Goal: Task Accomplishment & Management: Use online tool/utility

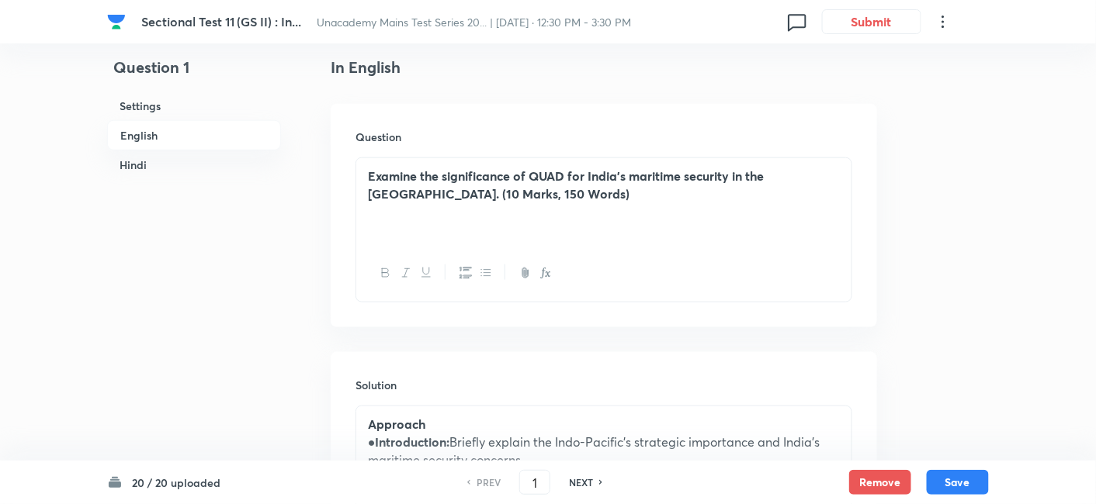
drag, startPoint x: 161, startPoint y: 130, endPoint x: 171, endPoint y: 137, distance: 11.6
click at [162, 130] on h6 "English" at bounding box center [194, 135] width 174 height 30
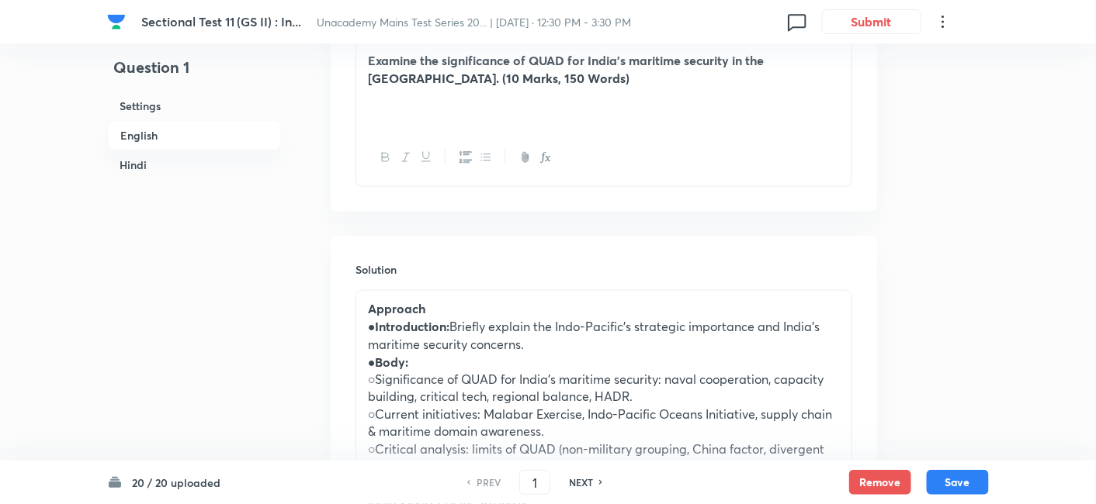
scroll to position [679, 0]
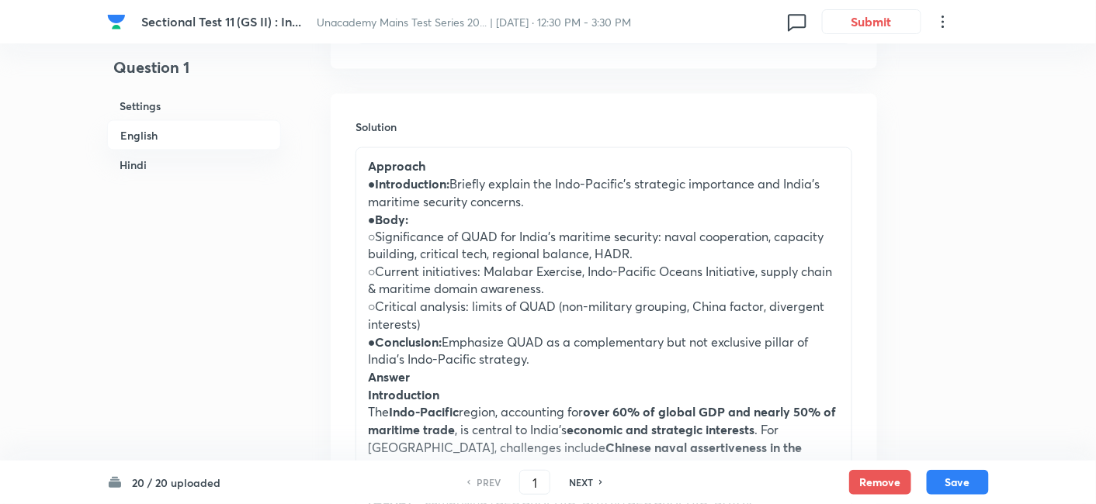
click at [184, 136] on h6 "English" at bounding box center [194, 135] width 174 height 30
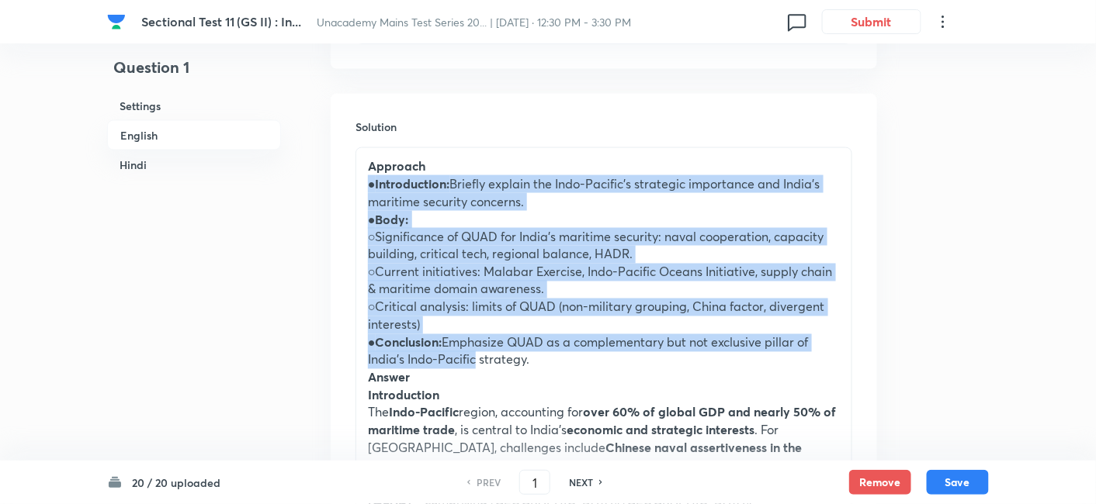
drag, startPoint x: 369, startPoint y: 183, endPoint x: 470, endPoint y: 361, distance: 204.3
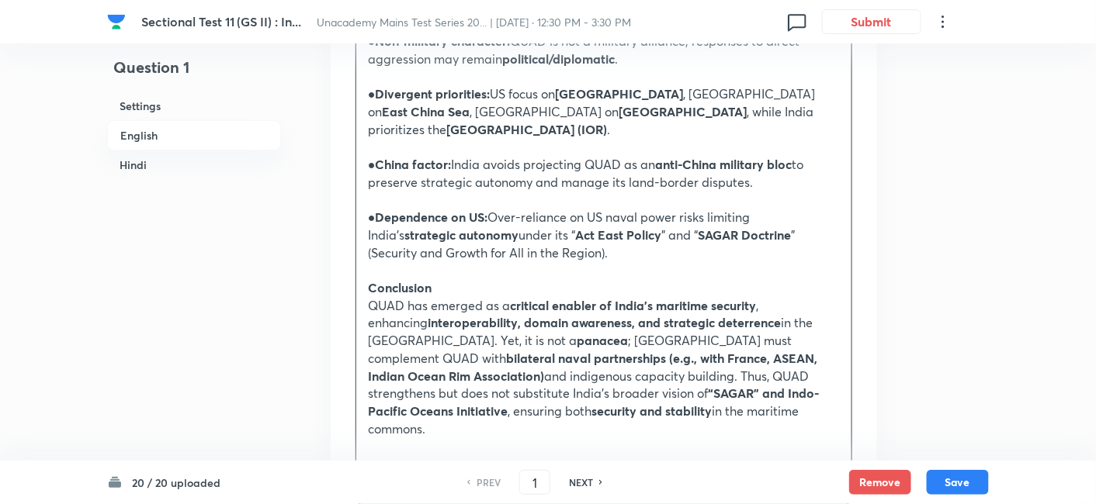
scroll to position [1972, 0]
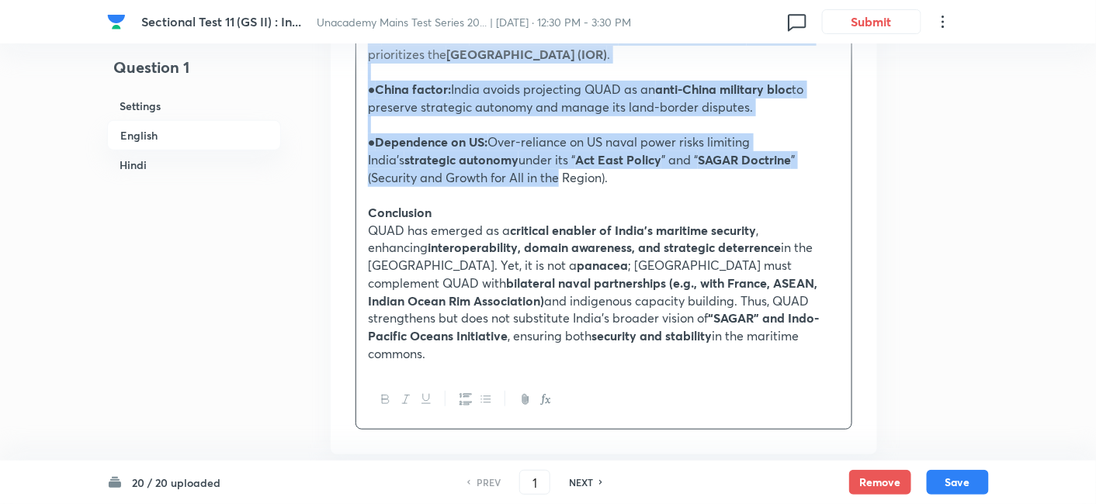
click at [483, 133] on p "● Dependence on US: Over-reliance on US naval power risks limiting India’s stra…" at bounding box center [604, 159] width 472 height 53
click at [489, 390] on button "button" at bounding box center [485, 399] width 20 height 19
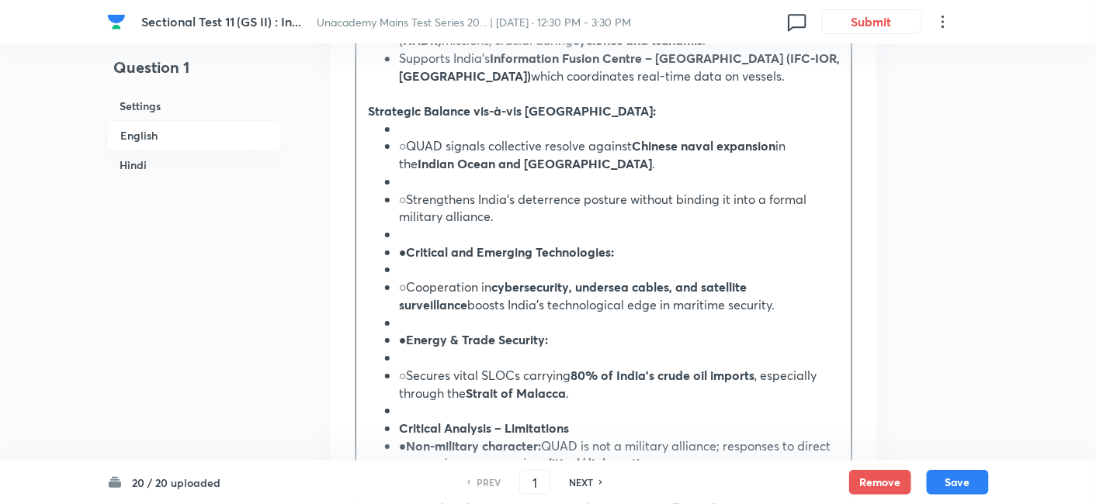
scroll to position [1514, 0]
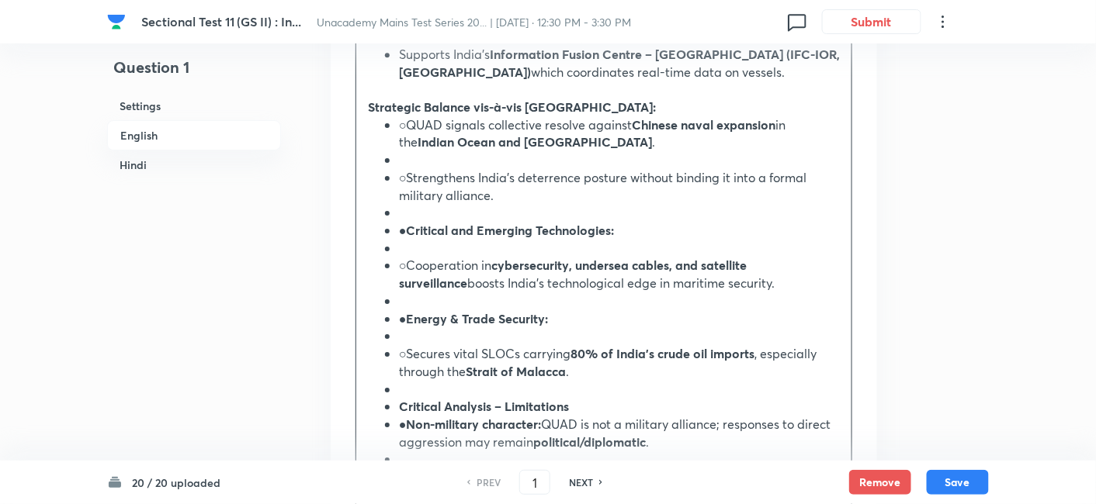
click at [379, 116] on ul "○QUAD signals collective resolve against Chinese naval expansion in the Indian …" at bounding box center [604, 389] width 472 height 546
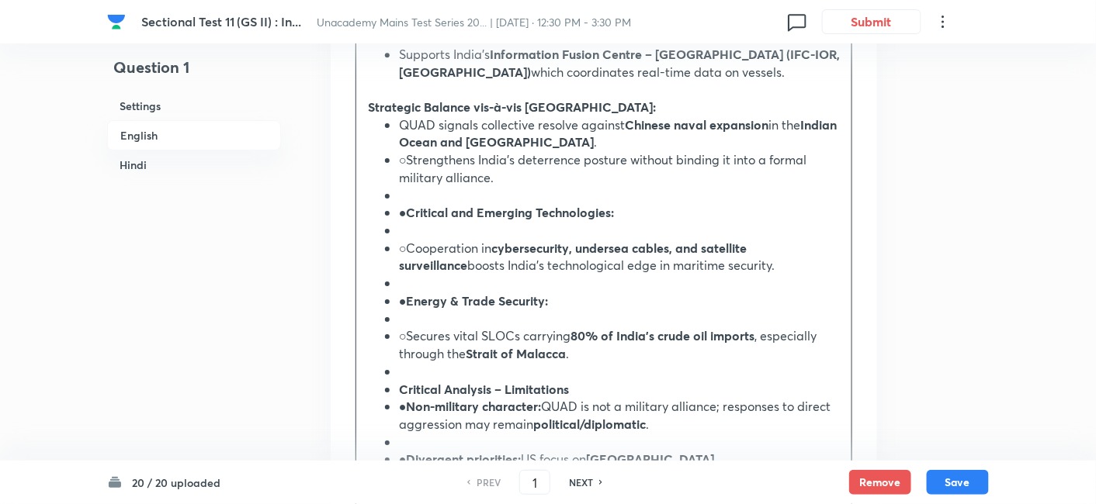
click at [385, 133] on ul "QUAD signals collective resolve against Chinese naval expansion in the Indian O…" at bounding box center [604, 380] width 472 height 529
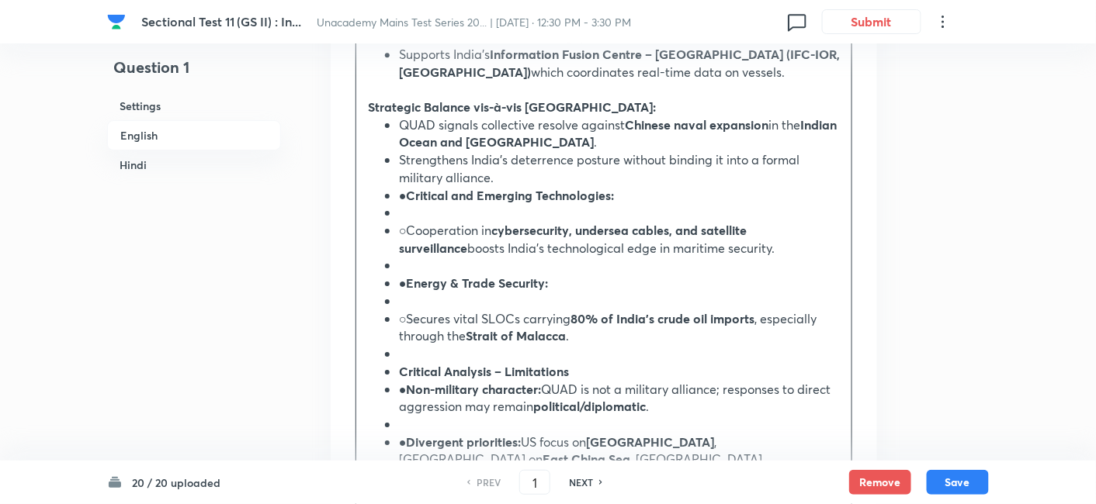
click at [358, 147] on div "Solution Approach Introduction: Briefly explain the Indo-Pacific’s strategic im…" at bounding box center [604, 77] width 546 height 1636
click at [356, 151] on div "Approach Introduction: Briefly explain the Indo-Pacific’s strategic importance …" at bounding box center [603, 62] width 495 height 1499
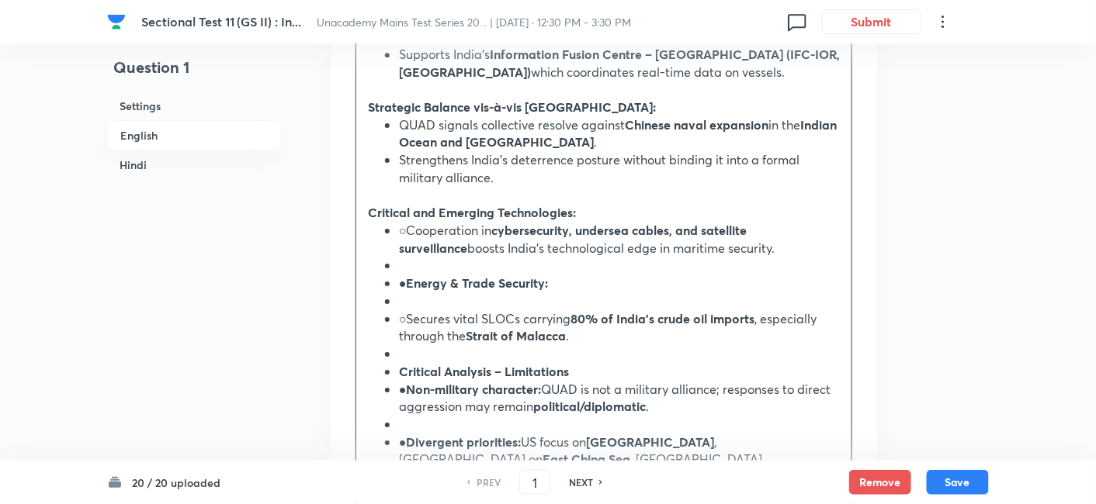
click at [341, 203] on div "Solution Approach Introduction: Briefly explain the Indo-Pacific’s strategic im…" at bounding box center [604, 77] width 546 height 1636
click at [399, 222] on li "○Cooperation in cybersecurity, undersea cables, and satellite surveillance boos…" at bounding box center [619, 239] width 441 height 35
click at [414, 222] on li "○Cooperation in cybersecurity, undersea cables, and satellite surveillance boos…" at bounding box center [619, 239] width 441 height 35
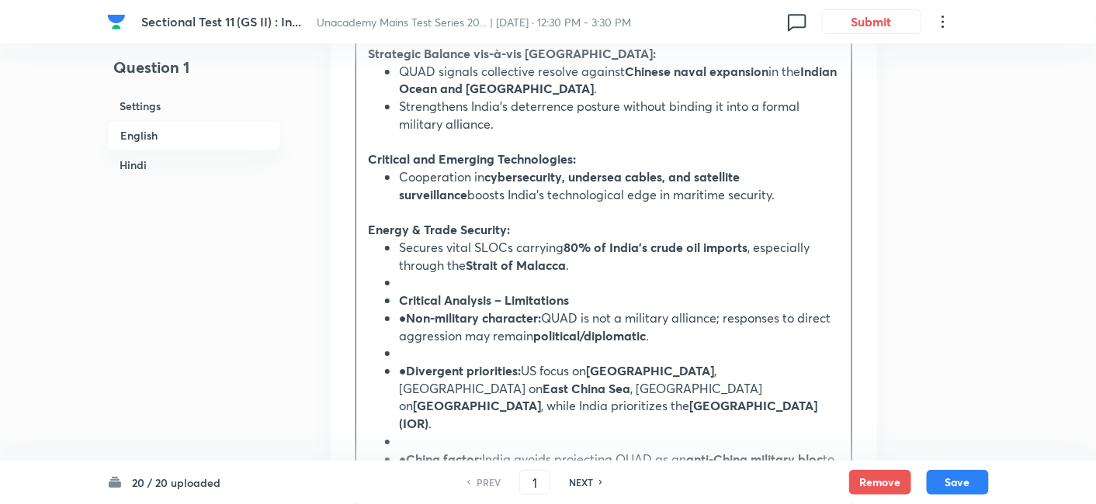
scroll to position [1600, 0]
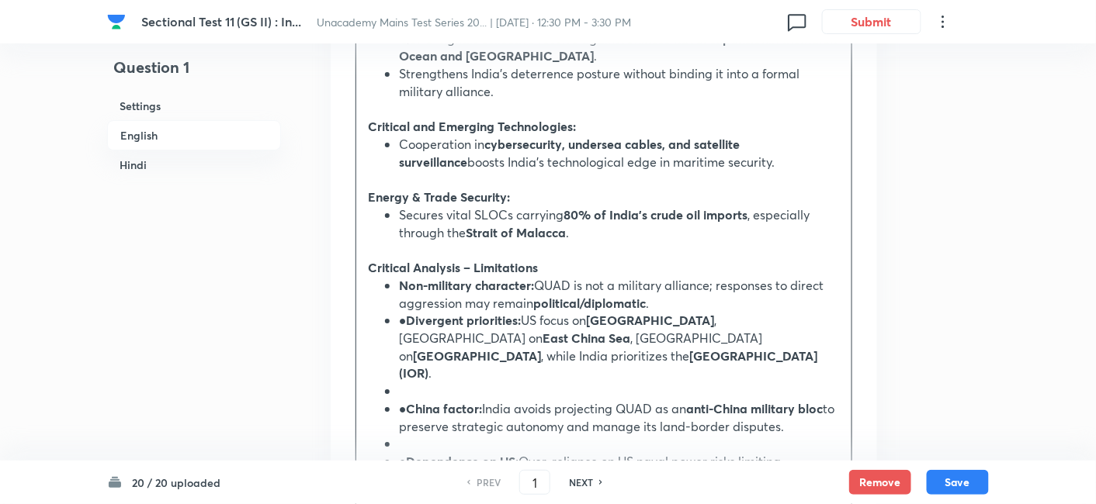
click at [399, 277] on li "Non-military character: QUAD is not a military alliance; responses to direct ag…" at bounding box center [619, 294] width 441 height 35
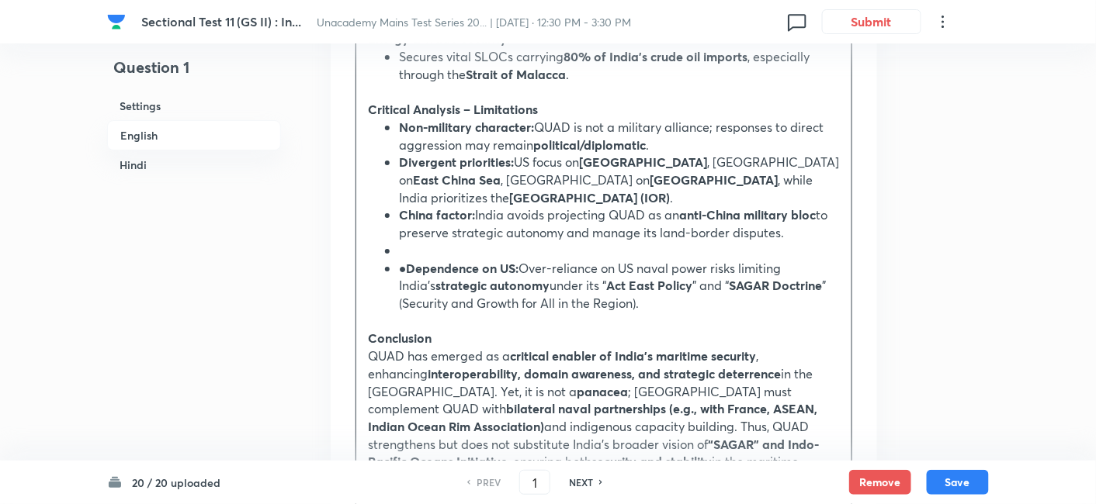
scroll to position [1772, 0]
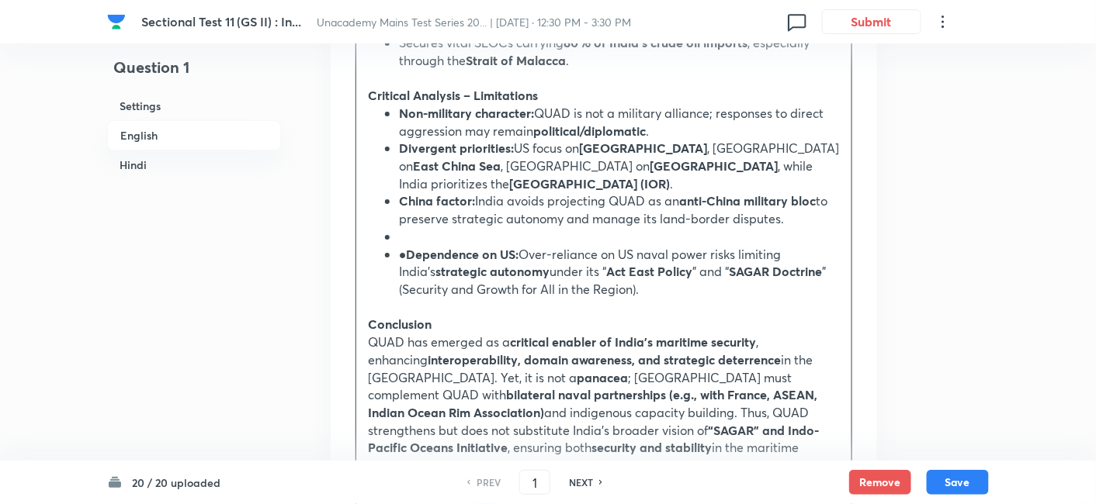
click at [456, 228] on li at bounding box center [619, 237] width 441 height 18
click at [410, 246] on strong "Dependence on US:" at bounding box center [463, 254] width 113 height 16
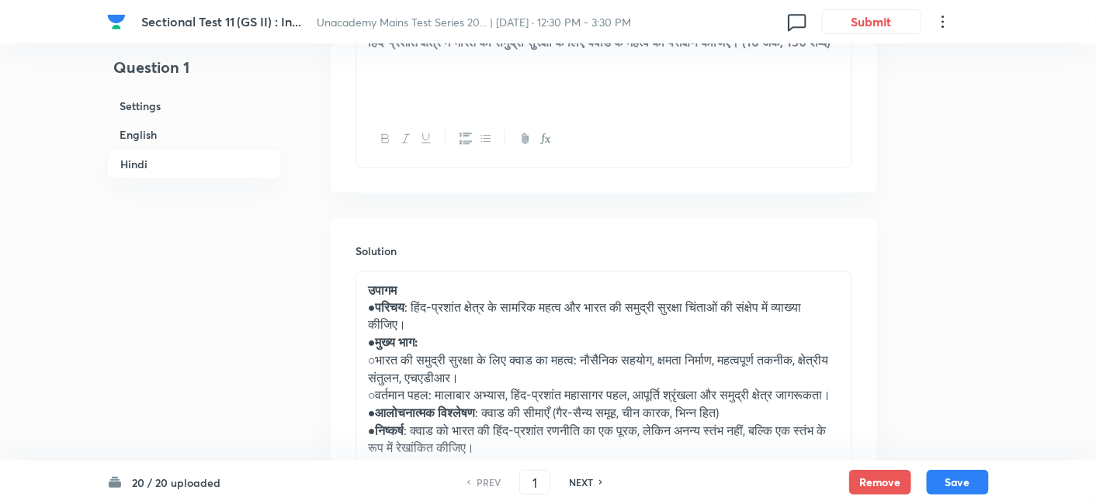
scroll to position [2548, 0]
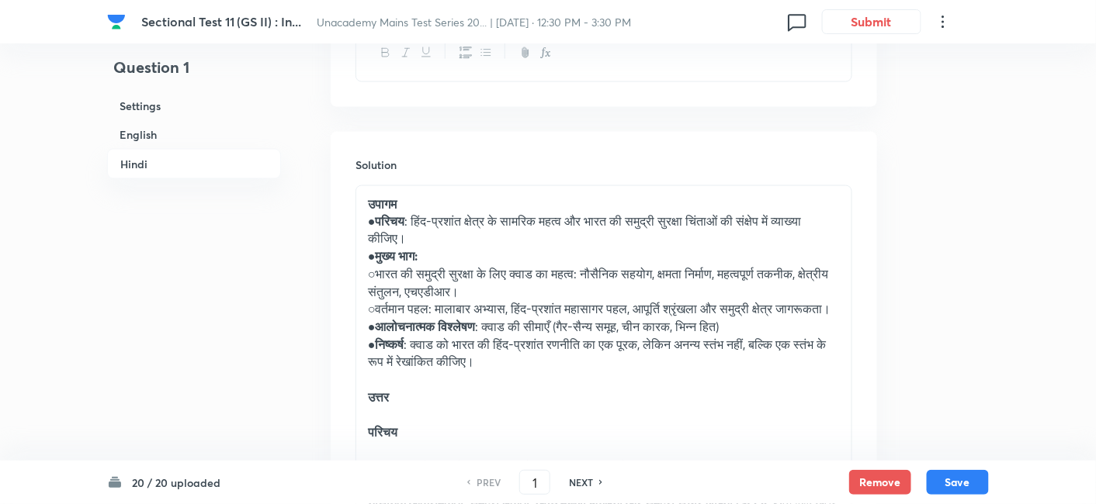
click at [169, 163] on h6 "Hindi" at bounding box center [194, 164] width 174 height 30
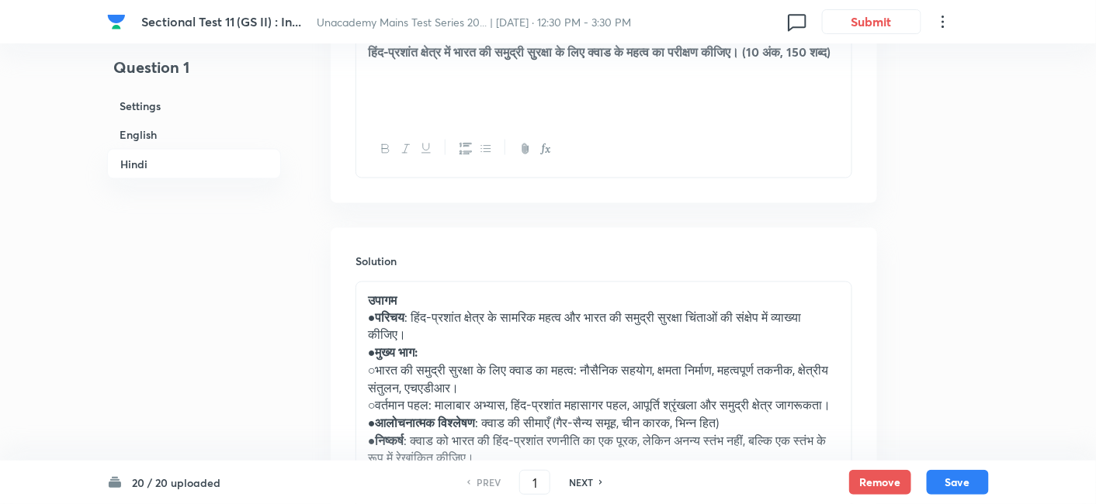
scroll to position [2531, 0]
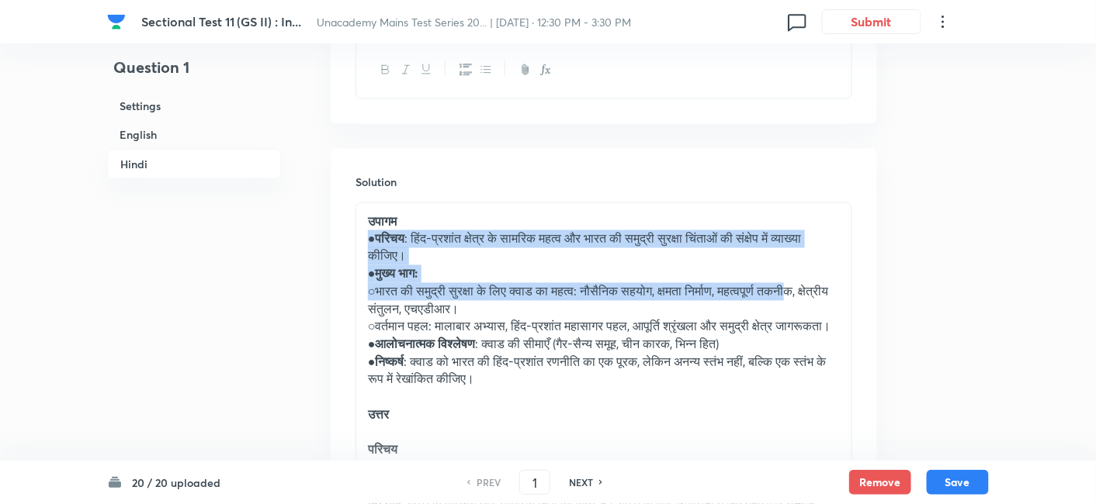
drag, startPoint x: 367, startPoint y: 188, endPoint x: 403, endPoint y: 268, distance: 87.8
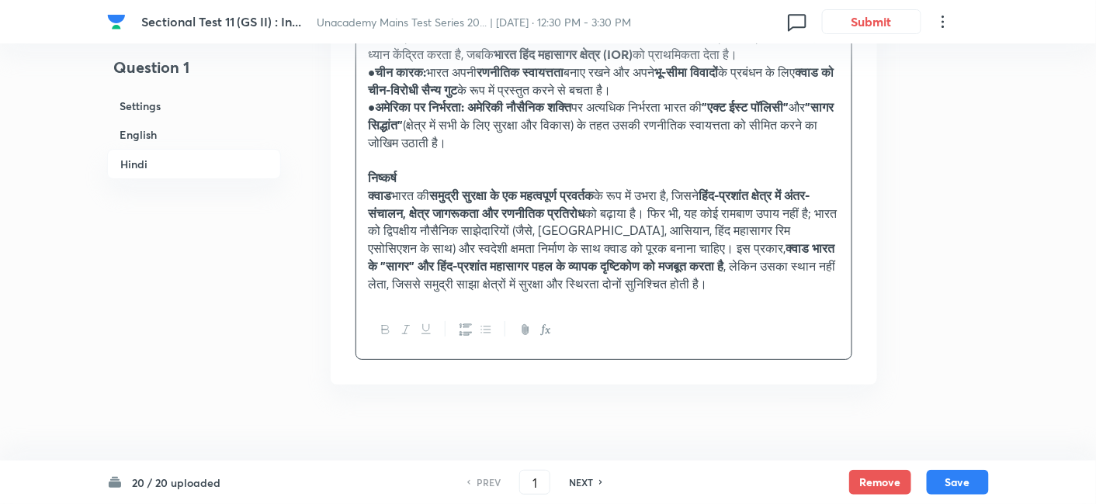
scroll to position [3566, 0]
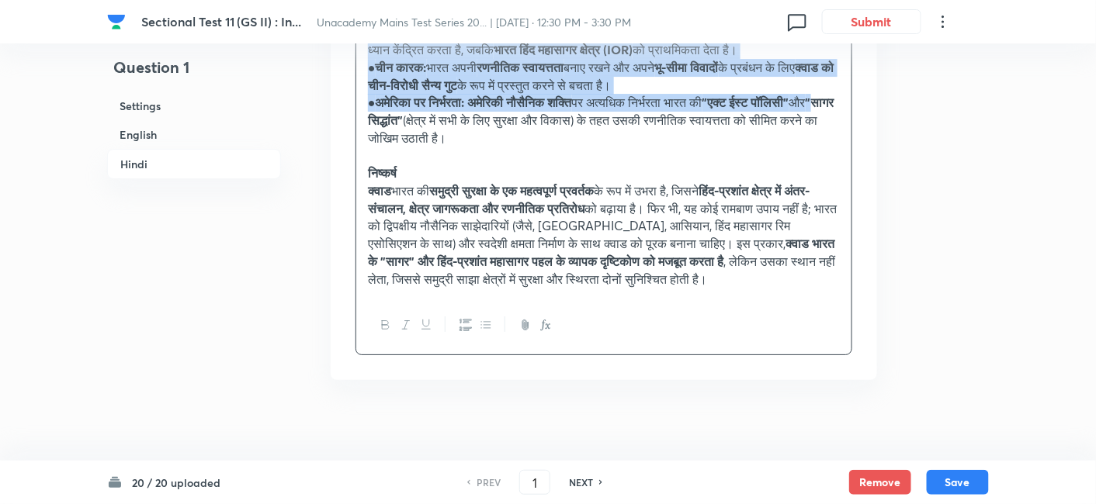
click at [448, 128] on strong ""सागर सिद्धांत"" at bounding box center [601, 111] width 466 height 34
click at [483, 331] on icon "button" at bounding box center [486, 325] width 12 height 12
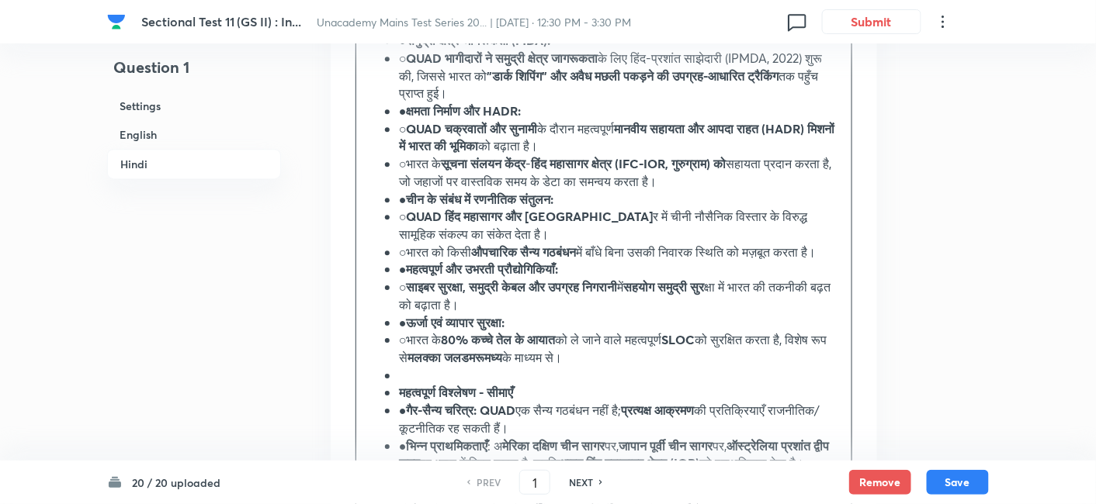
click at [177, 169] on h6 "Hindi" at bounding box center [194, 164] width 174 height 30
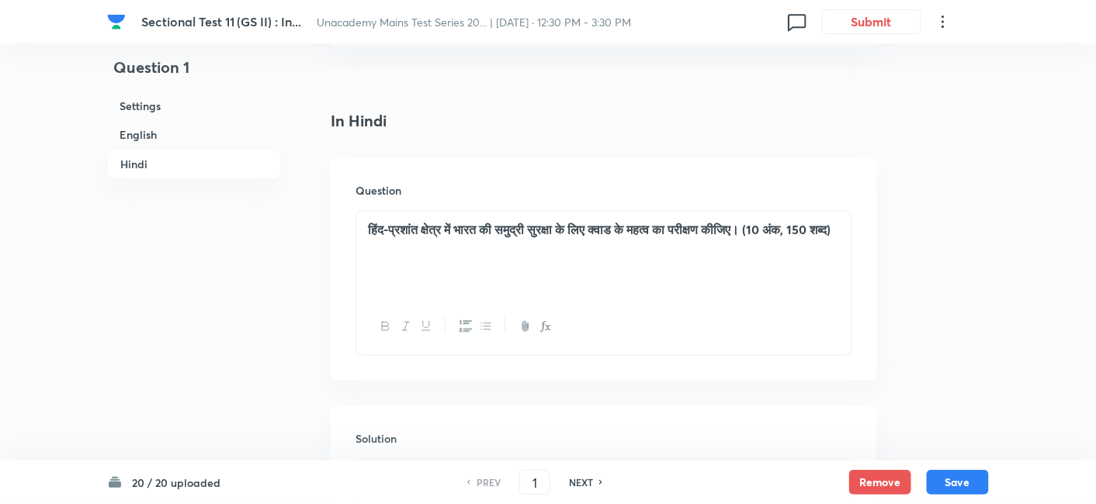
scroll to position [2445, 0]
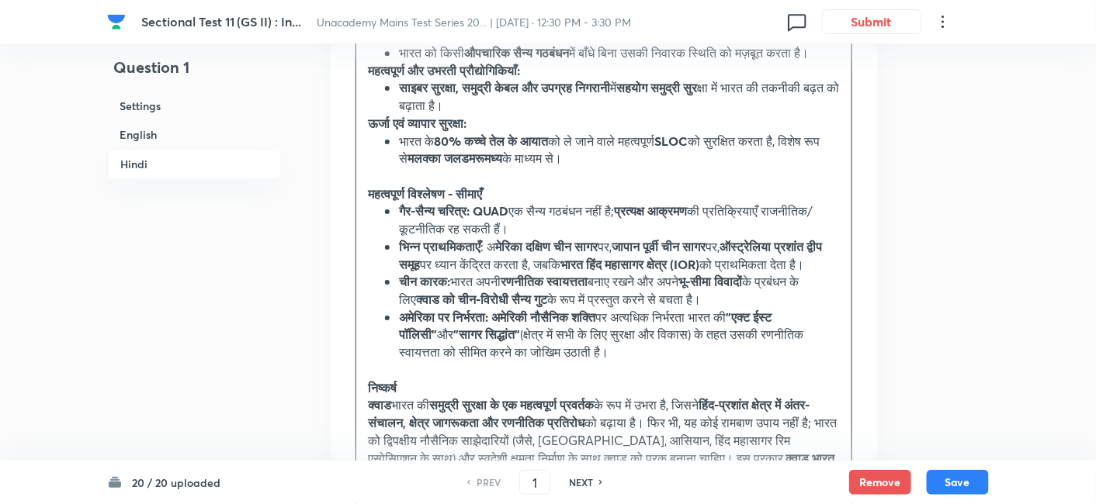
scroll to position [3394, 0]
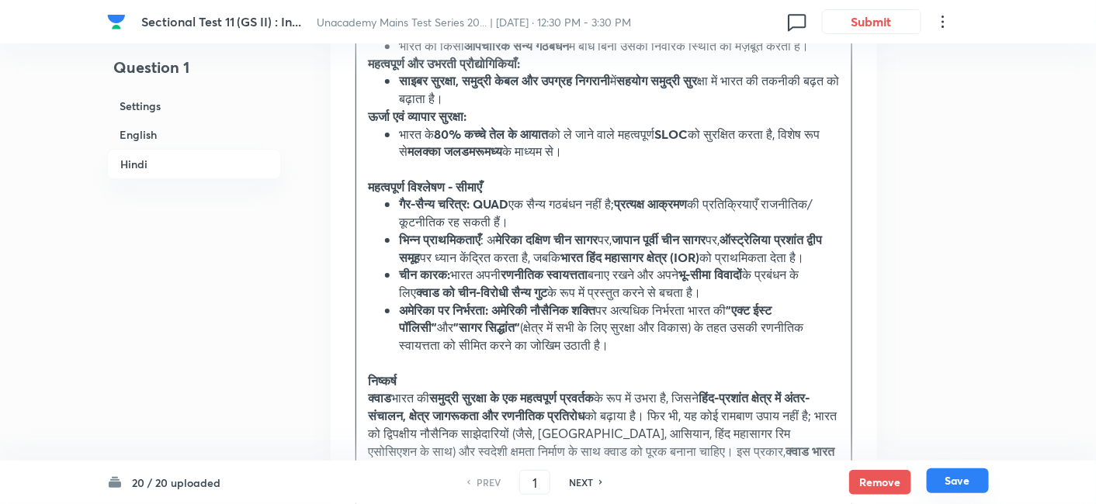
click at [954, 480] on button "Save" at bounding box center [957, 481] width 62 height 25
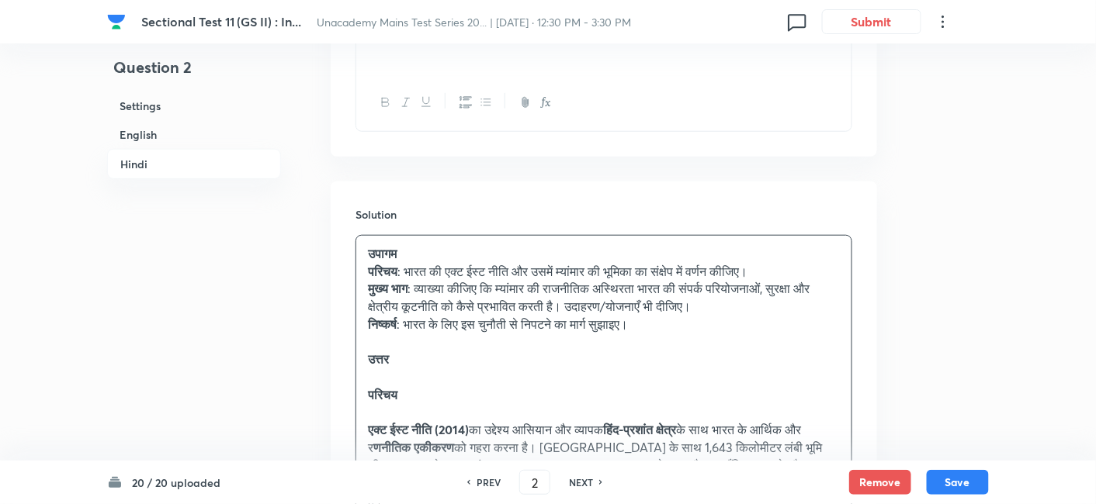
click at [169, 129] on h6 "English" at bounding box center [194, 134] width 174 height 29
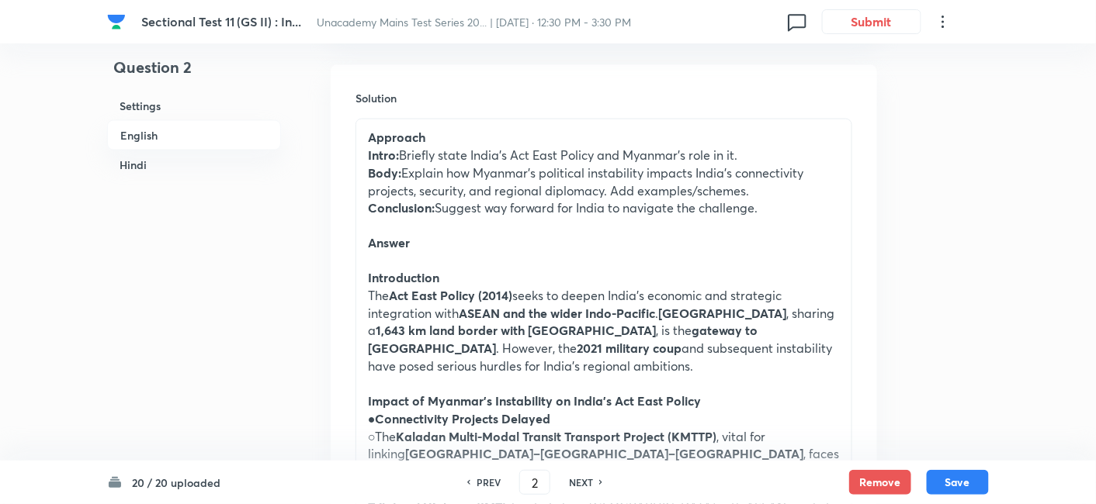
scroll to position [679, 0]
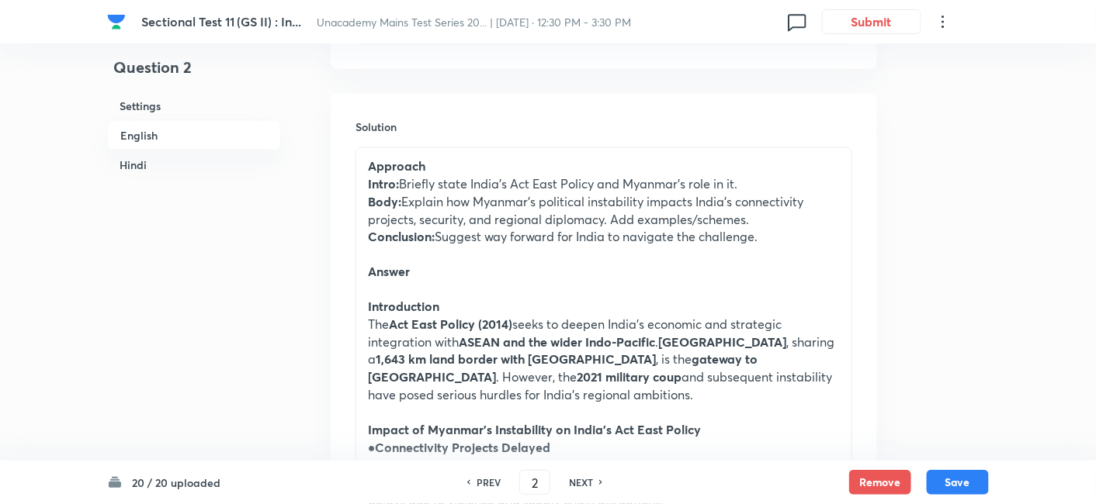
click at [155, 139] on h6 "English" at bounding box center [194, 135] width 174 height 30
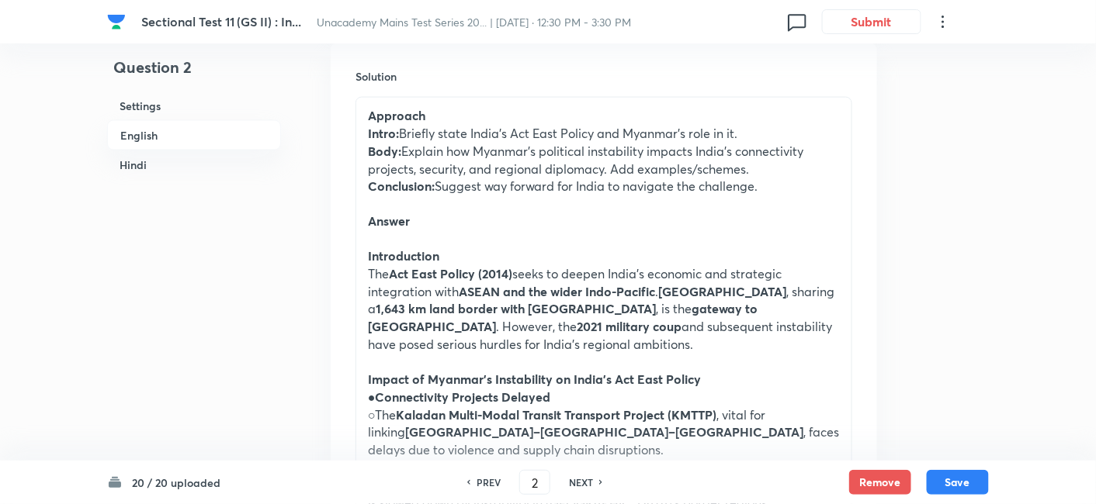
scroll to position [765, 0]
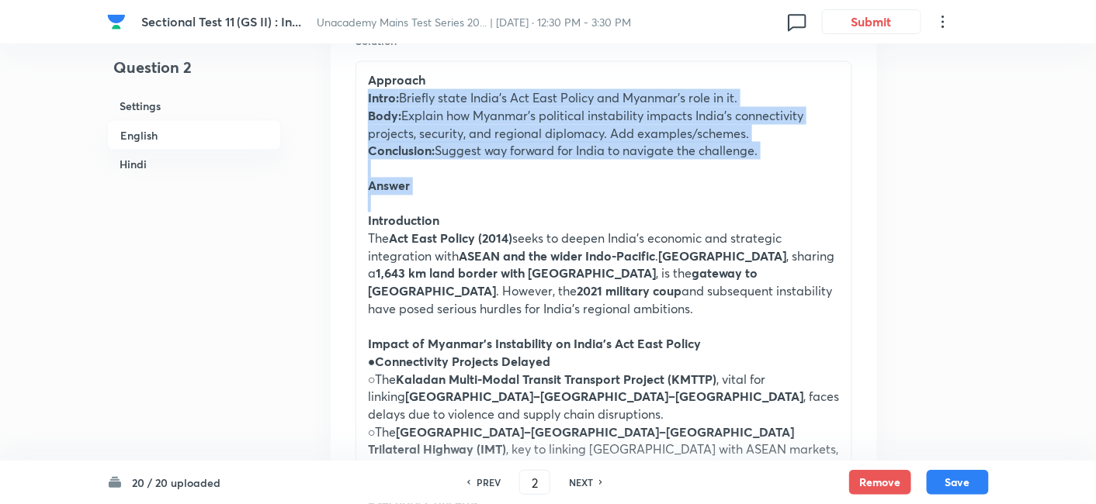
drag, startPoint x: 365, startPoint y: 99, endPoint x: 420, endPoint y: 213, distance: 126.7
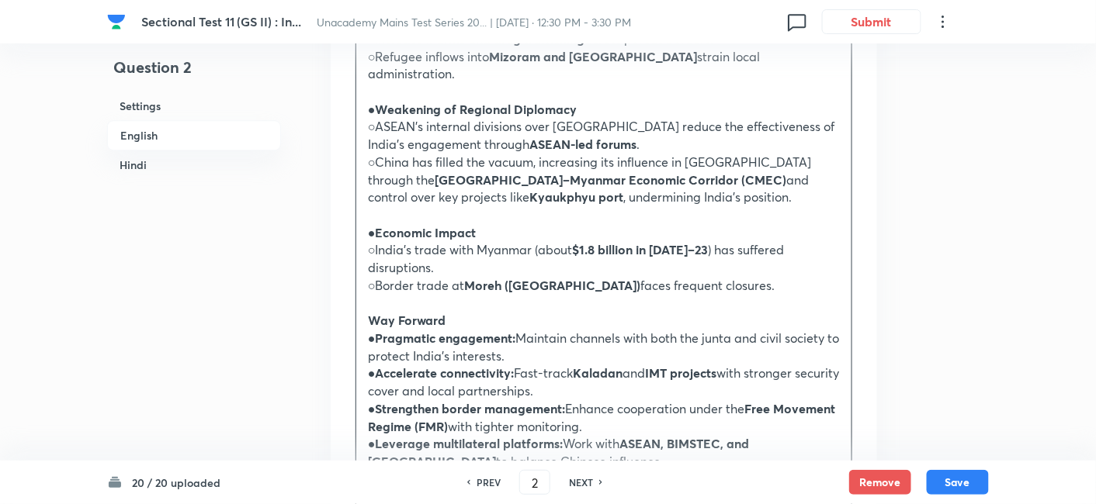
scroll to position [1541, 0]
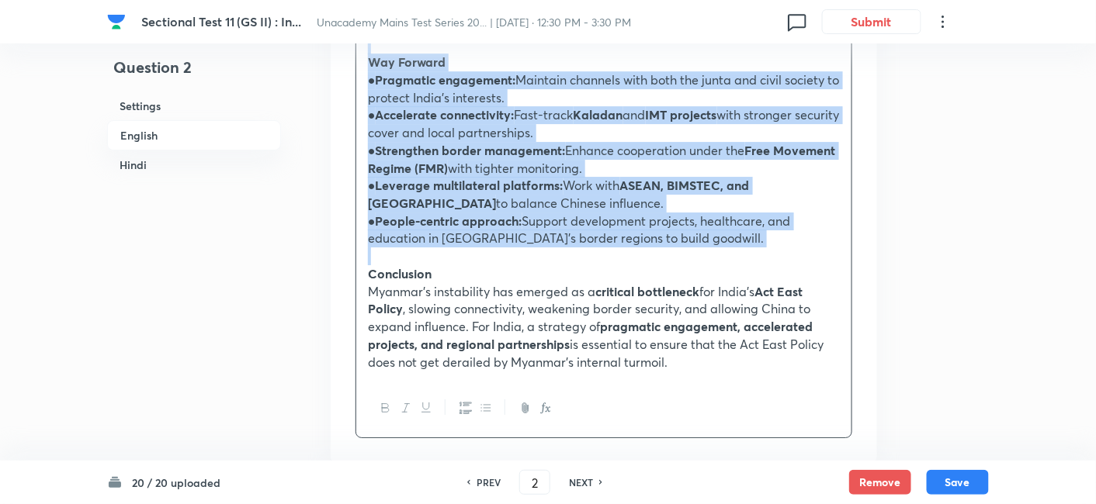
click at [442, 248] on p at bounding box center [604, 257] width 472 height 18
click at [486, 402] on icon "button" at bounding box center [486, 408] width 12 height 12
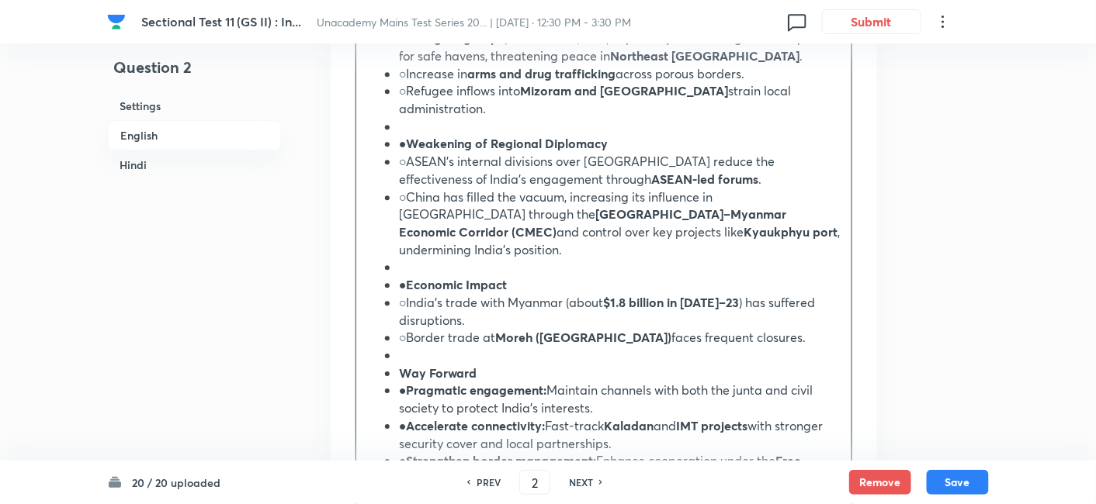
click at [186, 136] on h6 "English" at bounding box center [194, 135] width 174 height 30
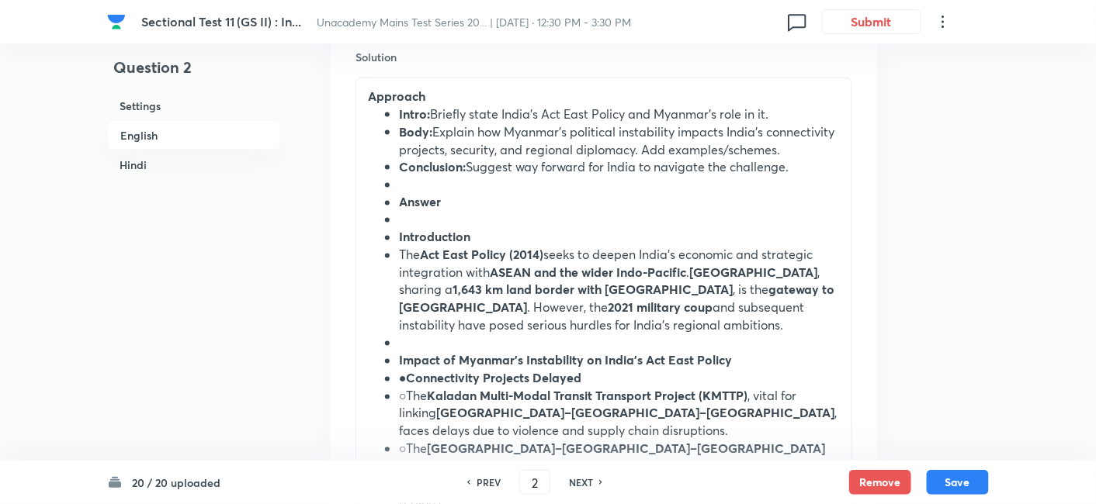
scroll to position [765, 0]
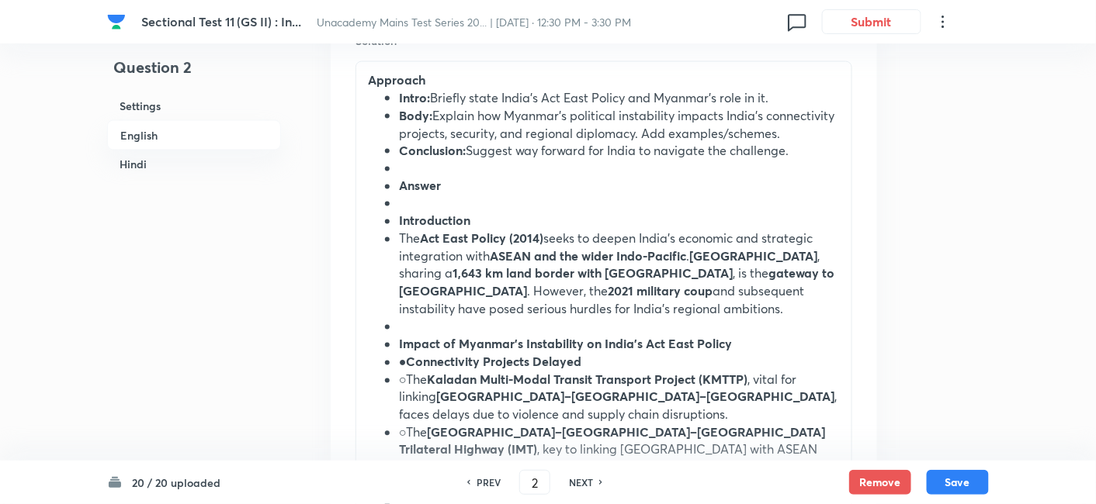
click at [399, 114] on li "Body: Explain how Myanmar’s political instability impacts India’s connectivity …" at bounding box center [619, 124] width 441 height 35
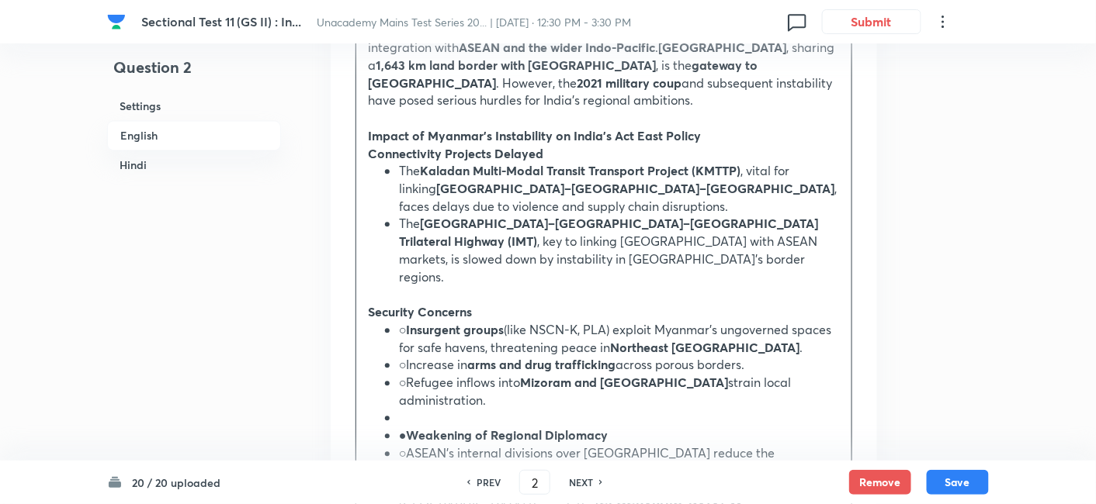
scroll to position [1024, 0]
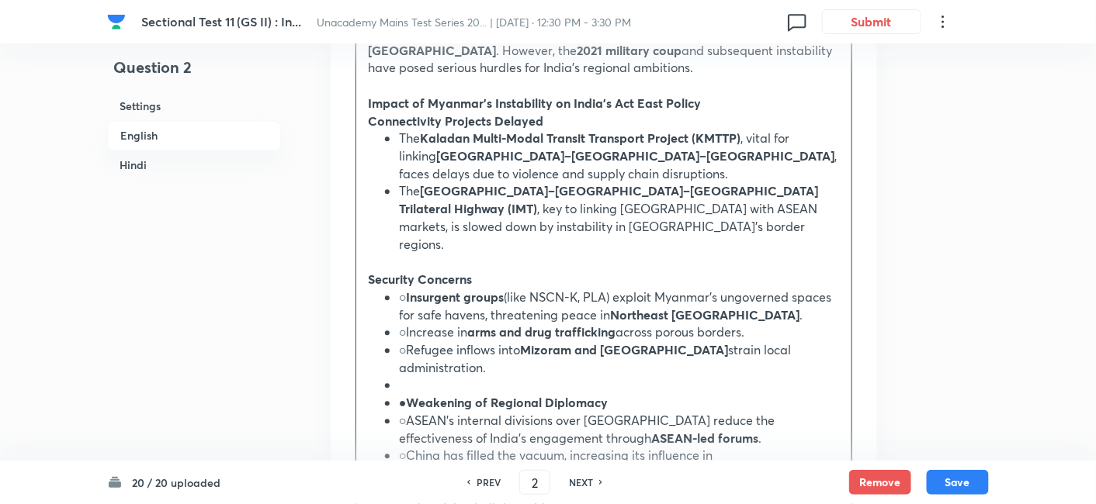
click at [362, 125] on div "Approach Intro: Briefly state India’s Act East Policy and Myanmar’s role in it.…" at bounding box center [603, 376] width 495 height 1147
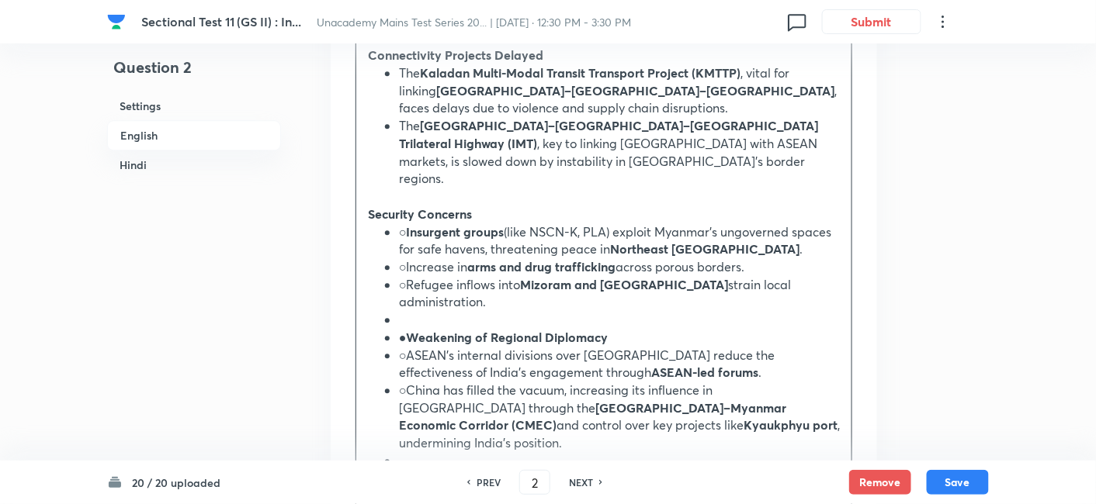
scroll to position [1110, 0]
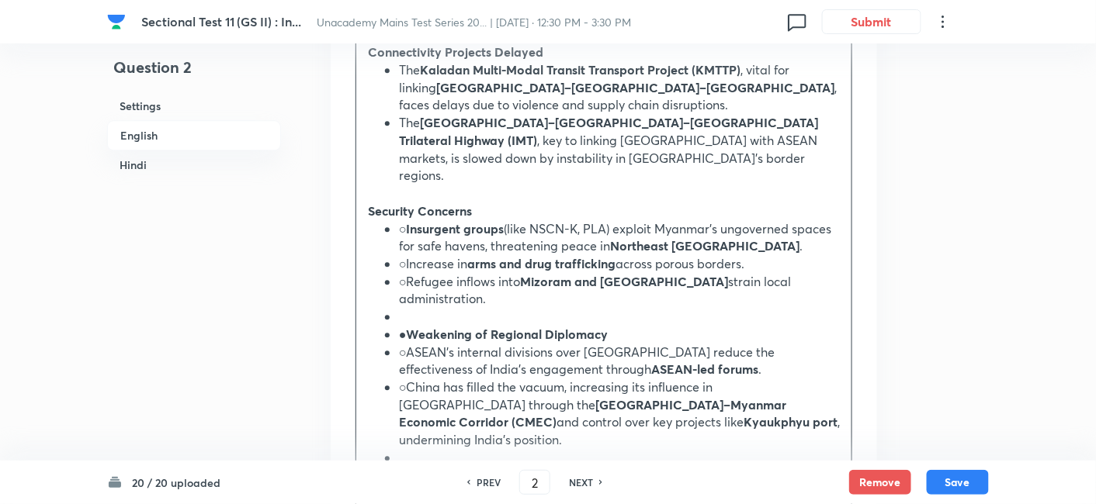
click at [396, 220] on ul "○ Insurgent groups (like NSCN-K, PLA) exploit Myanmar’s ungoverned spaces for s…" at bounding box center [604, 484] width 472 height 529
click at [407, 273] on li "○Refugee inflows into Mizoram and Manipur strain local administration." at bounding box center [619, 290] width 441 height 35
drag, startPoint x: 390, startPoint y: 277, endPoint x: 385, endPoint y: 331, distance: 54.6
click at [399, 308] on li at bounding box center [619, 317] width 441 height 18
click at [399, 273] on li "○Refugee inflows into Mizoram and Manipur strain local administration." at bounding box center [619, 290] width 441 height 35
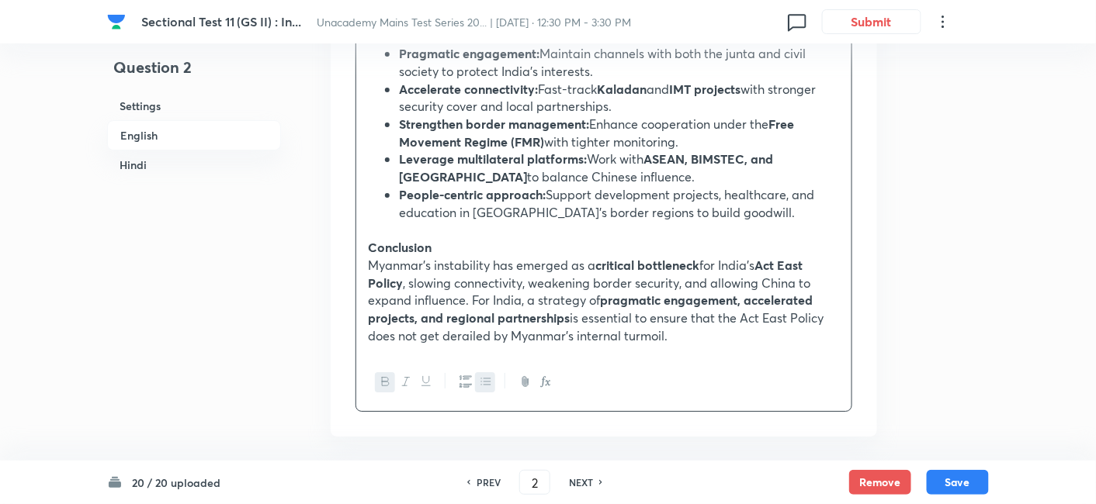
scroll to position [1627, 0]
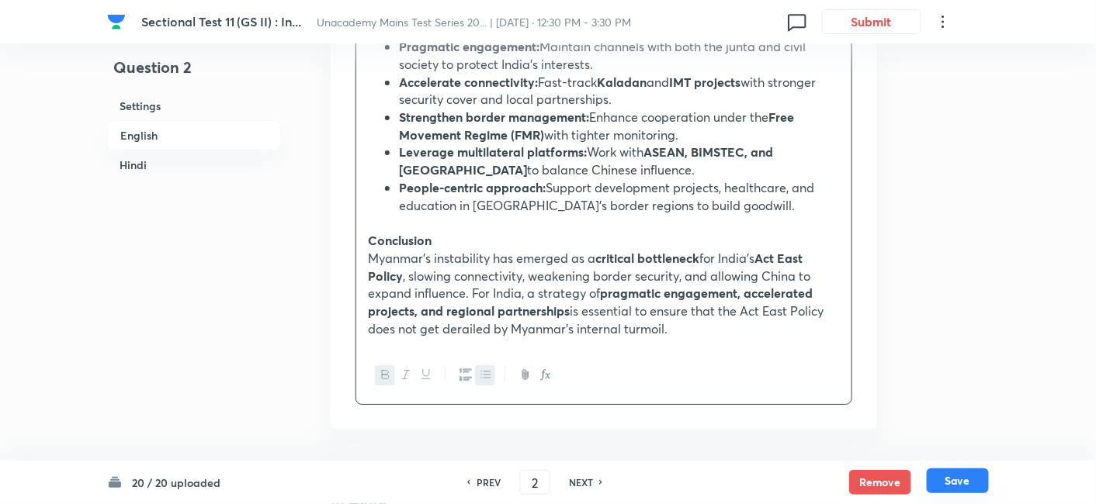
click at [964, 480] on button "Save" at bounding box center [957, 481] width 62 height 25
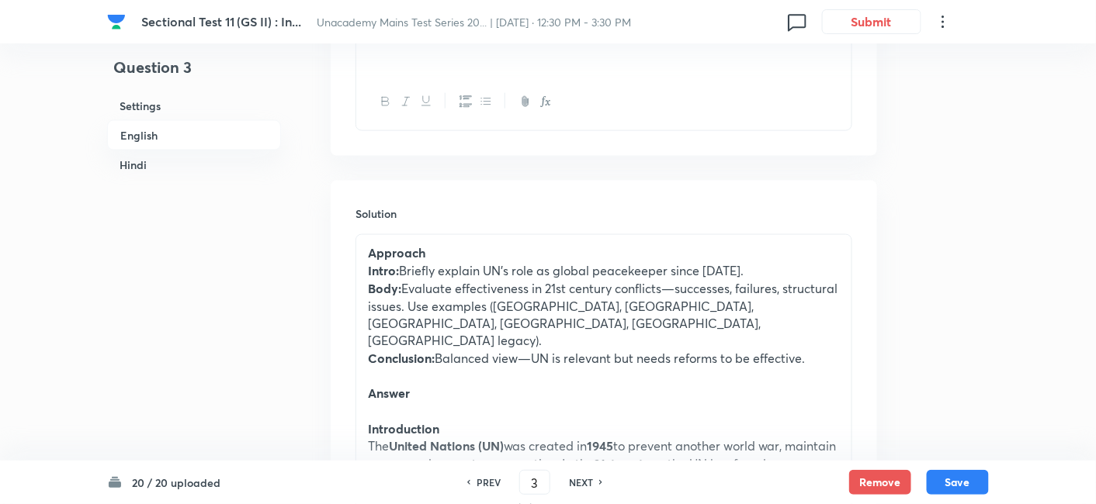
drag, startPoint x: 135, startPoint y: 126, endPoint x: 236, endPoint y: 163, distance: 107.5
click at [136, 126] on h6 "English" at bounding box center [194, 135] width 174 height 30
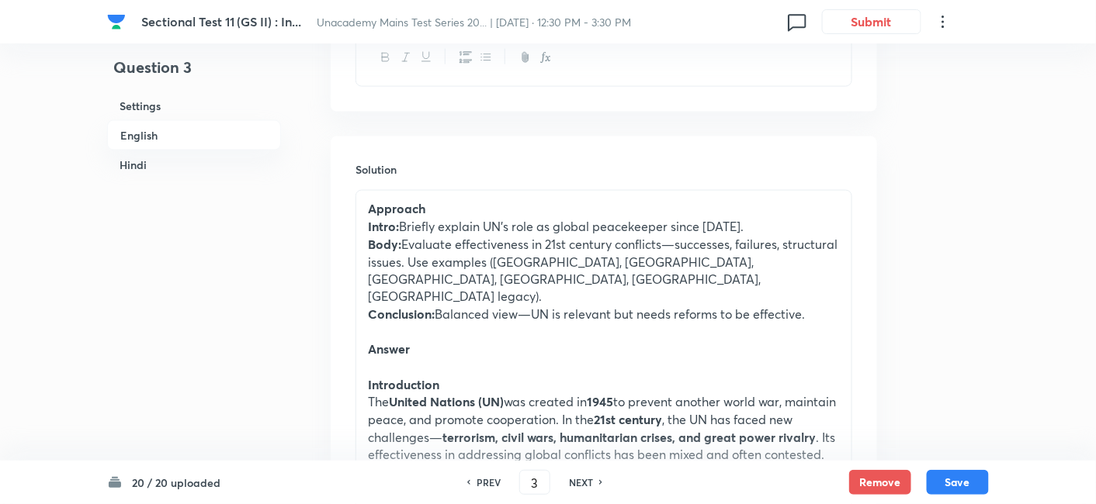
scroll to position [679, 0]
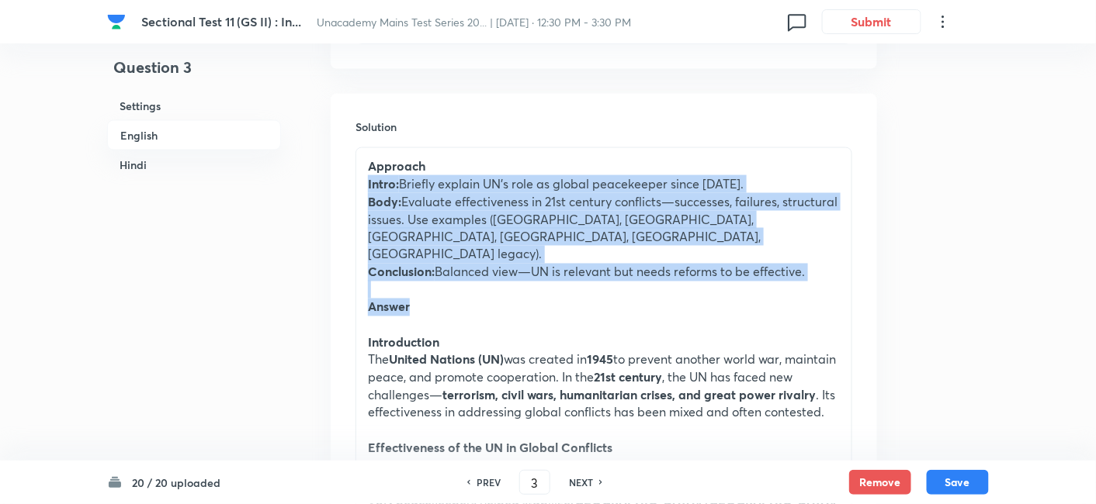
drag, startPoint x: 369, startPoint y: 182, endPoint x: 442, endPoint y: 271, distance: 114.2
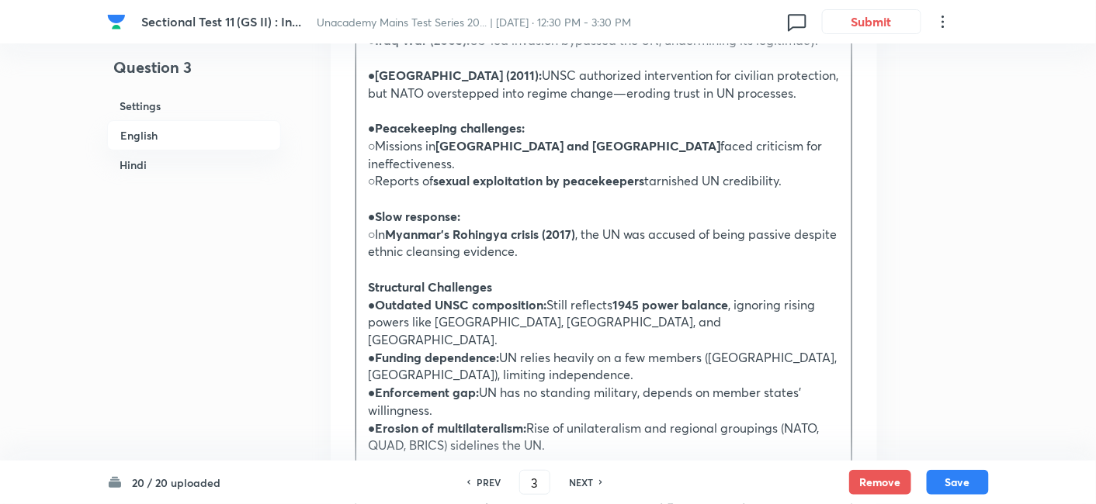
scroll to position [1627, 0]
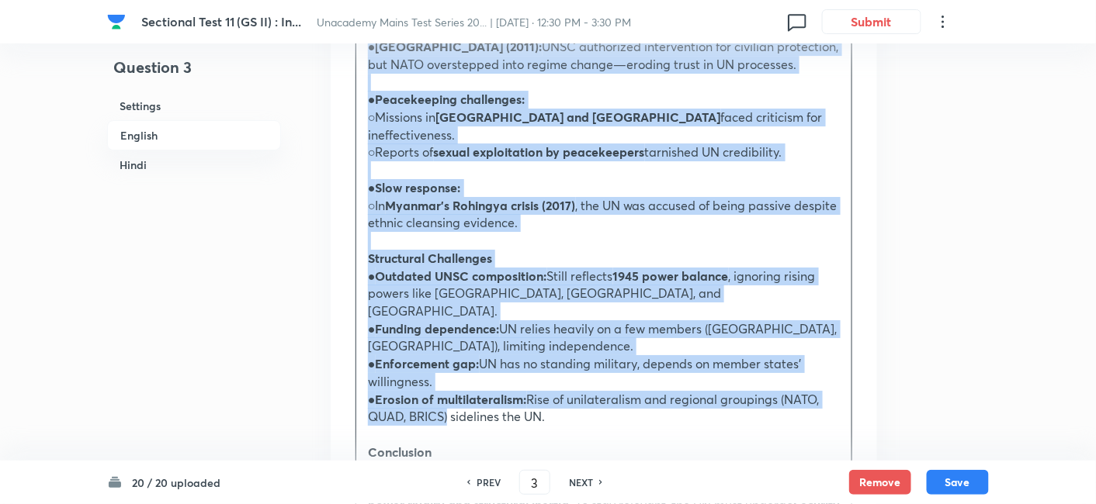
drag, startPoint x: 442, startPoint y: 303, endPoint x: 467, endPoint y: 303, distance: 25.6
click at [442, 391] on p "● Erosion of multilateralism: Rise of unilateralism and regional groupings (NAT…" at bounding box center [604, 408] width 472 height 35
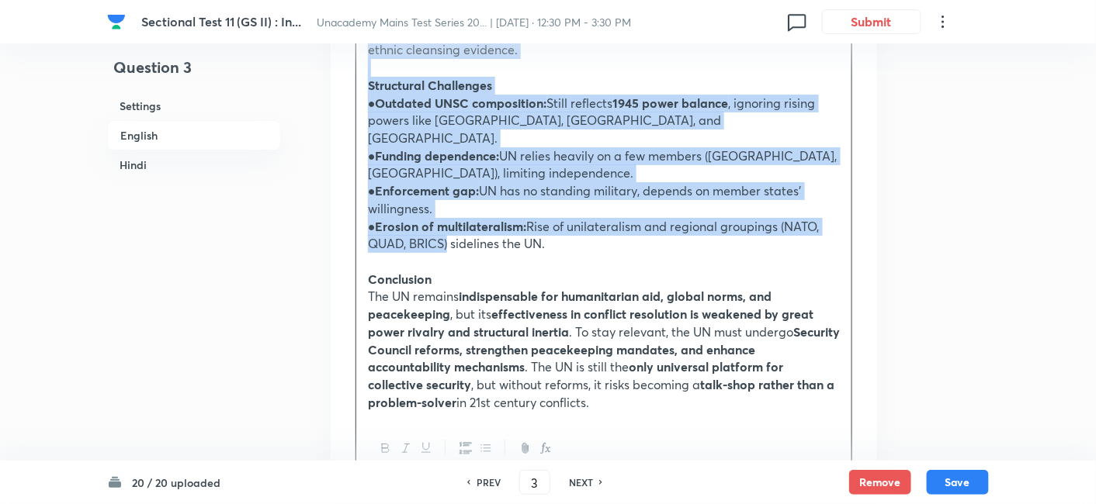
click at [488, 442] on icon "button" at bounding box center [486, 448] width 12 height 12
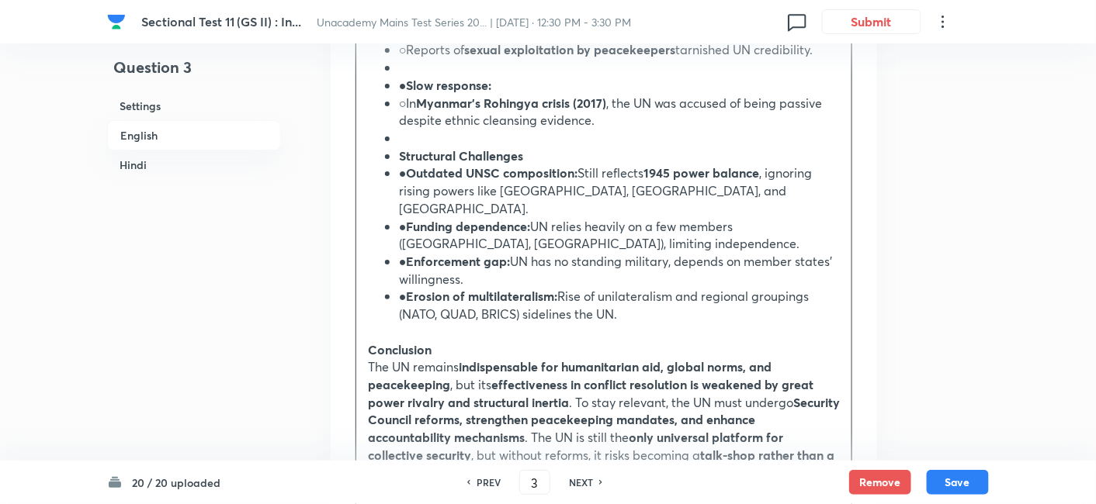
scroll to position [1441, 0]
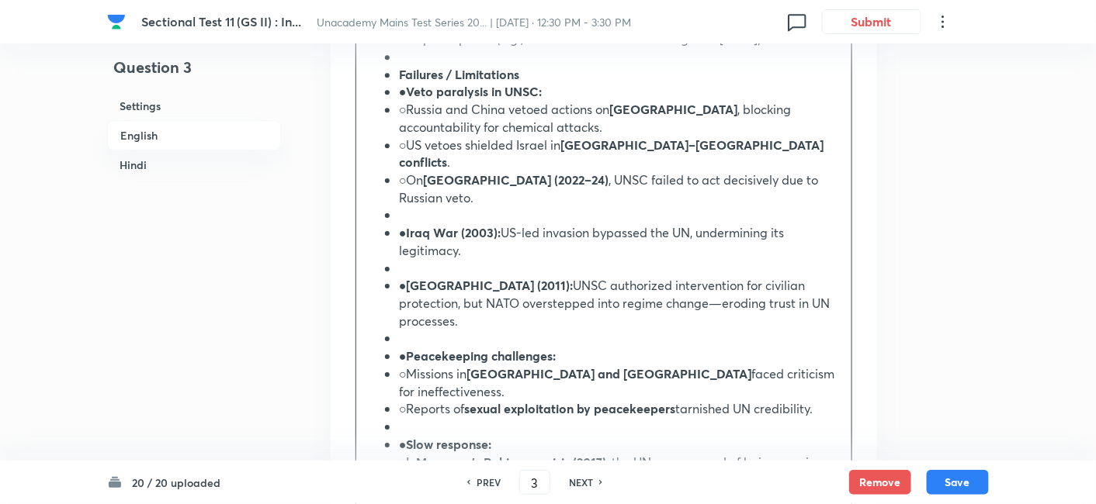
click at [195, 128] on h6 "English" at bounding box center [194, 135] width 174 height 30
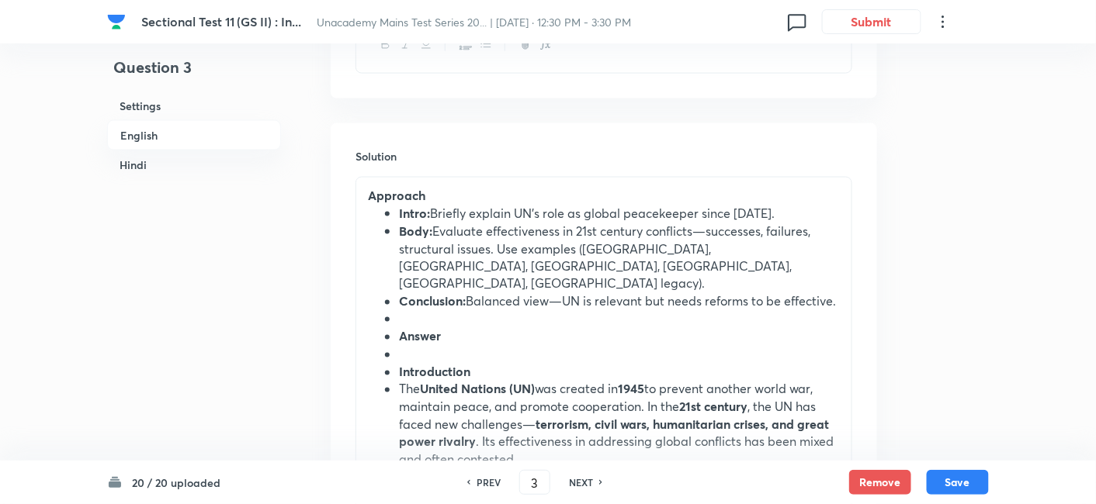
scroll to position [679, 0]
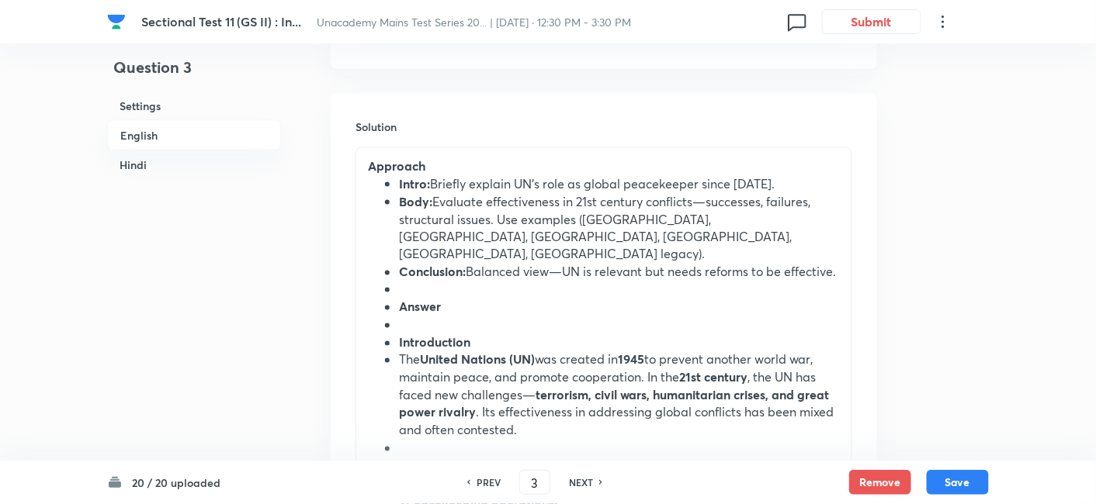
click at [399, 187] on li "Intro: Briefly explain UN’s role as global peacekeeper since 1945." at bounding box center [619, 184] width 441 height 18
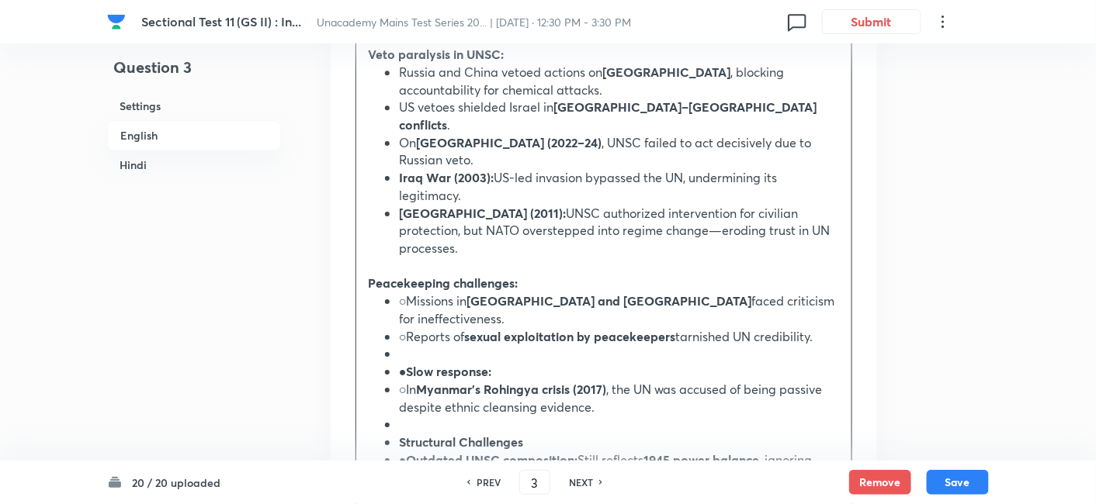
scroll to position [1541, 0]
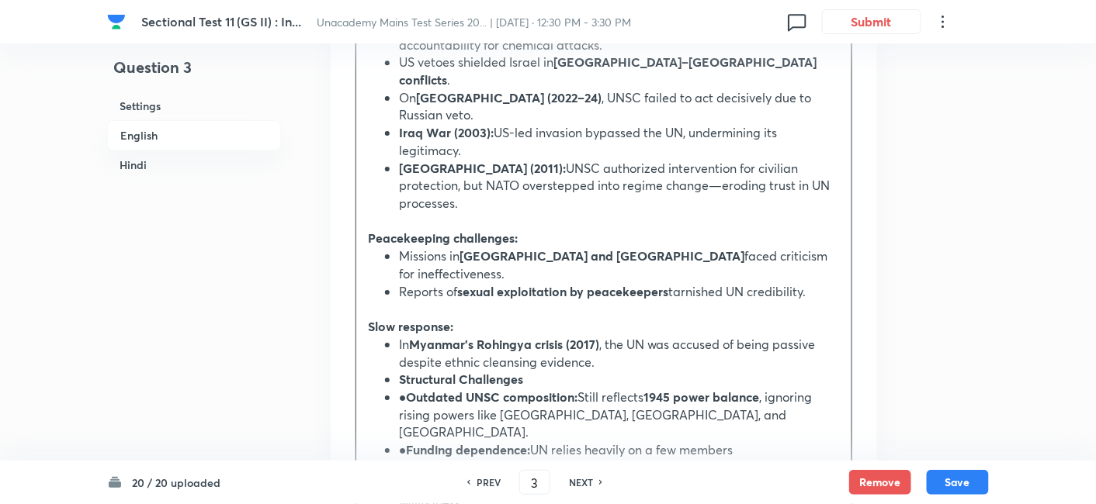
click at [376, 336] on ul "In Myanmar’s Rohingya crisis (2017) , the UN was accused of being passive despi…" at bounding box center [604, 442] width 472 height 212
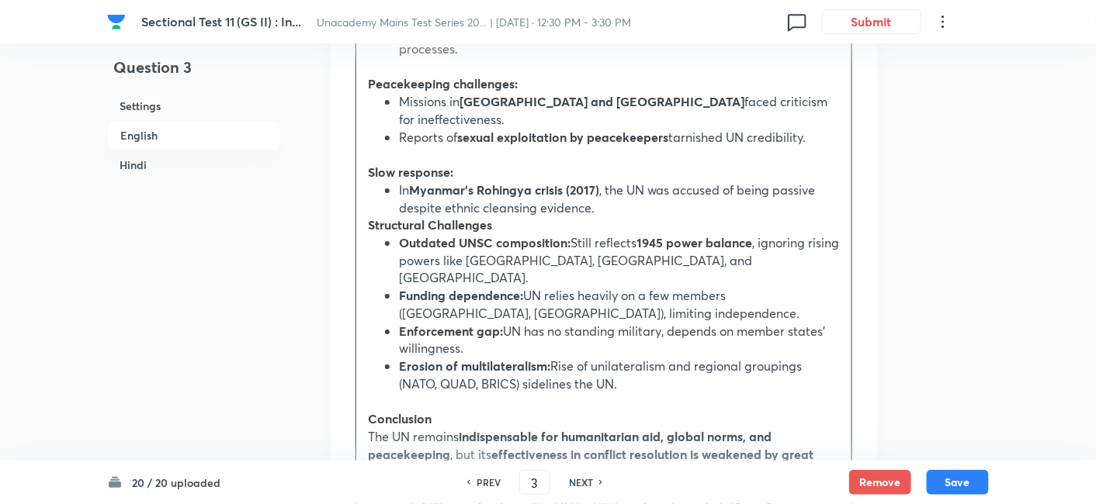
scroll to position [1800, 0]
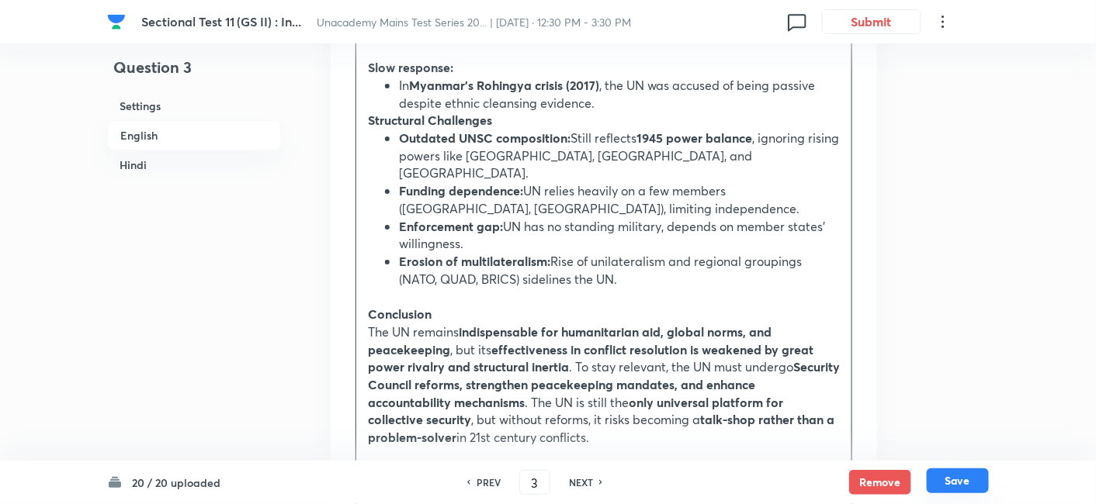
click at [958, 484] on button "Save" at bounding box center [957, 481] width 62 height 25
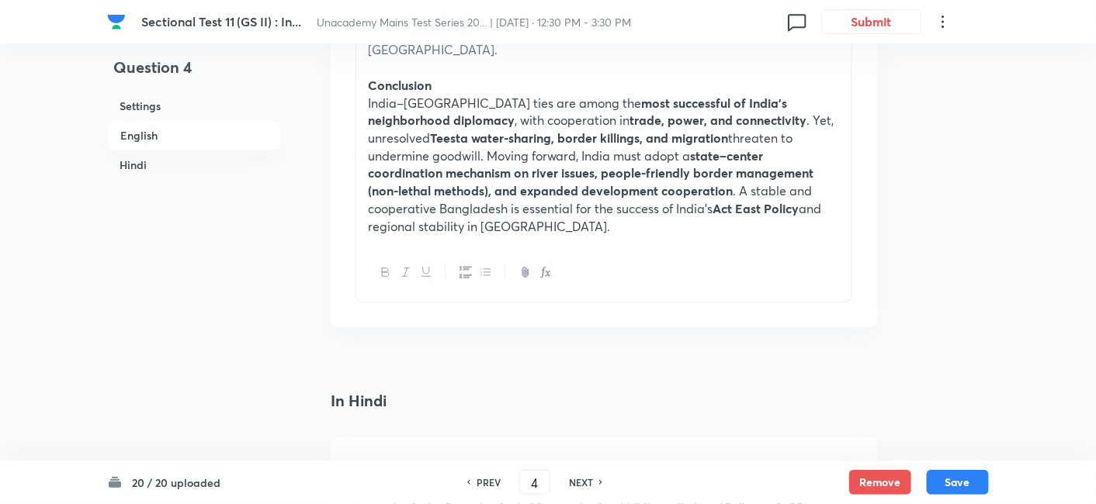
scroll to position [592, 0]
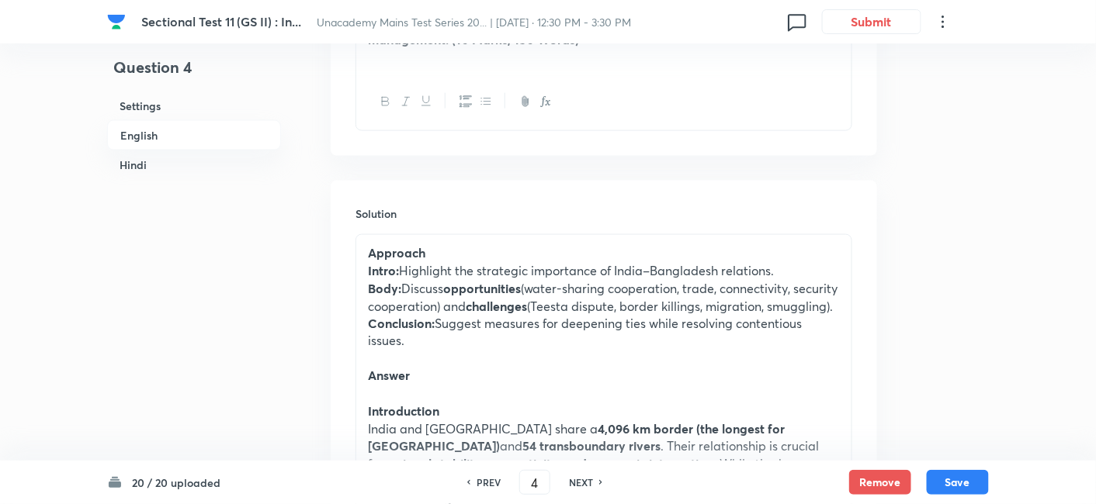
click at [493, 482] on h6 "PREV" at bounding box center [488, 483] width 24 height 14
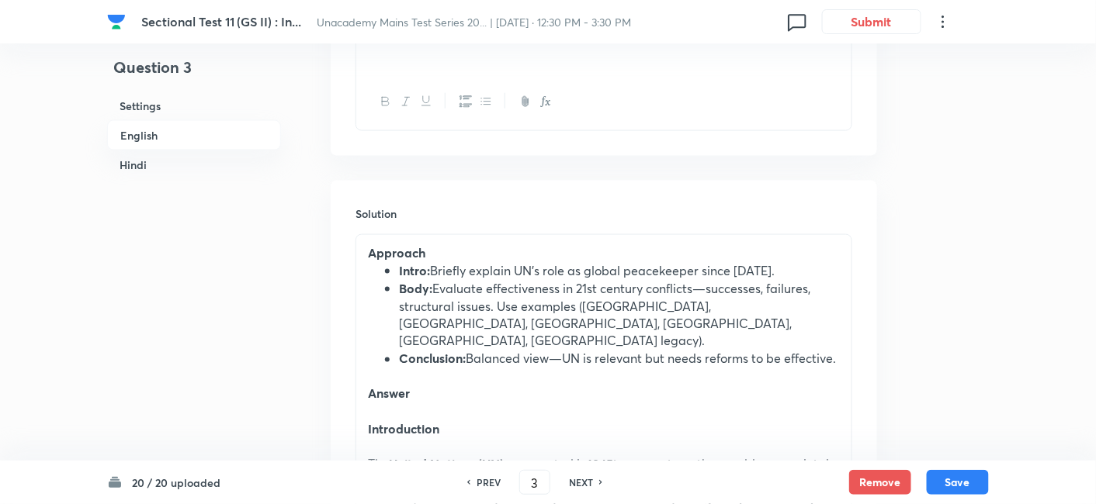
click at [186, 161] on h6 "Hindi" at bounding box center [194, 165] width 174 height 29
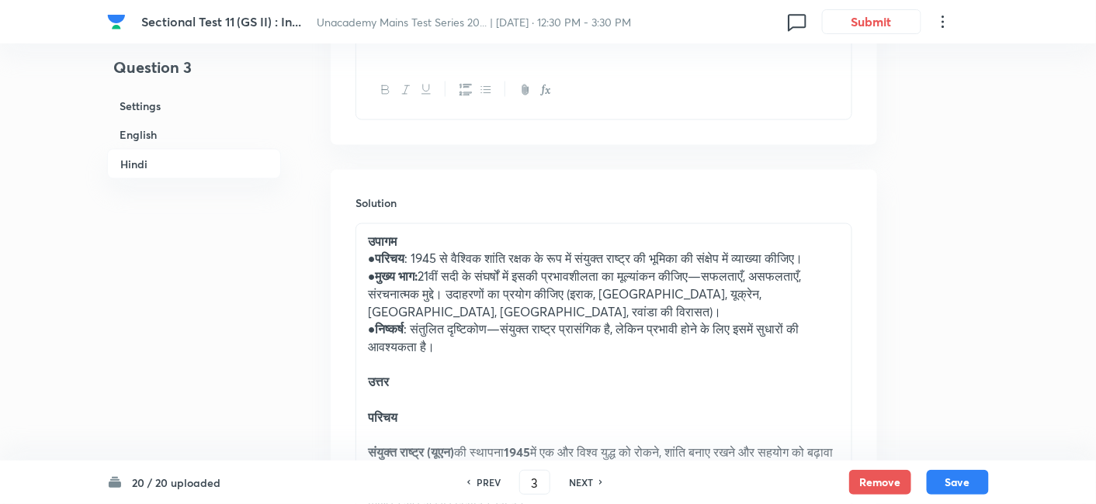
scroll to position [2565, 0]
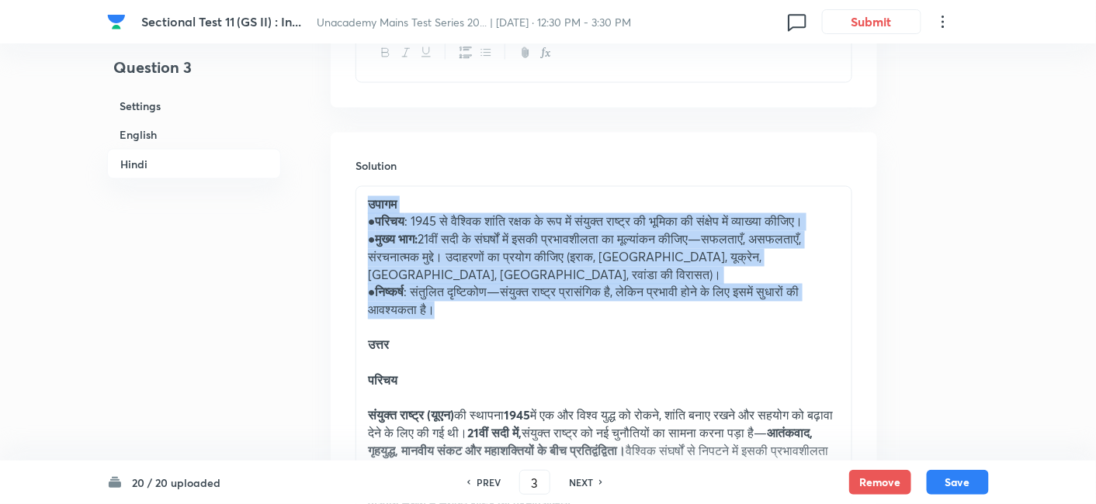
drag, startPoint x: 358, startPoint y: 83, endPoint x: 452, endPoint y: 192, distance: 143.1
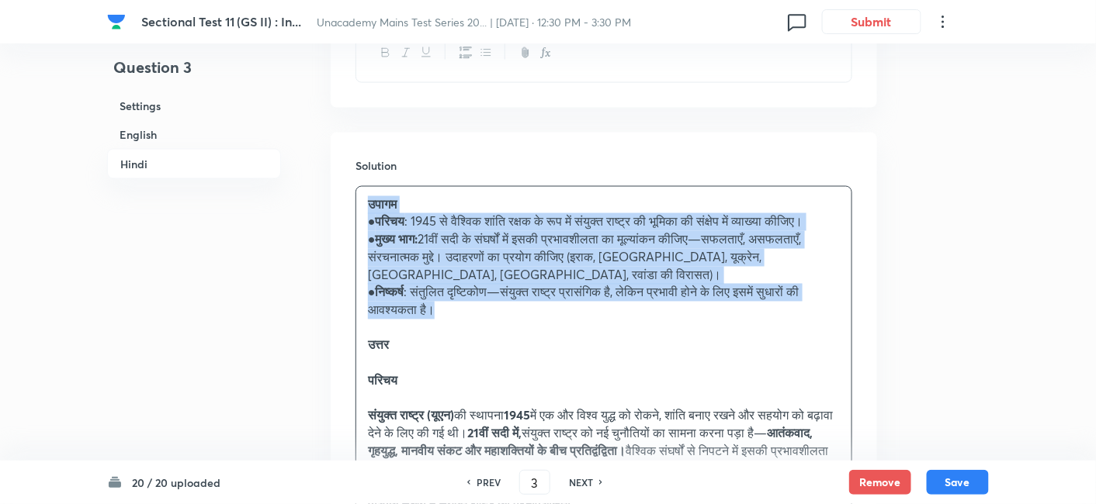
click at [443, 284] on p "● निष्कर्ष : संतुलित दृष्टिकोण—संयुक्त राष्ट्र प्रासंगिक है, लेकिन प्रभावी होने…" at bounding box center [604, 301] width 472 height 35
click at [405, 231] on strong "मुख्य भाग:" at bounding box center [397, 239] width 43 height 16
click at [374, 231] on p "● मुख्य भाग: 21वीं सदी के संघर्षों में इसकी प्रभावशीलता का मूल्यांकन कीजिए—सफलत…" at bounding box center [604, 257] width 472 height 53
drag, startPoint x: 483, startPoint y: 140, endPoint x: 419, endPoint y: 151, distance: 65.3
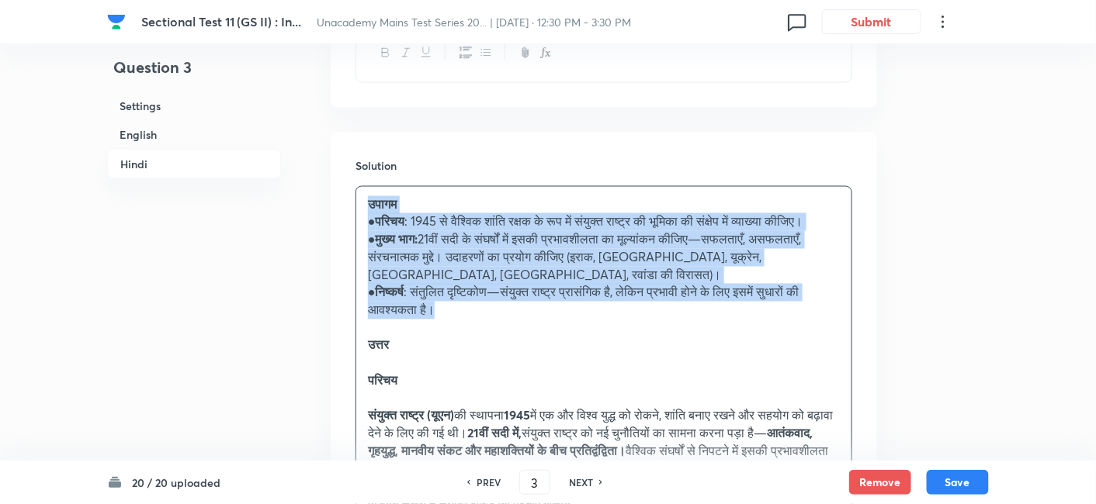
click at [419, 231] on p "● मुख्य भाग: 21वीं सदी के संघर्षों में इसकी प्रभावशीलता का मूल्यांकन कीजिए—सफलत…" at bounding box center [604, 257] width 472 height 53
click at [489, 231] on p "● मुख्य भाग: 21वीं सदी के संघर्षों में इसकी प्रभावशीलता का मूल्यांकन कीजिए—सफलत…" at bounding box center [604, 257] width 472 height 53
drag, startPoint x: 370, startPoint y: 97, endPoint x: 425, endPoint y: 221, distance: 135.8
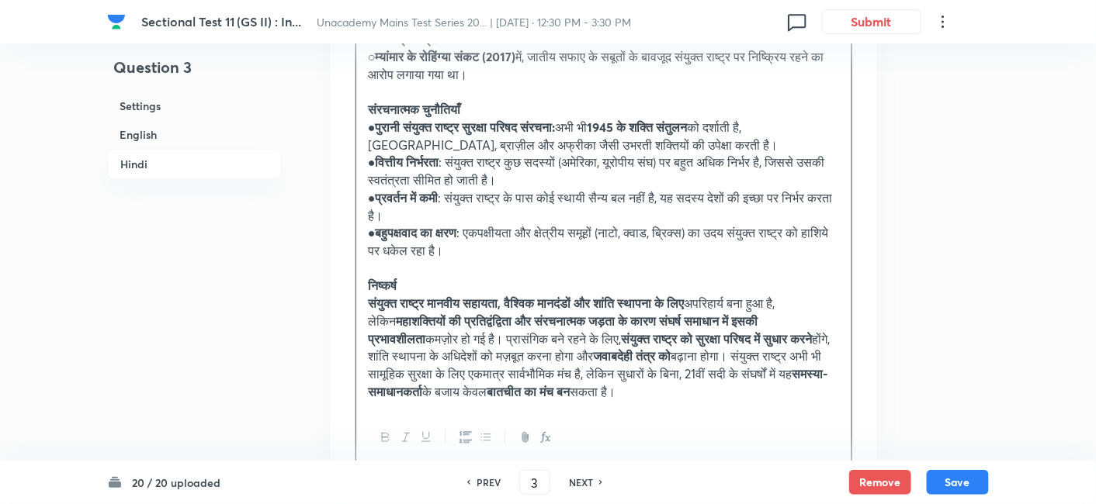
scroll to position [3769, 0]
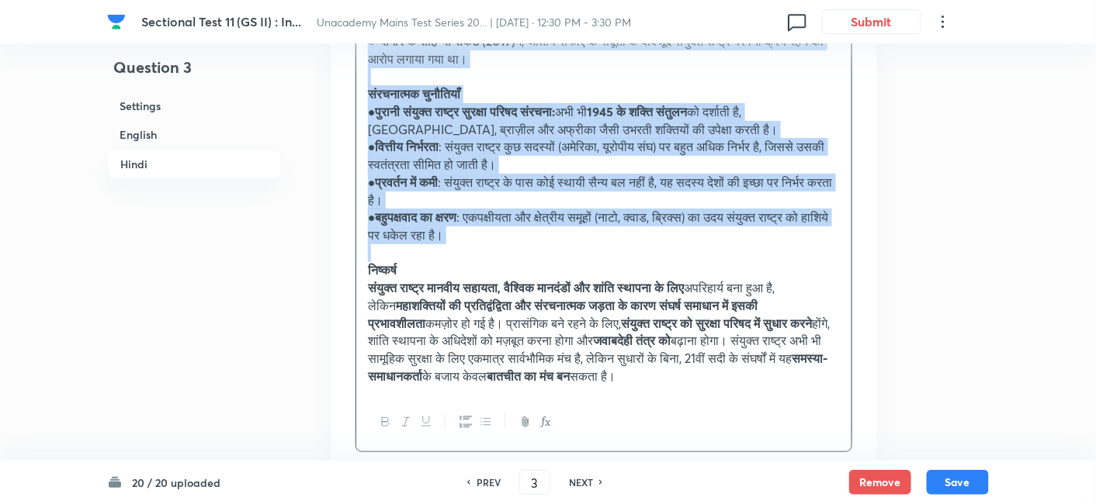
click at [454, 244] on p at bounding box center [604, 253] width 472 height 18
click at [466, 416] on icon "button" at bounding box center [465, 422] width 12 height 12
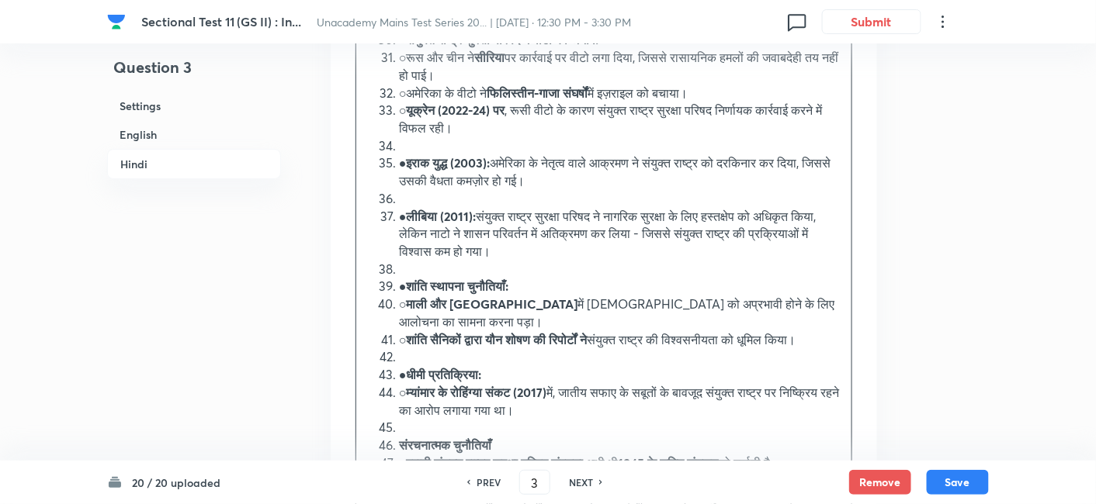
click at [155, 161] on h6 "Hindi" at bounding box center [194, 164] width 174 height 30
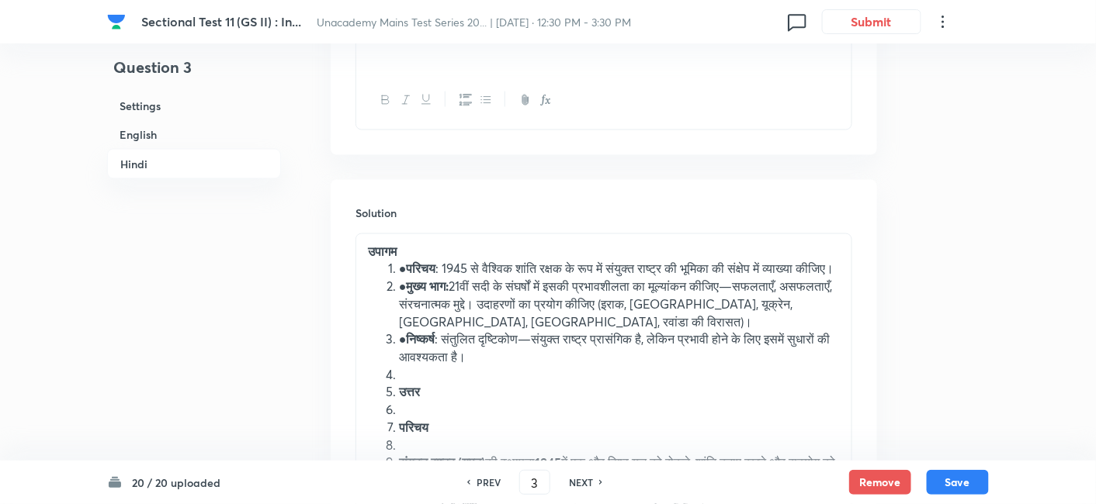
scroll to position [2479, 0]
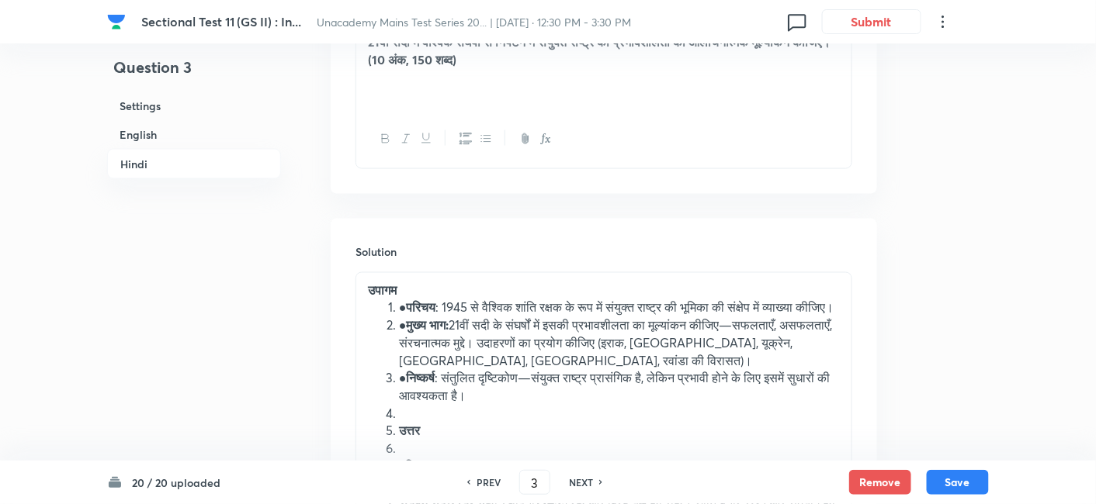
click at [399, 300] on li "● परिचय : 1945 से वैश्विक शांति रक्षक के रूप में संयुक्त राष्ट्र की भूमिका की स…" at bounding box center [619, 309] width 441 height 18
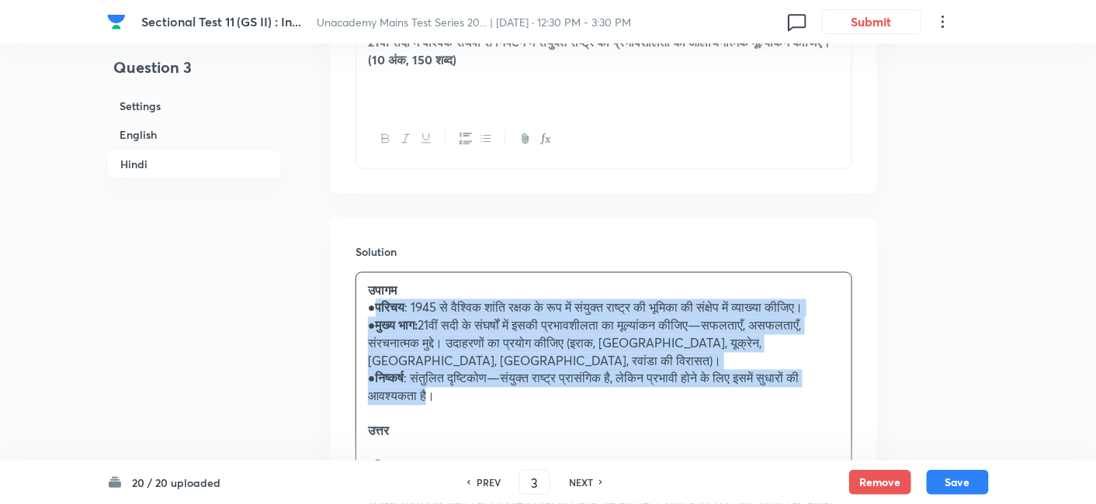
drag, startPoint x: 376, startPoint y: 182, endPoint x: 433, endPoint y: 273, distance: 107.0
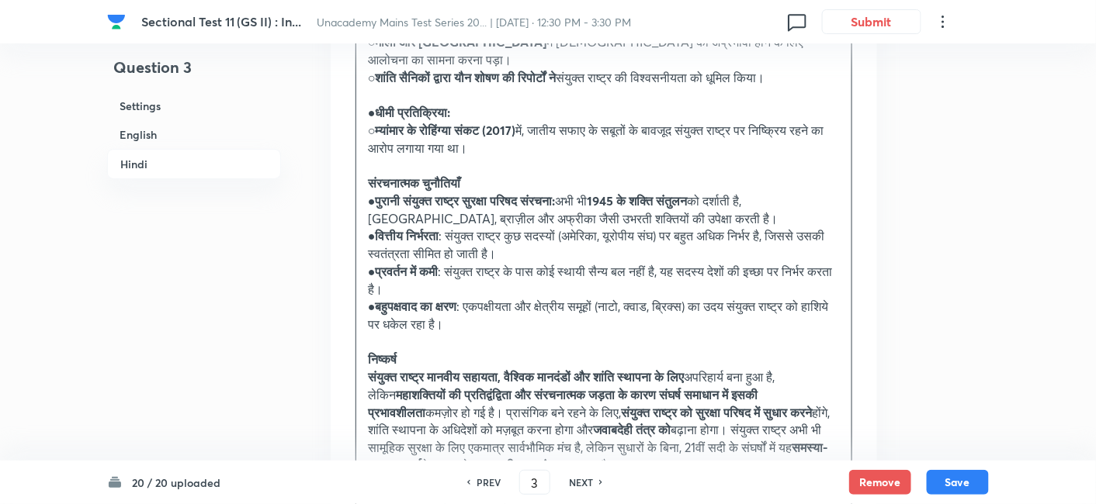
scroll to position [3686, 0]
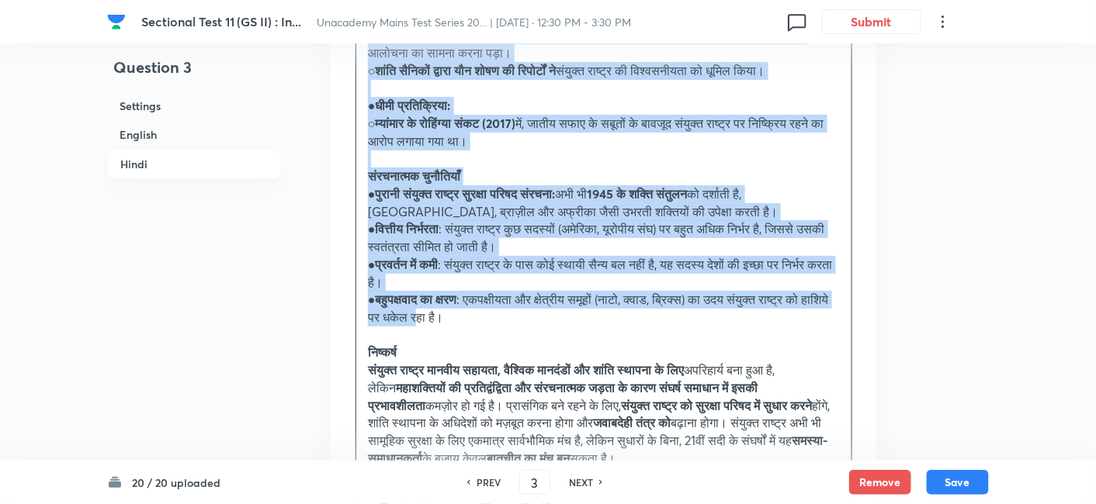
click at [461, 291] on p "● बहुपक्षवाद का क्षरण : एकपक्षीयता और क्षेत्रीय समूहों (नाटो, क्वाड, ब्रिक्स) क…" at bounding box center [604, 308] width 472 height 35
click at [488, 498] on icon "button" at bounding box center [486, 504] width 12 height 12
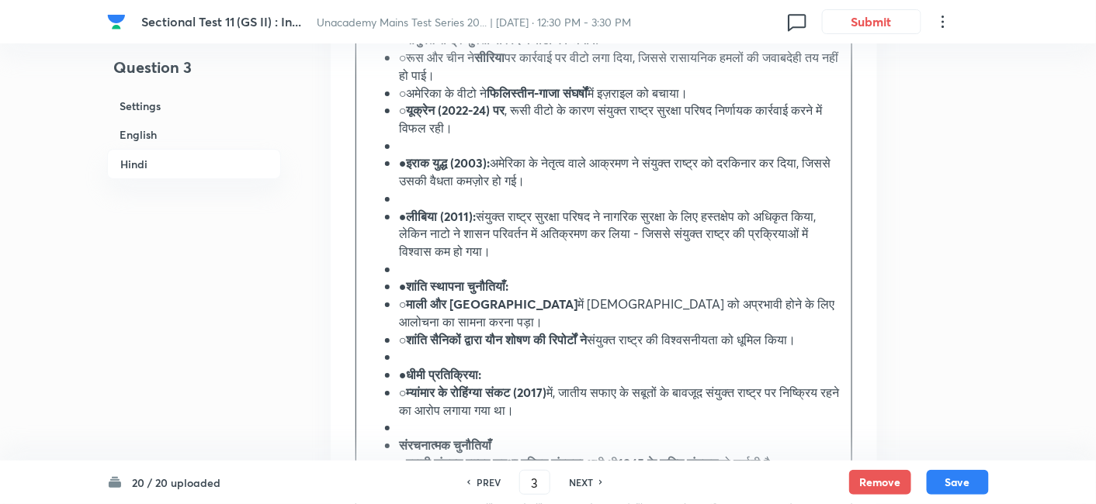
click at [172, 154] on h6 "Hindi" at bounding box center [194, 164] width 174 height 30
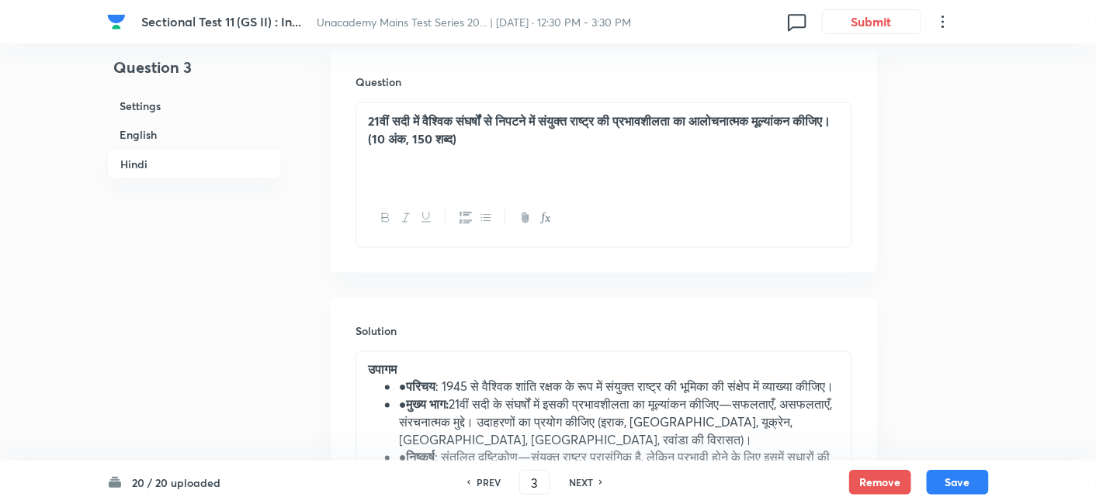
scroll to position [2479, 0]
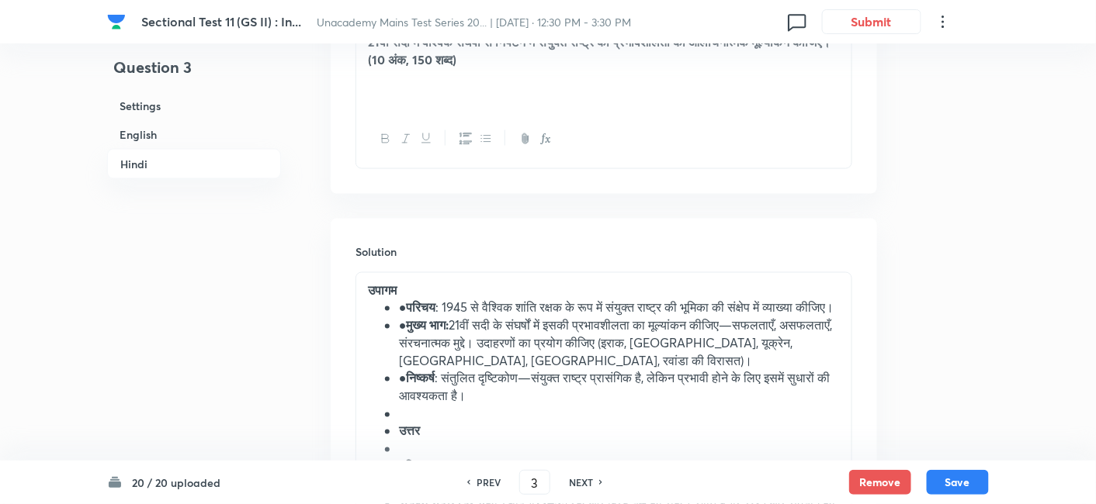
click at [399, 300] on li "● परिचय : 1945 से वैश्विक शांति रक्षक के रूप में संयुक्त राष्ट्र की भूमिका की स…" at bounding box center [619, 309] width 441 height 18
click at [404, 300] on li "● परिचय : 1945 से वैश्विक शांति रक्षक के रूप में संयुक्त राष्ट्र की भूमिका की स…" at bounding box center [619, 309] width 441 height 18
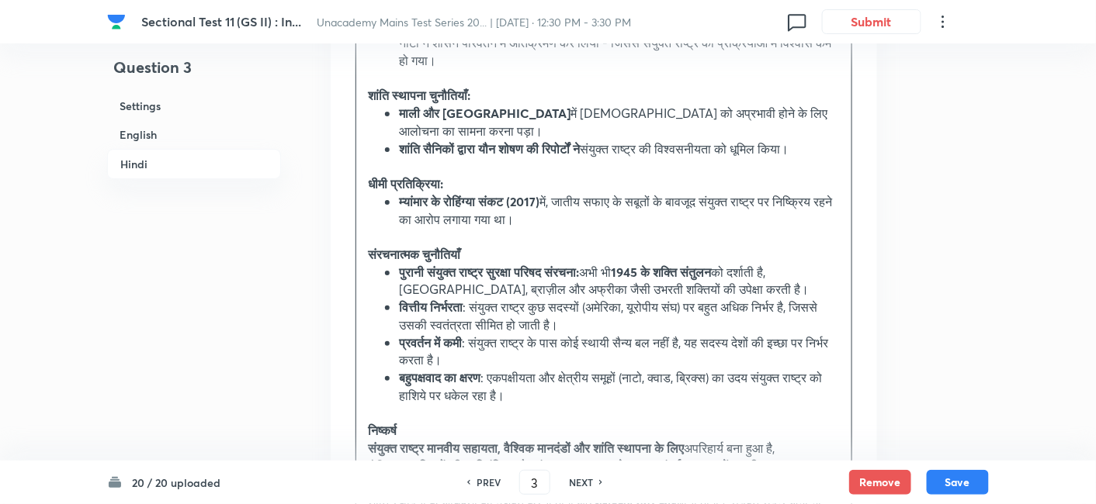
scroll to position [3804, 0]
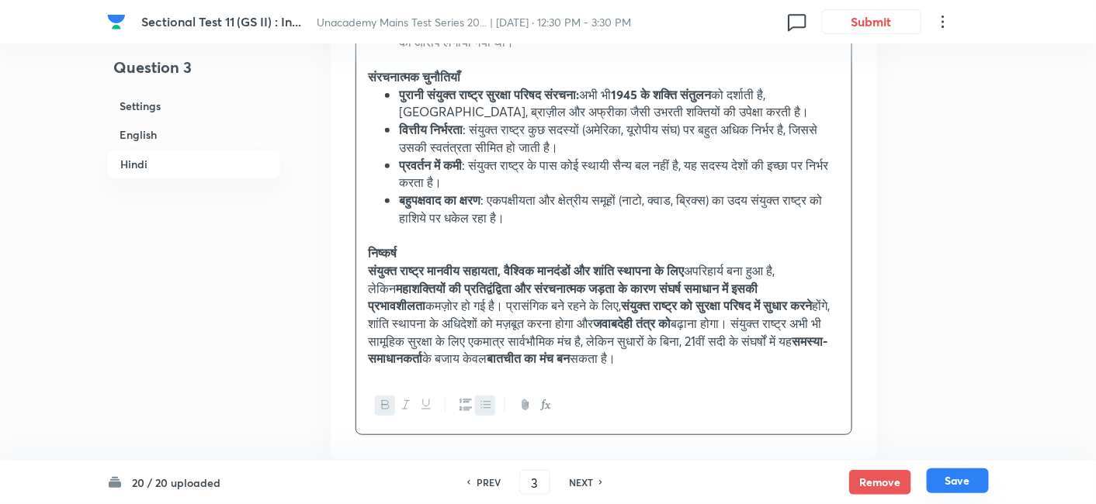
click at [975, 476] on button "Save" at bounding box center [957, 481] width 62 height 25
type input "4"
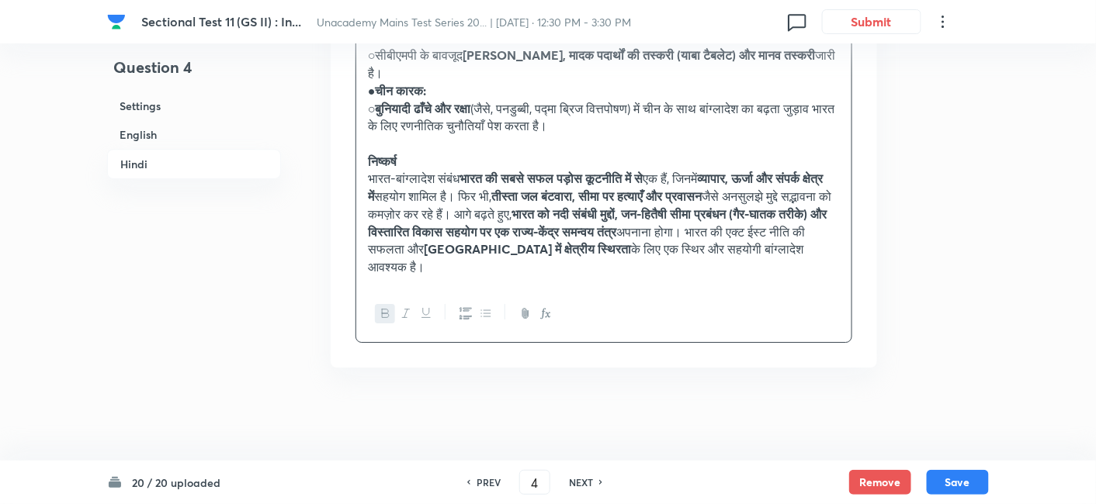
scroll to position [2287, 0]
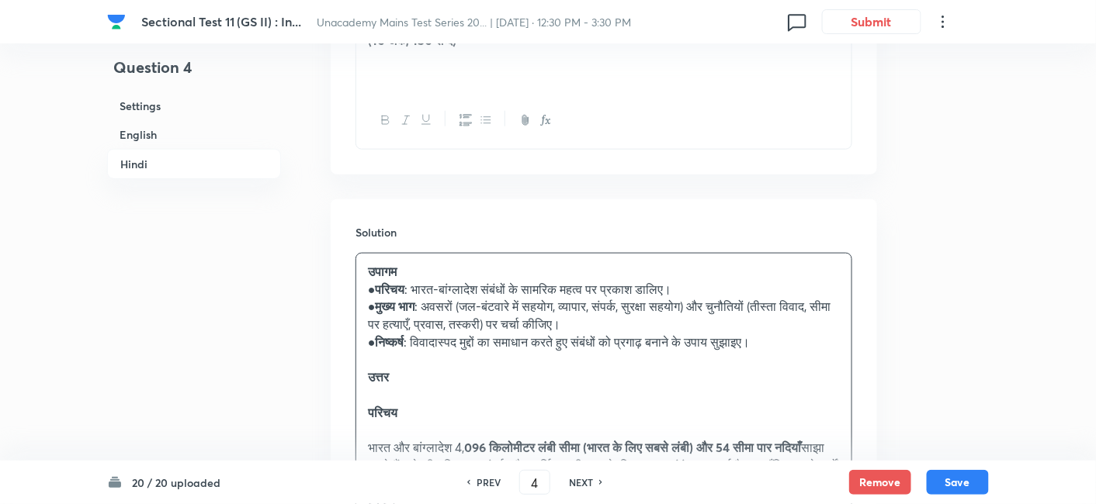
click at [126, 120] on h6 "English" at bounding box center [194, 134] width 174 height 29
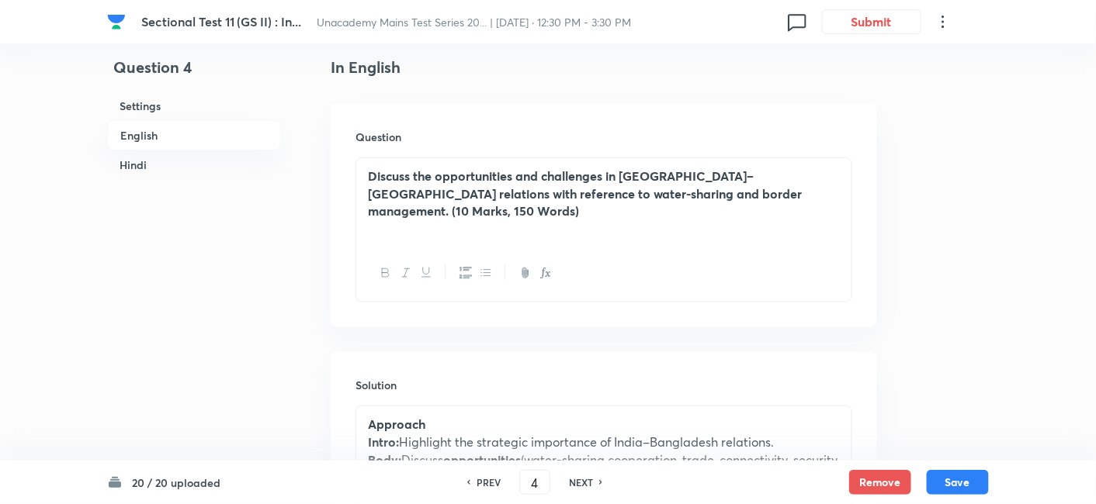
click at [128, 132] on h6 "English" at bounding box center [194, 135] width 174 height 30
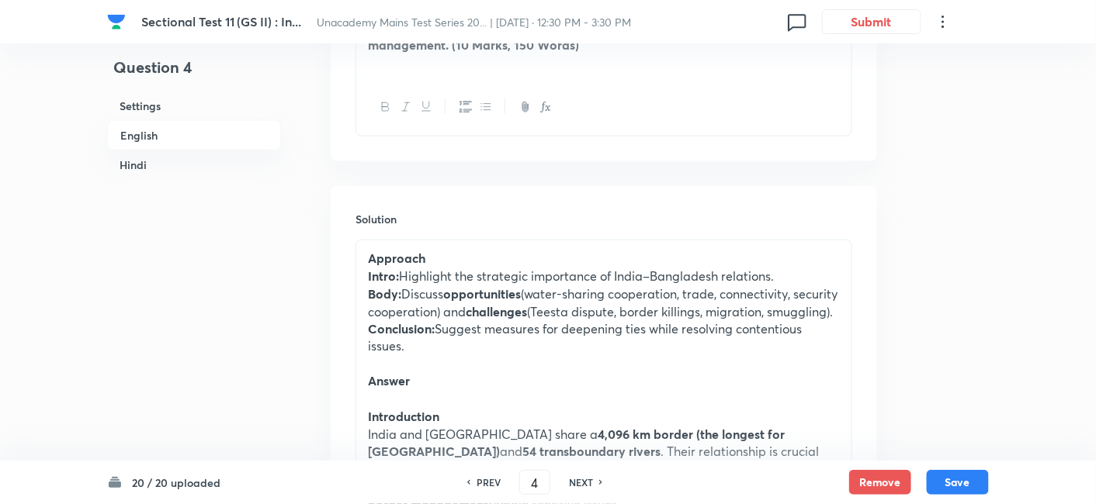
scroll to position [593, 0]
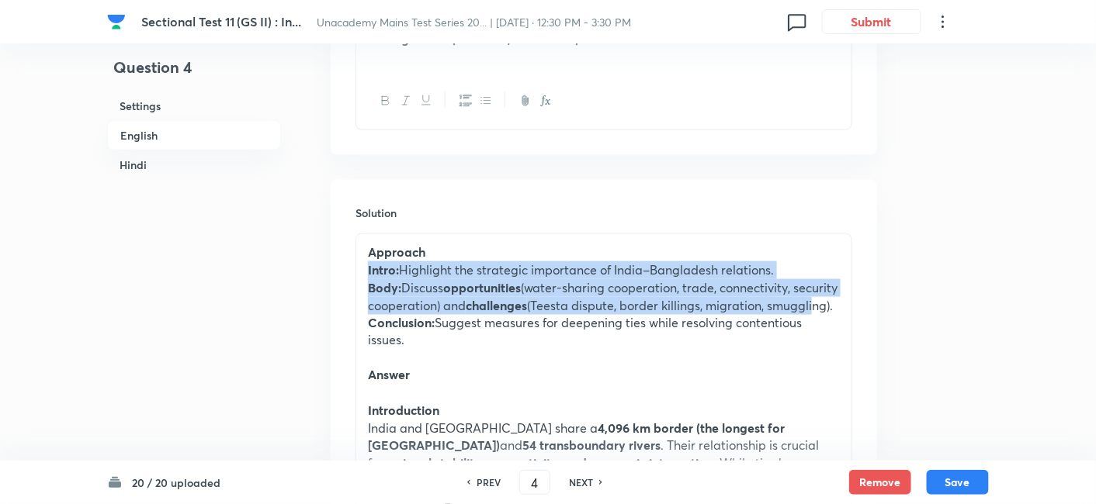
drag, startPoint x: 365, startPoint y: 269, endPoint x: 409, endPoint y: 326, distance: 71.4
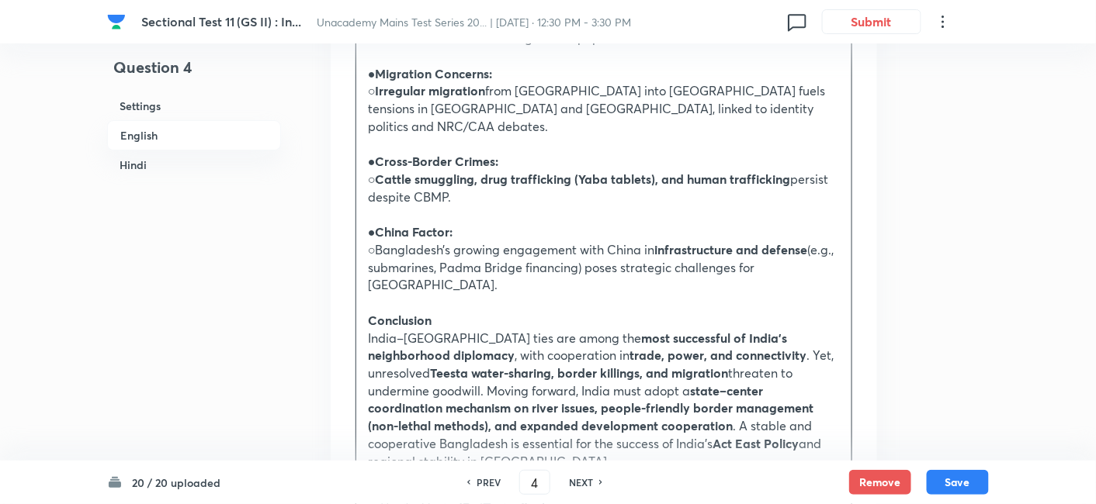
scroll to position [1627, 0]
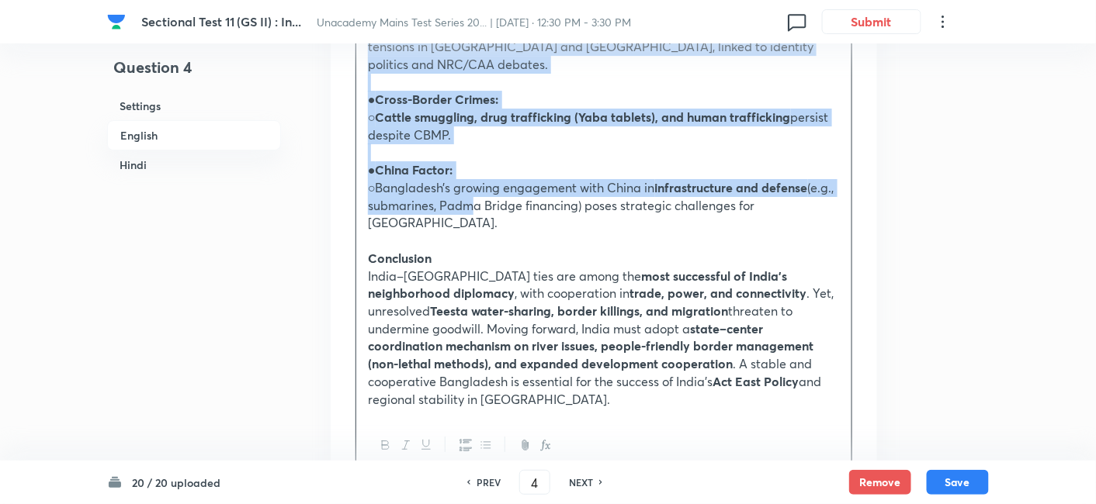
click at [466, 179] on p "○Bangladesh’s growing engagement with China in infrastructure and defense (e.g.…" at bounding box center [604, 205] width 472 height 53
click at [486, 439] on icon "button" at bounding box center [486, 445] width 12 height 12
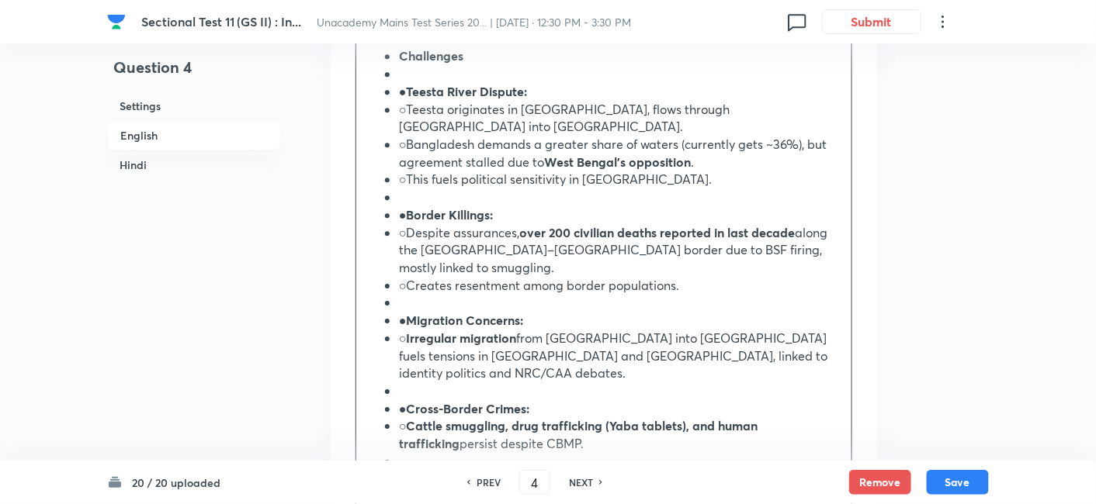
click at [175, 139] on h6 "English" at bounding box center [194, 135] width 174 height 30
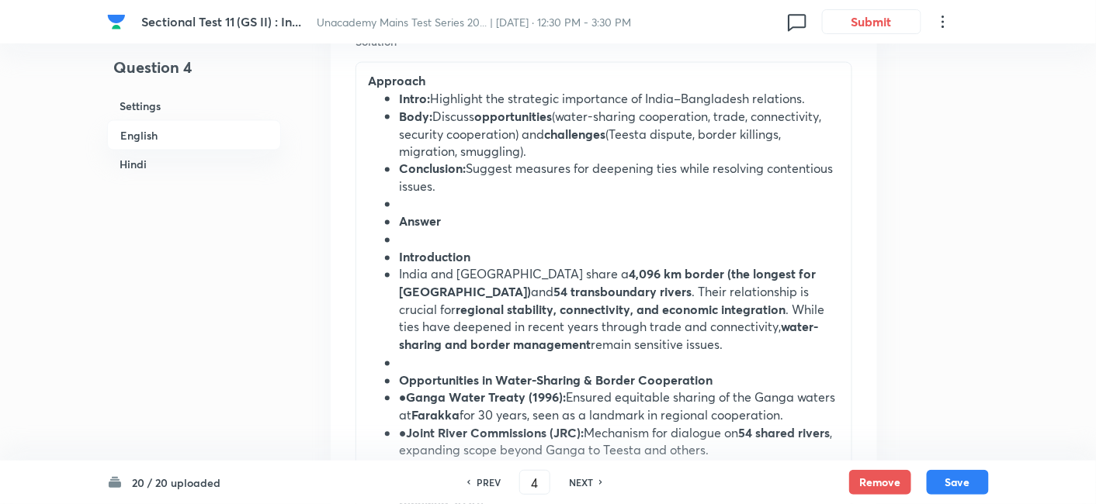
scroll to position [765, 0]
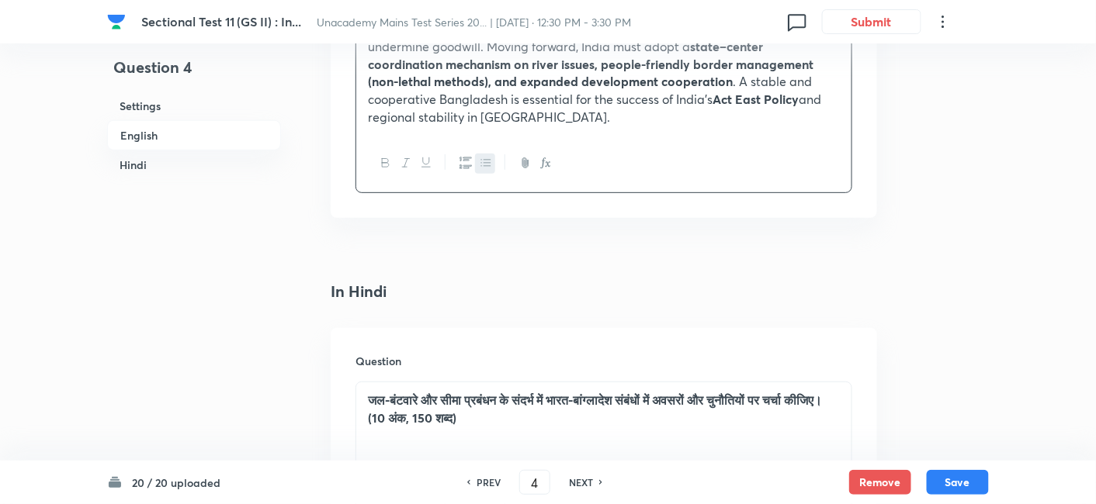
scroll to position [1972, 0]
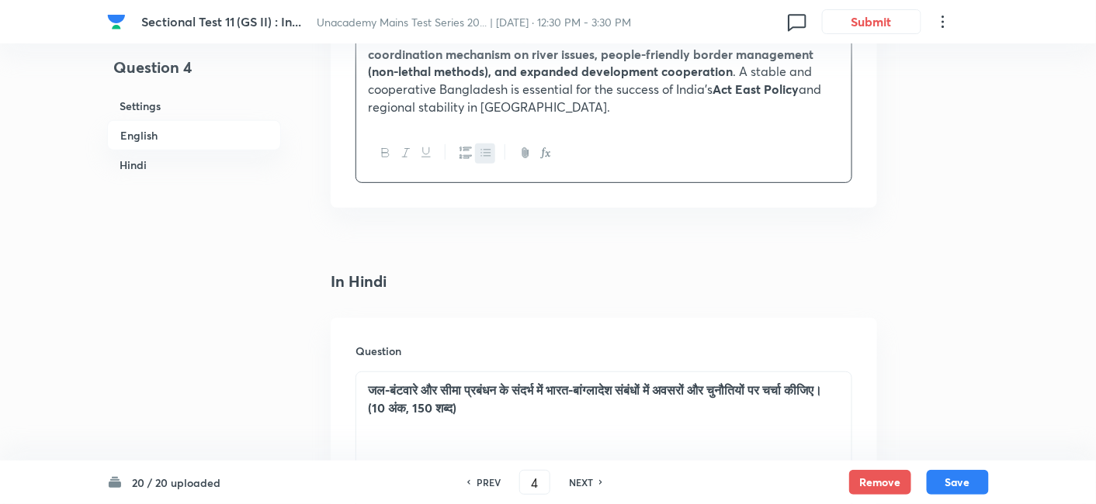
click at [466, 147] on icon "button" at bounding box center [465, 153] width 12 height 12
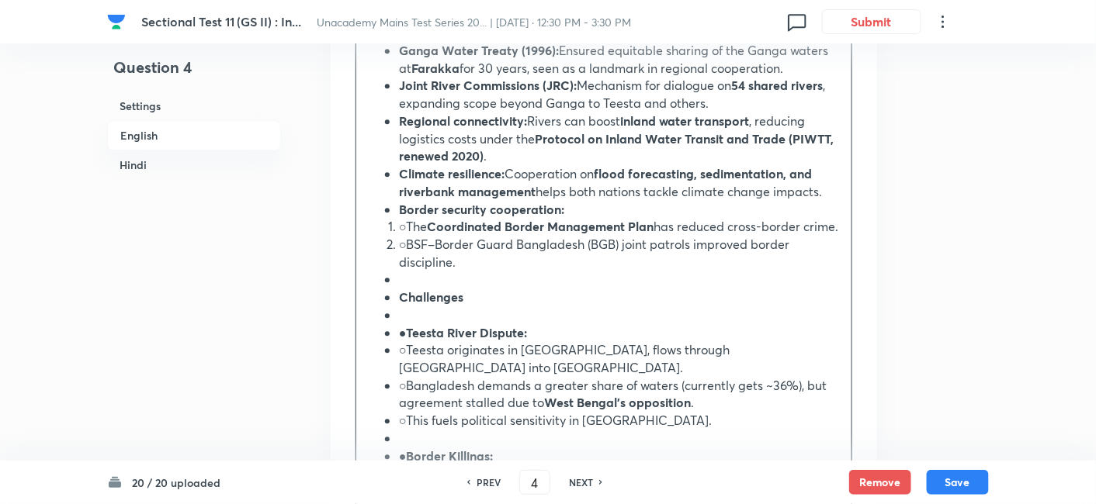
click at [399, 218] on li "○The Coordinated Border Management Plan has reduced cross-border crime." at bounding box center [619, 227] width 441 height 18
click at [424, 236] on li "○The Coordinated Border Management Plan has reduced cross-border crime." at bounding box center [619, 227] width 441 height 18
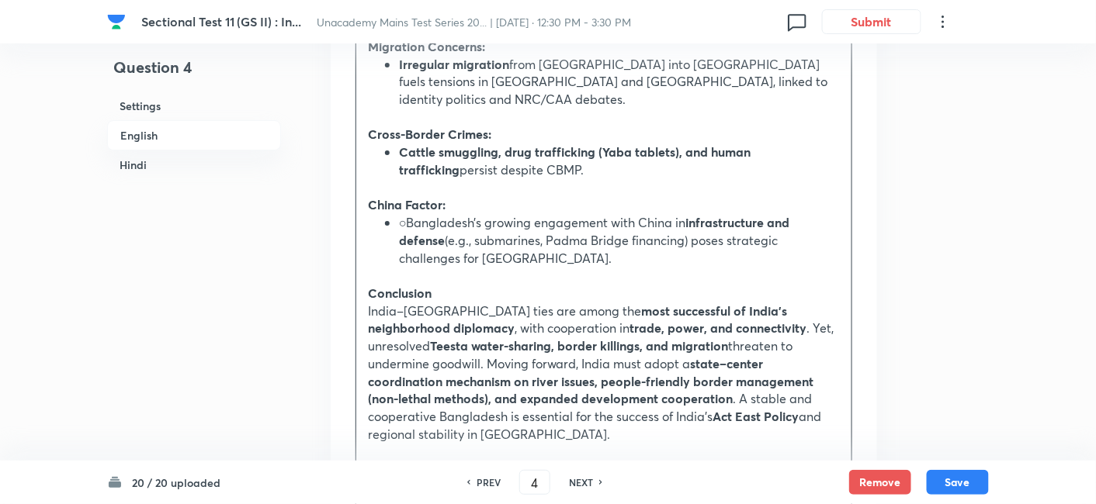
scroll to position [1647, 0]
click at [964, 482] on button "Save" at bounding box center [957, 481] width 62 height 25
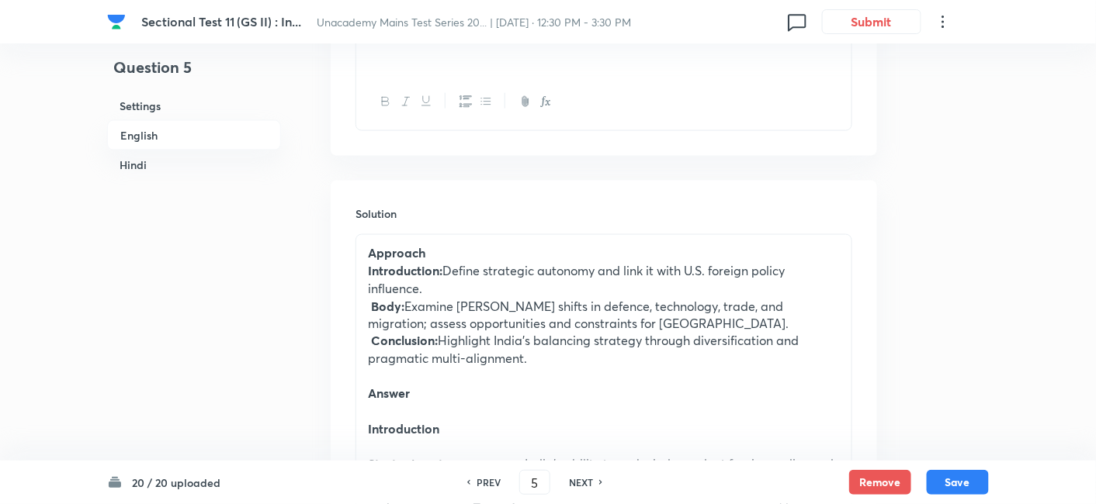
click at [184, 132] on h6 "English" at bounding box center [194, 135] width 174 height 30
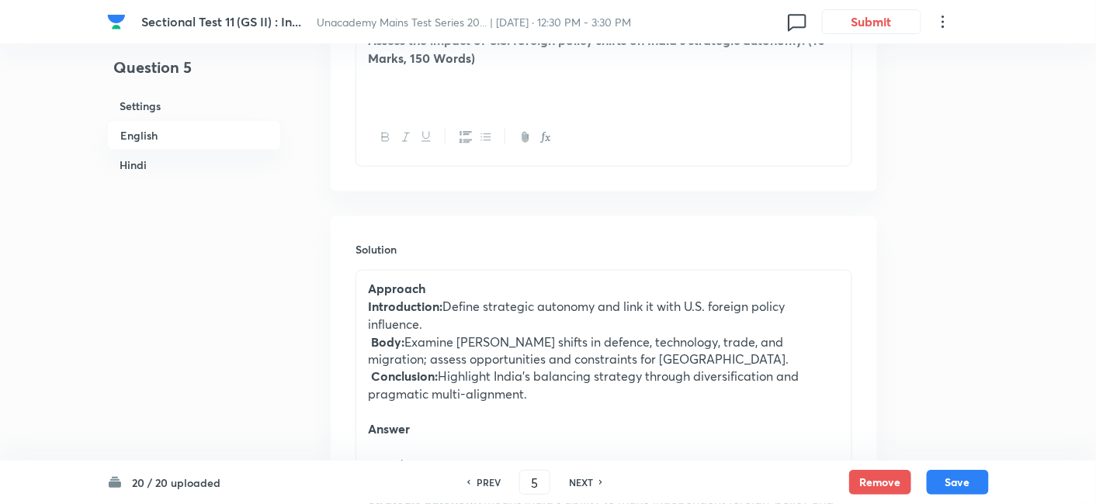
scroll to position [593, 0]
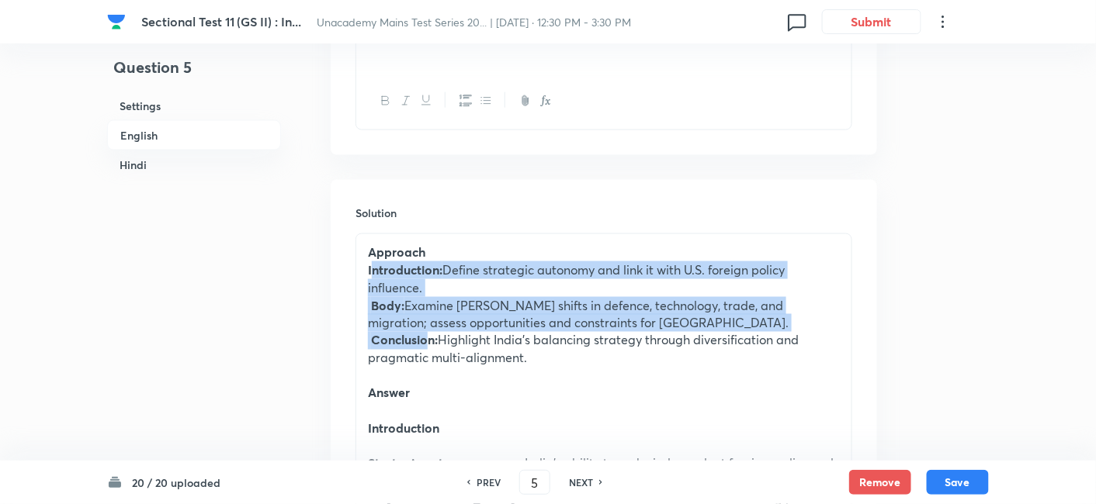
drag, startPoint x: 372, startPoint y: 269, endPoint x: 428, endPoint y: 339, distance: 88.9
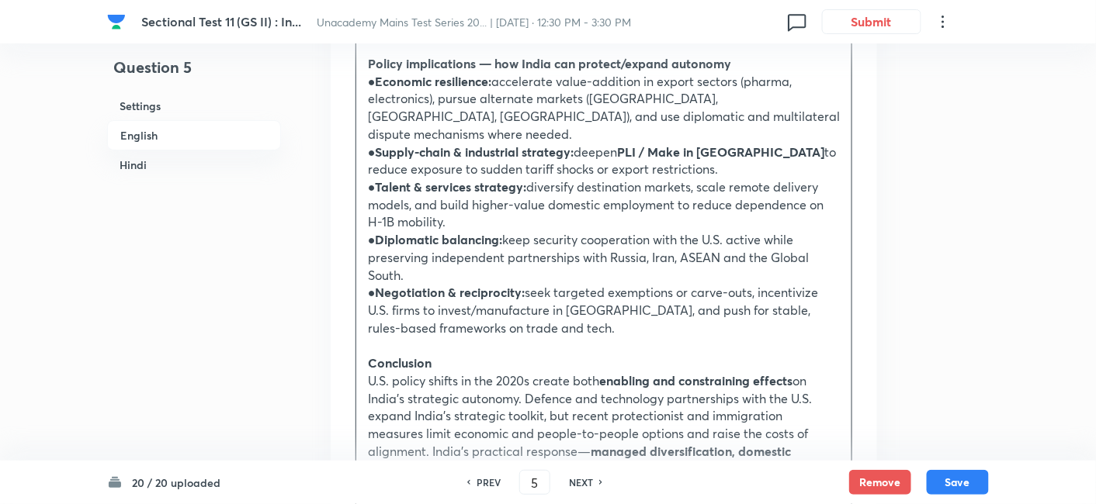
scroll to position [1886, 0]
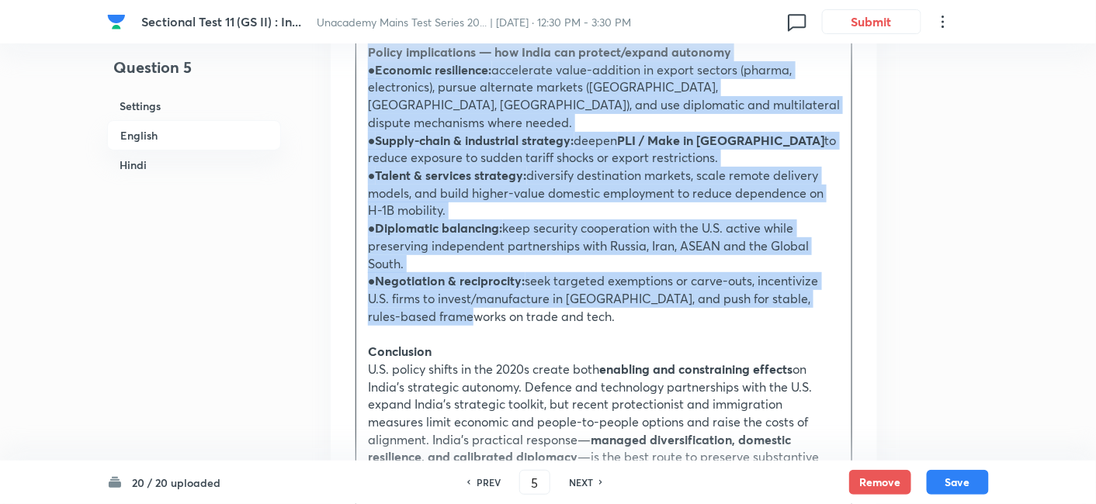
click at [462, 301] on p "● Negotiation & reciprocity: seek targeted exemptions or carve-outs, incentiviz…" at bounding box center [604, 298] width 472 height 53
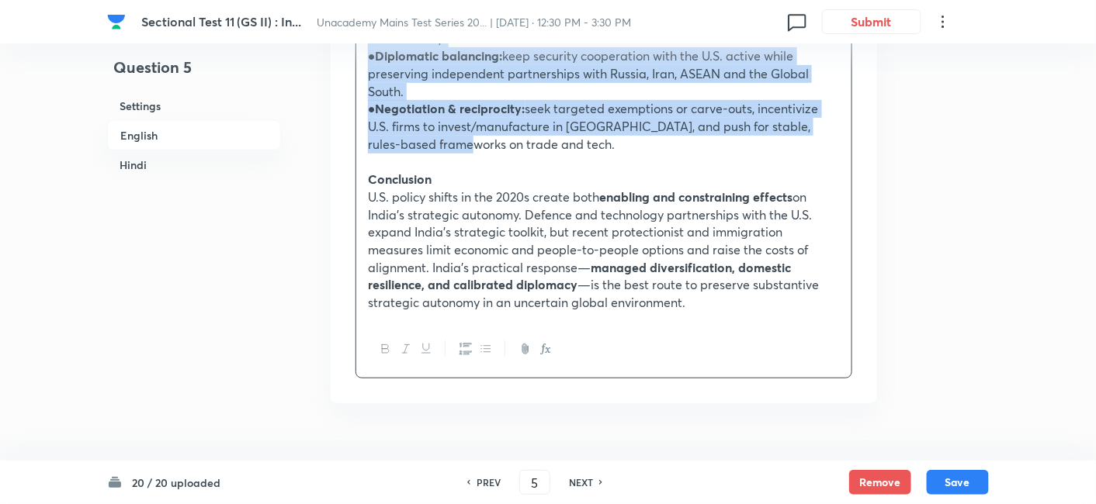
click at [490, 340] on button "button" at bounding box center [485, 349] width 20 height 19
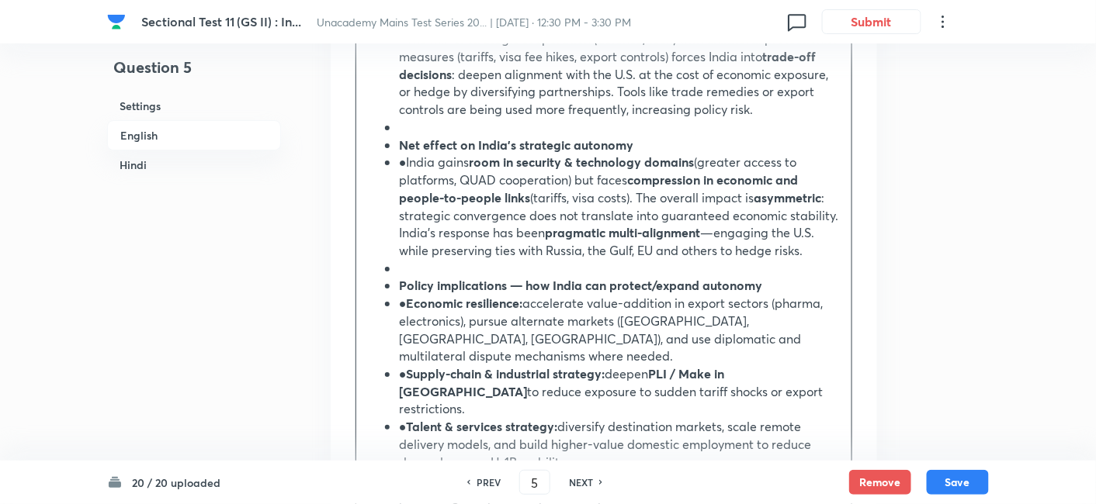
click at [182, 133] on h6 "English" at bounding box center [194, 135] width 174 height 30
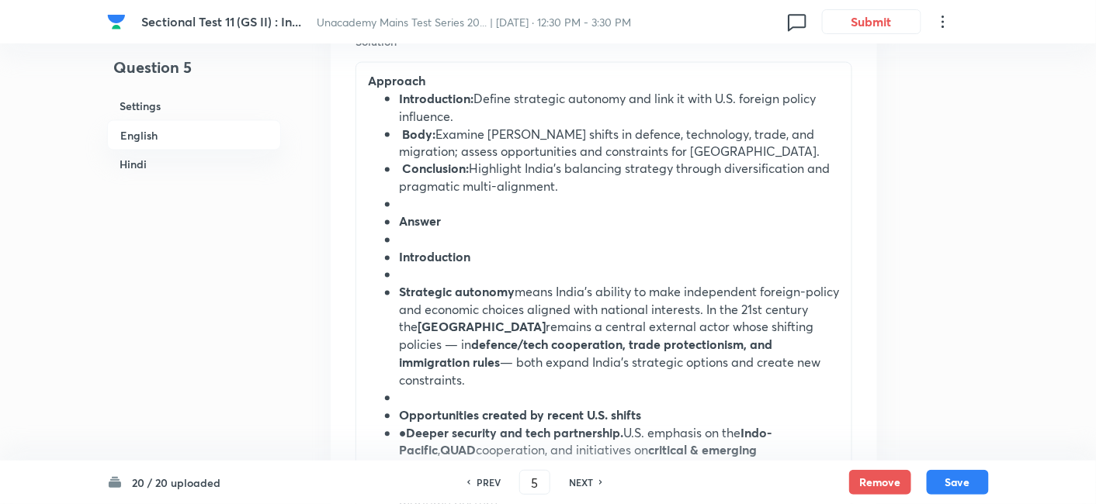
scroll to position [765, 0]
click at [405, 102] on strong "Introduction:" at bounding box center [436, 97] width 74 height 16
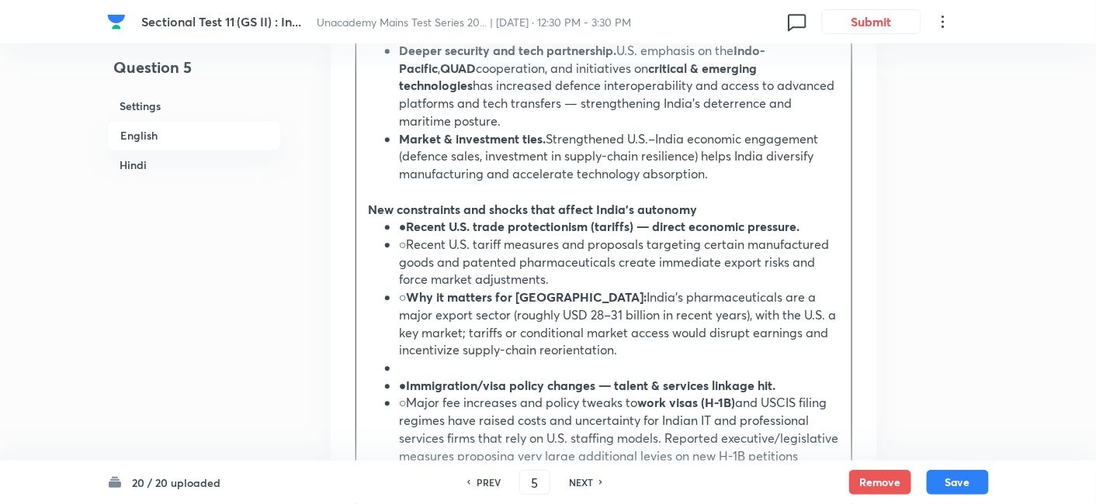
scroll to position [1196, 0]
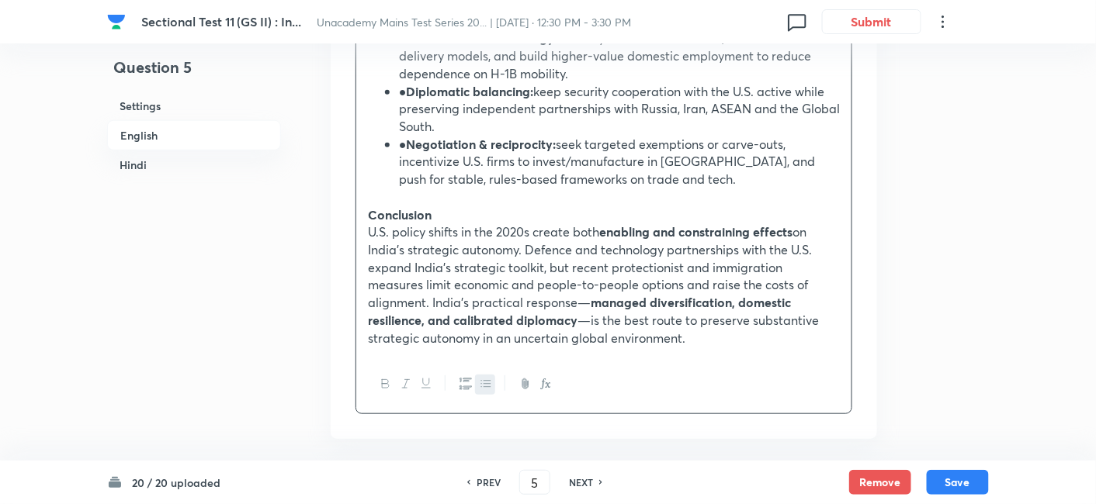
click at [457, 375] on button "button" at bounding box center [465, 384] width 20 height 19
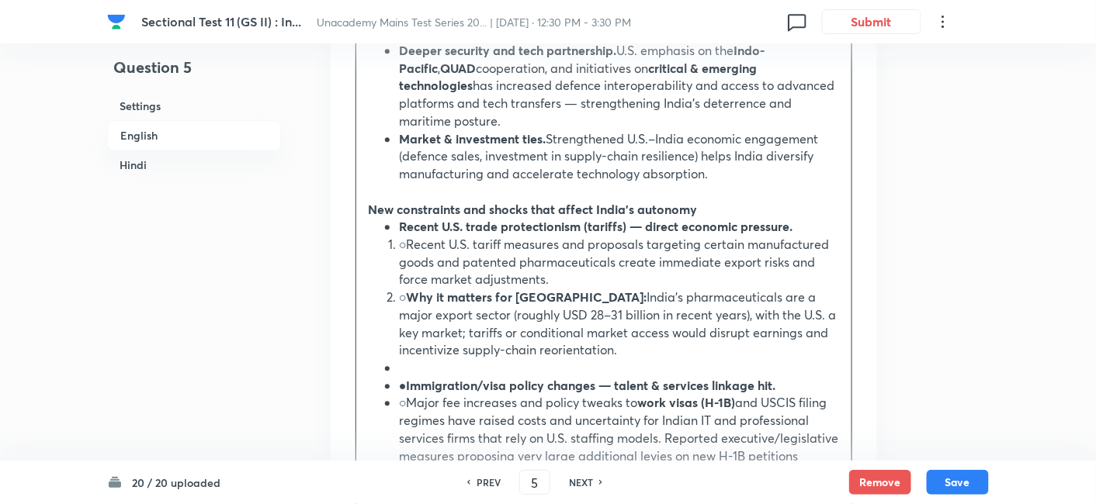
click at [192, 137] on h6 "English" at bounding box center [194, 135] width 174 height 30
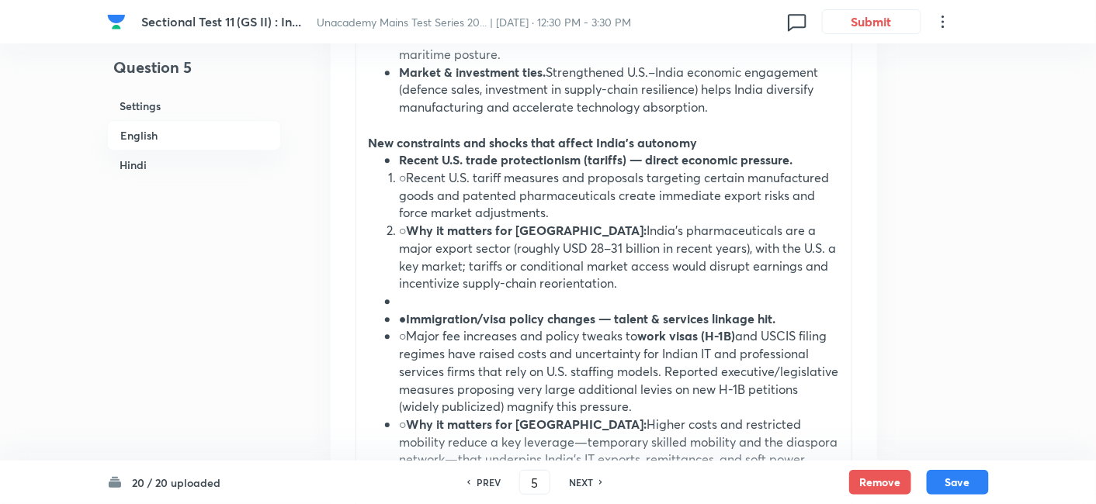
click at [399, 169] on li "○Recent U.S. tariff measures and proposals targeting certain manufactured goods…" at bounding box center [619, 195] width 441 height 53
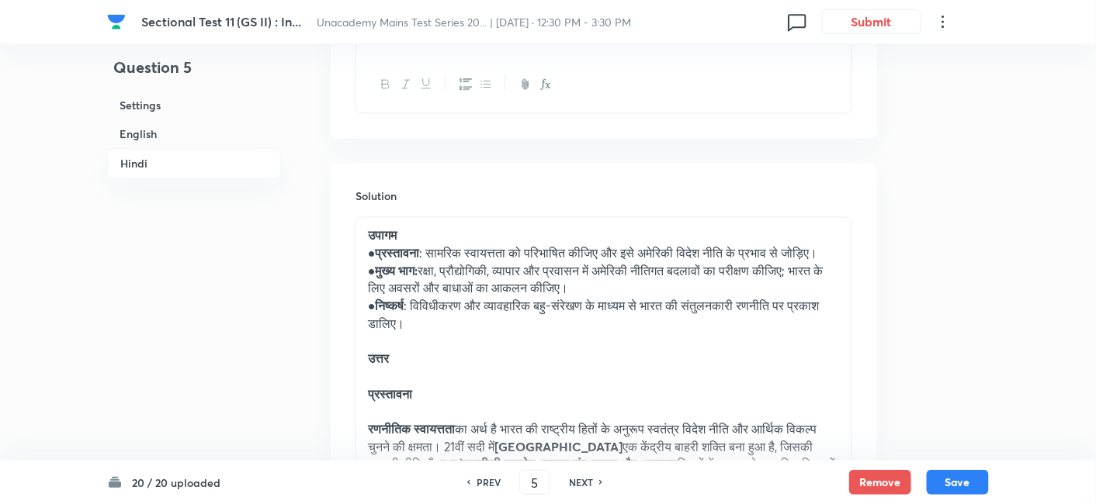
scroll to position [2662, 0]
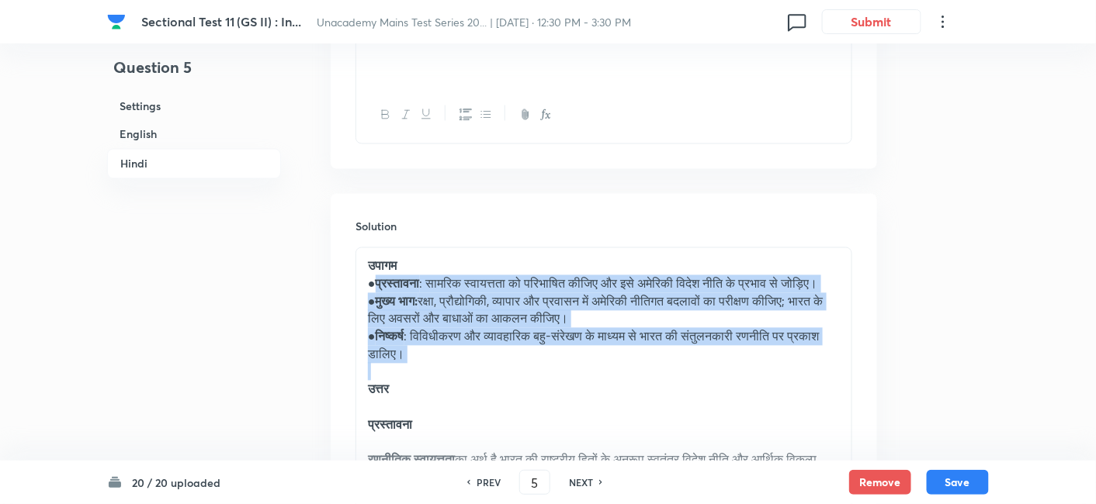
drag, startPoint x: 388, startPoint y: 247, endPoint x: 487, endPoint y: 334, distance: 132.0
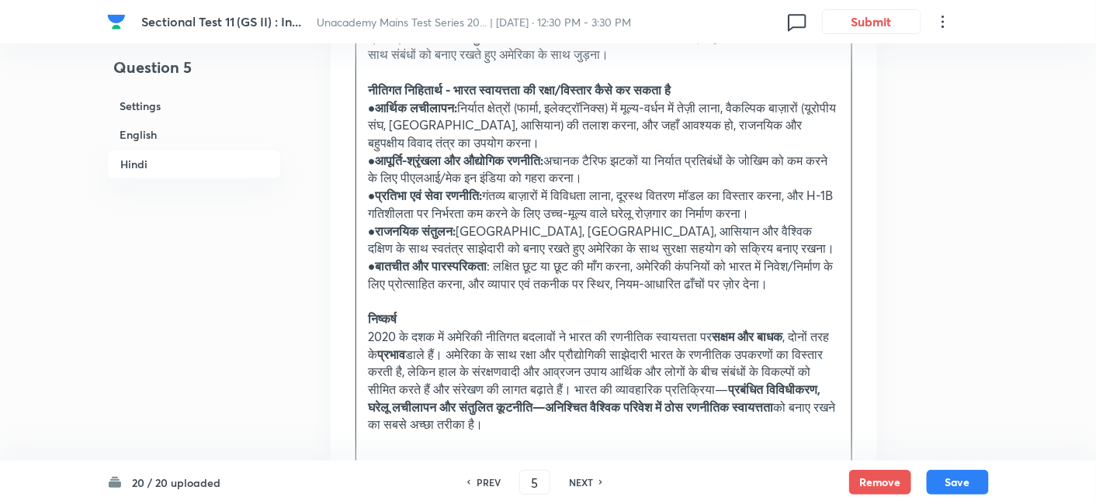
scroll to position [3783, 0]
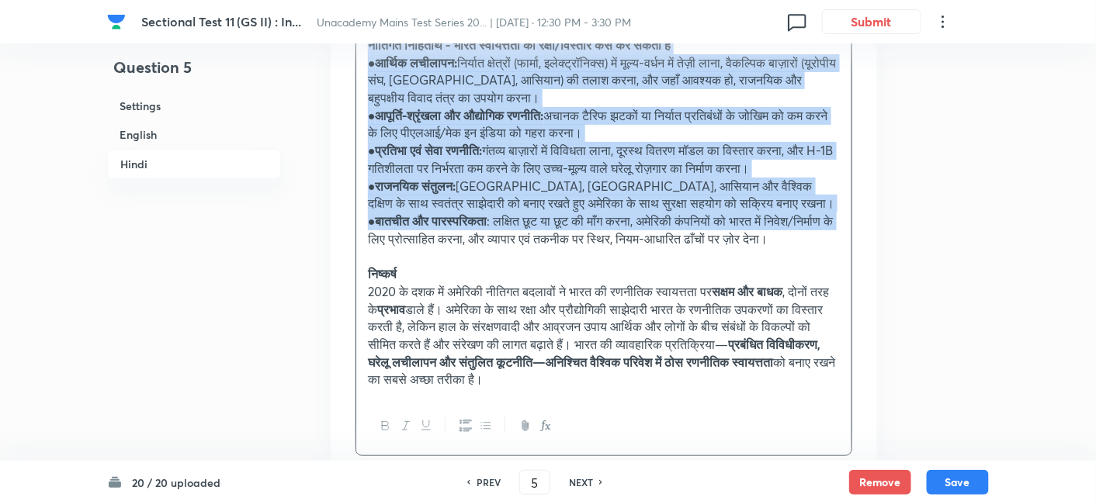
click at [450, 248] on p "● बातचीत और पारस्परिकता : लक्षित छूट या छूट की माँग करना, अमेरिकी कंपनियों को भ…" at bounding box center [604, 230] width 472 height 35
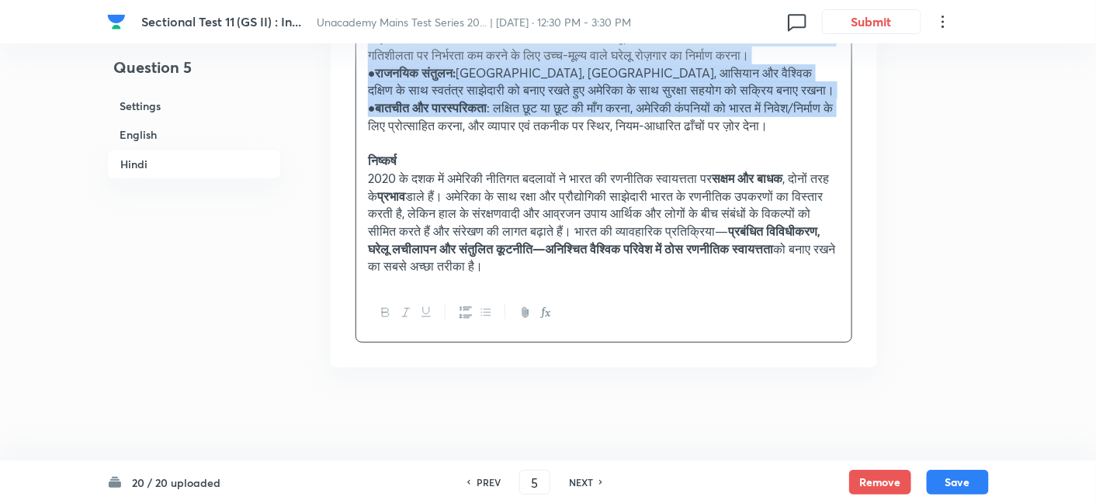
click at [490, 310] on icon "button" at bounding box center [486, 312] width 12 height 12
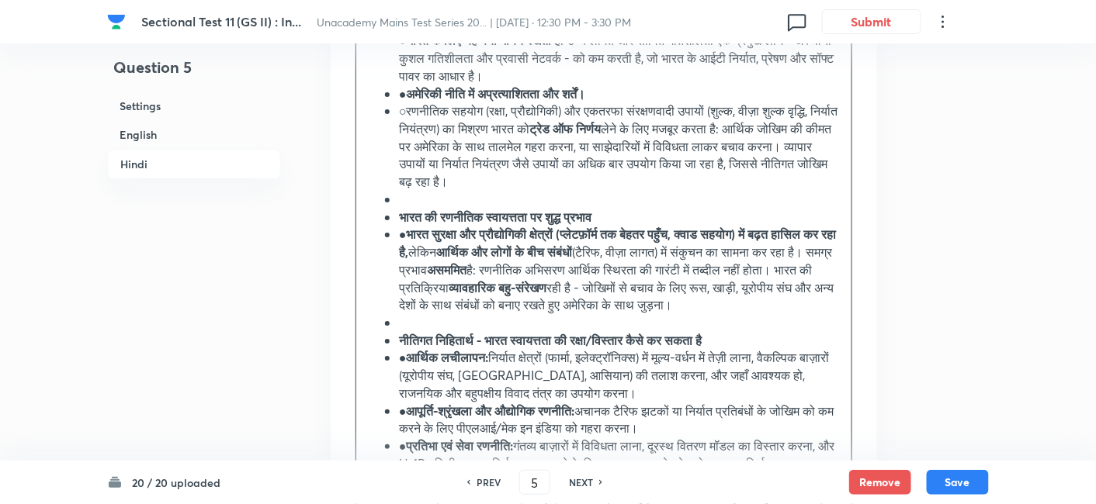
click at [168, 164] on h6 "Hindi" at bounding box center [194, 164] width 174 height 30
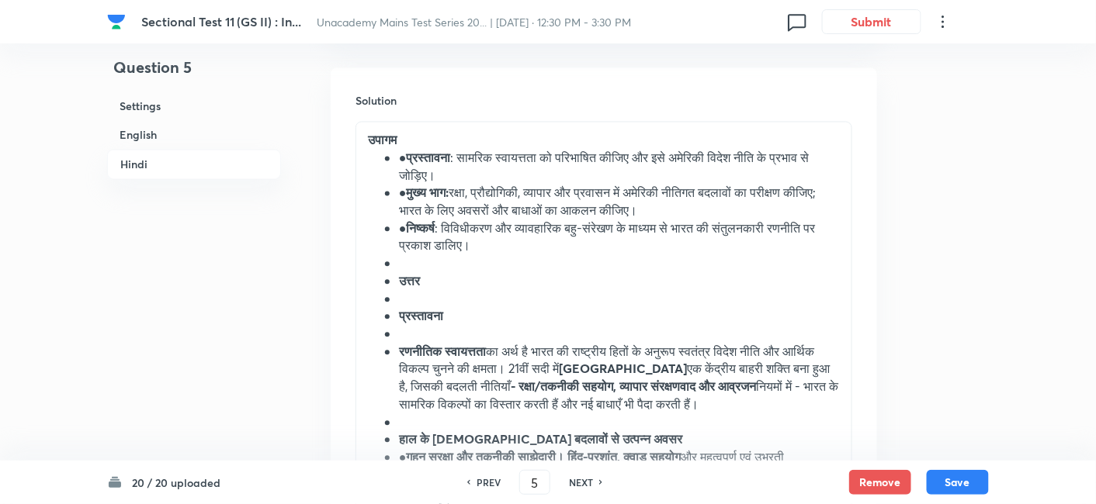
scroll to position [2794, 0]
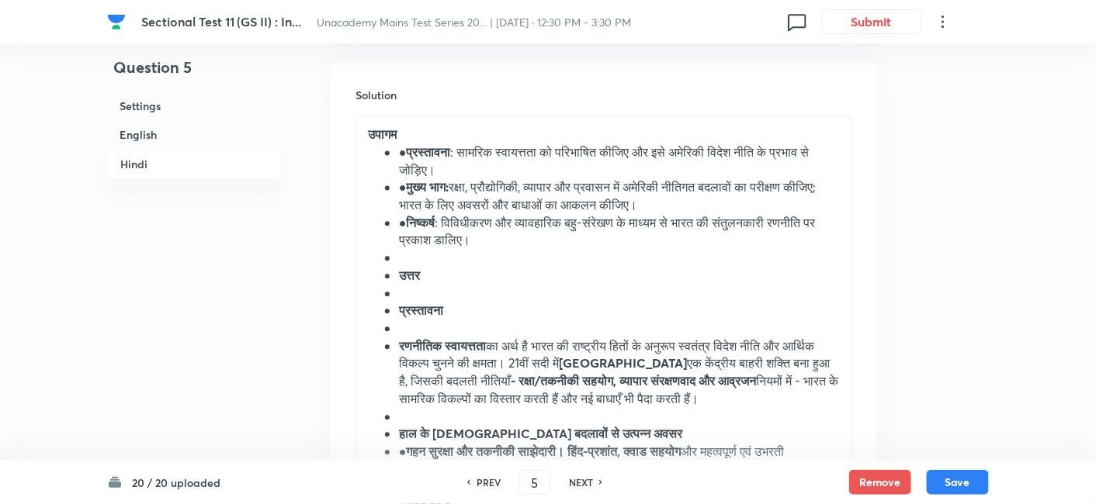
click at [399, 144] on li "● प्रस्तावना : सामरिक स्वायत्तता को परिभाषित कीजिए और इसे अमेरिकी विदेश नीति के…" at bounding box center [619, 161] width 441 height 35
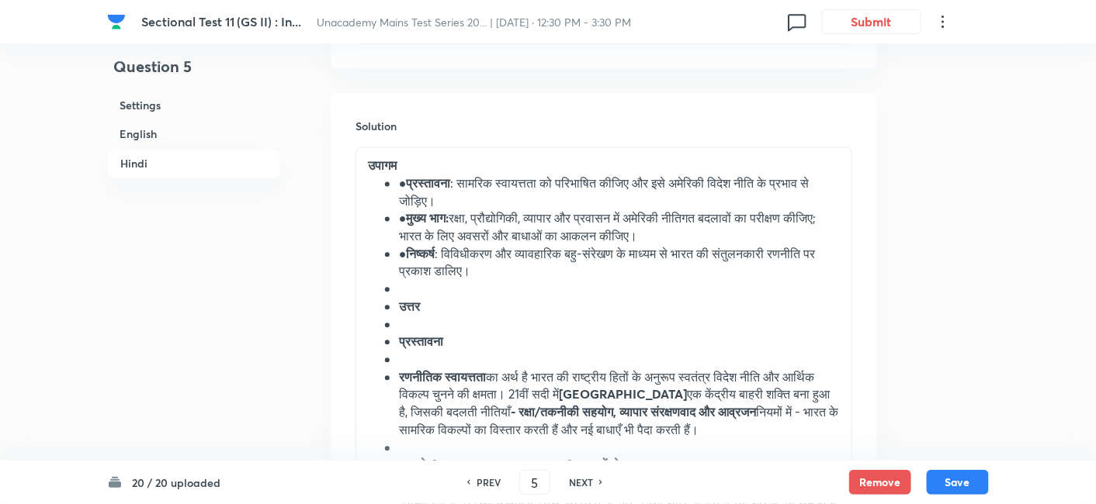
scroll to position [2760, 0]
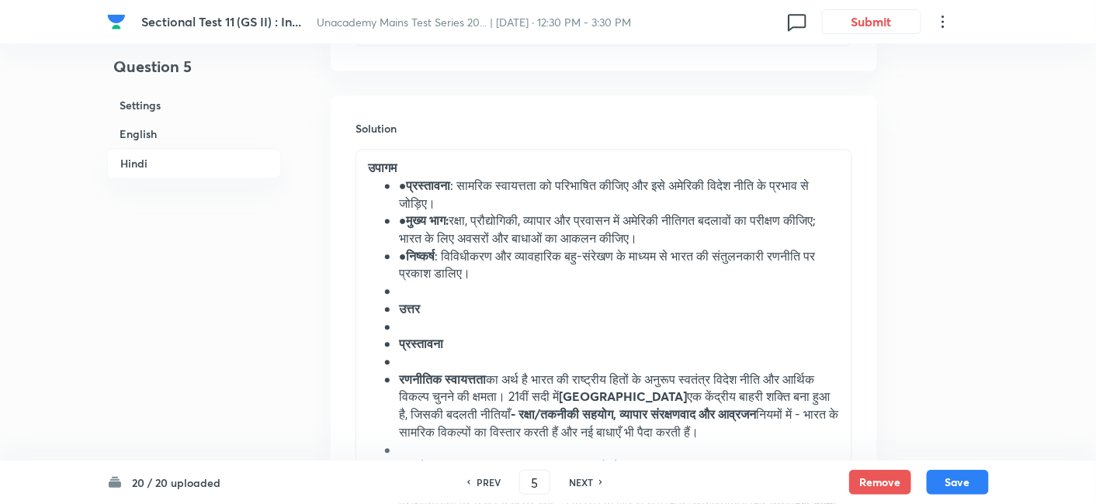
click at [417, 178] on strong "प्रस्तावना" at bounding box center [429, 186] width 44 height 16
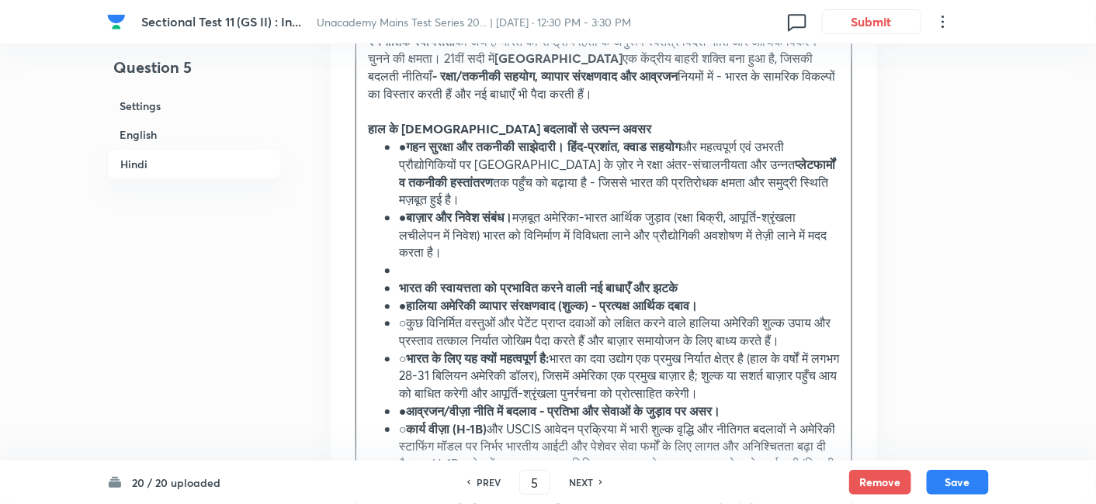
scroll to position [3105, 0]
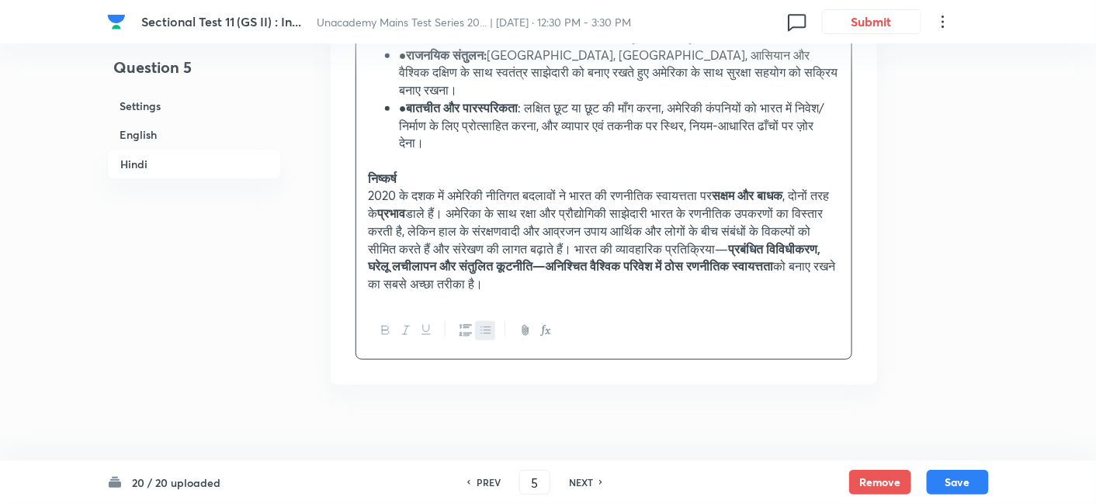
click at [461, 337] on icon "button" at bounding box center [465, 330] width 12 height 12
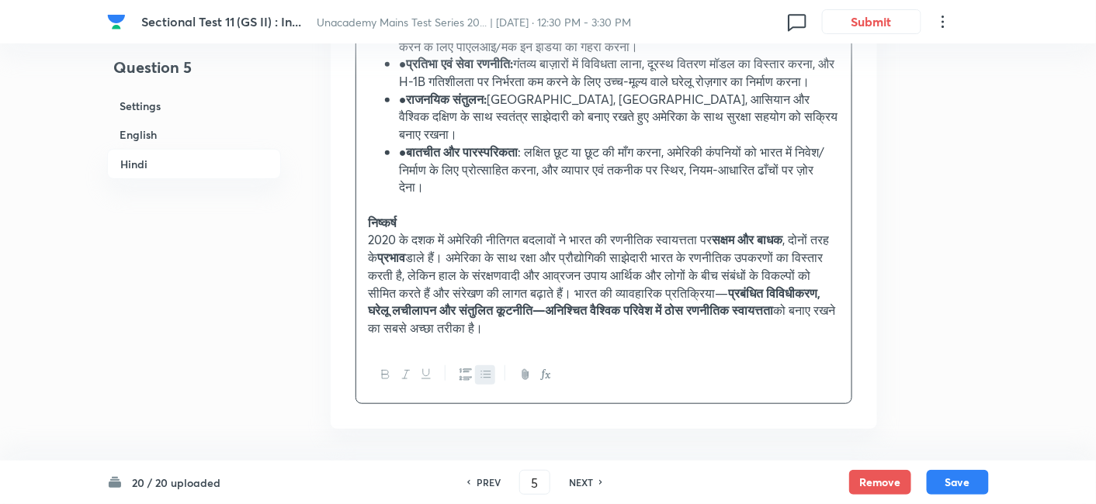
scroll to position [3943, 0]
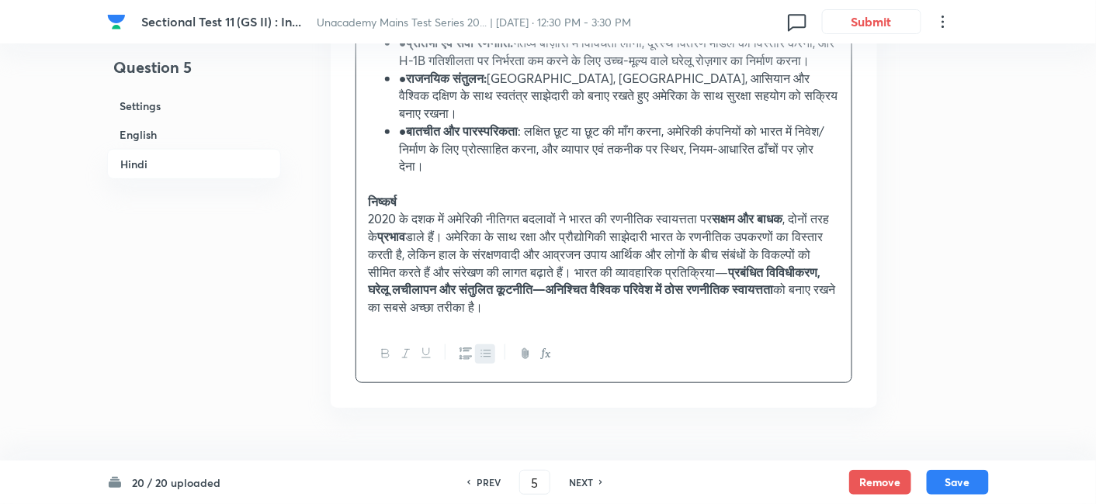
click at [467, 359] on icon "button" at bounding box center [465, 354] width 12 height 12
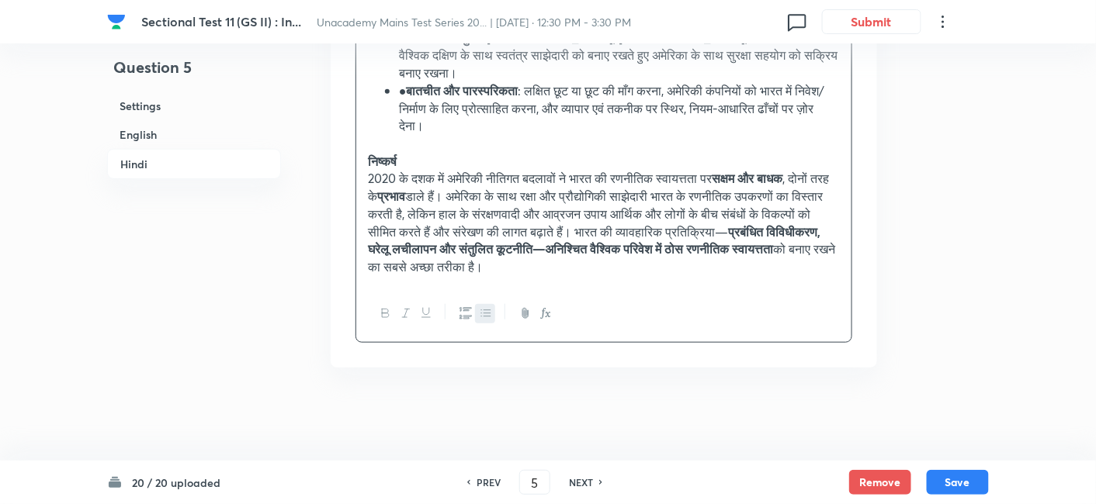
click at [464, 320] on icon "button" at bounding box center [465, 313] width 12 height 12
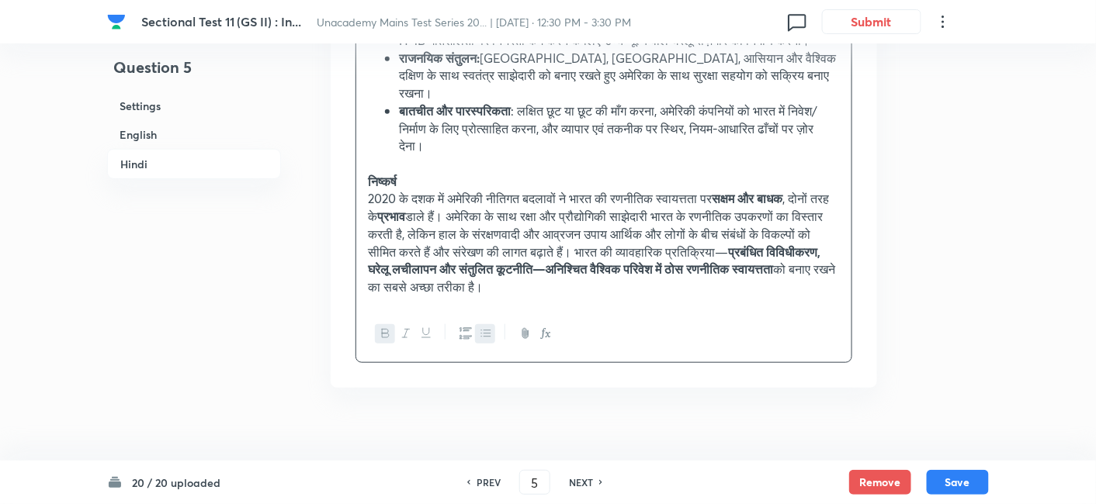
scroll to position [3967, 0]
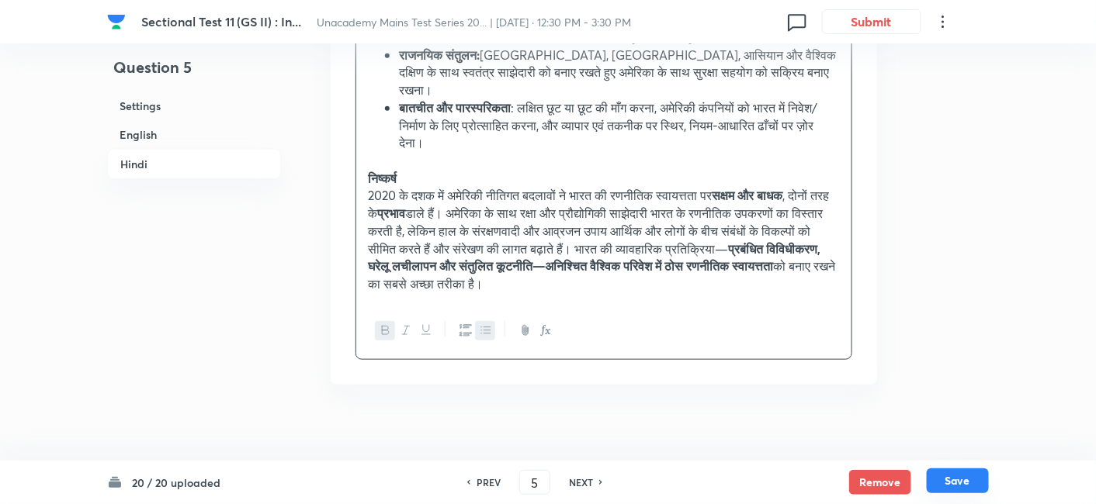
click at [975, 476] on button "Save" at bounding box center [957, 481] width 62 height 25
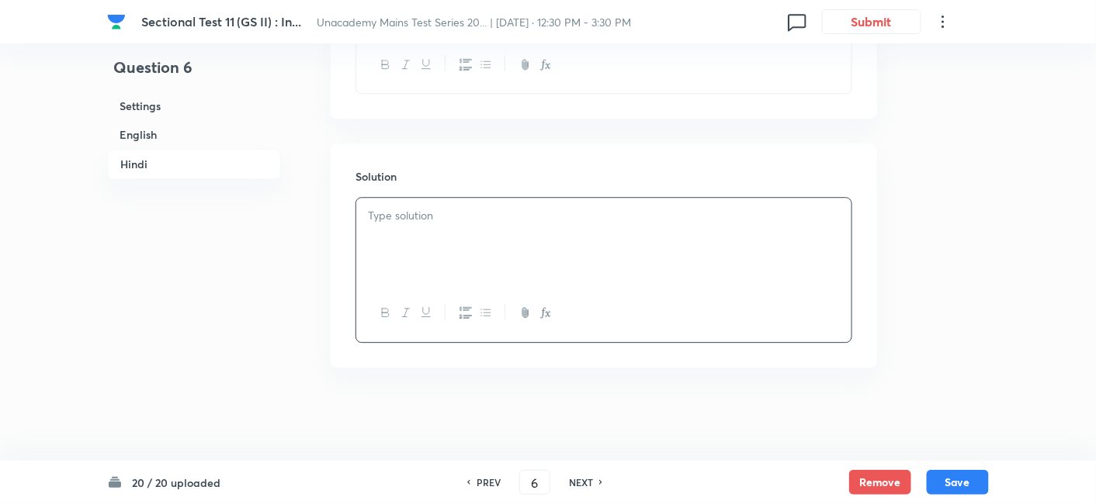
scroll to position [2145, 0]
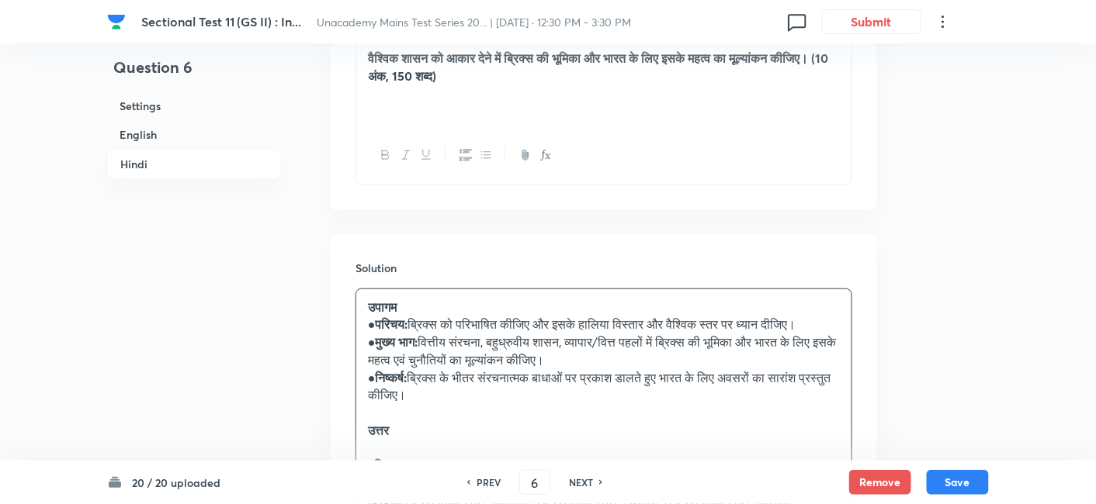
click at [179, 133] on h6 "English" at bounding box center [194, 134] width 174 height 29
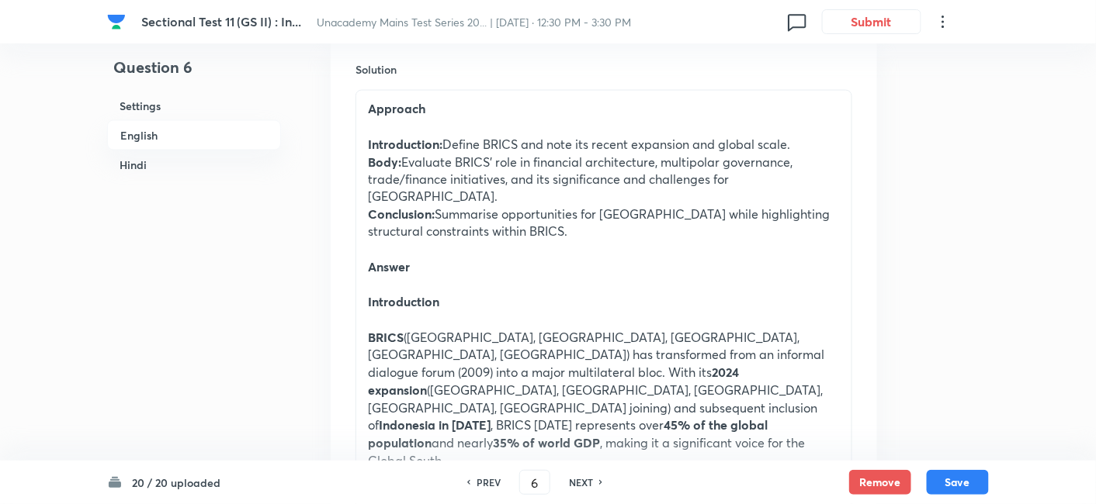
scroll to position [765, 0]
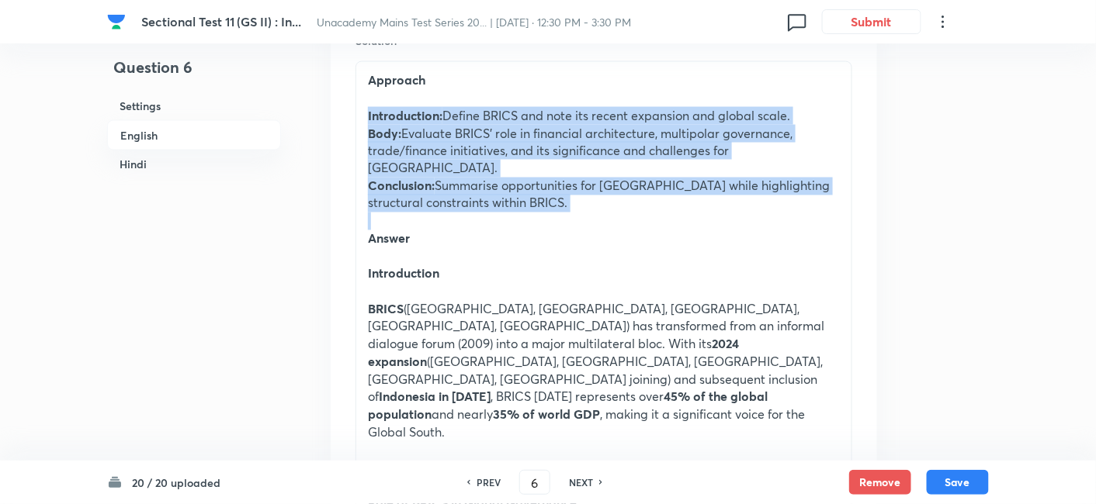
drag, startPoint x: 363, startPoint y: 109, endPoint x: 417, endPoint y: 196, distance: 102.1
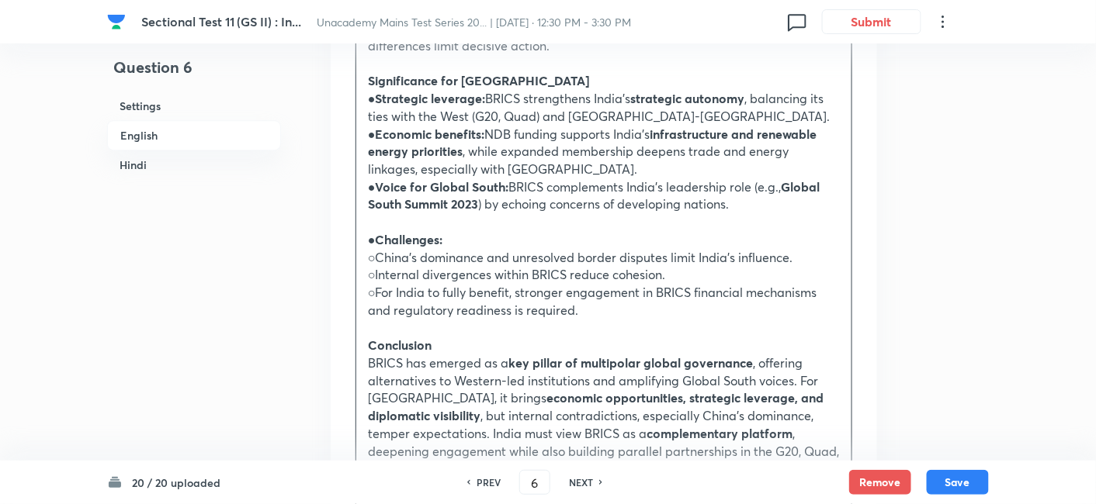
scroll to position [1455, 0]
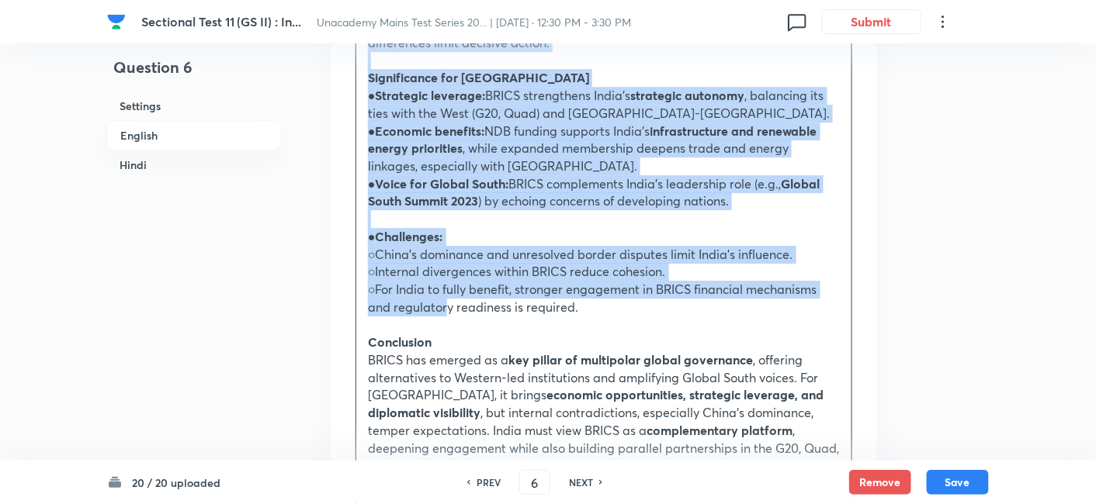
click at [443, 281] on p "○For India to fully benefit, stronger engagement in BRICS financial mechanisms …" at bounding box center [604, 298] width 472 height 35
click at [481, 504] on icon "button" at bounding box center [486, 512] width 12 height 12
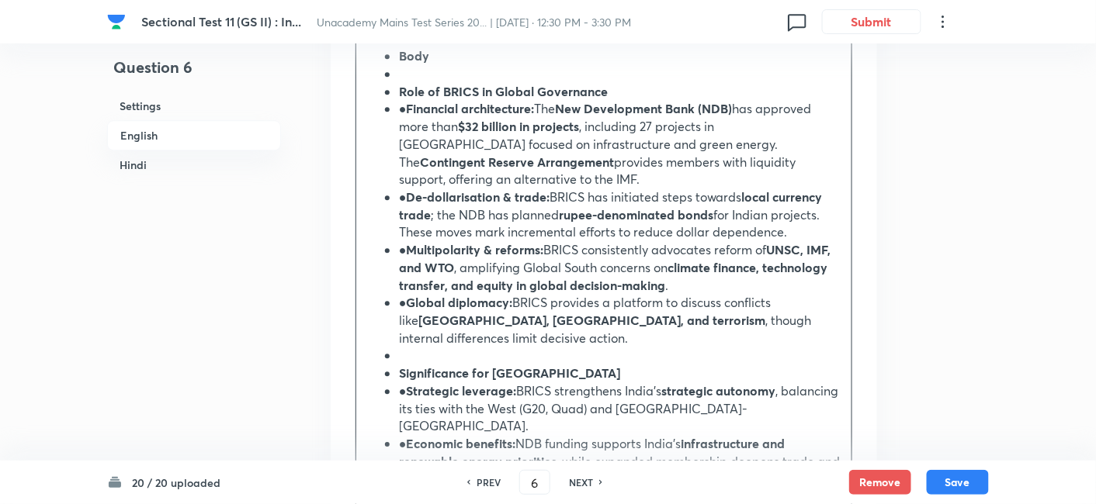
click at [185, 151] on h6 "Hindi" at bounding box center [194, 165] width 174 height 29
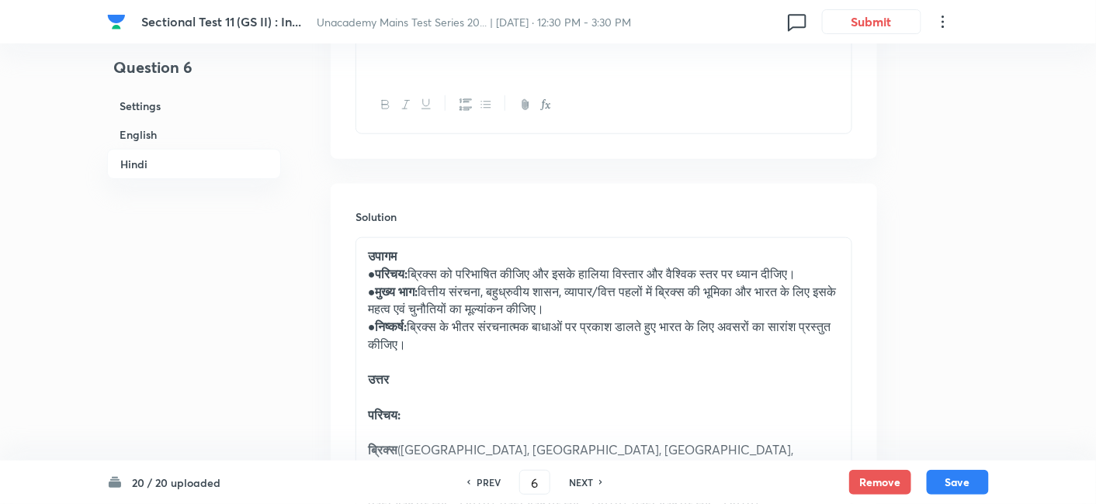
scroll to position [2232, 0]
click at [378, 265] on strong "परिचय:" at bounding box center [392, 273] width 33 height 16
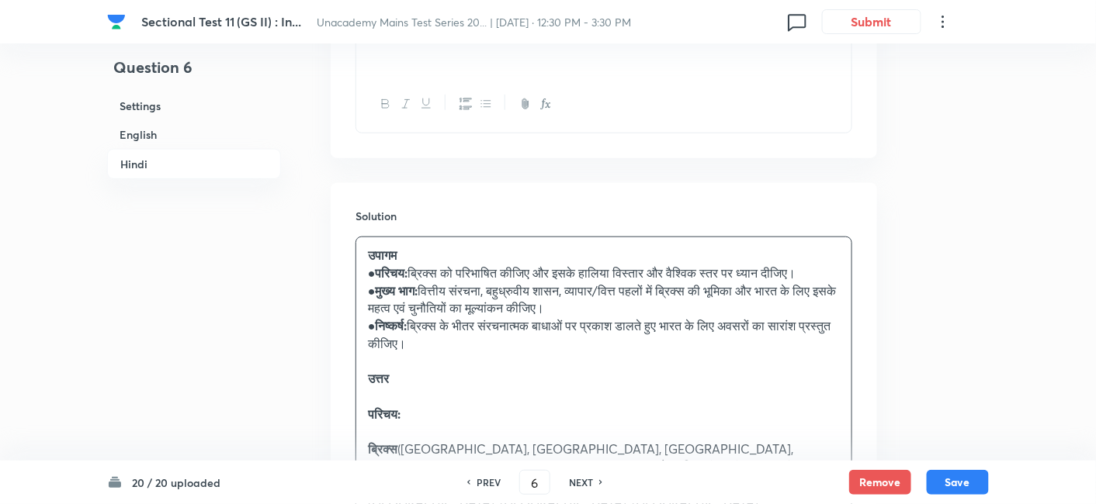
click at [209, 132] on h6 "English" at bounding box center [194, 134] width 174 height 29
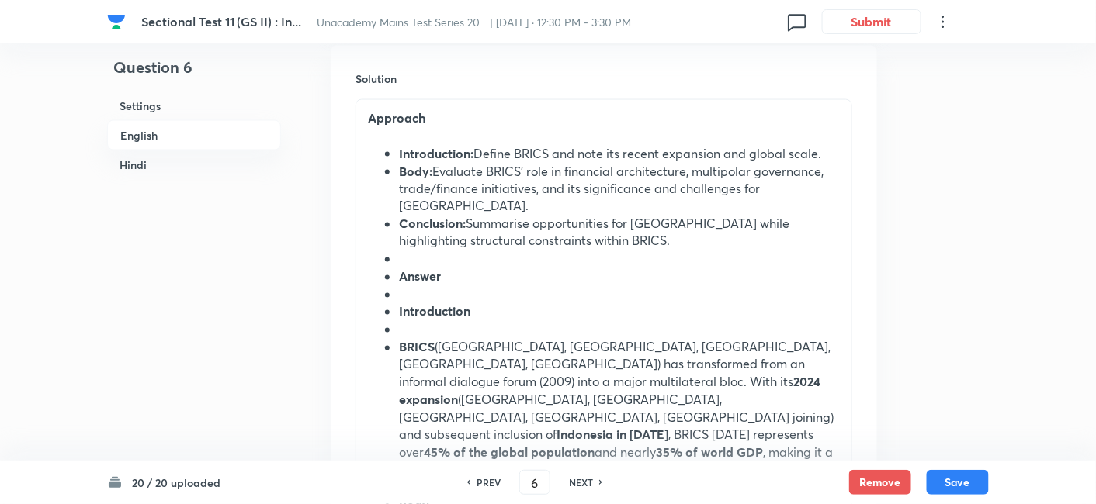
scroll to position [765, 0]
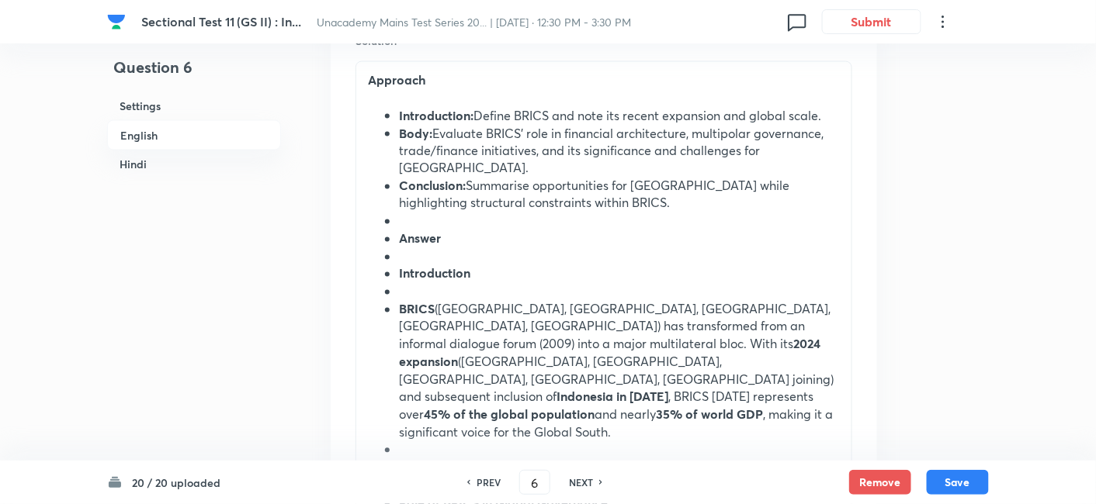
click at [396, 102] on p at bounding box center [604, 98] width 472 height 18
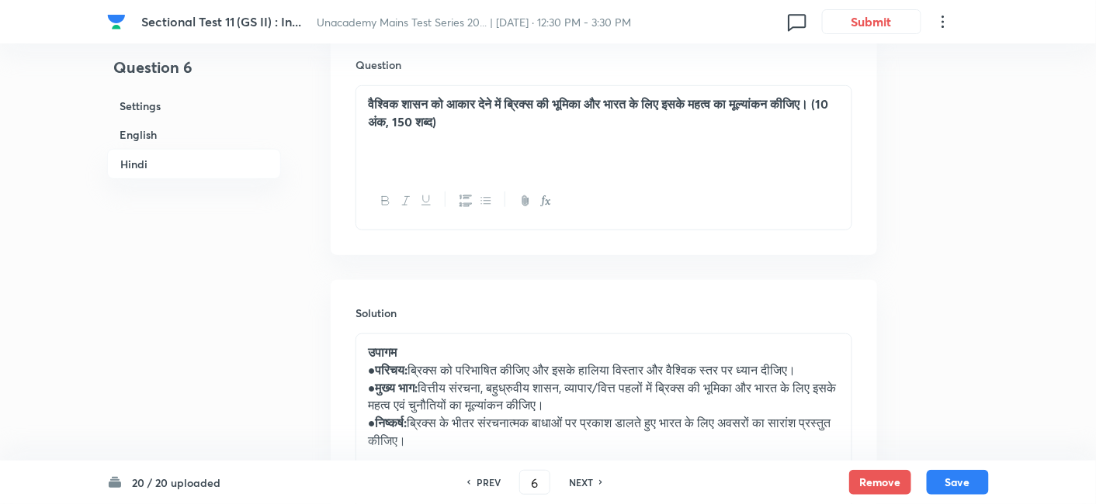
scroll to position [2145, 0]
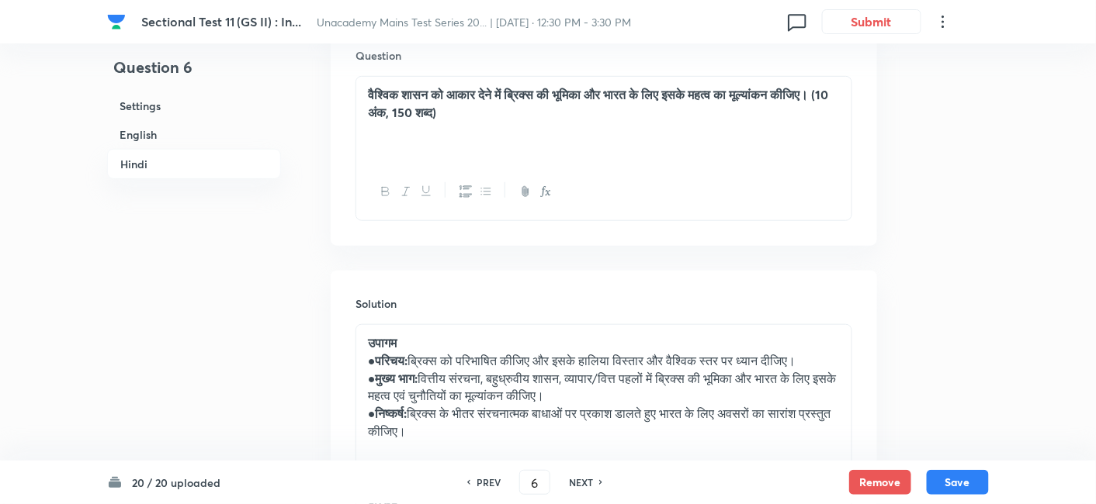
click at [195, 165] on h6 "Hindi" at bounding box center [194, 164] width 174 height 30
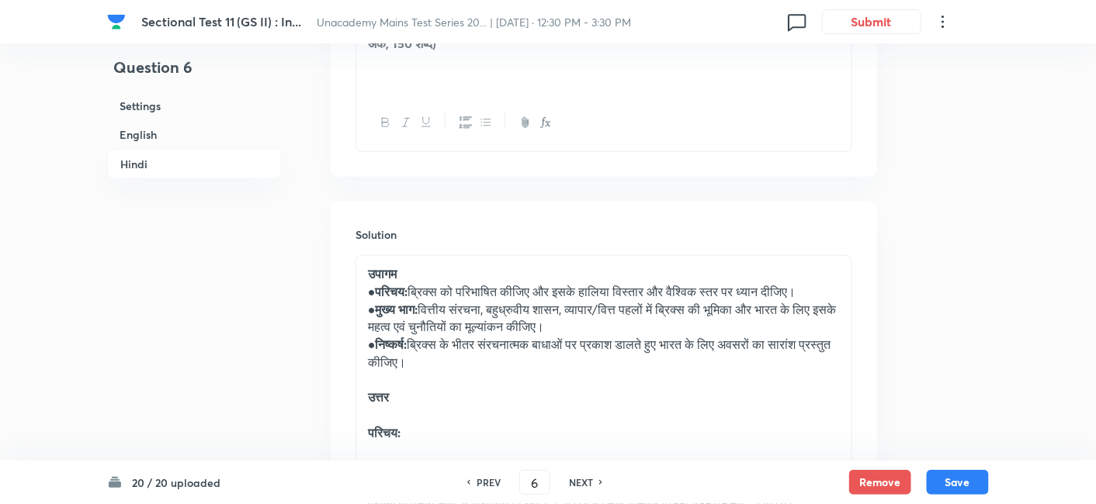
scroll to position [2215, 0]
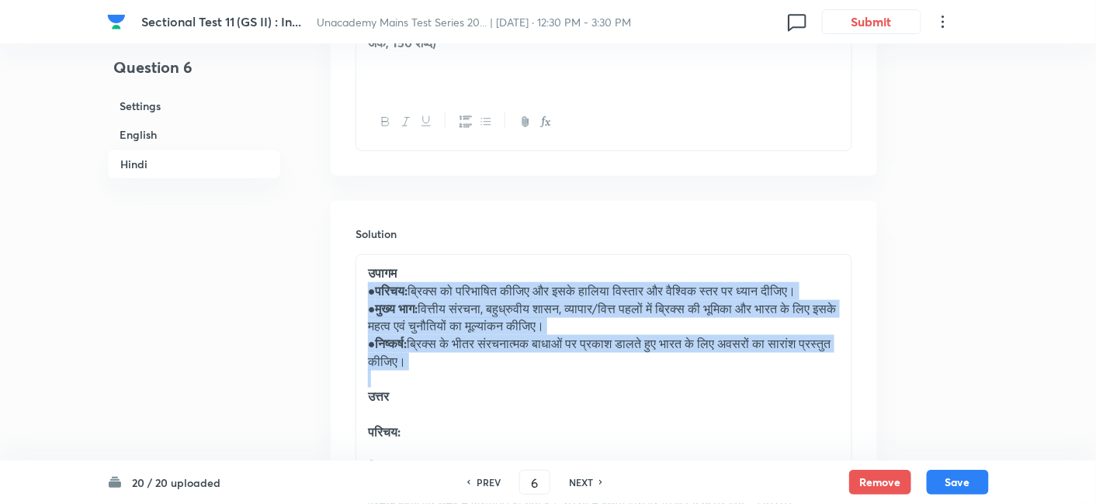
drag, startPoint x: 364, startPoint y: 186, endPoint x: 414, endPoint y: 265, distance: 93.9
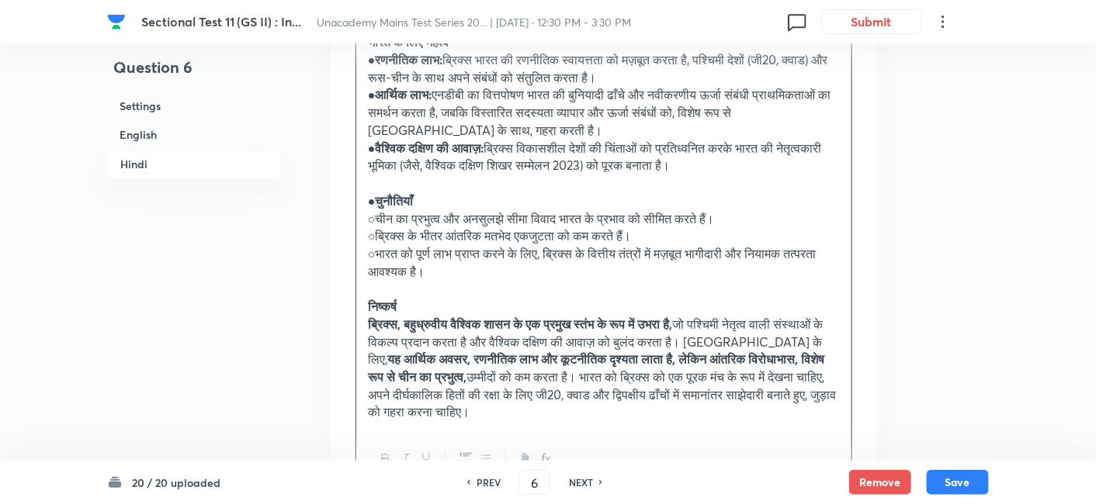
scroll to position [3064, 0]
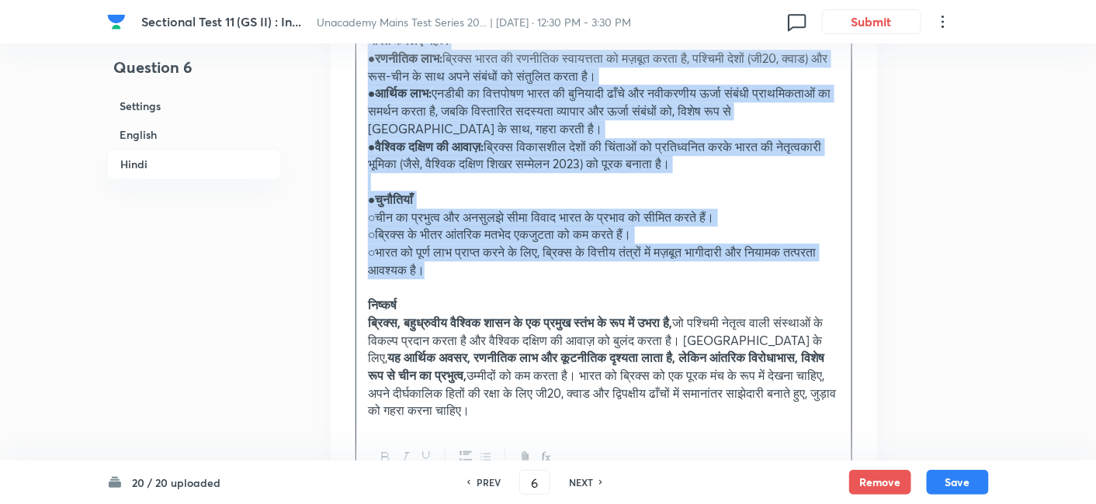
click at [469, 244] on p "○भारत को पूर्ण लाभ प्राप्त करने के लिए, ब्रिक्स के वित्तीय तंत्रों में मज़बूत भ…" at bounding box center [604, 261] width 472 height 35
click at [485, 451] on icon "button" at bounding box center [486, 457] width 12 height 12
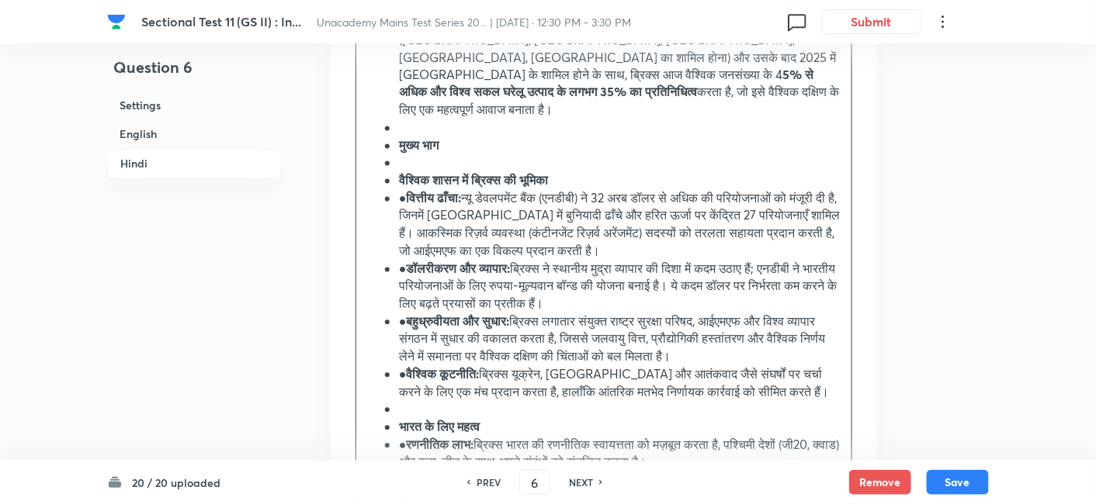
click at [198, 158] on h6 "Hindi" at bounding box center [194, 164] width 174 height 30
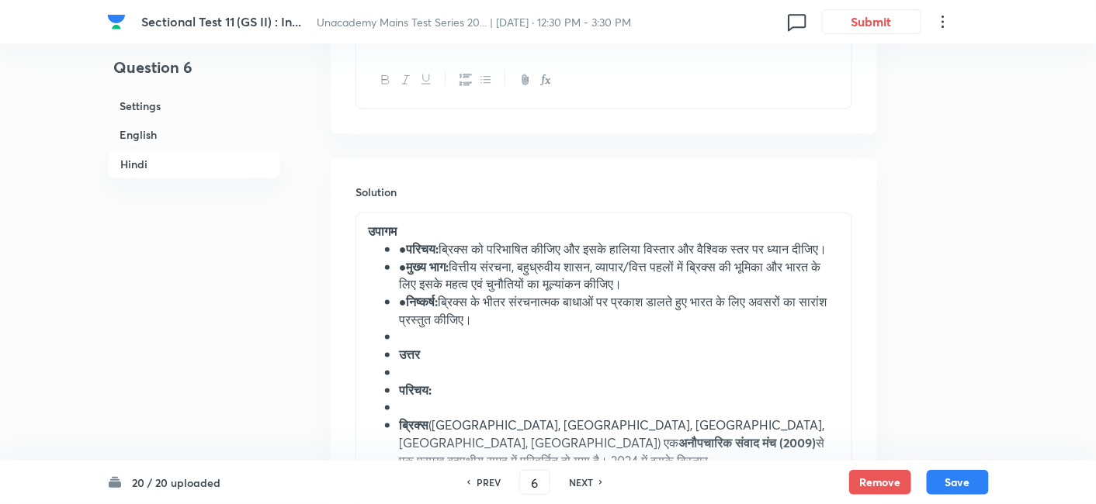
scroll to position [2301, 0]
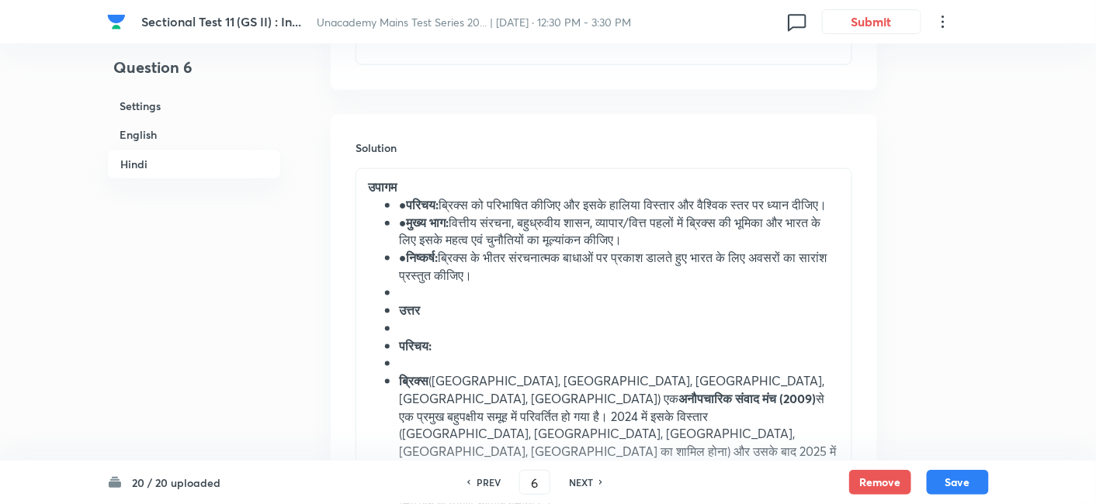
click at [407, 196] on strong "परिचय:" at bounding box center [423, 204] width 33 height 16
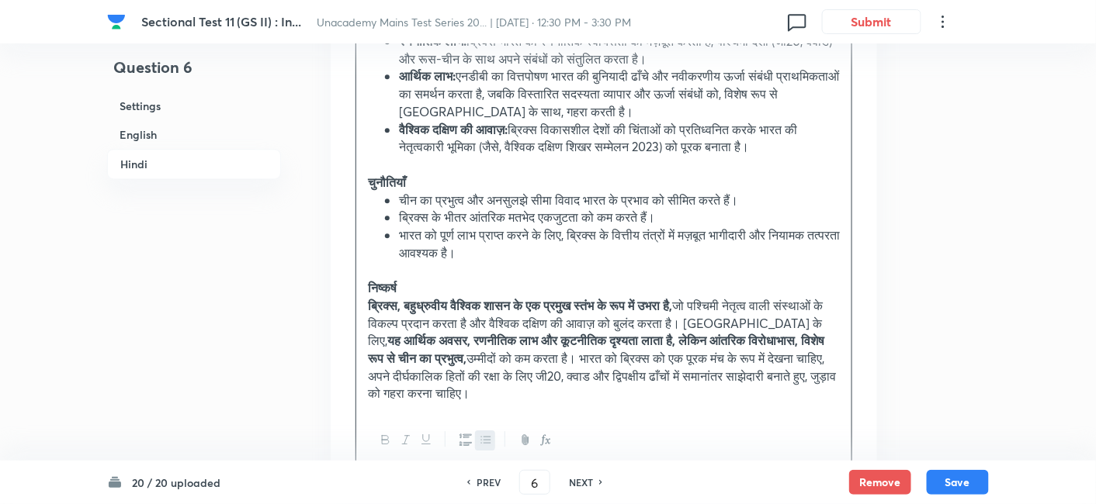
scroll to position [3081, 0]
click at [962, 489] on button "Save" at bounding box center [957, 481] width 62 height 25
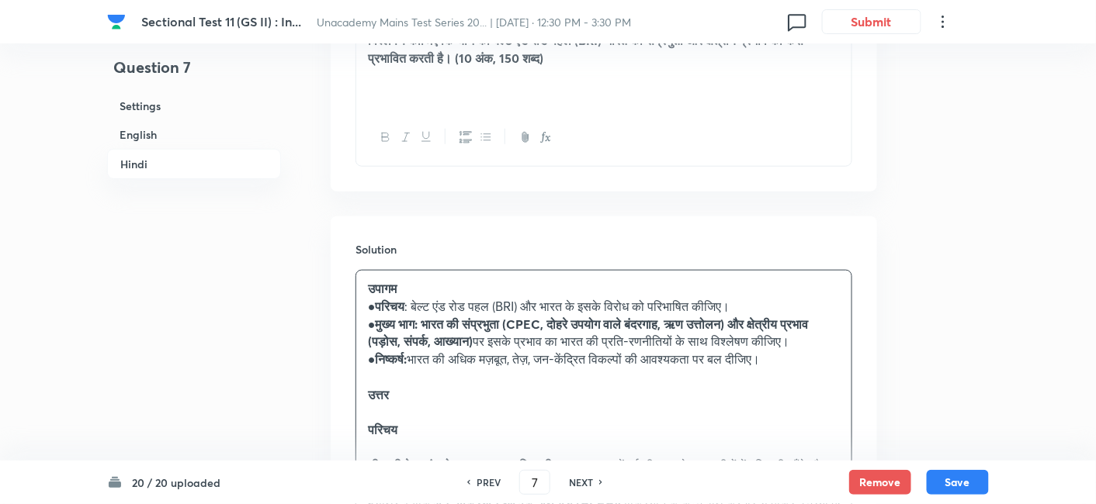
click at [176, 138] on h6 "English" at bounding box center [194, 134] width 174 height 29
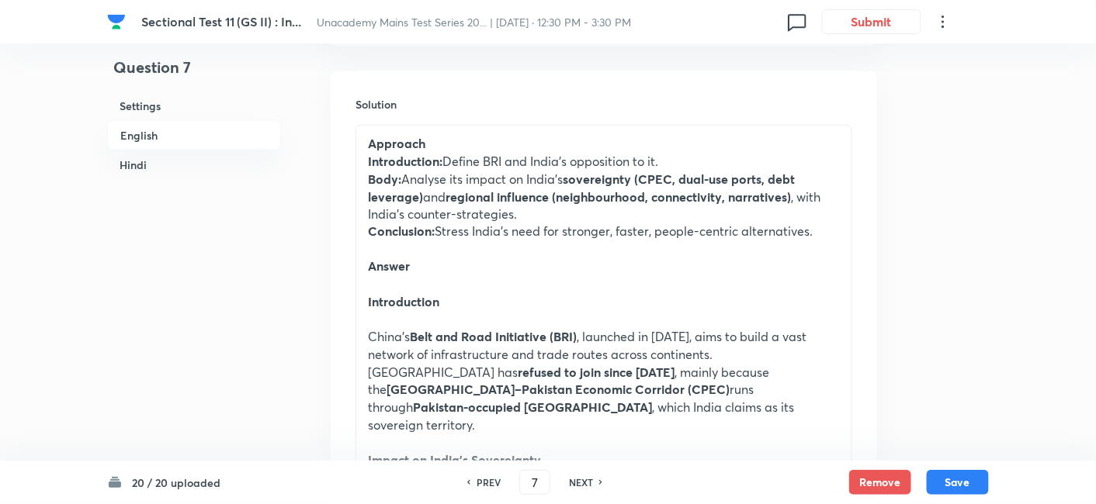
scroll to position [765, 0]
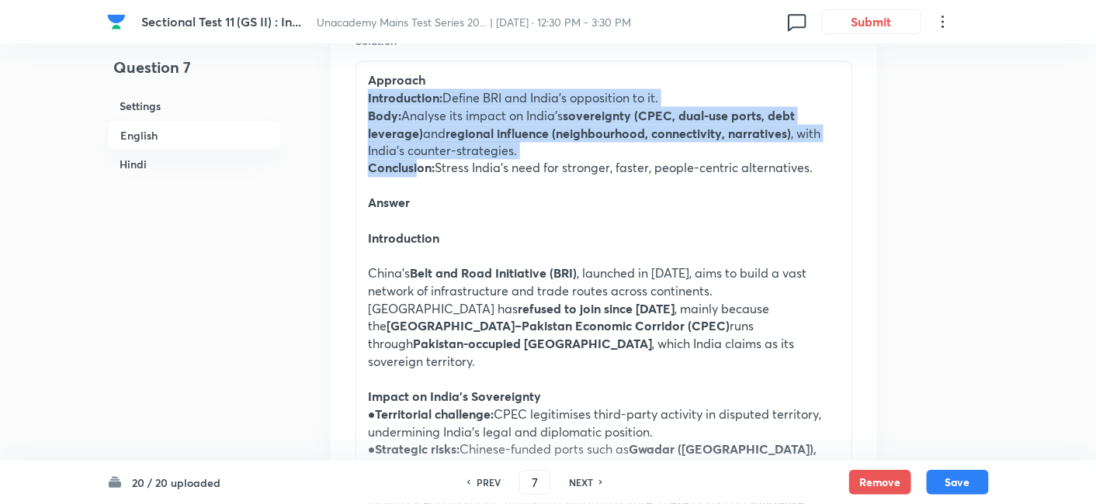
drag, startPoint x: 365, startPoint y: 101, endPoint x: 428, endPoint y: 179, distance: 100.9
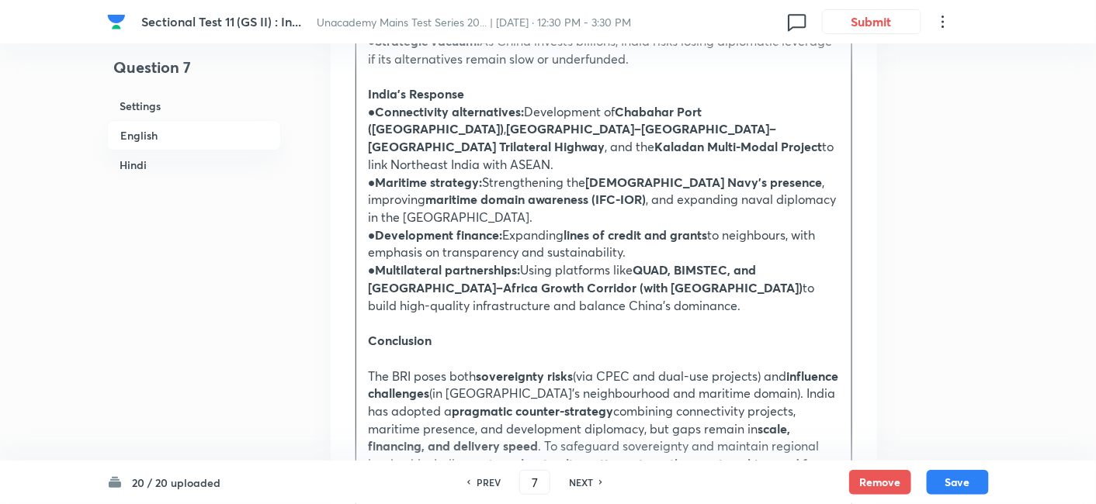
scroll to position [1541, 0]
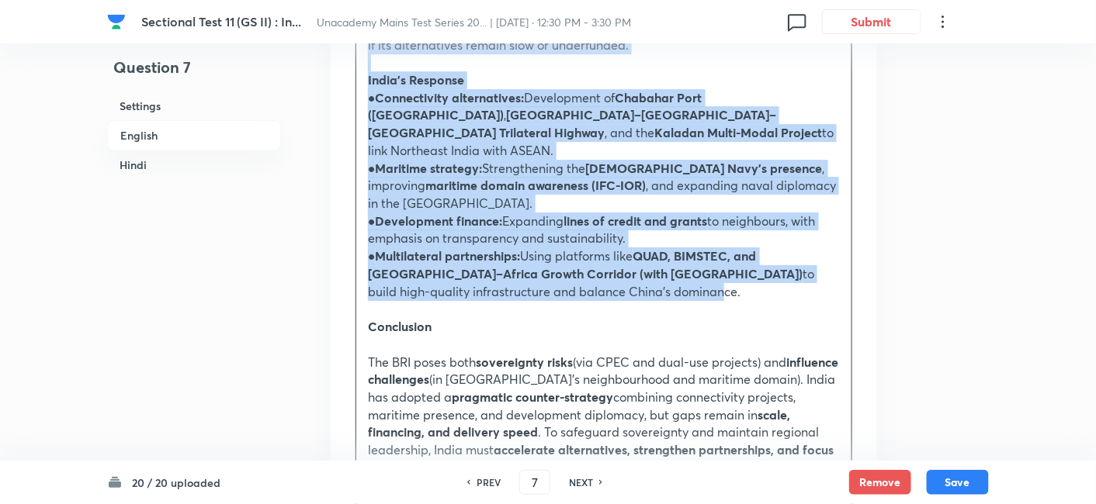
click at [459, 248] on p "● Multilateral partnerships: Using platforms like QUAD, BIMSTEC, and Asia–Afric…" at bounding box center [604, 274] width 472 height 53
click at [490, 504] on icon "button" at bounding box center [485, 514] width 9 height 6
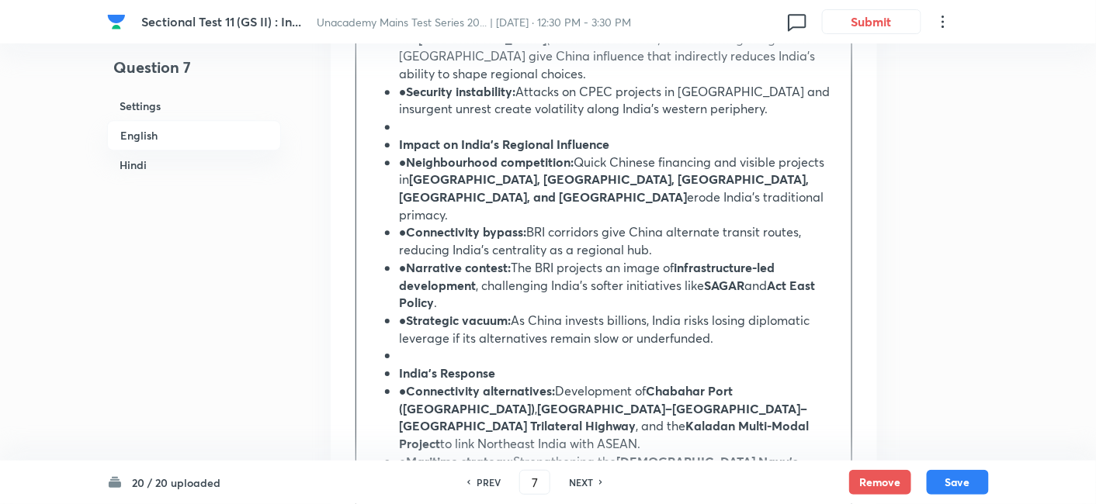
click at [194, 137] on h6 "English" at bounding box center [194, 135] width 174 height 30
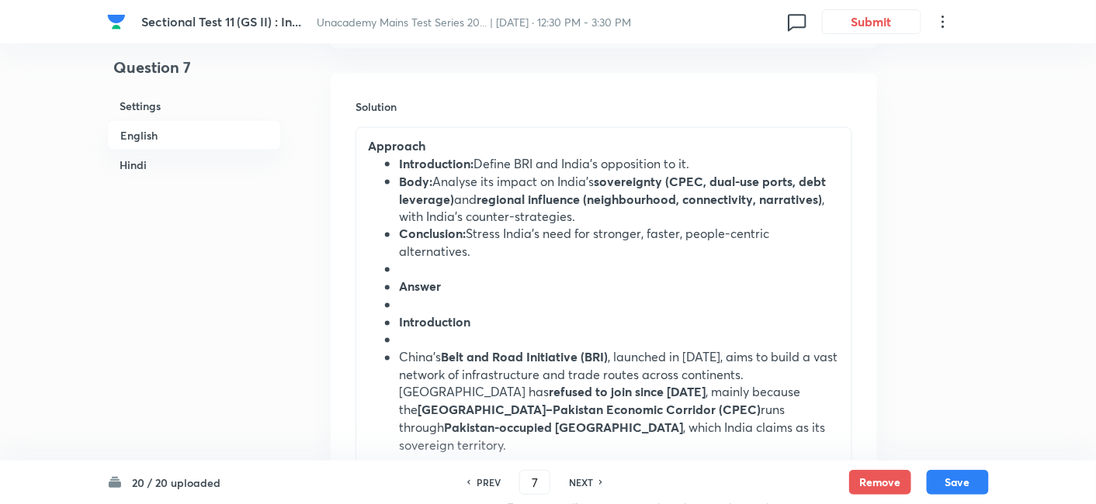
scroll to position [765, 0]
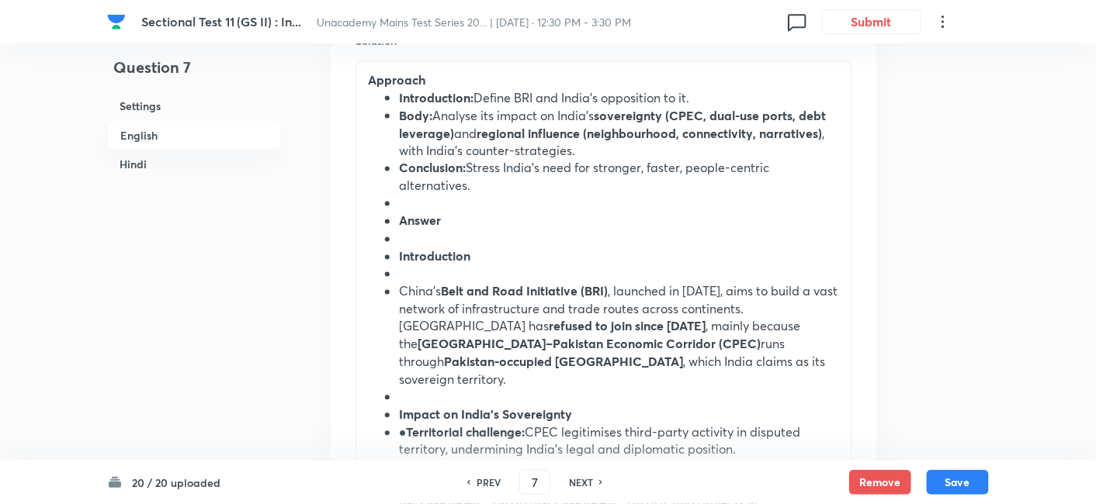
click at [406, 102] on strong "Introduction:" at bounding box center [436, 97] width 74 height 16
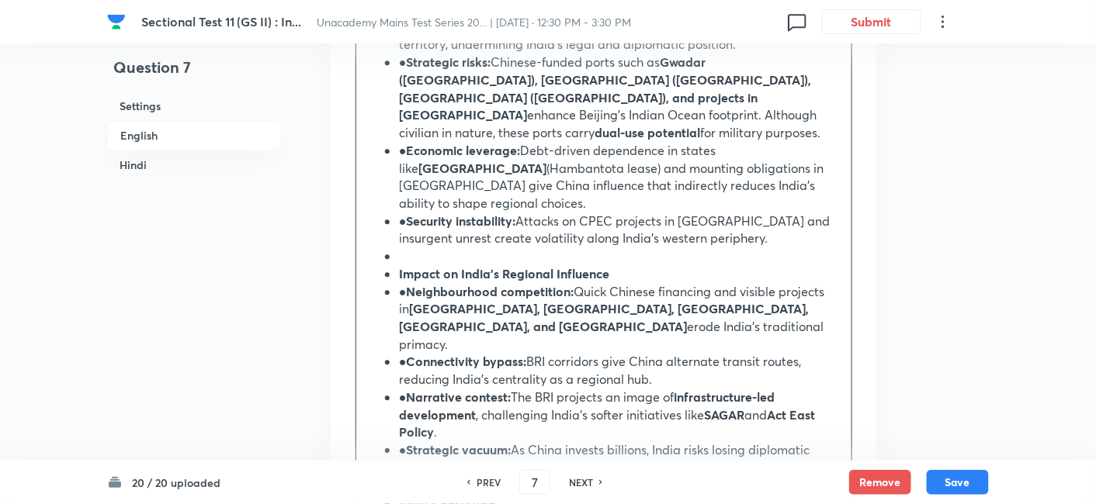
scroll to position [1085, 0]
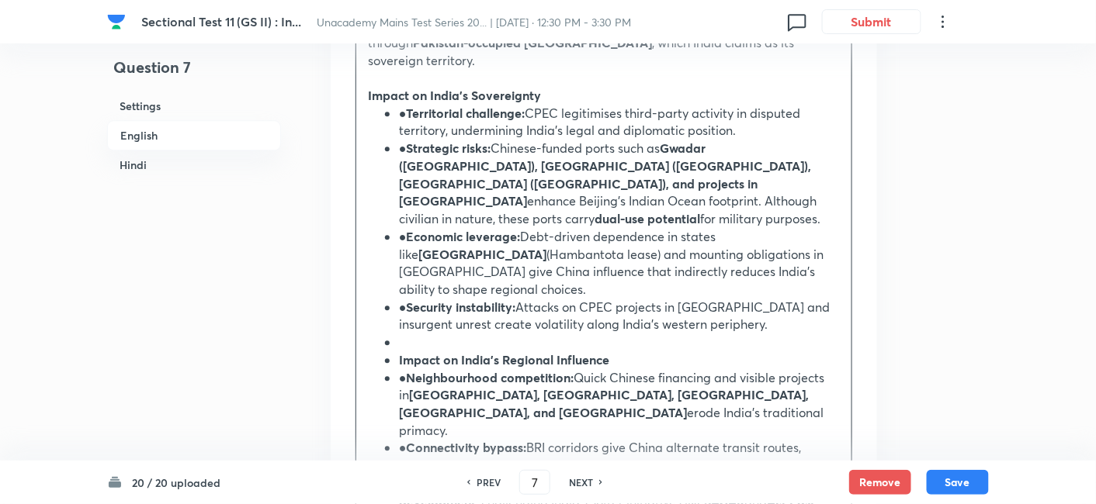
click at [404, 105] on li "● Territorial challenge: CPEC legitimises third-party activity in disputed terr…" at bounding box center [619, 122] width 441 height 35
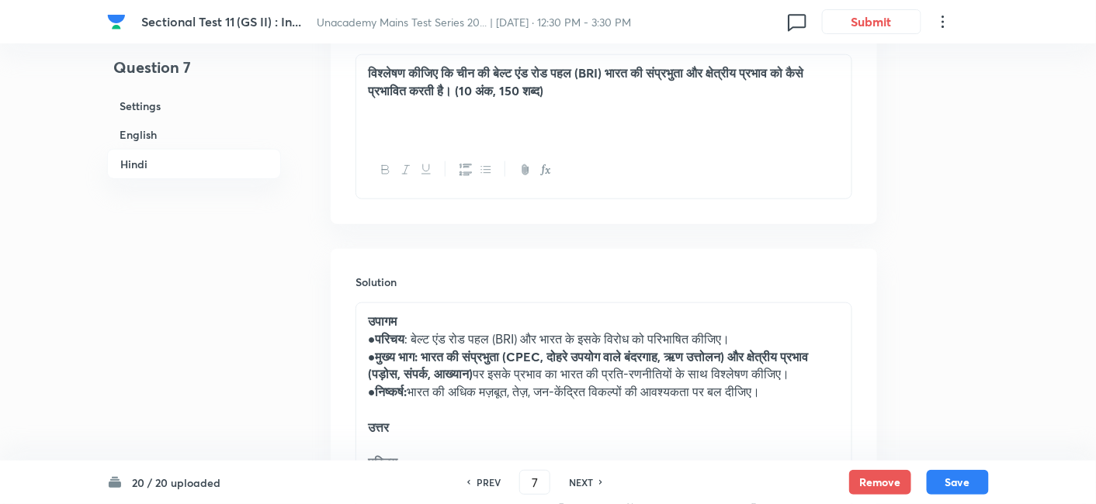
scroll to position [2292, 0]
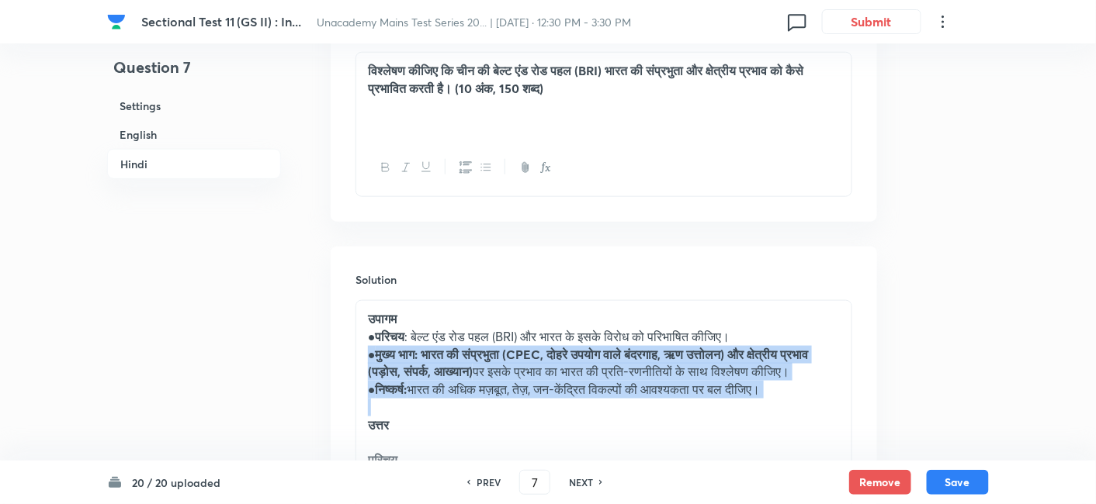
drag, startPoint x: 363, startPoint y: 240, endPoint x: 462, endPoint y: 323, distance: 129.5
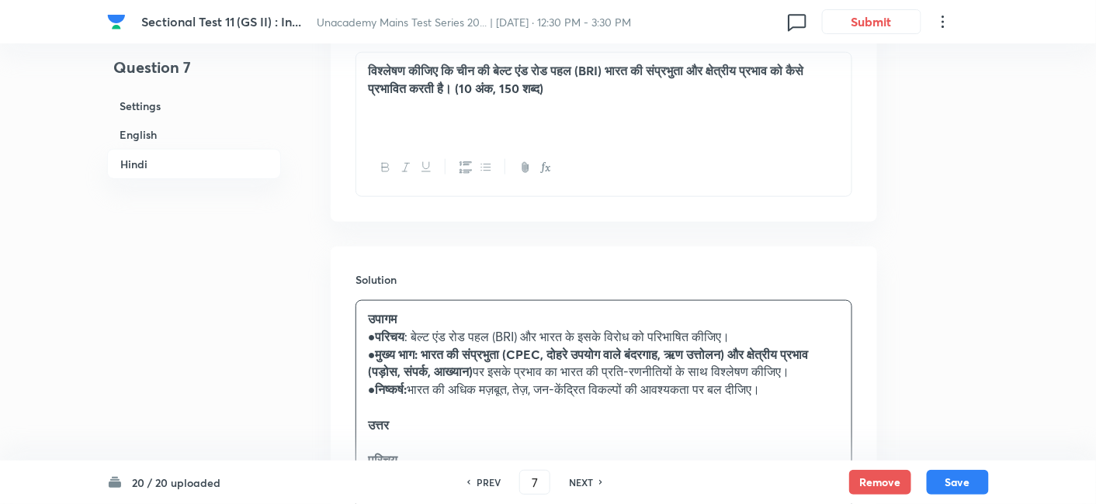
click at [472, 417] on p "उत्तर" at bounding box center [604, 426] width 472 height 18
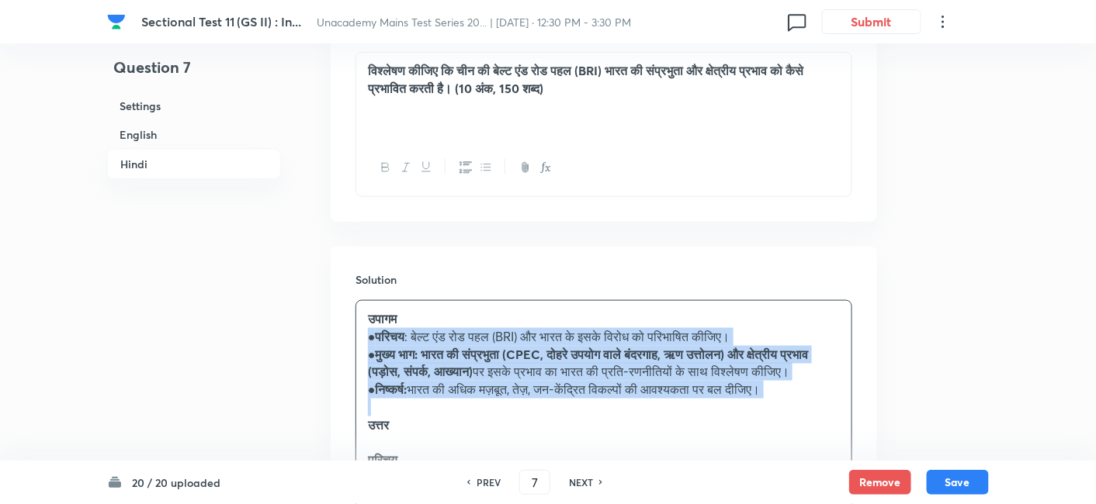
drag, startPoint x: 368, startPoint y: 225, endPoint x: 469, endPoint y: 335, distance: 149.9
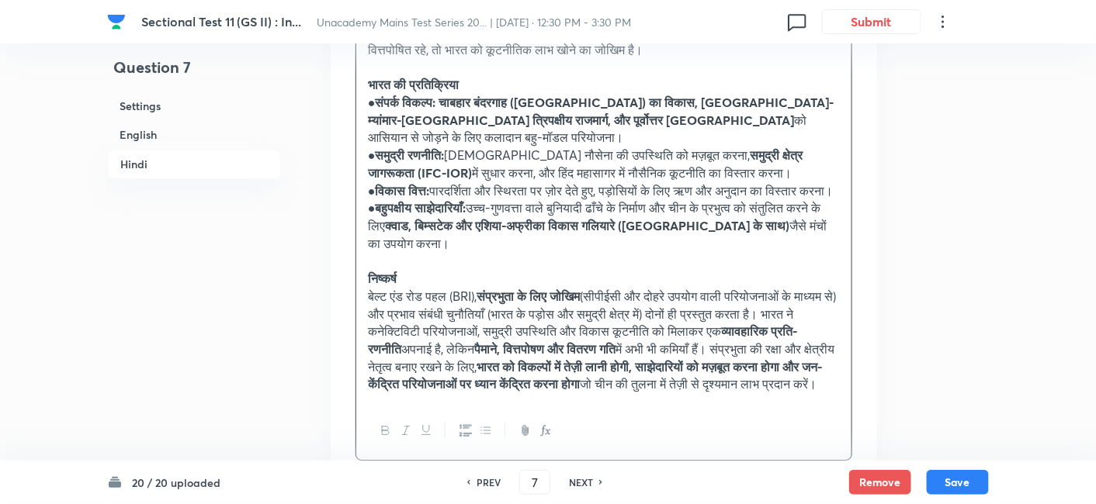
scroll to position [3240, 0]
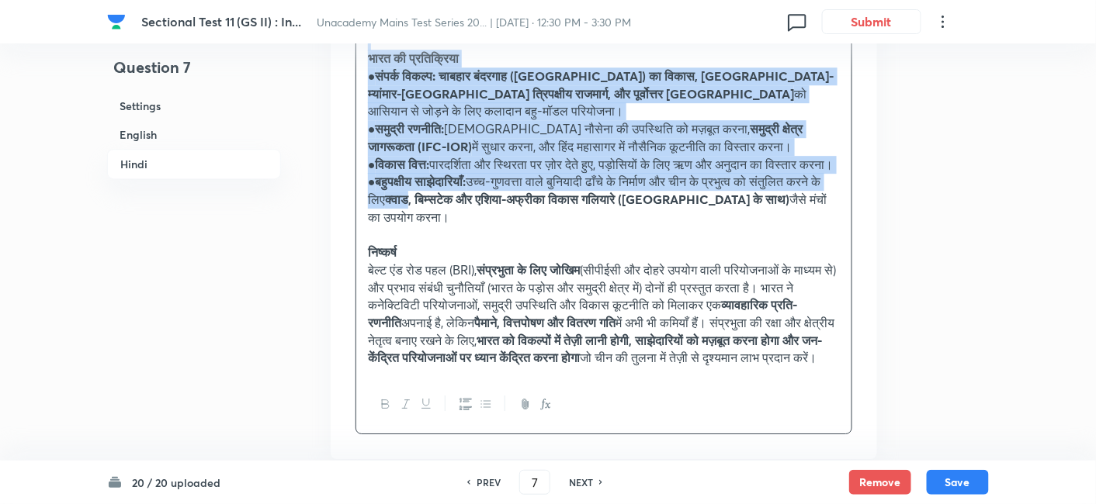
click at [452, 191] on strong "क्वाड, बिम्सटेक और एशिया-अफ्रीका विकास गलियारे (जापान के साथ)" at bounding box center [587, 199] width 404 height 16
click at [482, 398] on icon "button" at bounding box center [486, 404] width 12 height 12
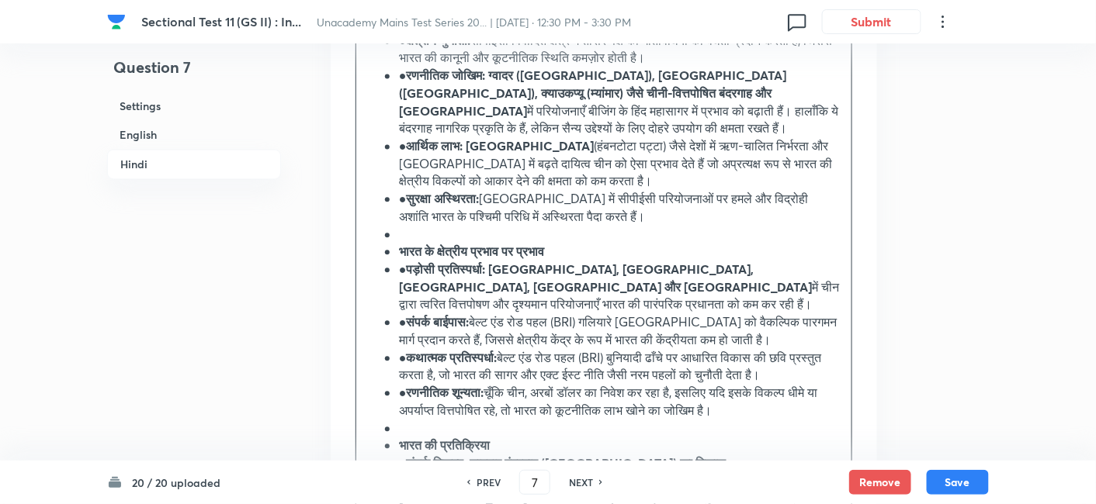
click at [169, 164] on h6 "Hindi" at bounding box center [194, 164] width 174 height 30
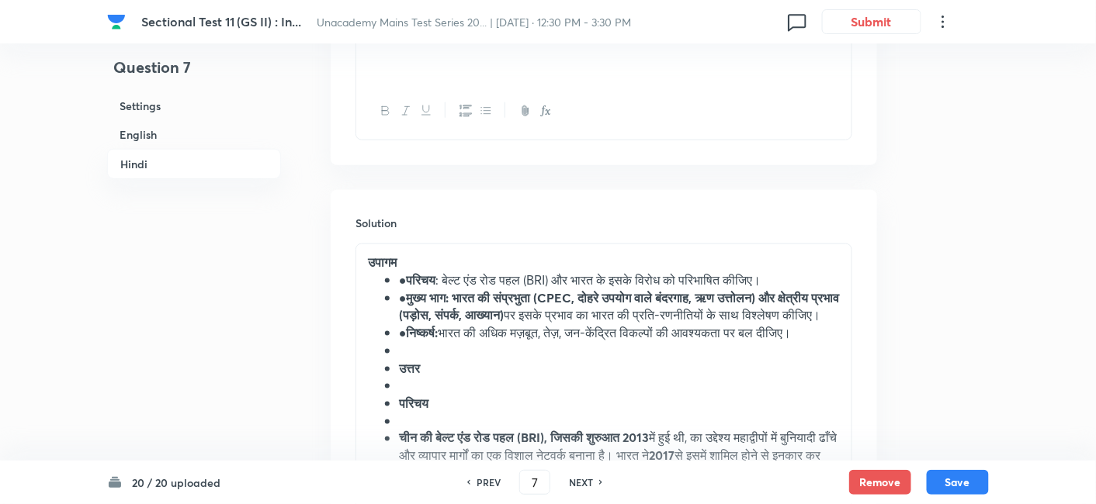
scroll to position [2338, 0]
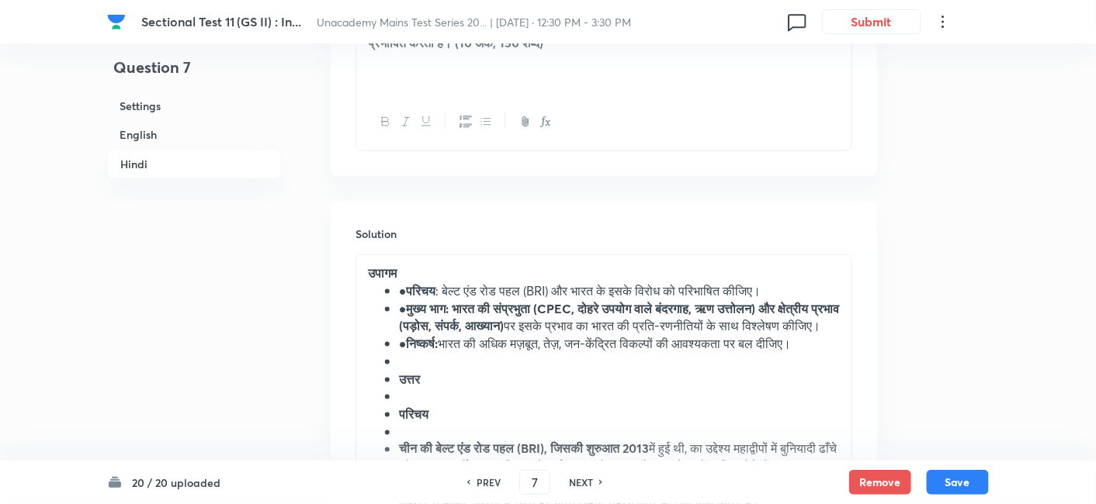
click at [400, 282] on li "● परिचय : बेल्ट एंड रोड पहल (BRI) और भारत के इसके विरोध को परिभाषित कीजिए।" at bounding box center [619, 291] width 441 height 18
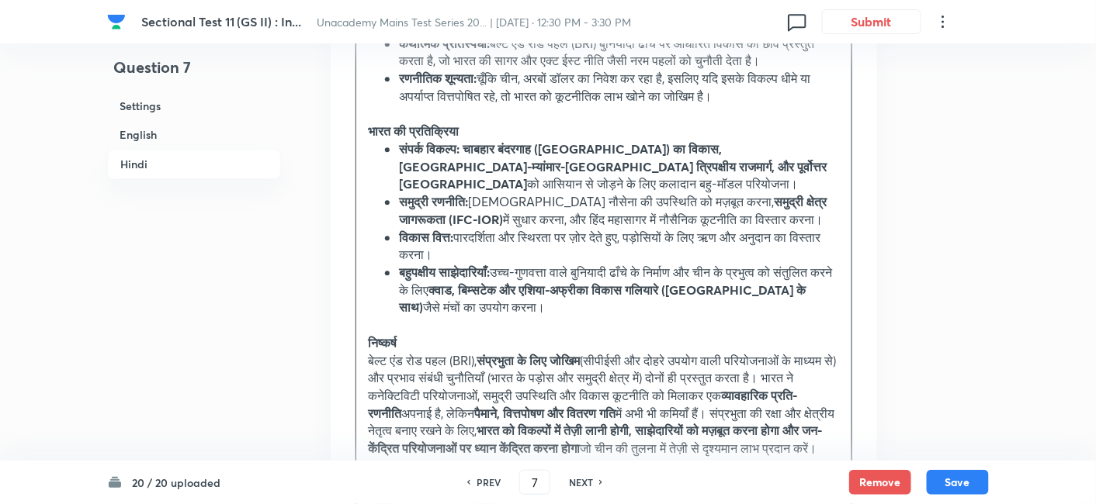
scroll to position [3200, 0]
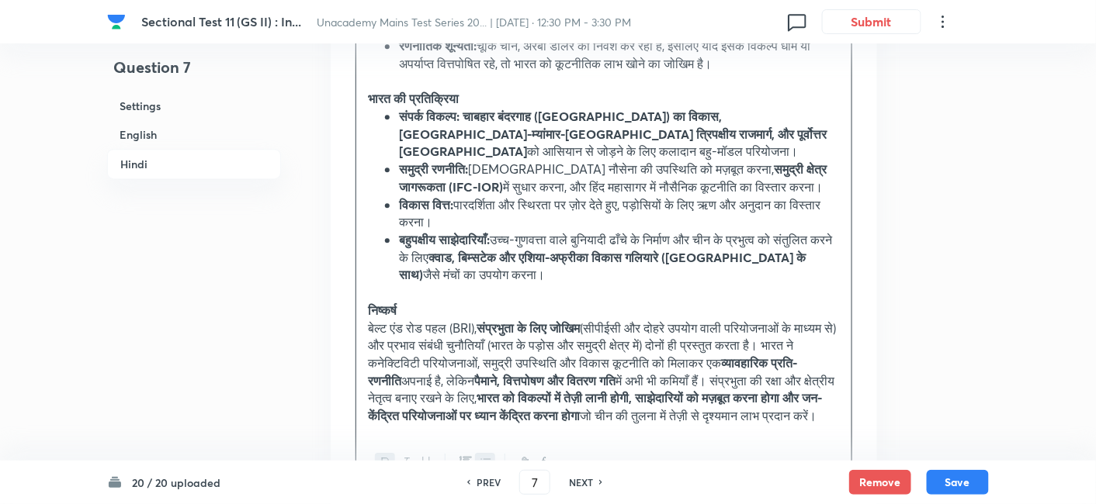
click at [961, 467] on div "20 / 20 uploaded PREV 7 ​ NEXT Remove Save" at bounding box center [547, 482] width 881 height 43
click at [966, 490] on button "Save" at bounding box center [957, 481] width 62 height 25
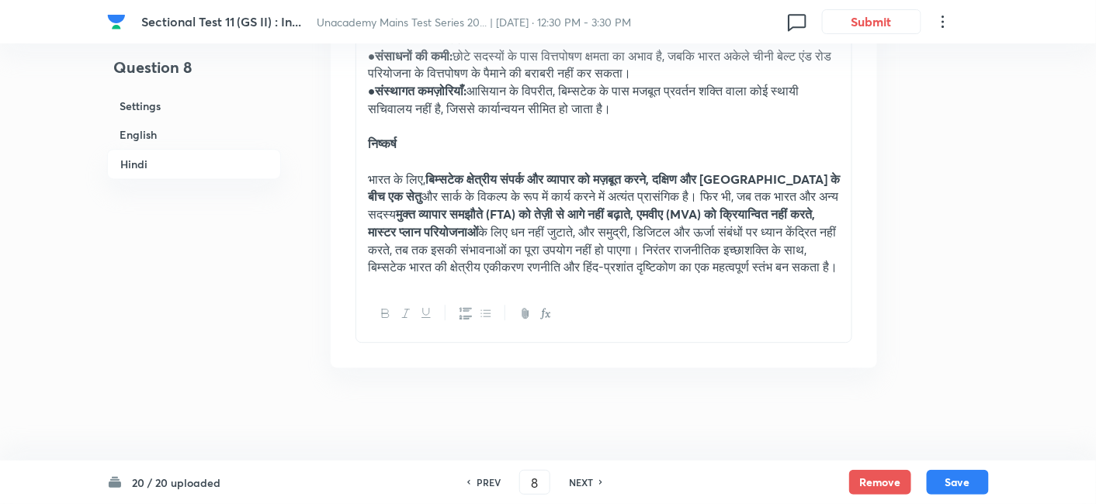
scroll to position [2941, 0]
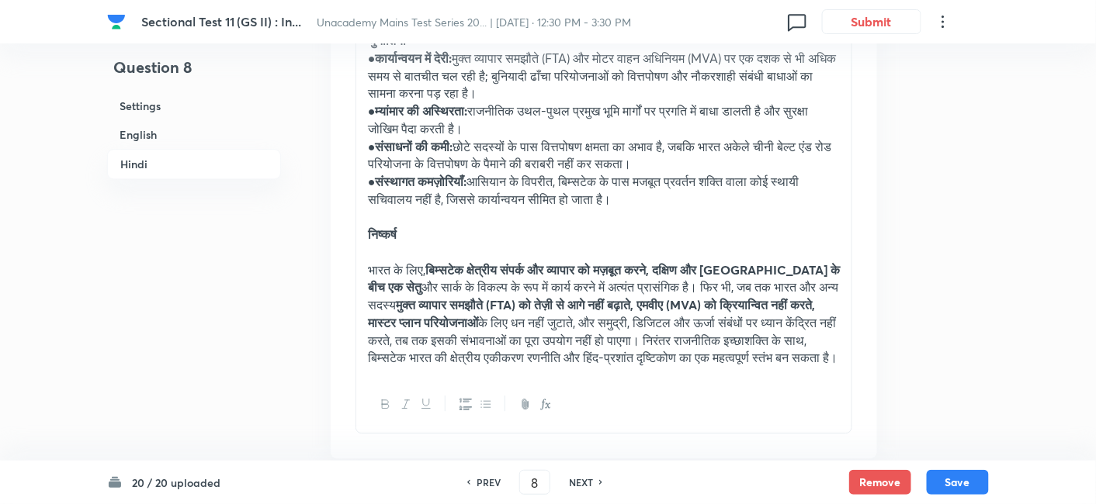
click at [179, 140] on h6 "English" at bounding box center [194, 134] width 174 height 29
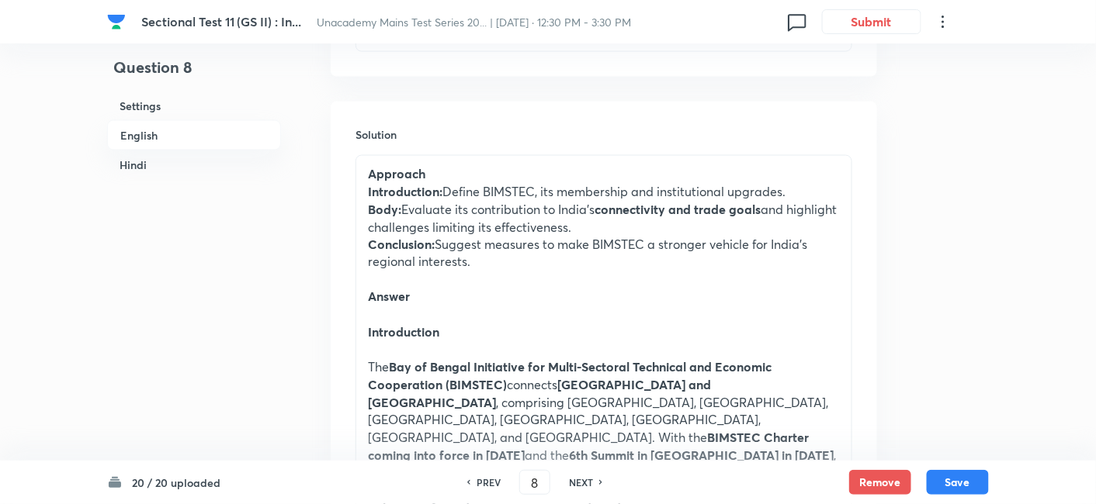
scroll to position [679, 0]
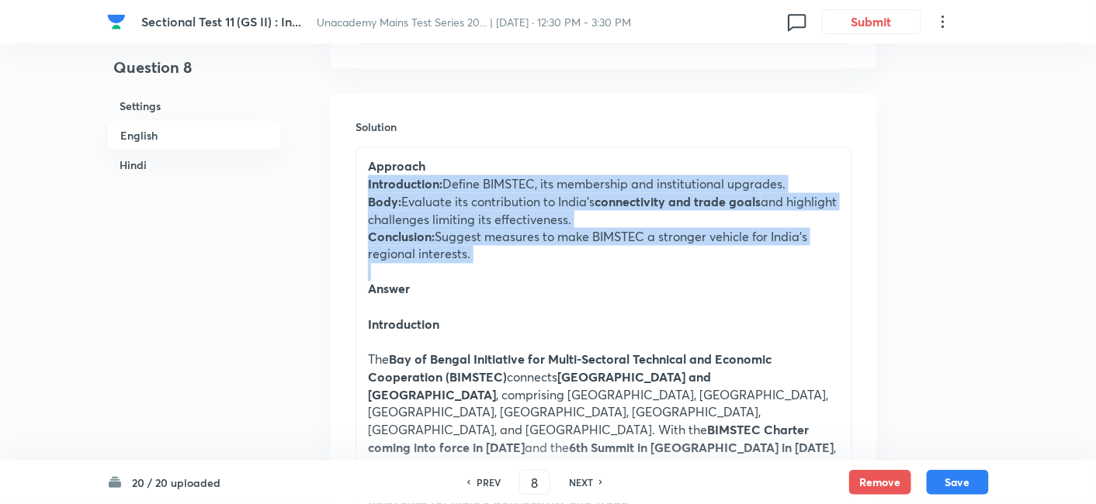
drag, startPoint x: 365, startPoint y: 189, endPoint x: 441, endPoint y: 289, distance: 124.6
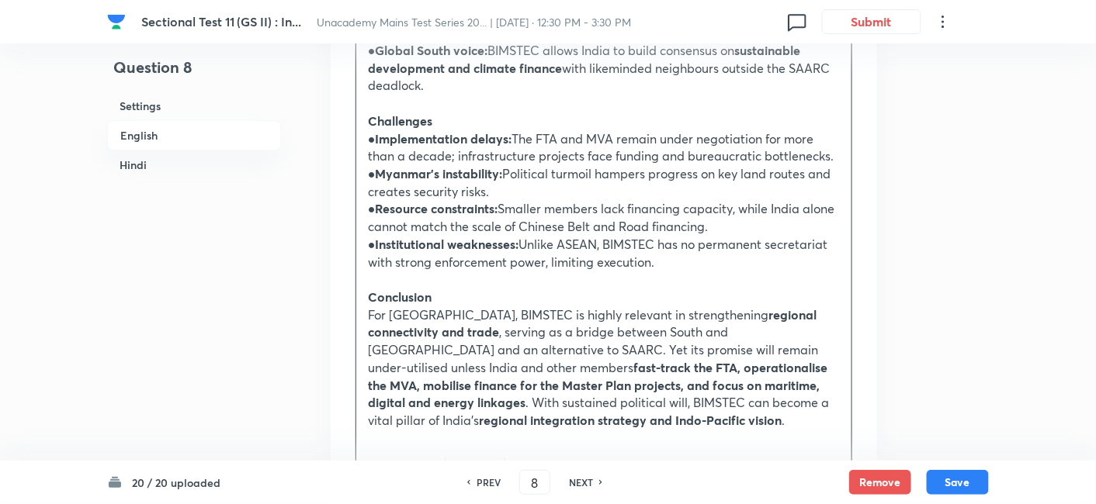
scroll to position [1455, 0]
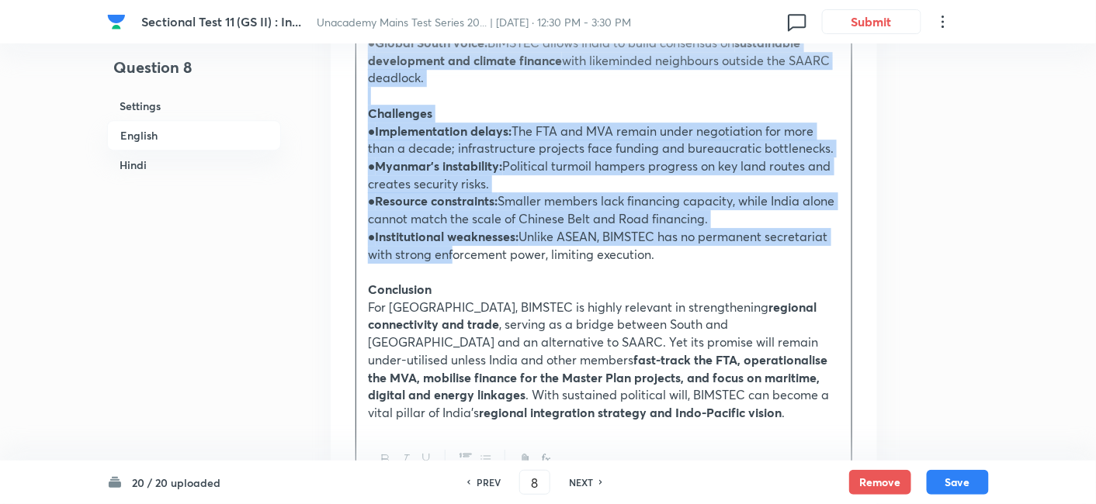
click at [445, 228] on p "● Institutional weaknesses: Unlike ASEAN, BIMSTEC has no permanent secretariat …" at bounding box center [604, 245] width 472 height 35
click at [485, 453] on icon "button" at bounding box center [486, 459] width 12 height 12
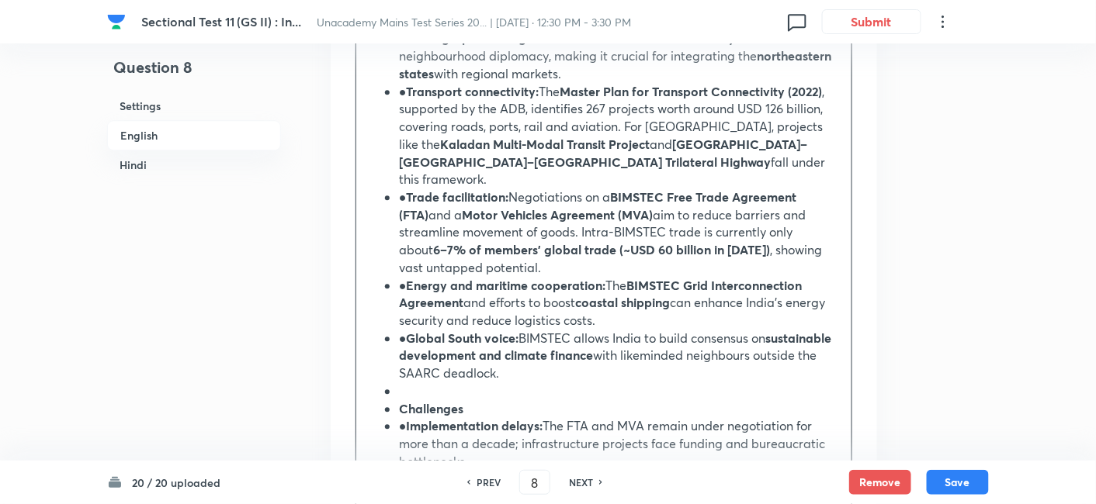
click at [177, 132] on h6 "English" at bounding box center [194, 135] width 174 height 30
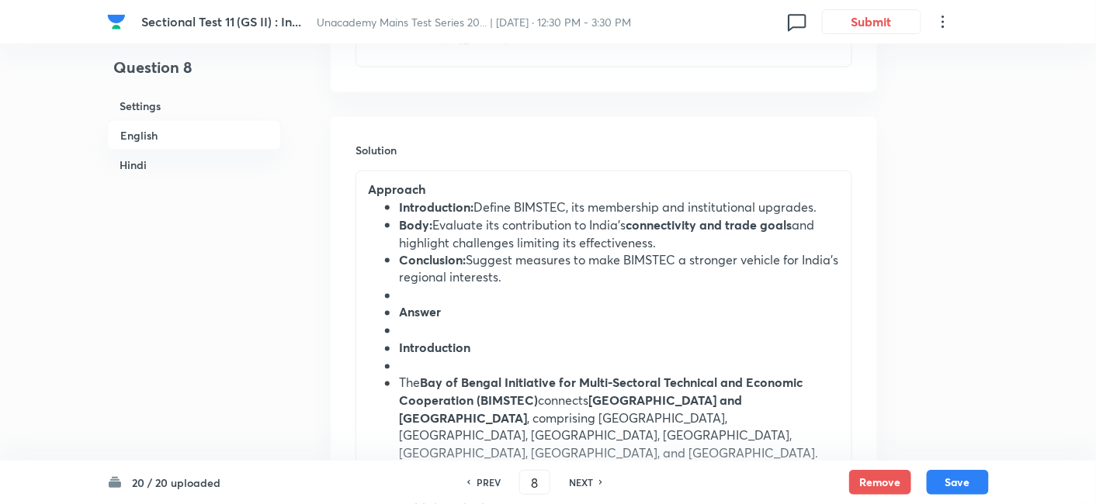
scroll to position [679, 0]
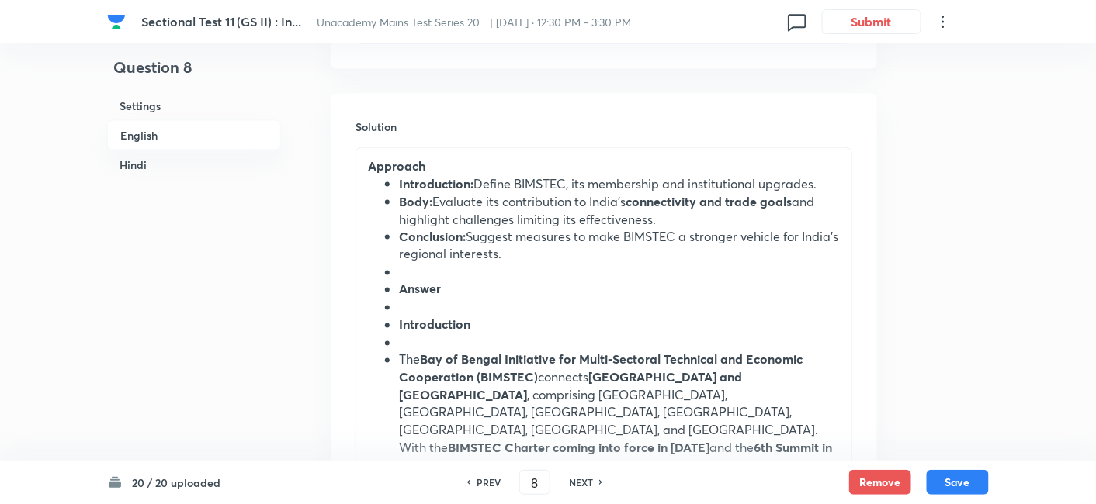
click at [403, 181] on strong "Introduction:" at bounding box center [436, 183] width 74 height 16
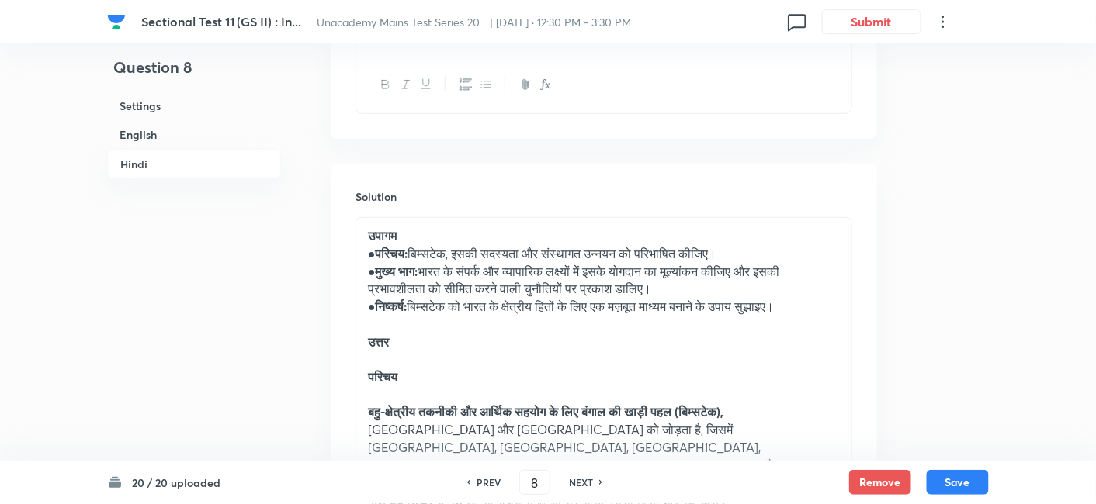
scroll to position [2231, 0]
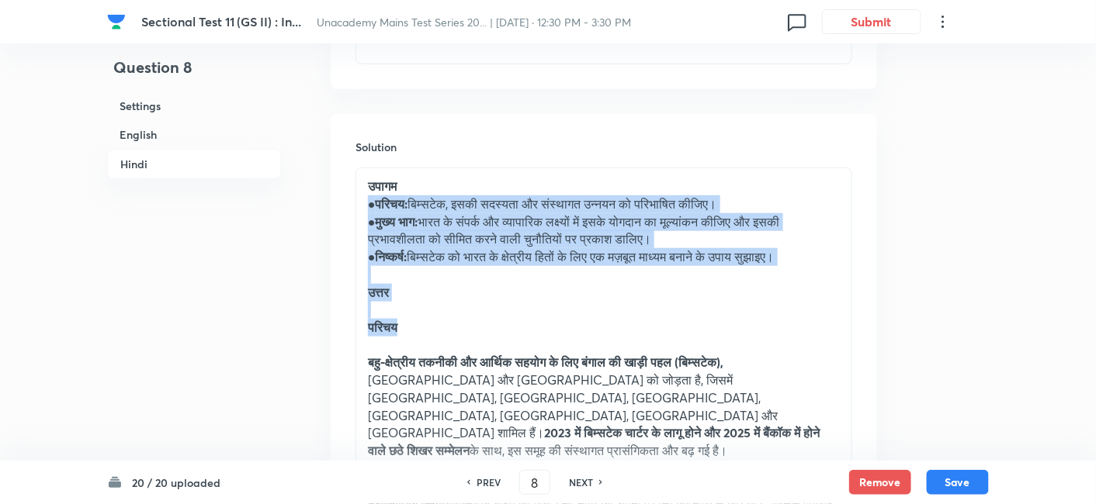
drag, startPoint x: 362, startPoint y: 140, endPoint x: 445, endPoint y: 287, distance: 168.1
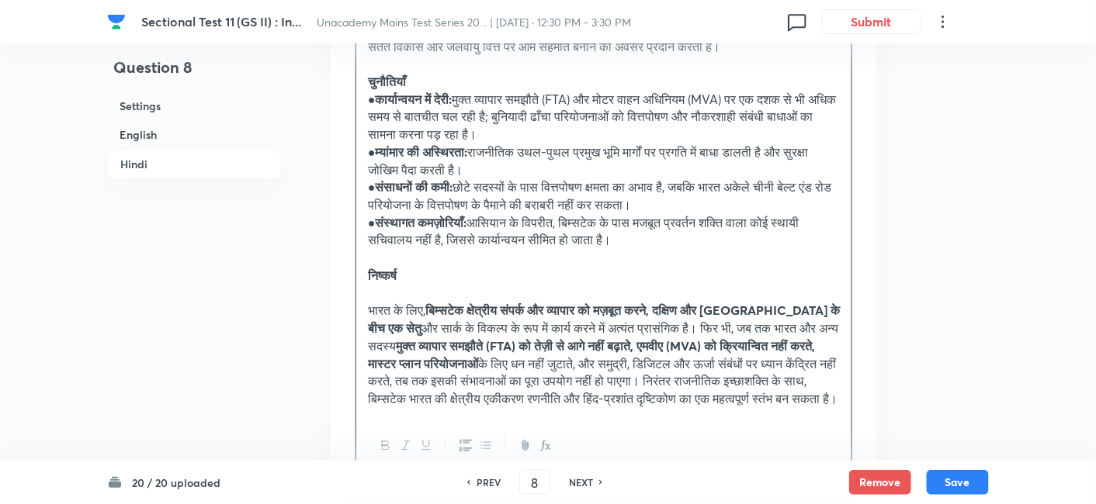
scroll to position [2921, 0]
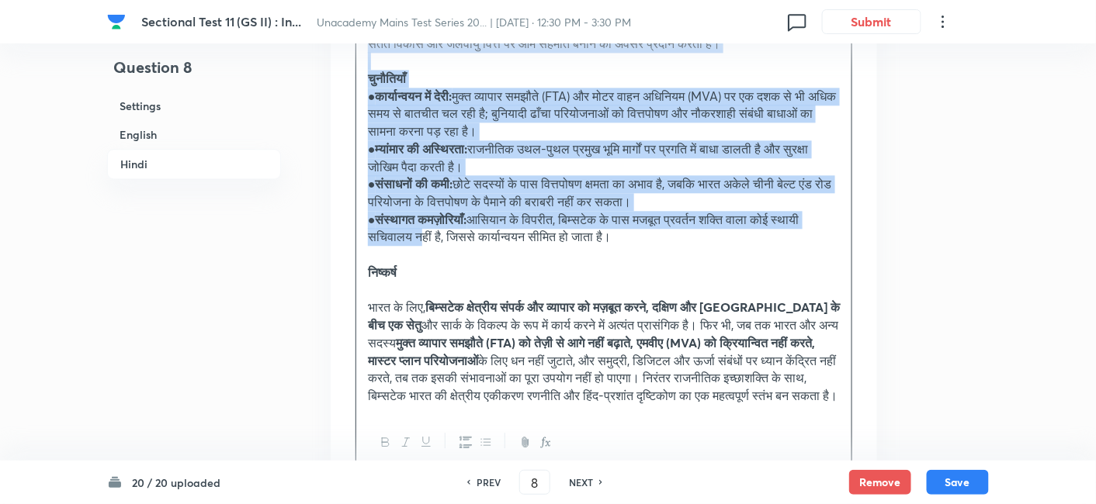
click at [461, 211] on p "● संस्थागत कमज़ोरियाँ: आसियान के विपरीत, बिम्सटेक के पास मजबूत प्रवर्तन शक्ति व…" at bounding box center [604, 228] width 472 height 35
click at [488, 436] on icon "button" at bounding box center [486, 442] width 12 height 12
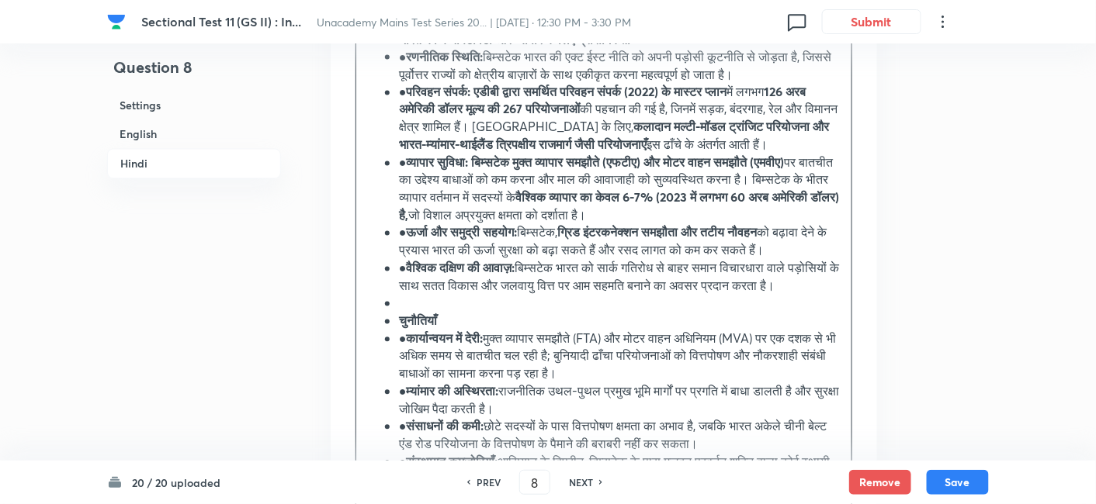
click at [199, 163] on h6 "Hindi" at bounding box center [194, 164] width 174 height 30
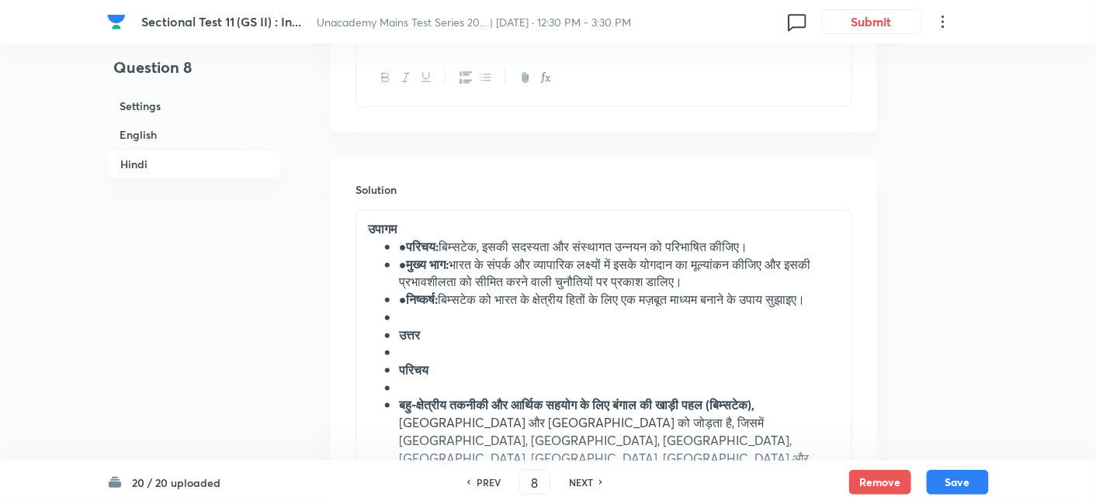
scroll to position [2197, 0]
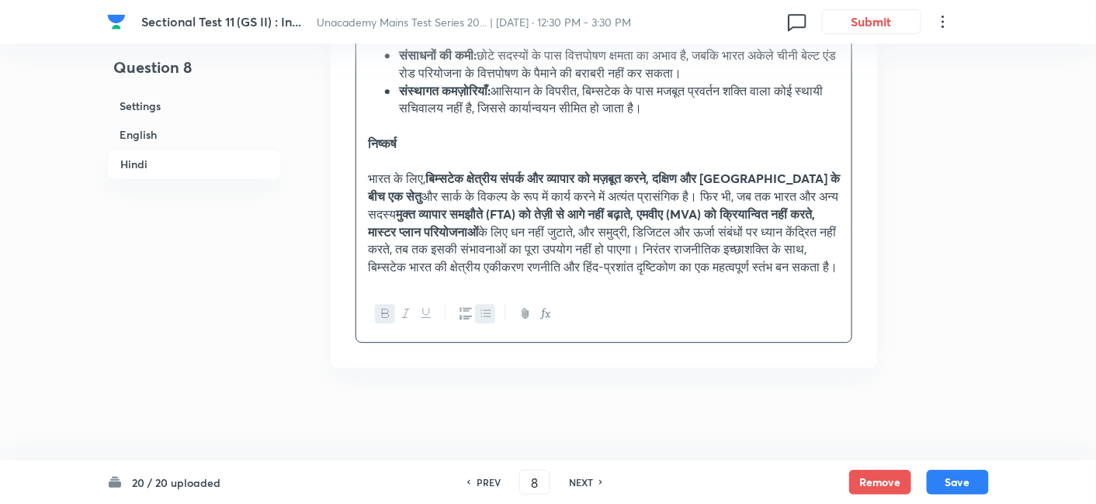
scroll to position [3059, 0]
click at [948, 471] on button "Save" at bounding box center [957, 481] width 62 height 25
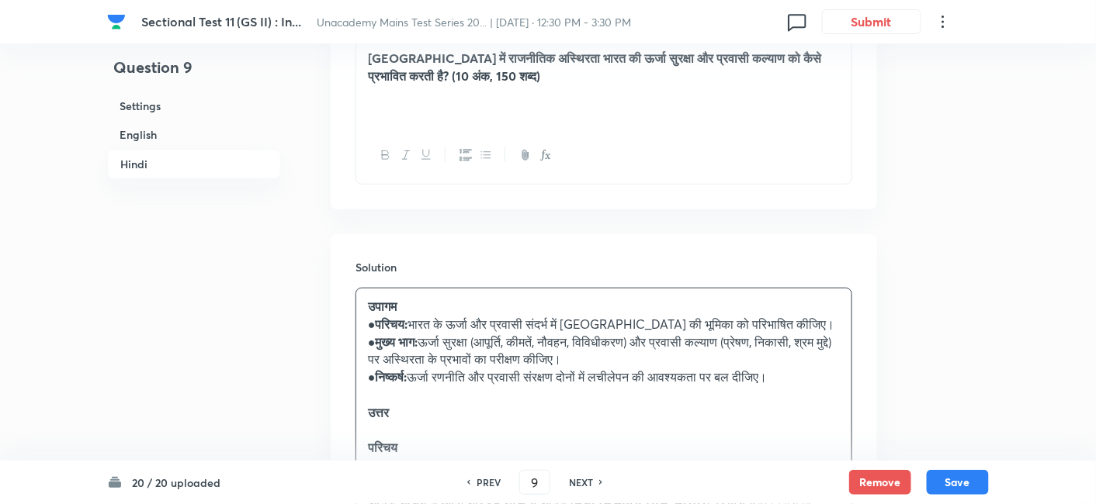
click at [179, 137] on h6 "English" at bounding box center [194, 134] width 174 height 29
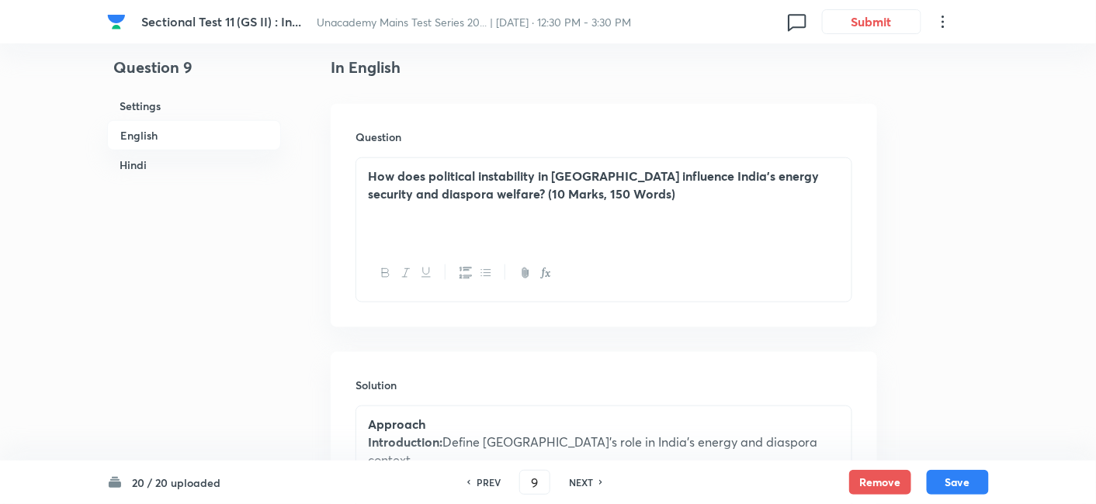
scroll to position [937, 0]
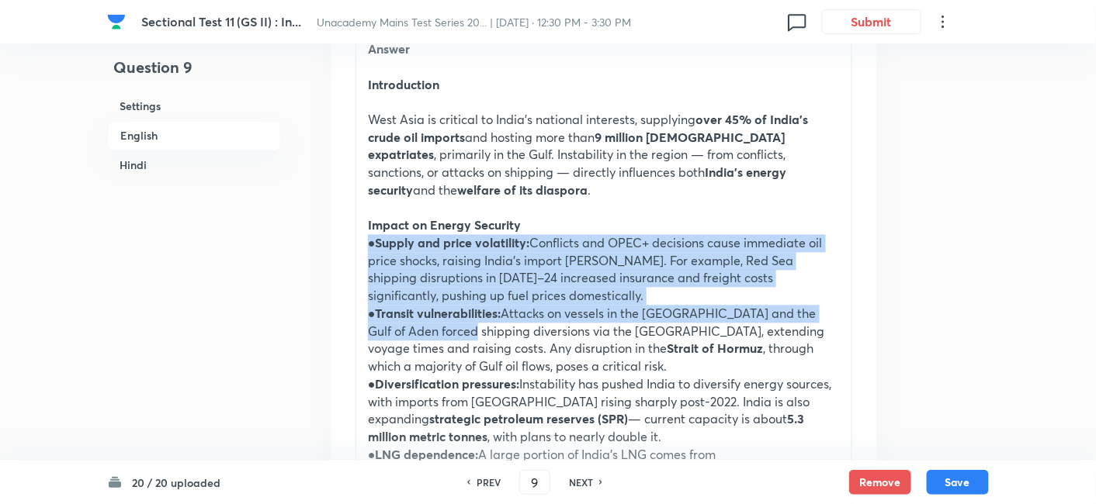
drag, startPoint x: 370, startPoint y: 208, endPoint x: 458, endPoint y: 302, distance: 128.5
click at [458, 302] on div "Approach Introduction: Define West Asia’s role in India’s energy and diaspora c…" at bounding box center [603, 428] width 495 height 1076
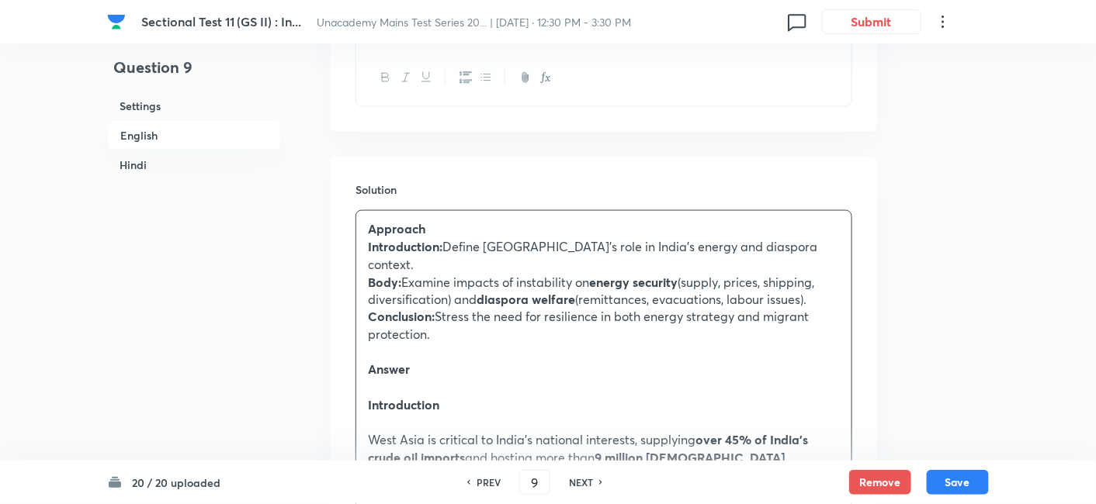
scroll to position [593, 0]
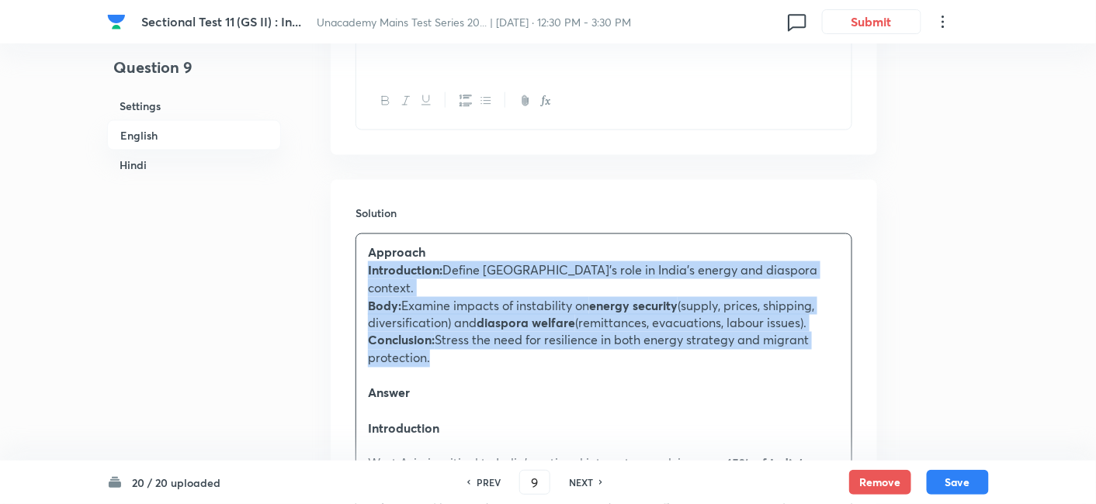
drag, startPoint x: 366, startPoint y: 265, endPoint x: 424, endPoint y: 332, distance: 88.6
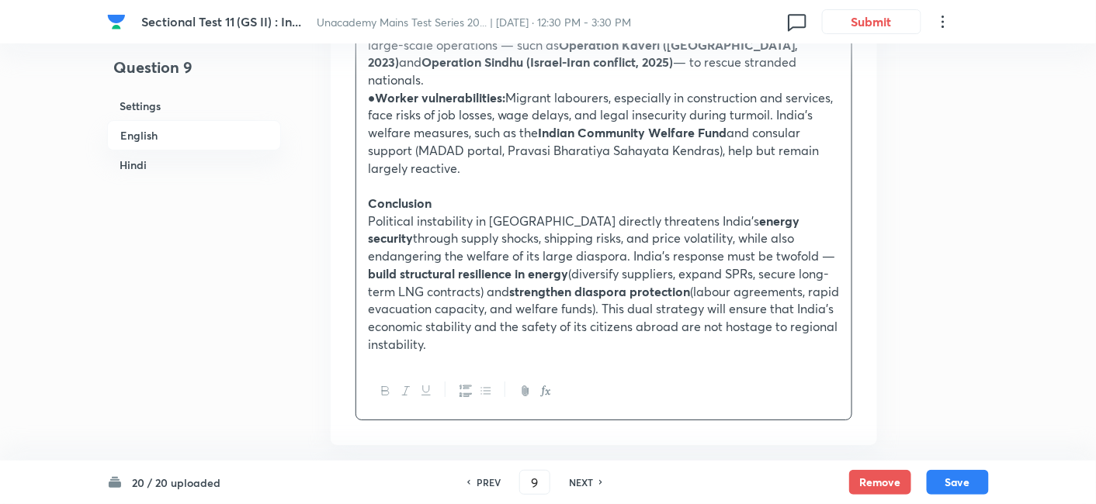
scroll to position [1455, 0]
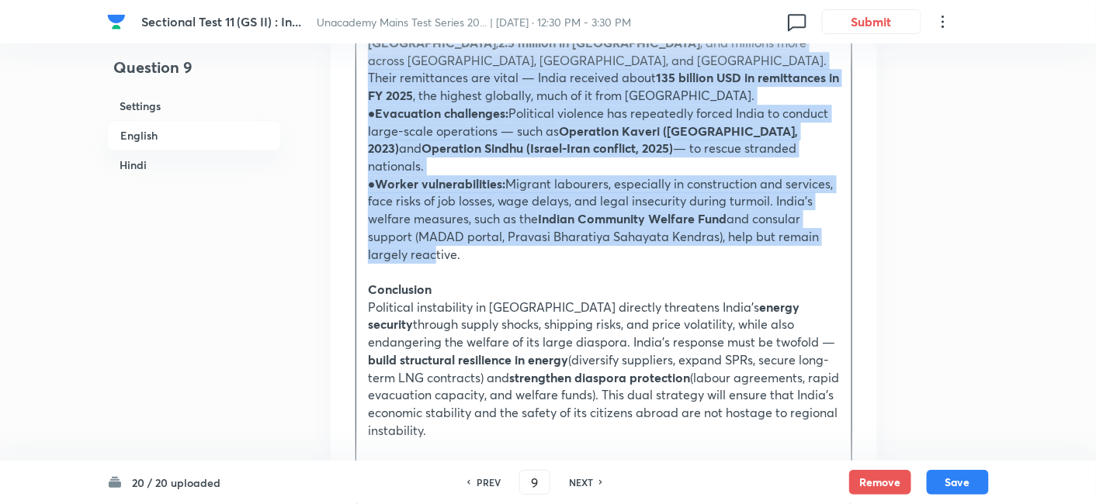
click at [430, 175] on p "● Worker vulnerabilities: Migrant labourers, especially in construction and ser…" at bounding box center [604, 219] width 472 height 88
click at [480, 471] on icon "button" at bounding box center [486, 477] width 12 height 12
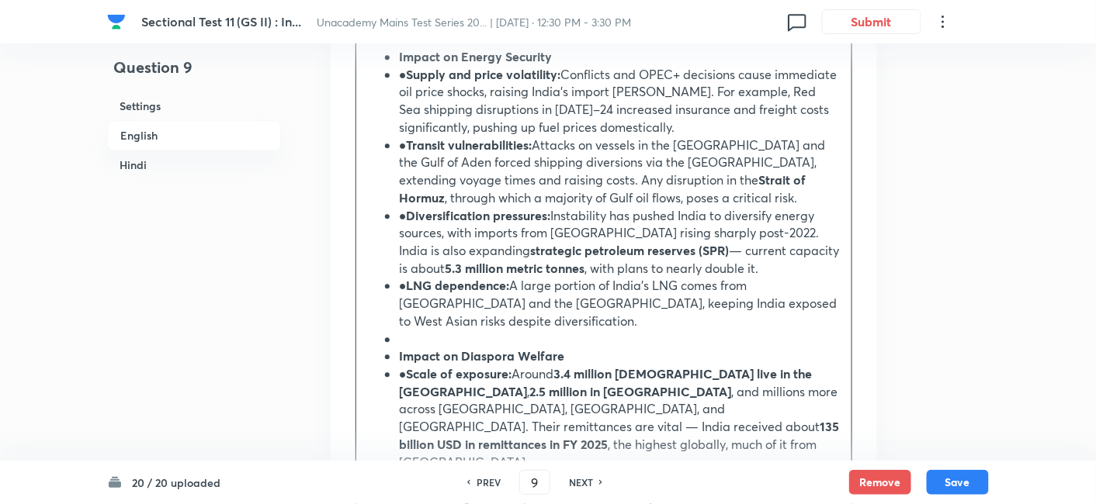
click at [177, 141] on h6 "English" at bounding box center [194, 135] width 174 height 30
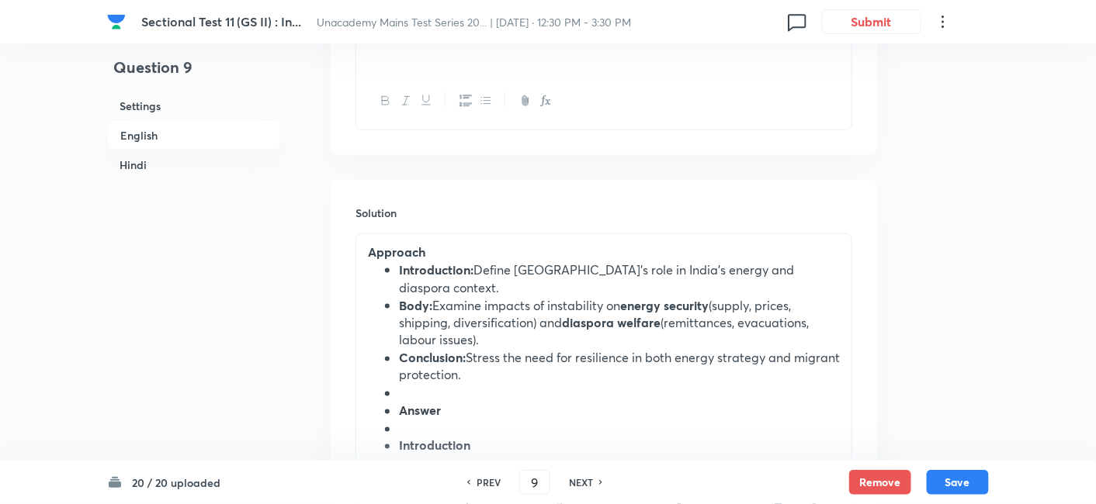
click at [410, 268] on strong "Introduction:" at bounding box center [436, 269] width 74 height 16
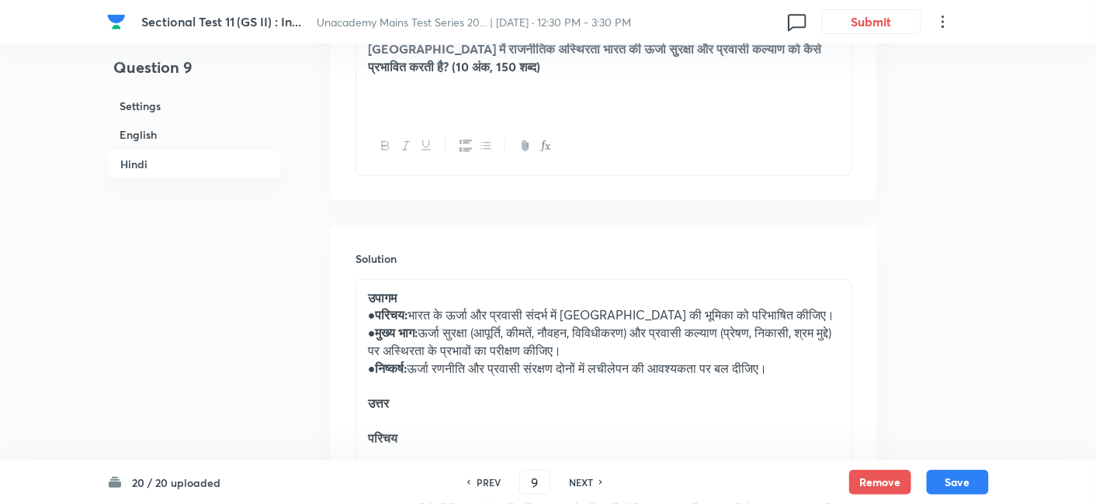
scroll to position [2231, 0]
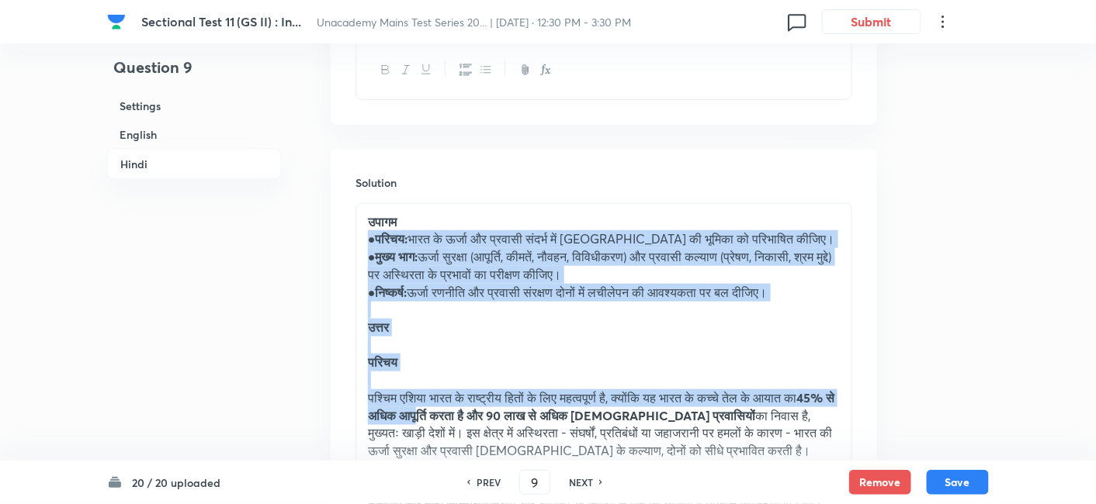
drag, startPoint x: 363, startPoint y: 151, endPoint x: 462, endPoint y: 323, distance: 197.8
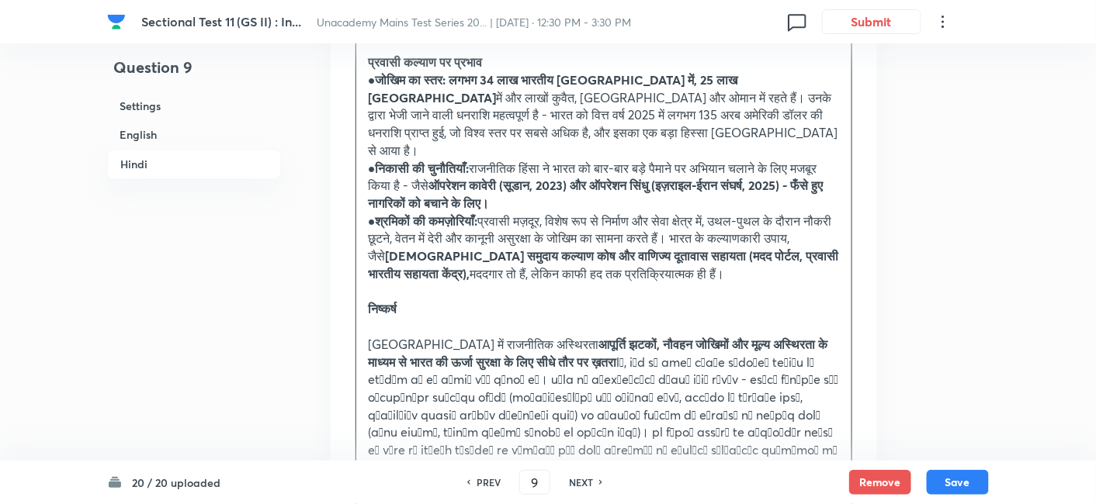
scroll to position [2921, 0]
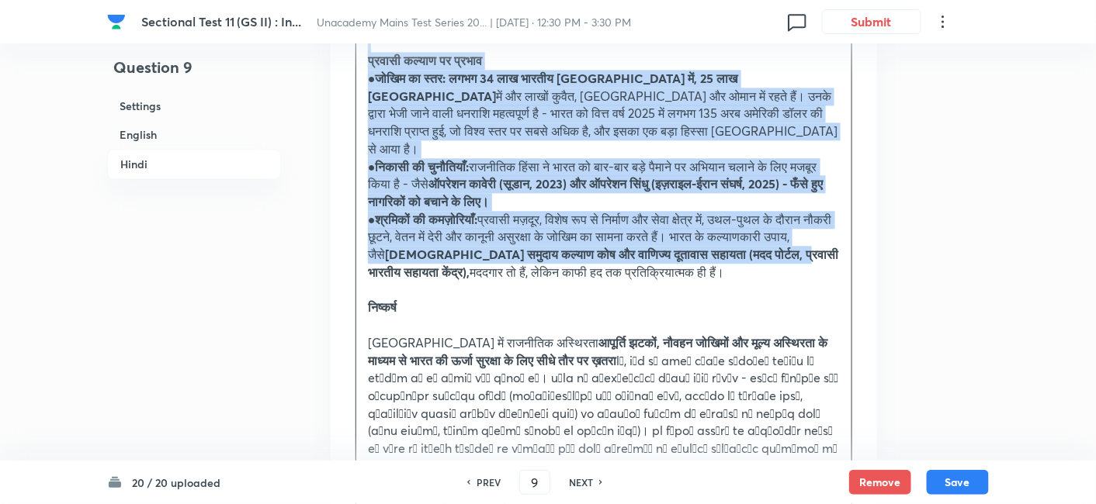
click at [467, 246] on strong "भारतीय समुदाय कल्याण कोष और वाणिज्य दूतावास सहायता (मदद पोर्टल, प्रवासी भारतीय …" at bounding box center [603, 263] width 470 height 34
click at [485, 504] on button "button" at bounding box center [485, 513] width 20 height 19
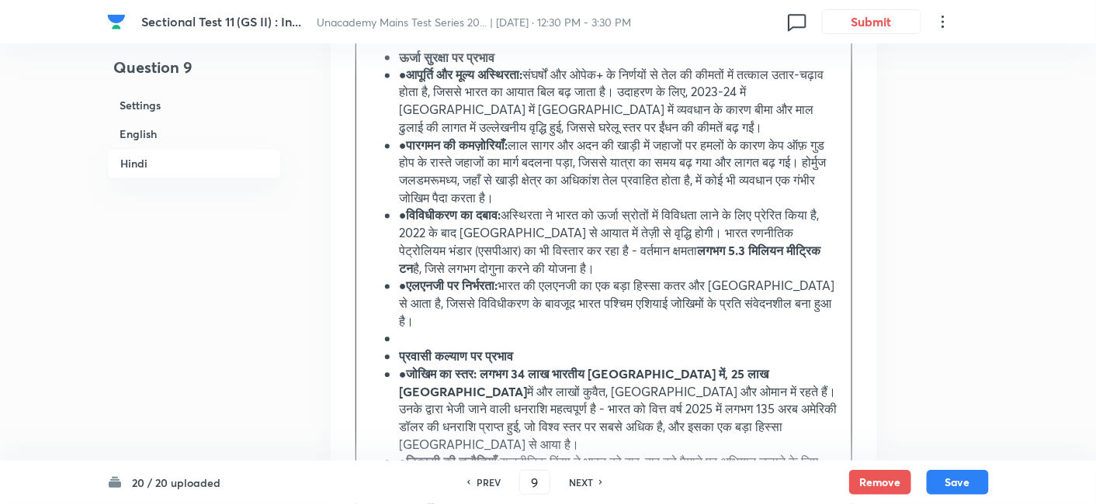
click at [182, 165] on h6 "Hindi" at bounding box center [194, 164] width 174 height 30
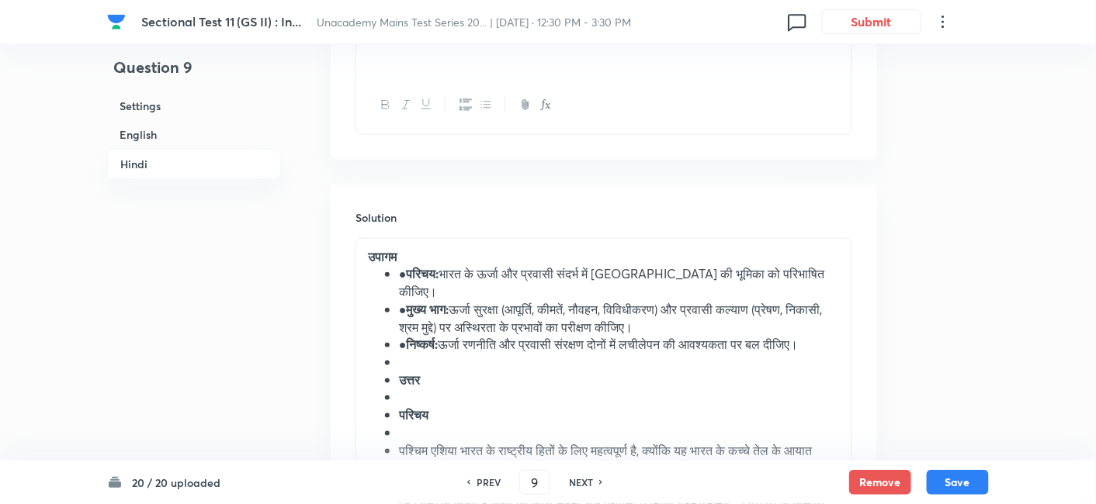
scroll to position [2197, 0]
click at [399, 265] on li "● परिचय: भारत के ऊर्जा और प्रवासी संदर्भ में पश्चिम एशिया की भूमिका को परिभाषित…" at bounding box center [619, 282] width 441 height 35
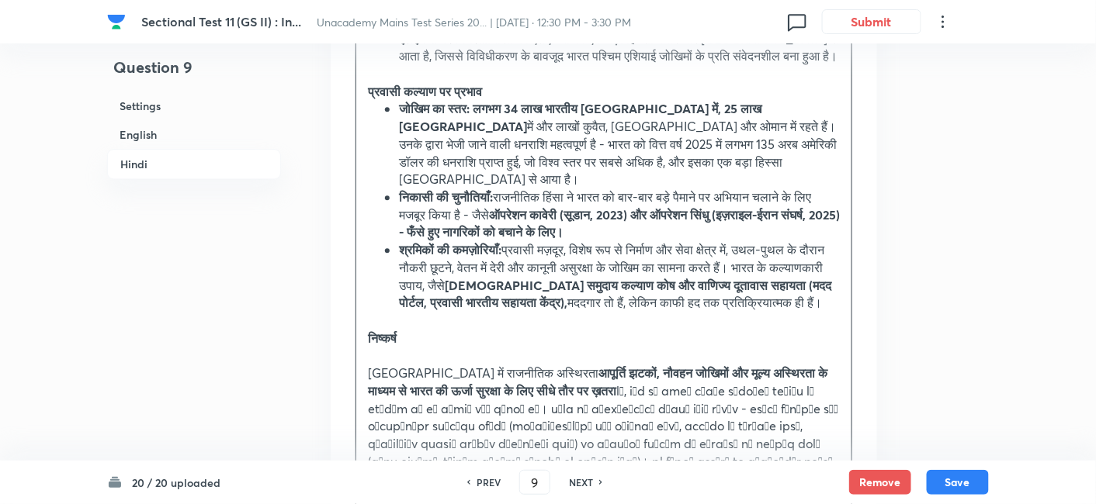
scroll to position [2973, 0]
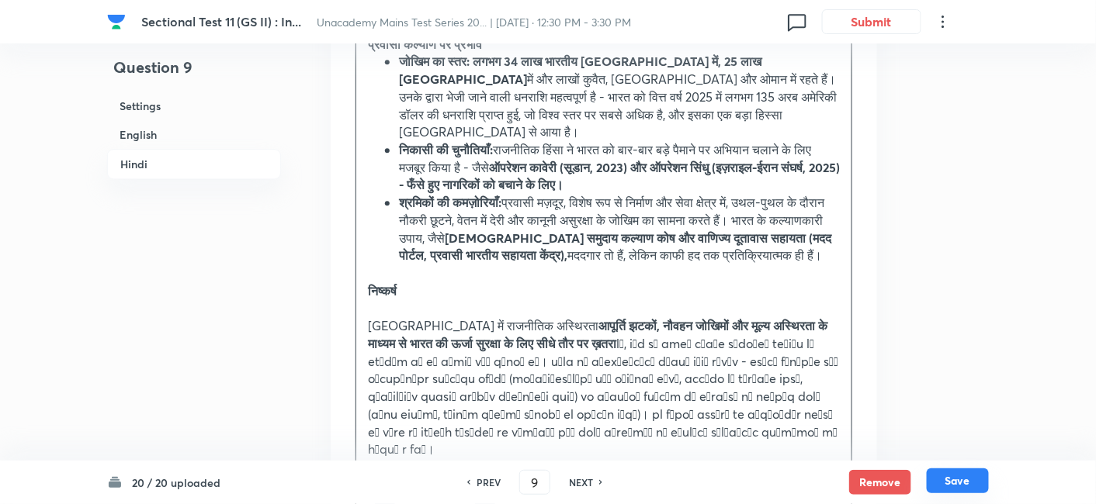
click at [963, 483] on button "Save" at bounding box center [957, 481] width 62 height 25
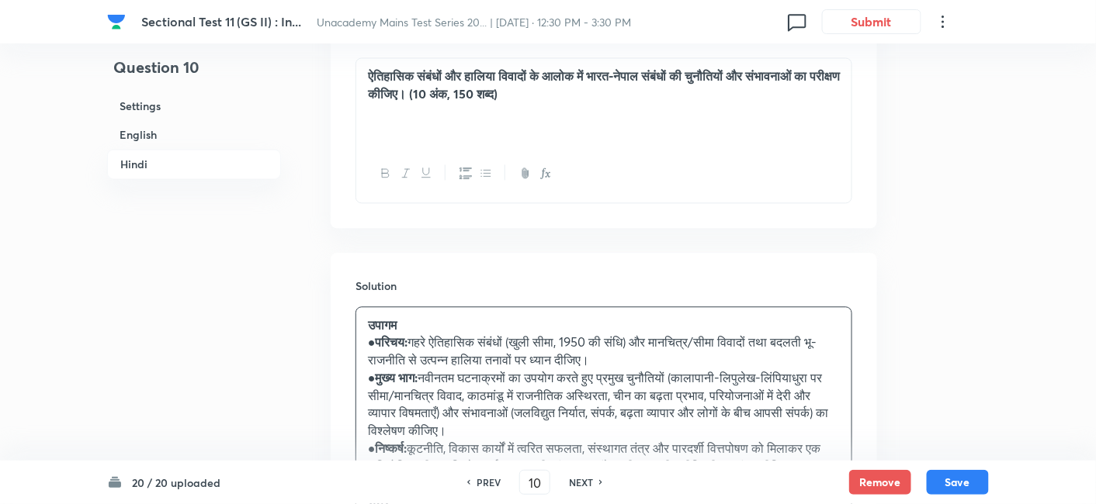
click at [151, 134] on h6 "English" at bounding box center [194, 134] width 174 height 29
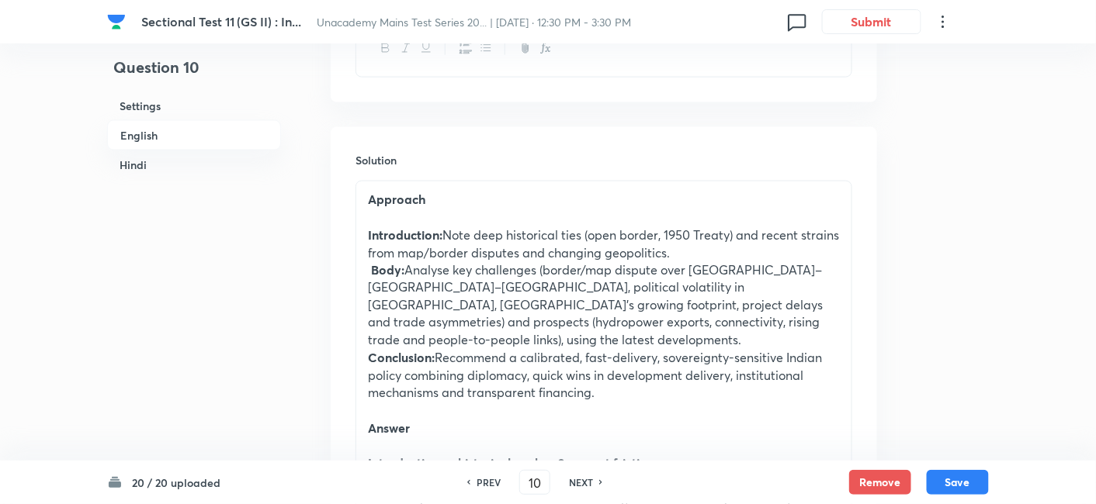
scroll to position [679, 0]
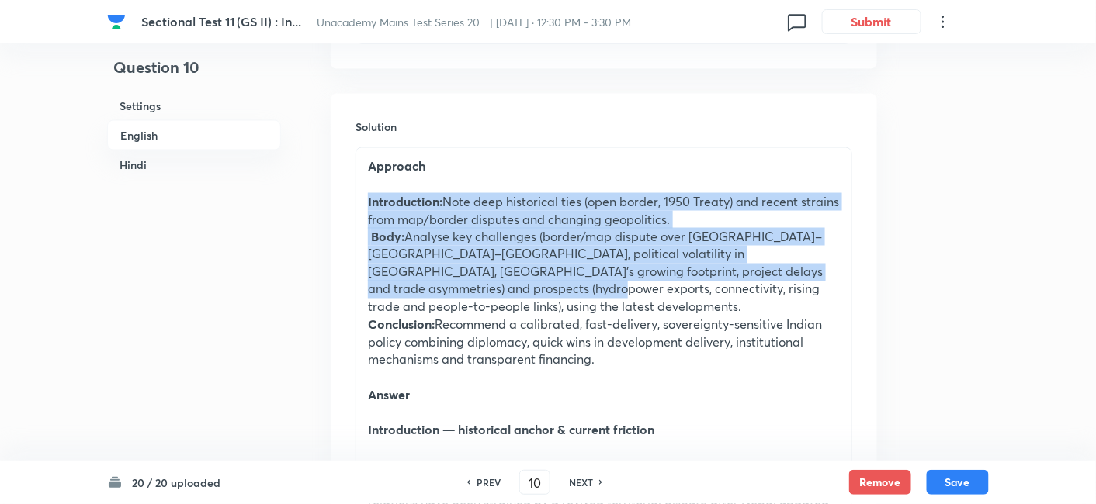
drag, startPoint x: 368, startPoint y: 205, endPoint x: 437, endPoint y: 284, distance: 105.0
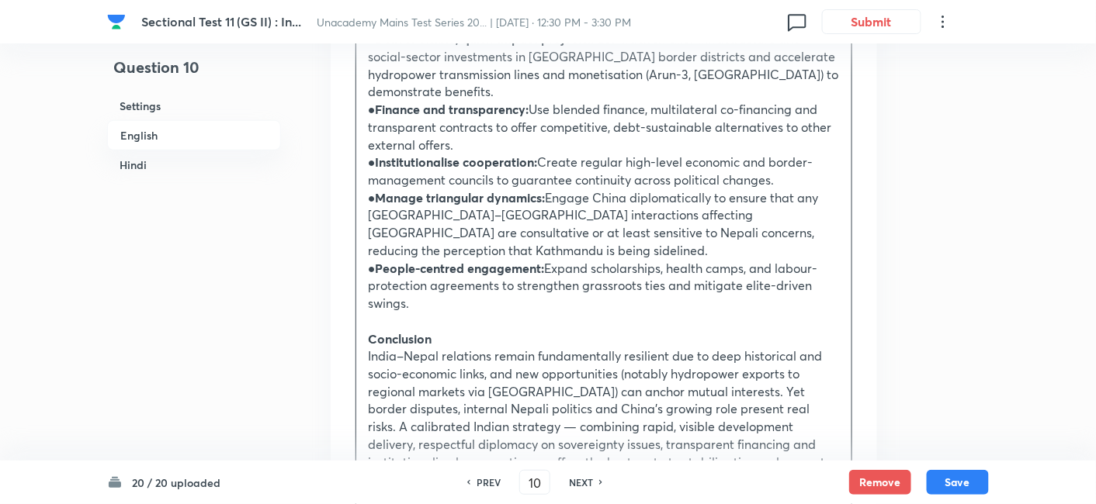
scroll to position [2145, 0]
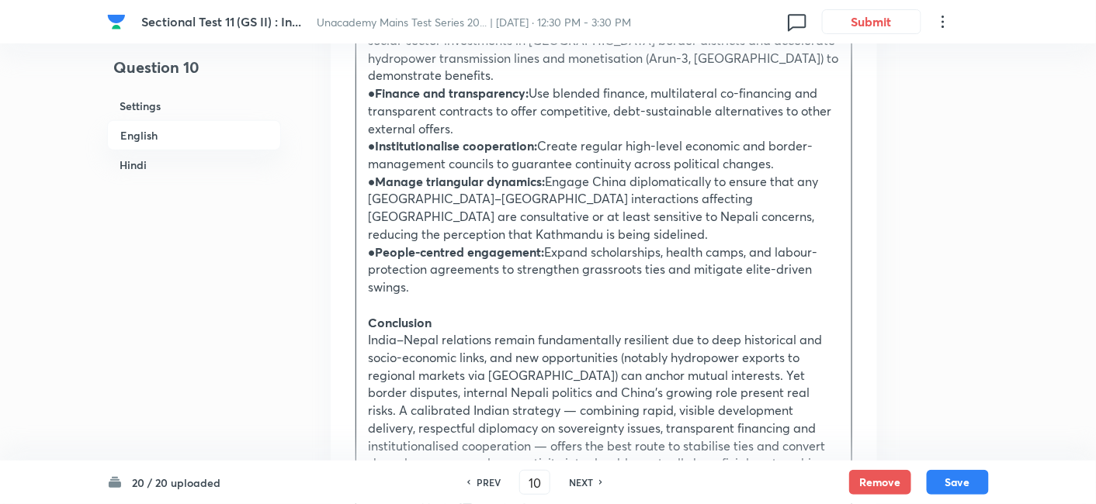
click at [441, 244] on p "● People-centred engagement: Expand scholarships, health camps, and labour-prot…" at bounding box center [604, 270] width 472 height 53
click at [486, 504] on icon "button" at bounding box center [486, 510] width 12 height 12
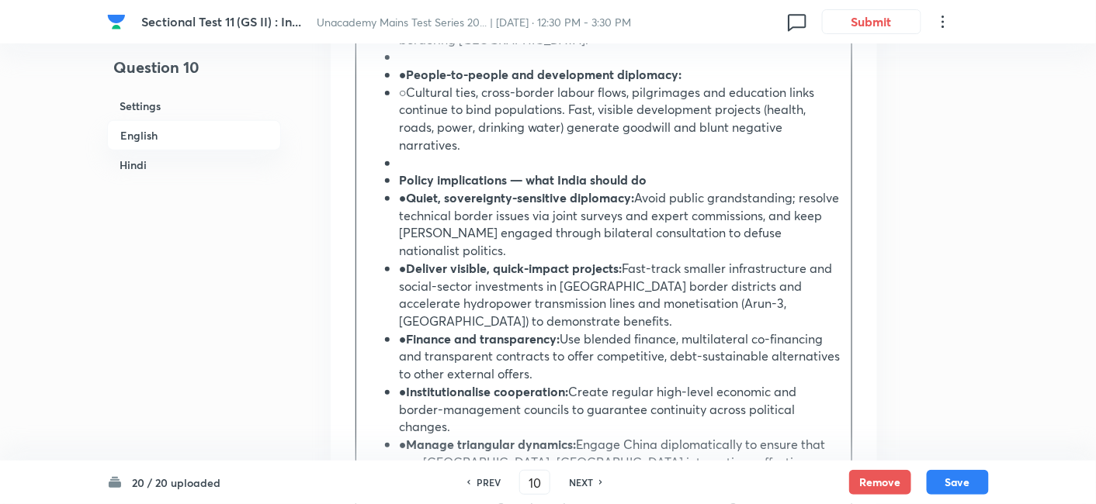
click at [158, 135] on h6 "English" at bounding box center [194, 135] width 174 height 30
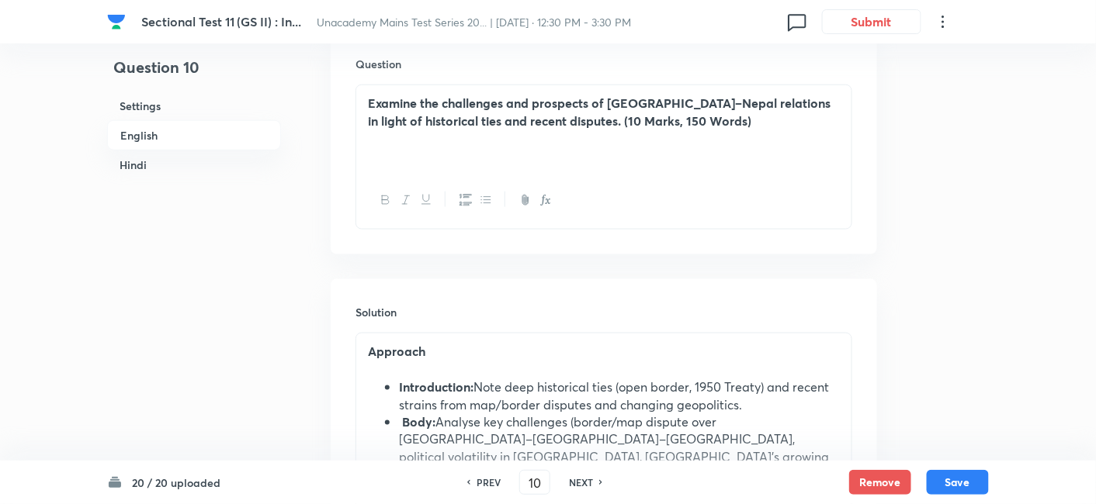
scroll to position [679, 0]
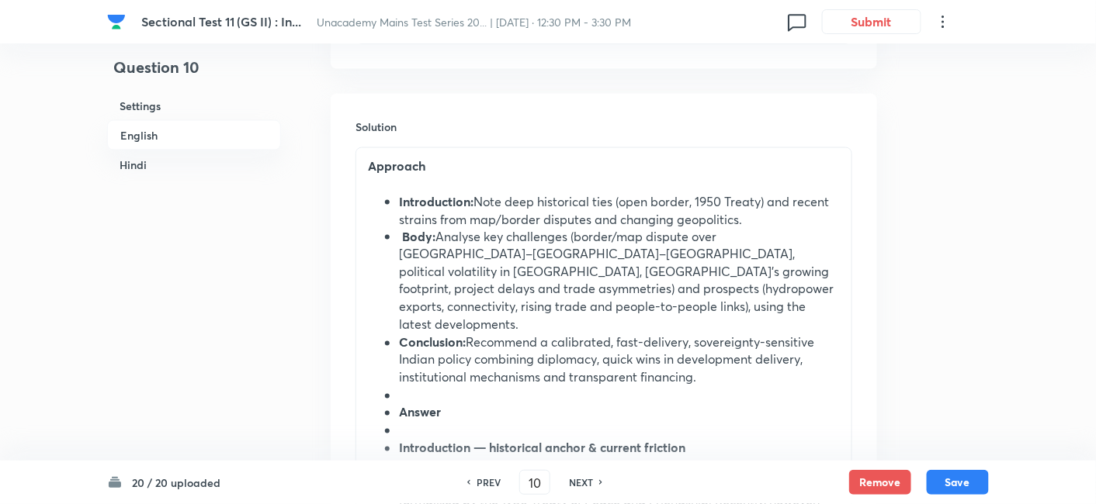
click at [405, 213] on li "Introduction: Note deep historical ties (open border, 1950 Treaty) and recent s…" at bounding box center [619, 210] width 441 height 35
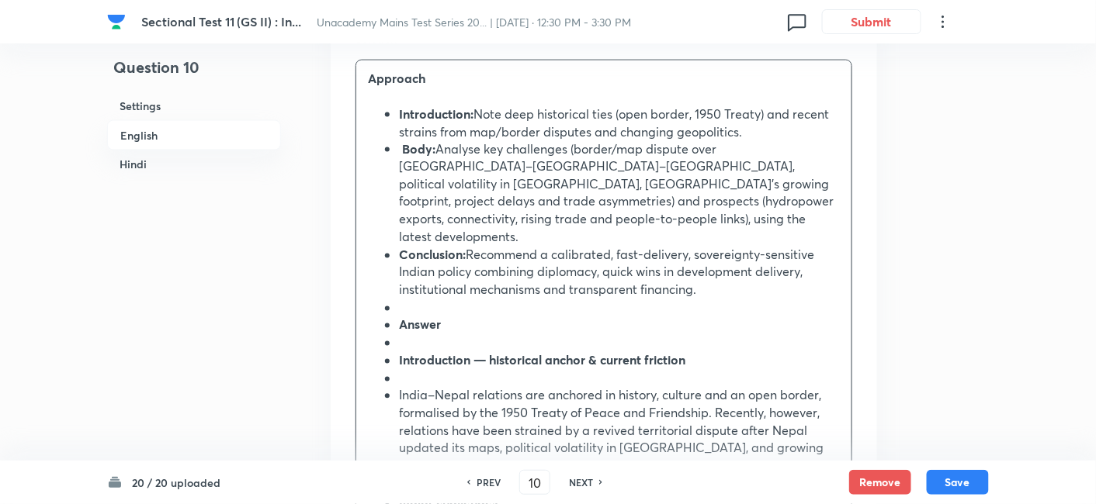
scroll to position [851, 0]
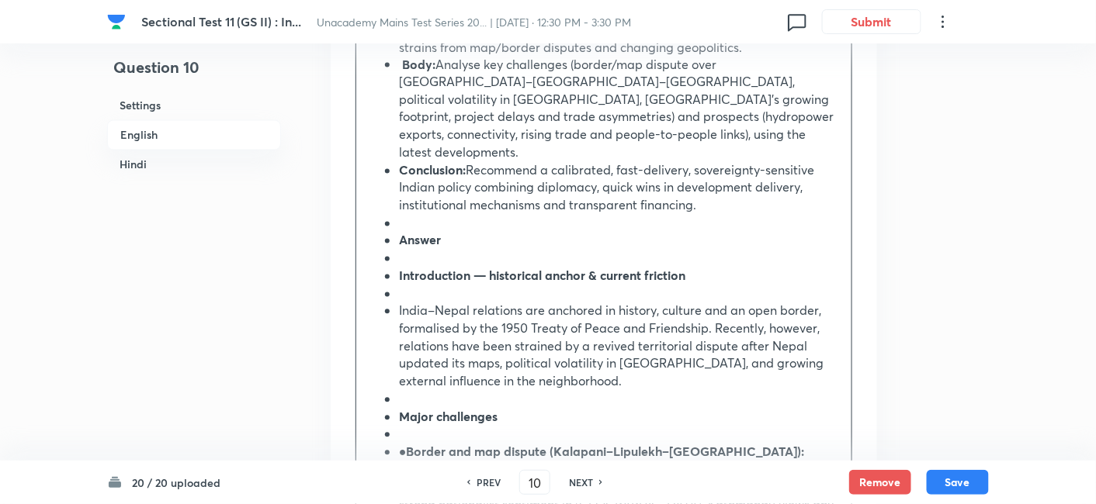
click at [423, 215] on li at bounding box center [619, 224] width 441 height 18
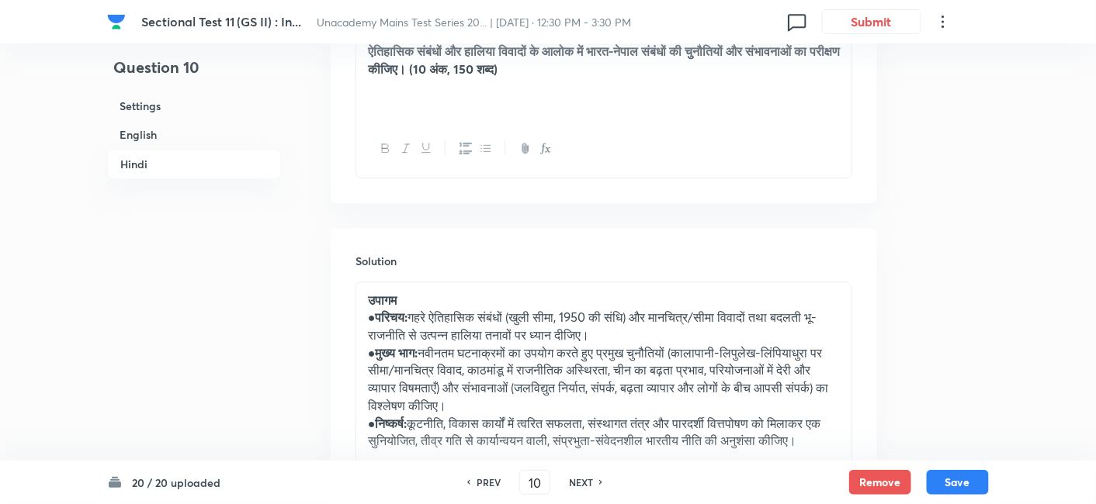
scroll to position [3007, 0]
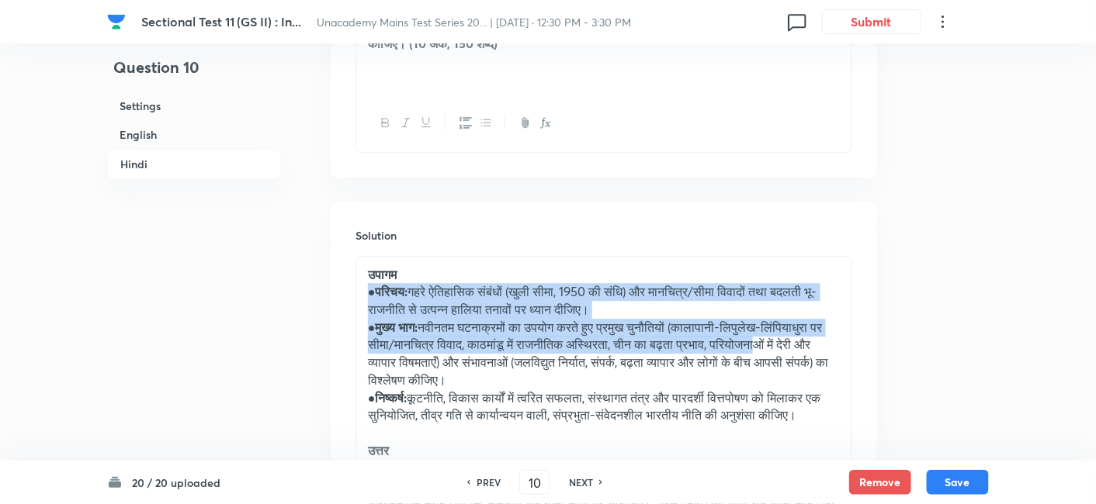
drag, startPoint x: 371, startPoint y: 216, endPoint x: 425, endPoint y: 303, distance: 101.8
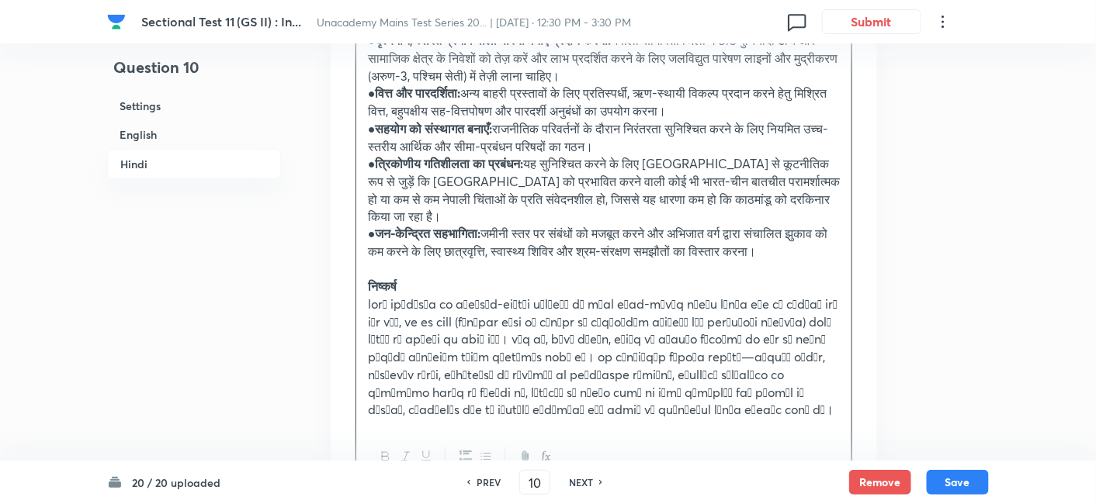
scroll to position [4456, 0]
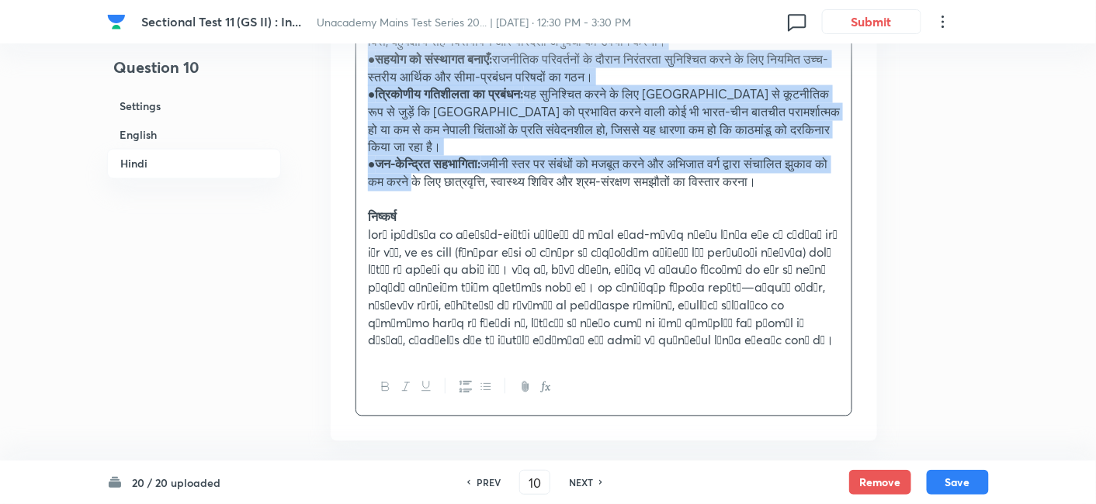
click at [469, 156] on p "● जन-केन्द्रित सहभागिता: जमीनी स्तर पर संबंधों को मजबूत करने और अभिजात वर्ग द्व…" at bounding box center [604, 173] width 472 height 35
click at [482, 381] on icon "button" at bounding box center [486, 387] width 12 height 12
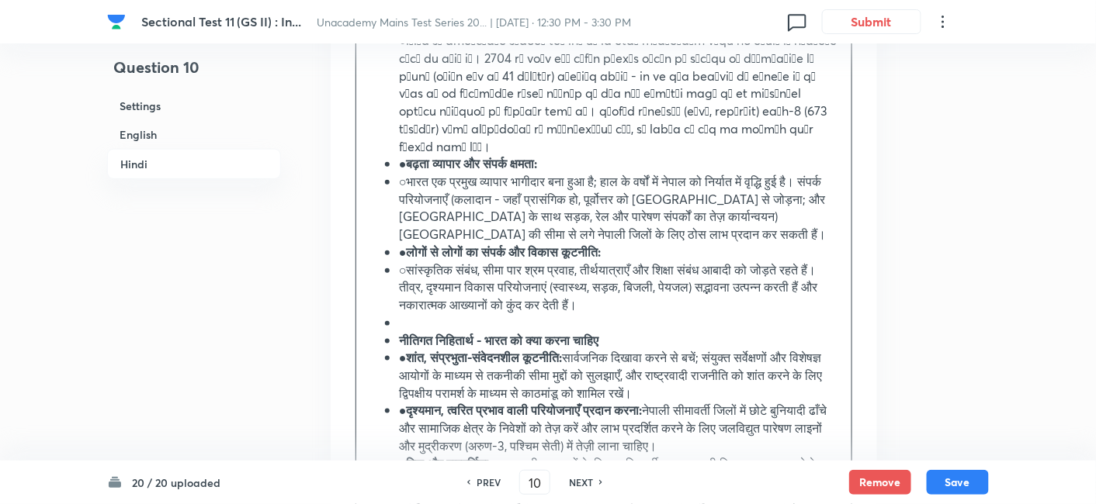
click at [148, 157] on h6 "Hindi" at bounding box center [194, 164] width 174 height 30
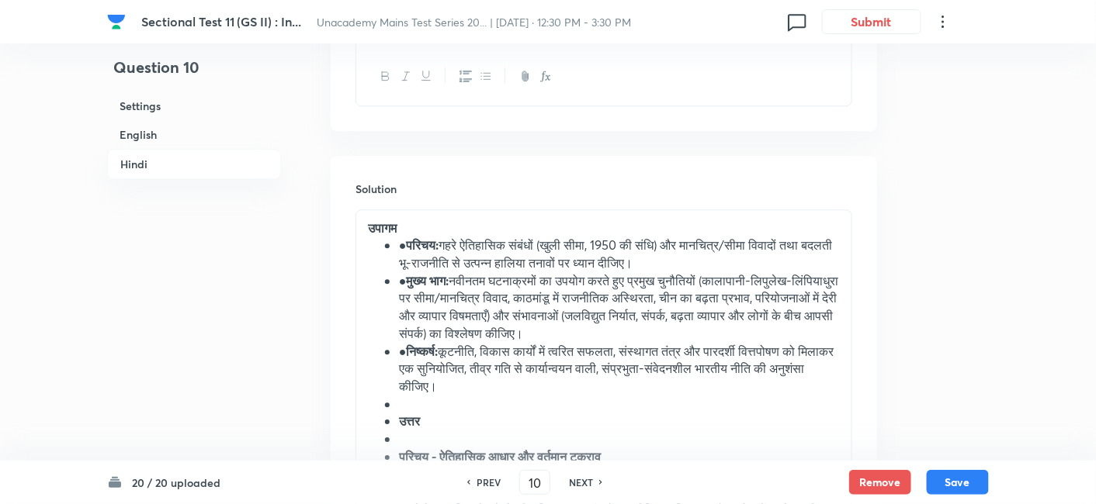
scroll to position [3129, 0]
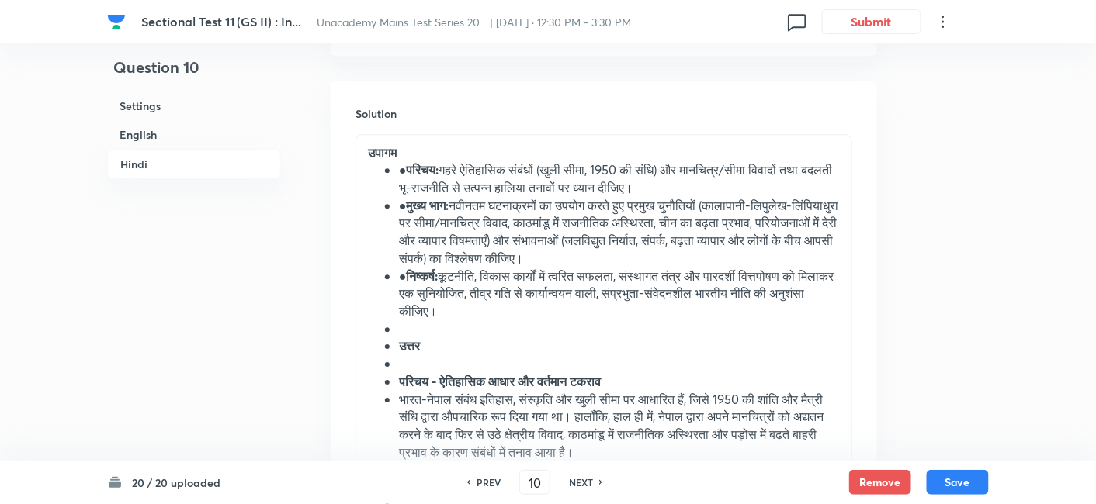
click at [405, 161] on li "● परिचय: गहरे ऐतिहासिक संबंधों (खुली सीमा, 1950 की संधि) और मानचित्र/सीमा विवाद…" at bounding box center [619, 178] width 441 height 35
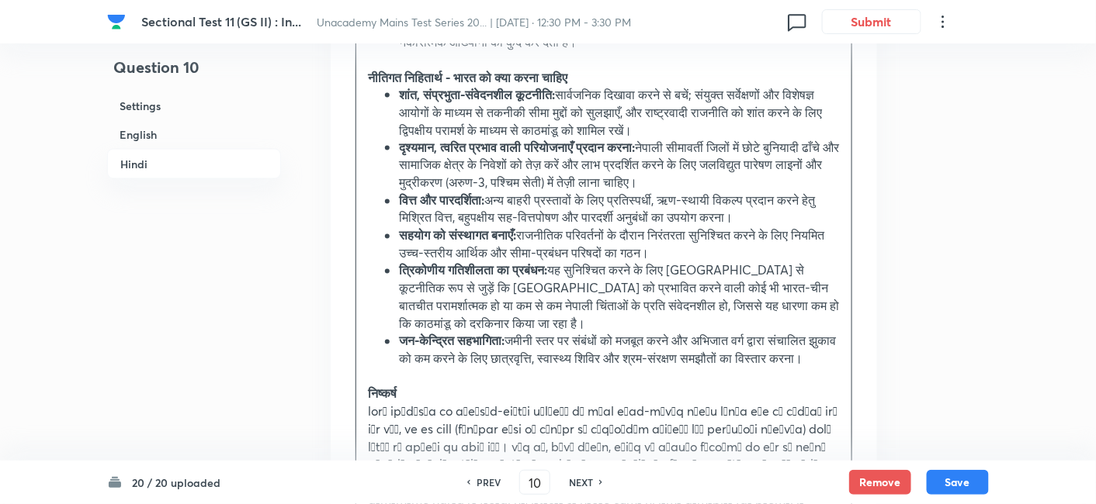
scroll to position [4594, 0]
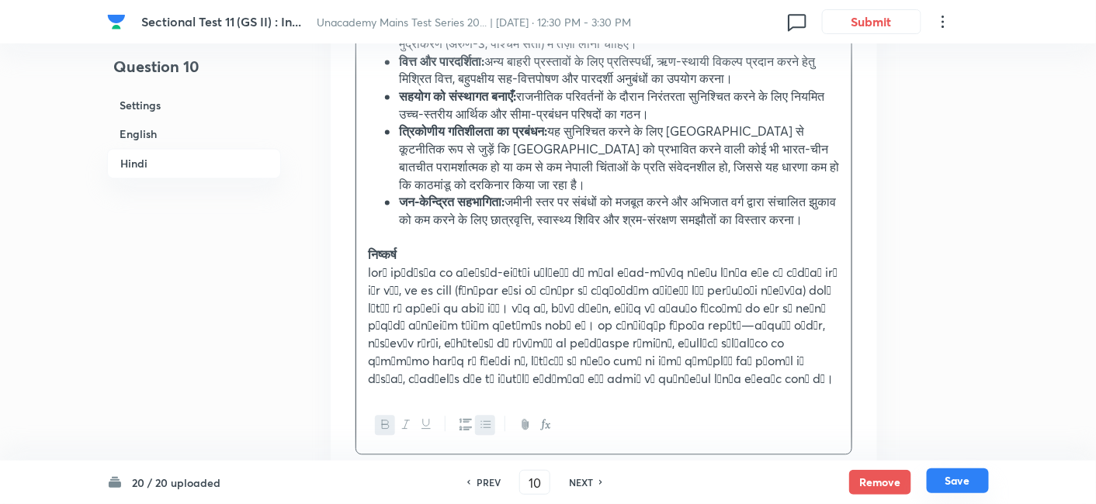
click at [988, 483] on button "Save" at bounding box center [957, 481] width 62 height 25
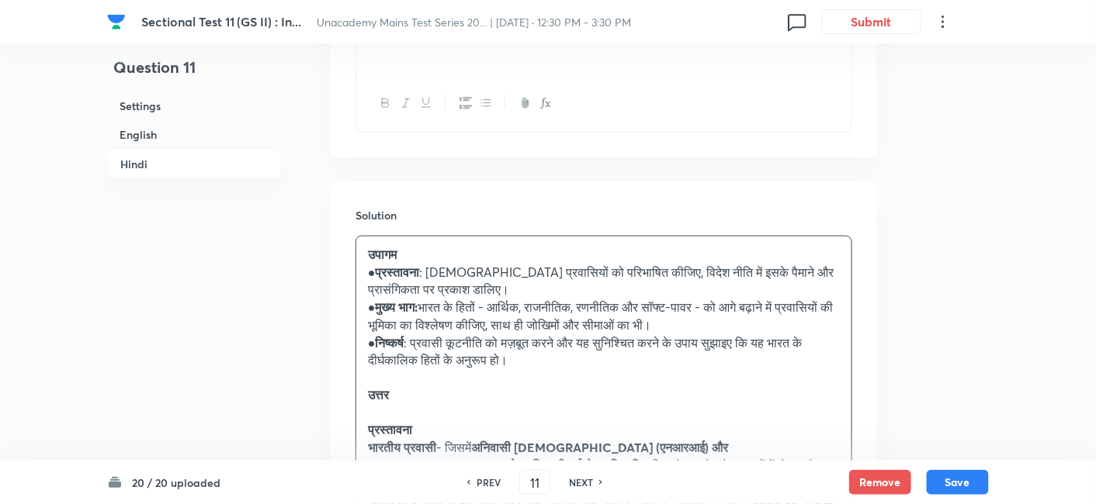
click at [184, 138] on h6 "English" at bounding box center [194, 134] width 174 height 29
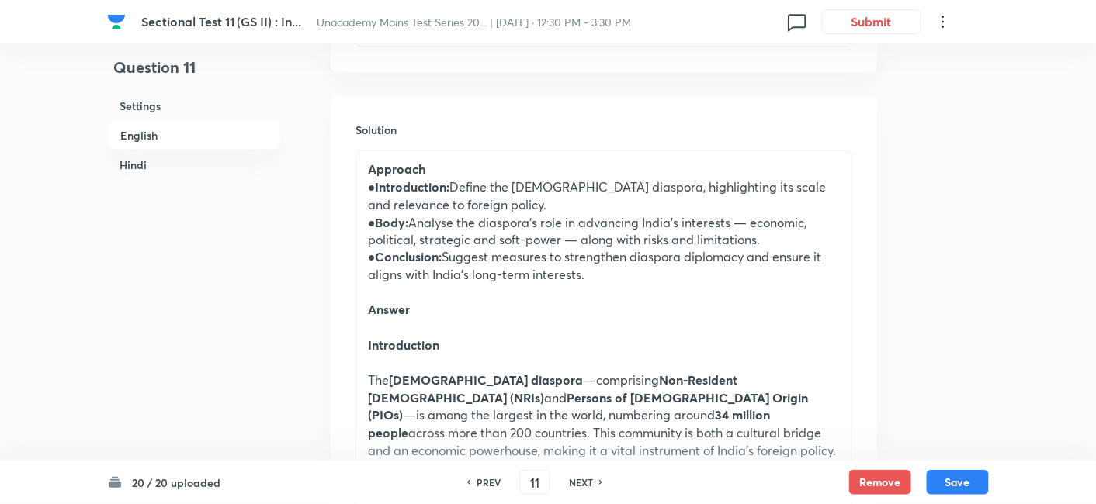
scroll to position [679, 0]
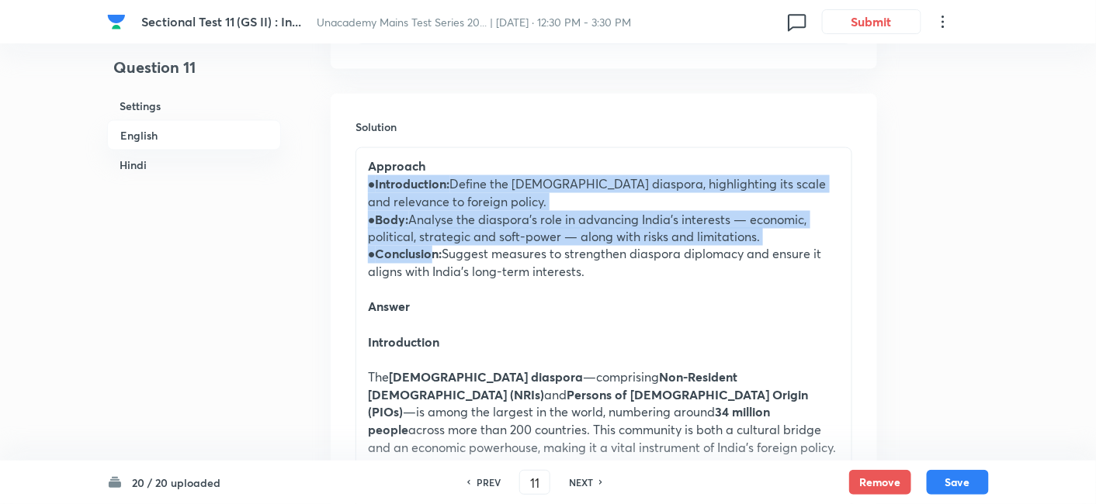
drag, startPoint x: 369, startPoint y: 187, endPoint x: 437, endPoint y: 252, distance: 94.4
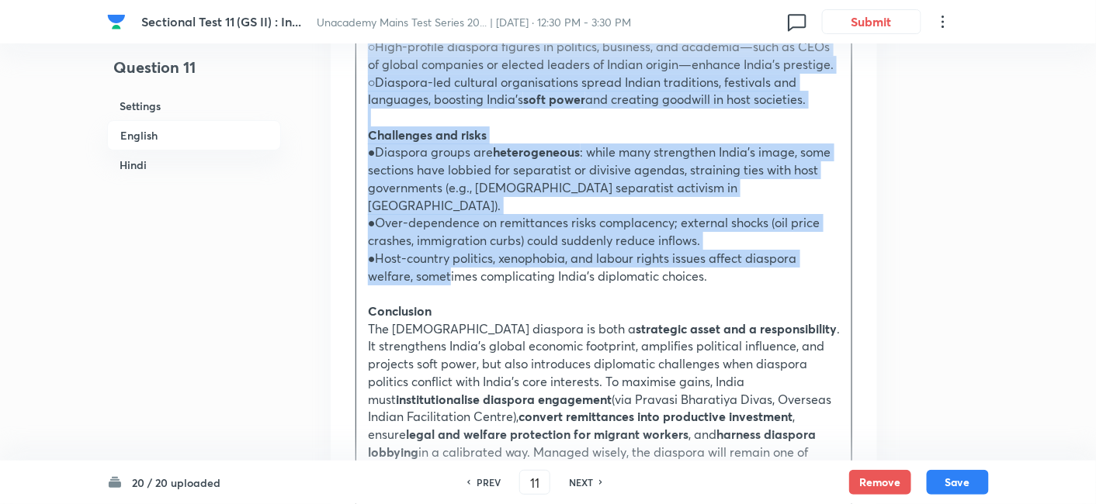
click at [450, 250] on p "●Host-country politics, xenophobia, and labour rights issues affect diaspora we…" at bounding box center [604, 267] width 472 height 35
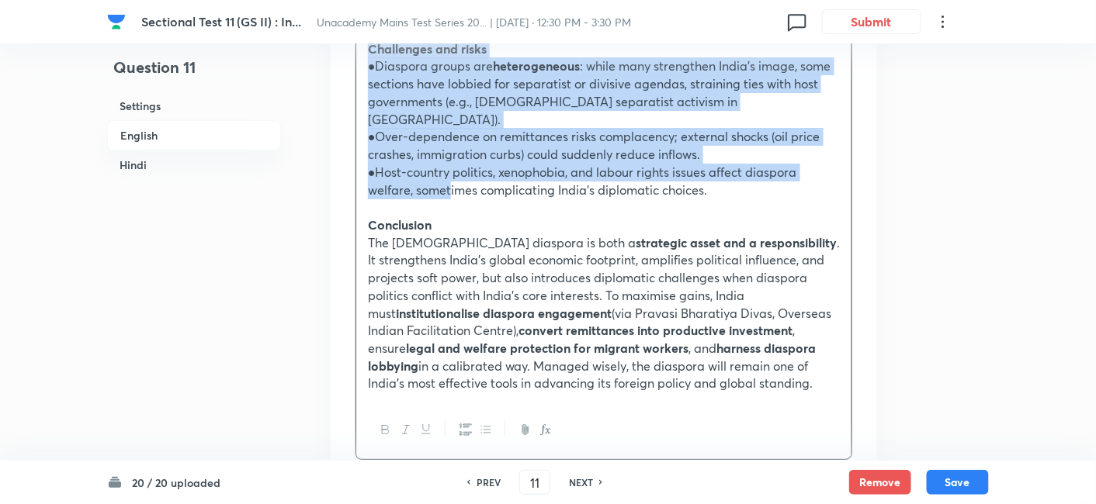
click at [483, 424] on icon "button" at bounding box center [486, 430] width 12 height 12
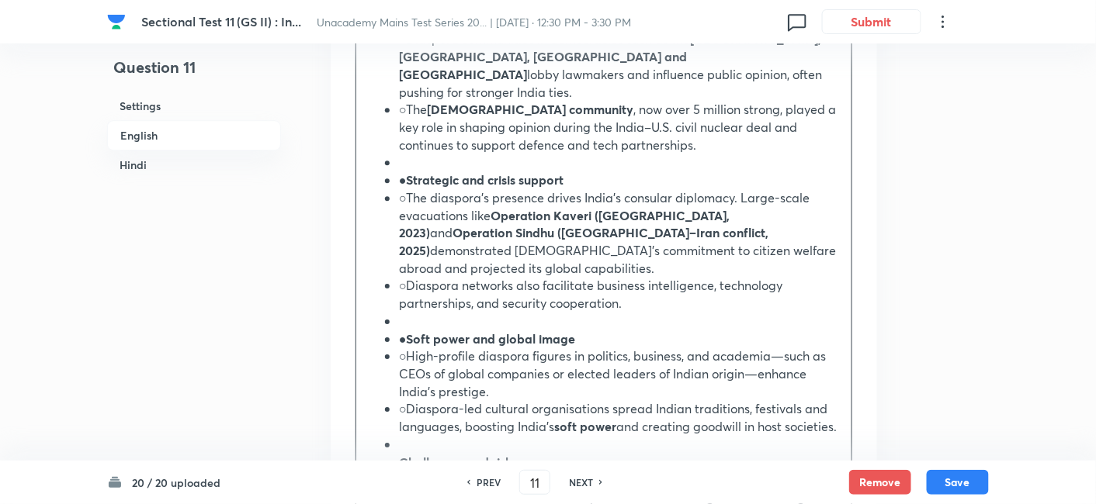
click at [179, 137] on h6 "English" at bounding box center [194, 135] width 174 height 30
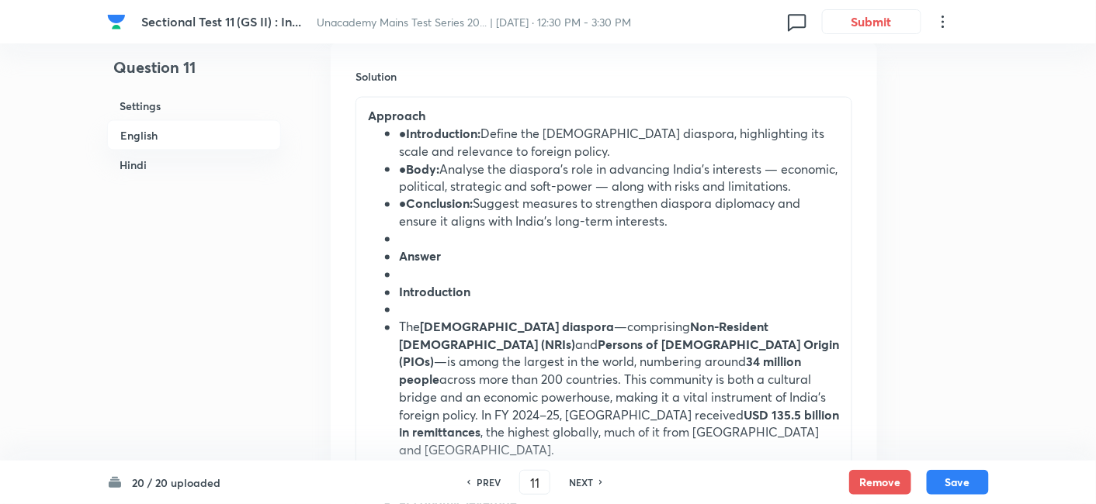
scroll to position [765, 0]
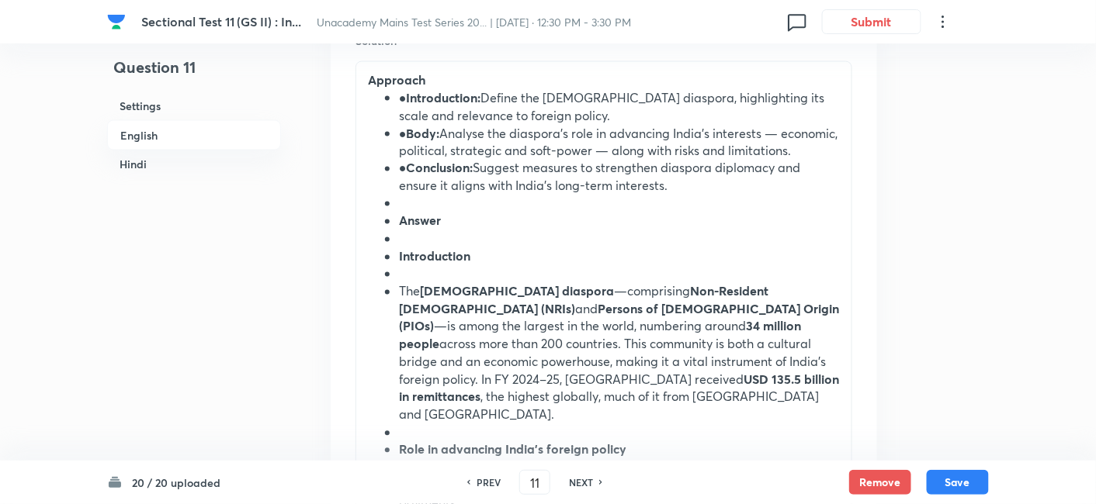
click at [418, 99] on strong "Introduction:" at bounding box center [444, 97] width 74 height 16
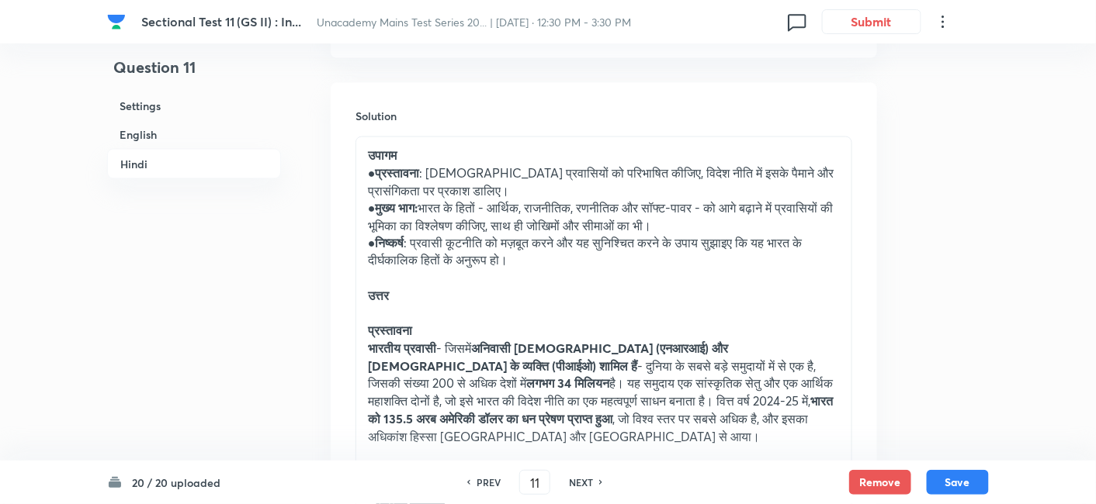
scroll to position [2489, 0]
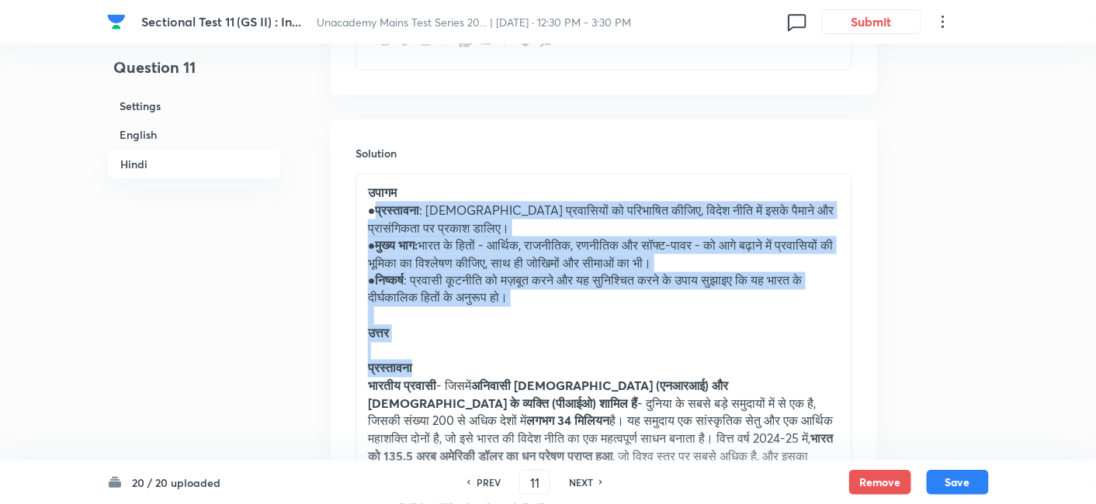
drag, startPoint x: 372, startPoint y: 154, endPoint x: 478, endPoint y: 311, distance: 189.6
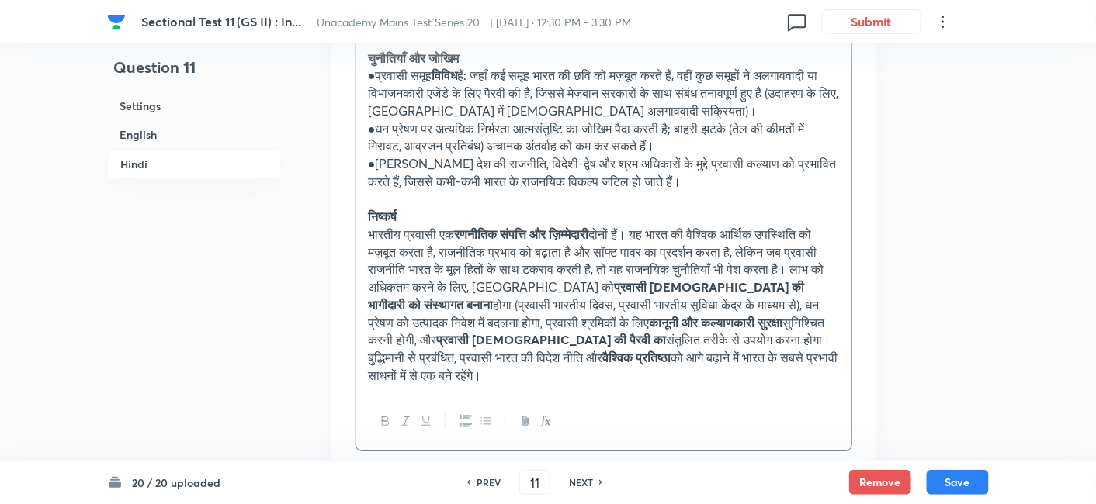
scroll to position [3576, 0]
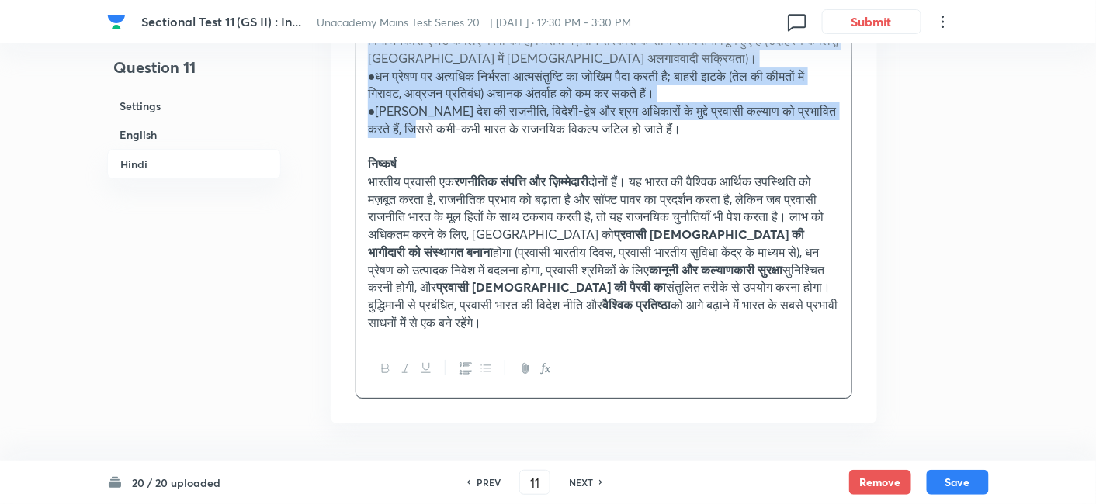
click at [438, 102] on p "●मेजबान देश की राजनीति, विदेशी-द्वेष और श्रम अधिकारों के मुद्दे प्रवासी कल्याण …" at bounding box center [604, 119] width 472 height 35
click at [485, 359] on button "button" at bounding box center [485, 368] width 20 height 19
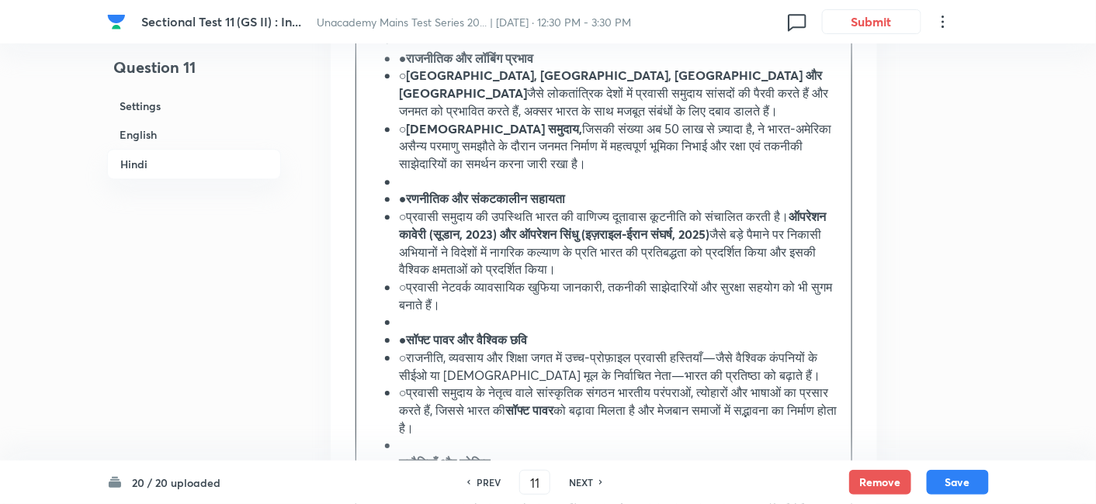
click at [182, 155] on h6 "Hindi" at bounding box center [194, 164] width 174 height 30
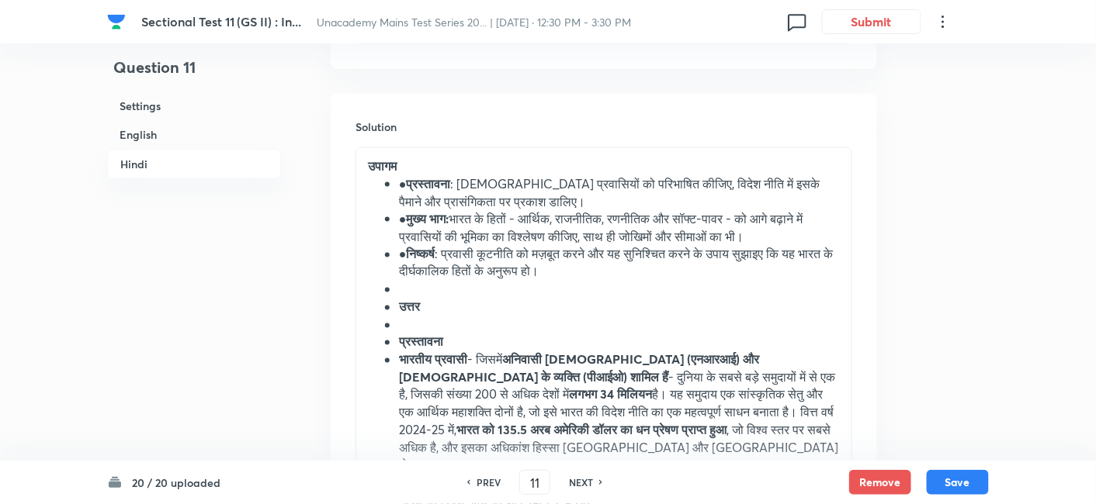
scroll to position [2547, 0]
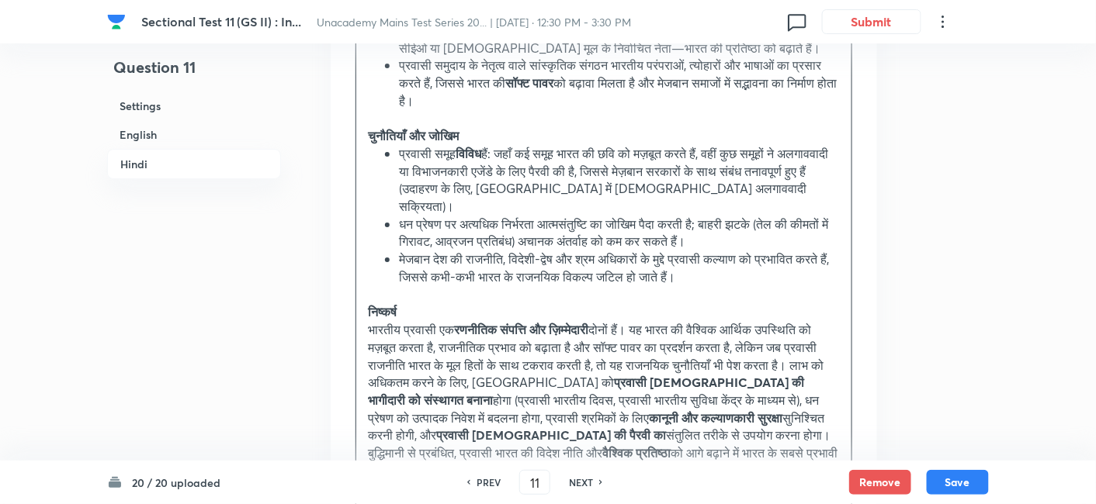
scroll to position [3496, 0]
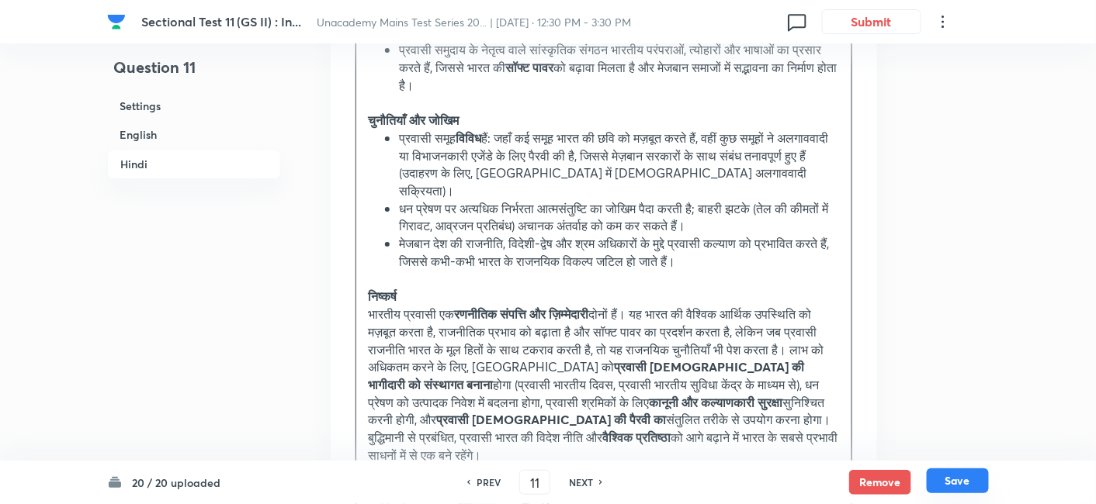
click at [971, 478] on button "Save" at bounding box center [957, 481] width 62 height 25
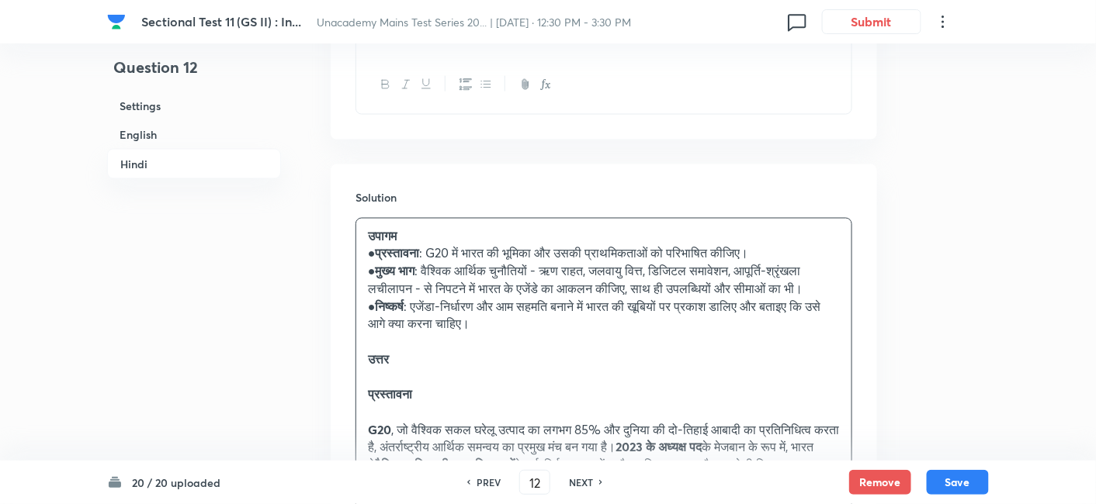
click at [153, 136] on h6 "English" at bounding box center [194, 134] width 174 height 29
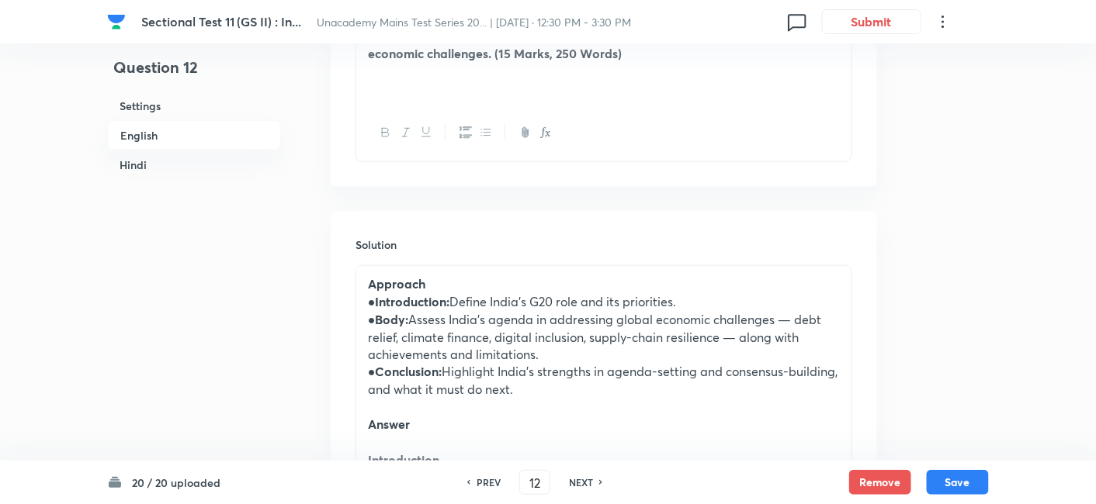
scroll to position [593, 0]
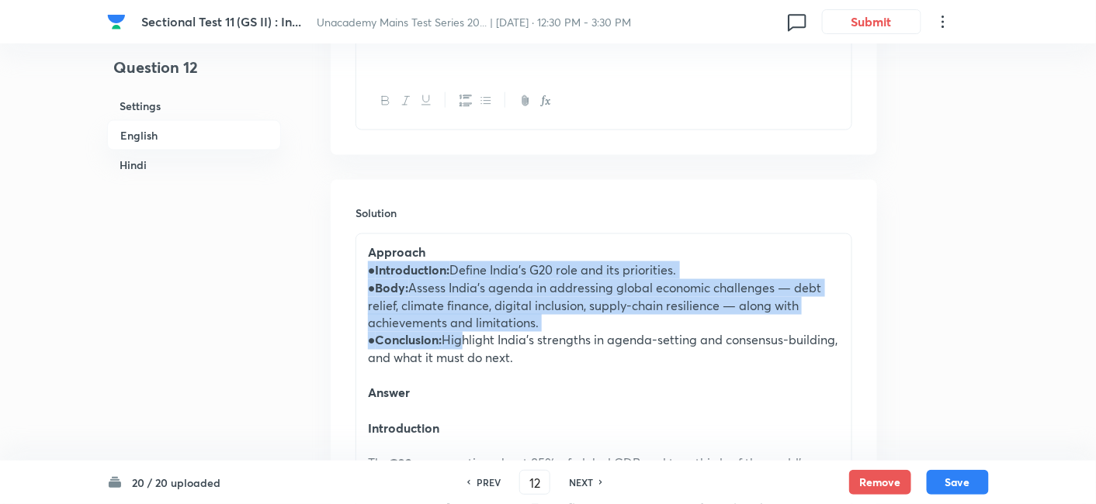
drag, startPoint x: 366, startPoint y: 268, endPoint x: 456, endPoint y: 346, distance: 119.3
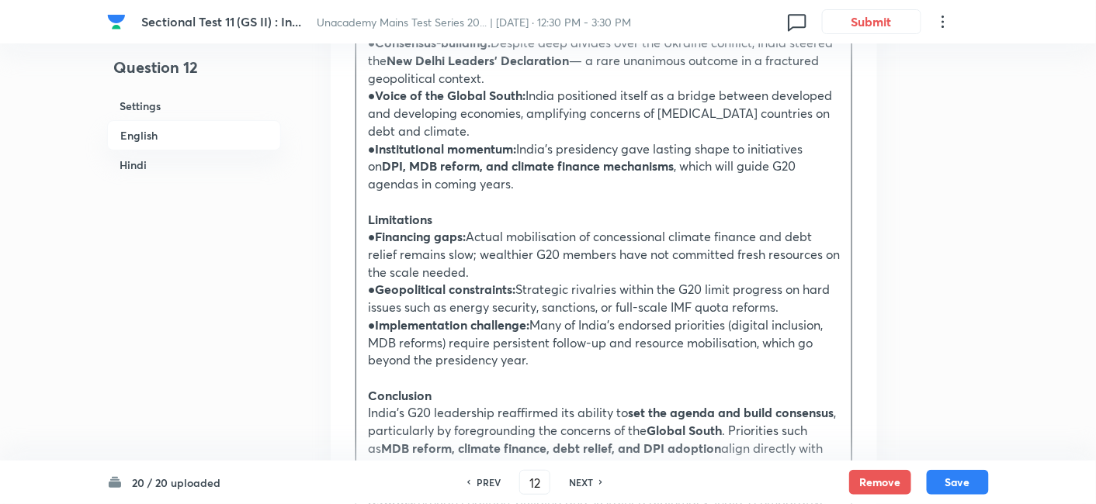
scroll to position [1800, 0]
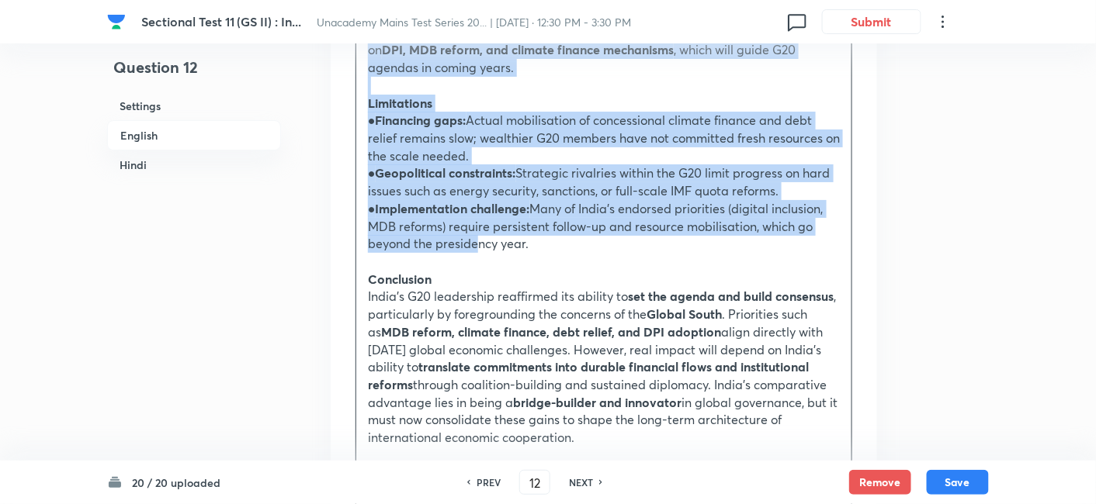
click at [467, 222] on p "● Implementation challenge: Many of India’s endorsed priorities (digital inclus…" at bounding box center [604, 226] width 472 height 53
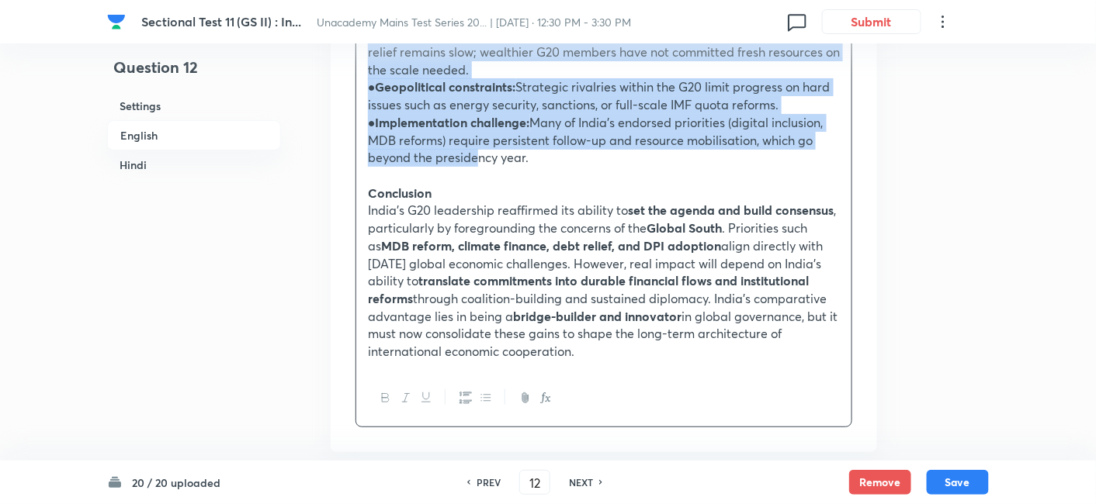
click at [480, 392] on icon "button" at bounding box center [486, 398] width 12 height 12
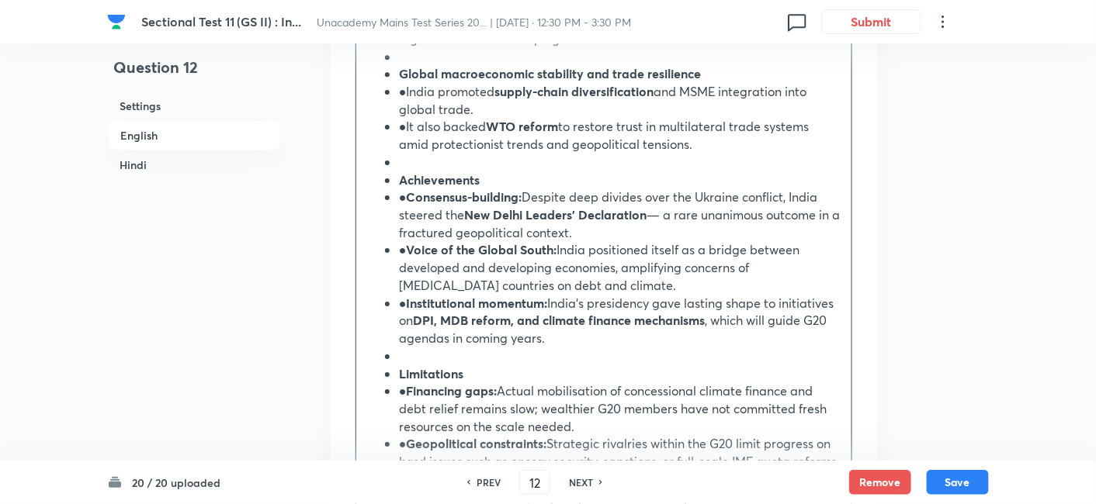
click at [172, 134] on h6 "English" at bounding box center [194, 135] width 174 height 30
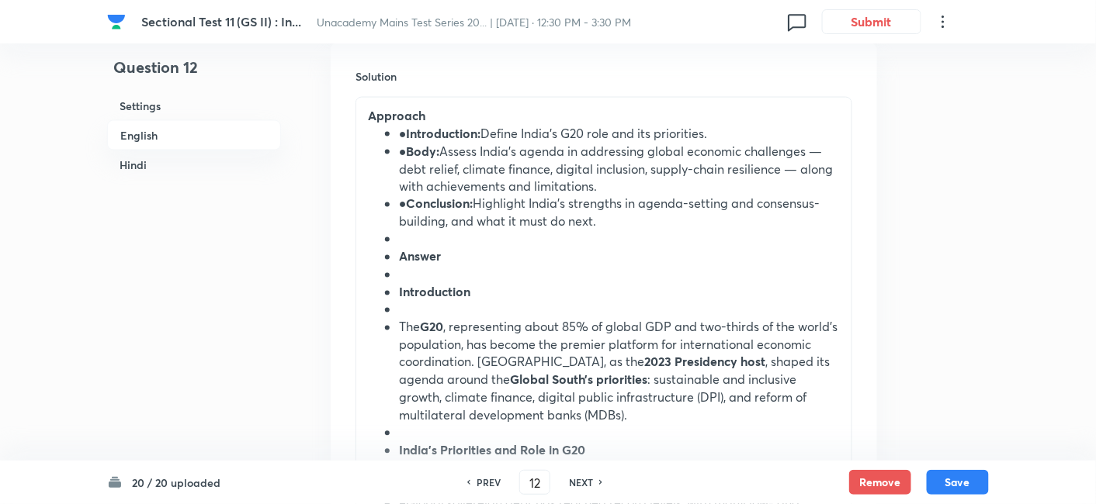
scroll to position [765, 0]
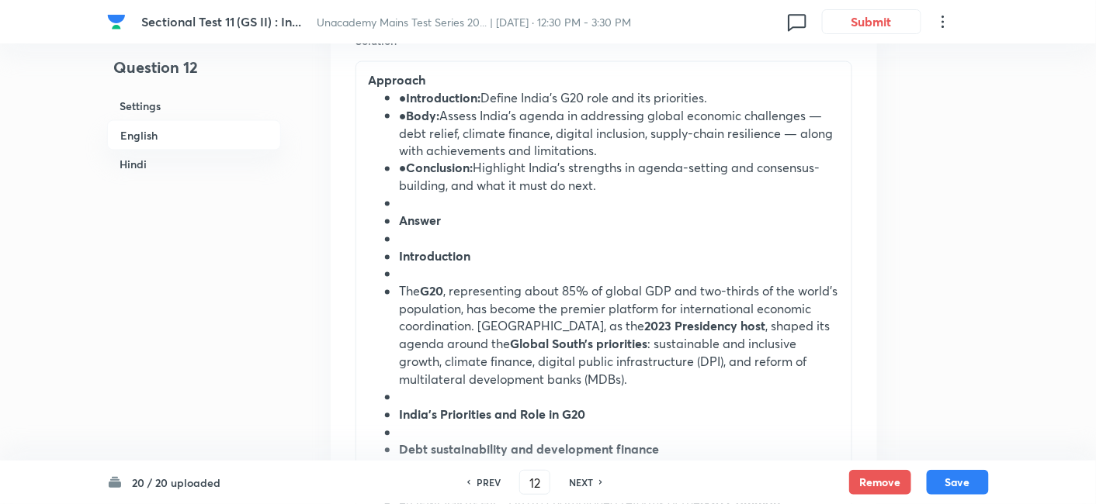
click at [407, 107] on strong "Body:" at bounding box center [423, 115] width 33 height 16
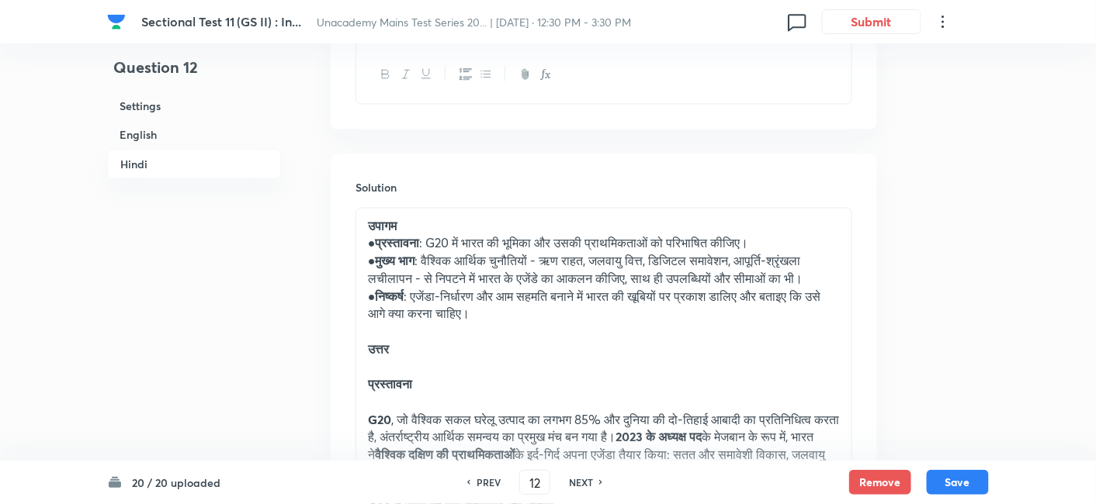
scroll to position [2576, 0]
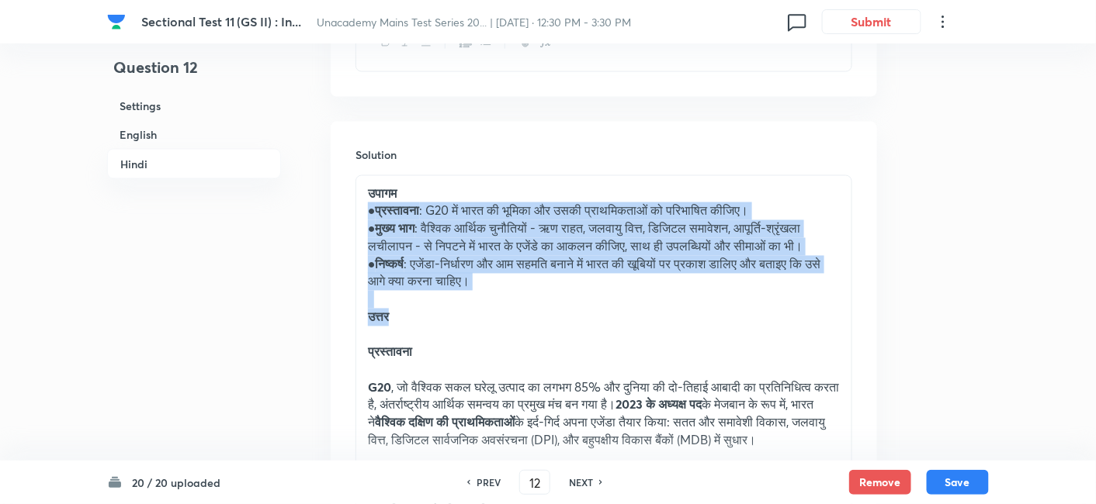
drag, startPoint x: 368, startPoint y: 213, endPoint x: 473, endPoint y: 336, distance: 161.3
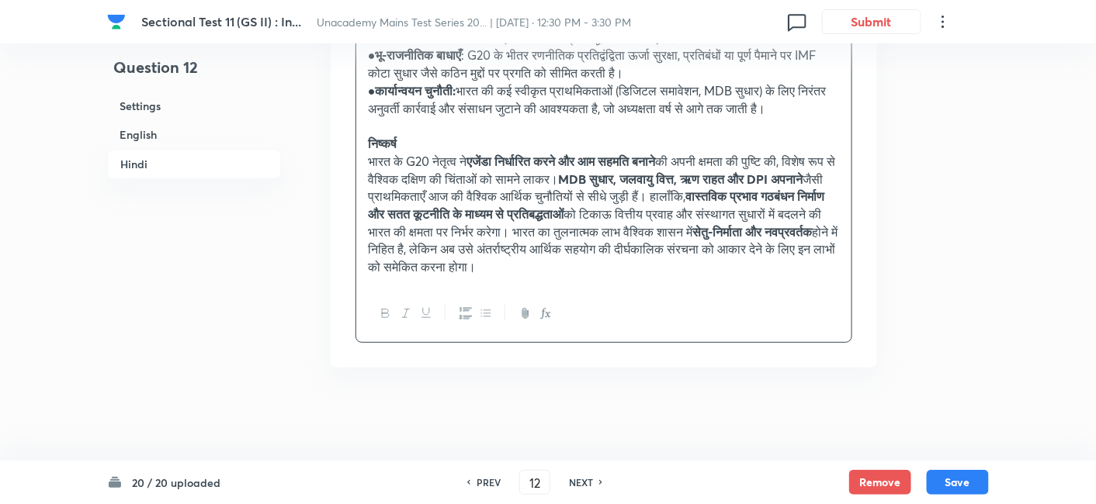
scroll to position [3783, 0]
click at [463, 99] on p "● कार्यान्वयन चुनौती: भारत की कई स्वीकृत प्राथमिकताओं (डिजिटल समावेशन, MDB सुधा…" at bounding box center [604, 99] width 472 height 35
click at [490, 320] on icon "button" at bounding box center [486, 313] width 12 height 12
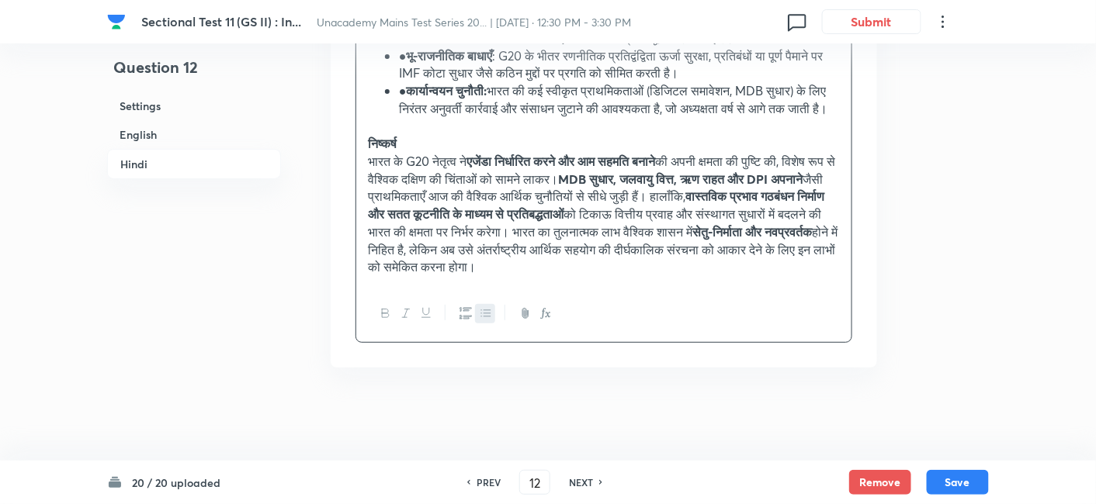
scroll to position [3417, 0]
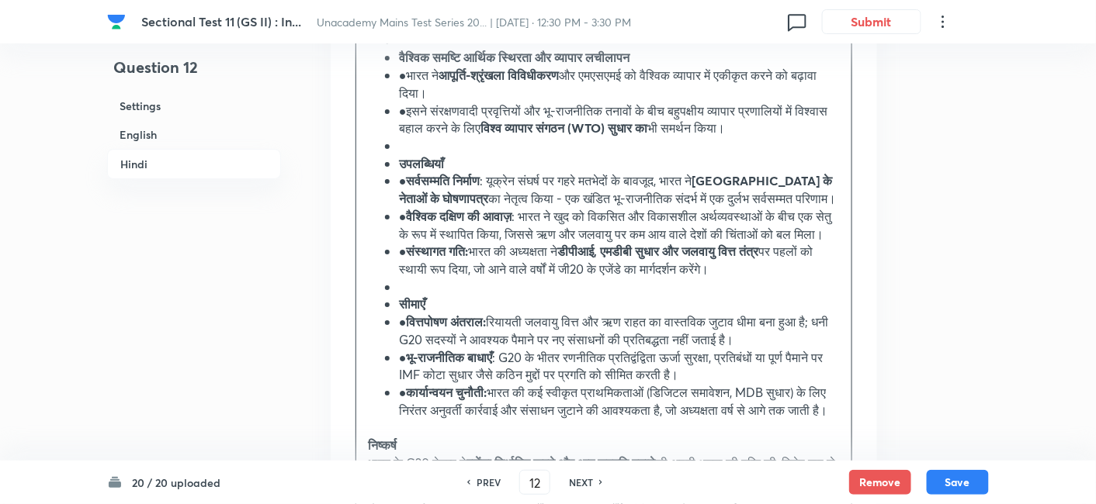
click at [201, 161] on h6 "Hindi" at bounding box center [194, 164] width 174 height 30
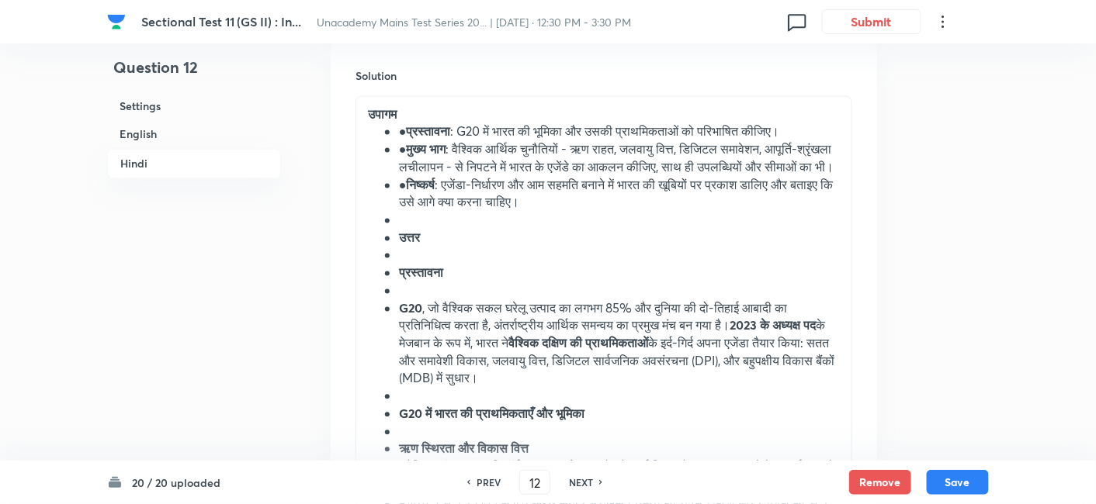
scroll to position [2689, 0]
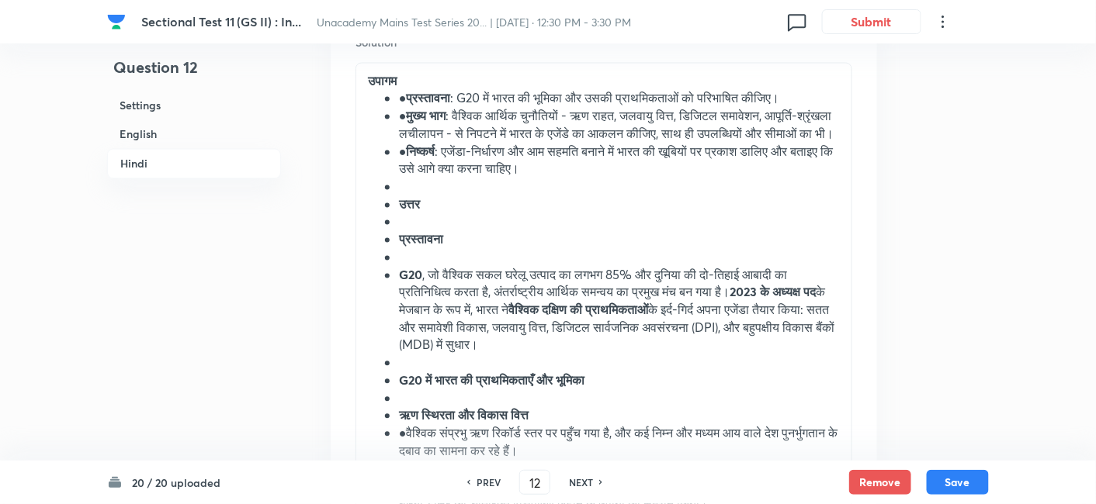
click at [409, 115] on strong "मुख्य भाग" at bounding box center [427, 116] width 40 height 16
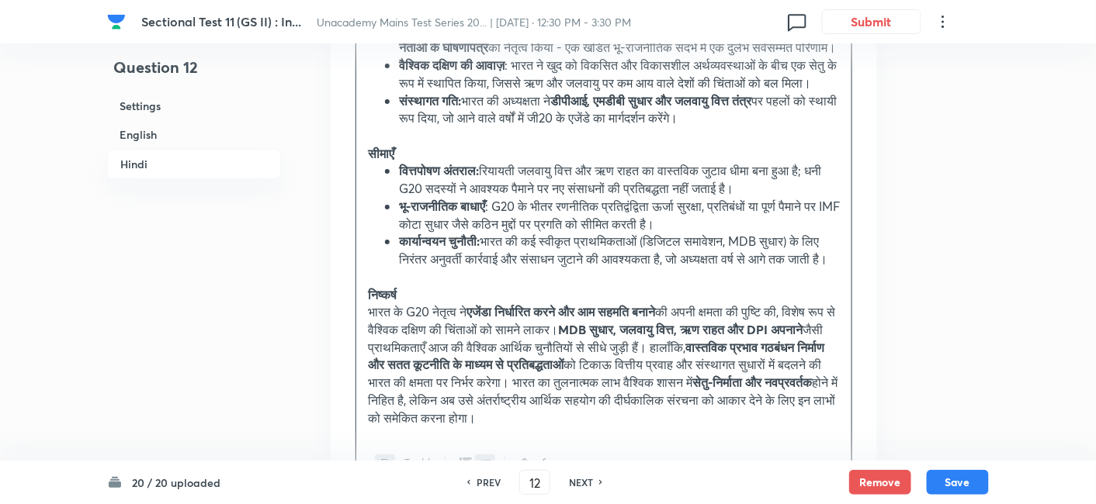
scroll to position [3804, 0]
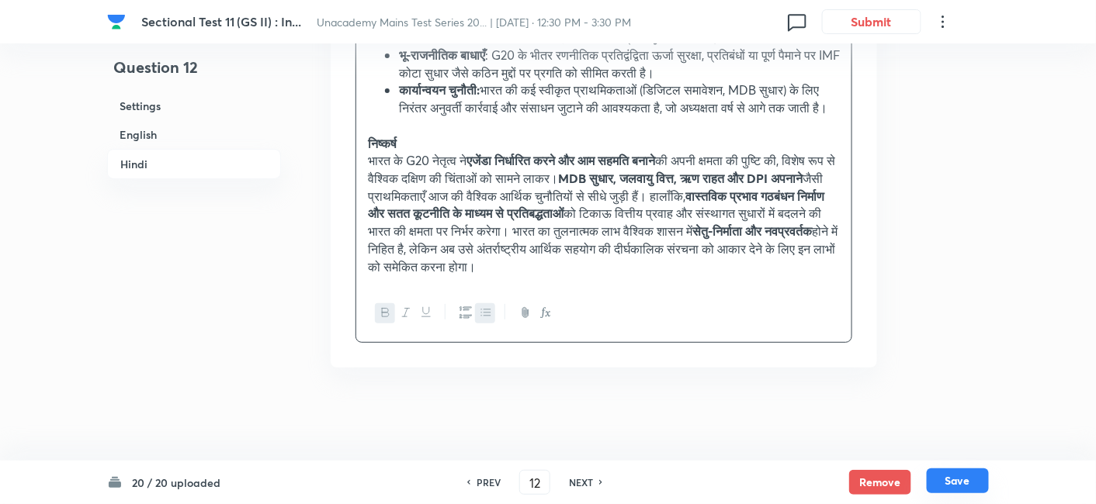
click at [969, 473] on button "Save" at bounding box center [957, 481] width 62 height 25
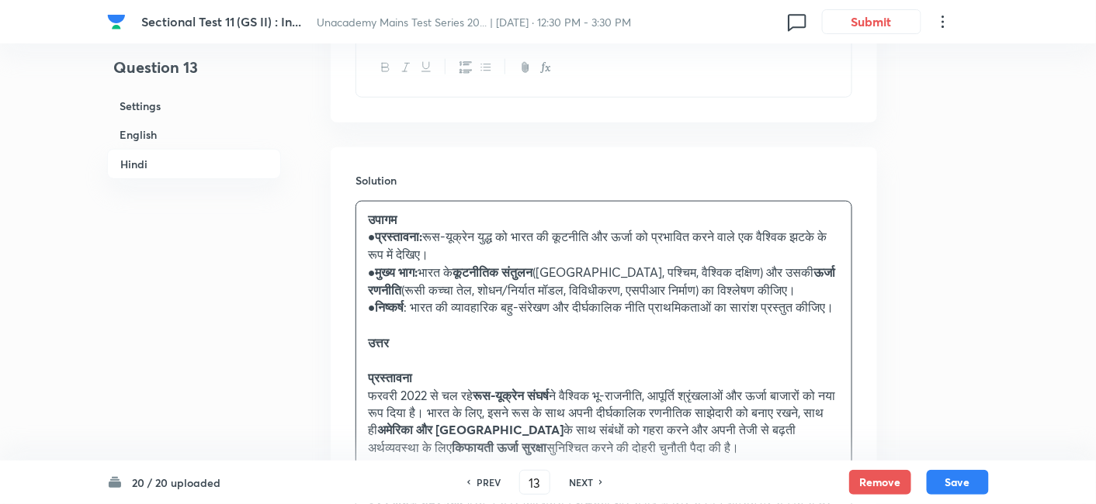
click at [213, 131] on h6 "English" at bounding box center [194, 134] width 174 height 29
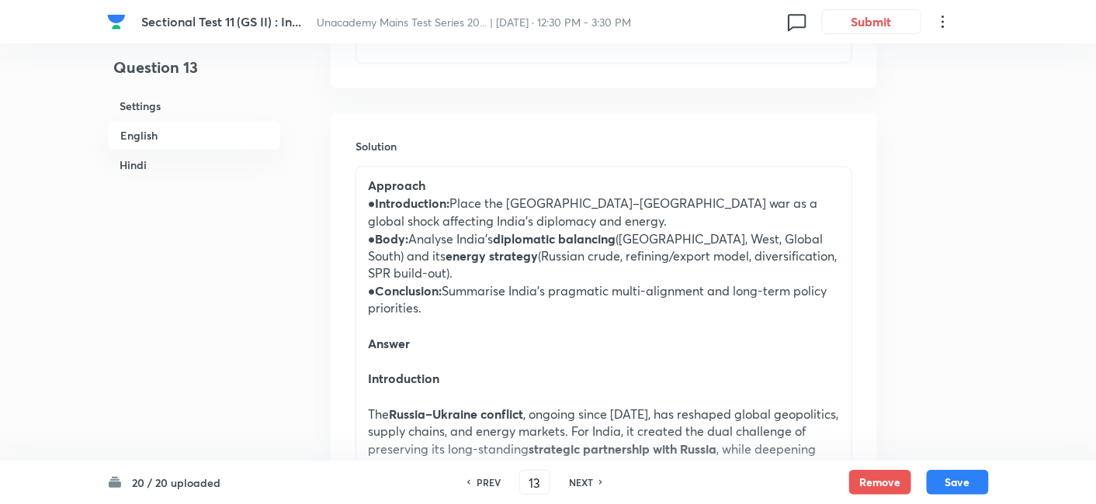
scroll to position [765, 0]
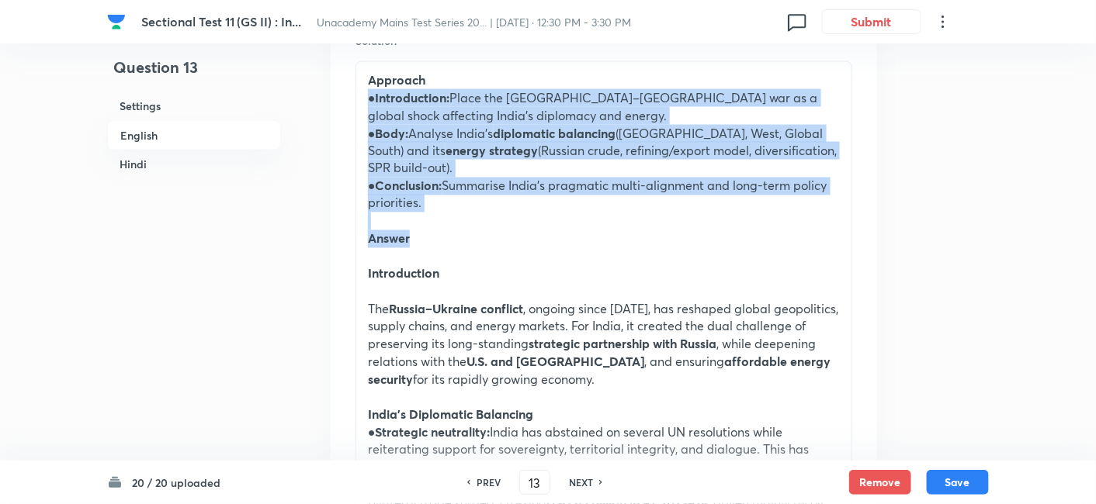
drag, startPoint x: 368, startPoint y: 96, endPoint x: 462, endPoint y: 247, distance: 177.4
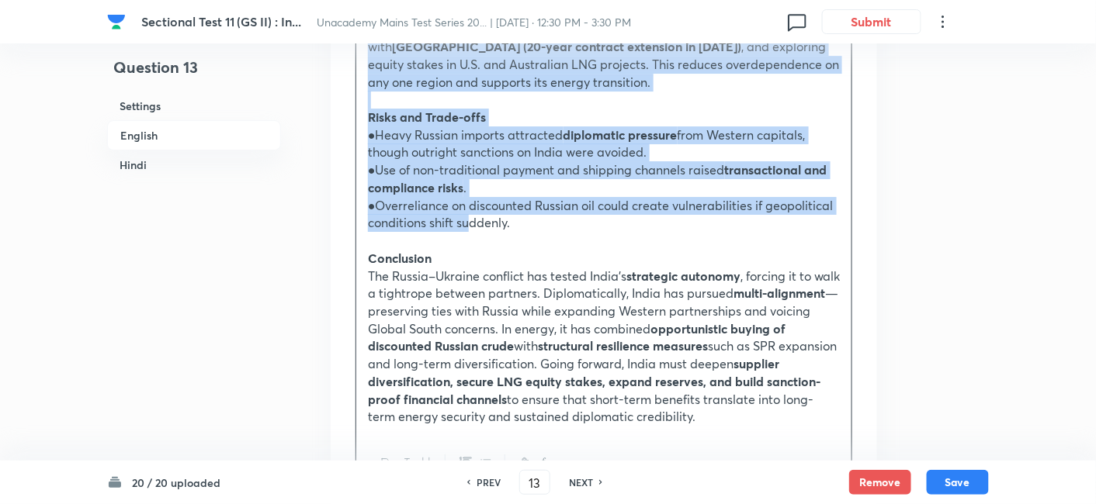
click at [468, 223] on p "●Overreliance on discounted Russian oil could create vulnerabilities if geopoli…" at bounding box center [604, 214] width 472 height 35
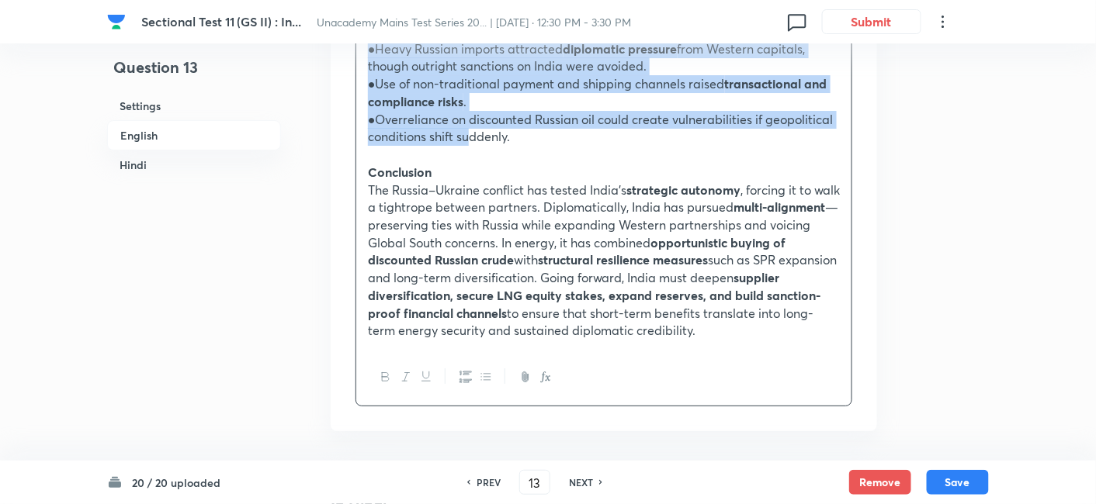
click at [489, 377] on icon "button" at bounding box center [486, 377] width 12 height 12
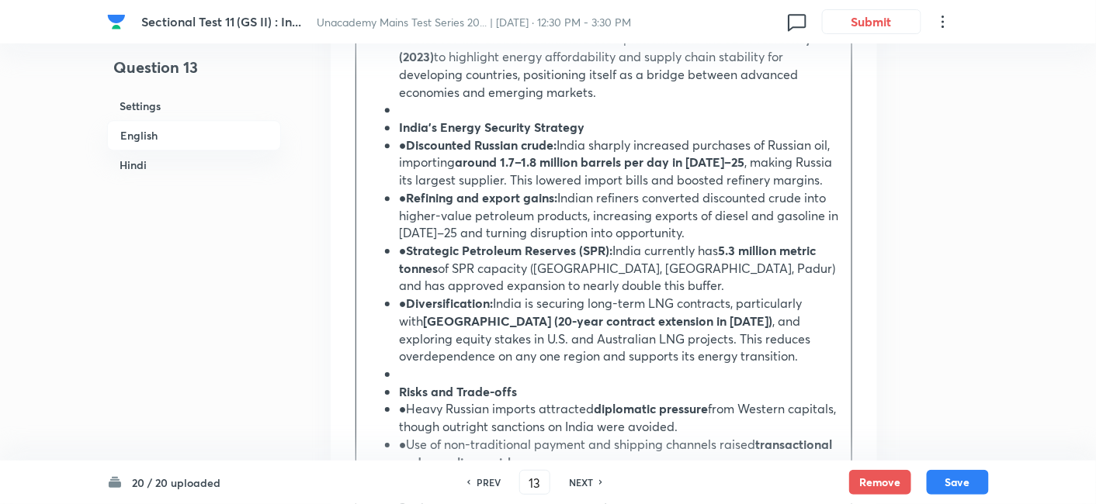
click at [231, 133] on h6 "English" at bounding box center [194, 135] width 174 height 30
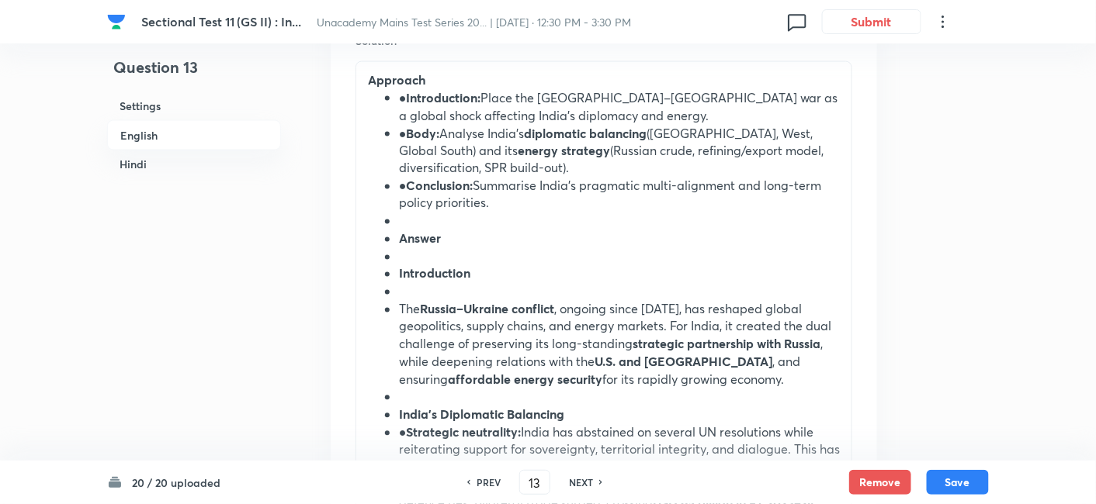
click at [402, 102] on li "● Introduction: Place the Russia–Ukraine war as a global shock affecting India’…" at bounding box center [619, 106] width 441 height 35
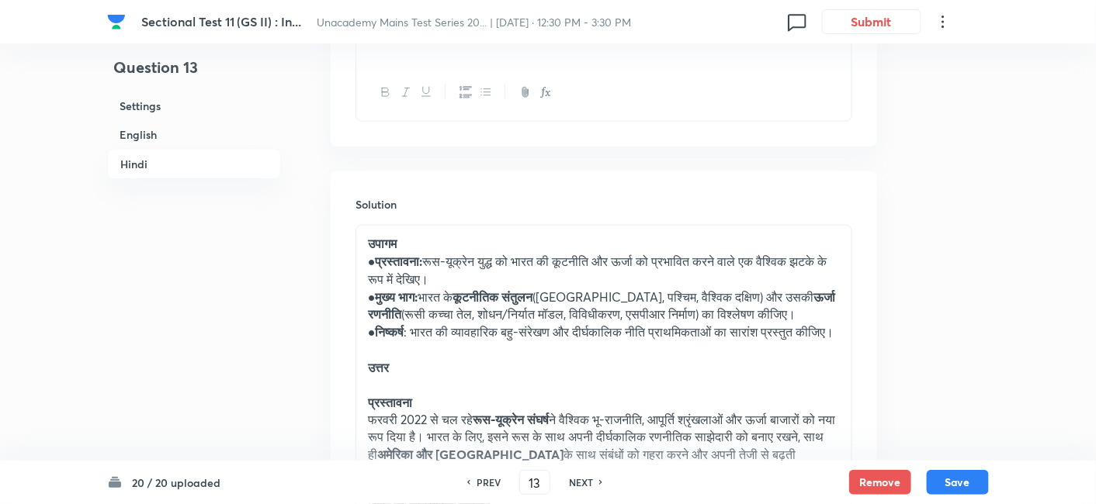
scroll to position [2395, 0]
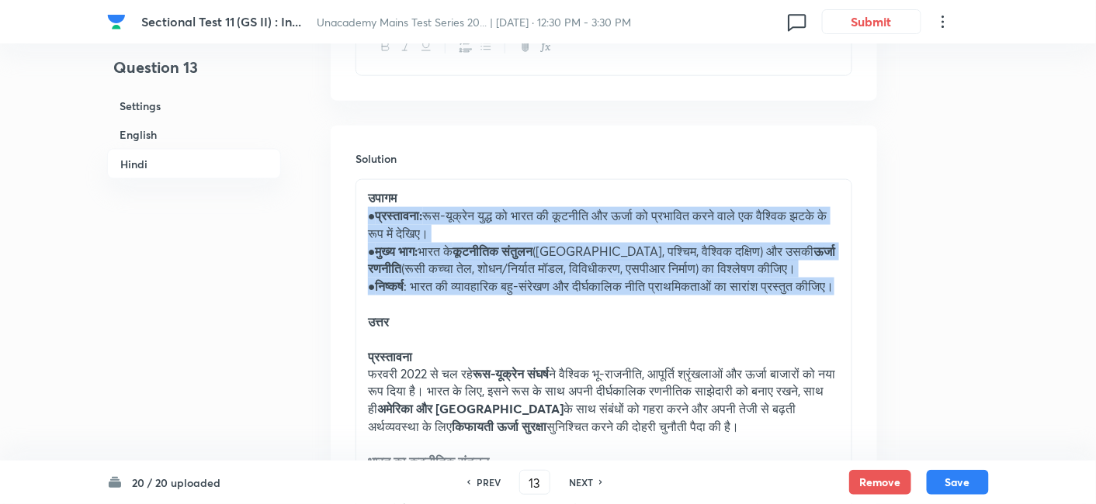
drag, startPoint x: 367, startPoint y: 213, endPoint x: 441, endPoint y: 300, distance: 114.0
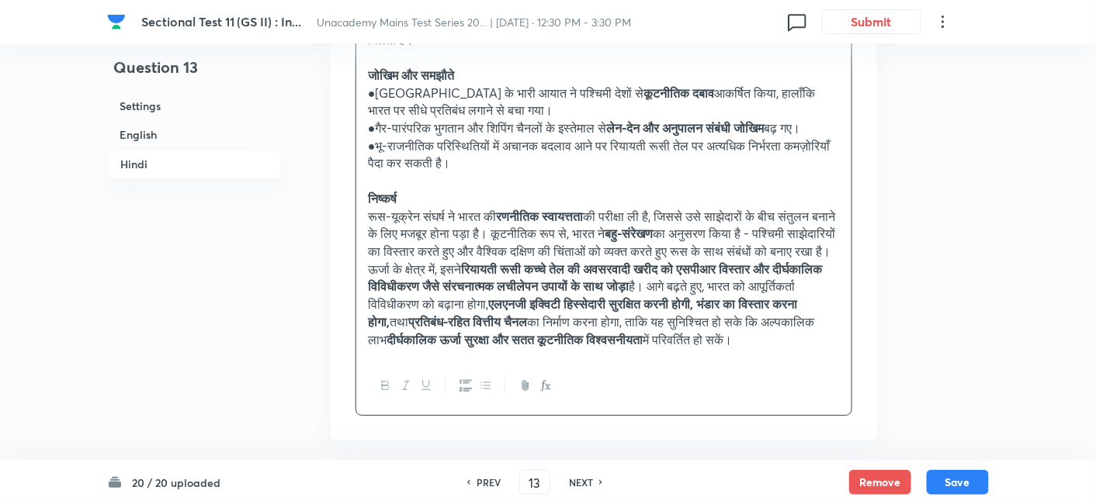
scroll to position [3344, 0]
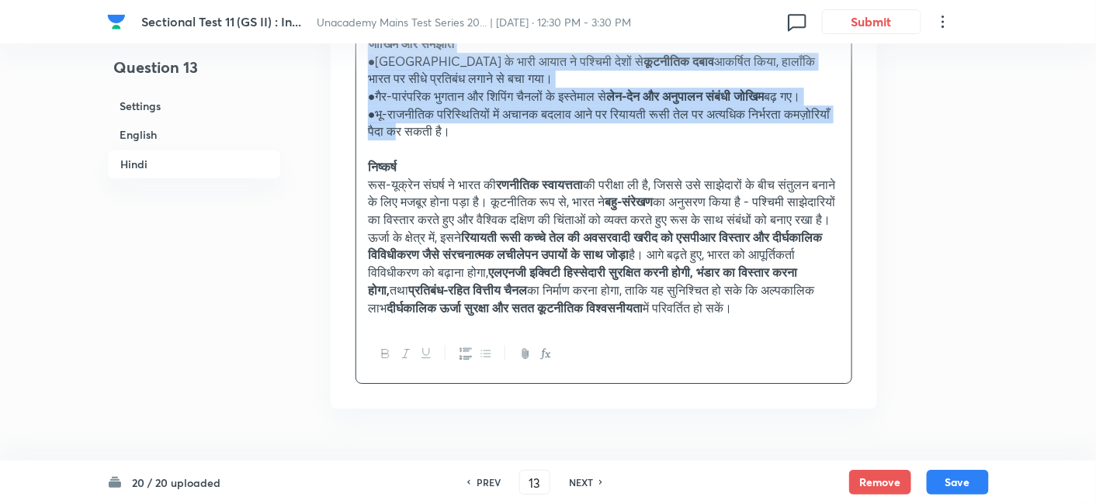
click at [458, 140] on p "●भू-राजनीतिक परिस्थितियों में अचानक बदलाव आने पर रियायती रूसी तेल पर अत्यधिक नि…" at bounding box center [604, 123] width 472 height 35
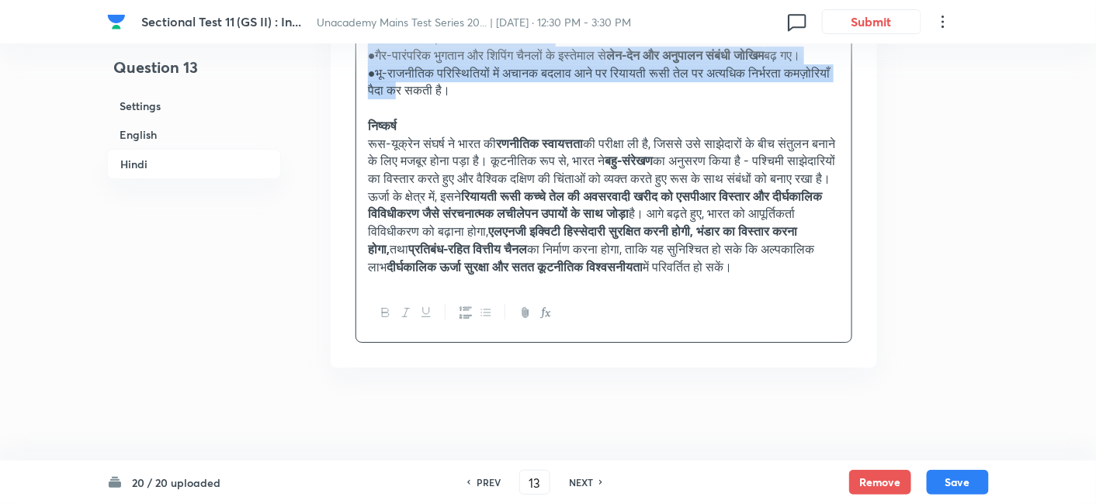
click at [487, 319] on icon "button" at bounding box center [486, 312] width 12 height 12
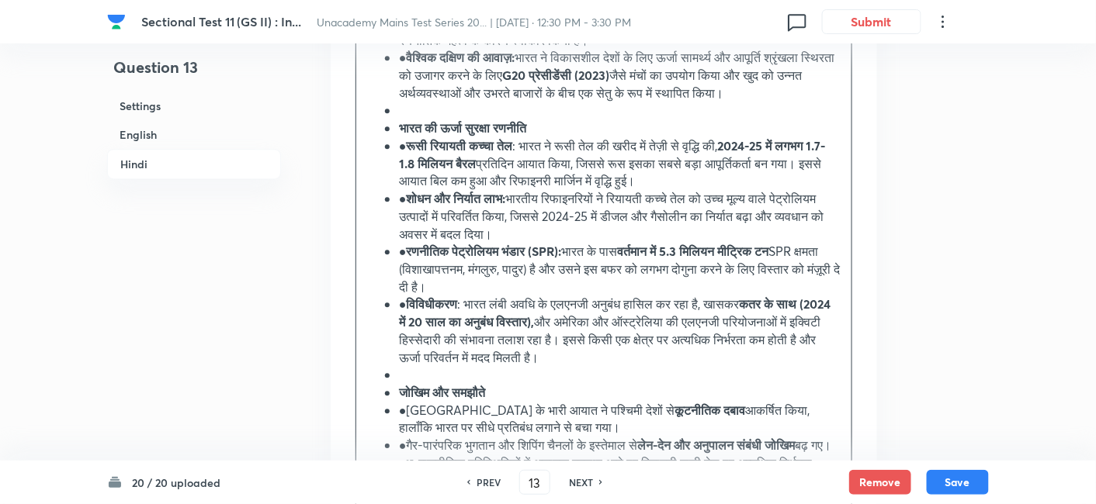
click at [158, 168] on h6 "Hindi" at bounding box center [194, 164] width 174 height 30
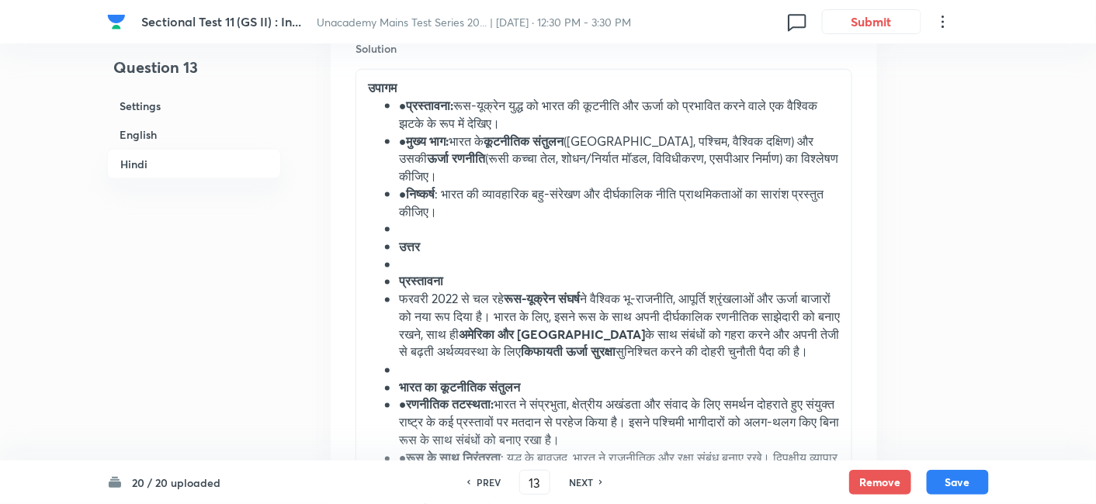
scroll to position [2512, 0]
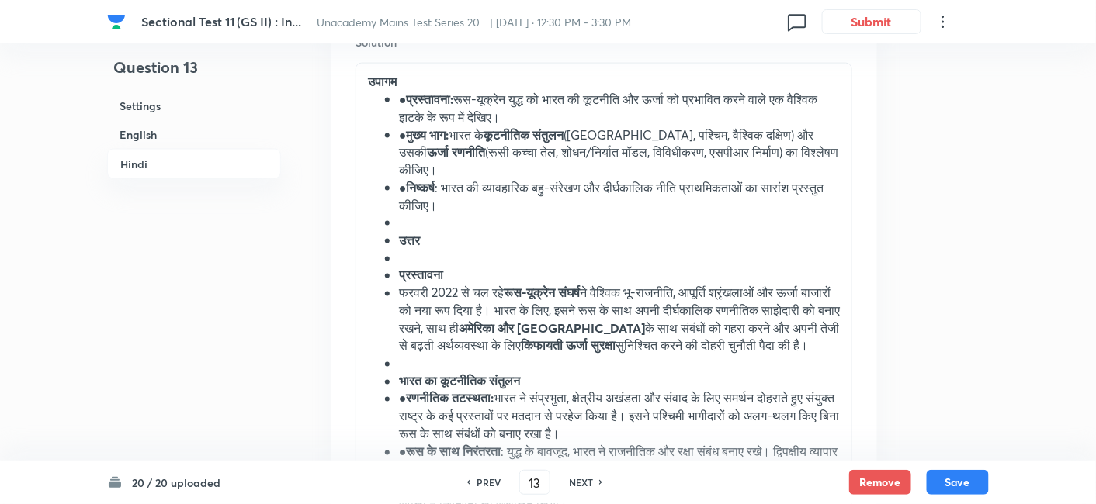
click at [408, 99] on strong "प्रस्तावना:" at bounding box center [430, 99] width 47 height 16
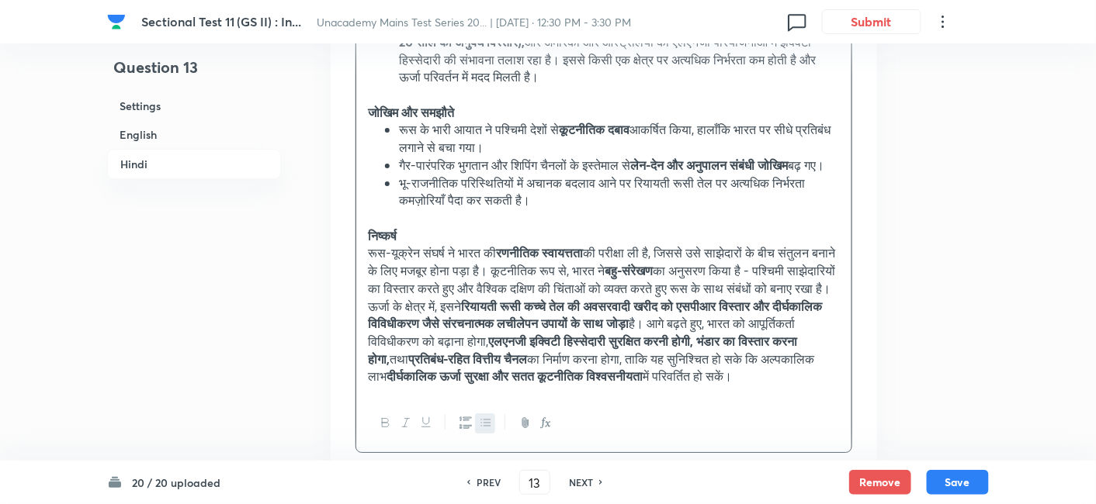
scroll to position [3461, 0]
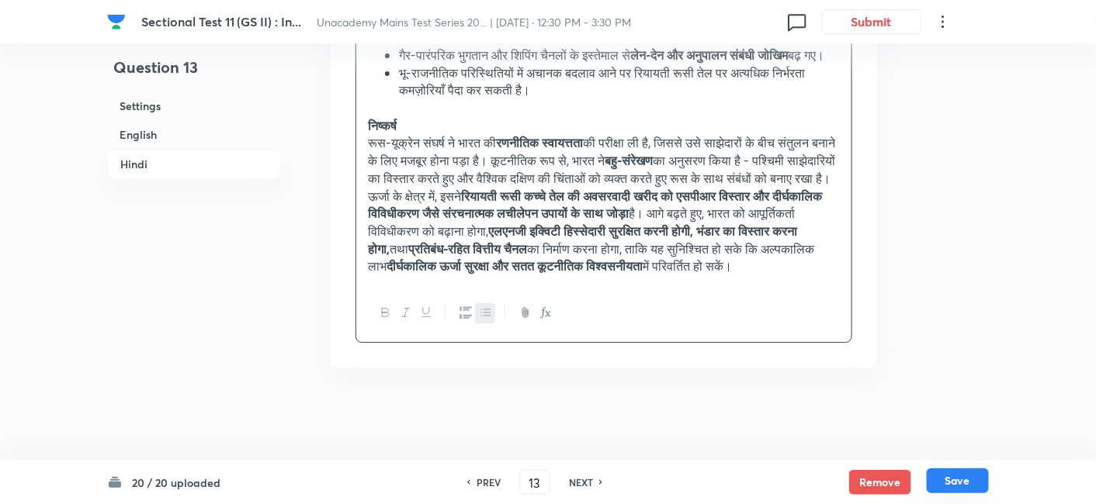
click at [985, 483] on button "Save" at bounding box center [957, 481] width 62 height 25
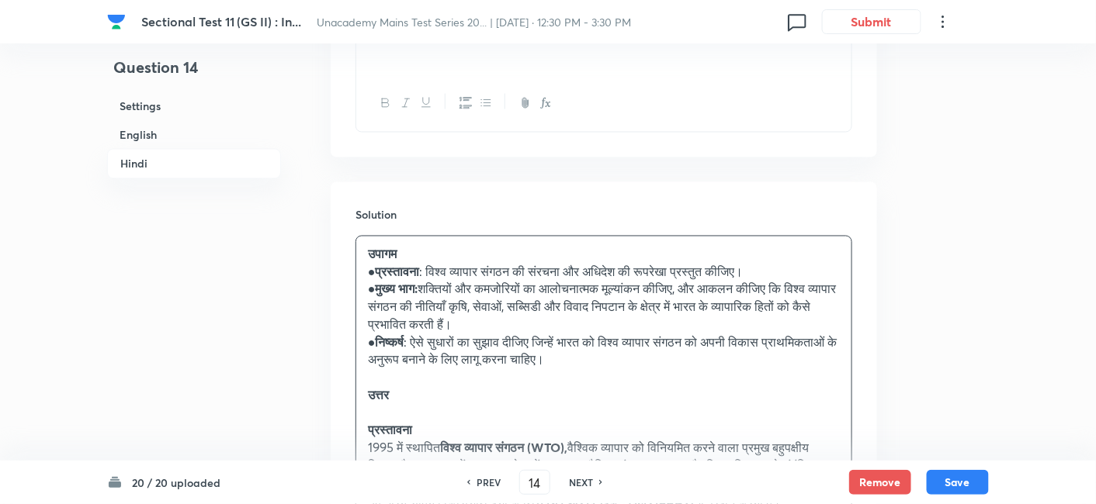
click at [171, 131] on h6 "English" at bounding box center [194, 134] width 174 height 29
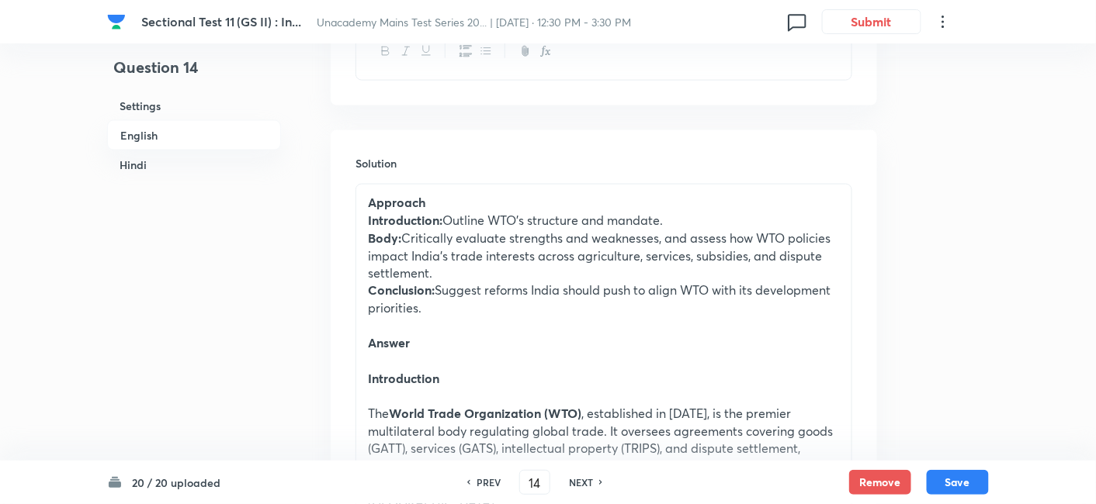
scroll to position [679, 0]
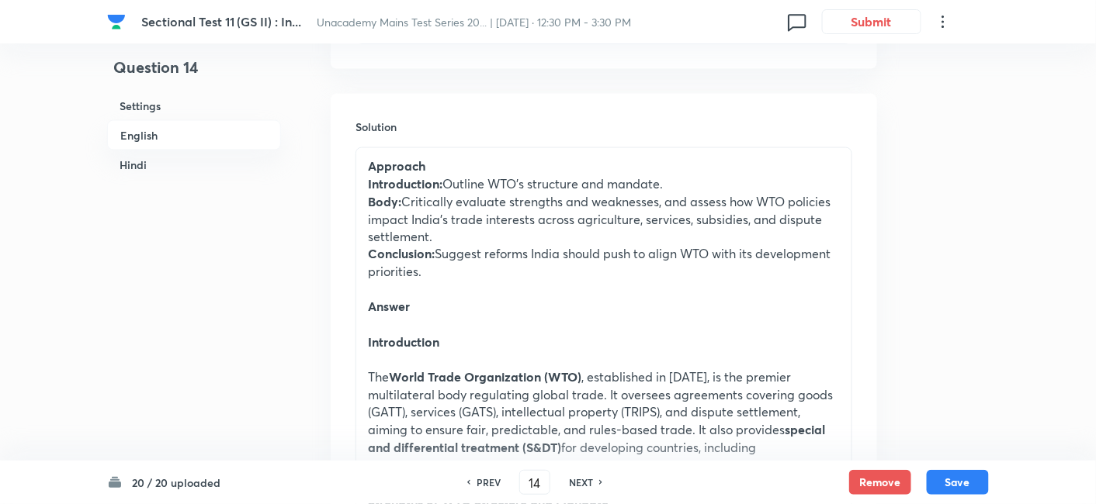
drag, startPoint x: 365, startPoint y: 185, endPoint x: 441, endPoint y: 280, distance: 120.9
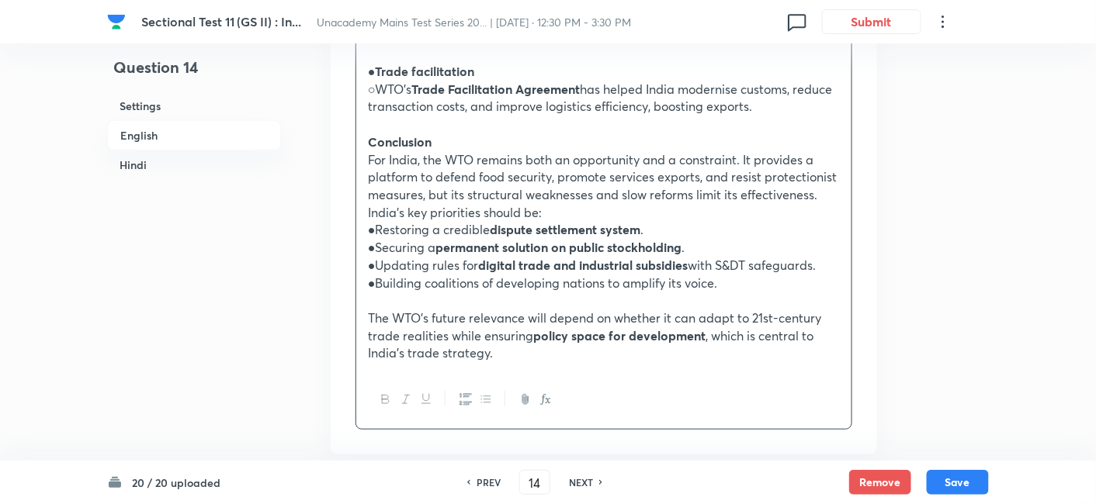
scroll to position [2059, 0]
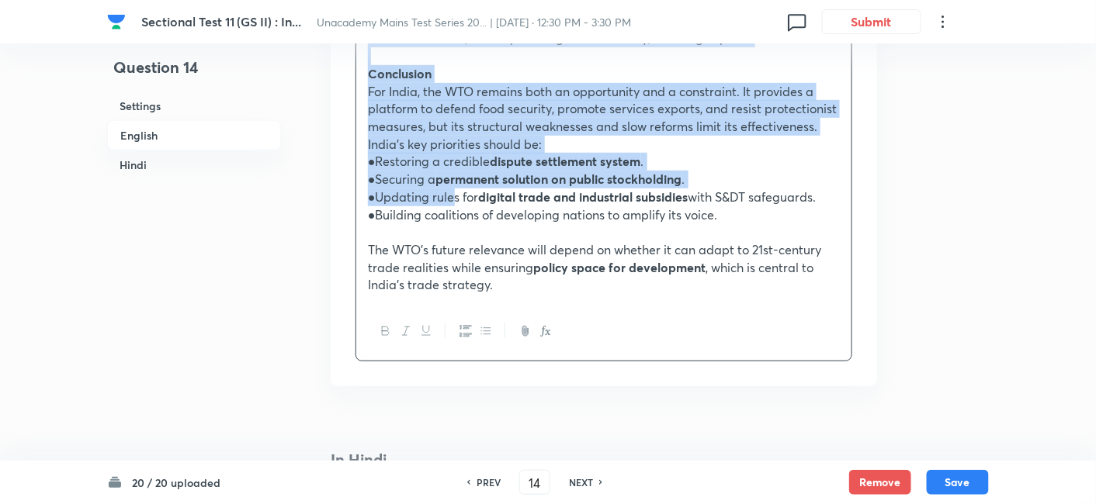
click at [453, 189] on p "●Updating rules for digital trade and industrial subsidies with S&DT safeguards." at bounding box center [604, 198] width 472 height 18
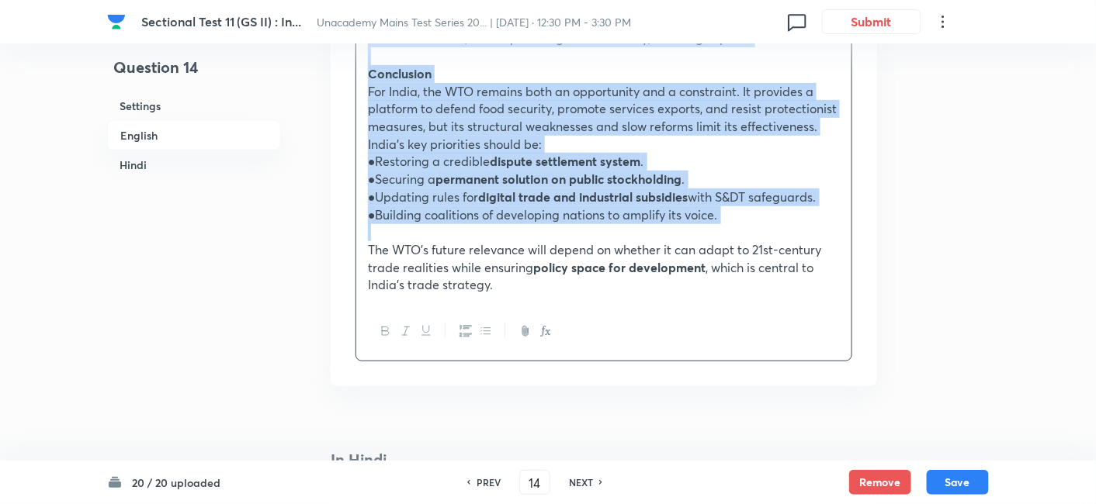
click at [481, 223] on p at bounding box center [604, 232] width 472 height 18
click at [483, 325] on icon "button" at bounding box center [486, 331] width 12 height 12
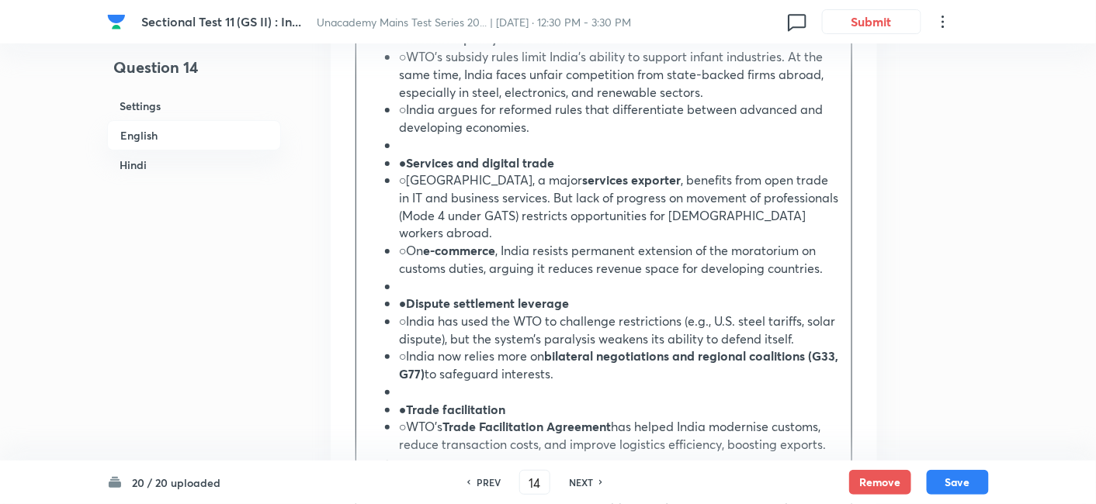
click at [189, 129] on h6 "English" at bounding box center [194, 135] width 174 height 30
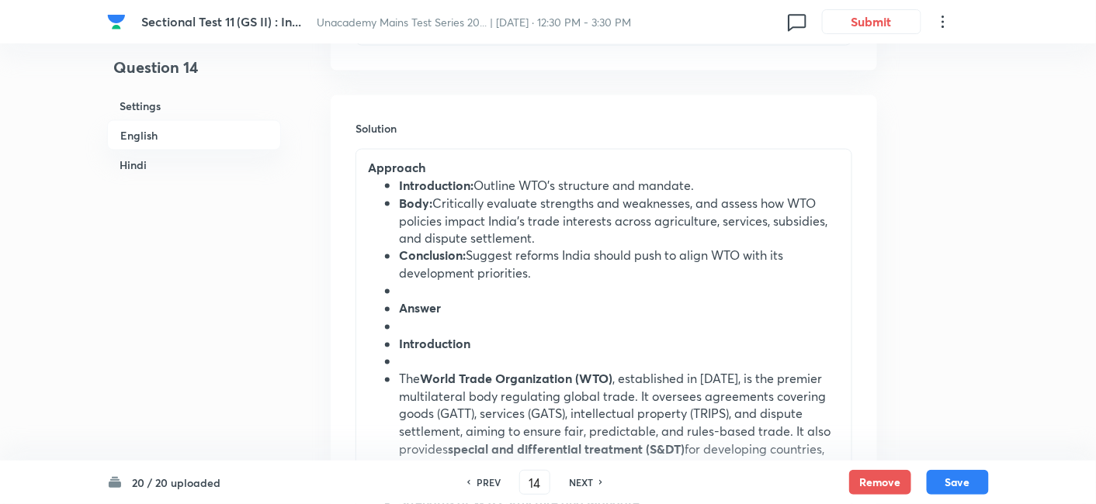
scroll to position [679, 0]
click at [399, 187] on strong "Introduction:" at bounding box center [436, 183] width 74 height 16
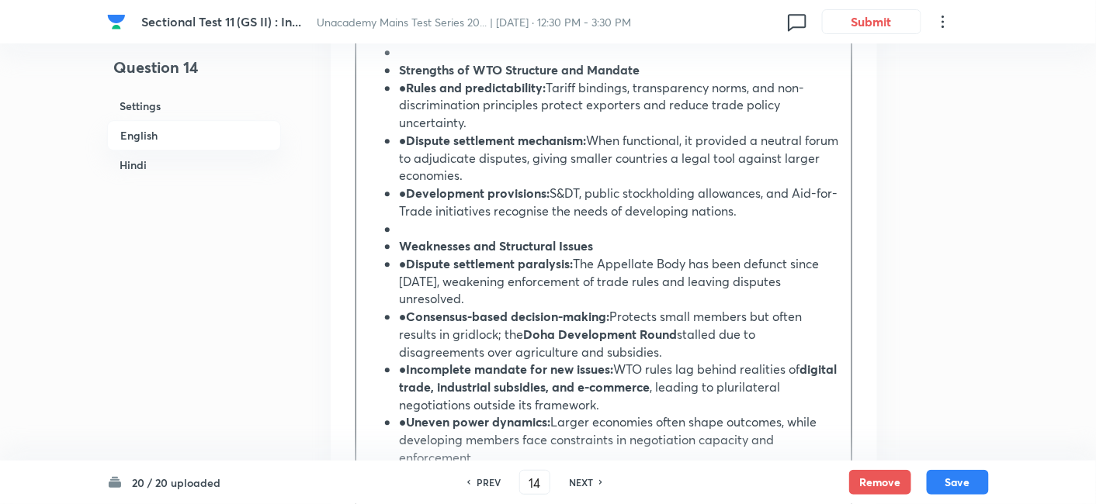
scroll to position [1024, 0]
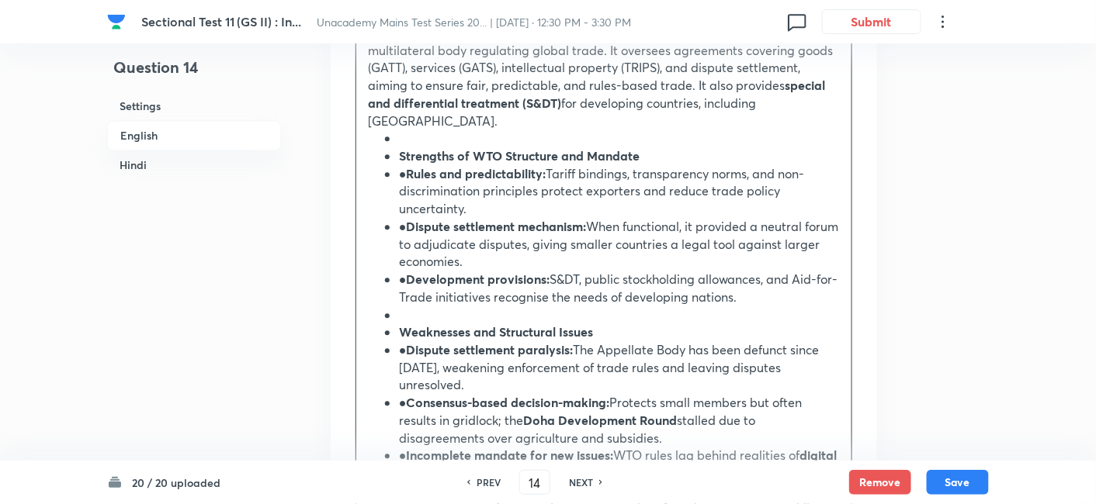
click at [435, 147] on strong "Strengths of WTO Structure and Mandate" at bounding box center [519, 155] width 241 height 16
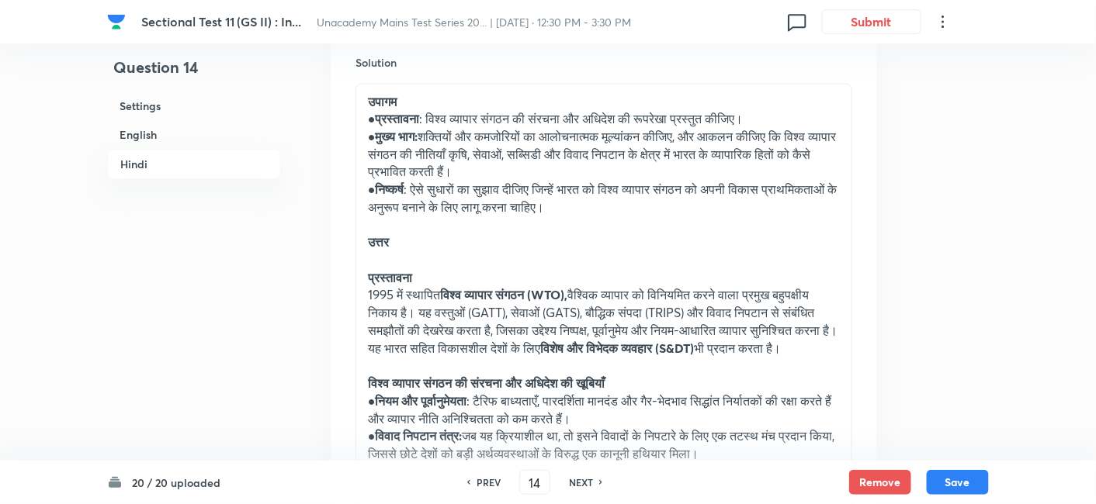
scroll to position [2835, 0]
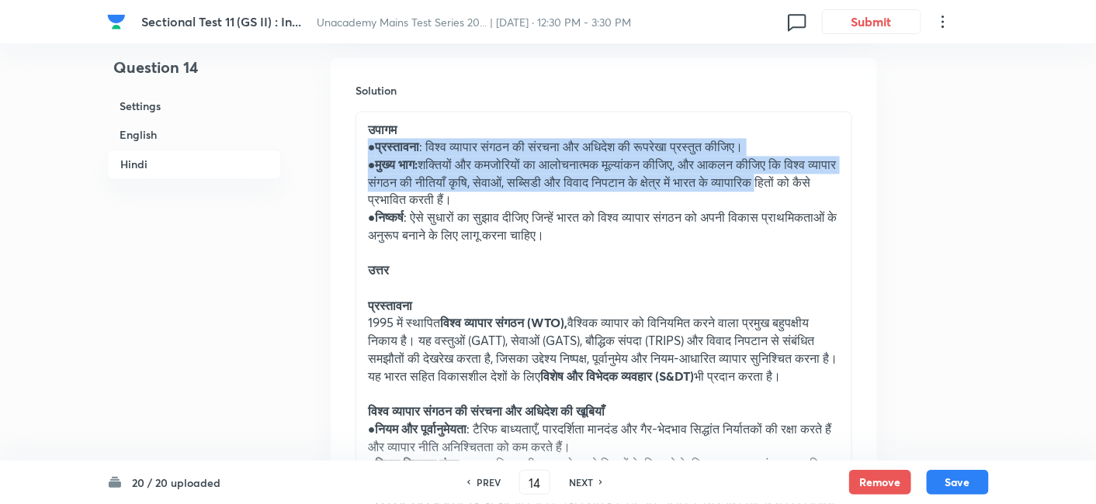
drag, startPoint x: 369, startPoint y: 112, endPoint x: 415, endPoint y: 171, distance: 75.1
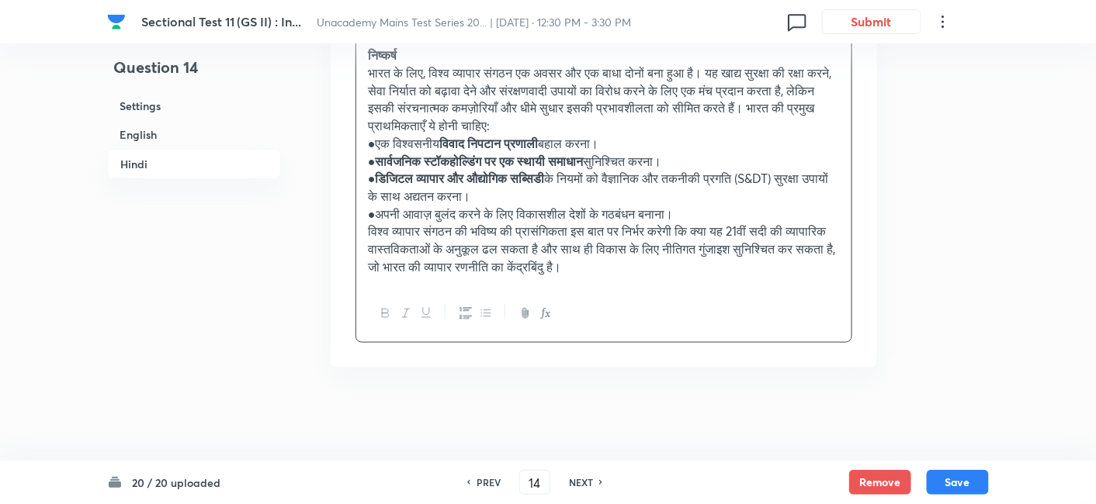
scroll to position [4103, 0]
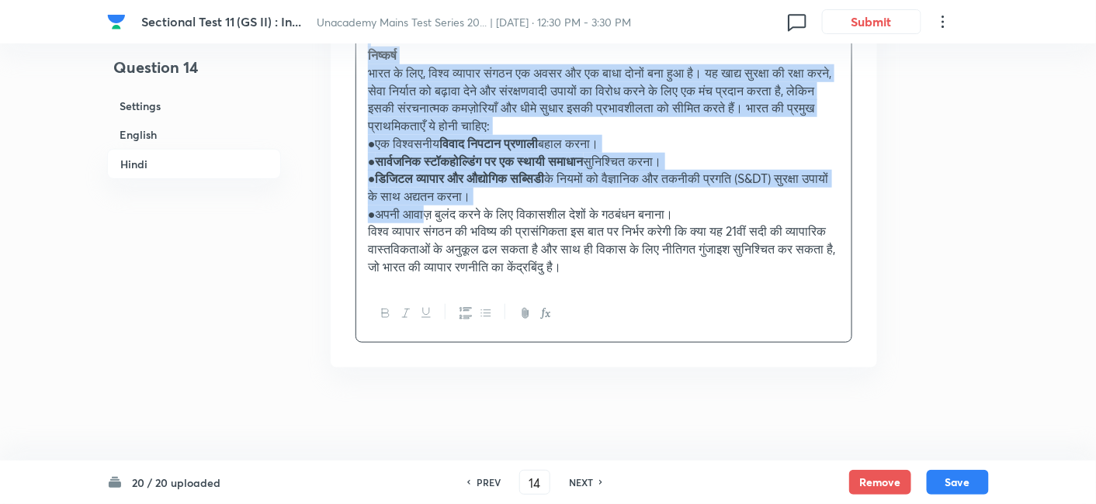
click at [431, 213] on p "●अपनी आवाज़ बुलंद करने के लिए विकासशील देशों के गठबंधन बनाना।" at bounding box center [604, 215] width 472 height 18
click at [479, 316] on button "button" at bounding box center [485, 313] width 20 height 19
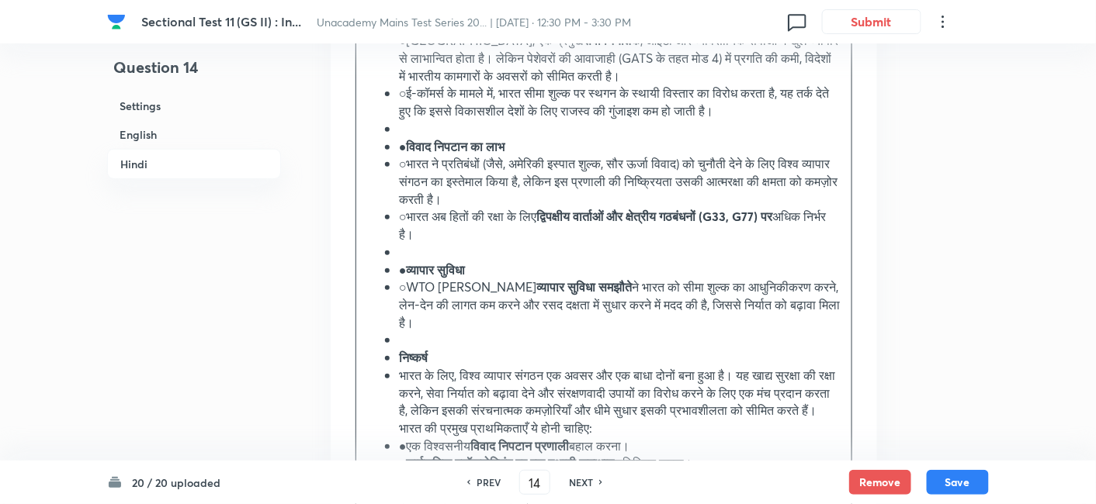
click at [175, 169] on h6 "Hindi" at bounding box center [194, 164] width 174 height 30
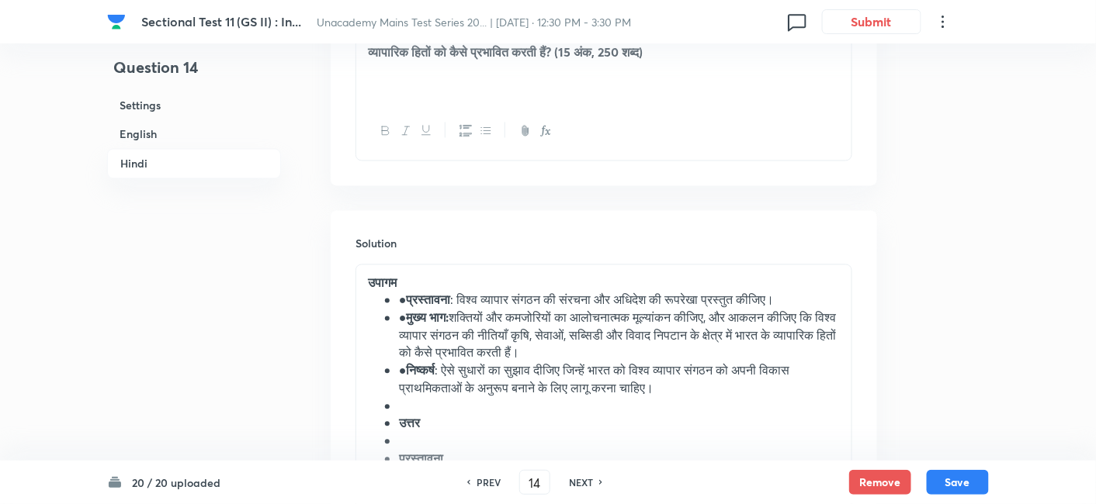
scroll to position [2847, 0]
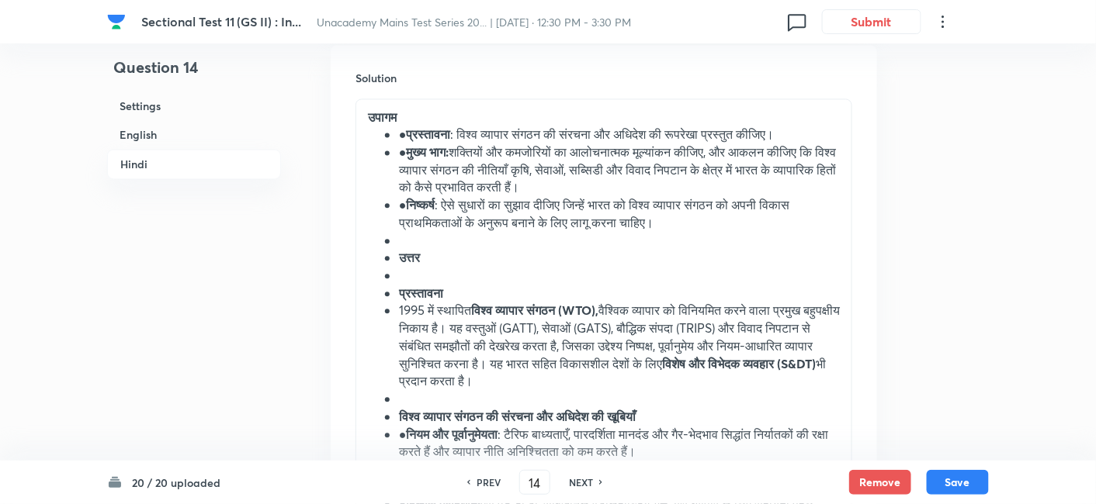
drag, startPoint x: 406, startPoint y: 101, endPoint x: 410, endPoint y: 130, distance: 29.9
click at [407, 126] on strong "प्रस्तावना" at bounding box center [429, 134] width 44 height 16
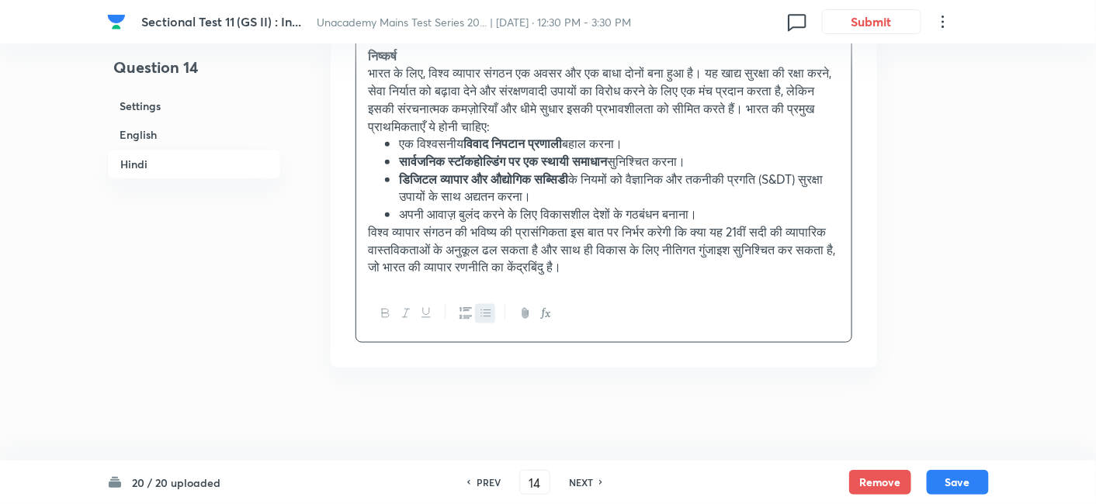
scroll to position [4175, 0]
click at [973, 473] on button "Save" at bounding box center [957, 481] width 62 height 25
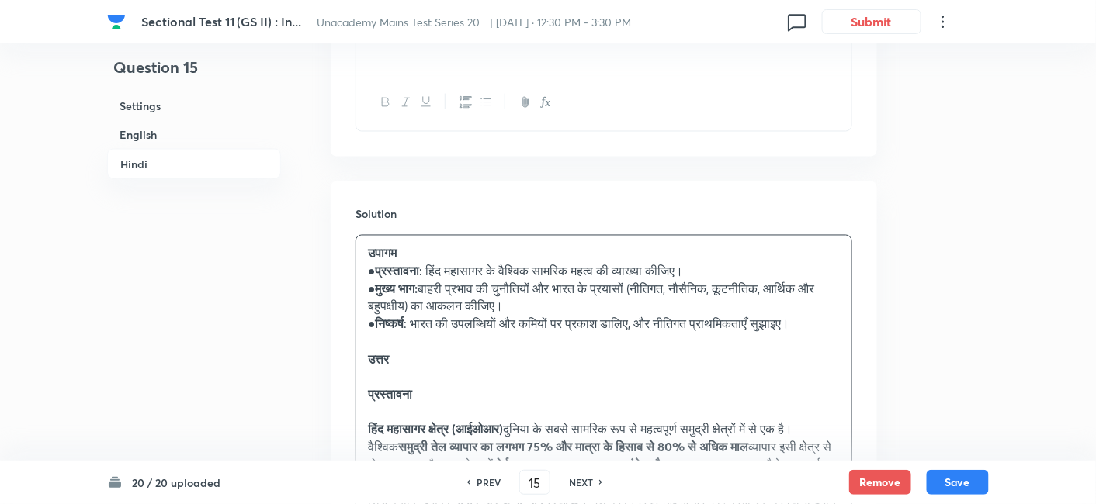
click at [197, 138] on h6 "English" at bounding box center [194, 134] width 174 height 29
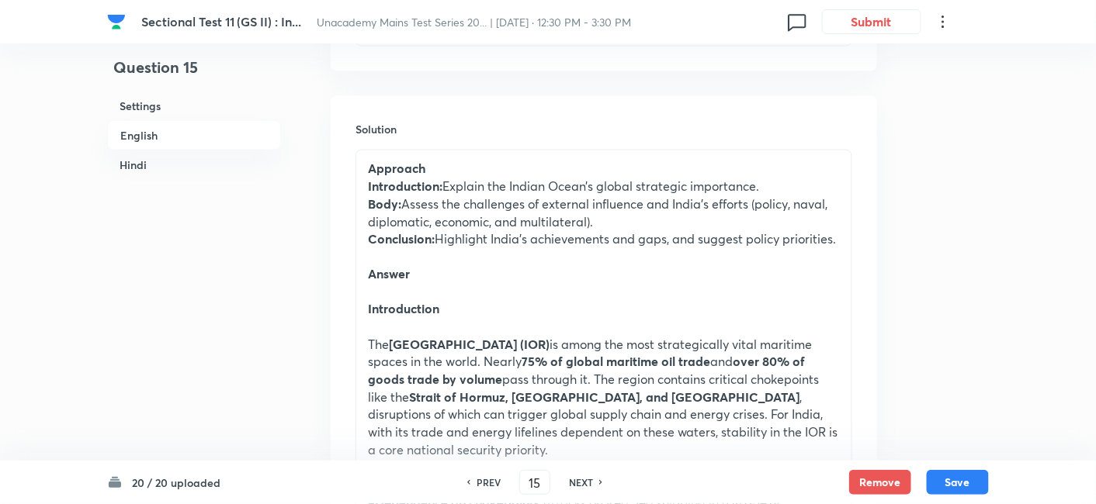
scroll to position [679, 0]
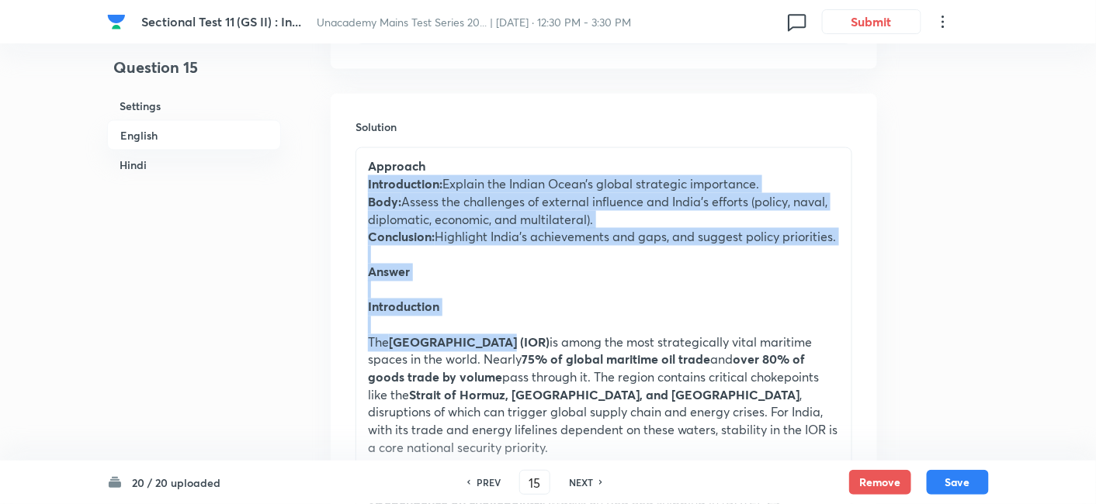
drag, startPoint x: 362, startPoint y: 182, endPoint x: 505, endPoint y: 347, distance: 217.8
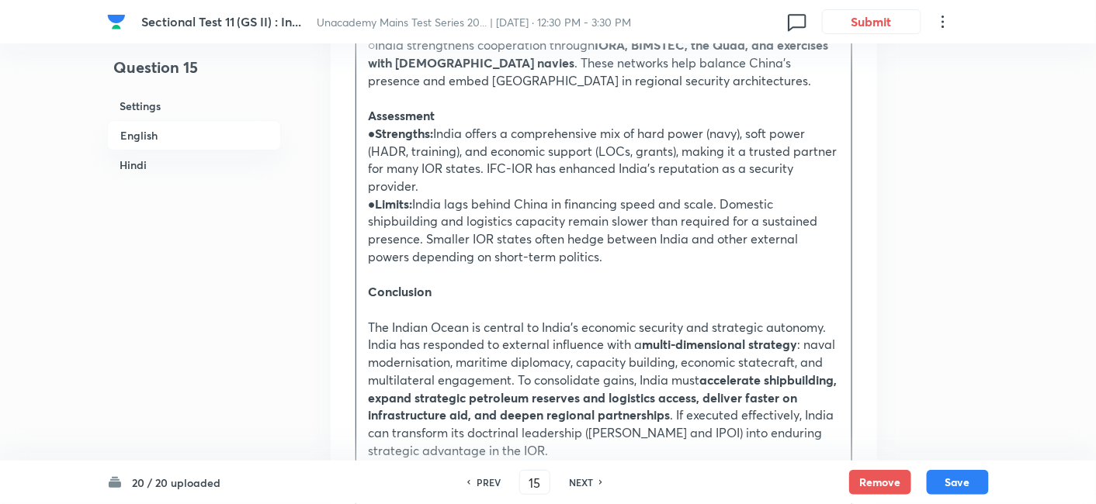
scroll to position [1886, 0]
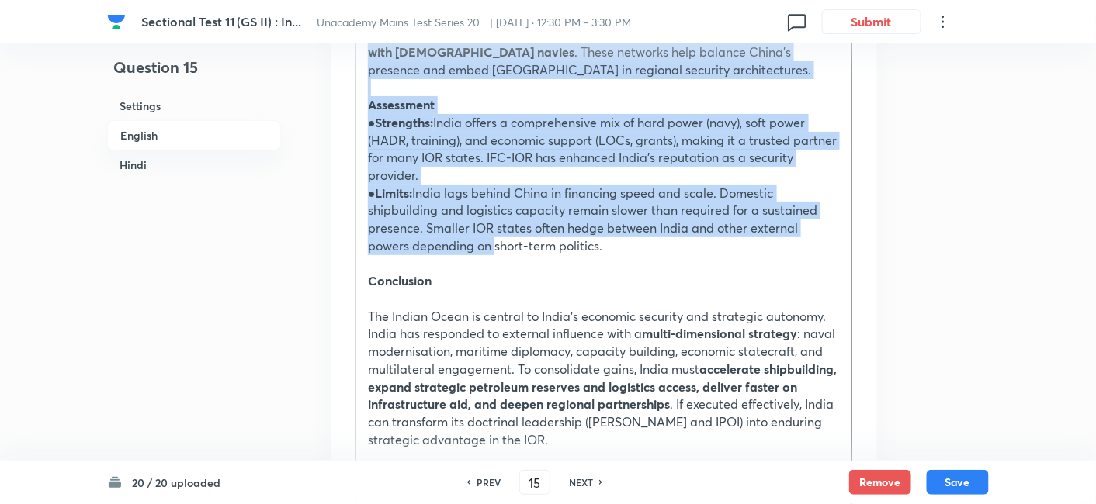
click at [446, 209] on p "● Limits: India lags behind China in financing speed and scale. Domestic shipbu…" at bounding box center [604, 220] width 472 height 71
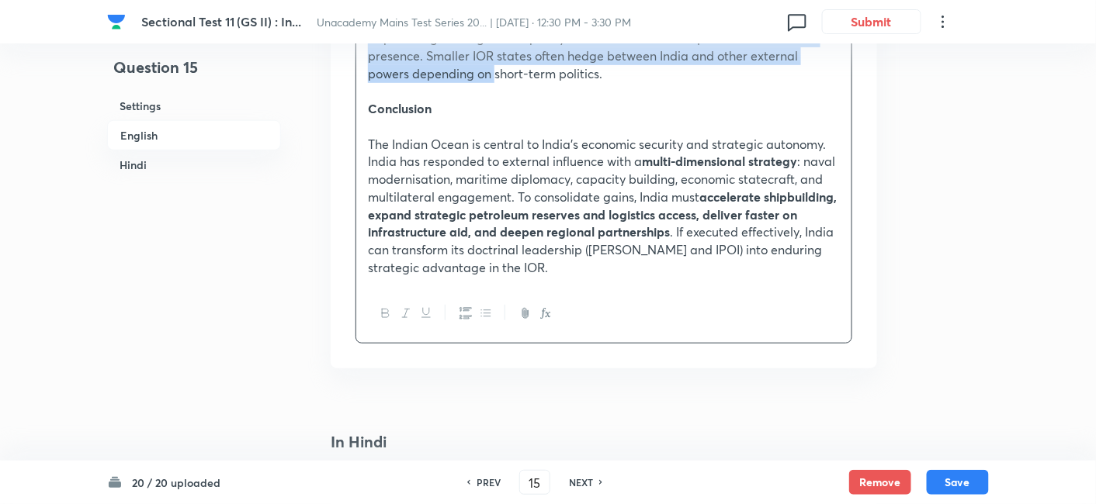
click at [481, 307] on icon "button" at bounding box center [486, 313] width 12 height 12
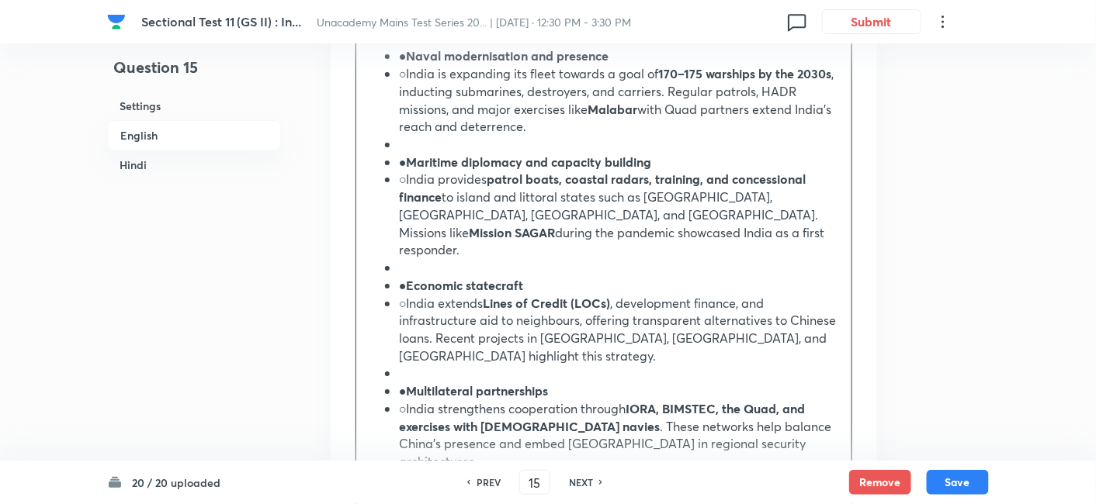
click at [183, 135] on h6 "English" at bounding box center [194, 135] width 174 height 30
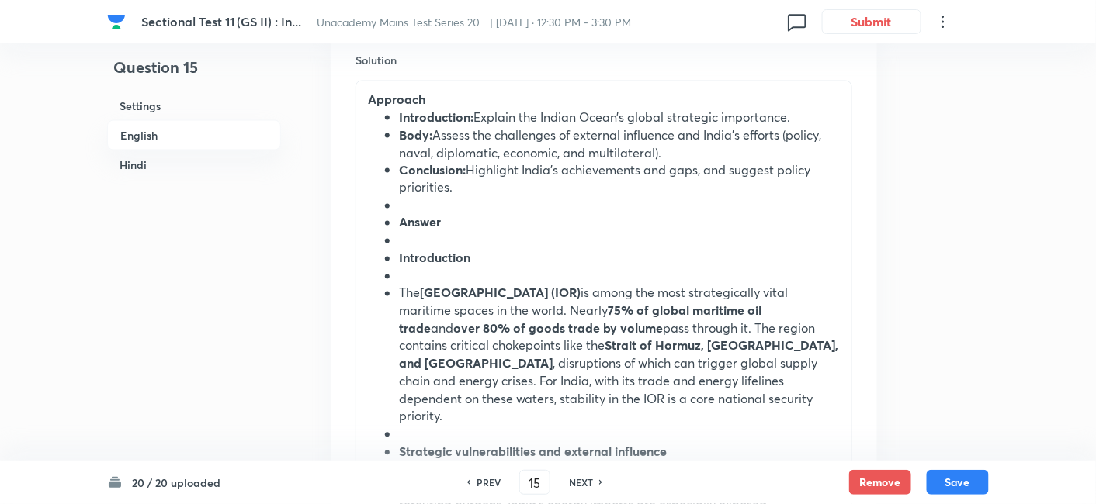
scroll to position [765, 0]
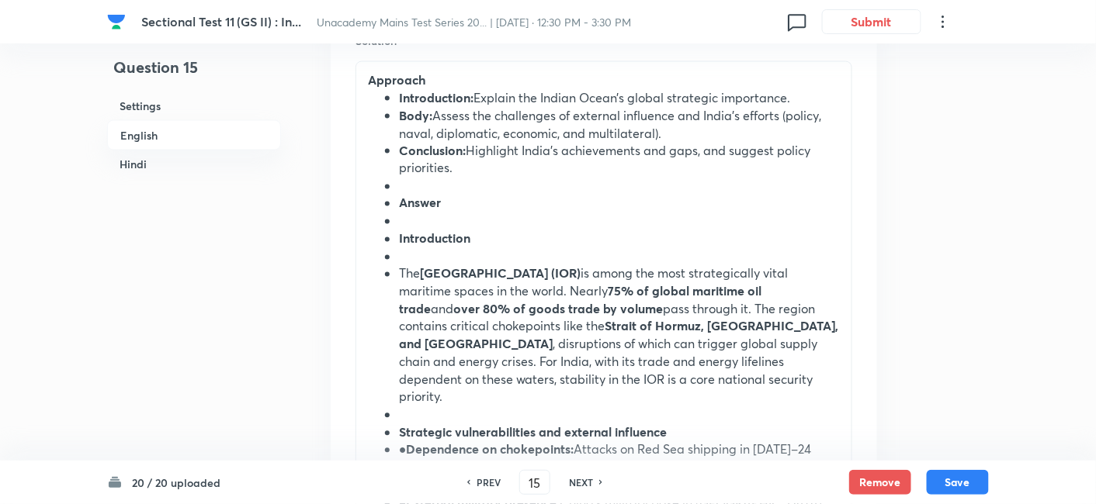
drag, startPoint x: 404, startPoint y: 102, endPoint x: 409, endPoint y: 131, distance: 29.1
click at [403, 102] on strong "Introduction:" at bounding box center [436, 97] width 74 height 16
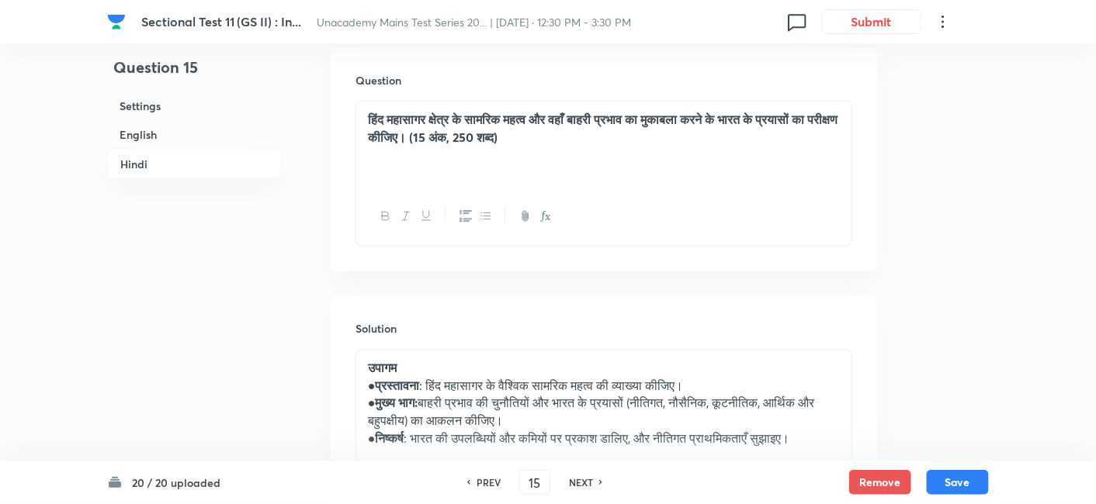
scroll to position [2662, 0]
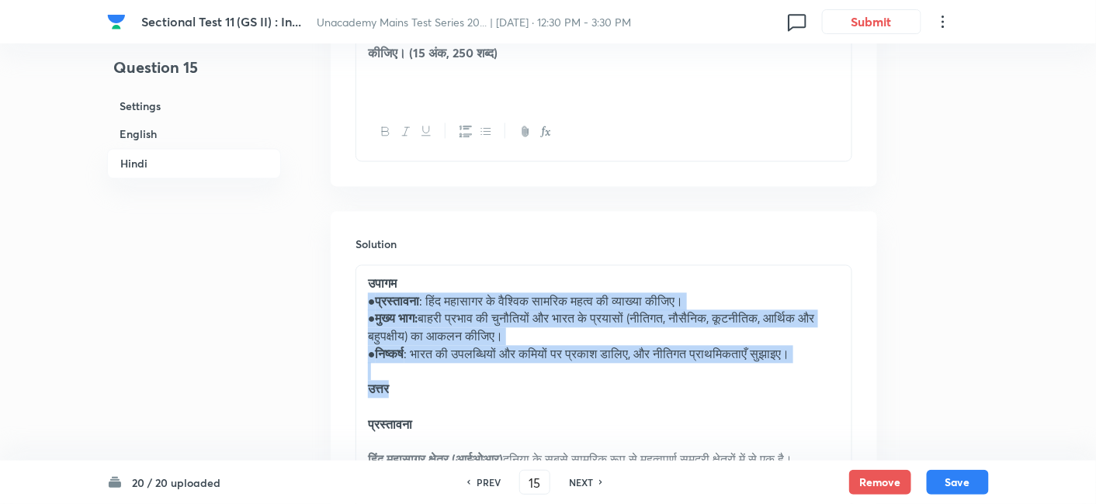
drag, startPoint x: 370, startPoint y: 215, endPoint x: 436, endPoint y: 307, distance: 113.5
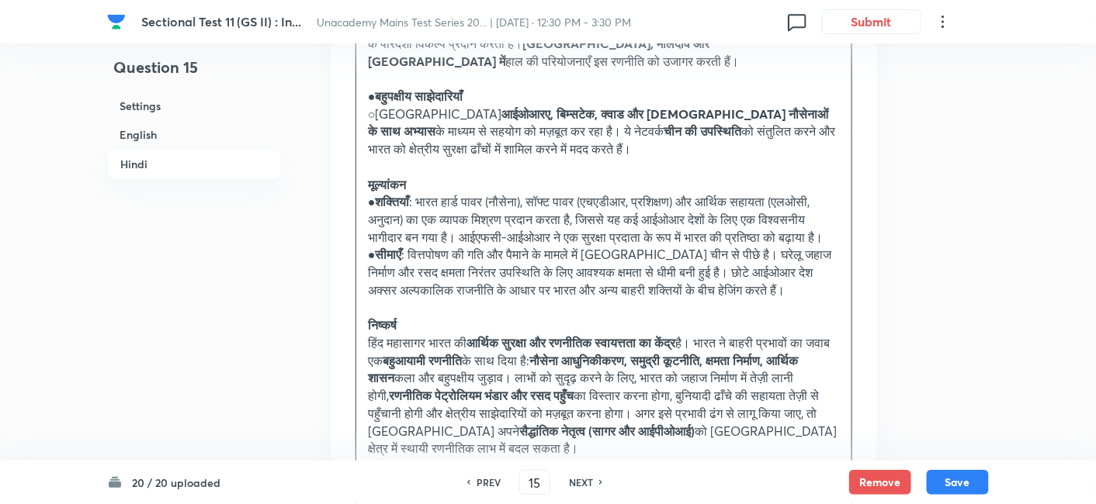
scroll to position [3869, 0]
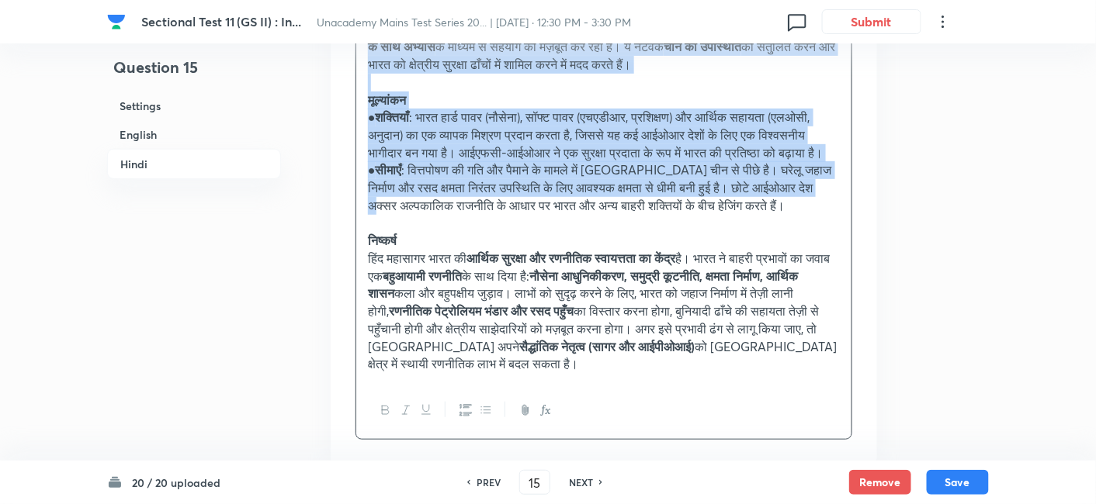
click at [448, 178] on p "● सीमाएँ : वित्तपोषण की गति और पैमाने के मामले में भारत चीन से पीछे है। घरेलू ज…" at bounding box center [604, 187] width 472 height 53
click at [481, 404] on icon "button" at bounding box center [486, 410] width 12 height 12
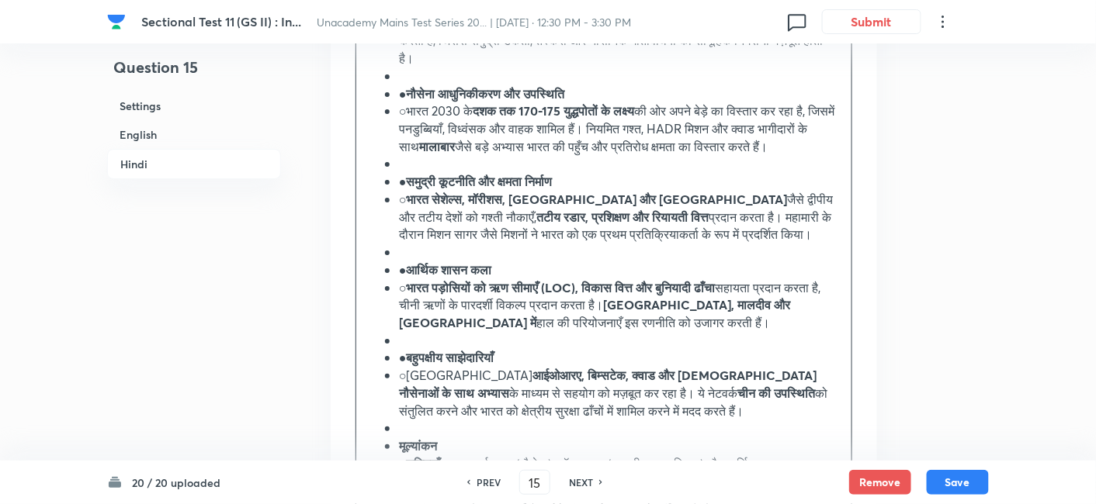
click at [144, 161] on h6 "Hindi" at bounding box center [194, 164] width 174 height 30
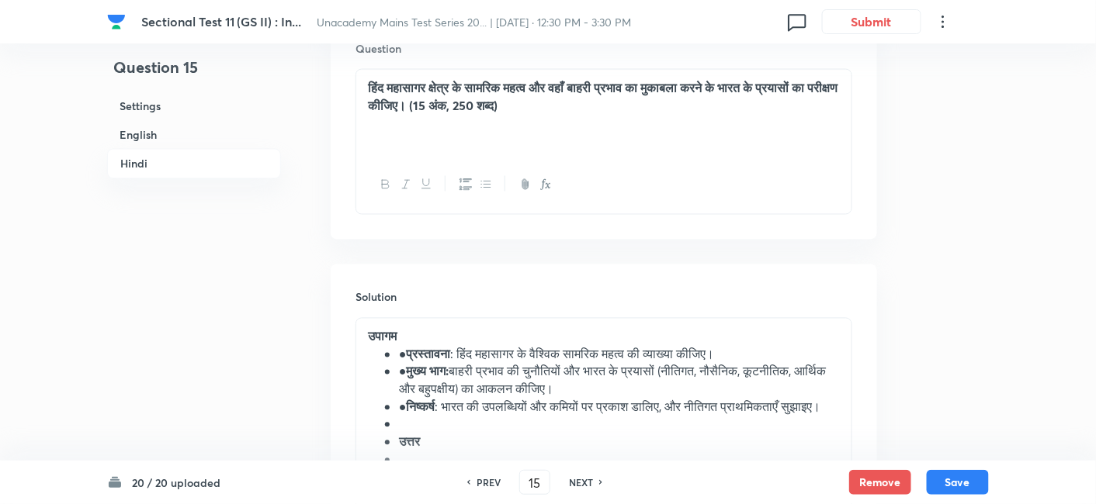
scroll to position [2690, 0]
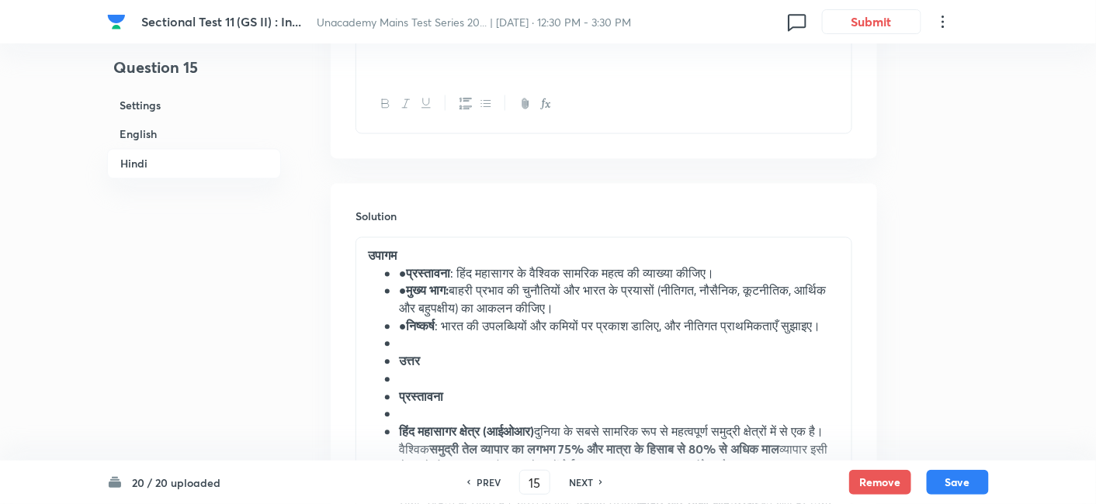
click at [402, 265] on li "● प्रस्तावना : हिंद महासागर के वैश्विक सामरिक महत्व की व्याख्या कीजिए।" at bounding box center [619, 274] width 441 height 18
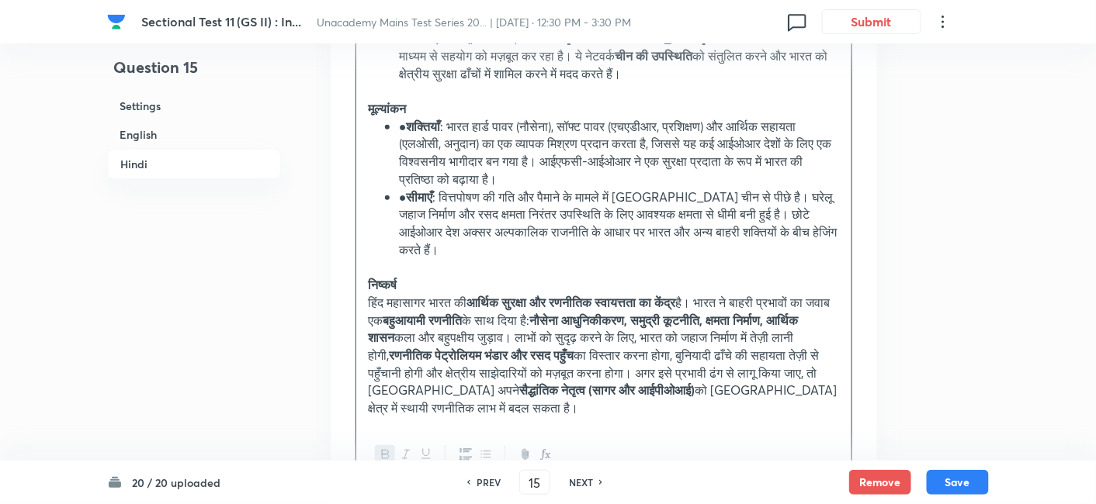
scroll to position [3897, 0]
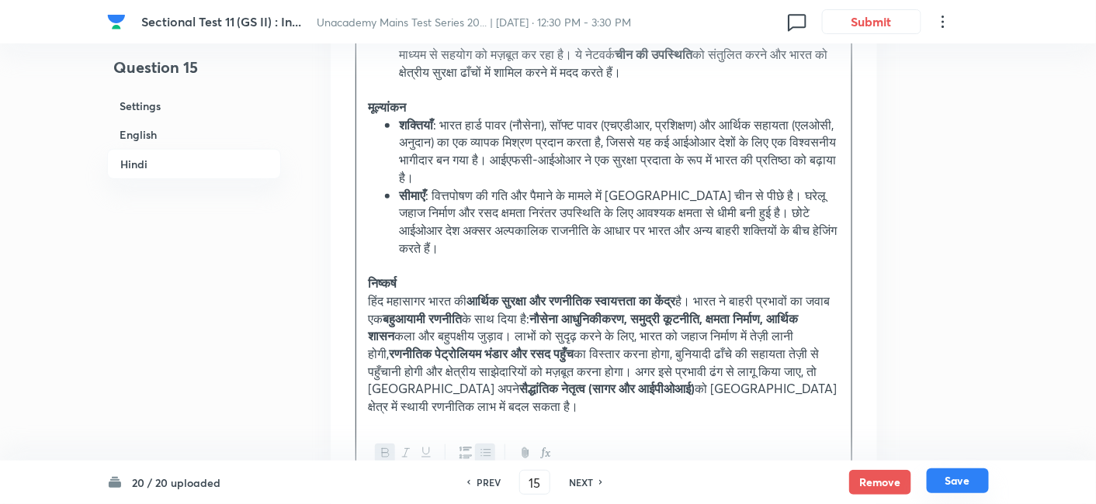
click at [966, 475] on button "Save" at bounding box center [957, 481] width 62 height 25
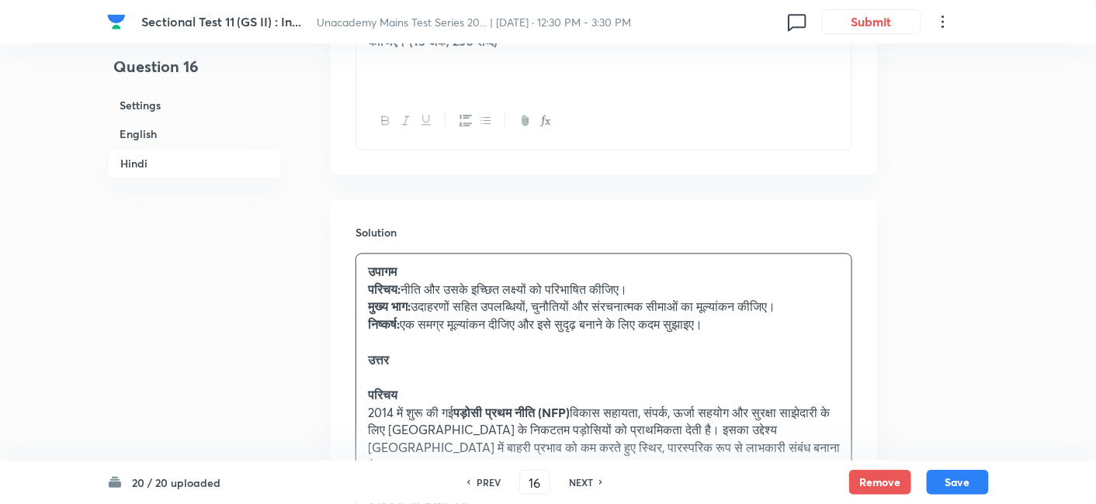
click at [181, 130] on h6 "English" at bounding box center [194, 134] width 174 height 29
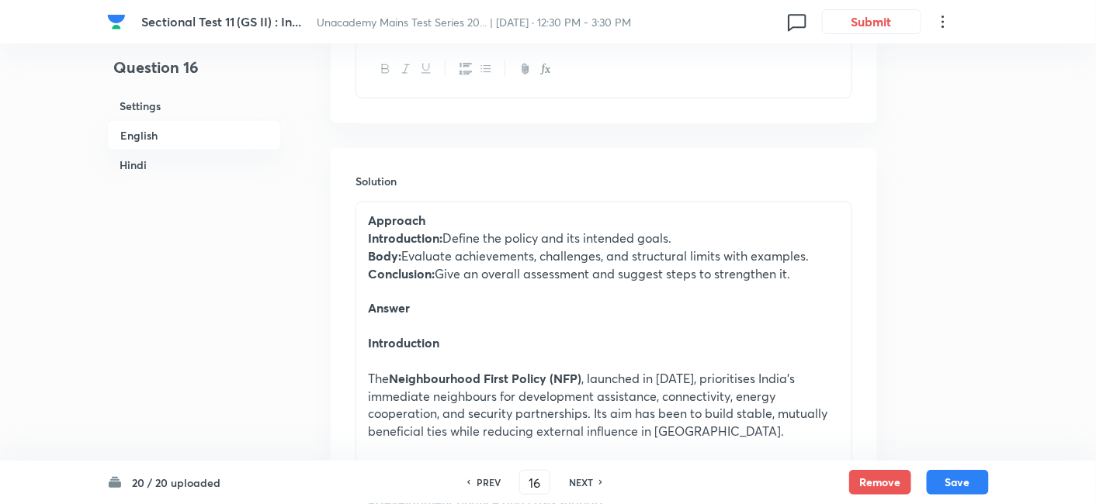
scroll to position [679, 0]
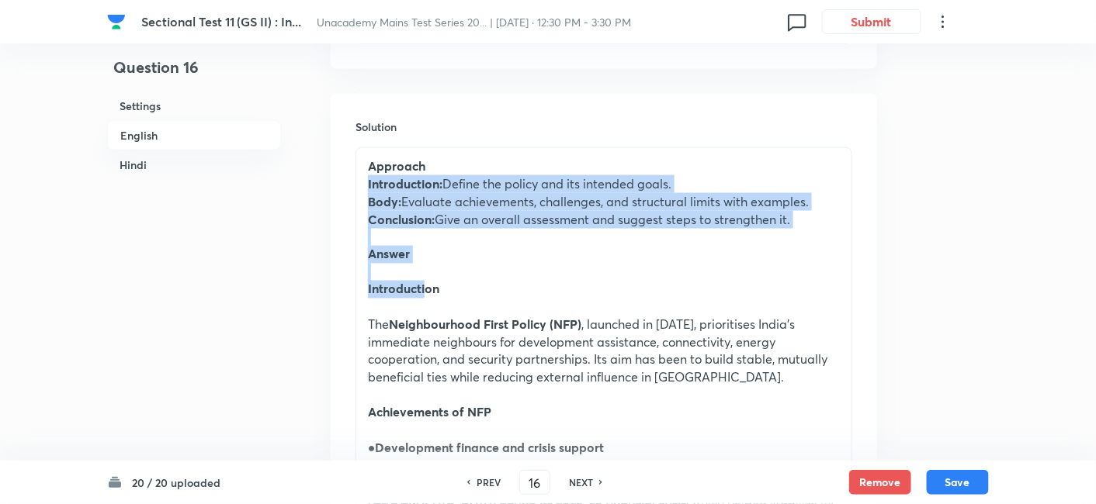
drag, startPoint x: 368, startPoint y: 177, endPoint x: 431, endPoint y: 304, distance: 141.9
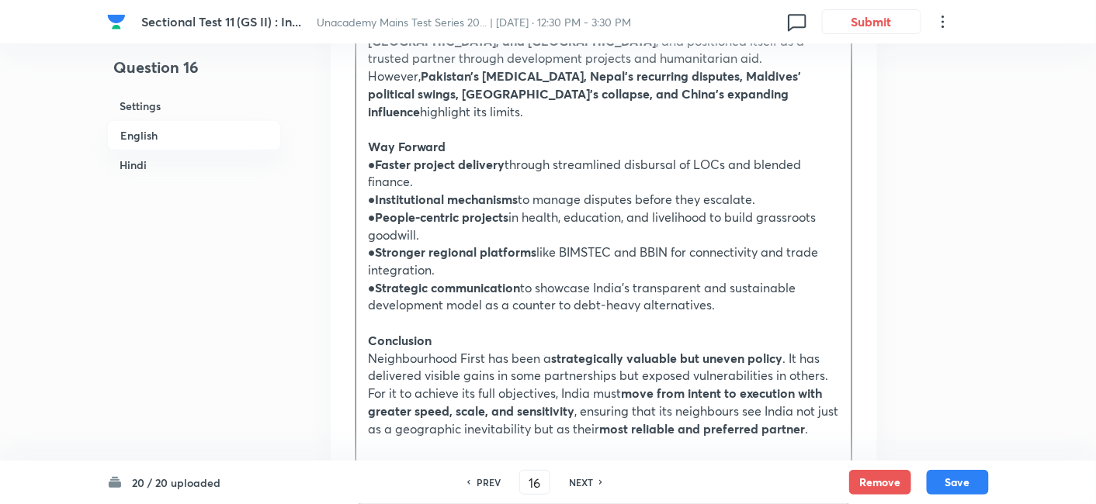
scroll to position [2145, 0]
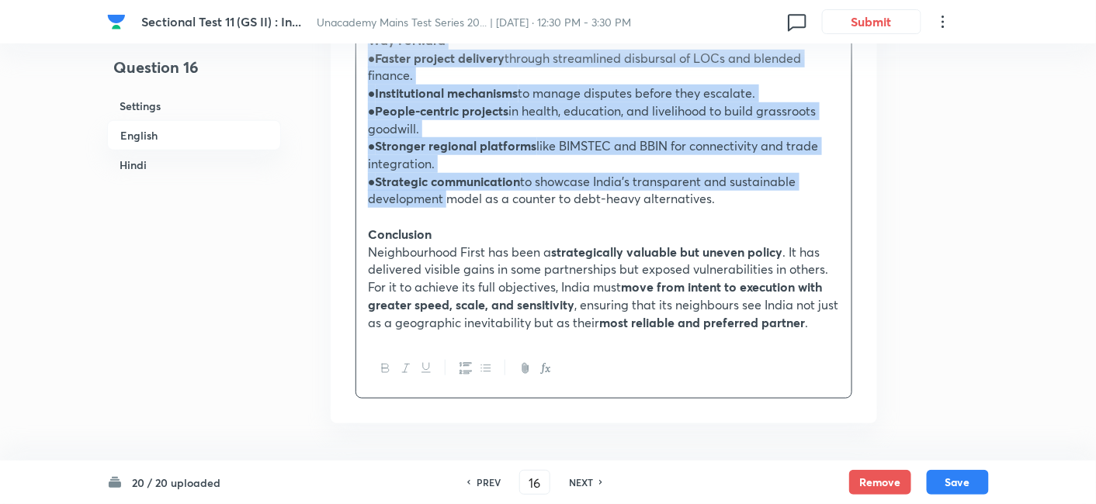
click at [443, 173] on p "● Strategic communication to showcase India’s transparent and sustainable devel…" at bounding box center [604, 190] width 472 height 35
click at [485, 362] on icon "button" at bounding box center [486, 368] width 12 height 12
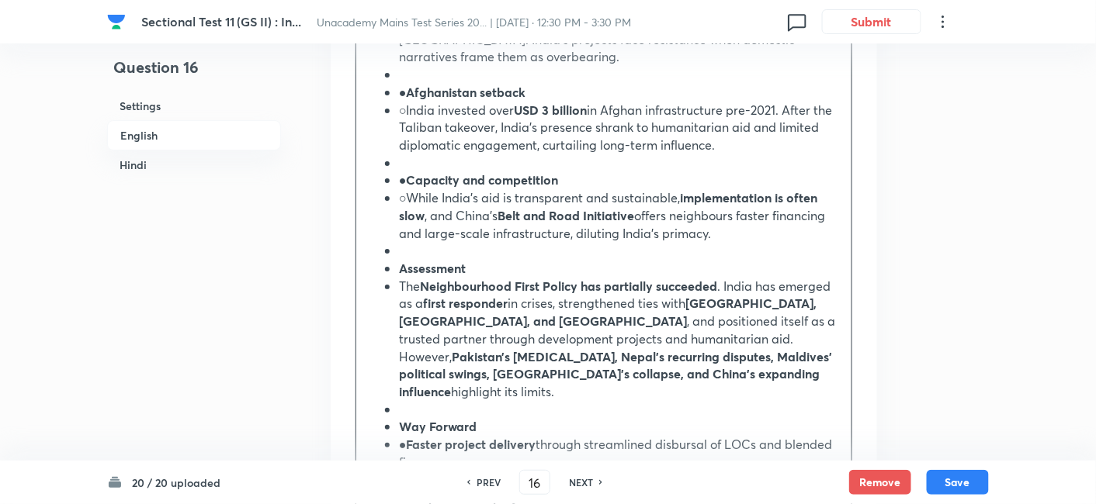
click at [153, 143] on h6 "English" at bounding box center [194, 135] width 174 height 30
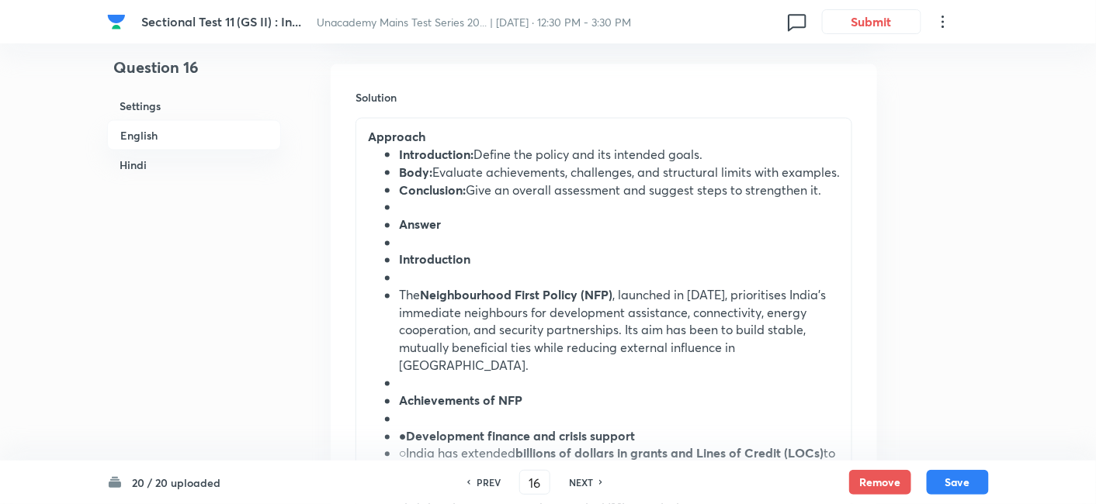
scroll to position [765, 0]
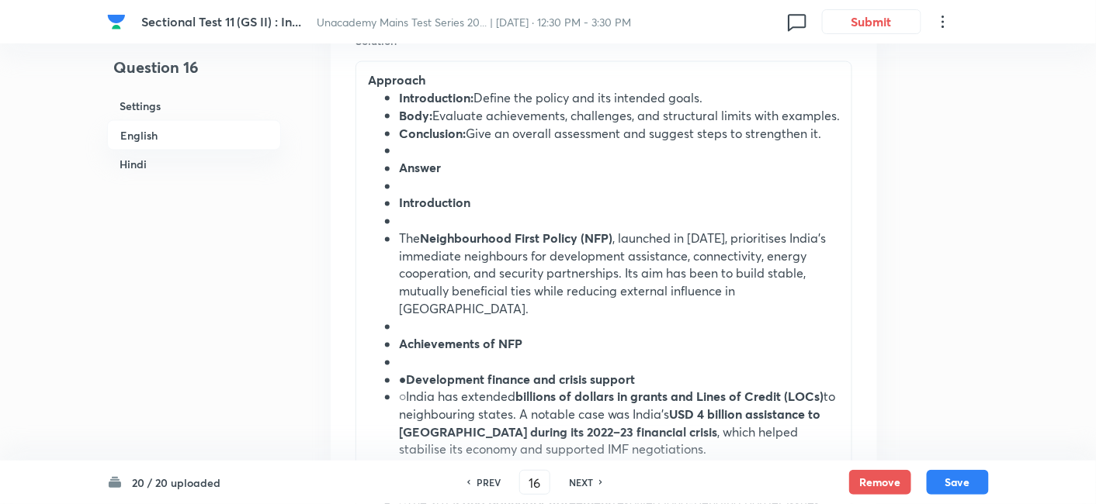
click at [399, 100] on strong "Introduction:" at bounding box center [436, 97] width 74 height 16
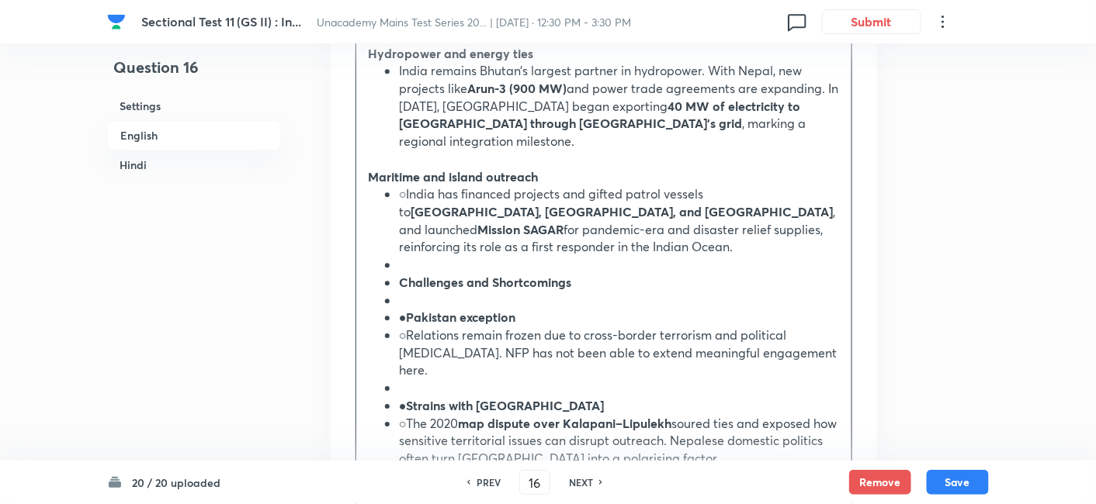
scroll to position [1369, 0]
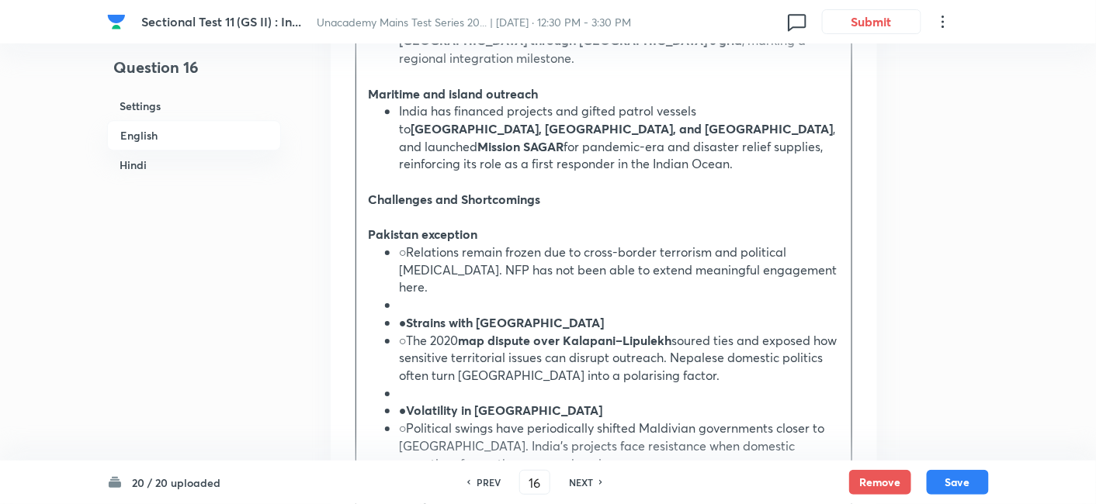
drag, startPoint x: 371, startPoint y: 209, endPoint x: 392, endPoint y: 238, distance: 36.2
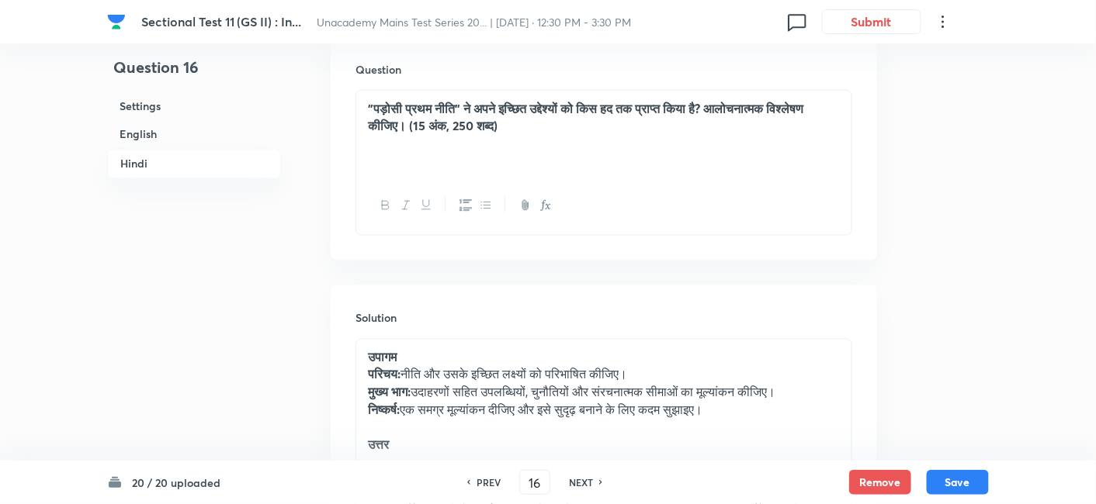
scroll to position [2748, 0]
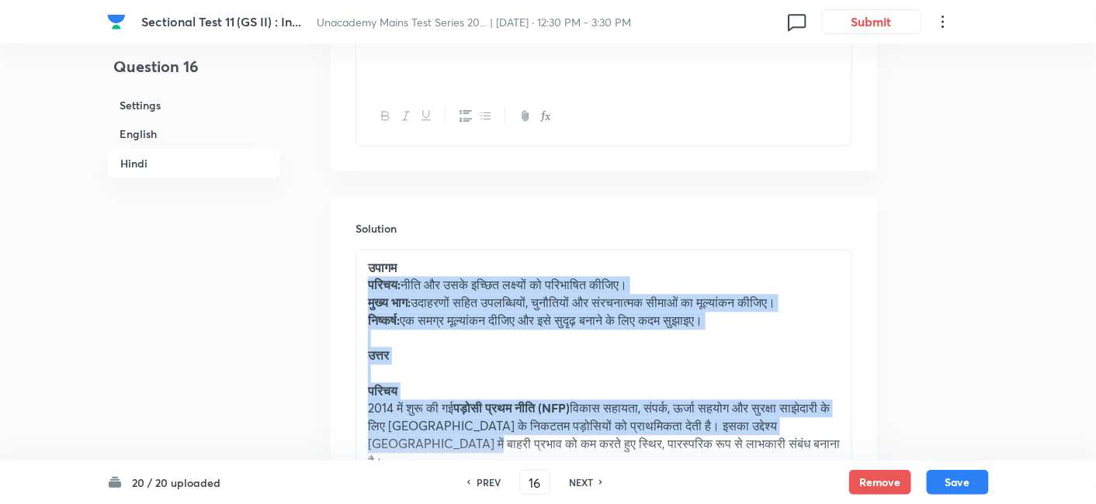
drag, startPoint x: 365, startPoint y: 213, endPoint x: 453, endPoint y: 365, distance: 175.3
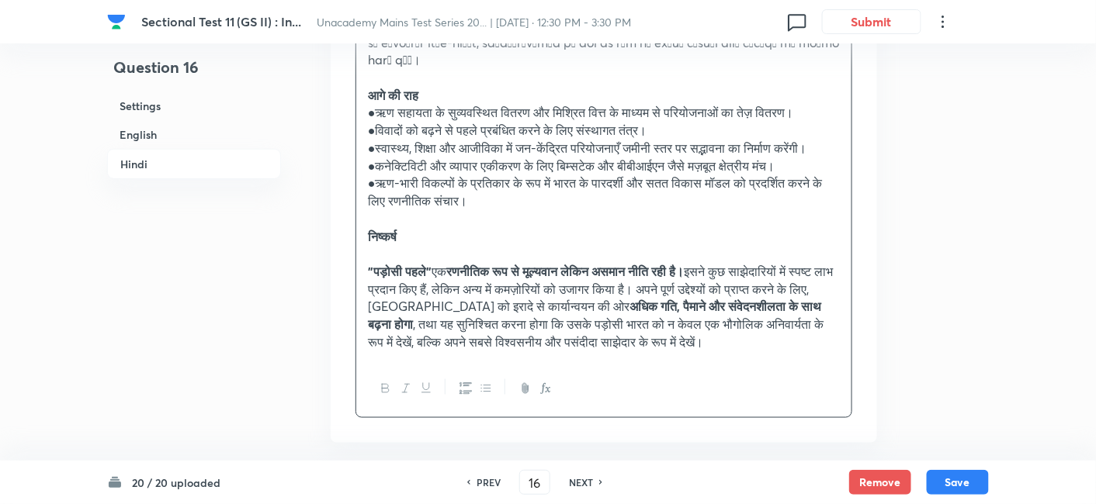
scroll to position [4209, 0]
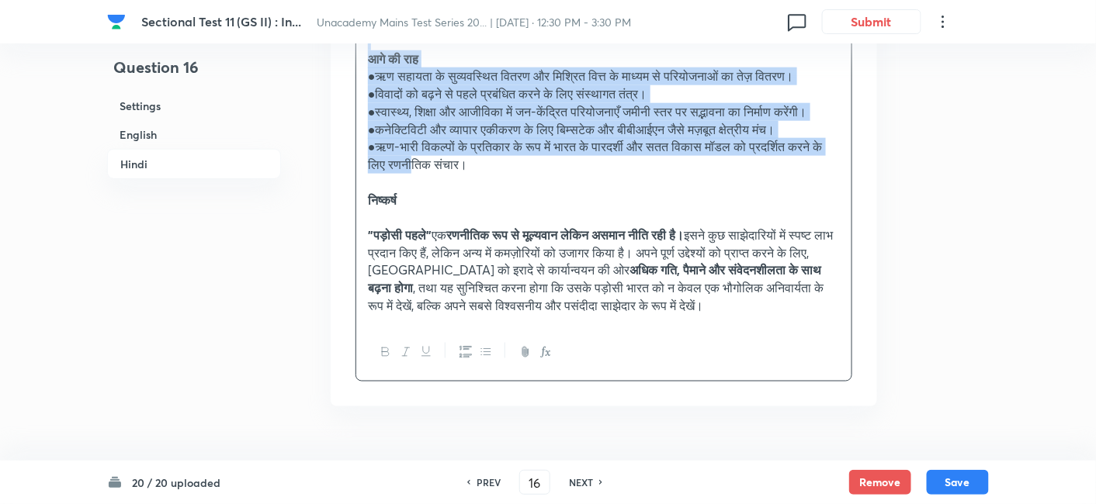
click at [455, 138] on p "●ऋण-भारी विकल्पों के प्रतिकार के रूप में भारत के पारदर्शी और सतत विकास मॉडल को …" at bounding box center [604, 155] width 472 height 35
click at [481, 346] on icon "button" at bounding box center [486, 352] width 12 height 12
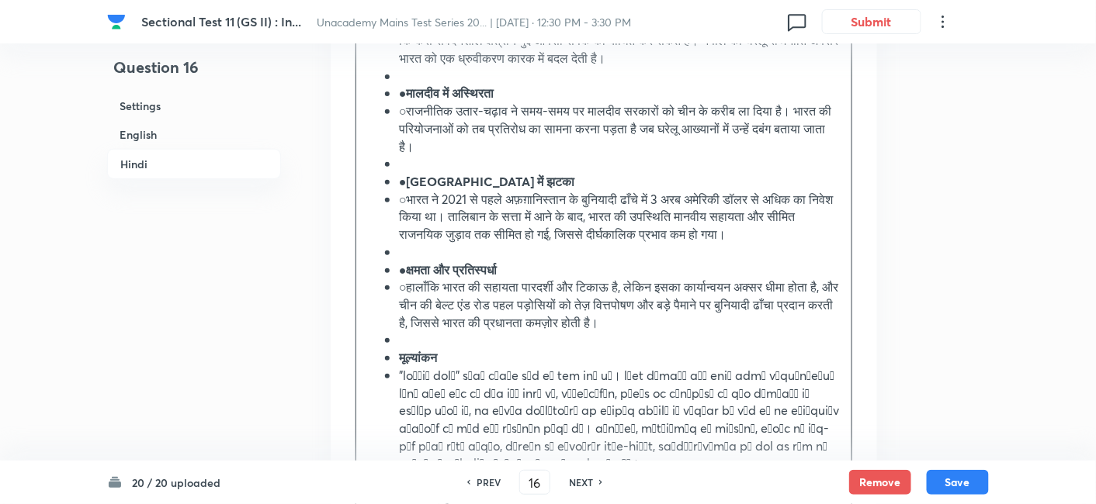
click at [158, 161] on h6 "Hindi" at bounding box center [194, 164] width 174 height 30
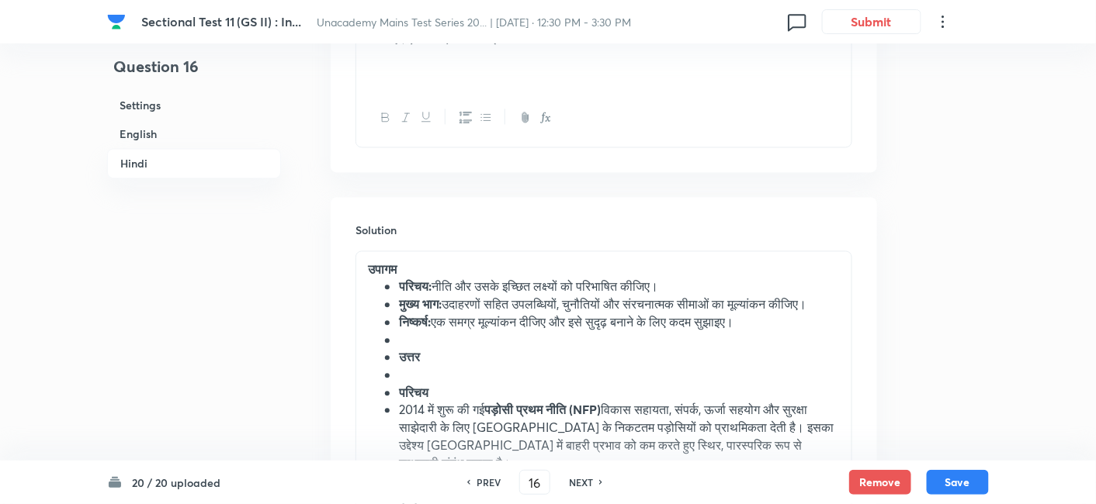
scroll to position [2779, 0]
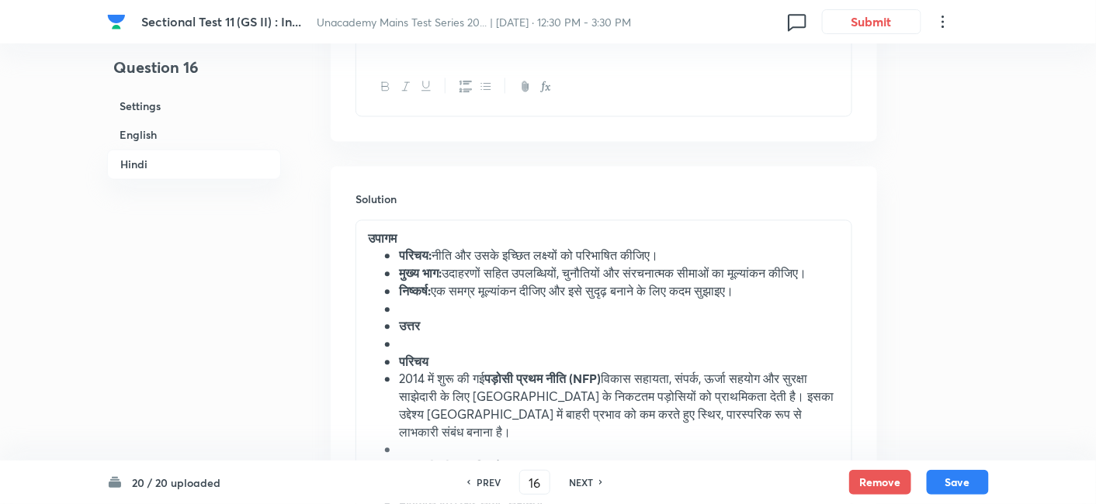
click at [407, 265] on strong "मुख्य भाग:" at bounding box center [420, 273] width 43 height 16
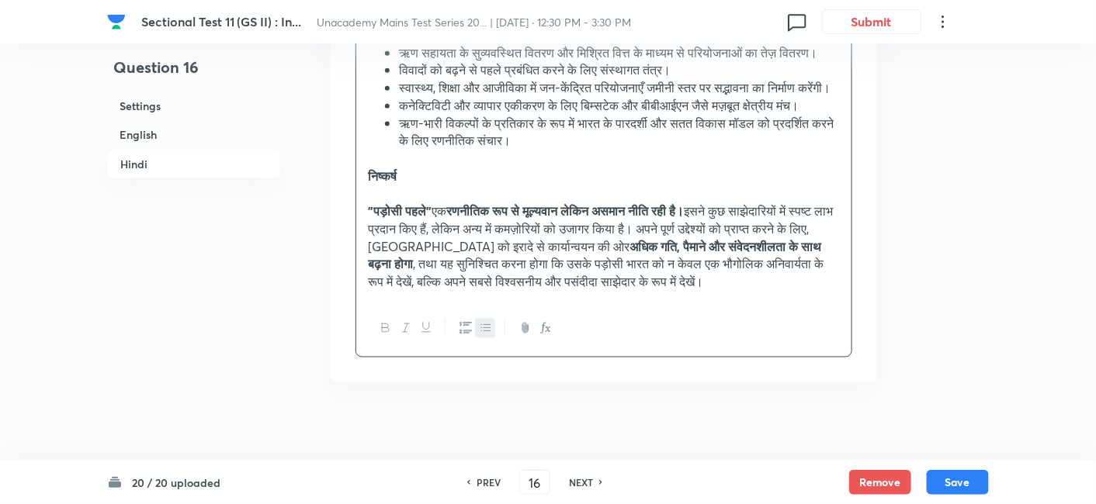
scroll to position [4298, 0]
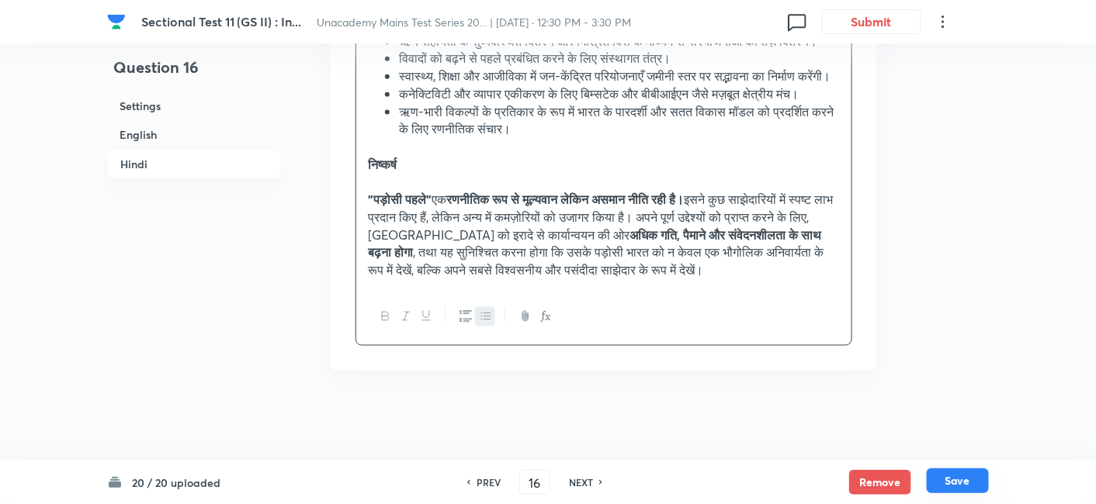
click at [982, 479] on button "Save" at bounding box center [957, 481] width 62 height 25
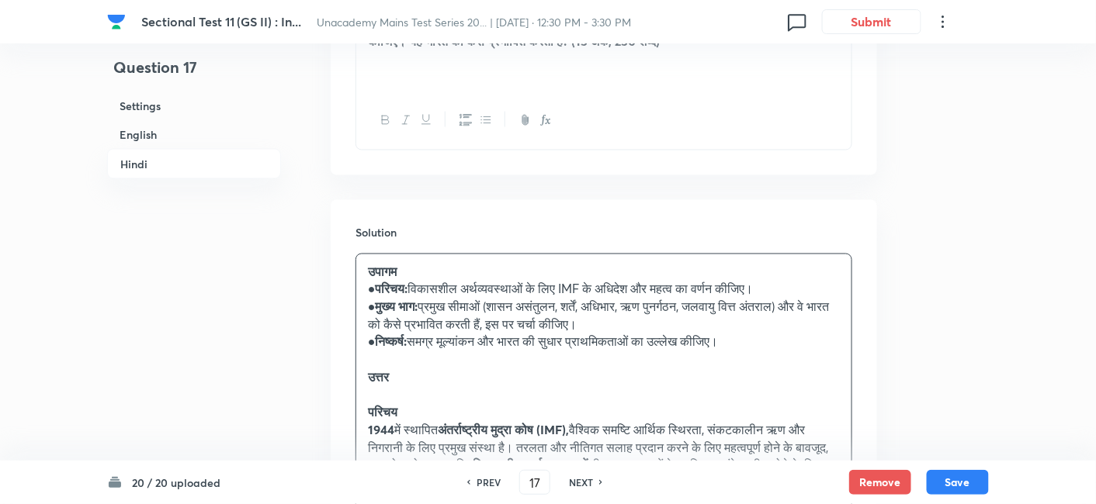
click at [150, 130] on h6 "English" at bounding box center [194, 134] width 174 height 29
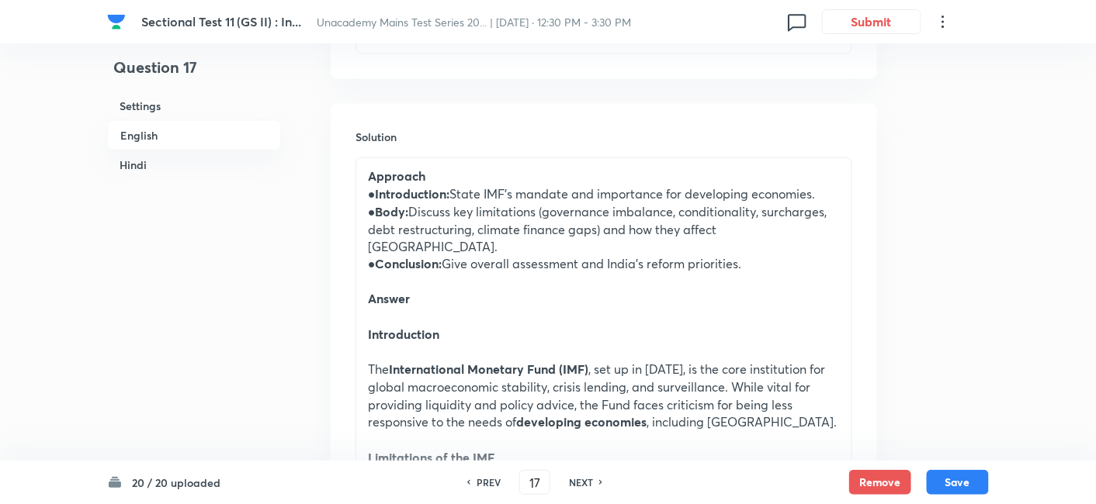
scroll to position [679, 0]
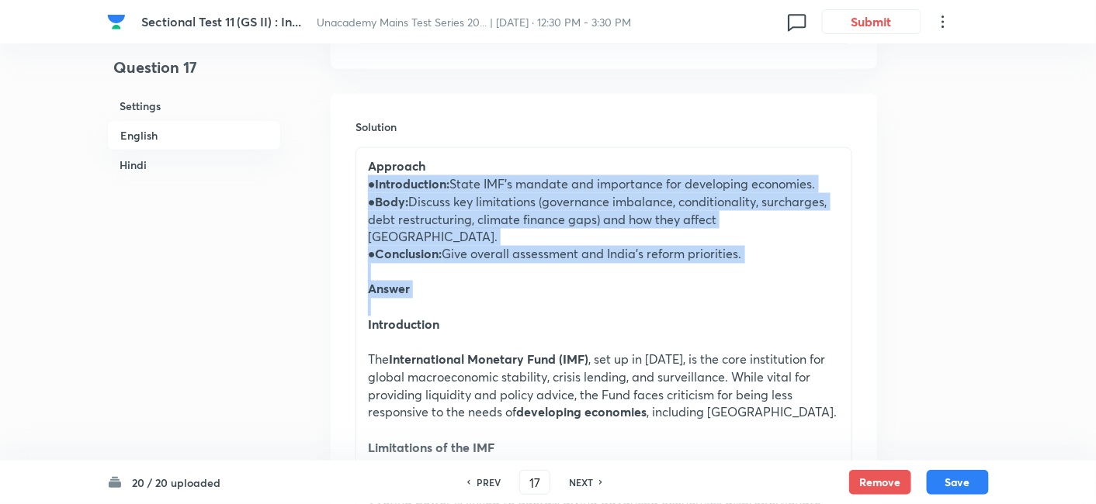
drag, startPoint x: 368, startPoint y: 182, endPoint x: 459, endPoint y: 297, distance: 146.9
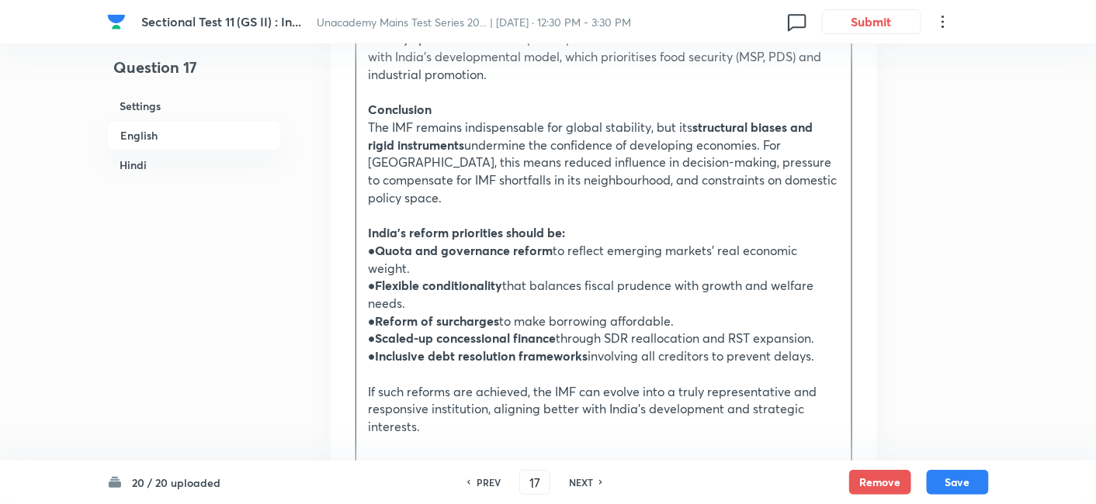
scroll to position [1886, 0]
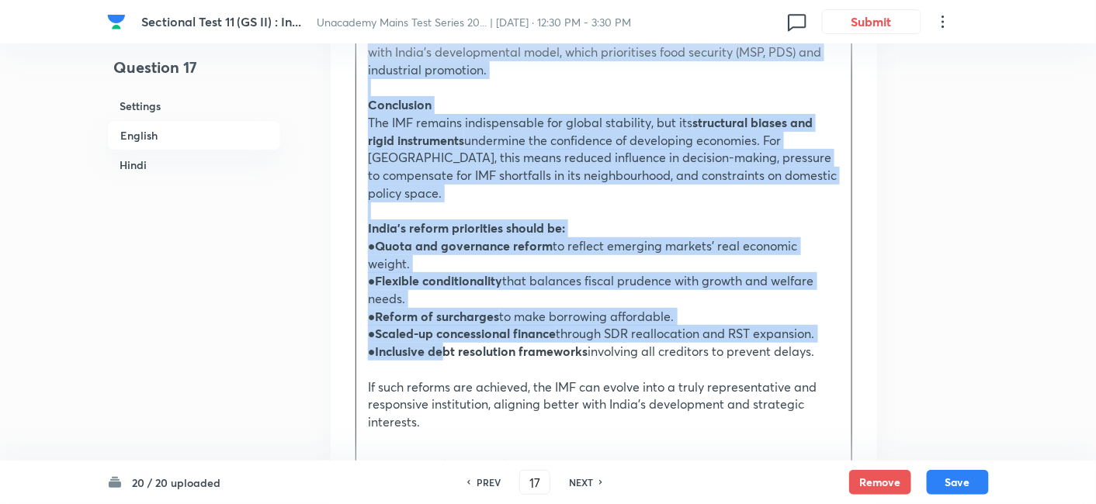
click at [445, 343] on strong "Inclusive debt resolution frameworks" at bounding box center [482, 351] width 213 height 16
click at [488, 462] on icon "button" at bounding box center [486, 468] width 12 height 12
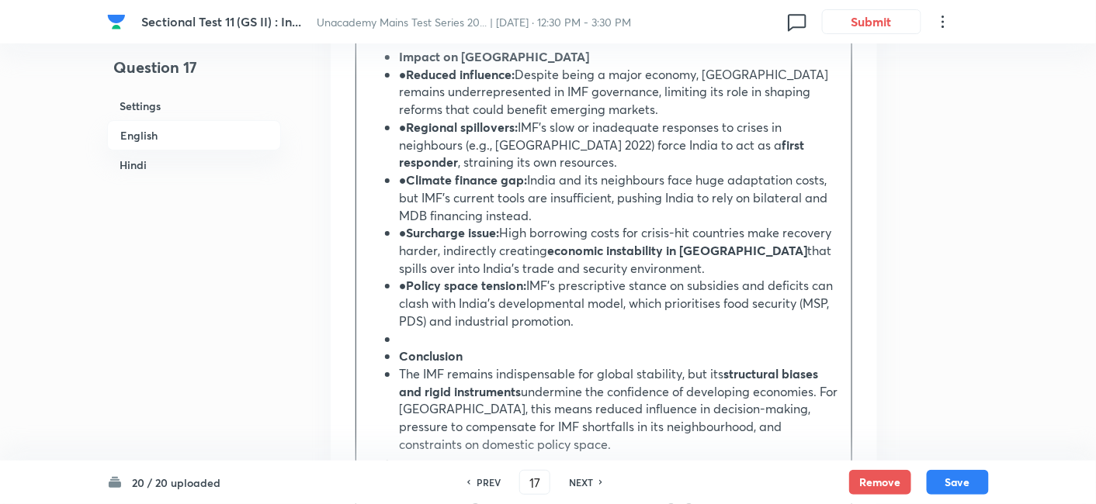
click at [175, 136] on h6 "English" at bounding box center [194, 135] width 174 height 30
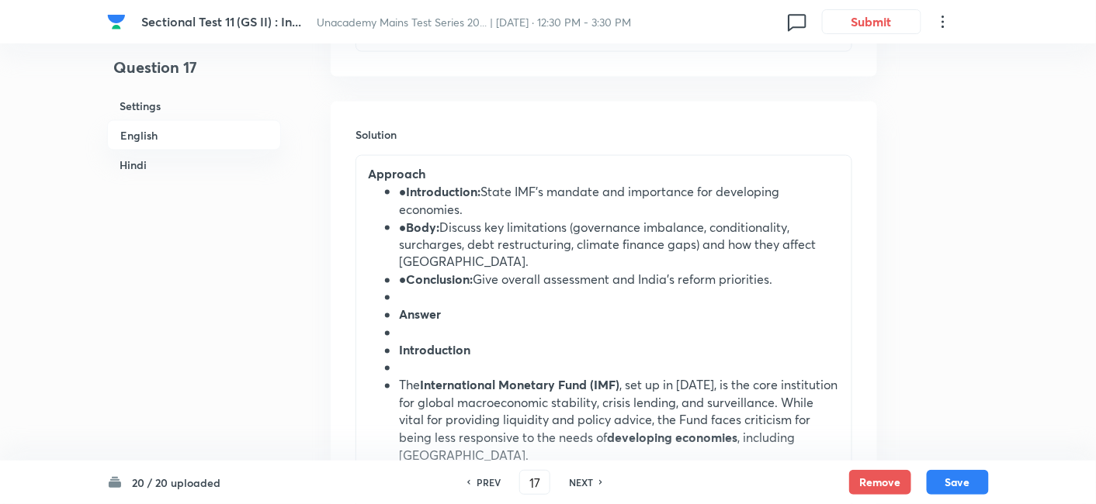
scroll to position [679, 0]
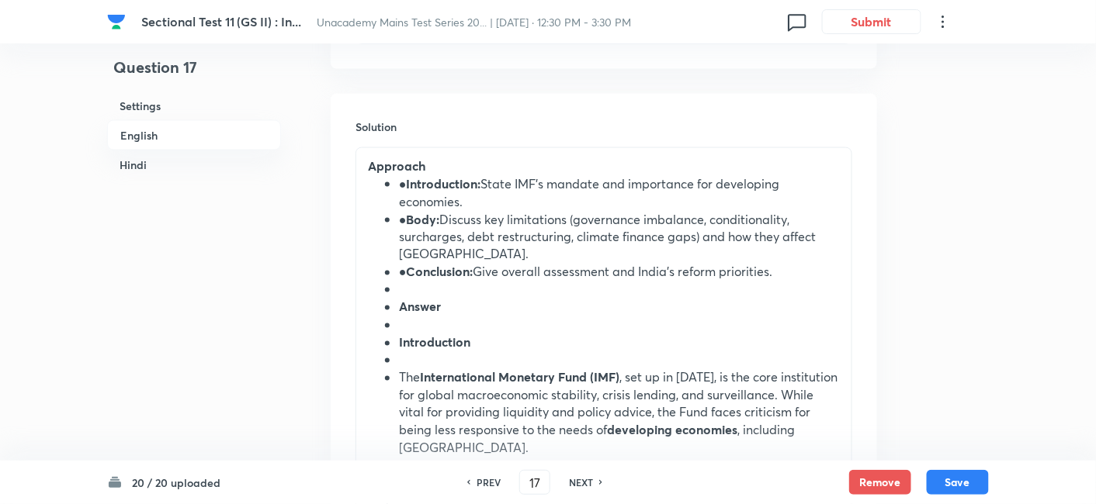
click at [403, 192] on li "● Introduction: State IMF’s mandate and importance for developing economies." at bounding box center [619, 192] width 441 height 35
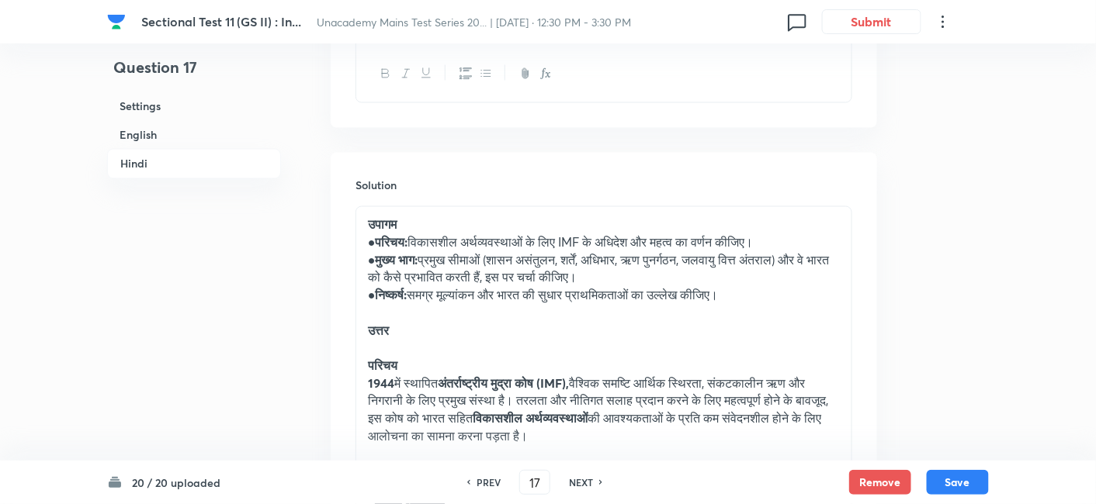
scroll to position [2662, 0]
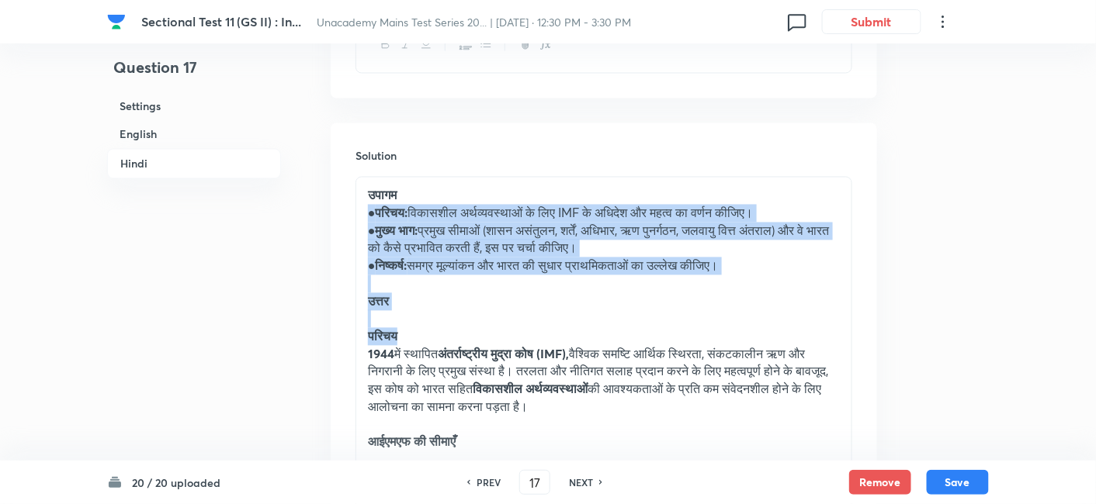
drag, startPoint x: 367, startPoint y: 213, endPoint x: 483, endPoint y: 341, distance: 172.5
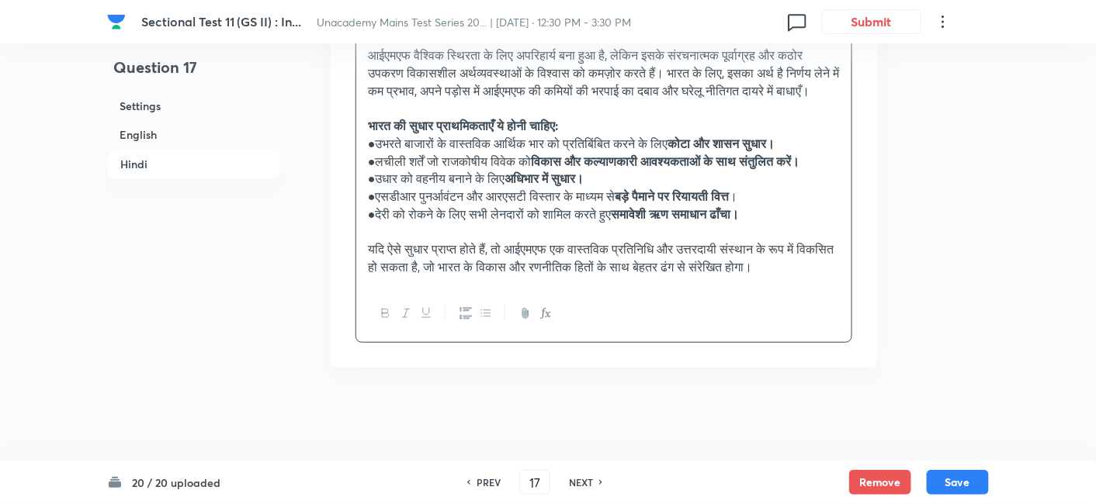
scroll to position [3946, 0]
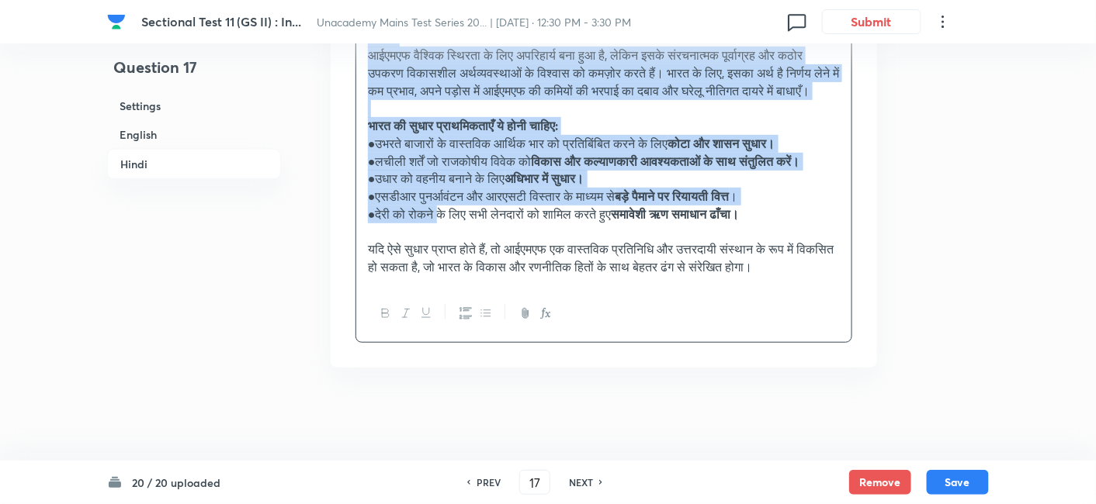
click at [443, 222] on p "●देरी को रोकने के लिए सभी लेनदारों को शामिल करते हुए समावेशी ऋण समाधान ढाँचा।" at bounding box center [604, 215] width 472 height 18
click at [483, 309] on icon "button" at bounding box center [486, 313] width 12 height 12
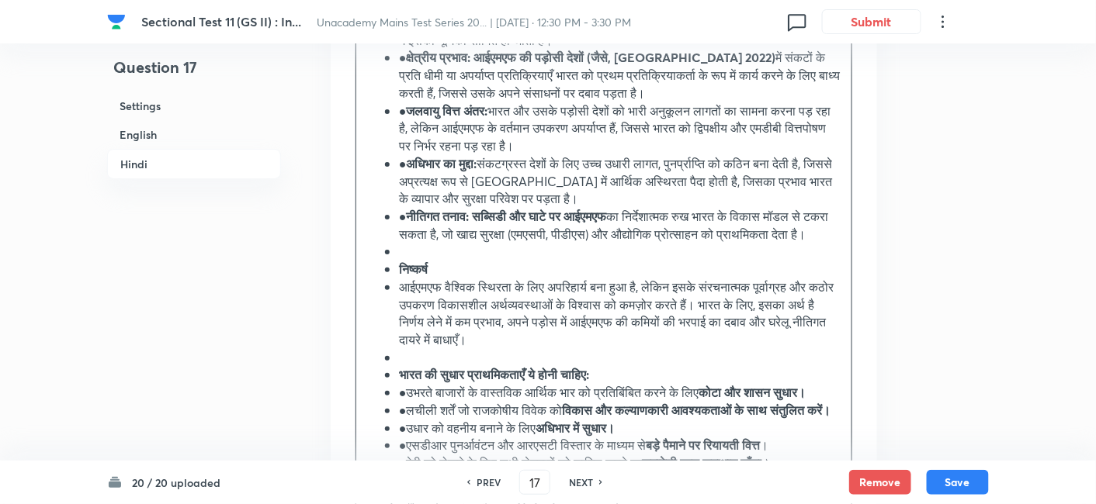
click at [136, 151] on h6 "Hindi" at bounding box center [194, 164] width 174 height 30
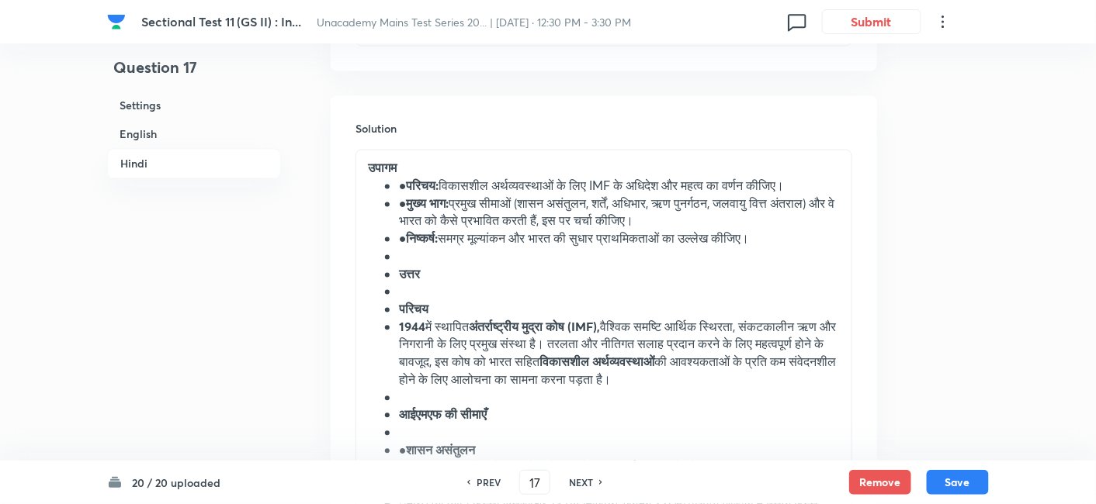
scroll to position [2690, 0]
click at [399, 185] on li "● परिचय: विकासशील अर्थव्यवस्थाओं के लिए IMF के अधिदेश और महत्व का वर्णन कीजिए।" at bounding box center [619, 186] width 441 height 18
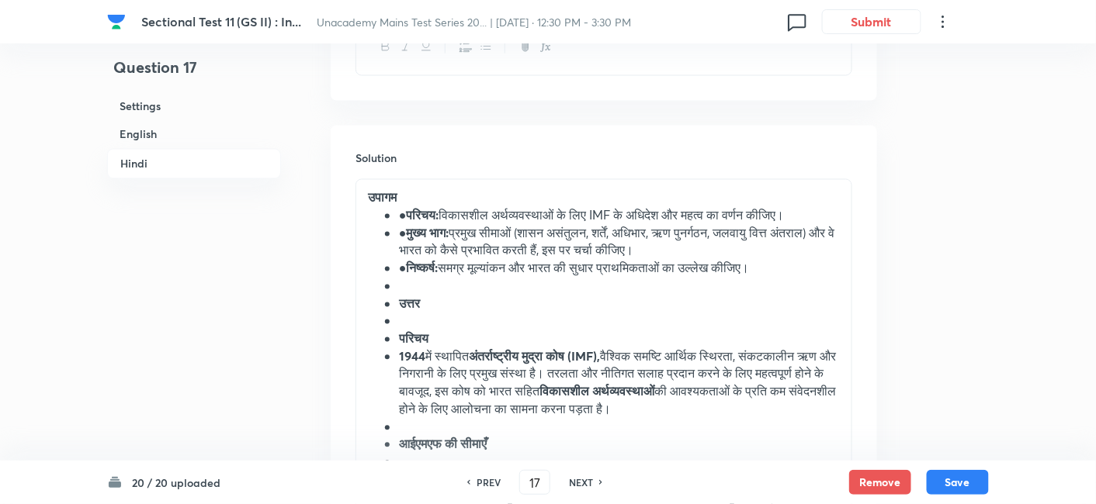
scroll to position [2655, 0]
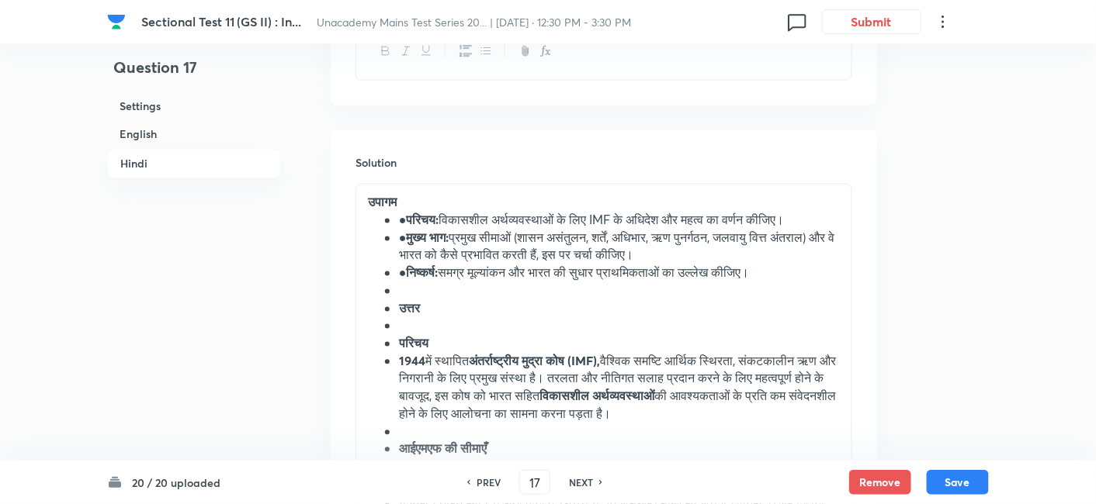
click at [412, 223] on strong "परिचय:" at bounding box center [423, 220] width 33 height 16
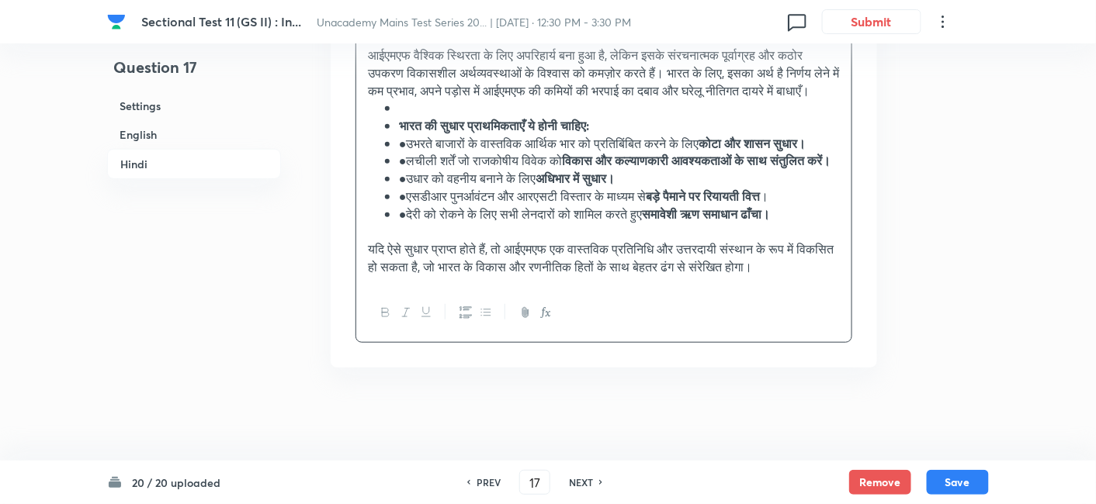
scroll to position [3949, 0]
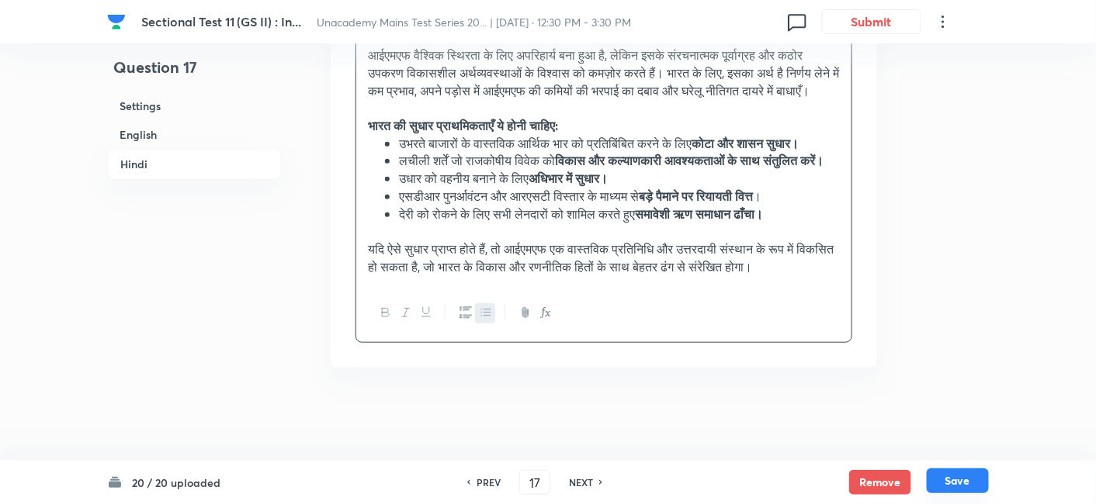
click at [969, 471] on button "Save" at bounding box center [957, 481] width 62 height 25
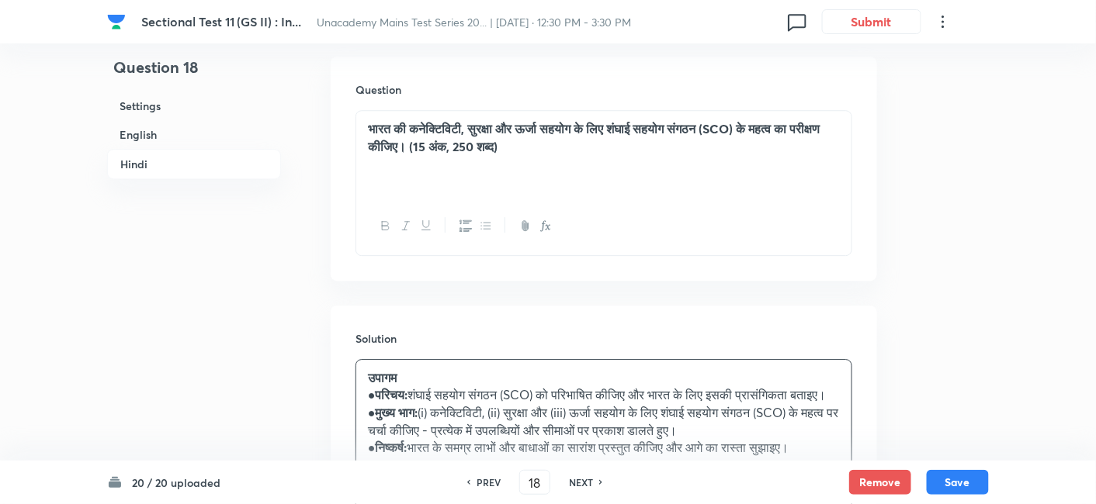
click at [164, 136] on h6 "English" at bounding box center [194, 134] width 174 height 29
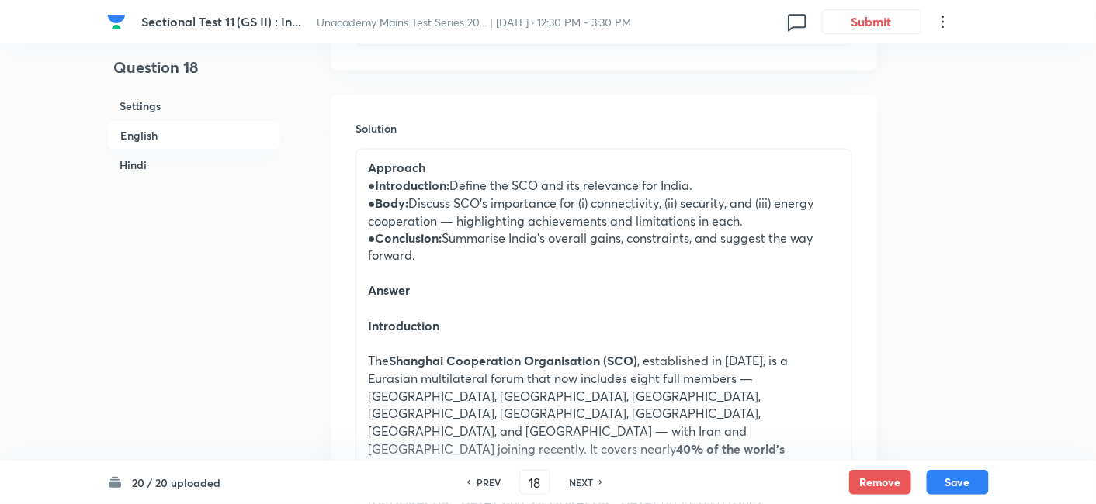
scroll to position [679, 0]
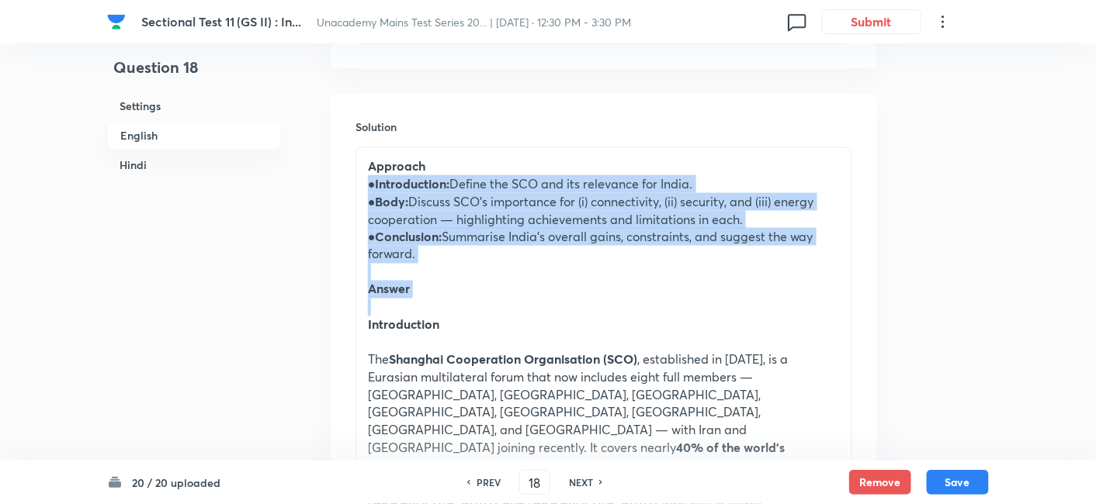
drag, startPoint x: 358, startPoint y: 182, endPoint x: 476, endPoint y: 313, distance: 176.4
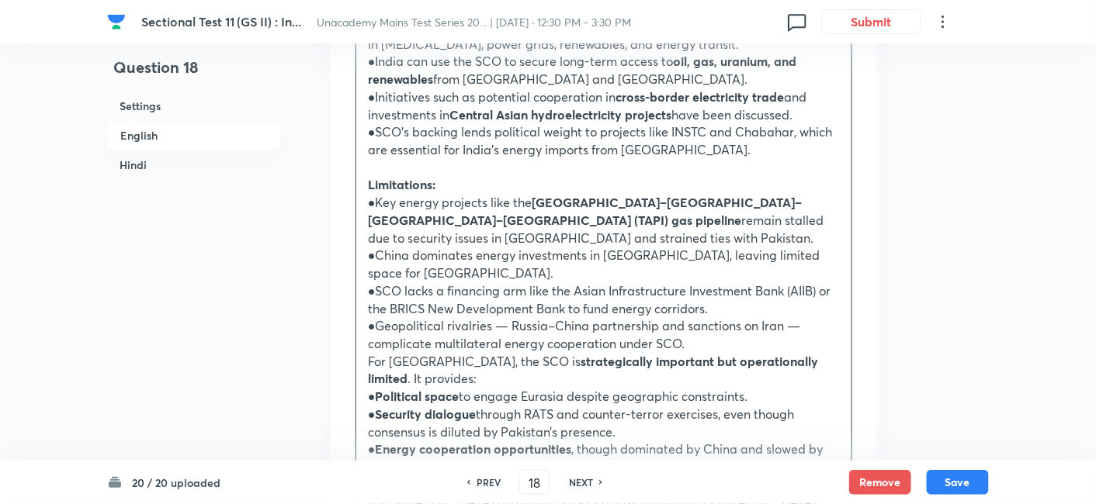
scroll to position [2231, 0]
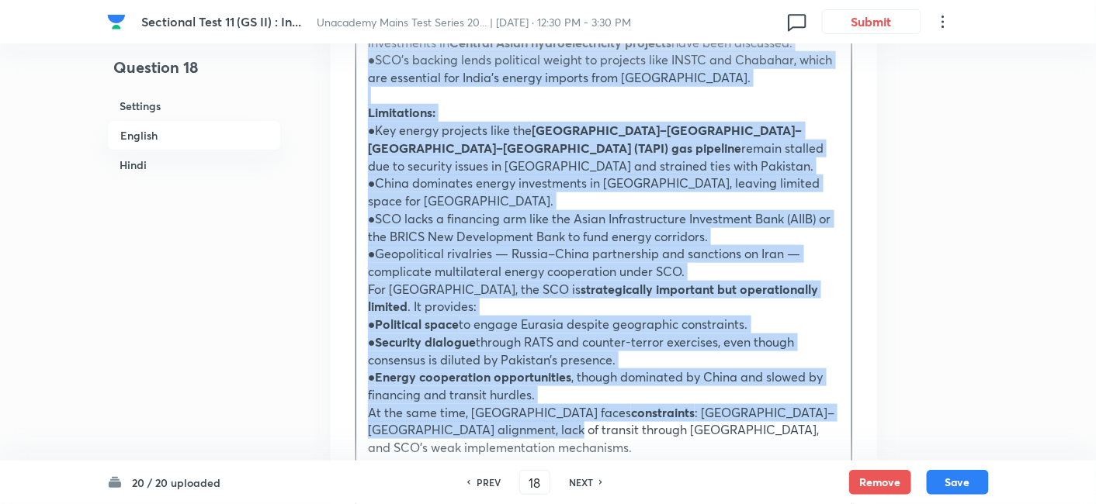
click at [463, 404] on p "At the same time, India faces constraints : China–Pakistan alignment, lack of t…" at bounding box center [604, 430] width 472 height 53
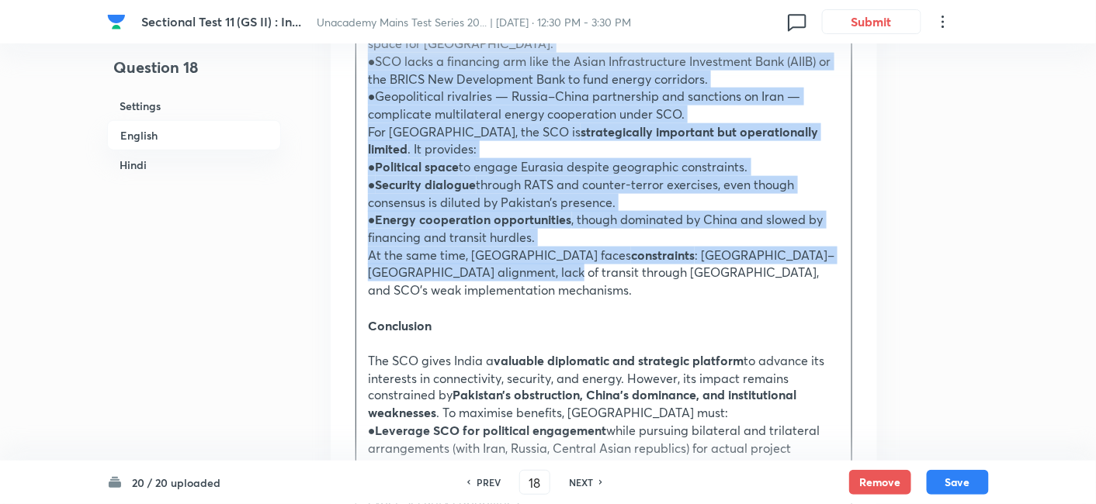
scroll to position [2403, 0]
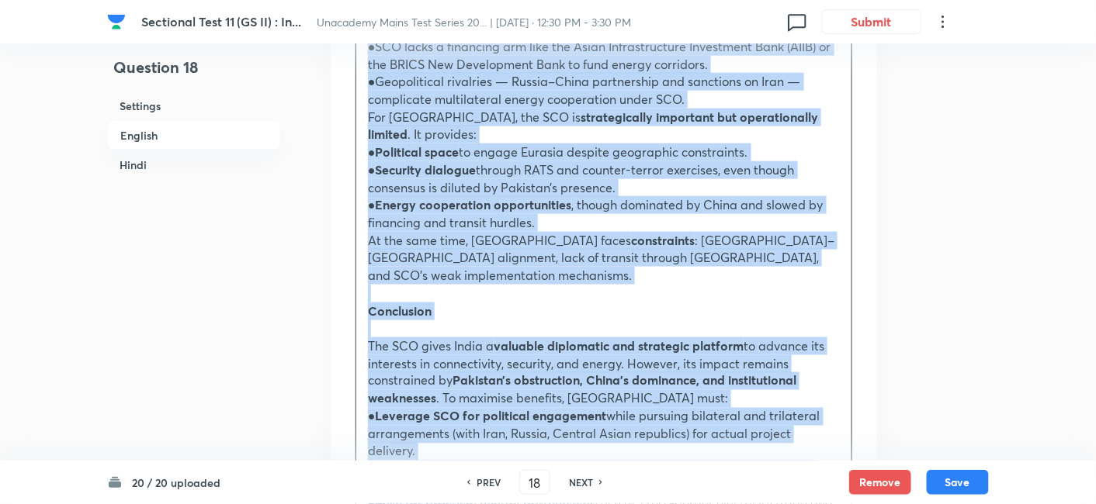
click at [469, 496] on strong "Push for practical energy partnerships" at bounding box center [486, 504] width 220 height 16
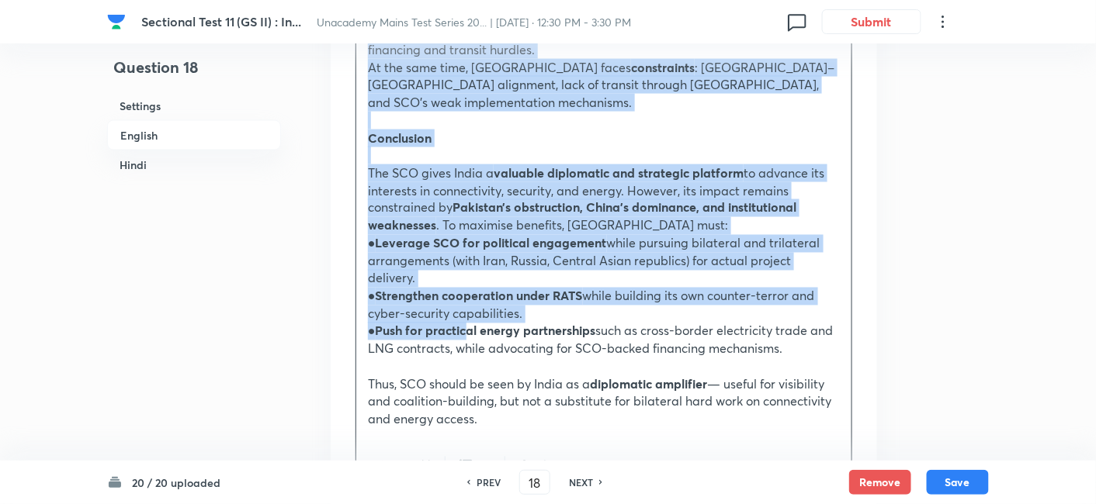
click at [487, 460] on icon "button" at bounding box center [486, 466] width 12 height 12
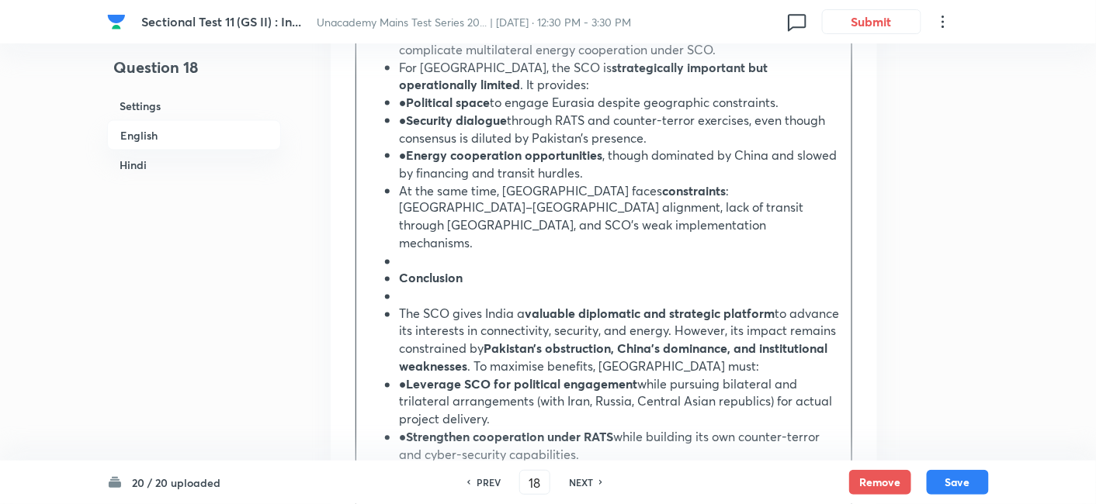
scroll to position [2252, 0]
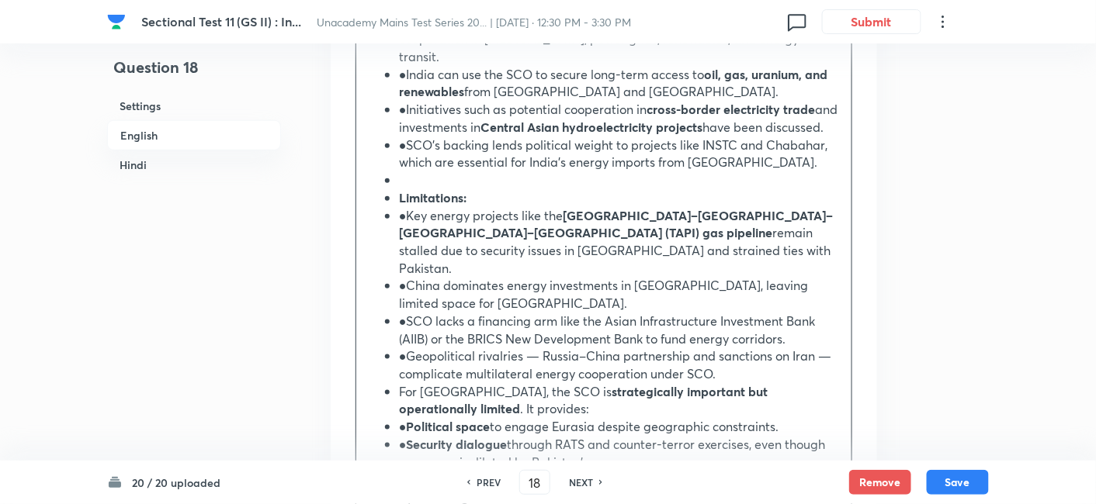
click at [189, 135] on h6 "English" at bounding box center [194, 135] width 174 height 30
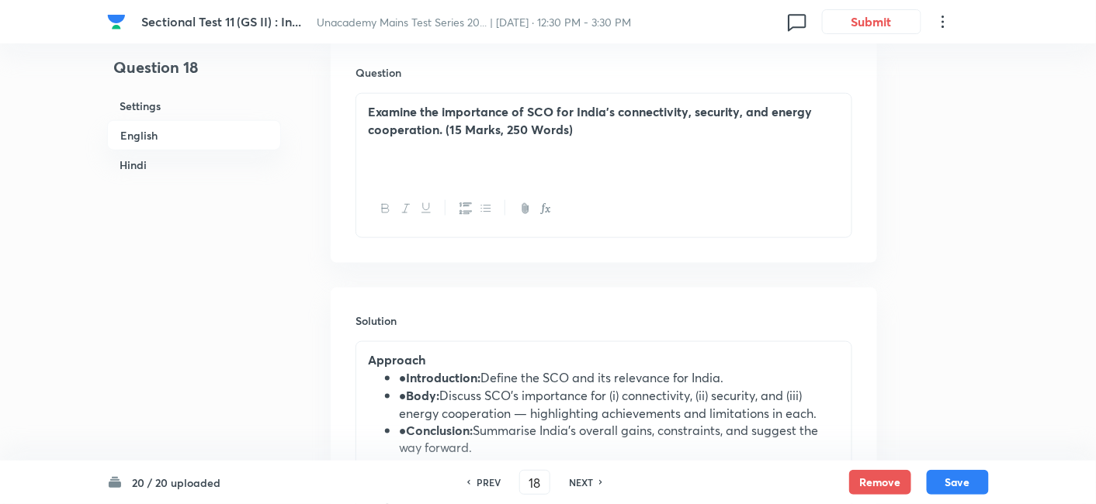
scroll to position [679, 0]
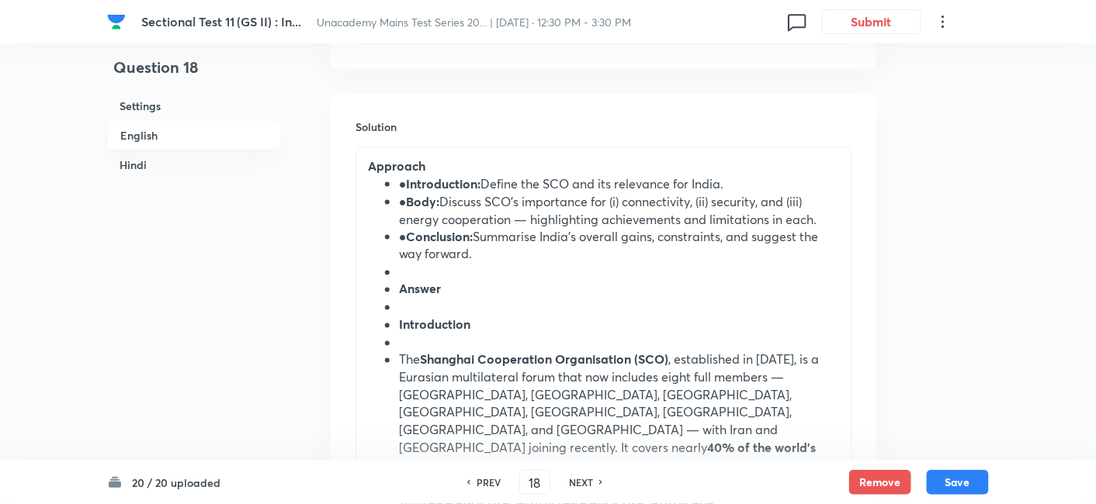
click at [415, 185] on strong "Introduction:" at bounding box center [444, 183] width 74 height 16
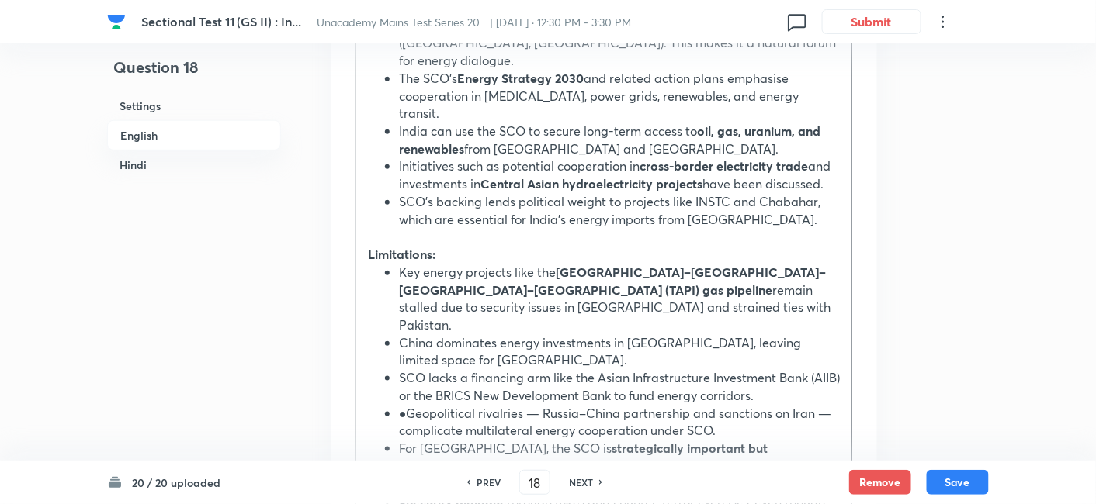
scroll to position [2231, 0]
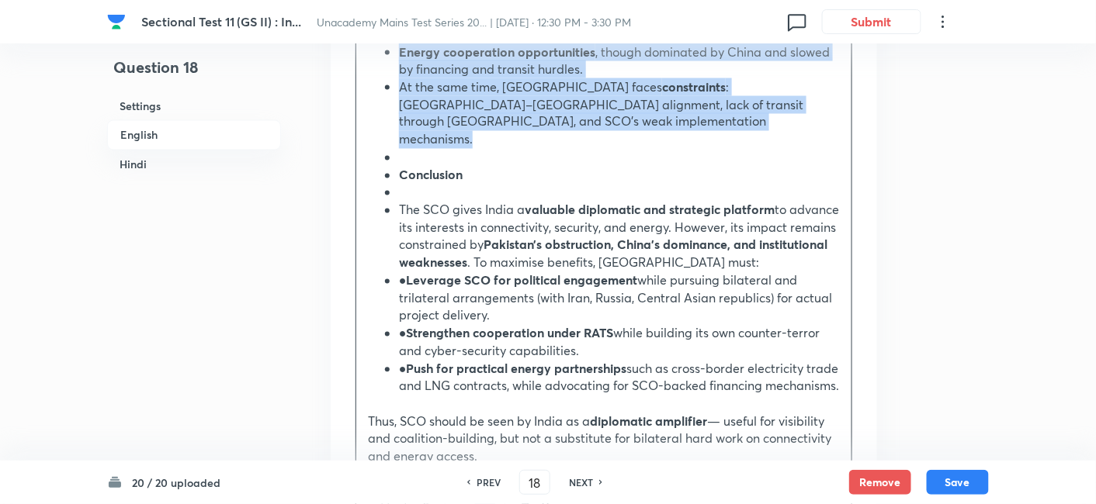
click at [467, 497] on icon "button" at bounding box center [465, 503] width 12 height 12
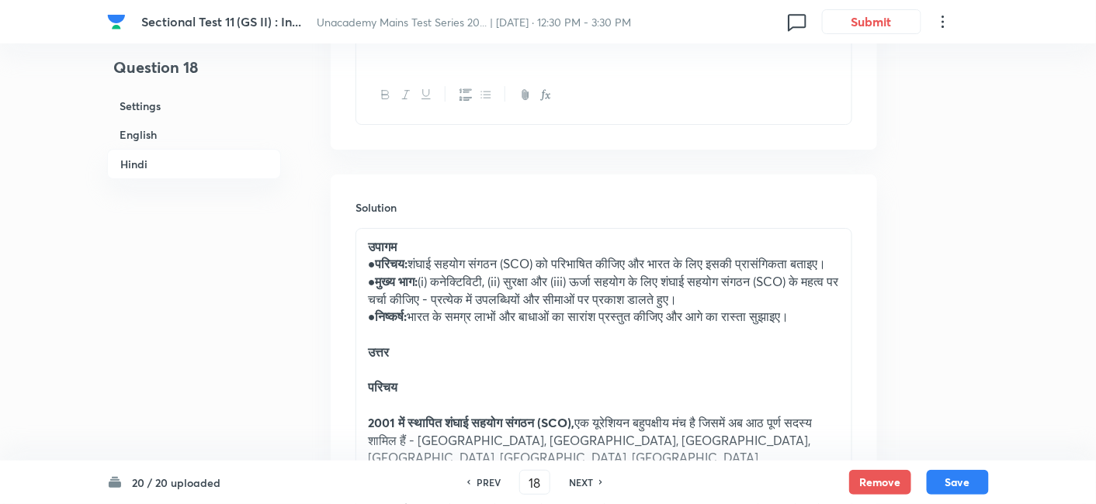
scroll to position [3319, 0]
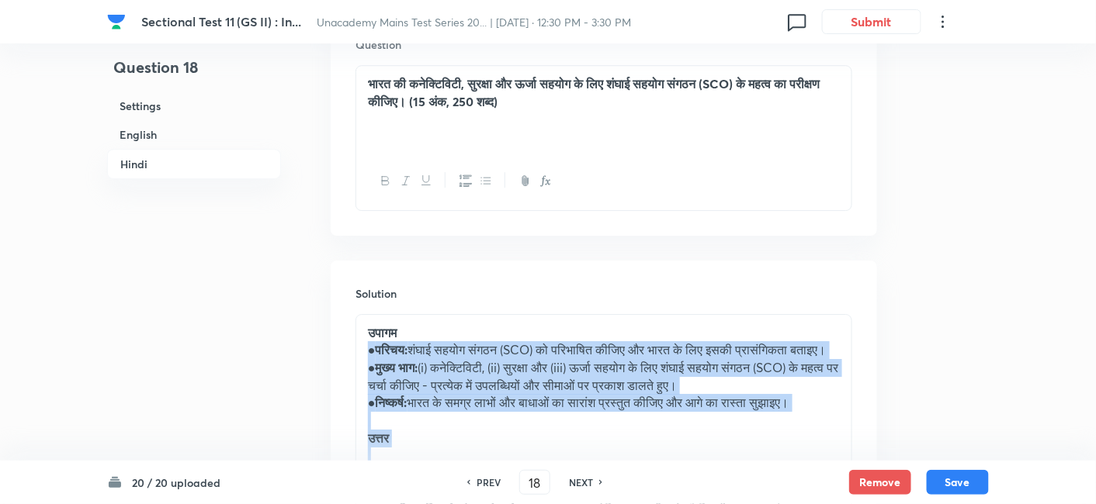
drag, startPoint x: 369, startPoint y: 153, endPoint x: 498, endPoint y: 323, distance: 213.7
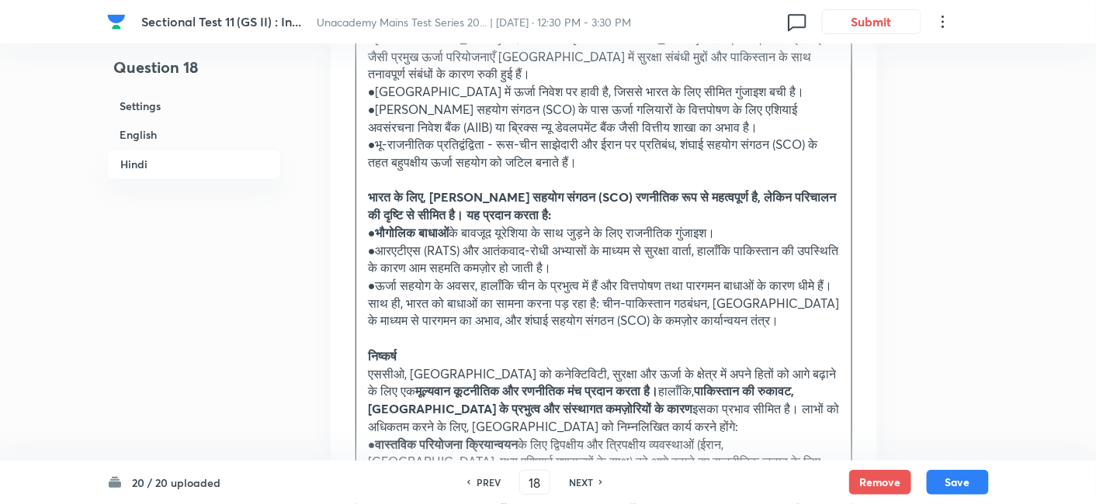
scroll to position [5129, 0]
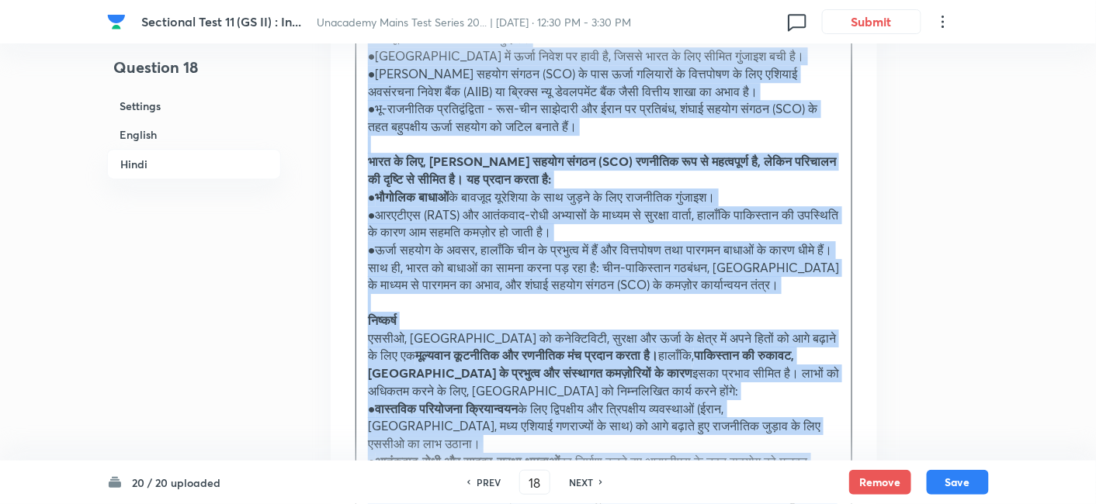
click at [459, 488] on p "● एससीओ समर्थित वित्तपोषण तंत्रों की वकालत करते हुए, सीमा पार बिजली व्यापार और …" at bounding box center [604, 505] width 472 height 35
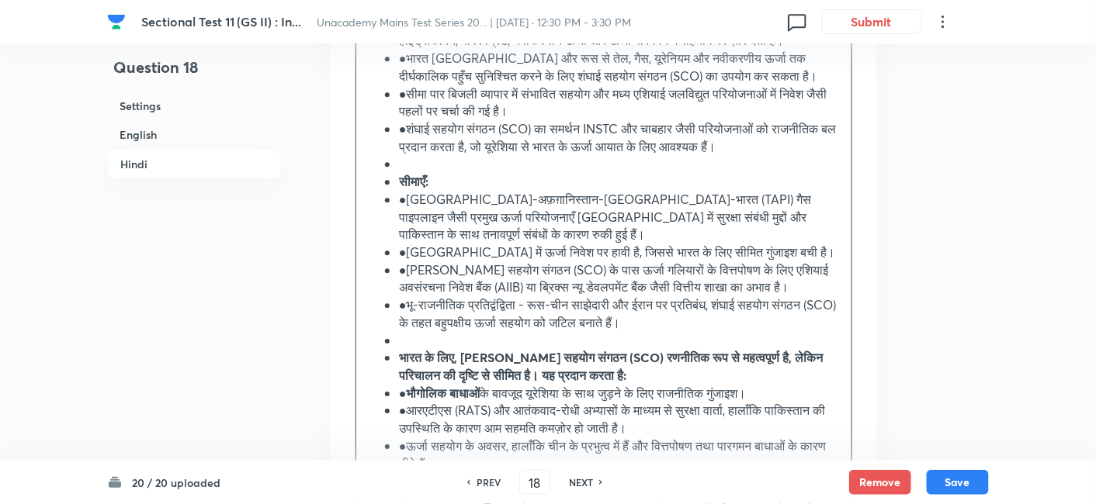
click at [189, 164] on h6 "Hindi" at bounding box center [194, 164] width 174 height 30
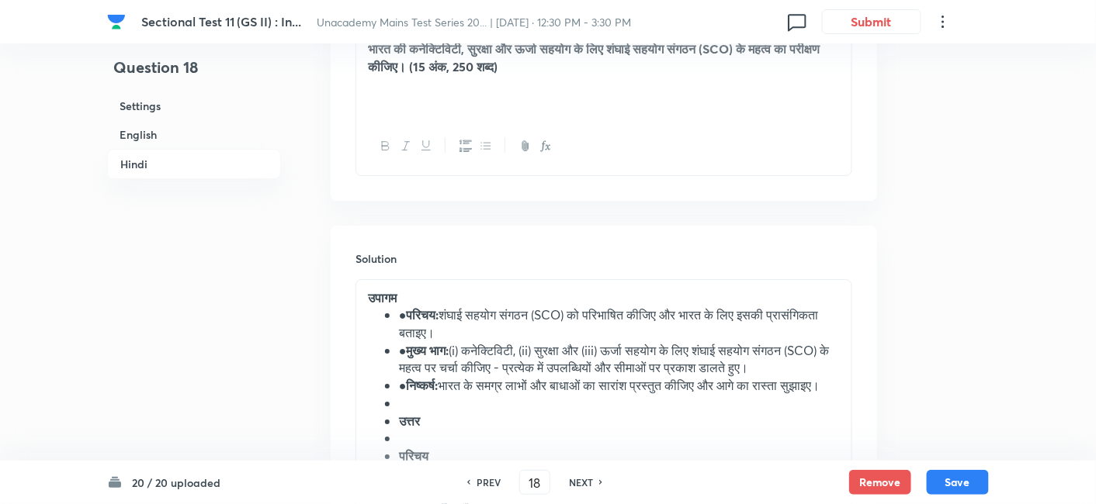
scroll to position [3375, 0]
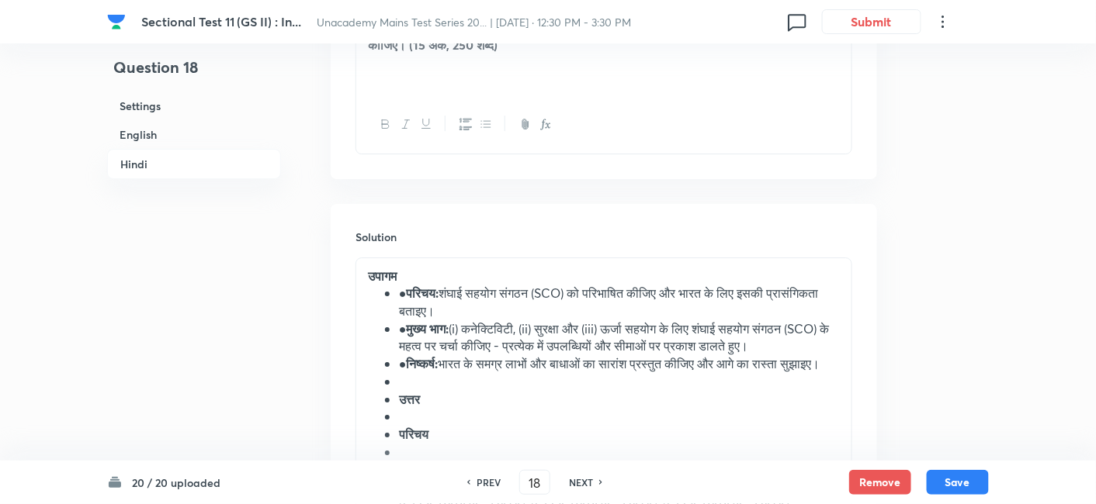
click at [403, 285] on li "● परिचय: शंघाई सहयोग संगठन (SCO) को परिभाषित कीजिए और भारत के लिए इसकी प्रासंगि…" at bounding box center [619, 302] width 441 height 35
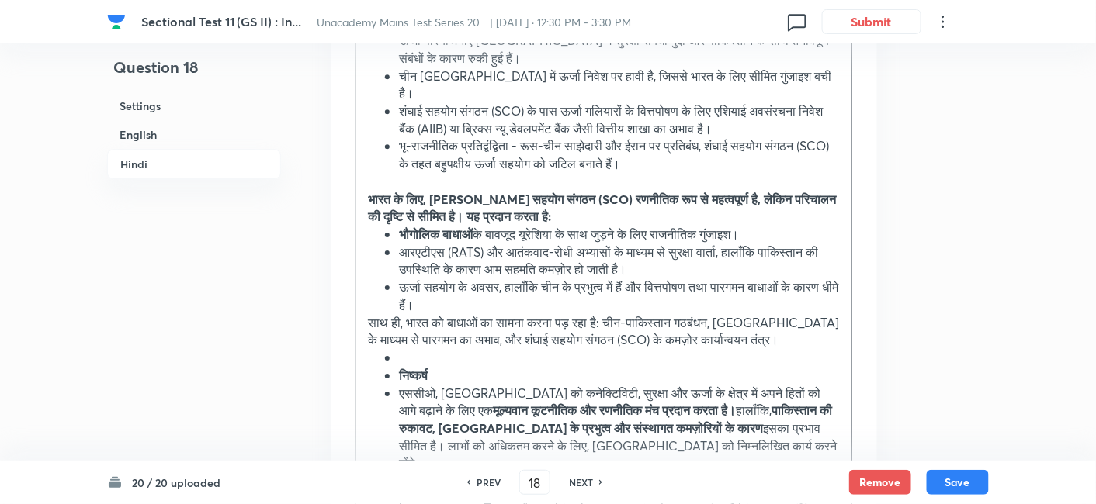
scroll to position [5186, 0]
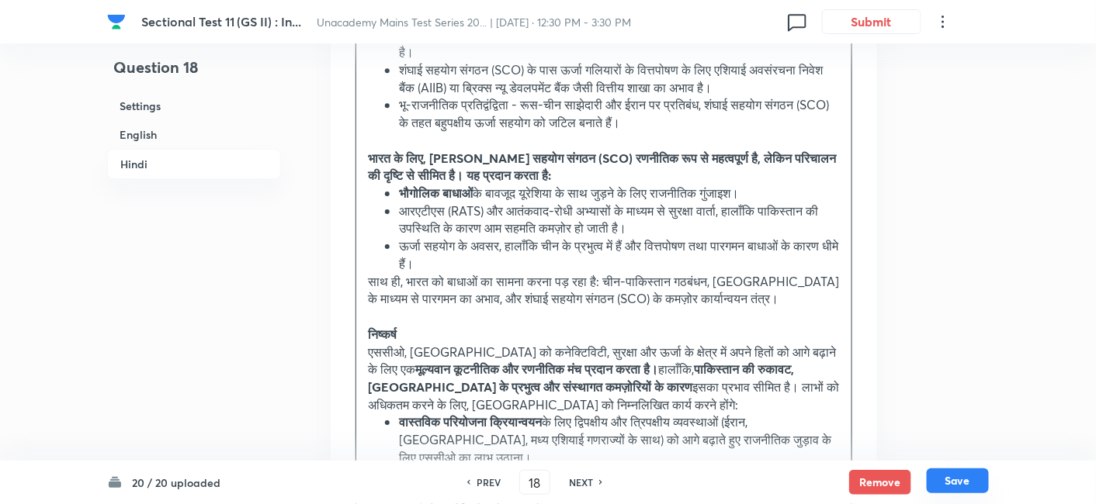
click at [978, 484] on button "Save" at bounding box center [957, 481] width 62 height 25
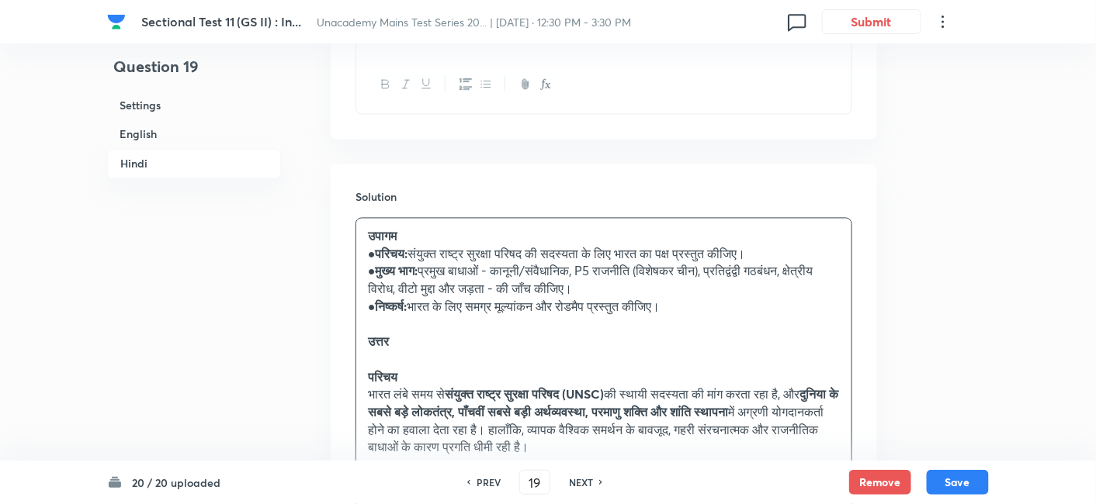
click at [161, 132] on h6 "English" at bounding box center [194, 134] width 174 height 29
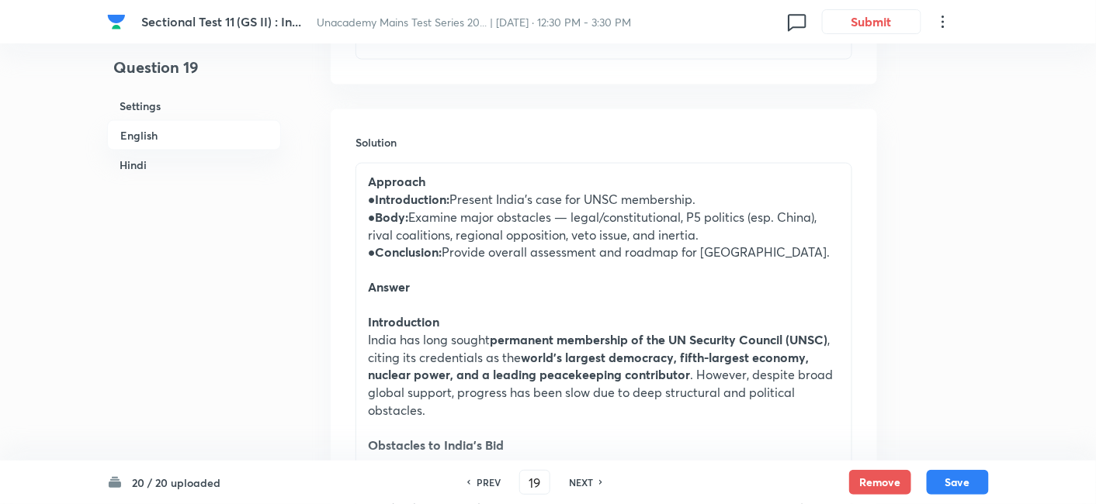
scroll to position [679, 0]
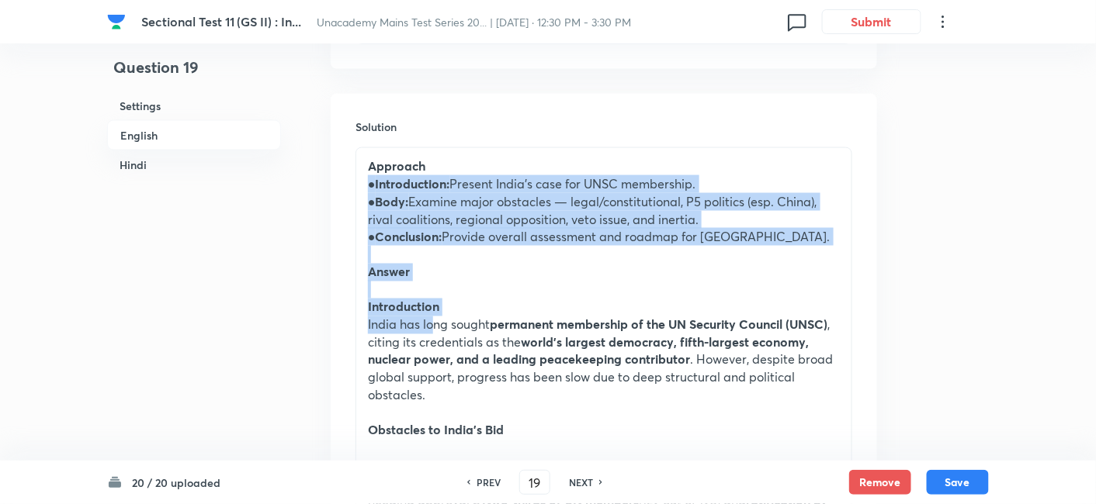
drag, startPoint x: 370, startPoint y: 188, endPoint x: 431, endPoint y: 327, distance: 151.8
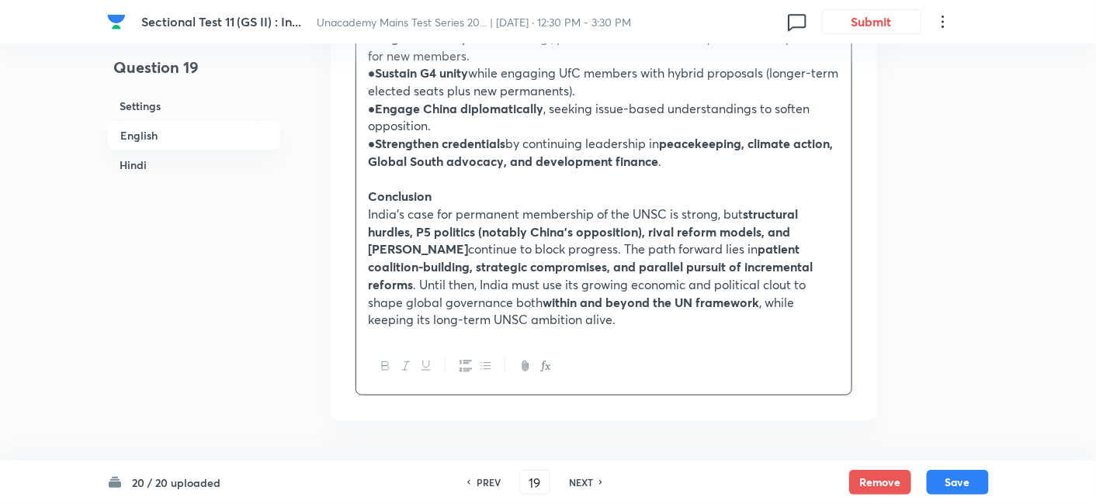
scroll to position [2145, 0]
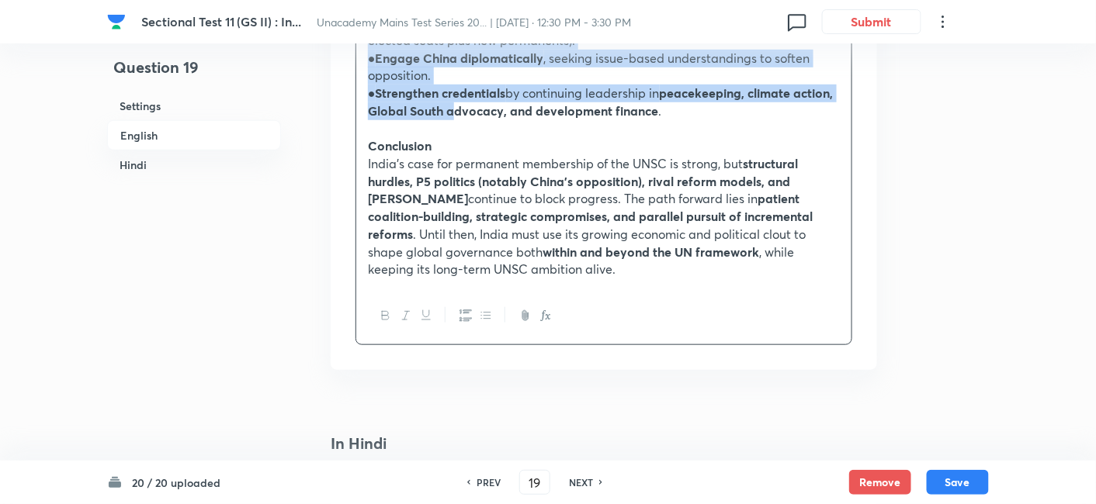
click at [498, 94] on strong "peacekeeping, climate action, Global South advocacy, and development finance" at bounding box center [601, 102] width 466 height 34
click at [490, 310] on icon "button" at bounding box center [486, 316] width 12 height 12
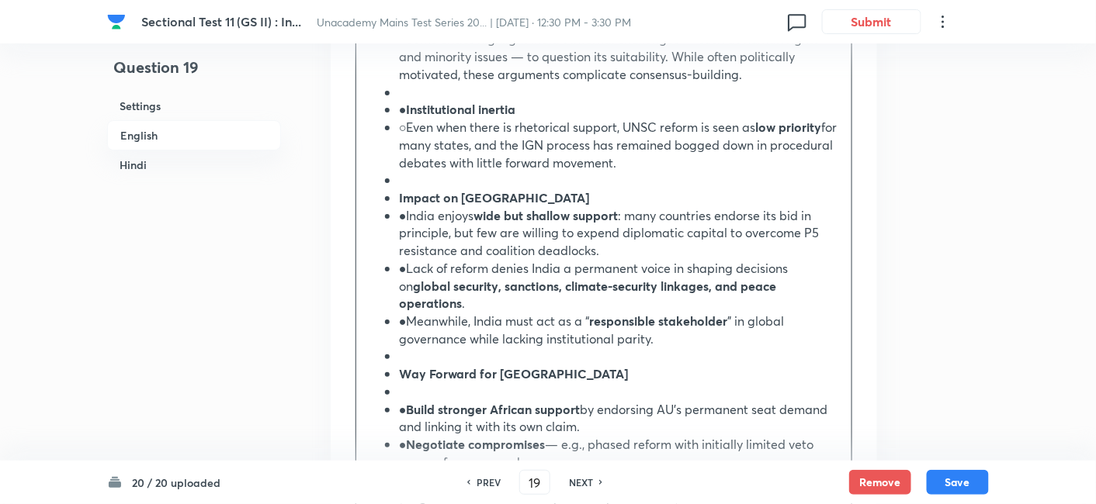
click at [172, 127] on h6 "English" at bounding box center [194, 135] width 174 height 30
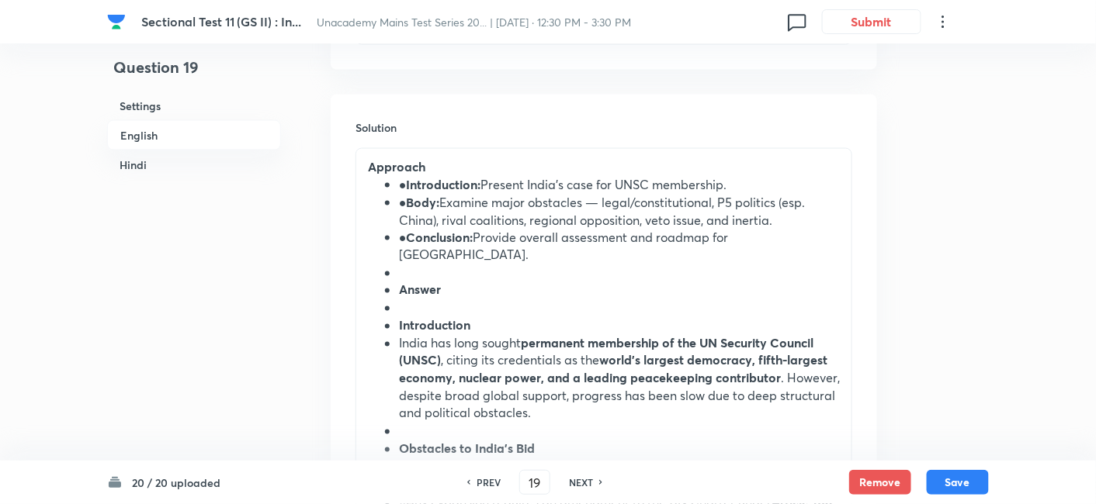
scroll to position [679, 0]
click at [414, 194] on strong "Body:" at bounding box center [423, 201] width 33 height 16
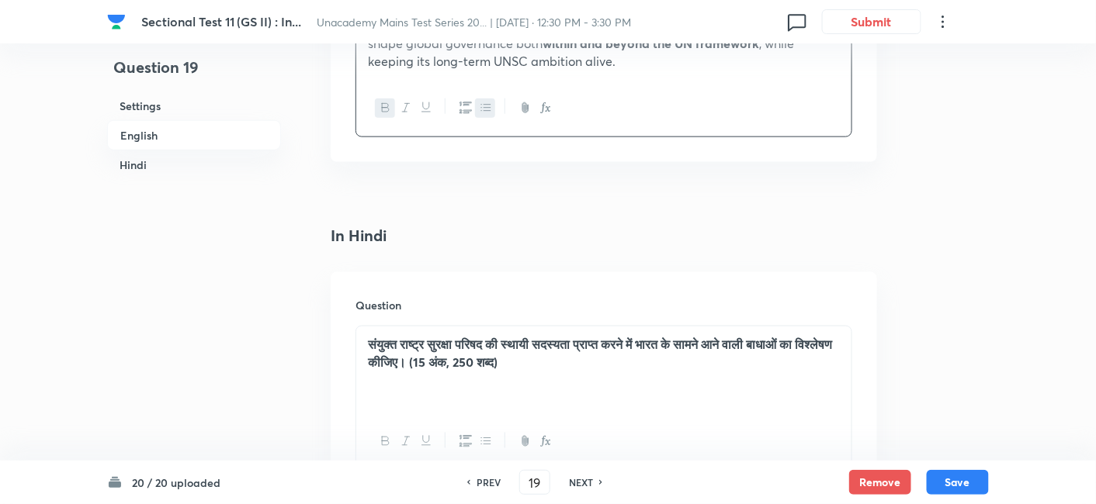
scroll to position [2403, 0]
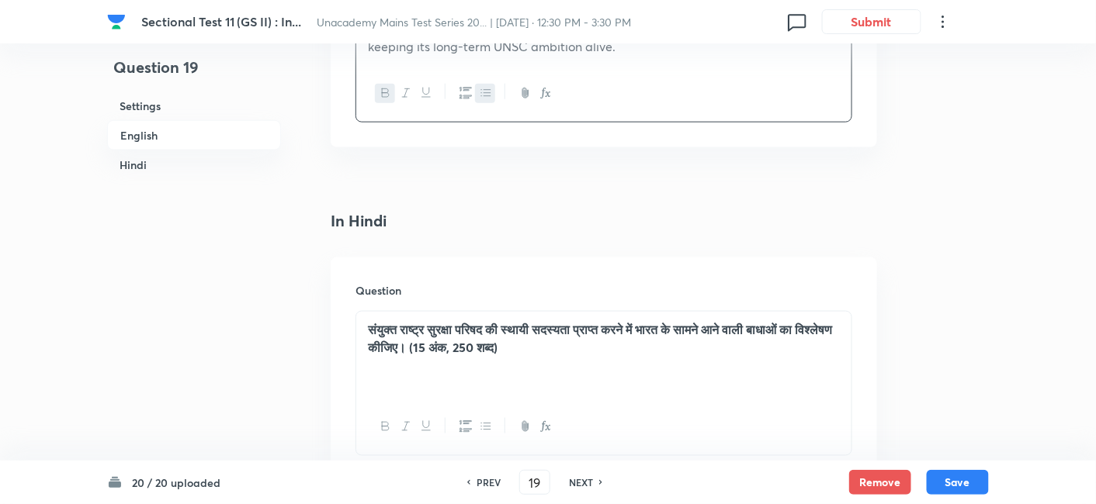
click at [154, 161] on h6 "Hindi" at bounding box center [194, 165] width 174 height 29
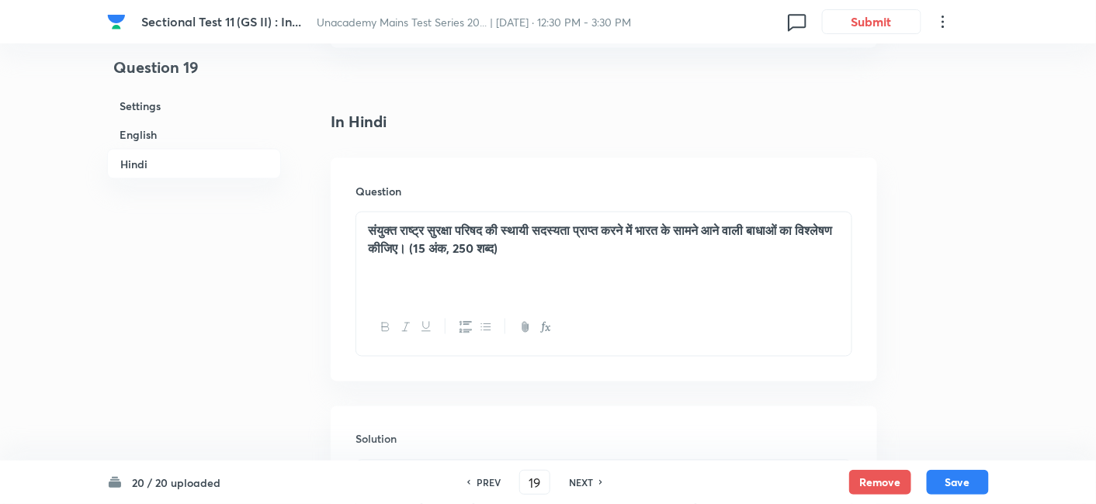
click at [482, 234] on div "संयुक्त राष्ट्र सुरक्षा परिषद की स्थायी सदस्यता प्राप्त करने में भारत के सामने …" at bounding box center [603, 256] width 495 height 87
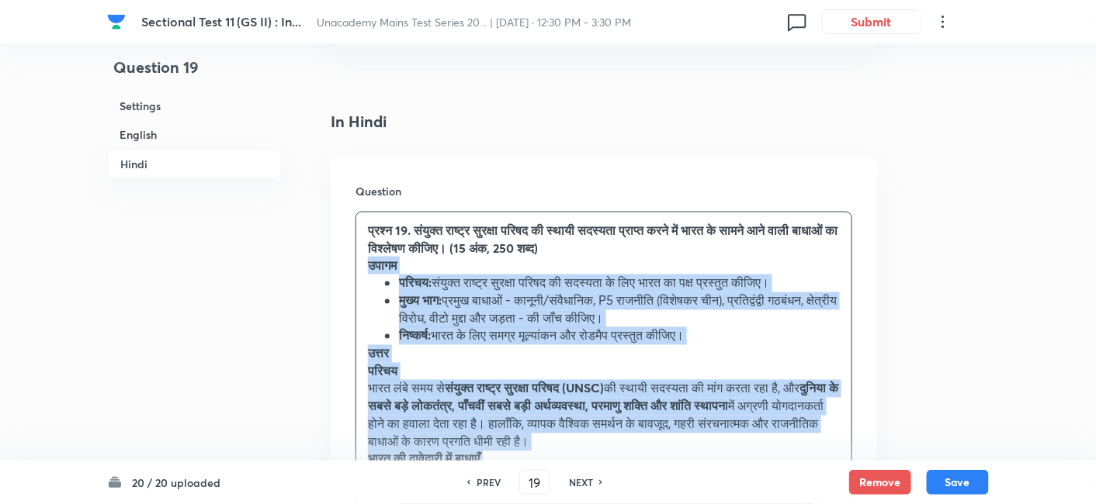
drag, startPoint x: 373, startPoint y: 223, endPoint x: 350, endPoint y: 214, distance: 25.1
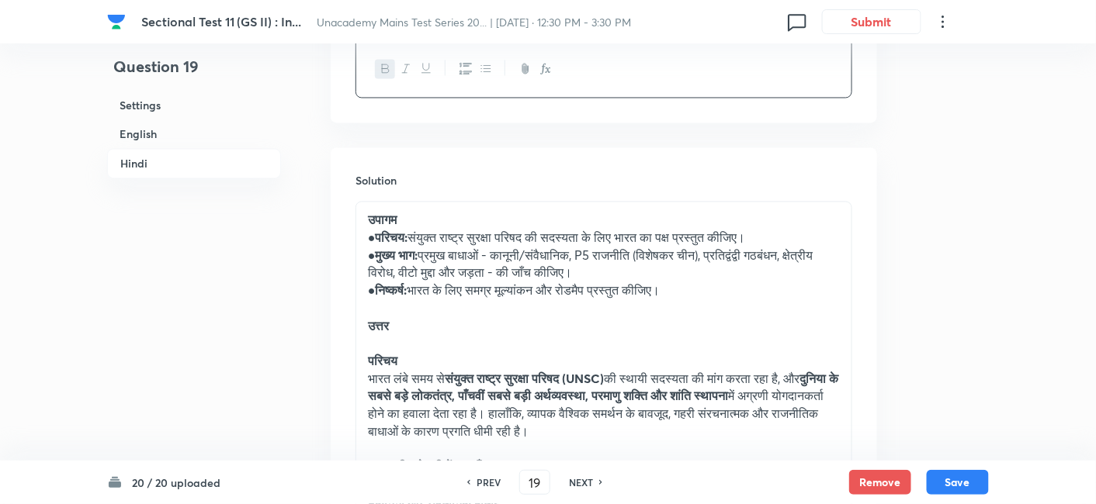
click at [460, 318] on p "उत्तर" at bounding box center [604, 327] width 472 height 18
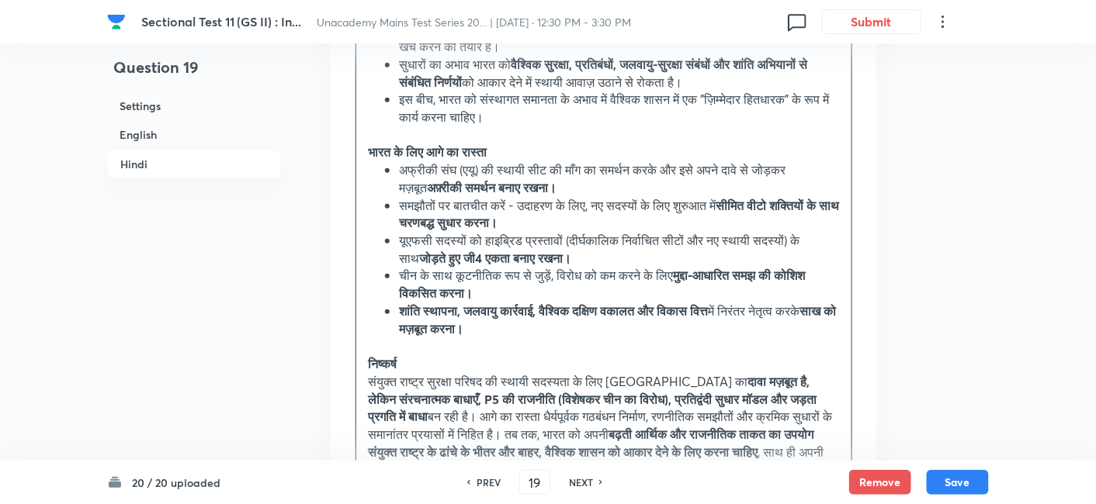
scroll to position [4209, 0]
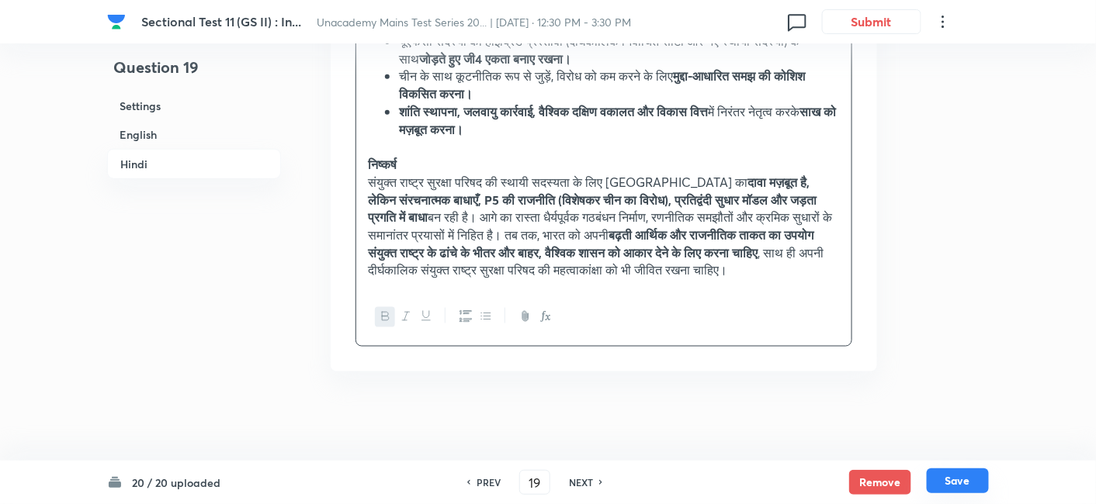
click at [968, 492] on button "Save" at bounding box center [957, 481] width 62 height 25
type input "20"
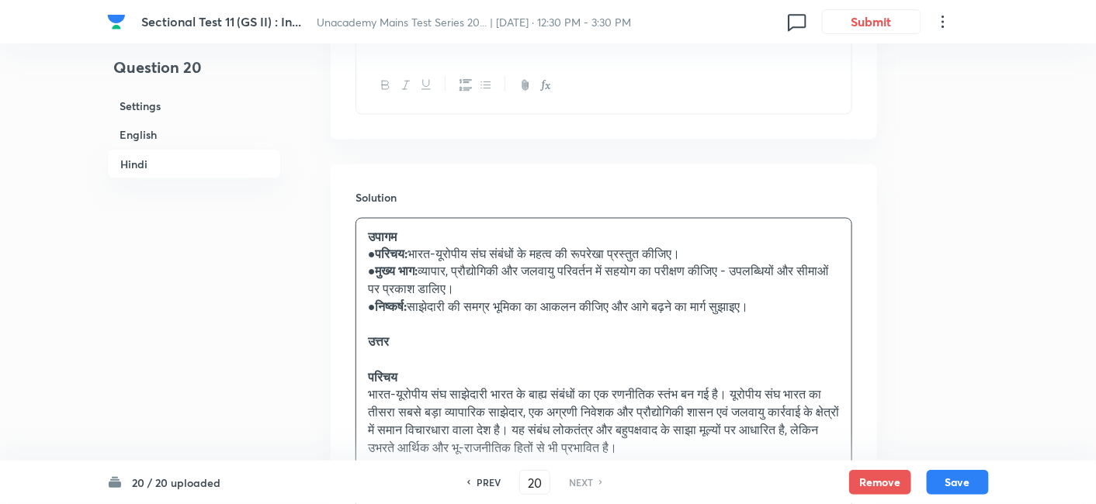
click at [192, 133] on h6 "English" at bounding box center [194, 134] width 174 height 29
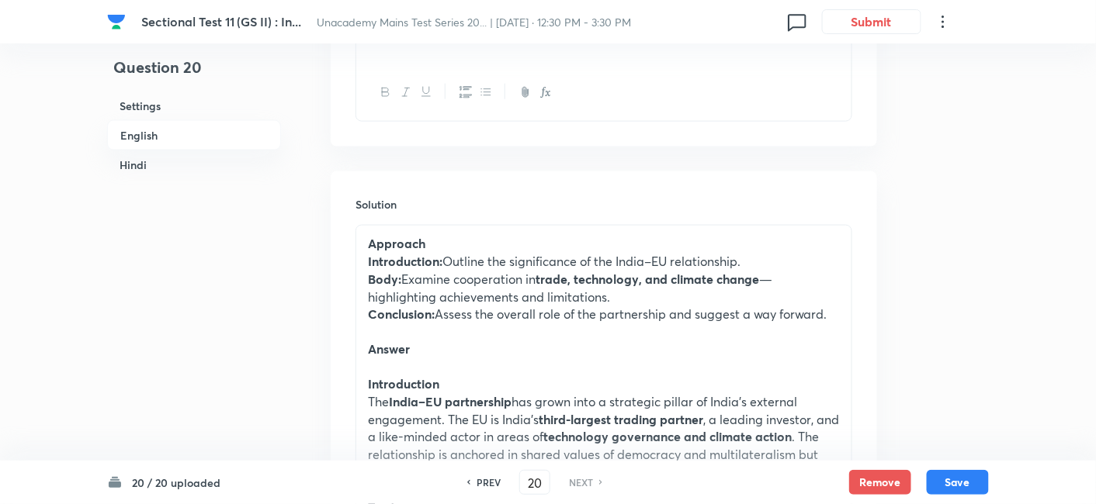
scroll to position [679, 0]
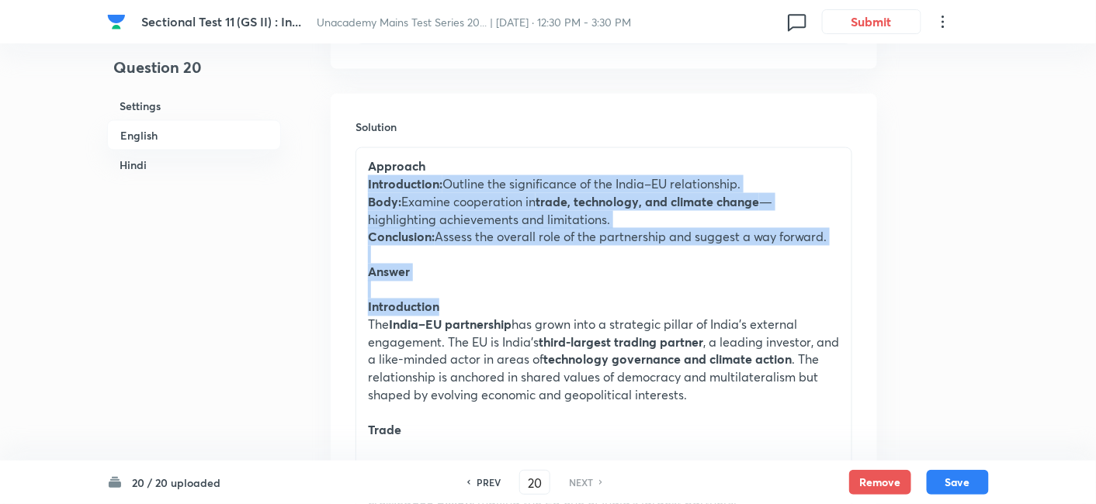
drag, startPoint x: 365, startPoint y: 182, endPoint x: 470, endPoint y: 316, distance: 170.1
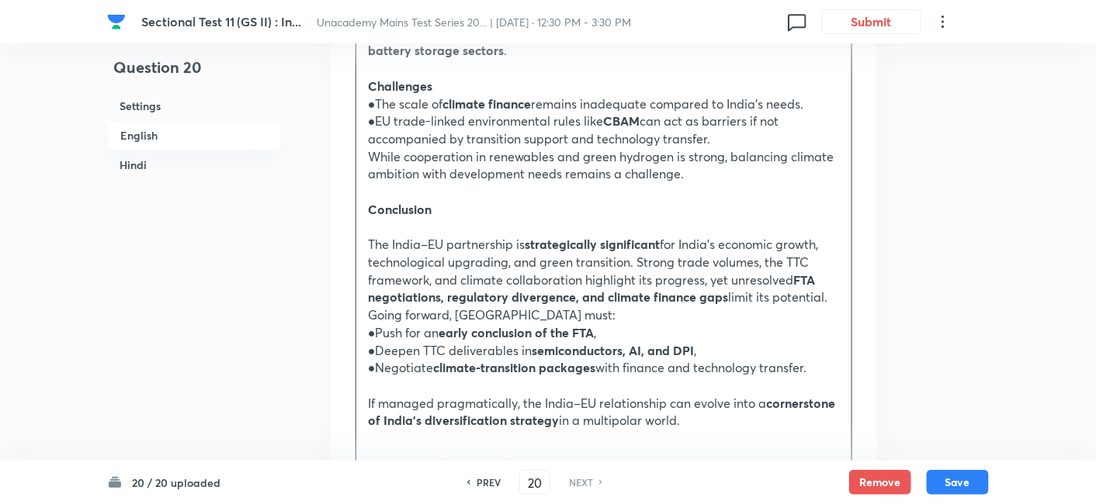
scroll to position [1800, 0]
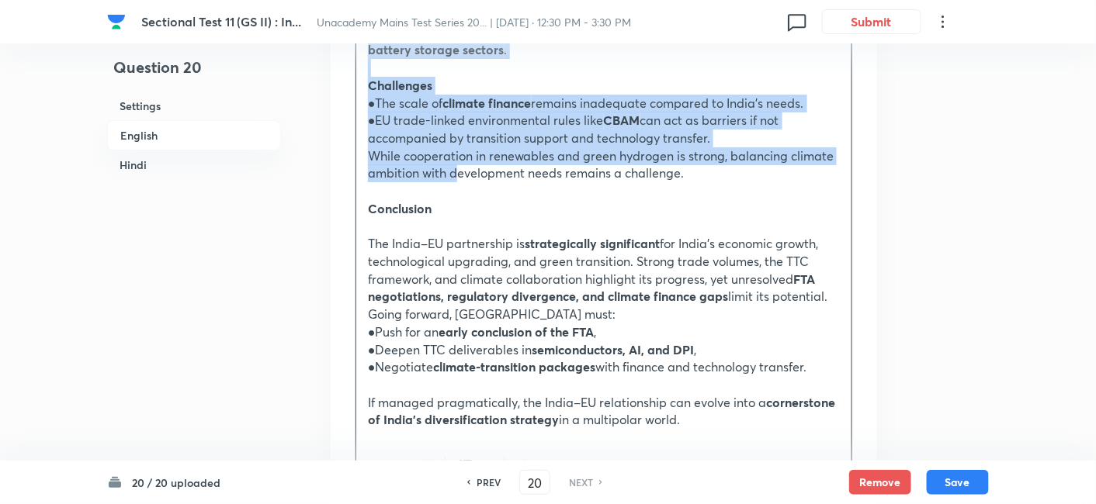
click at [457, 161] on p "While cooperation in renewables and green hydrogen is strong, balancing climate…" at bounding box center [604, 164] width 472 height 35
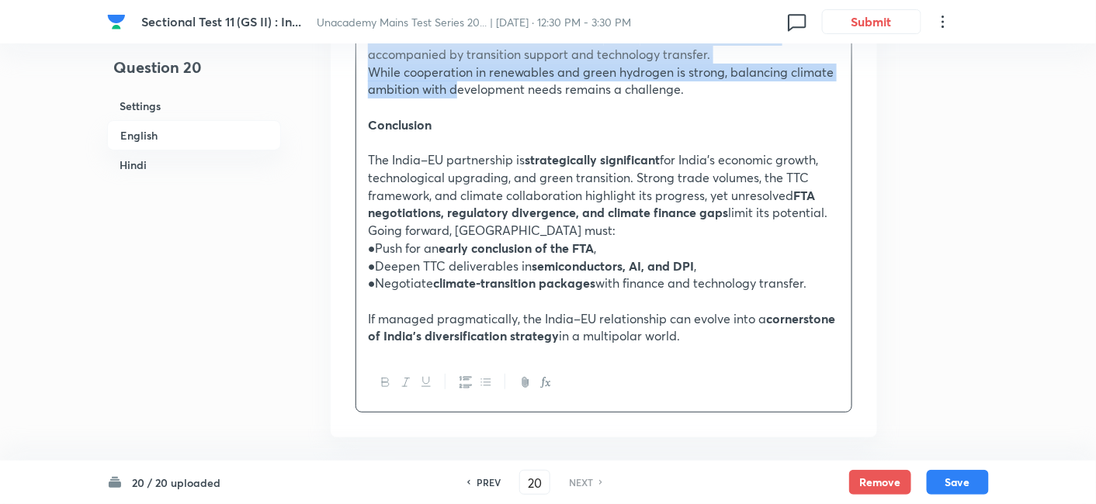
scroll to position [1886, 0]
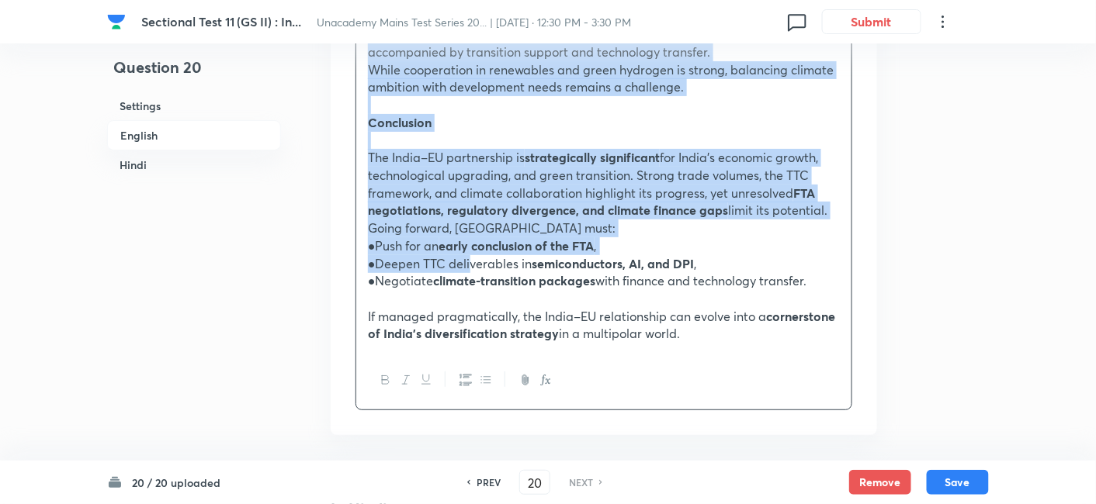
click at [470, 255] on p "●Deepen TTC deliverables in semiconductors, AI, and DPI ," at bounding box center [604, 264] width 472 height 18
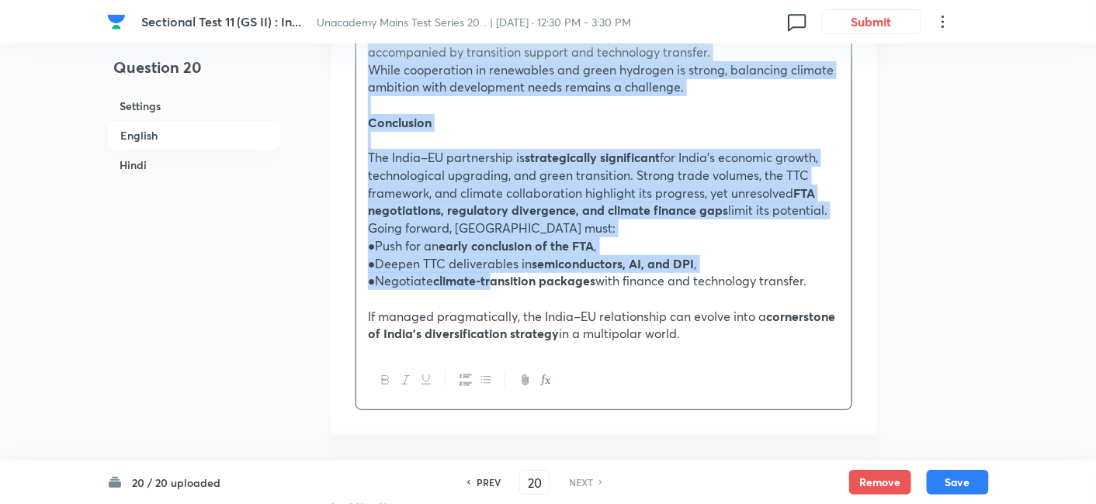
click at [493, 272] on strong "climate-transition packages" at bounding box center [515, 280] width 162 height 16
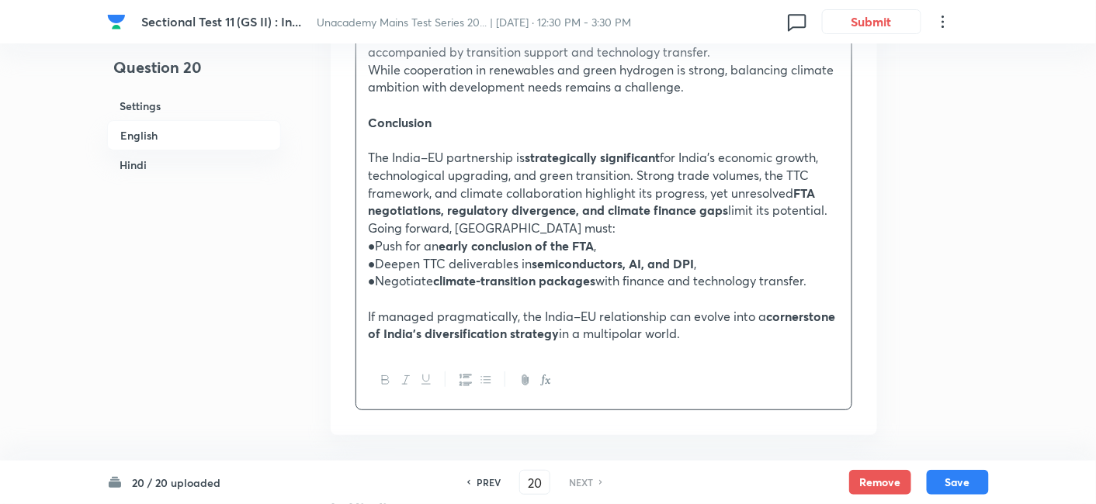
click at [489, 352] on div at bounding box center [603, 380] width 495 height 57
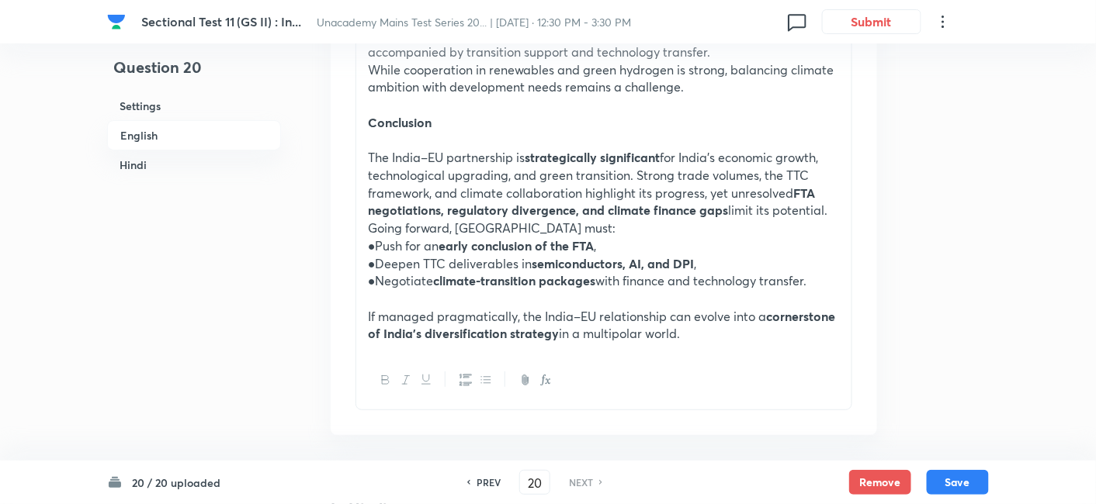
click at [475, 371] on button "button" at bounding box center [485, 380] width 20 height 19
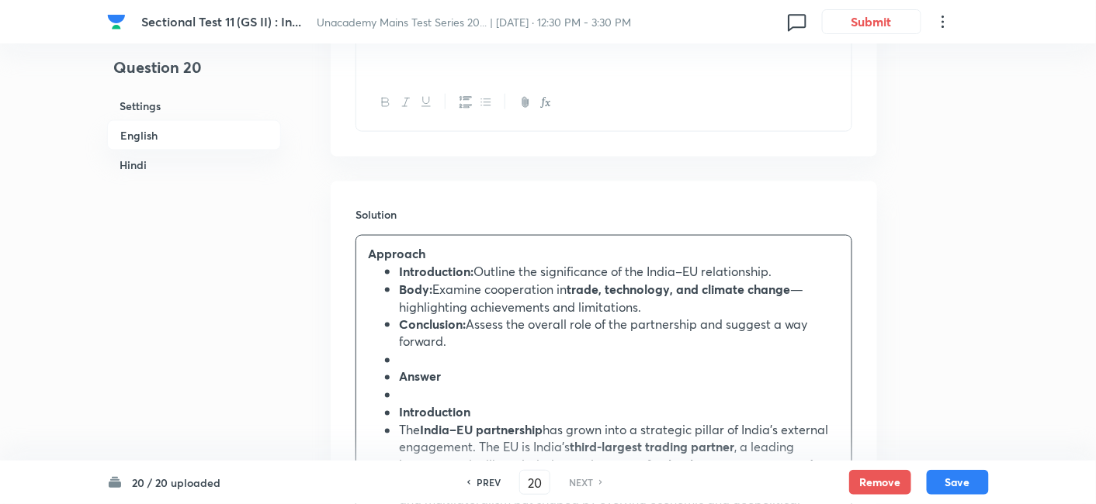
click at [166, 144] on h6 "English" at bounding box center [194, 135] width 174 height 30
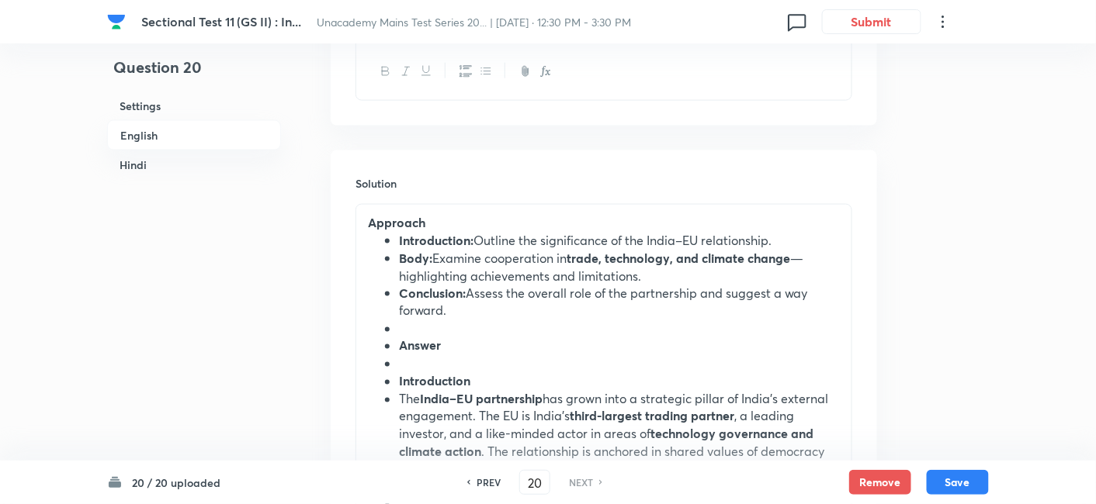
scroll to position [679, 0]
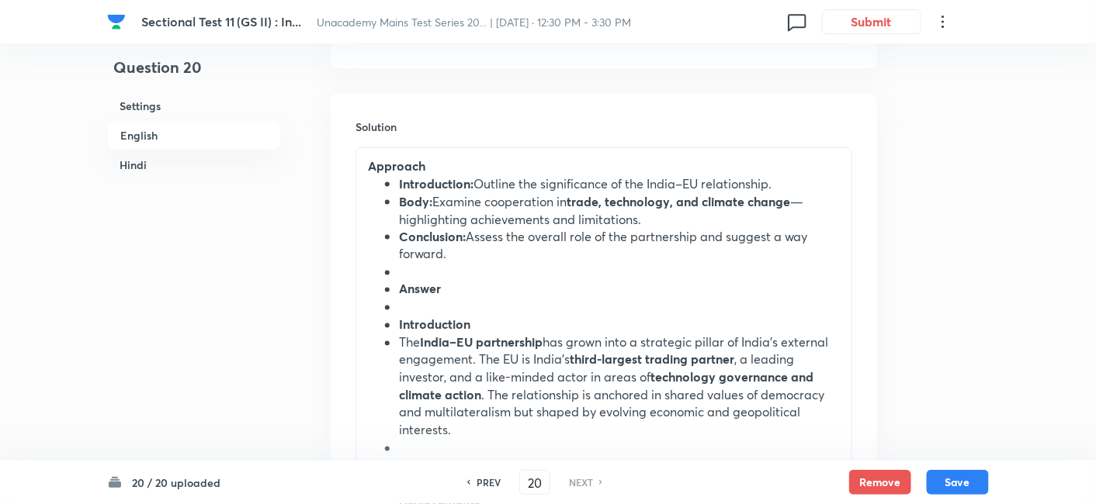
click at [399, 189] on strong "Introduction:" at bounding box center [436, 183] width 74 height 16
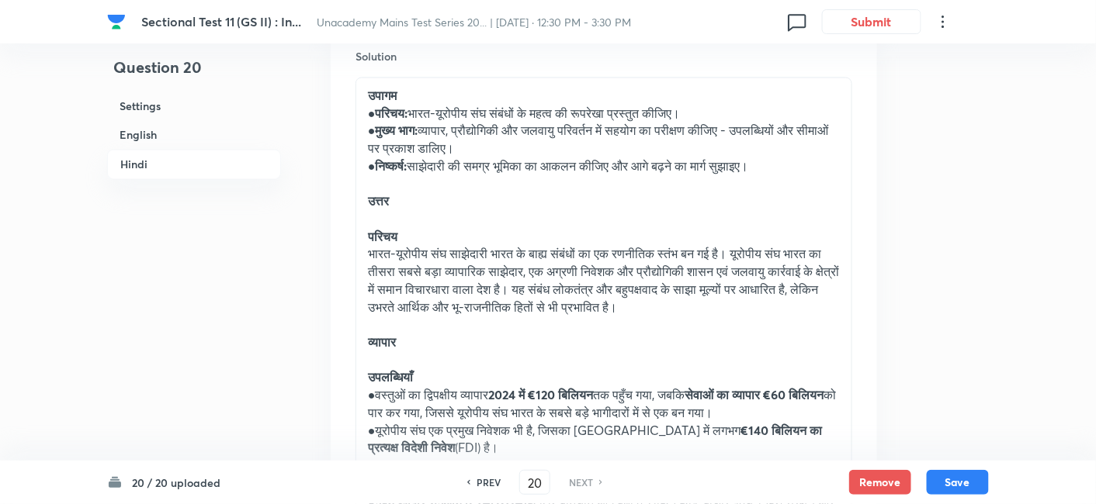
scroll to position [2748, 0]
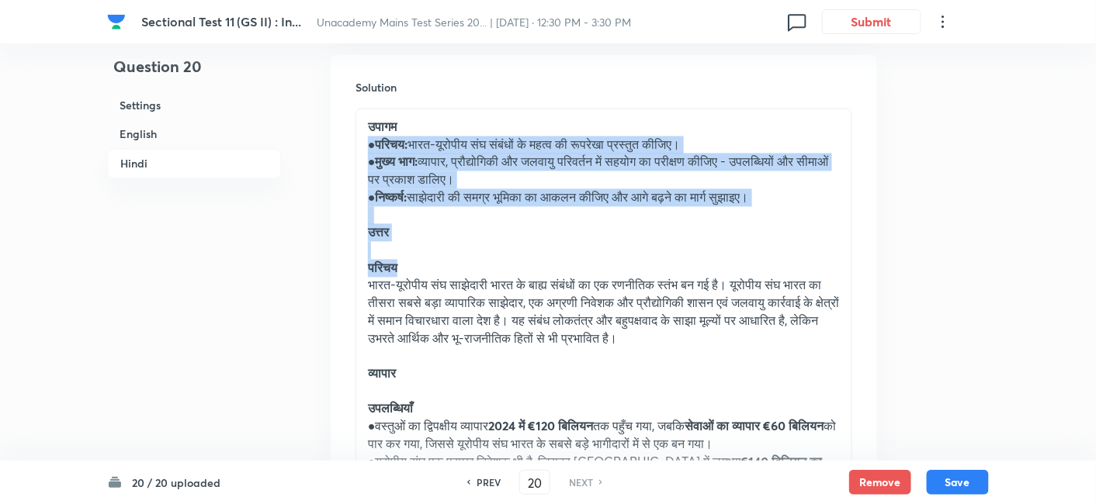
drag, startPoint x: 363, startPoint y: 133, endPoint x: 444, endPoint y: 256, distance: 147.4
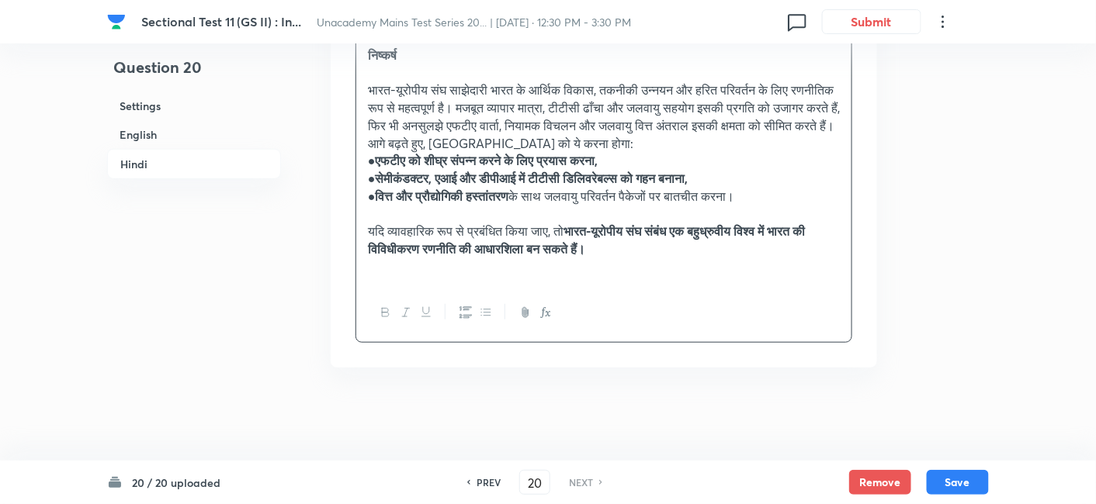
scroll to position [3929, 0]
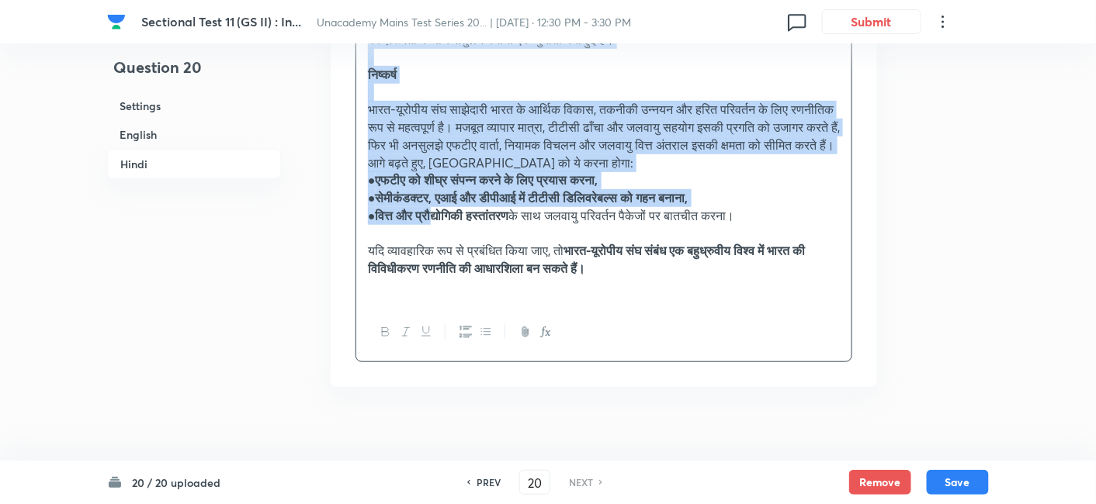
click at [442, 223] on strong "वित्त और प्रौद्योगिकी हस्तांतरण" at bounding box center [442, 215] width 133 height 16
click at [490, 338] on icon "button" at bounding box center [486, 332] width 12 height 12
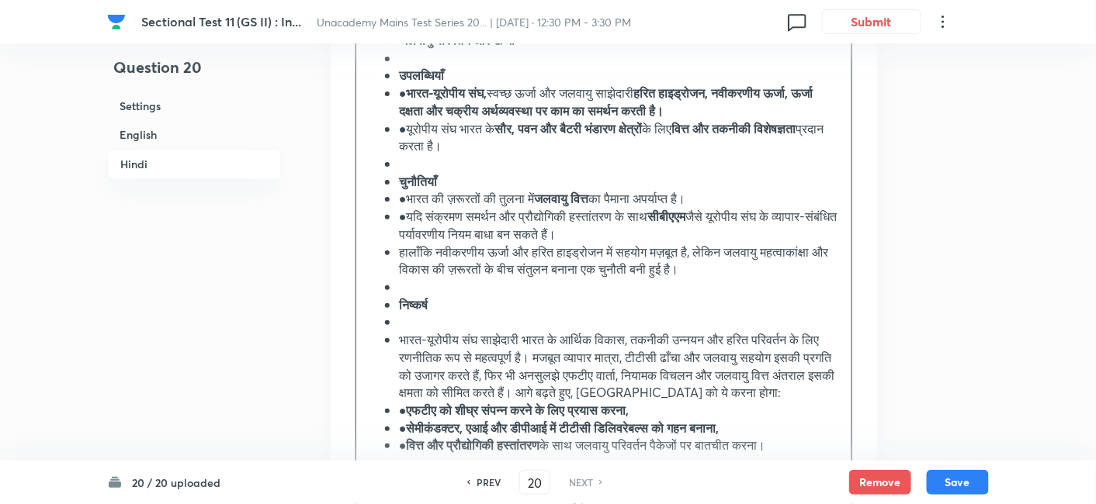
click at [200, 163] on h6 "Hindi" at bounding box center [194, 164] width 174 height 30
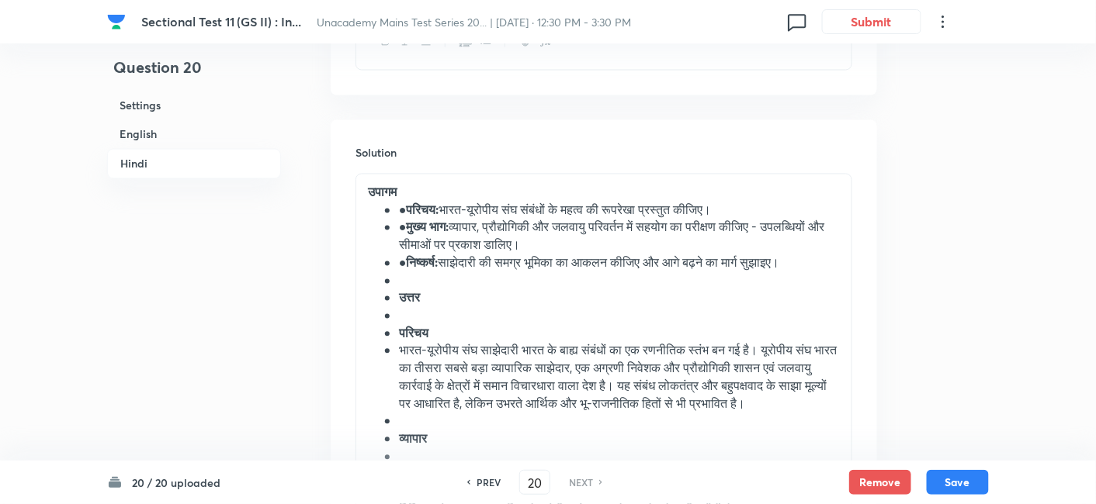
scroll to position [2690, 0]
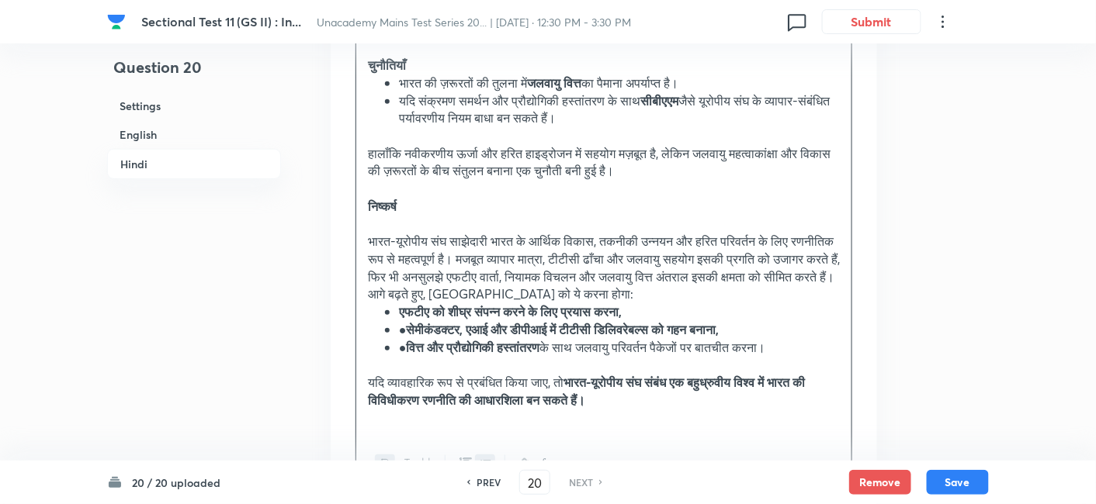
scroll to position [4068, 0]
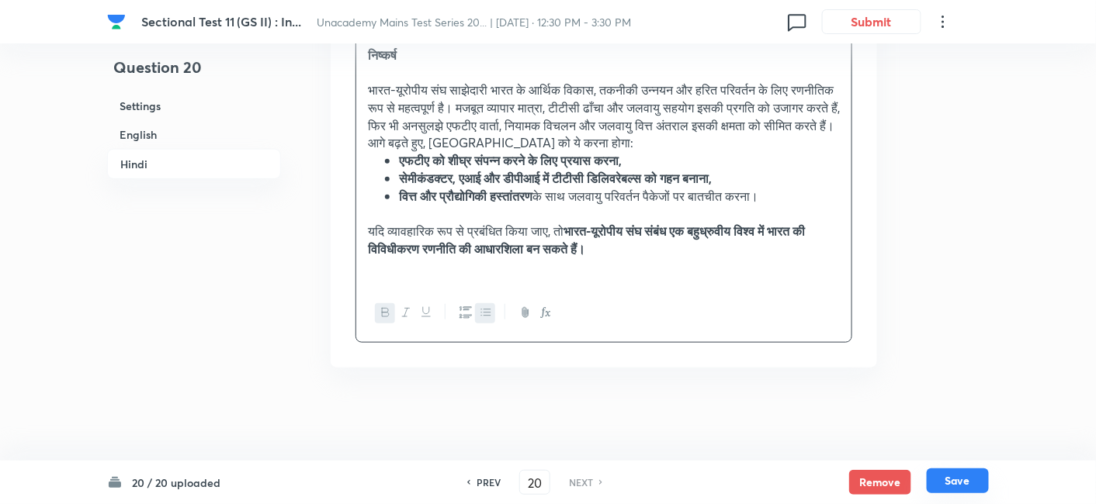
click at [980, 486] on button "Save" at bounding box center [957, 481] width 62 height 25
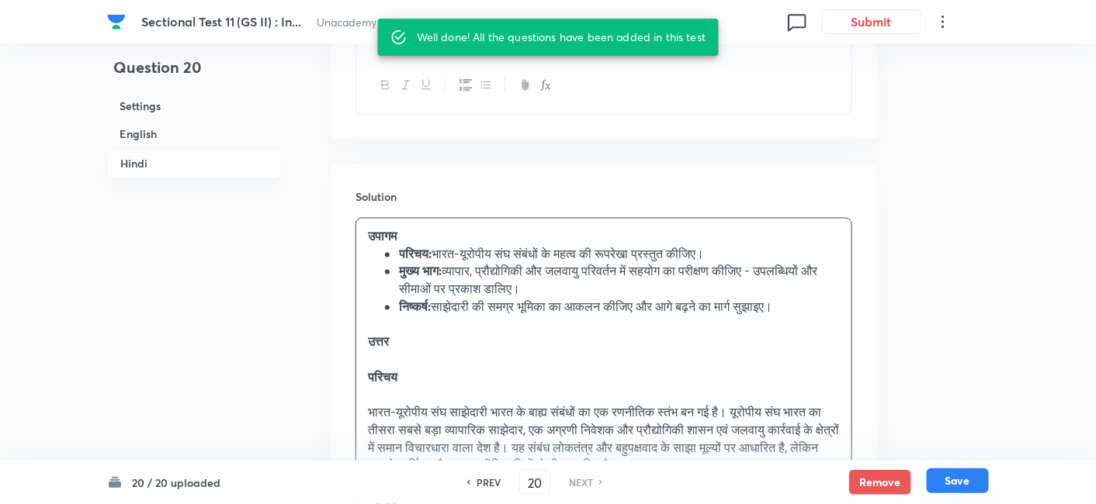
click at [978, 484] on button "Save" at bounding box center [957, 481] width 62 height 25
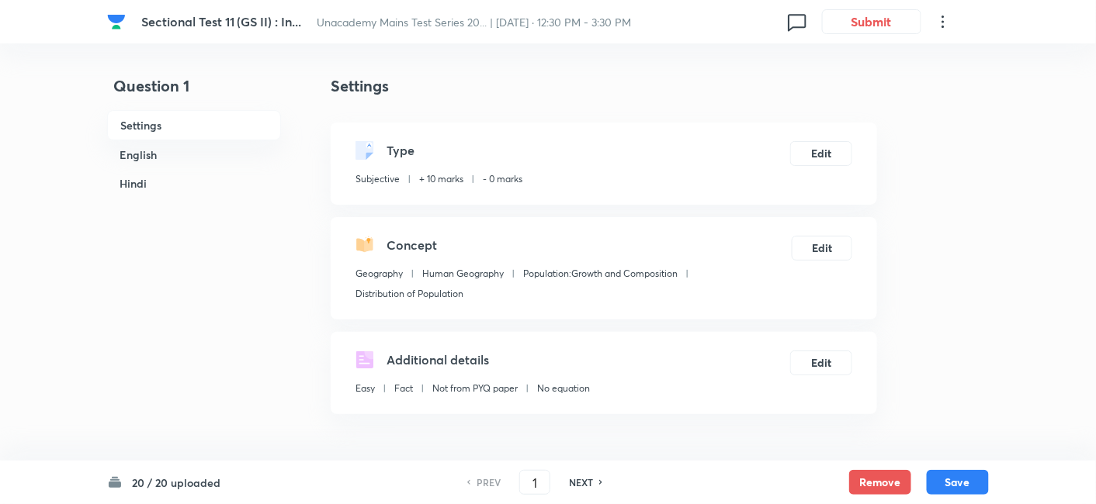
click at [200, 154] on h6 "English" at bounding box center [194, 154] width 174 height 29
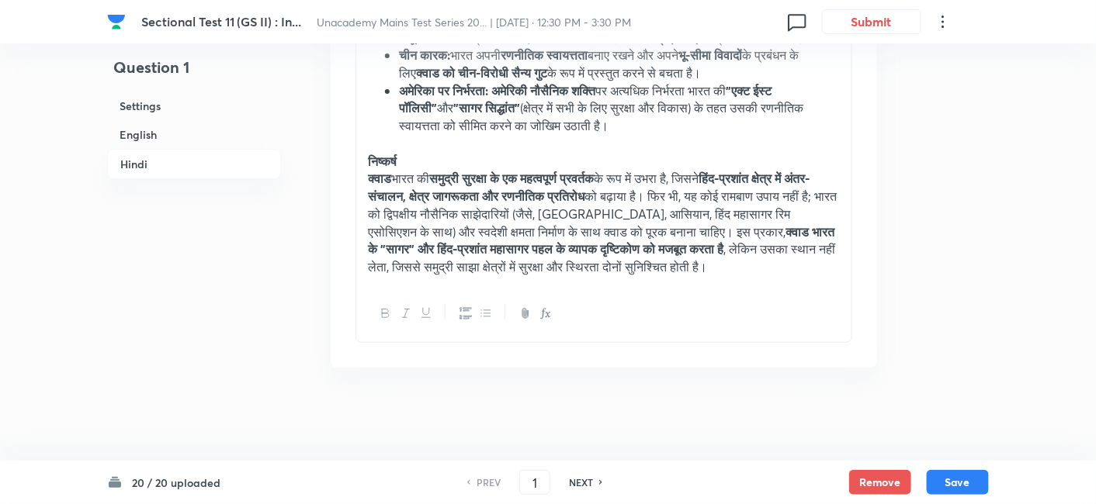
scroll to position [3628, 0]
click at [973, 484] on button "Save" at bounding box center [957, 481] width 62 height 25
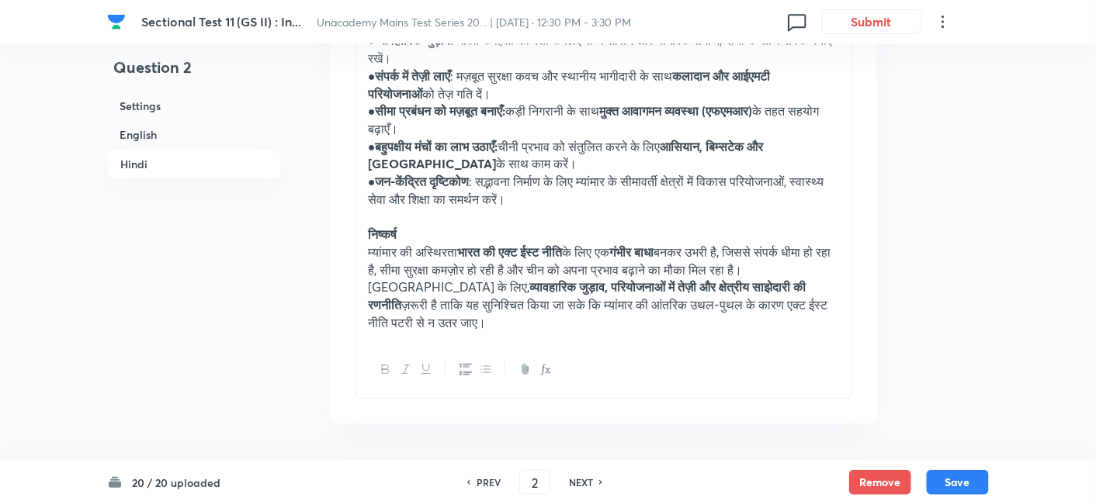
click at [206, 133] on h6 "English" at bounding box center [194, 134] width 174 height 29
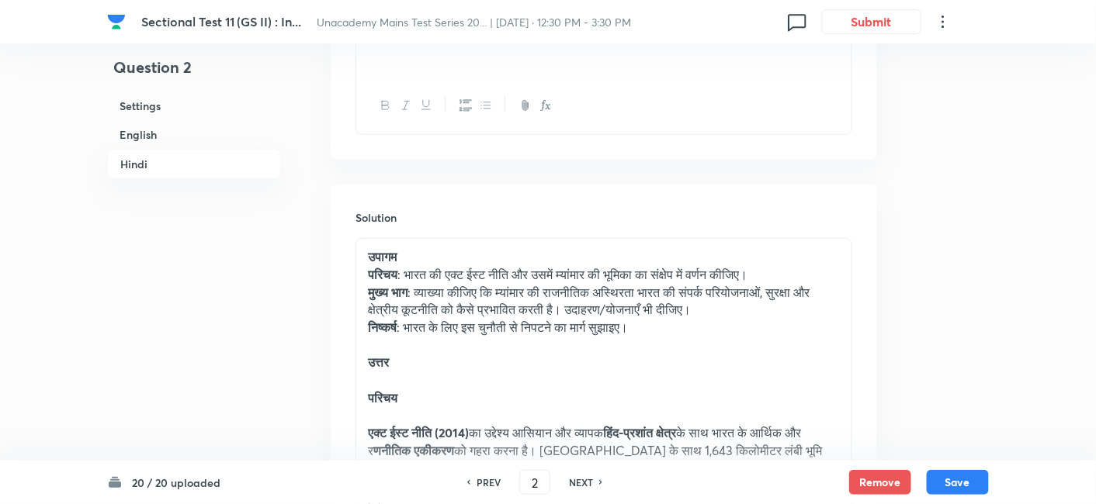
scroll to position [2317, 0]
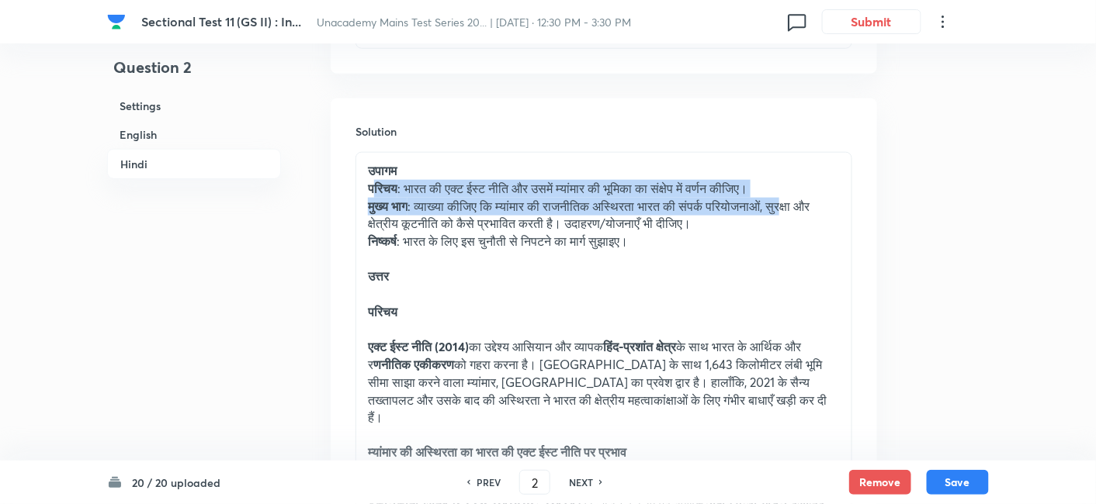
drag, startPoint x: 372, startPoint y: 151, endPoint x: 406, endPoint y: 204, distance: 62.4
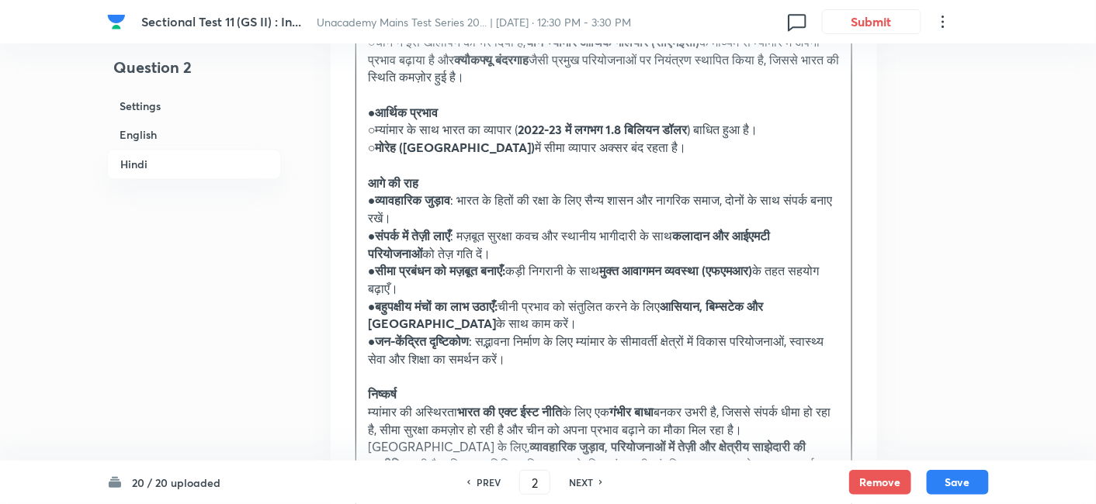
scroll to position [3093, 0]
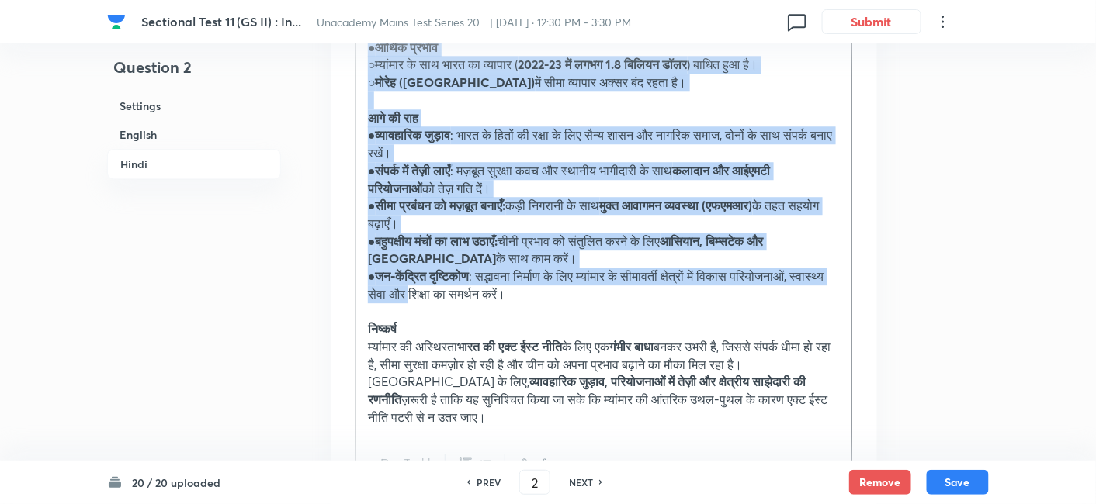
click at [454, 268] on p "● जन-केंद्रित दृष्टिकोण : सद्भावना निर्माण के लिए म्यांमार के सीमावर्ती क्षेत्र…" at bounding box center [604, 285] width 472 height 35
click at [483, 458] on icon "button" at bounding box center [486, 464] width 12 height 12
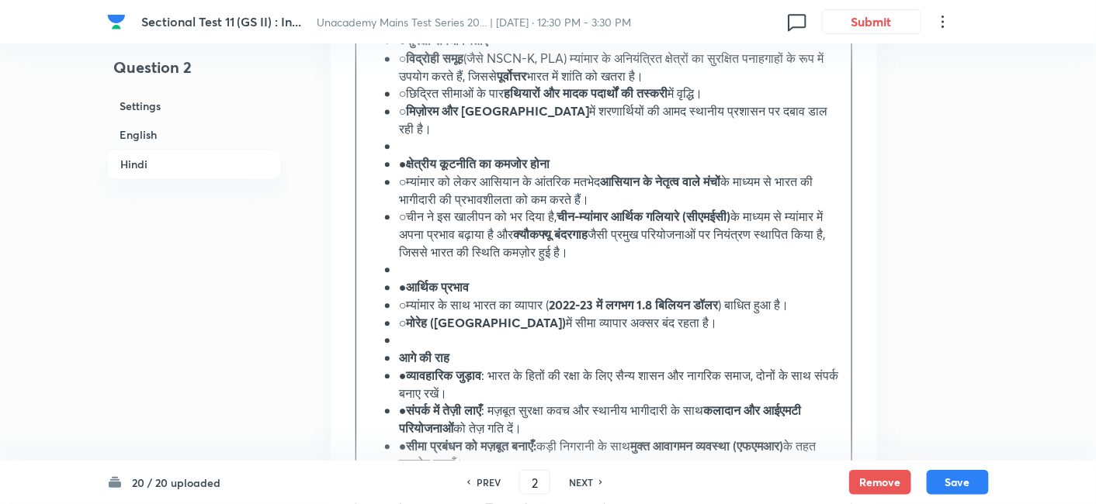
click at [214, 161] on h6 "Hindi" at bounding box center [194, 164] width 174 height 30
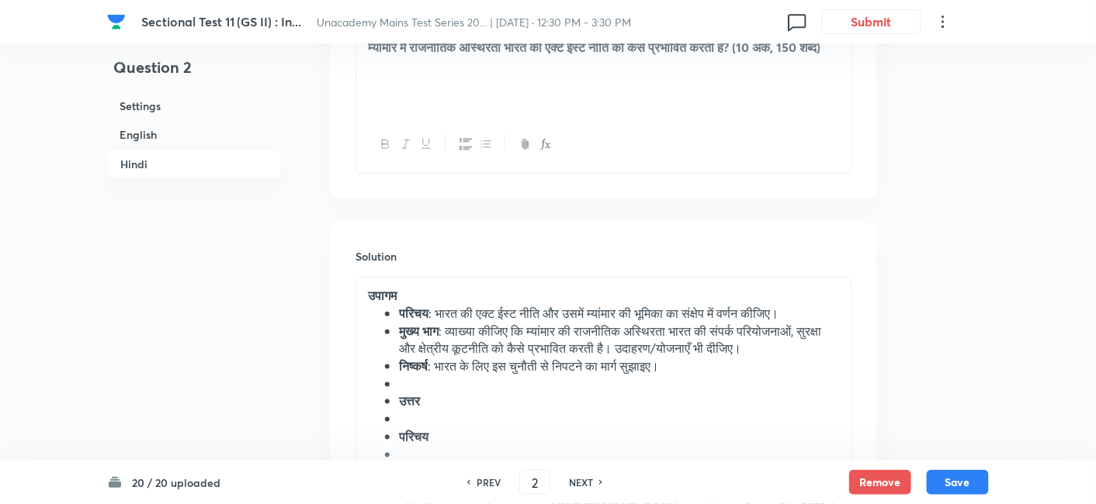
scroll to position [2285, 0]
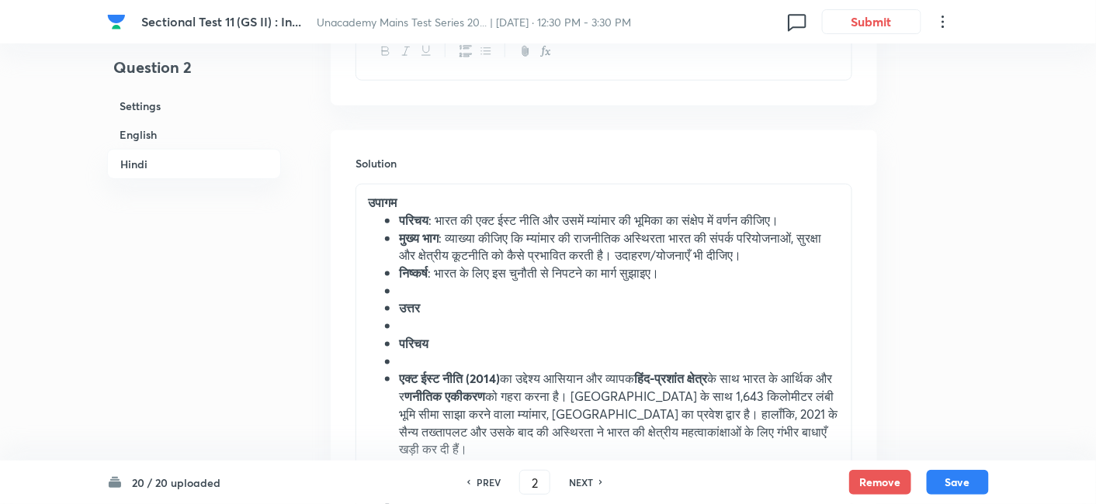
click at [399, 212] on strong "परिचय" at bounding box center [413, 220] width 29 height 16
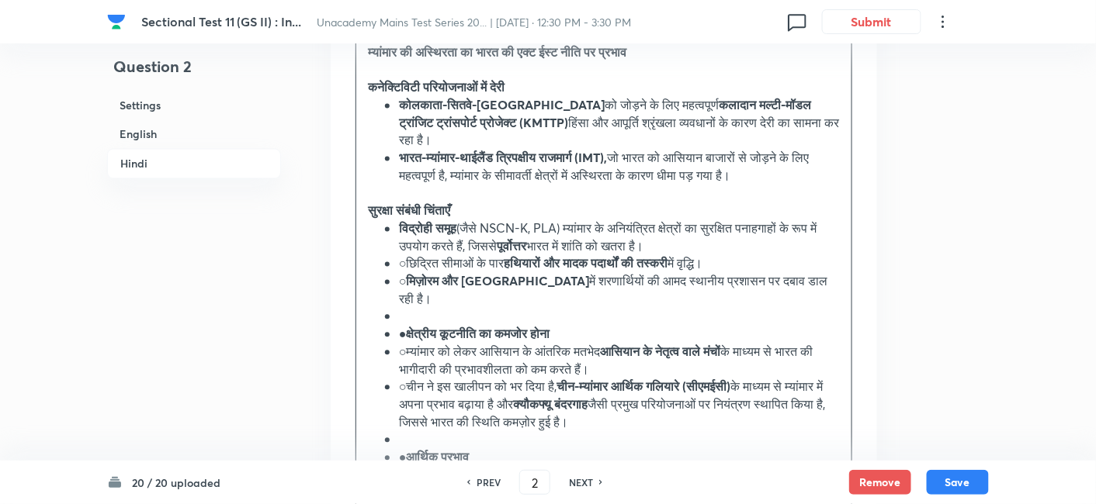
scroll to position [2802, 0]
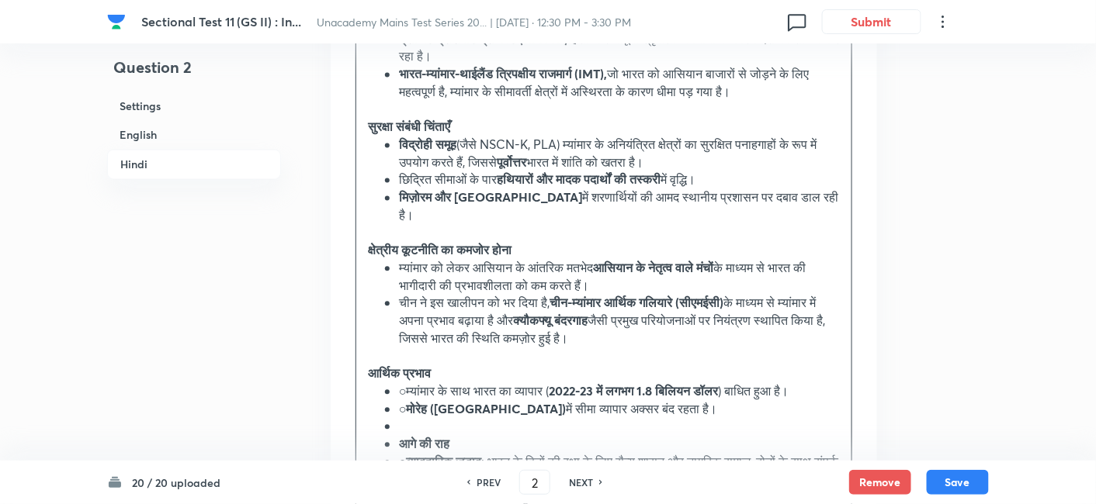
click at [405, 383] on li "○म्यांमार के साथ भारत का व्यापार ( 2022-23 में लगभग 1.8 बिलियन डॉलर ) बाधित हुआ…" at bounding box center [619, 392] width 441 height 18
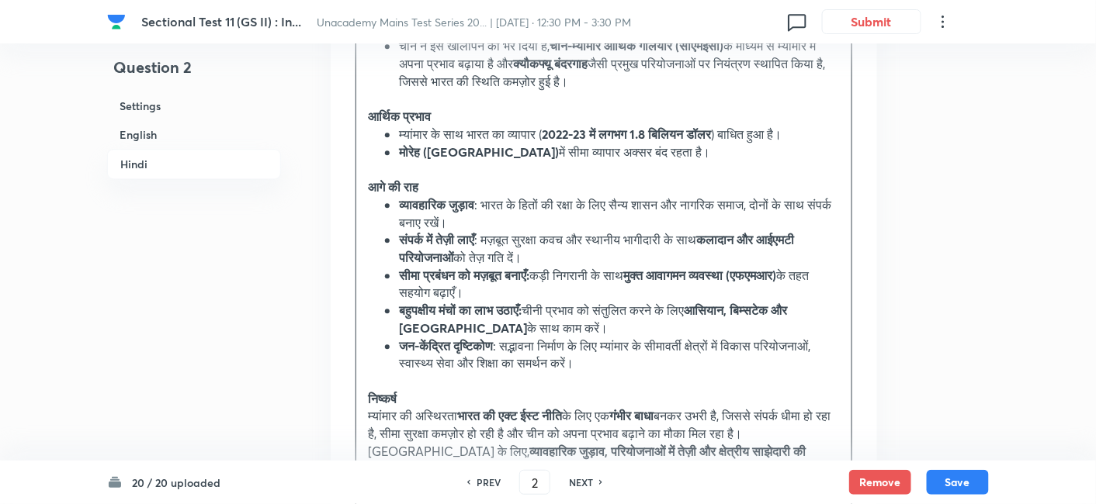
scroll to position [3061, 0]
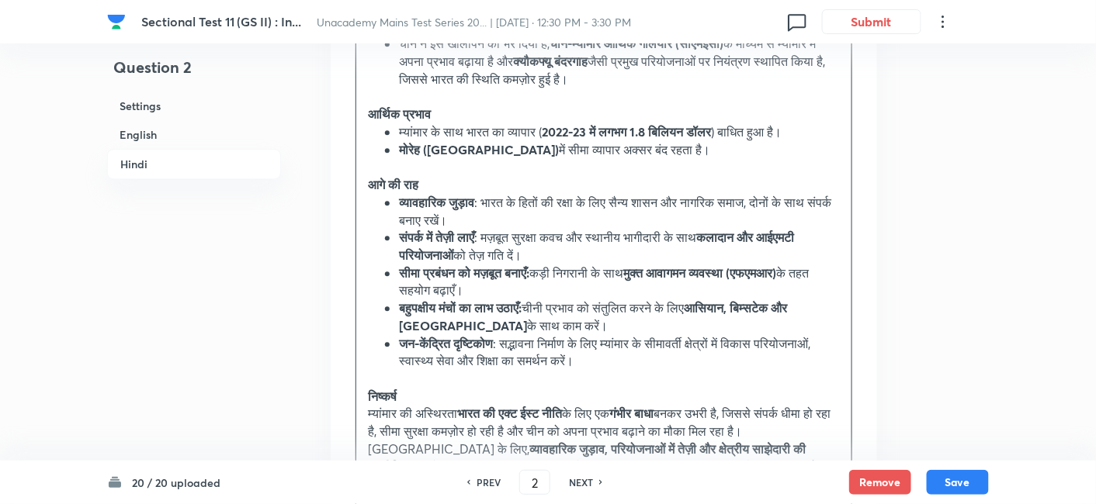
click at [199, 158] on h6 "Hindi" at bounding box center [194, 164] width 174 height 30
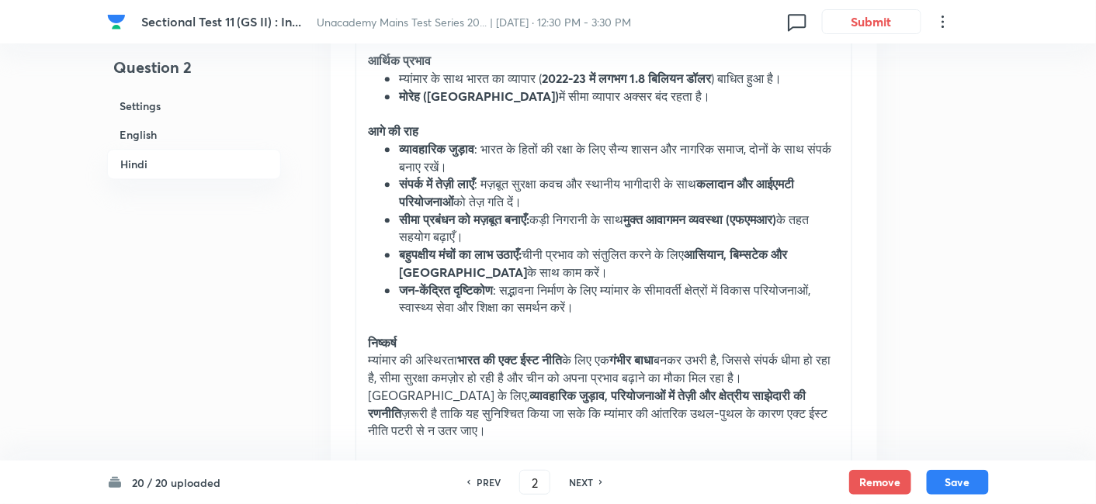
scroll to position [3147, 0]
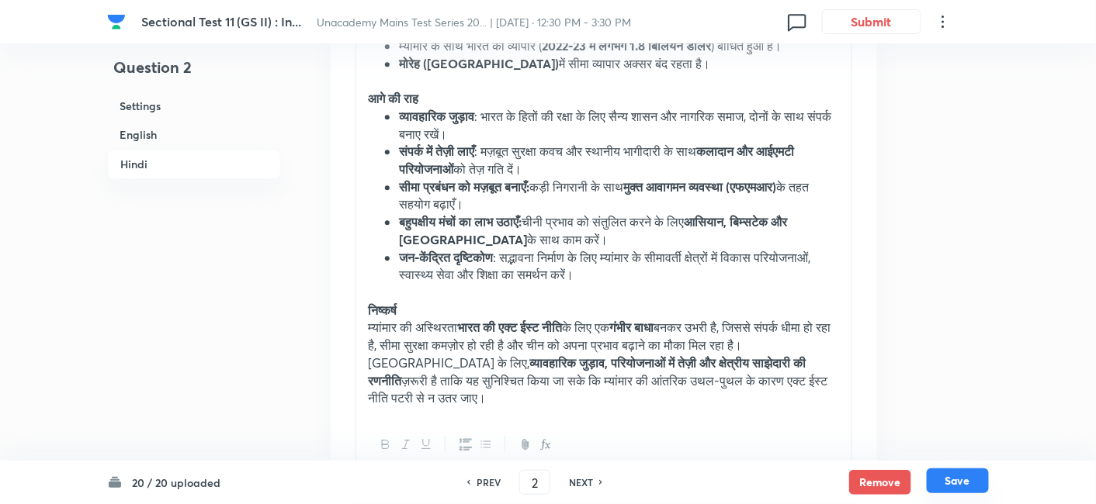
click at [958, 490] on button "Save" at bounding box center [957, 481] width 62 height 25
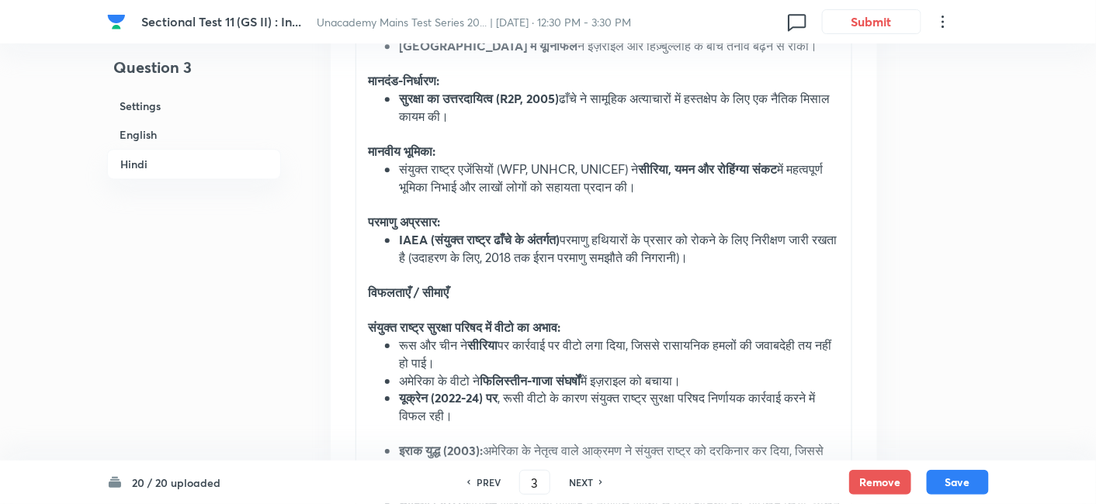
click at [153, 136] on h6 "English" at bounding box center [194, 134] width 174 height 29
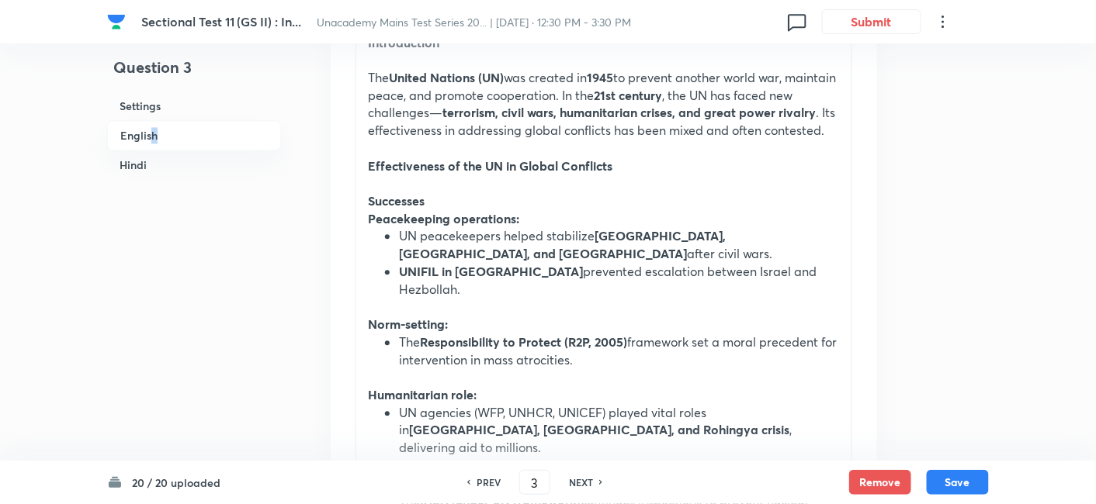
scroll to position [1024, 0]
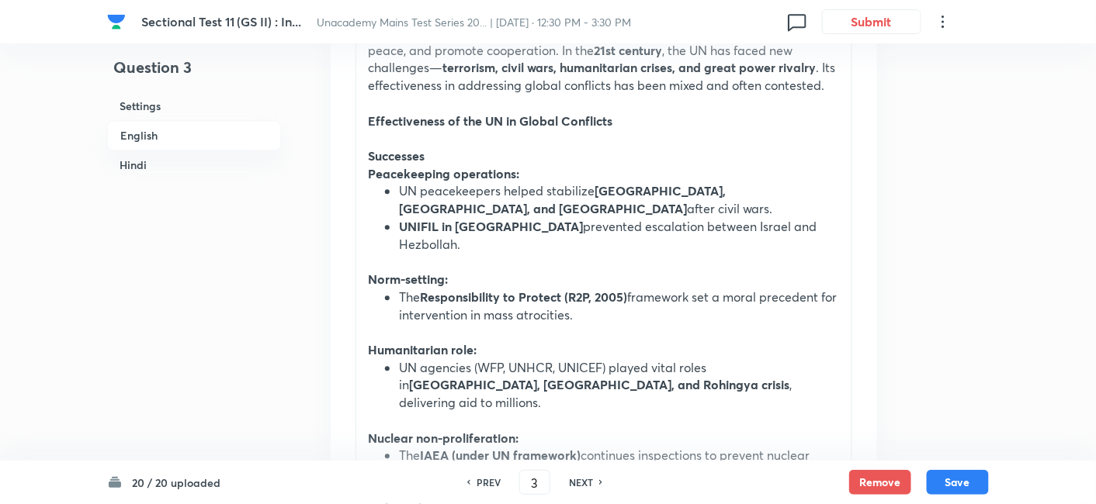
click at [490, 158] on p "Successes" at bounding box center [604, 156] width 472 height 18
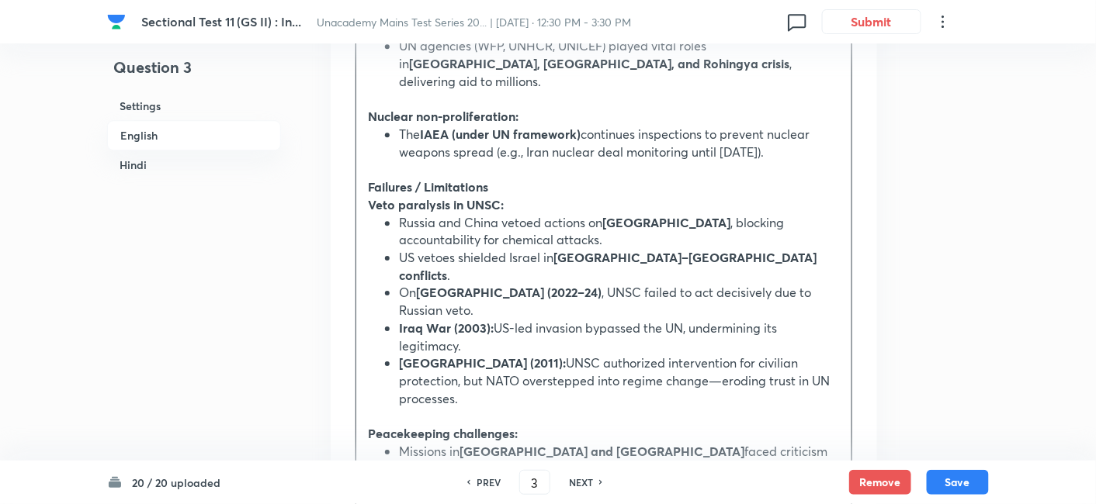
scroll to position [1369, 0]
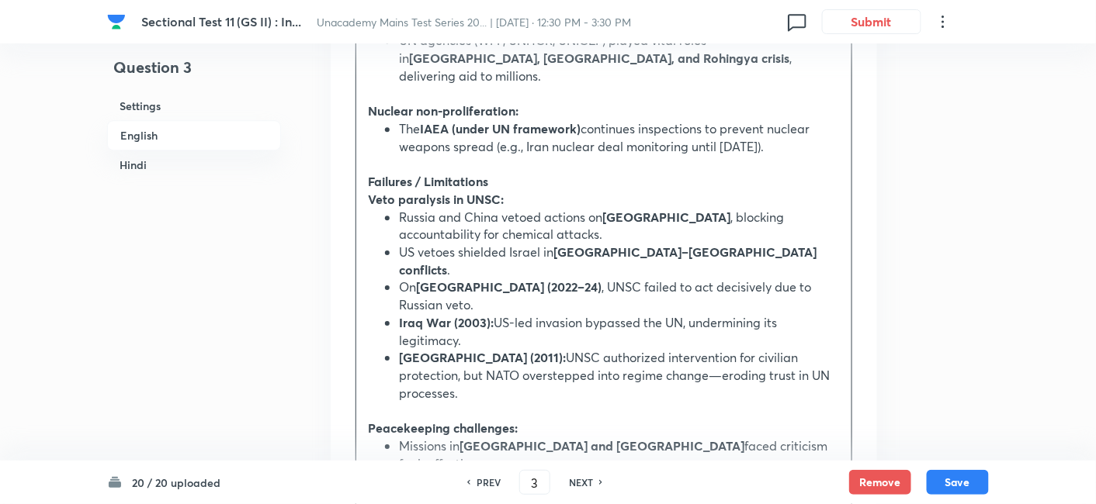
click at [370, 191] on strong "Veto paralysis in UNSC:" at bounding box center [436, 199] width 136 height 16
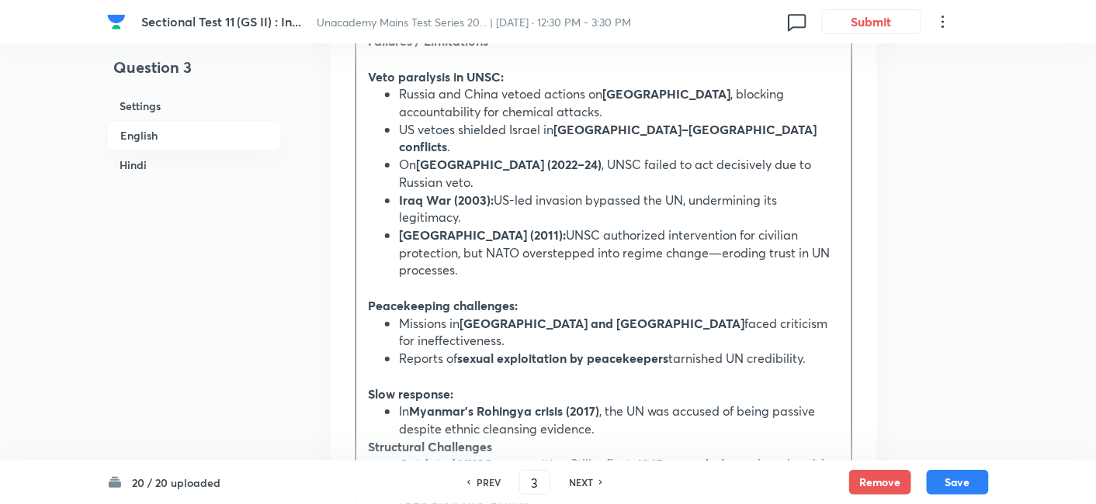
scroll to position [1541, 0]
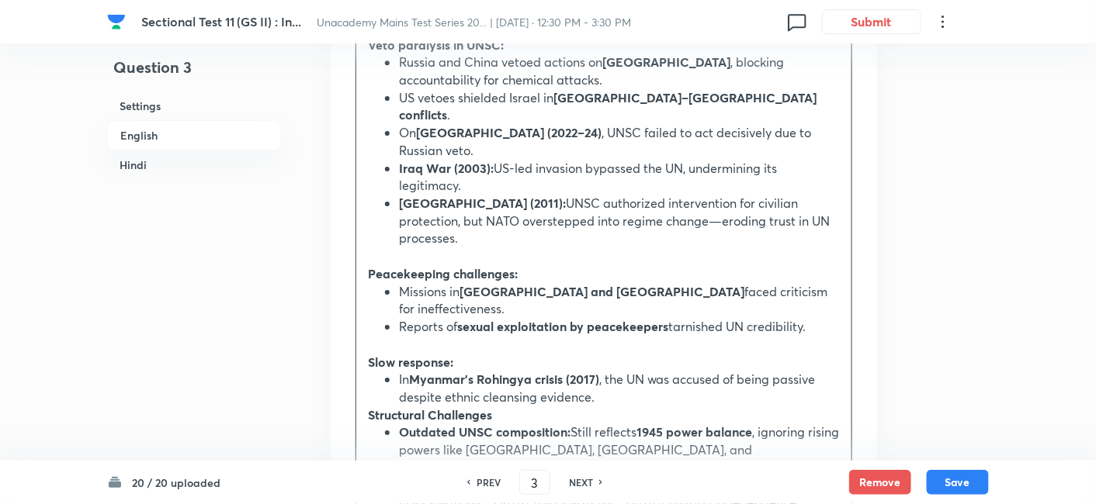
click at [401, 160] on strong "Iraq War (2003):" at bounding box center [446, 168] width 95 height 16
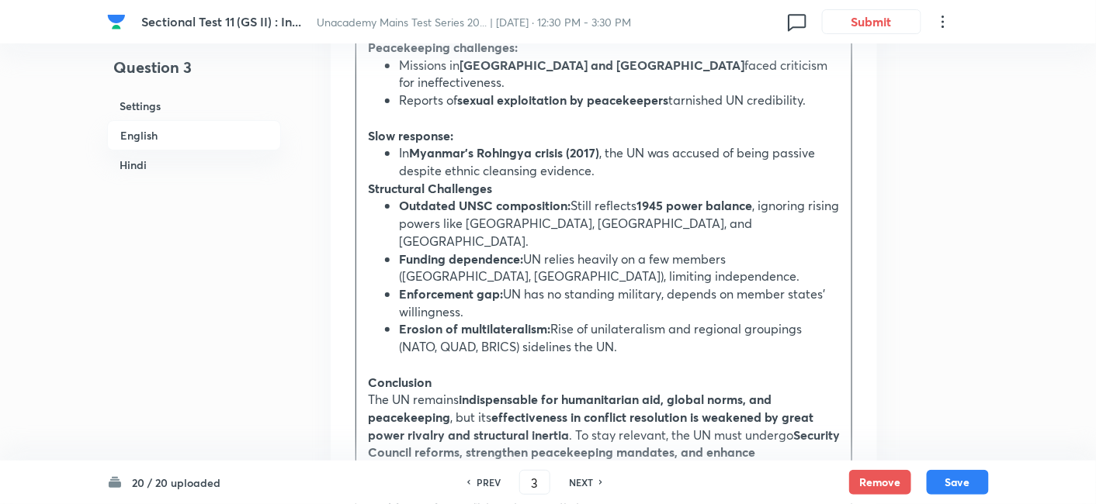
scroll to position [1800, 0]
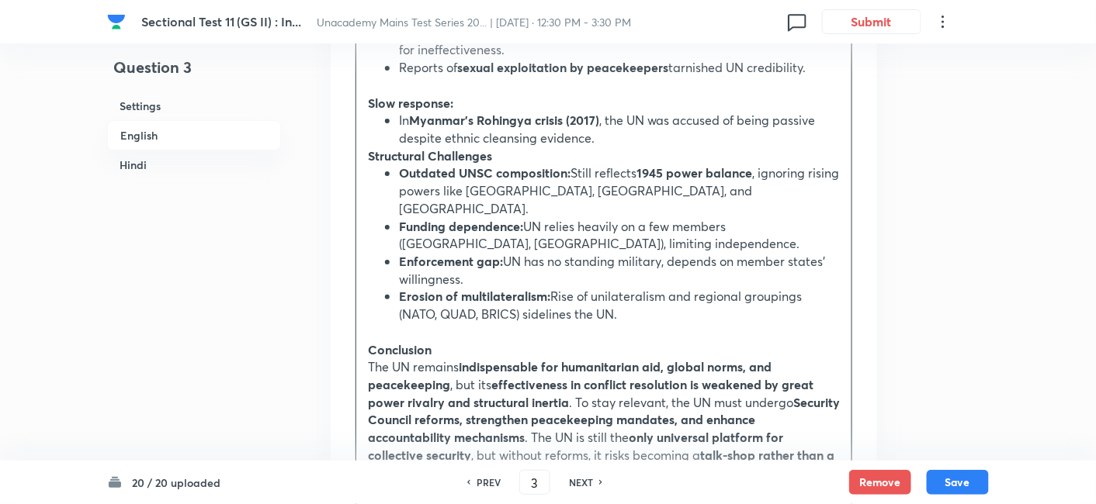
click at [373, 147] on strong "Structural Challenges" at bounding box center [430, 155] width 124 height 16
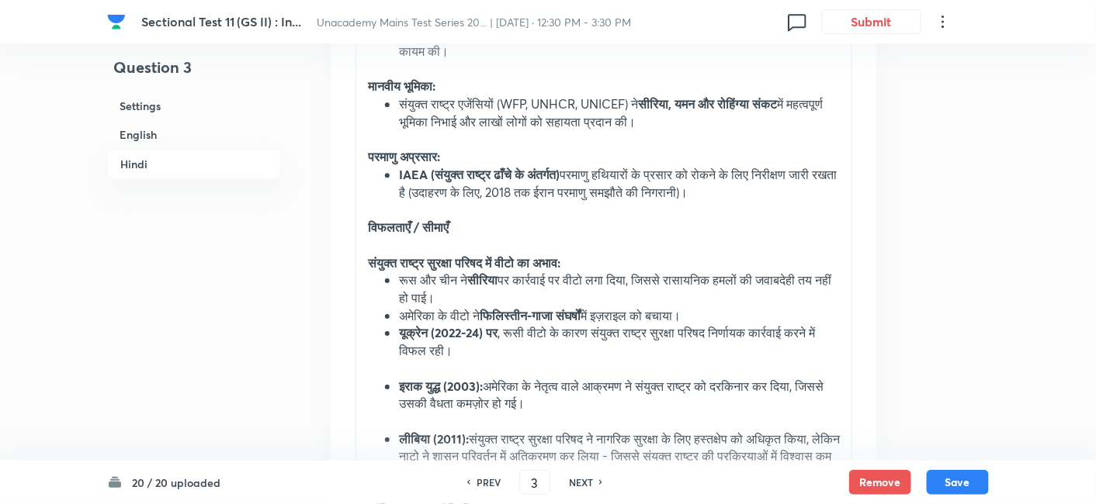
scroll to position [3352, 0]
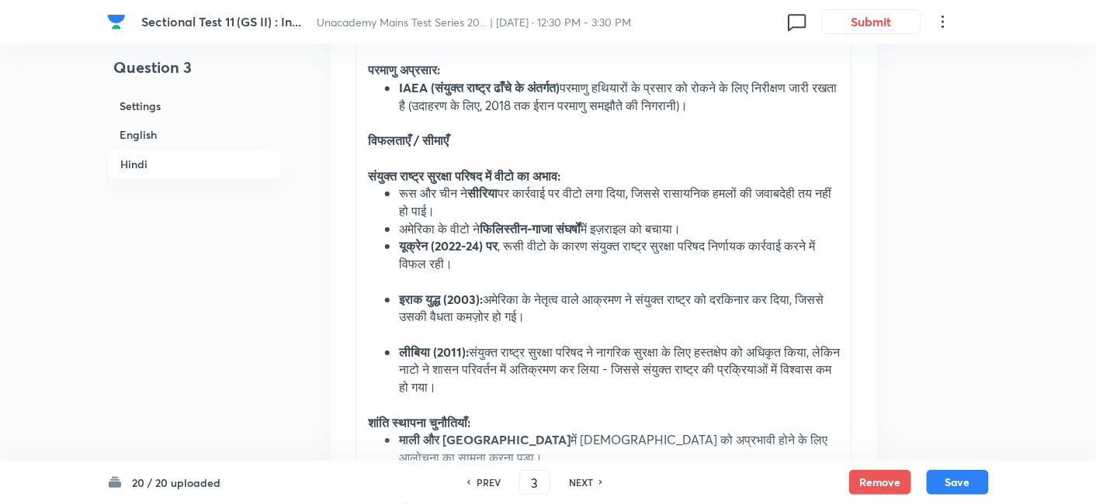
click at [403, 291] on strong "इराक युद्ध (2003):" at bounding box center [441, 299] width 84 height 16
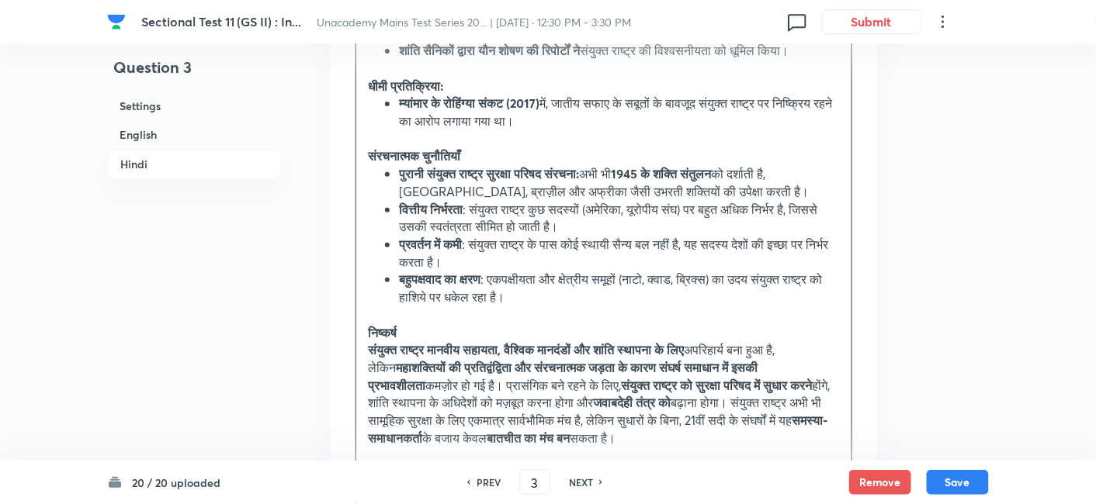
scroll to position [3783, 0]
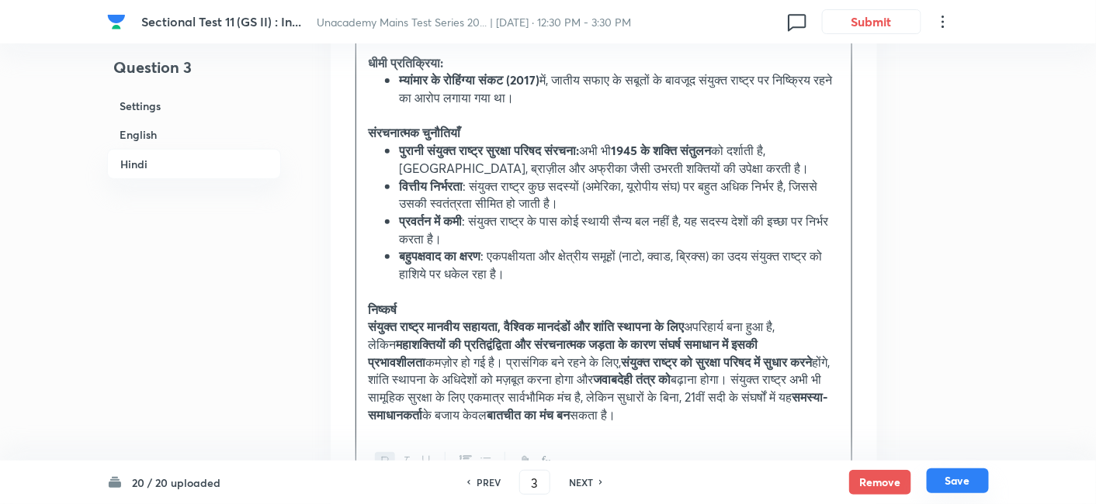
click at [952, 480] on button "Save" at bounding box center [957, 481] width 62 height 25
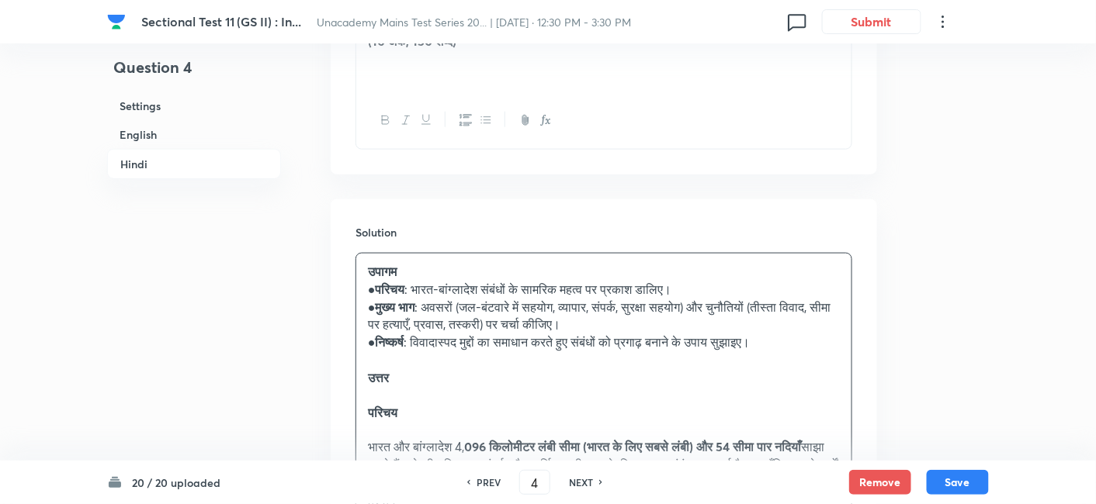
click at [177, 136] on h6 "English" at bounding box center [194, 134] width 174 height 29
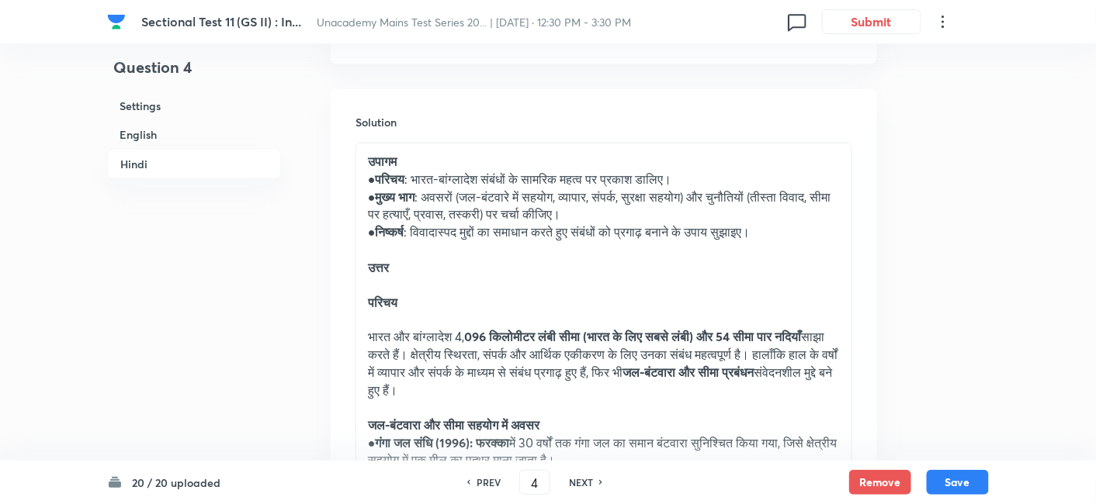
scroll to position [2489, 0]
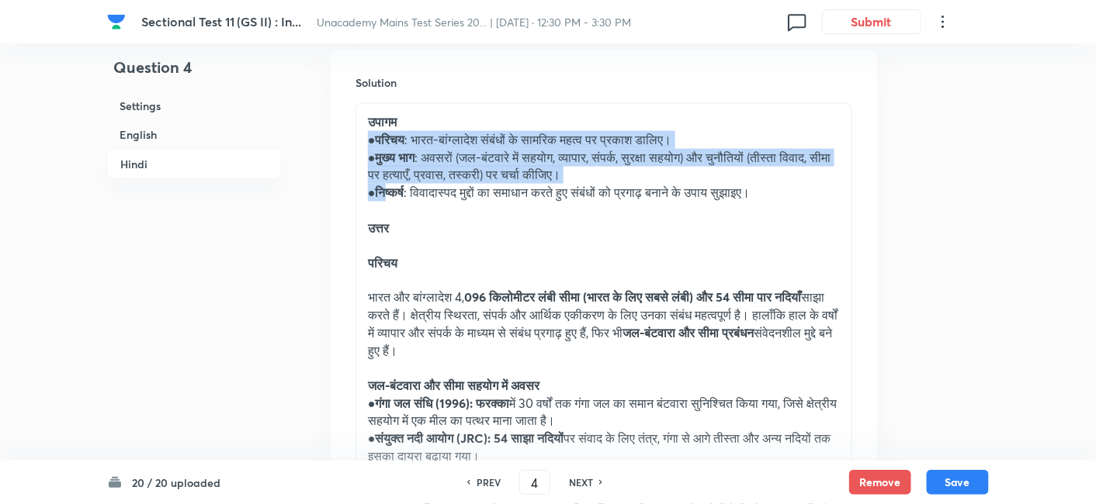
drag, startPoint x: 367, startPoint y: 87, endPoint x: 393, endPoint y: 141, distance: 60.0
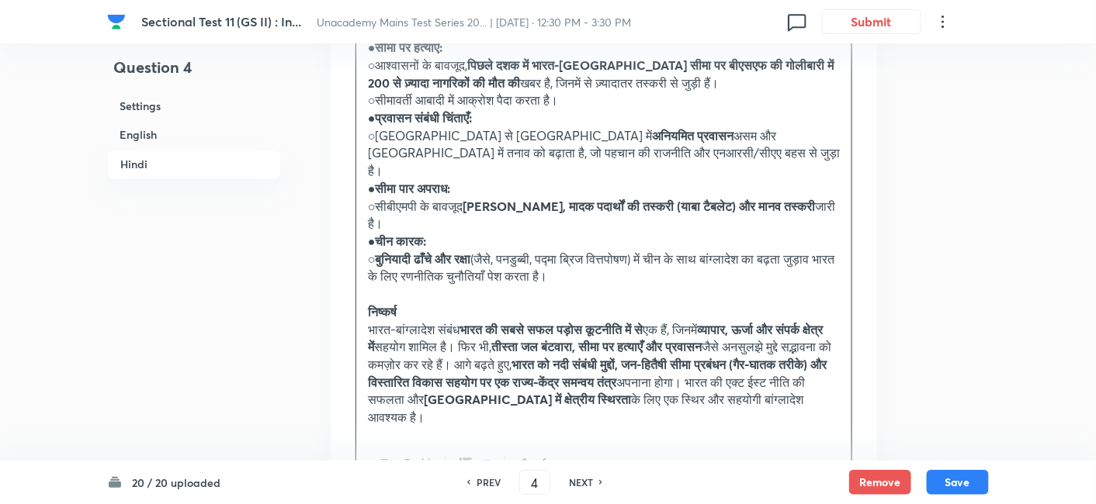
scroll to position [3258, 0]
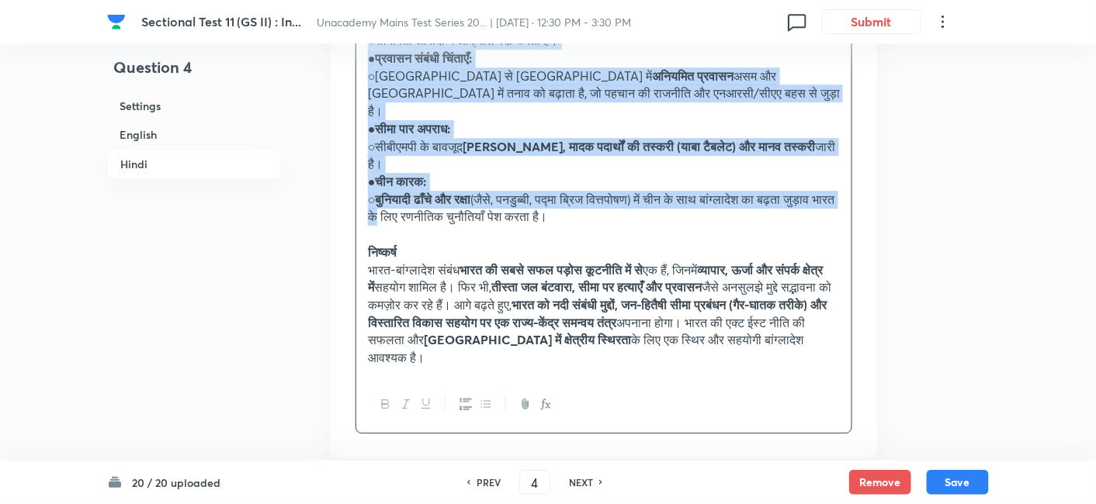
click at [436, 191] on p "○ बुनियादी ढाँचे और रक्षा (जैसे, पनडुब्बी, पद्मा ब्रिज वित्तपोषण) में चीन के सा…" at bounding box center [604, 208] width 472 height 35
click at [486, 398] on icon "button" at bounding box center [486, 404] width 12 height 12
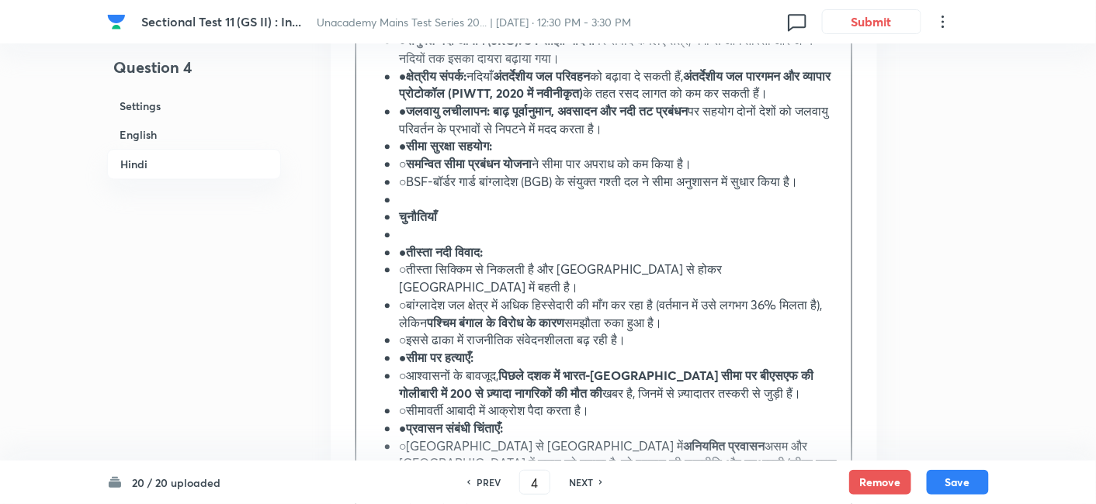
click at [190, 165] on h6 "Hindi" at bounding box center [194, 164] width 174 height 30
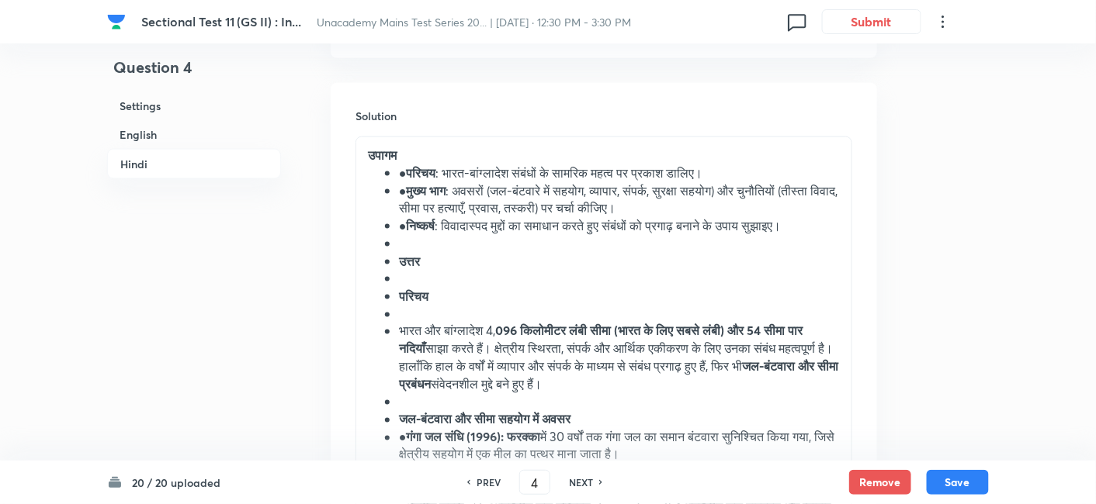
scroll to position [2477, 0]
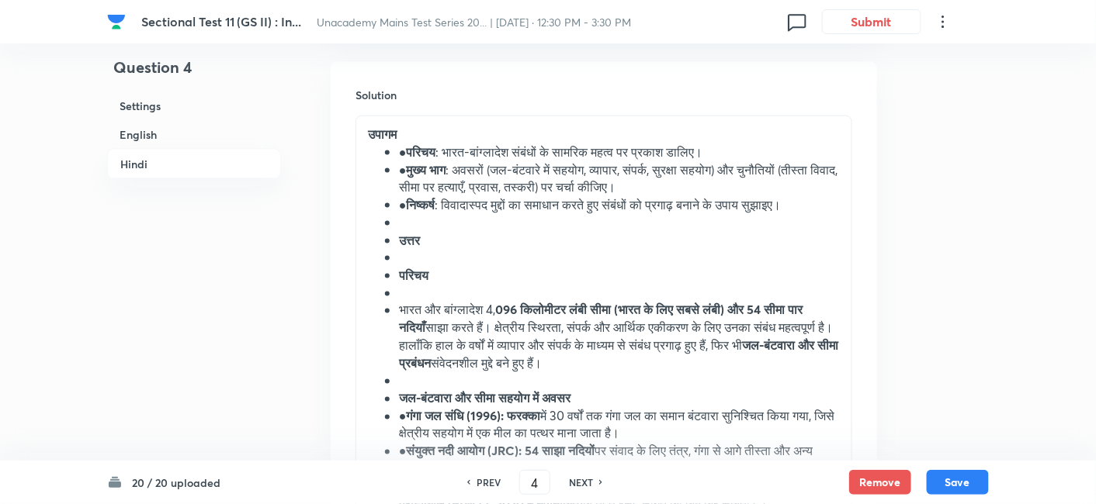
click at [400, 144] on li "● परिचय : भारत-बांग्लादेश संबंधों के सामरिक महत्व पर प्रकाश डालिए।" at bounding box center [619, 153] width 441 height 18
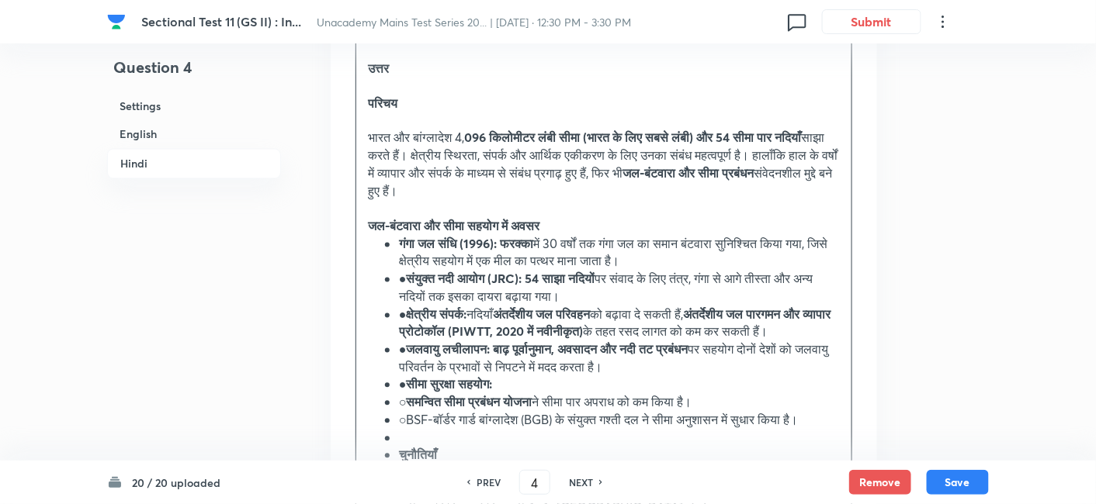
scroll to position [2649, 0]
drag, startPoint x: 403, startPoint y: 306, endPoint x: 408, endPoint y: 316, distance: 10.4
click at [403, 341] on li "● जलवायु लचीलापन: बाढ़ पूर्वानुमान, अवसादन और नदी तट प्रबंधन पर सहयोग दोनों देश…" at bounding box center [619, 358] width 441 height 35
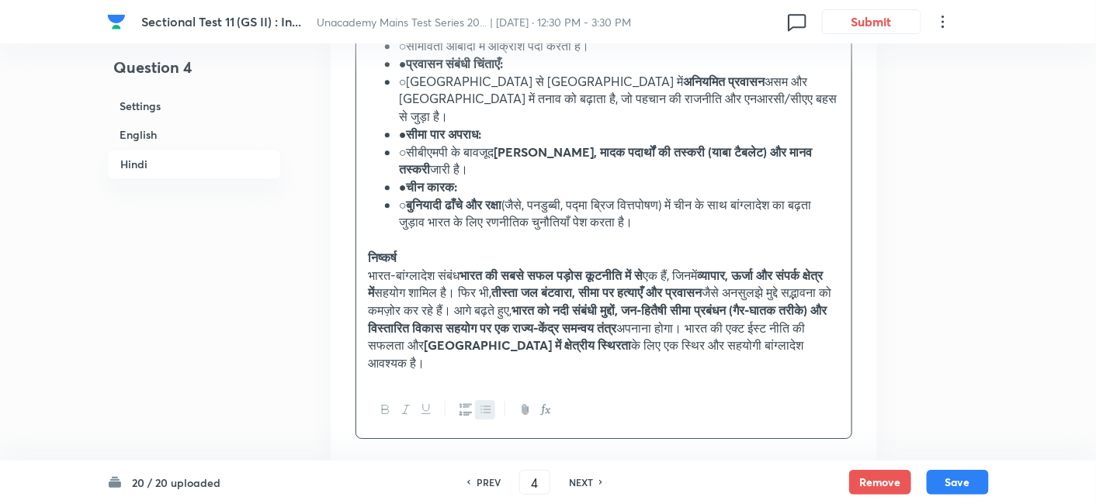
click at [468, 403] on icon "button" at bounding box center [465, 409] width 12 height 12
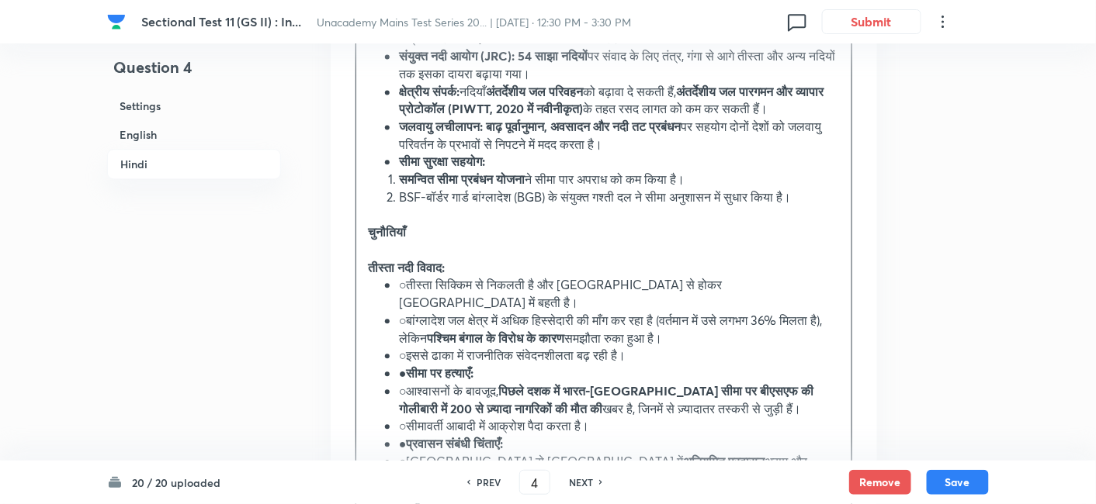
scroll to position [2944, 0]
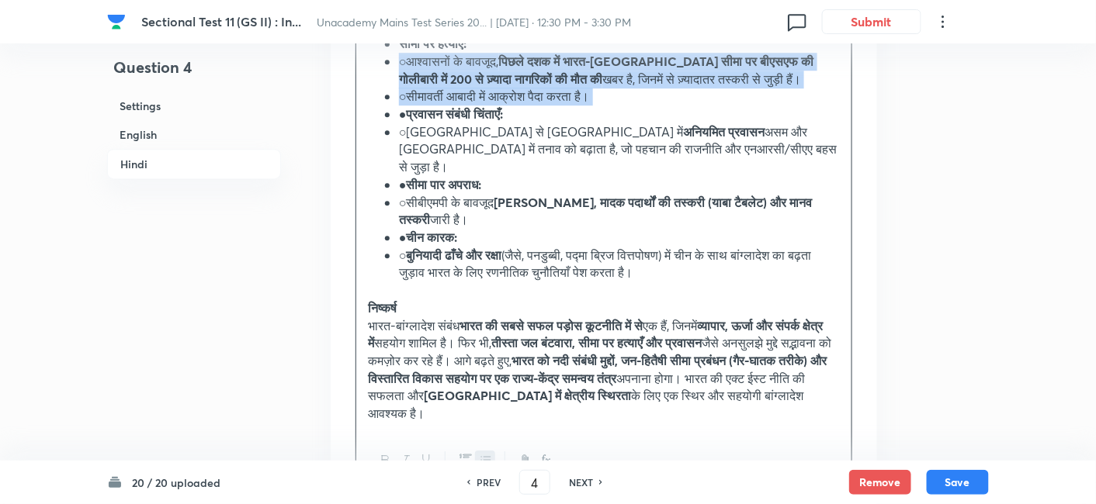
click at [462, 454] on icon "button" at bounding box center [465, 460] width 12 height 12
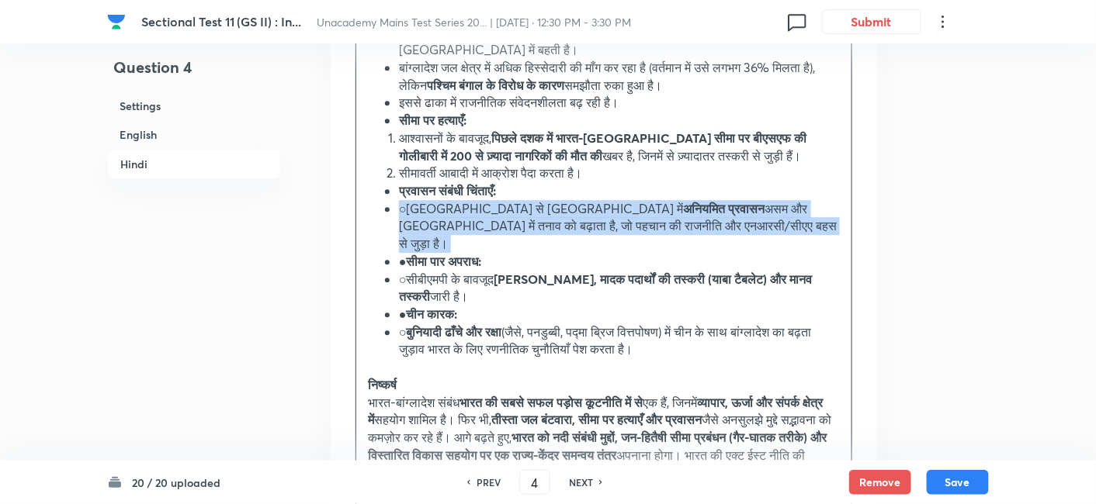
scroll to position [3199, 0]
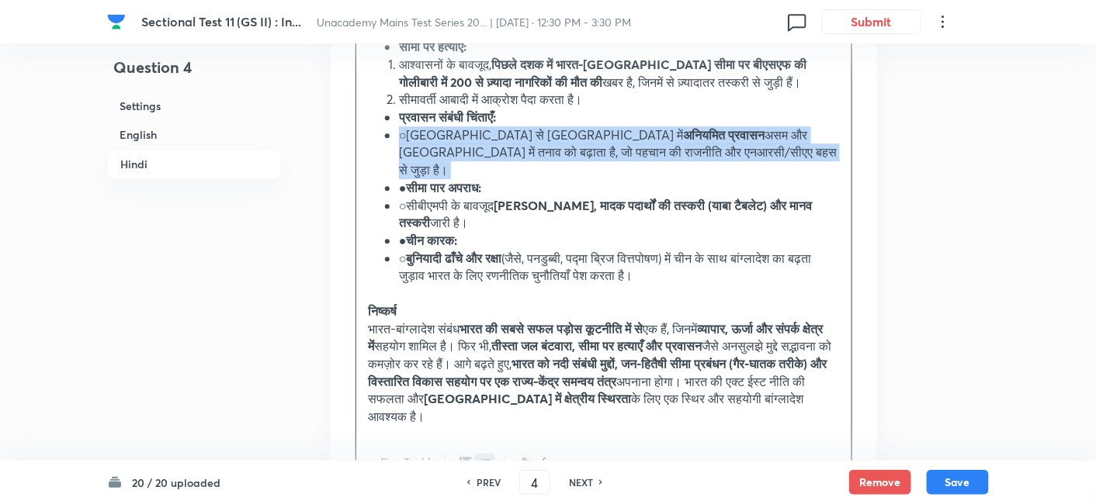
click at [462, 457] on icon "button" at bounding box center [465, 463] width 12 height 12
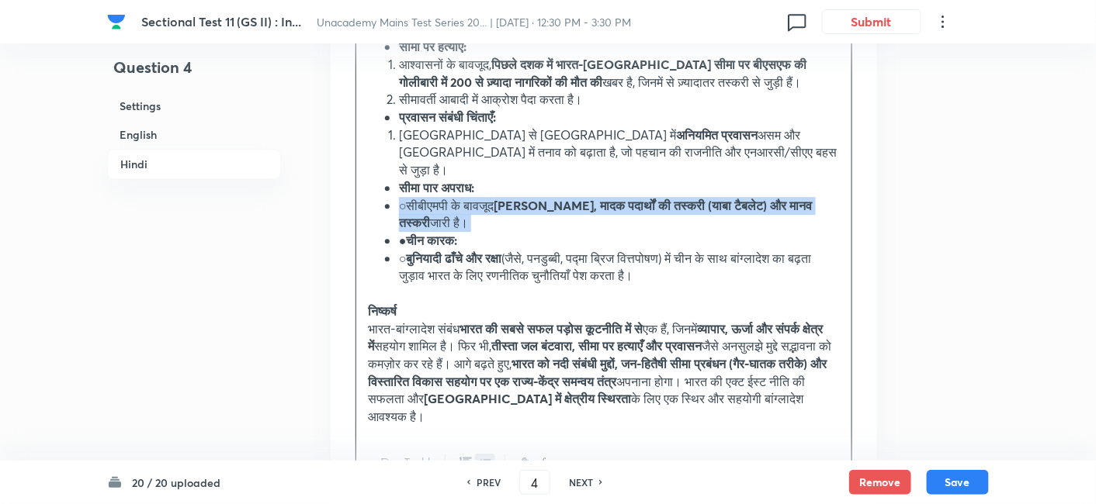
click at [466, 457] on icon "button" at bounding box center [465, 463] width 12 height 12
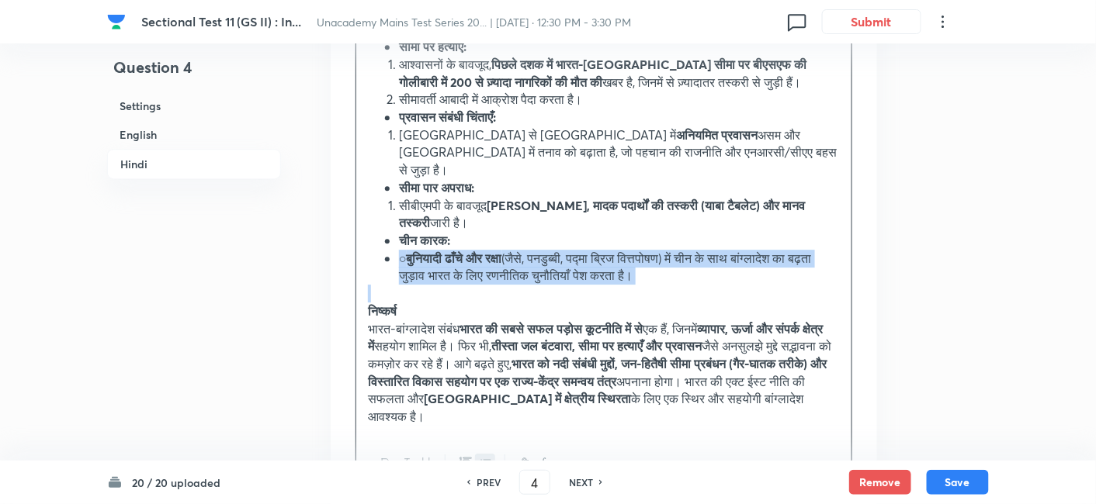
click at [466, 457] on icon "button" at bounding box center [465, 463] width 12 height 12
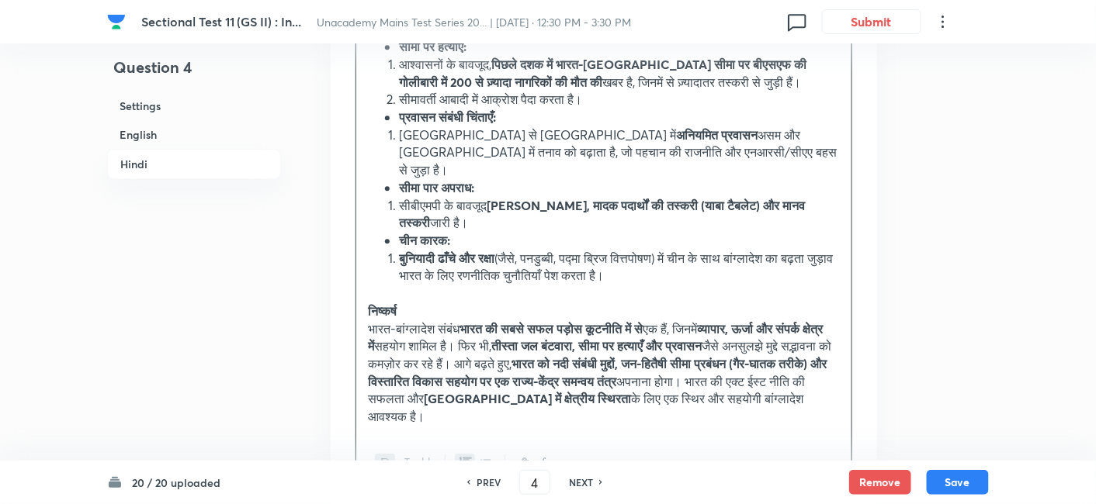
click at [161, 161] on h6 "Hindi" at bounding box center [194, 164] width 174 height 30
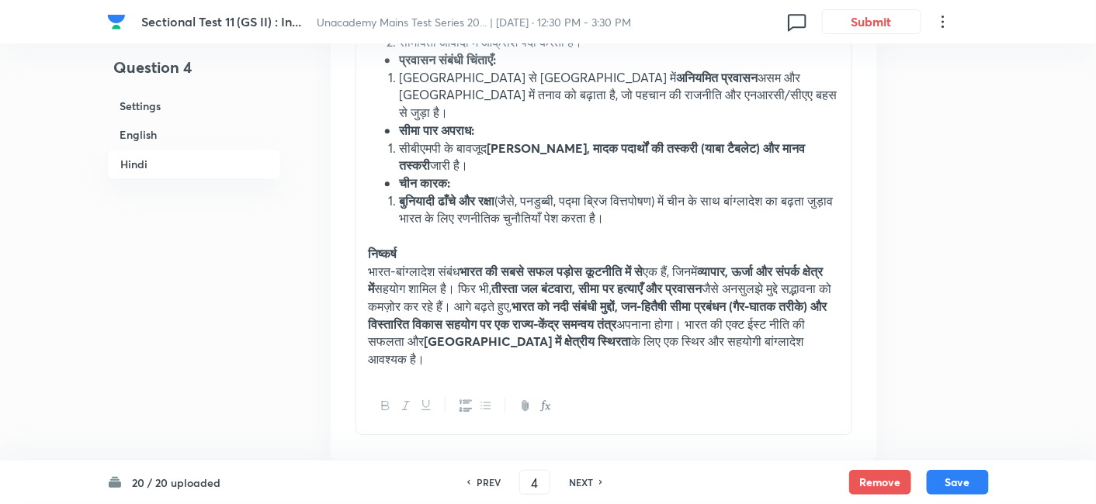
scroll to position [3276, 0]
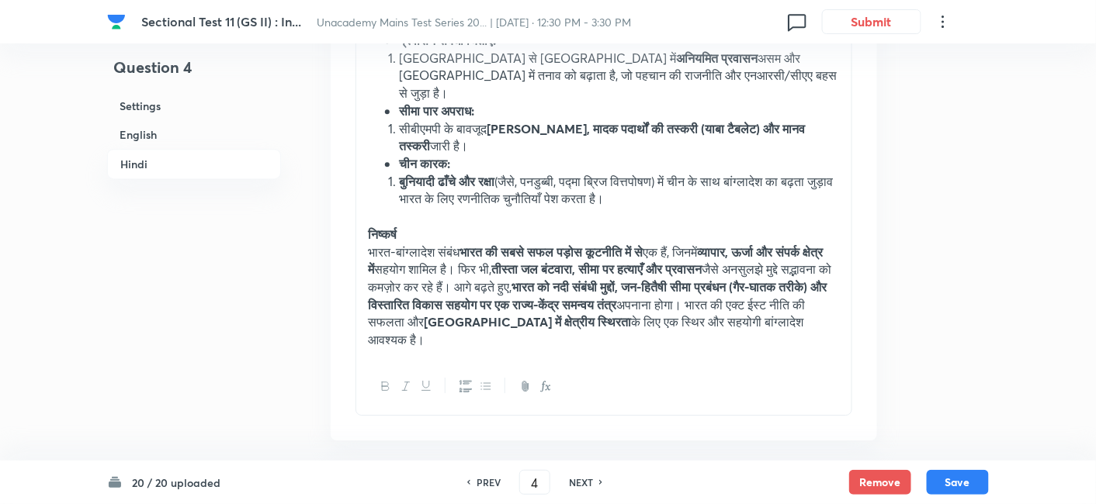
click at [224, 171] on h6 "Hindi" at bounding box center [194, 164] width 174 height 30
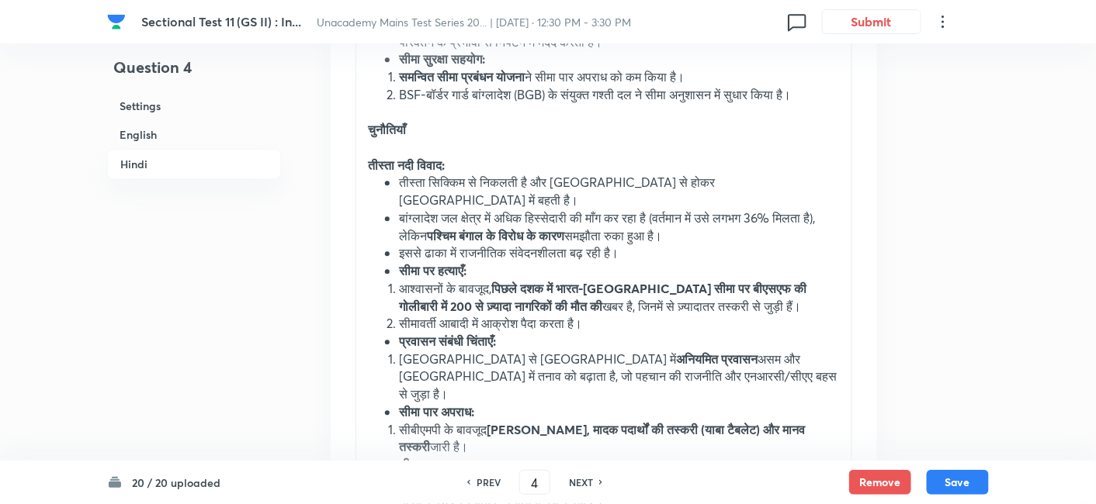
scroll to position [2994, 0]
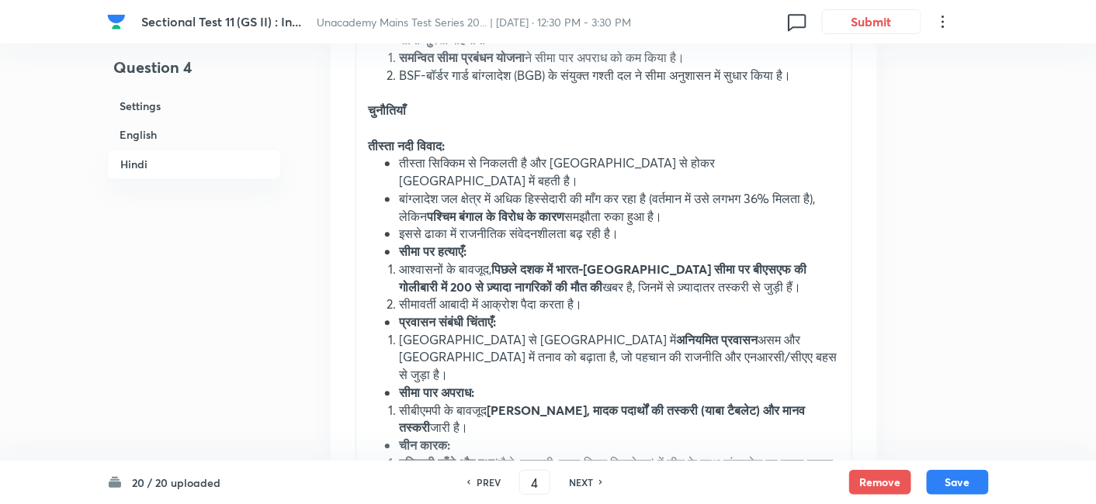
click at [399, 243] on strong "सीमा पर हत्याएँ:" at bounding box center [433, 251] width 68 height 16
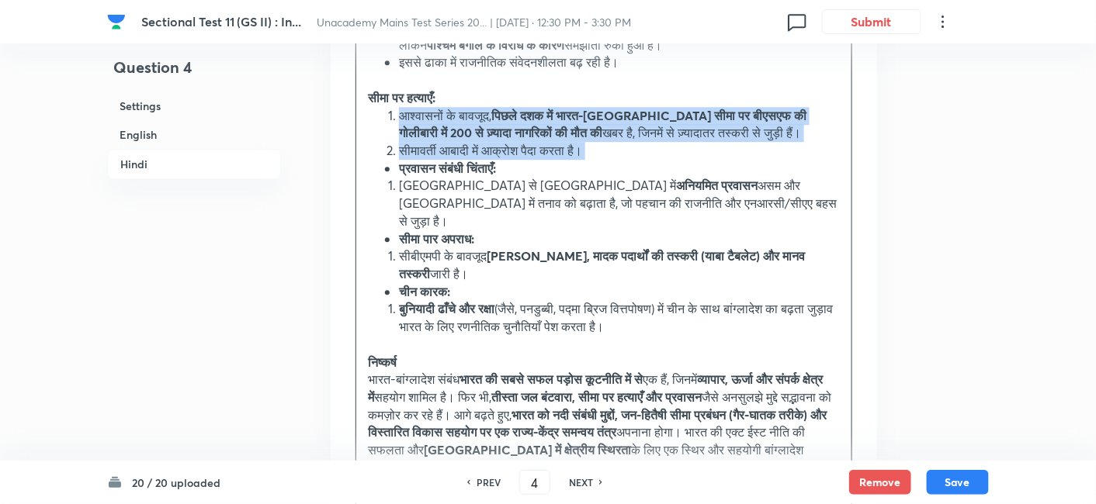
scroll to position [3167, 0]
click at [487, 504] on icon "button" at bounding box center [486, 513] width 12 height 12
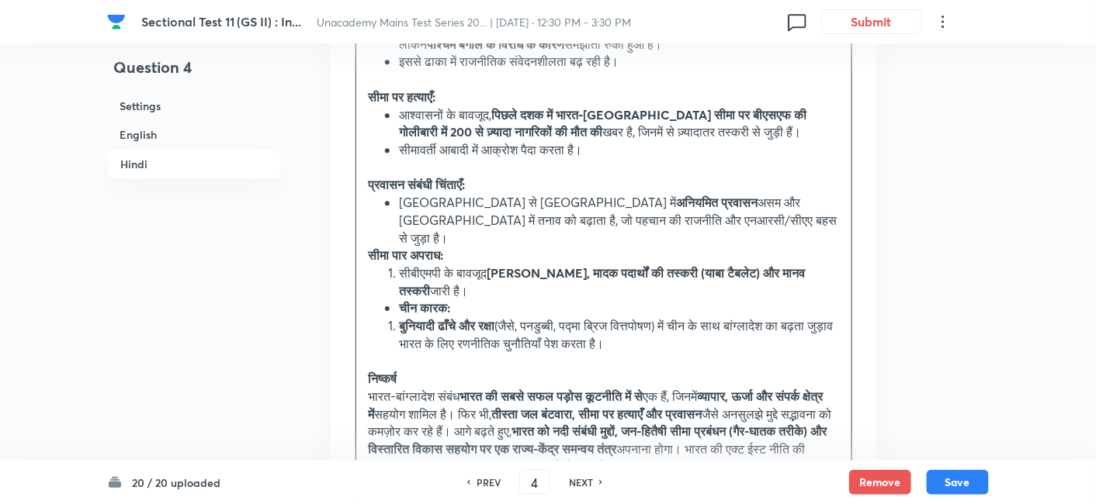
click at [483, 466] on div "20 / 20 uploaded PREV 4 ​ NEXT Remove Save" at bounding box center [547, 482] width 881 height 43
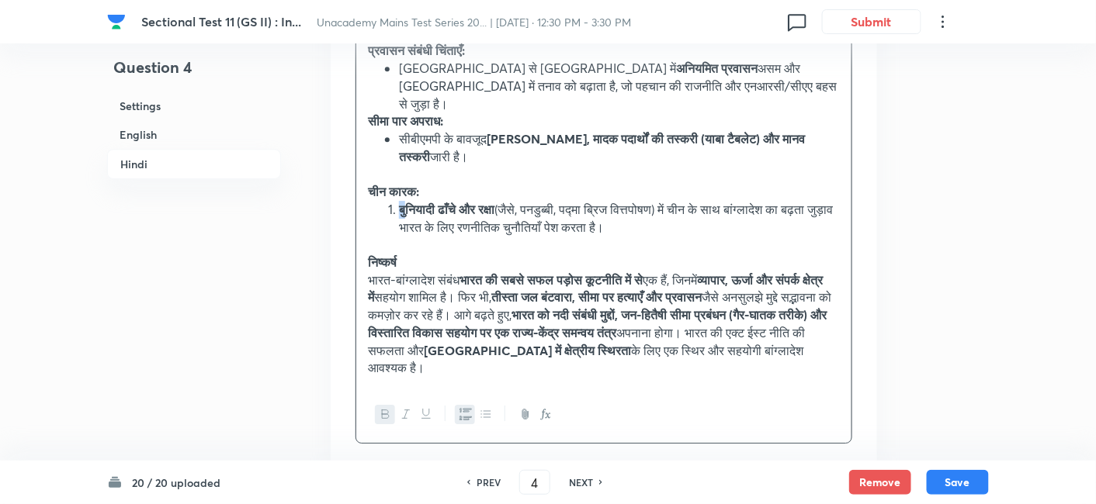
scroll to position [3329, 0]
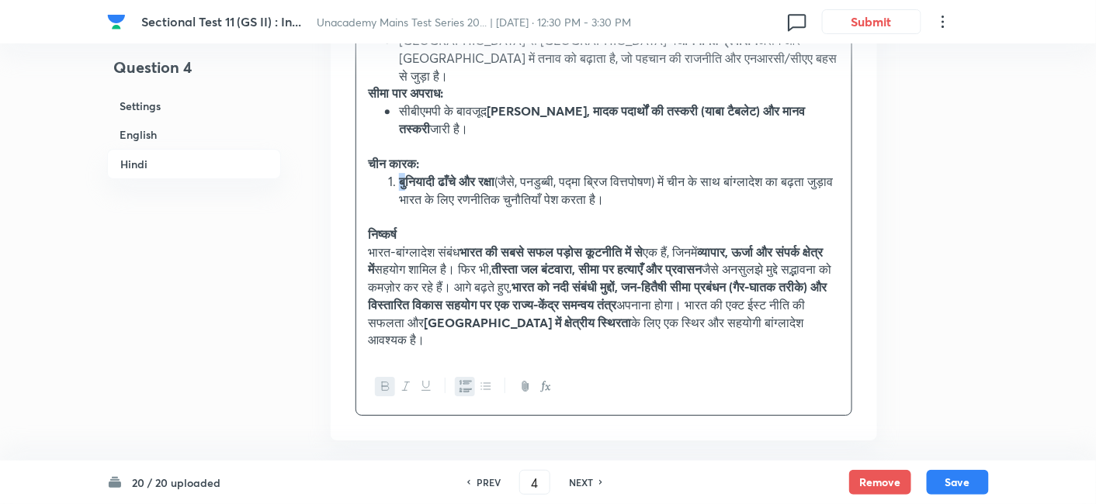
click at [493, 377] on button "button" at bounding box center [485, 386] width 20 height 19
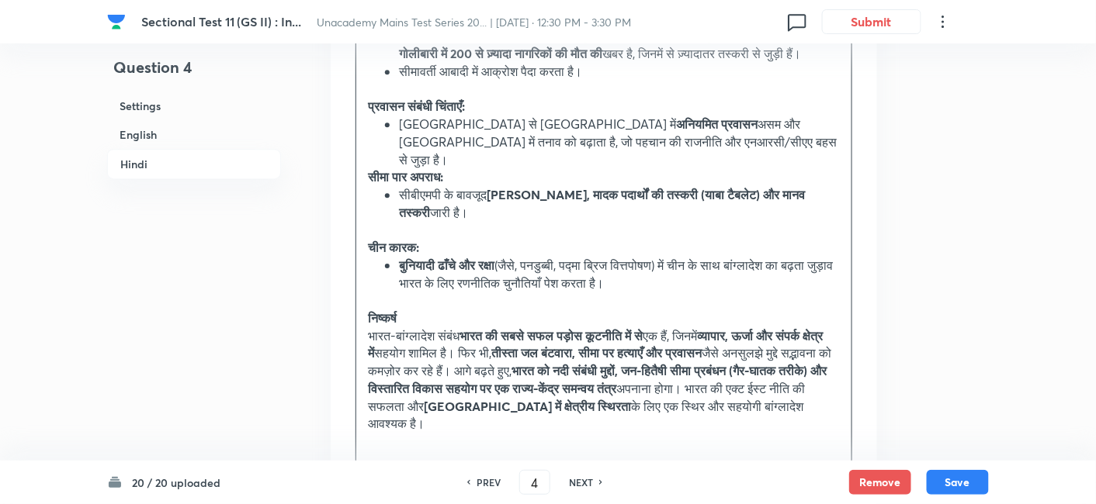
scroll to position [3243, 0]
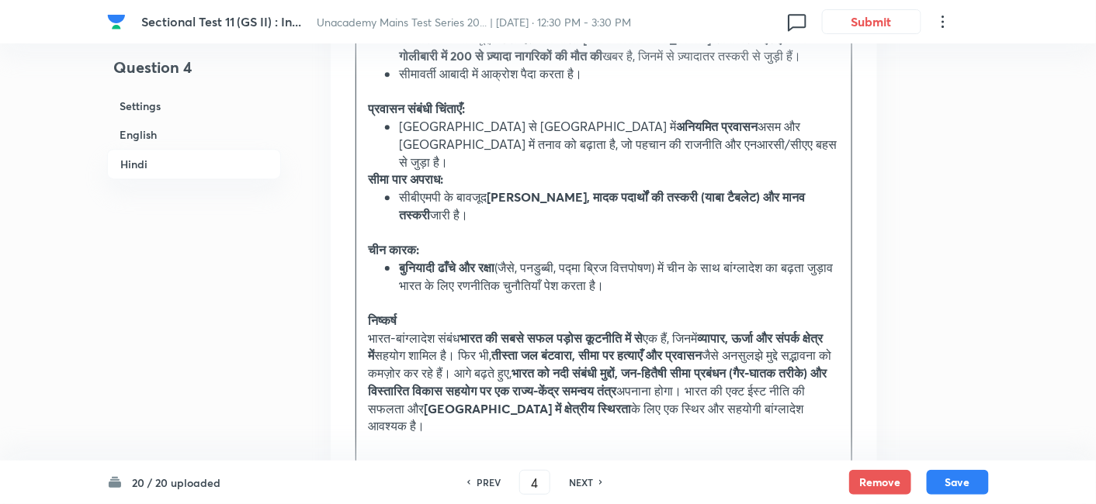
click at [368, 171] on strong "सीमा पार अपराध:" at bounding box center [405, 179] width 75 height 16
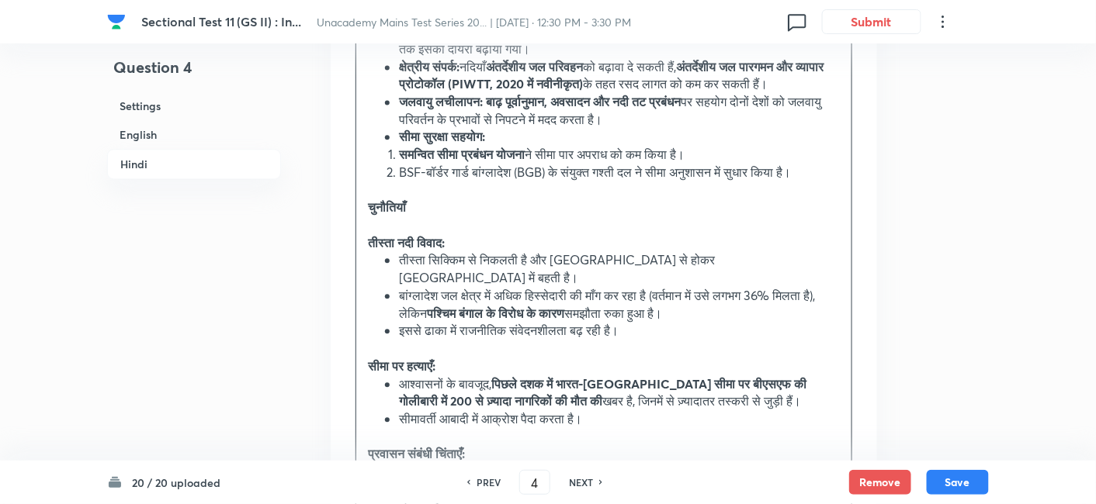
scroll to position [3346, 0]
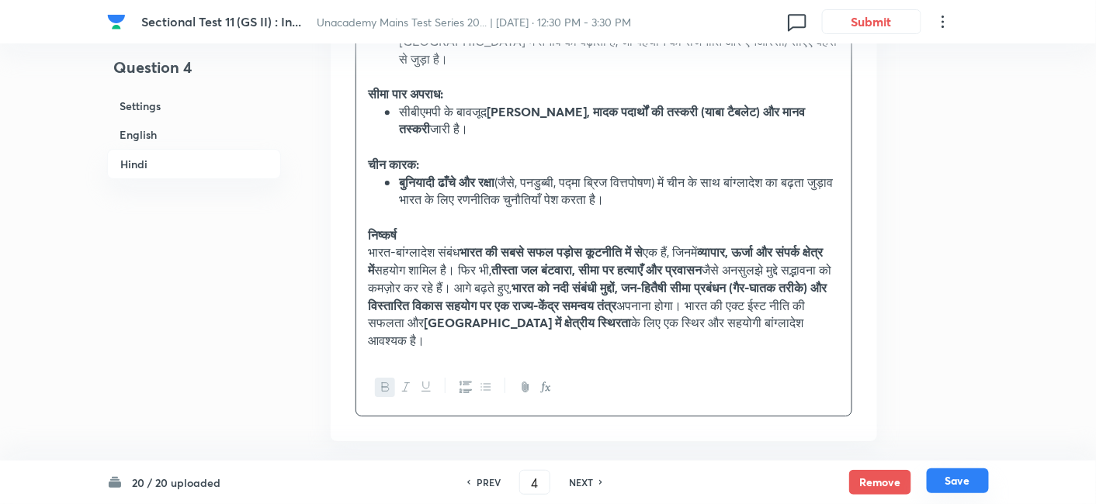
click at [961, 480] on button "Save" at bounding box center [957, 481] width 62 height 25
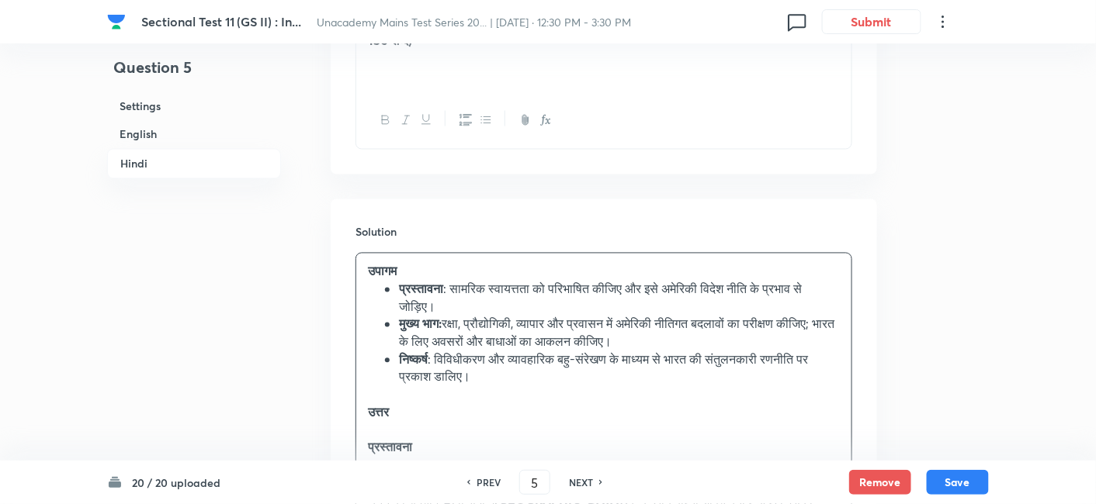
click at [172, 130] on h6 "English" at bounding box center [194, 134] width 174 height 29
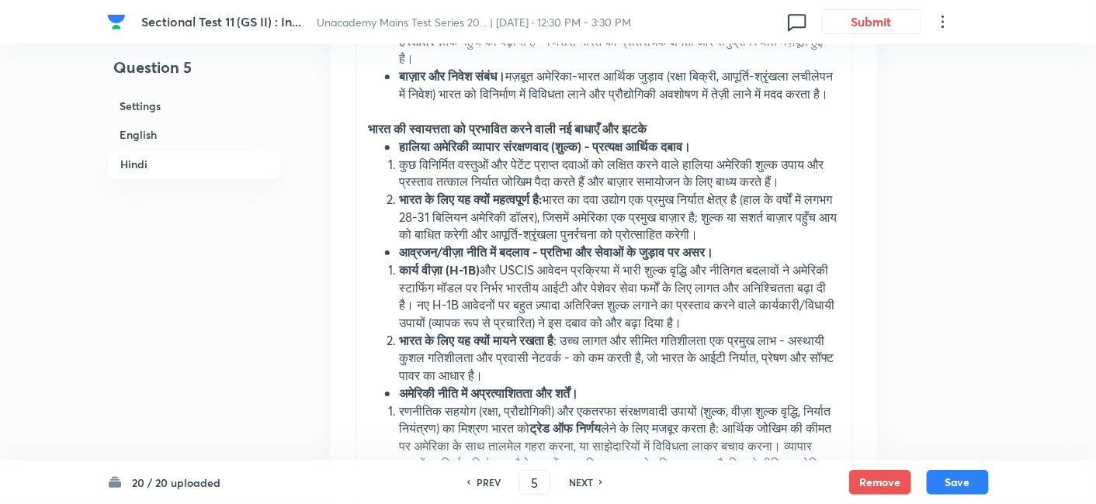
scroll to position [3265, 0]
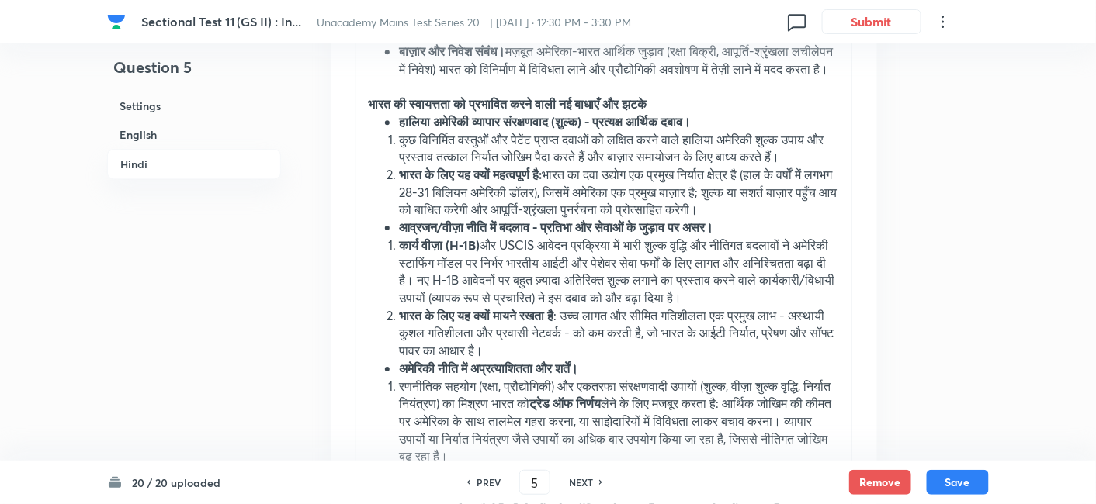
click at [397, 113] on ul "हालिया अमेरिकी व्यापार संरक्षणवाद (शुल्क) - प्रत्यक्ष आर्थिक दबाव।" at bounding box center [604, 122] width 472 height 18
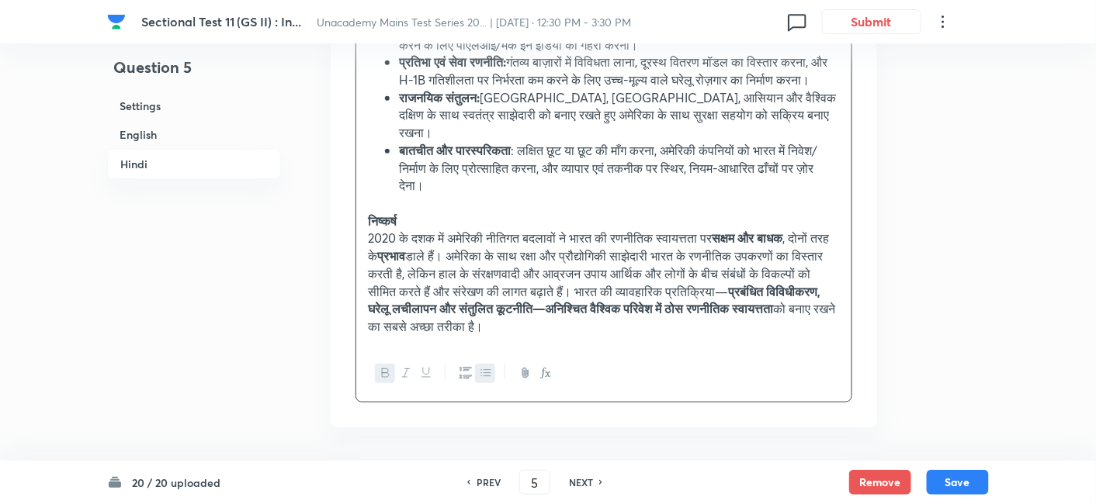
scroll to position [3955, 0]
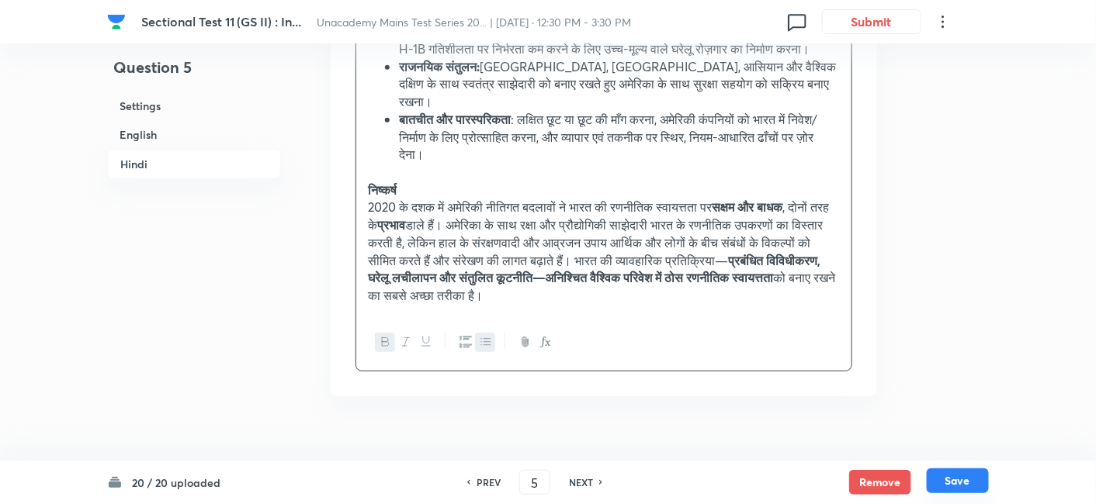
click at [949, 482] on button "Save" at bounding box center [957, 481] width 62 height 25
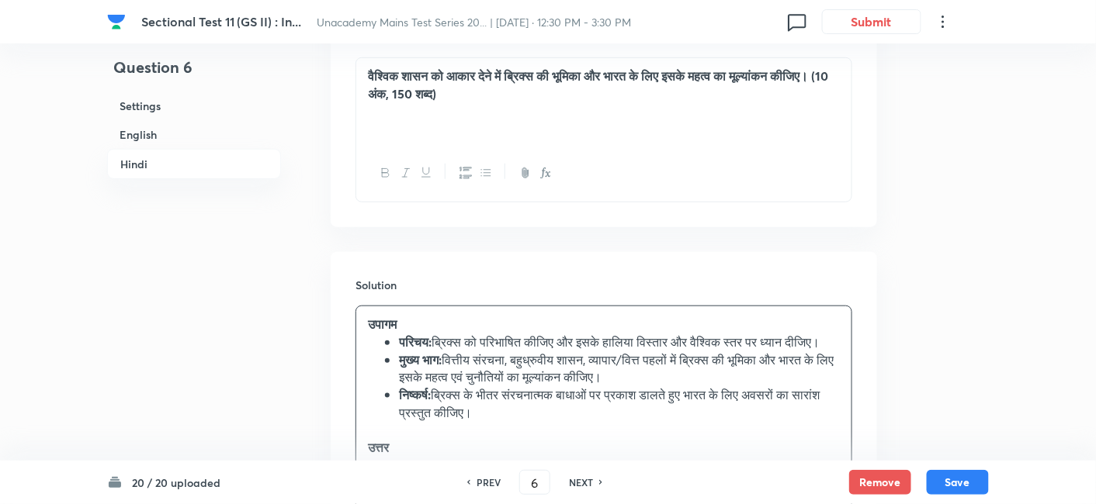
click at [171, 133] on h6 "English" at bounding box center [194, 134] width 174 height 29
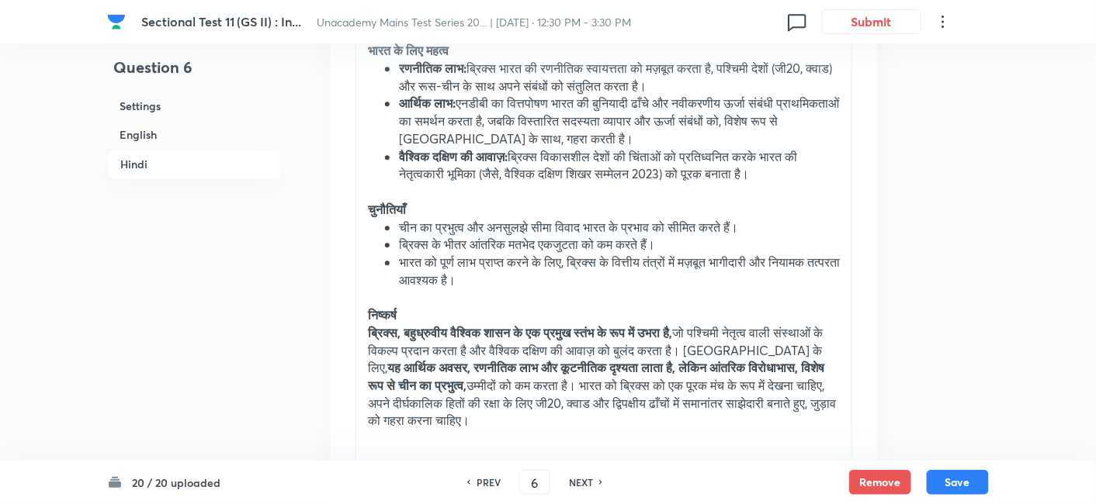
scroll to position [3081, 0]
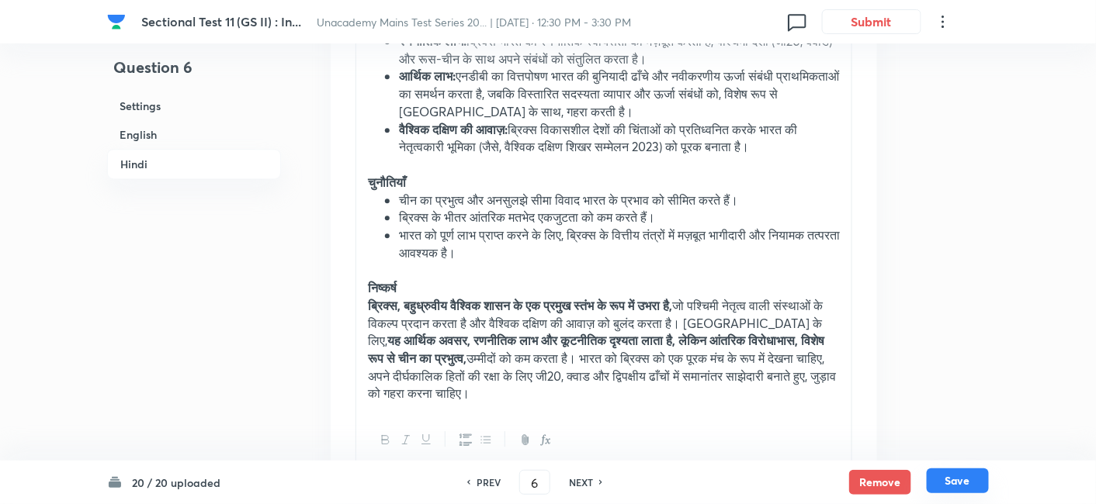
click at [966, 482] on button "Save" at bounding box center [957, 481] width 62 height 25
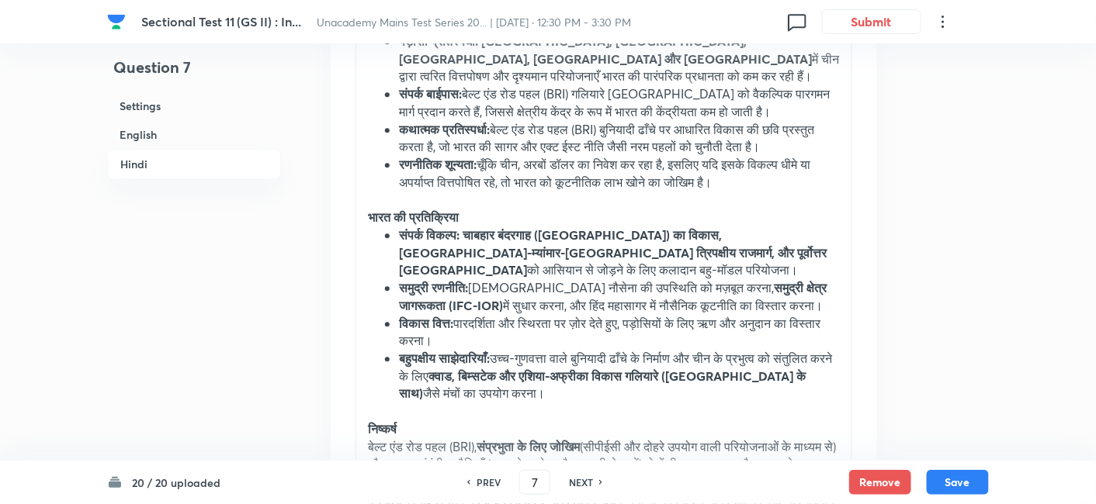
click at [195, 149] on h6 "Hindi" at bounding box center [194, 164] width 174 height 30
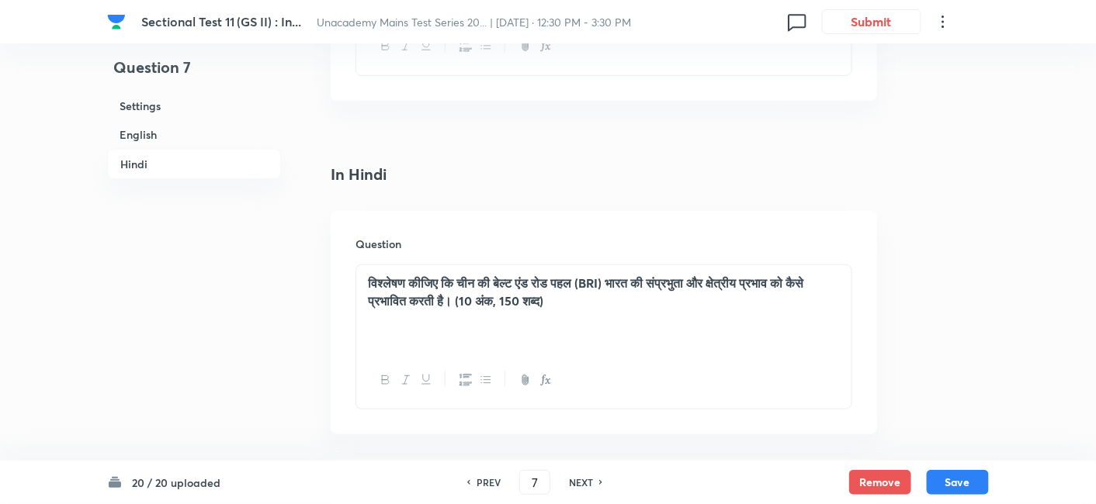
click at [167, 133] on h6 "English" at bounding box center [194, 134] width 174 height 29
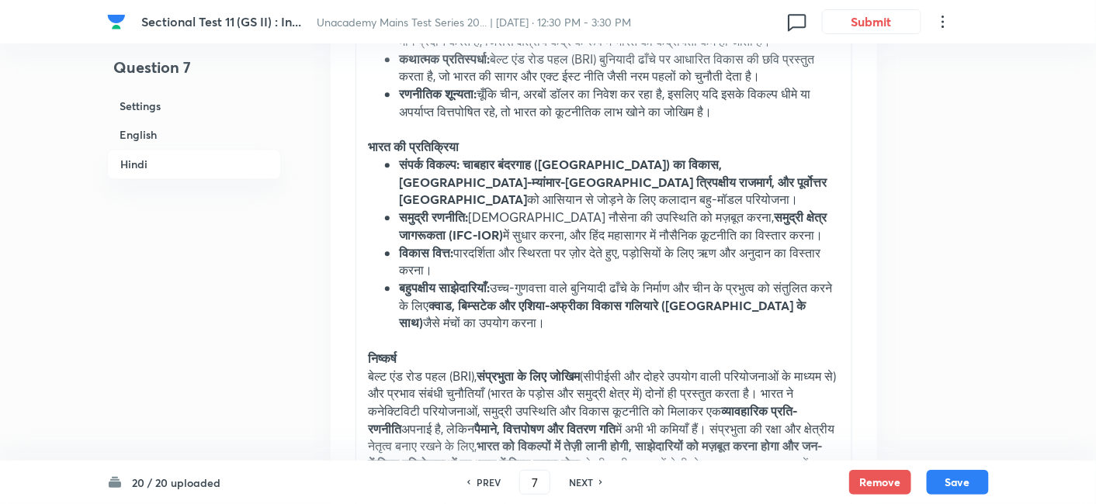
scroll to position [3179, 0]
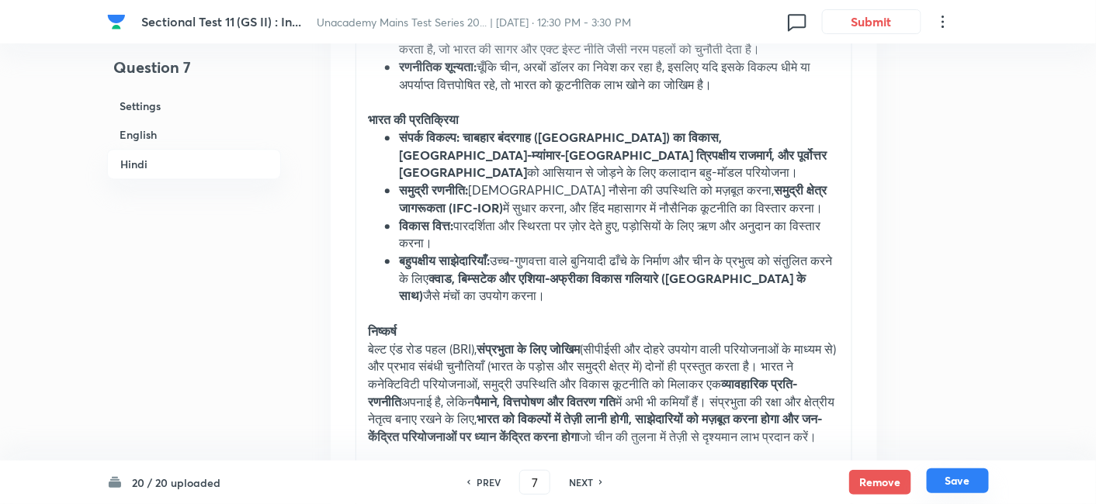
click at [978, 485] on button "Save" at bounding box center [957, 481] width 62 height 25
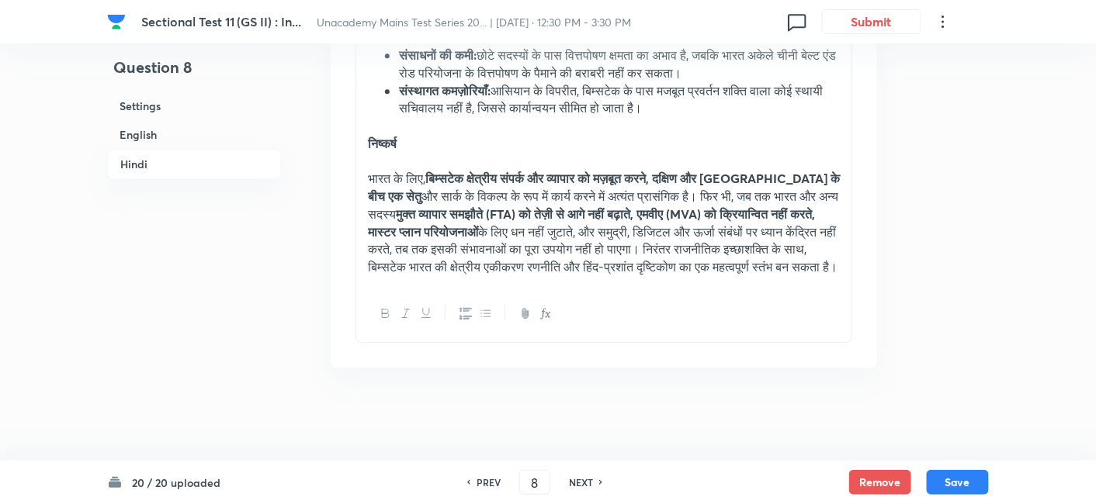
click at [174, 136] on h6 "English" at bounding box center [194, 134] width 174 height 29
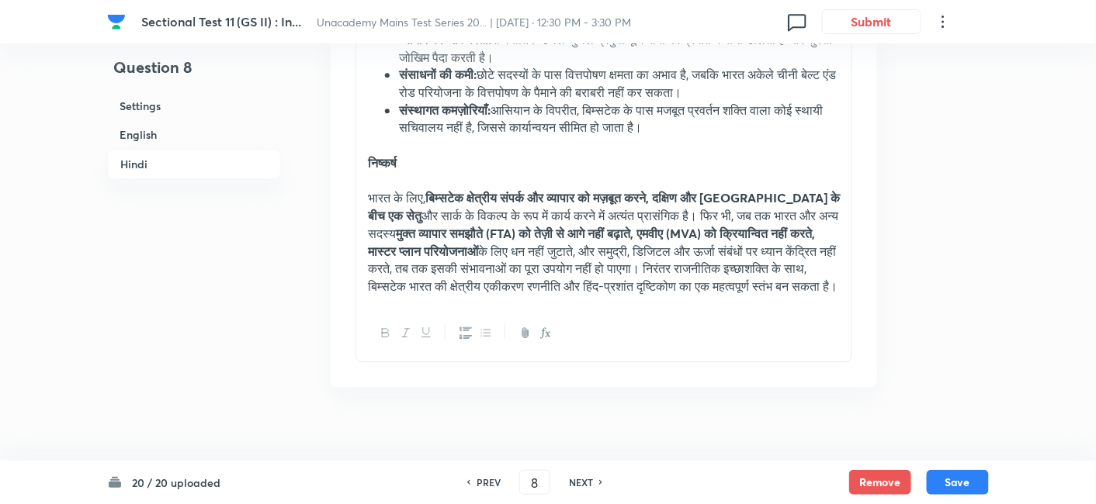
scroll to position [3064, 0]
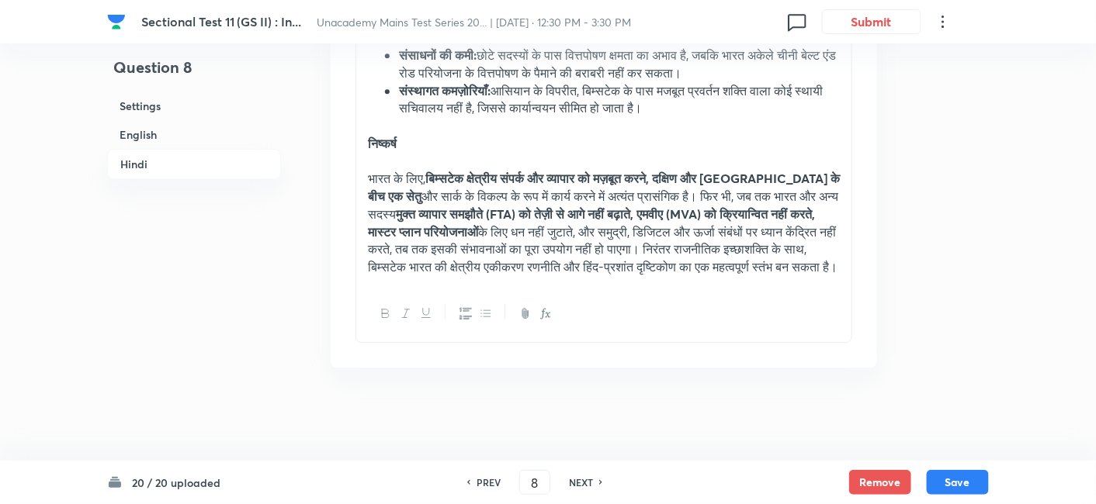
drag, startPoint x: 580, startPoint y: 485, endPoint x: 449, endPoint y: 393, distance: 159.3
click at [578, 486] on h6 "NEXT" at bounding box center [581, 483] width 24 height 14
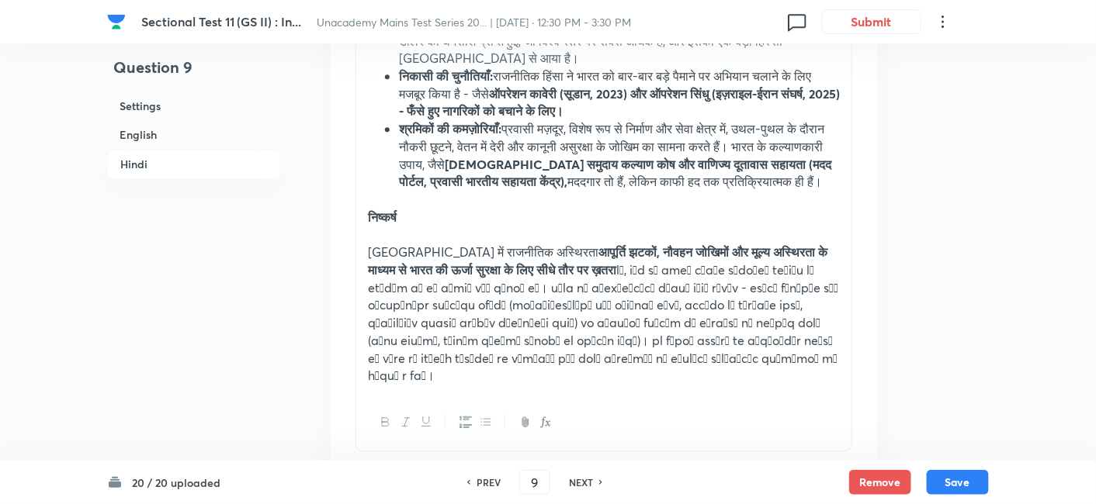
click at [164, 135] on h6 "English" at bounding box center [194, 134] width 174 height 29
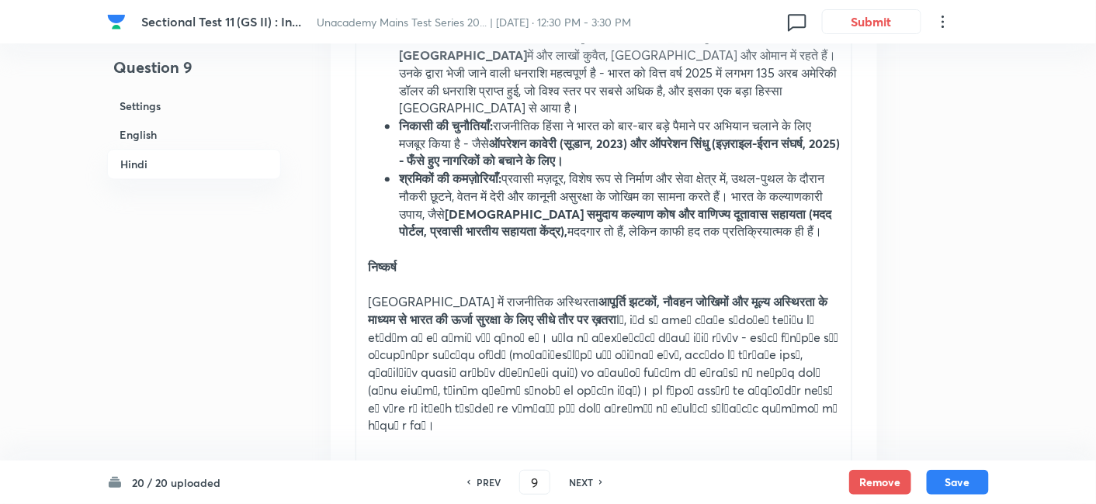
scroll to position [3007, 0]
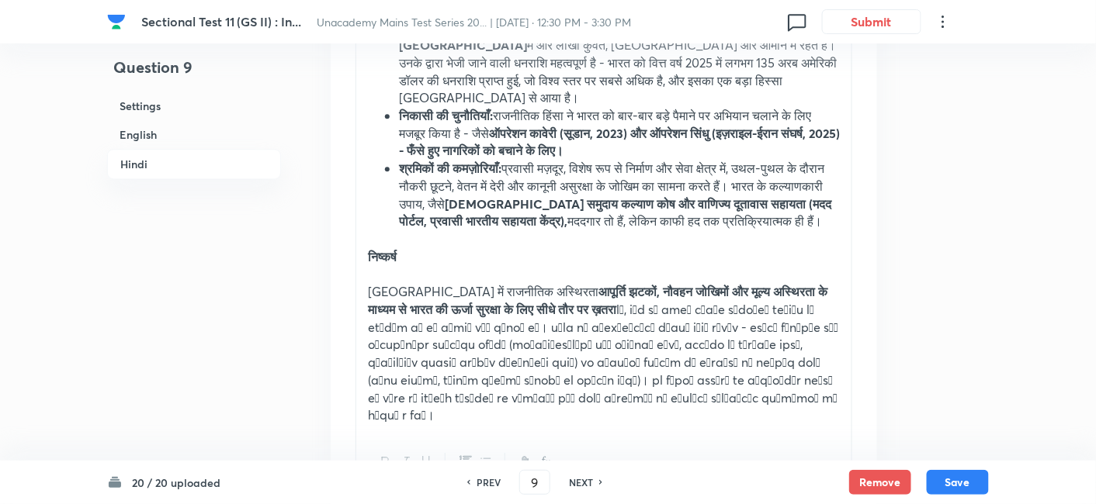
click at [580, 487] on h6 "NEXT" at bounding box center [581, 483] width 24 height 14
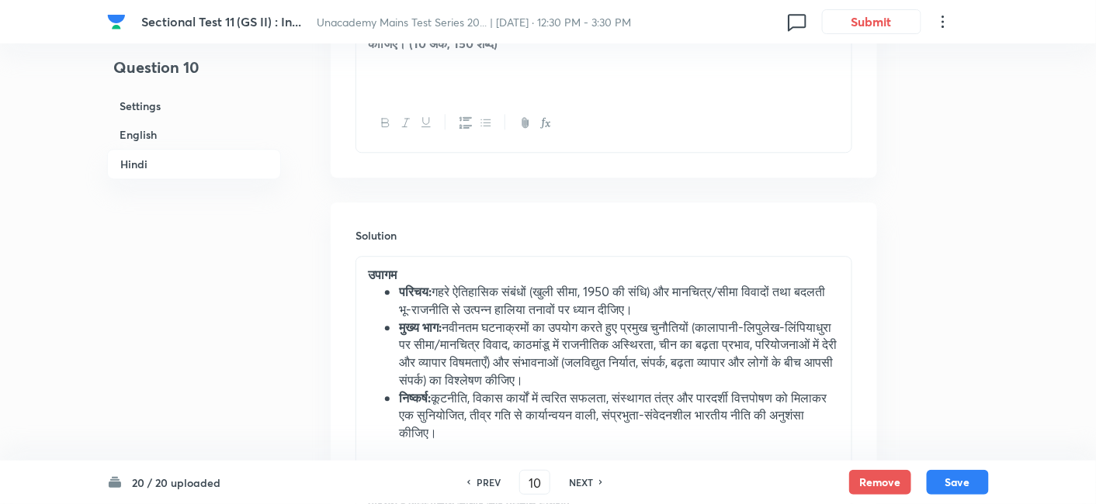
click at [199, 133] on h6 "English" at bounding box center [194, 134] width 174 height 29
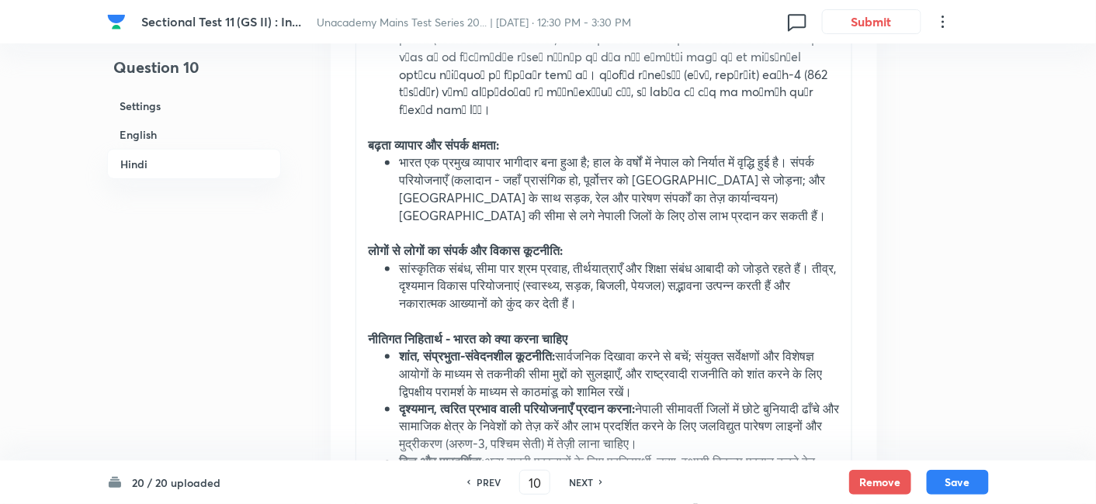
scroll to position [4300, 0]
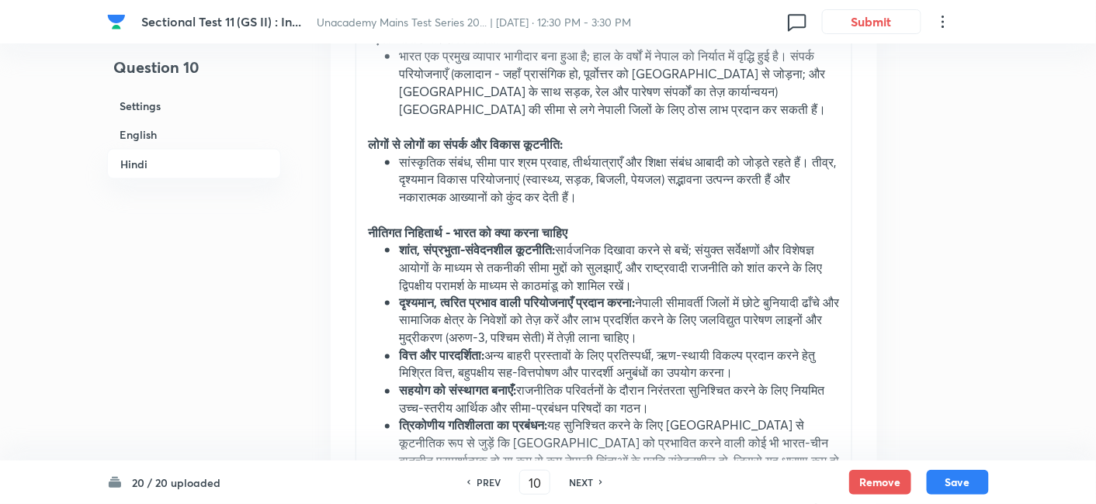
click at [576, 480] on h6 "NEXT" at bounding box center [581, 483] width 24 height 14
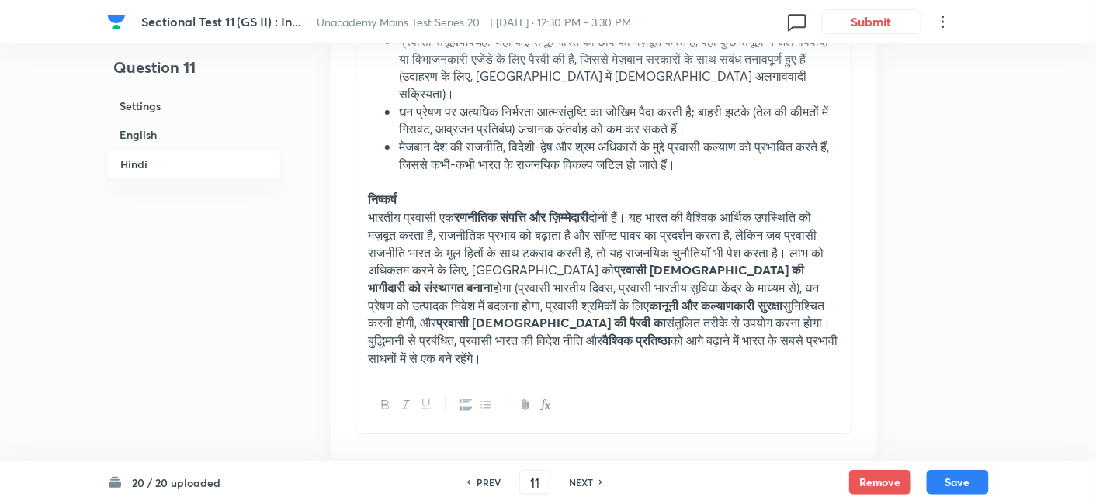
click at [180, 130] on h6 "English" at bounding box center [194, 134] width 174 height 29
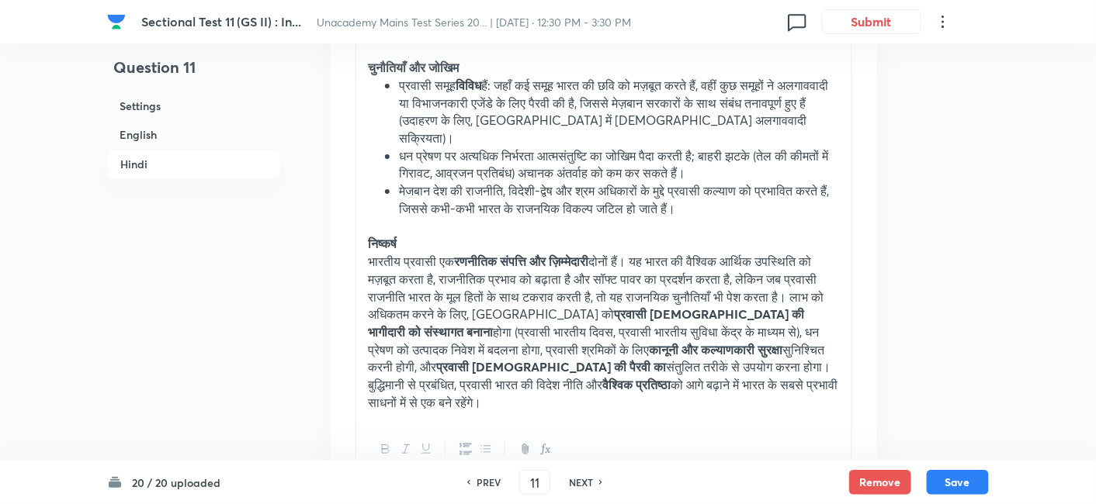
scroll to position [3593, 0]
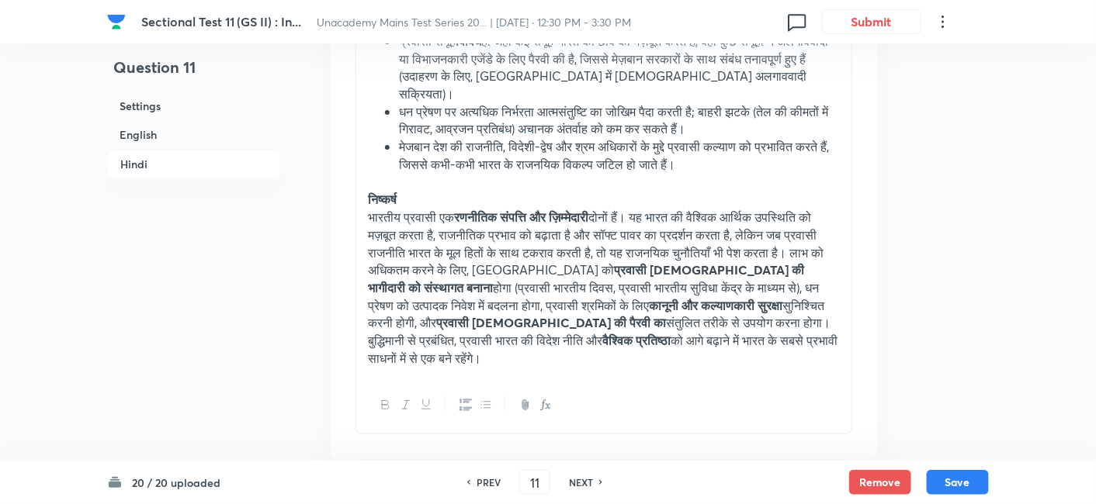
click at [578, 480] on h6 "NEXT" at bounding box center [581, 483] width 24 height 14
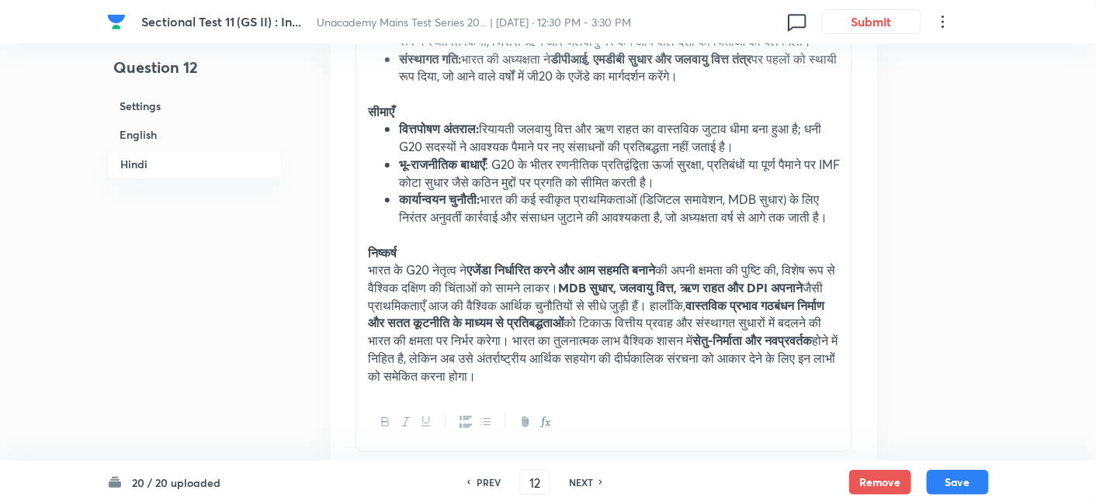
click at [129, 132] on h6 "English" at bounding box center [194, 134] width 174 height 29
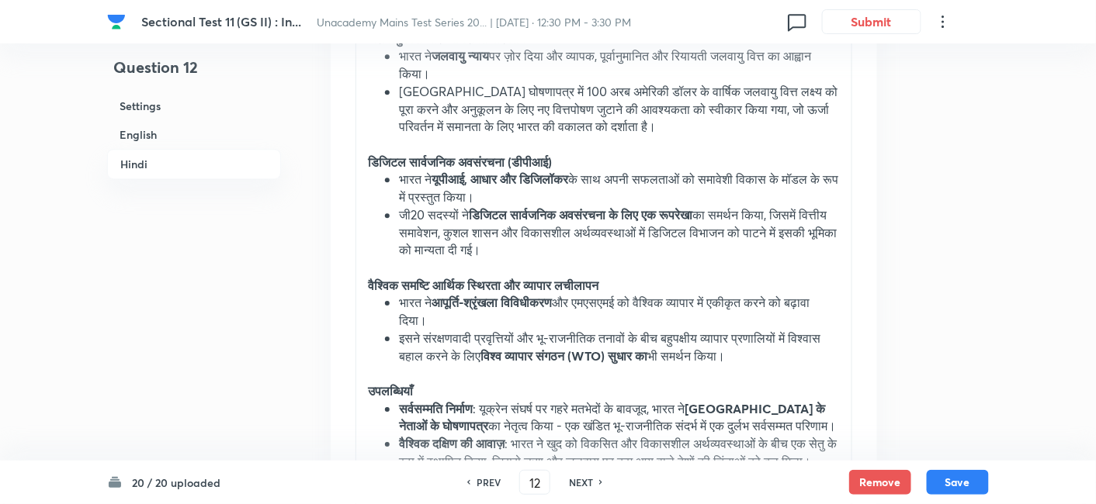
scroll to position [3179, 0]
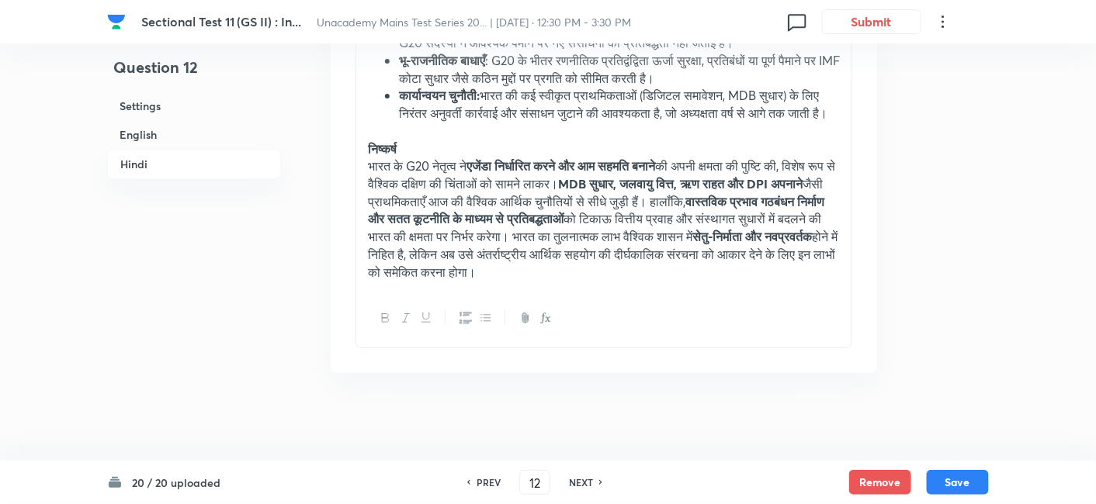
click at [582, 483] on h6 "NEXT" at bounding box center [581, 483] width 24 height 14
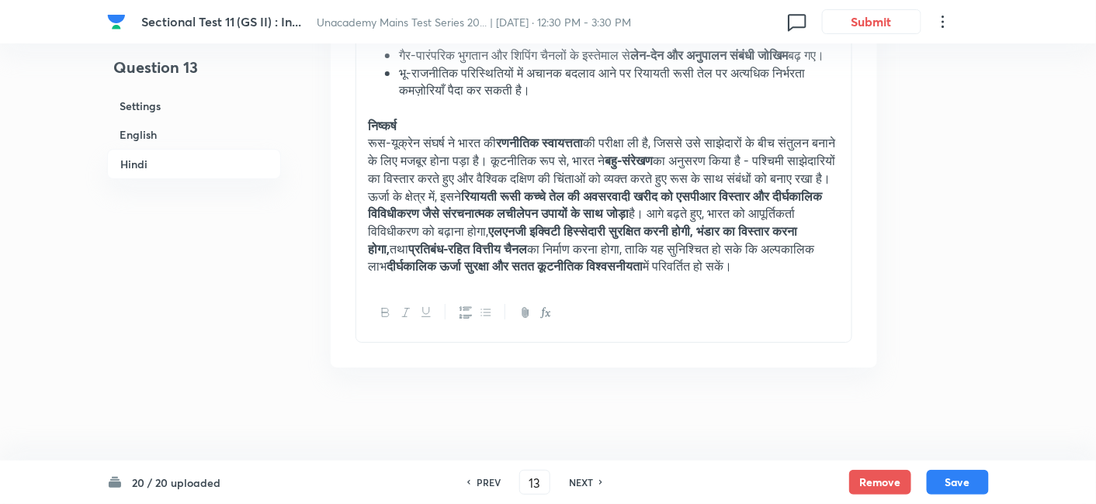
click at [175, 136] on h6 "English" at bounding box center [194, 134] width 174 height 29
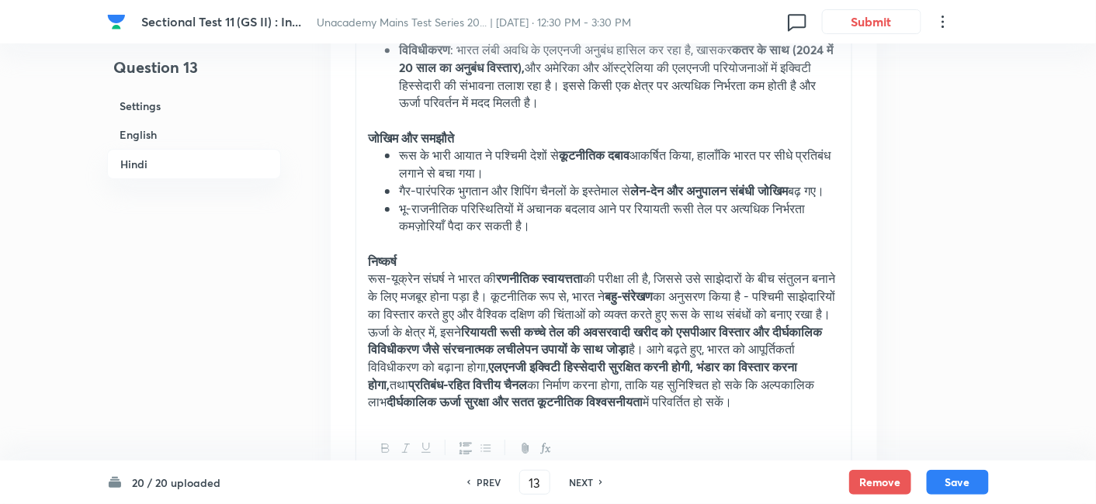
scroll to position [3352, 0]
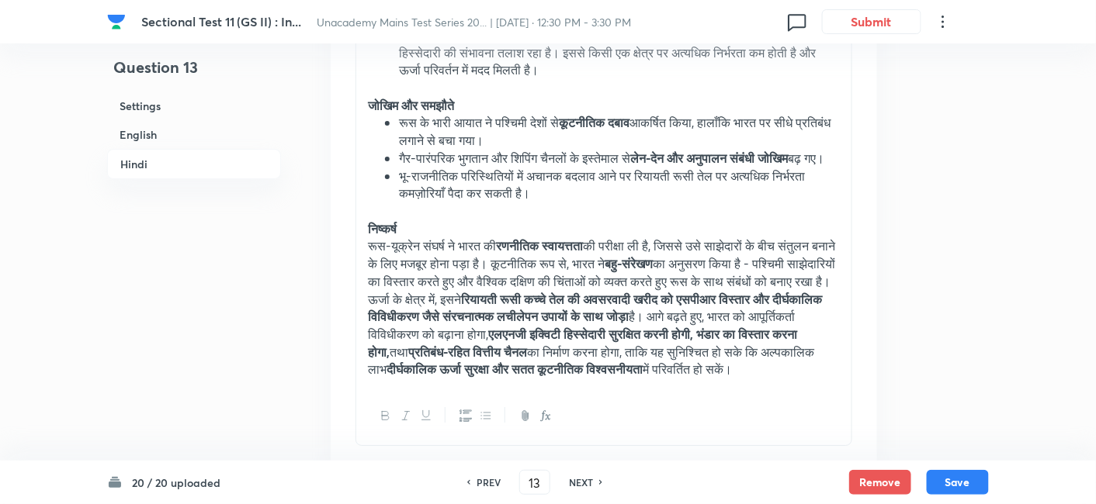
click at [579, 487] on h6 "NEXT" at bounding box center [581, 483] width 24 height 14
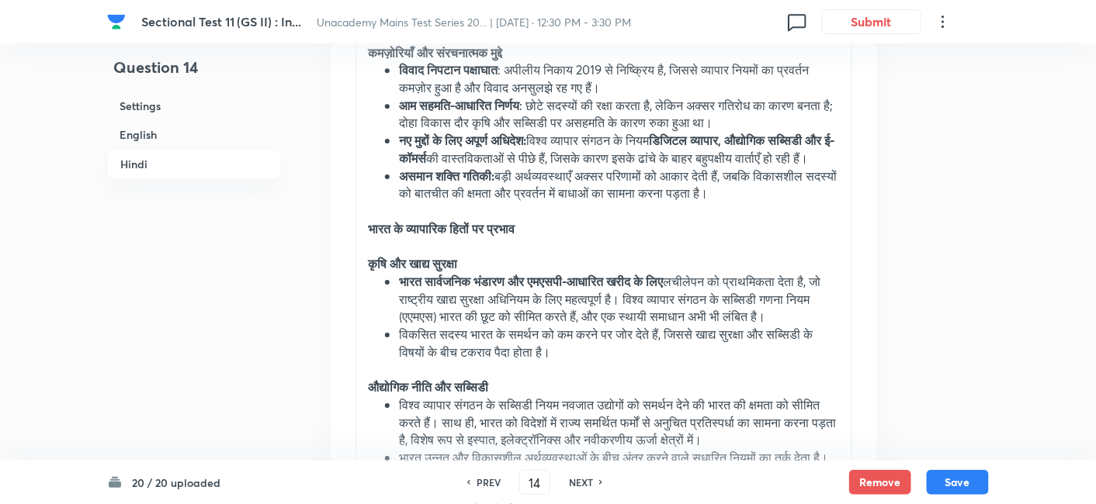
click at [179, 139] on h6 "English" at bounding box center [194, 134] width 174 height 29
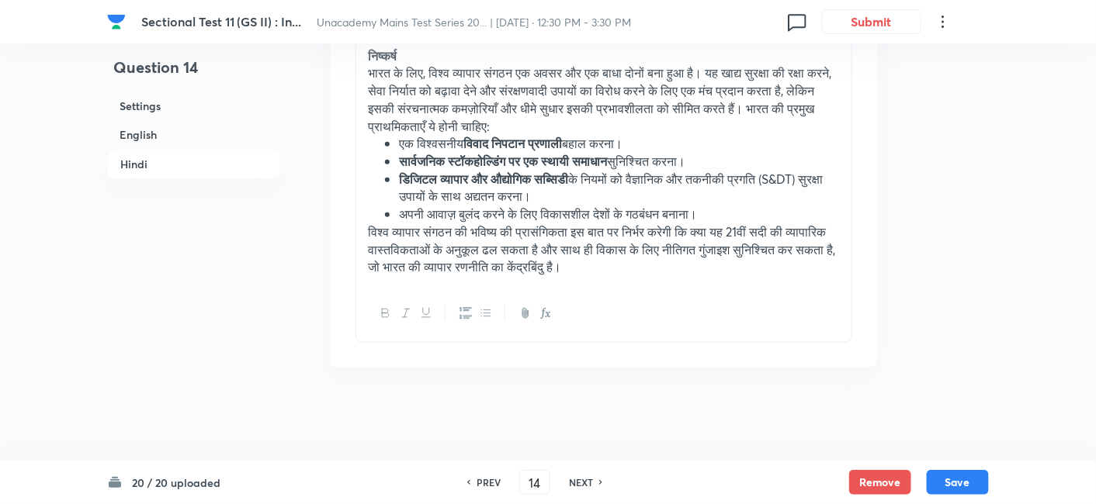
scroll to position [4175, 0]
click at [583, 485] on h6 "NEXT" at bounding box center [581, 483] width 24 height 14
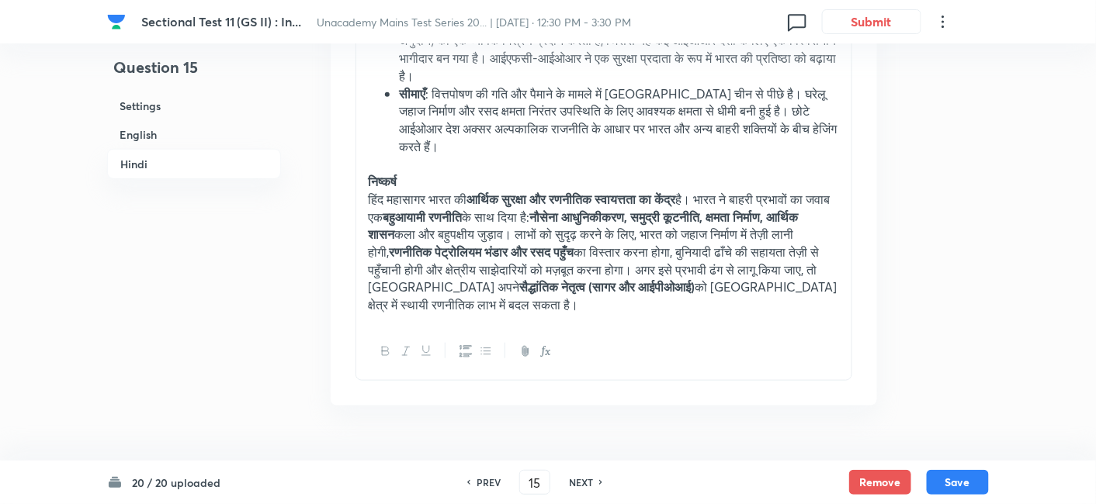
click at [175, 136] on h6 "English" at bounding box center [194, 134] width 174 height 29
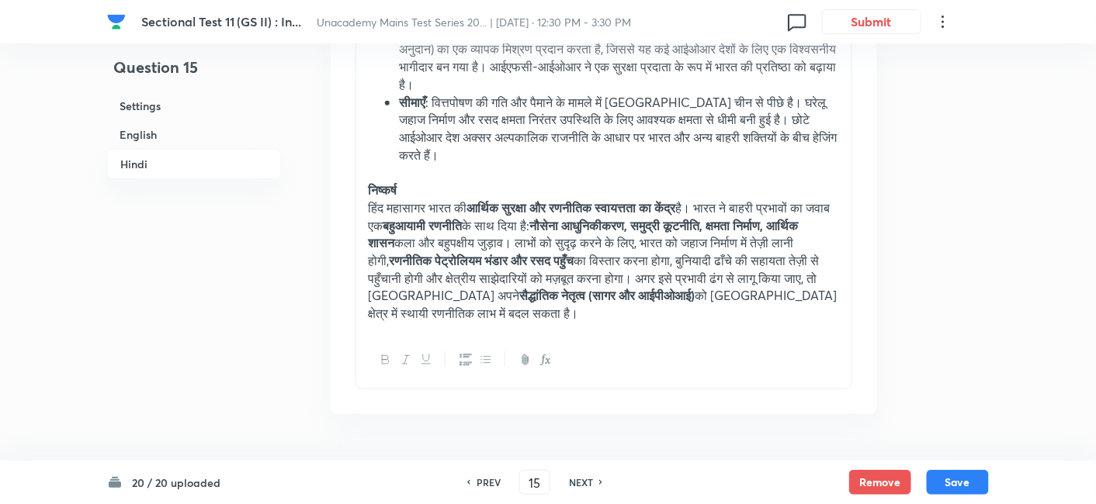
scroll to position [3998, 0]
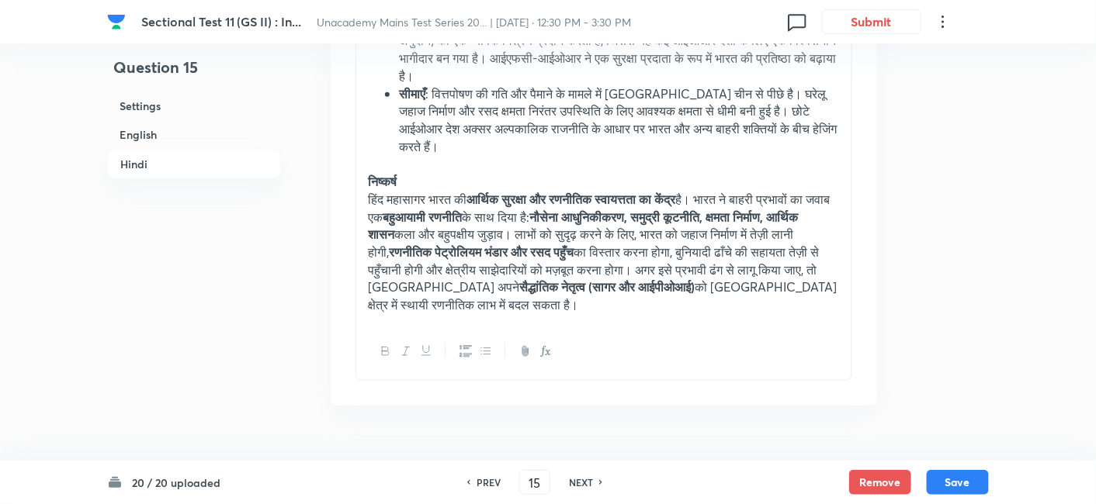
click at [583, 484] on h6 "NEXT" at bounding box center [581, 483] width 24 height 14
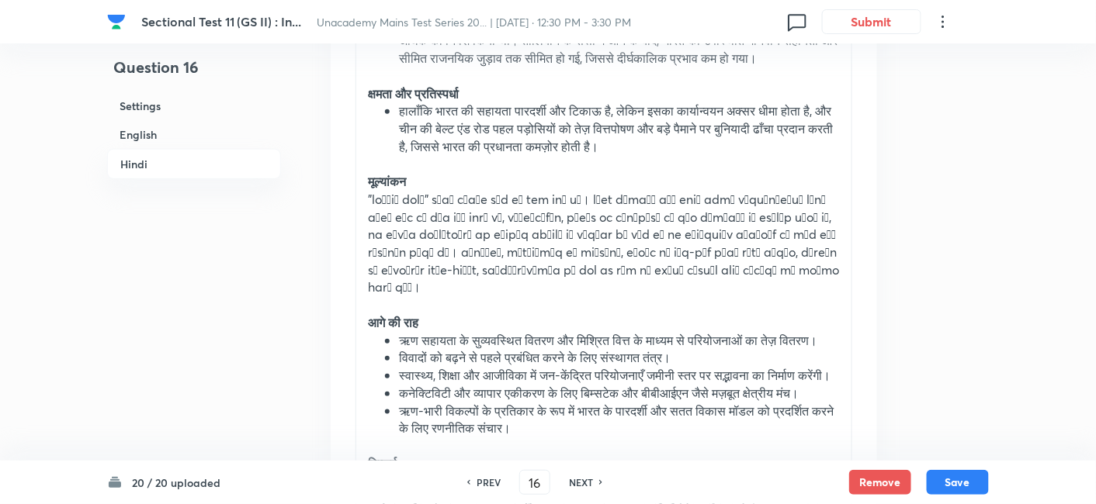
click at [168, 132] on h6 "English" at bounding box center [194, 134] width 174 height 29
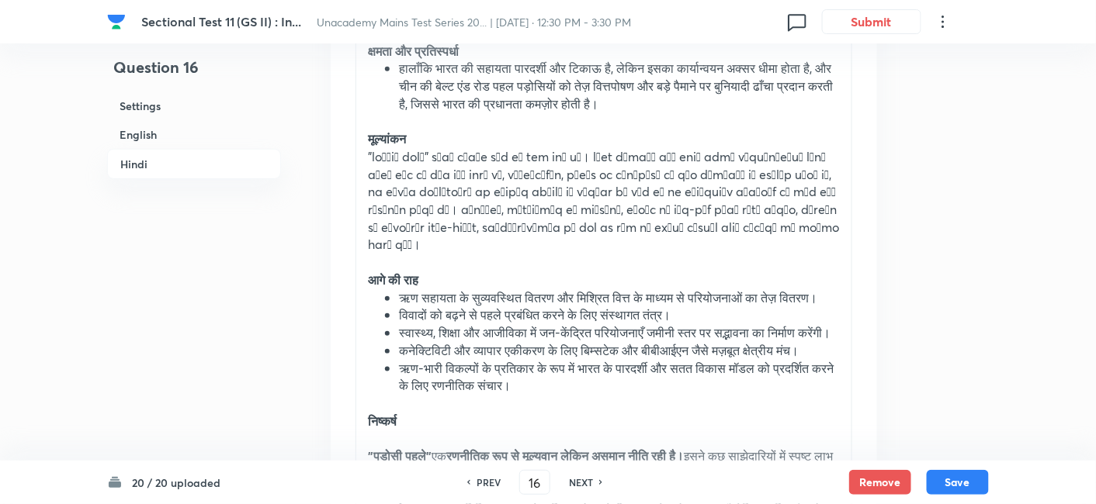
scroll to position [4298, 0]
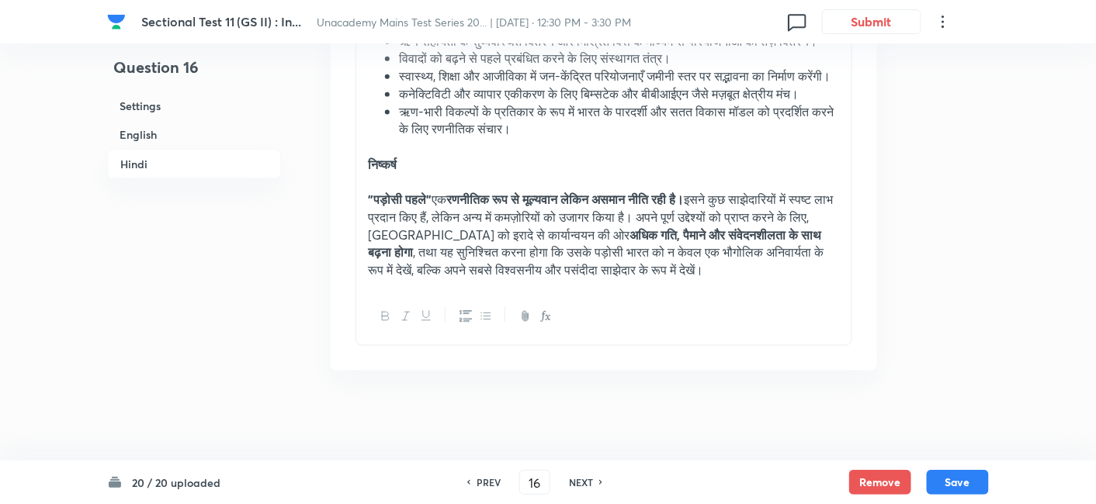
click at [580, 480] on h6 "NEXT" at bounding box center [581, 483] width 24 height 14
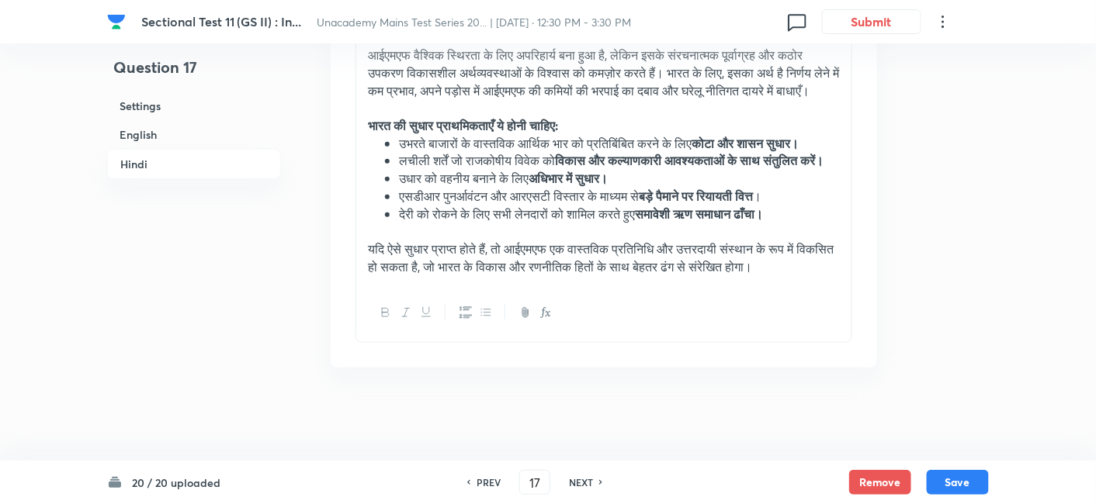
click at [188, 127] on h6 "English" at bounding box center [194, 134] width 174 height 29
click at [576, 484] on h6 "NEXT" at bounding box center [581, 483] width 24 height 14
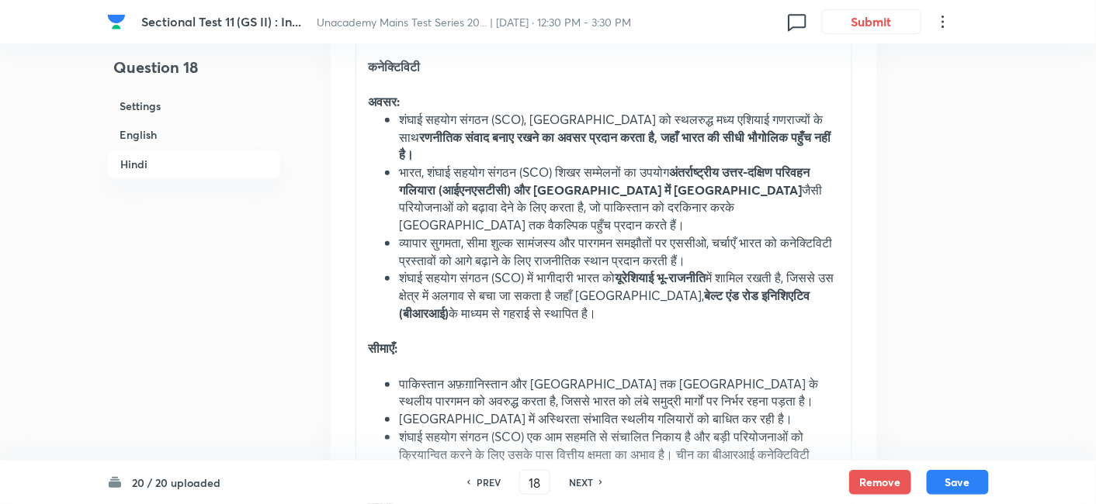
click at [194, 129] on h6 "English" at bounding box center [194, 134] width 174 height 29
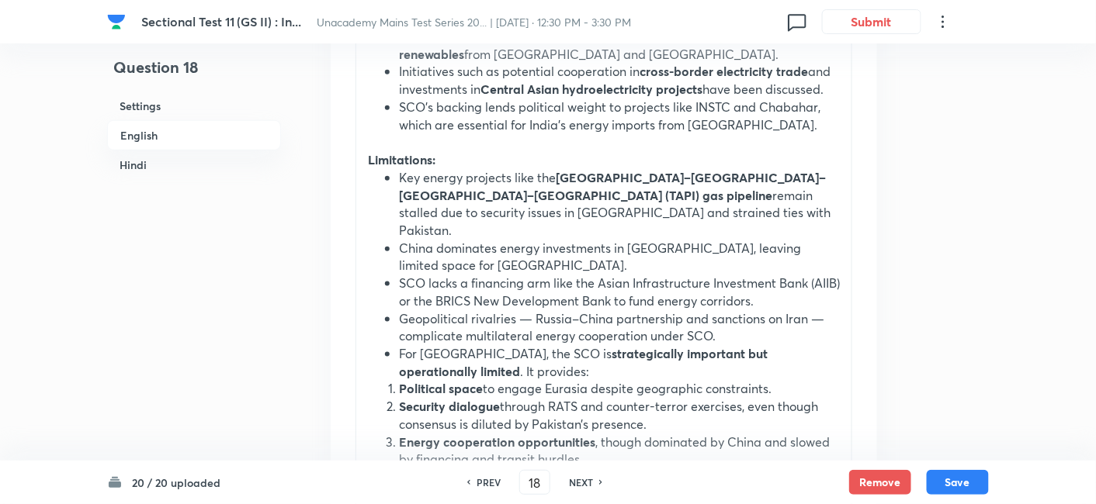
scroll to position [2231, 0]
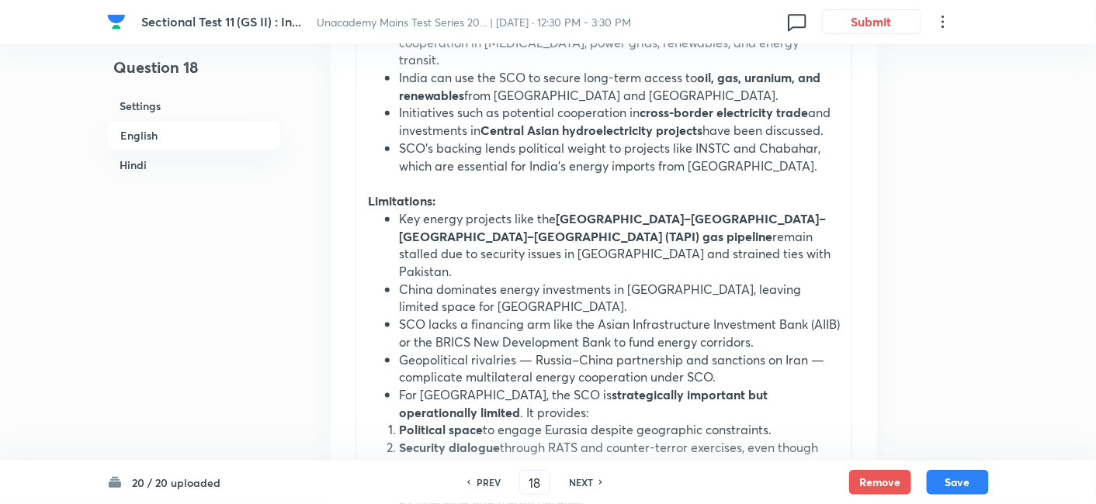
click at [395, 220] on ul "Key energy projects like the Turkmenistan–Afghanistan–Pakistan–India (TAPI) gas…" at bounding box center [604, 316] width 472 height 212
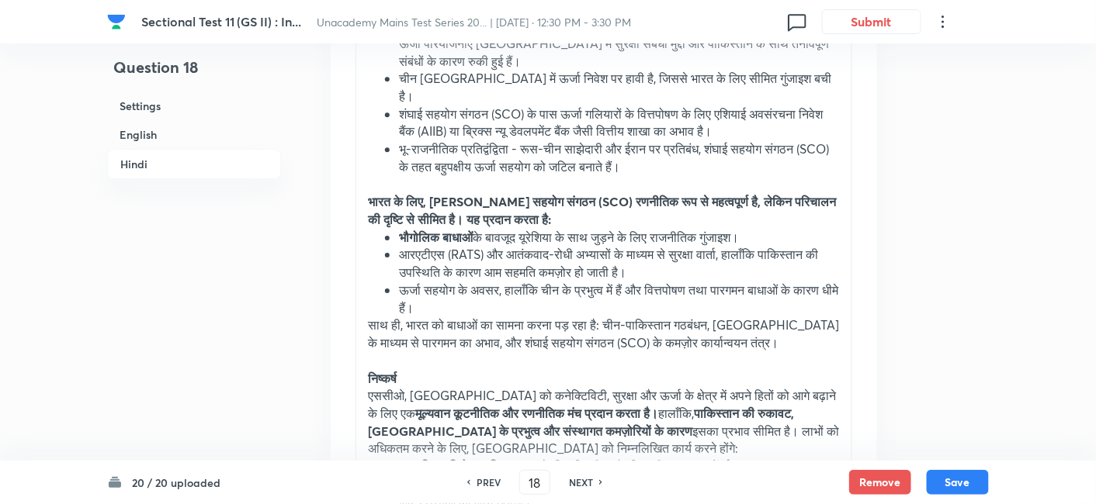
scroll to position [5198, 0]
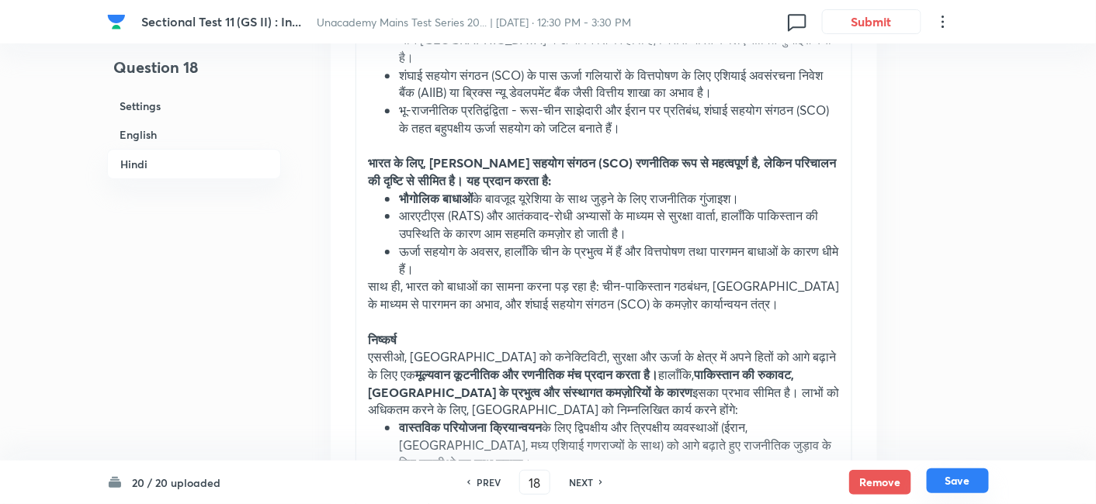
click at [956, 471] on button "Save" at bounding box center [957, 481] width 62 height 25
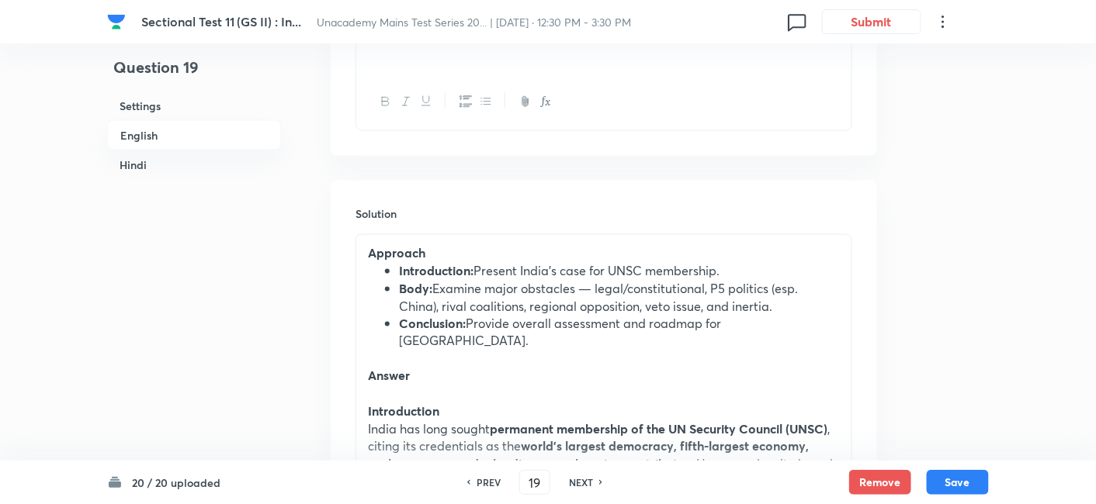
click at [146, 135] on h6 "English" at bounding box center [194, 135] width 174 height 30
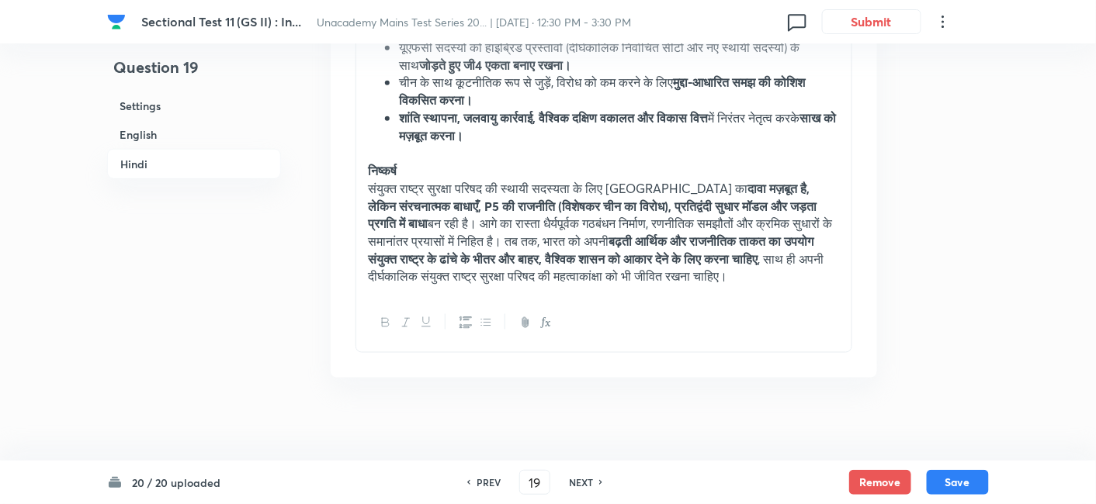
scroll to position [4209, 0]
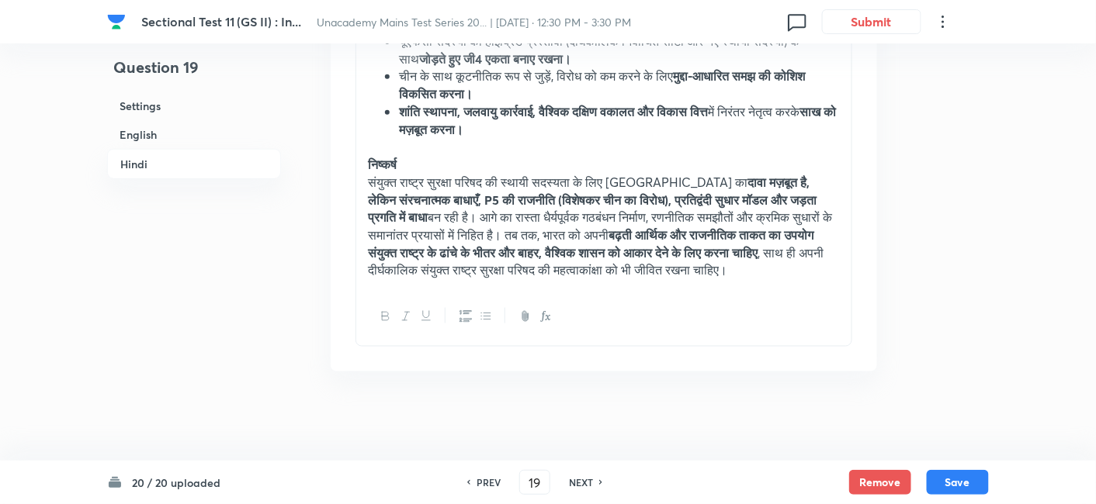
click at [583, 480] on h6 "NEXT" at bounding box center [581, 483] width 24 height 14
type input "20"
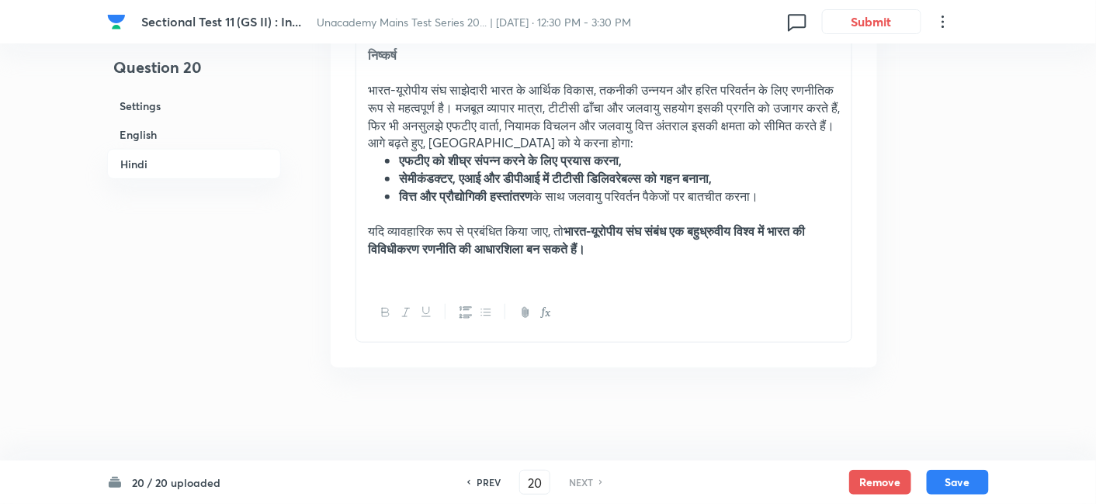
click at [164, 139] on h6 "English" at bounding box center [194, 134] width 174 height 29
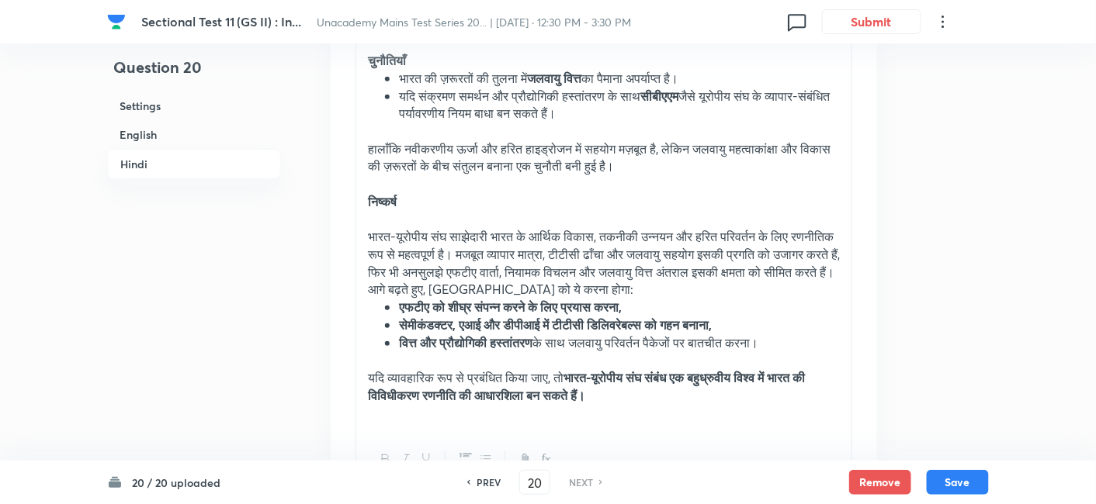
scroll to position [4068, 0]
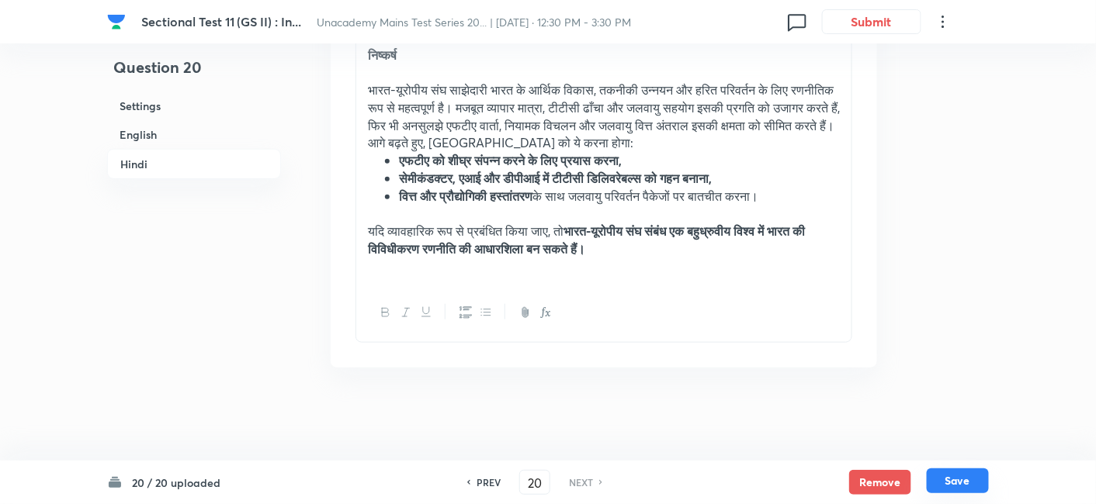
click at [967, 484] on button "Save" at bounding box center [957, 481] width 62 height 25
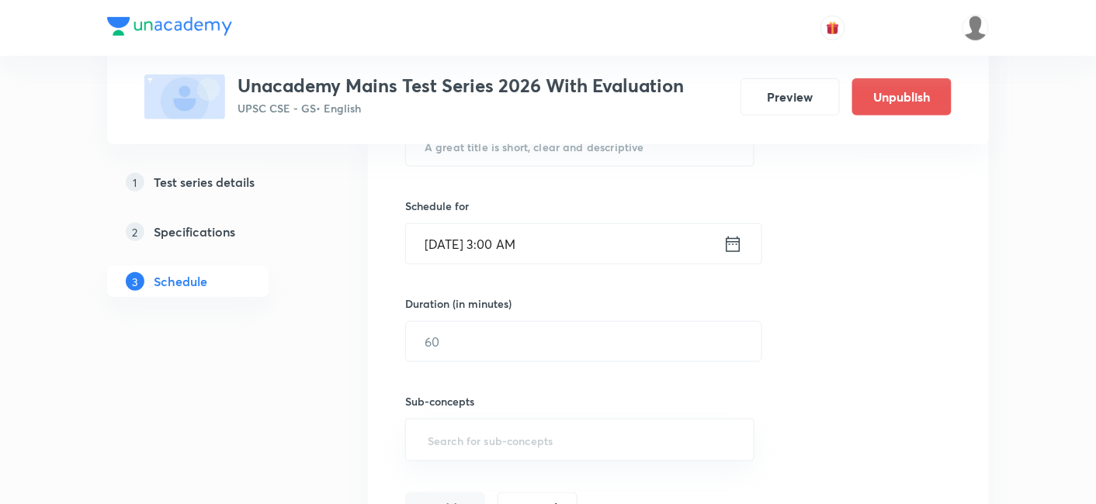
scroll to position [86, 0]
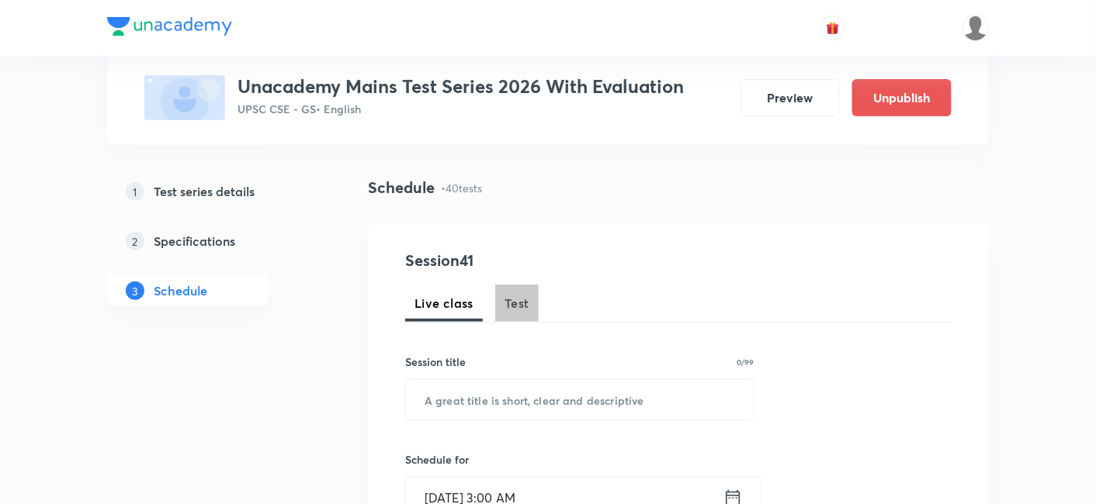
click at [516, 303] on span "Test" at bounding box center [516, 303] width 25 height 19
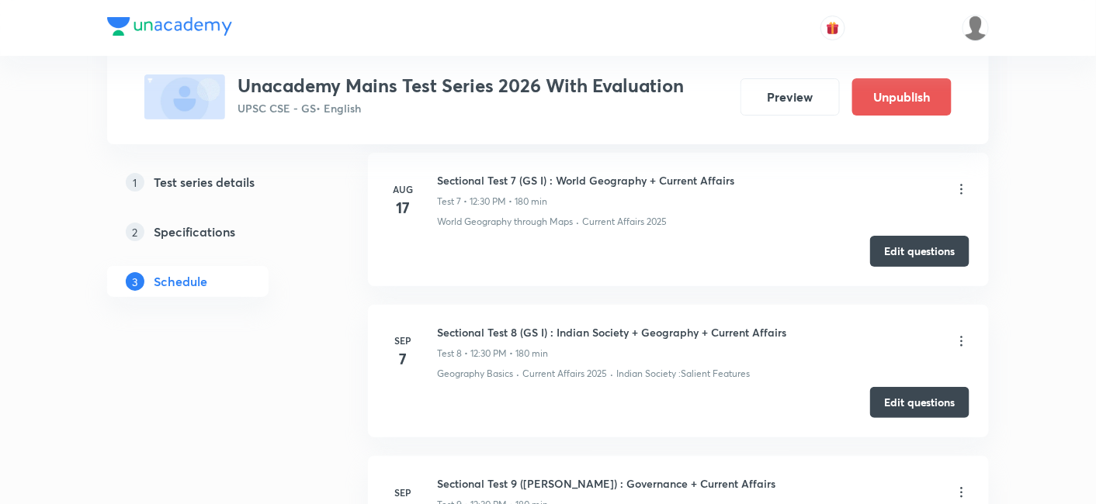
scroll to position [1810, 0]
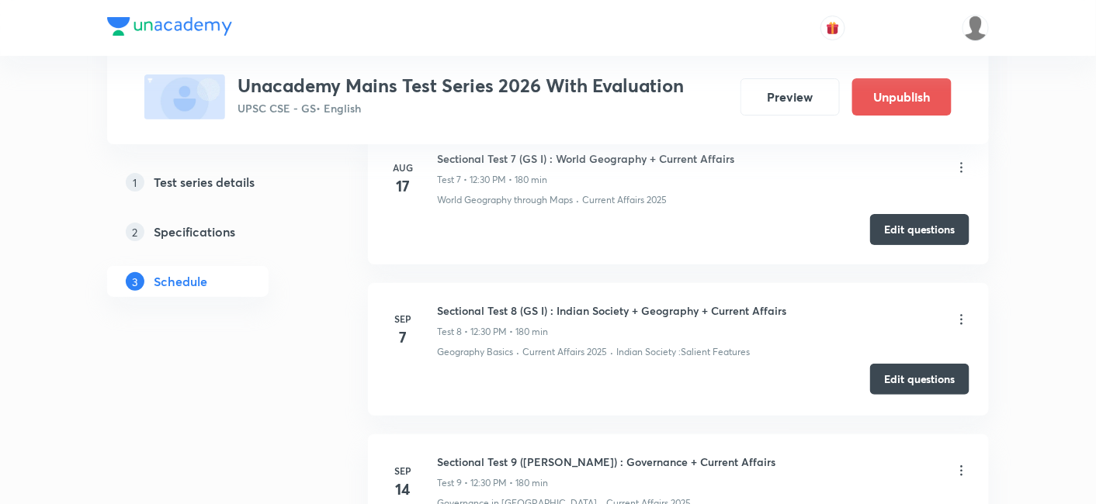
click at [898, 364] on button "Edit questions" at bounding box center [919, 379] width 99 height 31
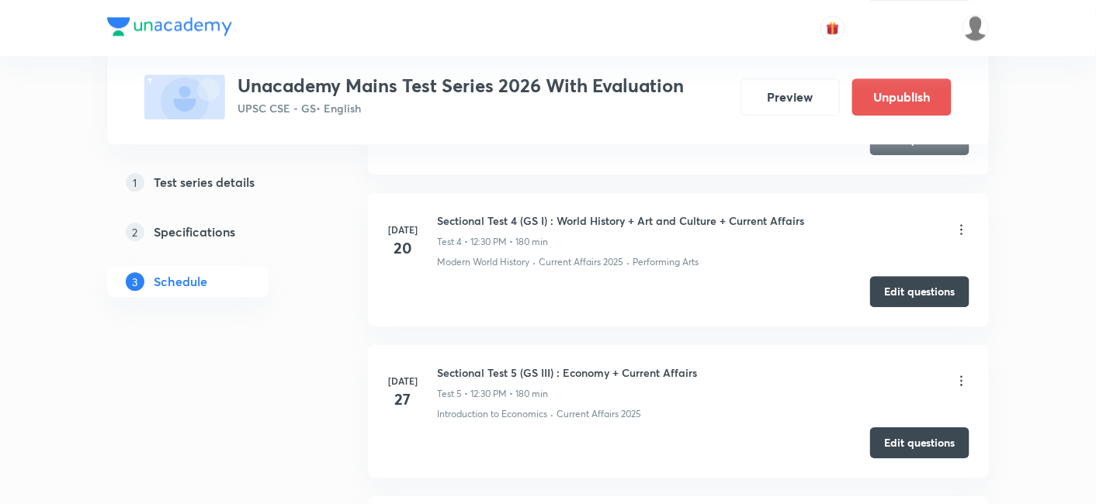
scroll to position [1293, 0]
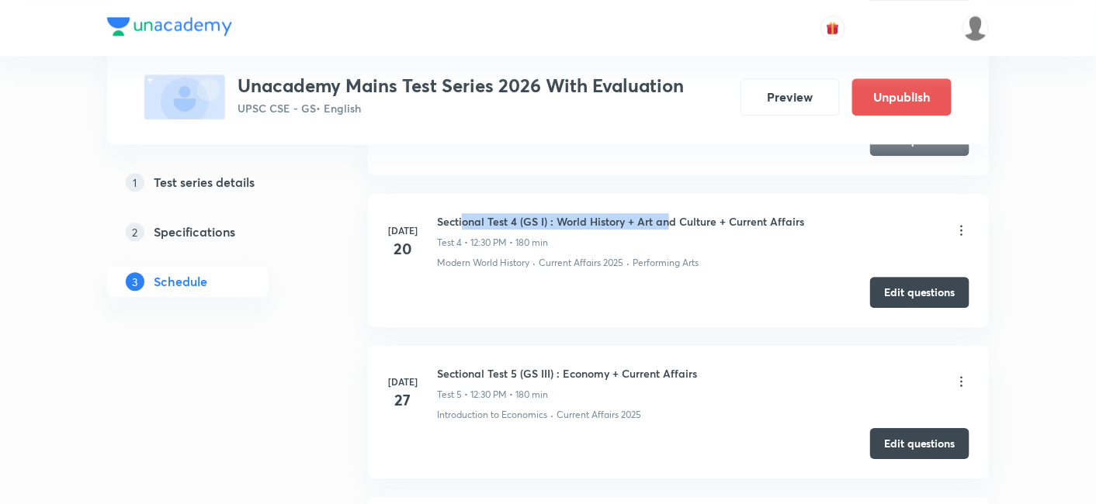
drag, startPoint x: 461, startPoint y: 196, endPoint x: 669, endPoint y: 182, distance: 208.4
click at [669, 194] on li "Jul 20 Sectional Test 4 (GS I) : World History + Art and Culture + Current Affa…" at bounding box center [678, 260] width 621 height 133
click at [660, 213] on h6 "Sectional Test 4 (GS I) : World History + Art and Culture + Current Affairs" at bounding box center [620, 221] width 367 height 16
click at [515, 213] on div "Sectional Test 4 (GS I) : World History + Art and Culture + Current Affairs Tes…" at bounding box center [620, 231] width 367 height 36
drag, startPoint x: 455, startPoint y: 202, endPoint x: 767, endPoint y: 192, distance: 312.9
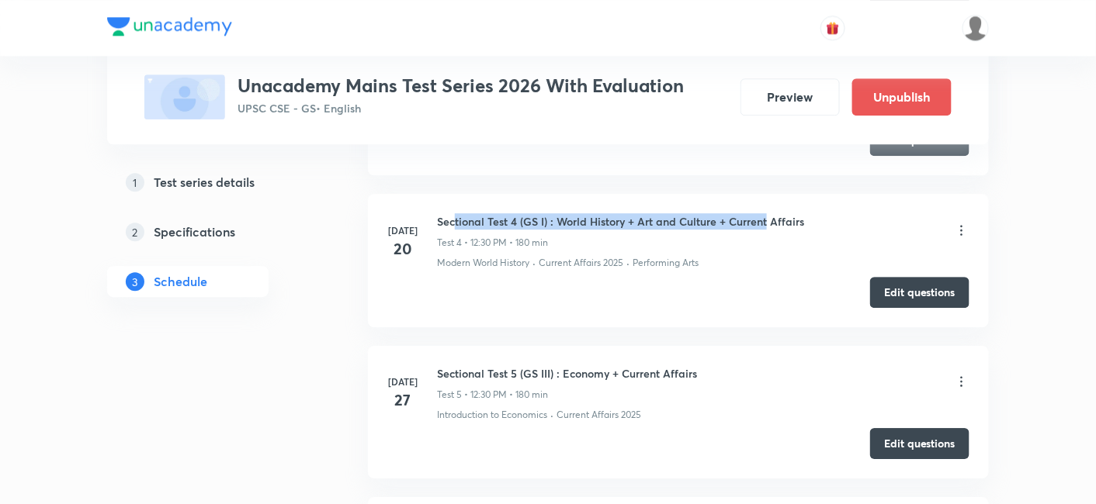
click at [767, 194] on li "Jul 20 Sectional Test 4 (GS I) : World History + Art and Culture + Current Affa…" at bounding box center [678, 260] width 621 height 133
click at [911, 275] on button "Edit questions" at bounding box center [919, 290] width 99 height 31
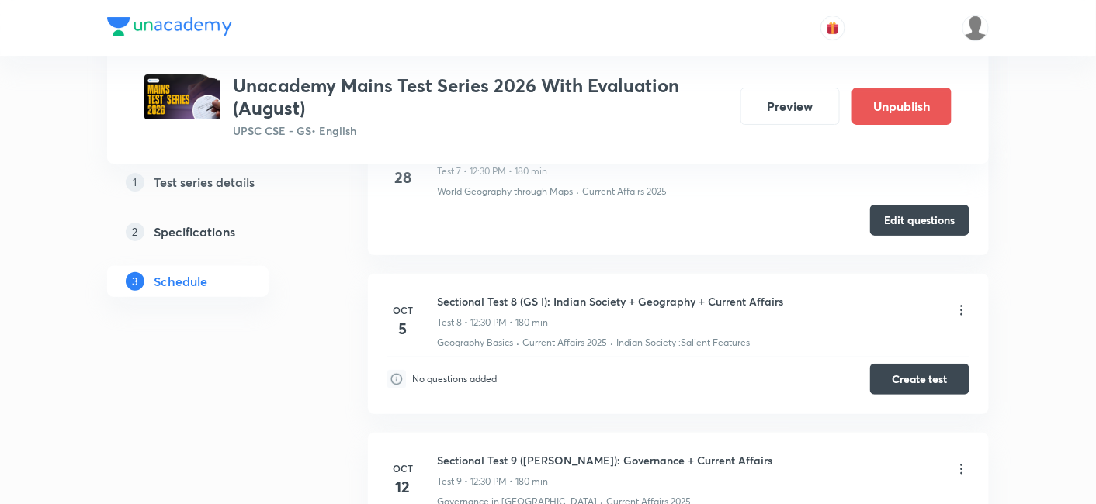
scroll to position [1810, 0]
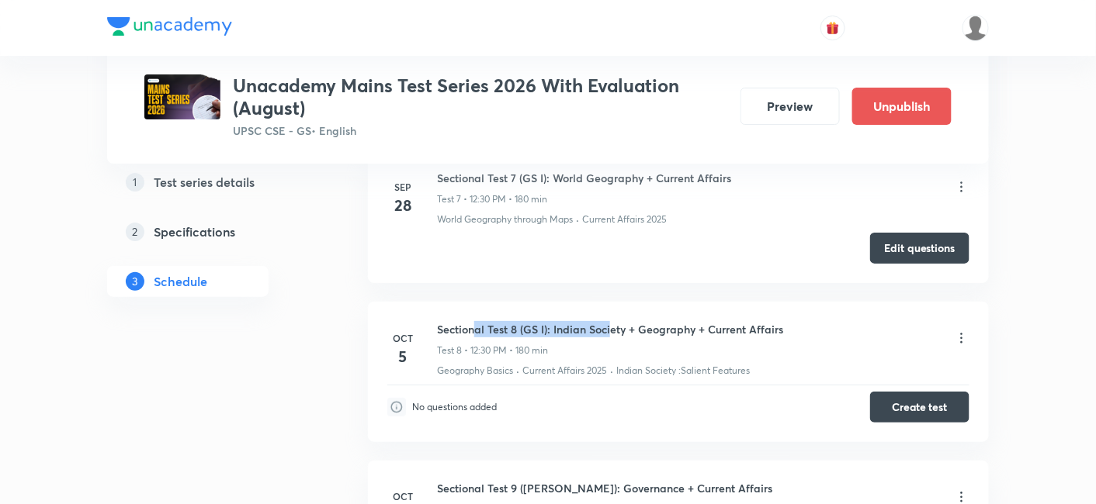
drag, startPoint x: 474, startPoint y: 306, endPoint x: 612, endPoint y: 302, distance: 138.2
click at [612, 321] on h6 "Sectional Test 8 (GS I): Indian Society + Geography + Current Affairs" at bounding box center [610, 329] width 346 height 16
click at [913, 390] on button "Create test" at bounding box center [919, 405] width 99 height 31
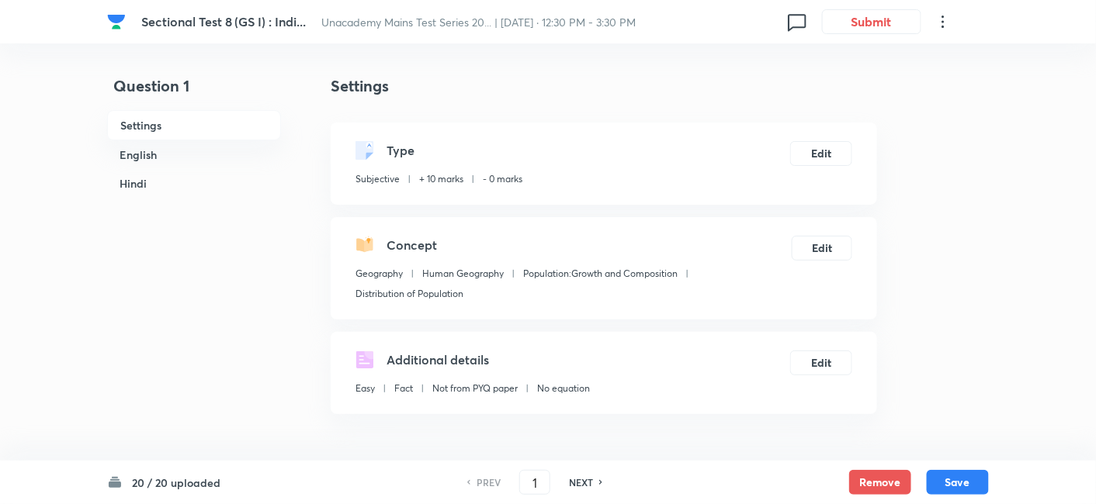
click at [178, 161] on h6 "English" at bounding box center [194, 154] width 174 height 29
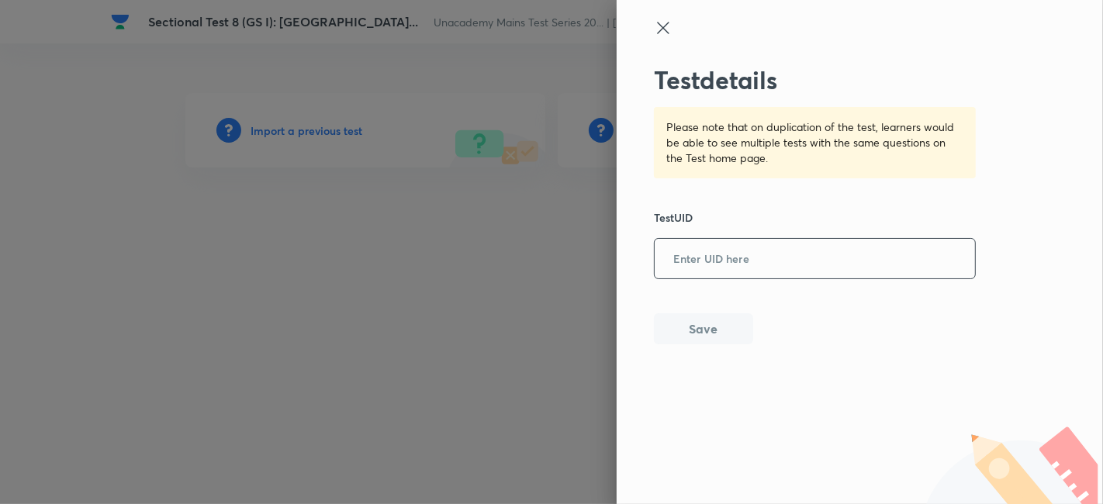
click at [707, 254] on input "text" at bounding box center [815, 260] width 320 height 38
paste input "DL67QVM12K"
type input "DL67QVM12K"
click at [719, 329] on button "Save" at bounding box center [703, 327] width 99 height 31
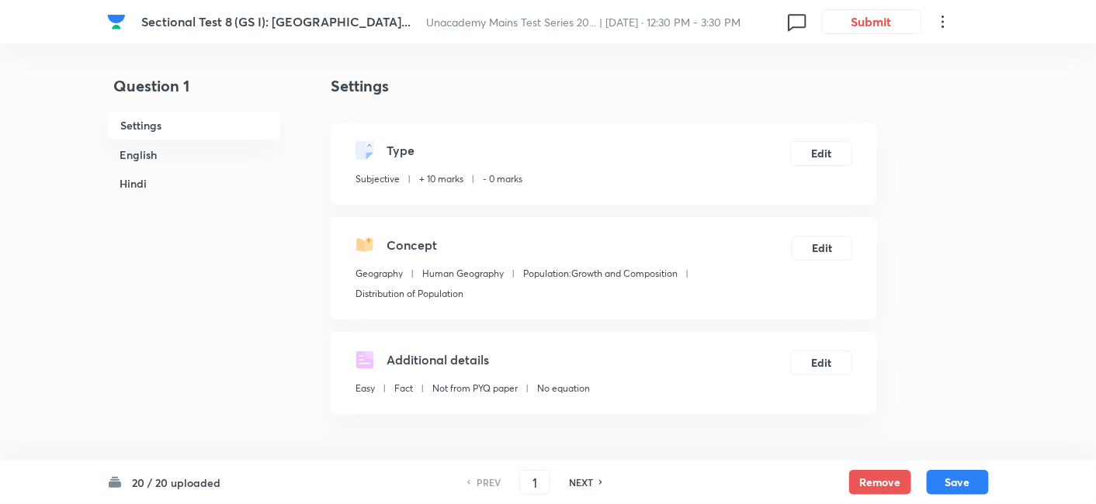
click at [169, 154] on h6 "English" at bounding box center [194, 154] width 174 height 29
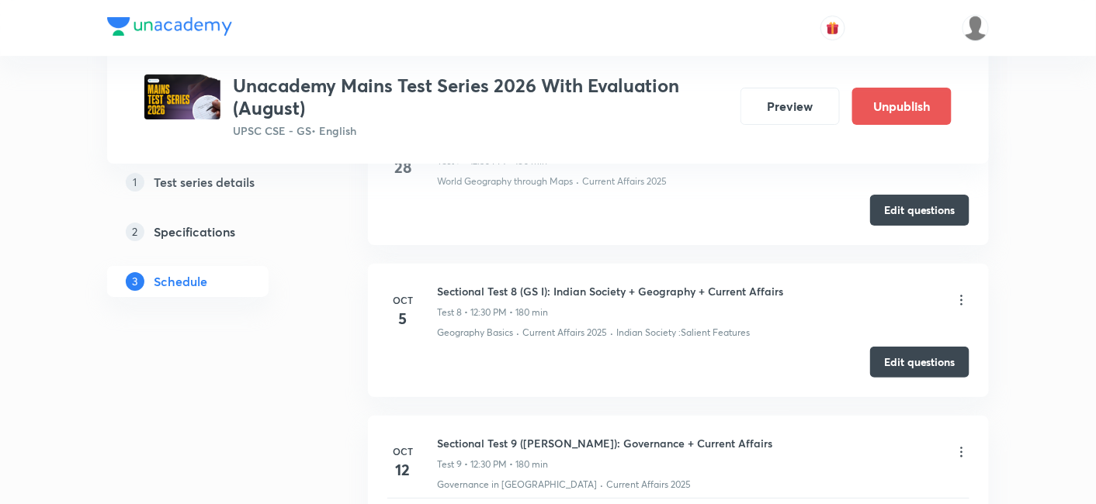
scroll to position [1724, 0]
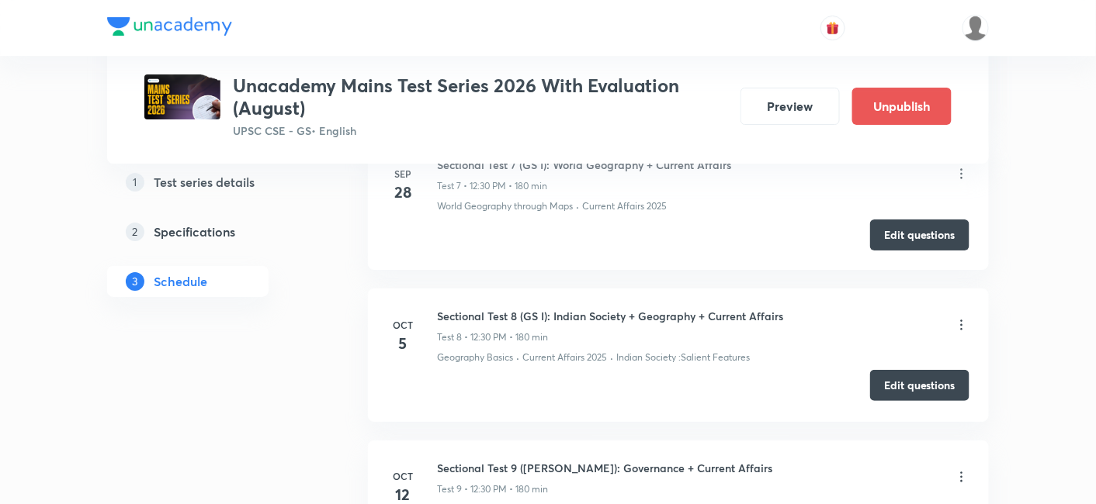
click at [895, 370] on button "Edit questions" at bounding box center [919, 385] width 99 height 31
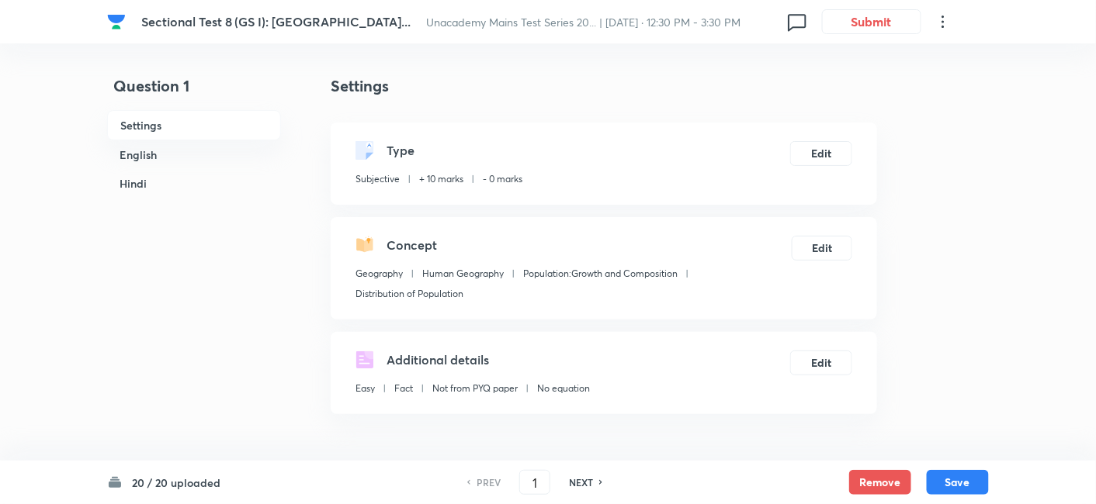
click at [186, 154] on h6 "English" at bounding box center [194, 154] width 174 height 29
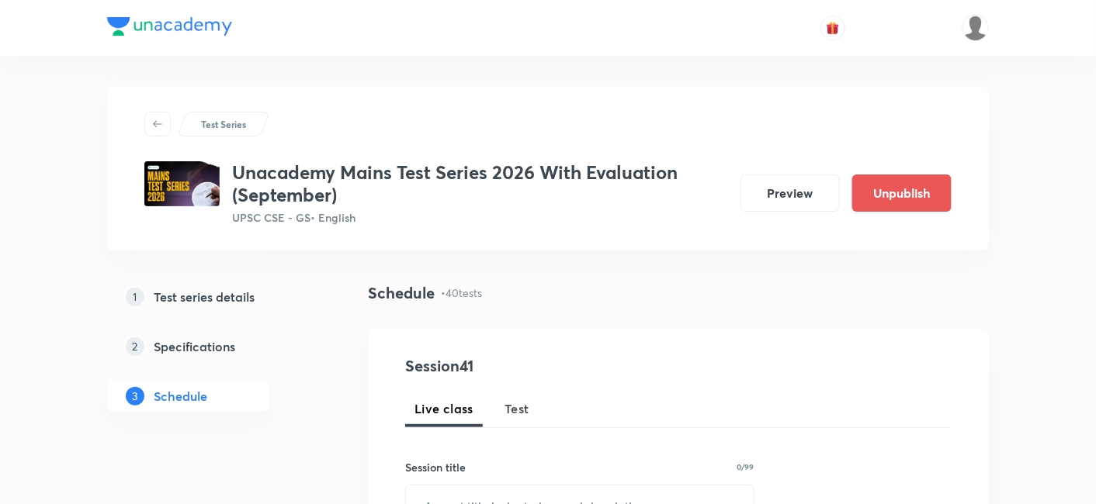
drag, startPoint x: 518, startPoint y: 406, endPoint x: 689, endPoint y: 295, distance: 204.3
click at [518, 407] on span "Test" at bounding box center [516, 409] width 25 height 19
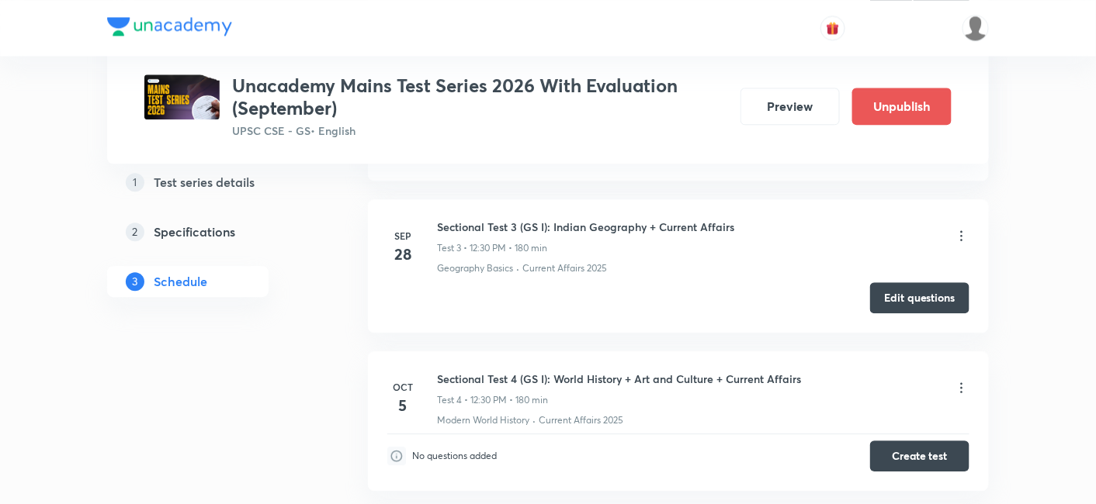
scroll to position [1207, 0]
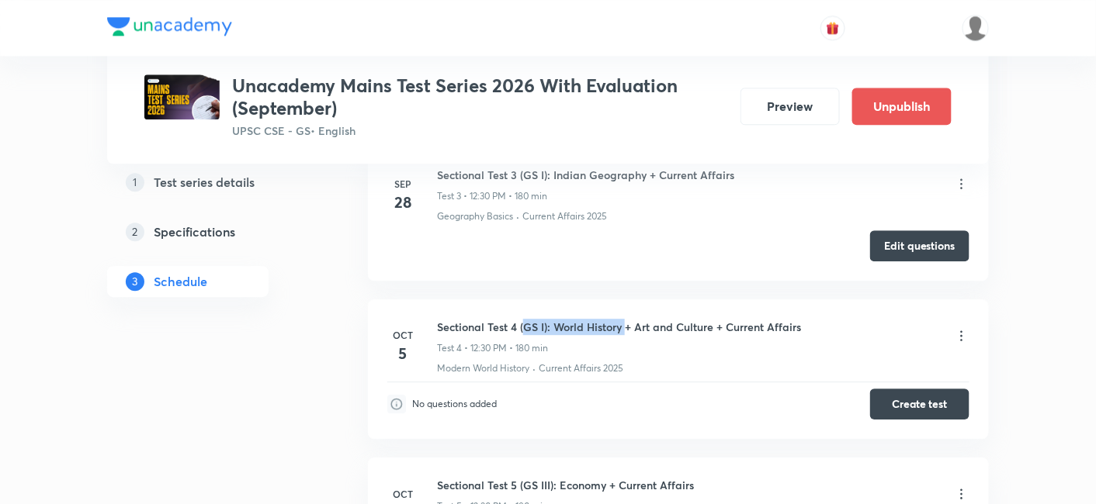
drag, startPoint x: 527, startPoint y: 304, endPoint x: 630, endPoint y: 300, distance: 103.3
click at [630, 319] on h6 "Sectional Test 4 (GS I): World History + Art and Culture + Current Affairs" at bounding box center [619, 327] width 364 height 16
click at [523, 300] on li "[DATE] Sectional Test 4 (GS I): World History + Art and Culture + Current Affai…" at bounding box center [678, 370] width 621 height 140
drag, startPoint x: 449, startPoint y: 310, endPoint x: 615, endPoint y: 298, distance: 165.7
click at [615, 319] on h6 "Sectional Test 4 (GS I): World History + Art and Culture + Current Affairs" at bounding box center [619, 327] width 364 height 16
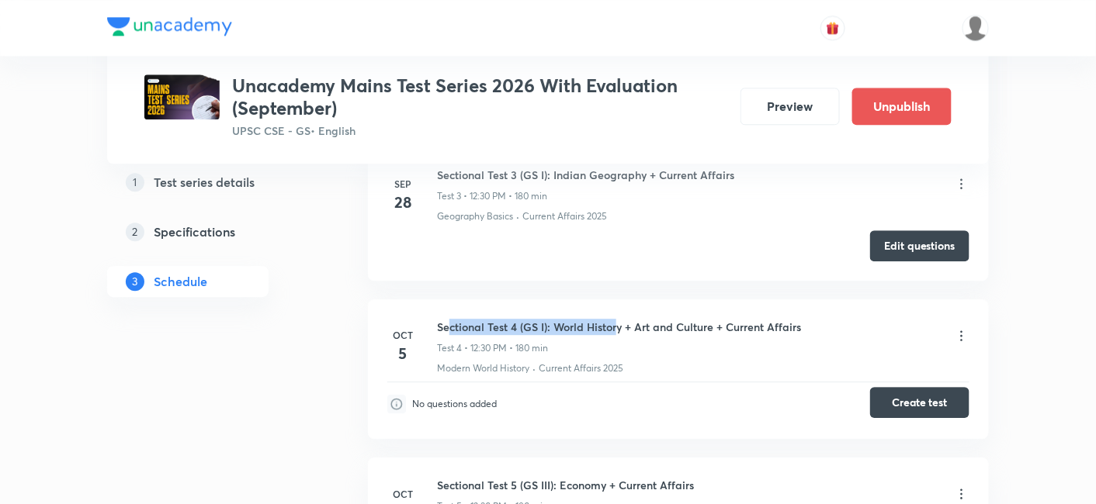
click at [909, 387] on button "Create test" at bounding box center [919, 402] width 99 height 31
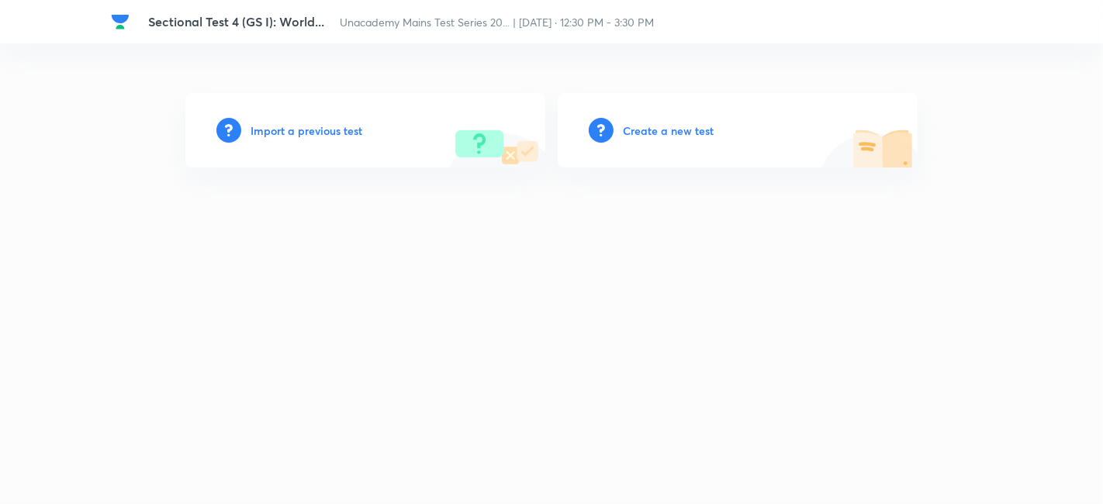
click at [350, 128] on h6 "Import a previous test" at bounding box center [307, 131] width 112 height 16
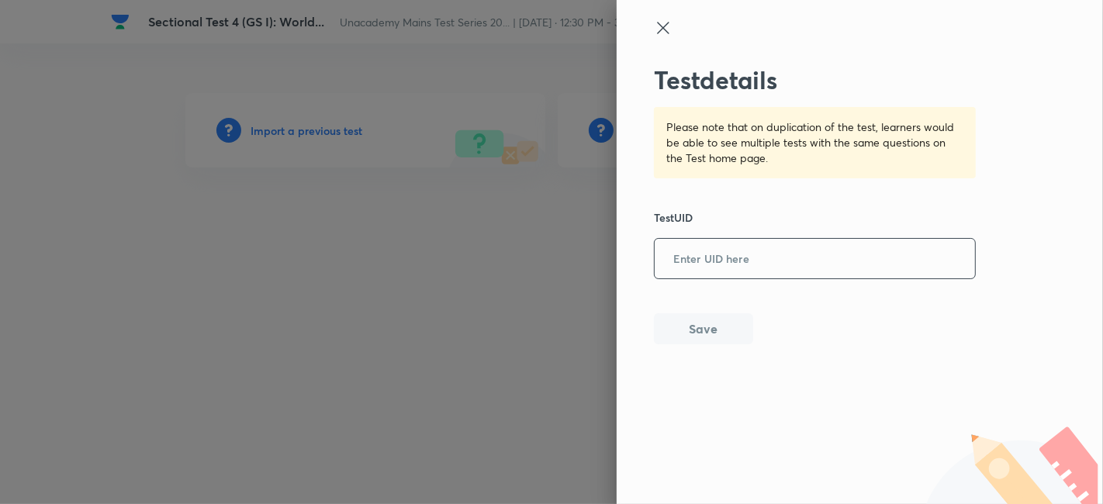
click at [689, 252] on input "text" at bounding box center [815, 260] width 320 height 38
paste input "J7D9J32VTG"
type input "J7D9J32VTG"
click at [715, 334] on button "Save" at bounding box center [703, 327] width 99 height 31
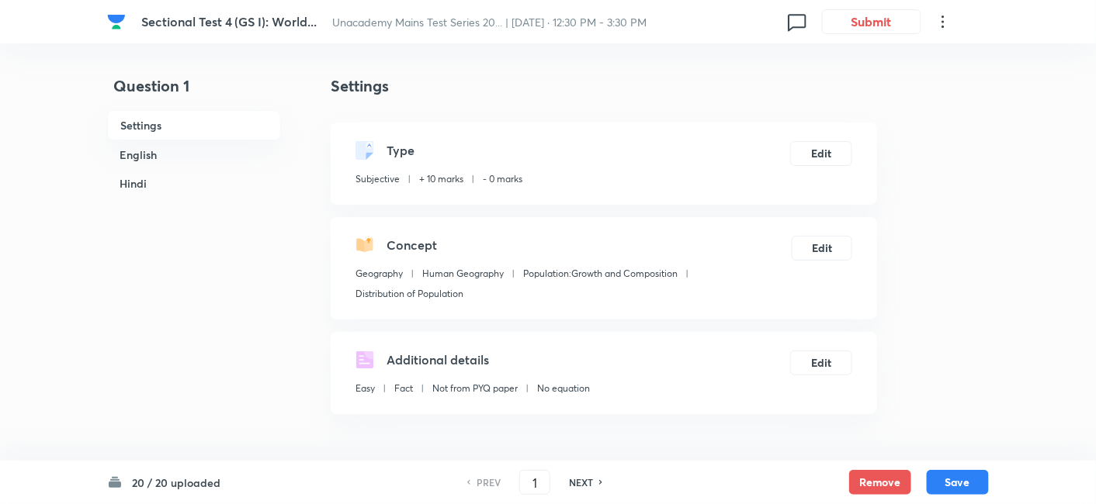
click at [233, 151] on h6 "English" at bounding box center [194, 154] width 174 height 29
click at [213, 157] on h6 "English" at bounding box center [194, 154] width 174 height 29
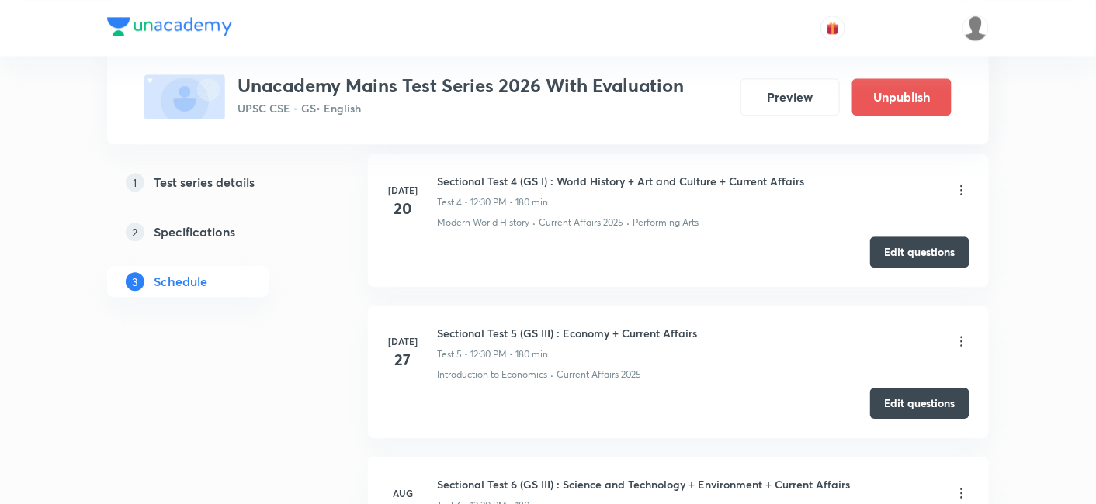
scroll to position [1207, 0]
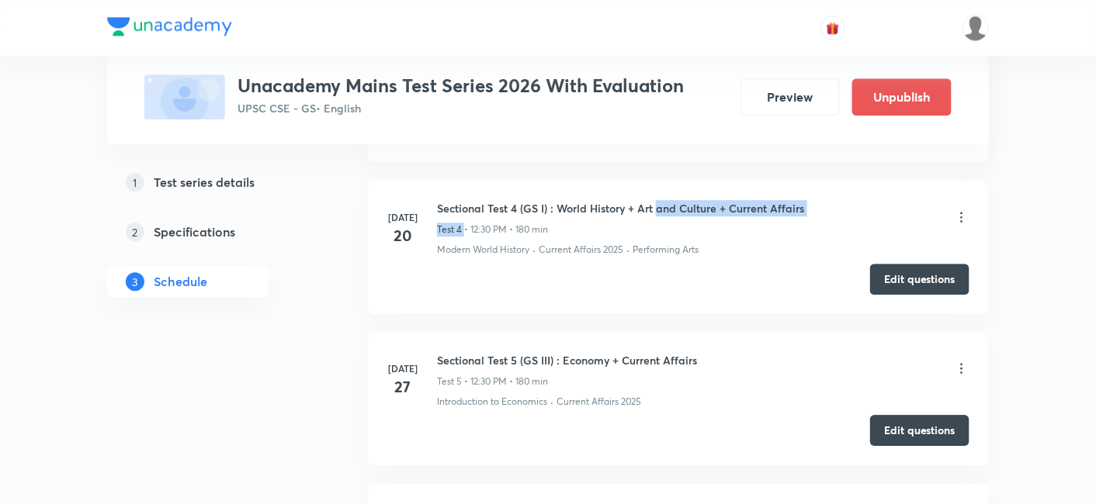
drag, startPoint x: 474, startPoint y: 198, endPoint x: 656, endPoint y: 192, distance: 182.5
click at [656, 200] on div "Sectional Test 4 (GS I) : World History + Art and Culture + Current Affairs Tes…" at bounding box center [620, 218] width 367 height 36
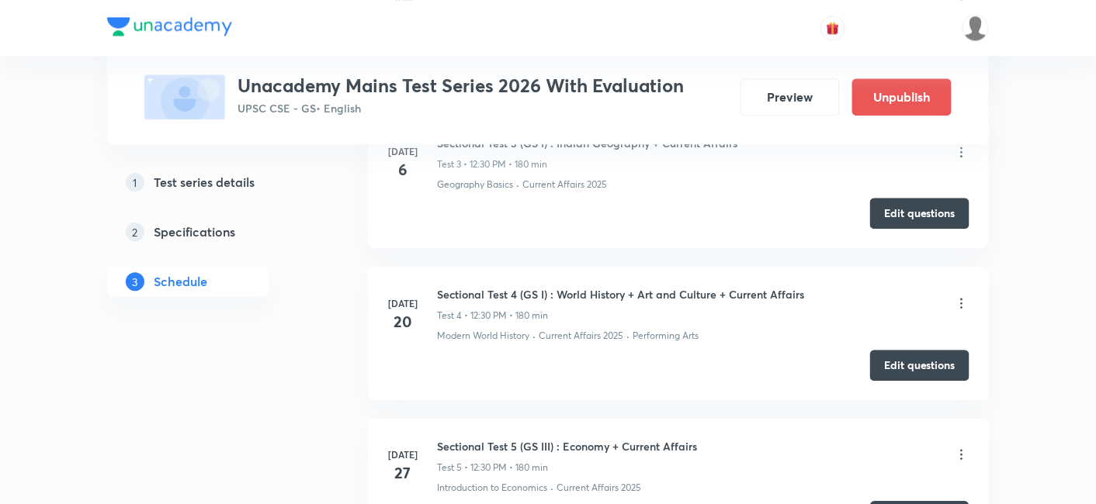
click at [507, 267] on li "Jul 20 Sectional Test 4 (GS I) : World History + Art and Culture + Current Affa…" at bounding box center [678, 333] width 621 height 133
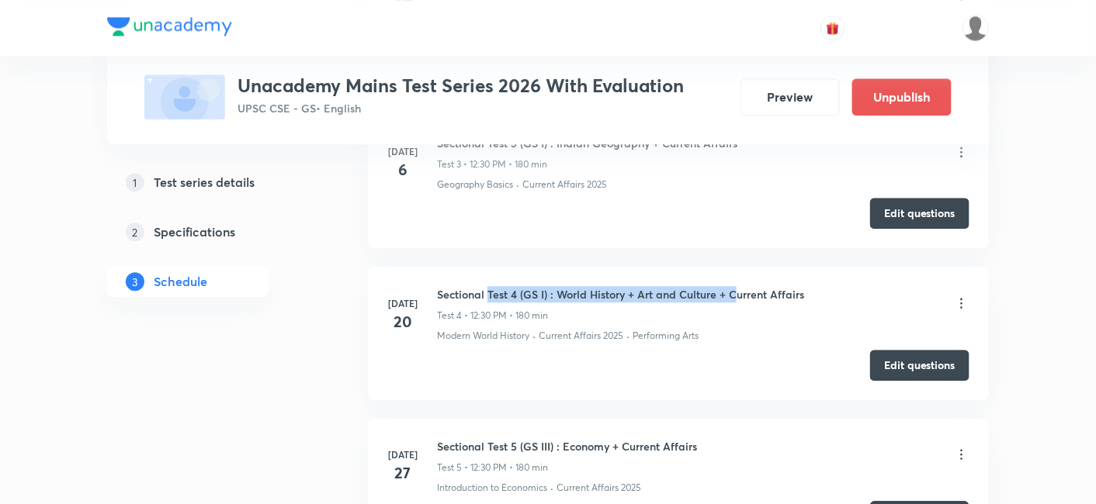
drag, startPoint x: 488, startPoint y: 269, endPoint x: 732, endPoint y: 268, distance: 244.4
click at [732, 286] on h6 "Sectional Test 4 (GS I) : World History + Art and Culture + Current Affairs" at bounding box center [620, 294] width 367 height 16
click at [906, 348] on button "Edit questions" at bounding box center [919, 363] width 99 height 31
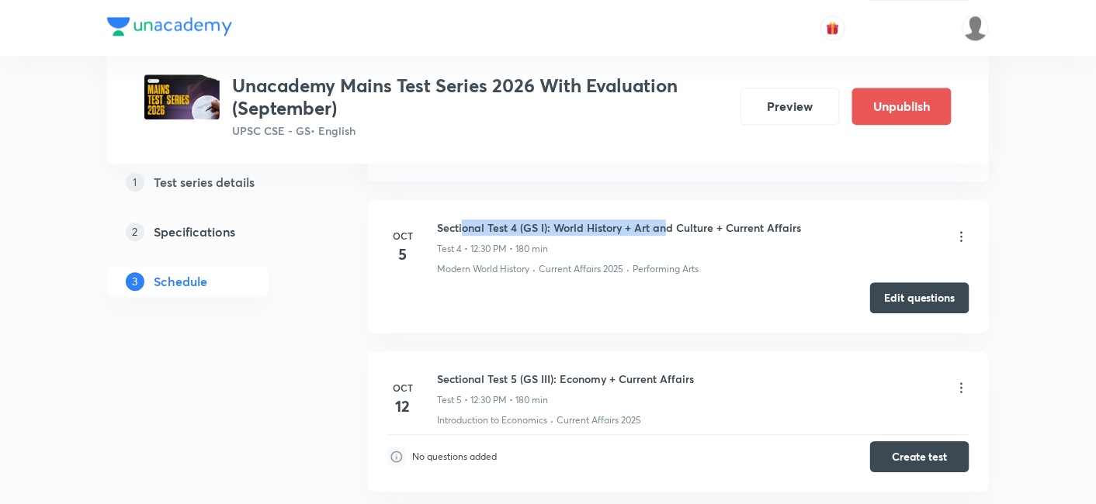
drag, startPoint x: 461, startPoint y: 206, endPoint x: 663, endPoint y: 196, distance: 202.8
click at [663, 200] on li "[DATE] Sectional Test 4 (GS I): World History + Art and Culture + Current Affai…" at bounding box center [678, 266] width 621 height 133
click at [893, 281] on button "Edit questions" at bounding box center [919, 296] width 99 height 31
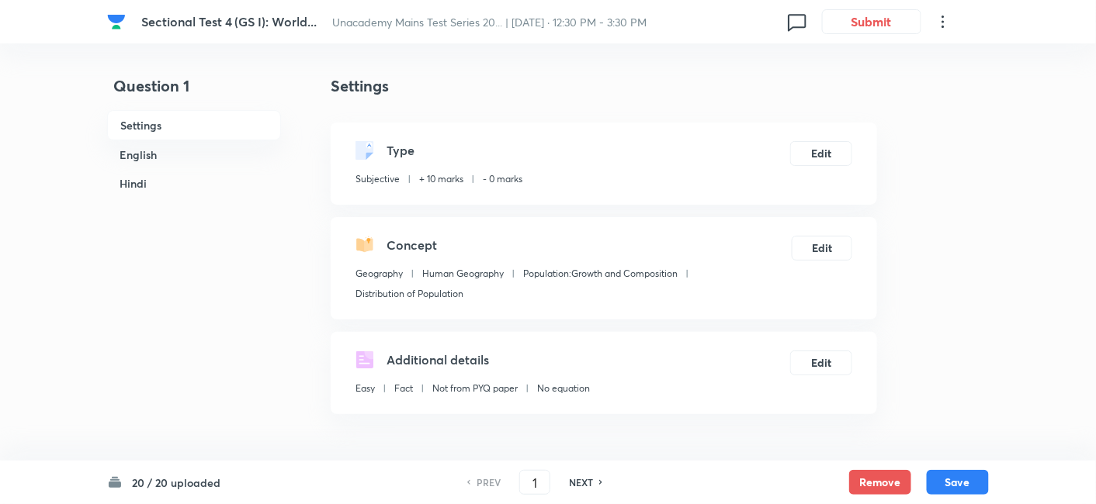
click at [213, 147] on h6 "English" at bounding box center [194, 154] width 174 height 29
click at [208, 156] on h6 "English" at bounding box center [194, 154] width 174 height 29
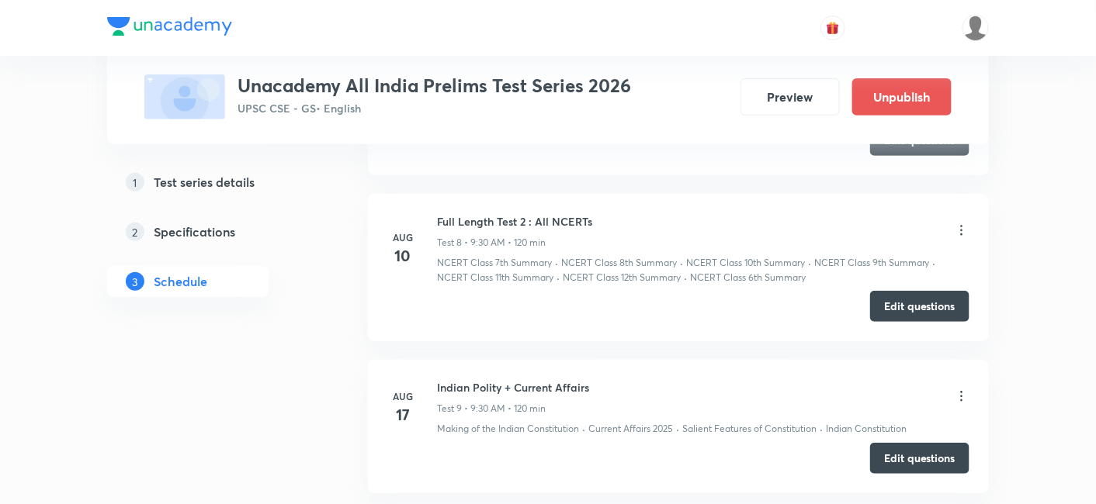
scroll to position [2069, 0]
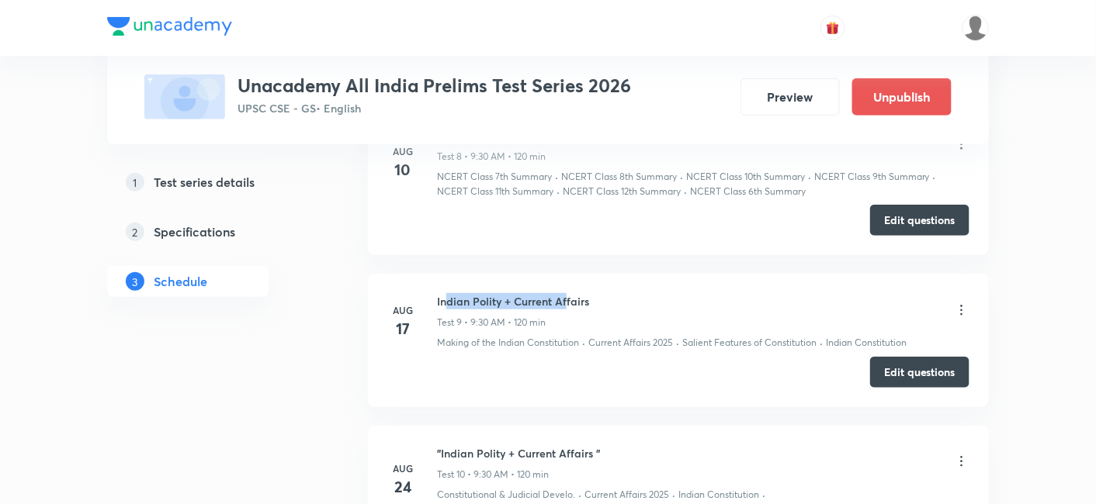
drag, startPoint x: 449, startPoint y: 290, endPoint x: 564, endPoint y: 295, distance: 114.9
click at [564, 295] on h6 "Indian Polity + Current Affairs" at bounding box center [513, 301] width 152 height 16
click at [902, 360] on button "Edit questions" at bounding box center [919, 370] width 99 height 31
click at [629, 274] on li "[DATE] Indian Polity + Current Affairs Test 9 • 9:30 AM • 120 min Making of the…" at bounding box center [678, 340] width 621 height 133
click at [906, 370] on button "Edit questions" at bounding box center [919, 370] width 99 height 31
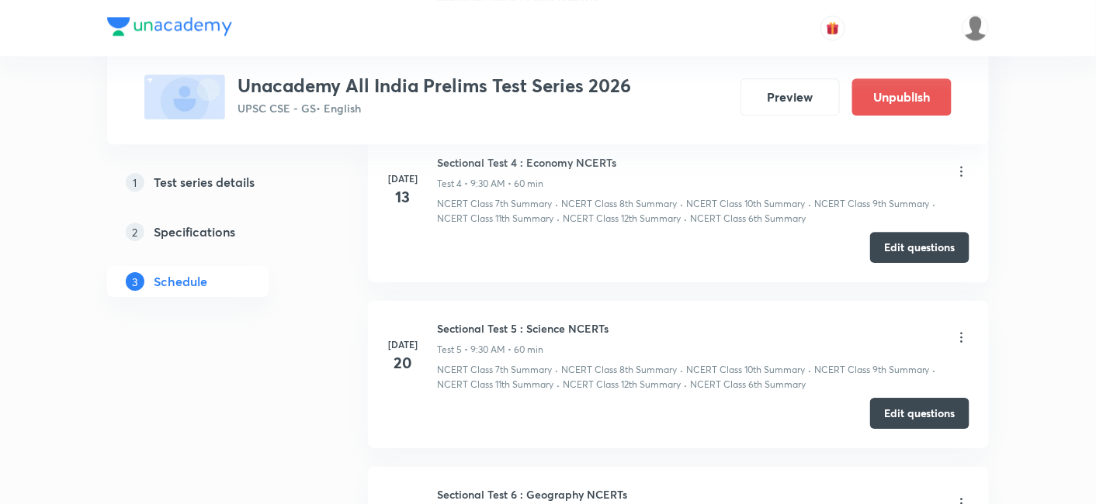
scroll to position [1293, 0]
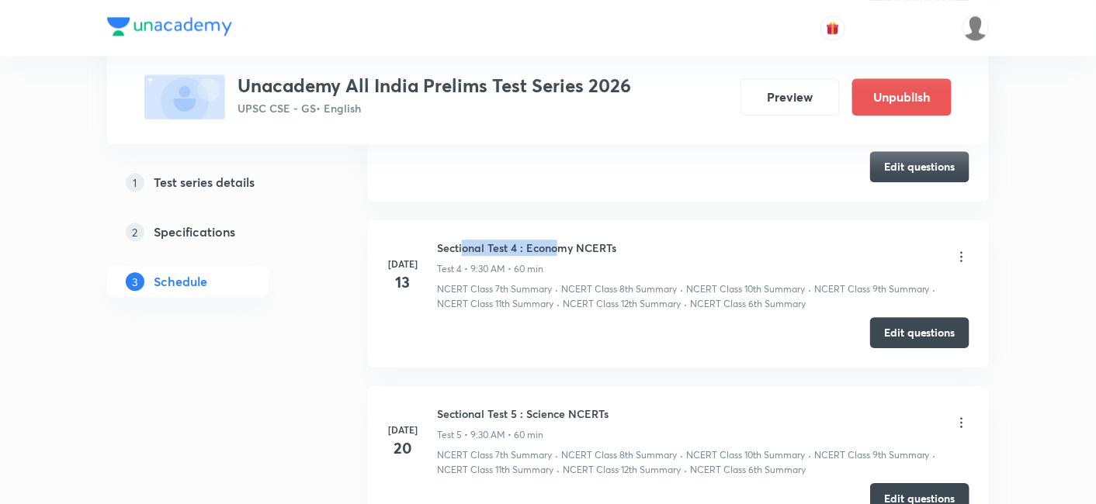
drag, startPoint x: 463, startPoint y: 244, endPoint x: 558, endPoint y: 235, distance: 95.1
click at [558, 240] on h6 "Sectional Test 4 : Economy NCERTs" at bounding box center [526, 248] width 179 height 16
click at [913, 324] on button "Edit questions" at bounding box center [919, 331] width 99 height 31
click at [900, 324] on button "Edit questions" at bounding box center [919, 331] width 99 height 31
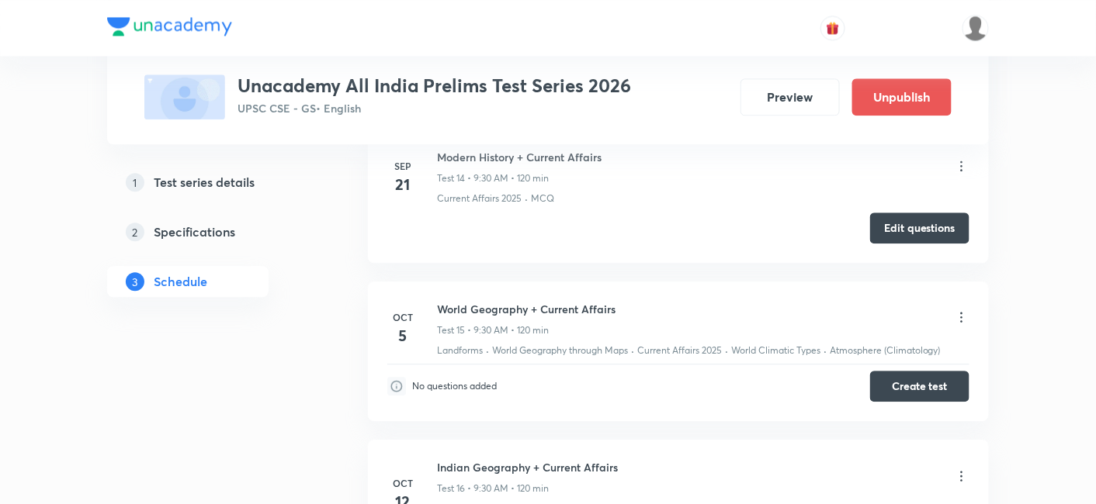
scroll to position [3017, 0]
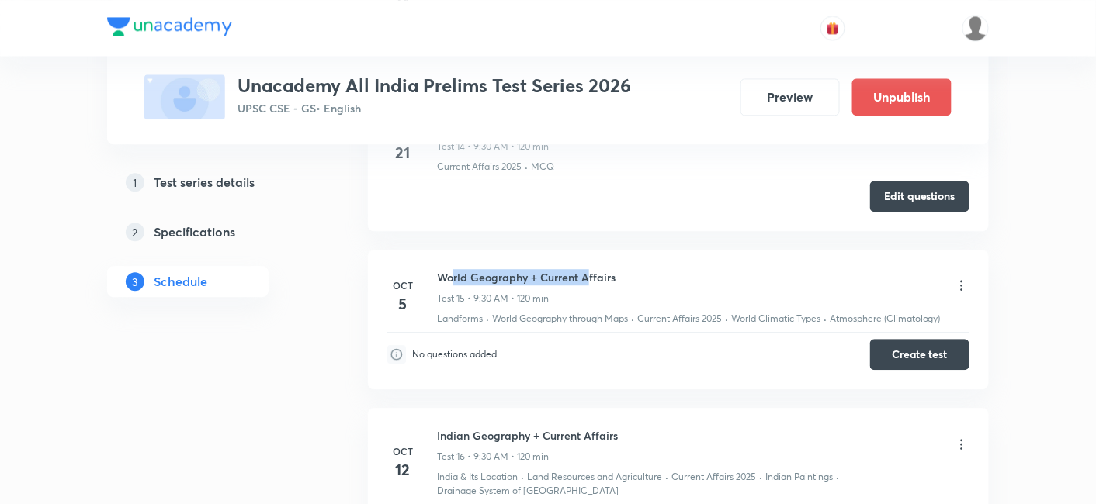
drag, startPoint x: 455, startPoint y: 264, endPoint x: 585, endPoint y: 271, distance: 130.5
click at [585, 271] on h6 "World Geography + Current Affairs" at bounding box center [526, 277] width 178 height 16
click at [895, 340] on button "Create test" at bounding box center [919, 353] width 99 height 31
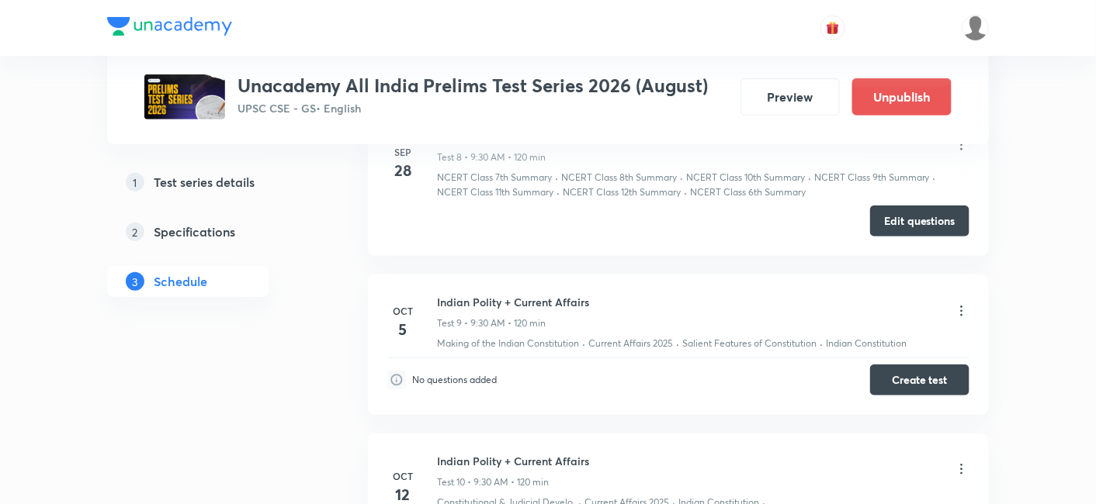
scroll to position [1983, 0]
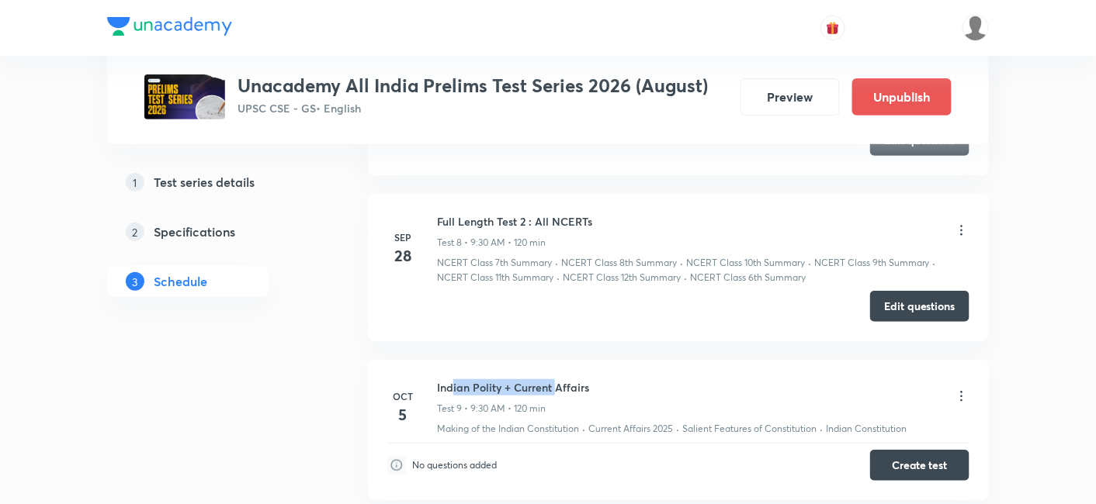
drag, startPoint x: 454, startPoint y: 381, endPoint x: 554, endPoint y: 380, distance: 100.1
click at [554, 380] on h6 "Indian Polity + Current Affairs" at bounding box center [513, 387] width 152 height 16
click at [909, 459] on button "Create test" at bounding box center [919, 463] width 99 height 31
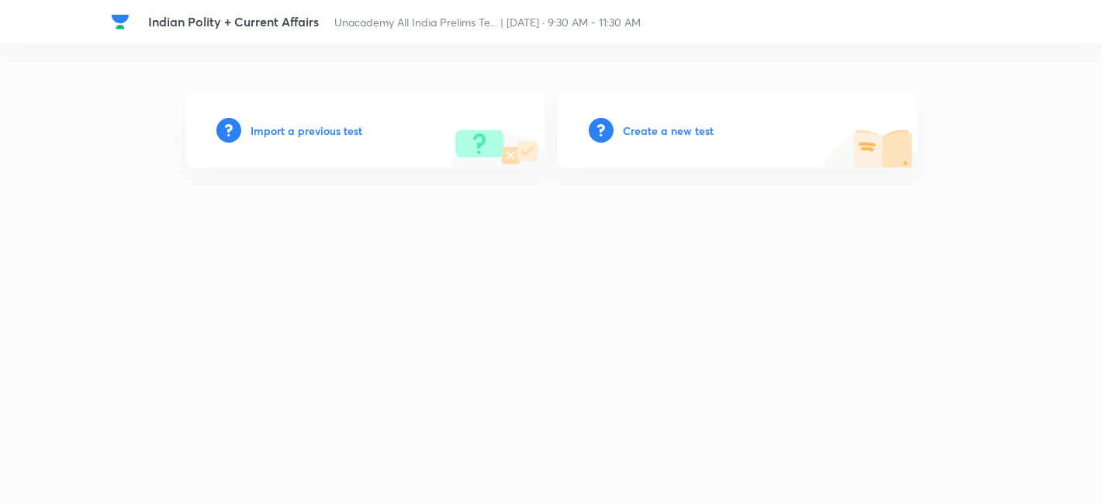
click at [307, 132] on h6 "Import a previous test" at bounding box center [307, 131] width 112 height 16
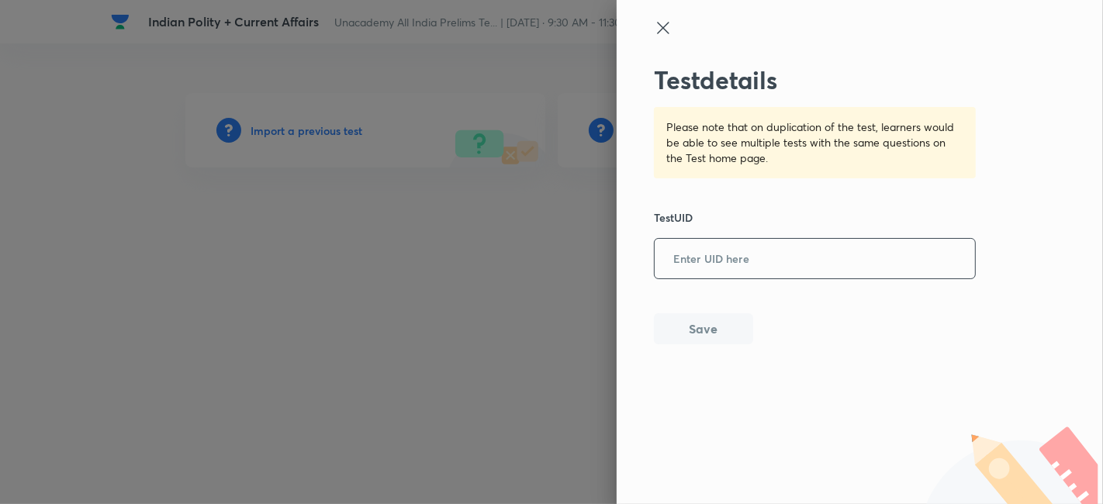
click at [718, 244] on input "text" at bounding box center [815, 260] width 320 height 38
paste input "MGRS6H34TM"
type input "MGRS6H34TM"
click at [698, 325] on button "Save" at bounding box center [703, 327] width 99 height 31
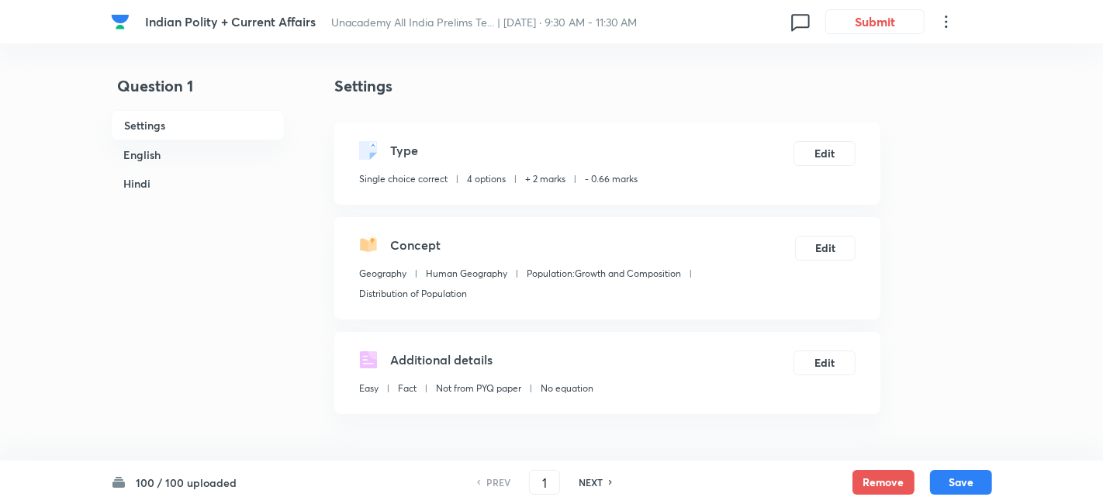
checkbox input "true"
click at [217, 149] on h6 "English" at bounding box center [194, 154] width 174 height 29
checkbox input "true"
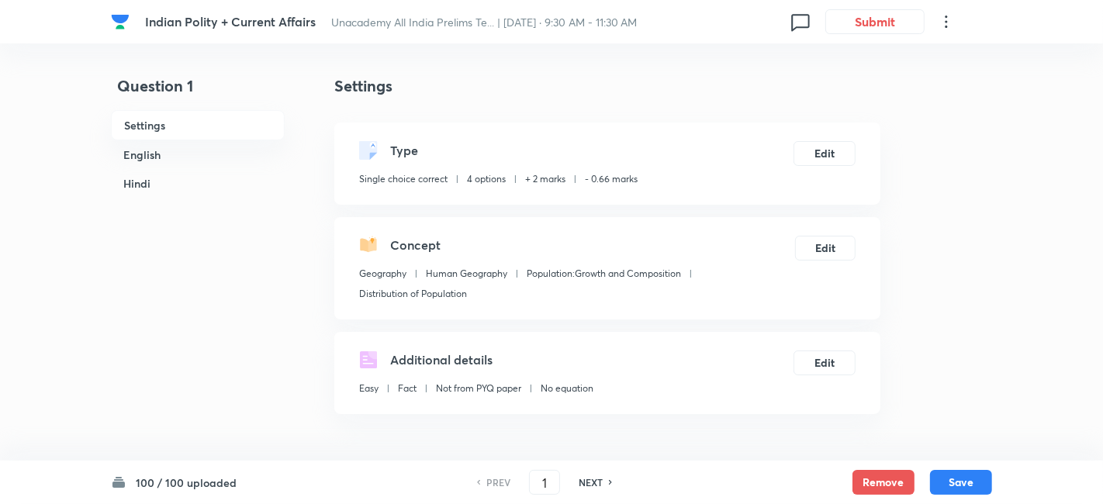
checkbox input "true"
click at [162, 147] on h6 "English" at bounding box center [194, 154] width 174 height 29
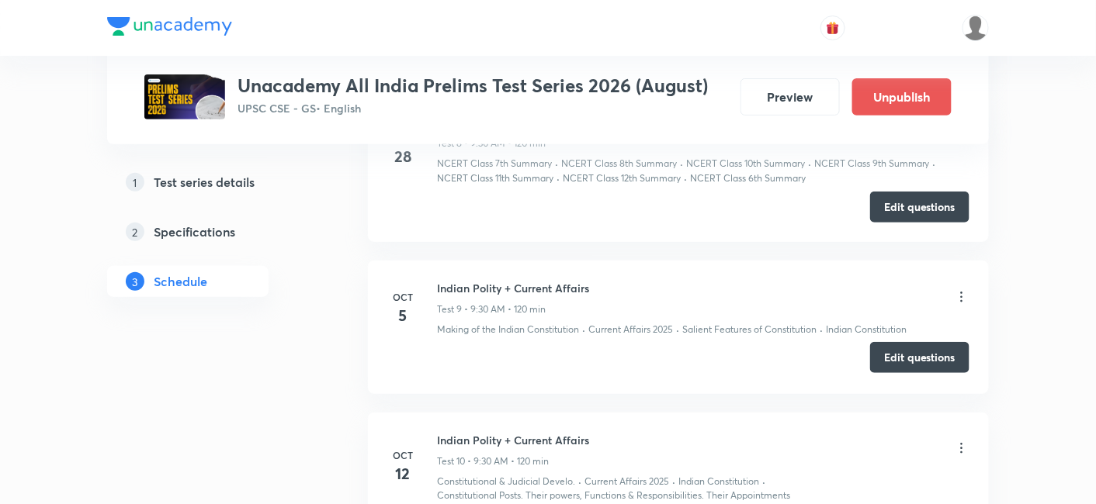
click at [919, 349] on button "Edit questions" at bounding box center [919, 357] width 99 height 31
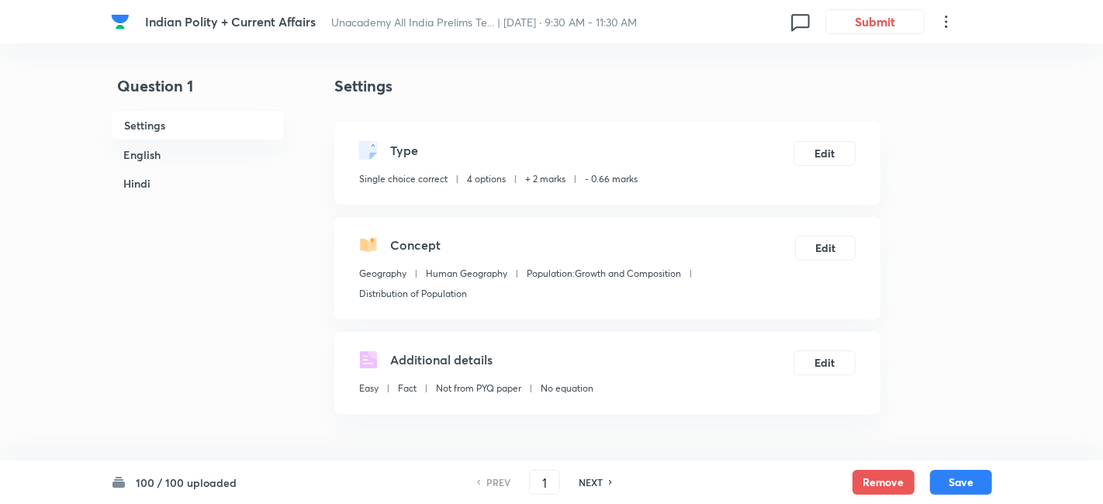
checkbox input "true"
click at [178, 154] on h6 "English" at bounding box center [194, 154] width 174 height 29
checkbox input "true"
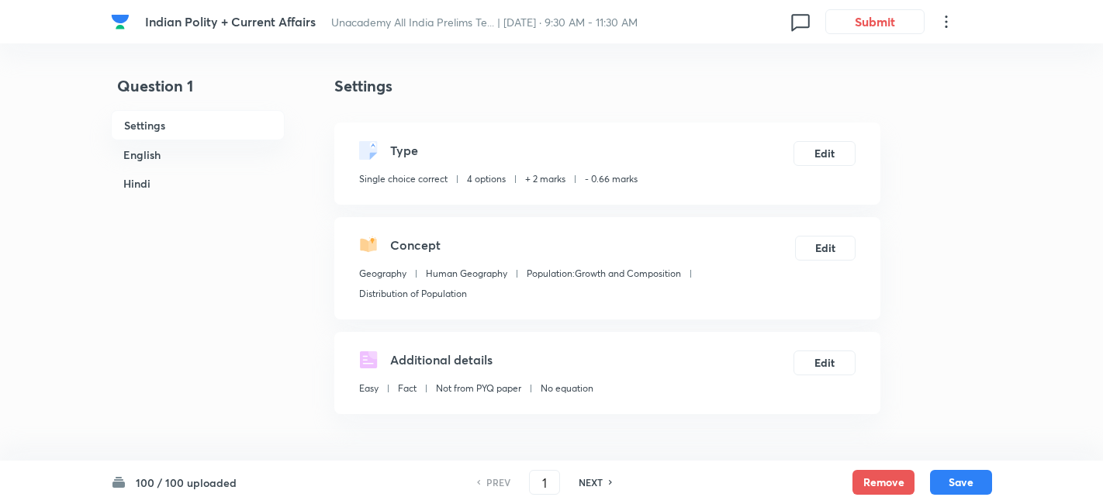
checkbox input "true"
click at [211, 151] on h6 "English" at bounding box center [194, 154] width 174 height 29
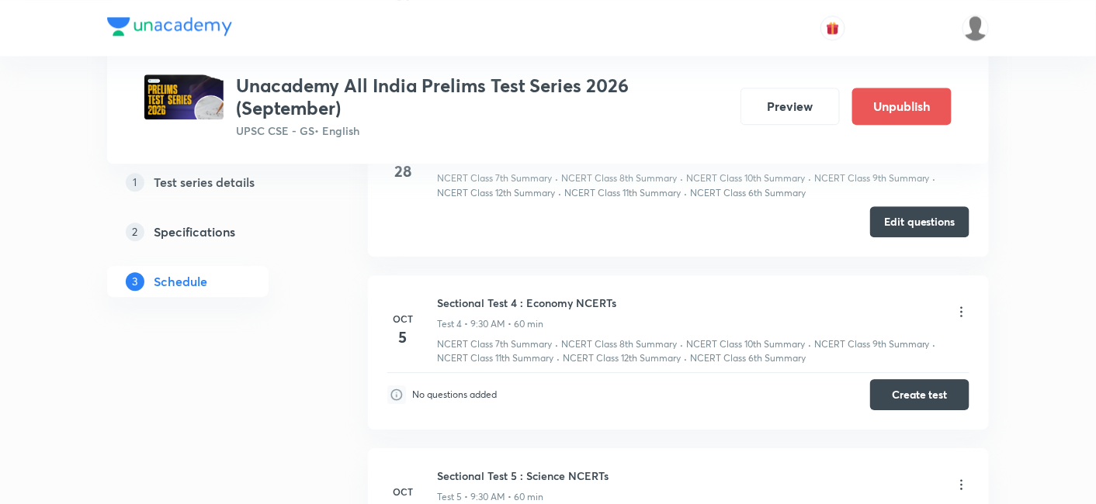
scroll to position [1293, 0]
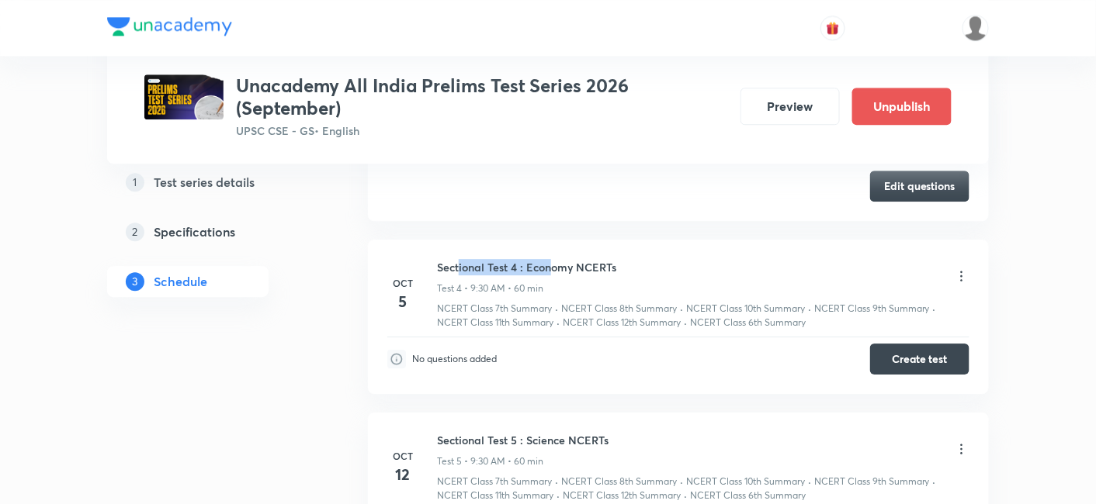
drag, startPoint x: 458, startPoint y: 263, endPoint x: 554, endPoint y: 258, distance: 96.3
click at [554, 259] on h6 "Sectional Test 4 : Economy NCERTs" at bounding box center [526, 267] width 179 height 16
click at [911, 353] on button "Create test" at bounding box center [919, 357] width 99 height 31
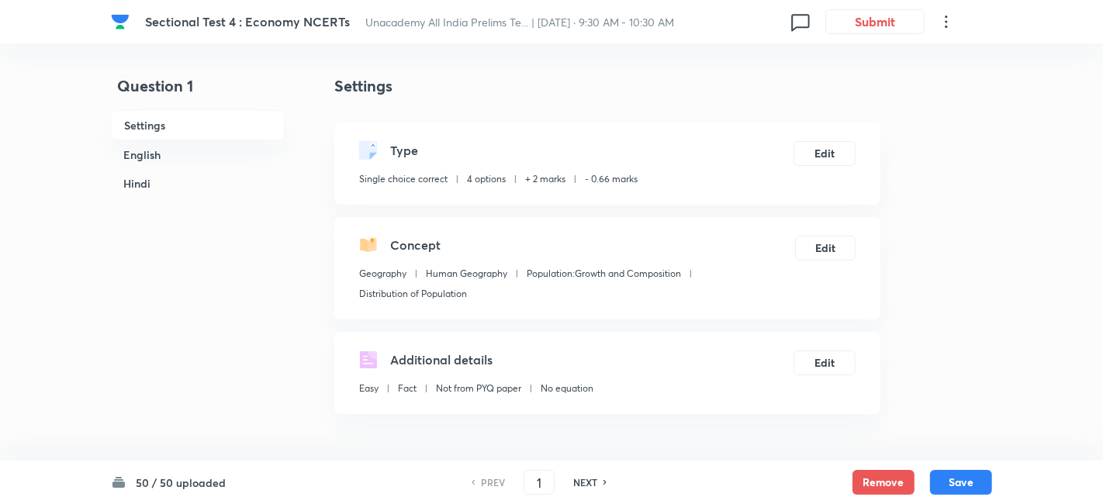
checkbox input "true"
click at [153, 151] on h6 "English" at bounding box center [194, 154] width 174 height 29
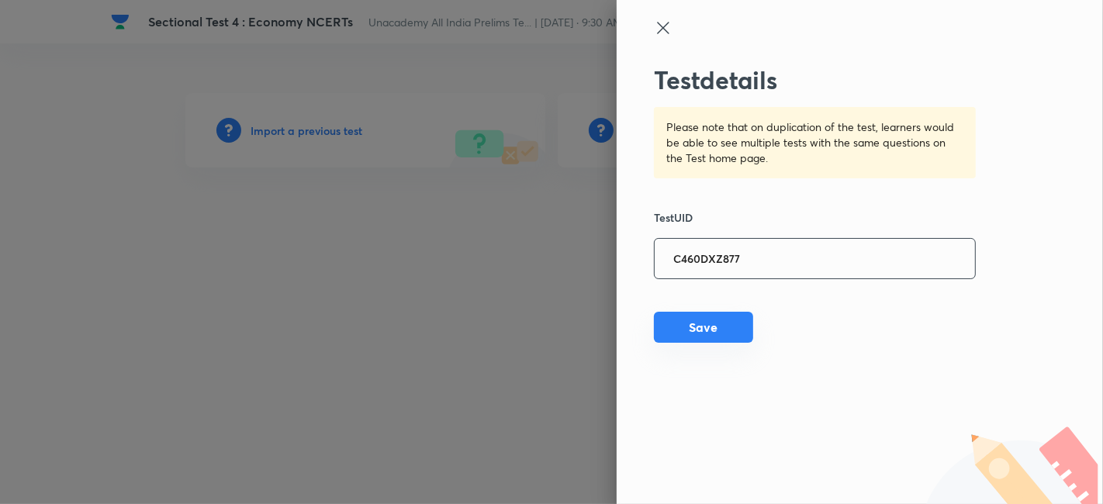
type input "C460DXZ877"
click at [723, 335] on button "Save" at bounding box center [703, 327] width 99 height 31
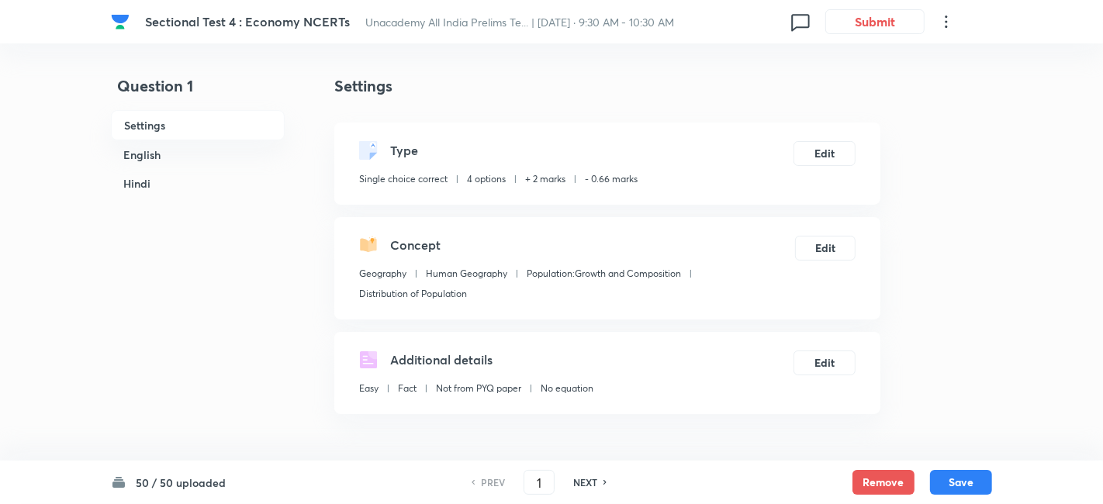
checkbox input "true"
click at [178, 146] on h6 "English" at bounding box center [194, 154] width 174 height 29
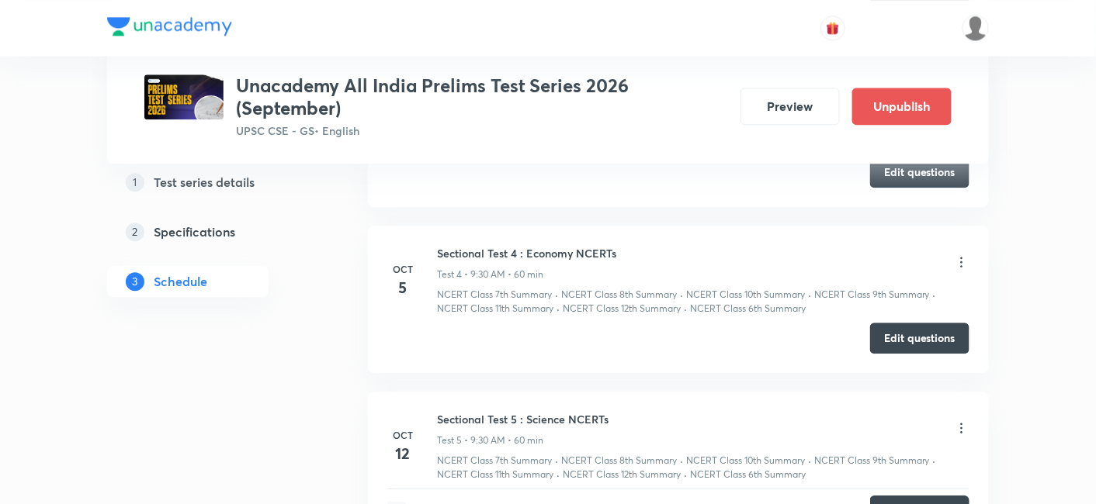
scroll to position [1207, 0]
drag, startPoint x: 559, startPoint y: 253, endPoint x: 583, endPoint y: 248, distance: 24.7
click at [583, 248] on h6 "Sectional Test 4 : Economy NCERTs" at bounding box center [526, 254] width 179 height 16
click at [891, 334] on button "Edit questions" at bounding box center [919, 337] width 99 height 31
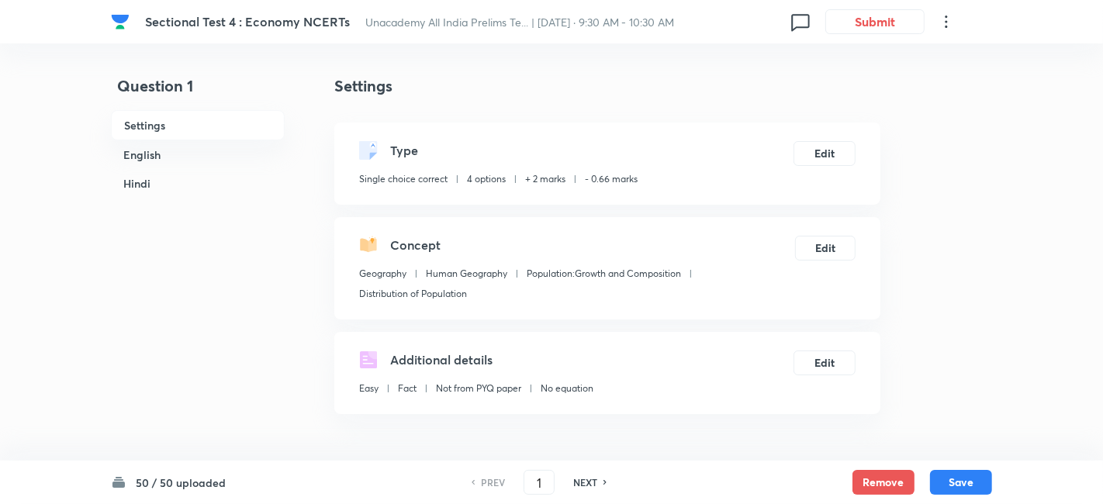
checkbox input "true"
click at [189, 145] on h6 "English" at bounding box center [194, 154] width 174 height 29
click at [197, 153] on h6 "English" at bounding box center [194, 154] width 174 height 29
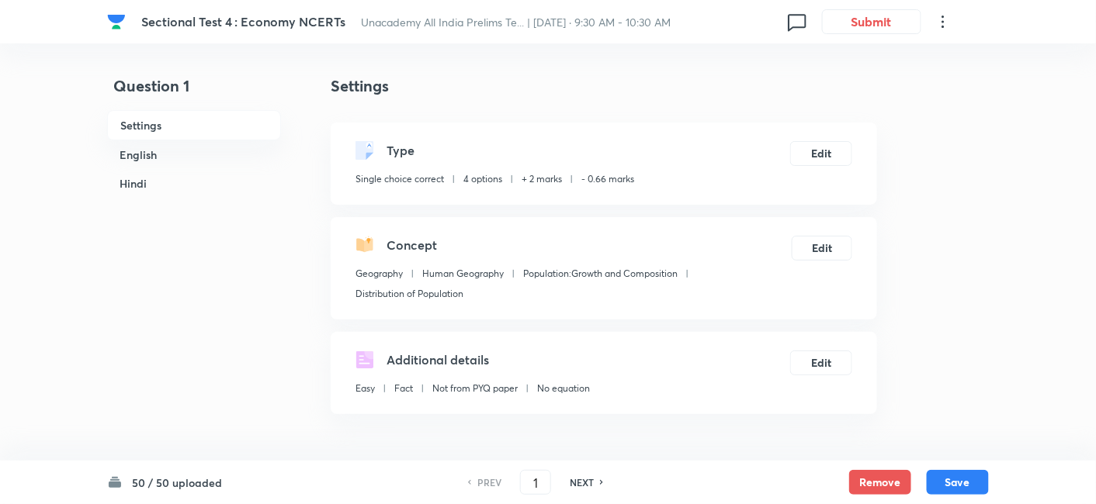
scroll to position [421, 0]
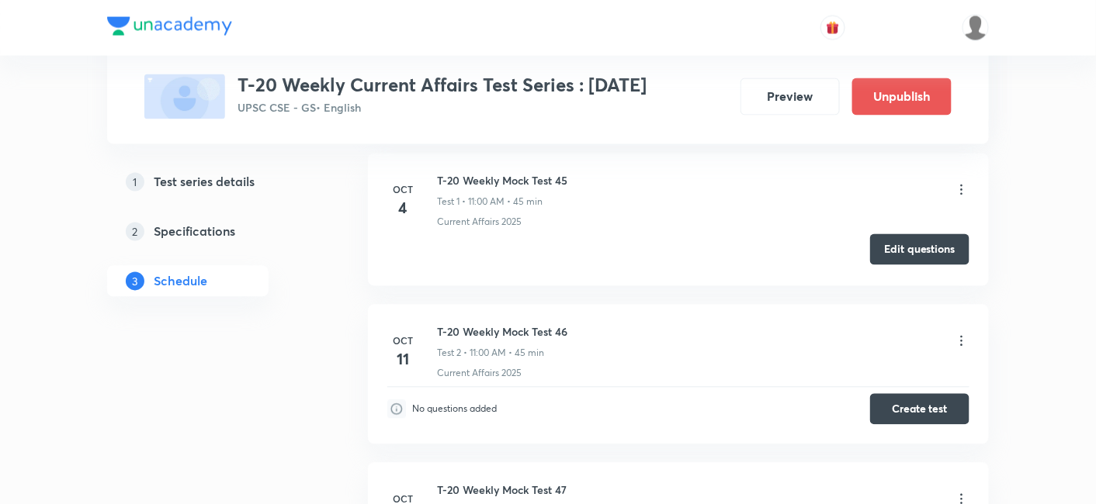
click at [925, 246] on button "Edit questions" at bounding box center [919, 249] width 99 height 31
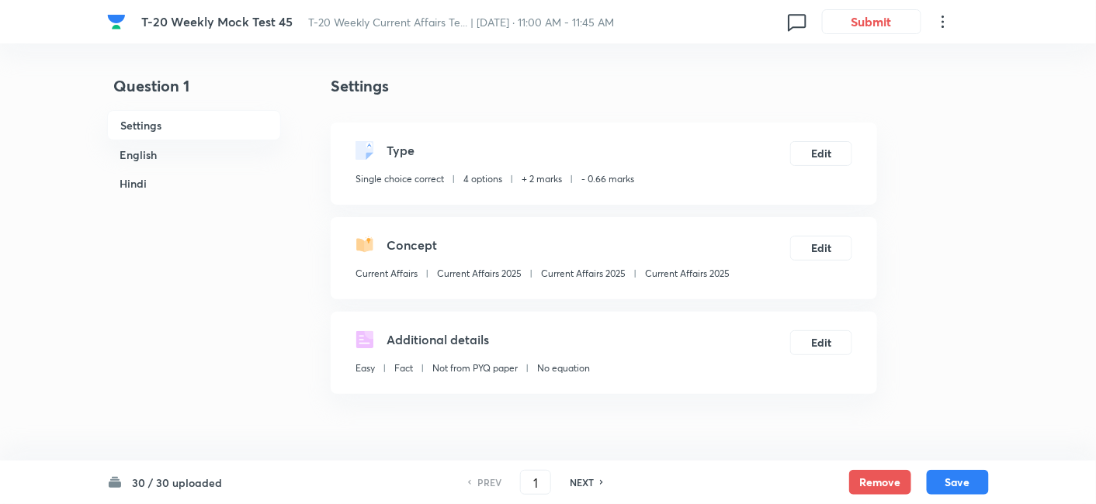
click at [147, 150] on h6 "English" at bounding box center [194, 154] width 174 height 29
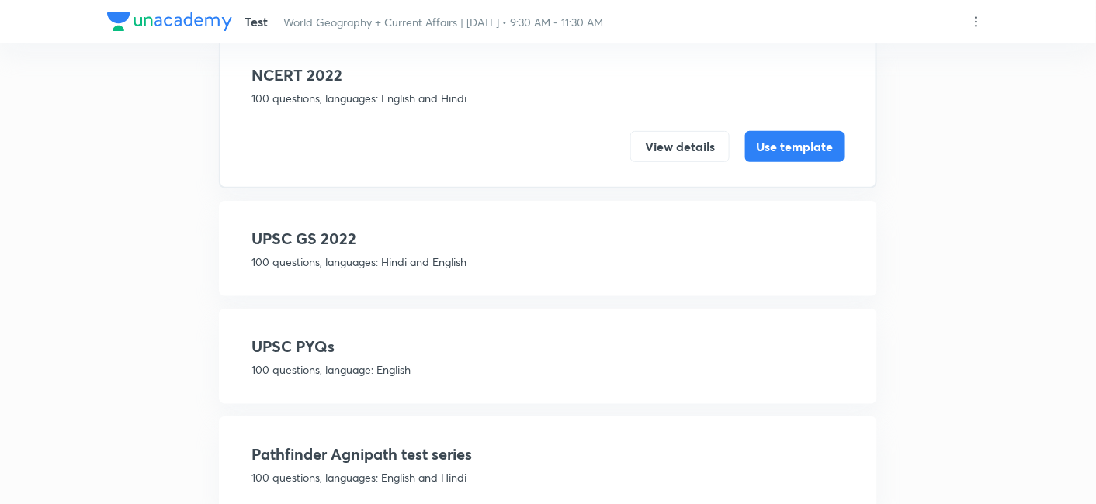
scroll to position [172, 0]
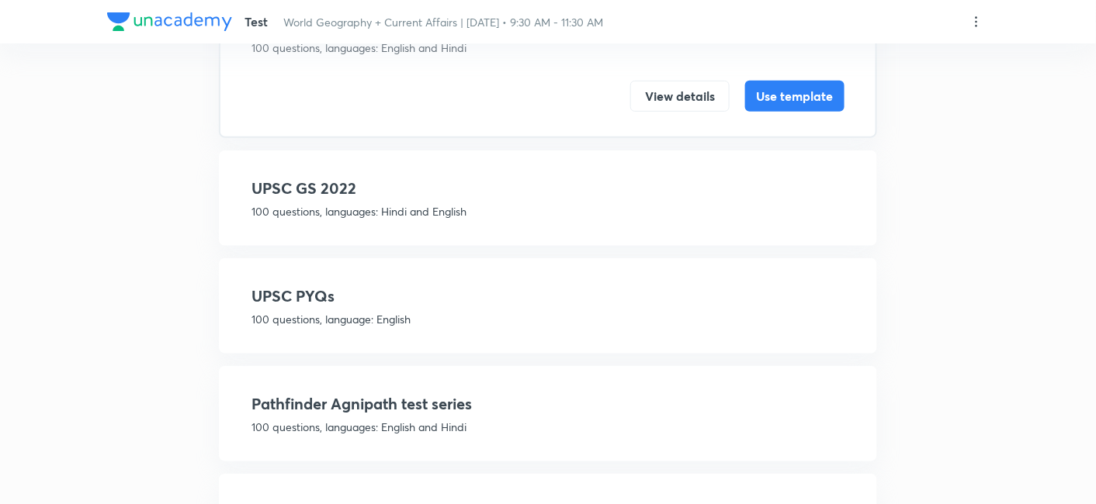
click at [485, 199] on div "UPSC GS 2022 100 questions, languages: Hindi and English" at bounding box center [547, 198] width 593 height 43
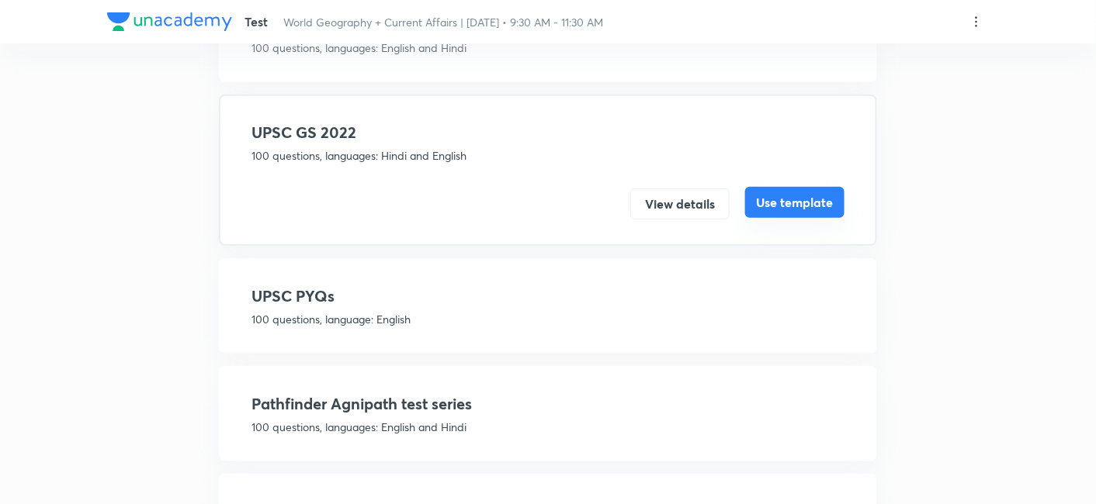
click at [802, 198] on button "Use template" at bounding box center [794, 202] width 99 height 31
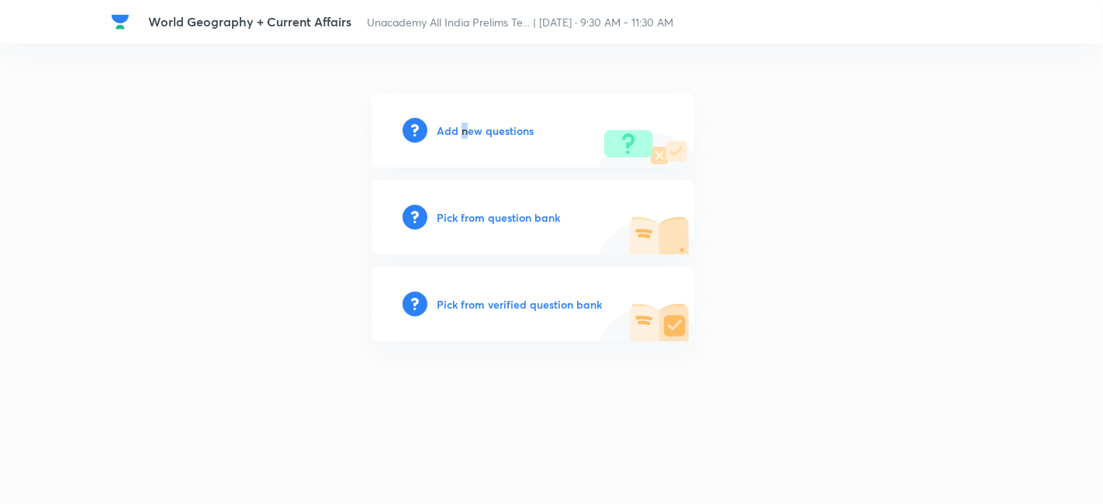
click at [464, 124] on h6 "Add new questions" at bounding box center [485, 131] width 97 height 16
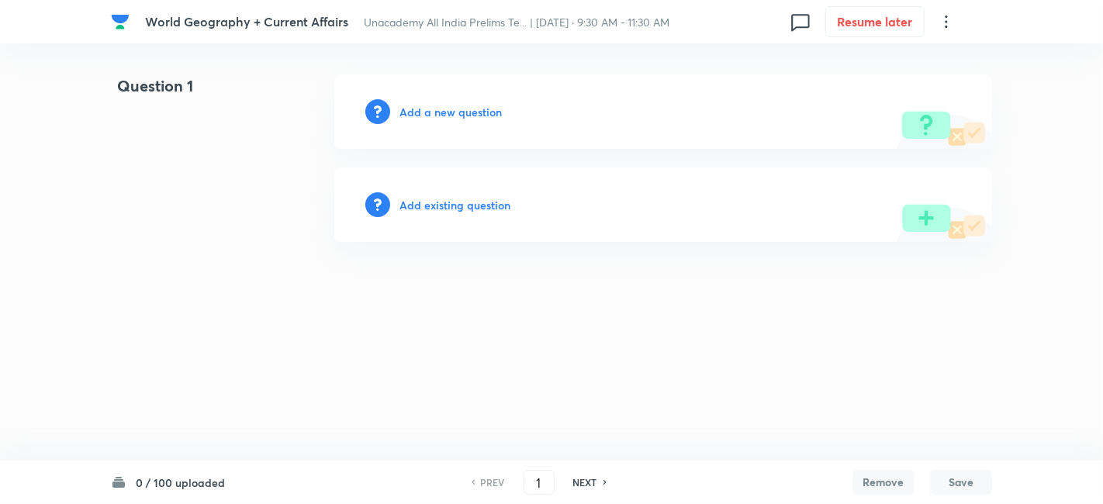
click at [436, 110] on h6 "Add a new question" at bounding box center [451, 112] width 102 height 16
click at [485, 109] on h6 "Choose a question type" at bounding box center [459, 112] width 119 height 16
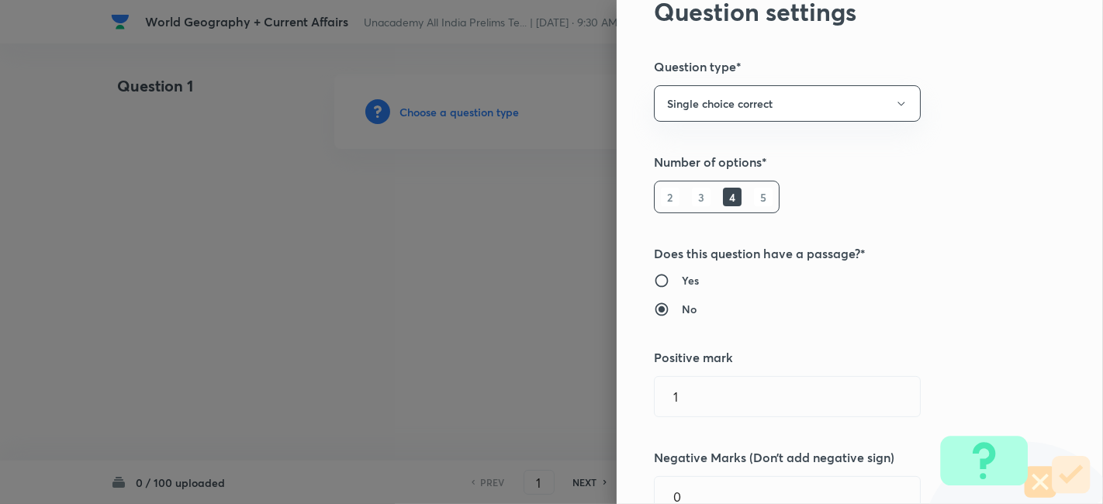
scroll to position [172, 0]
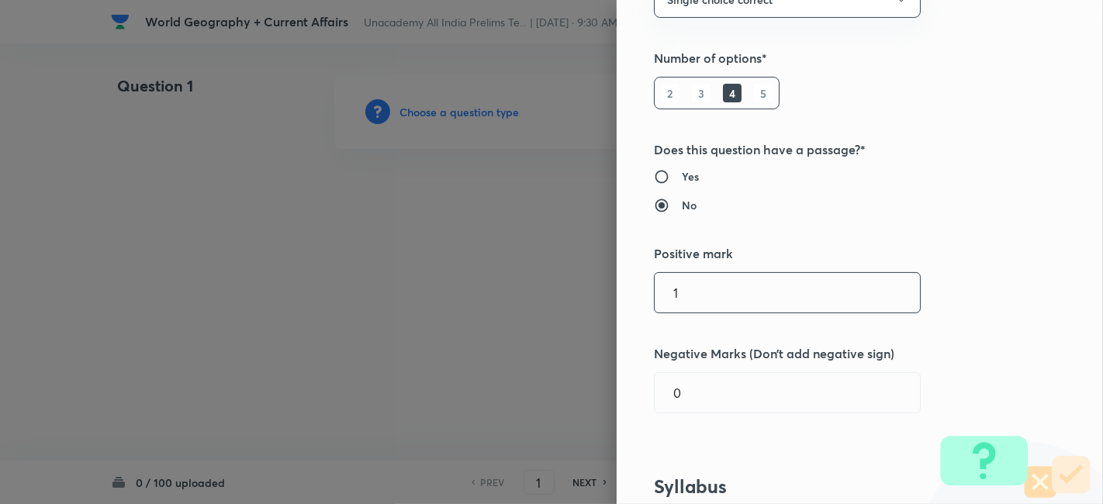
drag, startPoint x: 660, startPoint y: 292, endPoint x: 566, endPoint y: 293, distance: 93.9
click at [566, 293] on div "Question settings Question type* Single choice correct Number of options* 2 3 4…" at bounding box center [551, 252] width 1103 height 504
type input "2"
type input "0.66"
click at [1017, 313] on div "Question settings Question type* Single choice correct Number of options* 2 3 4…" at bounding box center [860, 252] width 487 height 504
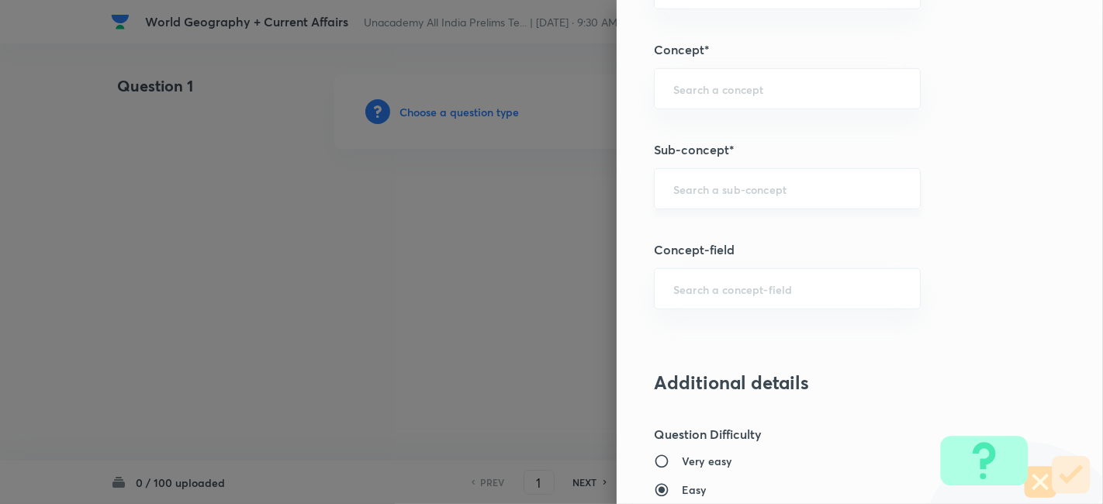
scroll to position [862, 0]
click at [738, 175] on div "​" at bounding box center [787, 188] width 267 height 41
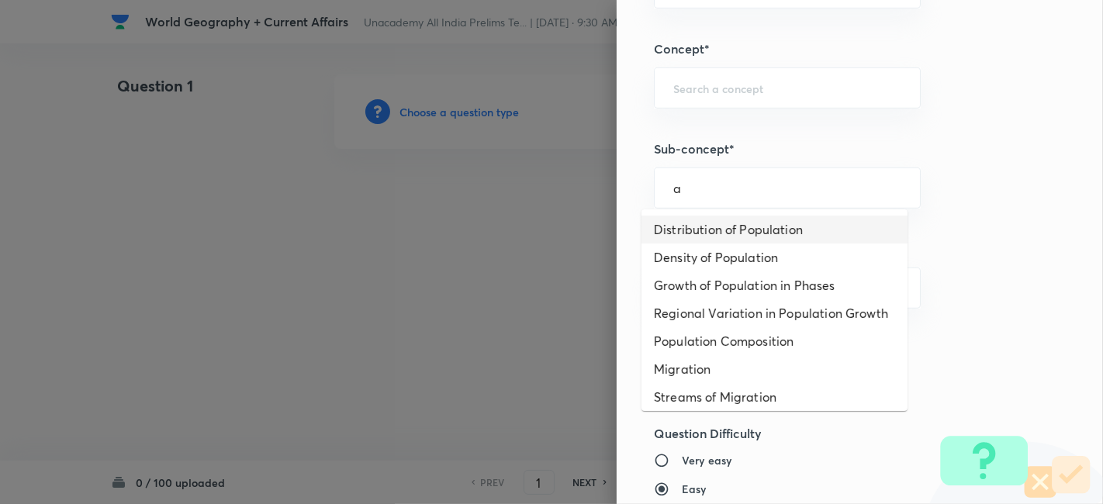
click at [730, 225] on li "Distribution of Population" at bounding box center [775, 230] width 266 height 28
type input "Distribution of Population"
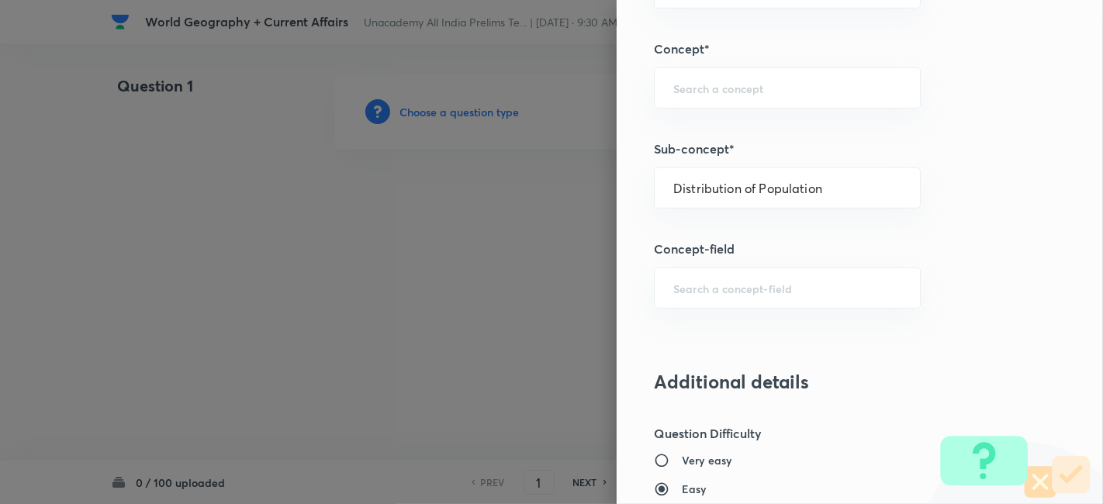
type input "Geography"
type input "Human Geography"
type input "Population:Growth and Composition"
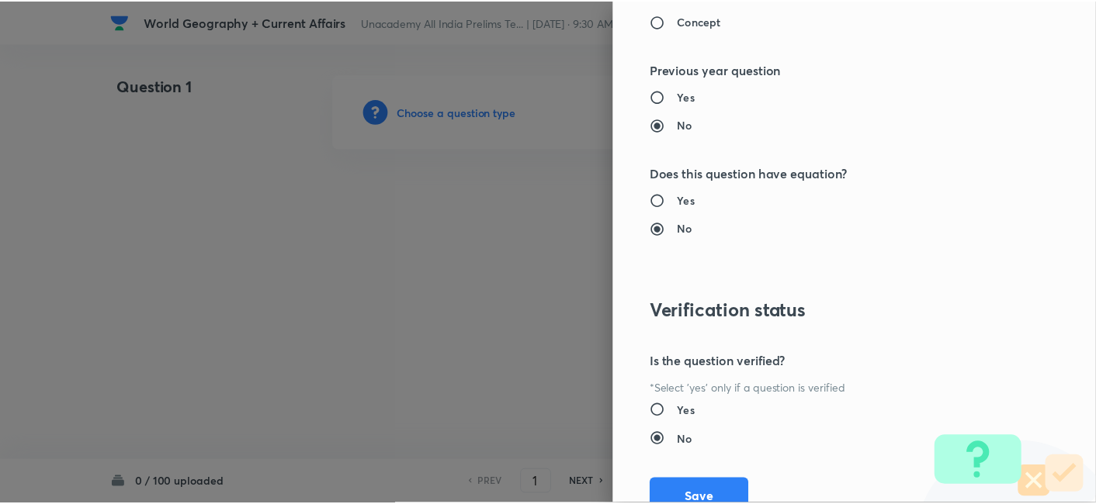
scroll to position [1552, 0]
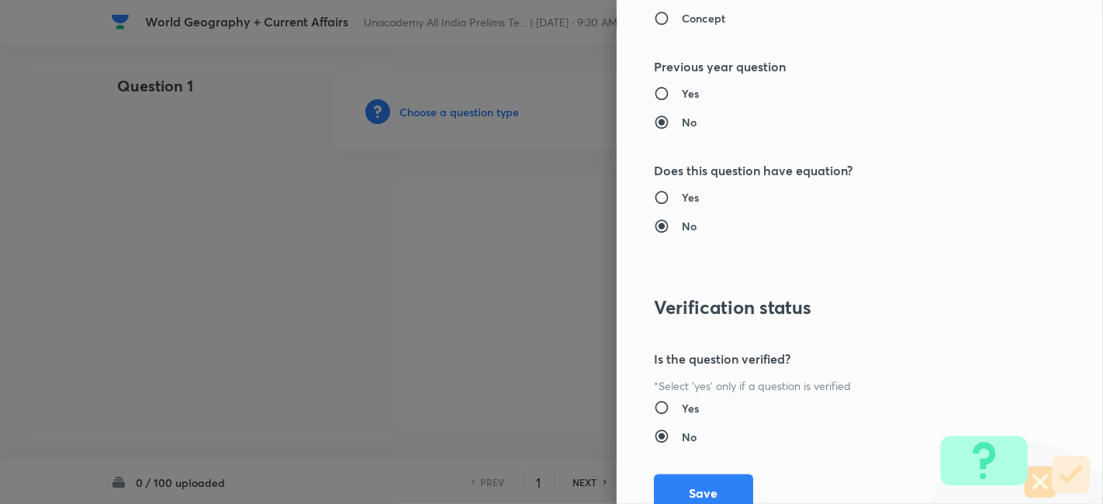
click at [695, 477] on button "Save" at bounding box center [703, 493] width 99 height 37
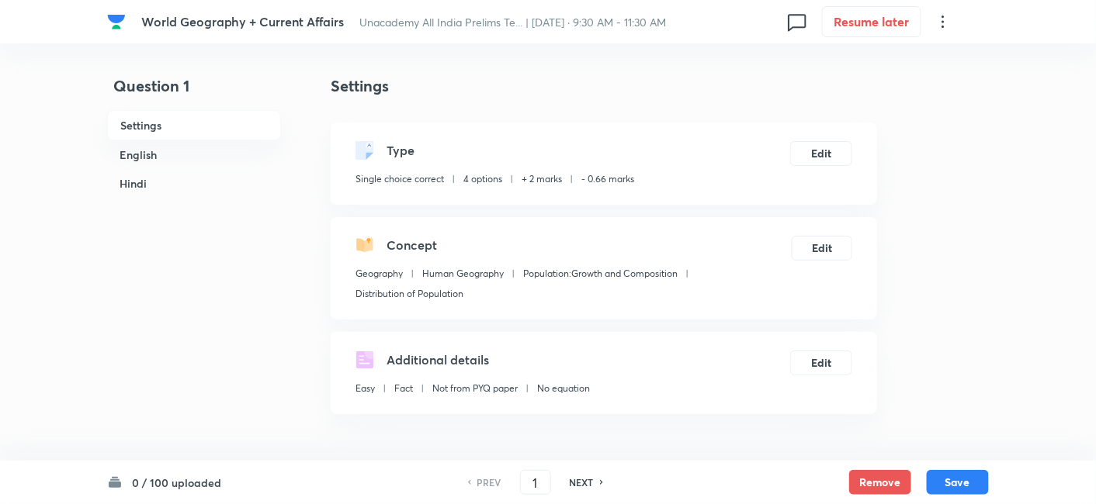
click at [190, 154] on h6 "English" at bounding box center [194, 154] width 174 height 29
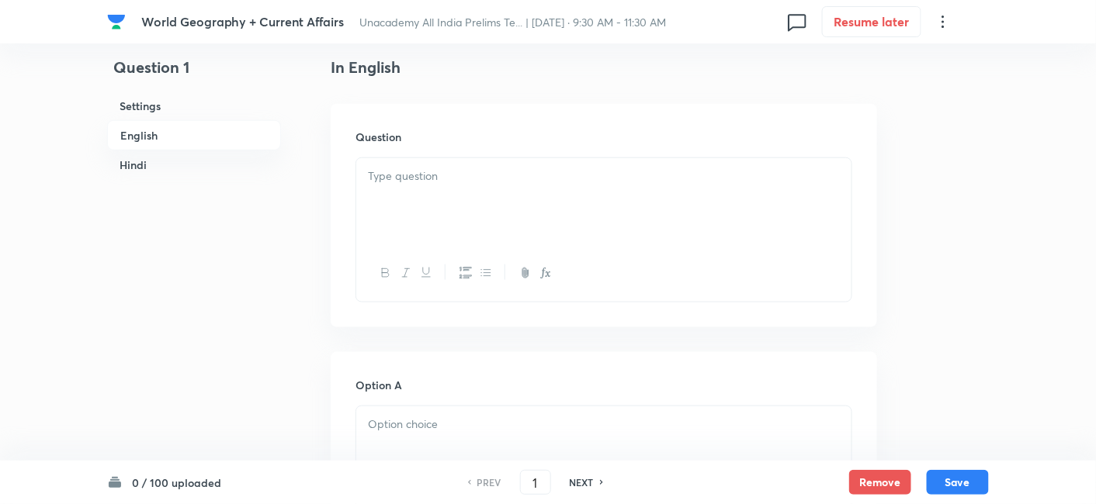
click at [165, 133] on h6 "English" at bounding box center [194, 135] width 174 height 30
click at [525, 172] on p at bounding box center [604, 177] width 472 height 18
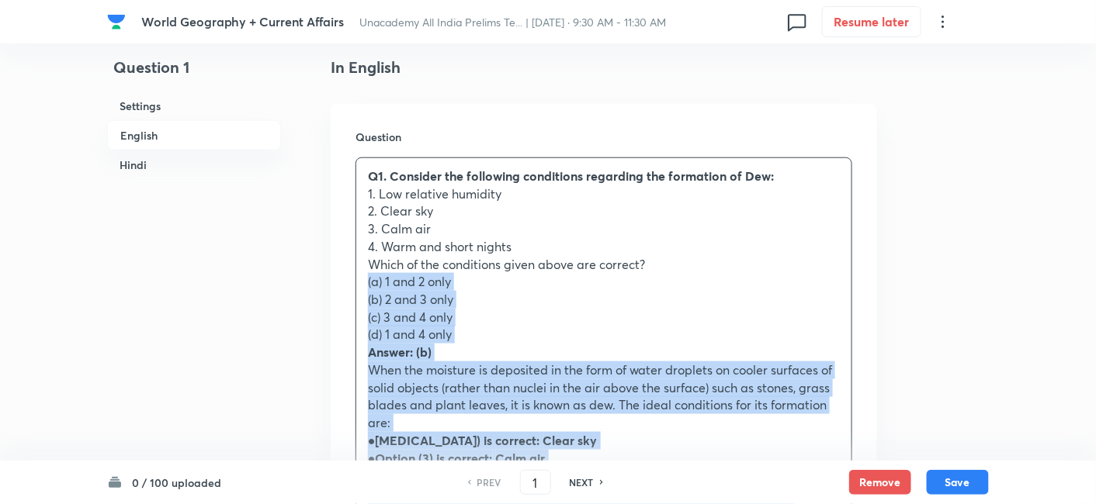
drag, startPoint x: 354, startPoint y: 285, endPoint x: 331, endPoint y: 287, distance: 22.6
click at [331, 287] on div "Question Q1. Consider the following conditions regarding the formation of Dew: …" at bounding box center [604, 384] width 546 height 561
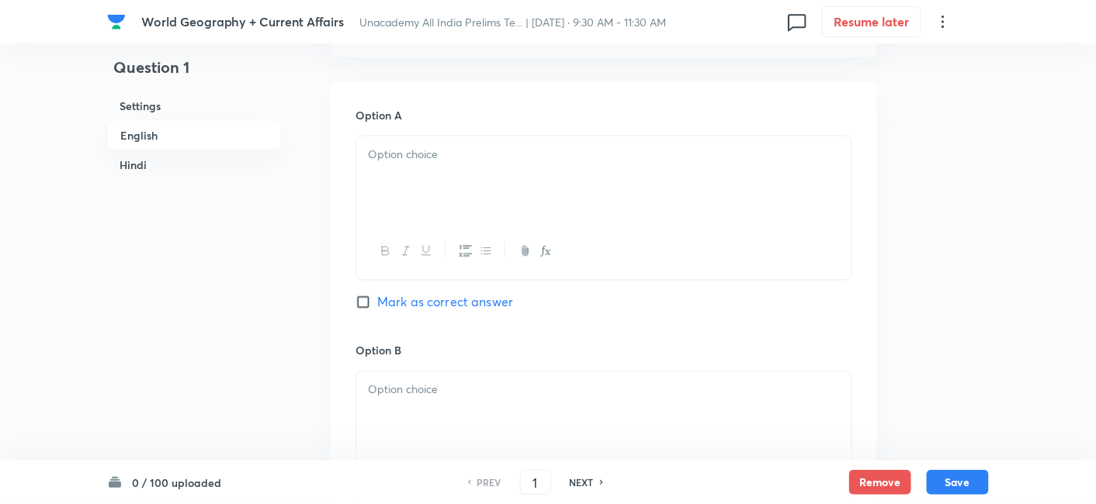
scroll to position [765, 0]
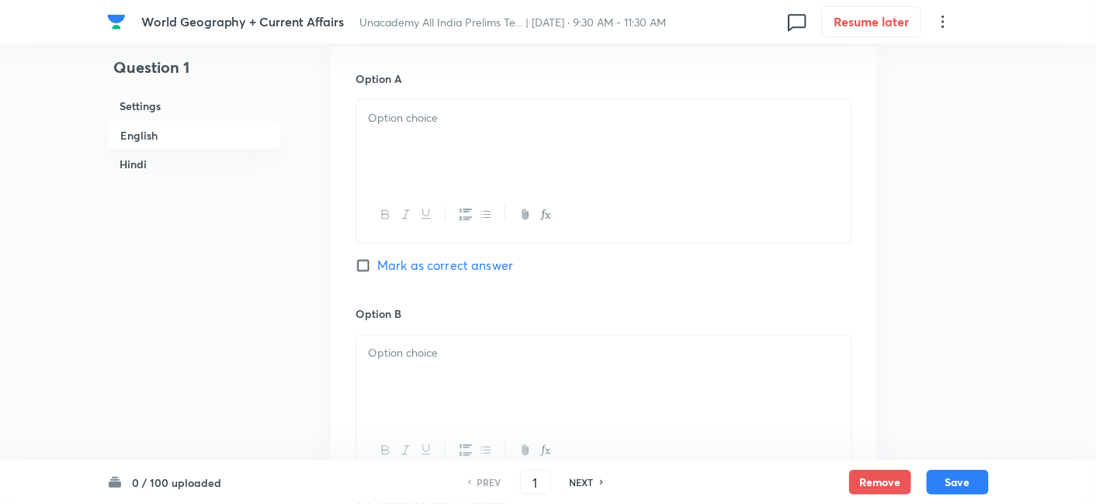
click at [447, 166] on div at bounding box center [603, 143] width 495 height 87
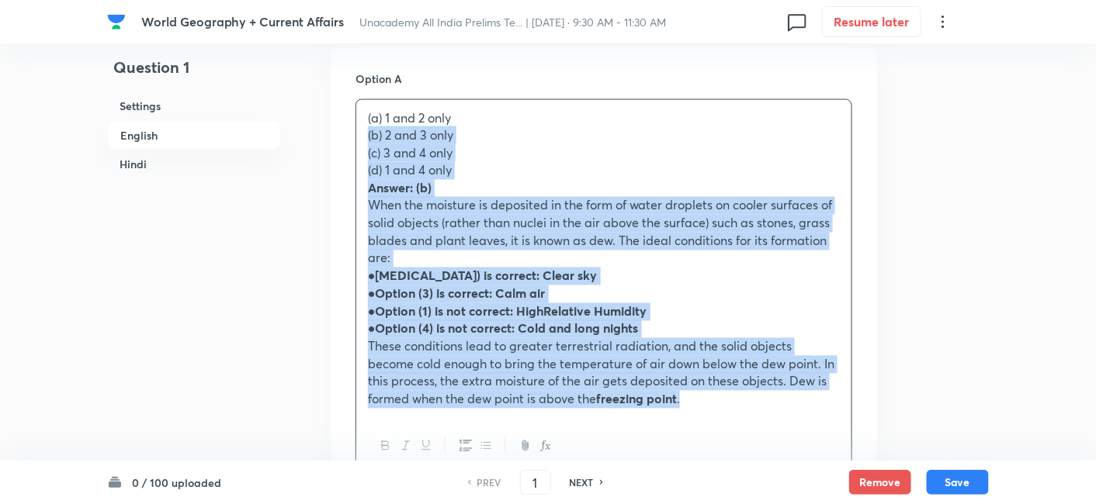
drag, startPoint x: 337, startPoint y: 145, endPoint x: 292, endPoint y: 135, distance: 46.1
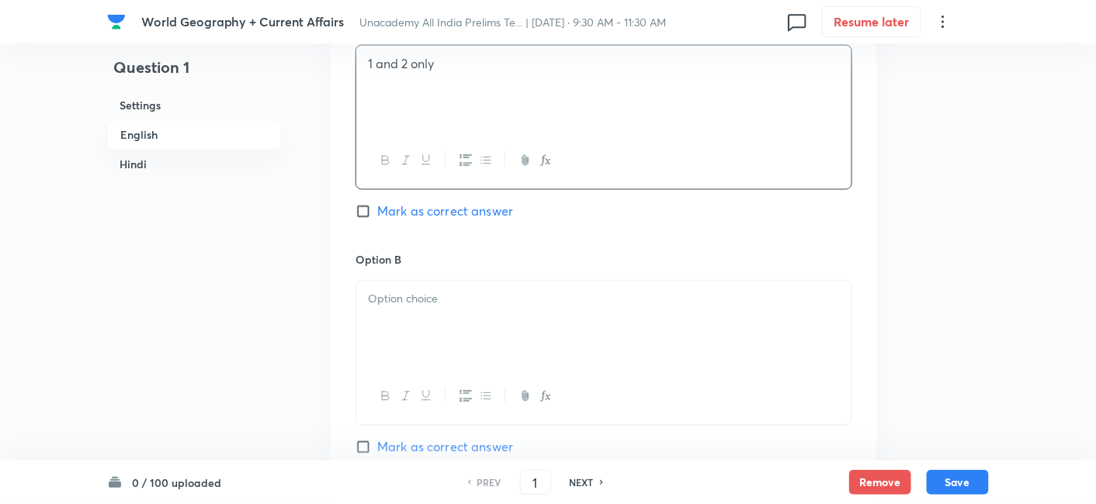
scroll to position [937, 0]
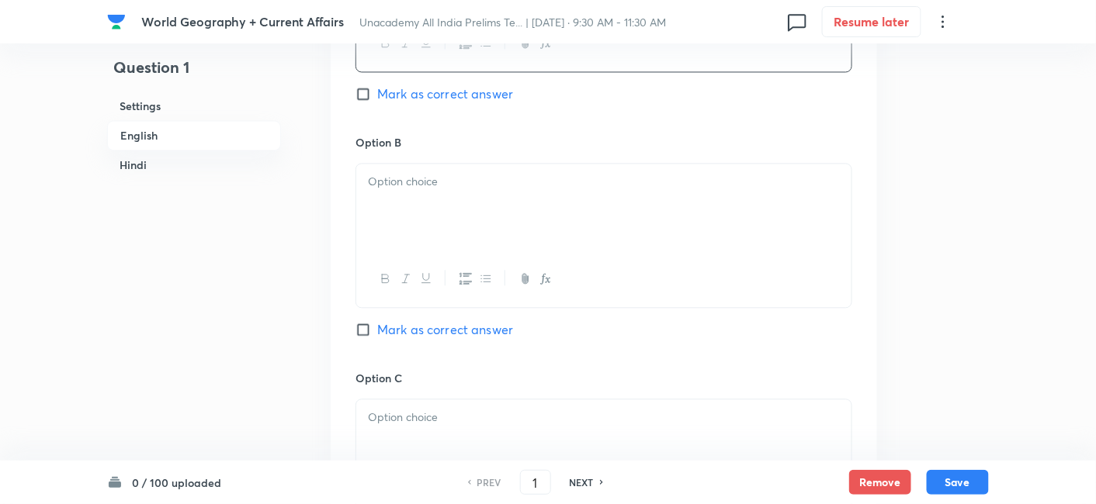
click at [451, 182] on p at bounding box center [604, 182] width 472 height 18
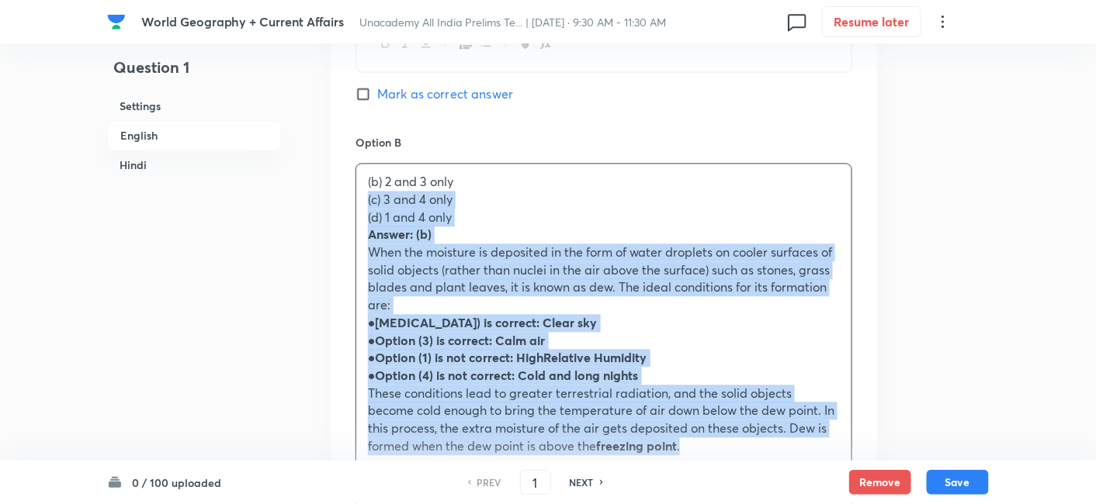
click at [341, 199] on div "Option A 1 and 2 only Mark as correct answer Option B (b) 2 and 3 only (c) 3 an…" at bounding box center [604, 462] width 546 height 1177
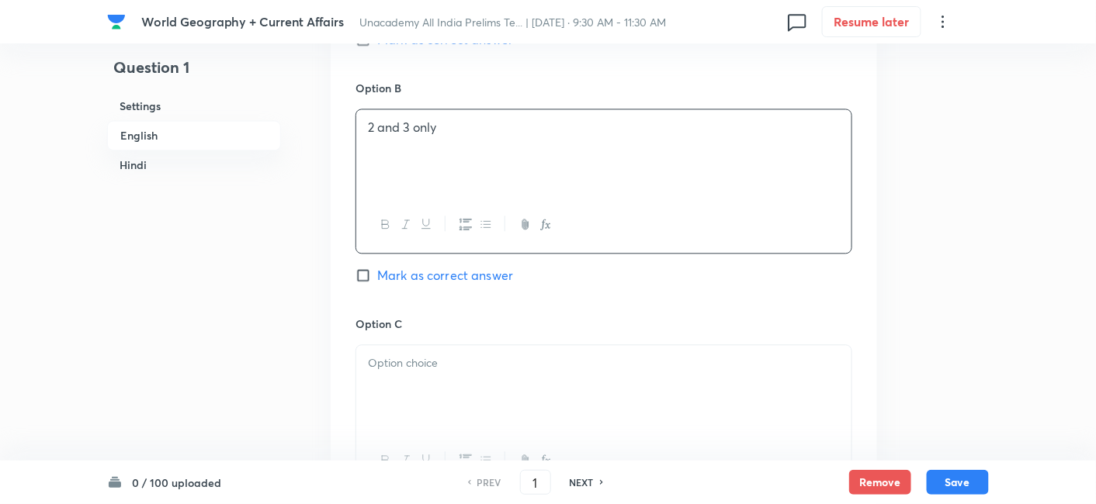
scroll to position [1024, 0]
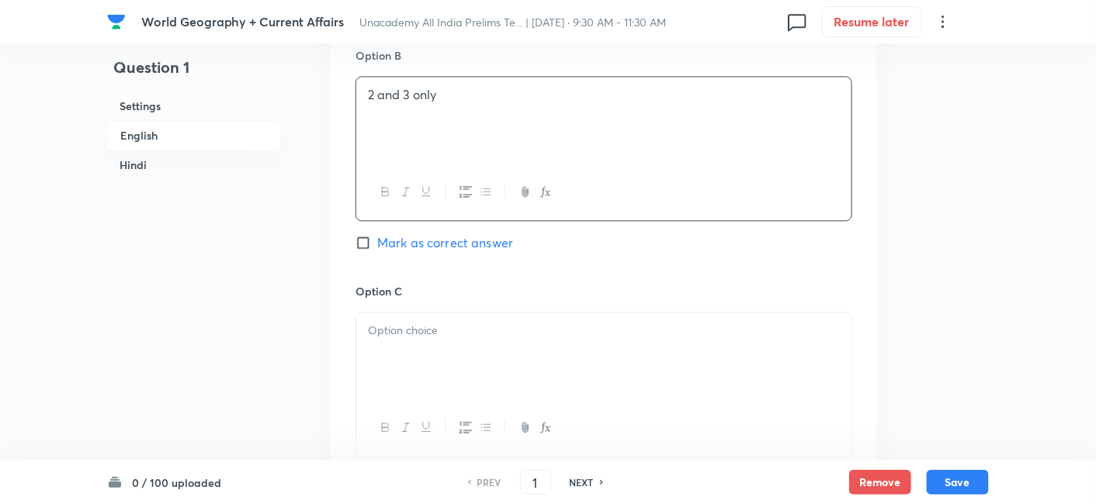
click at [476, 236] on span "Mark as correct answer" at bounding box center [445, 243] width 136 height 19
click at [377, 236] on input "Mark as correct answer" at bounding box center [366, 243] width 22 height 16
checkbox input "true"
click at [446, 351] on div at bounding box center [603, 356] width 495 height 87
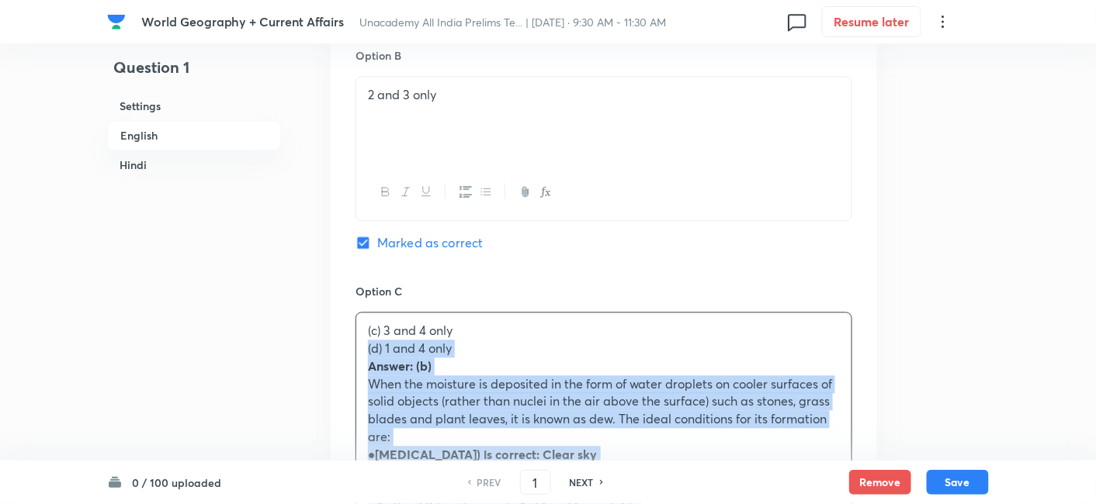
drag, startPoint x: 343, startPoint y: 355, endPoint x: 334, endPoint y: 345, distance: 13.2
click at [334, 345] on div "Option A 1 and 2 only Mark as correct answer Option B 2 and 3 only Marked as co…" at bounding box center [604, 366] width 546 height 1159
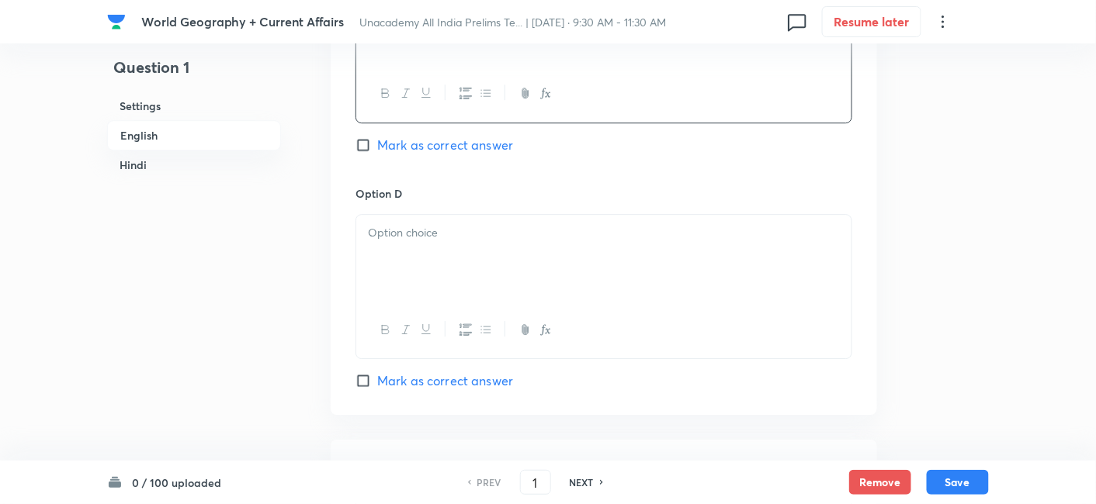
scroll to position [1369, 0]
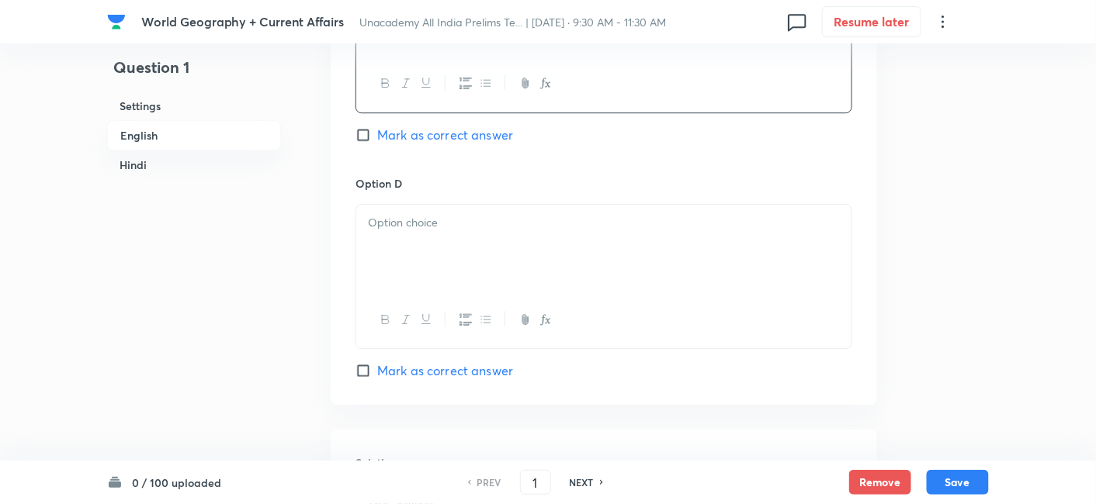
click at [431, 236] on div at bounding box center [603, 248] width 495 height 87
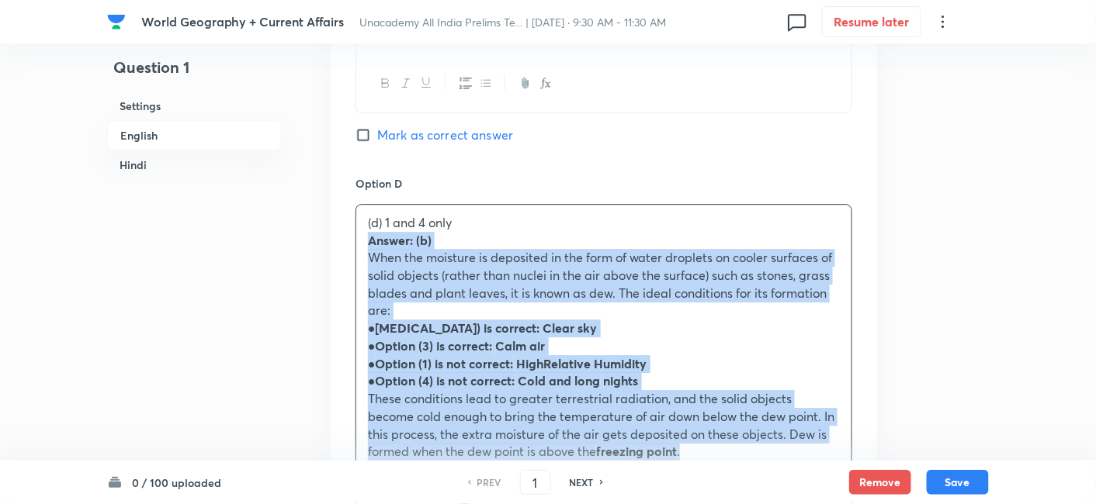
drag, startPoint x: 368, startPoint y: 244, endPoint x: 353, endPoint y: 241, distance: 15.1
click at [353, 241] on div "Option A 1 and 2 only Mark as correct answer Option B 2 and 3 only Marked as co…" at bounding box center [604, 13] width 546 height 1142
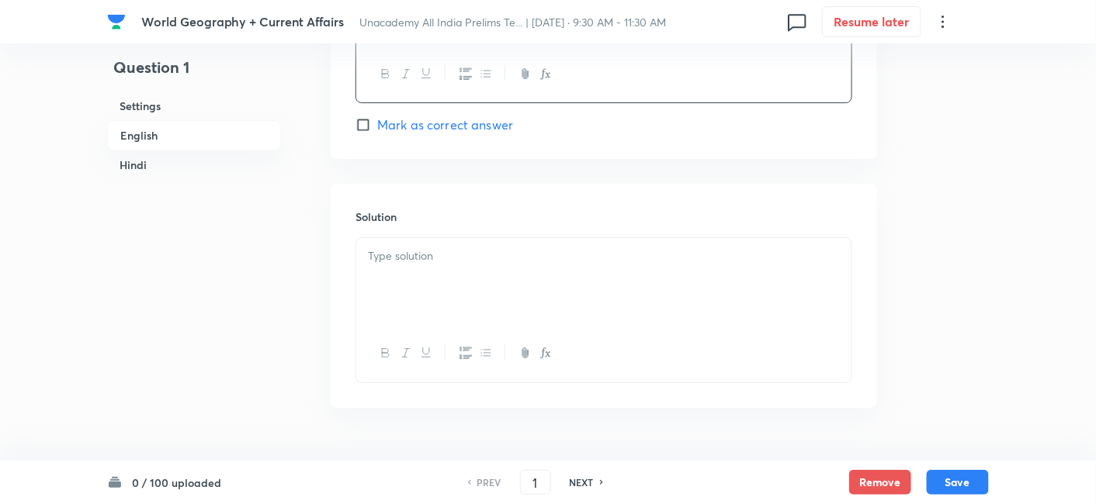
scroll to position [1627, 0]
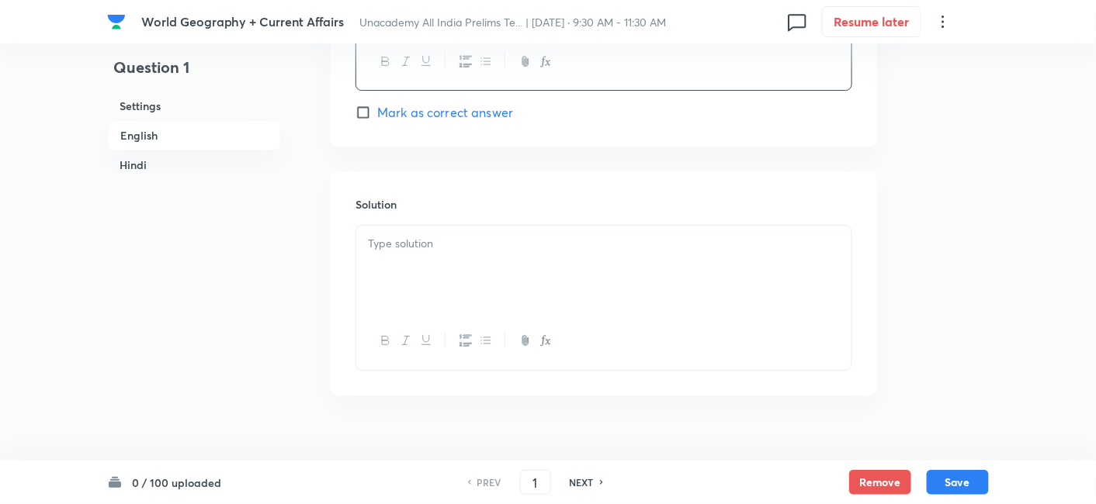
click at [448, 247] on p at bounding box center [604, 244] width 472 height 18
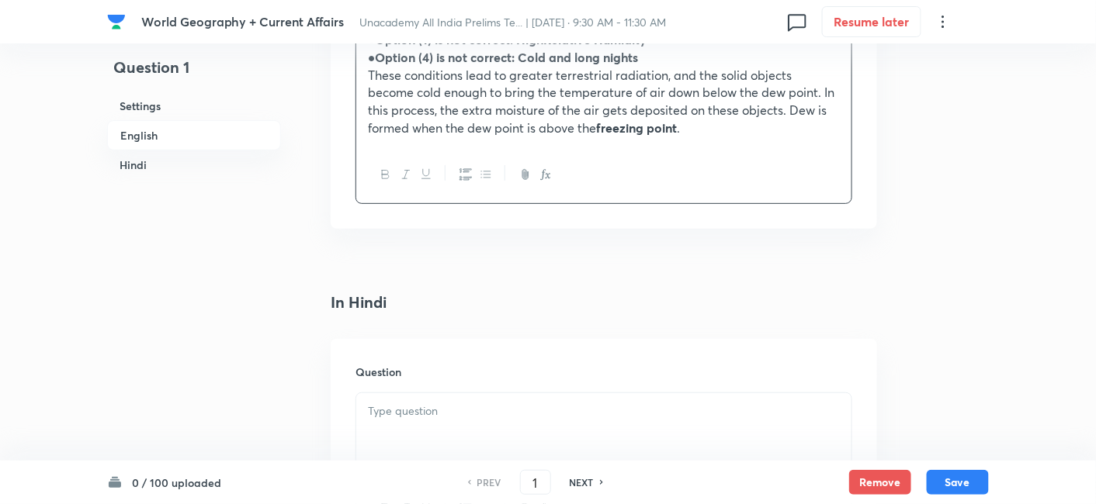
scroll to position [2059, 0]
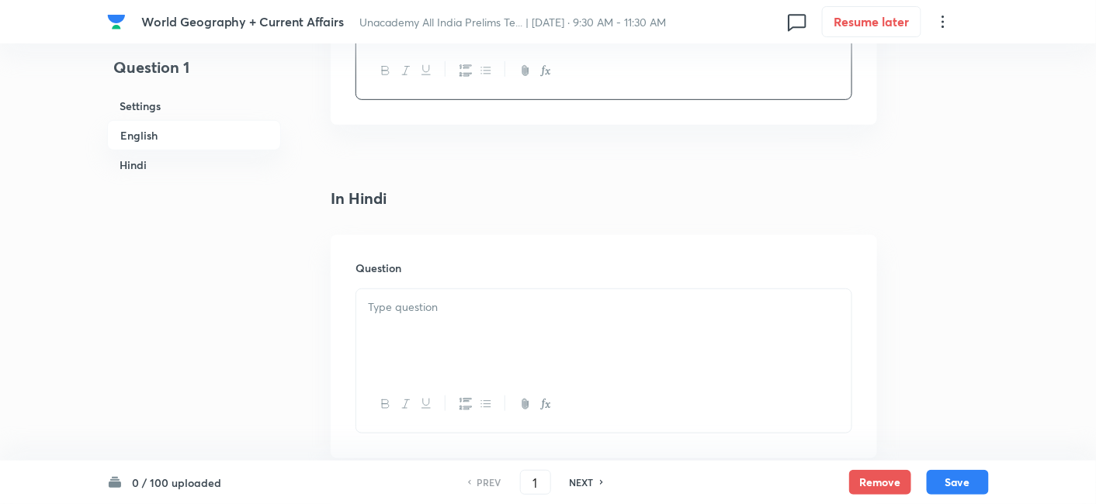
click at [430, 315] on div at bounding box center [603, 332] width 495 height 87
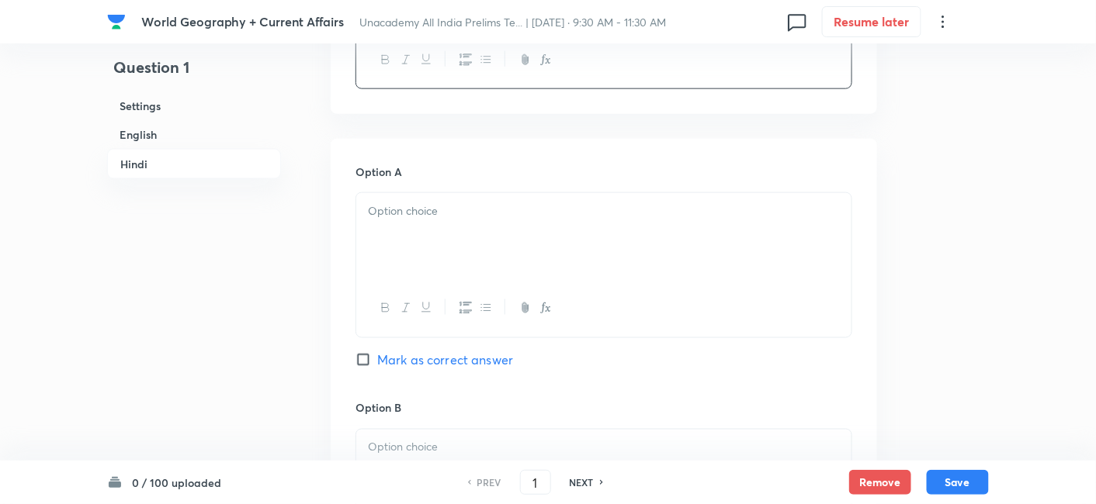
click at [443, 232] on div at bounding box center [603, 236] width 495 height 87
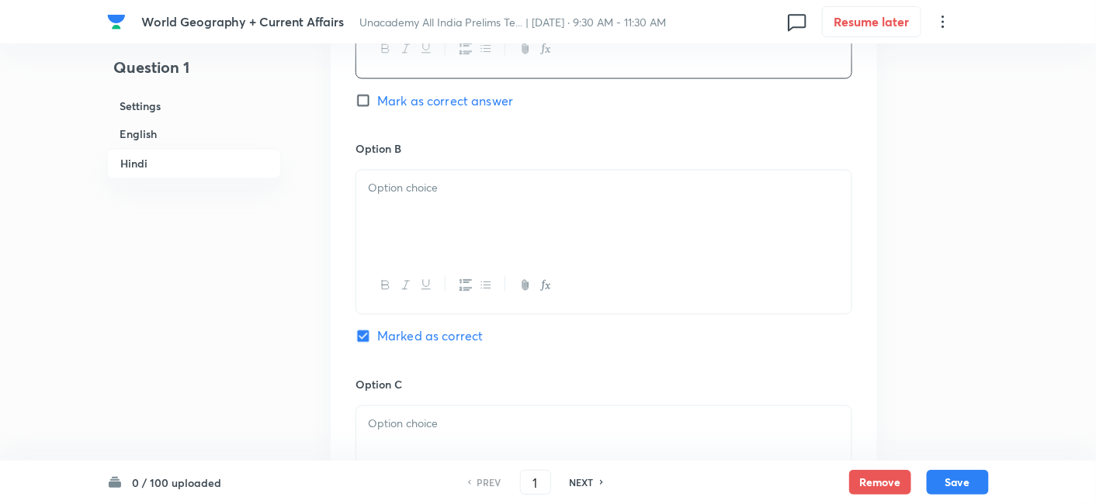
click at [451, 220] on div at bounding box center [603, 214] width 495 height 87
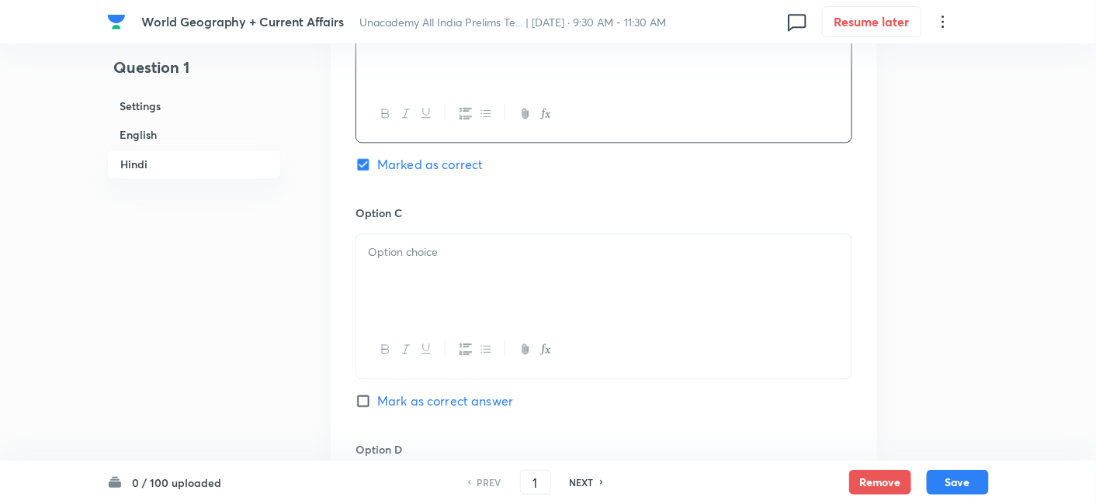
click at [434, 262] on div at bounding box center [603, 277] width 495 height 87
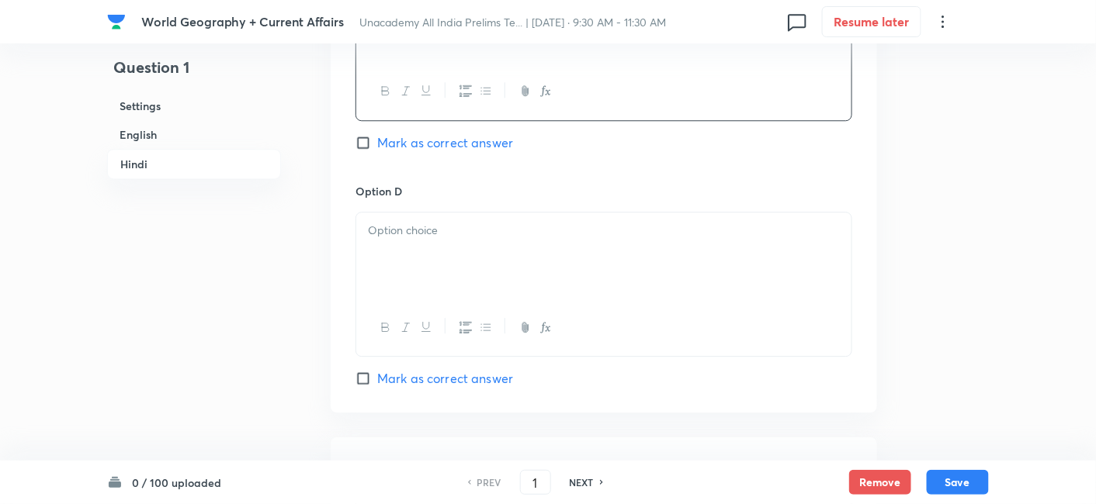
click at [451, 268] on div at bounding box center [603, 256] width 495 height 87
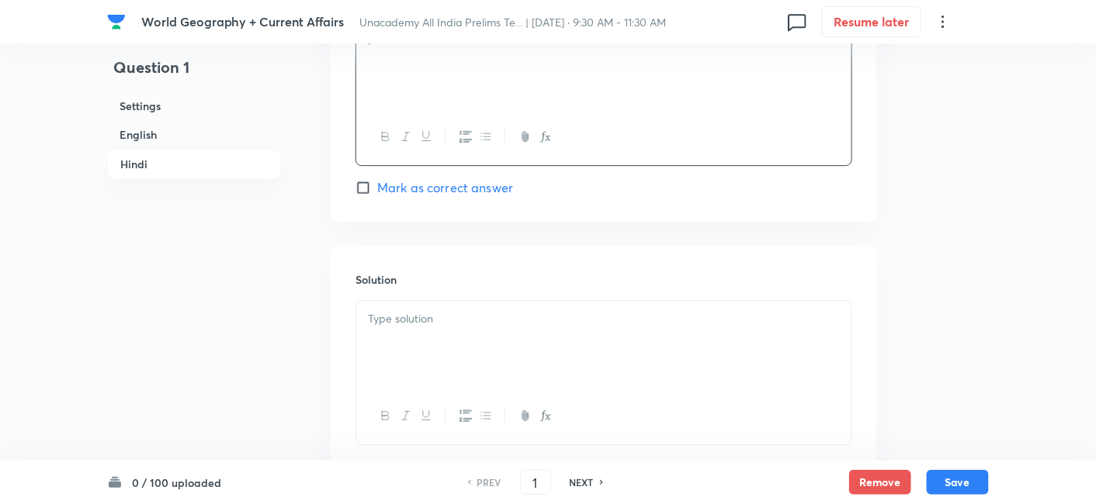
scroll to position [3382, 0]
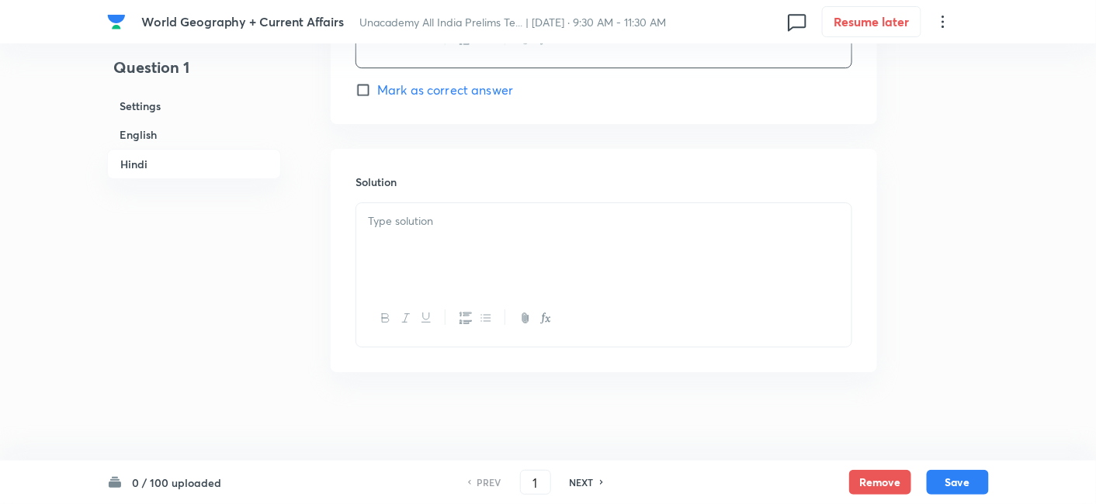
click at [445, 237] on div at bounding box center [603, 246] width 495 height 87
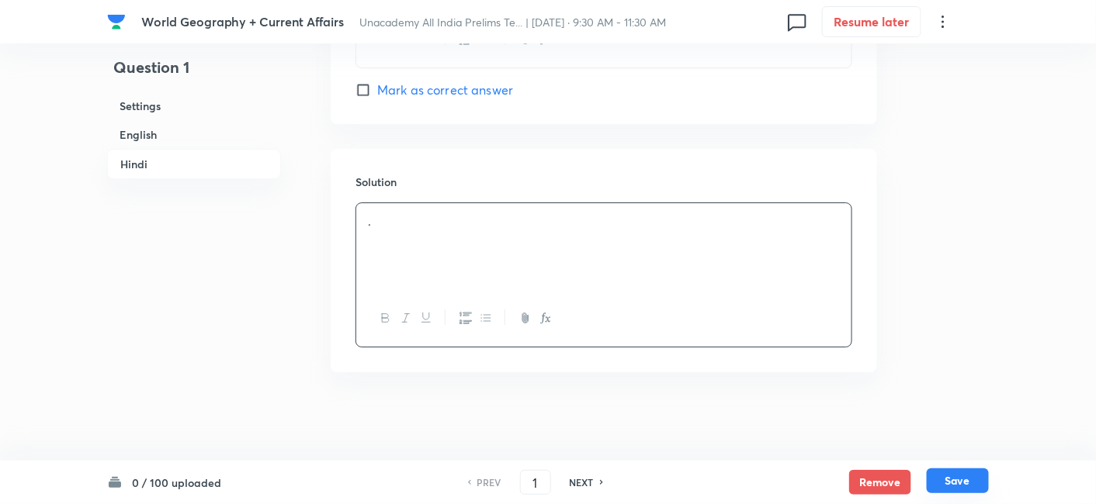
click at [948, 476] on button "Save" at bounding box center [957, 481] width 62 height 25
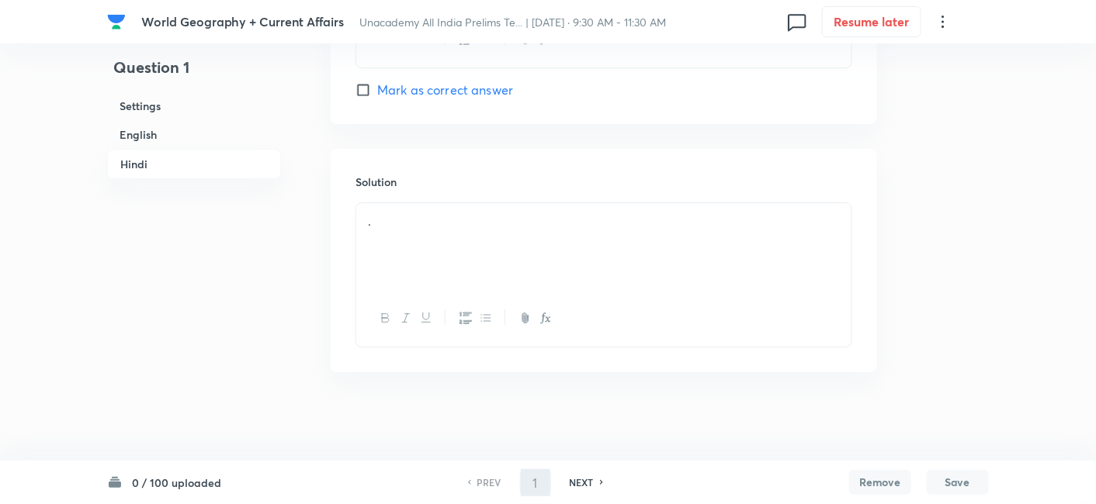
type input "2"
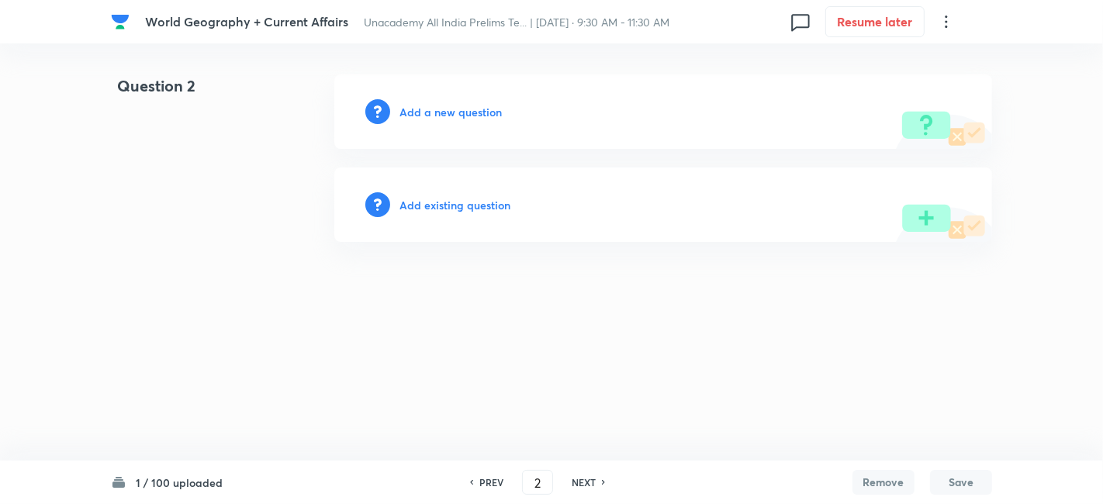
click at [455, 102] on div "Add a new question" at bounding box center [663, 111] width 658 height 74
click at [473, 107] on h6 "Add a new question" at bounding box center [451, 112] width 102 height 16
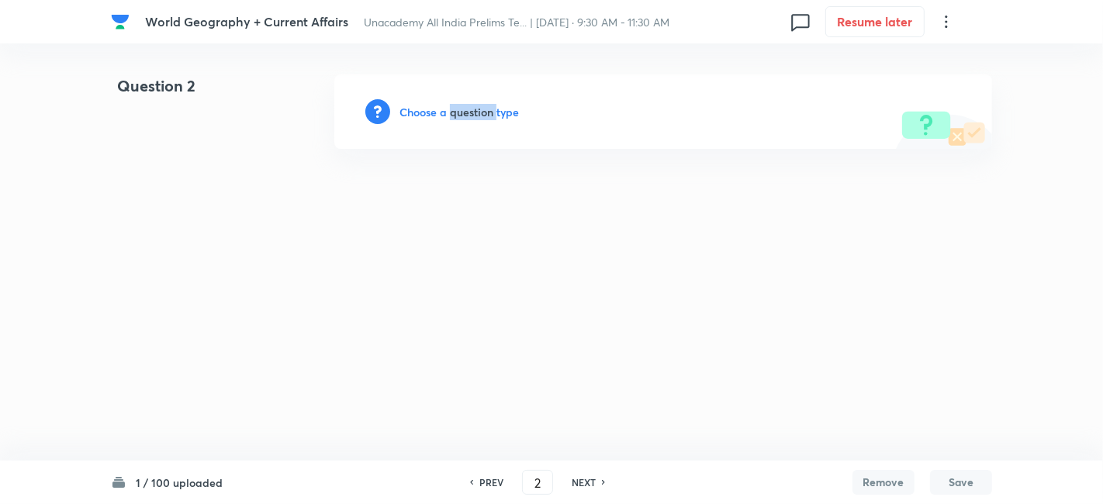
click at [473, 107] on h6 "Choose a question type" at bounding box center [459, 112] width 119 height 16
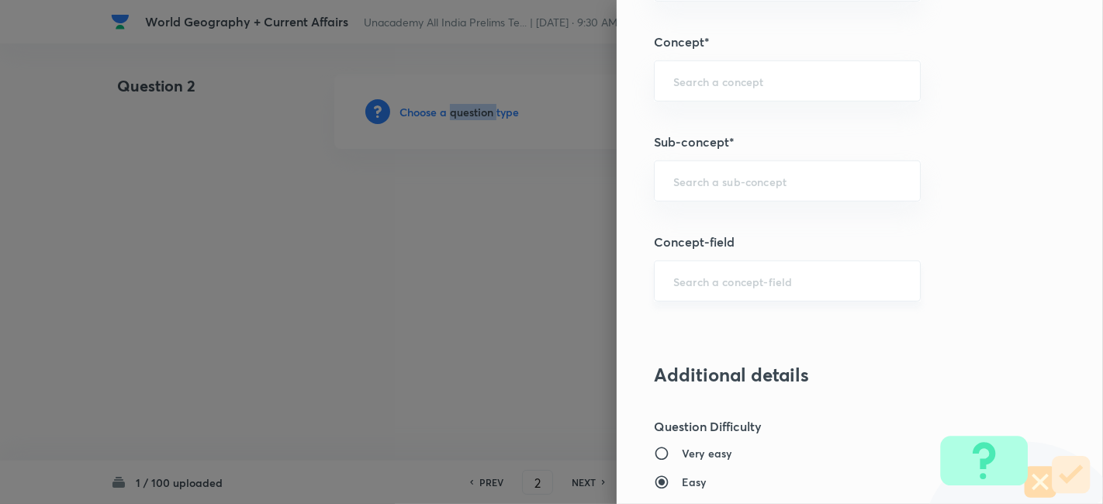
scroll to position [948, 0]
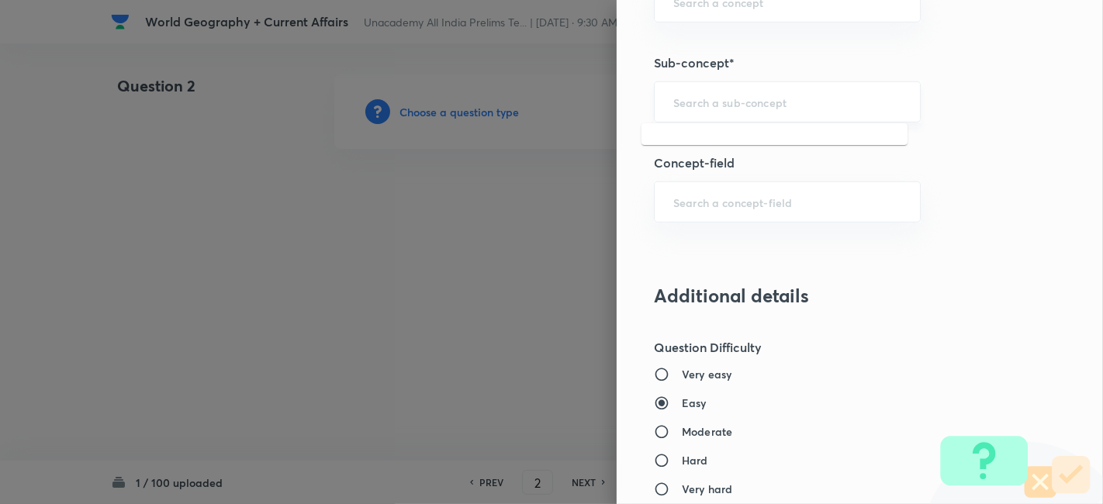
click at [777, 95] on input "text" at bounding box center [788, 102] width 228 height 15
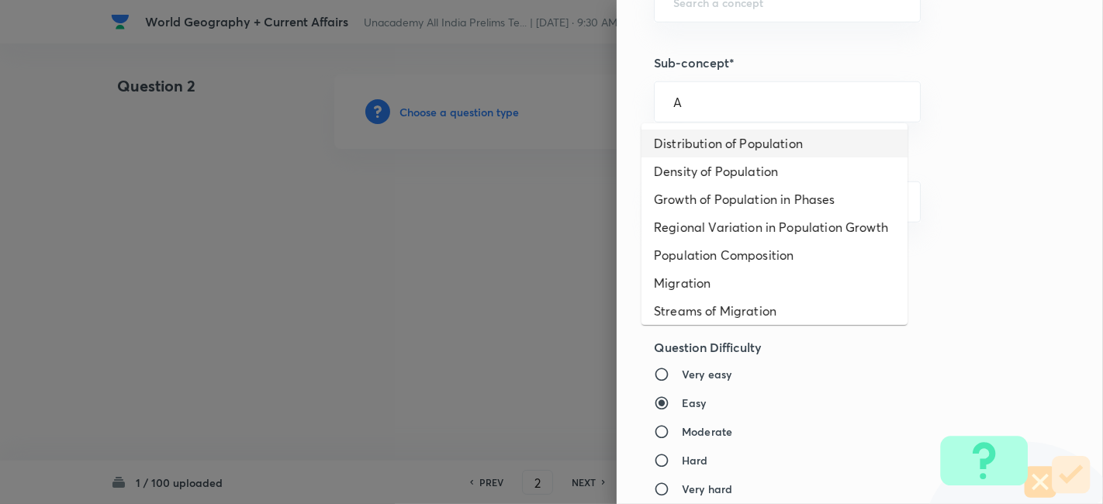
click at [751, 151] on li "Distribution of Population" at bounding box center [775, 144] width 266 height 28
type input "Distribution of Population"
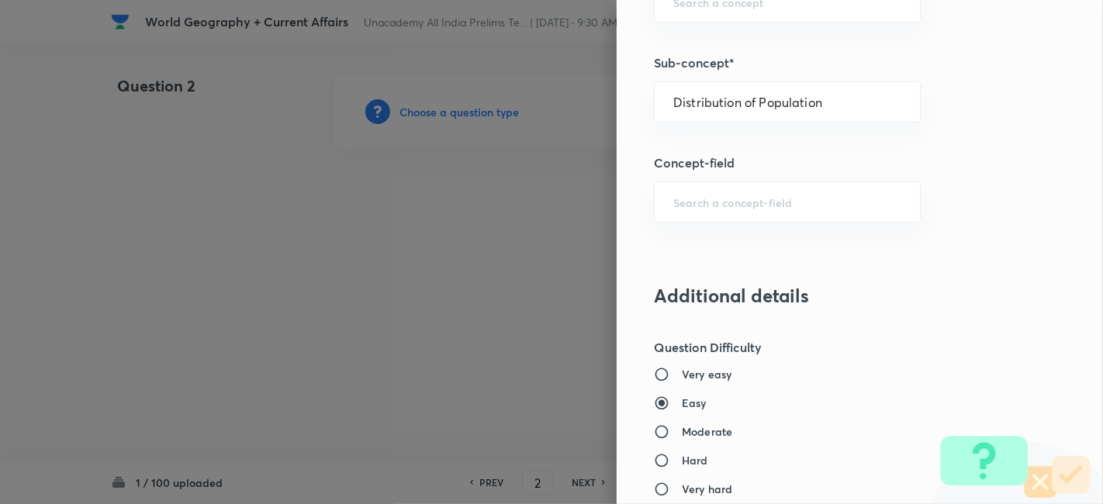
type input "Geography"
type input "Human Geography"
type input "Population:Growth and Composition"
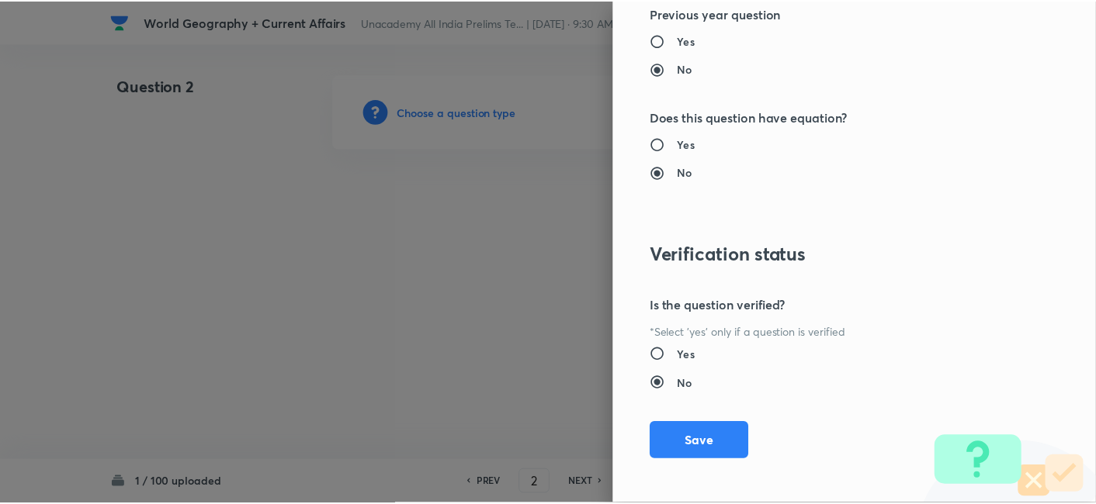
scroll to position [1606, 0]
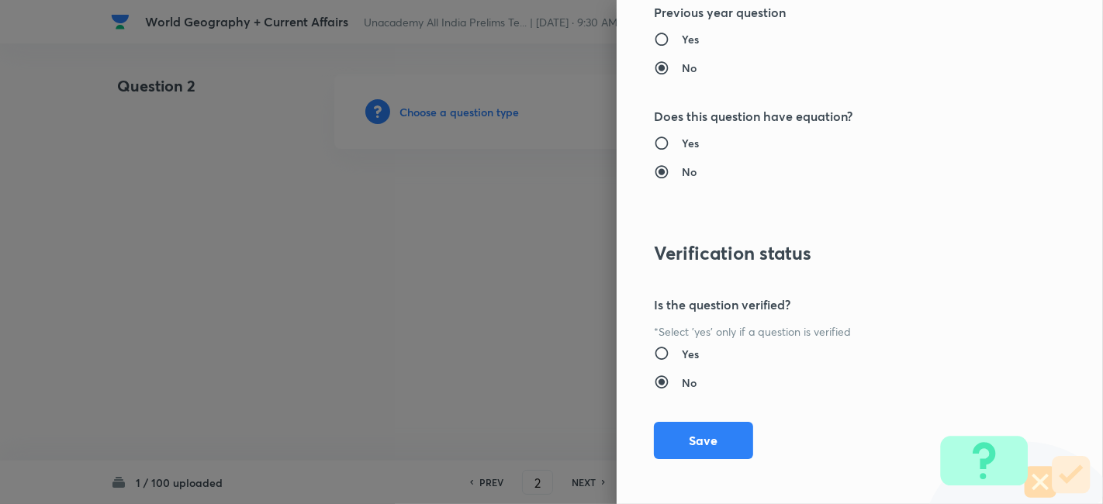
click at [719, 431] on button "Save" at bounding box center [703, 440] width 99 height 37
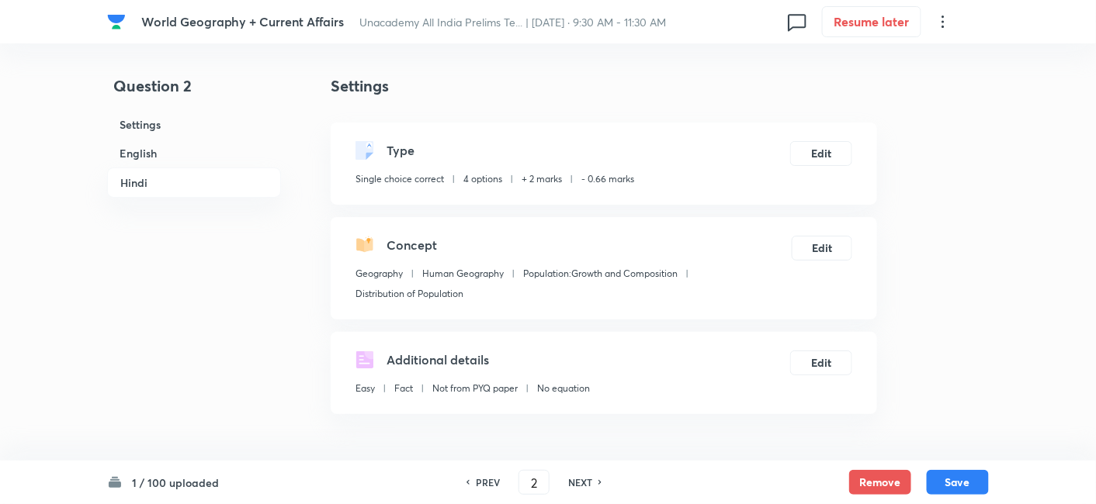
click at [183, 151] on h6 "English" at bounding box center [194, 153] width 174 height 29
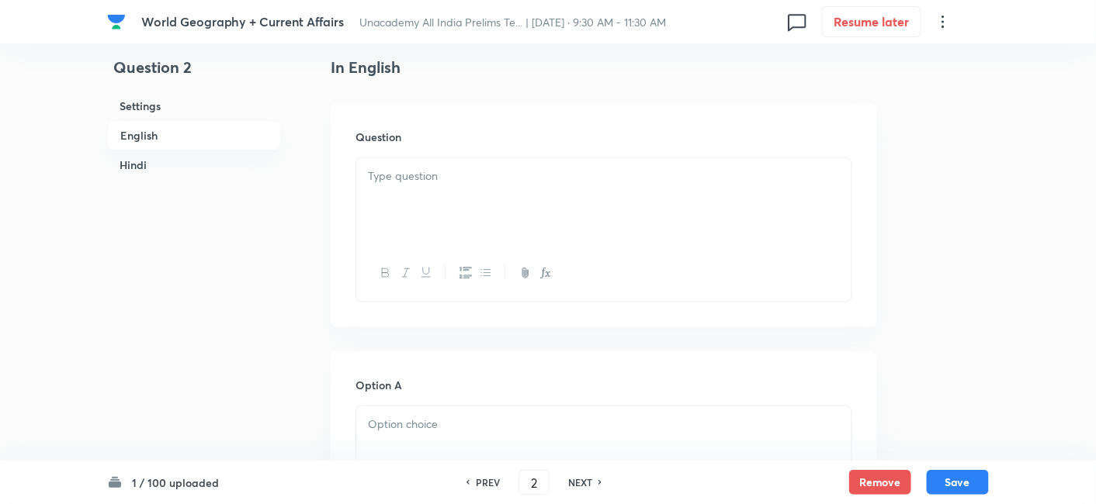
click at [523, 159] on div at bounding box center [603, 201] width 495 height 87
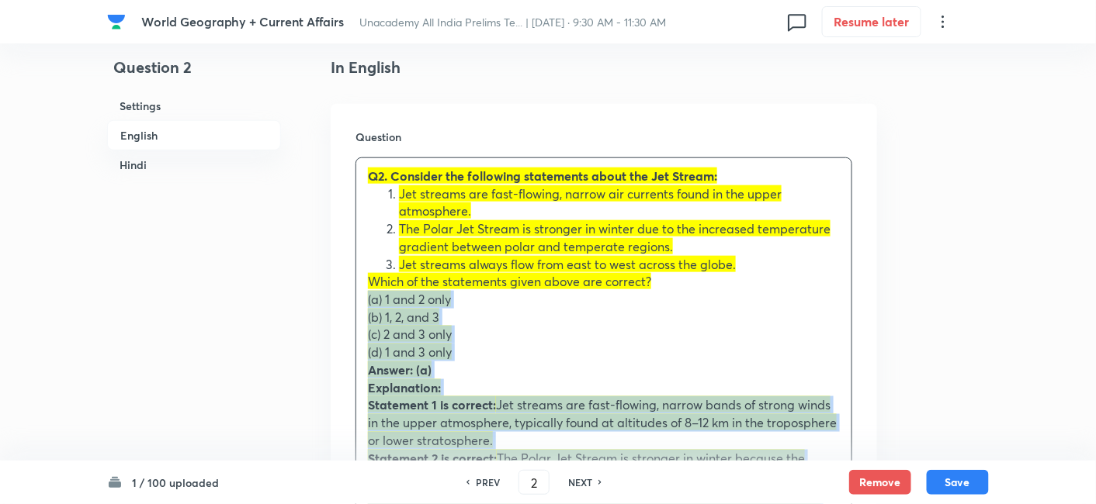
drag, startPoint x: 370, startPoint y: 309, endPoint x: 340, endPoint y: 296, distance: 33.0
click at [351, 303] on div "Question Q2. Consider the following statements about the Jet Stream: Jet stream…" at bounding box center [604, 375] width 546 height 543
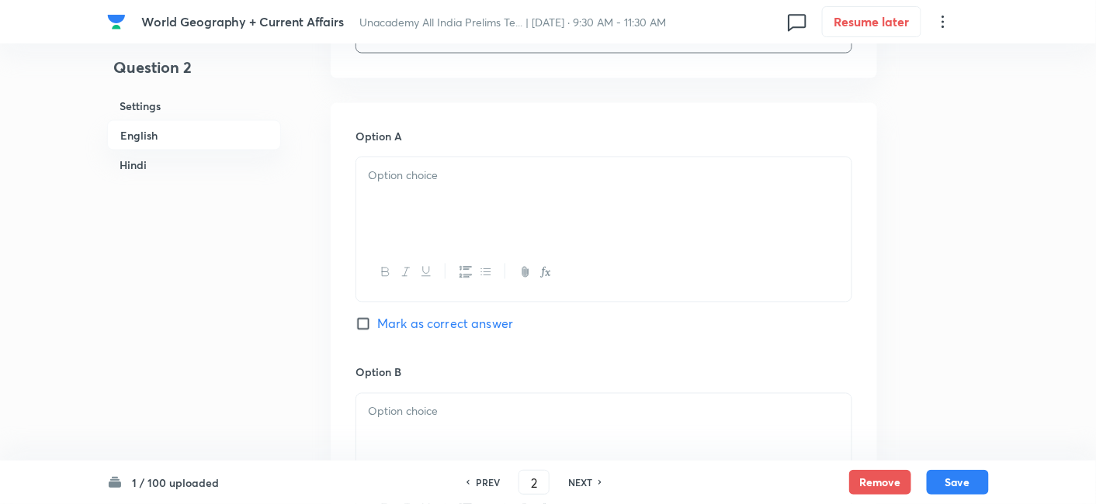
scroll to position [765, 0]
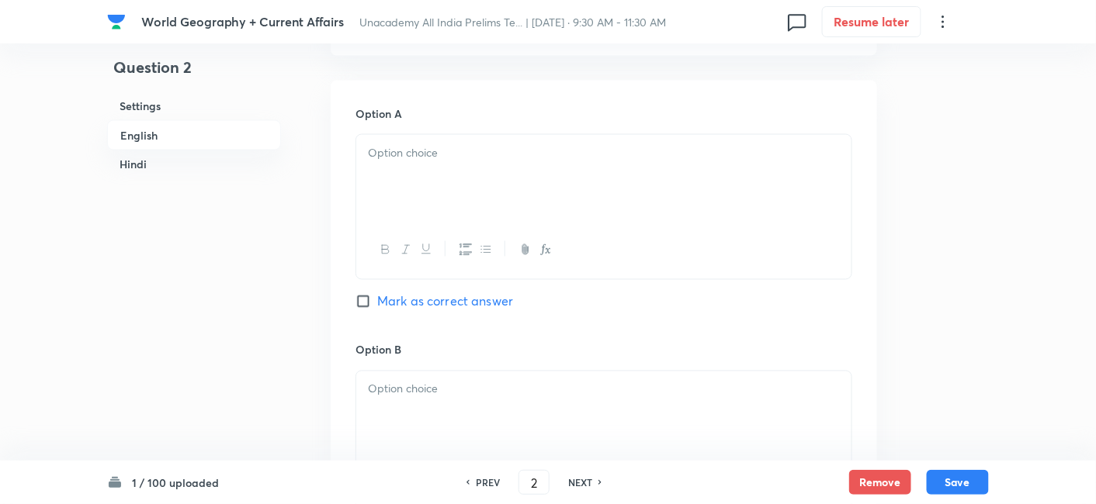
click at [446, 163] on div at bounding box center [603, 178] width 495 height 87
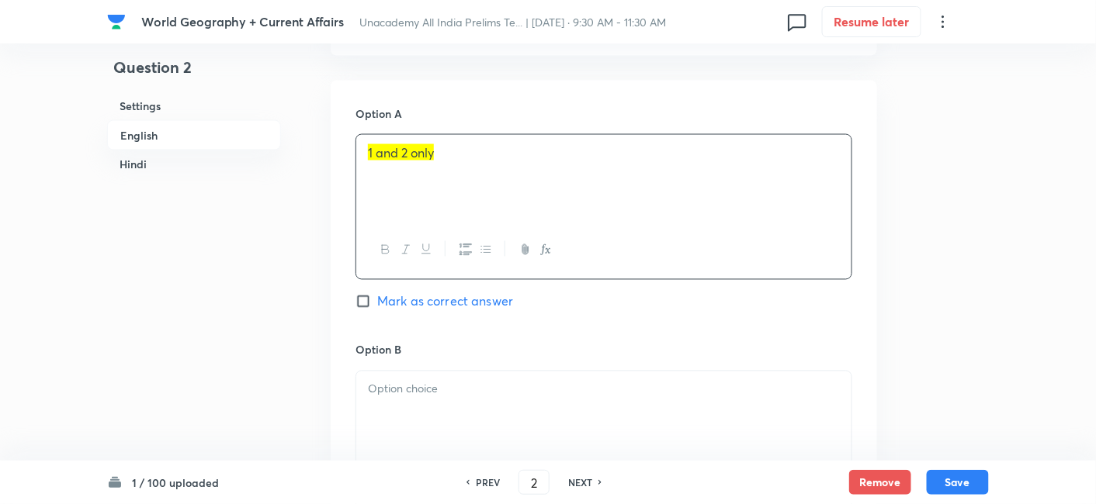
click at [461, 298] on span "Mark as correct answer" at bounding box center [445, 302] width 136 height 19
click at [377, 298] on input "Mark as correct answer" at bounding box center [366, 302] width 22 height 16
checkbox input "true"
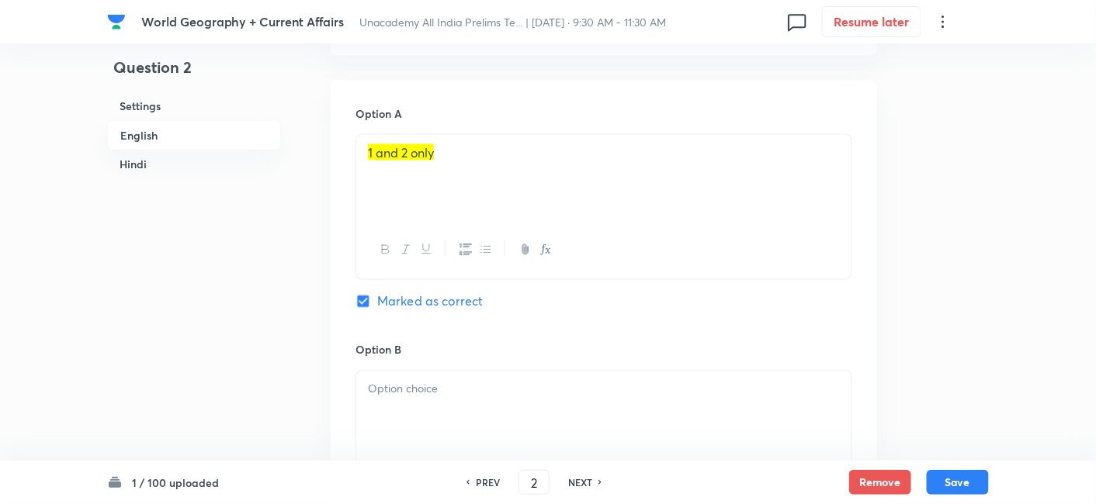
checkbox input "true"
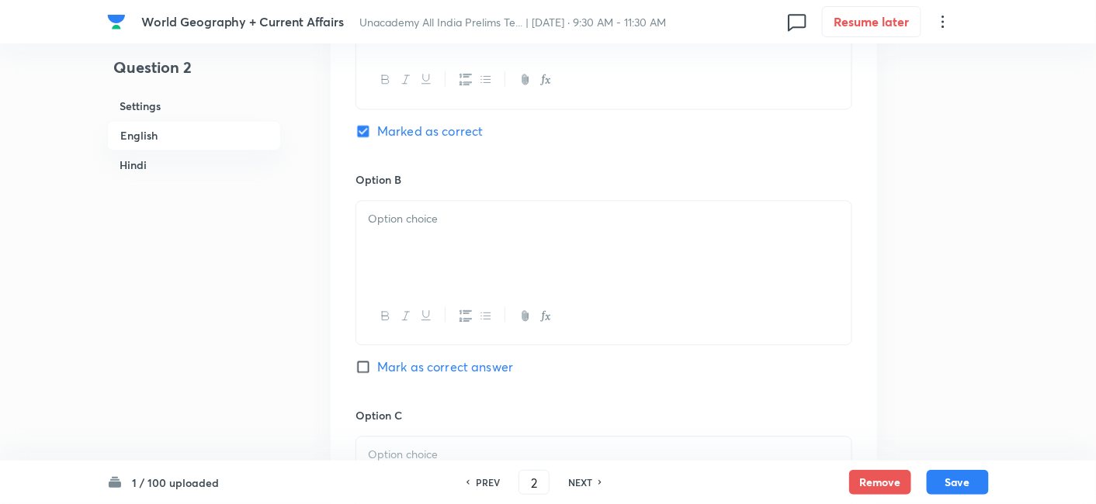
scroll to position [937, 0]
click at [405, 222] on p at bounding box center [604, 218] width 472 height 18
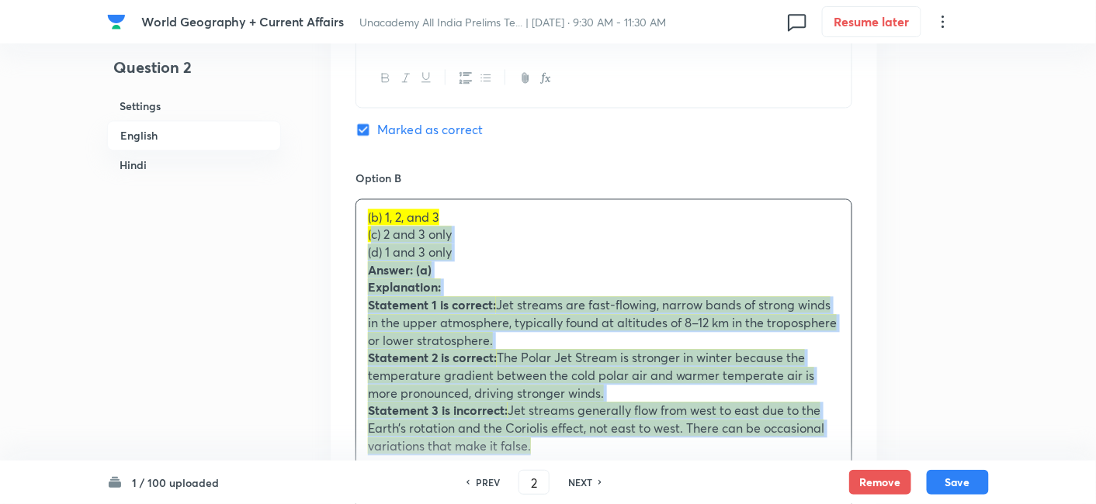
drag, startPoint x: 366, startPoint y: 241, endPoint x: 359, endPoint y: 237, distance: 8.0
click at [359, 237] on div "(b) 1, 2, and 3 (c) 2 and 3 only (d) 1 and 3 only Answer: (a) Explanation: Stat…" at bounding box center [603, 331] width 495 height 265
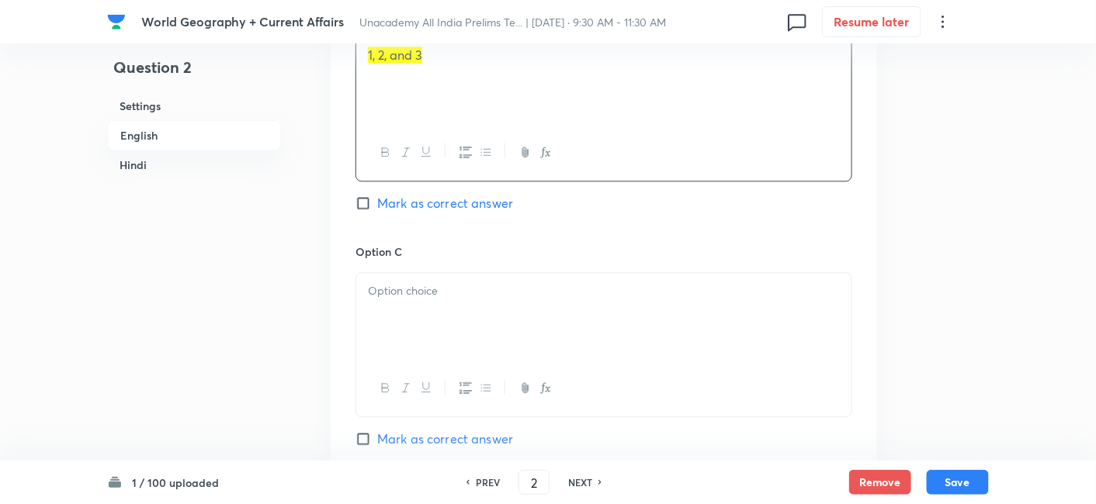
scroll to position [1110, 0]
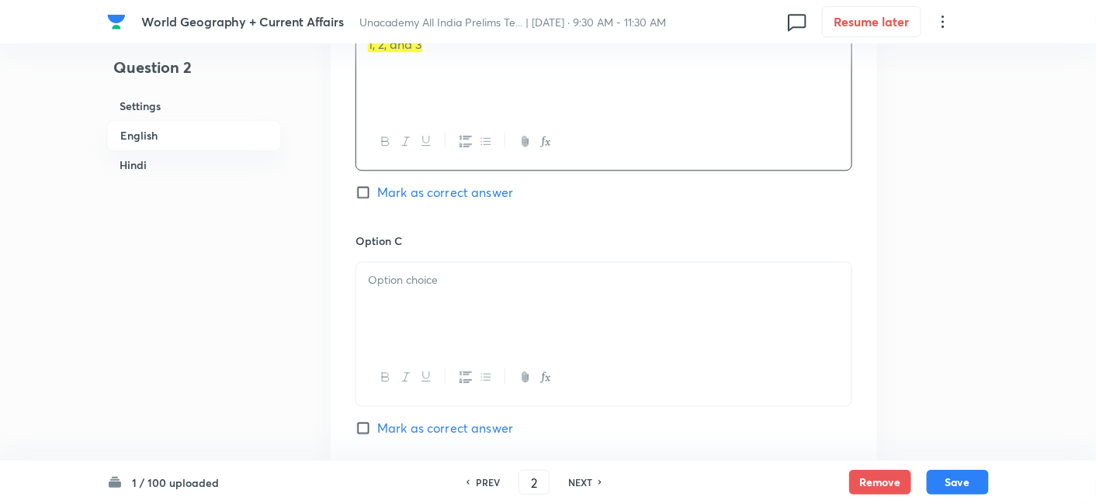
click at [438, 285] on p at bounding box center [604, 281] width 472 height 18
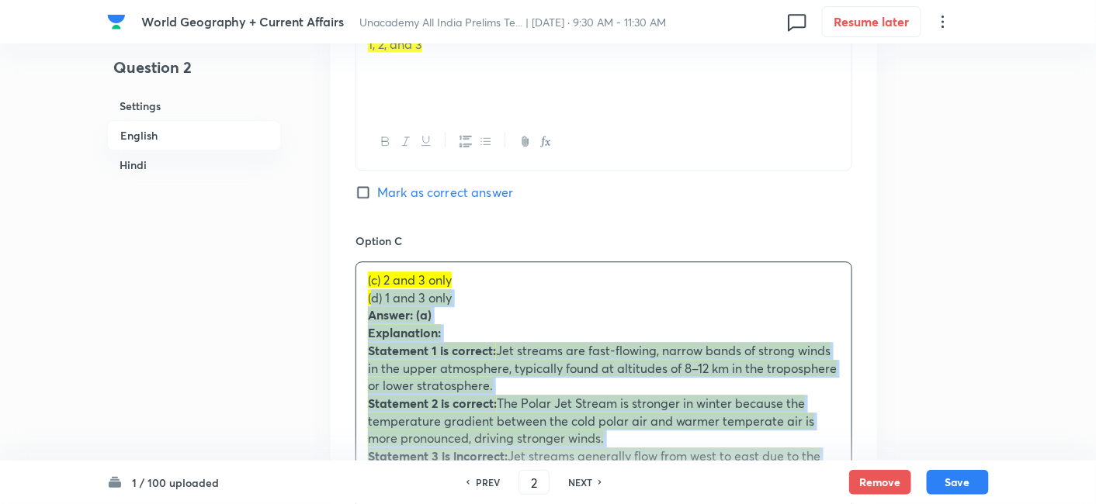
drag, startPoint x: 367, startPoint y: 298, endPoint x: 357, endPoint y: 293, distance: 11.1
click at [359, 295] on div "(c) 2 and 3 only (d) 1 and 3 only Answer: (a) Explanation: Statement 1 is corre…" at bounding box center [603, 386] width 495 height 248
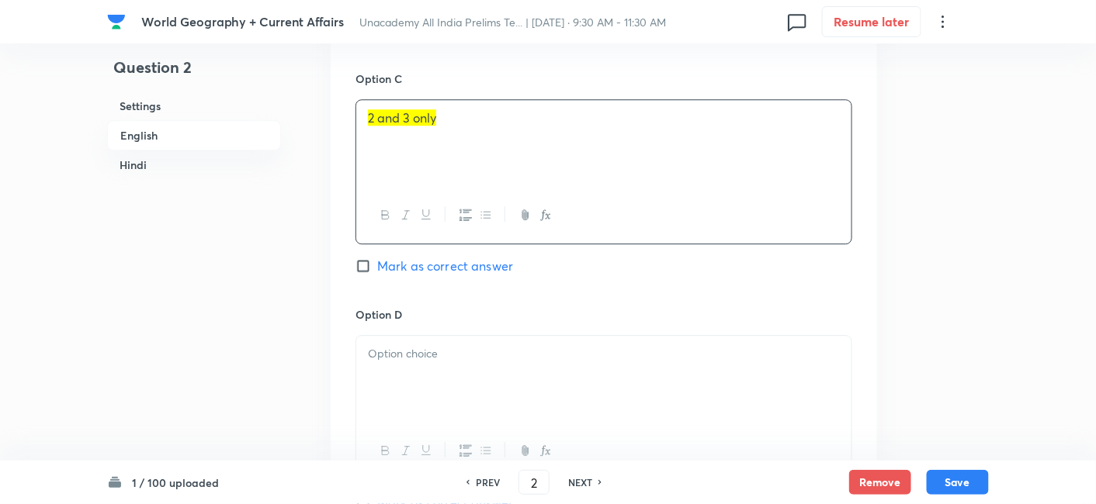
scroll to position [1283, 0]
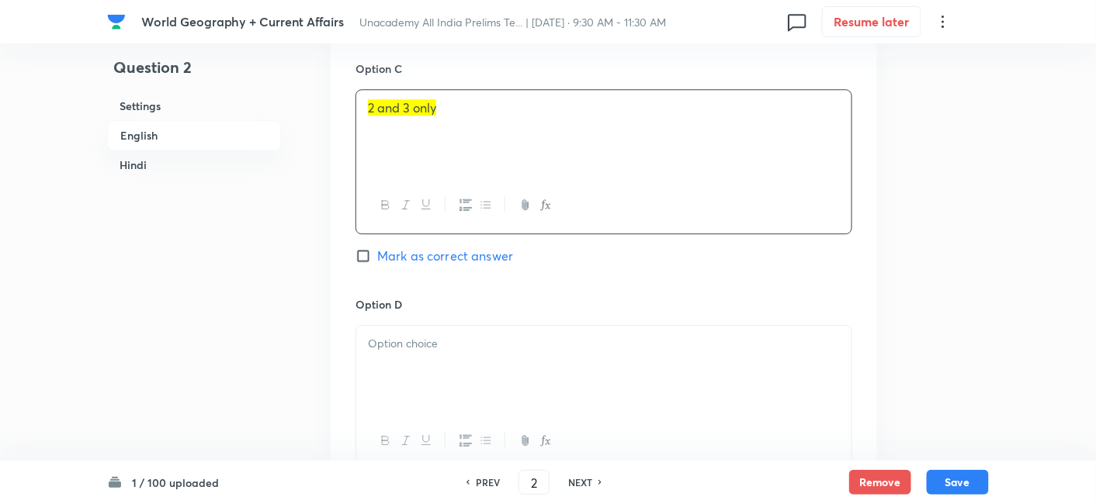
click at [436, 350] on p at bounding box center [604, 344] width 472 height 18
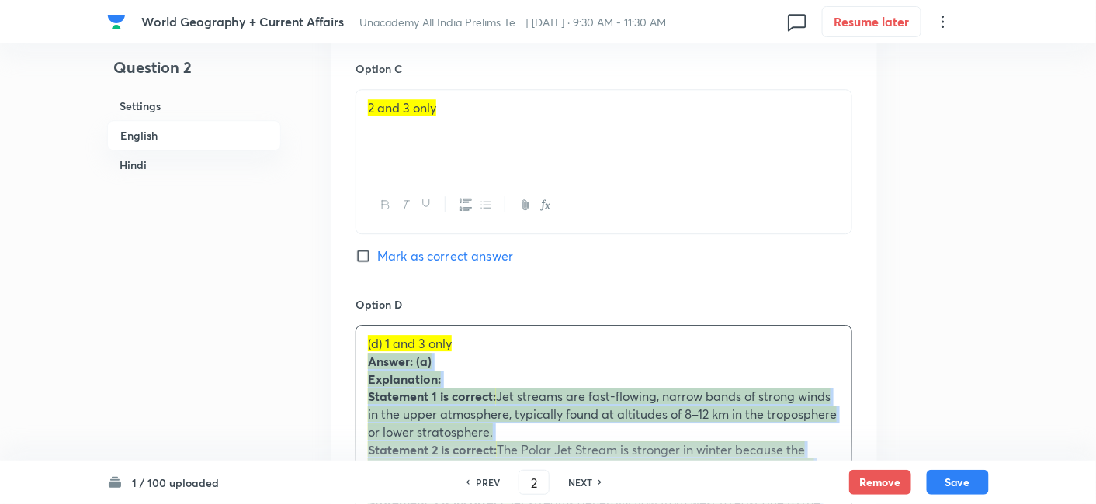
click at [352, 362] on div "Option A 1 and 2 only Marked as correct Option B 1, 2, and 3 Mark as correct an…" at bounding box center [604, 116] width 546 height 1106
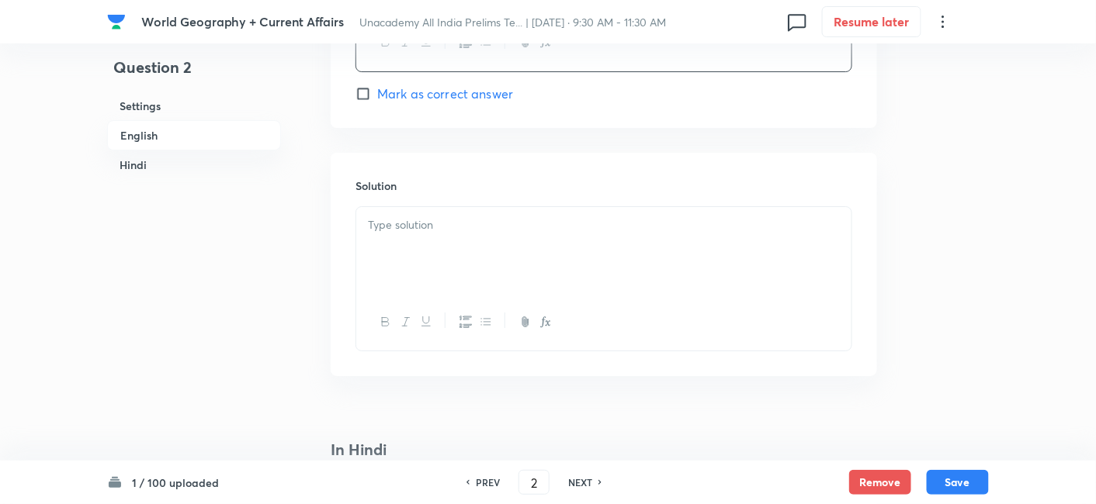
scroll to position [1713, 0]
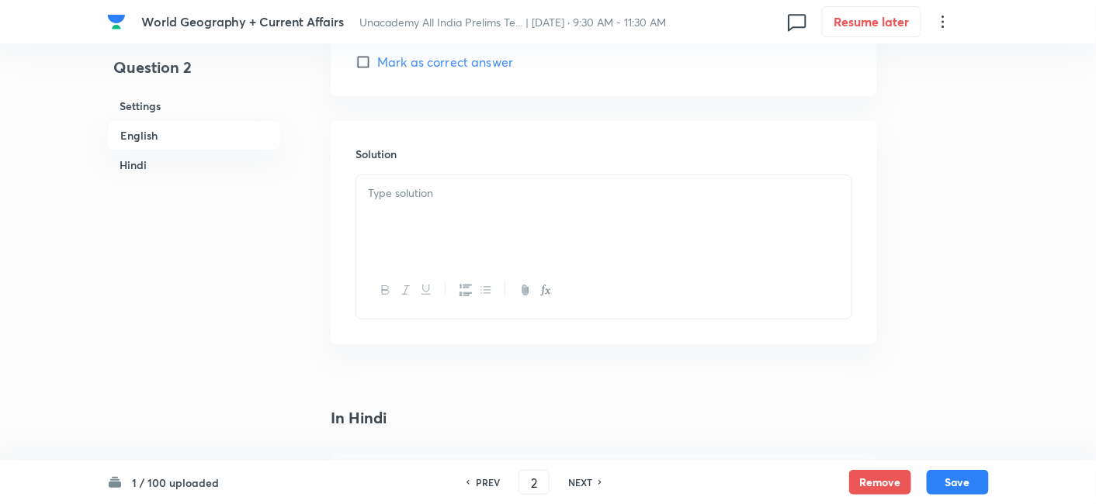
click at [439, 232] on div at bounding box center [603, 218] width 495 height 87
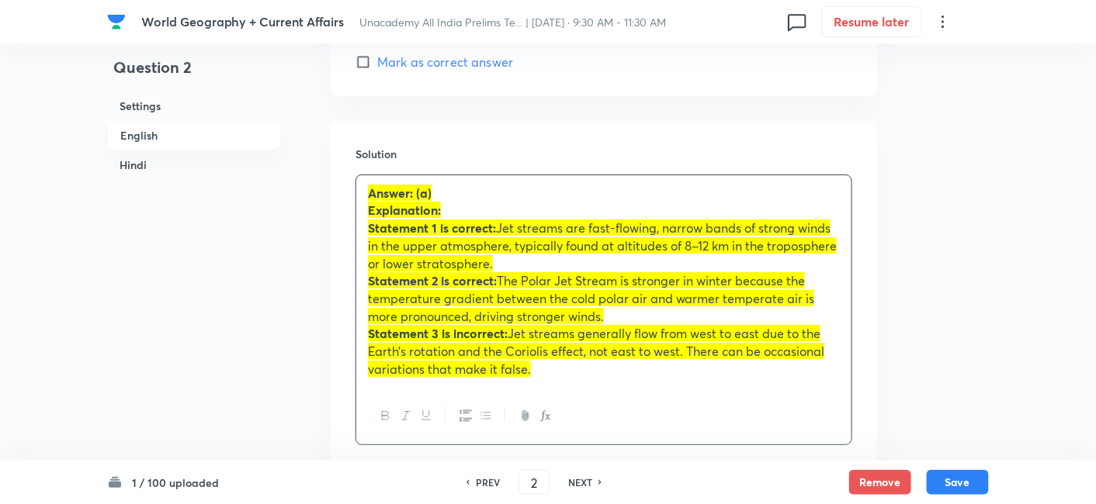
click at [147, 133] on h6 "English" at bounding box center [194, 135] width 174 height 30
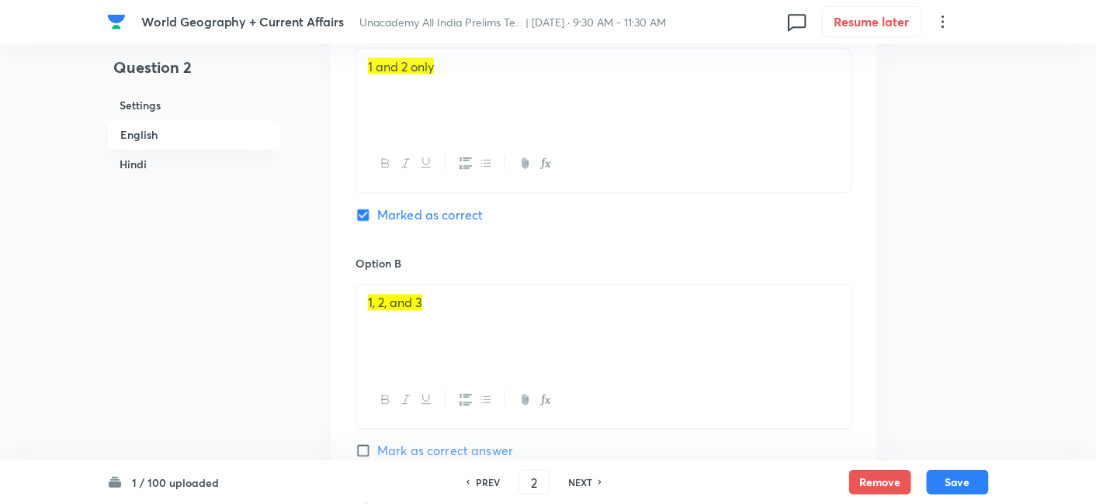
click at [182, 163] on h6 "Hindi" at bounding box center [194, 165] width 174 height 29
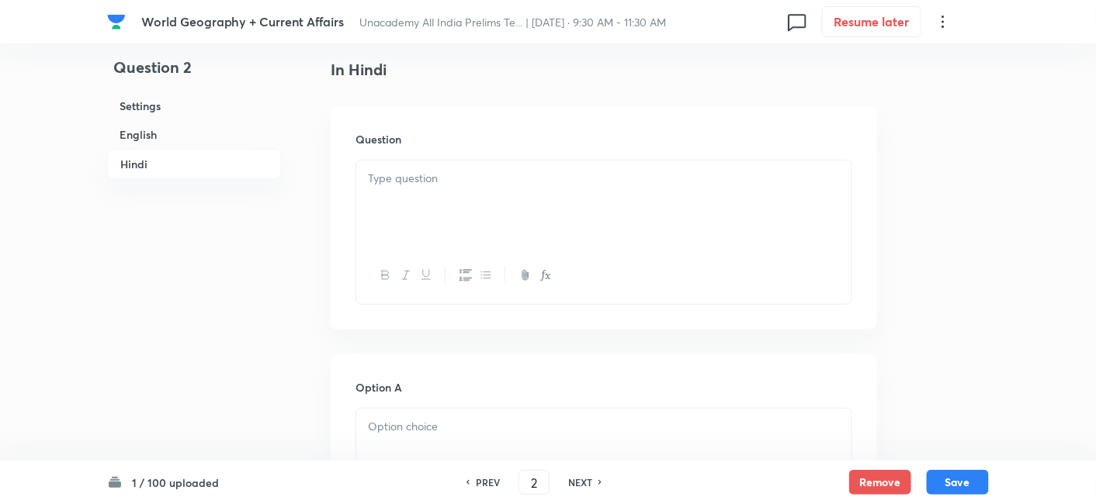
click at [417, 207] on div at bounding box center [603, 204] width 495 height 87
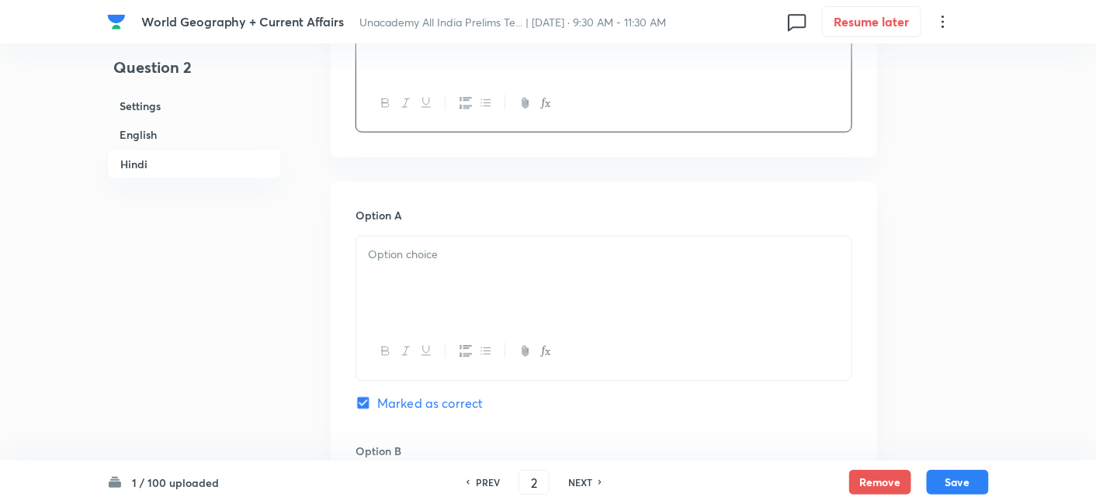
click at [454, 286] on div at bounding box center [603, 280] width 495 height 87
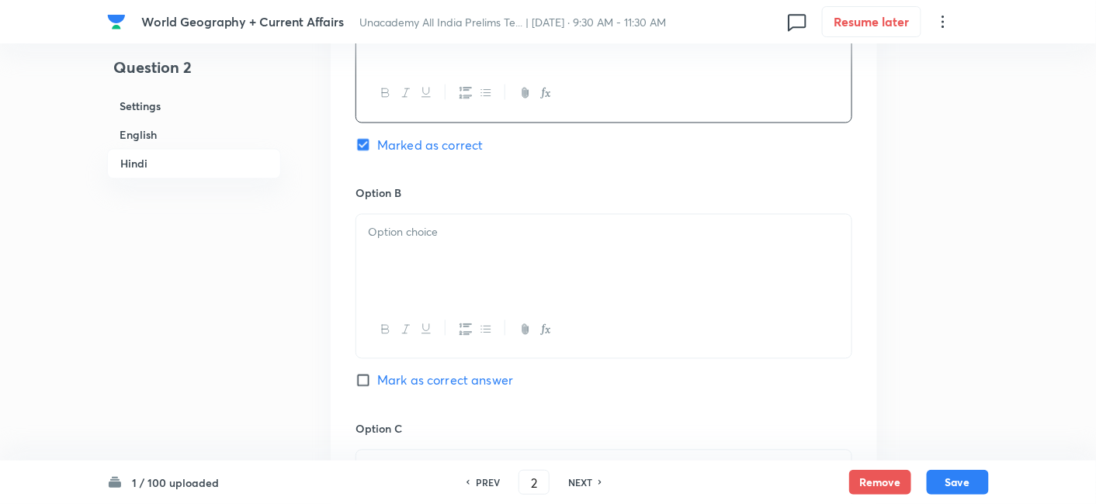
click at [416, 261] on div at bounding box center [603, 258] width 495 height 87
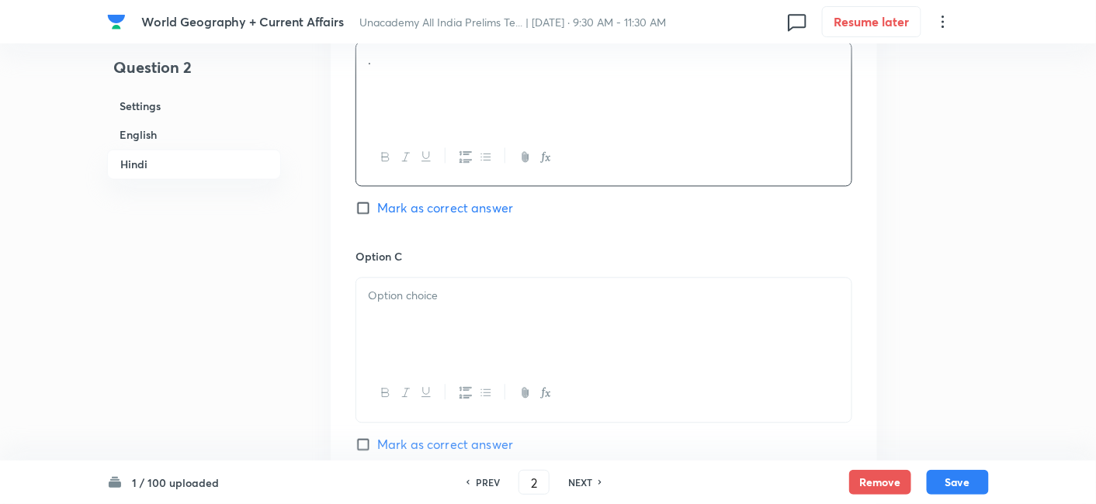
click at [432, 306] on div at bounding box center [603, 321] width 495 height 87
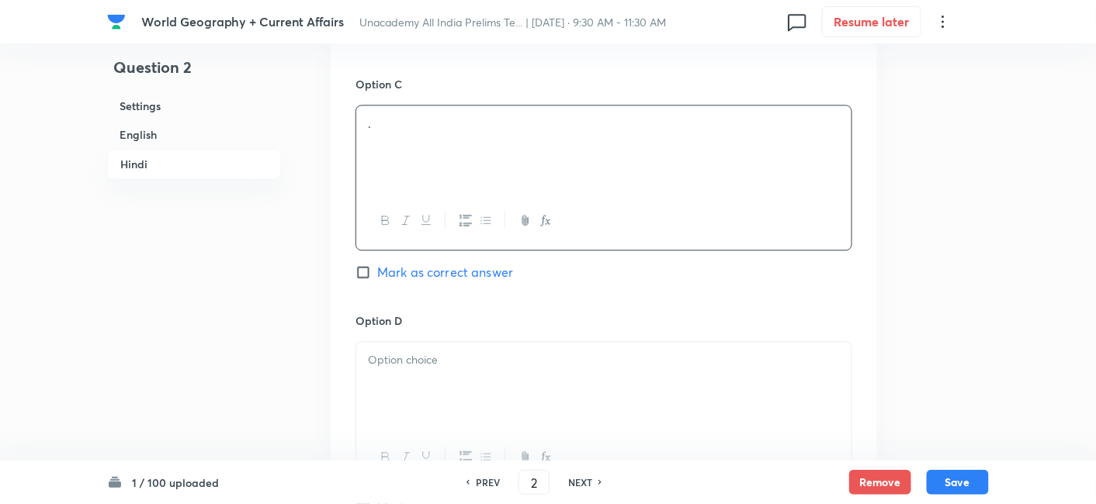
click at [434, 407] on div at bounding box center [603, 385] width 495 height 87
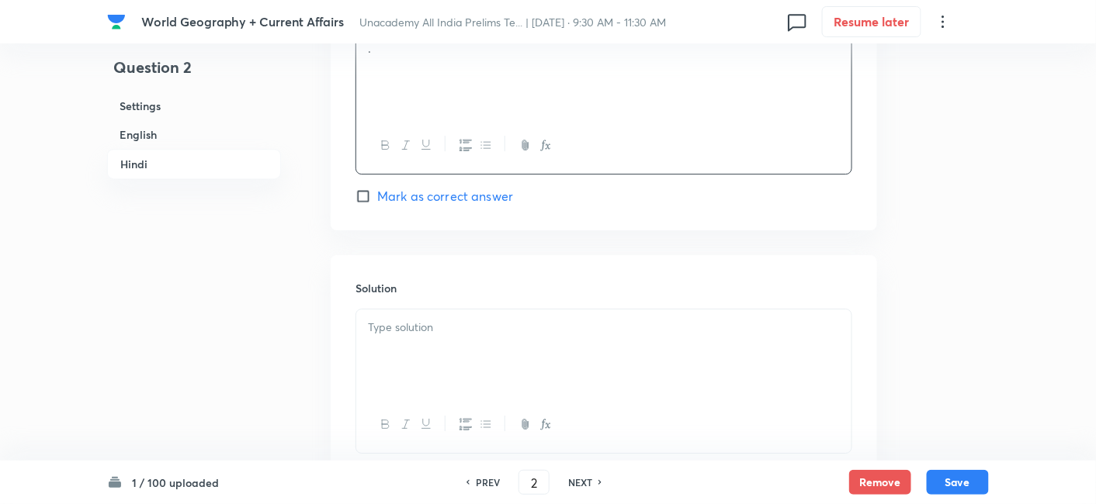
scroll to position [3308, 0]
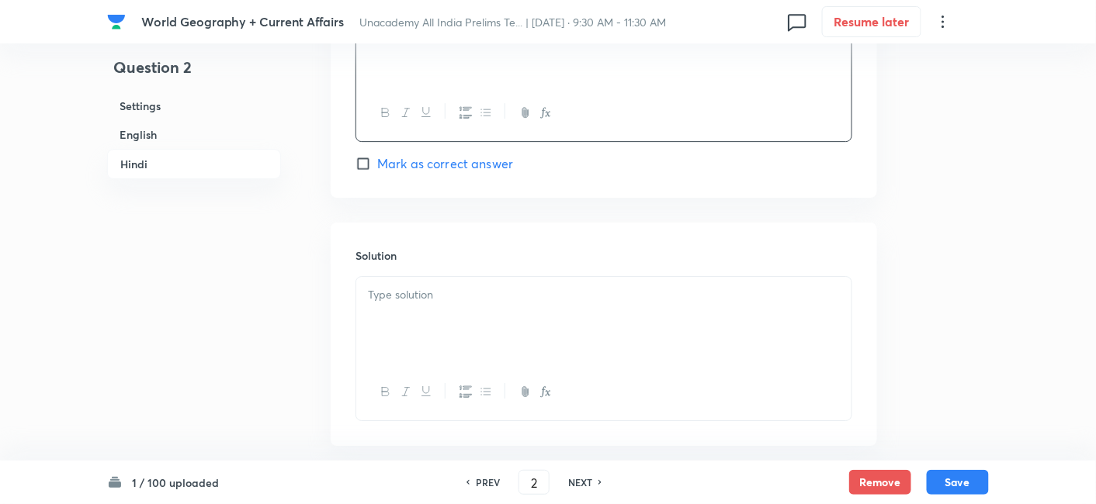
click at [449, 304] on div at bounding box center [603, 320] width 495 height 87
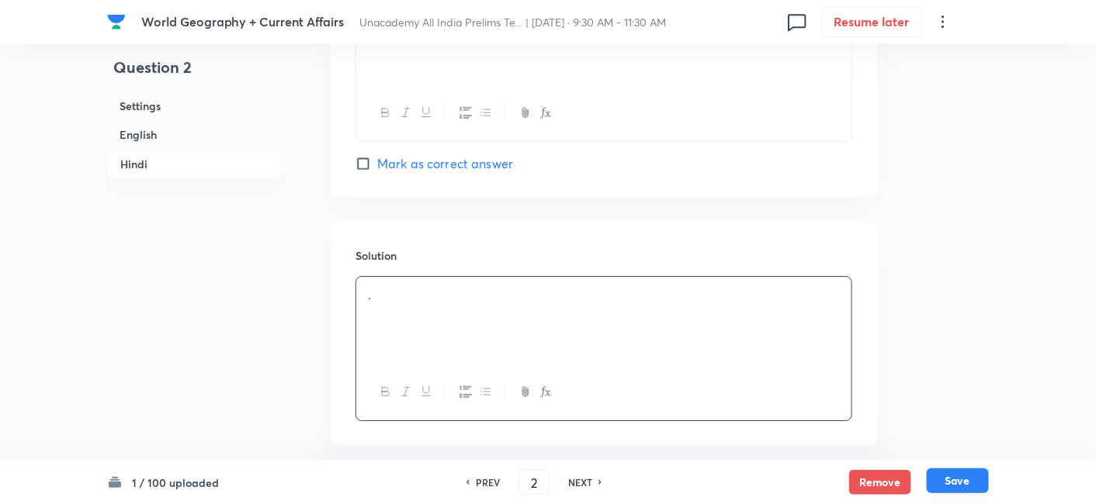
click at [971, 488] on button "Save" at bounding box center [957, 481] width 62 height 25
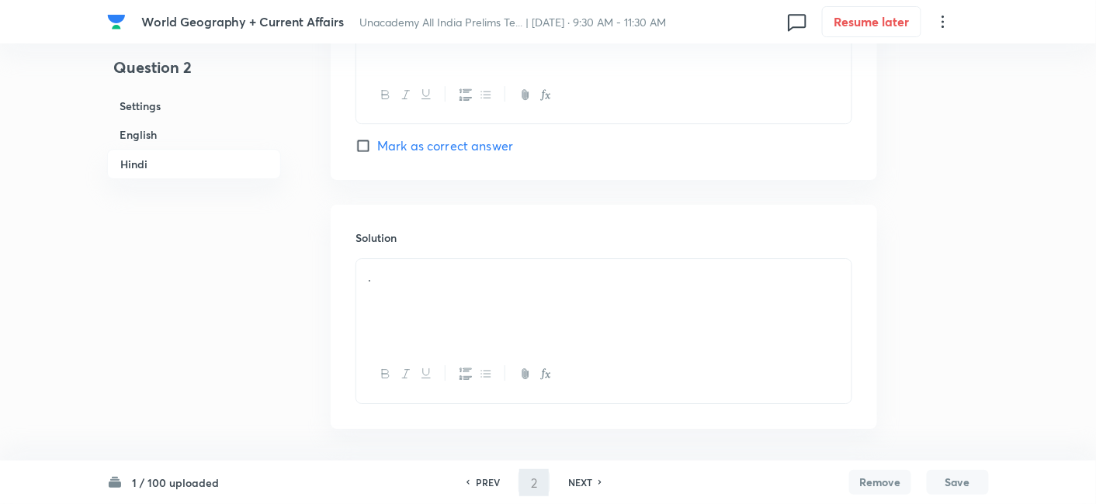
type input "3"
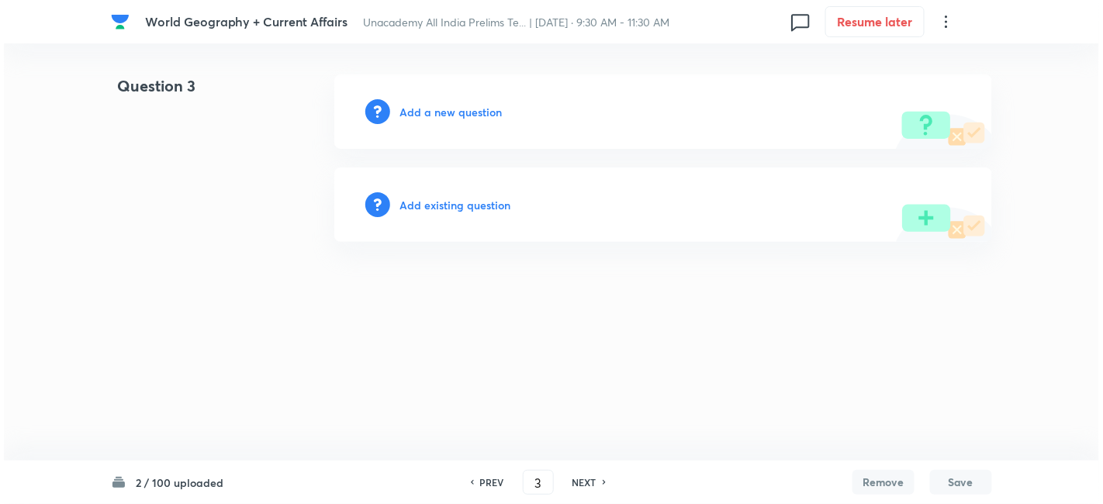
scroll to position [0, 0]
click at [445, 116] on h6 "Add a new question" at bounding box center [451, 112] width 102 height 16
click at [445, 116] on h6 "Choose a question type" at bounding box center [459, 112] width 119 height 16
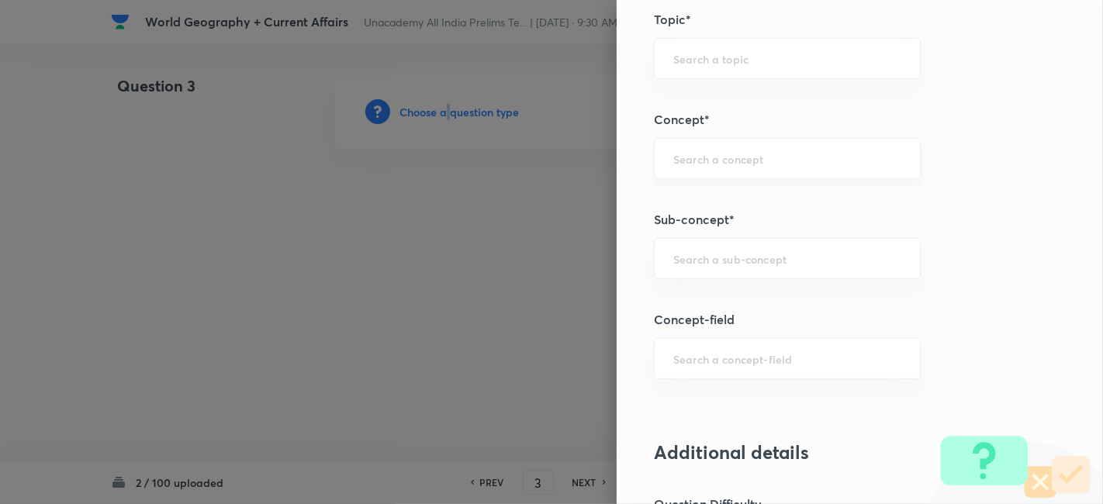
scroll to position [862, 0]
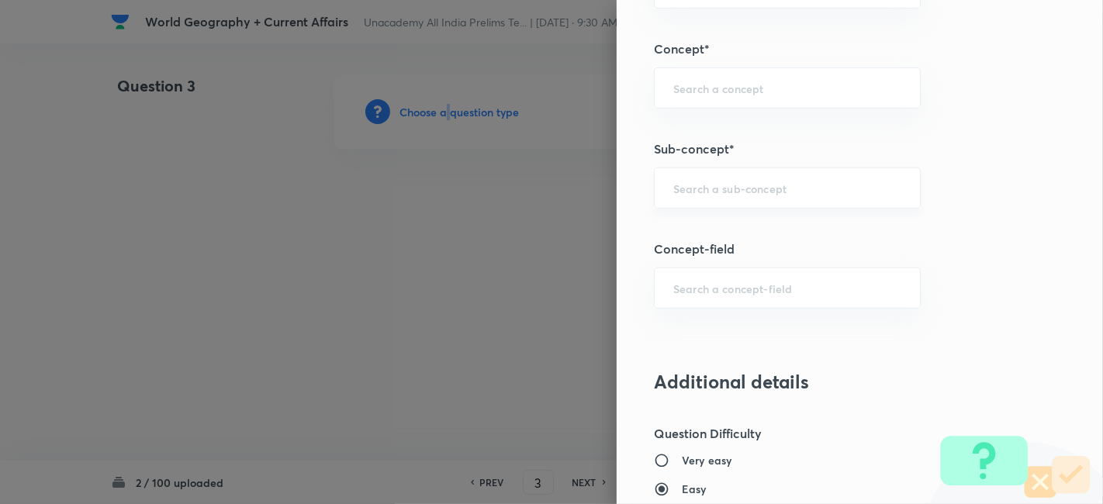
click at [769, 203] on div "​" at bounding box center [787, 188] width 267 height 41
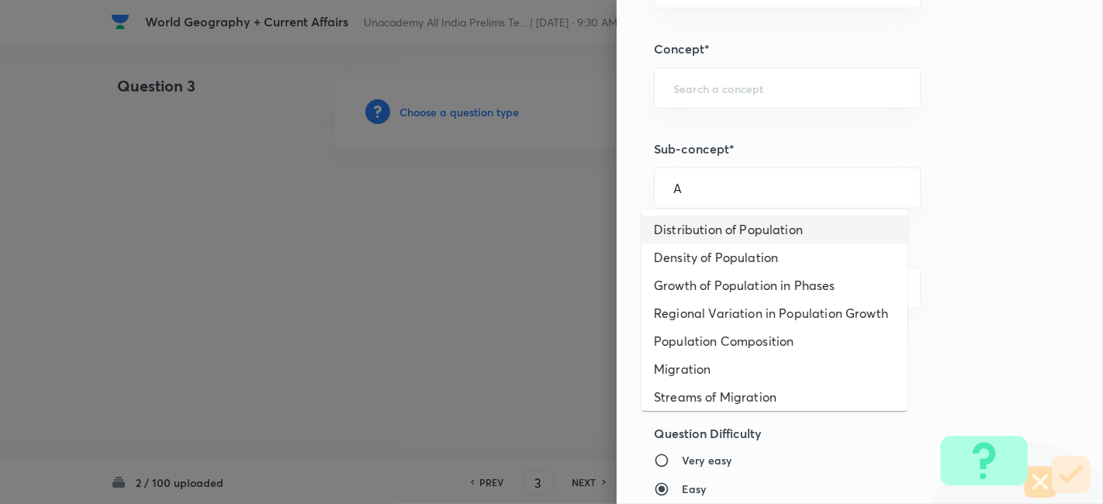
click at [751, 242] on li "Distribution of Population" at bounding box center [775, 230] width 266 height 28
type input "Distribution of Population"
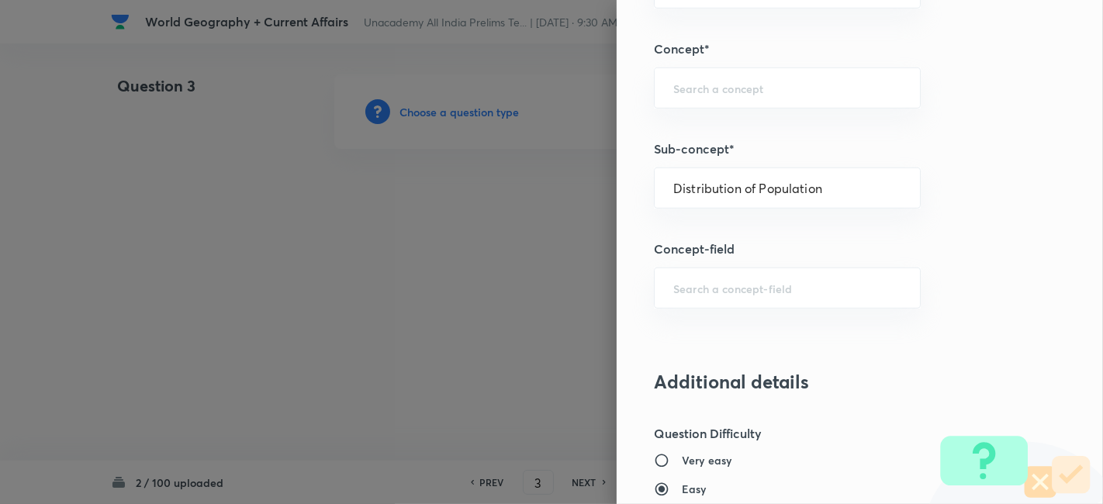
type input "Geography"
type input "Human Geography"
type input "Population:Growth and Composition"
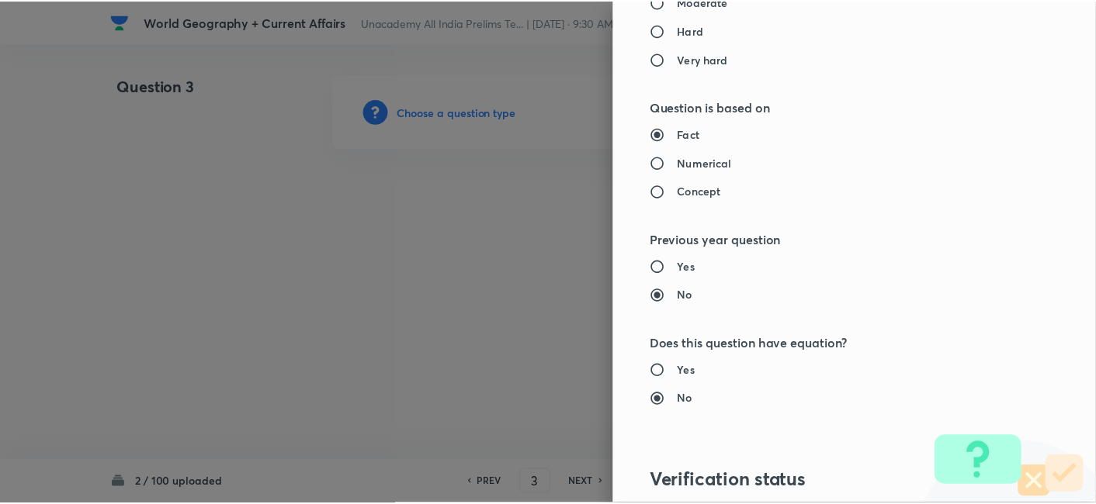
scroll to position [1606, 0]
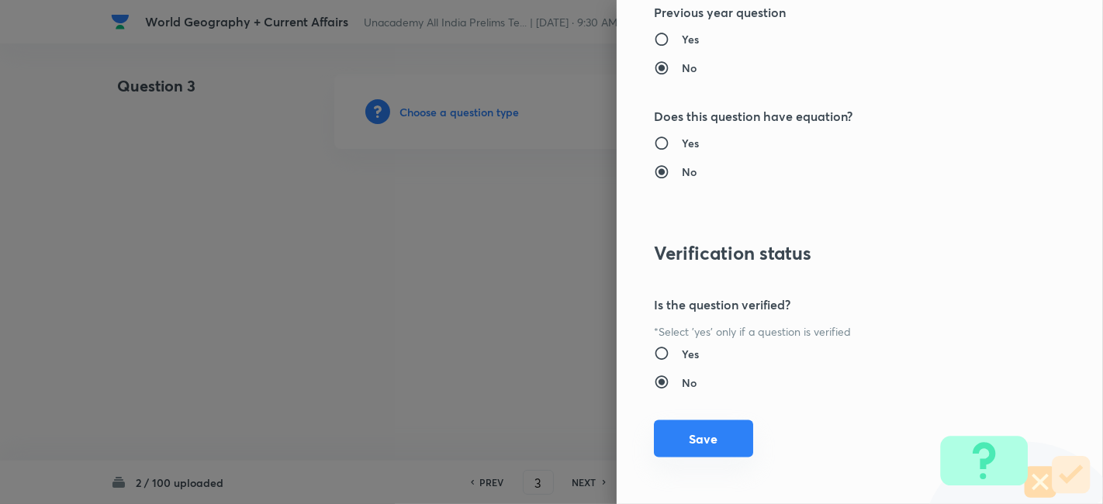
click at [691, 434] on button "Save" at bounding box center [703, 439] width 99 height 37
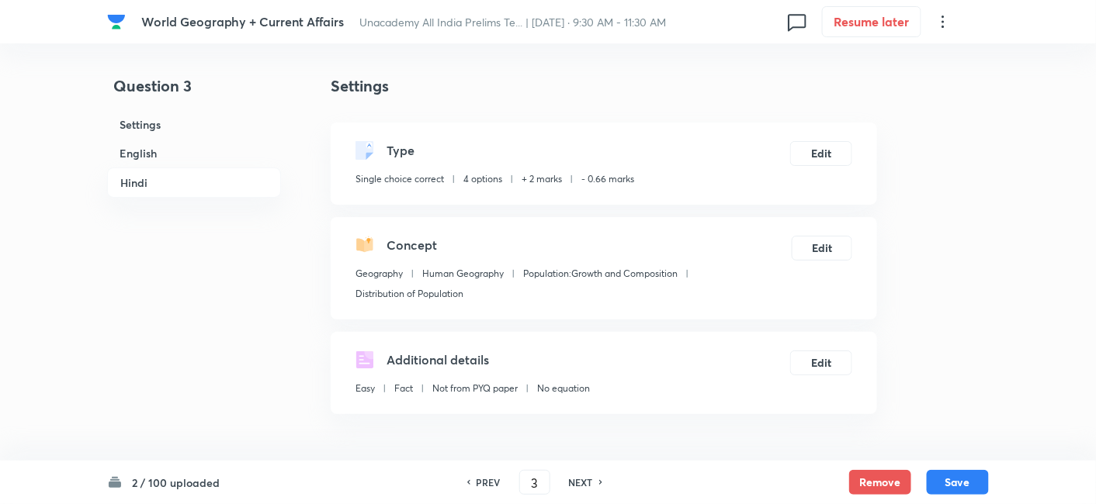
click at [198, 163] on h6 "English" at bounding box center [194, 153] width 174 height 29
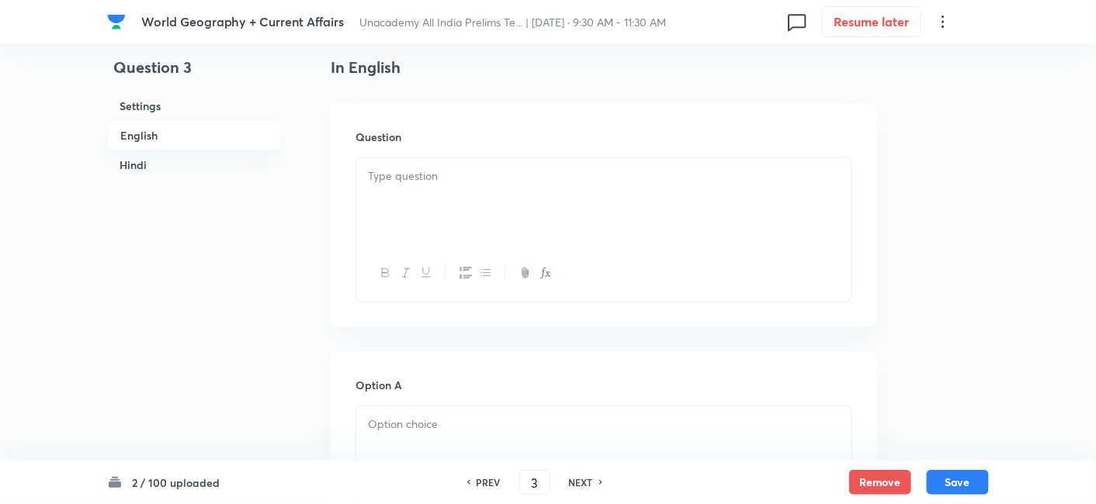
click at [180, 136] on h6 "English" at bounding box center [194, 135] width 174 height 30
click at [390, 173] on p at bounding box center [604, 177] width 472 height 18
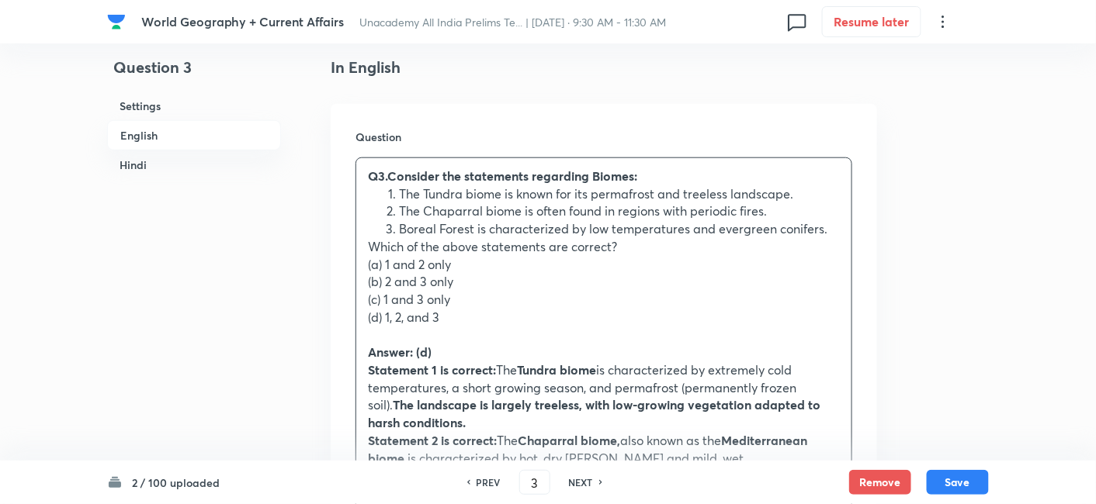
click at [345, 266] on div "Question Q3.Consider the statements regarding Biomes: The Tundra biome is known…" at bounding box center [604, 384] width 546 height 561
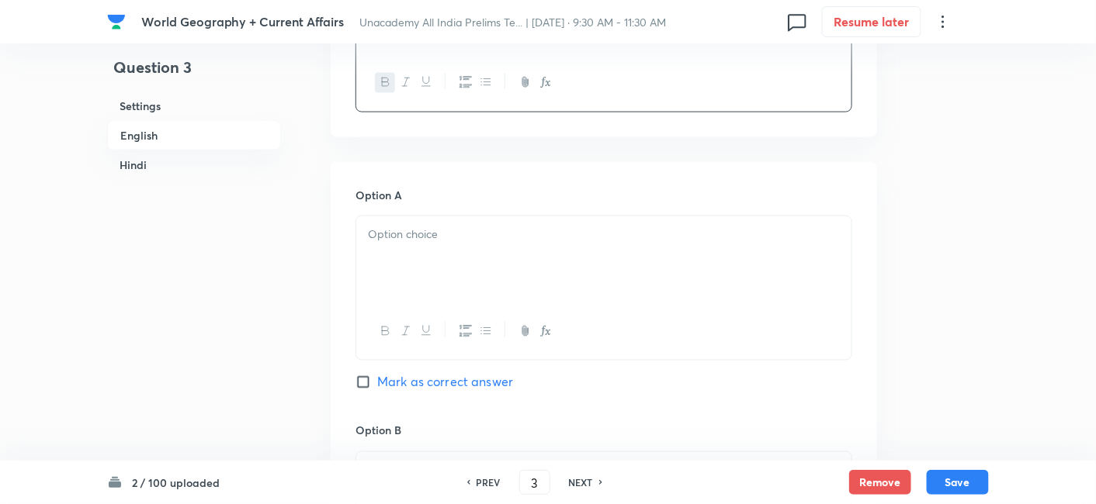
scroll to position [679, 0]
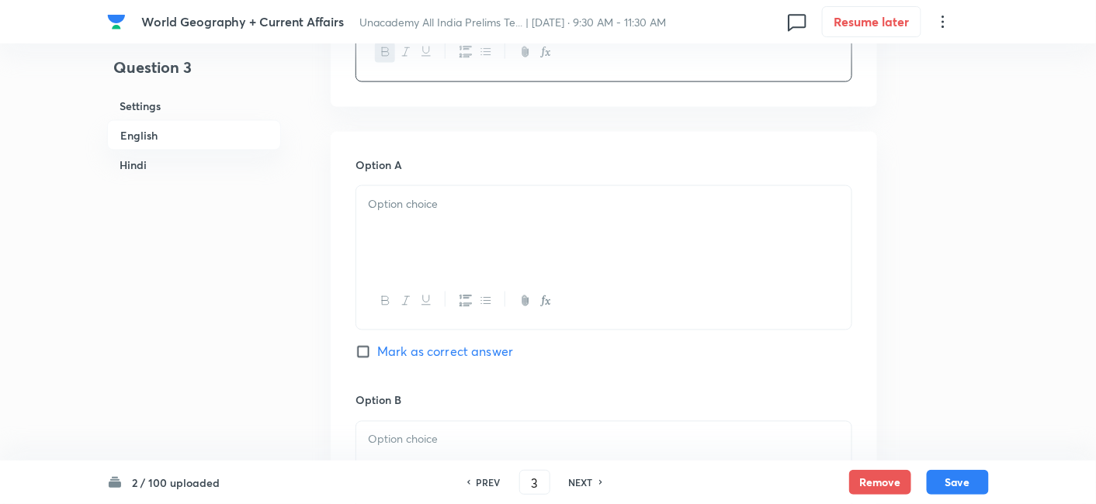
click at [420, 262] on div at bounding box center [603, 229] width 495 height 87
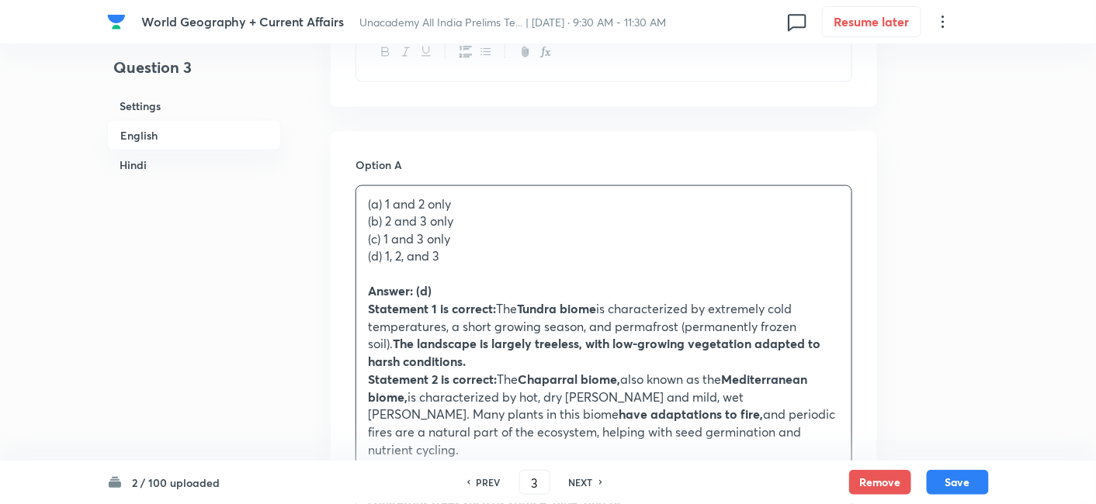
drag, startPoint x: 368, startPoint y: 221, endPoint x: 347, endPoint y: 218, distance: 21.2
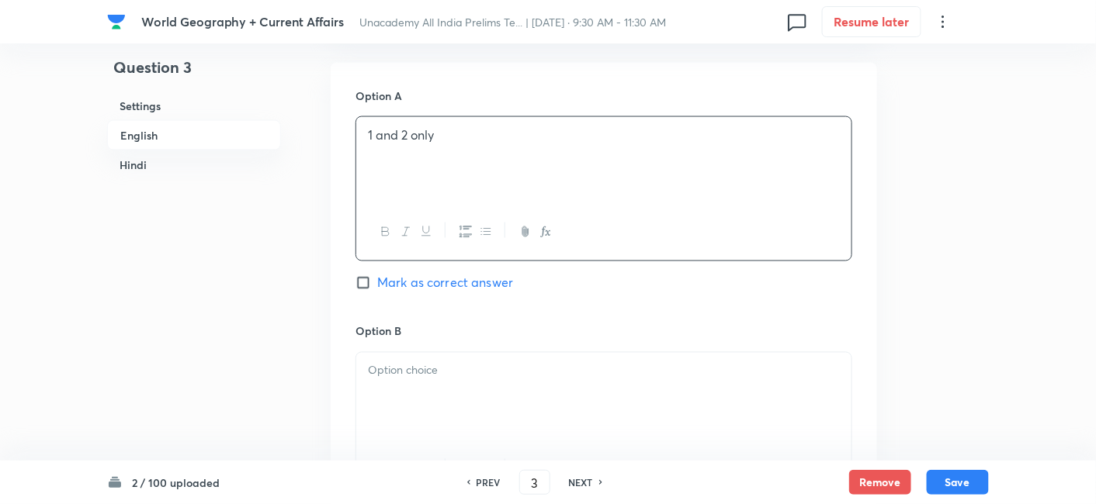
scroll to position [851, 0]
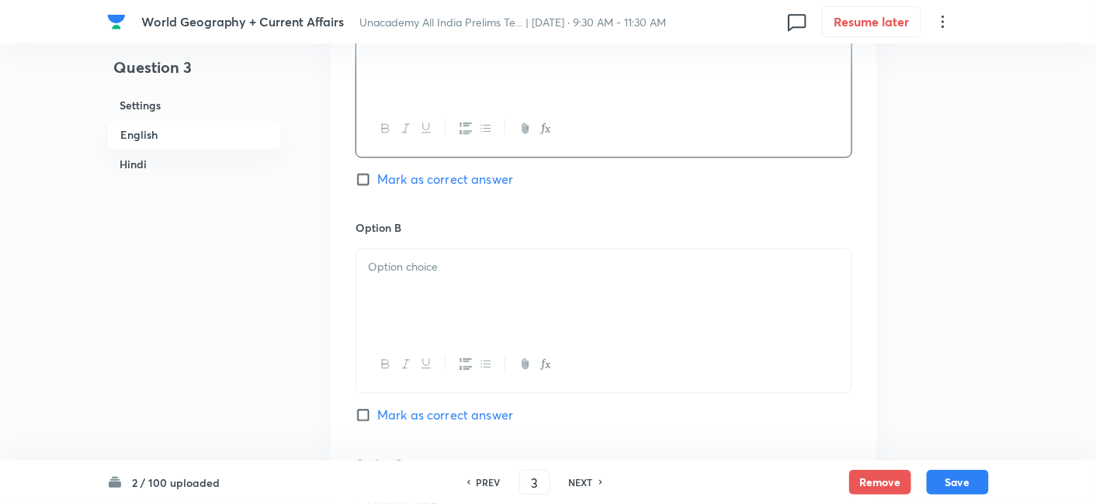
drag, startPoint x: 463, startPoint y: 257, endPoint x: 468, endPoint y: 279, distance: 22.2
click at [463, 259] on p at bounding box center [604, 268] width 472 height 18
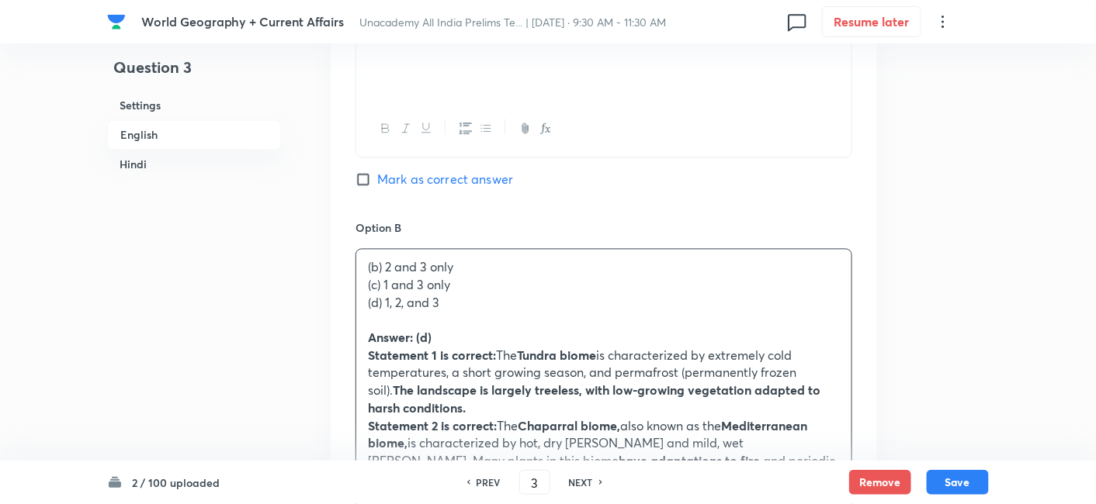
drag, startPoint x: 361, startPoint y: 286, endPoint x: 332, endPoint y: 278, distance: 30.0
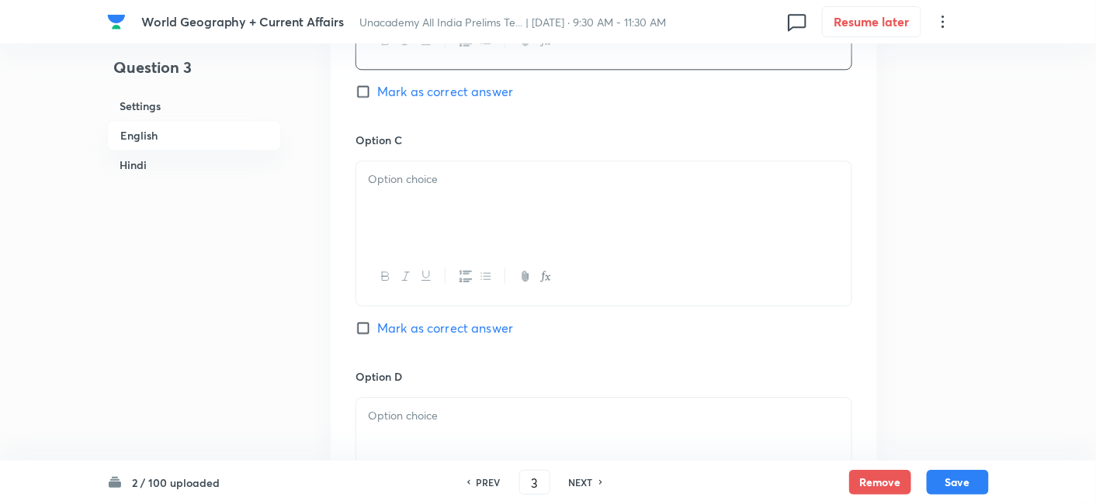
scroll to position [1196, 0]
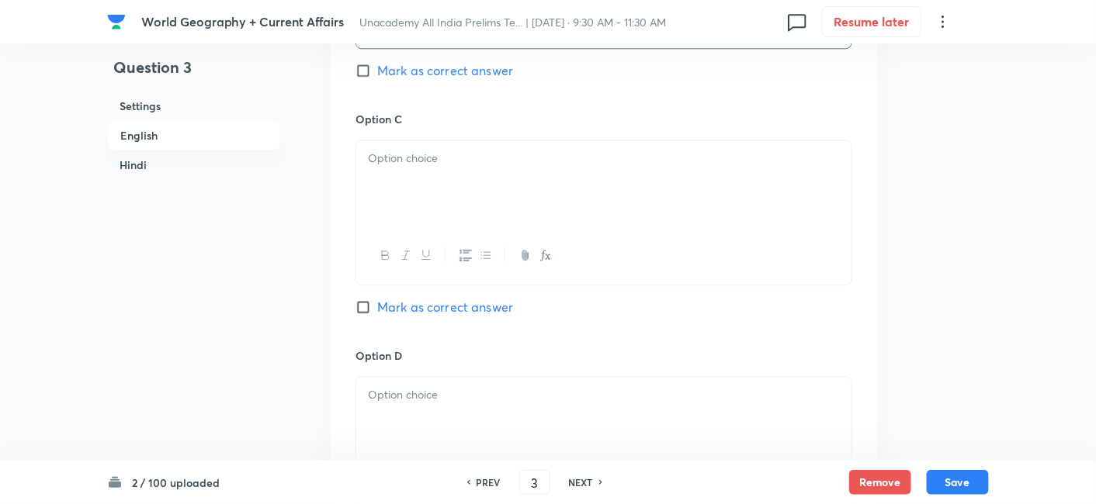
click at [403, 176] on div at bounding box center [603, 183] width 495 height 87
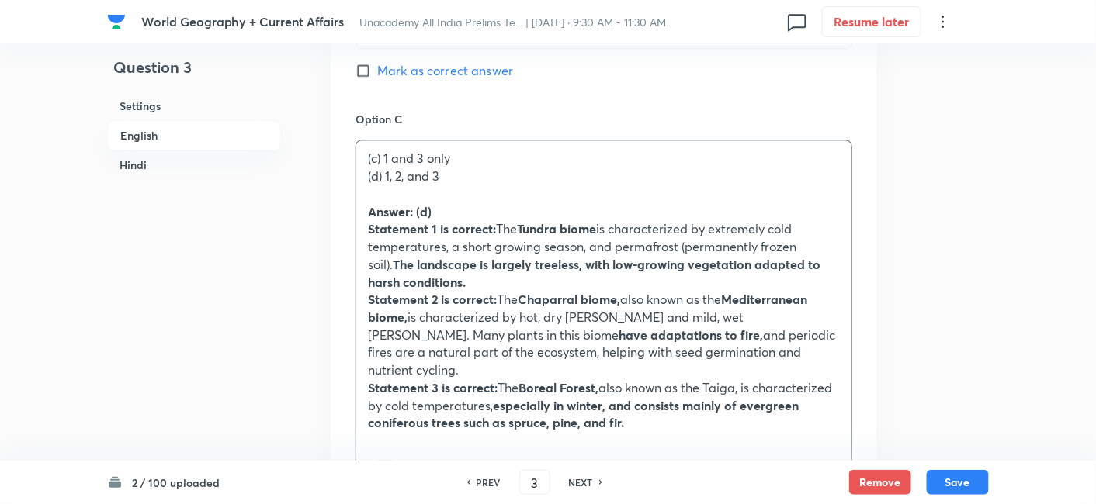
click at [357, 174] on div "(c) 1 and 3 only (d) 1, 2, and 3 Answer: (d) Statement 1 is correct: The Tundra…" at bounding box center [603, 290] width 495 height 301
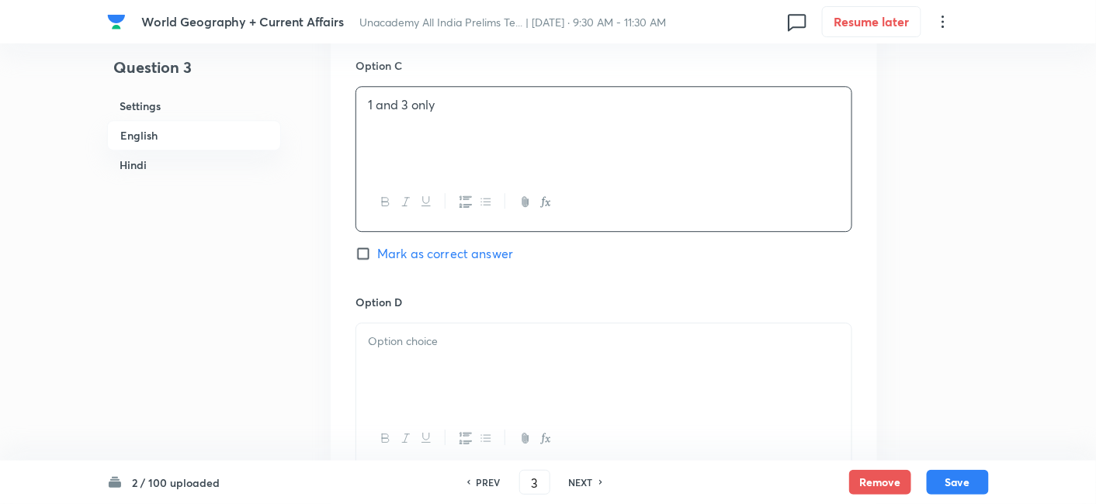
scroll to position [1369, 0]
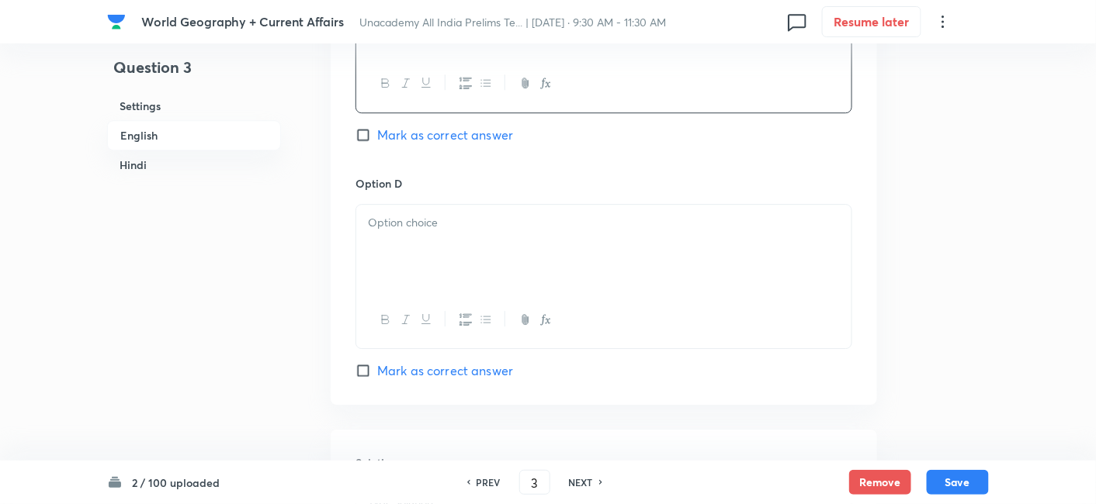
click at [423, 244] on div at bounding box center [603, 248] width 495 height 87
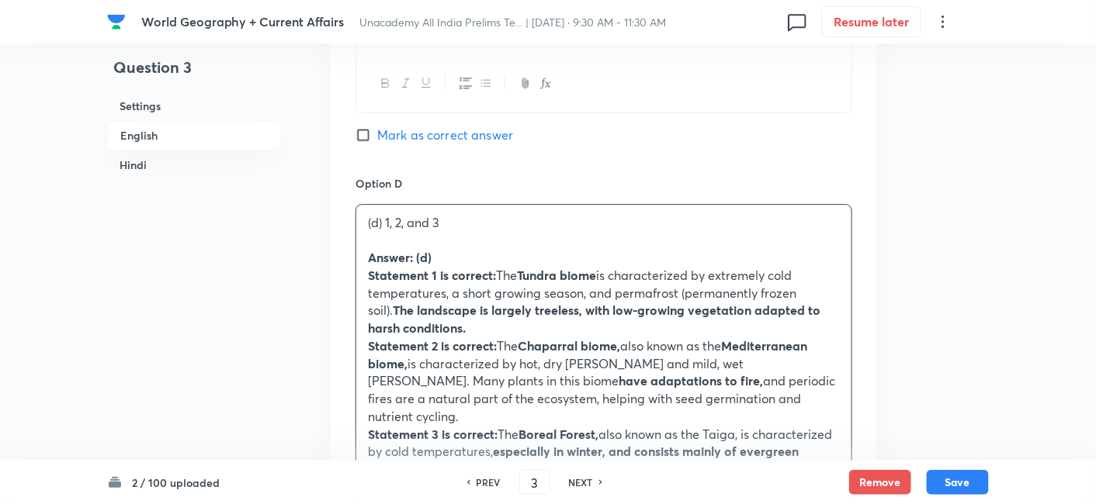
drag, startPoint x: 348, startPoint y: 244, endPoint x: 308, endPoint y: 241, distance: 39.7
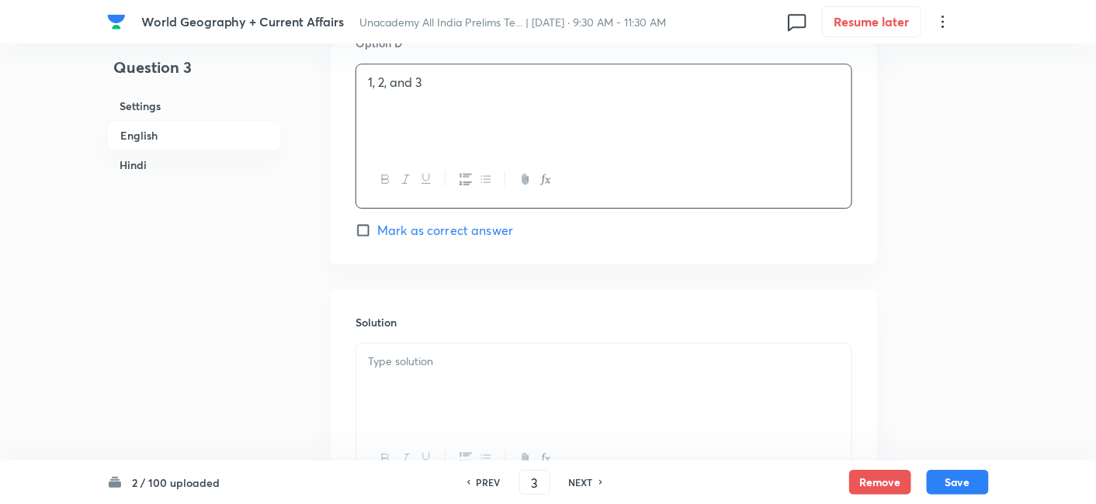
scroll to position [1541, 0]
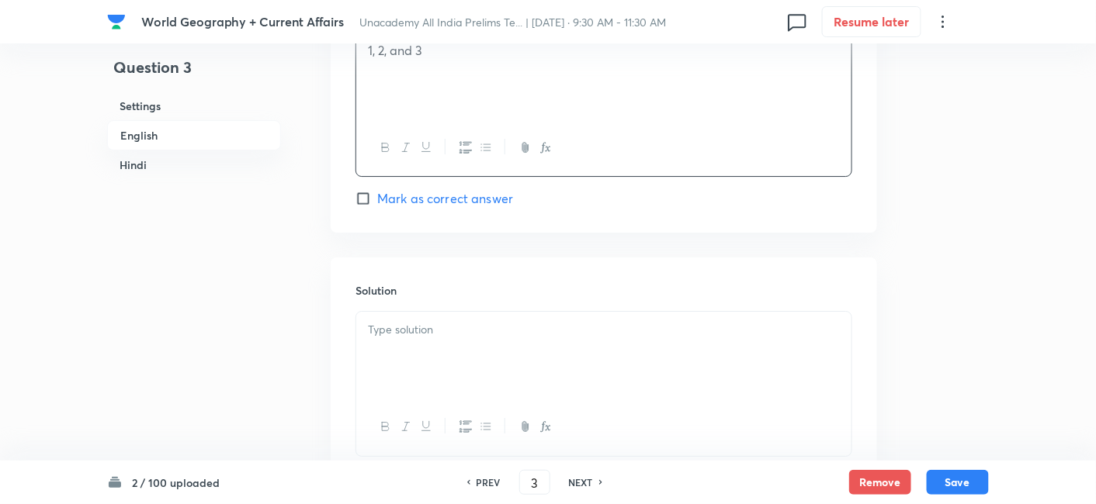
click at [466, 192] on span "Mark as correct answer" at bounding box center [445, 198] width 136 height 19
click at [377, 192] on input "Mark as correct answer" at bounding box center [366, 199] width 22 height 16
checkbox input "true"
click at [476, 349] on div at bounding box center [603, 355] width 495 height 87
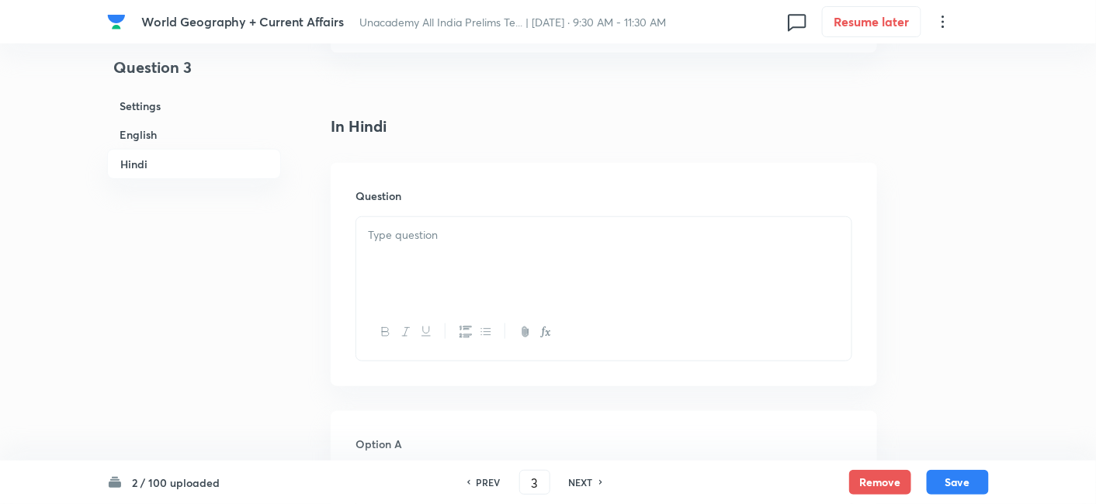
scroll to position [2145, 0]
click at [411, 214] on div at bounding box center [603, 246] width 495 height 87
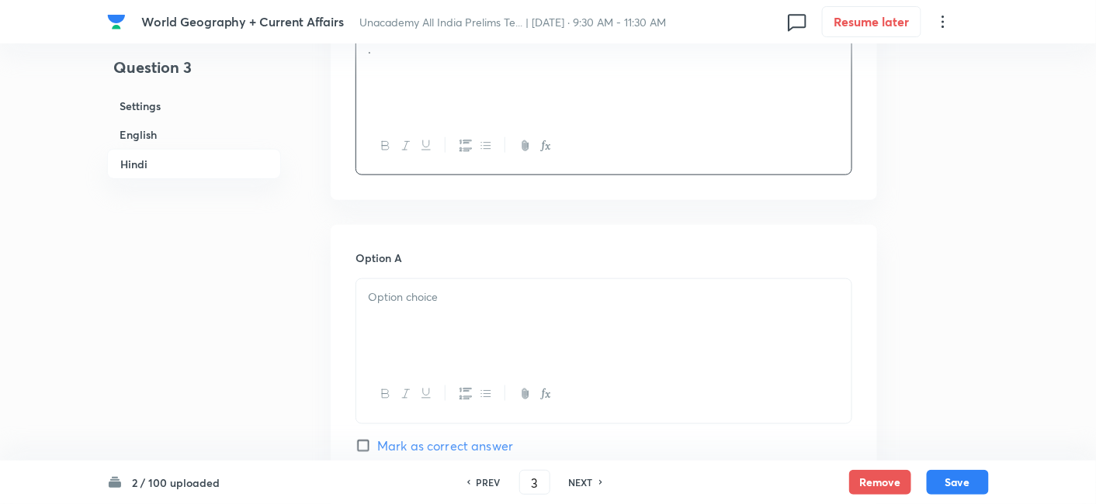
click at [429, 295] on div at bounding box center [603, 322] width 495 height 87
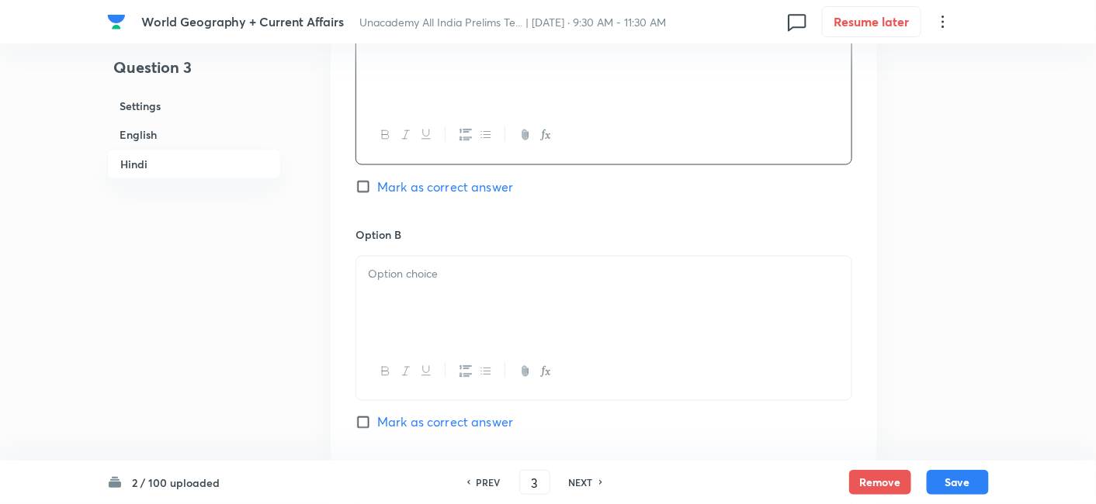
click at [454, 283] on div at bounding box center [603, 300] width 495 height 87
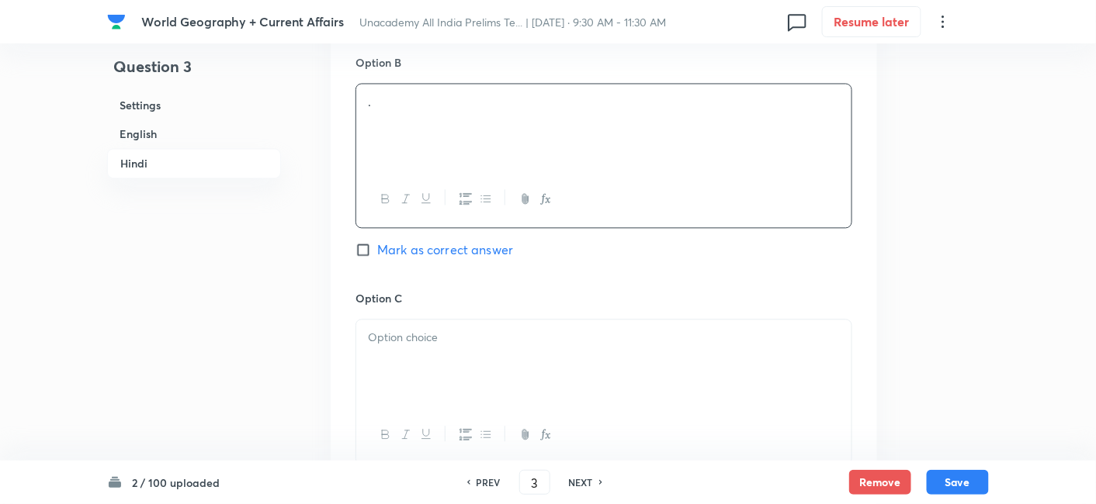
click at [443, 330] on p at bounding box center [604, 339] width 472 height 18
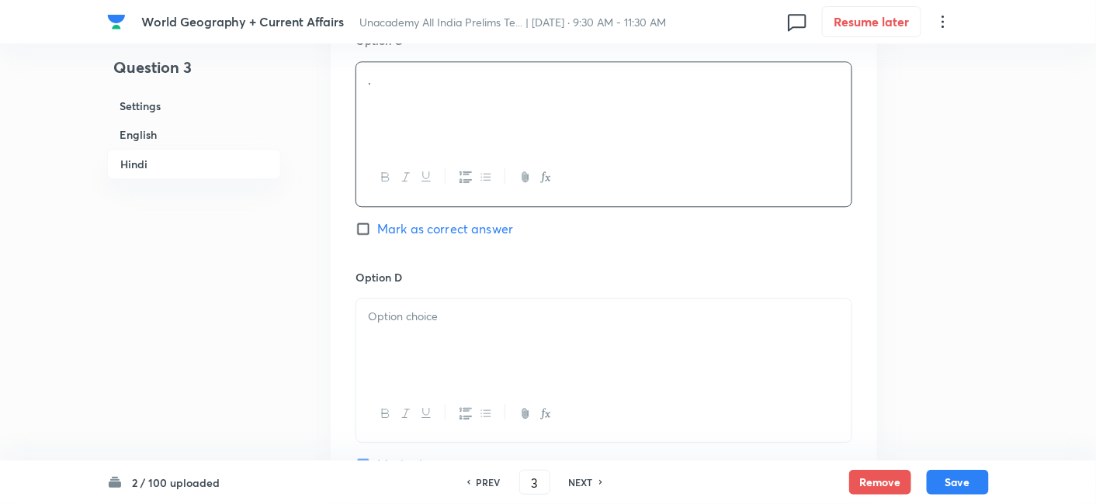
click at [448, 326] on div at bounding box center [603, 342] width 495 height 87
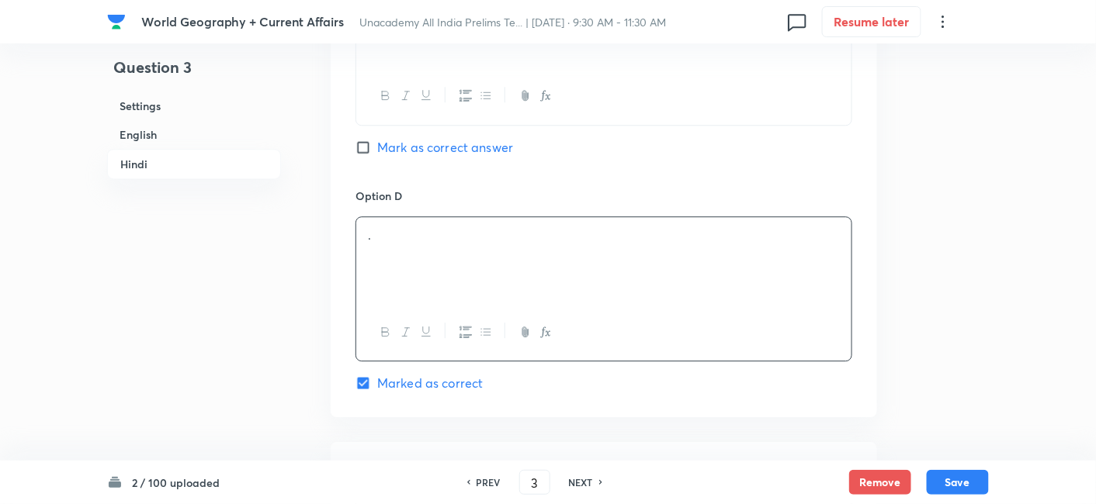
scroll to position [3265, 0]
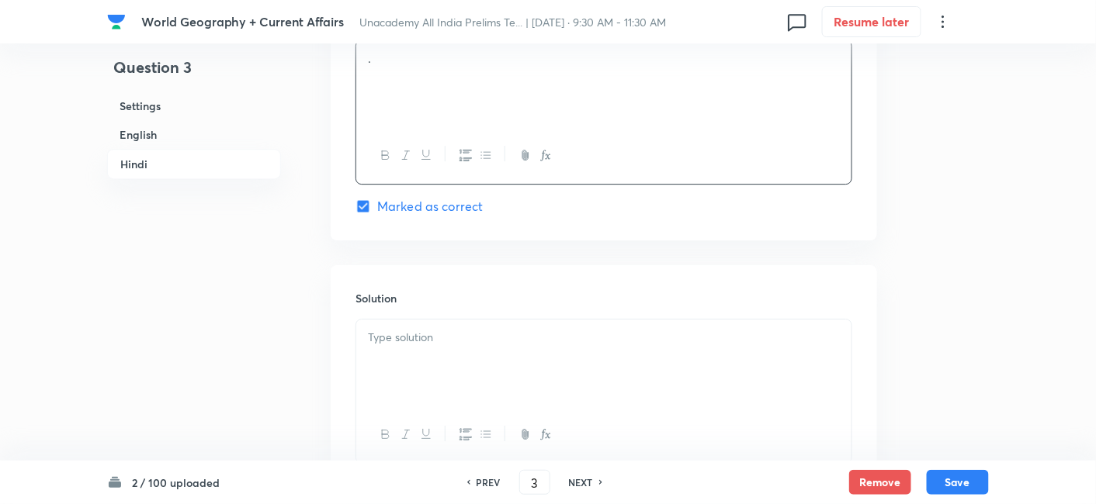
click at [442, 320] on div at bounding box center [603, 363] width 495 height 87
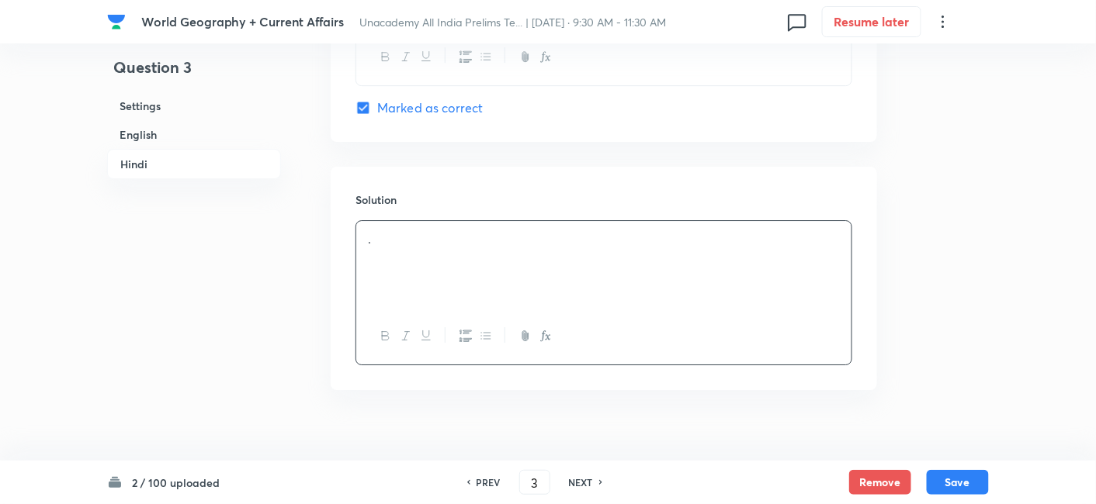
scroll to position [3364, 0]
click at [959, 473] on button "Save" at bounding box center [957, 481] width 62 height 25
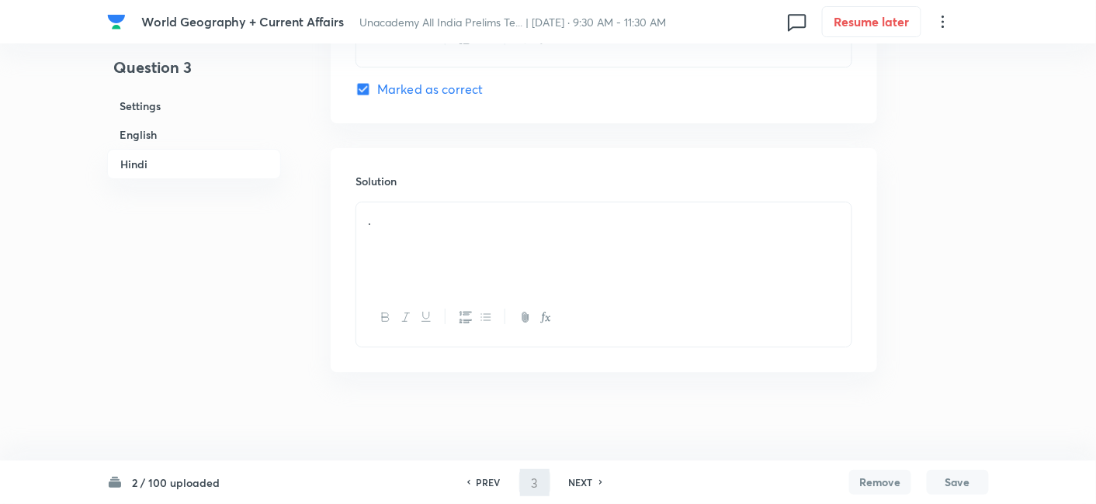
scroll to position [3347, 0]
type input "4"
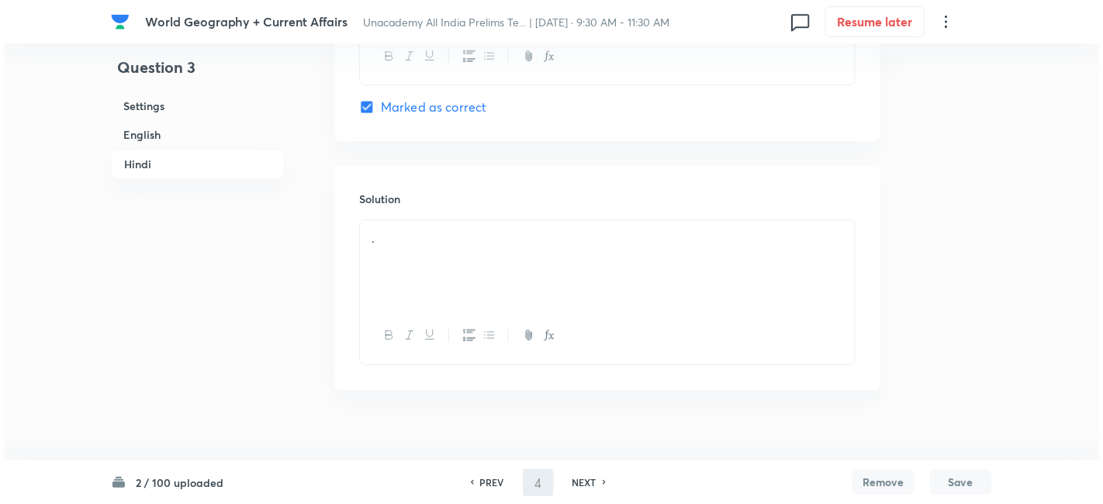
scroll to position [0, 0]
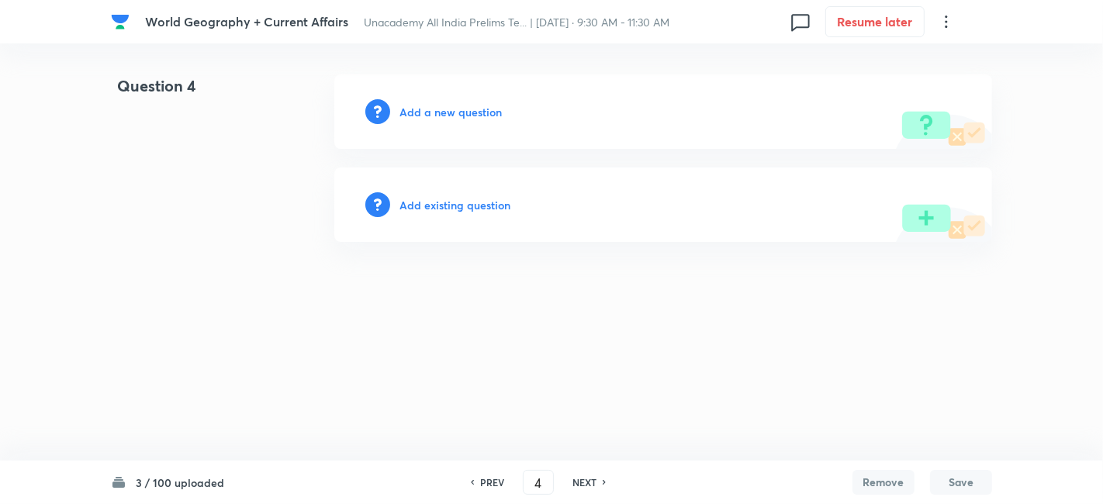
click at [495, 114] on h6 "Add a new question" at bounding box center [451, 112] width 102 height 16
click at [495, 114] on h6 "Choose a question type" at bounding box center [459, 112] width 119 height 16
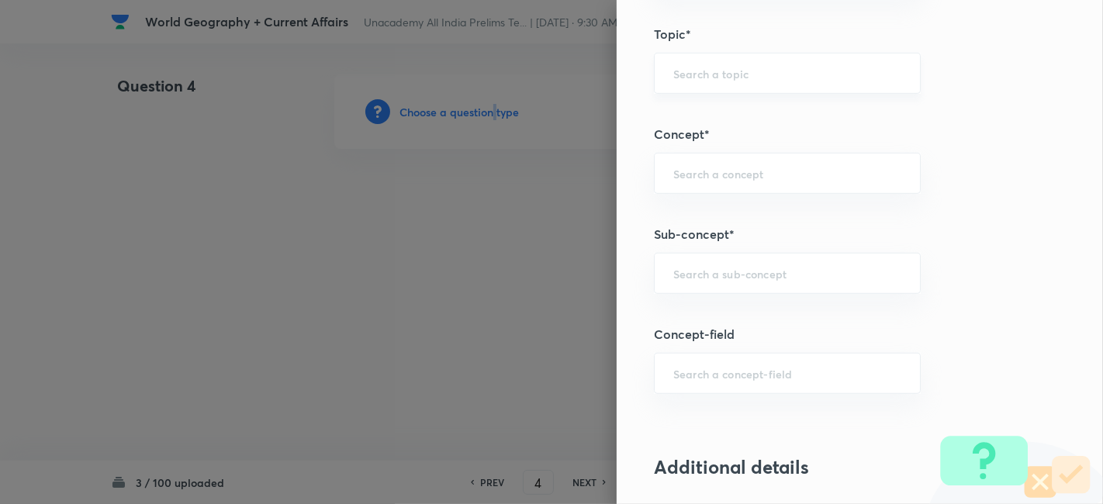
scroll to position [862, 0]
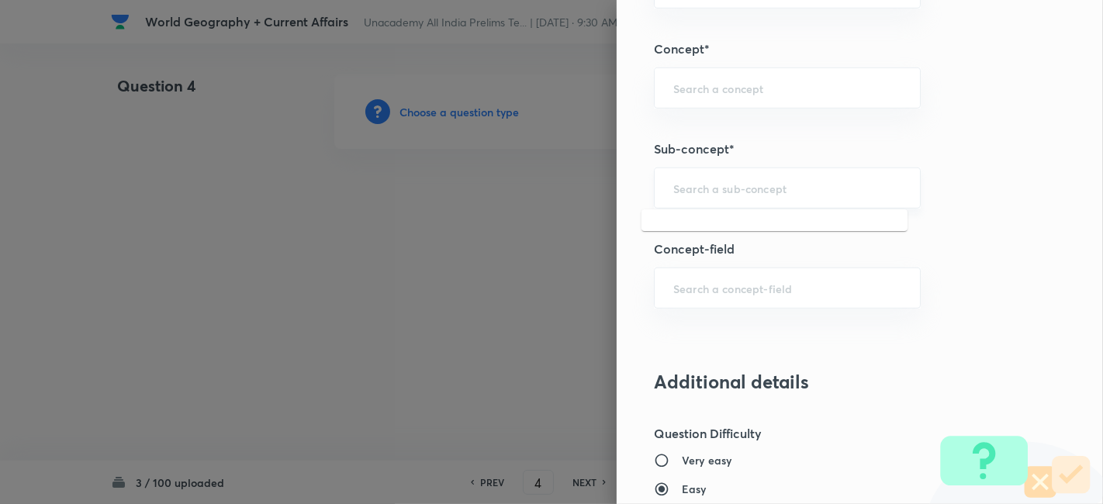
click at [767, 181] on input "text" at bounding box center [788, 188] width 228 height 15
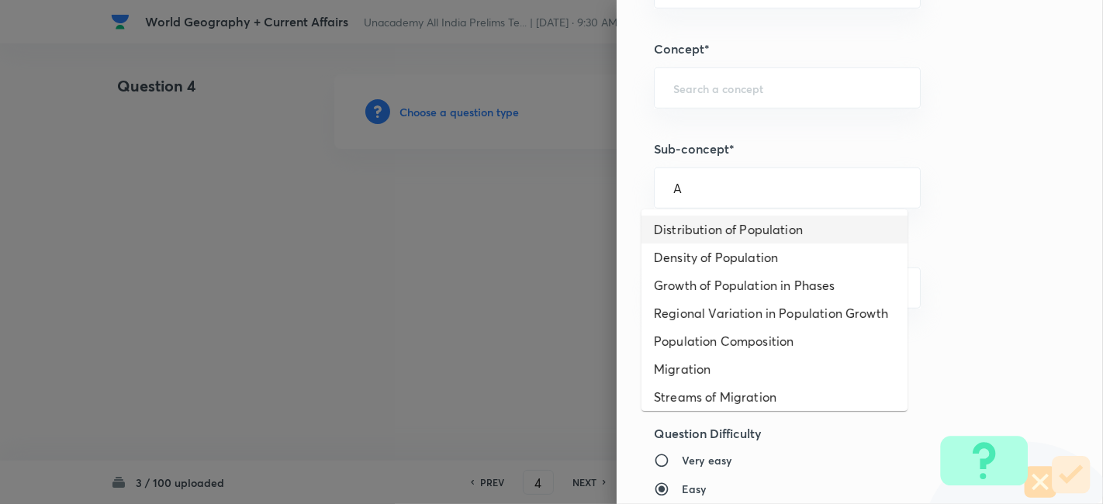
click at [748, 218] on li "Distribution of Population" at bounding box center [775, 230] width 266 height 28
type input "Distribution of Population"
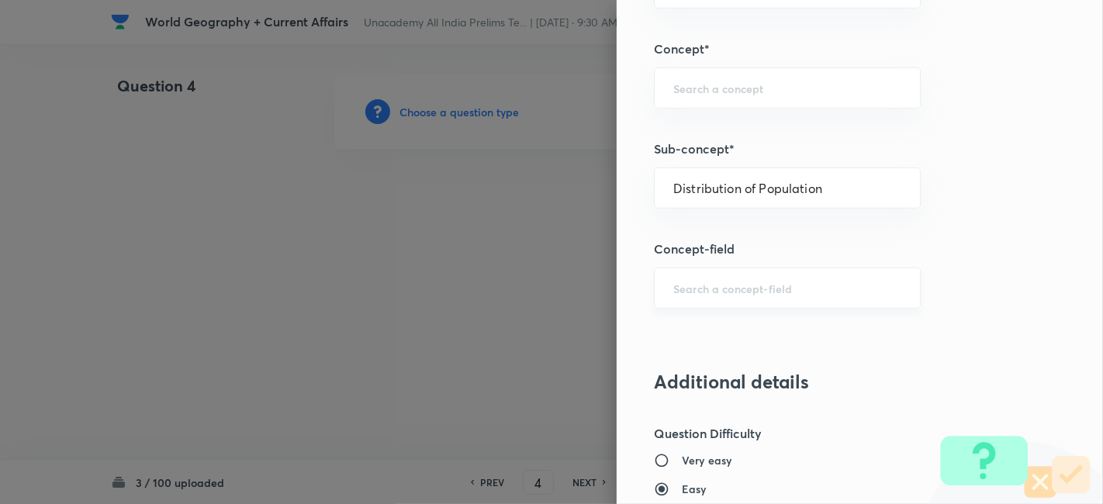
type input "Geography"
type input "Human Geography"
type input "Population:Growth and Composition"
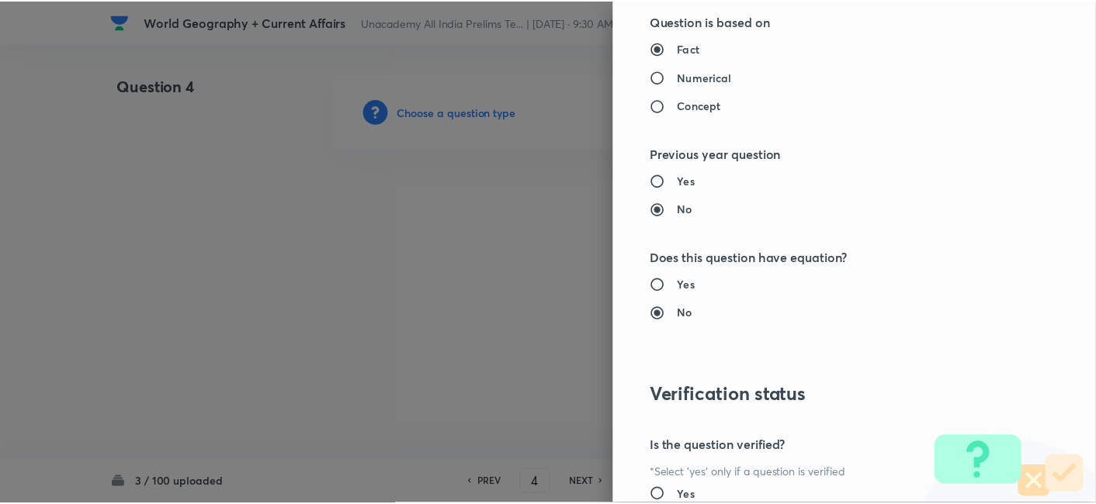
scroll to position [1606, 0]
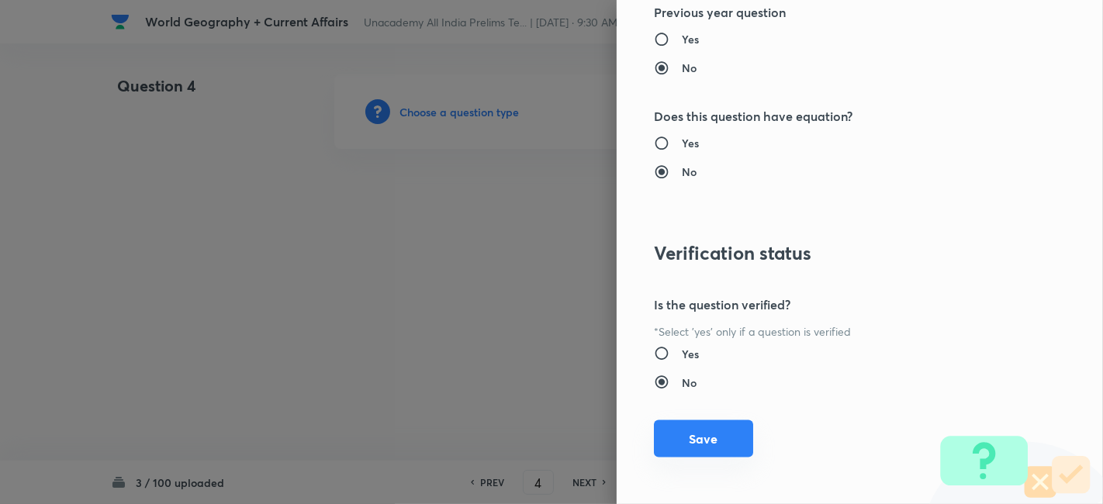
click at [729, 439] on button "Save" at bounding box center [703, 439] width 99 height 37
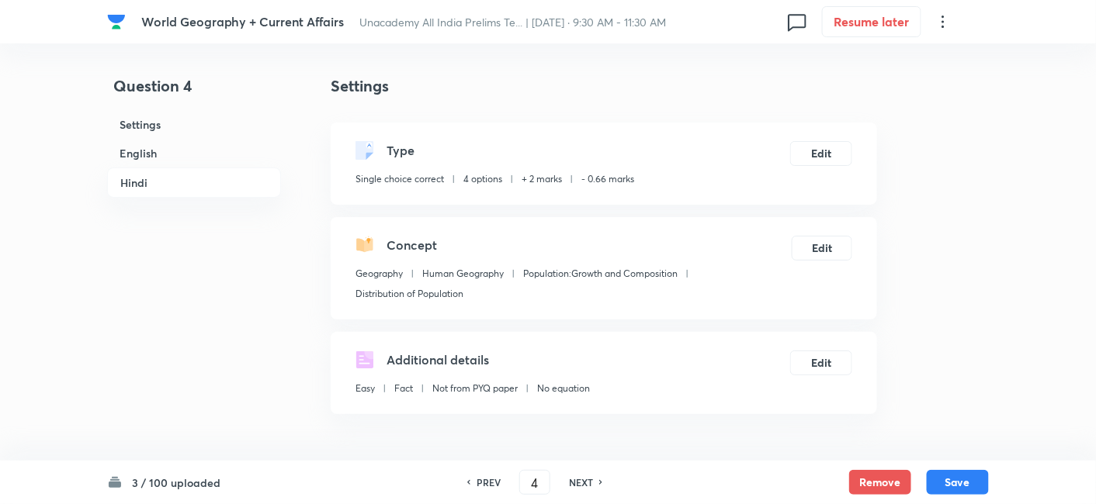
click at [166, 147] on h6 "English" at bounding box center [194, 153] width 174 height 29
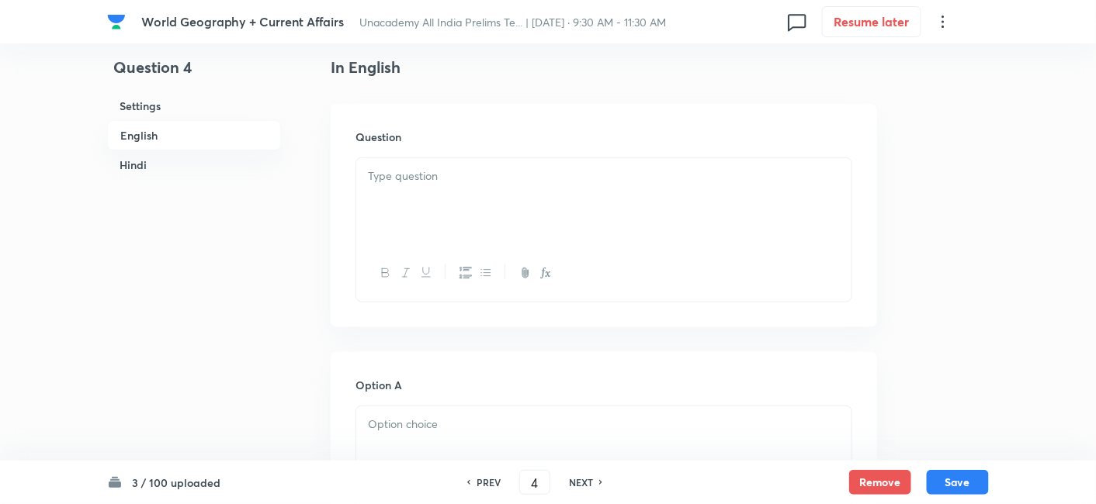
click at [432, 191] on div at bounding box center [603, 201] width 495 height 87
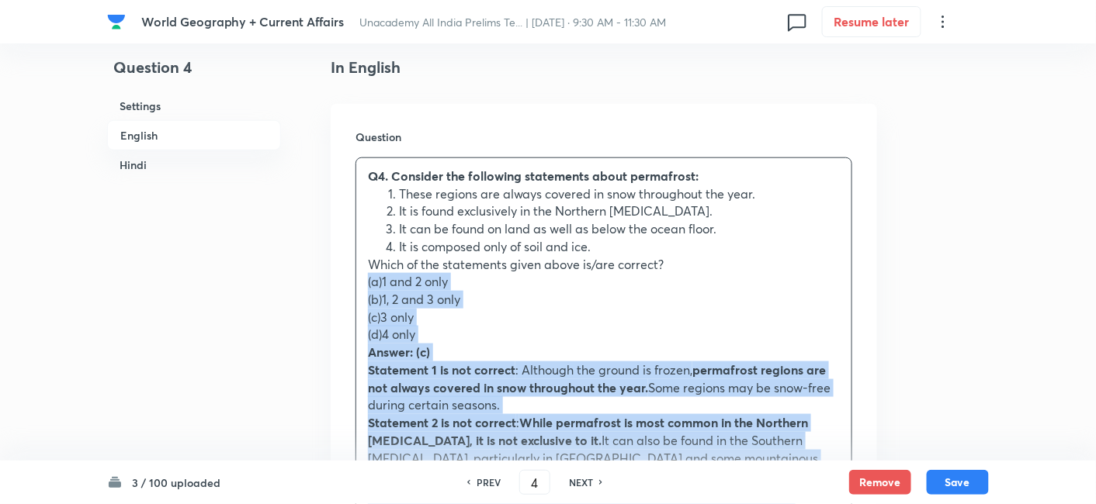
drag, startPoint x: 369, startPoint y: 286, endPoint x: 335, endPoint y: 281, distance: 33.7
click at [337, 281] on div "Question Q4. Consider the following statements about permafrost: These regions …" at bounding box center [604, 375] width 546 height 543
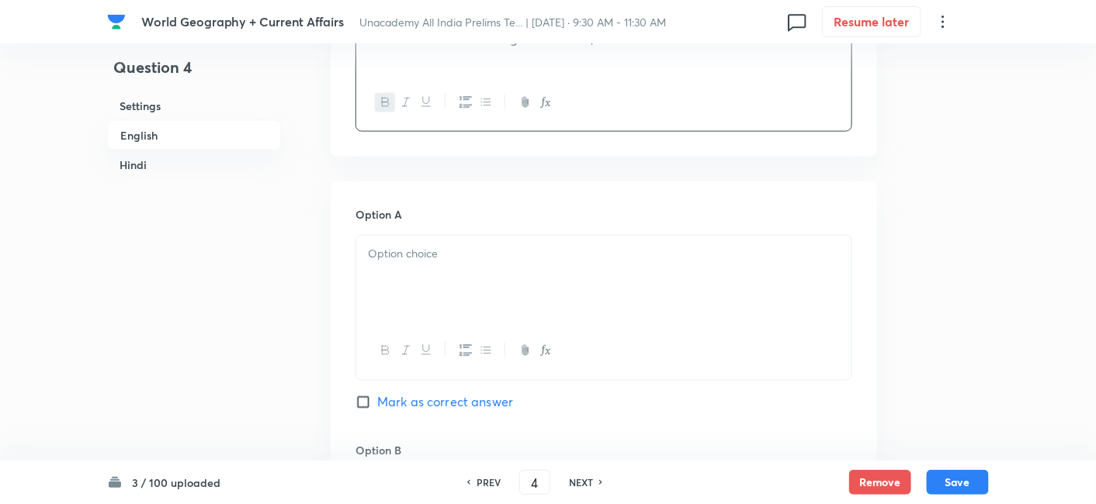
scroll to position [679, 0]
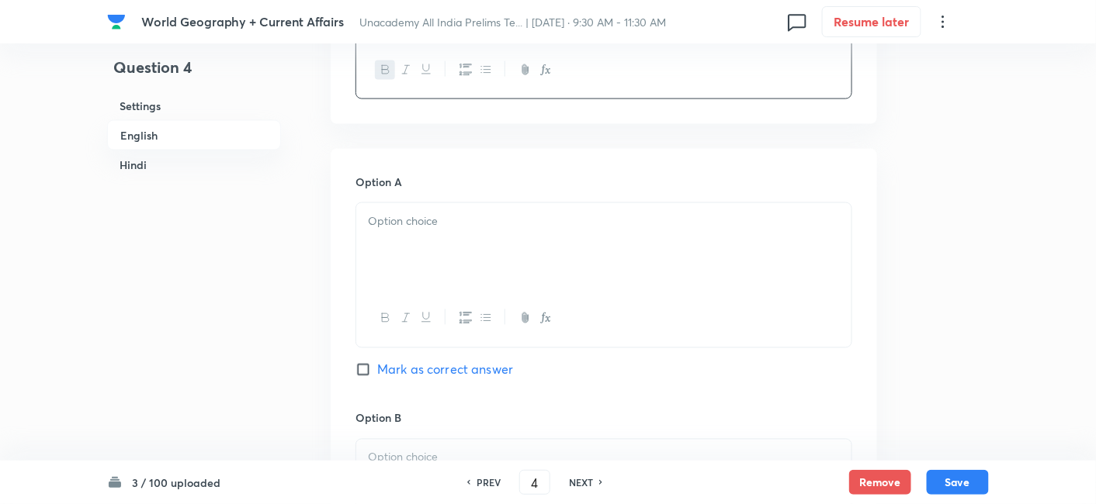
click at [434, 234] on div at bounding box center [603, 246] width 495 height 87
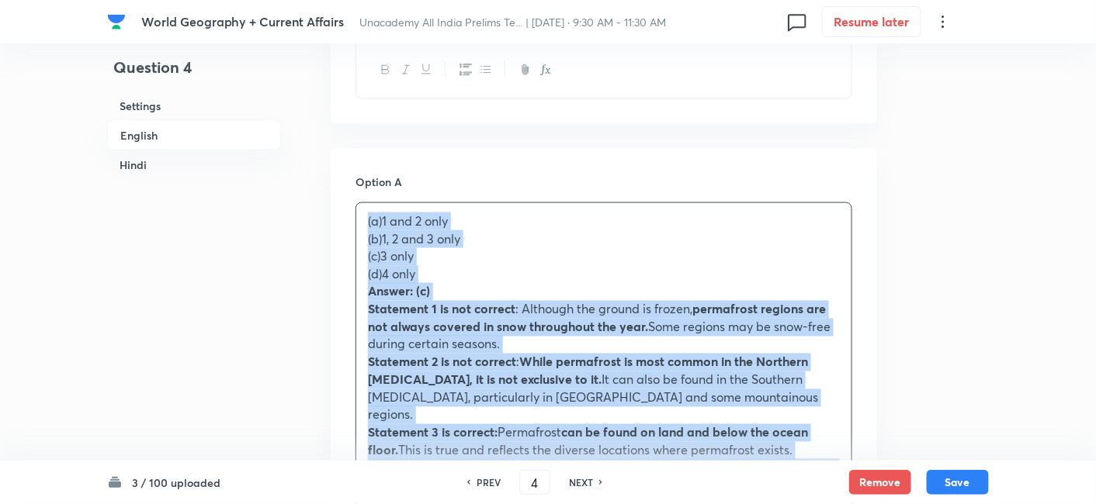
drag, startPoint x: 369, startPoint y: 267, endPoint x: 324, endPoint y: 229, distance: 59.5
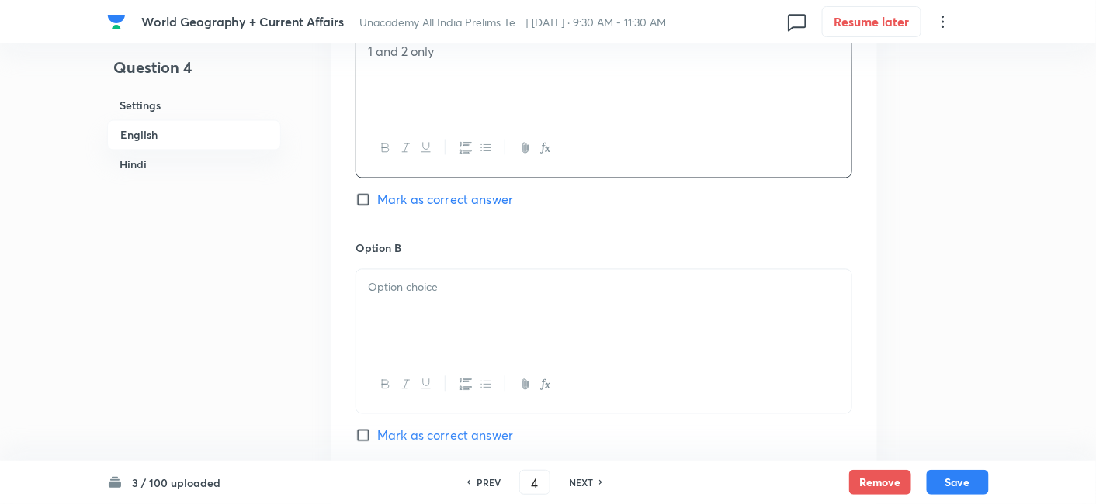
scroll to position [851, 0]
click at [454, 290] on p at bounding box center [604, 286] width 472 height 18
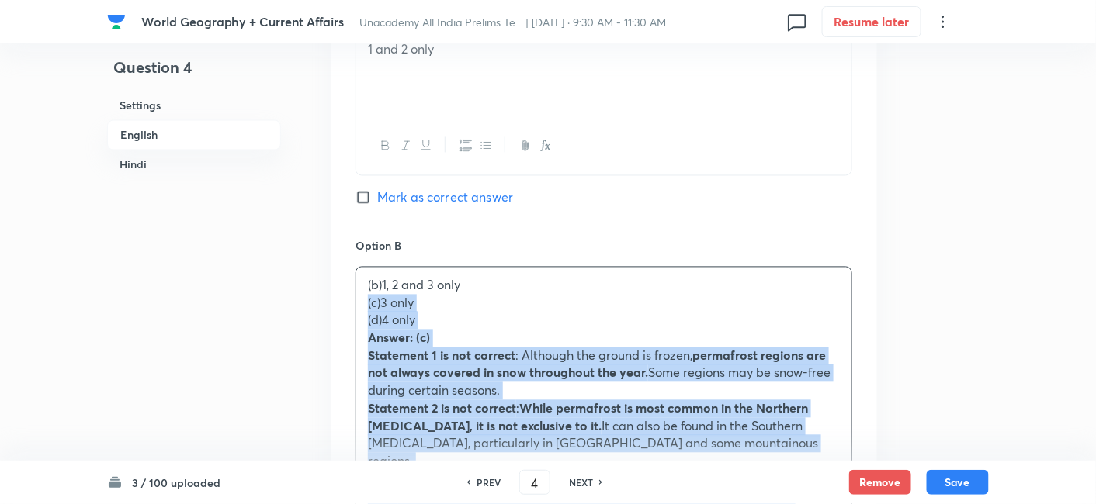
drag, startPoint x: 357, startPoint y: 305, endPoint x: 348, endPoint y: 300, distance: 10.8
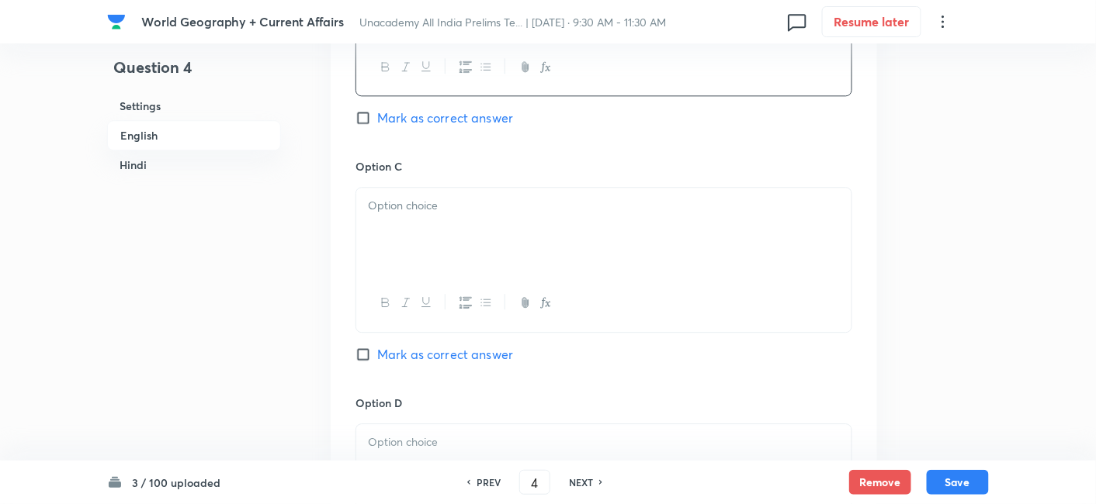
scroll to position [1196, 0]
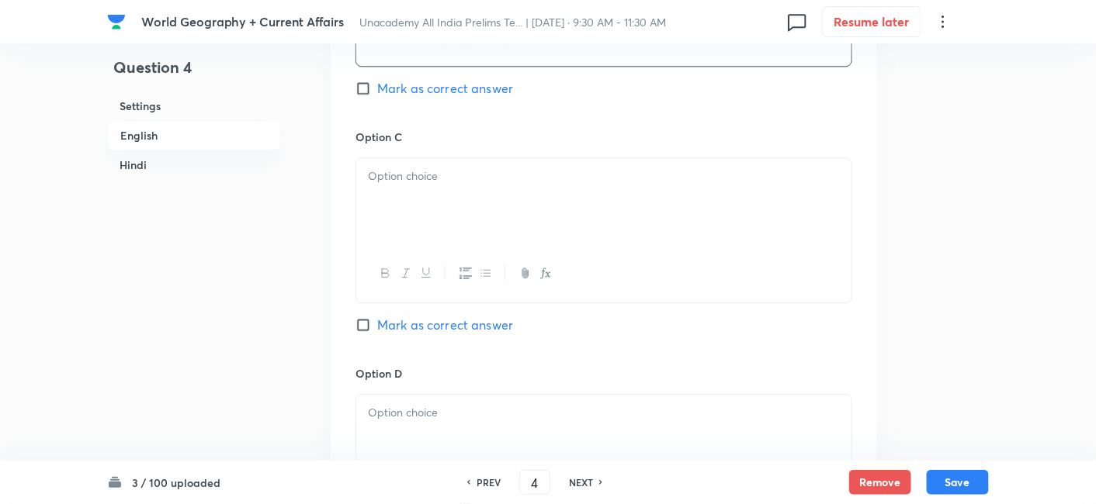
click at [435, 211] on div at bounding box center [603, 201] width 495 height 87
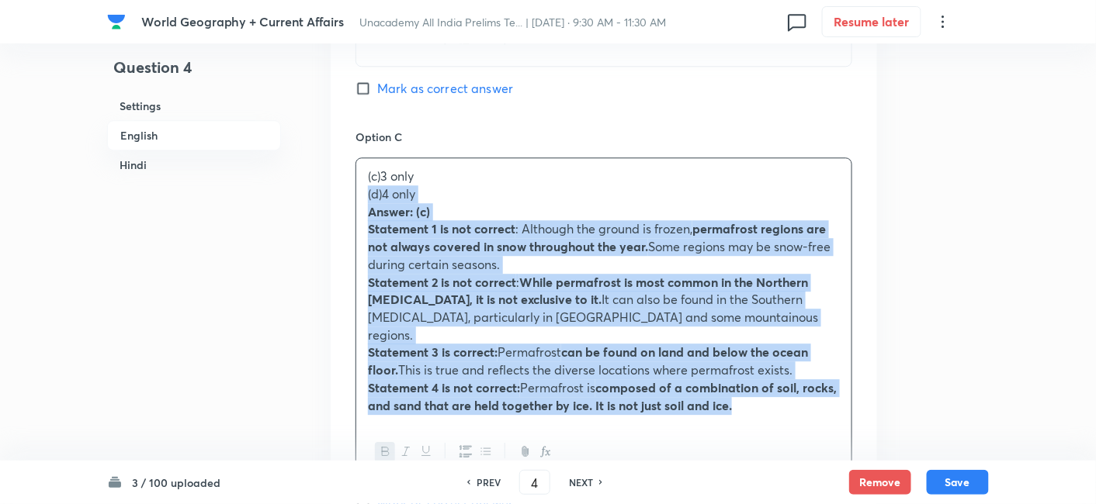
drag, startPoint x: 351, startPoint y: 192, endPoint x: 331, endPoint y: 189, distance: 19.6
click at [331, 189] on div "Option A 1 and 2 only Mark as correct answer Option B 1, 2 and 3 only Mark as c…" at bounding box center [604, 202] width 546 height 1142
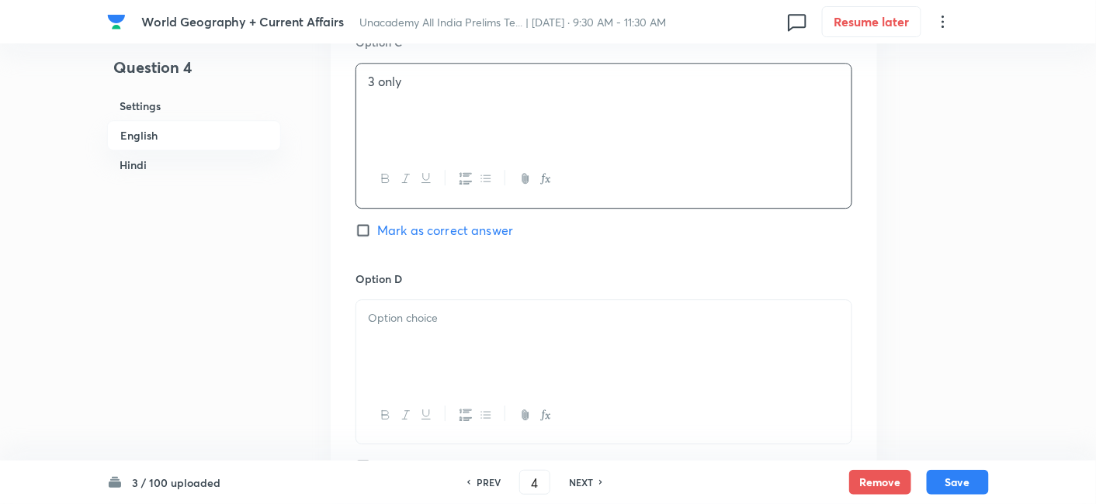
scroll to position [1455, 0]
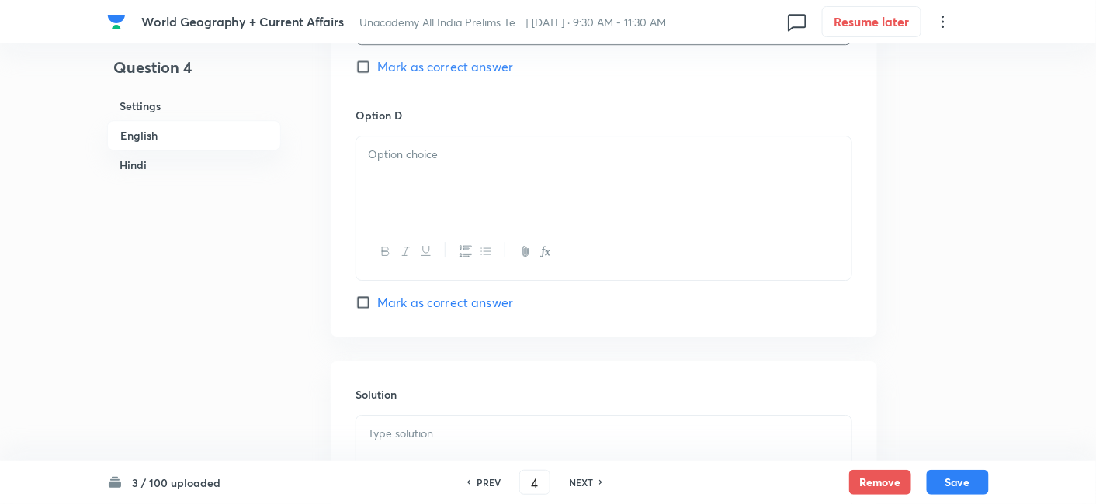
click at [419, 171] on div at bounding box center [603, 180] width 495 height 87
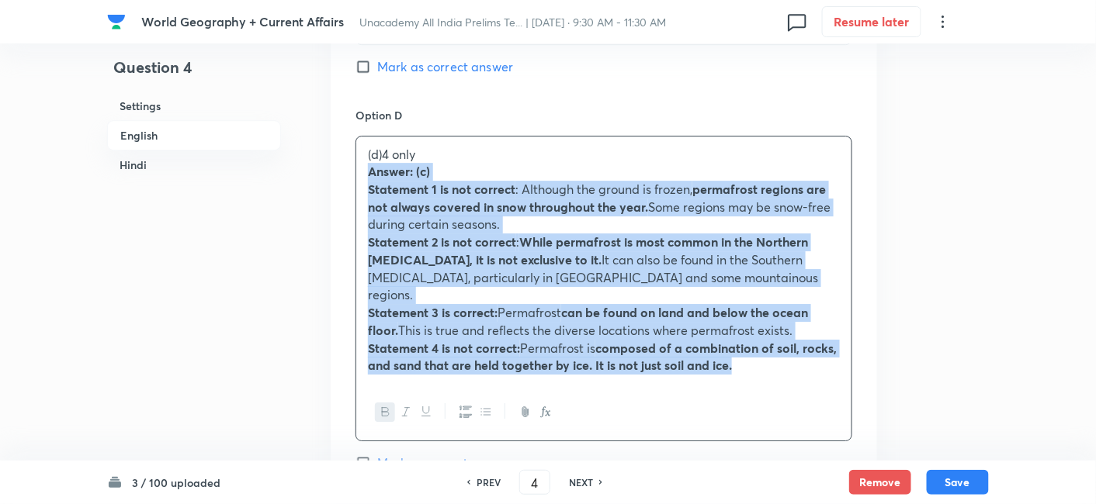
drag, startPoint x: 346, startPoint y: 174, endPoint x: 331, endPoint y: 167, distance: 16.3
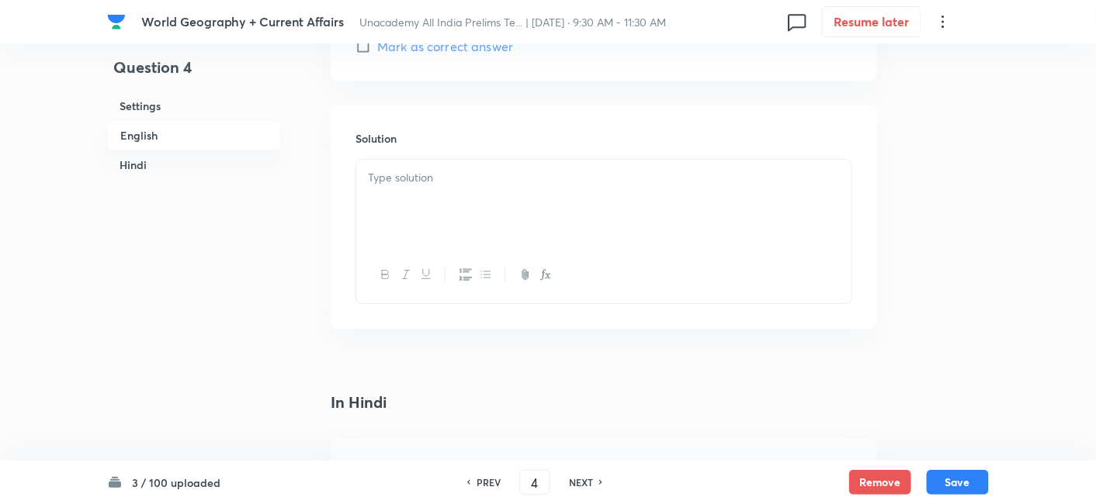
scroll to position [1713, 0]
click at [445, 188] on div at bounding box center [603, 201] width 495 height 87
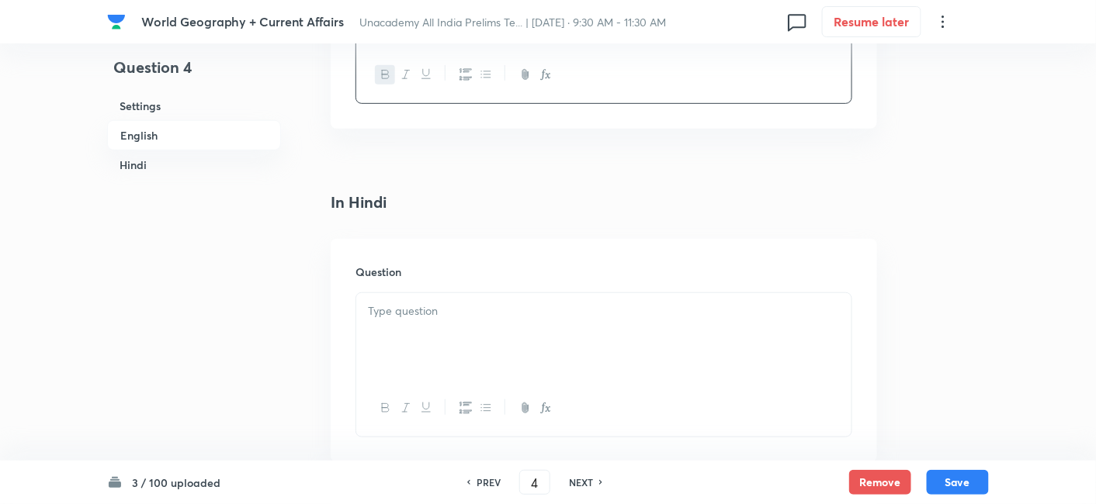
scroll to position [2059, 0]
click at [448, 299] on p at bounding box center [604, 308] width 472 height 18
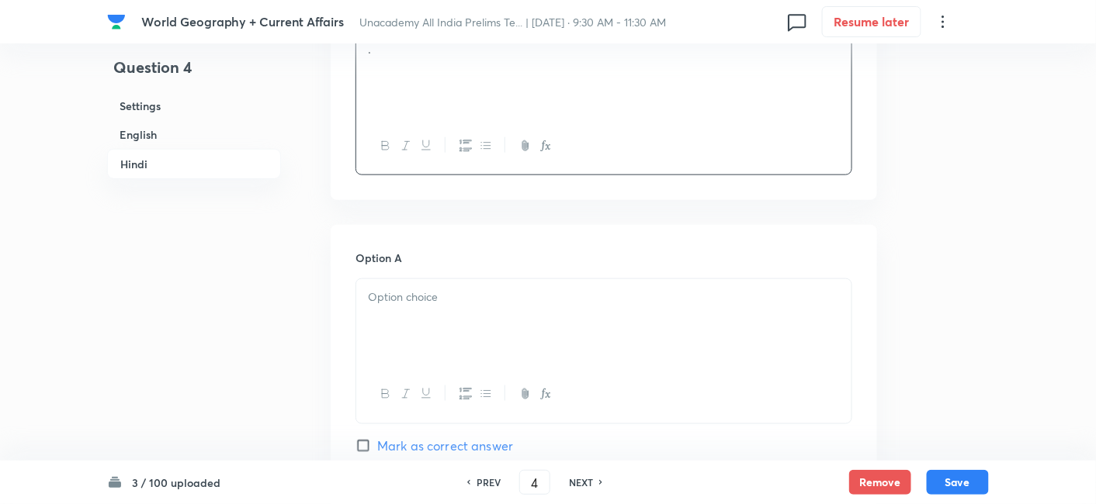
click at [459, 289] on p at bounding box center [604, 298] width 472 height 18
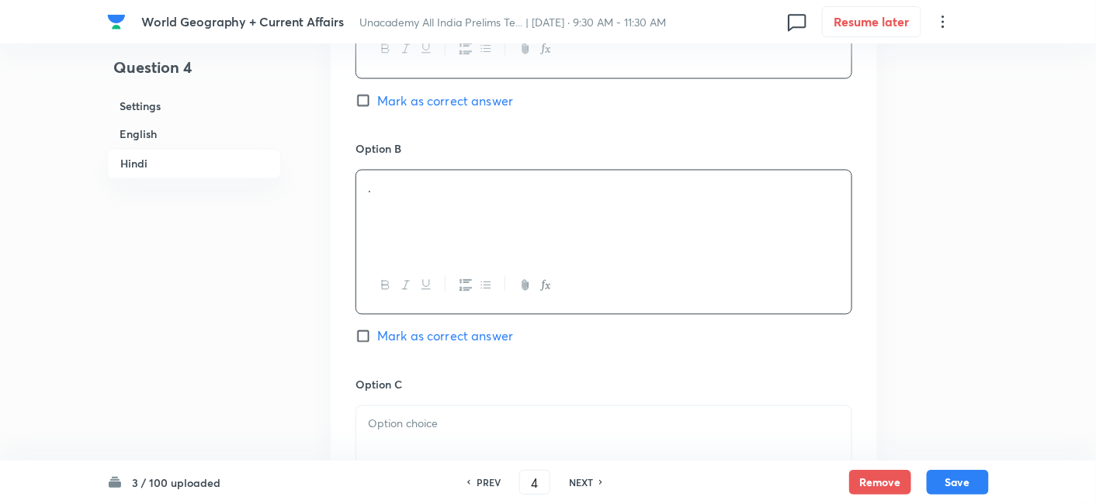
click at [447, 223] on div "." at bounding box center [603, 214] width 495 height 87
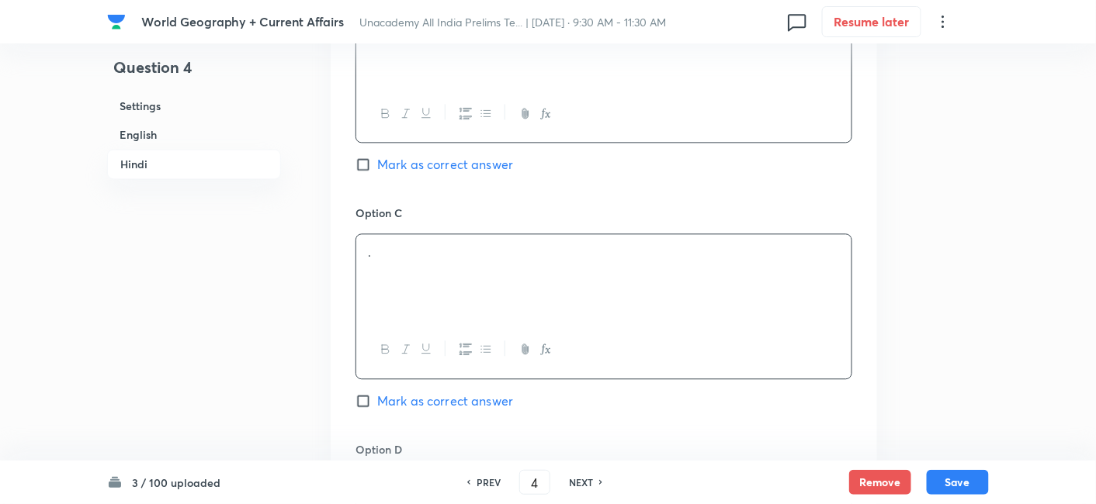
click at [443, 242] on div "." at bounding box center [603, 277] width 495 height 87
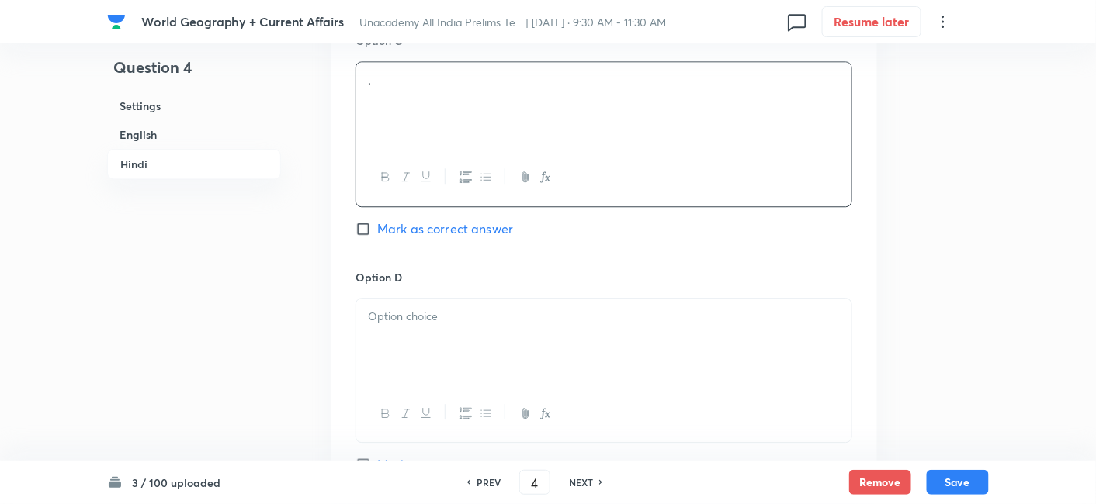
click at [444, 308] on div at bounding box center [603, 342] width 495 height 87
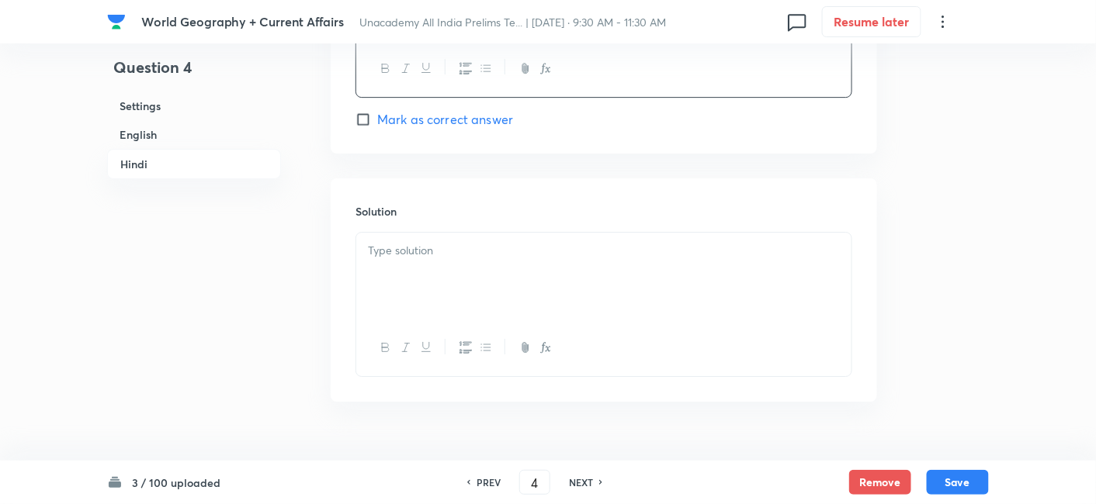
click at [436, 255] on div at bounding box center [603, 276] width 495 height 87
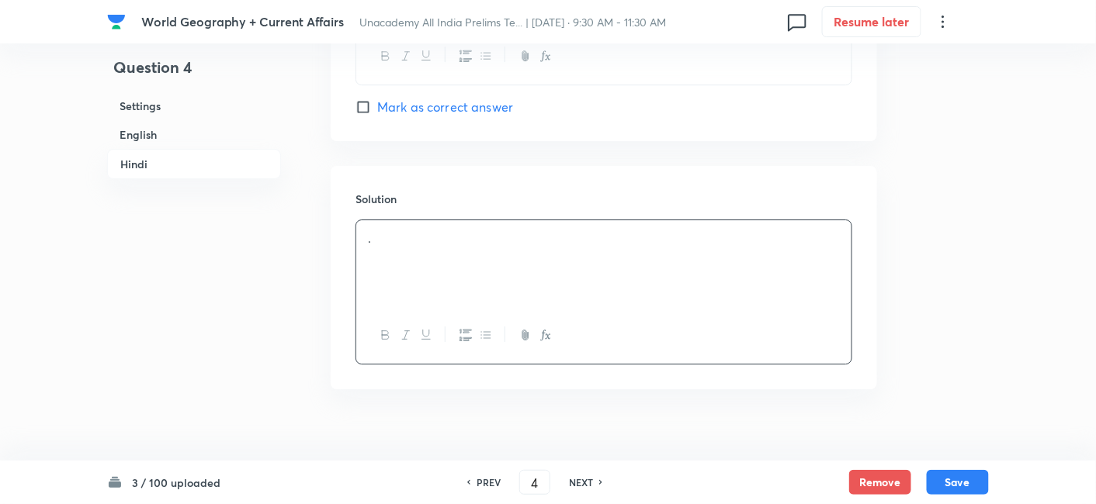
click at [144, 136] on h6 "English" at bounding box center [194, 134] width 174 height 29
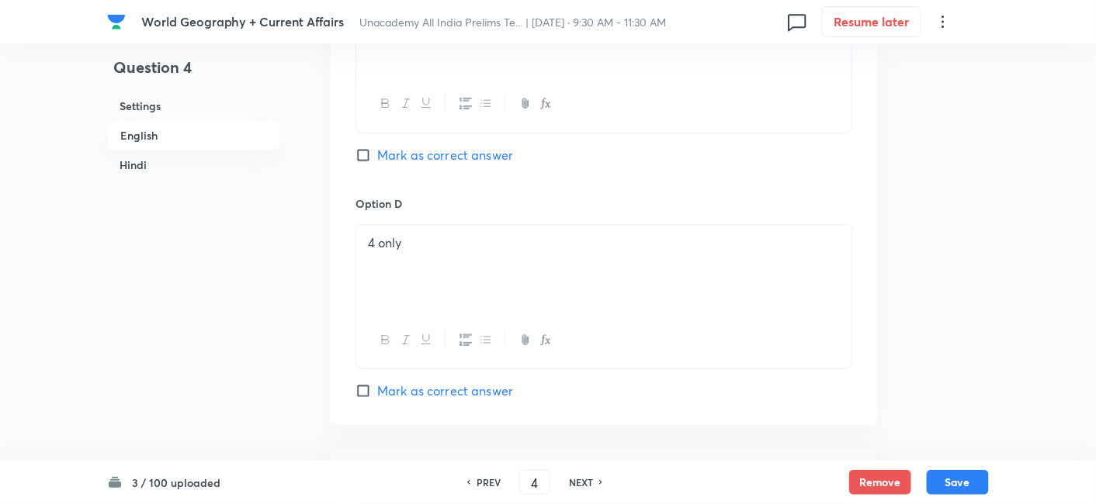
scroll to position [1369, 0]
click at [469, 165] on div "Option C 3 only Mark as correct answer" at bounding box center [603, 75] width 497 height 236
click at [469, 151] on span "Mark as correct answer" at bounding box center [445, 153] width 136 height 19
click at [377, 151] on input "Mark as correct answer" at bounding box center [366, 153] width 22 height 16
checkbox input "true"
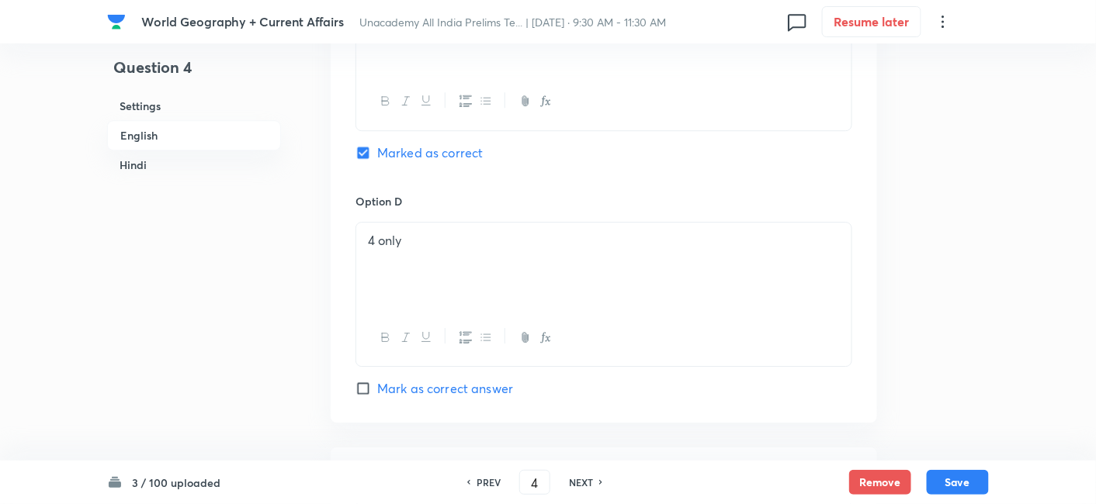
checkbox input "true"
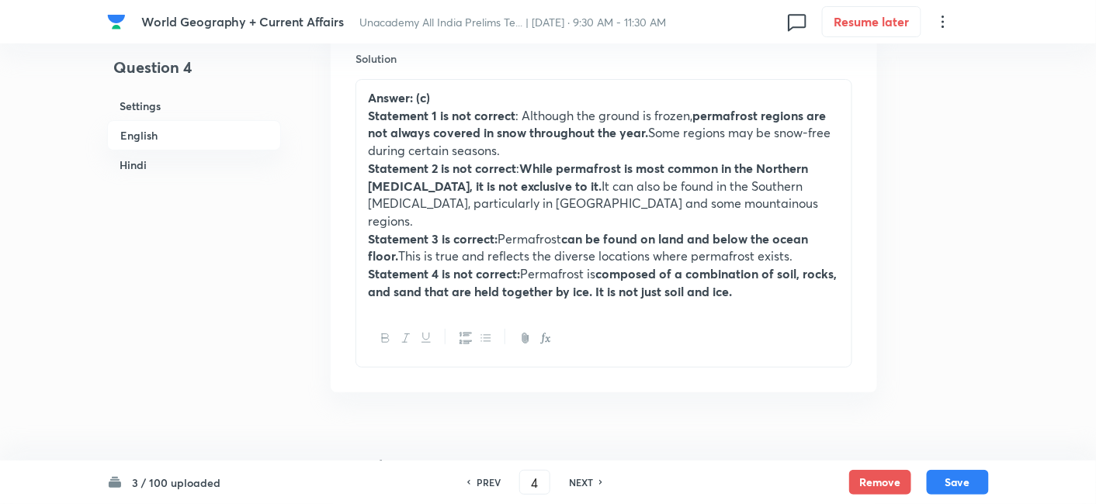
scroll to position [1800, 0]
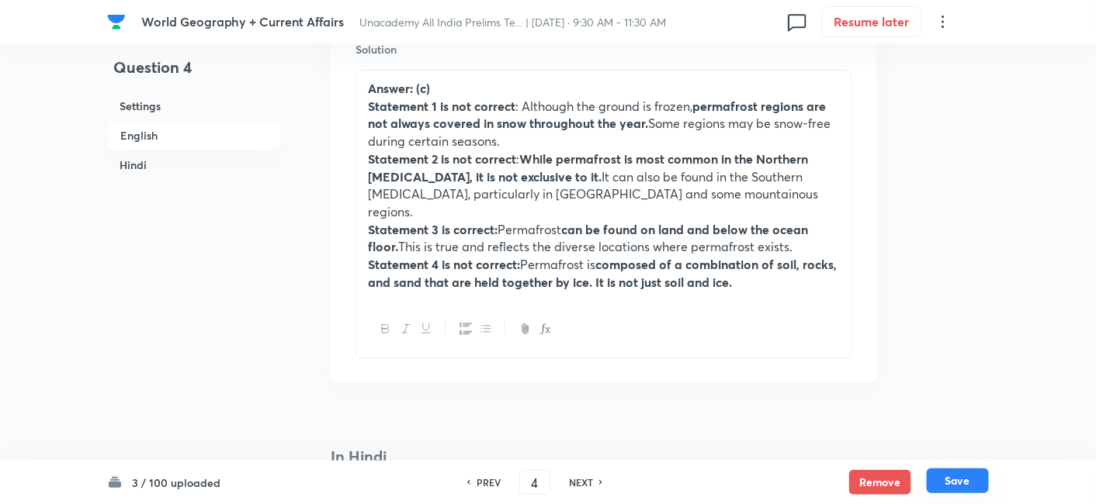
click at [961, 482] on button "Save" at bounding box center [957, 481] width 62 height 25
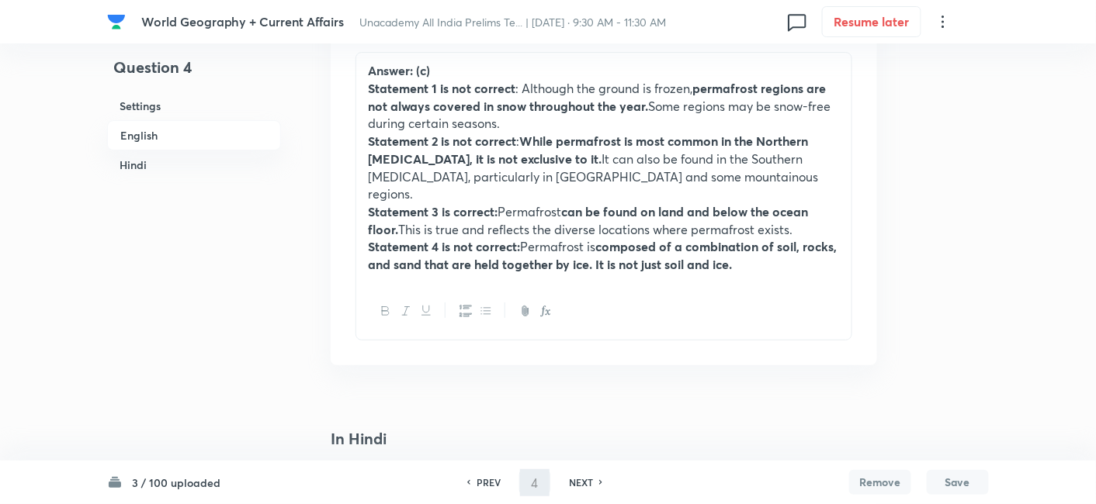
type input "5"
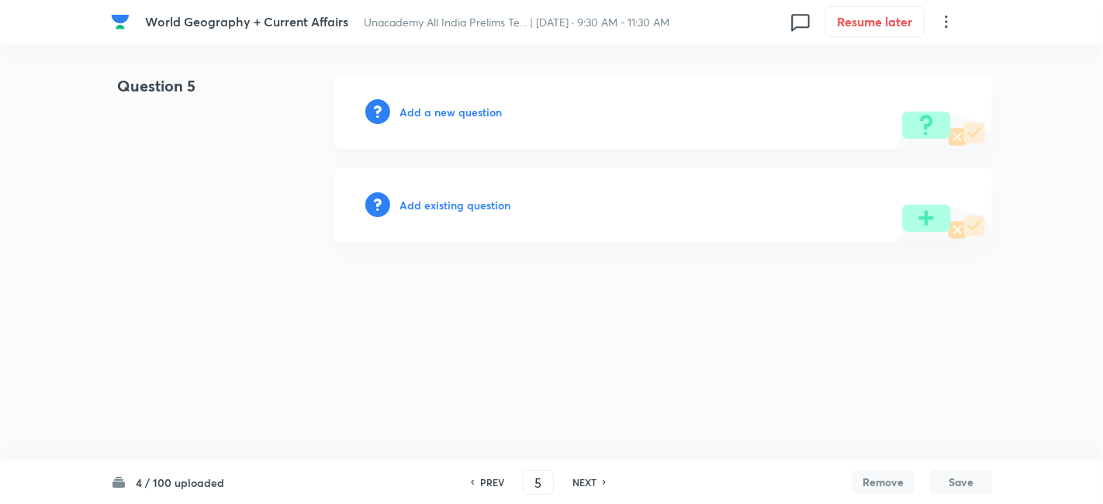
click at [461, 111] on h6 "Add a new question" at bounding box center [451, 112] width 102 height 16
click at [461, 111] on h6 "Choose a question type" at bounding box center [459, 112] width 119 height 16
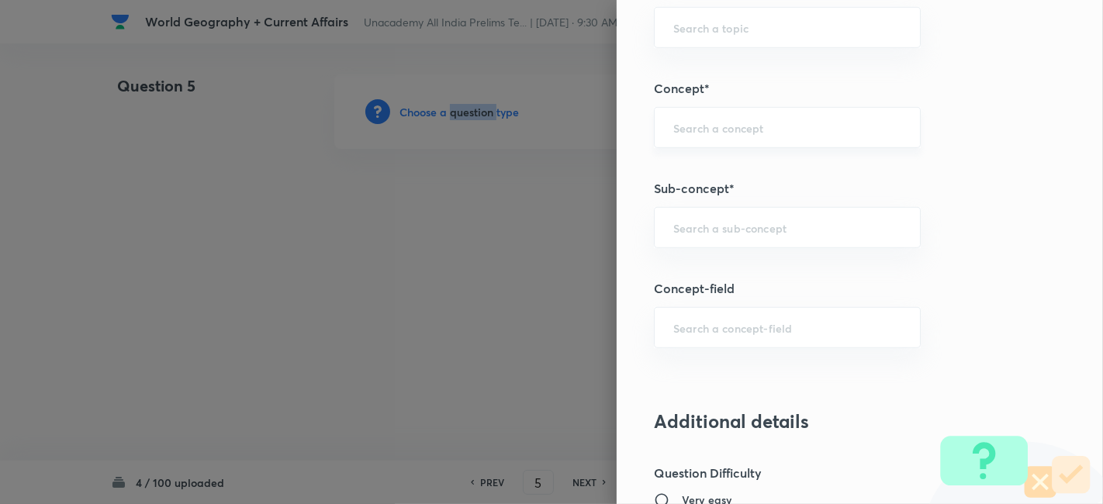
scroll to position [862, 0]
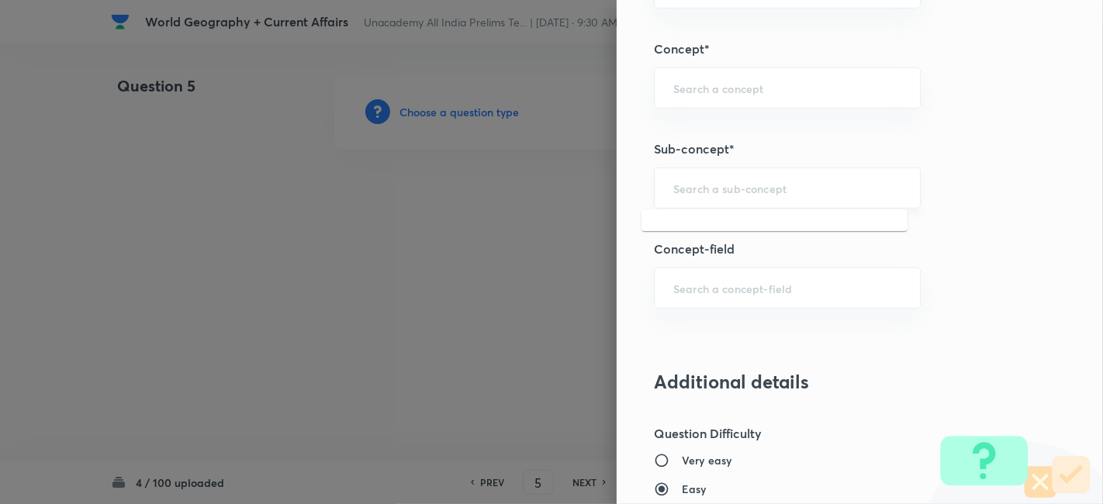
click at [760, 190] on input "text" at bounding box center [788, 188] width 228 height 15
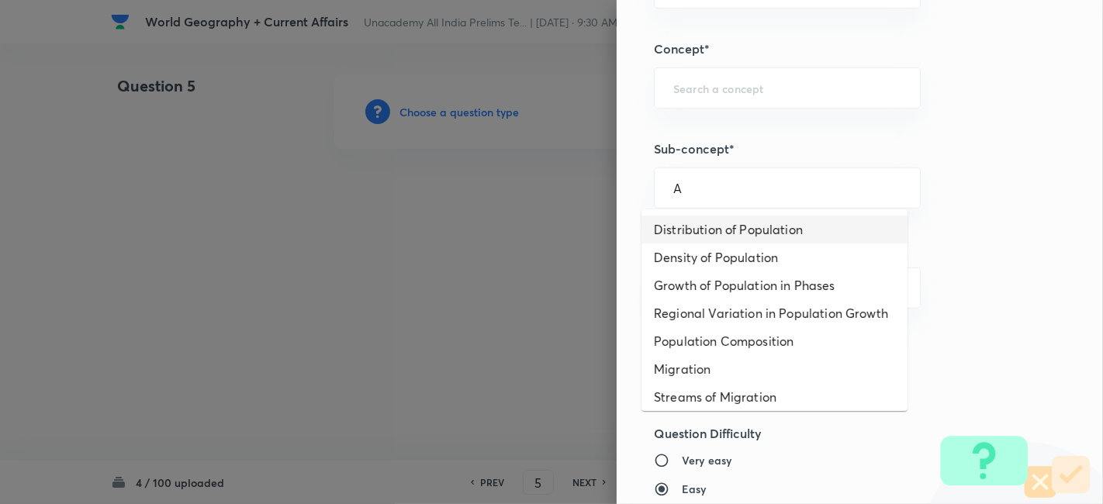
click at [750, 225] on li "Distribution of Population" at bounding box center [775, 230] width 266 height 28
type input "Distribution of Population"
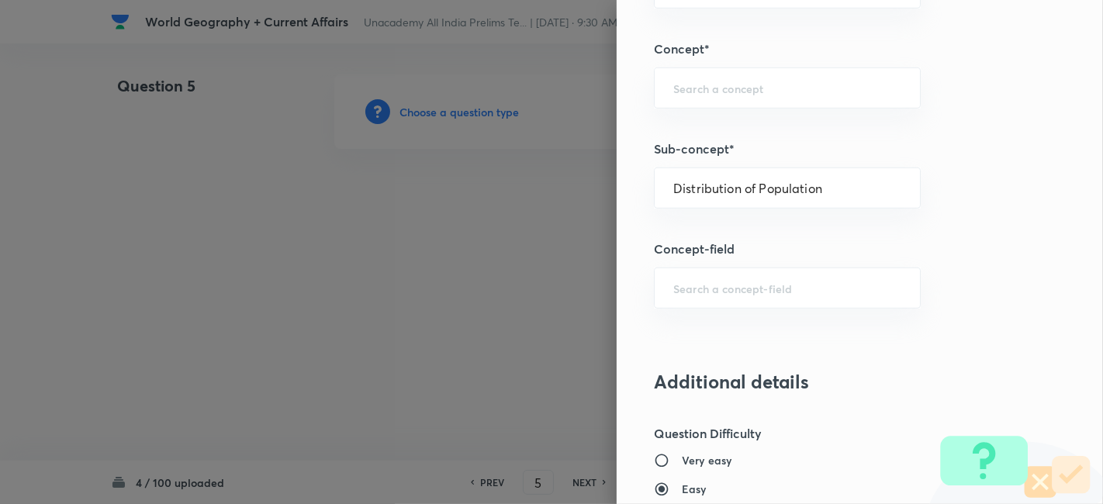
type input "Geography"
type input "Human Geography"
type input "Population:Growth and Composition"
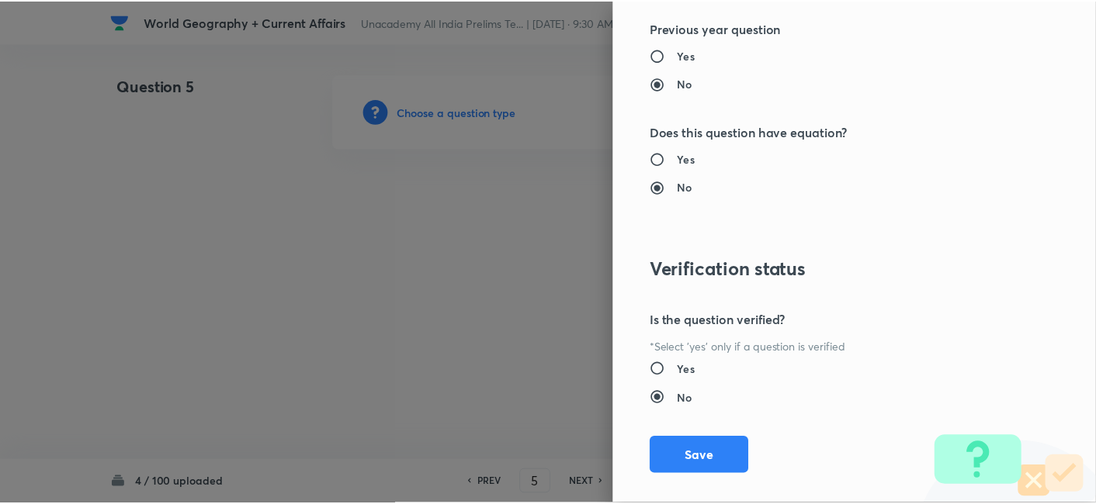
scroll to position [1606, 0]
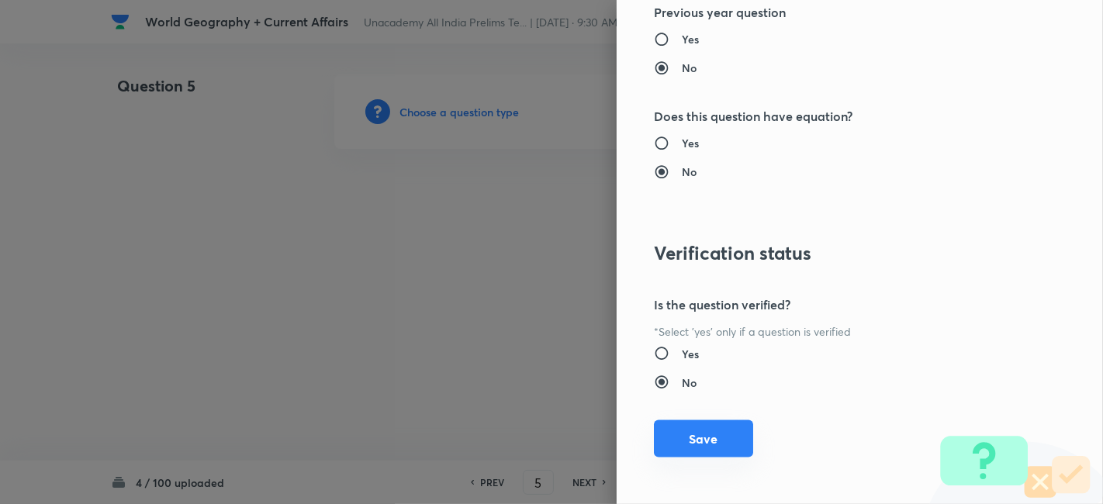
click at [693, 443] on button "Save" at bounding box center [703, 439] width 99 height 37
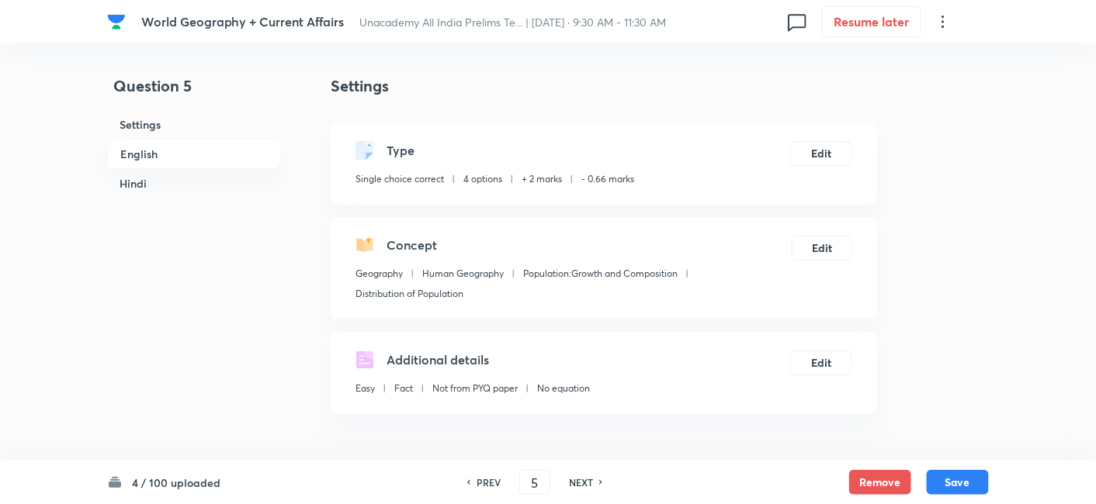
click at [146, 147] on h6 "English" at bounding box center [194, 154] width 174 height 30
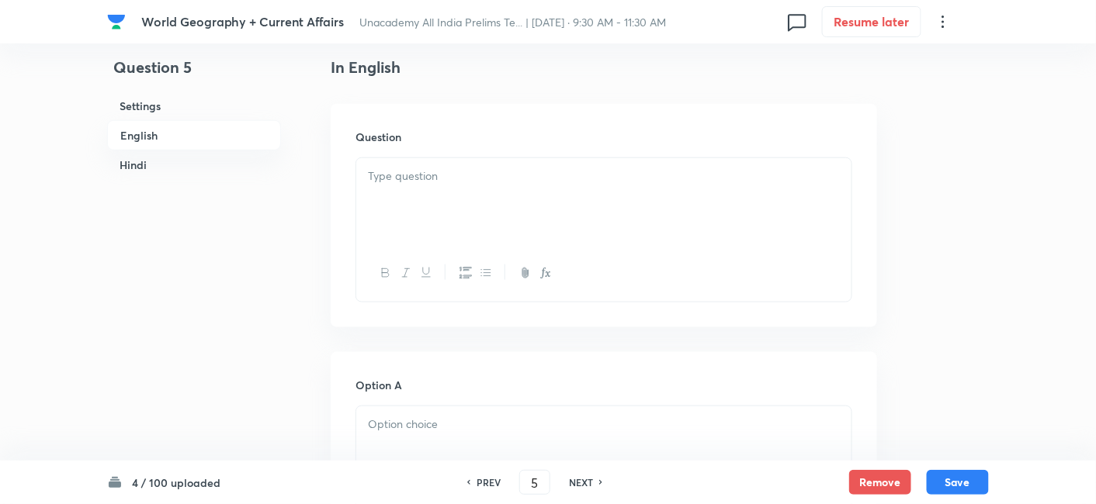
click at [195, 136] on h6 "English" at bounding box center [194, 135] width 174 height 30
click at [463, 229] on div at bounding box center [603, 201] width 495 height 87
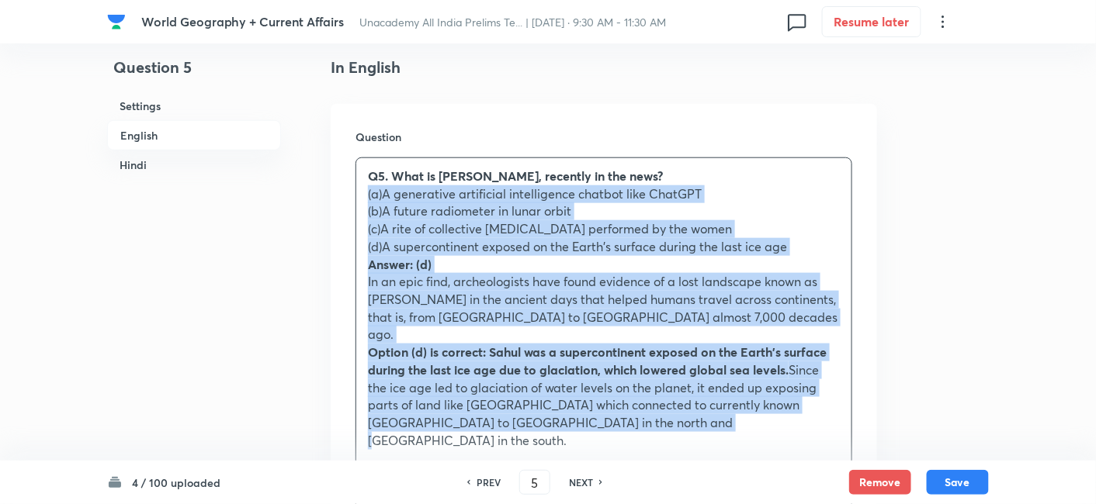
drag, startPoint x: 350, startPoint y: 215, endPoint x: 334, endPoint y: 194, distance: 26.1
click at [333, 193] on div "Question Q5. What is Sahul, recently in the news? (a)A generative artificial in…" at bounding box center [604, 323] width 546 height 438
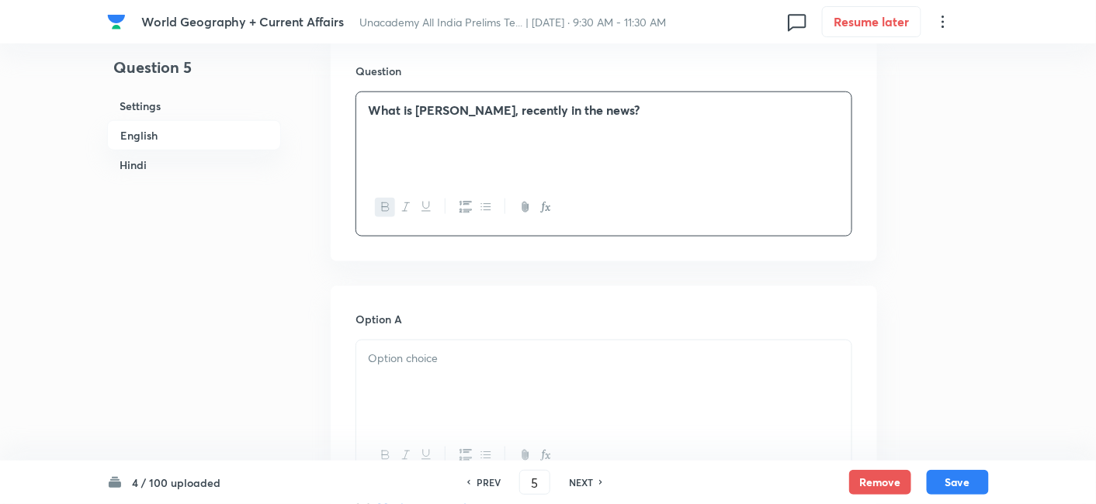
scroll to position [593, 0]
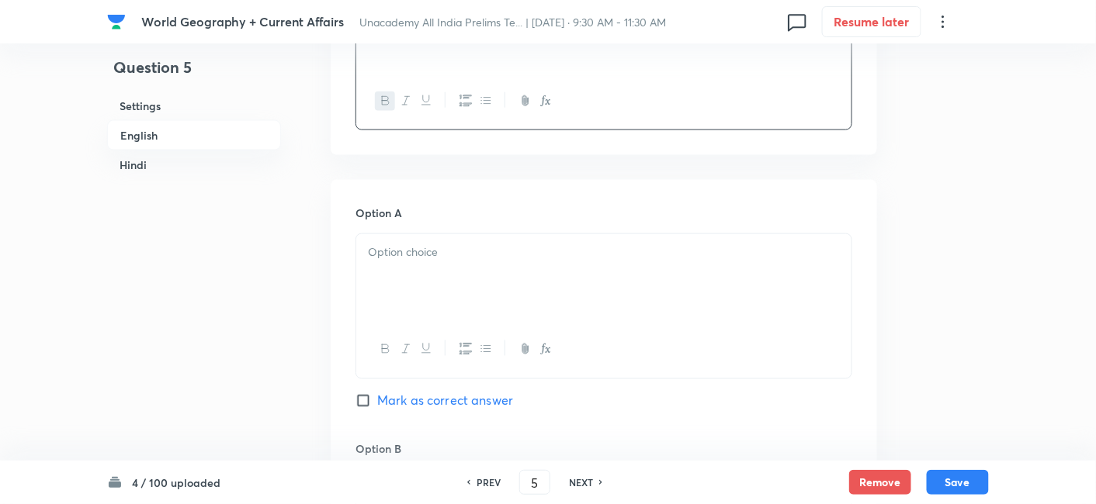
drag, startPoint x: 406, startPoint y: 248, endPoint x: 410, endPoint y: 256, distance: 9.0
click at [407, 248] on p at bounding box center [604, 253] width 472 height 18
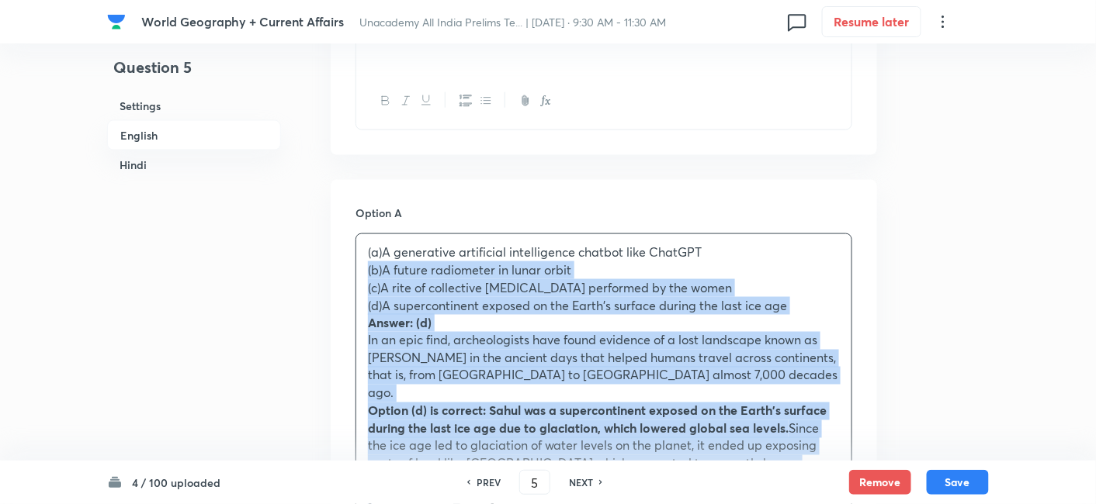
drag, startPoint x: 336, startPoint y: 267, endPoint x: 321, endPoint y: 263, distance: 15.2
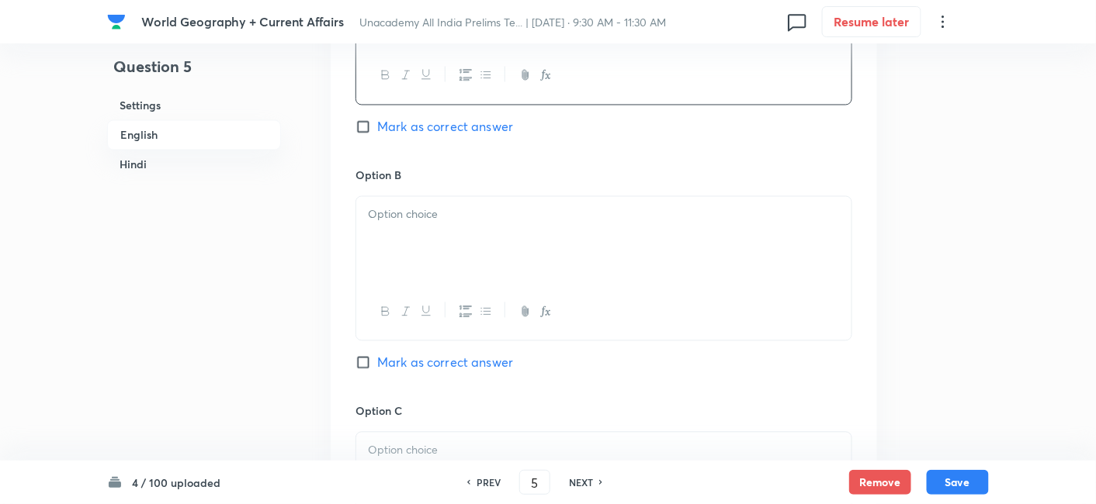
scroll to position [937, 0]
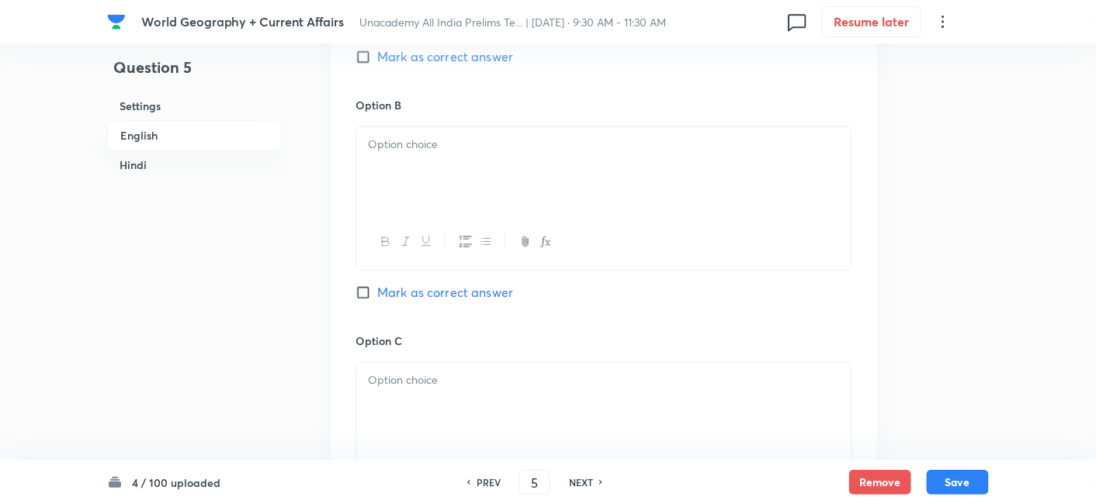
click at [428, 186] on div at bounding box center [603, 169] width 495 height 87
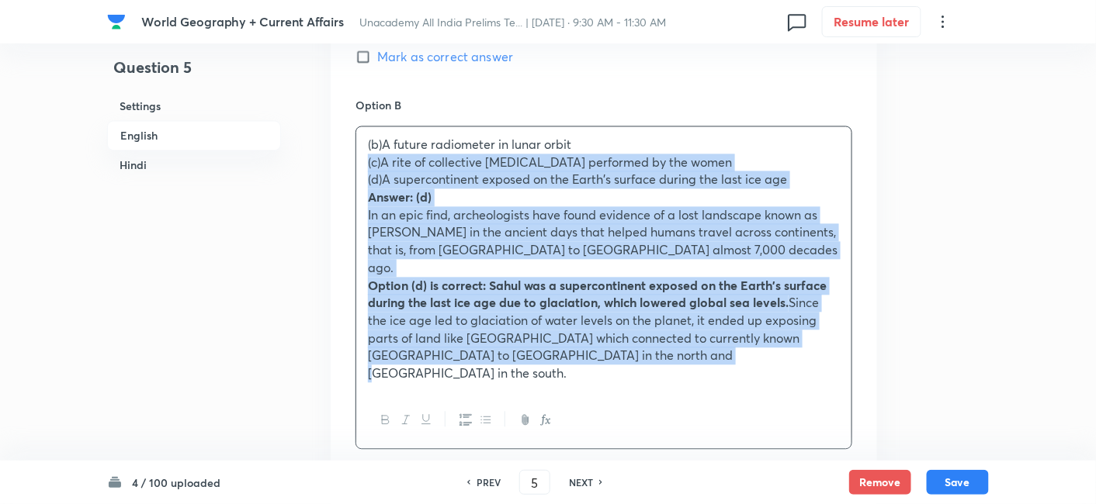
drag, startPoint x: 338, startPoint y: 158, endPoint x: 345, endPoint y: 164, distance: 9.3
click at [337, 159] on div "Option A A generative artificial intelligence chatbot like ChatGPT Mark as corr…" at bounding box center [604, 407] width 546 height 1142
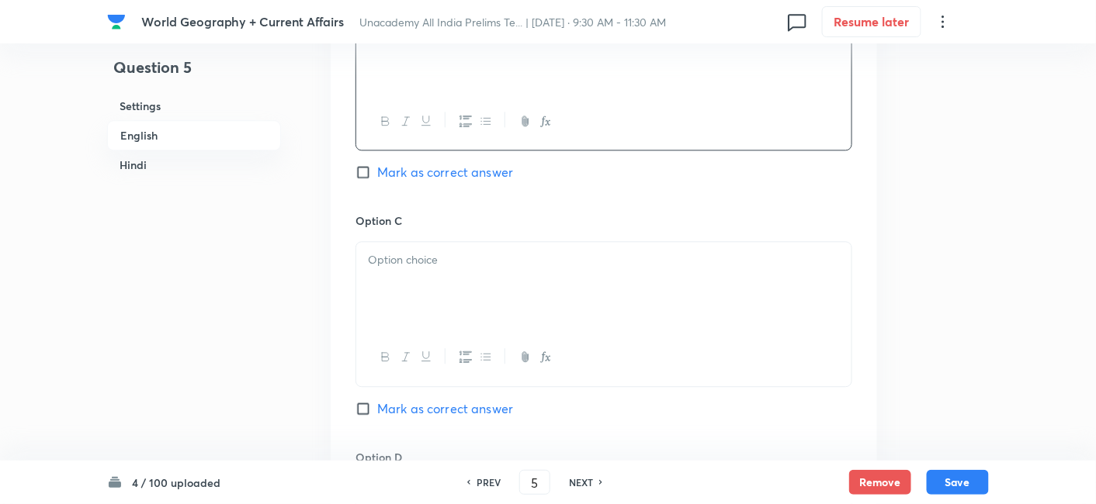
scroll to position [1110, 0]
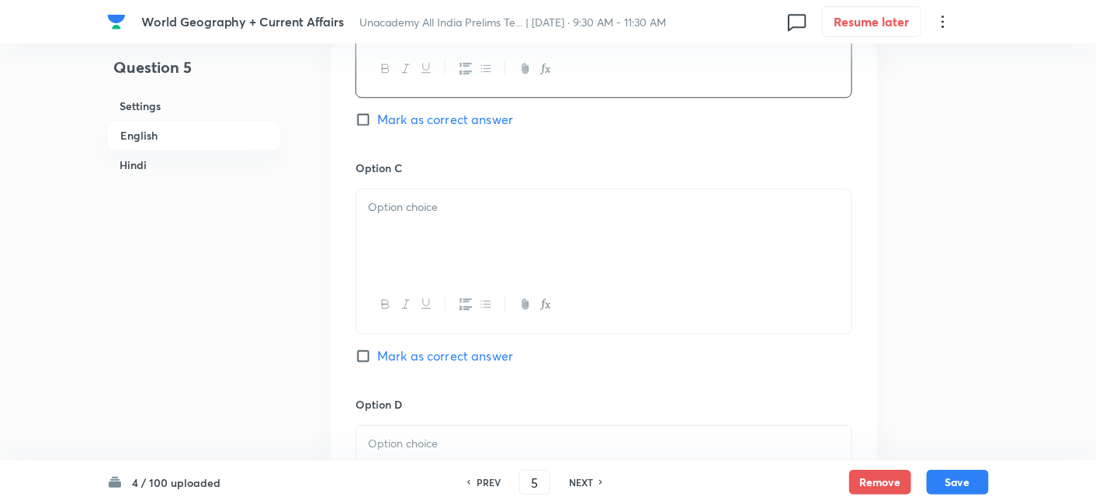
click at [435, 225] on div at bounding box center [603, 232] width 495 height 87
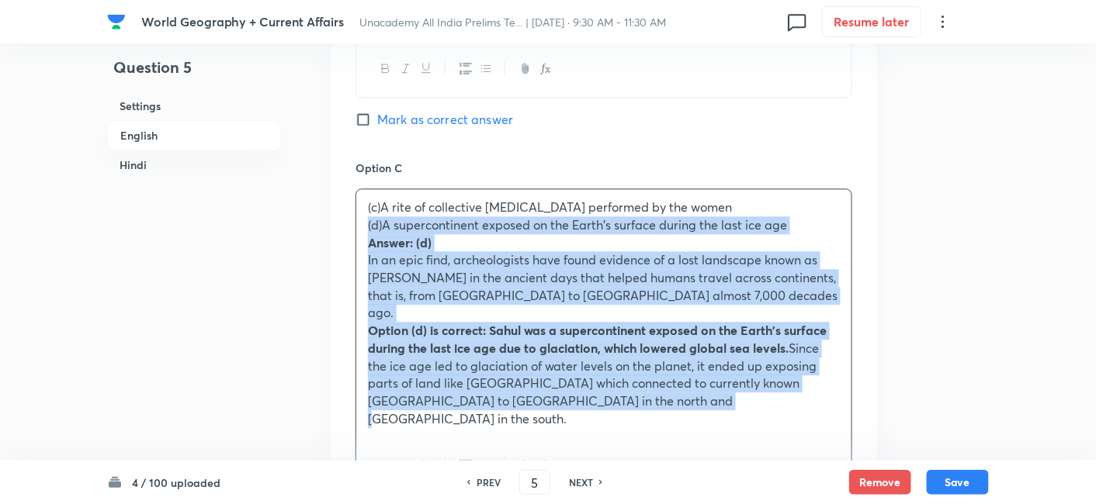
click at [345, 223] on div "Option A A generative artificial intelligence chatbot like ChatGPT Mark as corr…" at bounding box center [604, 224] width 546 height 1124
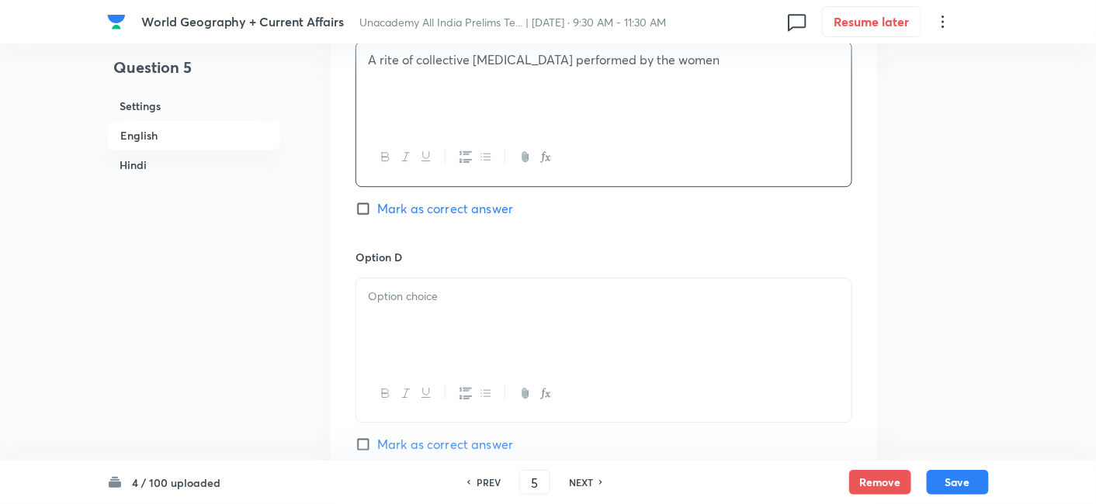
scroll to position [1283, 0]
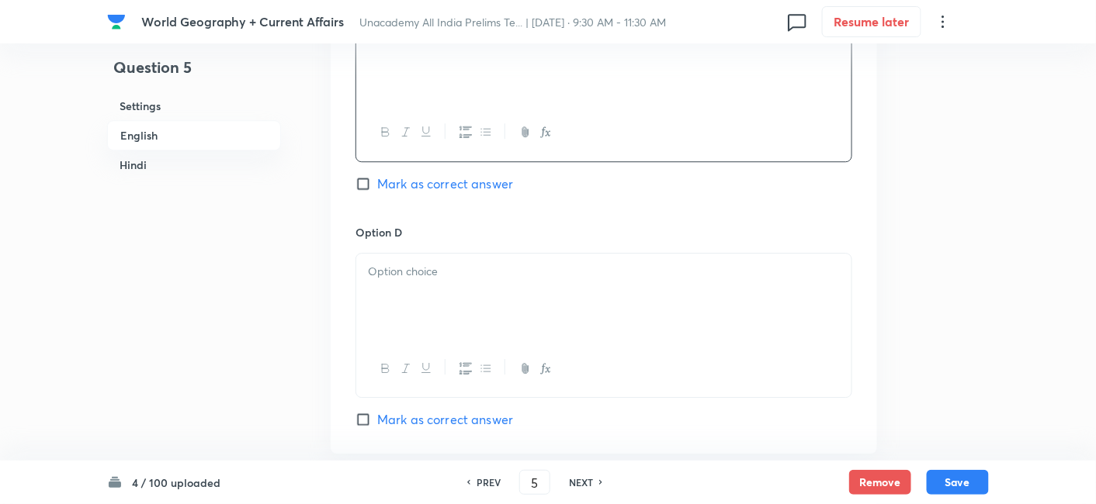
click at [459, 300] on div at bounding box center [603, 297] width 495 height 87
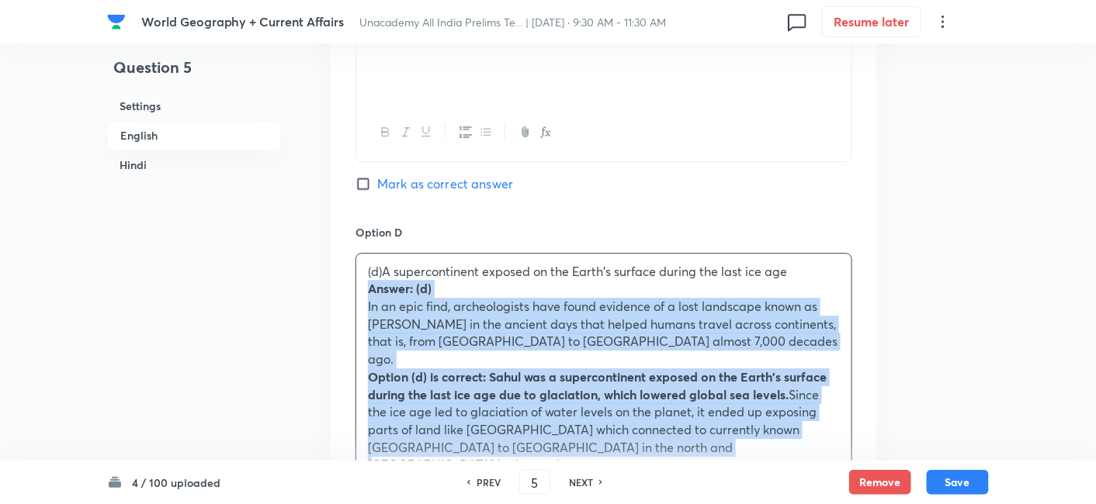
click at [346, 289] on div "Option A A generative artificial intelligence chatbot like ChatGPT Mark as corr…" at bounding box center [604, 43] width 546 height 1106
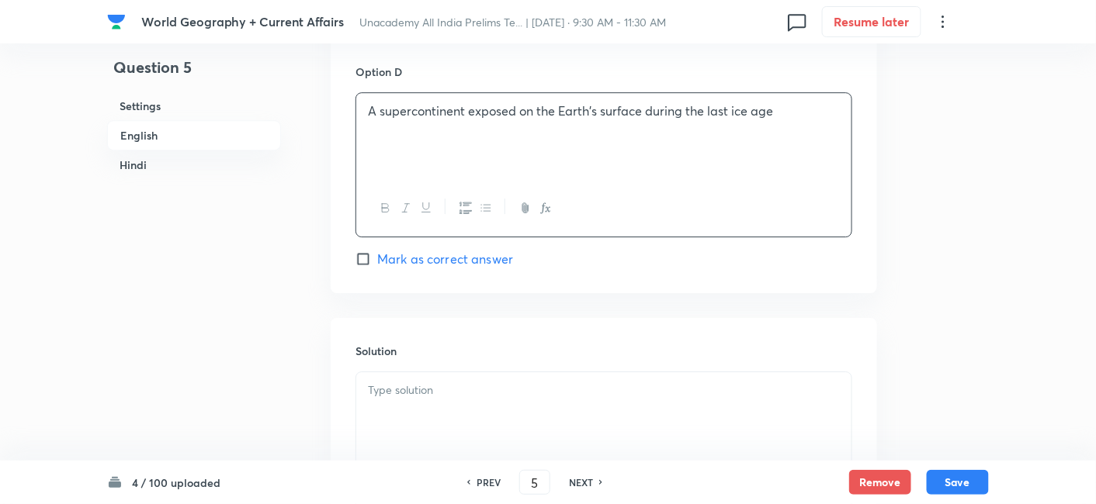
scroll to position [1455, 0]
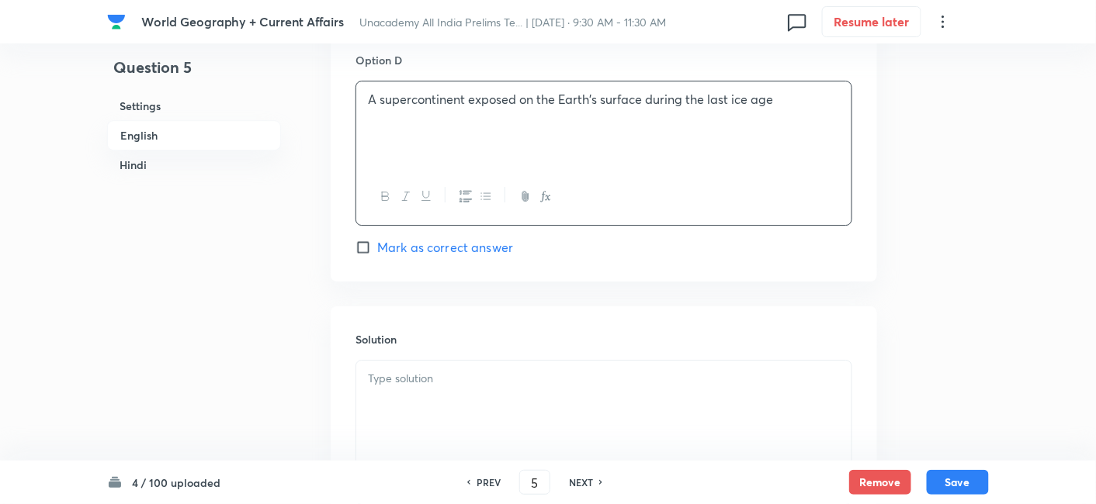
click at [500, 403] on div at bounding box center [603, 404] width 495 height 87
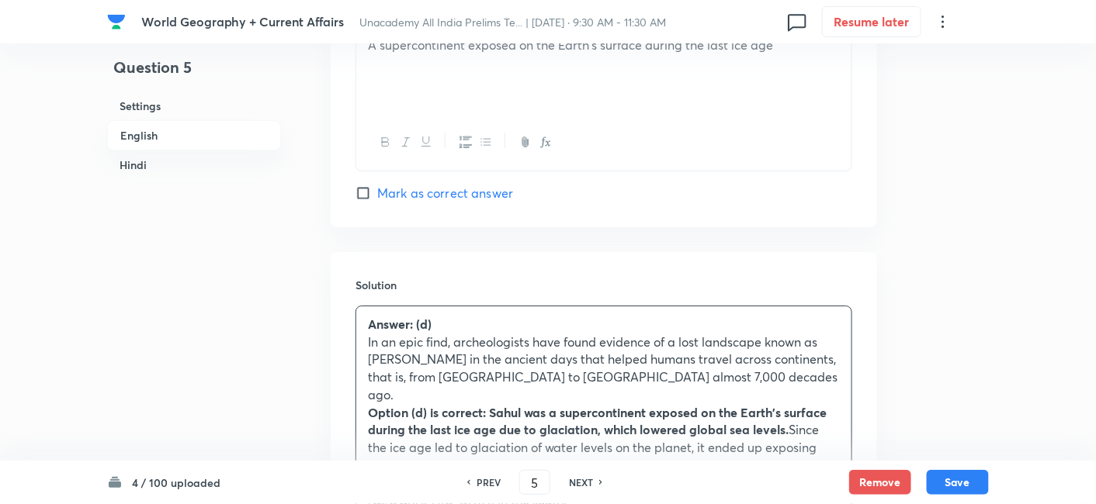
scroll to position [1541, 0]
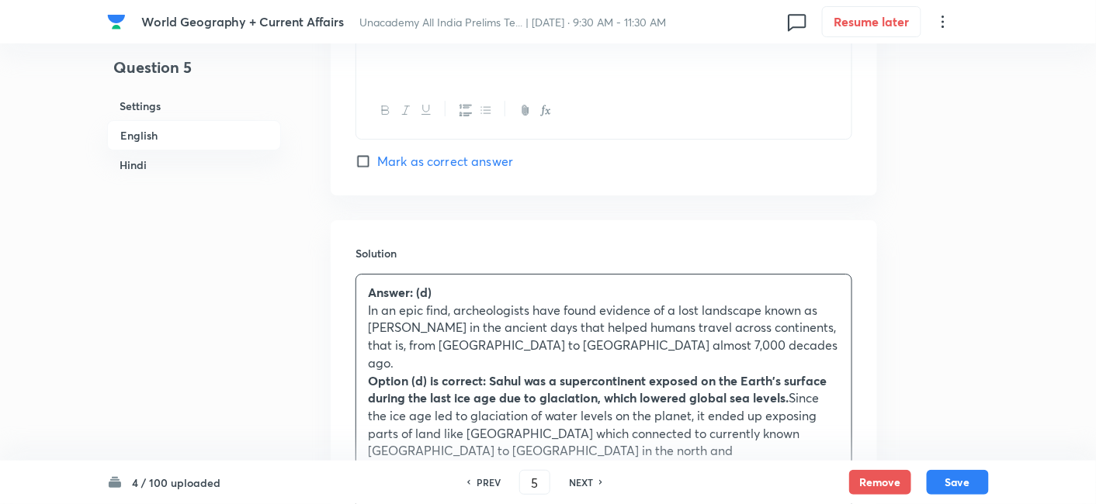
click at [464, 152] on span "Mark as correct answer" at bounding box center [445, 161] width 136 height 19
click at [377, 154] on input "Mark as correct answer" at bounding box center [366, 162] width 22 height 16
checkbox input "true"
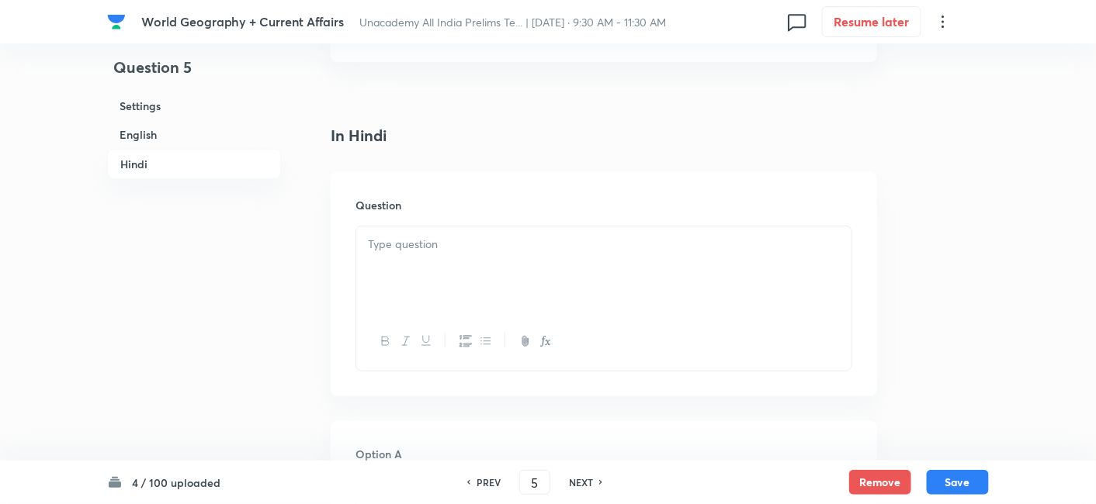
scroll to position [2059, 0]
click at [443, 224] on div at bounding box center [603, 259] width 495 height 87
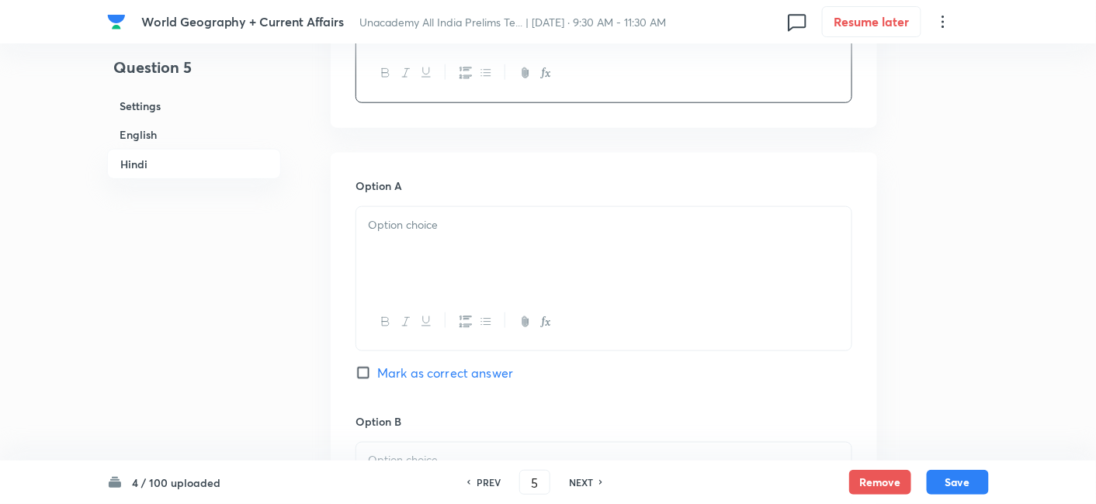
click at [448, 213] on div at bounding box center [603, 250] width 495 height 87
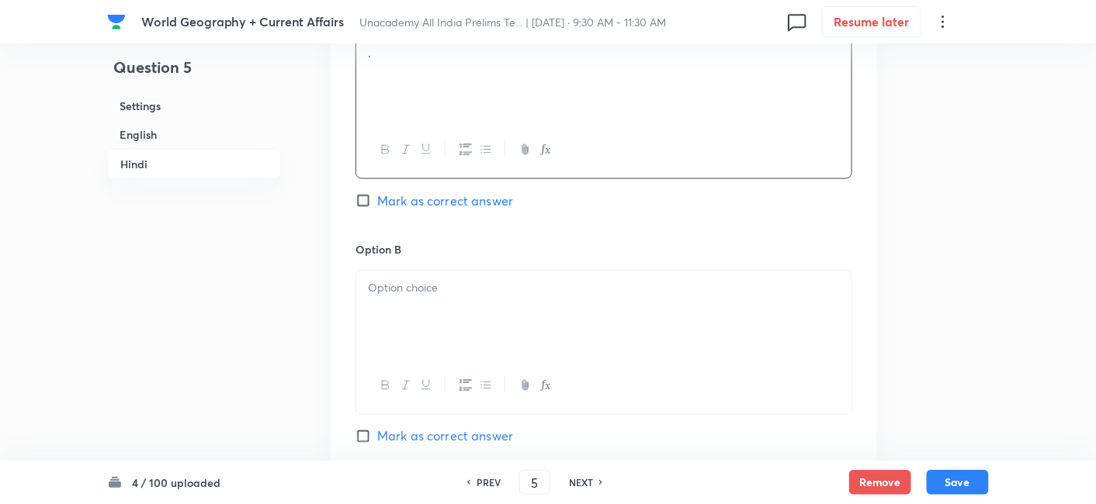
click at [450, 291] on div at bounding box center [603, 314] width 495 height 87
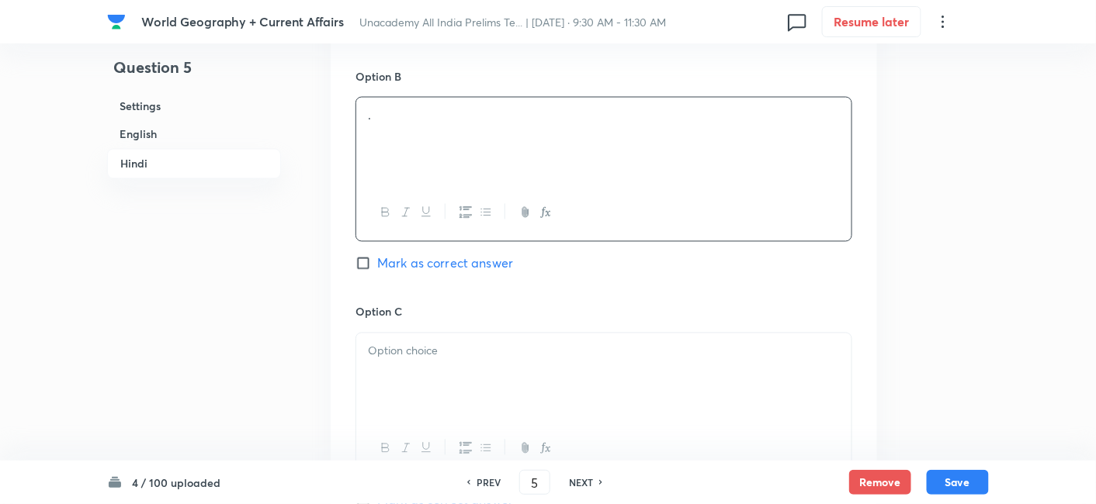
click at [446, 343] on p at bounding box center [604, 352] width 472 height 18
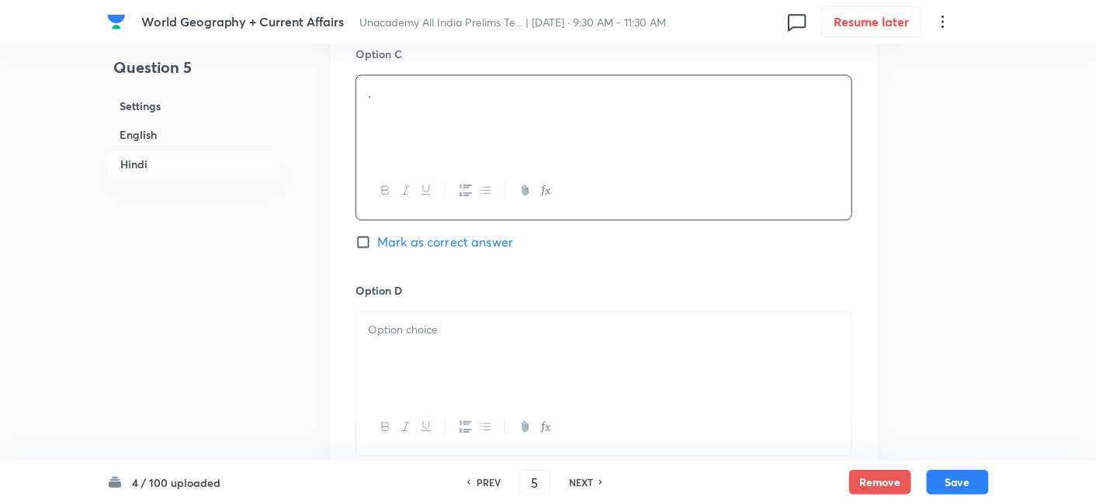
click at [448, 312] on div at bounding box center [603, 355] width 495 height 87
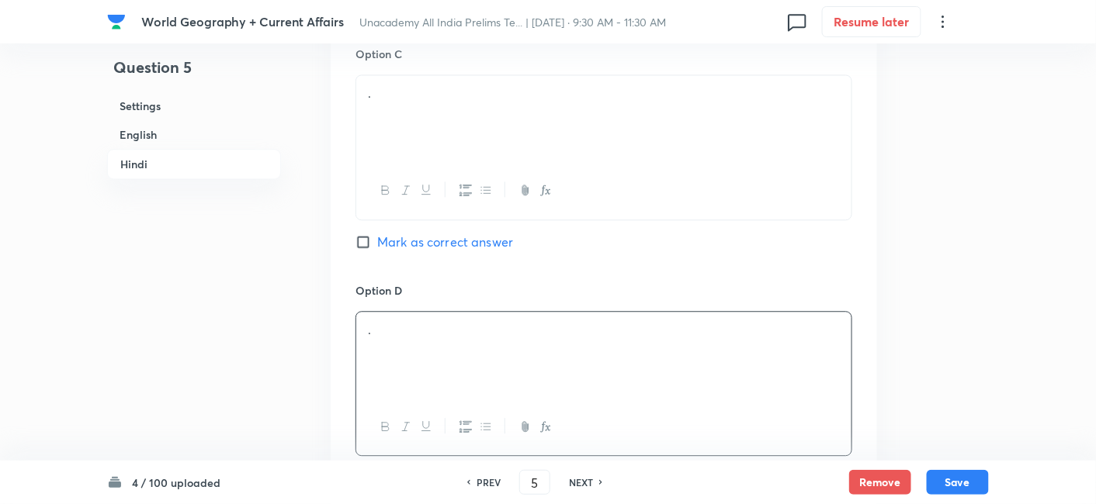
scroll to position [3274, 0]
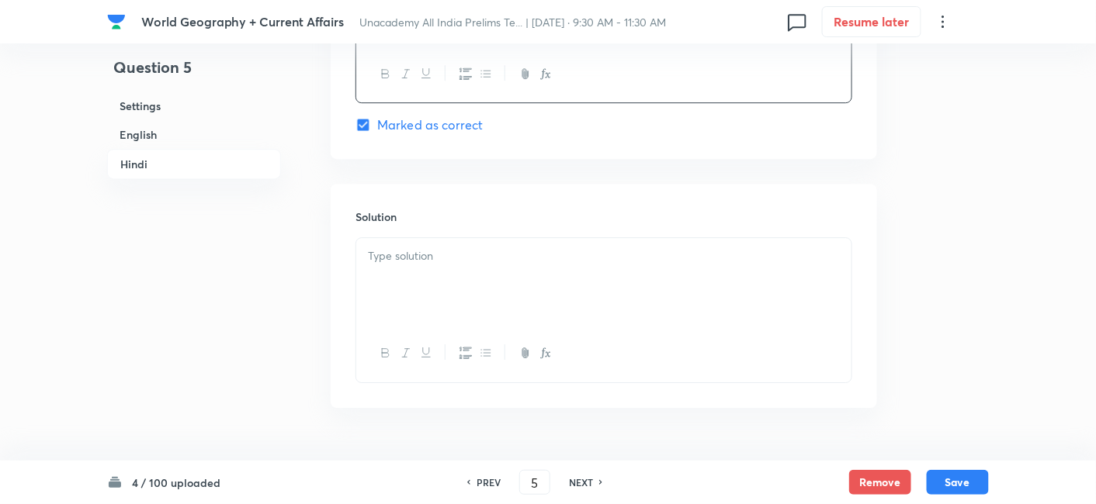
click at [451, 252] on div at bounding box center [603, 281] width 495 height 87
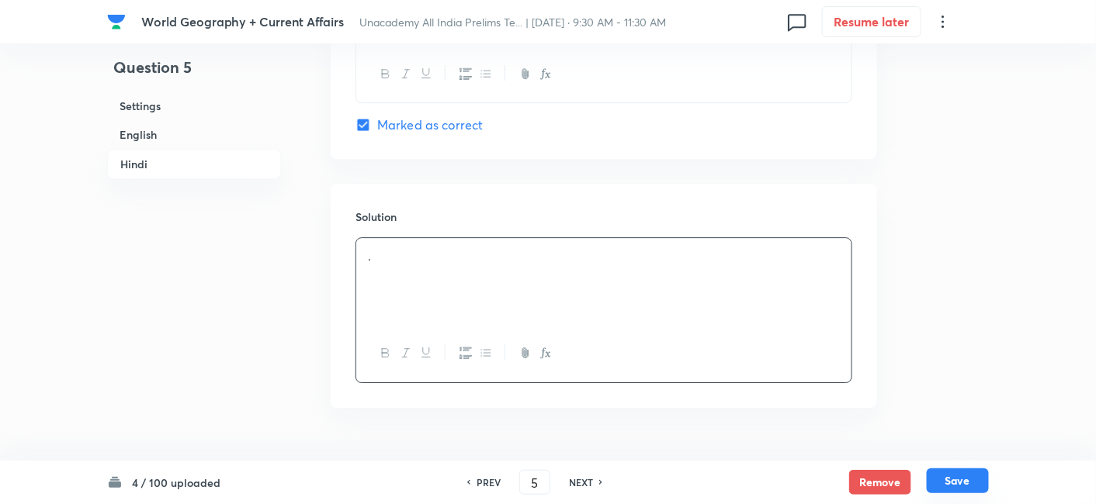
click at [968, 476] on button "Save" at bounding box center [957, 481] width 62 height 25
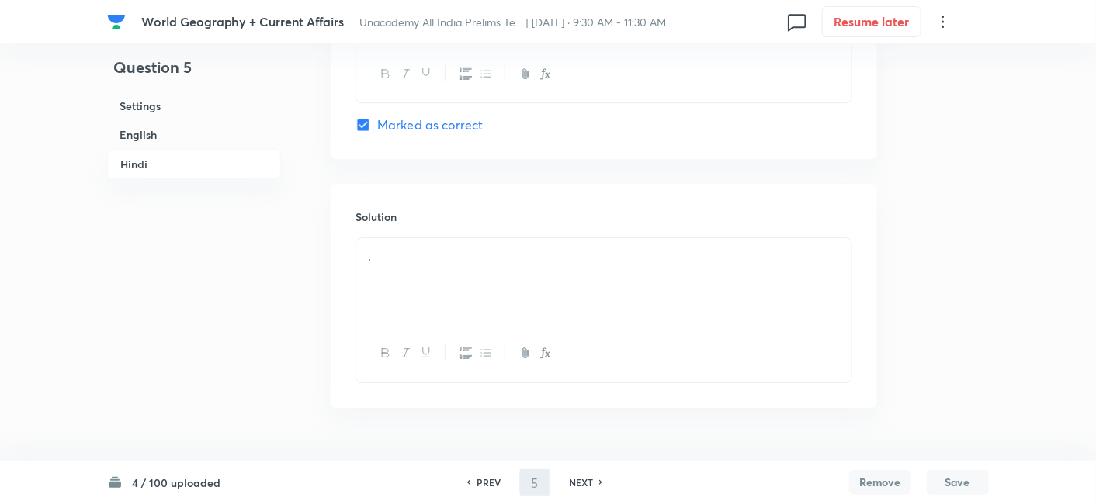
type input "6"
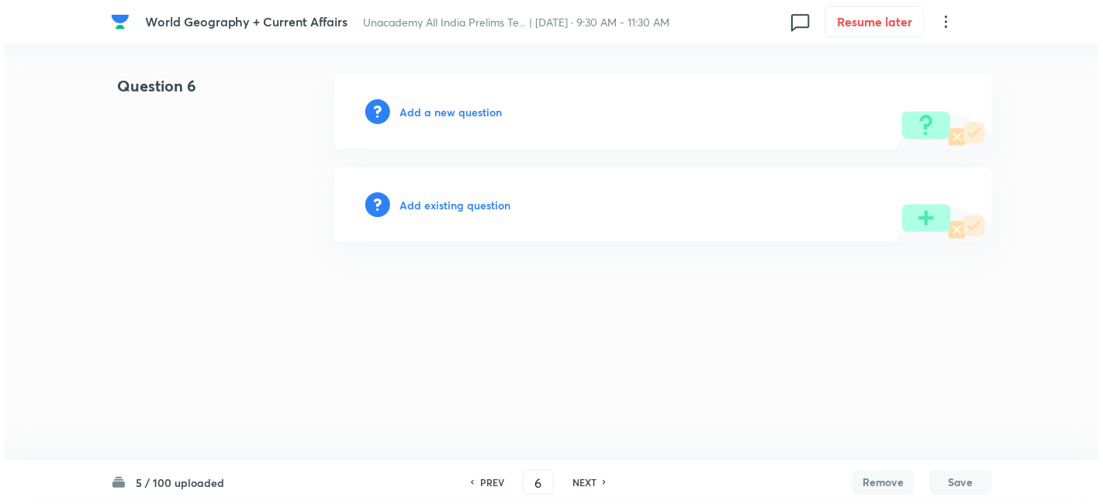
scroll to position [0, 0]
click at [496, 115] on h6 "Add a new question" at bounding box center [451, 112] width 102 height 16
click at [496, 115] on h6 "Choose a question type" at bounding box center [459, 112] width 119 height 16
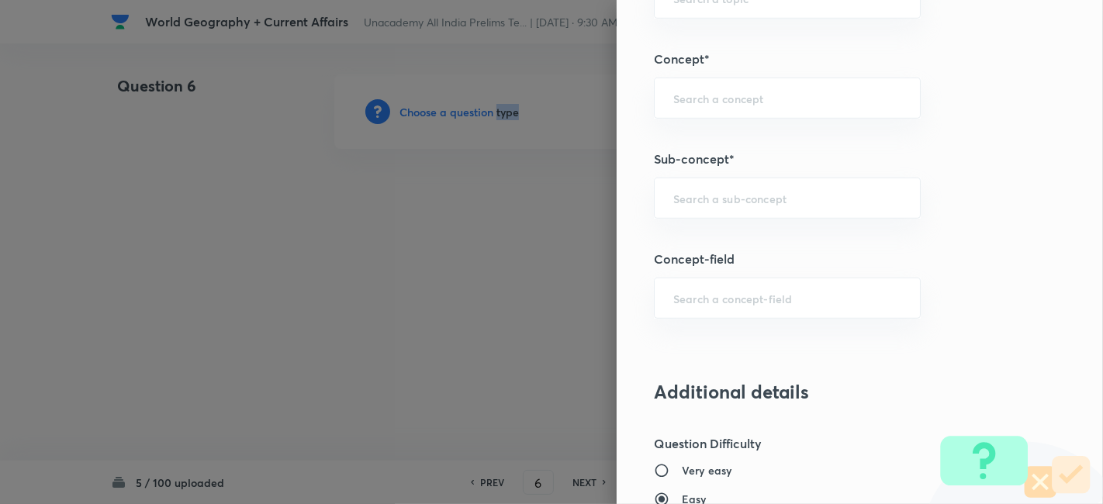
scroll to position [862, 0]
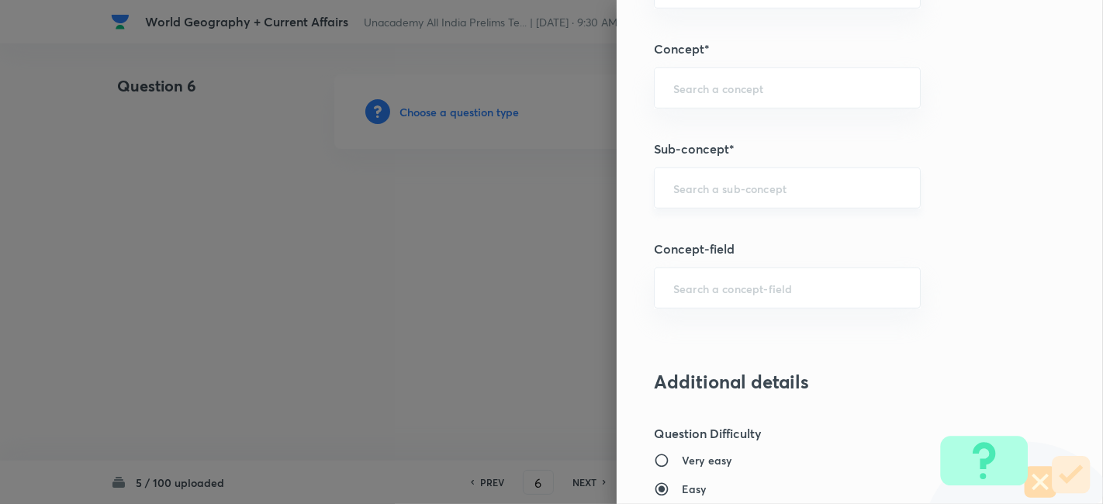
click at [776, 184] on input "text" at bounding box center [788, 188] width 228 height 15
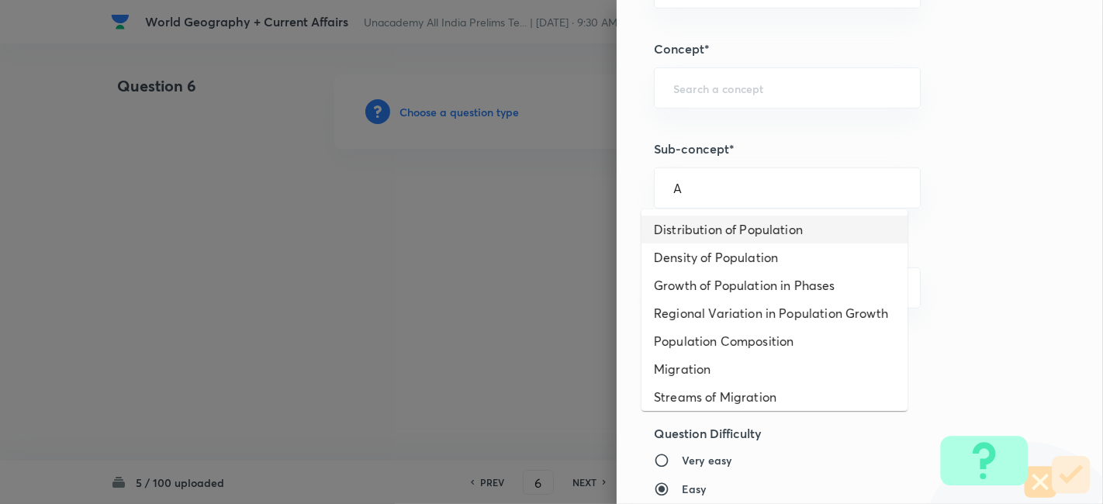
drag, startPoint x: 771, startPoint y: 206, endPoint x: 767, endPoint y: 220, distance: 15.2
click at [767, 220] on li "Distribution of Population" at bounding box center [775, 230] width 266 height 28
type input "Distribution of Population"
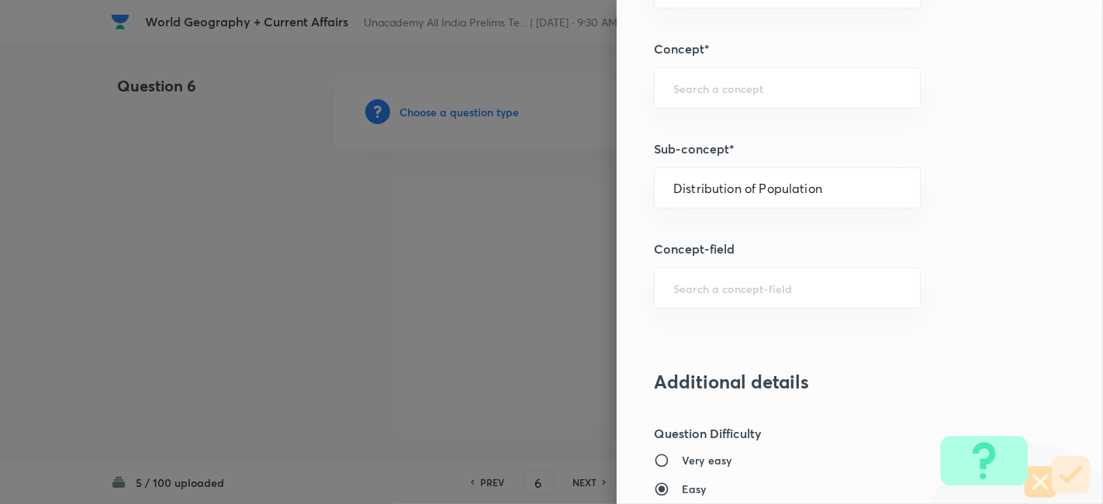
type input "Geography"
type input "Human Geography"
type input "Population:Growth and Composition"
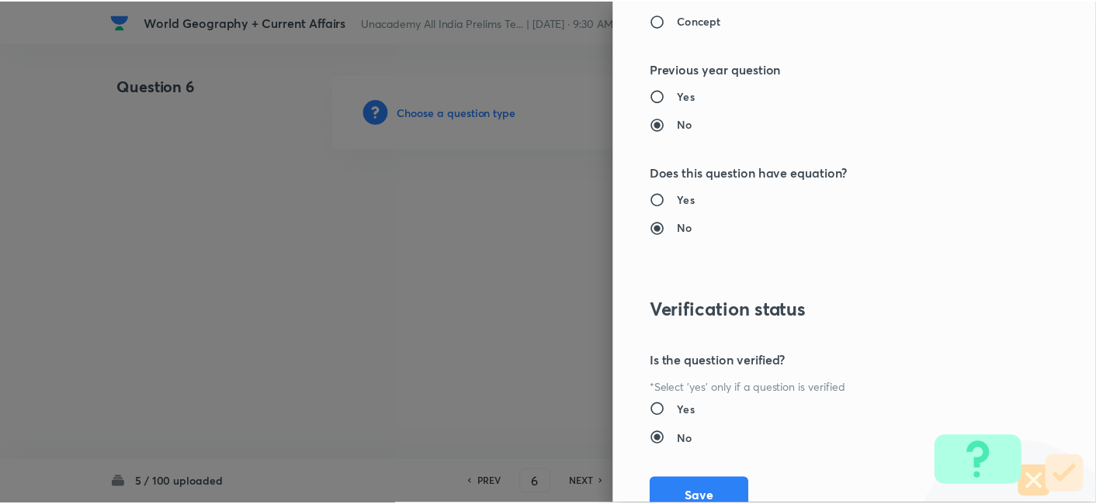
scroll to position [1552, 0]
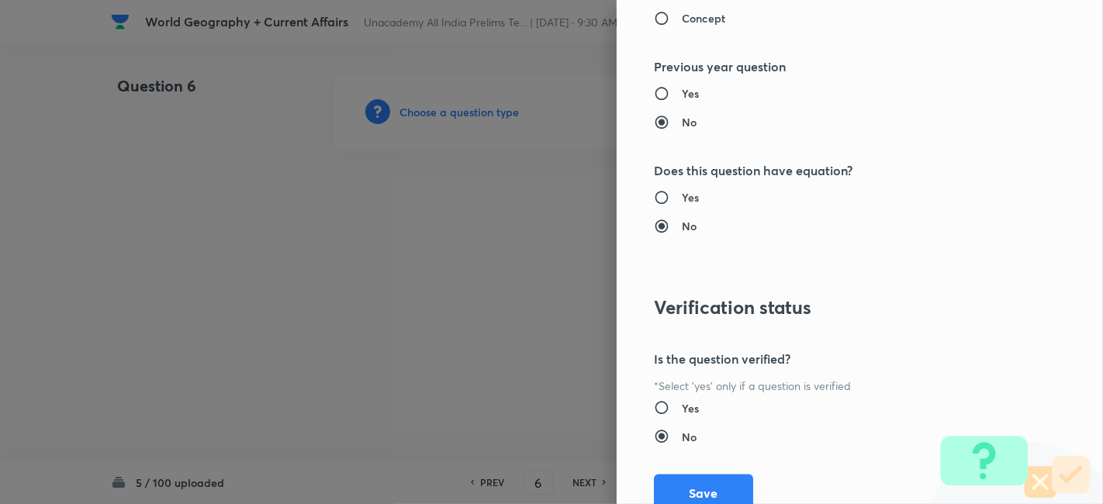
click at [684, 477] on button "Save" at bounding box center [703, 493] width 99 height 37
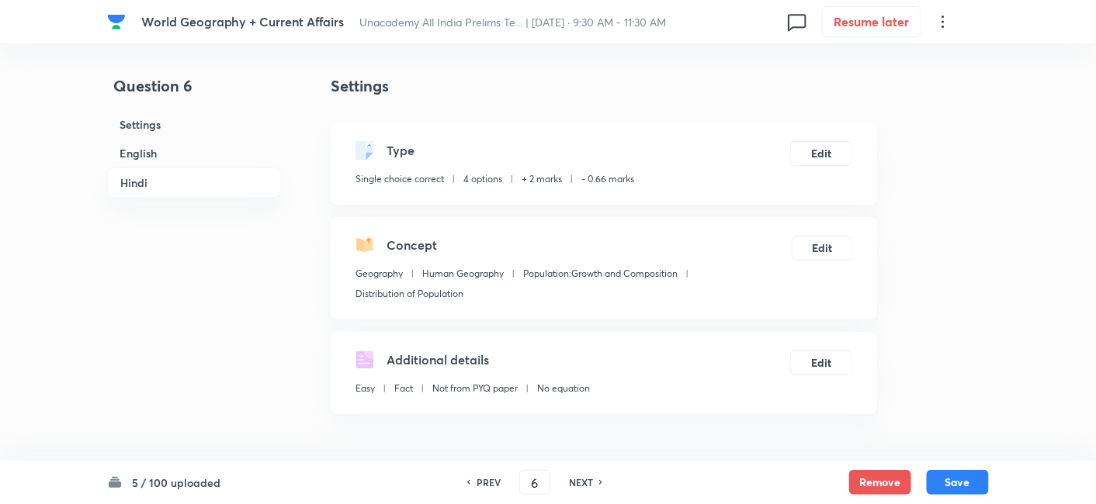
click at [192, 151] on h6 "English" at bounding box center [194, 153] width 174 height 29
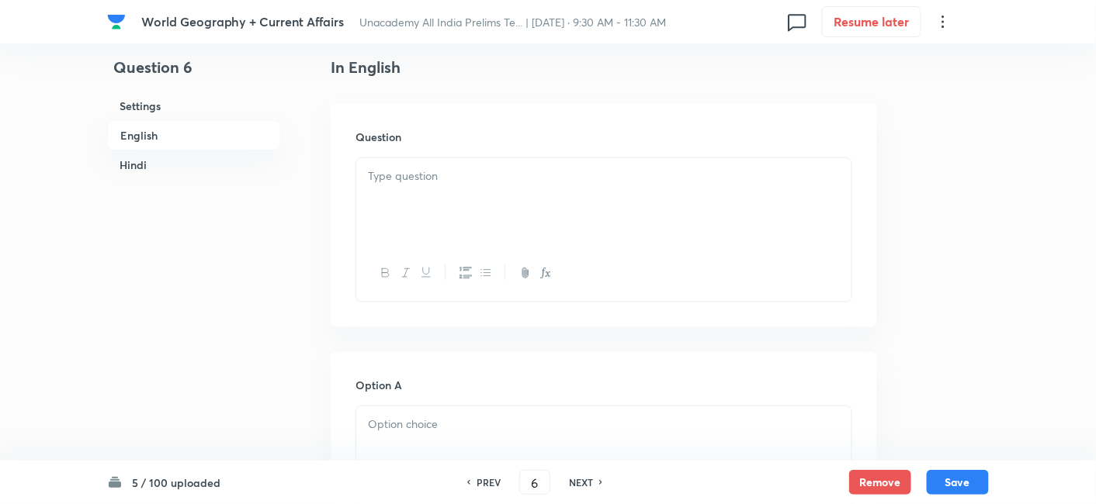
click at [405, 177] on p at bounding box center [604, 177] width 472 height 18
click at [537, 205] on div at bounding box center [603, 201] width 495 height 87
paste div
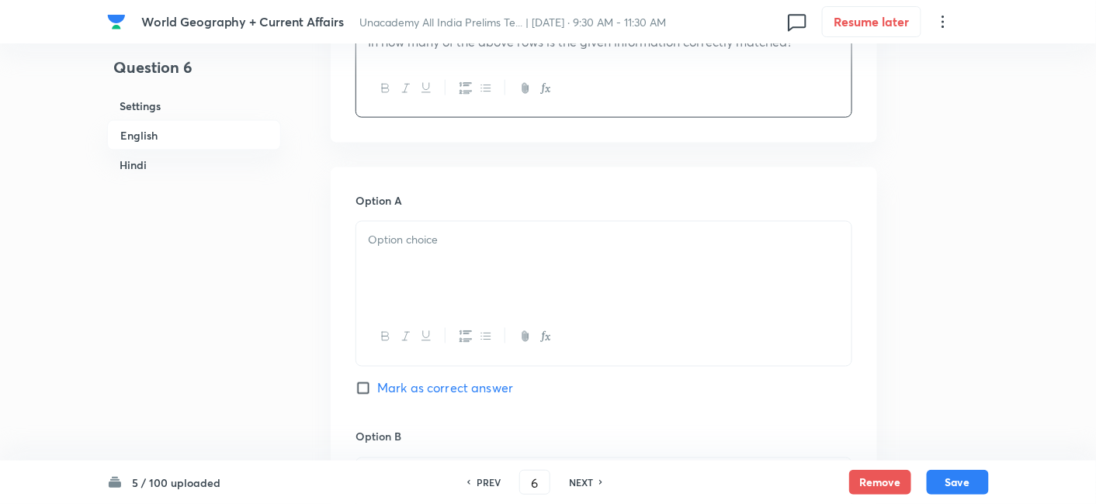
scroll to position [679, 0]
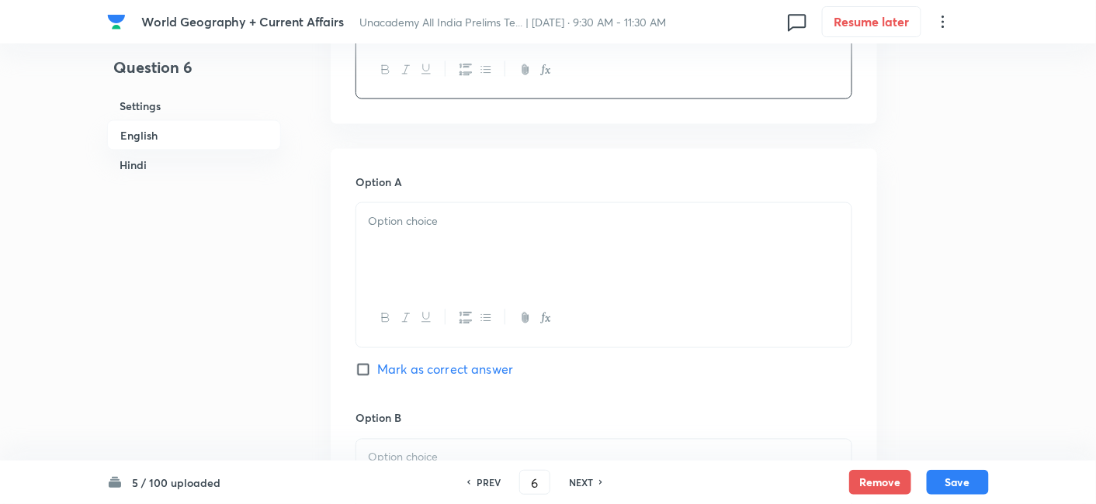
click at [443, 261] on div at bounding box center [603, 246] width 495 height 87
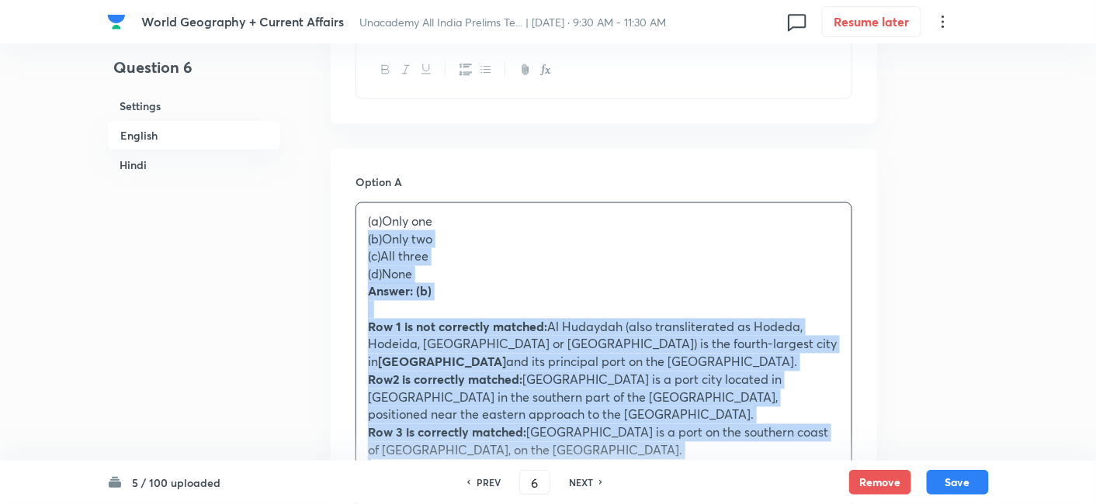
drag, startPoint x: 368, startPoint y: 255, endPoint x: 339, endPoint y: 241, distance: 31.9
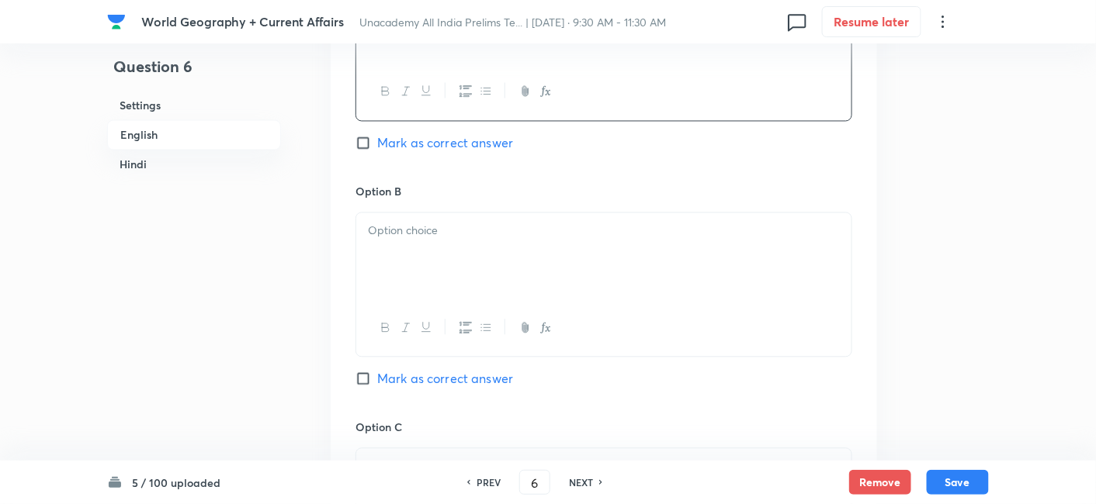
scroll to position [1024, 0]
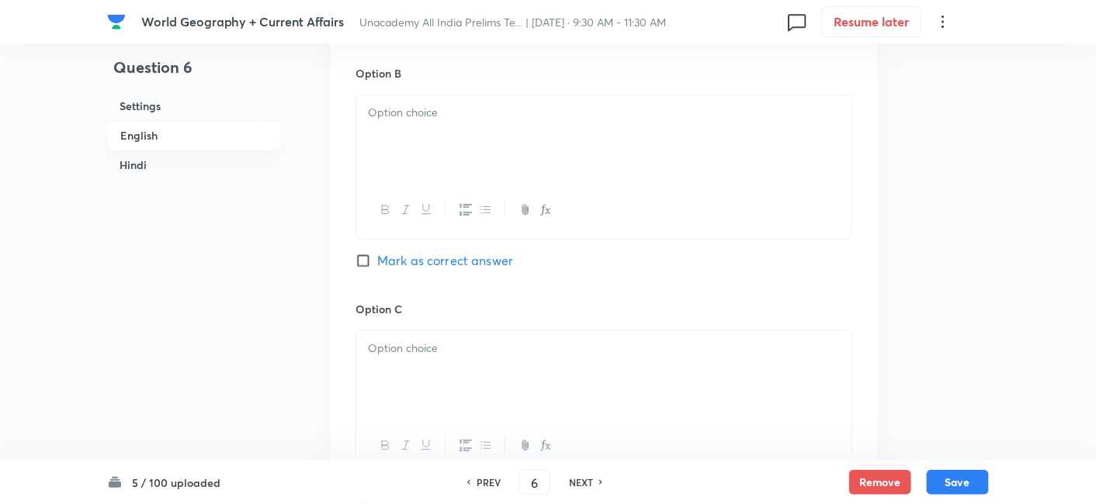
click at [427, 145] on div at bounding box center [603, 138] width 495 height 87
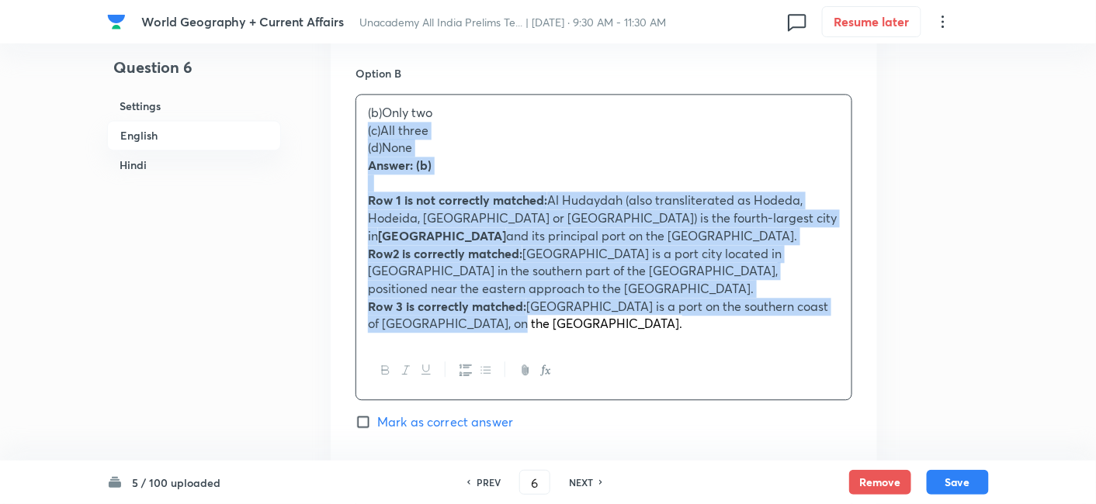
click at [340, 131] on div "Option A Only one Mark as correct answer Option B (b)Only two (c)All three (d)N…" at bounding box center [604, 366] width 546 height 1124
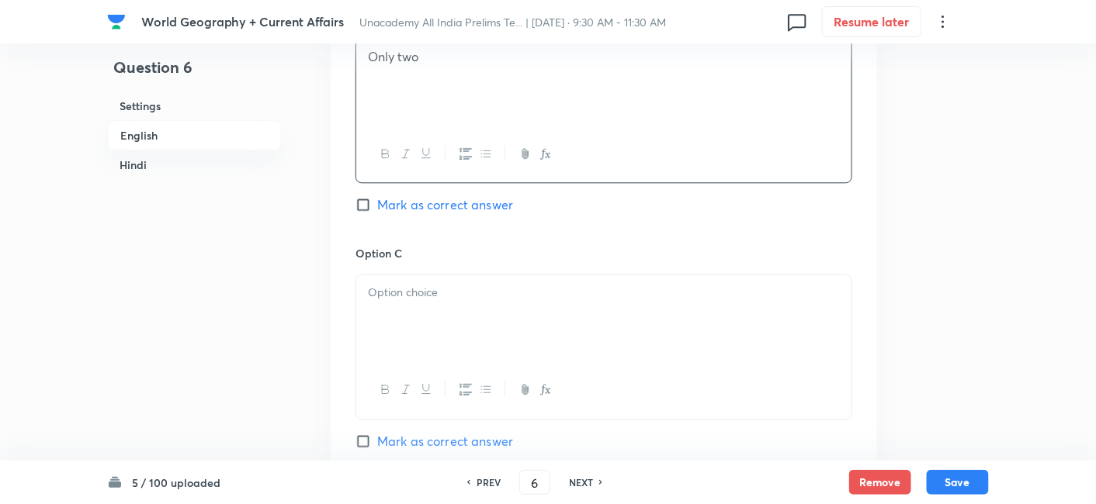
scroll to position [1110, 0]
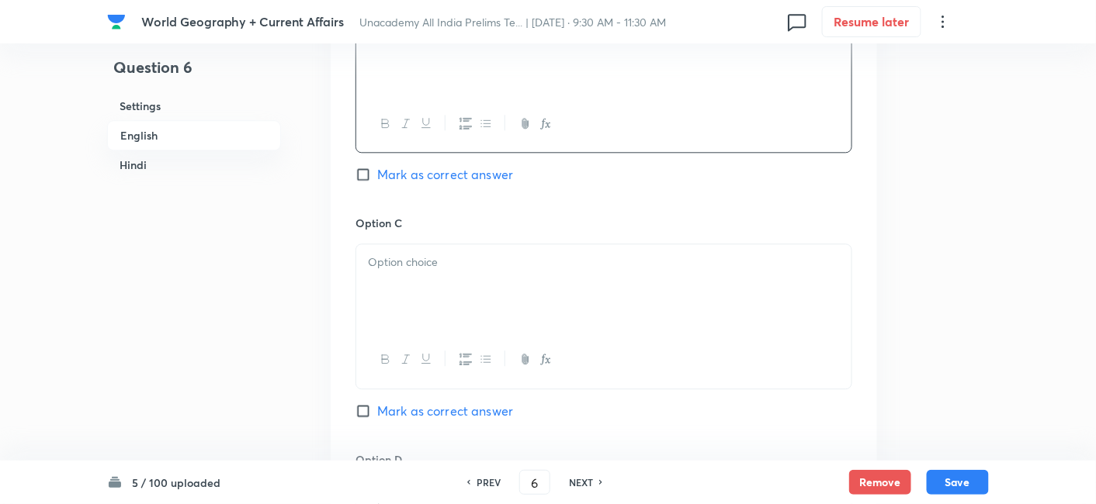
click at [438, 271] on div at bounding box center [603, 287] width 495 height 87
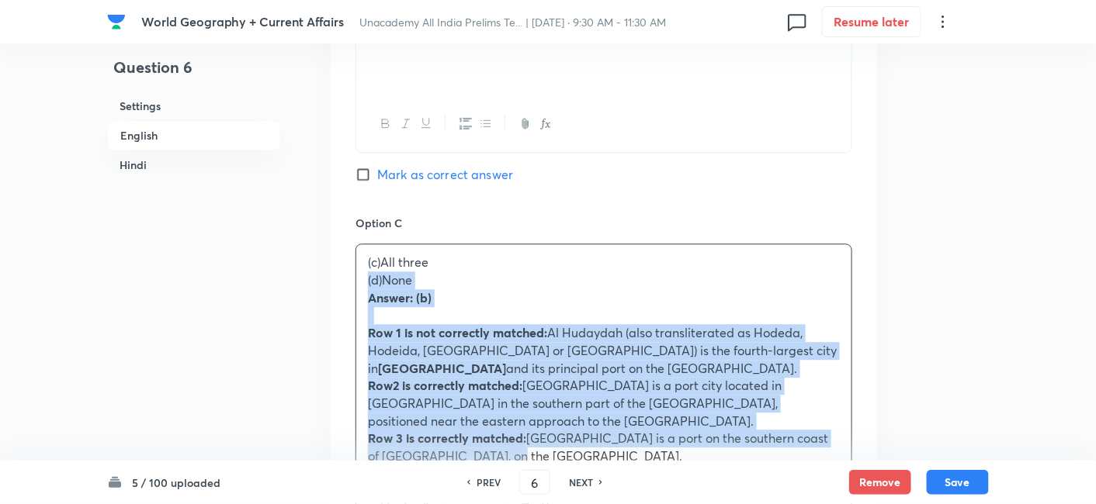
click at [349, 277] on div "Option A Only one Mark as correct answer Option B Only two Mark as correct answ…" at bounding box center [604, 271] width 546 height 1106
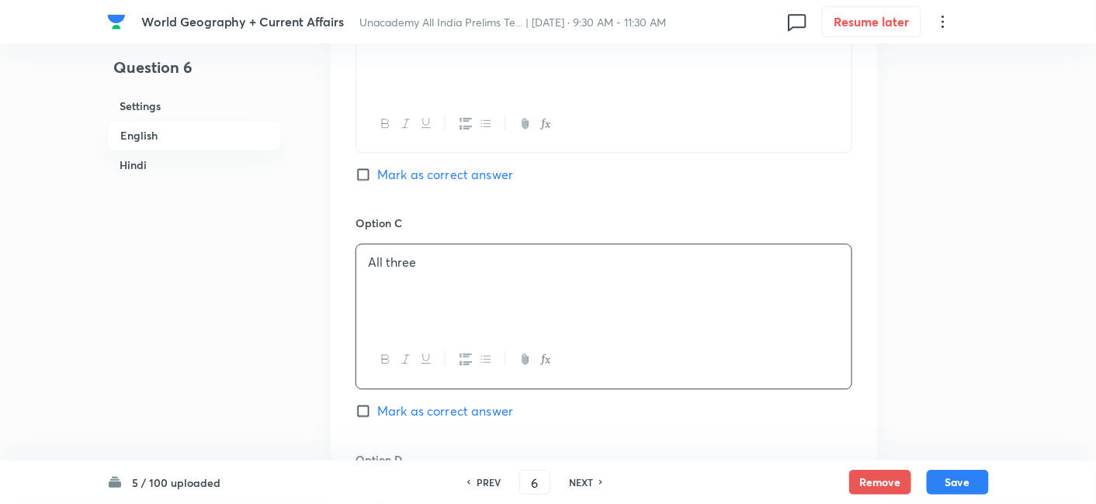
click at [393, 167] on span "Mark as correct answer" at bounding box center [445, 174] width 136 height 19
click at [377, 167] on input "Mark as correct answer" at bounding box center [366, 175] width 22 height 16
checkbox input "true"
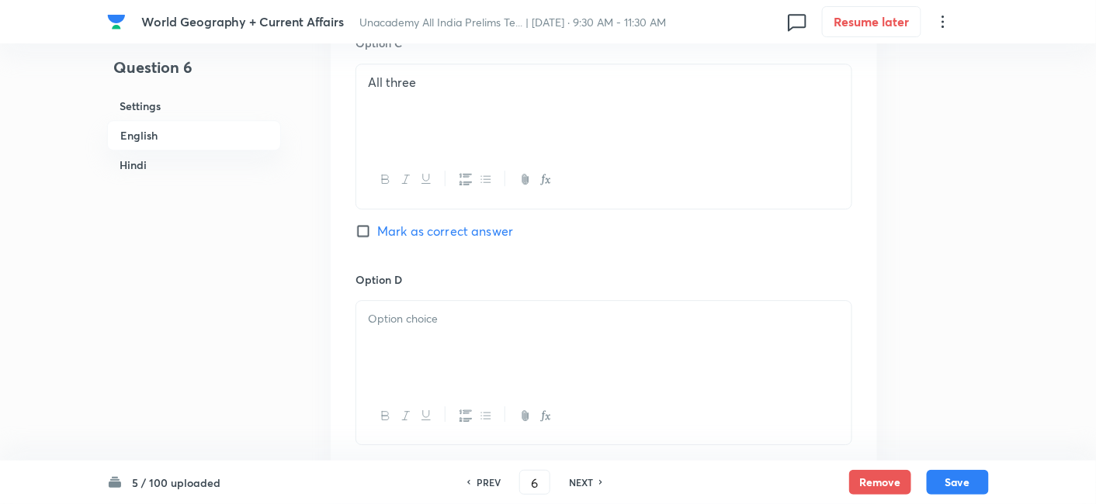
scroll to position [1369, 0]
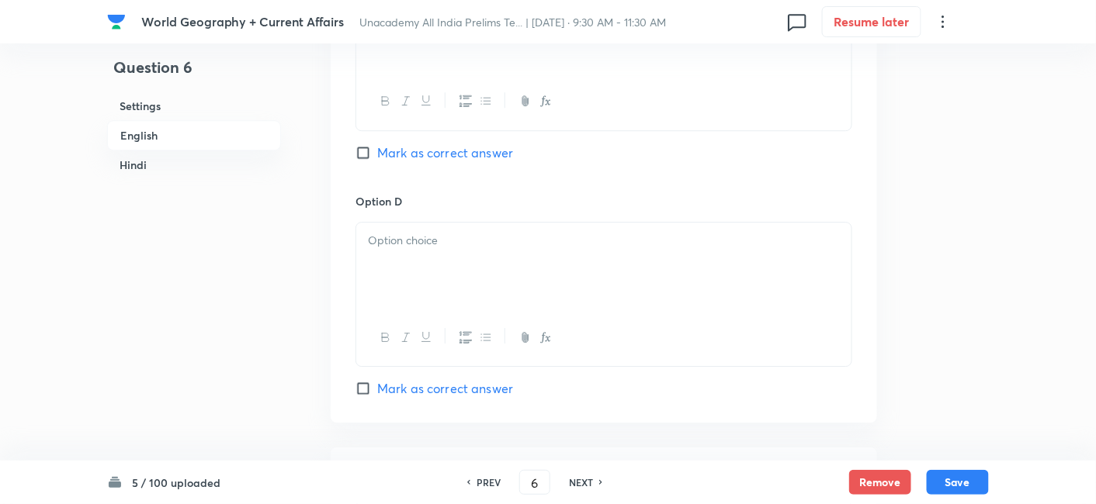
click at [433, 272] on div at bounding box center [603, 266] width 495 height 87
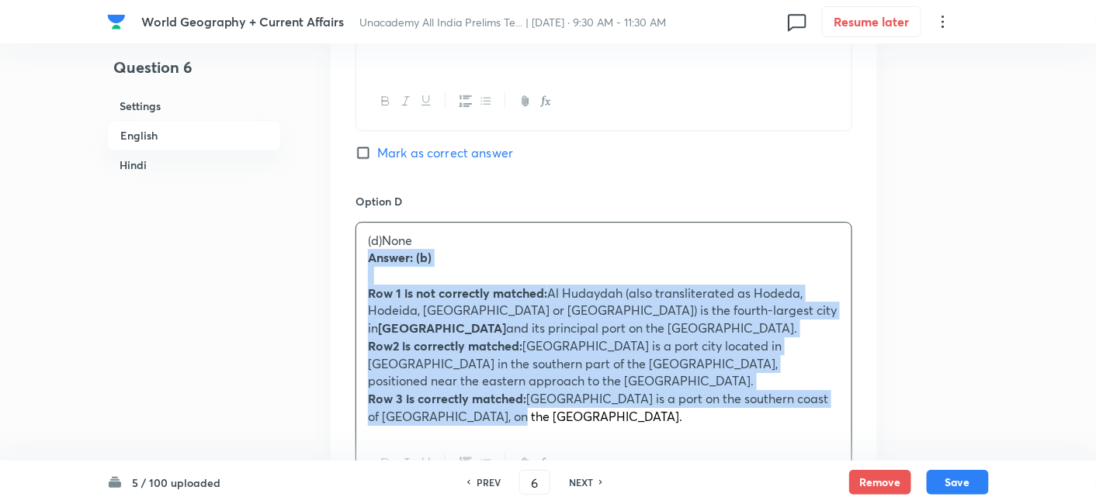
drag, startPoint x: 389, startPoint y: 261, endPoint x: 348, endPoint y: 249, distance: 42.7
click at [348, 249] on div "Option A Only one Mark as correct answer Option B Only two Marked as correct Op…" at bounding box center [604, 3] width 546 height 1089
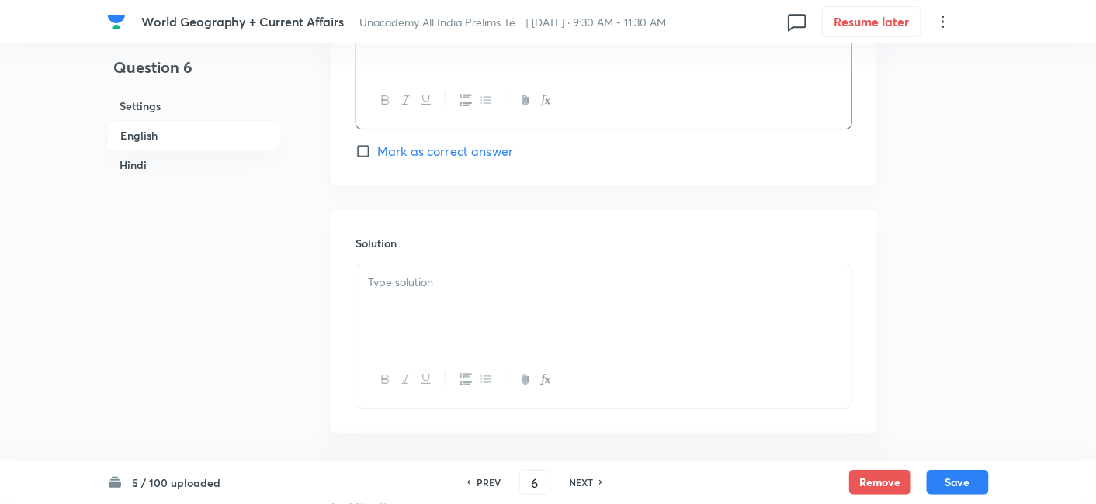
scroll to position [1627, 0]
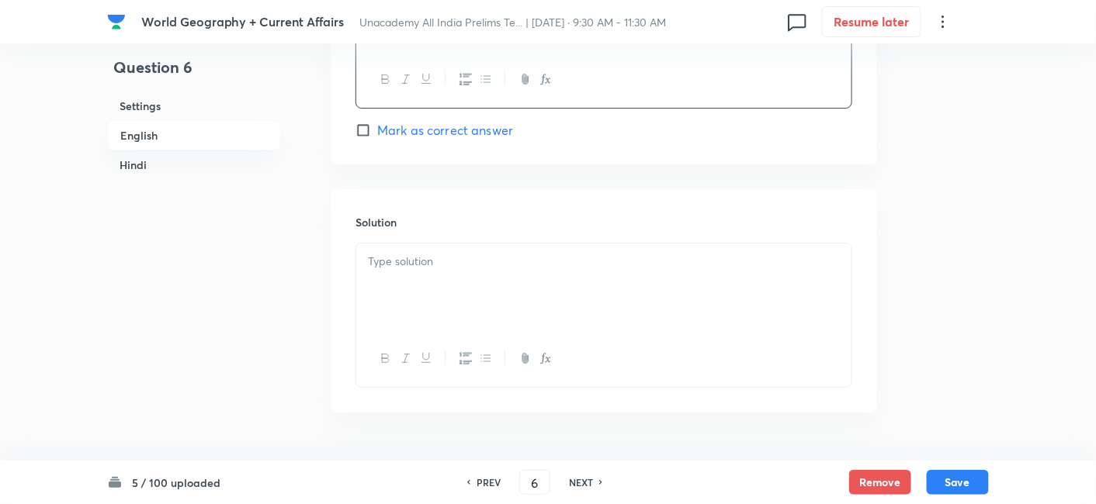
click at [430, 280] on div at bounding box center [603, 287] width 495 height 87
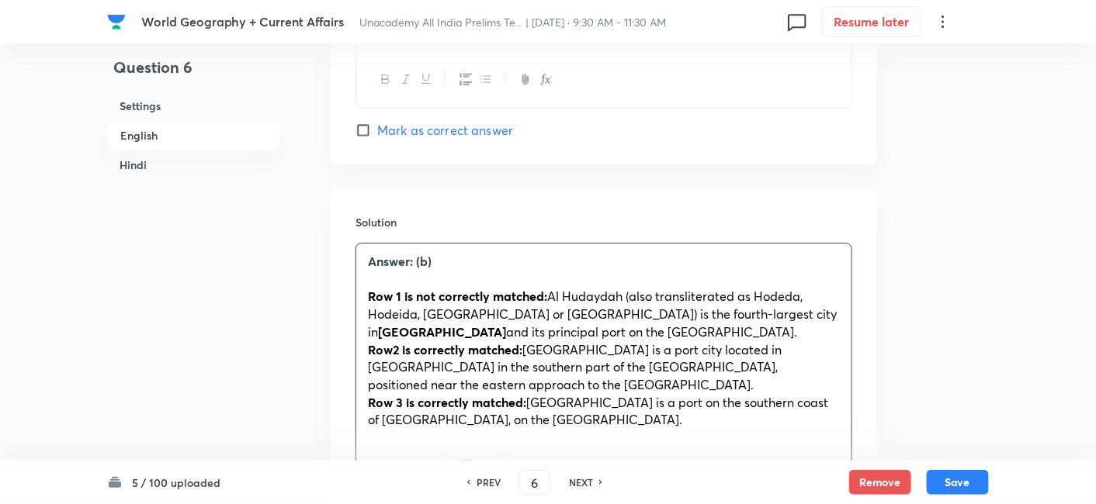
click at [159, 129] on h6 "English" at bounding box center [194, 135] width 174 height 30
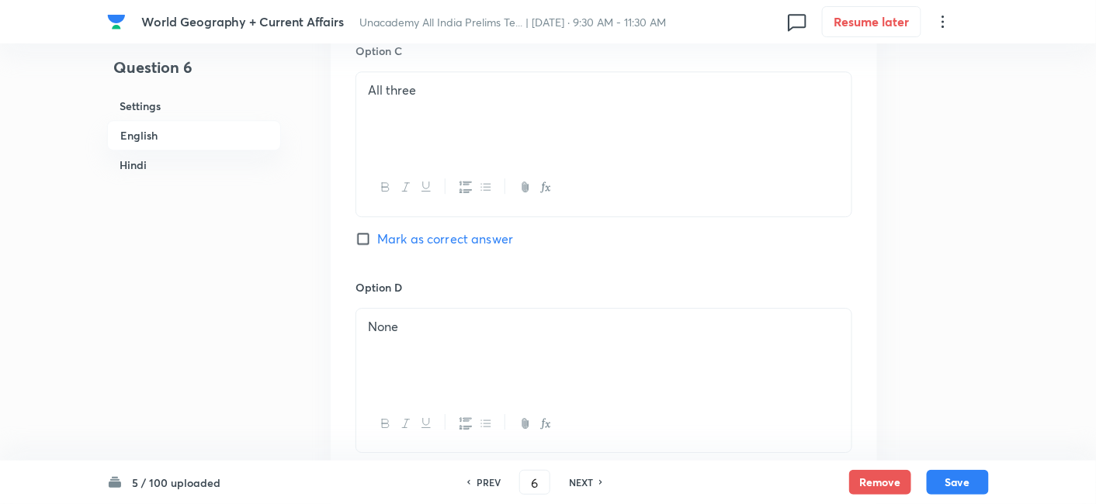
click at [233, 170] on h6 "Hindi" at bounding box center [194, 165] width 174 height 29
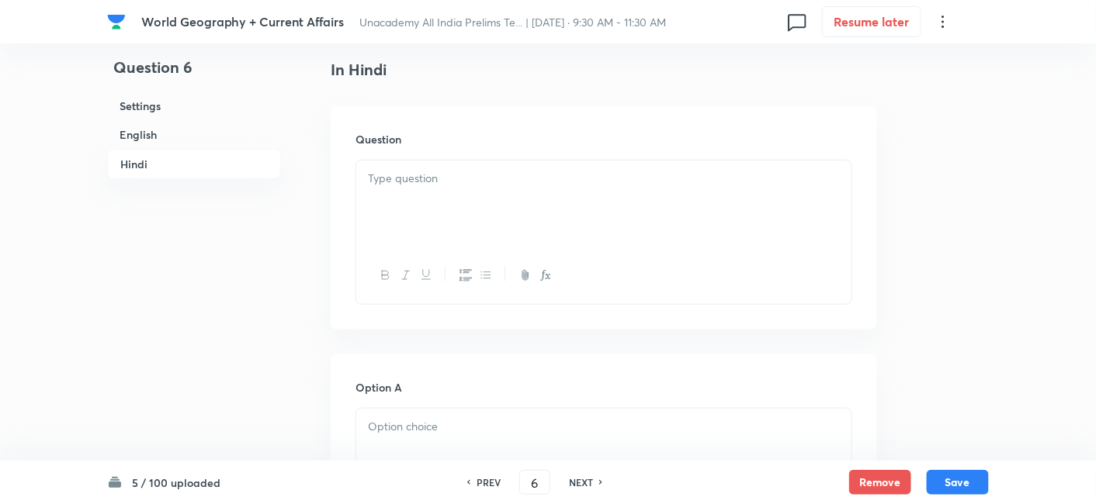
click at [441, 223] on div at bounding box center [603, 204] width 495 height 87
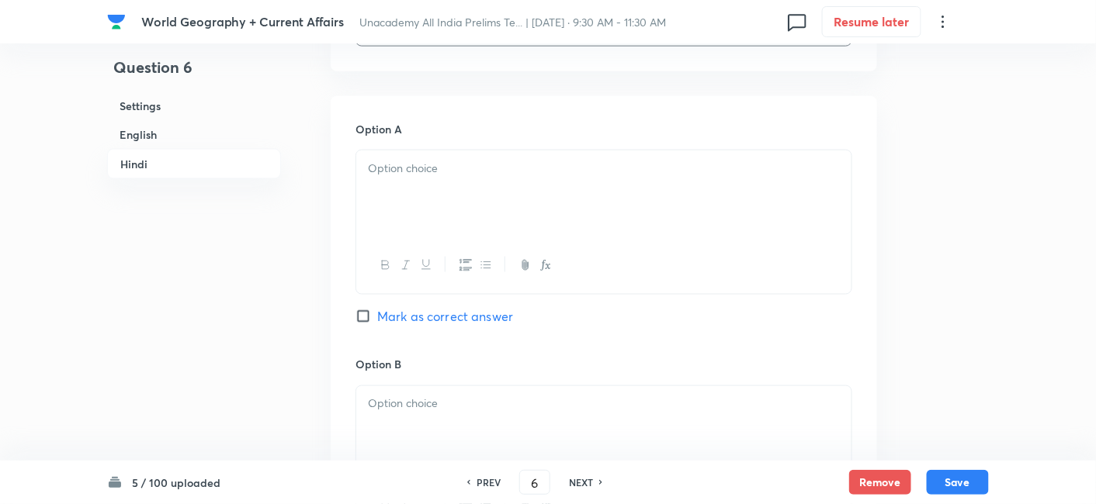
drag, startPoint x: 471, startPoint y: 289, endPoint x: 467, endPoint y: 261, distance: 28.2
click at [469, 288] on div at bounding box center [603, 265] width 495 height 57
click at [459, 200] on div at bounding box center [603, 194] width 495 height 87
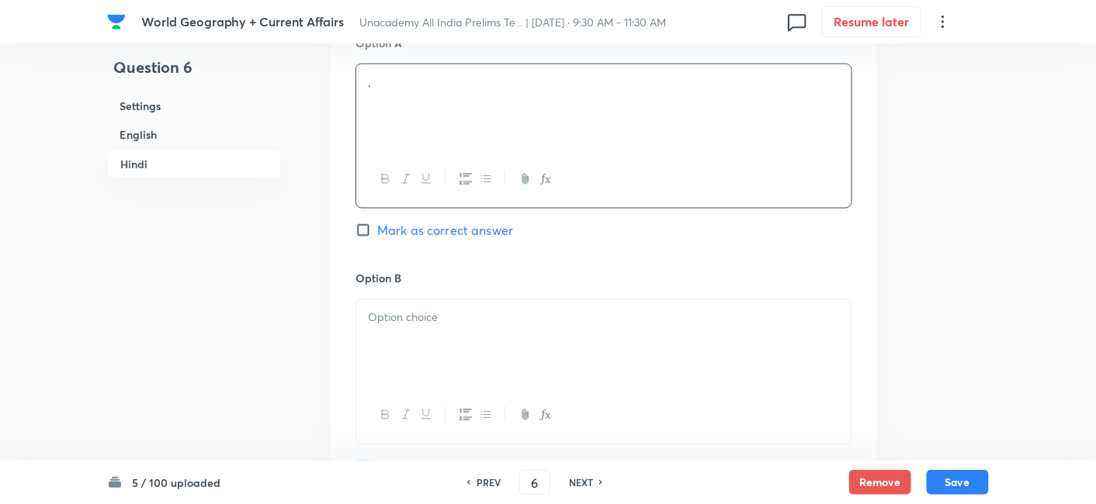
click at [455, 304] on div at bounding box center [603, 343] width 495 height 87
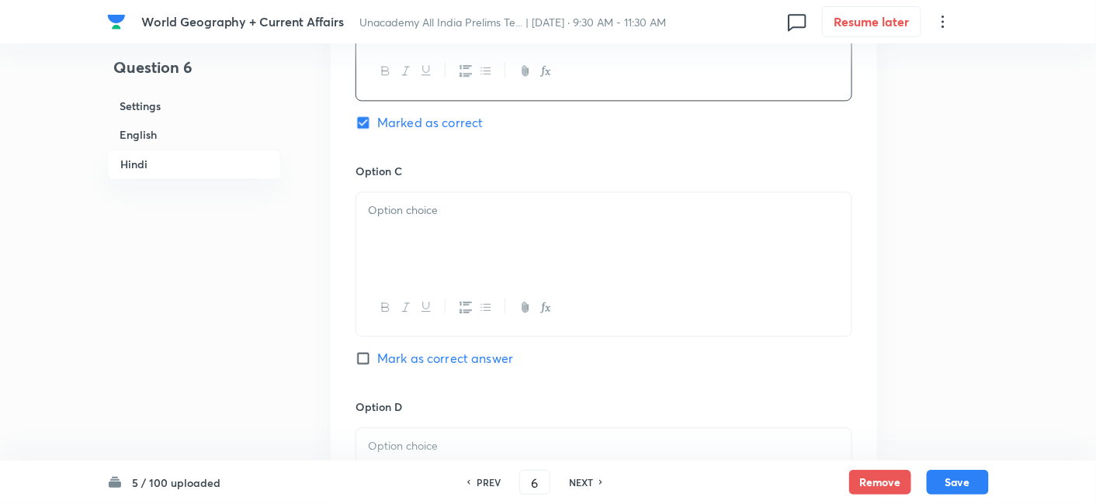
click at [443, 235] on div at bounding box center [603, 235] width 495 height 87
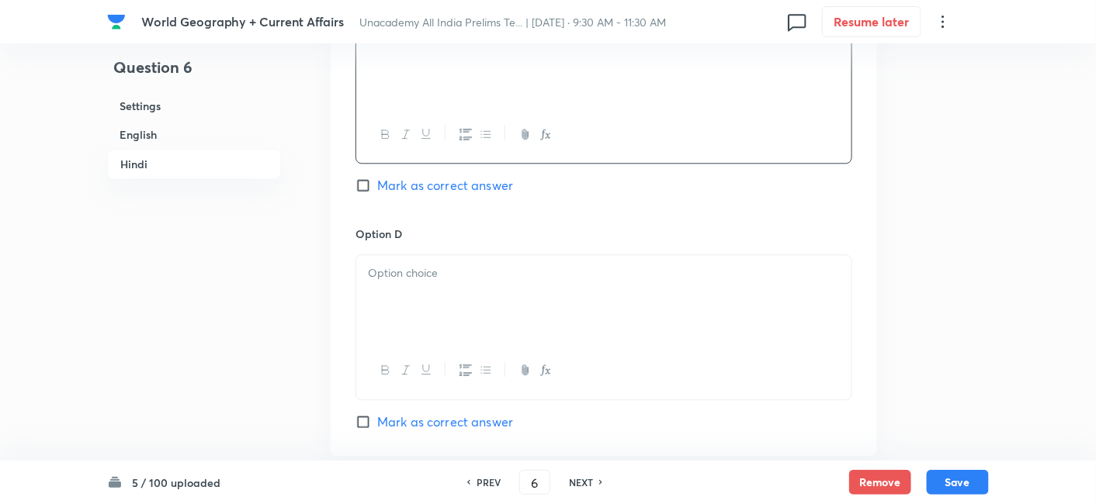
click at [450, 317] on div at bounding box center [603, 298] width 495 height 87
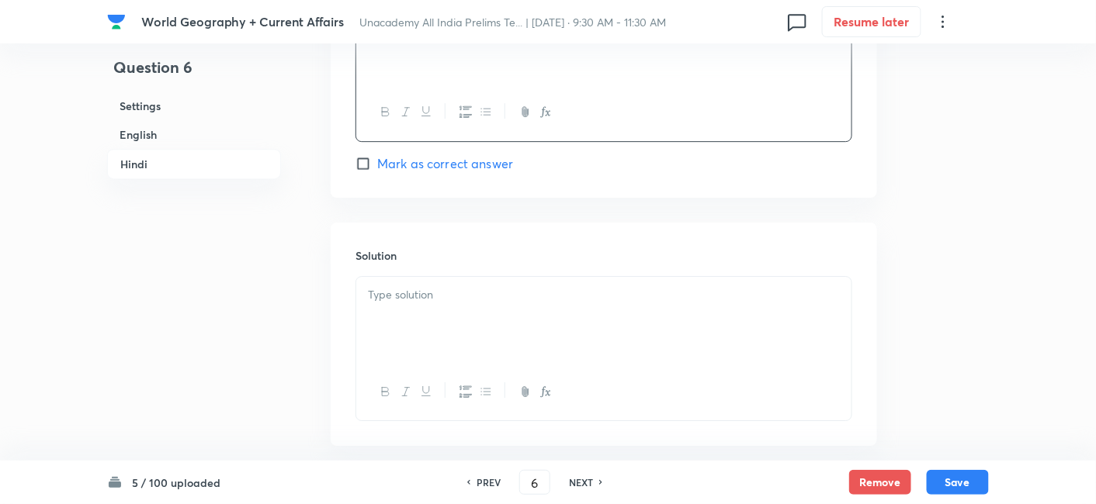
click at [450, 317] on div at bounding box center [603, 320] width 495 height 87
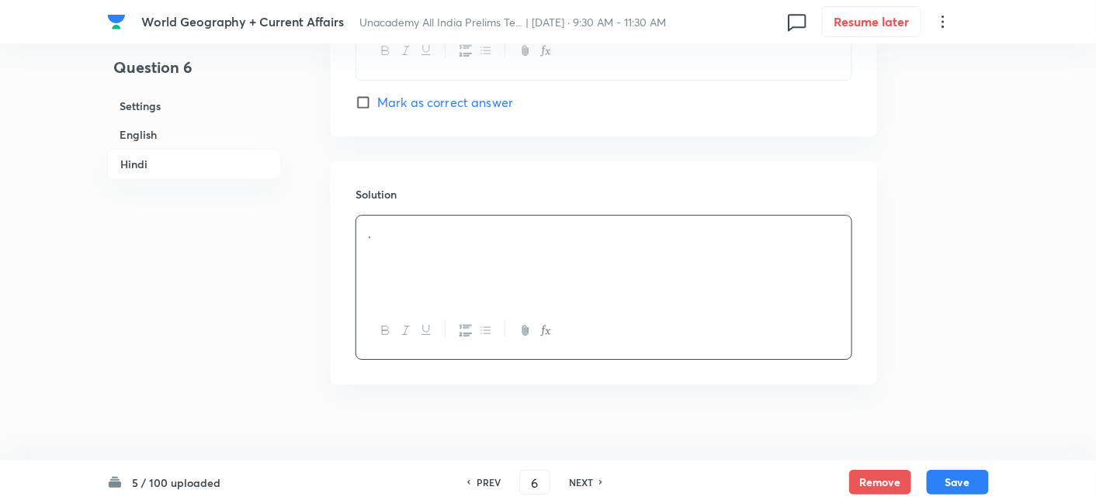
scroll to position [3347, 0]
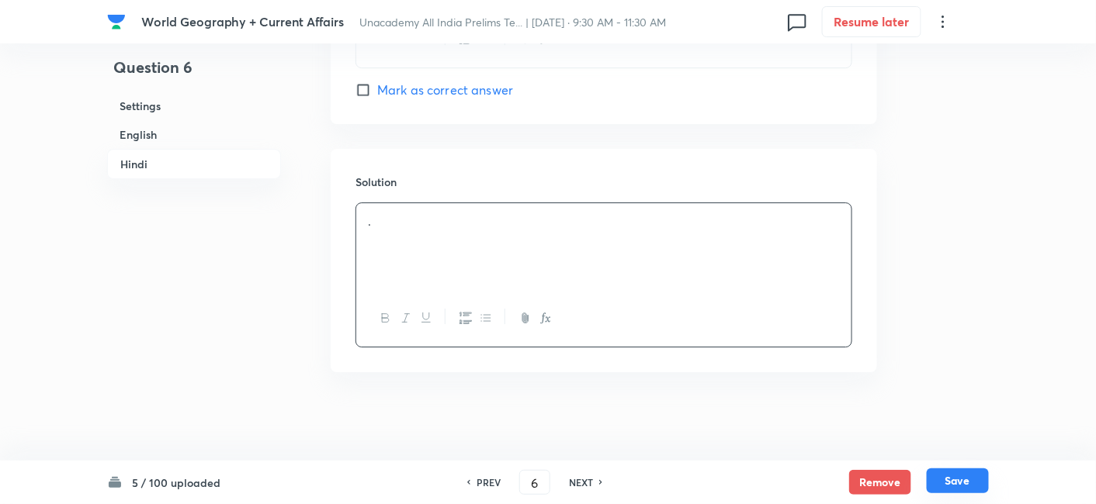
click at [947, 479] on button "Save" at bounding box center [957, 481] width 62 height 25
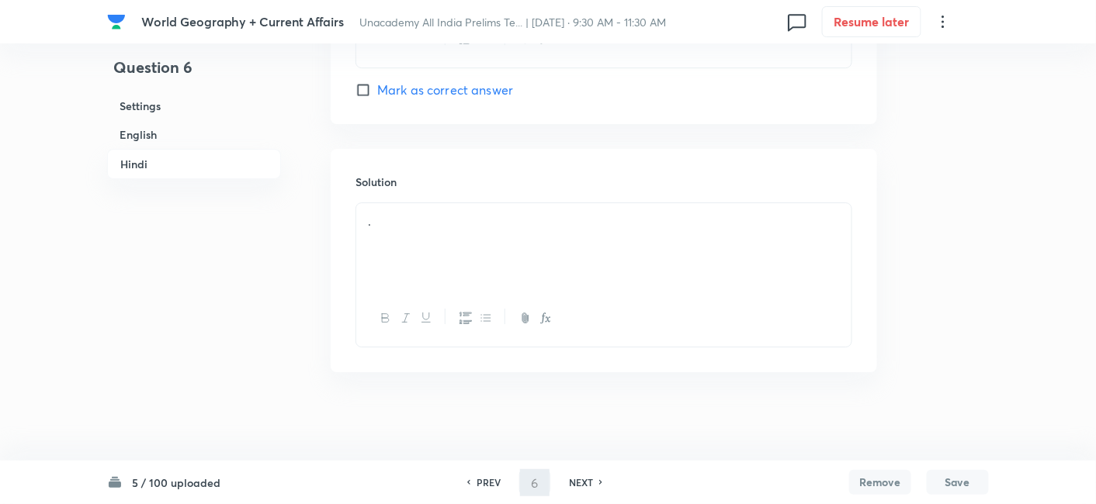
type input "7"
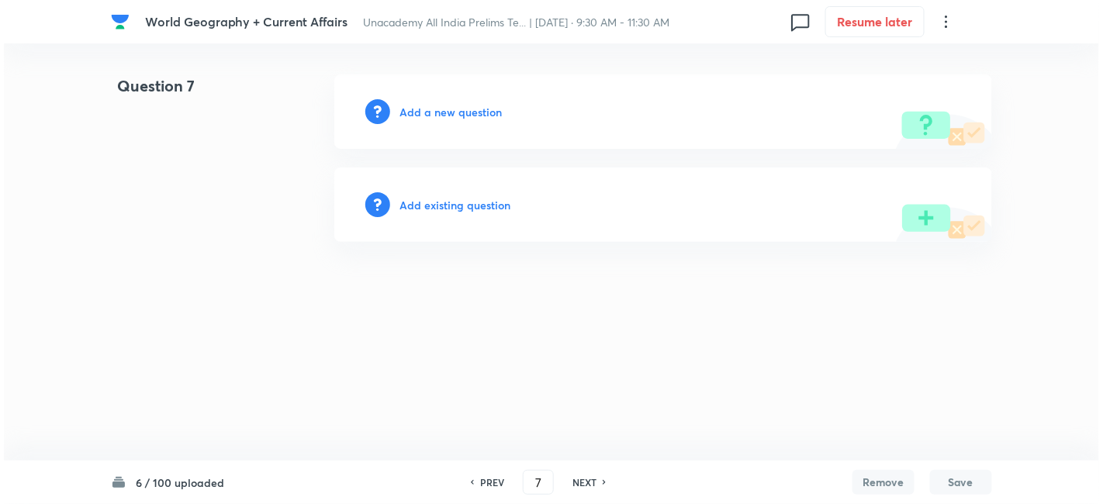
scroll to position [0, 0]
click at [445, 112] on h6 "Add a new question" at bounding box center [451, 112] width 102 height 16
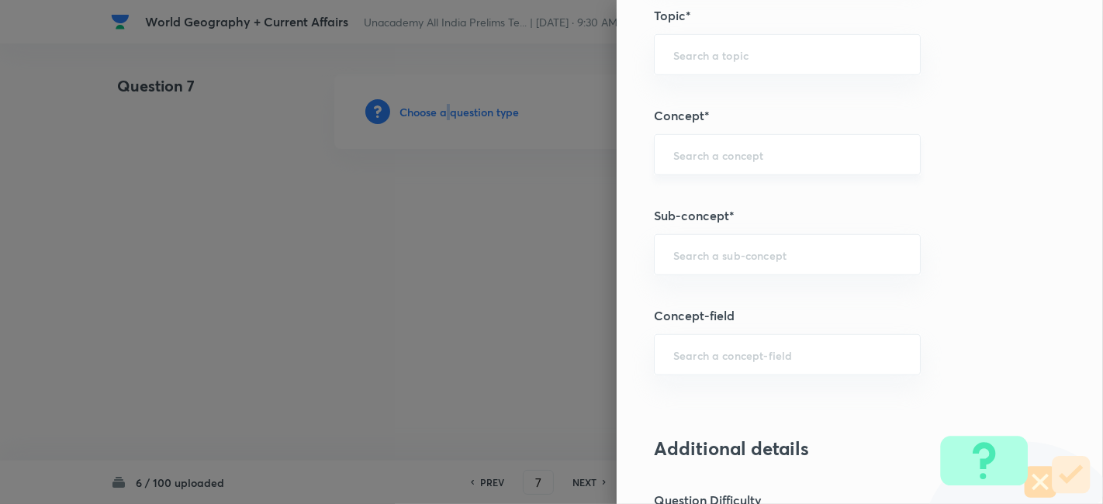
scroll to position [862, 0]
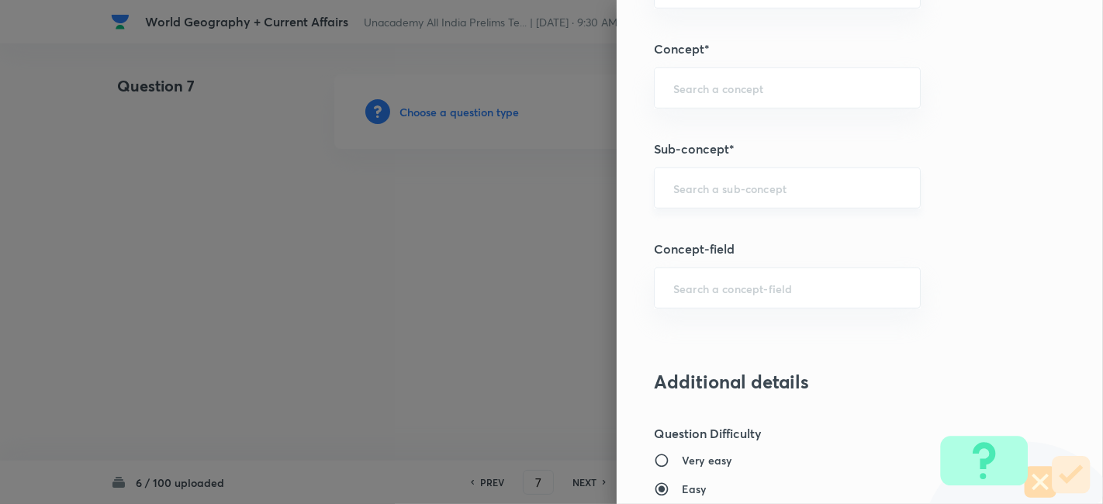
click at [764, 185] on input "text" at bounding box center [788, 188] width 228 height 15
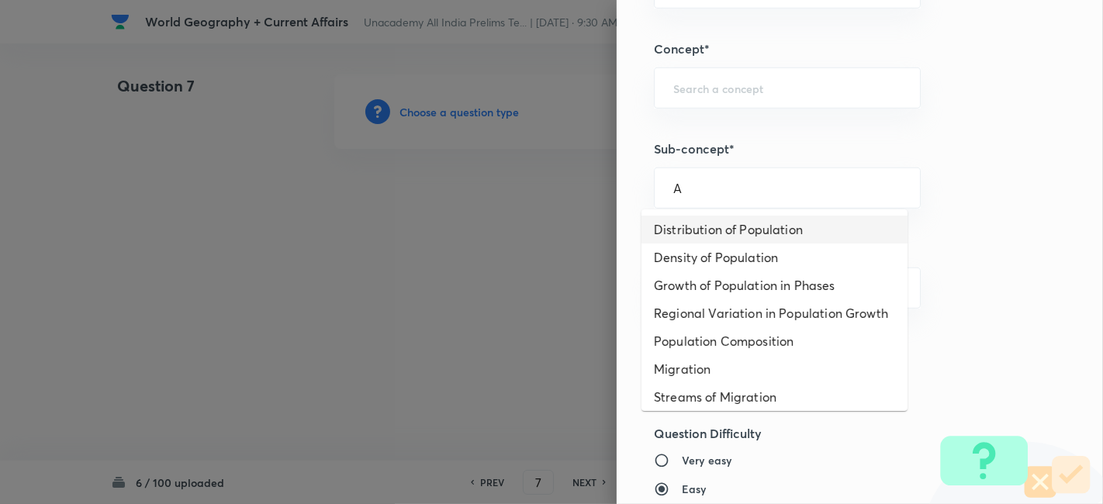
click at [753, 230] on li "Distribution of Population" at bounding box center [775, 230] width 266 height 28
type input "Distribution of Population"
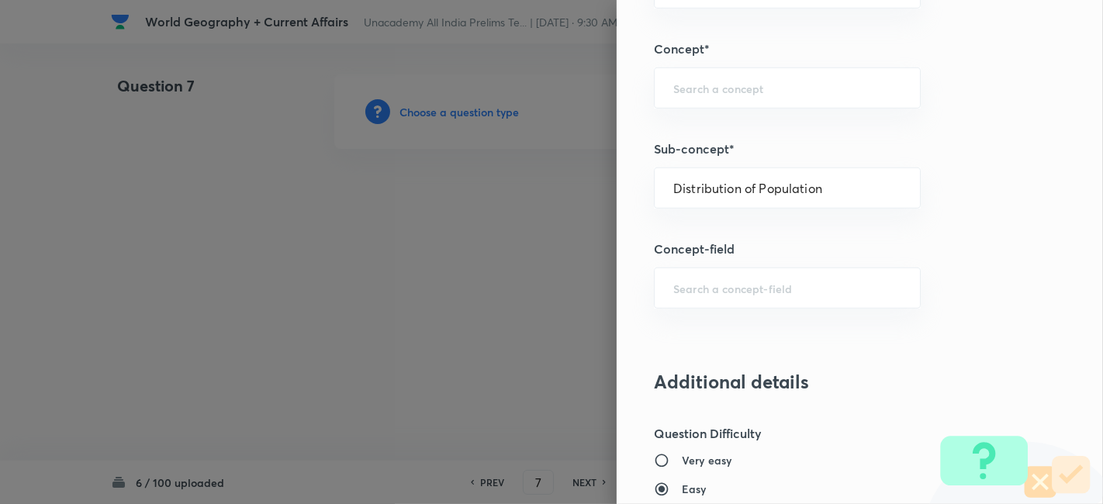
type input "Geography"
type input "Human Geography"
type input "Population:Growth and Composition"
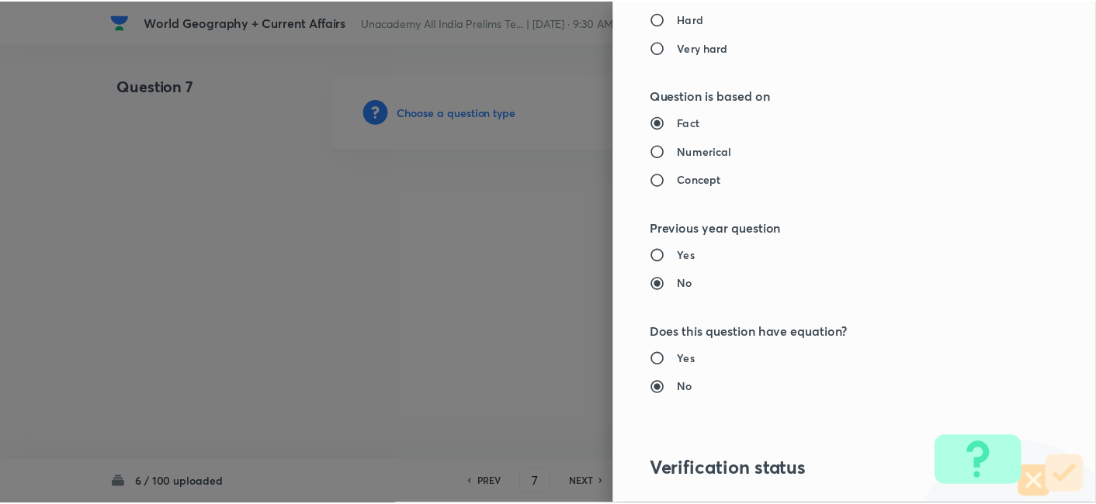
scroll to position [1606, 0]
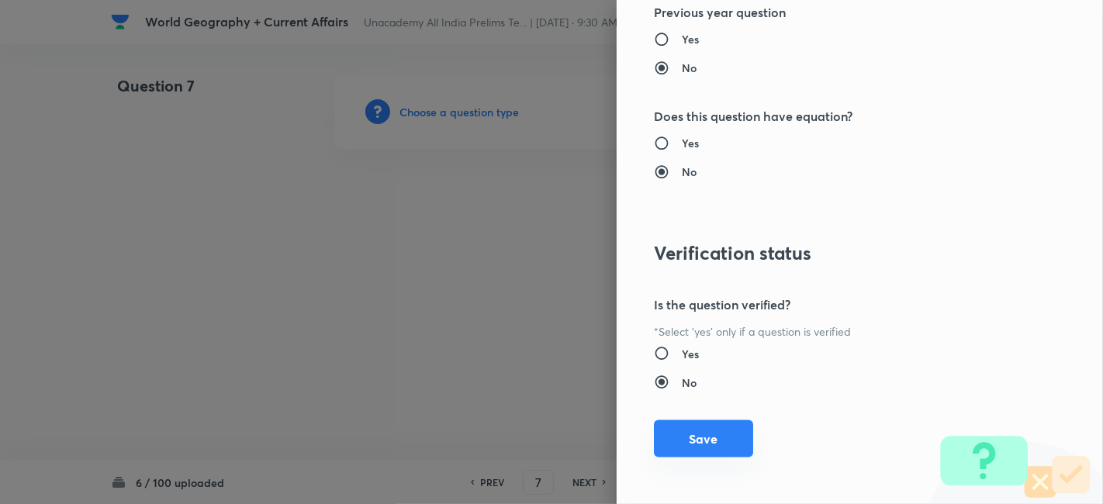
drag, startPoint x: 708, startPoint y: 424, endPoint x: 634, endPoint y: 378, distance: 87.2
click at [707, 425] on button "Save" at bounding box center [703, 439] width 99 height 37
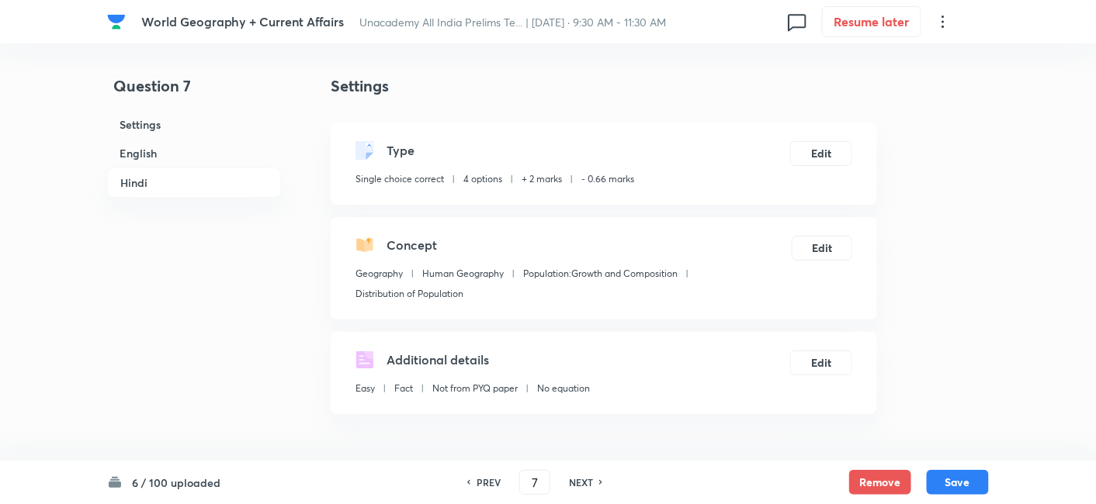
click at [195, 153] on h6 "English" at bounding box center [194, 153] width 174 height 29
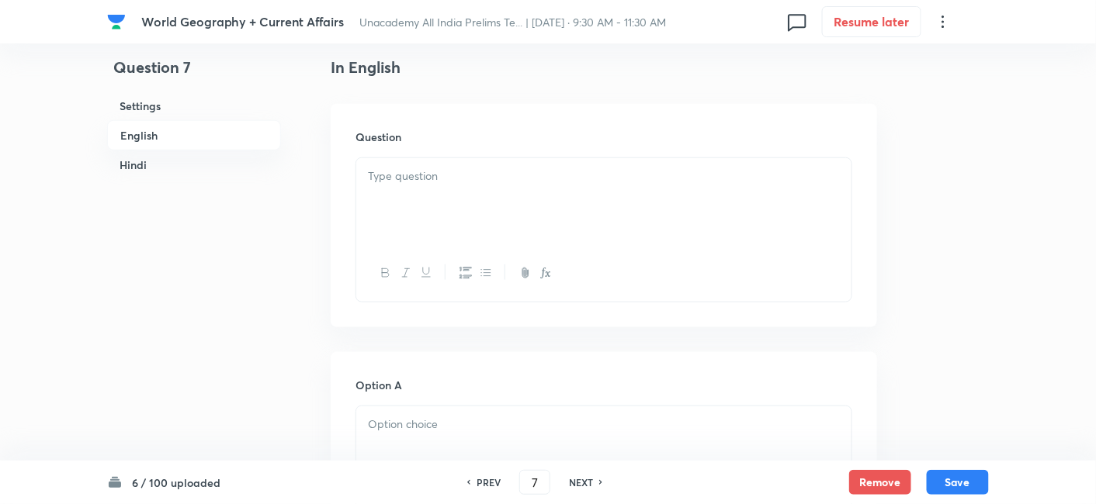
click at [441, 185] on div at bounding box center [603, 201] width 495 height 87
click at [184, 136] on h6 "English" at bounding box center [194, 135] width 174 height 30
click at [443, 206] on div at bounding box center [603, 201] width 495 height 87
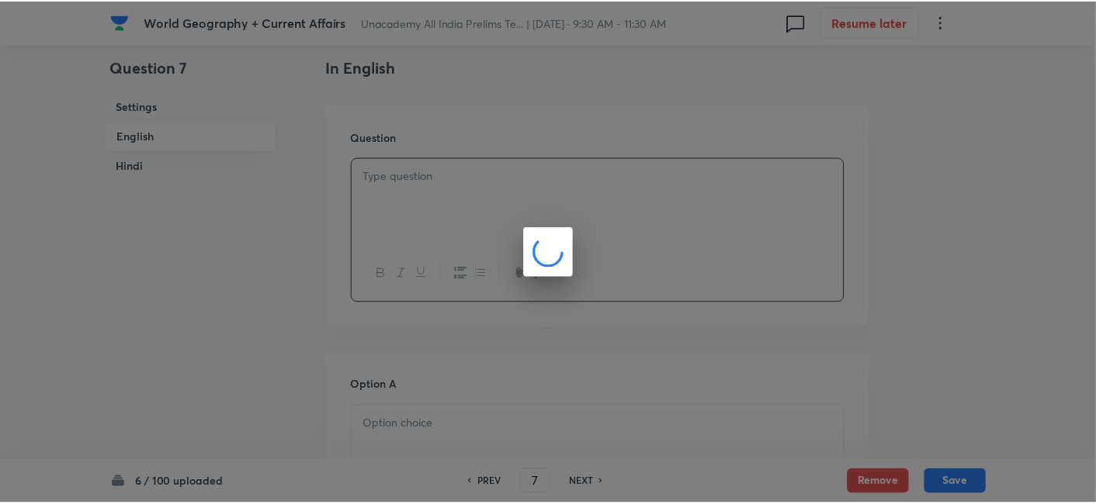
scroll to position [1114, 0]
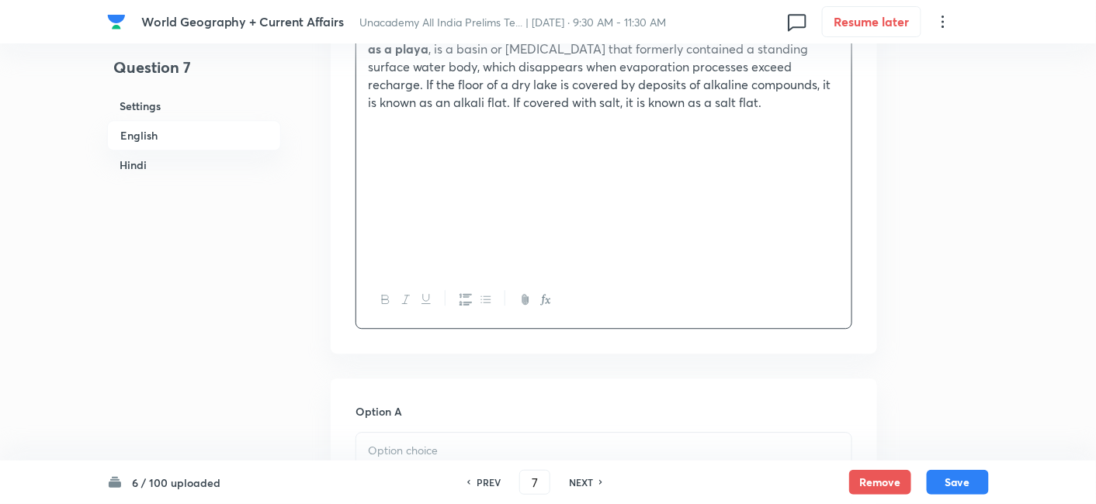
click at [722, 145] on p at bounding box center [604, 171] width 472 height 129
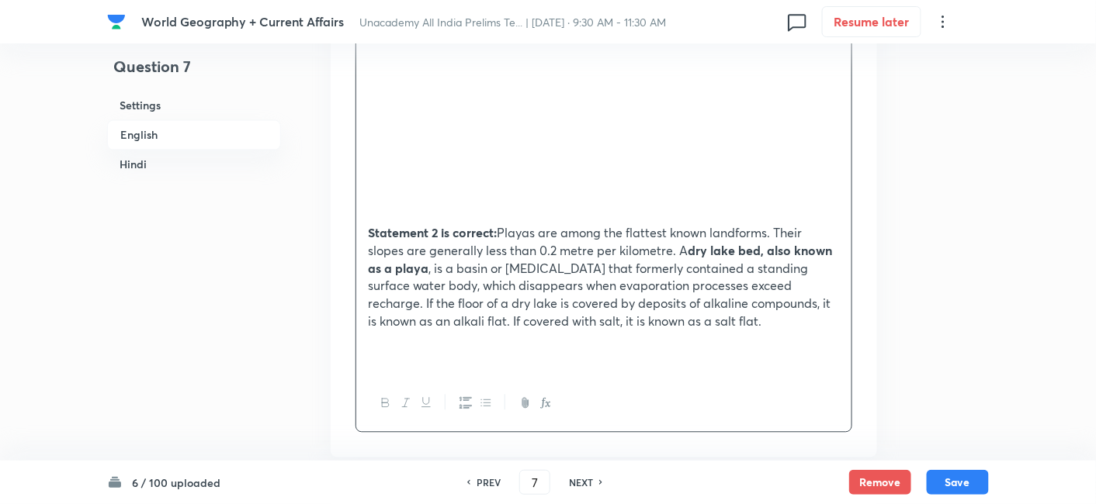
scroll to position [855, 0]
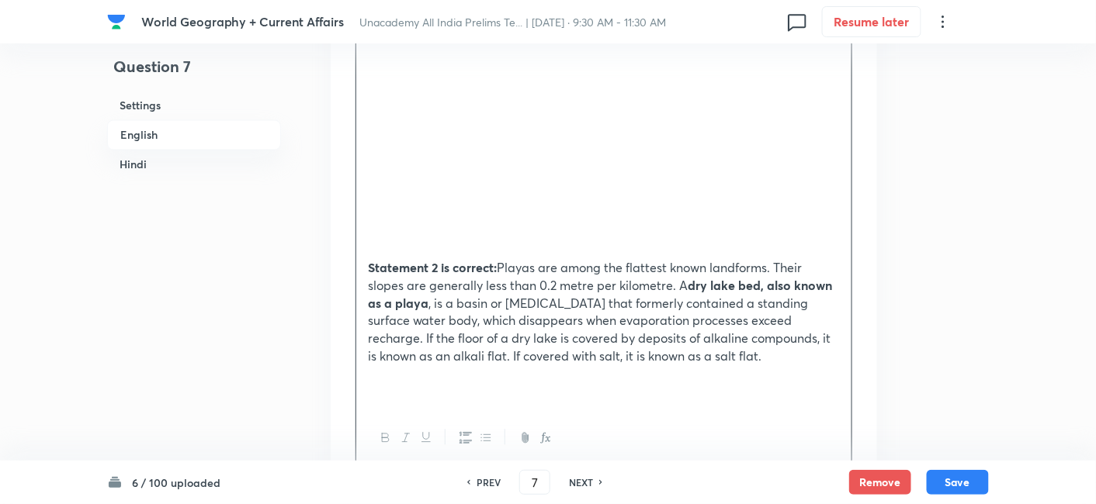
click at [780, 147] on img at bounding box center [604, 138] width 472 height 245
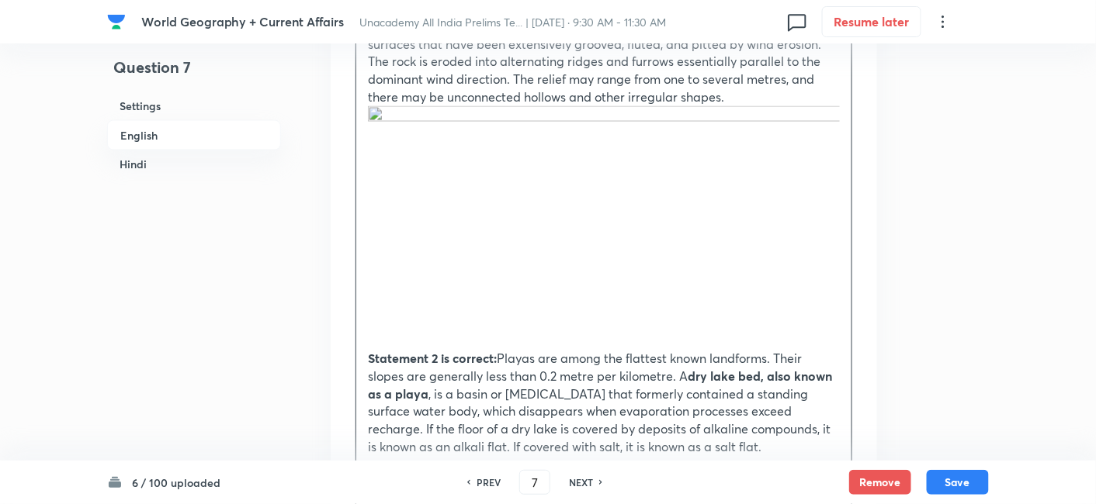
scroll to position [683, 0]
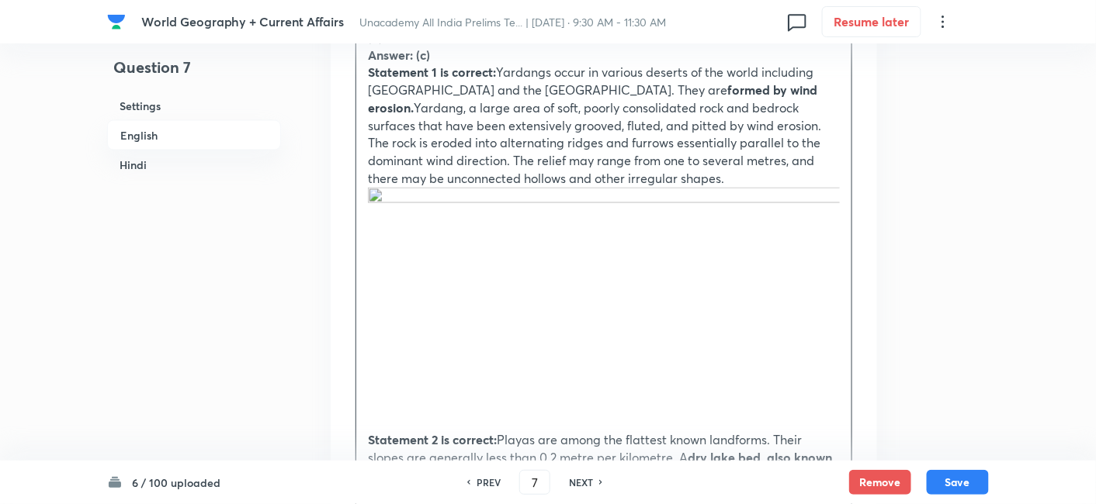
click at [844, 233] on div "Q7. Consider the following statements regarding desert landforms: Yardangs are …" at bounding box center [603, 239] width 495 height 687
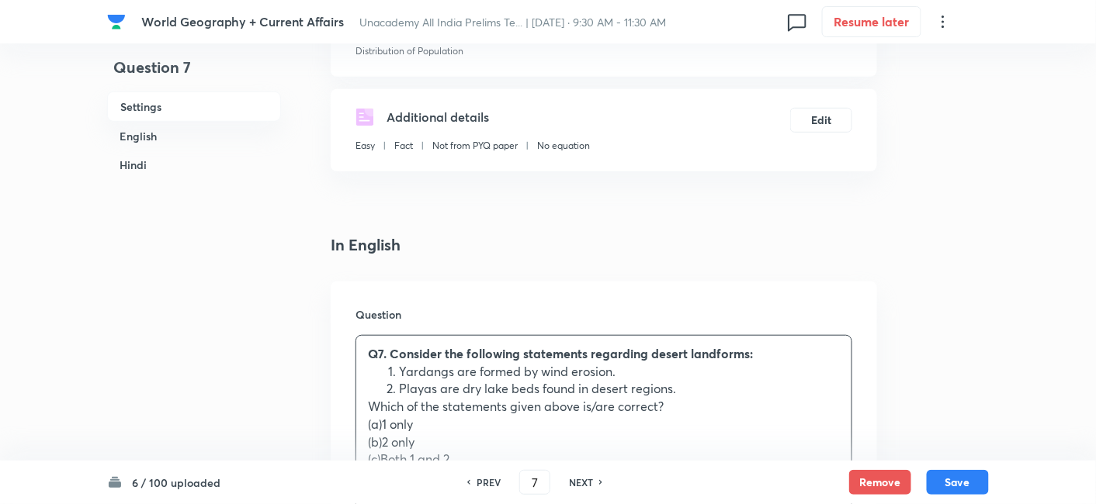
scroll to position [346, 0]
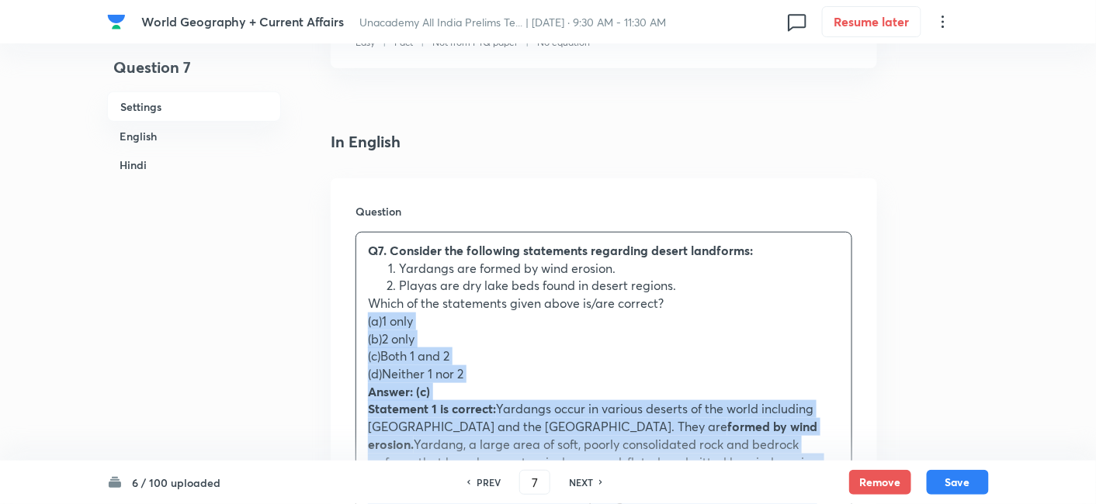
drag, startPoint x: 345, startPoint y: 317, endPoint x: 309, endPoint y: 313, distance: 36.8
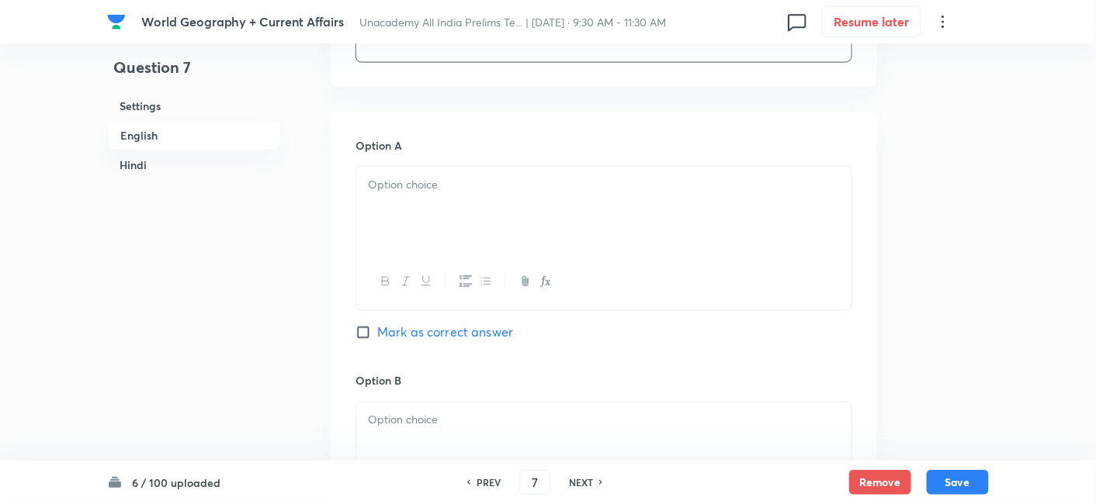
scroll to position [691, 0]
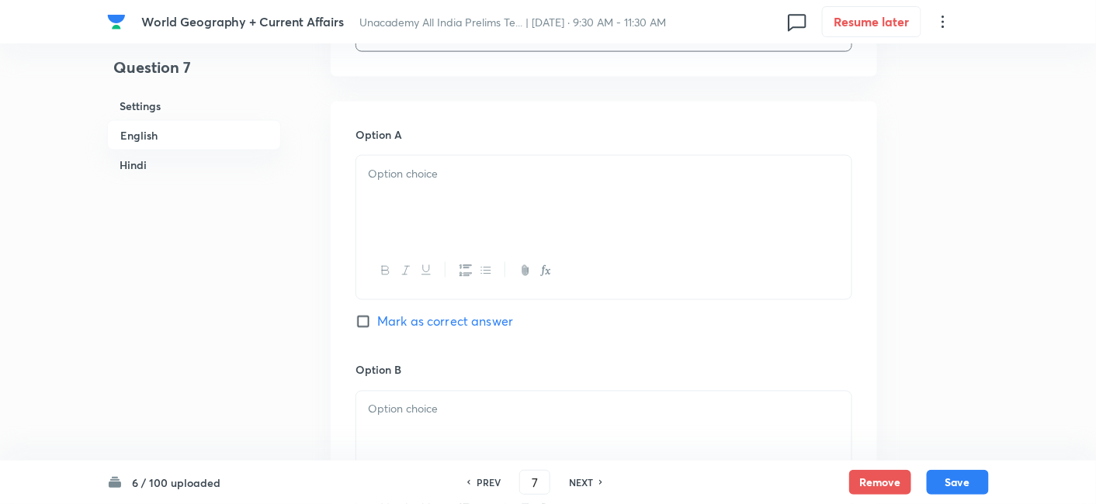
click at [422, 194] on div at bounding box center [603, 199] width 495 height 87
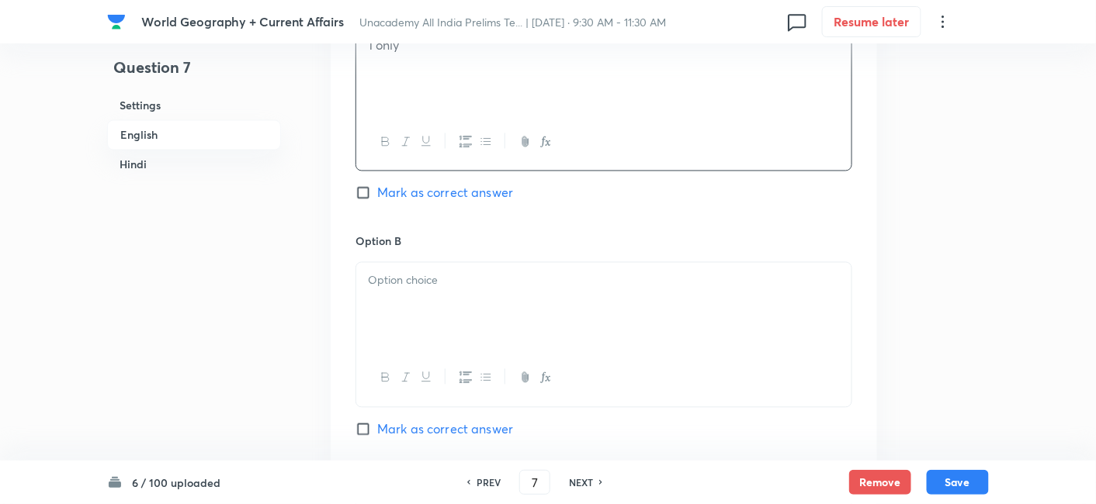
scroll to position [864, 0]
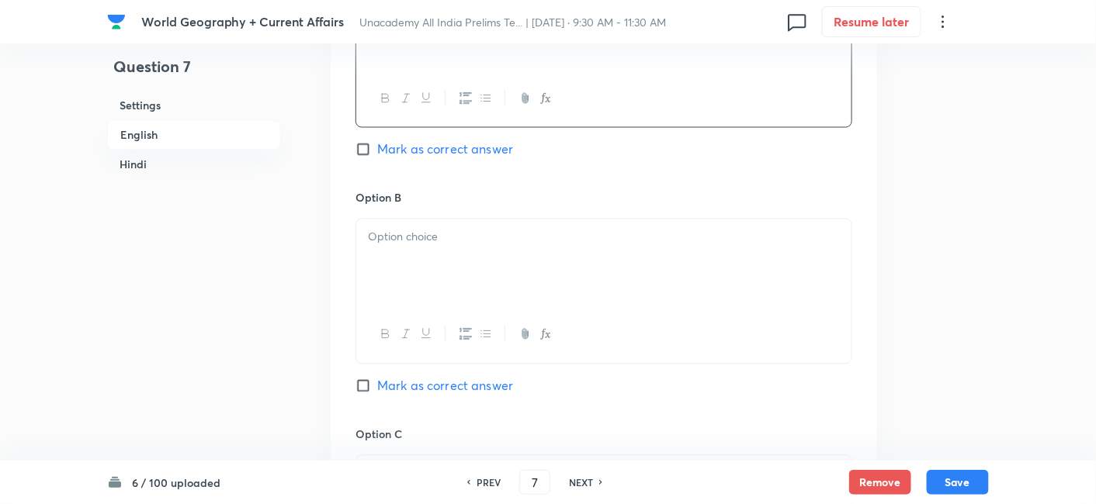
click at [414, 238] on p at bounding box center [604, 238] width 472 height 18
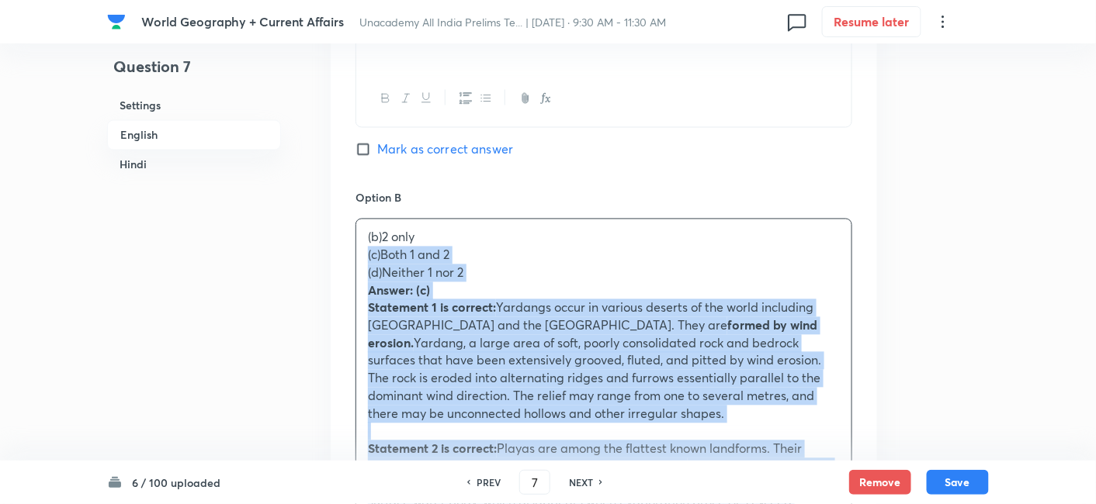
drag, startPoint x: 383, startPoint y: 272, endPoint x: 345, endPoint y: 254, distance: 41.6
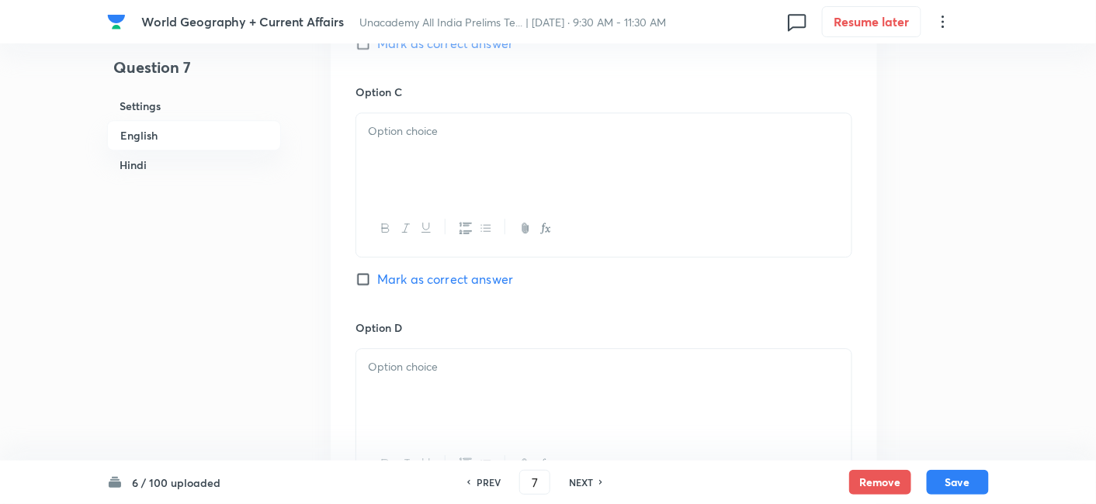
scroll to position [1208, 0]
click at [406, 199] on div at bounding box center [603, 227] width 495 height 57
click at [414, 167] on div at bounding box center [603, 155] width 495 height 87
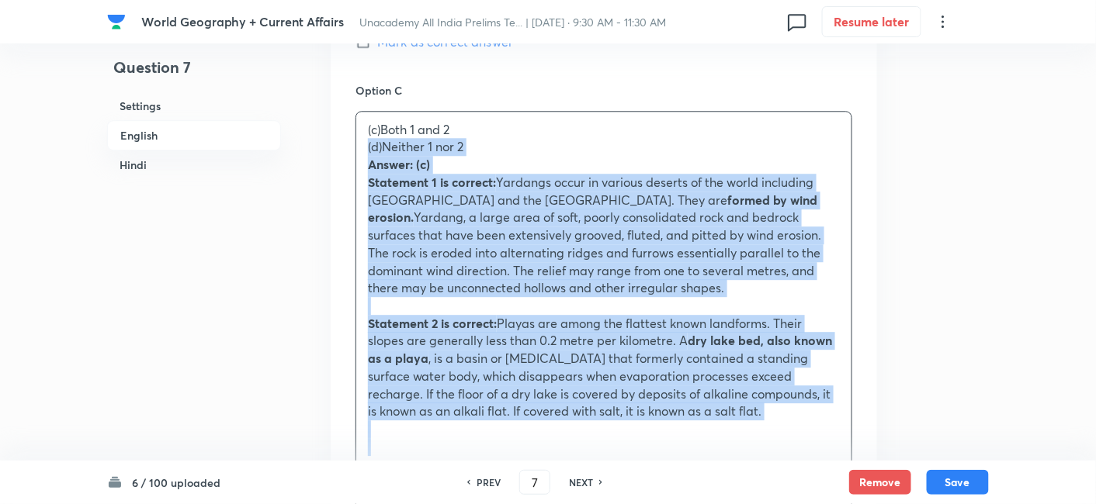
drag, startPoint x: 365, startPoint y: 147, endPoint x: 357, endPoint y: 144, distance: 9.1
click at [356, 144] on div "(c)Both 1 and 2 (d)Neither 1 nor 2 Answer: (c) Statement 1 is correct: Yardangs…" at bounding box center [603, 289] width 495 height 354
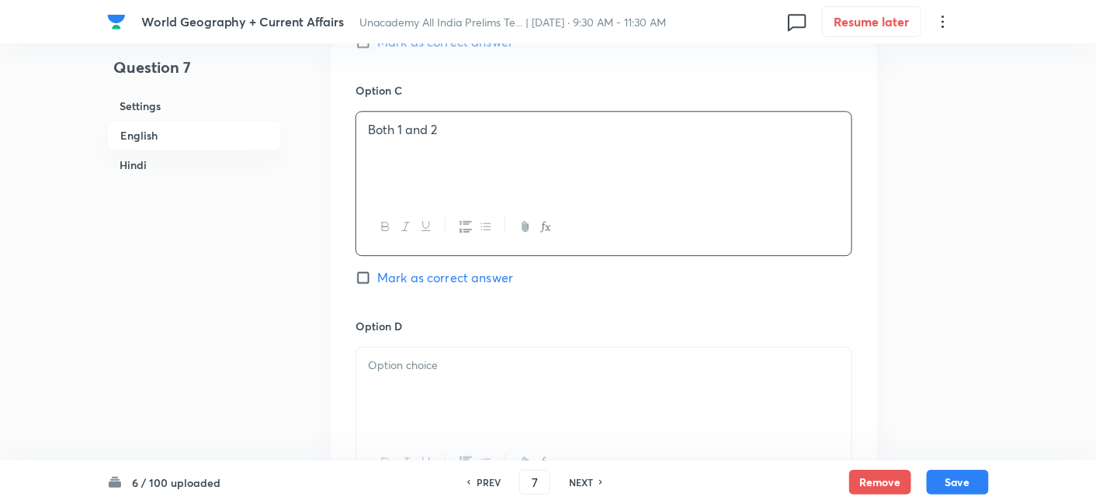
click at [450, 258] on div "Option C Both 1 and 2 Mark as correct answer" at bounding box center [603, 200] width 497 height 236
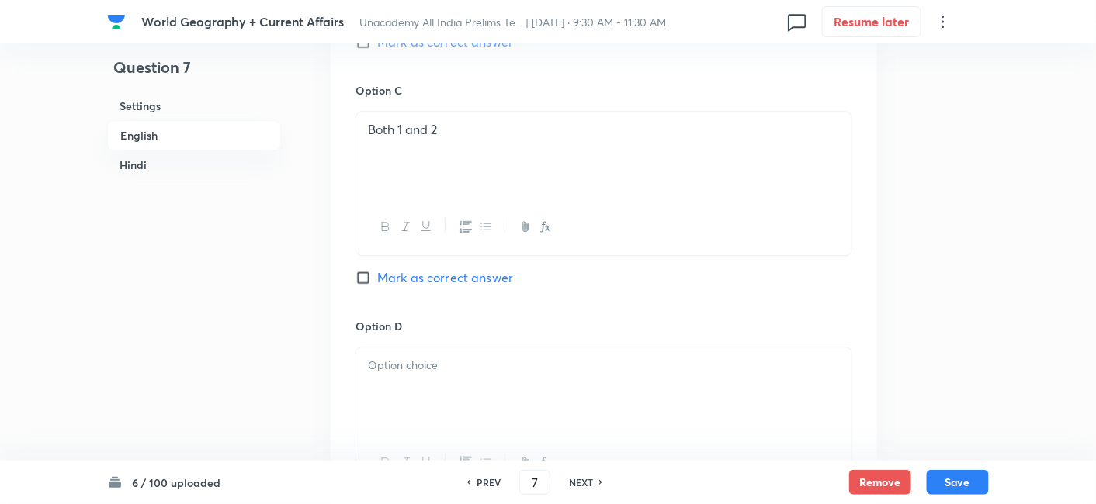
click at [463, 276] on span "Mark as correct answer" at bounding box center [445, 277] width 136 height 19
click at [377, 276] on input "Mark as correct answer" at bounding box center [366, 278] width 22 height 16
checkbox input "true"
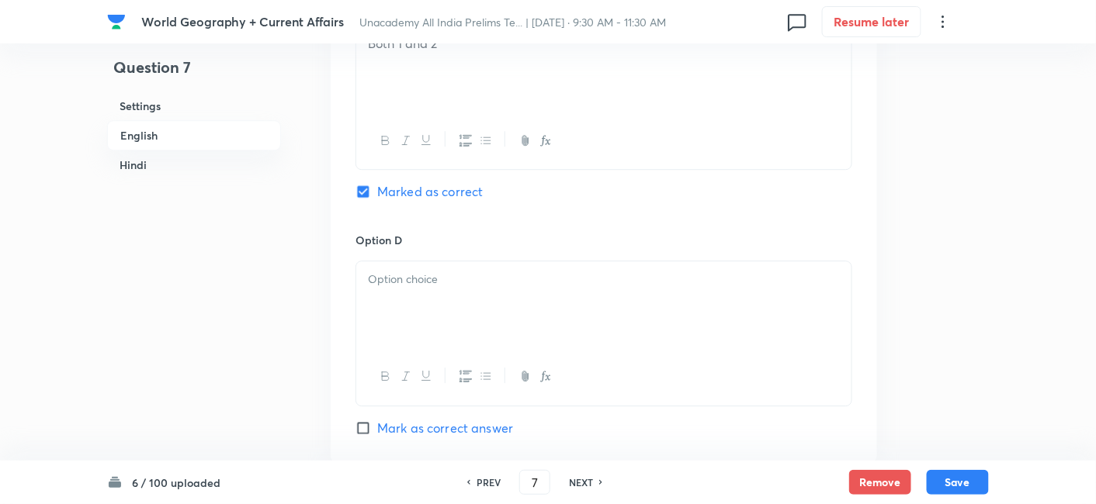
scroll to position [1294, 0]
click at [424, 287] on div at bounding box center [603, 304] width 495 height 87
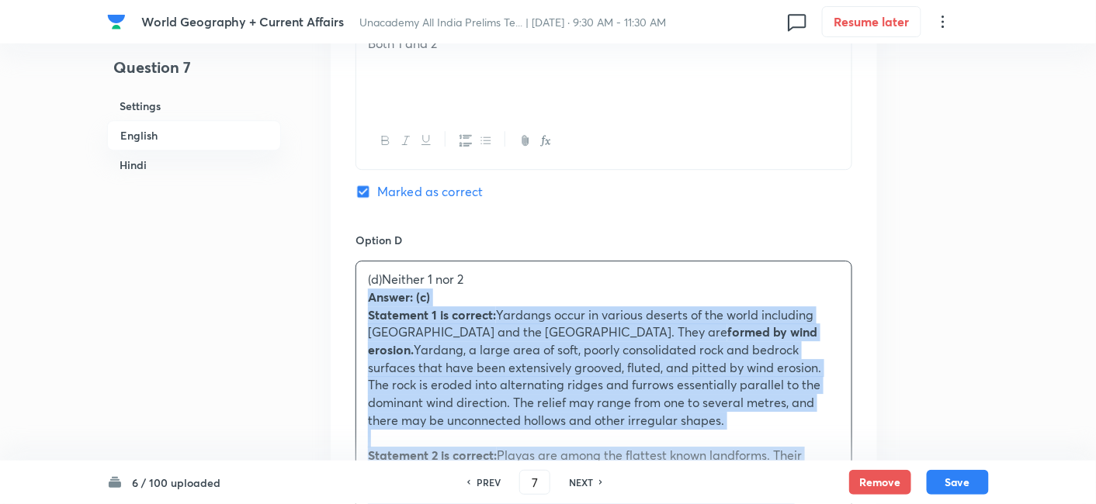
drag, startPoint x: 383, startPoint y: 304, endPoint x: 358, endPoint y: 295, distance: 26.5
click at [358, 295] on div "(d)Neither 1 nor 2 Answer: (c) Statement 1 is correct: Yardangs occur in variou…" at bounding box center [603, 429] width 495 height 336
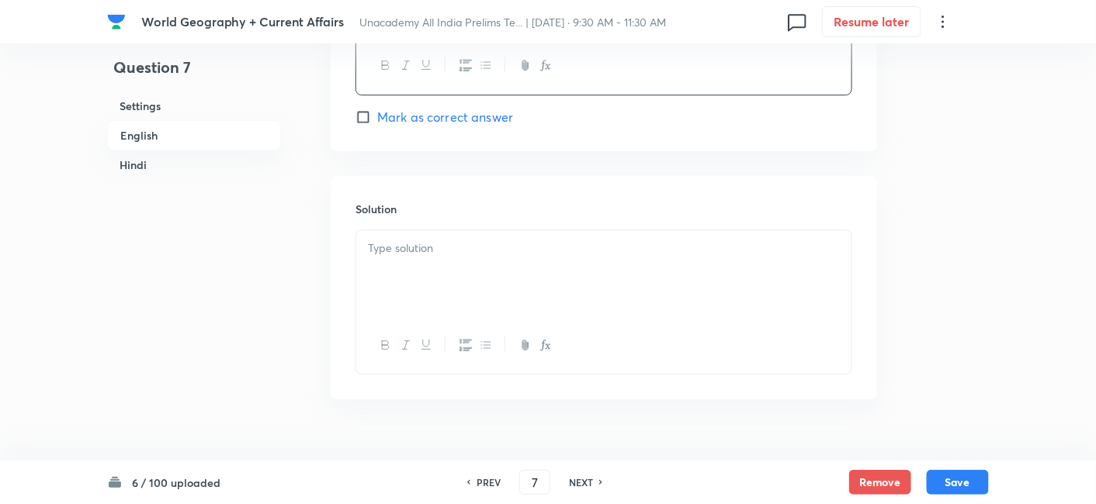
scroll to position [1640, 0]
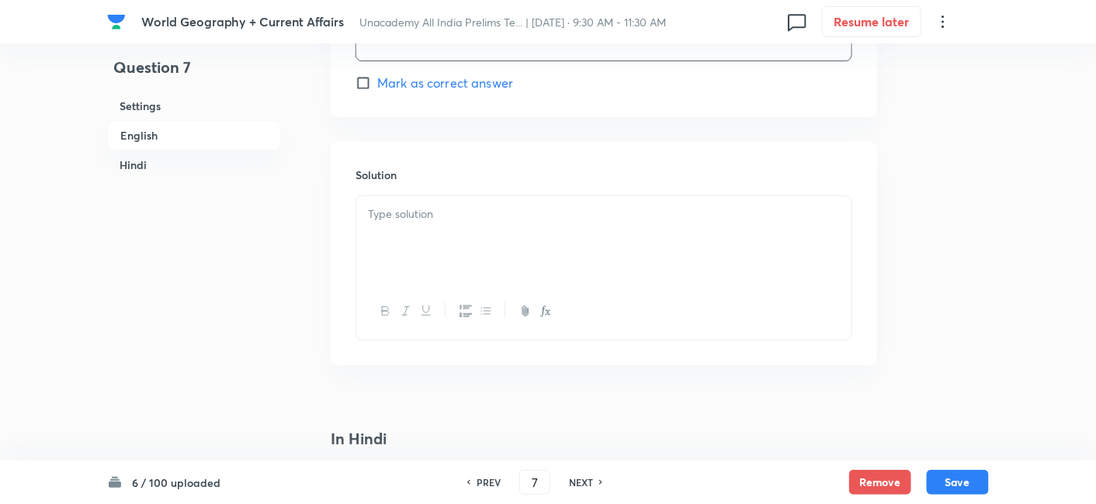
click at [428, 222] on div at bounding box center [603, 239] width 495 height 87
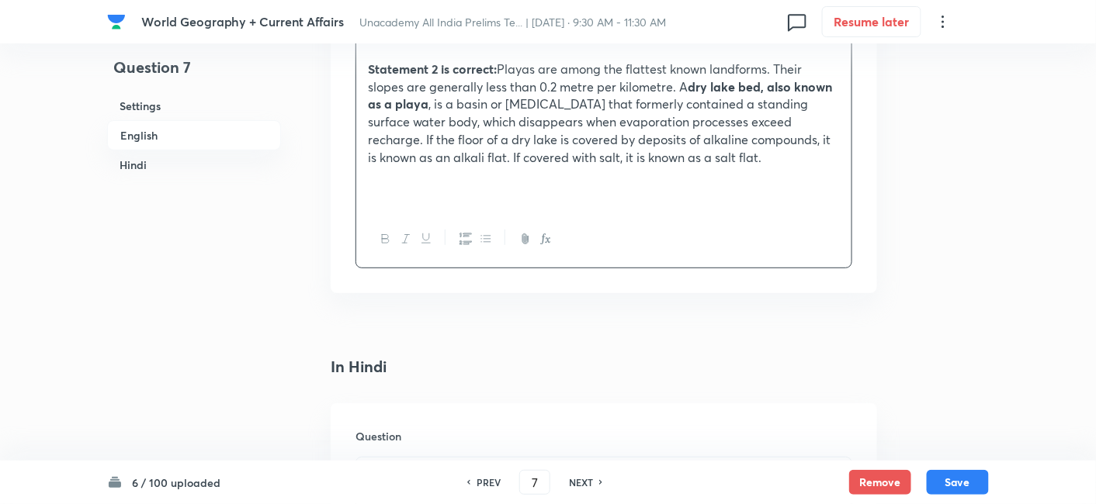
scroll to position [2070, 0]
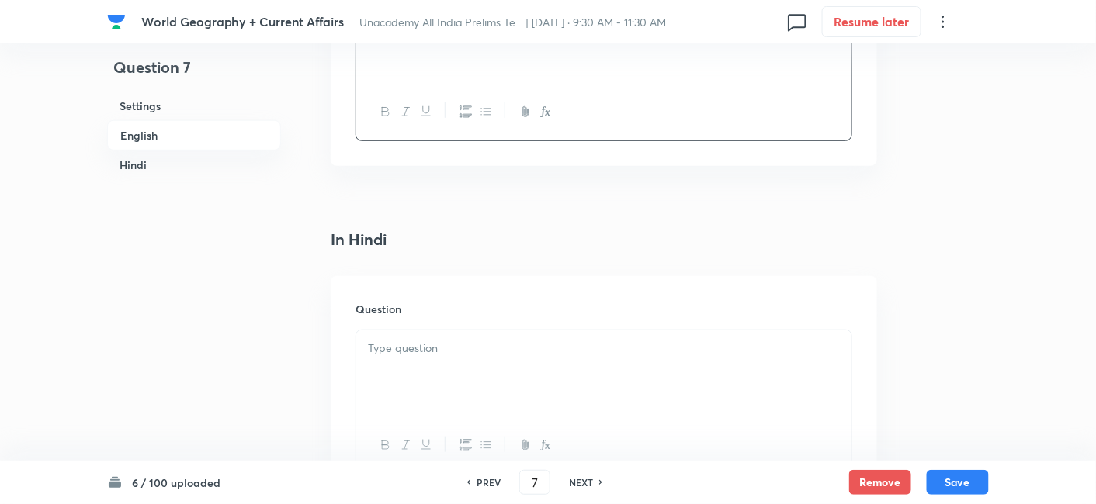
click at [431, 355] on div at bounding box center [603, 374] width 495 height 87
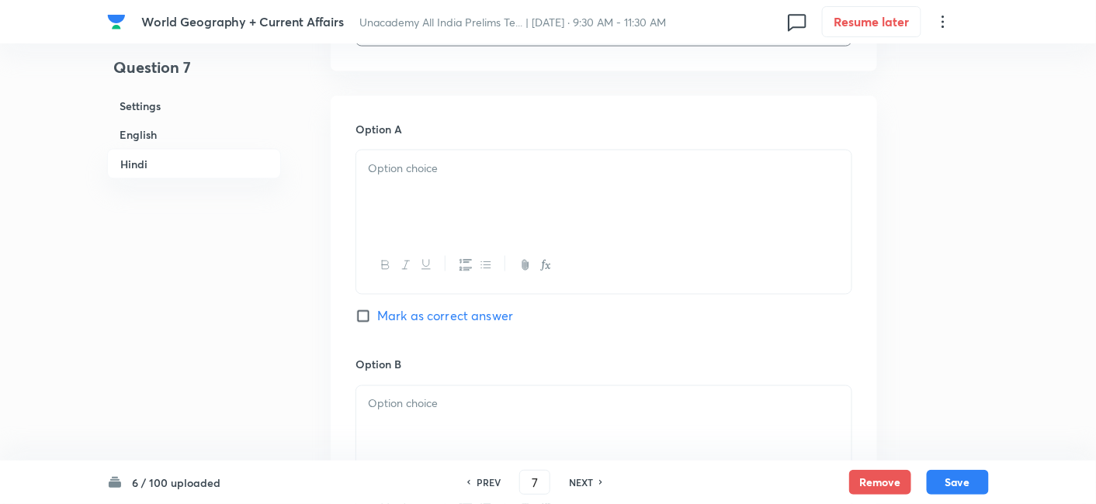
scroll to position [2502, 0]
click at [428, 235] on div at bounding box center [603, 263] width 495 height 57
click at [443, 225] on div at bounding box center [603, 191] width 495 height 87
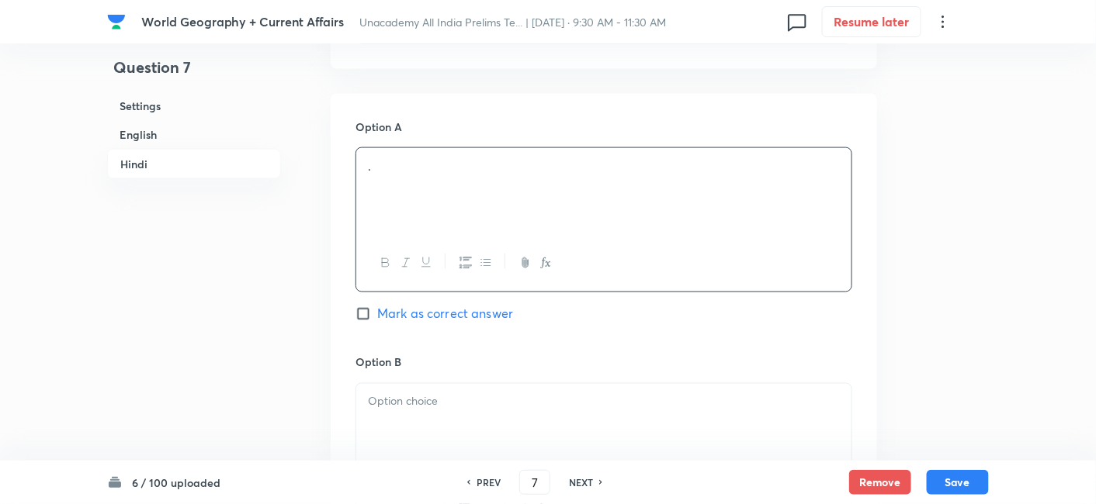
click at [451, 425] on div at bounding box center [603, 427] width 495 height 87
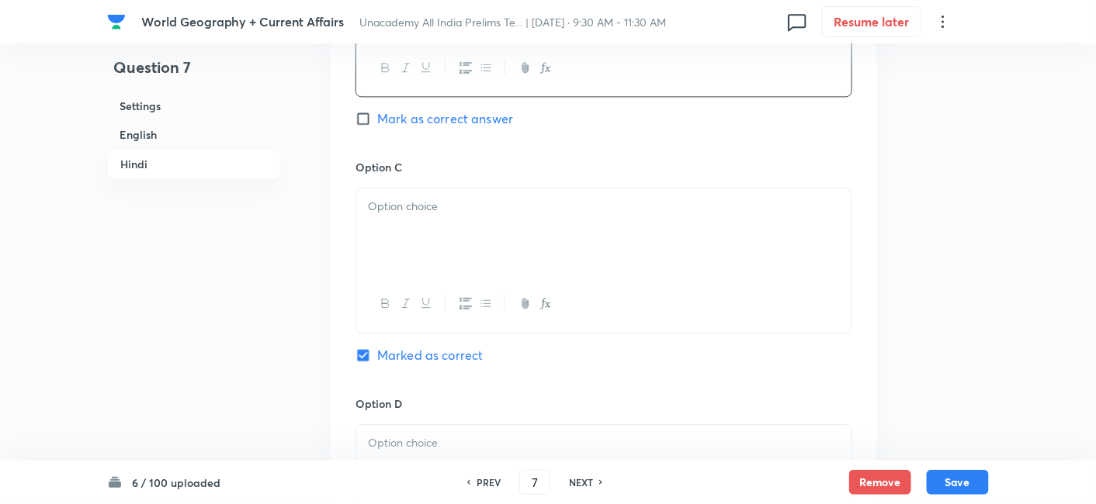
click at [442, 213] on div at bounding box center [603, 232] width 495 height 87
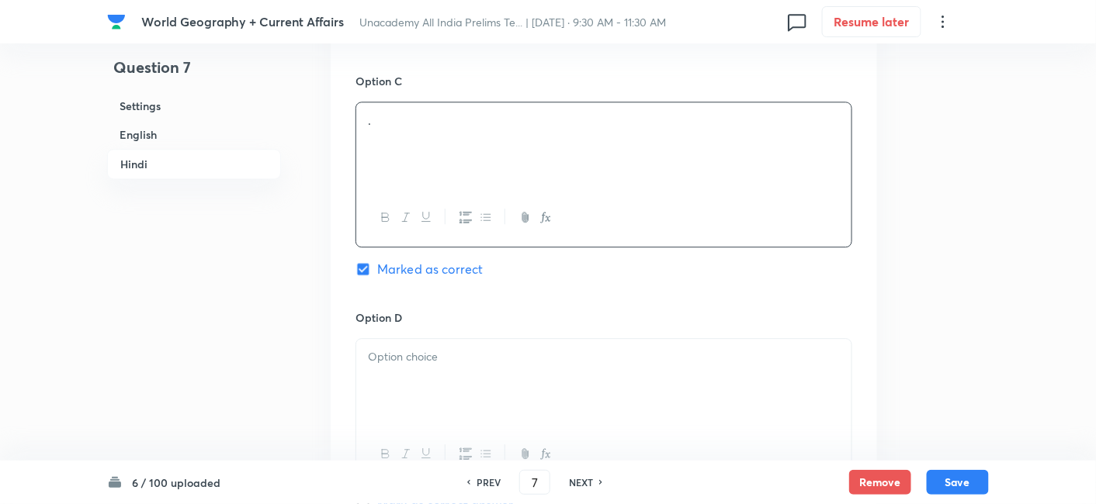
click at [454, 348] on p at bounding box center [604, 357] width 472 height 18
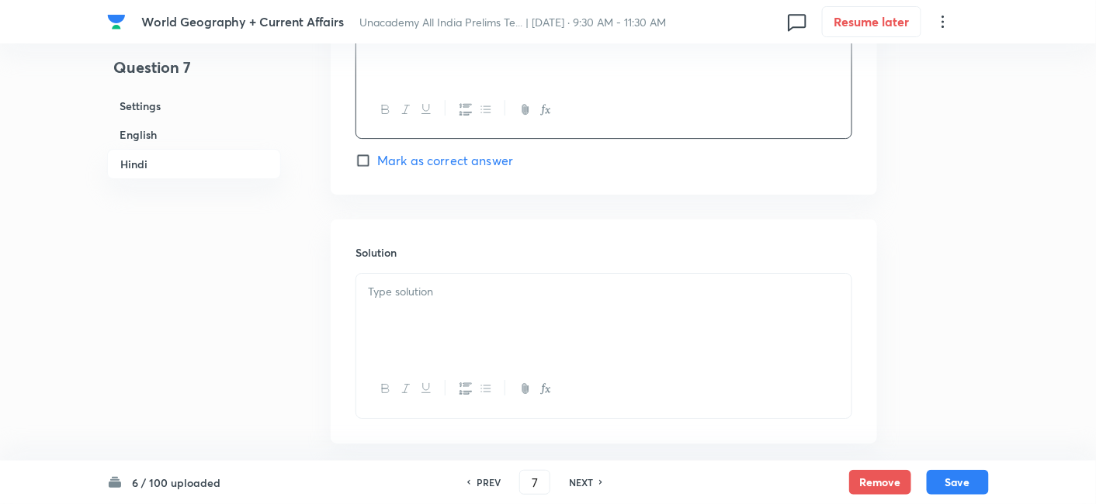
click at [433, 286] on p at bounding box center [604, 292] width 472 height 18
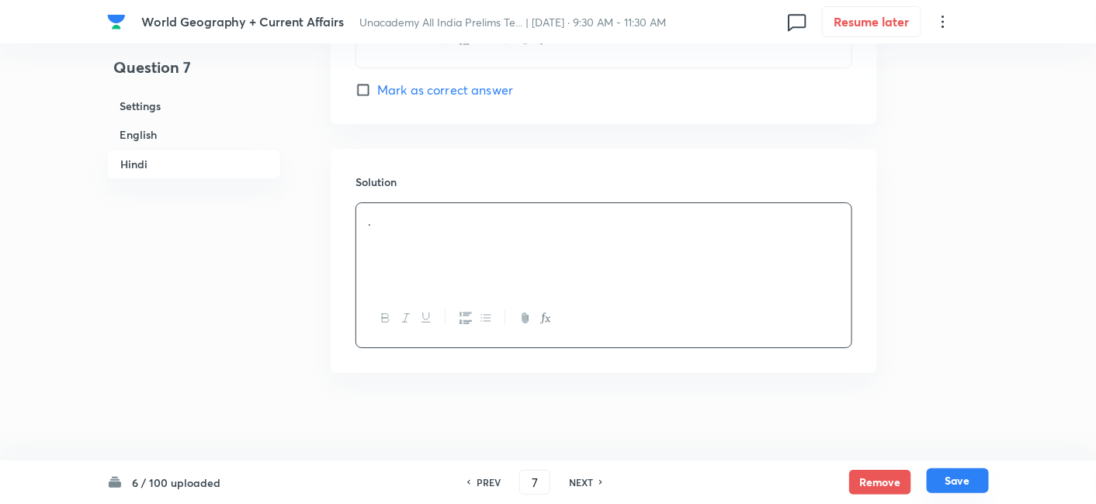
click at [942, 484] on button "Save" at bounding box center [957, 481] width 62 height 25
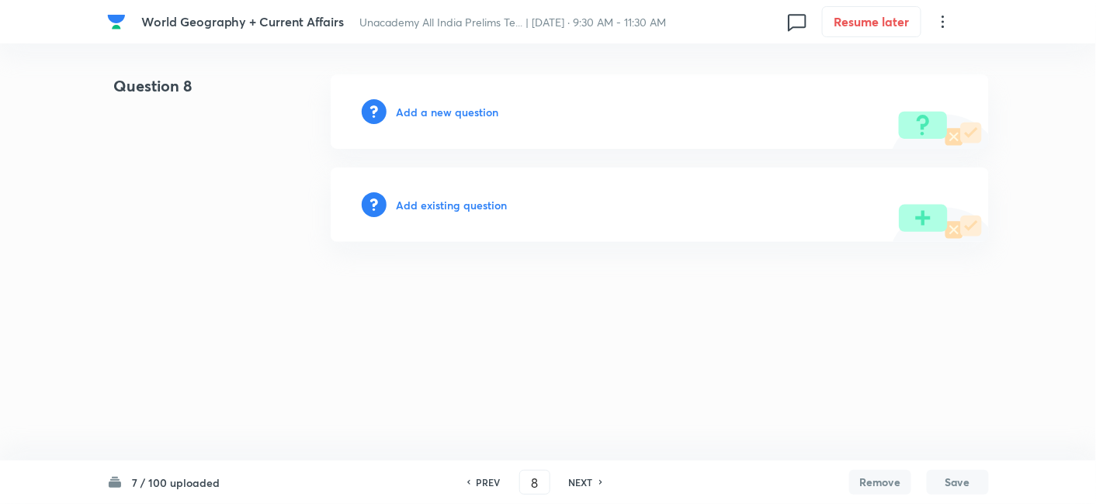
scroll to position [0, 0]
click at [503, 480] on div "PREV" at bounding box center [489, 483] width 41 height 14
type input "7"
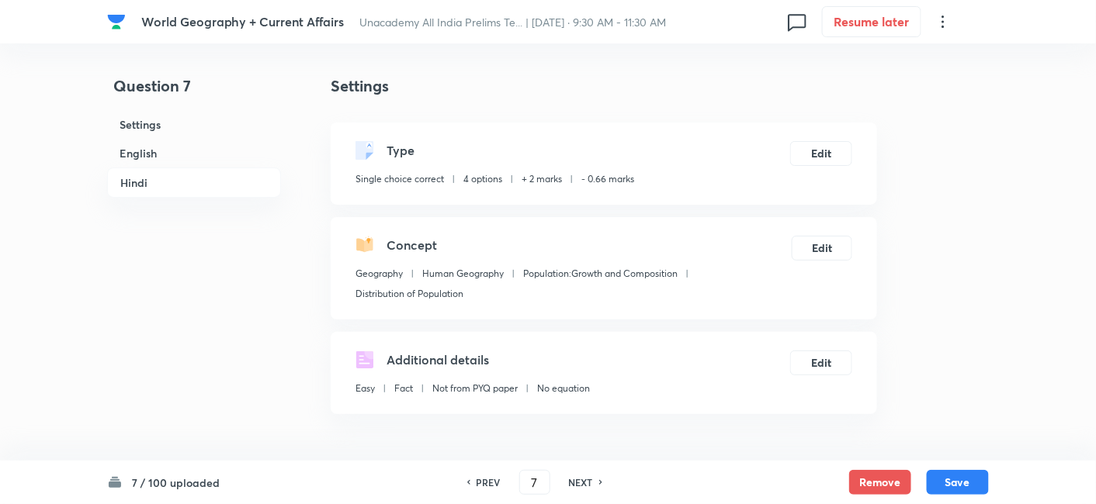
checkbox input "true"
drag, startPoint x: 172, startPoint y: 150, endPoint x: 286, endPoint y: 182, distance: 117.9
click at [172, 149] on h6 "English" at bounding box center [194, 153] width 174 height 29
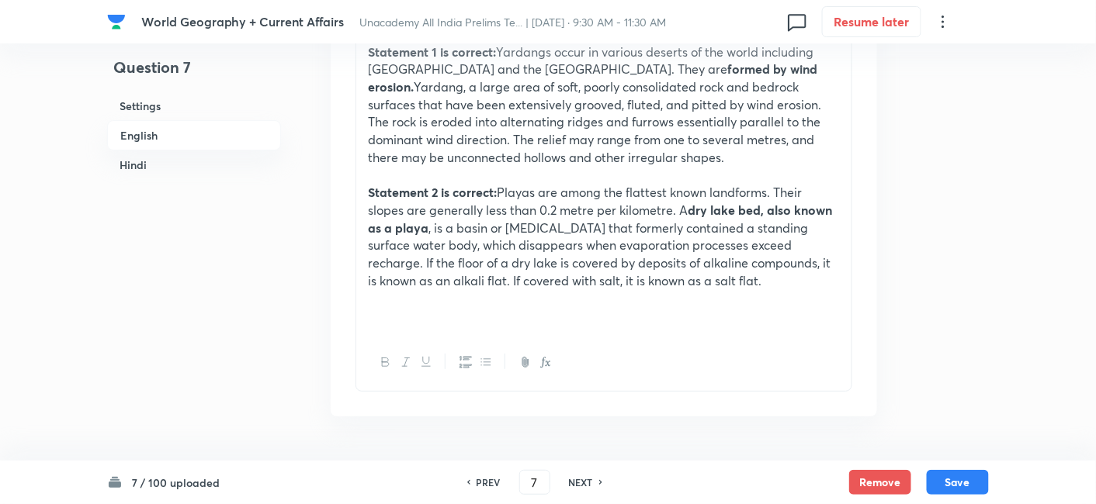
scroll to position [1800, 0]
click at [433, 178] on p at bounding box center [604, 177] width 472 height 18
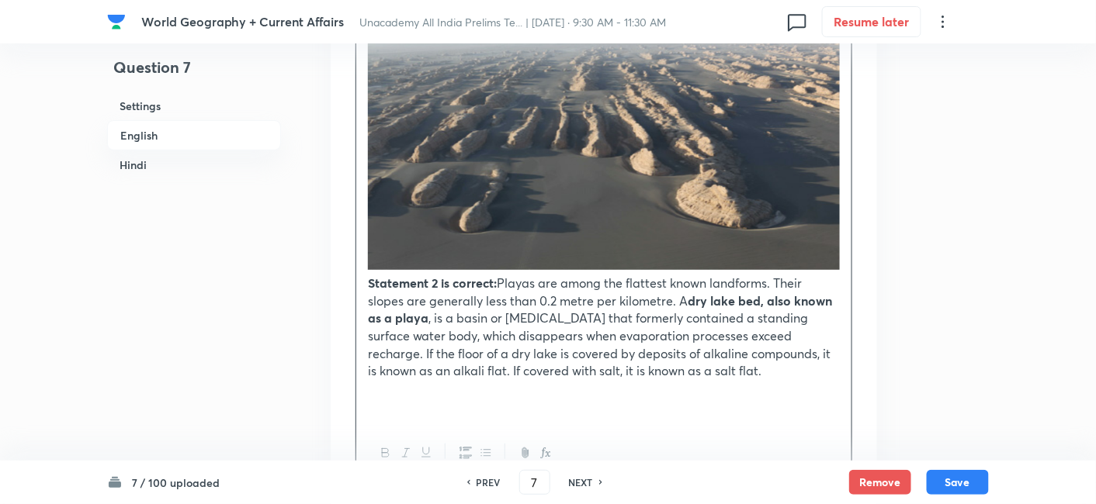
scroll to position [2059, 0]
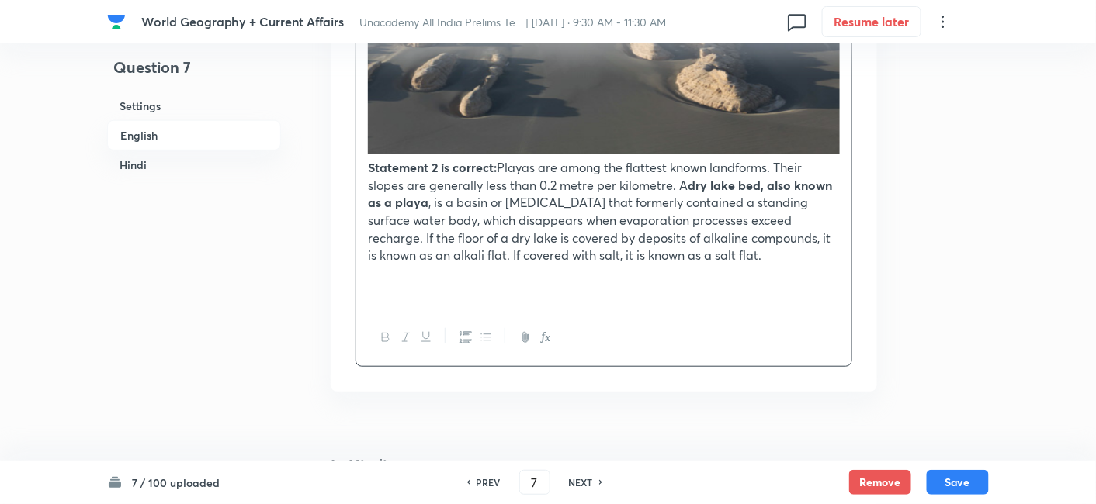
click at [705, 259] on p "Statement 2 is correct: Playas are among the flattest known landforms. Their sl…" at bounding box center [604, 212] width 472 height 106
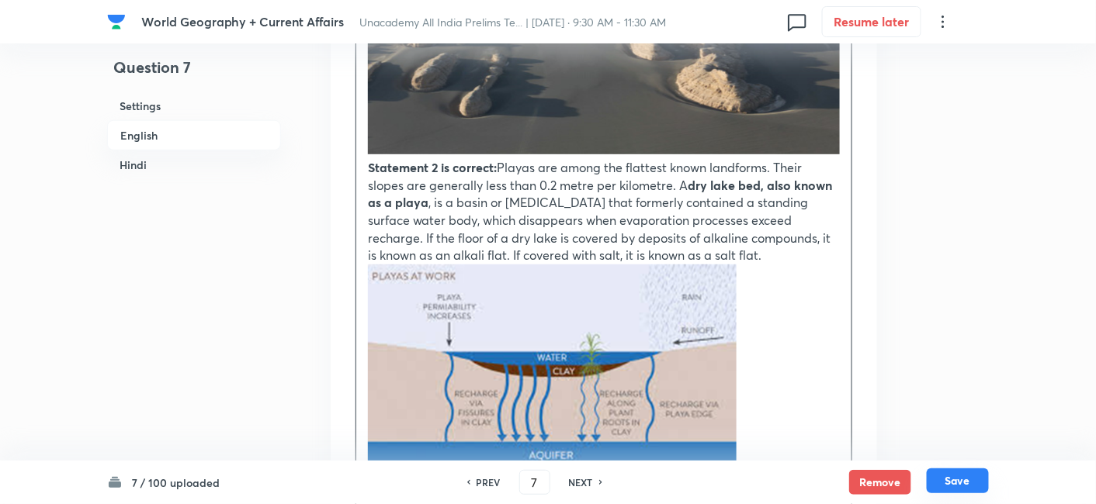
click at [971, 487] on button "Save" at bounding box center [957, 481] width 62 height 25
type input "8"
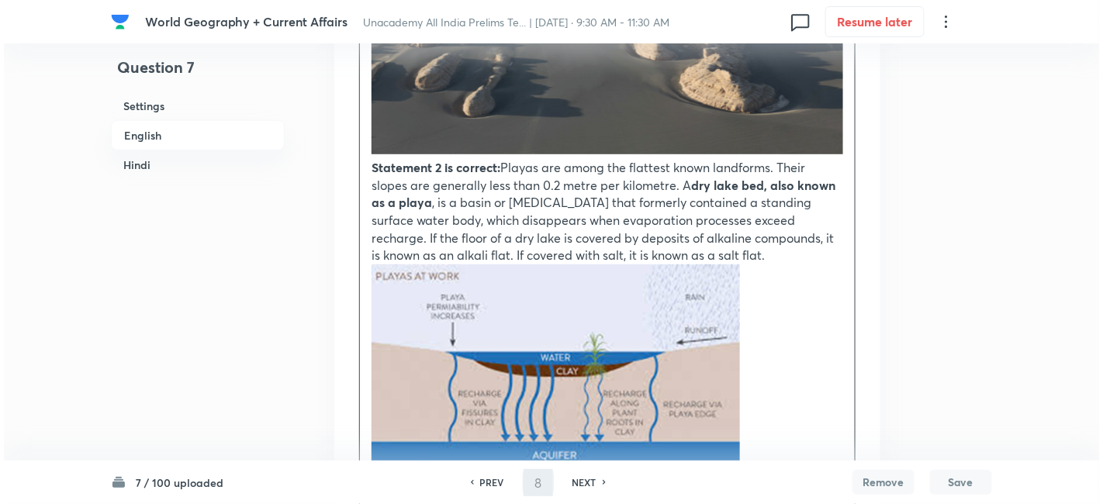
scroll to position [0, 0]
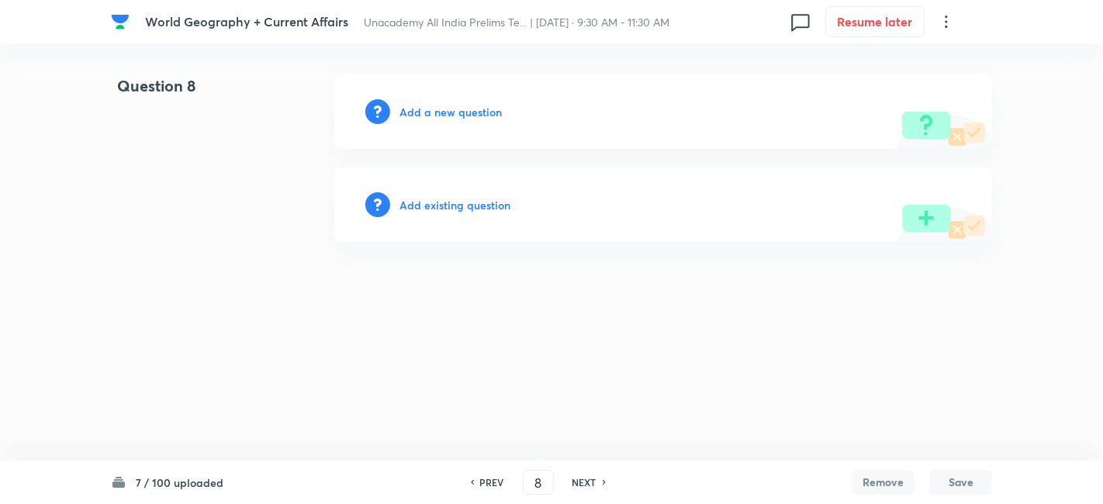
click at [462, 109] on h6 "Add a new question" at bounding box center [451, 112] width 102 height 16
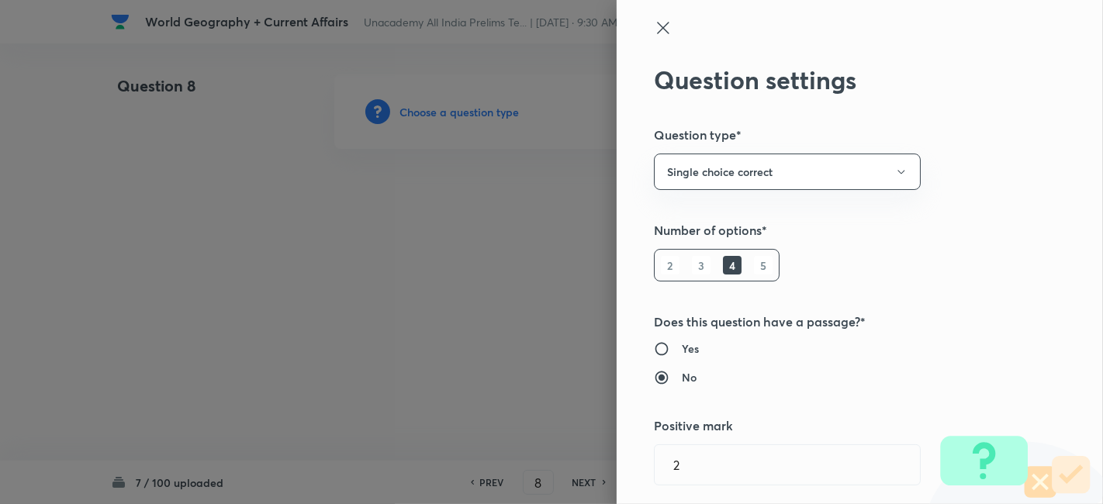
type input "Geography"
type input "Human Geography"
type input "Population:Growth and Composition"
type input "Distribution of Population"
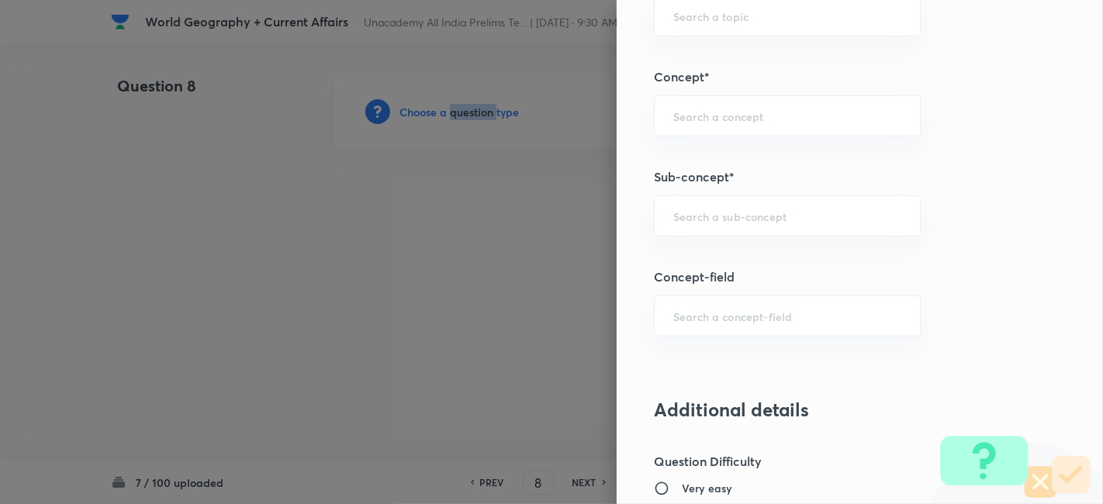
scroll to position [862, 0]
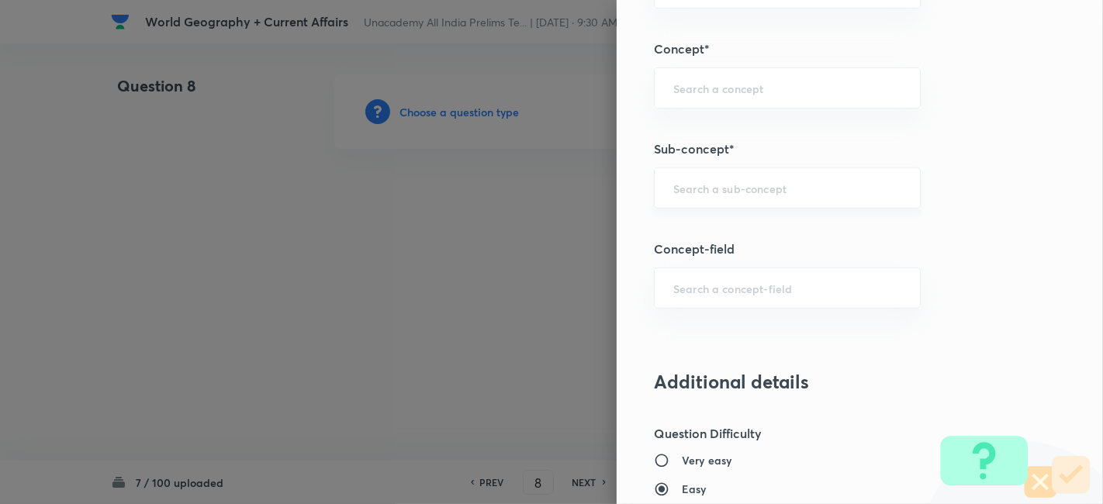
click at [732, 181] on input "text" at bounding box center [788, 188] width 228 height 15
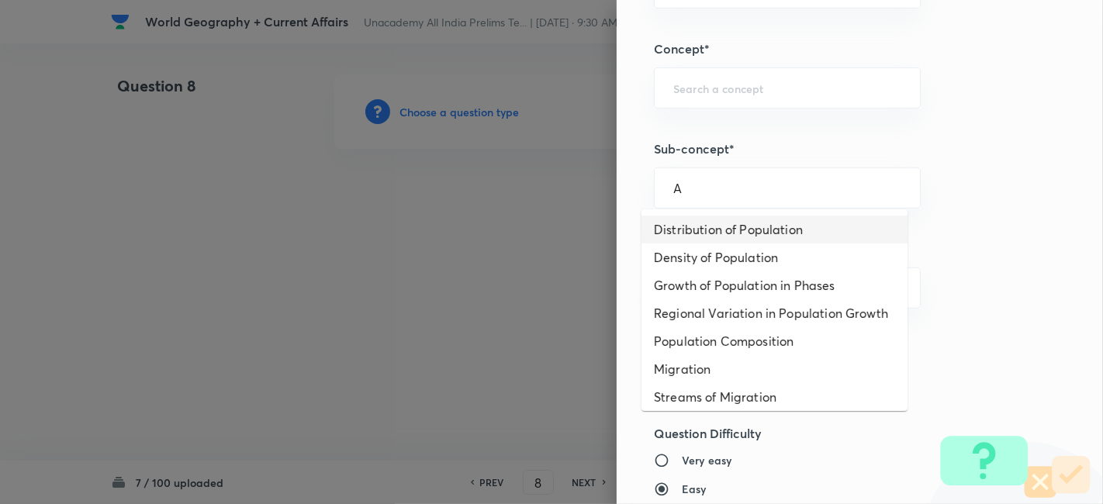
click at [751, 225] on li "Distribution of Population" at bounding box center [775, 230] width 266 height 28
type input "Distribution of Population"
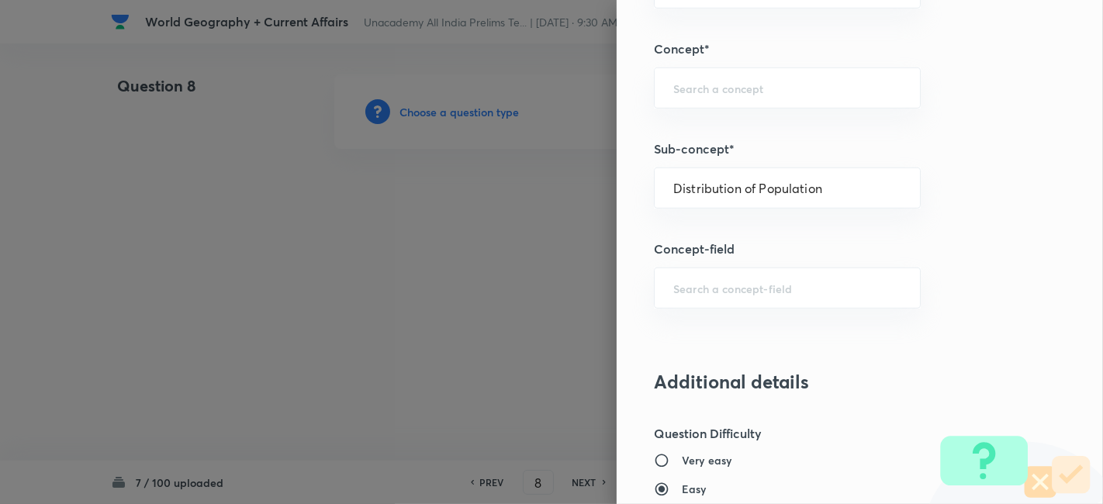
type input "Geography"
type input "Human Geography"
type input "Population:Growth and Composition"
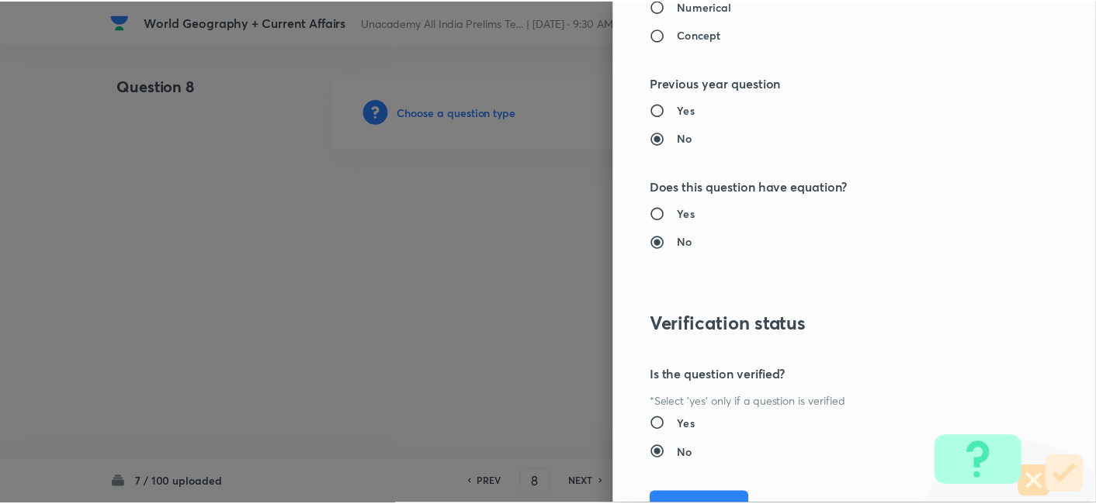
scroll to position [1606, 0]
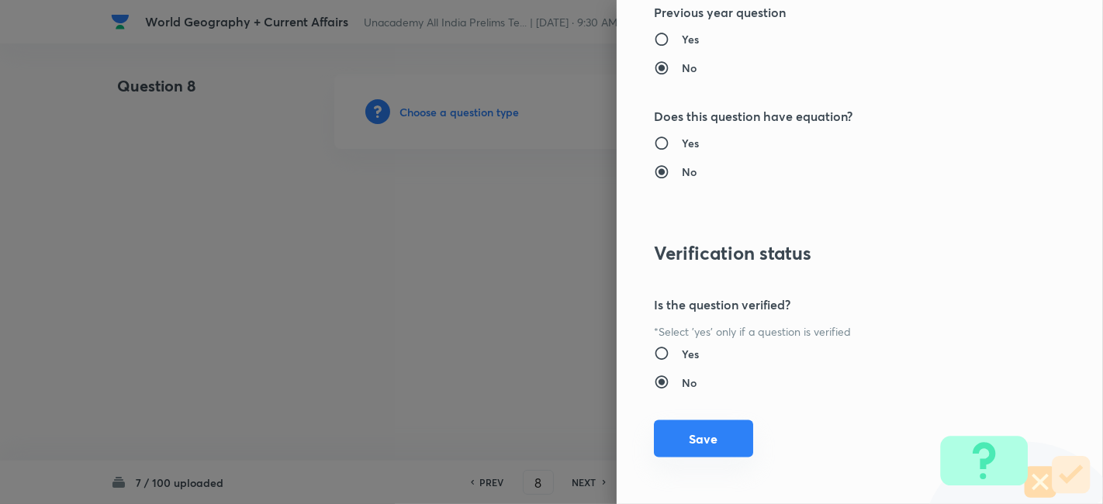
click at [704, 428] on button "Save" at bounding box center [703, 439] width 99 height 37
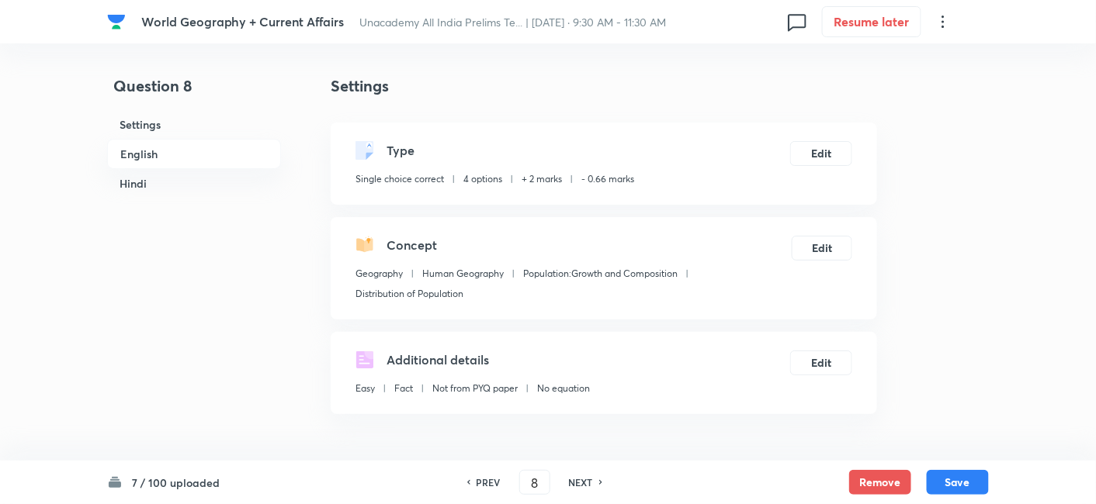
click at [233, 153] on h6 "English" at bounding box center [194, 154] width 174 height 30
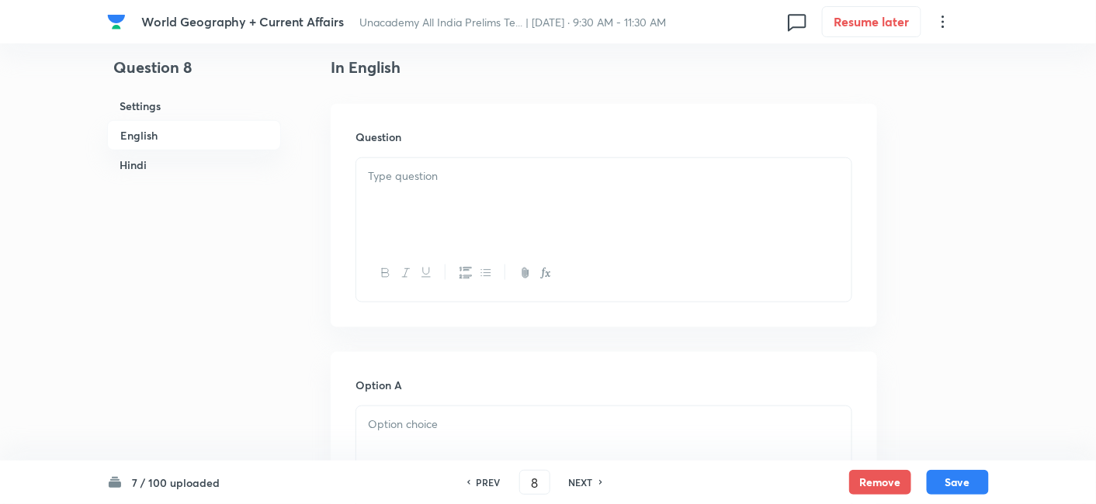
click at [507, 203] on div at bounding box center [603, 201] width 495 height 87
click at [440, 202] on div at bounding box center [603, 201] width 495 height 87
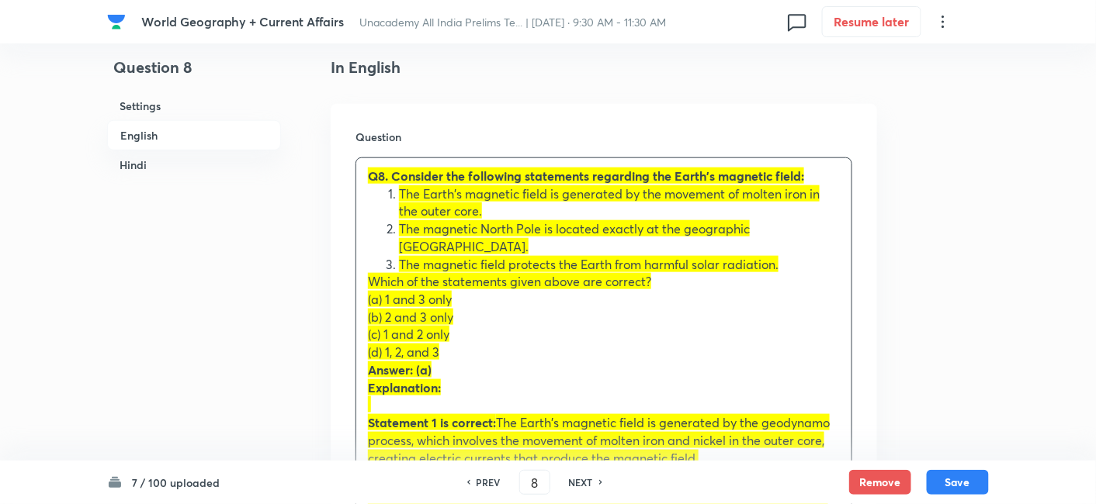
click at [340, 282] on div "Question Q8. Consider the following statements regarding the Earth's magnetic f…" at bounding box center [604, 393] width 546 height 579
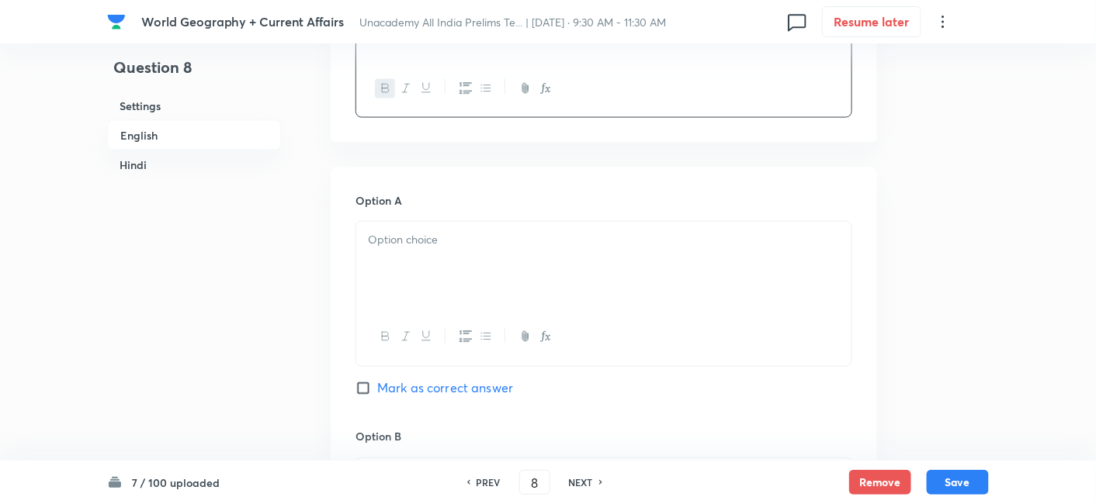
scroll to position [679, 0]
click at [422, 230] on p at bounding box center [604, 239] width 472 height 18
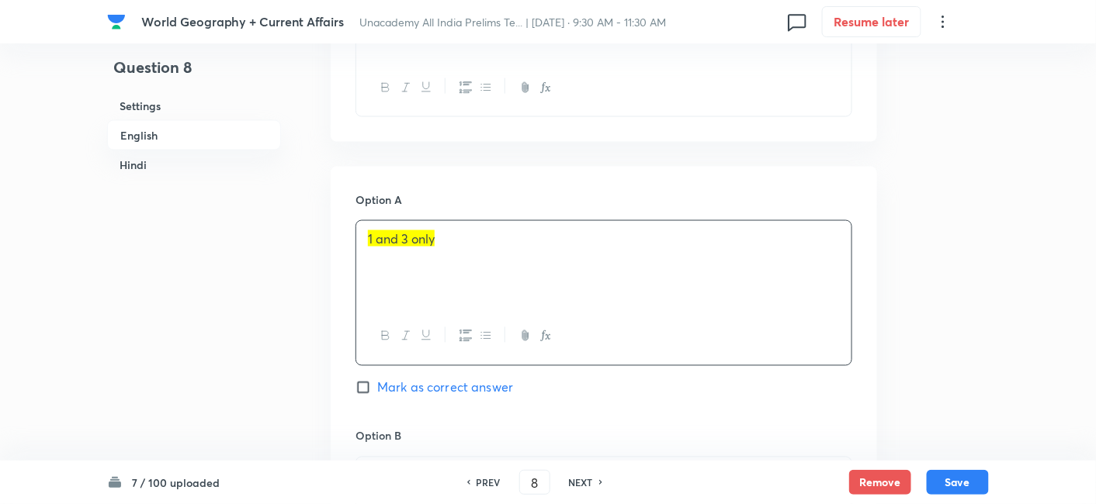
click at [474, 379] on span "Mark as correct answer" at bounding box center [445, 388] width 136 height 19
click at [377, 380] on input "Mark as correct answer" at bounding box center [366, 388] width 22 height 16
checkbox input "true"
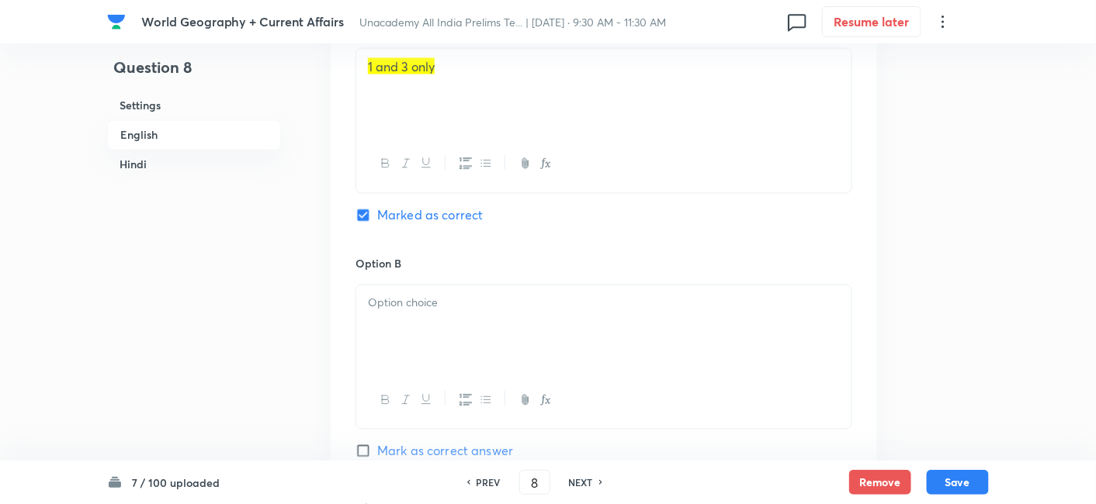
click at [423, 293] on div at bounding box center [603, 329] width 495 height 87
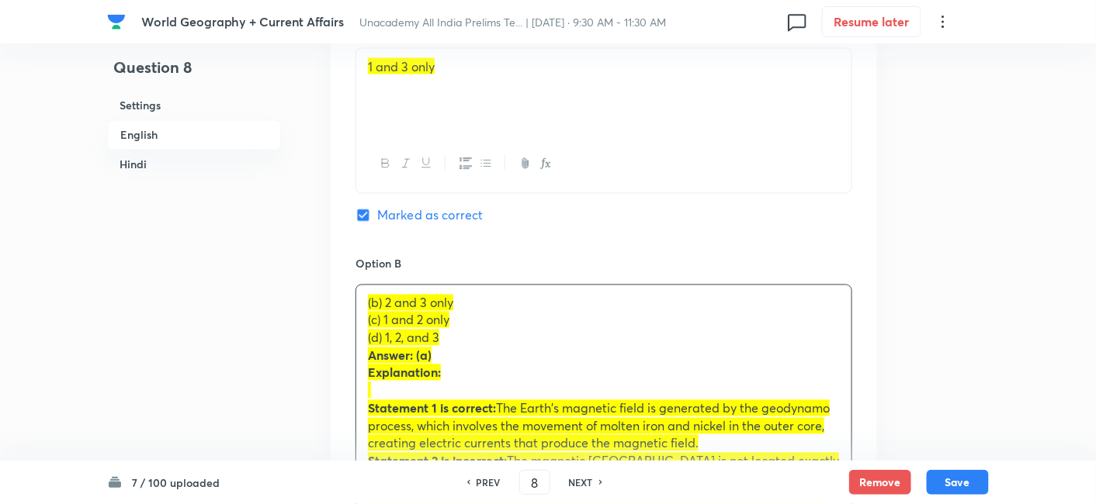
drag, startPoint x: 355, startPoint y: 300, endPoint x: 348, endPoint y: 296, distance: 8.0
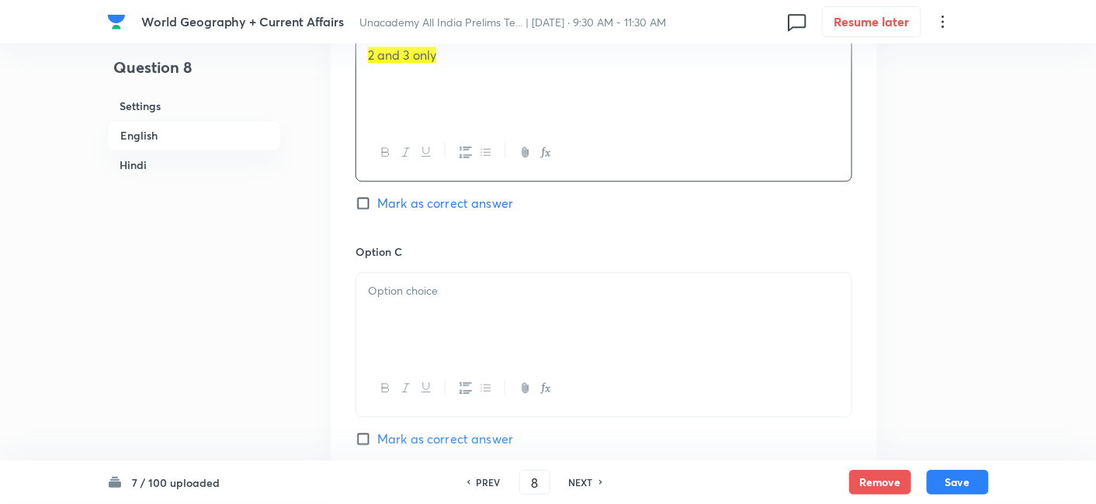
scroll to position [1110, 0]
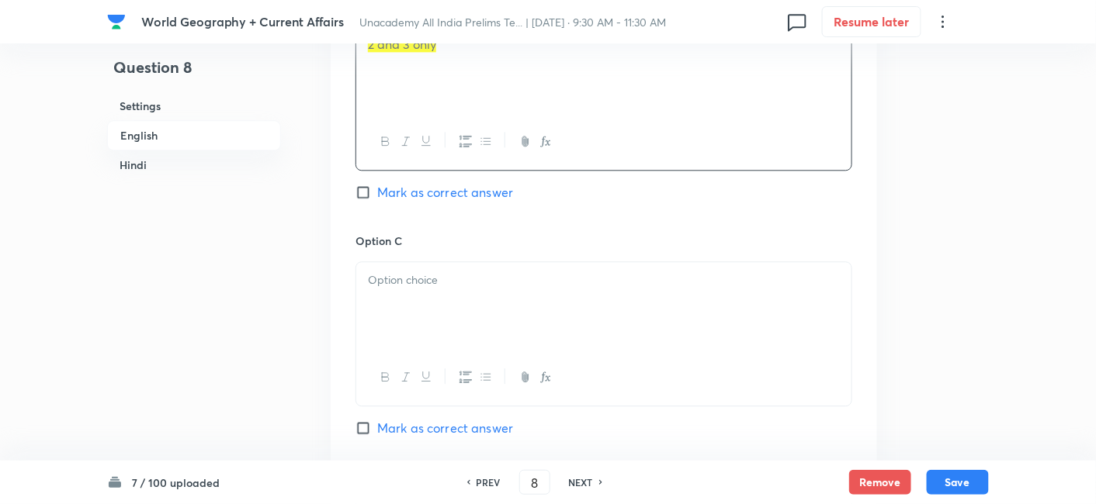
click at [424, 233] on h6 "Option C" at bounding box center [603, 241] width 497 height 16
click at [435, 272] on p at bounding box center [604, 281] width 472 height 18
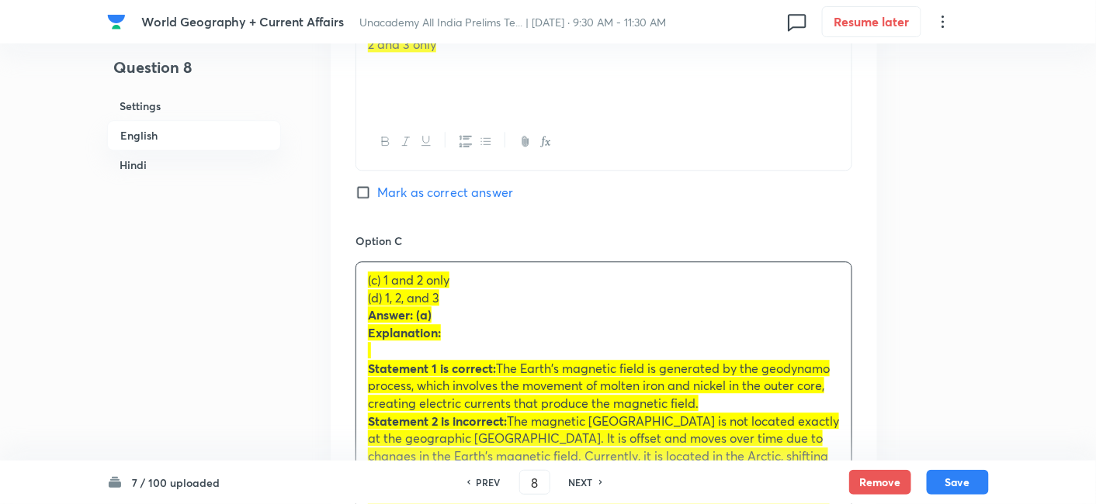
click at [349, 280] on div "Option A 1 and 3 only Marked as correct Option B 2 and 3 only Mark as correct a…" at bounding box center [604, 314] width 546 height 1159
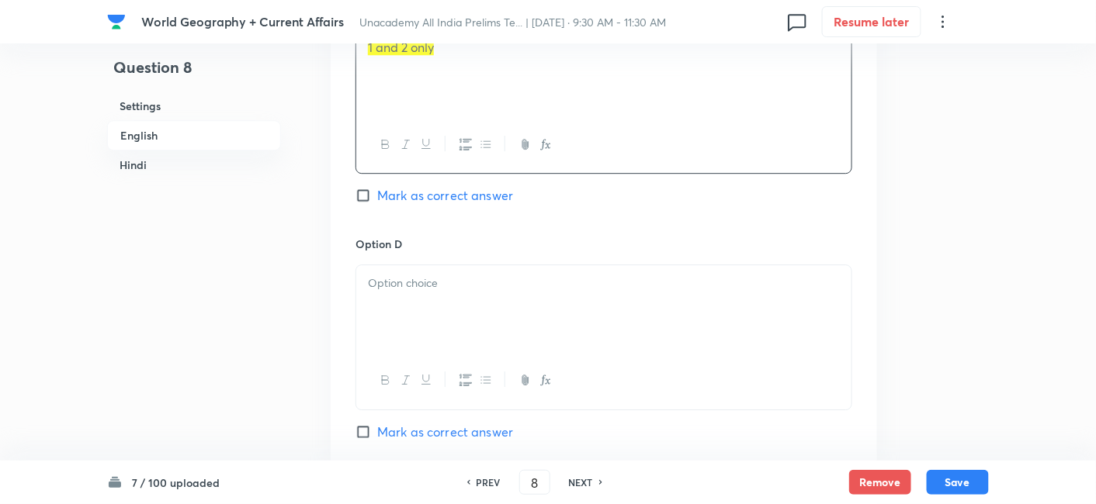
scroll to position [1369, 0]
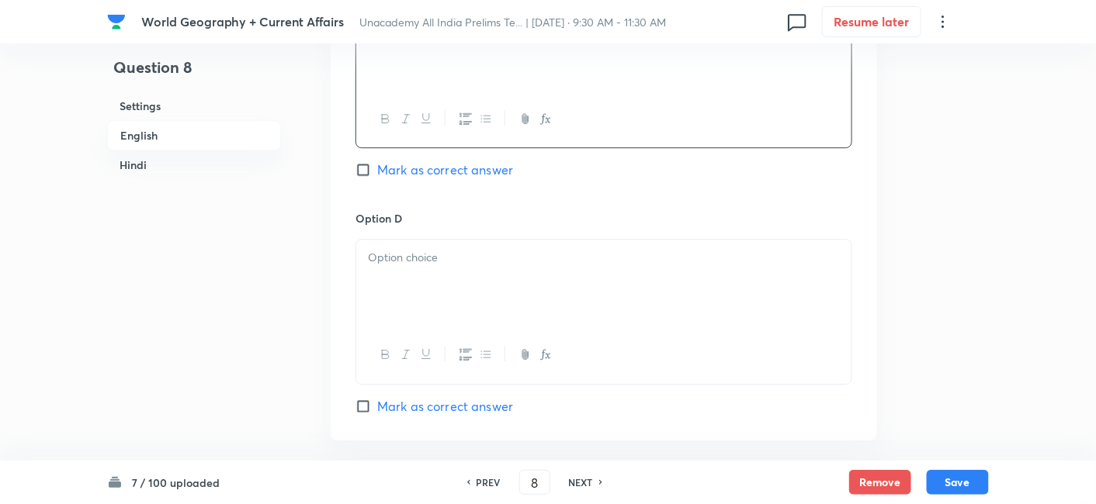
click at [428, 249] on p at bounding box center [604, 258] width 472 height 18
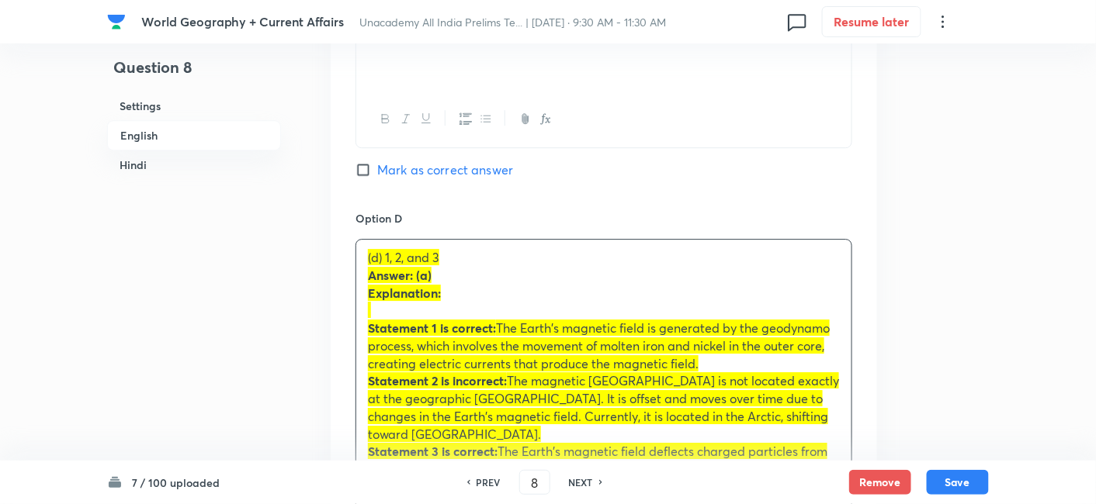
drag, startPoint x: 368, startPoint y: 258, endPoint x: 352, endPoint y: 250, distance: 17.4
click at [352, 250] on div "Option A 1 and 3 only Marked as correct Option B 2 and 3 only Mark as correct a…" at bounding box center [604, 48] width 546 height 1142
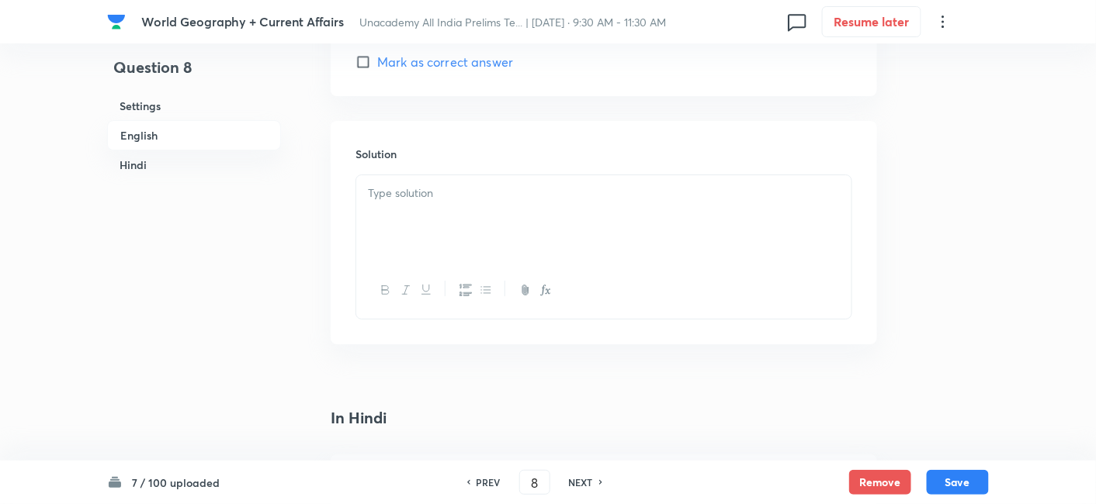
scroll to position [1713, 0]
click at [429, 191] on div at bounding box center [603, 218] width 495 height 87
click at [438, 266] on div at bounding box center [603, 281] width 495 height 87
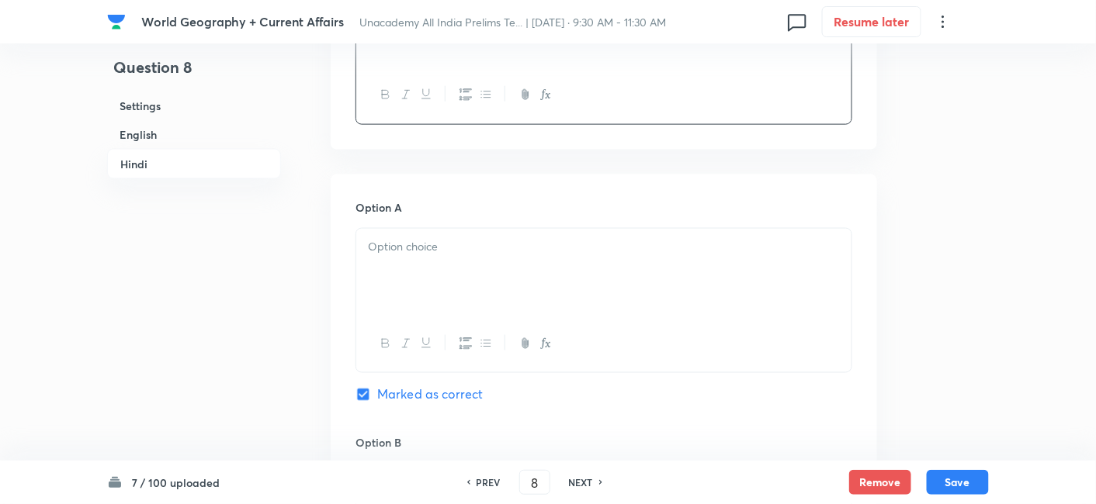
click at [433, 276] on div at bounding box center [603, 272] width 495 height 87
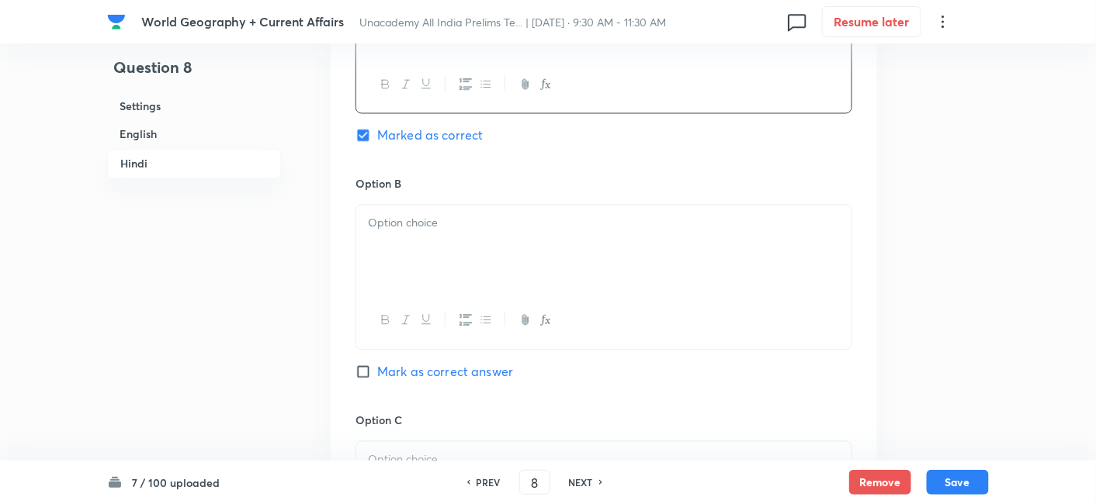
click at [433, 206] on div at bounding box center [603, 249] width 495 height 87
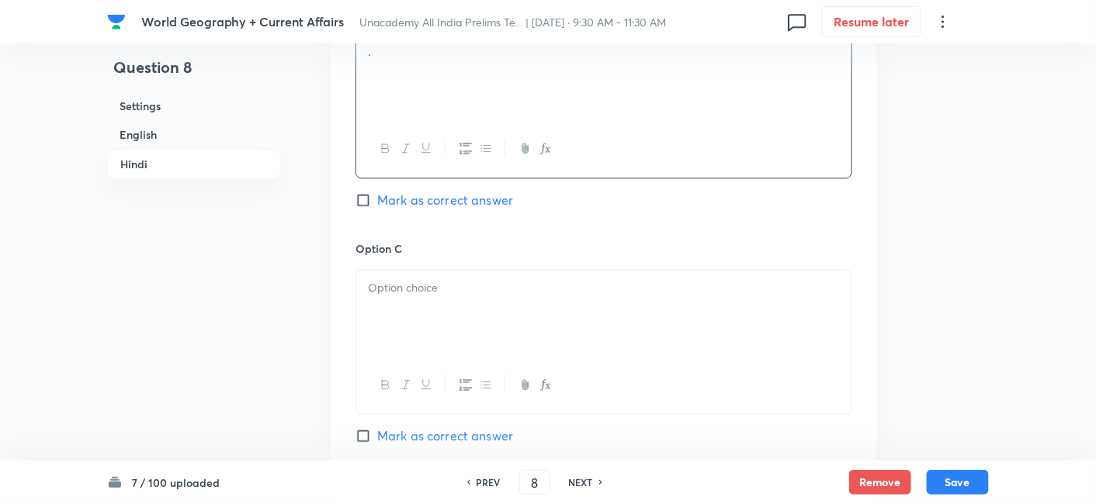
click at [433, 273] on div at bounding box center [603, 313] width 495 height 87
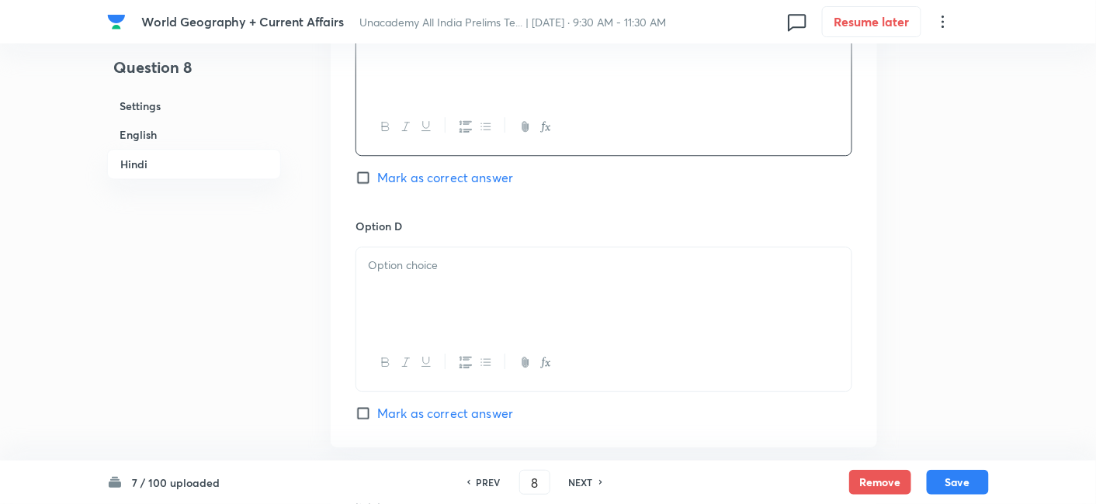
click at [437, 276] on div at bounding box center [603, 291] width 495 height 87
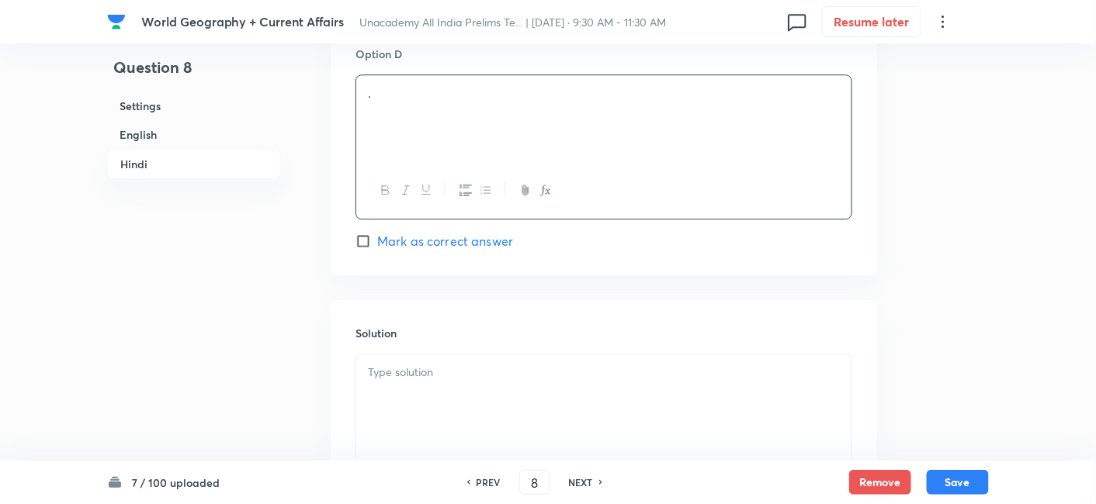
click at [447, 364] on p at bounding box center [604, 373] width 472 height 18
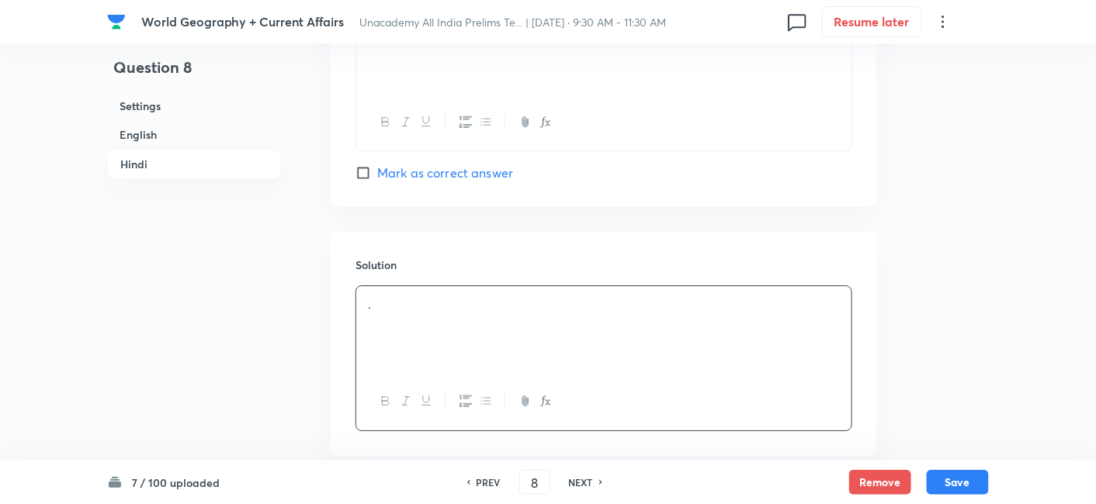
scroll to position [3382, 0]
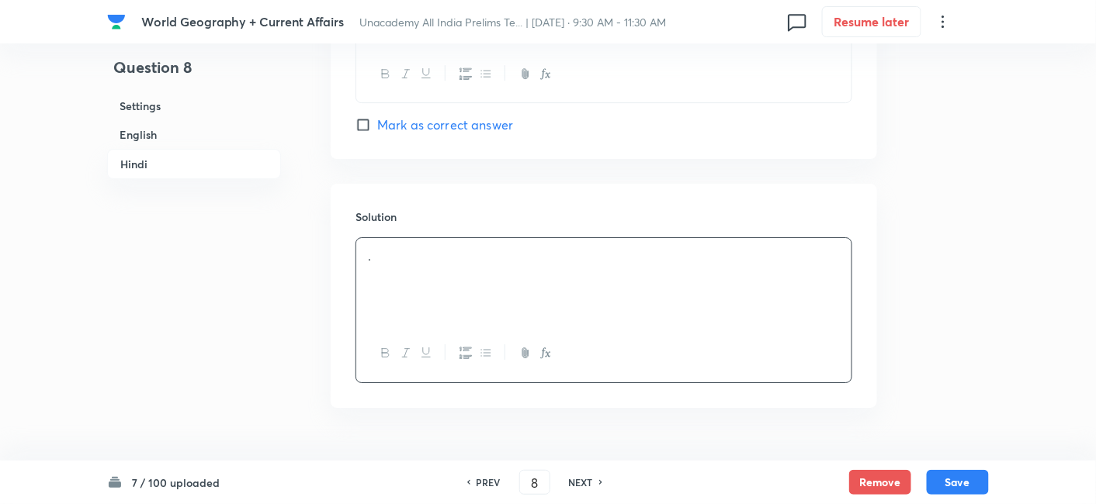
click at [953, 464] on div "7 / 100 uploaded PREV 8 ​ NEXT Remove Save" at bounding box center [547, 482] width 881 height 43
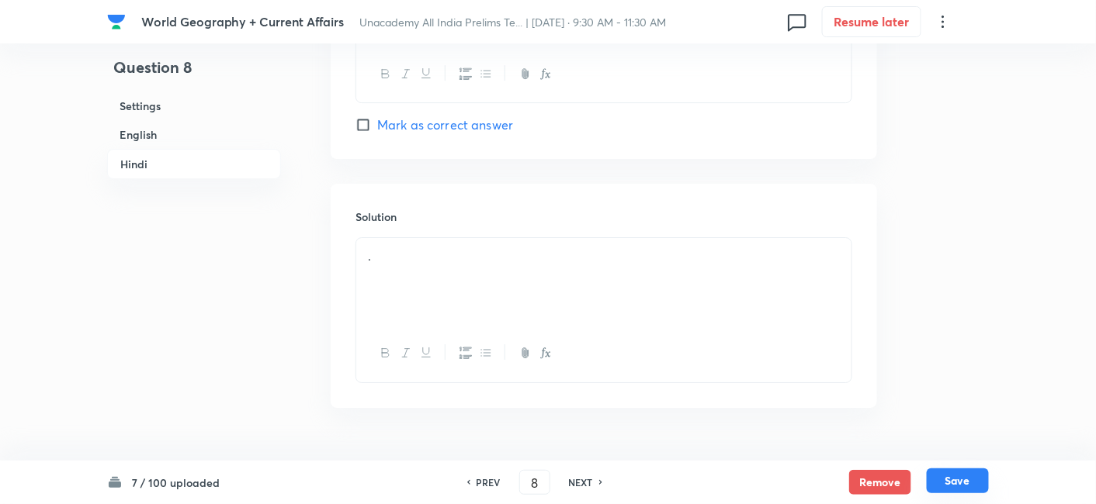
click at [958, 482] on button "Save" at bounding box center [957, 481] width 62 height 25
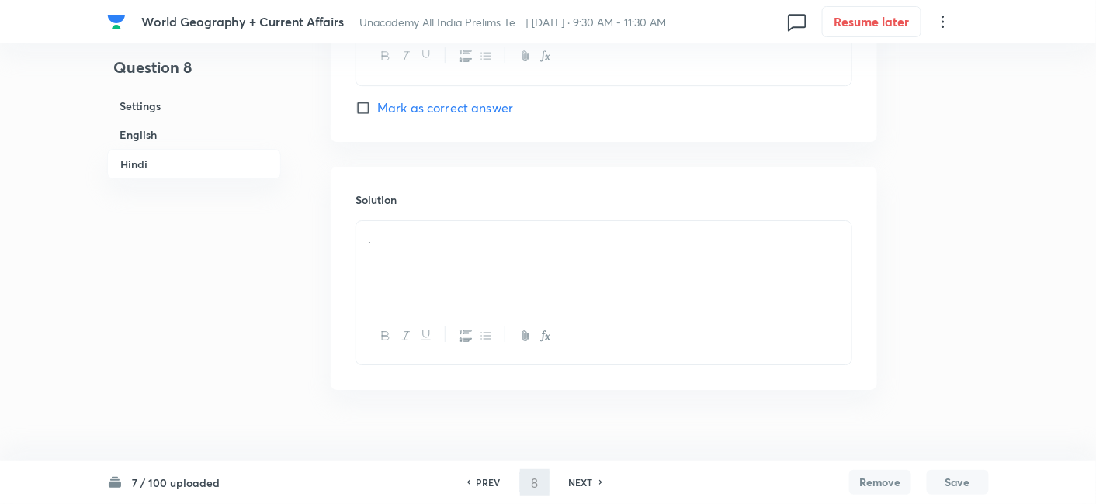
scroll to position [3364, 0]
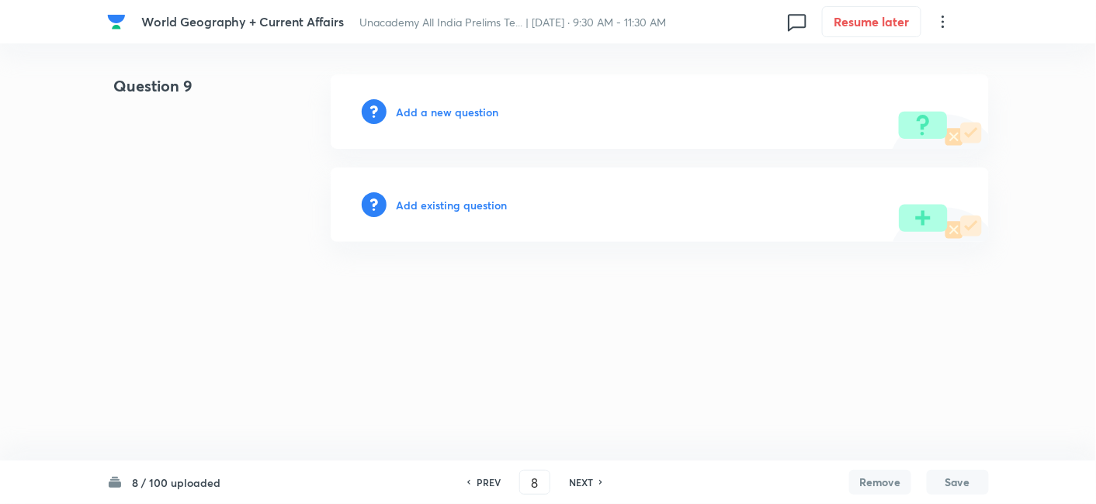
type input "9"
click at [466, 100] on div "Add a new question" at bounding box center [663, 111] width 658 height 74
click at [464, 108] on h6 "Add a new question" at bounding box center [451, 112] width 102 height 16
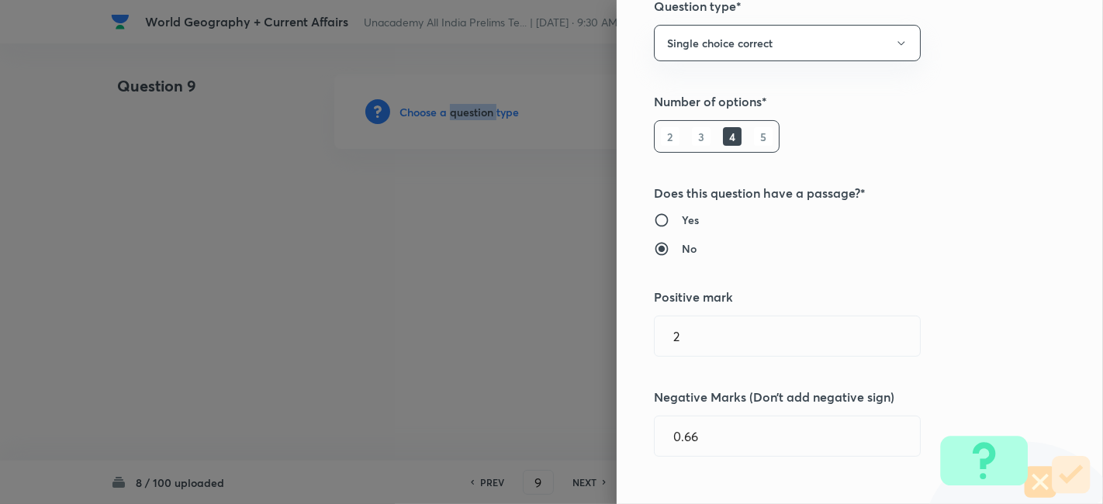
scroll to position [948, 0]
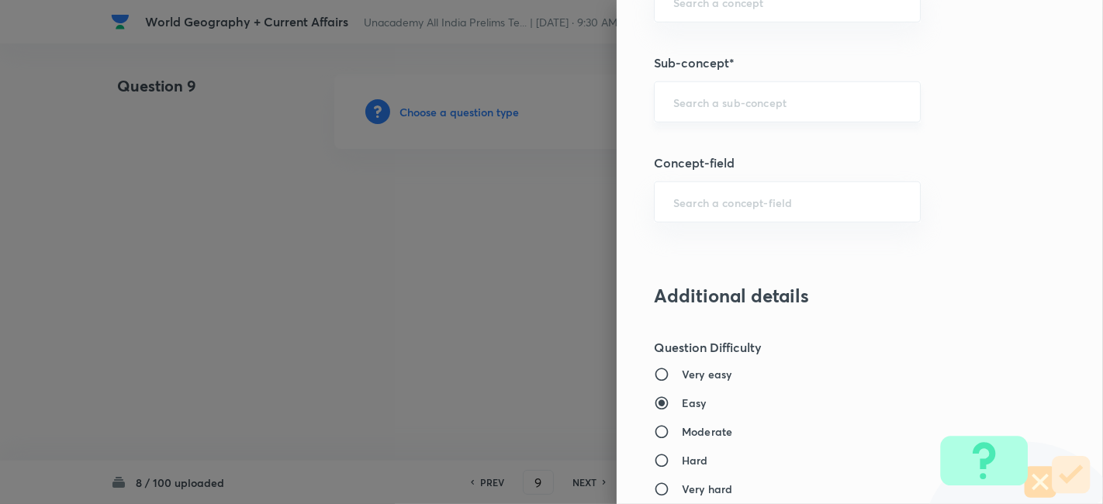
click at [774, 95] on input "text" at bounding box center [788, 102] width 228 height 15
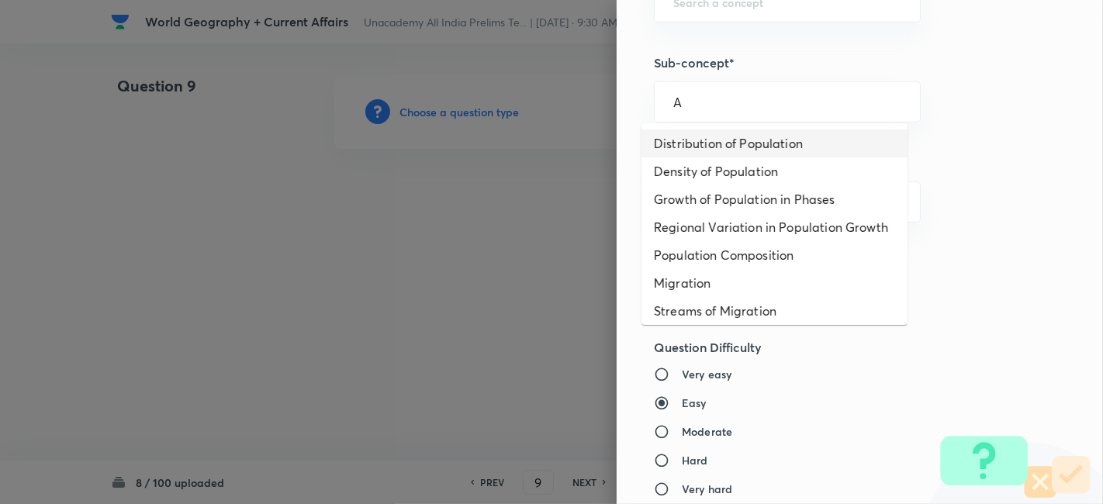
click at [758, 139] on li "Distribution of Population" at bounding box center [775, 144] width 266 height 28
type input "Distribution of Population"
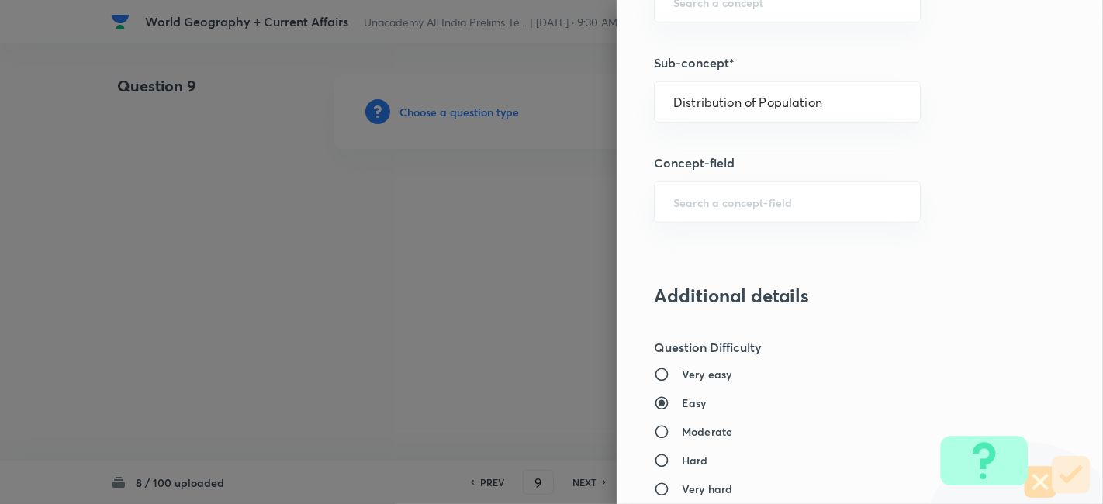
type input "Geography"
type input "Human Geography"
type input "Population:Growth and Composition"
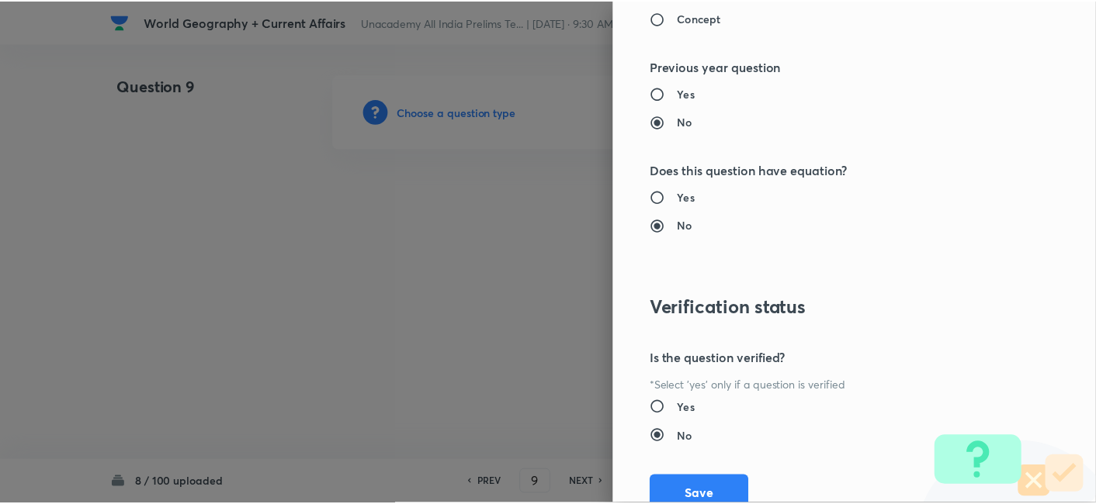
scroll to position [1606, 0]
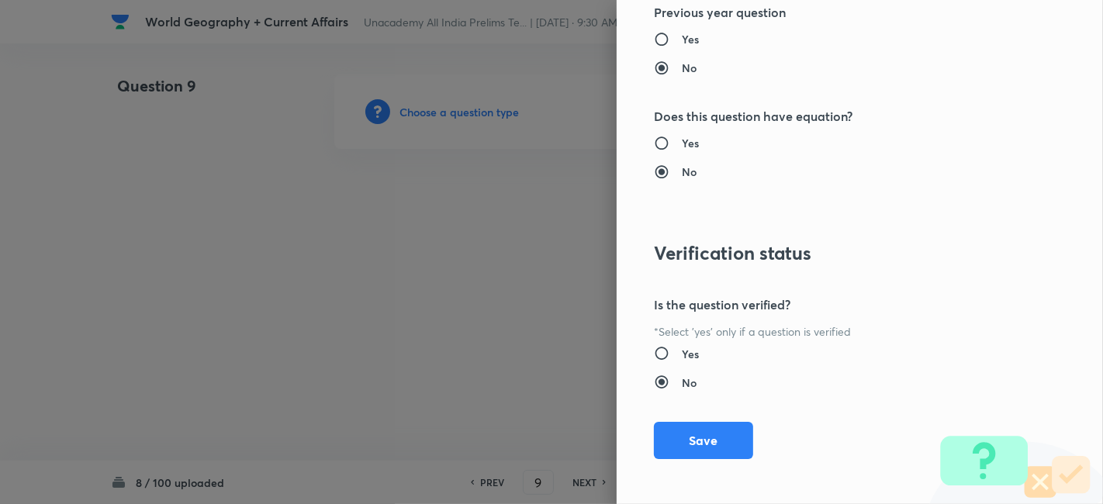
drag, startPoint x: 694, startPoint y: 428, endPoint x: 556, endPoint y: 327, distance: 172.1
click at [694, 428] on button "Save" at bounding box center [703, 440] width 99 height 37
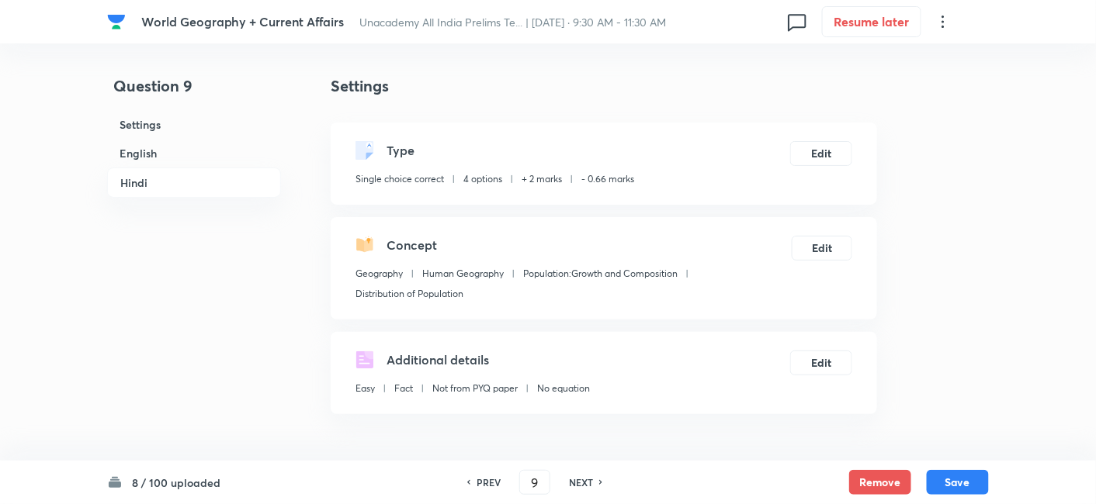
click at [172, 154] on h6 "English" at bounding box center [194, 153] width 174 height 29
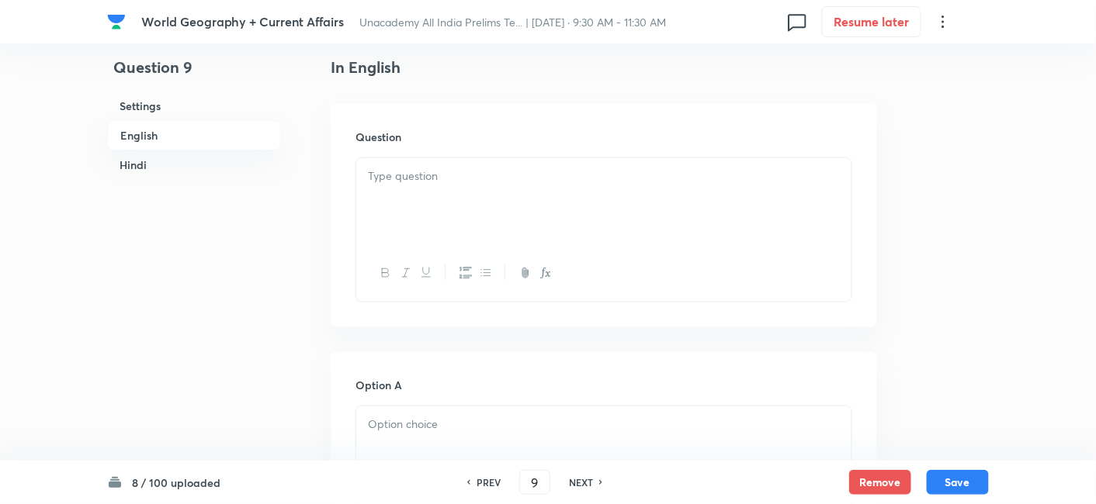
click at [427, 177] on p at bounding box center [604, 177] width 472 height 18
click at [460, 249] on div at bounding box center [603, 273] width 495 height 57
click at [466, 212] on div at bounding box center [603, 201] width 495 height 87
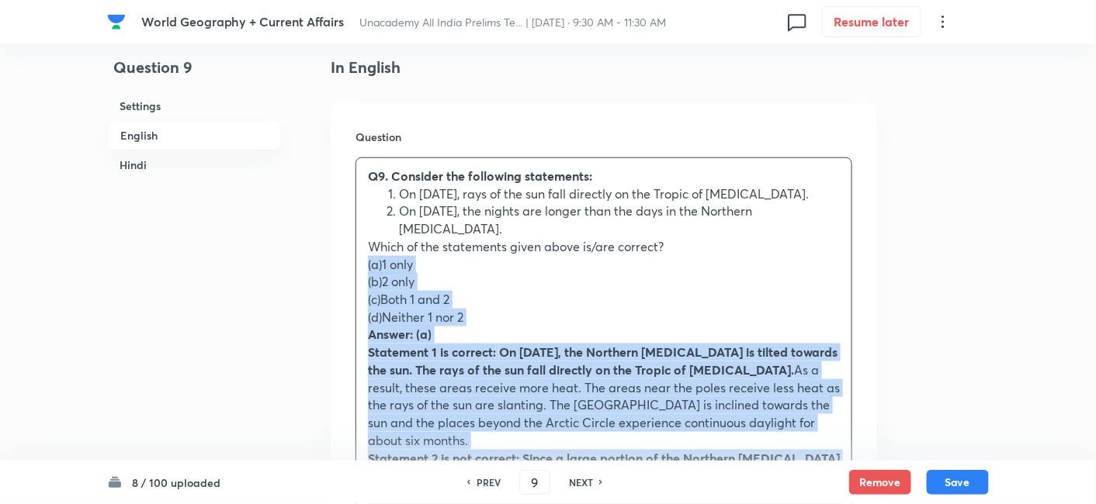
click at [341, 260] on div "Question Q9. Consider the following statements: On 21st June, rays of the sun f…" at bounding box center [604, 384] width 546 height 561
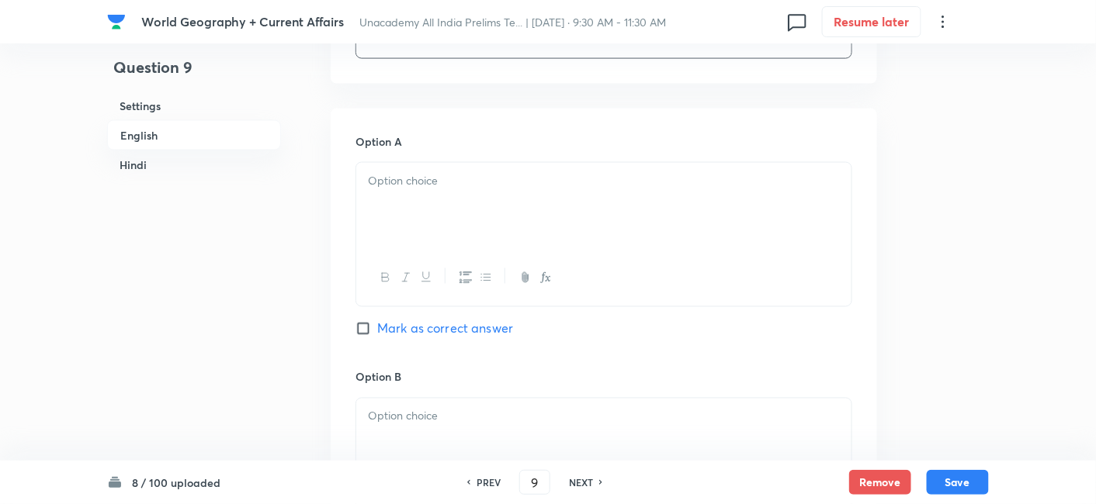
scroll to position [765, 0]
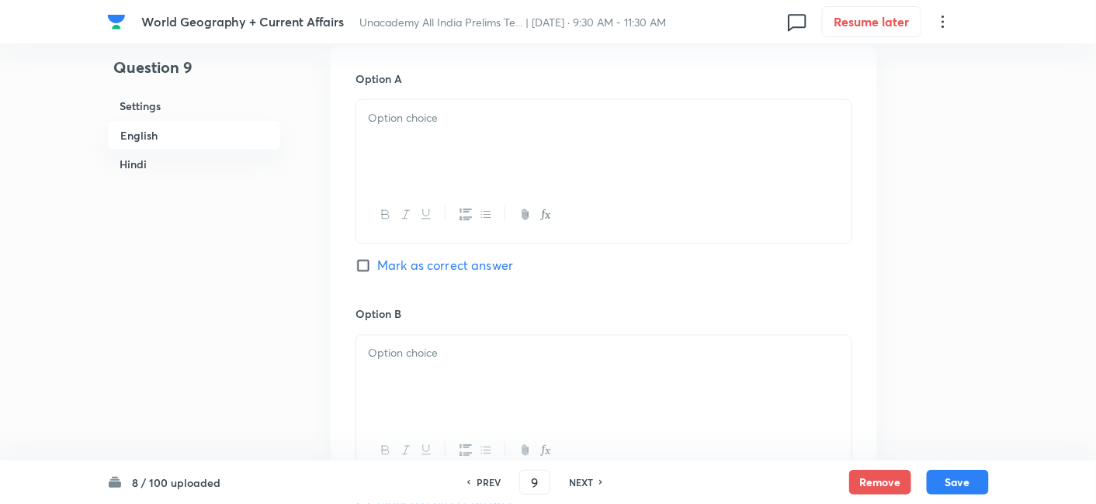
click at [445, 156] on div at bounding box center [603, 143] width 495 height 87
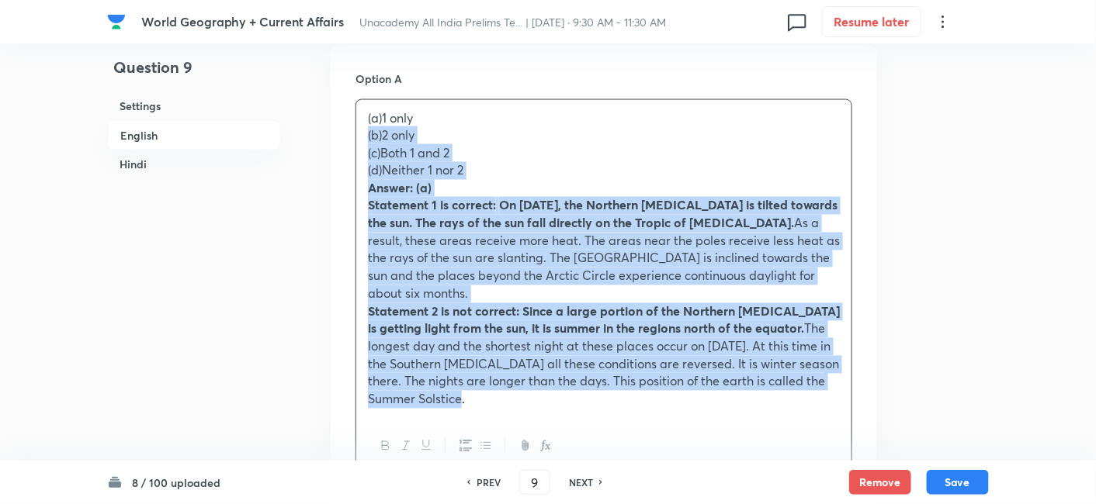
drag, startPoint x: 361, startPoint y: 138, endPoint x: 353, endPoint y: 135, distance: 8.4
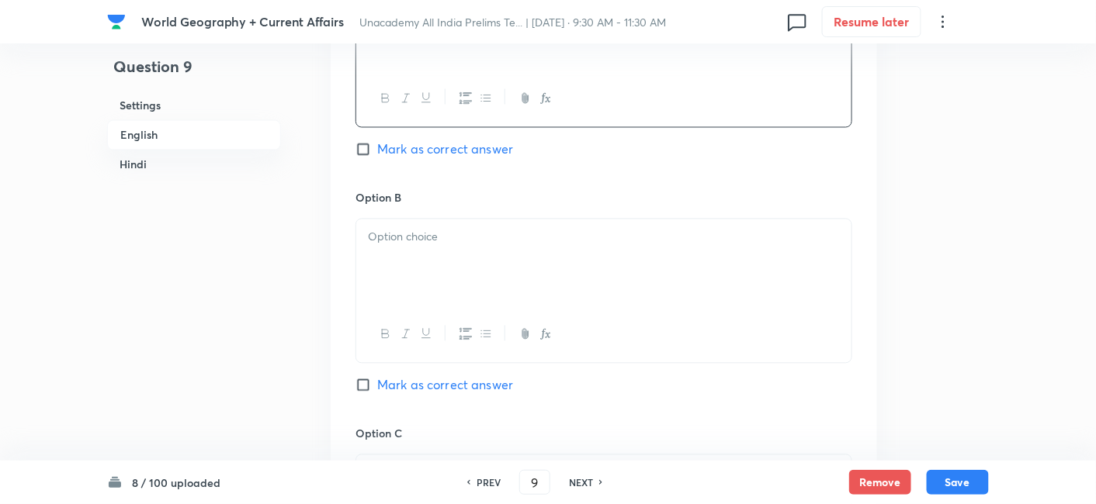
scroll to position [937, 0]
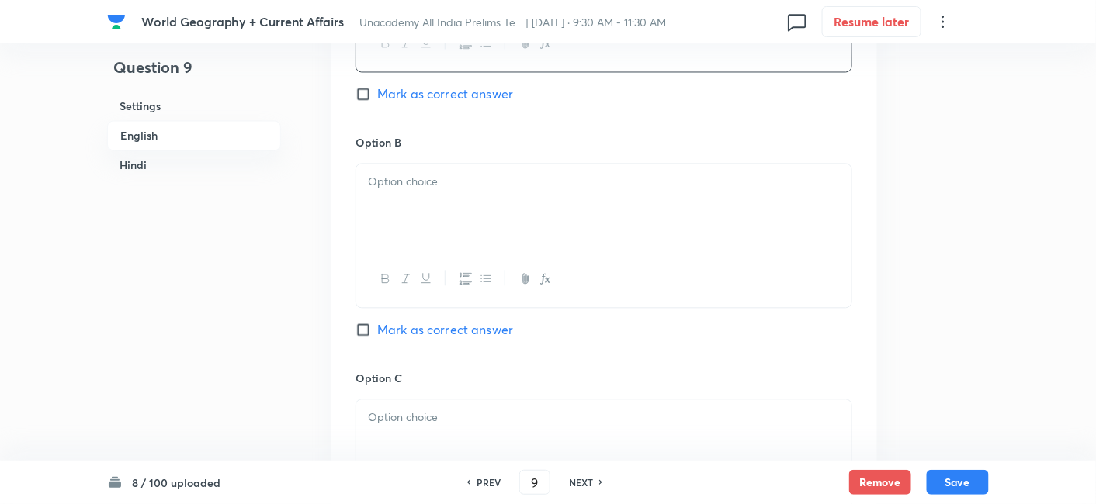
click at [434, 223] on div at bounding box center [603, 207] width 495 height 87
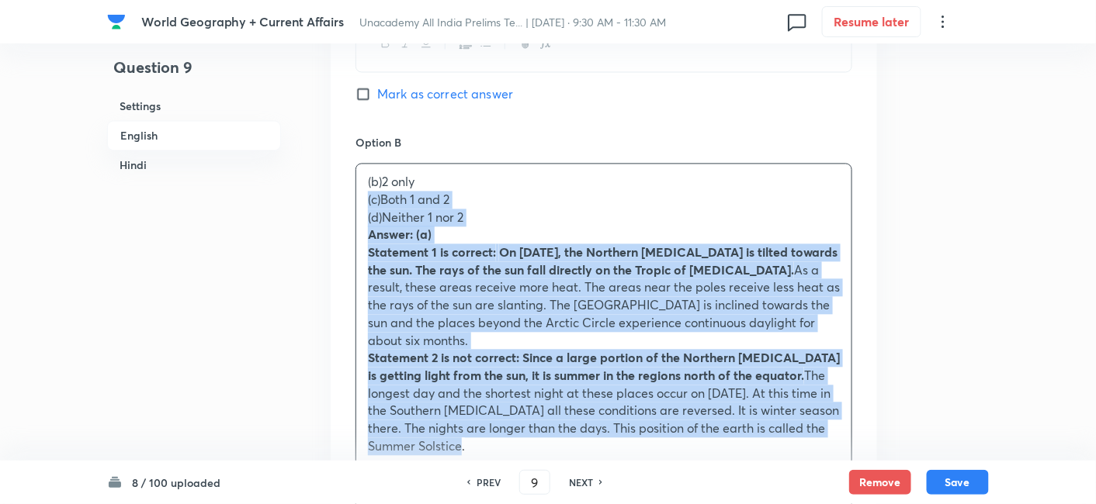
drag, startPoint x: 347, startPoint y: 194, endPoint x: 336, endPoint y: 191, distance: 11.3
click at [337, 191] on div "Option A 1 only Mark as correct answer Option B (b)2 only (c)Both 1 and 2 (d)Ne…" at bounding box center [604, 462] width 546 height 1177
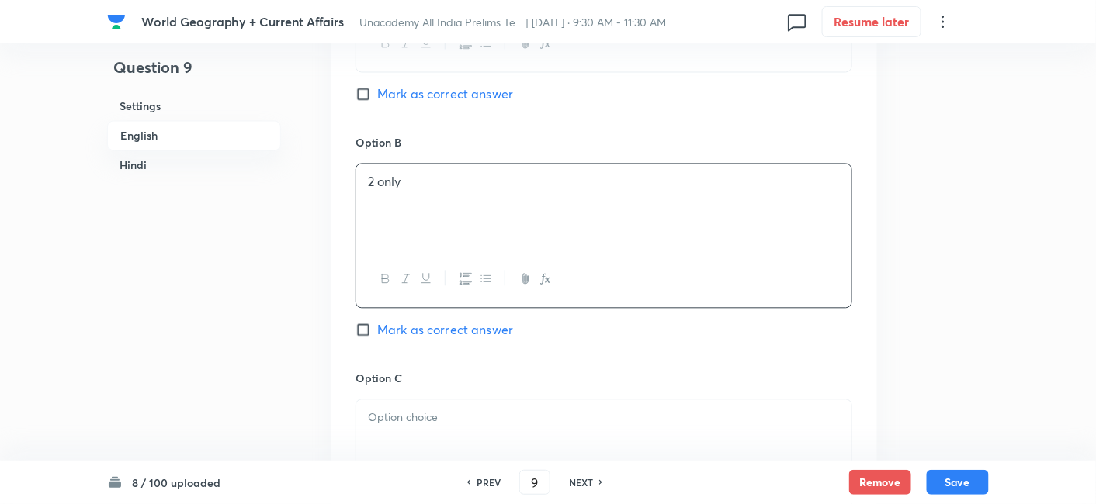
click at [459, 94] on span "Mark as correct answer" at bounding box center [445, 94] width 136 height 19
click at [377, 94] on input "Mark as correct answer" at bounding box center [366, 94] width 22 height 16
checkbox input "true"
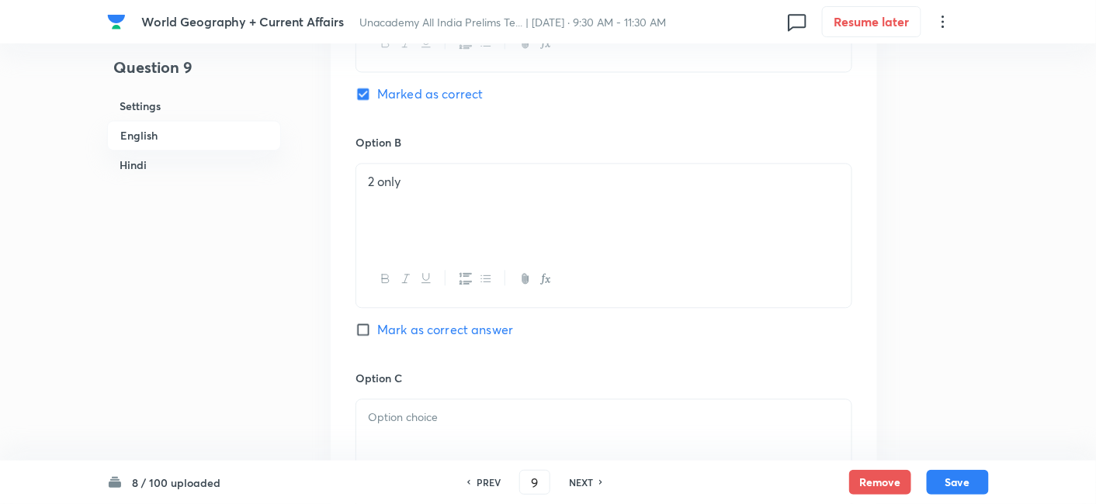
checkbox input "true"
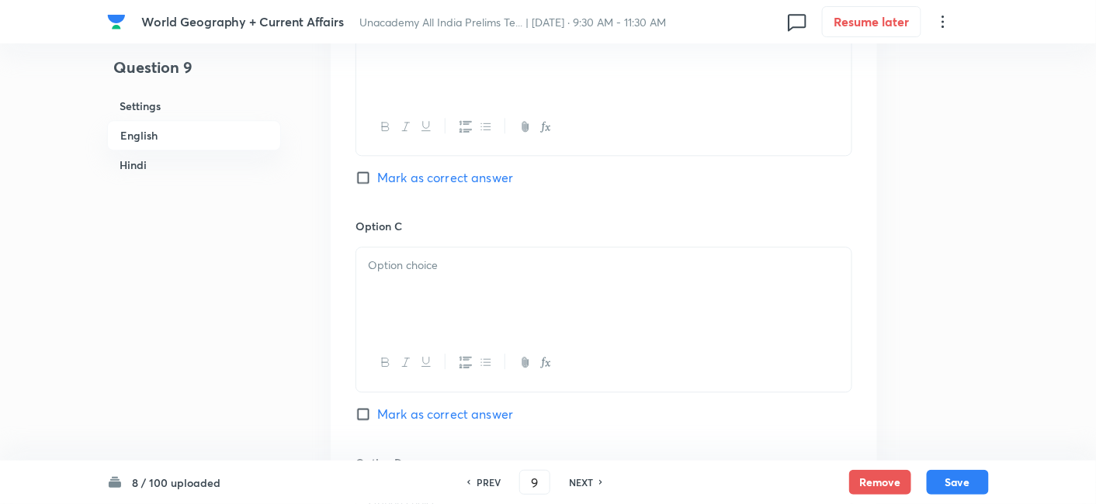
scroll to position [1110, 0]
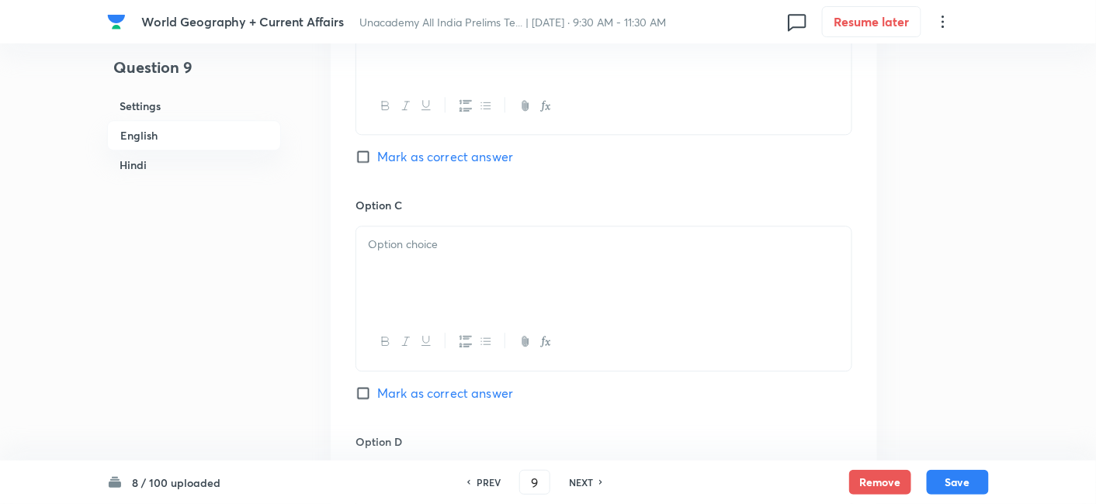
click at [442, 268] on div at bounding box center [603, 270] width 495 height 87
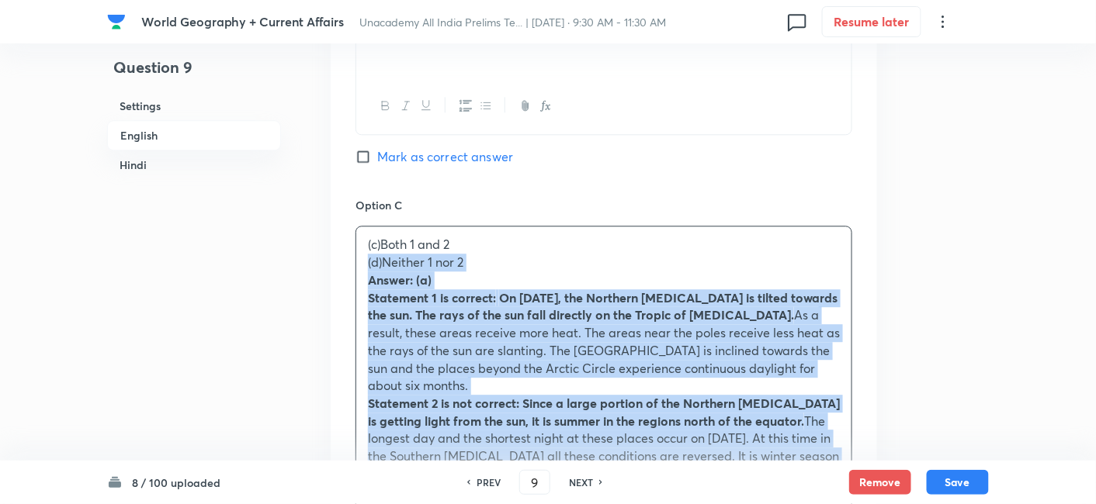
click at [344, 258] on div "Option A 1 only Marked as correct Option B 2 only Mark as correct answer Option…" at bounding box center [604, 279] width 546 height 1159
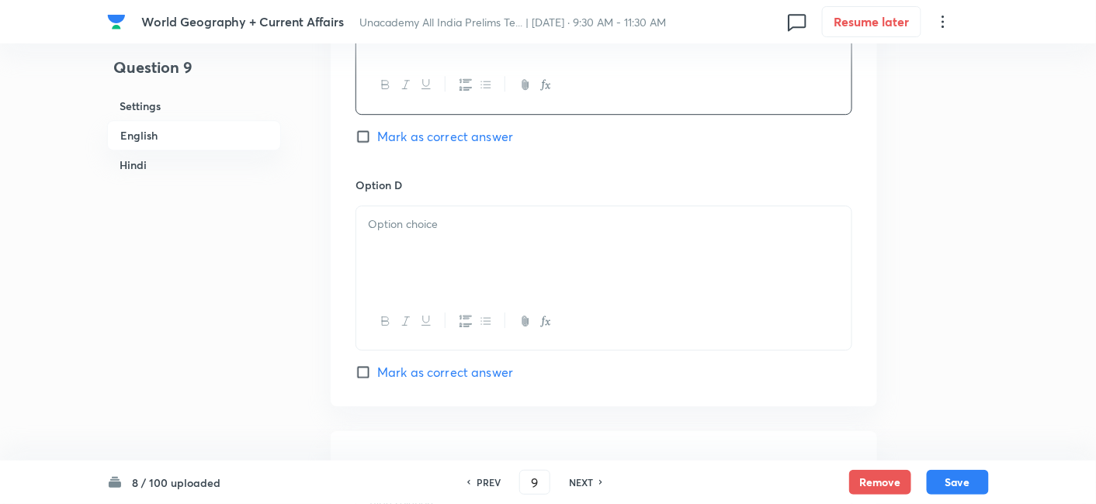
scroll to position [1369, 0]
click at [452, 258] on div at bounding box center [603, 248] width 495 height 87
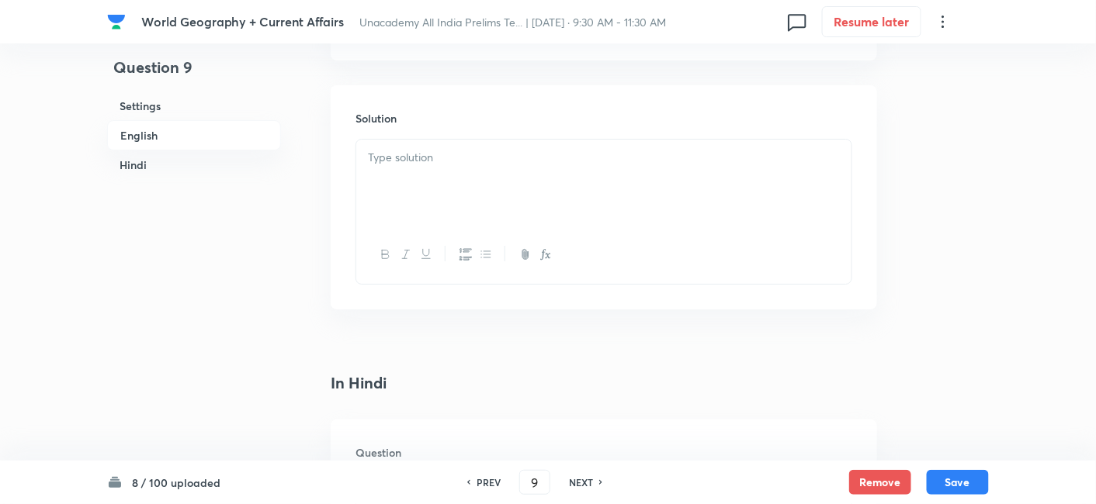
click at [438, 205] on div at bounding box center [603, 183] width 495 height 87
click at [442, 239] on div at bounding box center [603, 246] width 495 height 87
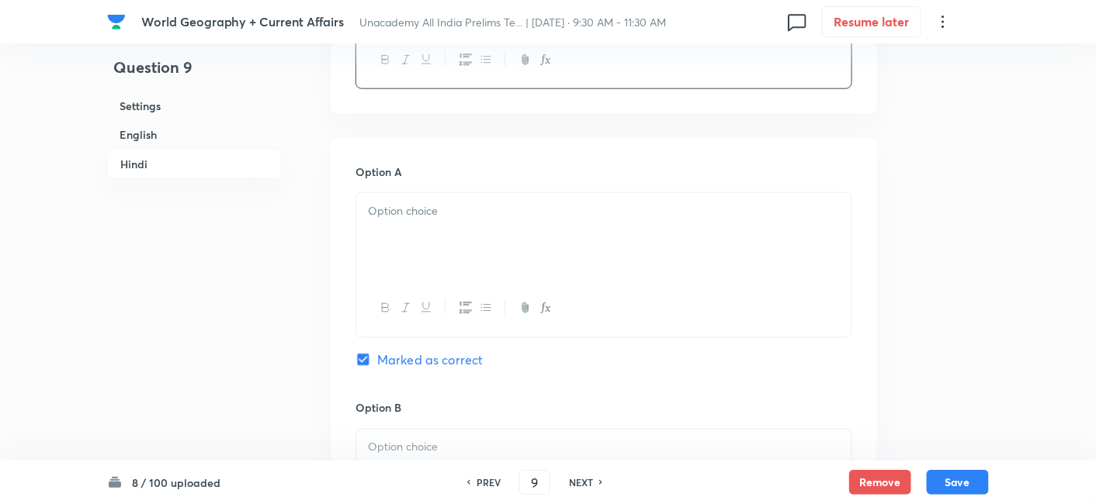
click at [442, 255] on div at bounding box center [603, 236] width 495 height 87
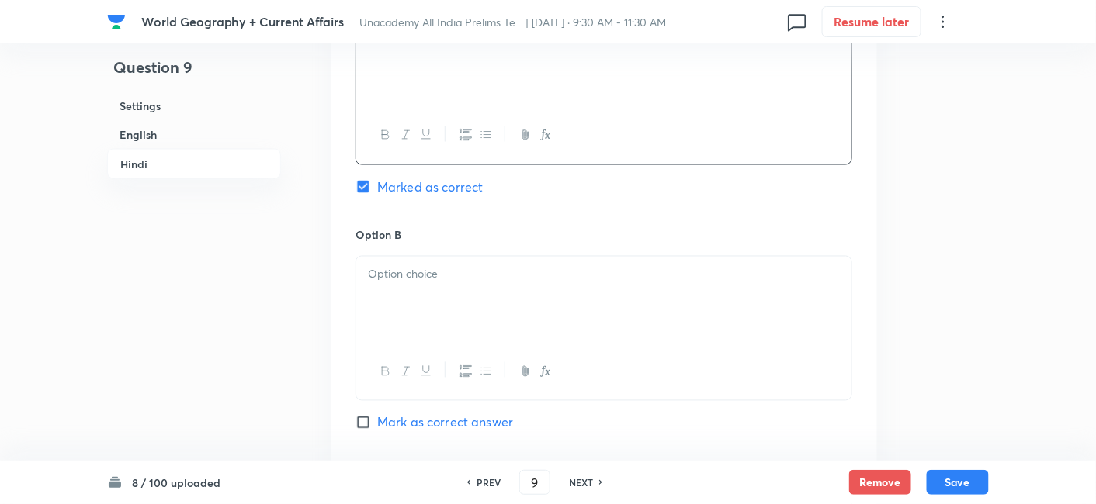
click at [446, 280] on div at bounding box center [603, 300] width 495 height 87
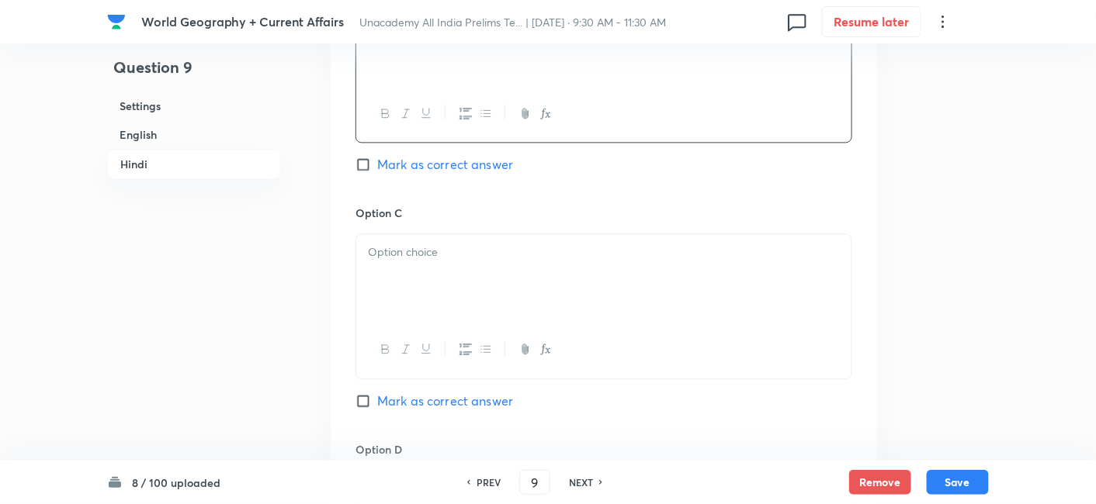
click at [448, 281] on div at bounding box center [603, 277] width 495 height 87
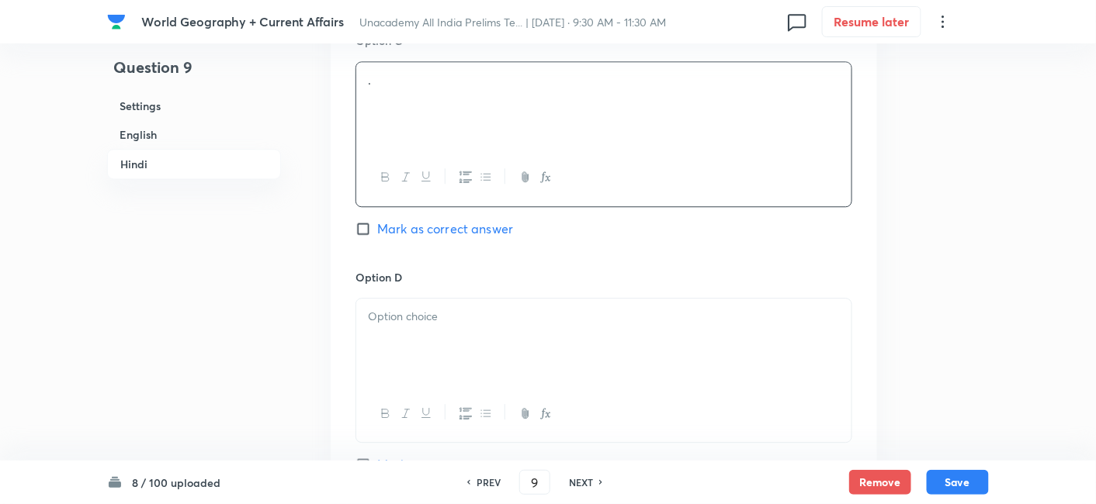
click at [446, 308] on p at bounding box center [604, 317] width 472 height 18
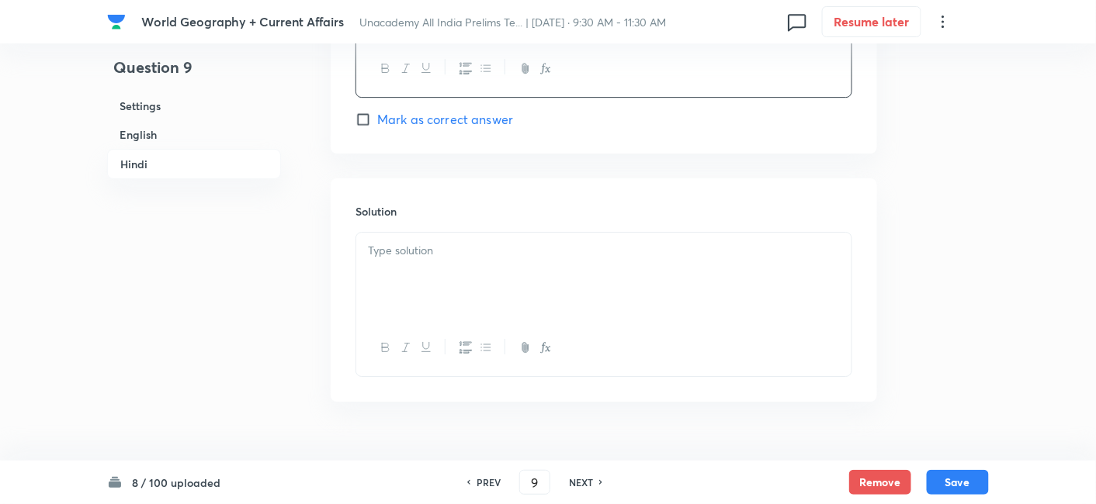
click at [433, 245] on div at bounding box center [603, 276] width 495 height 87
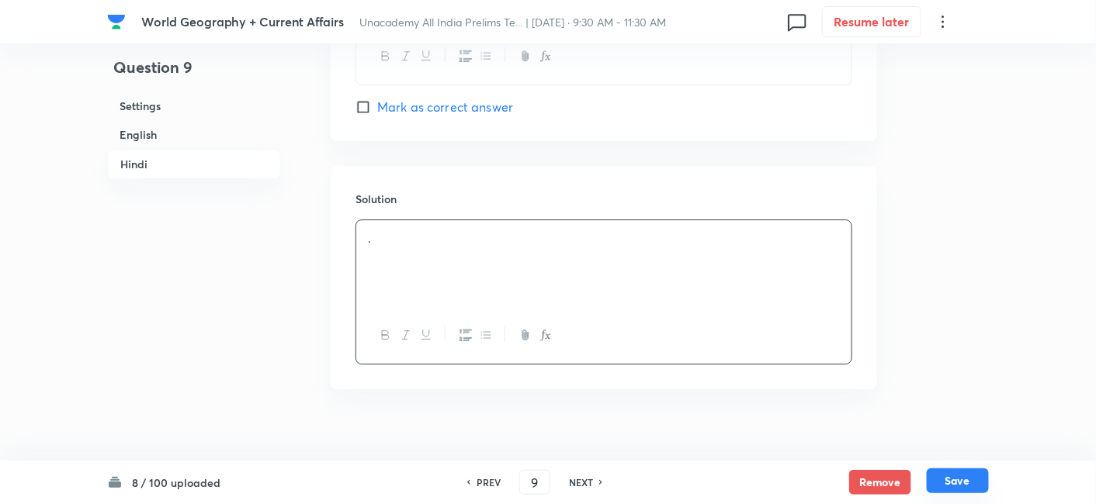
click at [953, 484] on button "Save" at bounding box center [957, 481] width 62 height 25
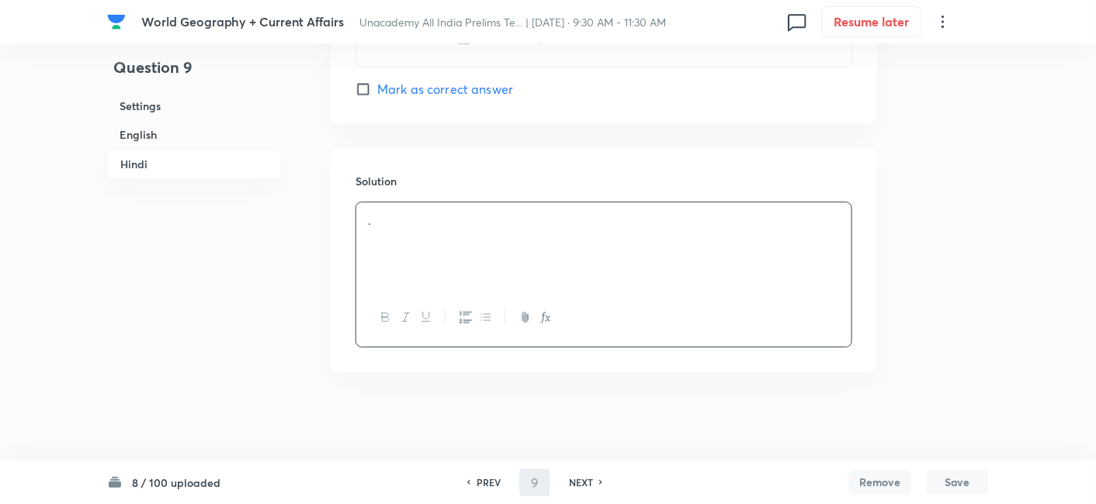
scroll to position [3347, 0]
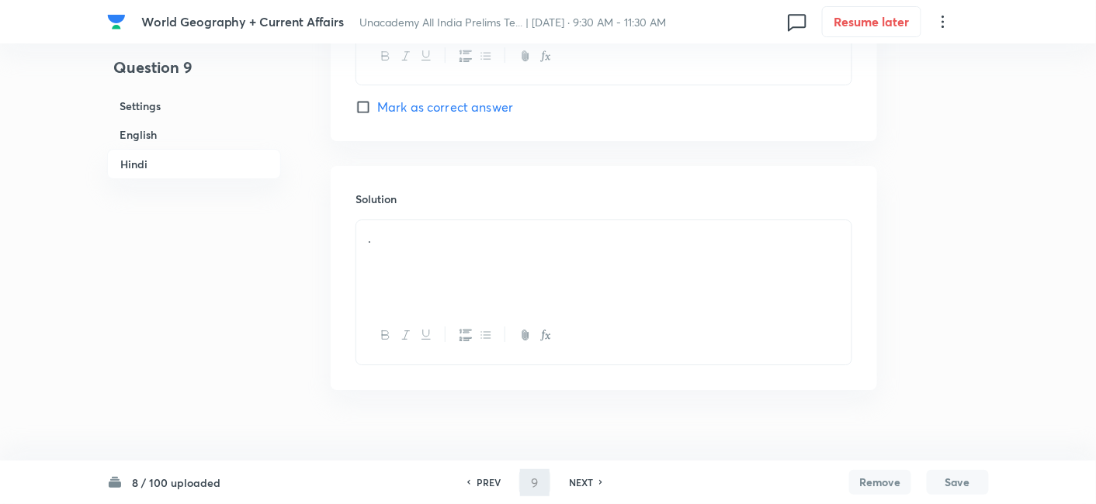
type input "10"
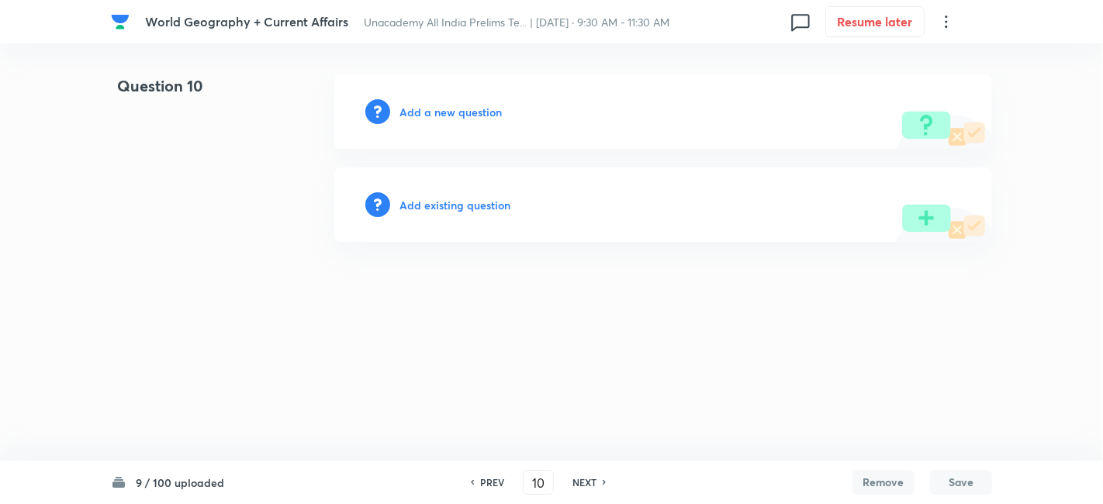
click at [430, 111] on h6 "Add a new question" at bounding box center [451, 112] width 102 height 16
click at [430, 111] on h6 "Choose a question type" at bounding box center [459, 112] width 119 height 16
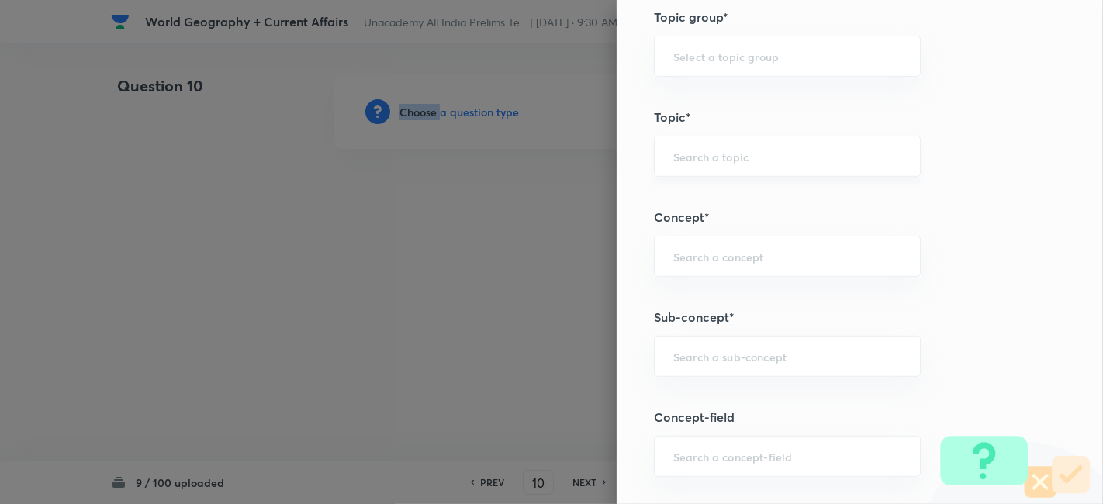
scroll to position [776, 0]
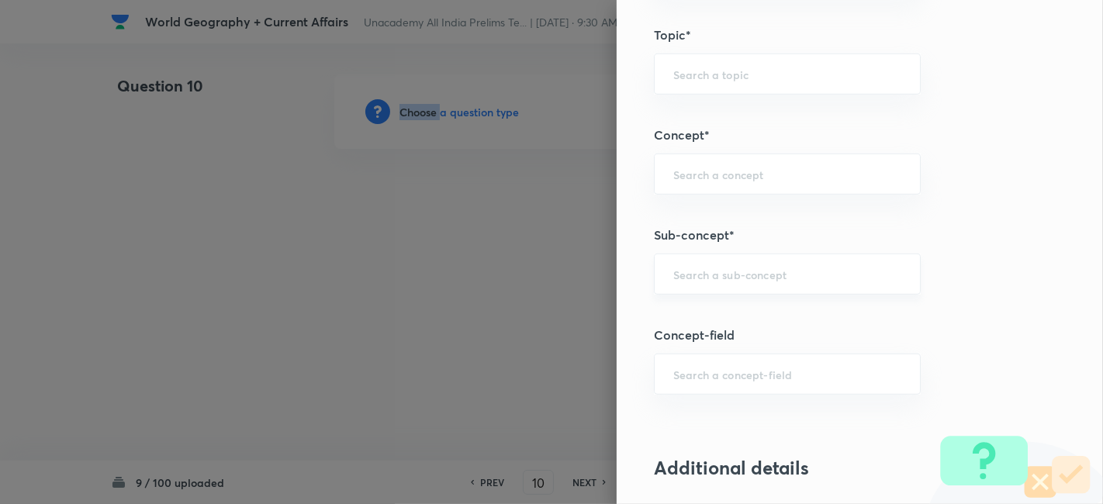
click at [788, 256] on div "​" at bounding box center [787, 274] width 267 height 41
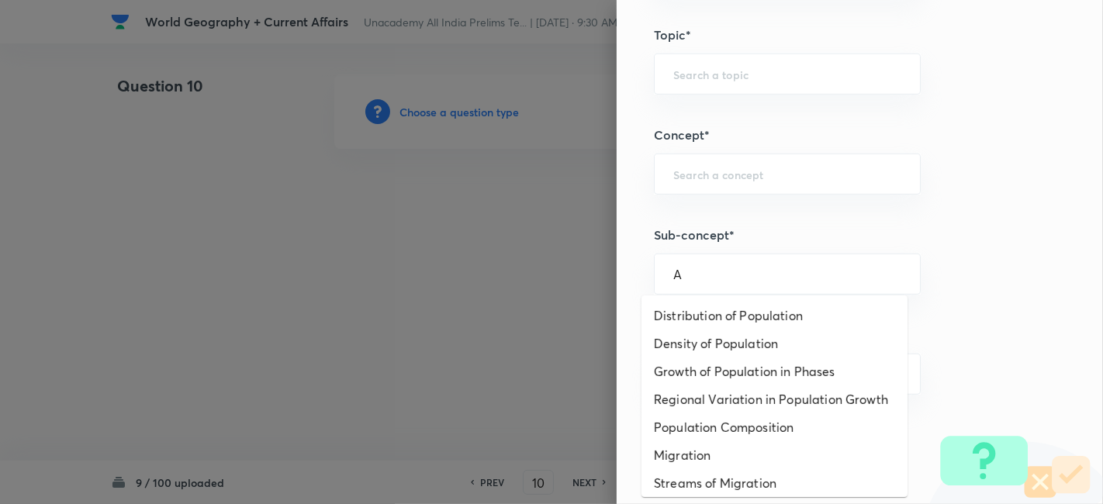
click at [781, 303] on li "Distribution of Population" at bounding box center [775, 316] width 266 height 28
type input "Distribution of Population"
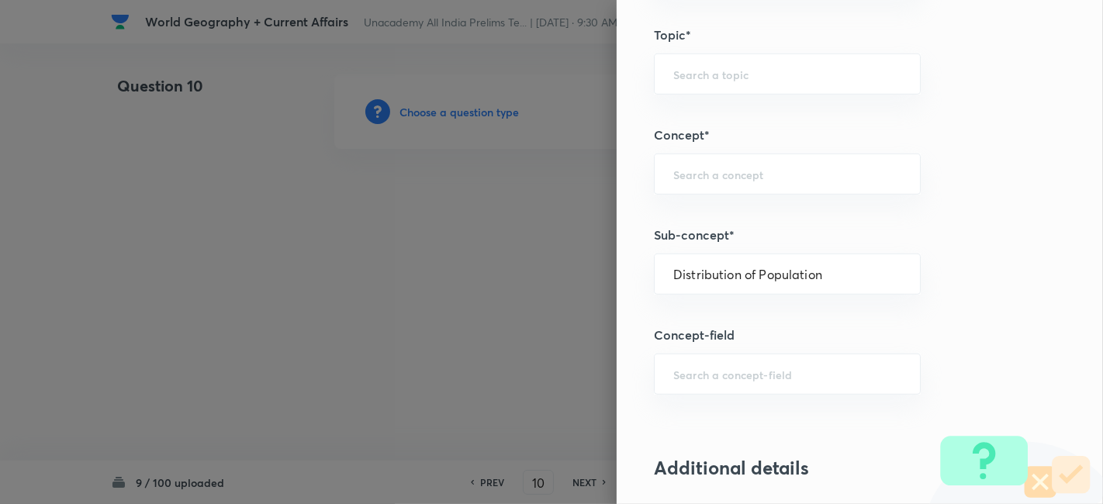
type input "Geography"
type input "Human Geography"
type input "Population:Growth and Composition"
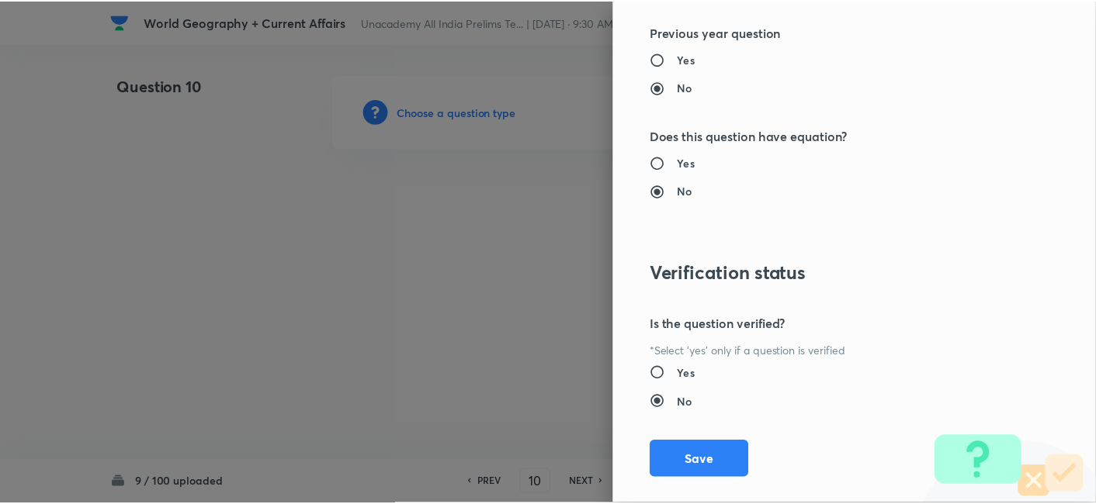
scroll to position [1606, 0]
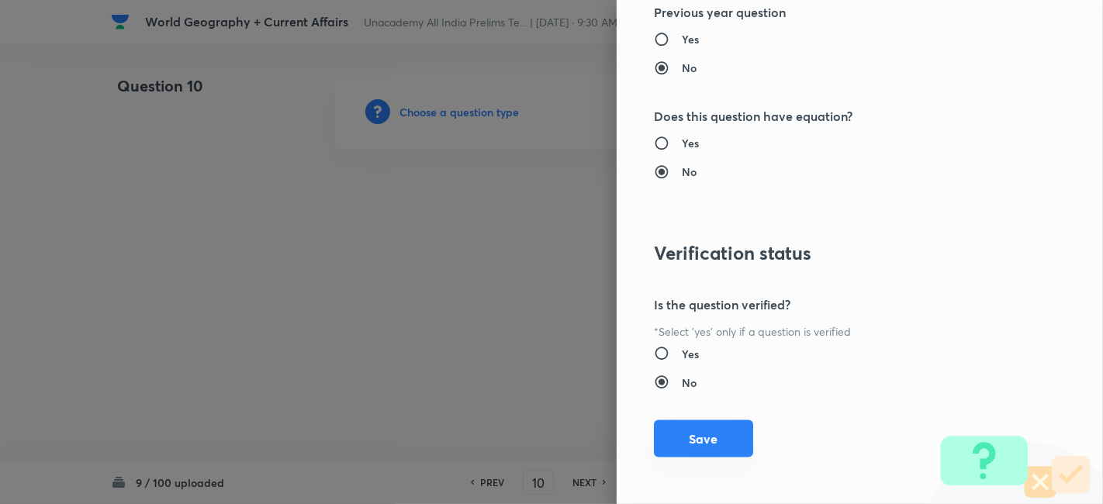
click at [706, 429] on button "Save" at bounding box center [703, 439] width 99 height 37
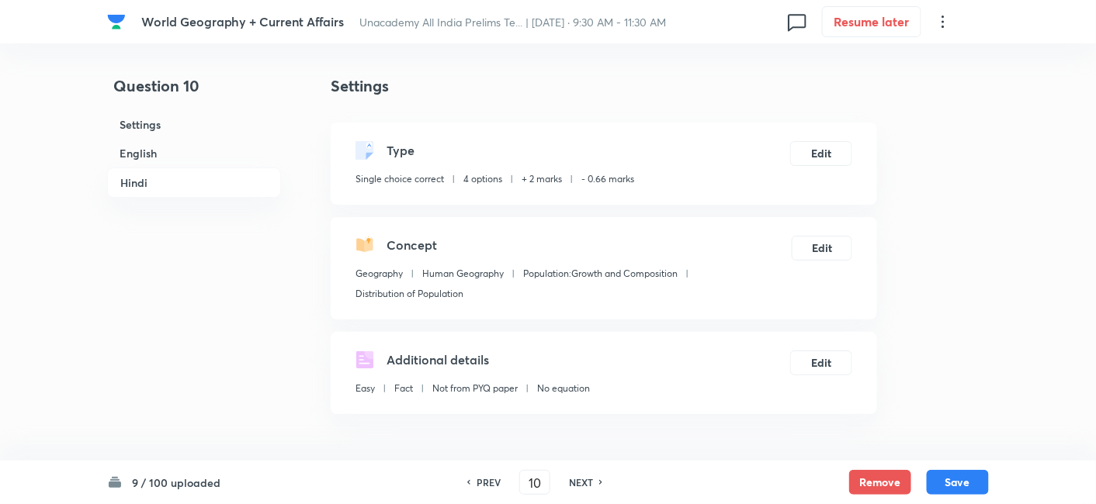
click at [162, 156] on h6 "English" at bounding box center [194, 153] width 174 height 29
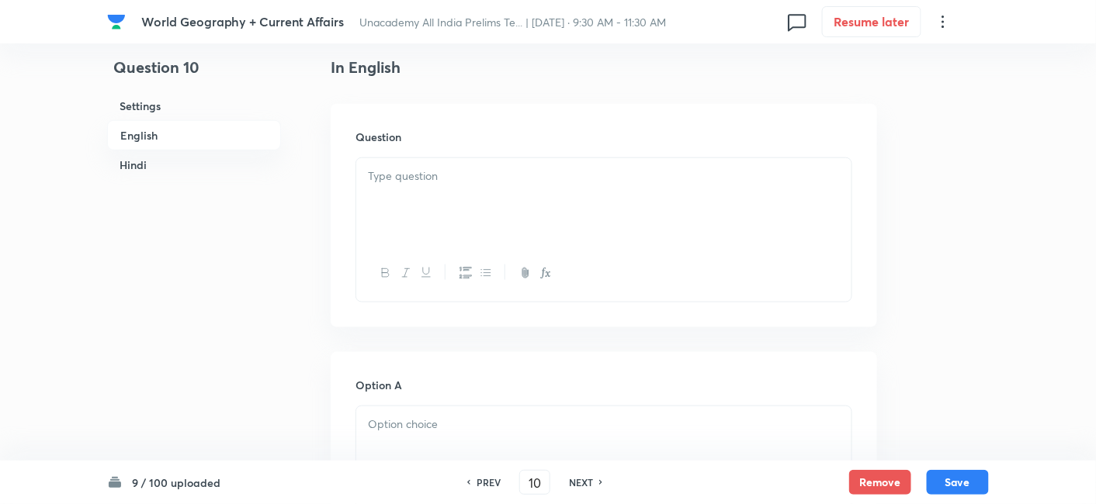
click at [443, 182] on p at bounding box center [604, 177] width 472 height 18
click at [426, 196] on div at bounding box center [603, 201] width 495 height 87
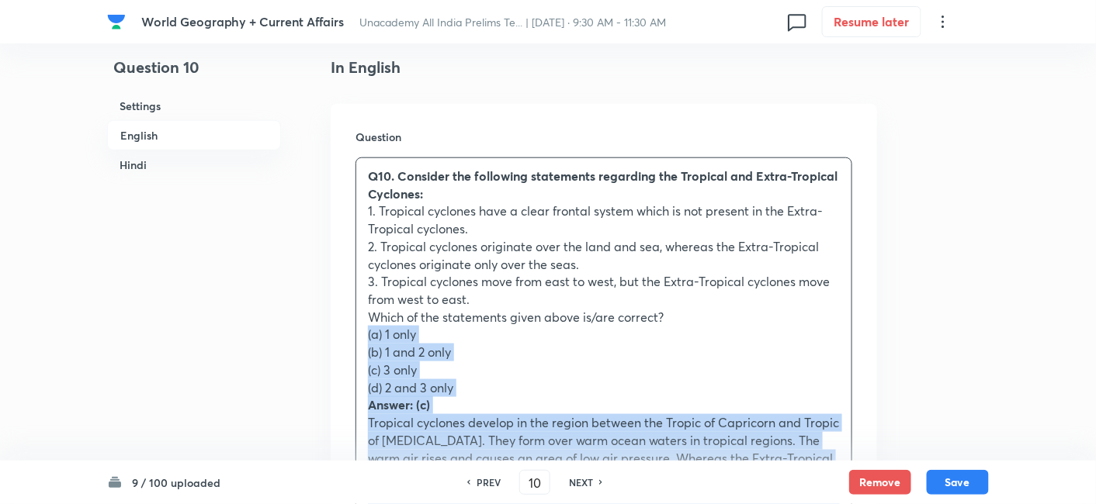
drag, startPoint x: 363, startPoint y: 337, endPoint x: 342, endPoint y: 284, distance: 56.8
click at [356, 338] on div "Q10. Consider the following statements regarding the Tropical and Extra-Tropica…" at bounding box center [603, 432] width 495 height 548
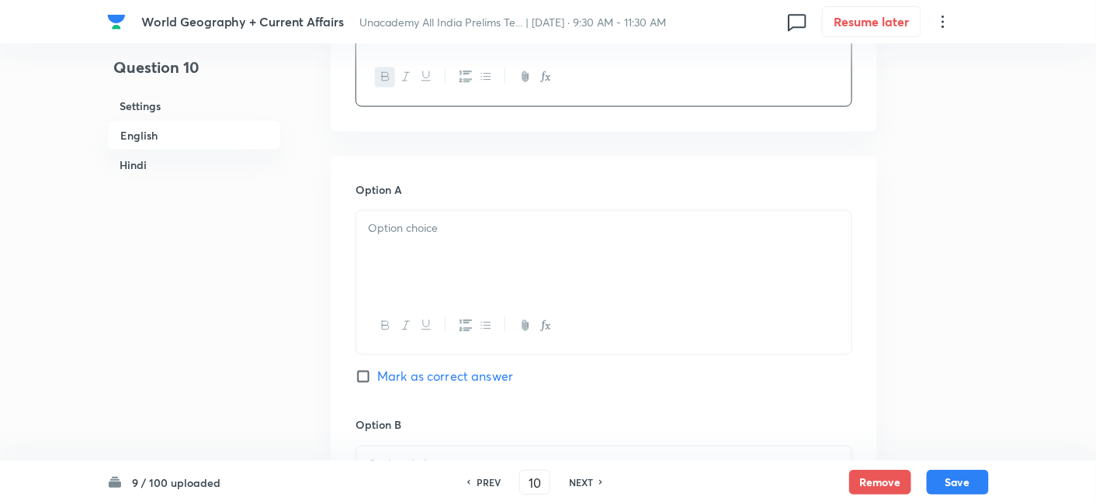
scroll to position [765, 0]
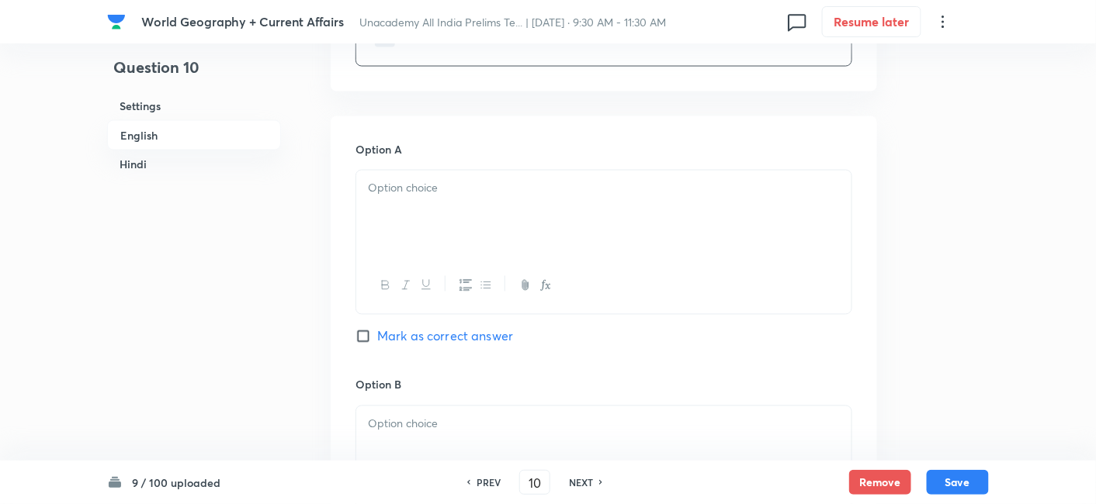
click at [422, 198] on div at bounding box center [603, 214] width 495 height 87
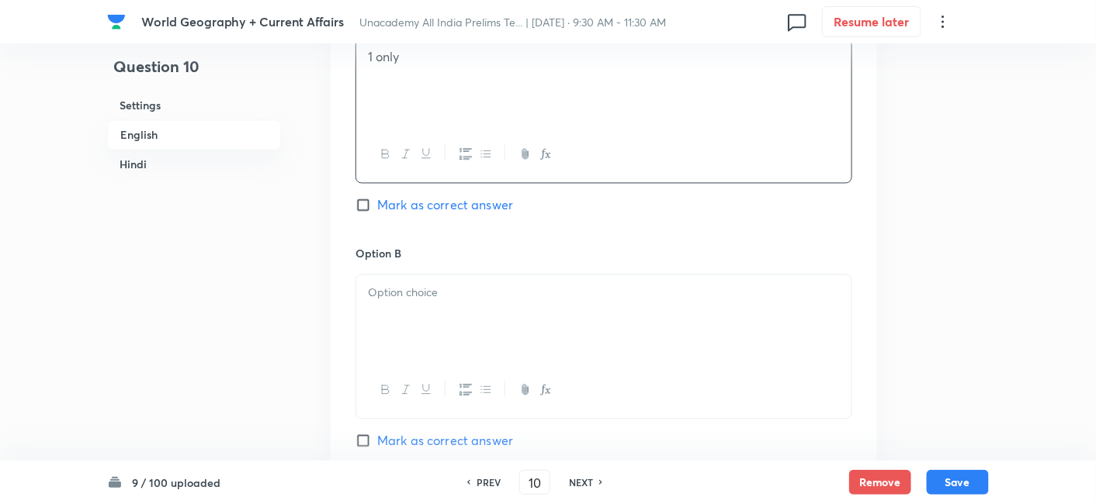
scroll to position [937, 0]
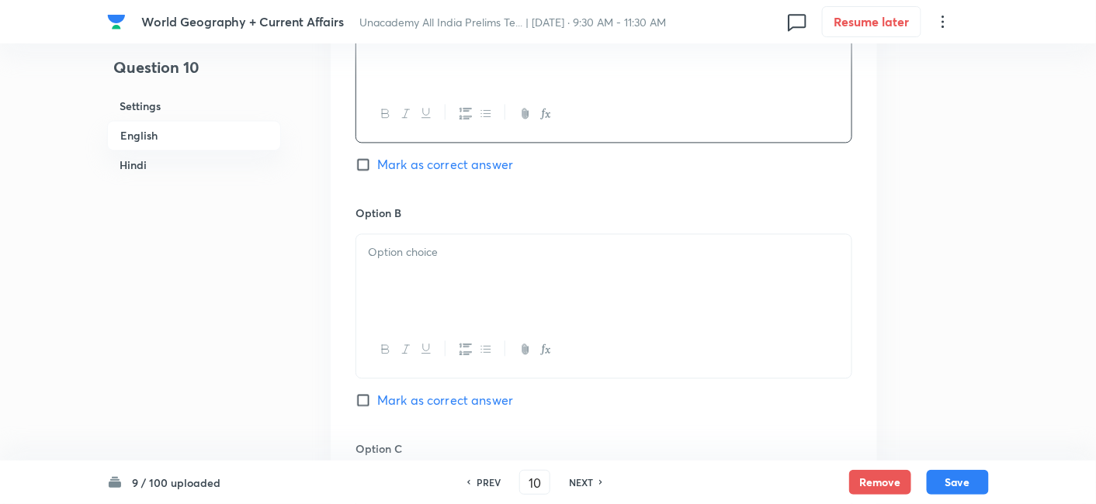
click at [416, 297] on div at bounding box center [603, 277] width 495 height 87
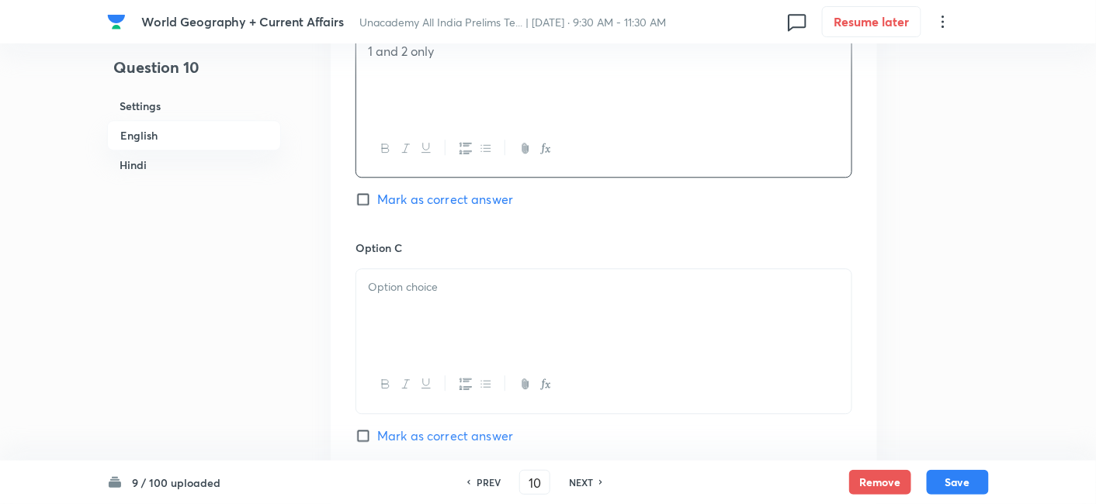
scroll to position [1196, 0]
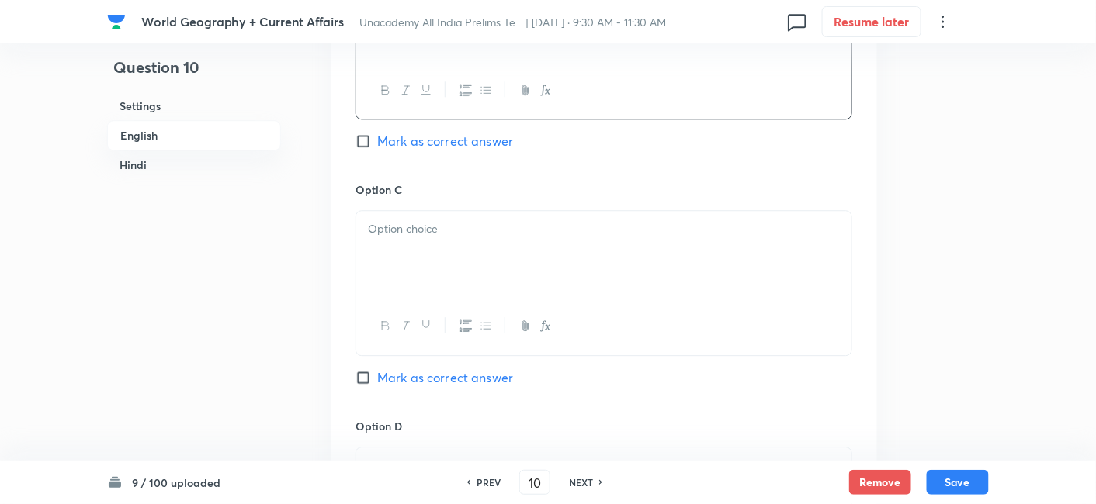
click at [425, 258] on div at bounding box center [603, 254] width 495 height 87
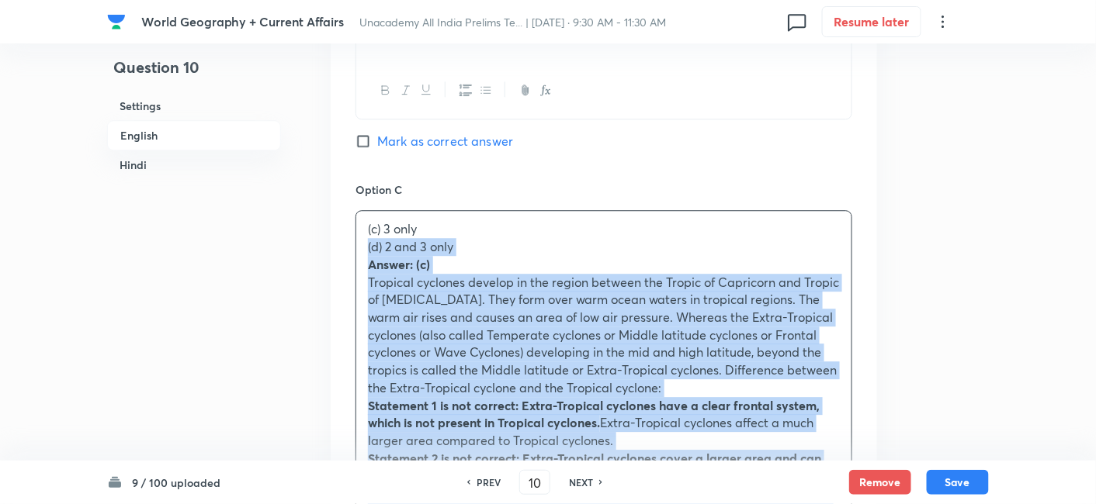
click at [352, 249] on div "Option A 1 only Mark as correct answer Option B 1 and 2 only Mark as correct an…" at bounding box center [604, 300] width 546 height 1230
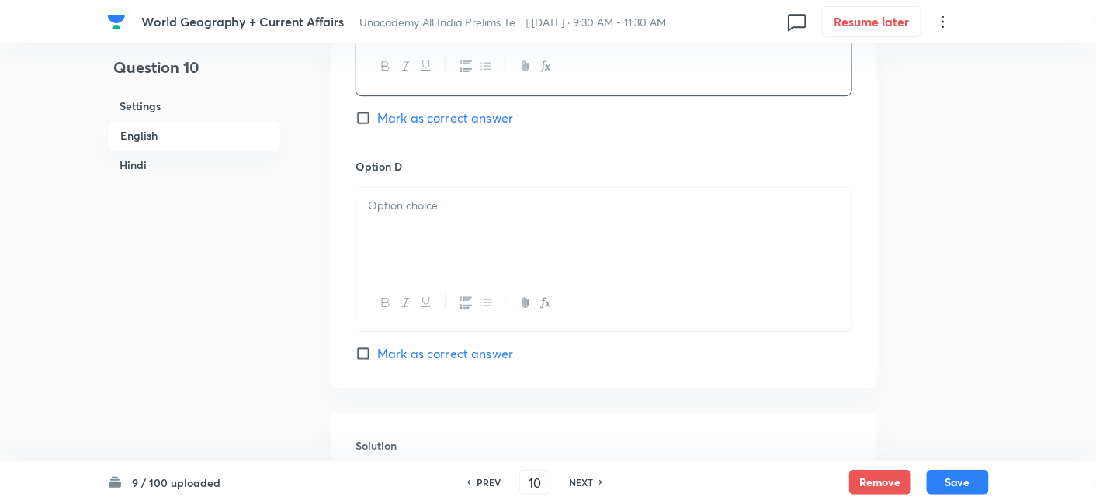
scroll to position [1455, 0]
click at [478, 110] on span "Mark as correct answer" at bounding box center [445, 119] width 136 height 19
click at [377, 112] on input "Mark as correct answer" at bounding box center [366, 120] width 22 height 16
checkbox input "true"
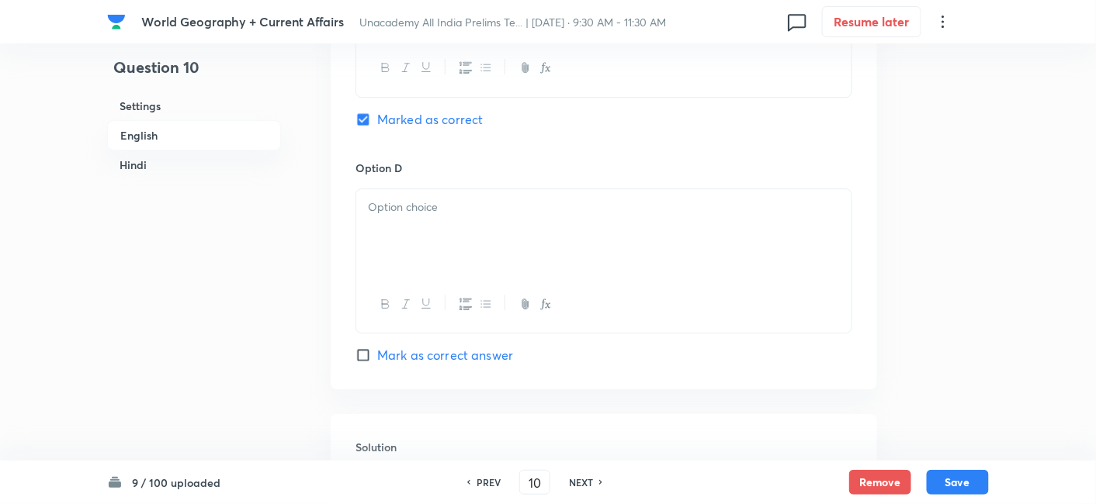
click at [459, 210] on p at bounding box center [604, 208] width 472 height 18
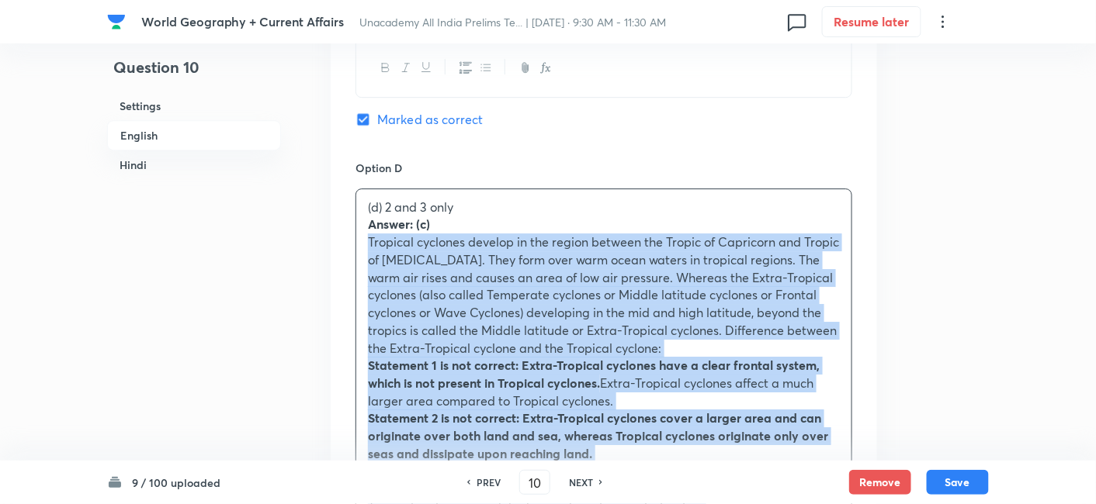
click at [351, 233] on div "Option A 1 only Mark as correct answer Option B 1 and 2 only Mark as correct an…" at bounding box center [604, 33] width 546 height 1213
click at [345, 229] on div "Option A 1 only Mark as correct answer Option B 1 and 2 only Mark as correct an…" at bounding box center [604, 33] width 546 height 1213
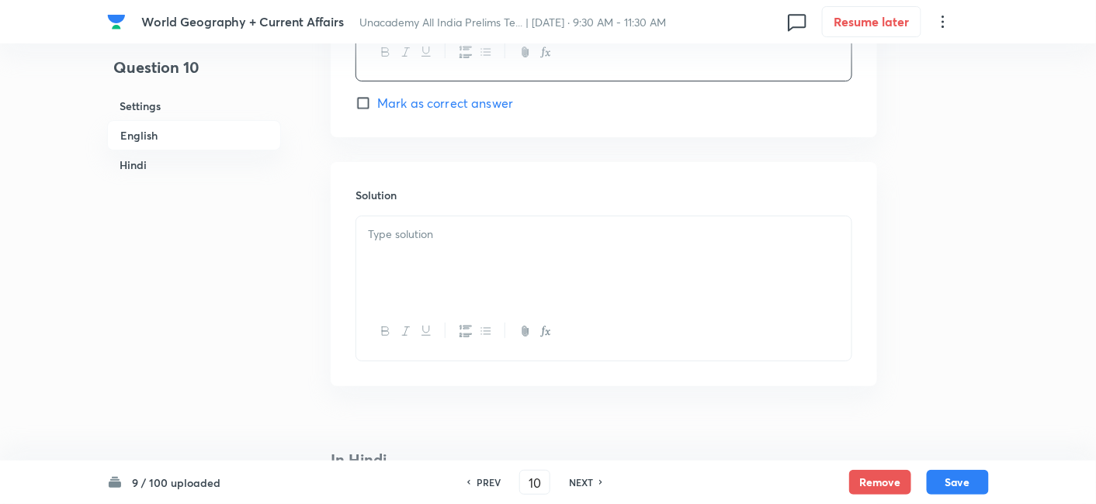
scroll to position [1713, 0]
click at [455, 256] on div at bounding box center [603, 253] width 495 height 87
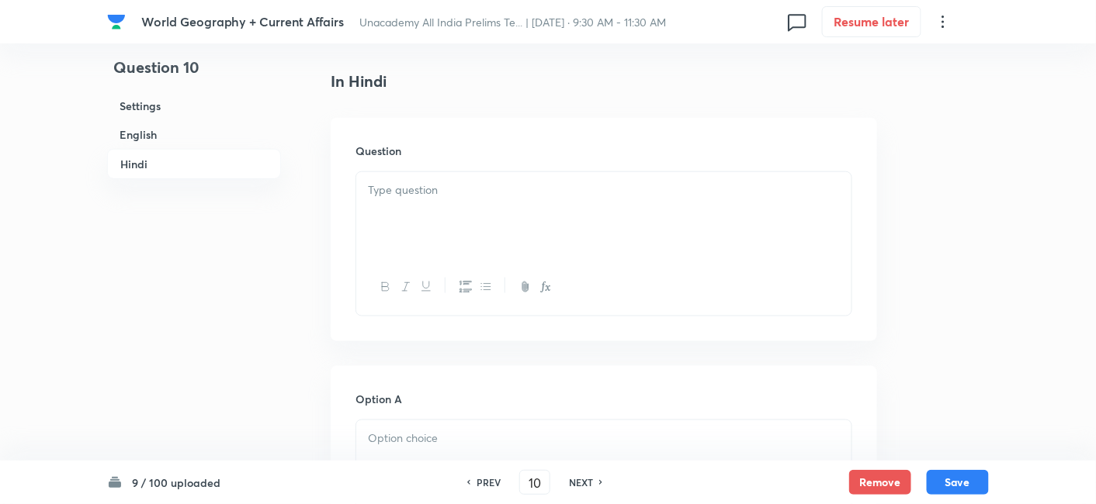
click at [438, 206] on div at bounding box center [603, 215] width 495 height 87
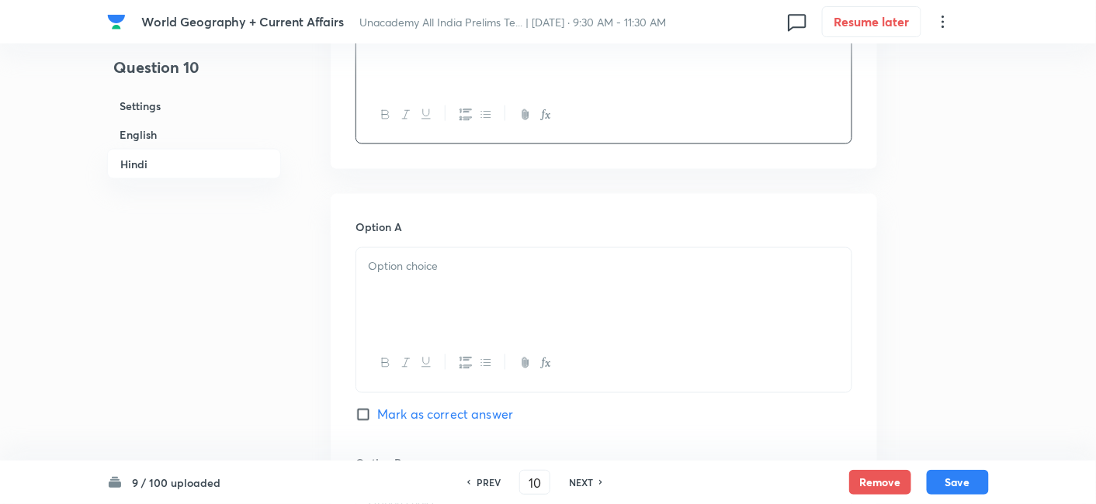
drag, startPoint x: 444, startPoint y: 306, endPoint x: 443, endPoint y: 294, distance: 12.4
click at [443, 306] on div at bounding box center [603, 291] width 495 height 87
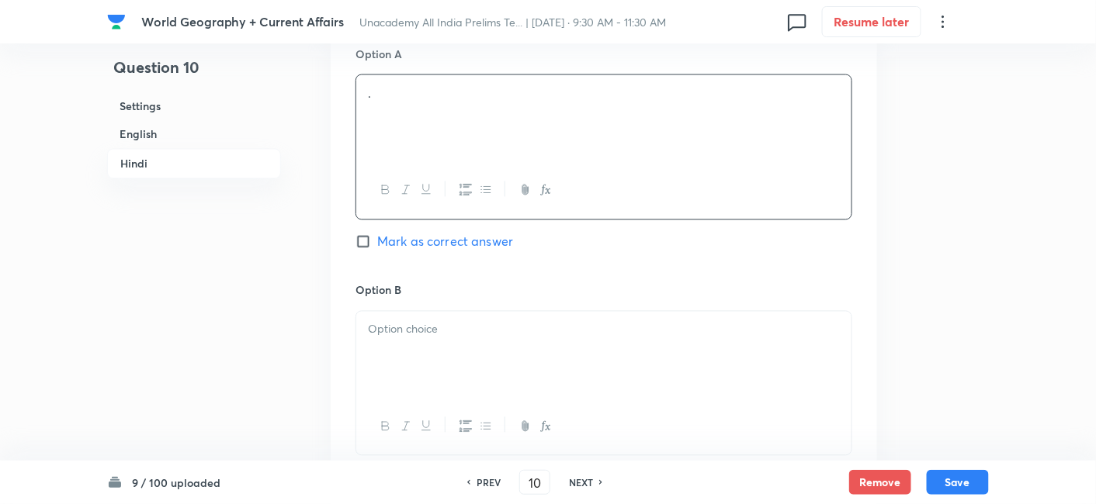
click at [414, 284] on h6 "Option B" at bounding box center [603, 290] width 497 height 16
click at [417, 344] on div at bounding box center [603, 355] width 495 height 87
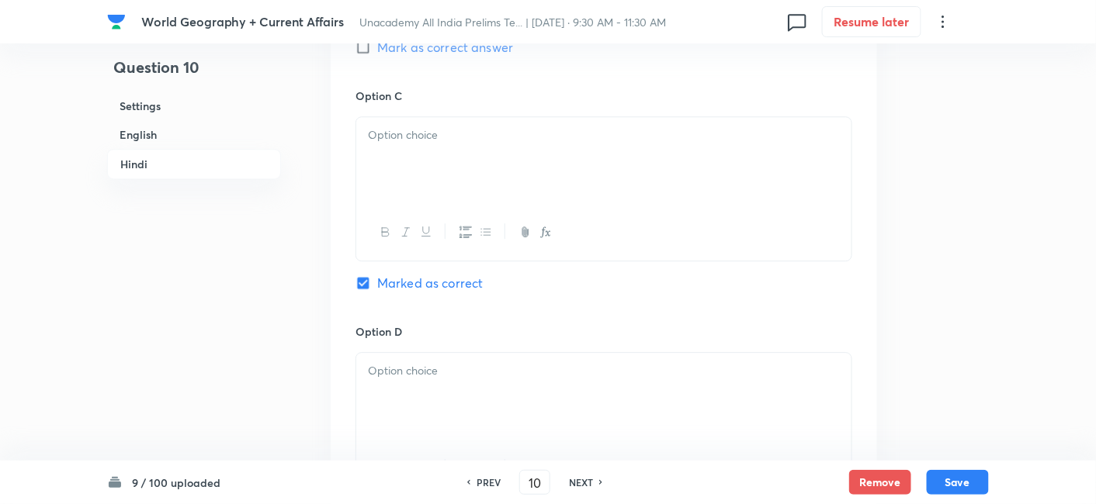
drag, startPoint x: 441, startPoint y: 177, endPoint x: 450, endPoint y: 183, distance: 11.2
click at [441, 175] on div at bounding box center [603, 160] width 495 height 87
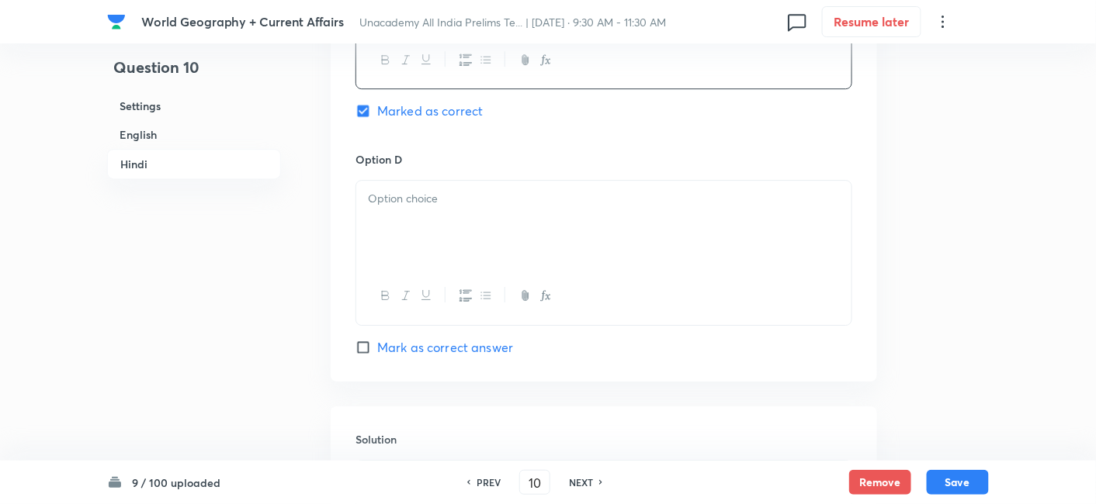
click at [434, 200] on div at bounding box center [603, 224] width 495 height 87
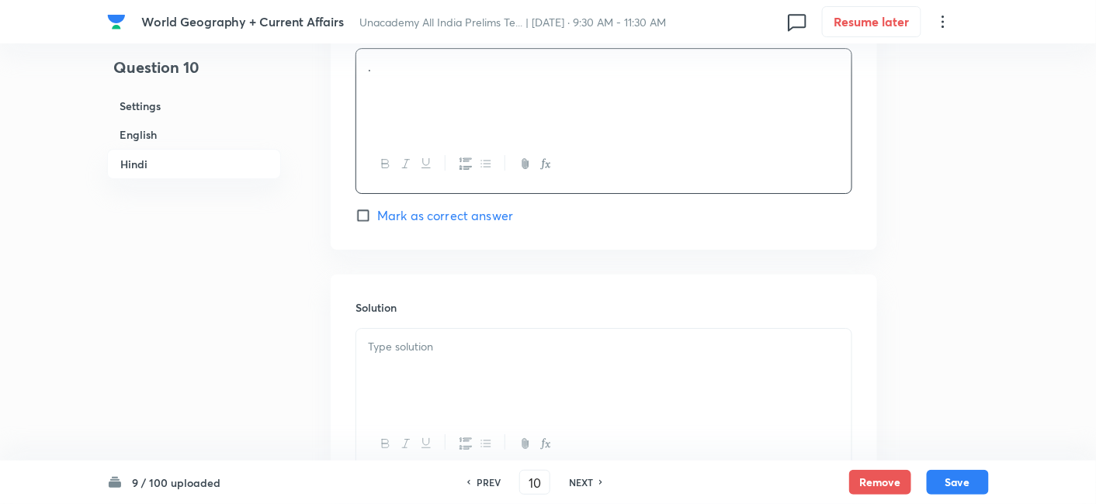
scroll to position [3523, 0]
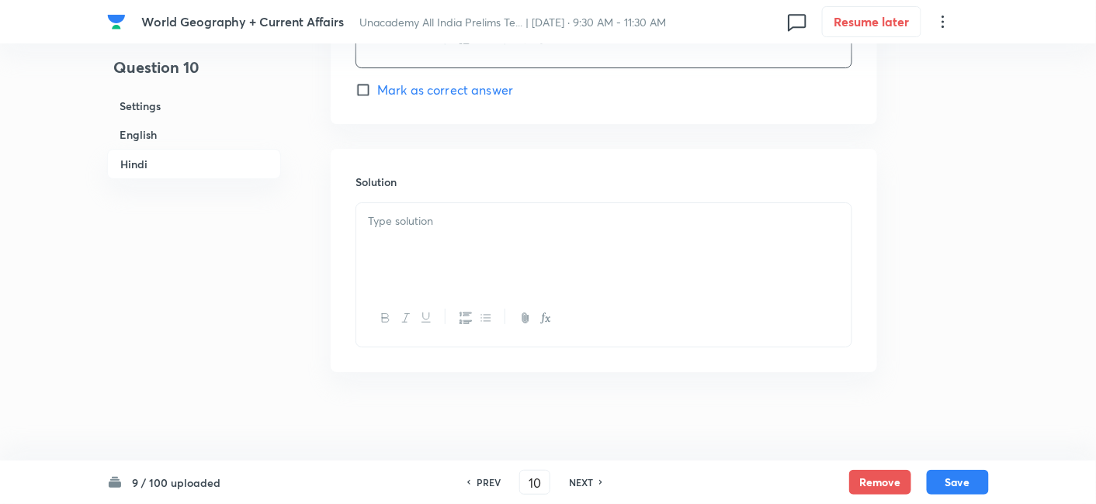
click at [432, 221] on p at bounding box center [604, 222] width 472 height 18
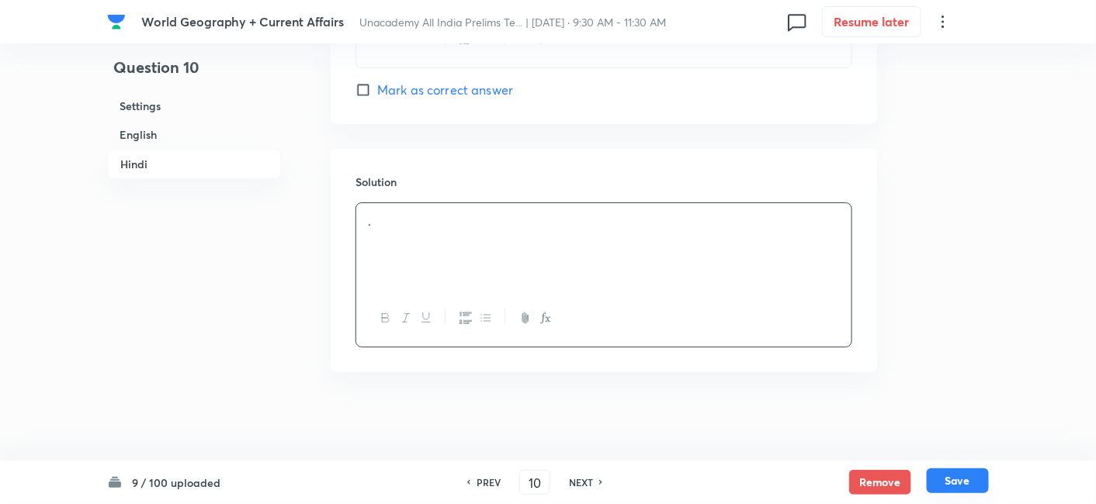
click at [971, 476] on button "Save" at bounding box center [957, 481] width 62 height 25
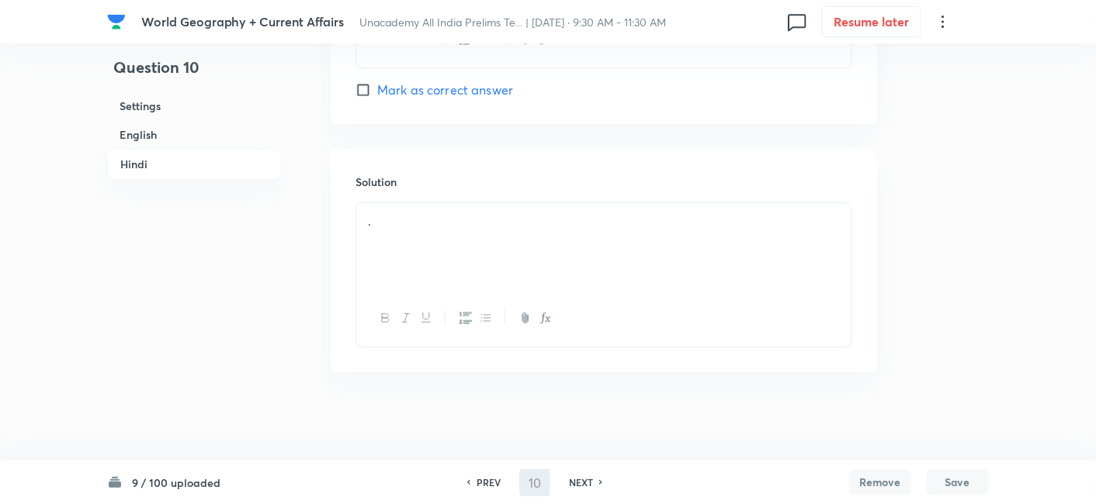
type input "11"
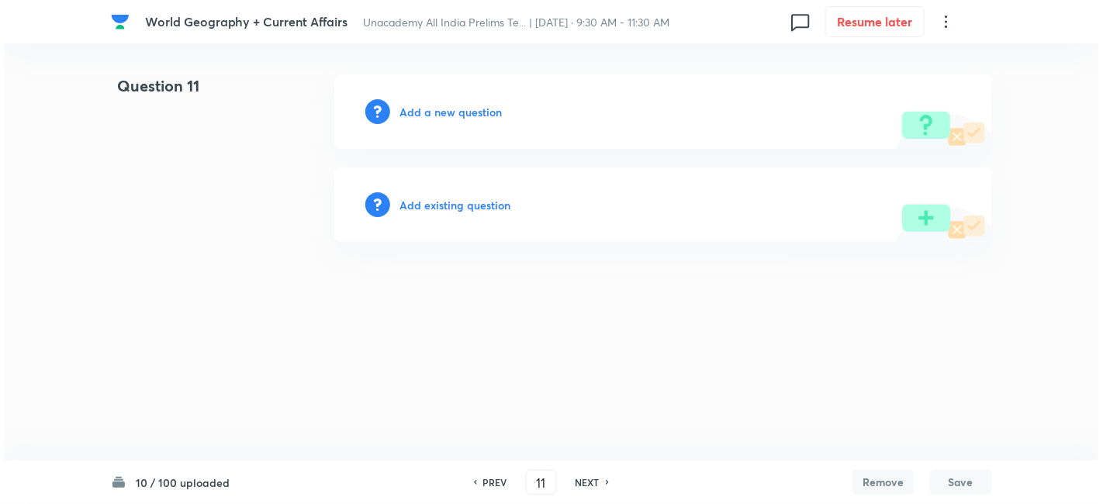
scroll to position [0, 0]
click at [453, 112] on h6 "Add a new question" at bounding box center [451, 112] width 102 height 16
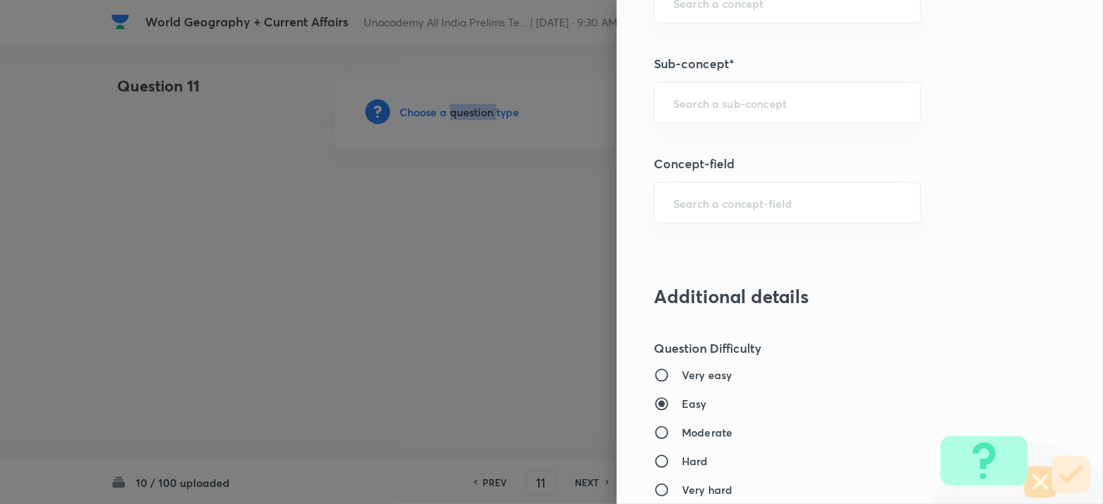
scroll to position [948, 0]
click at [774, 119] on div "Question settings Question type* Single choice correct Number of options* 2 3 4…" at bounding box center [860, 252] width 487 height 504
click at [775, 98] on input "text" at bounding box center [788, 102] width 228 height 15
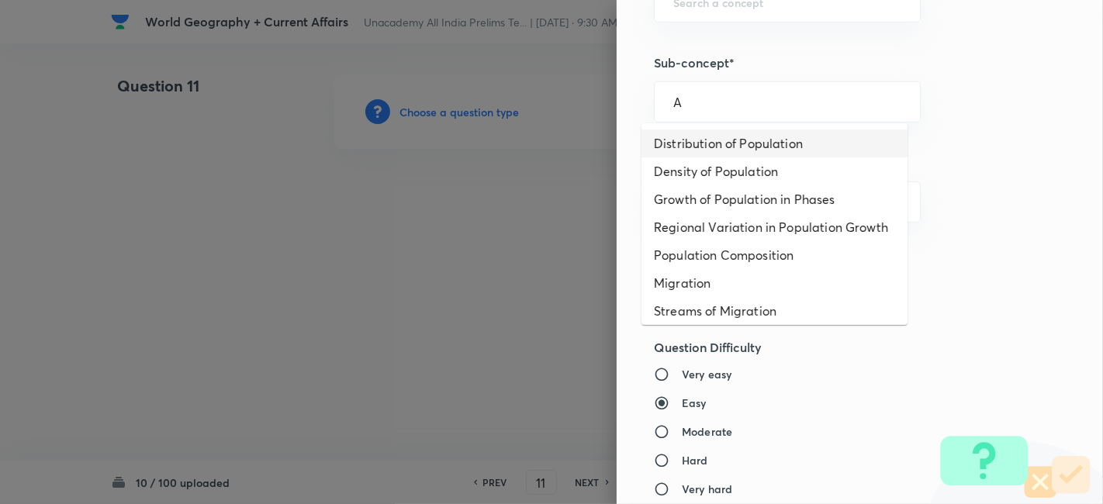
click at [768, 143] on li "Distribution of Population" at bounding box center [775, 144] width 266 height 28
type input "Distribution of Population"
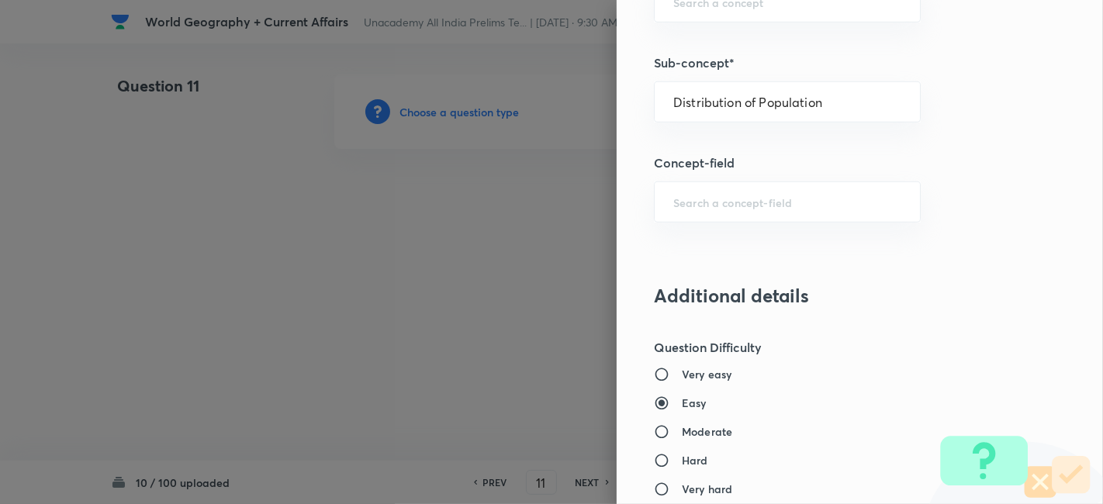
type input "Geography"
type input "Human Geography"
type input "Population:Growth and Composition"
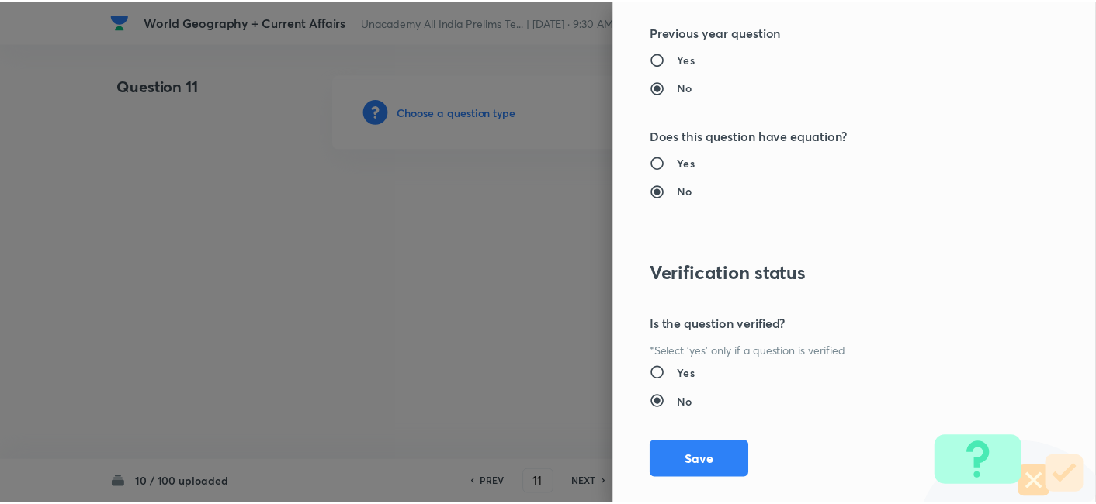
scroll to position [1606, 0]
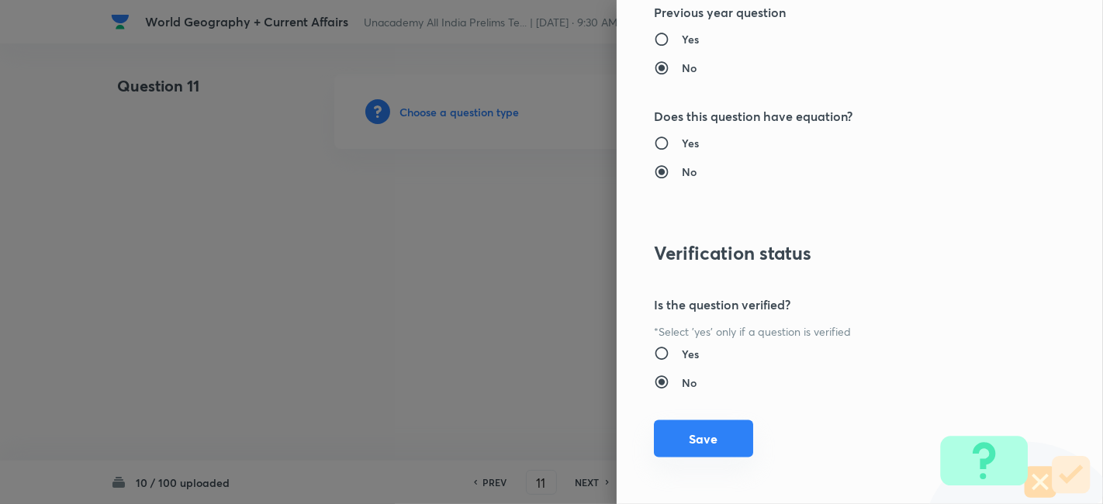
drag, startPoint x: 709, startPoint y: 443, endPoint x: 699, endPoint y: 428, distance: 17.9
click at [707, 442] on button "Save" at bounding box center [703, 439] width 99 height 37
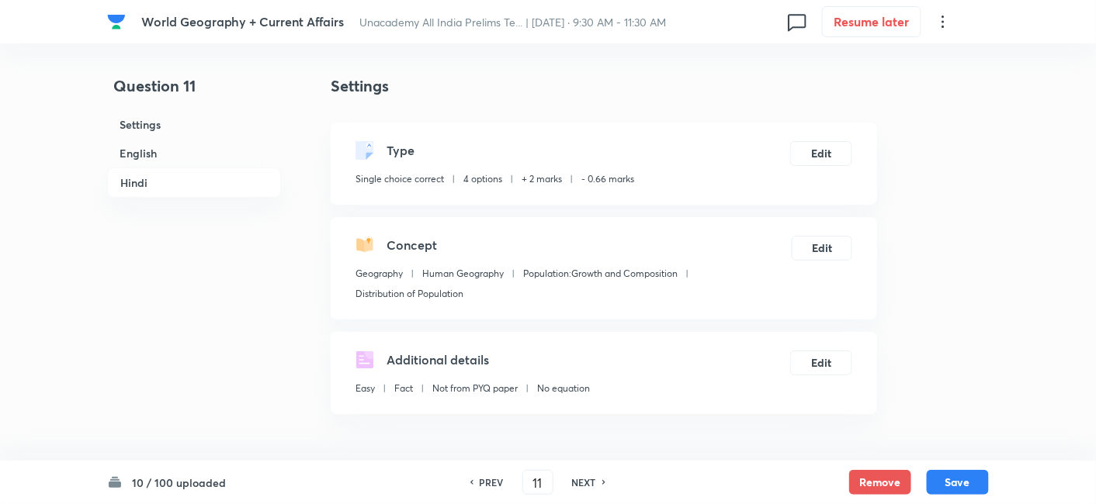
click at [195, 161] on h6 "English" at bounding box center [194, 153] width 174 height 29
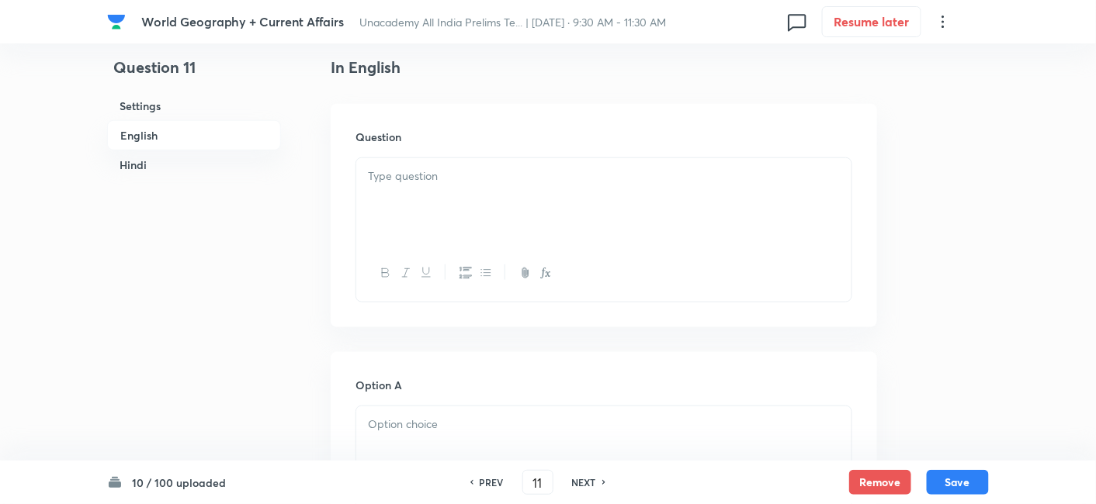
click at [193, 142] on h6 "English" at bounding box center [194, 135] width 174 height 30
click at [482, 191] on div at bounding box center [603, 201] width 495 height 87
click at [469, 185] on div at bounding box center [603, 201] width 495 height 87
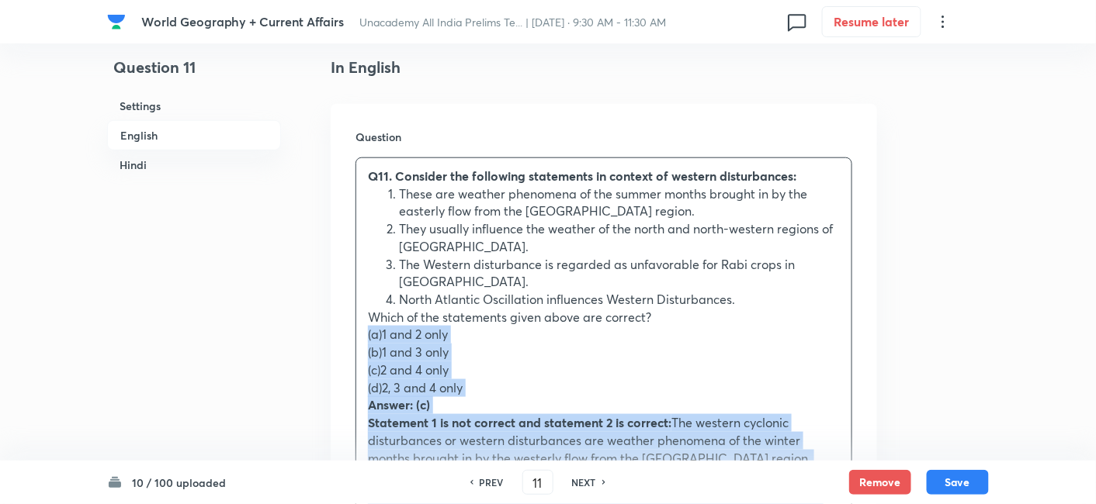
drag, startPoint x: 367, startPoint y: 332, endPoint x: 348, endPoint y: 331, distance: 19.4
click at [348, 331] on div "Question Q11. Consider the following statements in context of western disturban…" at bounding box center [604, 499] width 546 height 790
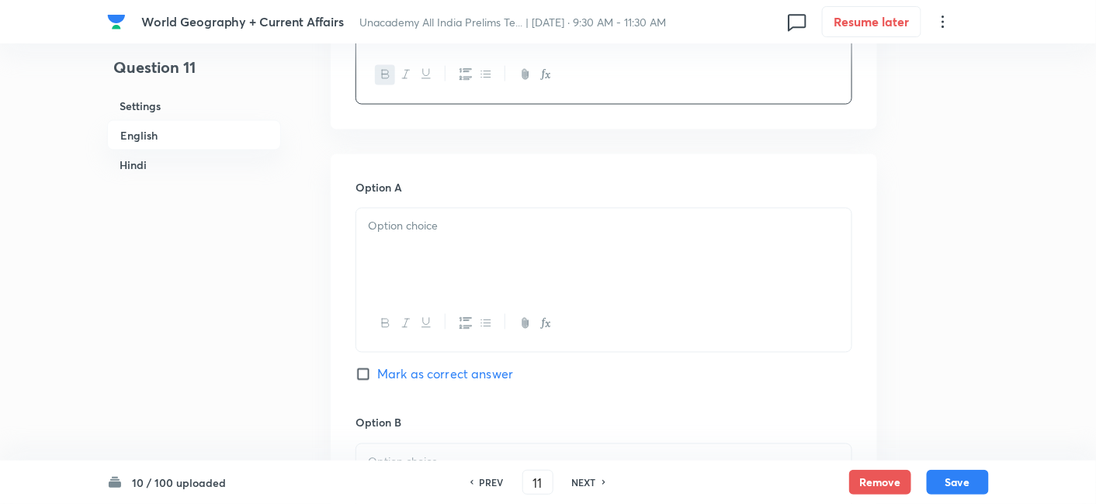
scroll to position [765, 0]
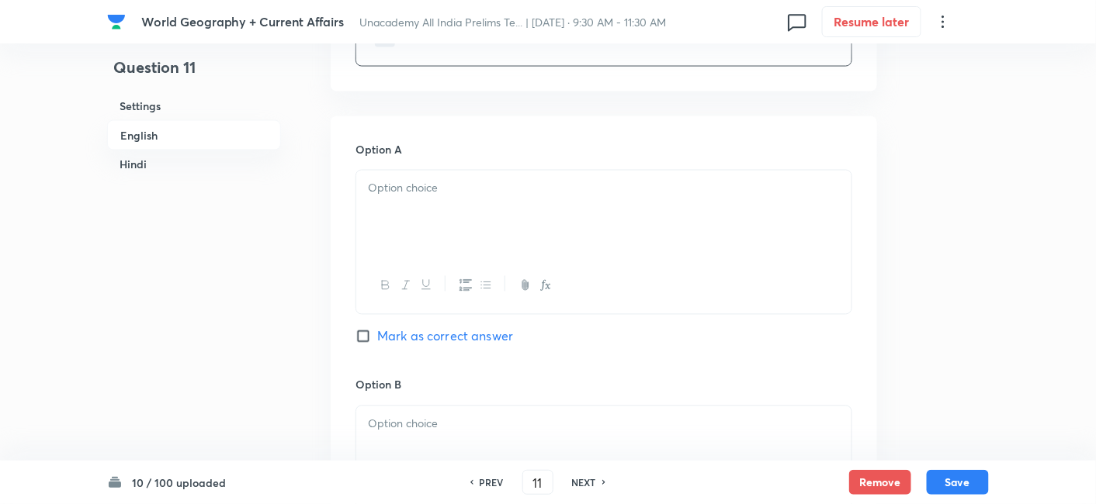
click at [427, 206] on div at bounding box center [603, 214] width 495 height 87
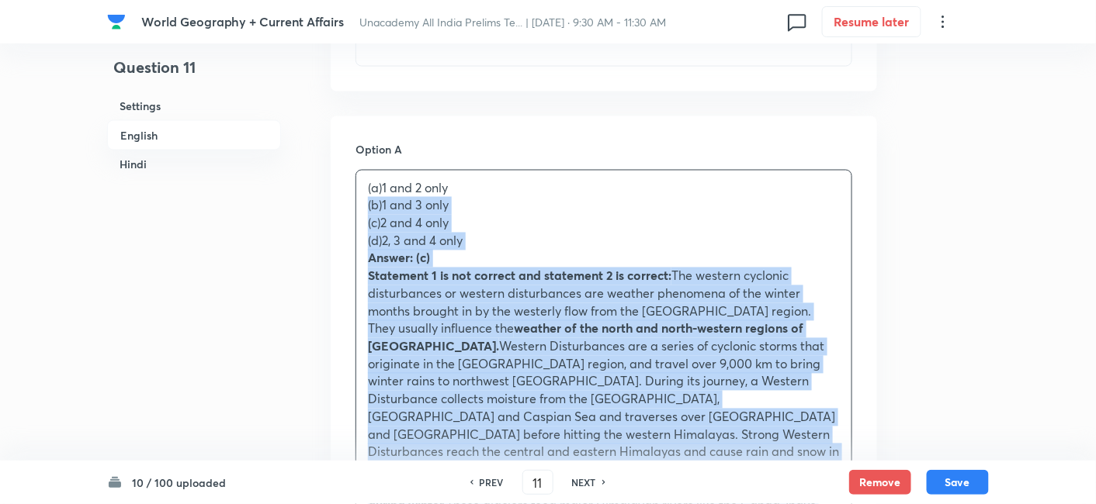
drag, startPoint x: 388, startPoint y: 201, endPoint x: 362, endPoint y: 202, distance: 26.4
click at [362, 202] on div "(a)1 and 2 only (b)1 and 3 only (c)2 and 4 only (d)2, 3 and 4 only Answer: (c) …" at bounding box center [603, 418] width 495 height 494
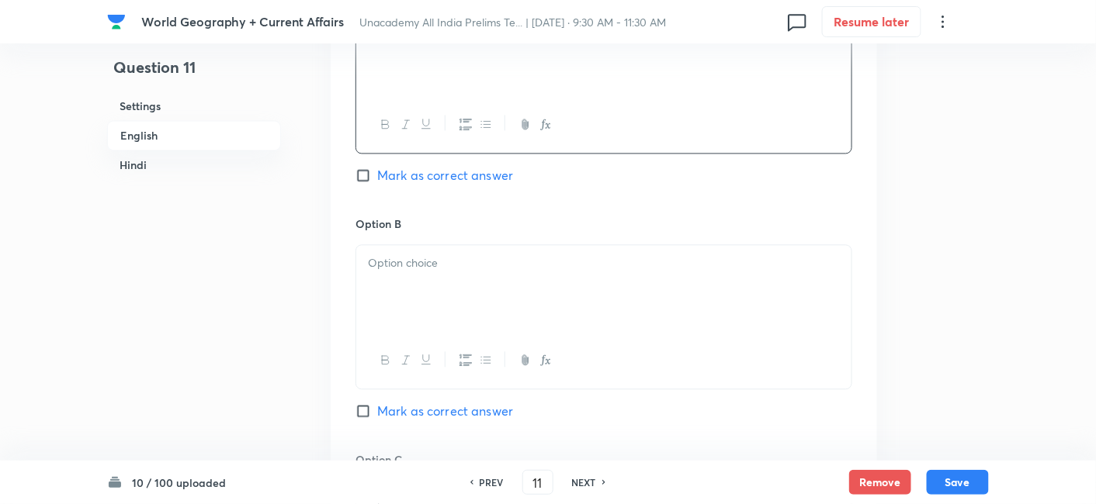
scroll to position [937, 0]
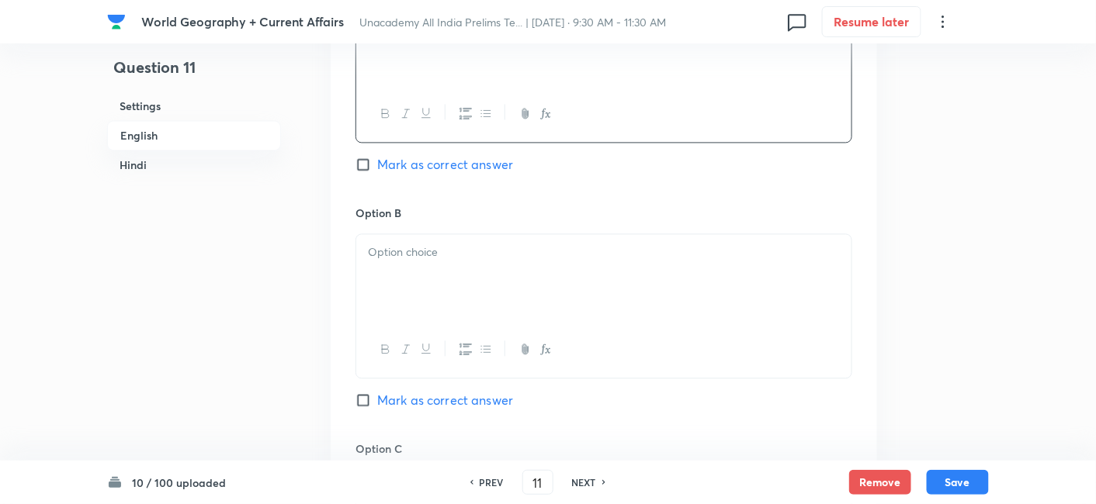
click at [428, 272] on div at bounding box center [603, 277] width 495 height 87
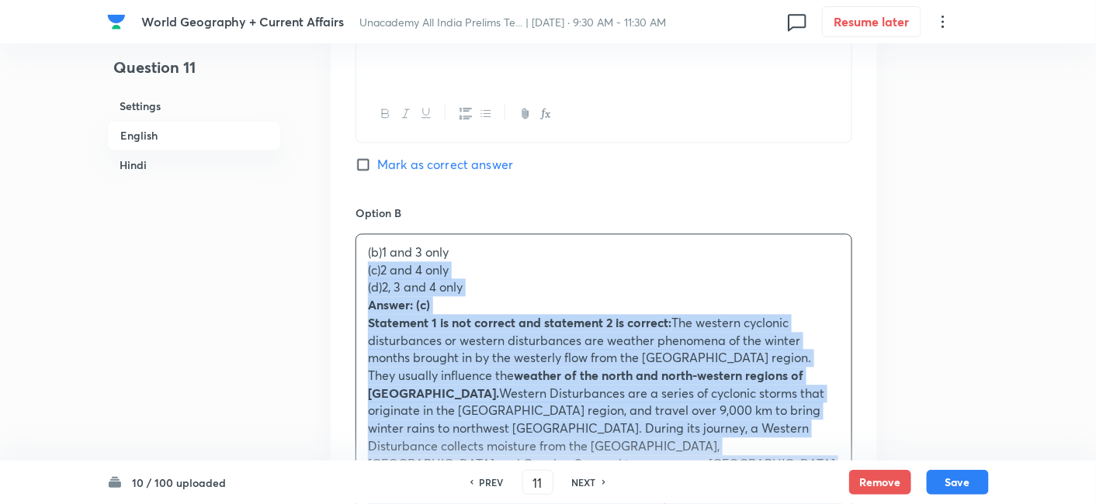
drag, startPoint x: 343, startPoint y: 272, endPoint x: 335, endPoint y: 268, distance: 8.7
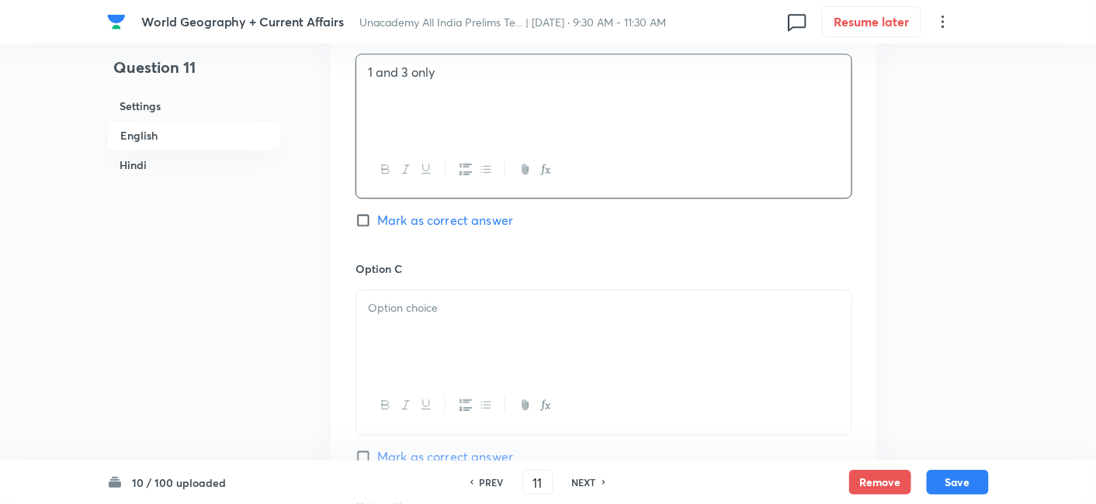
scroll to position [1196, 0]
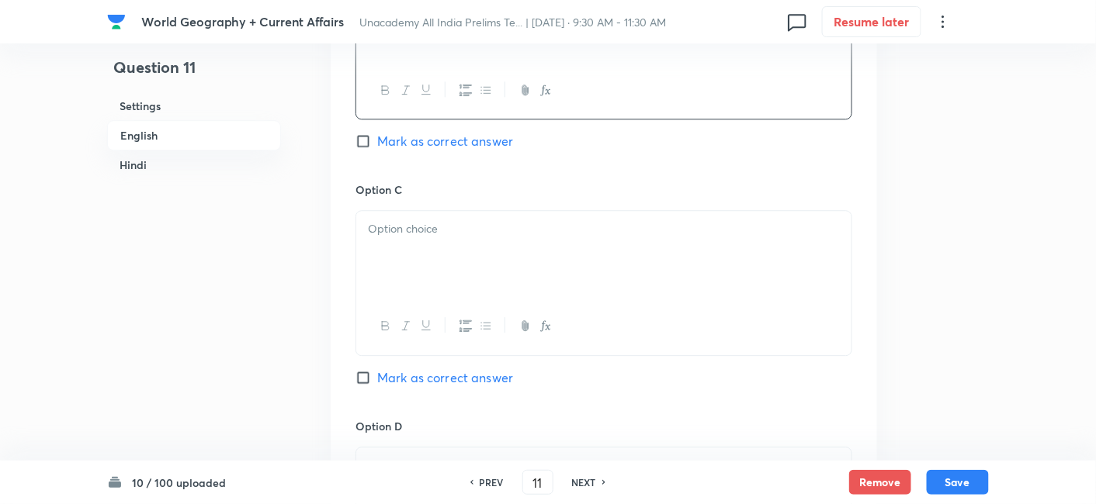
click at [420, 271] on div at bounding box center [603, 254] width 495 height 87
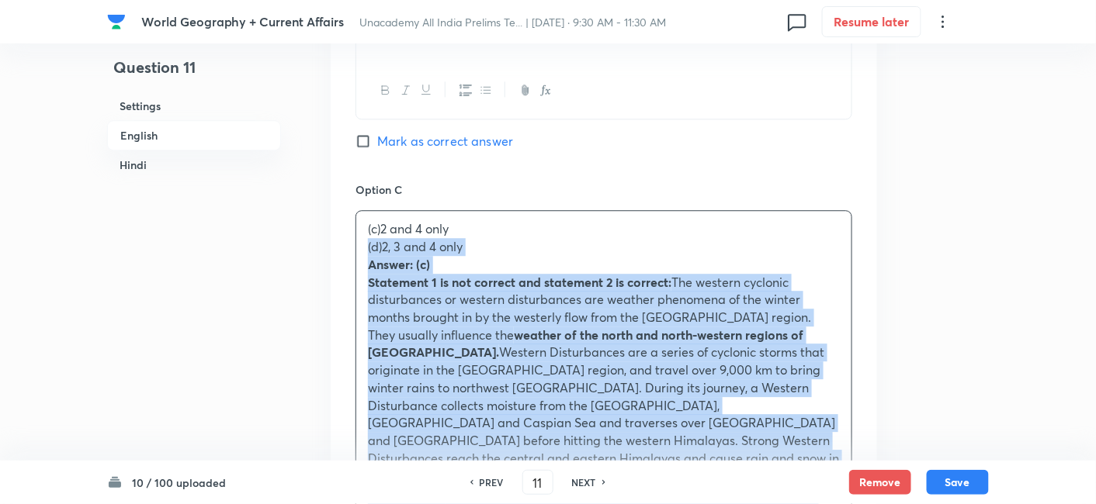
drag, startPoint x: 376, startPoint y: 254, endPoint x: 338, endPoint y: 241, distance: 40.2
click at [338, 241] on div "Option A 1 and 2 only Mark as correct answer Option B 1 and 3 only Mark as corr…" at bounding box center [604, 353] width 546 height 1336
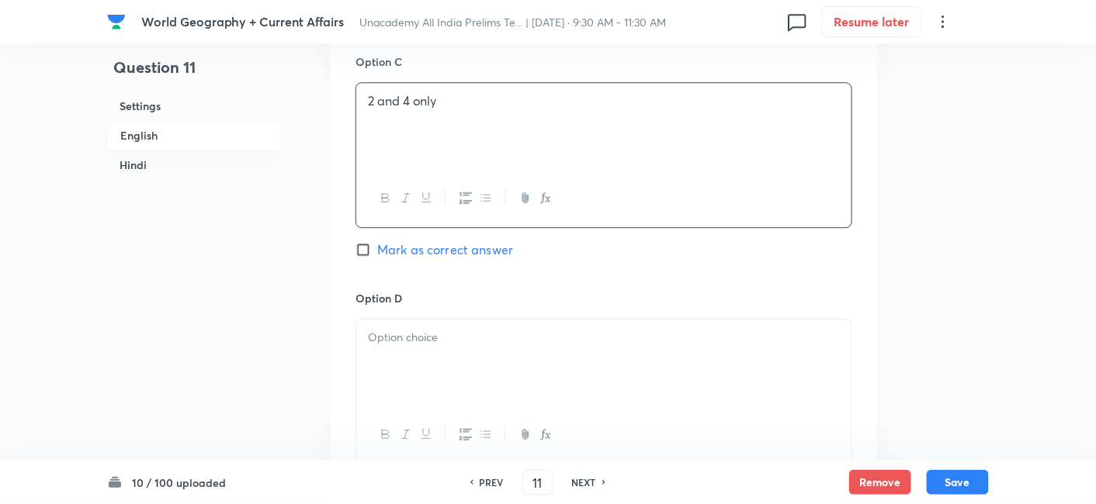
scroll to position [1369, 0]
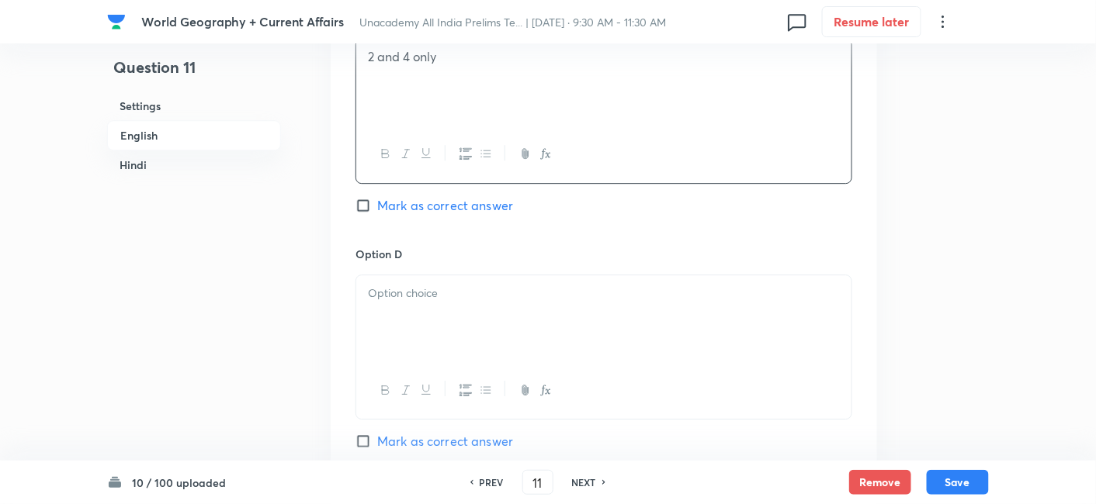
click at [483, 210] on span "Mark as correct answer" at bounding box center [445, 205] width 136 height 19
click at [377, 210] on input "Mark as correct answer" at bounding box center [366, 206] width 22 height 16
checkbox input "true"
click at [449, 329] on div at bounding box center [603, 318] width 495 height 87
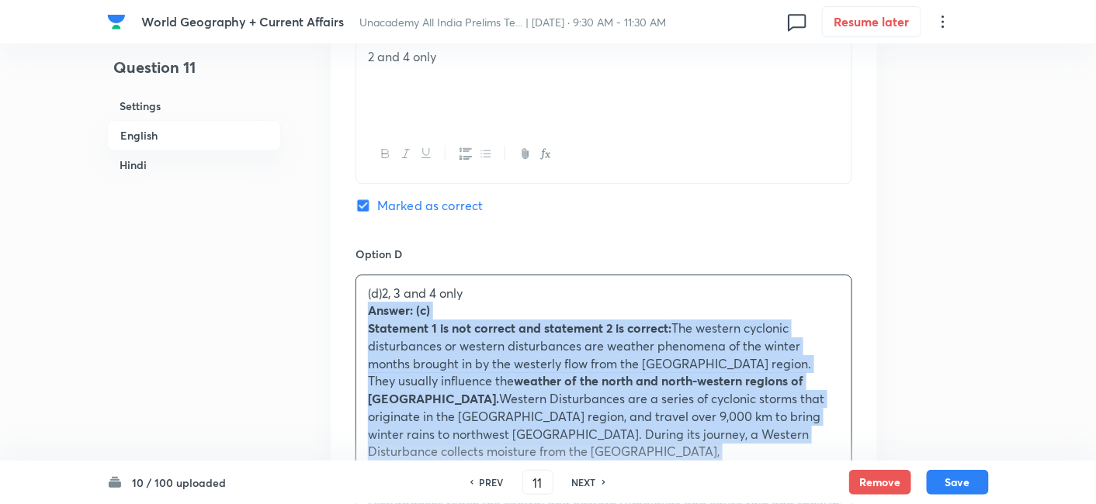
drag, startPoint x: 361, startPoint y: 320, endPoint x: 346, endPoint y: 313, distance: 16.3
click at [346, 313] on div "Option A 1 and 2 only Mark as correct answer Option B 1 and 3 only Mark as corr…" at bounding box center [604, 172] width 546 height 1318
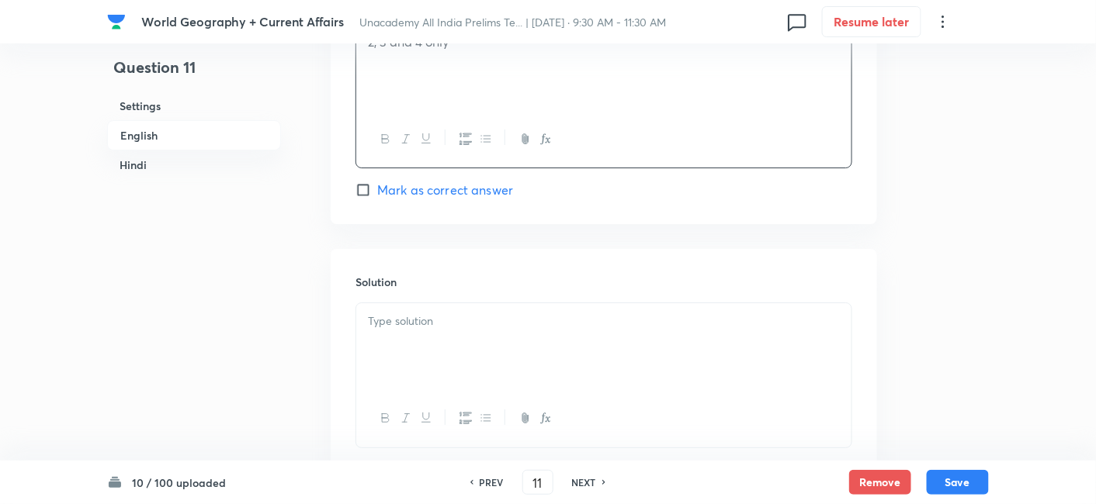
scroll to position [1713, 0]
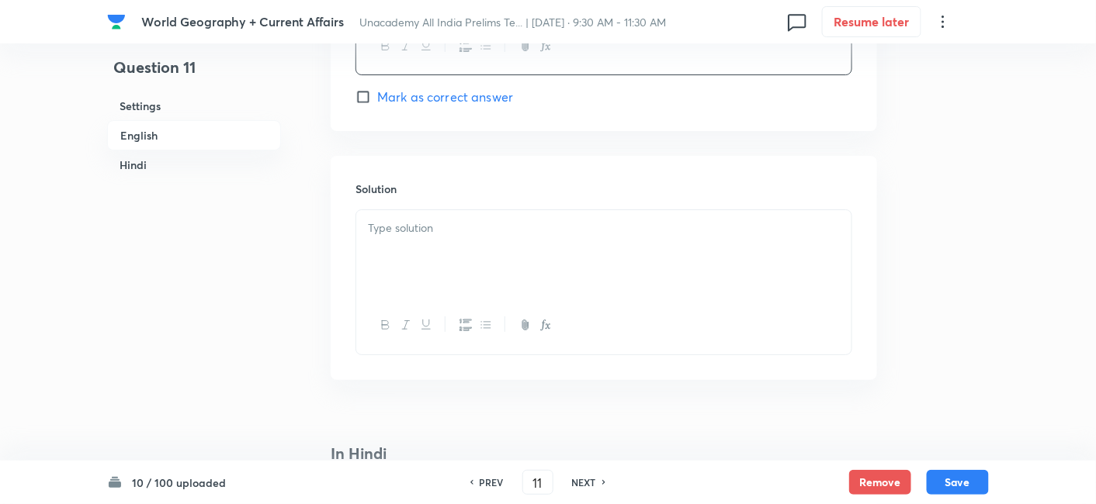
click at [433, 238] on div at bounding box center [603, 253] width 495 height 87
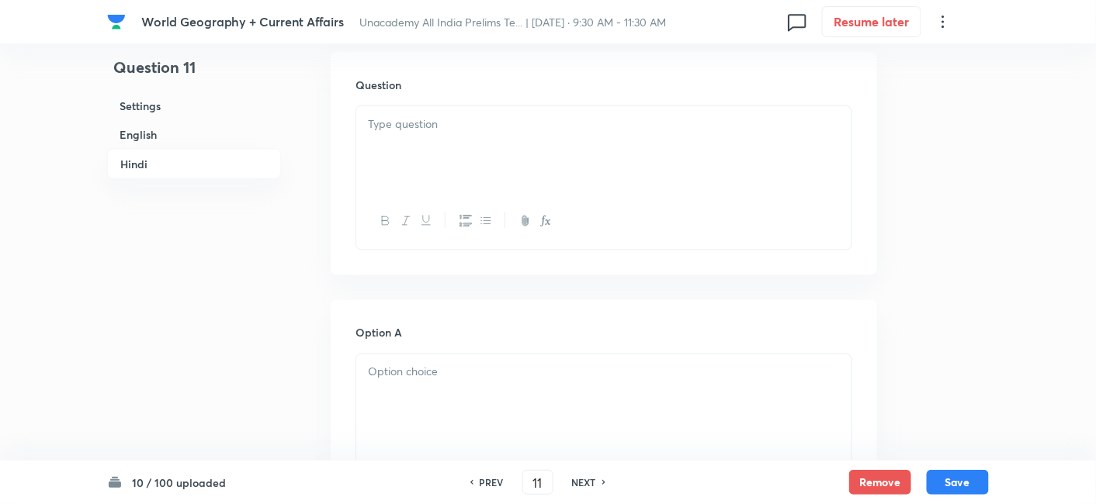
scroll to position [2489, 0]
click at [427, 161] on div at bounding box center [603, 149] width 495 height 87
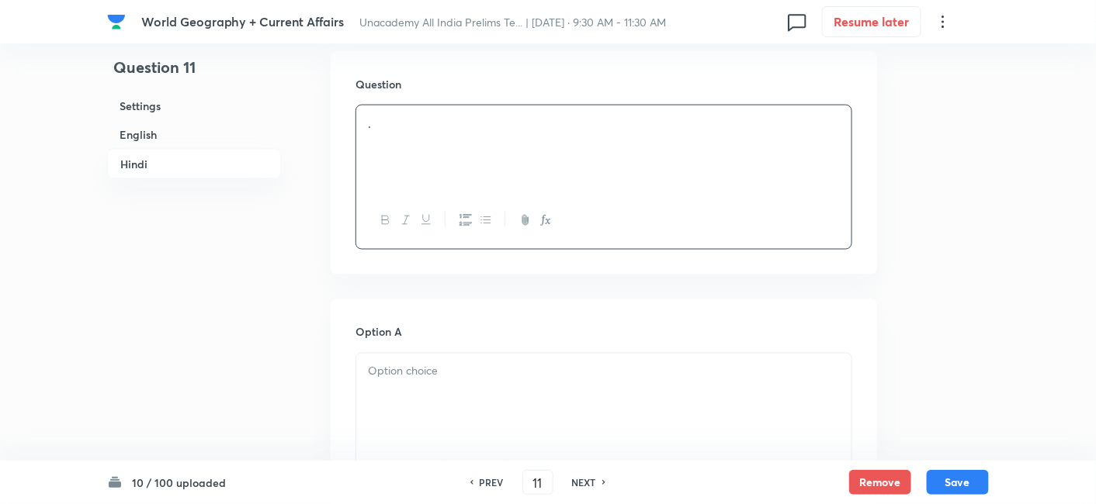
click at [459, 392] on div at bounding box center [603, 397] width 495 height 87
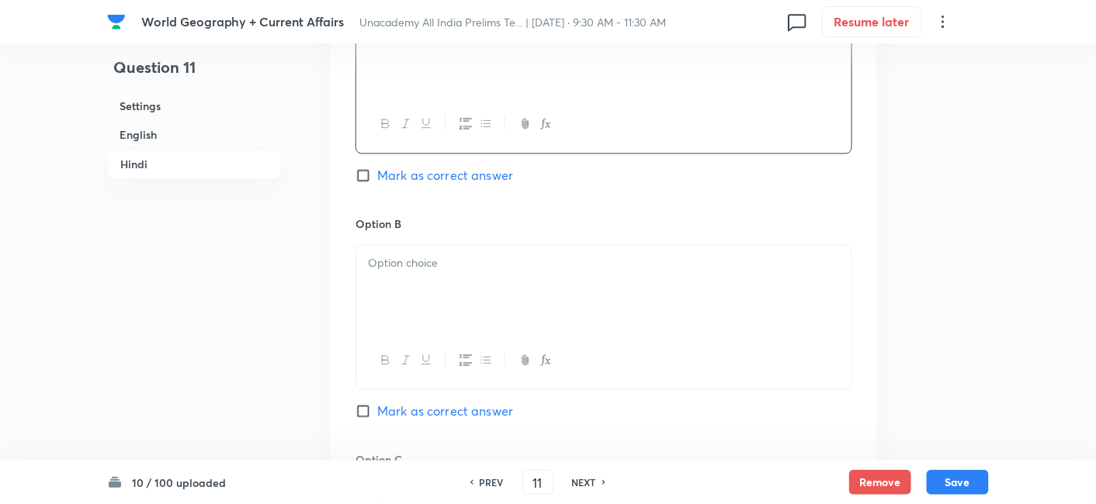
click at [444, 269] on div at bounding box center [603, 288] width 495 height 87
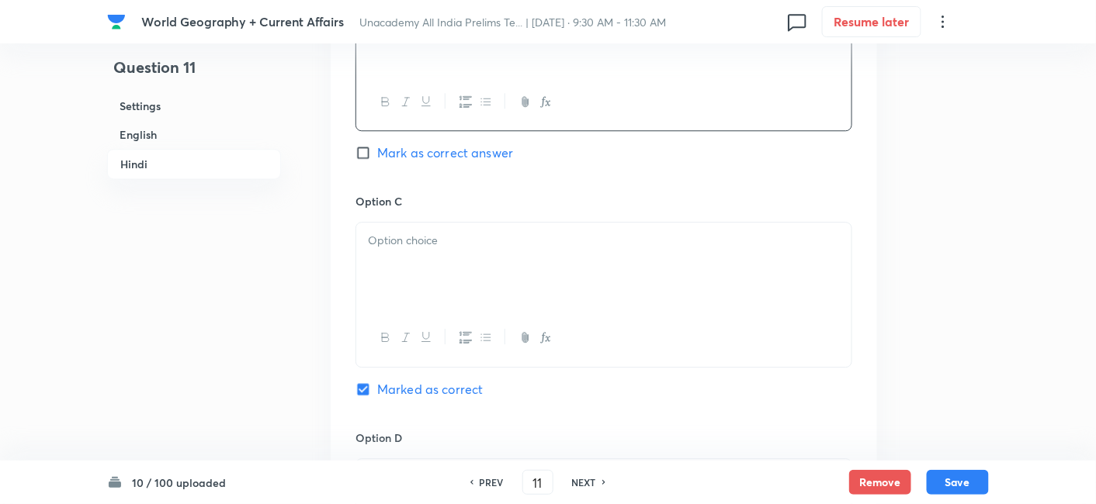
click at [437, 246] on div at bounding box center [603, 266] width 495 height 87
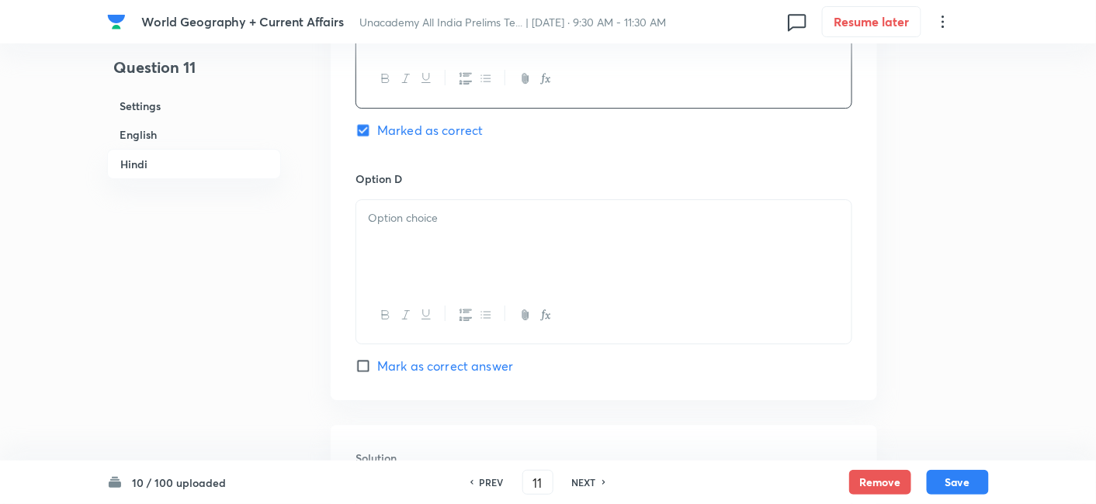
click at [440, 234] on div at bounding box center [603, 243] width 495 height 87
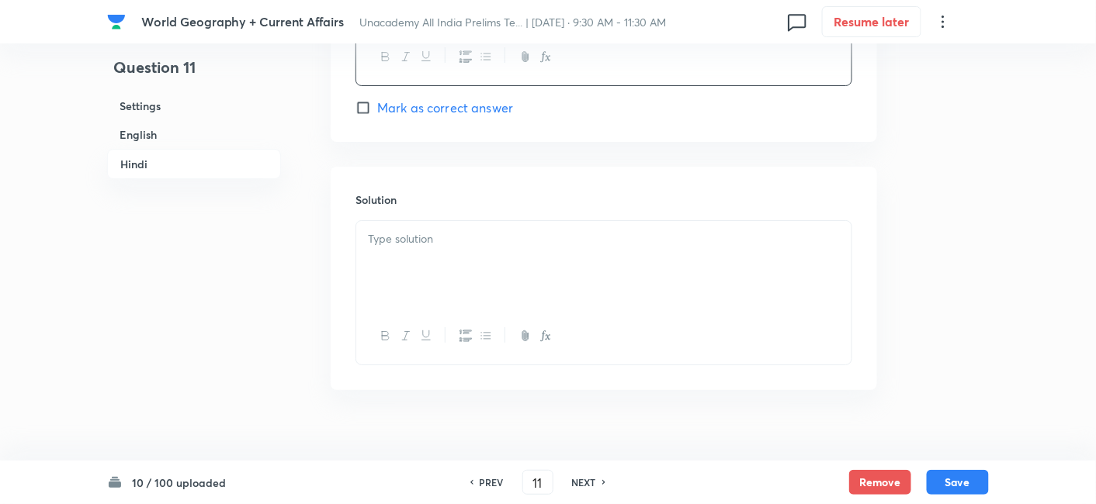
click at [447, 256] on div at bounding box center [603, 264] width 495 height 87
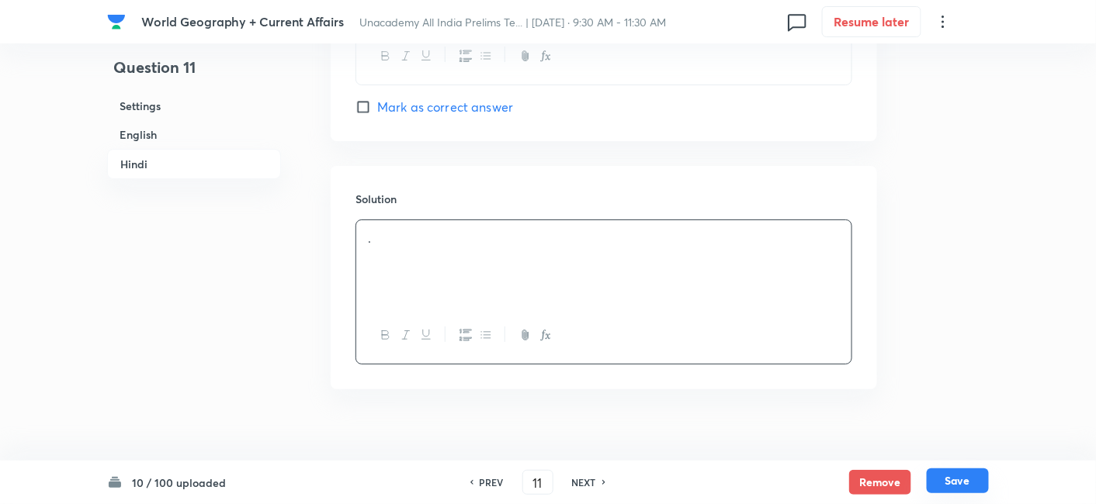
click at [962, 481] on button "Save" at bounding box center [957, 481] width 62 height 25
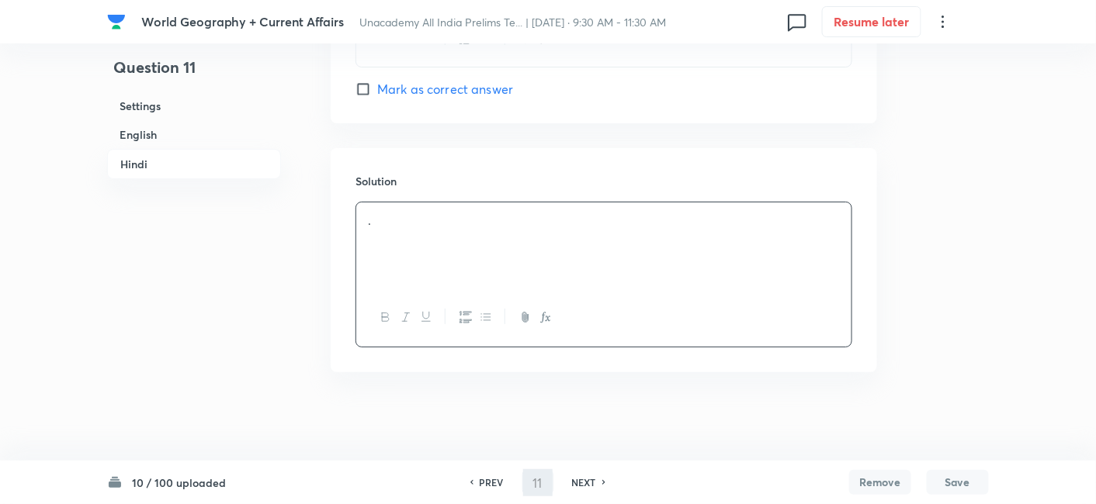
scroll to position [3593, 0]
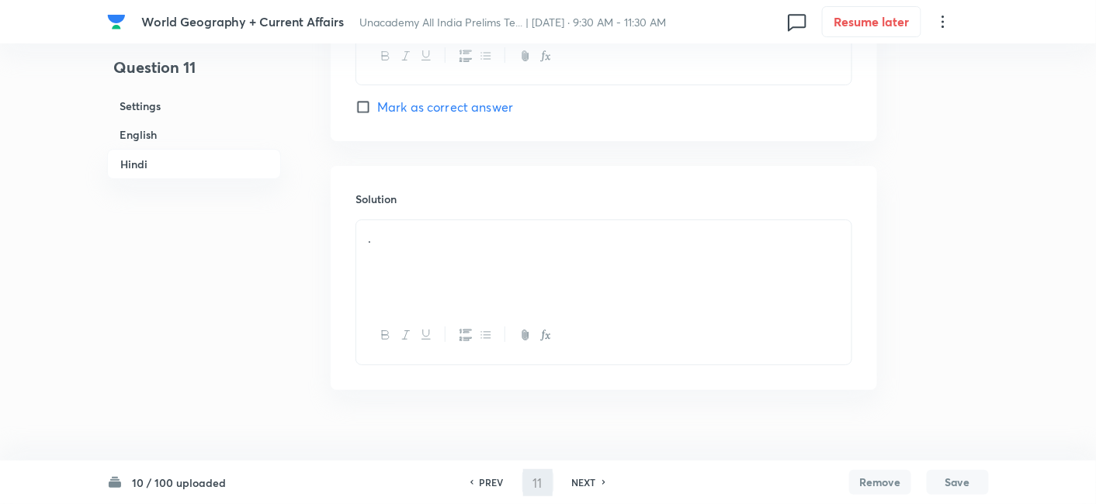
type input "12"
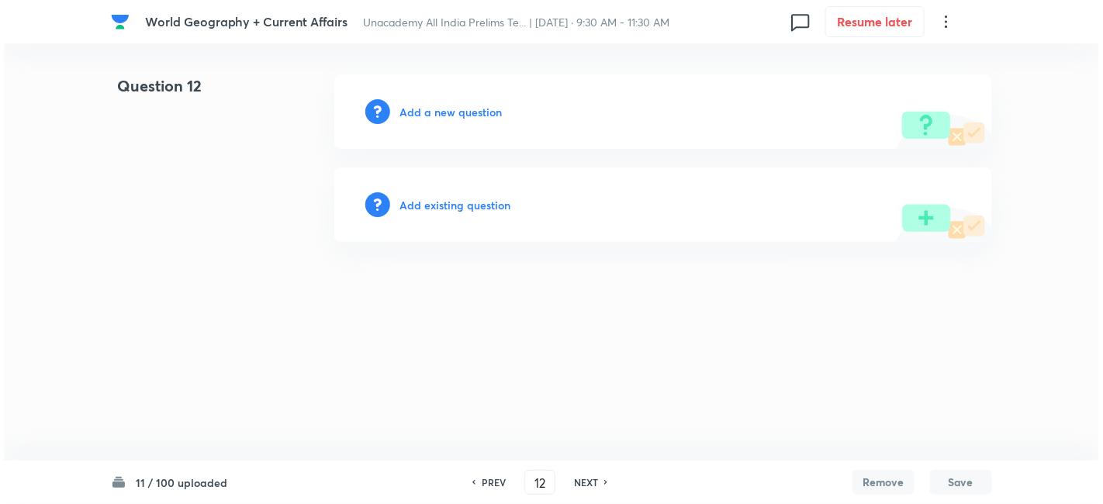
scroll to position [0, 0]
click at [467, 116] on h6 "Add a new question" at bounding box center [451, 112] width 102 height 16
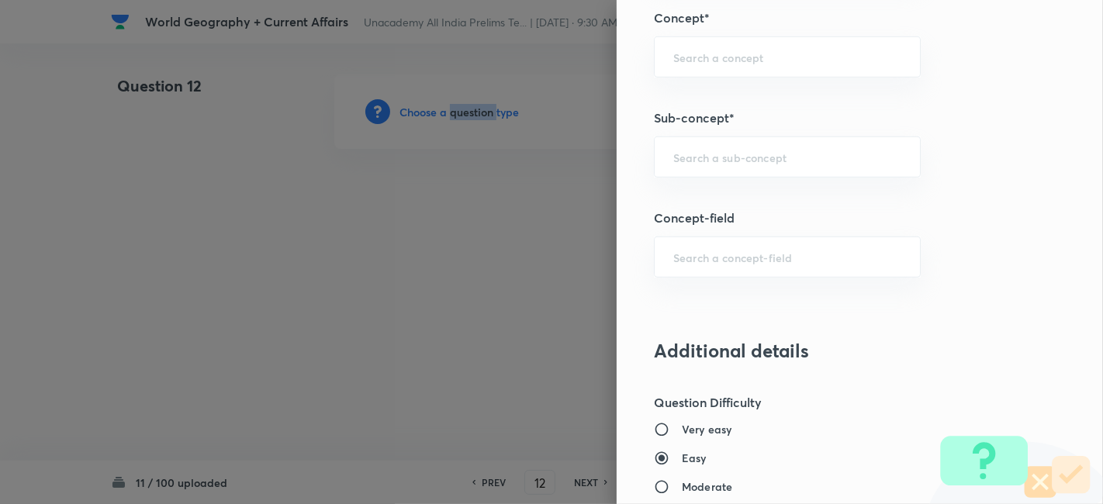
scroll to position [948, 0]
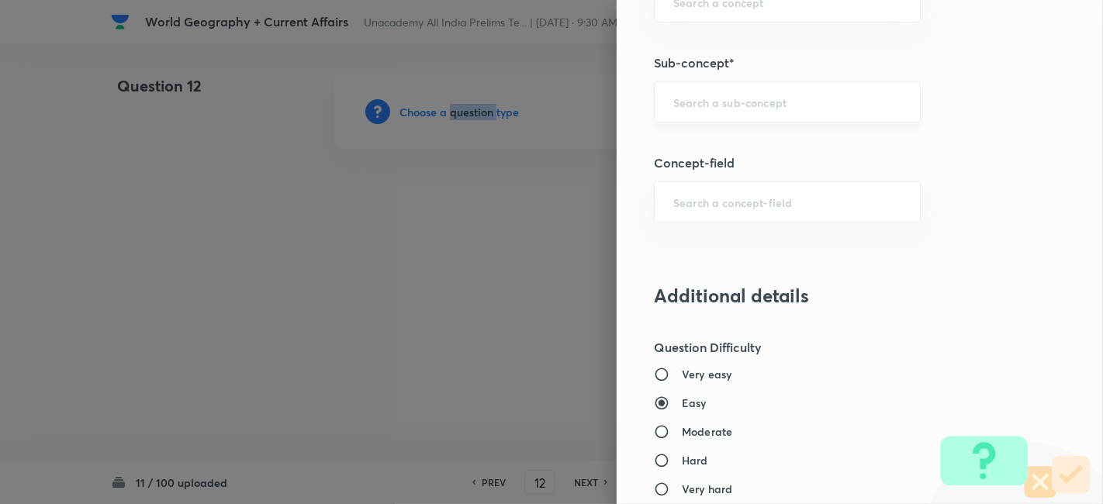
click at [771, 107] on div "​" at bounding box center [787, 101] width 267 height 41
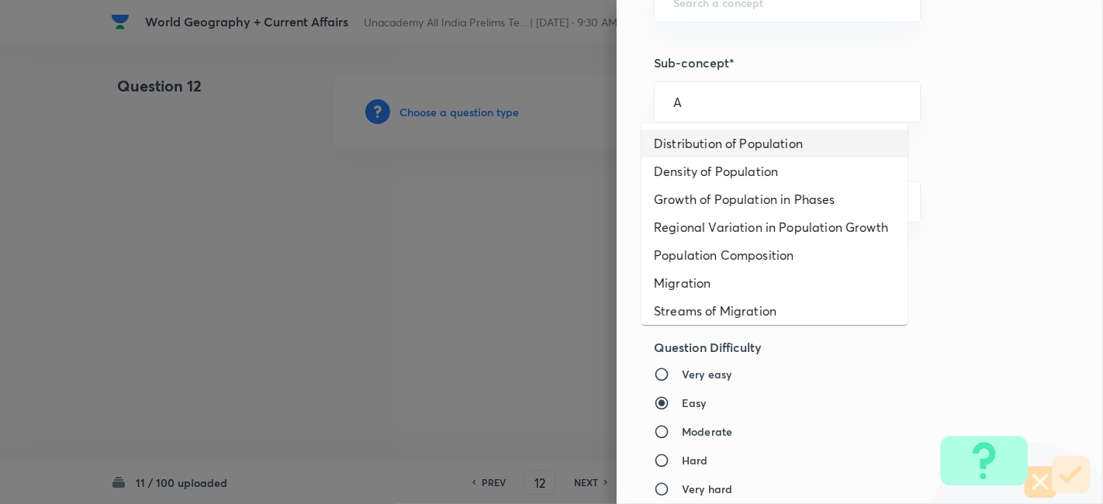
click at [768, 144] on li "Distribution of Population" at bounding box center [775, 144] width 266 height 28
type input "Distribution of Population"
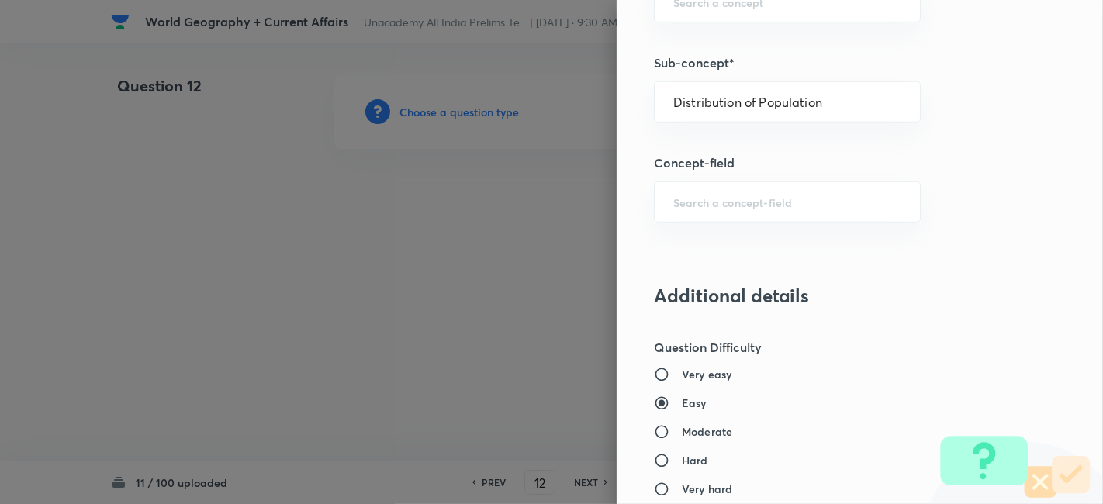
type input "Geography"
type input "Human Geography"
type input "Population:Growth and Composition"
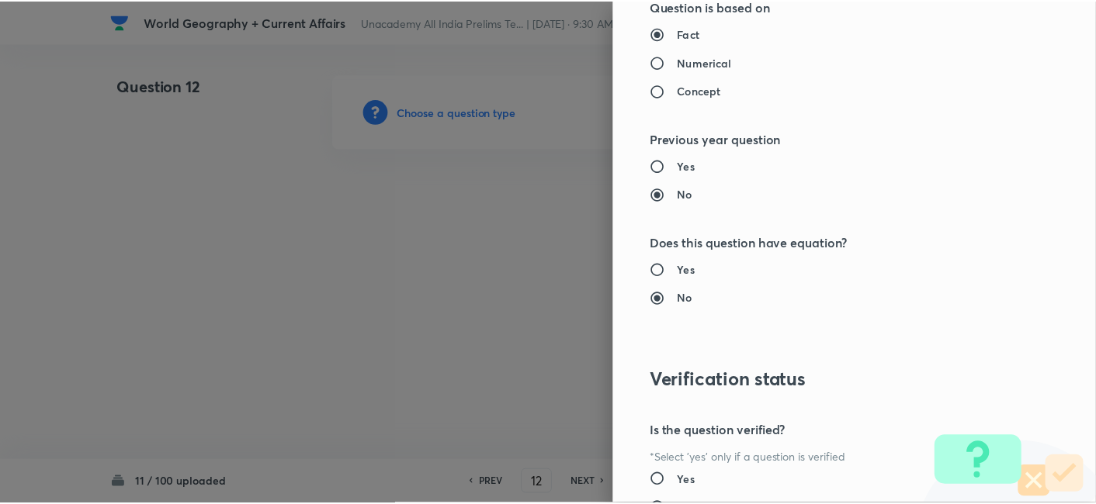
scroll to position [1552, 0]
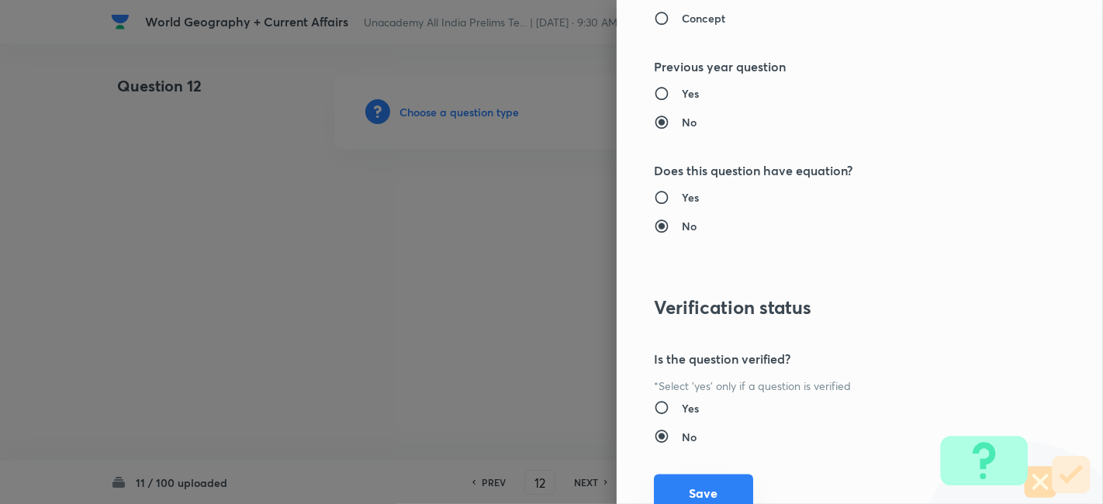
click at [691, 491] on button "Save" at bounding box center [703, 493] width 99 height 37
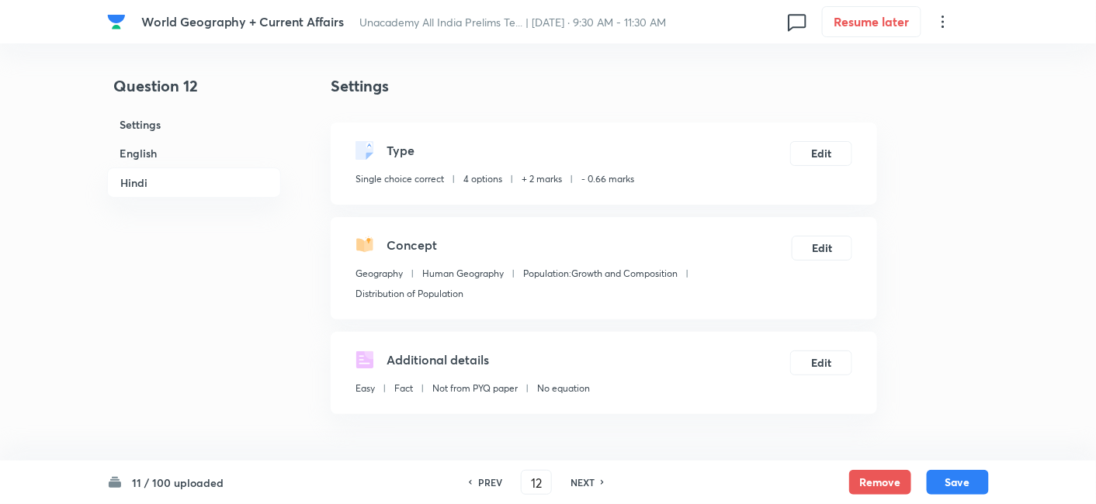
click at [180, 147] on h6 "English" at bounding box center [194, 153] width 174 height 29
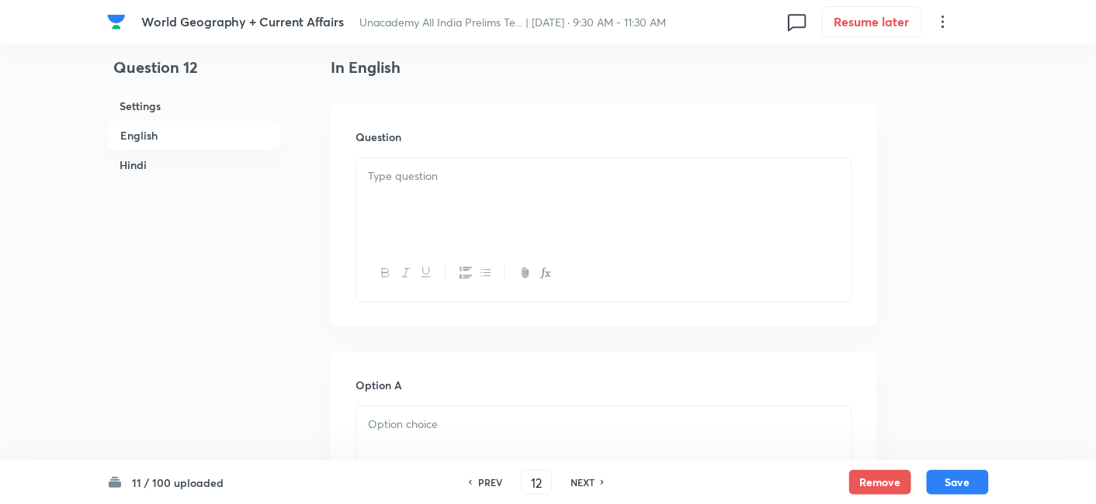
click at [507, 178] on p at bounding box center [604, 177] width 472 height 18
click at [436, 192] on div at bounding box center [603, 201] width 495 height 87
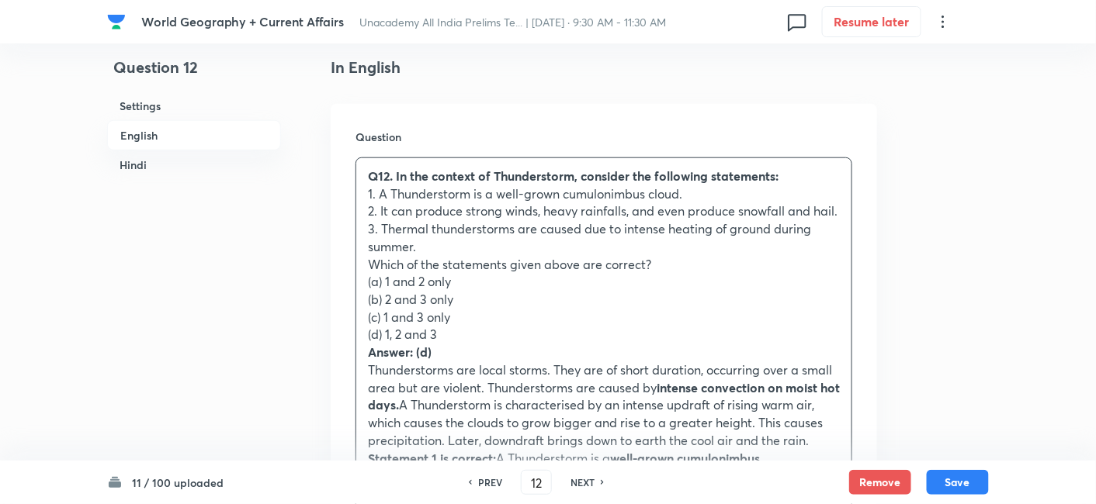
click at [350, 286] on div "Question Q12. In the context of Thunderstorm, consider the following statements…" at bounding box center [604, 393] width 546 height 579
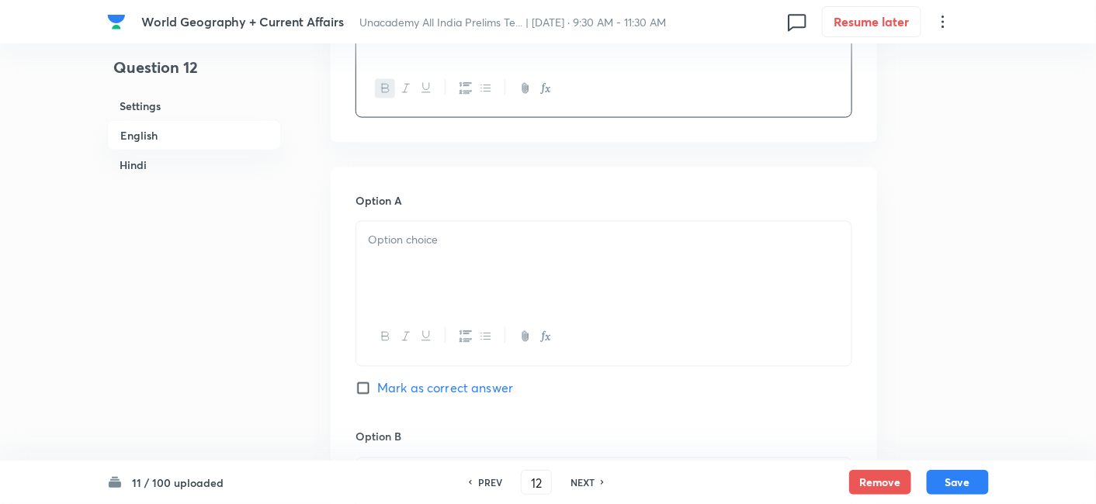
scroll to position [679, 0]
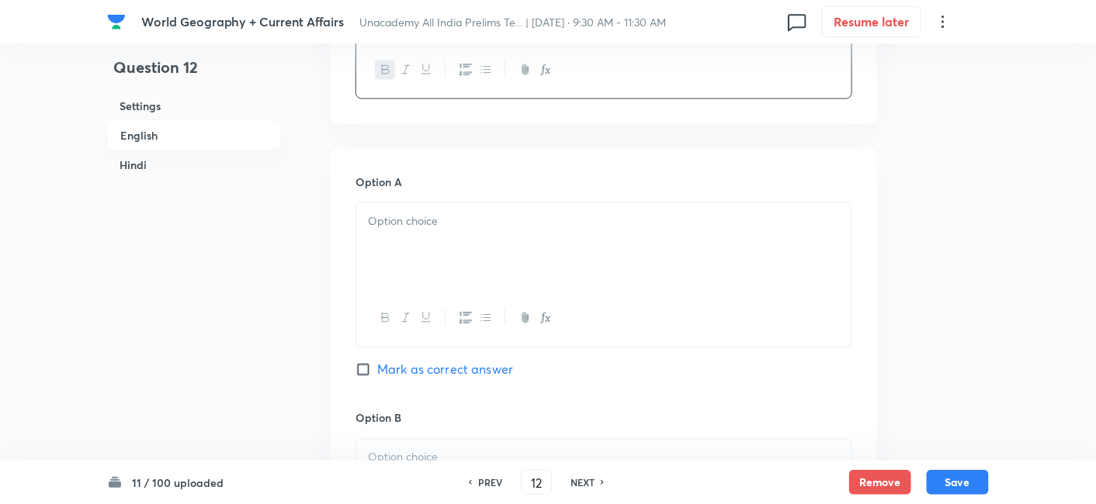
click at [417, 256] on div at bounding box center [603, 246] width 495 height 87
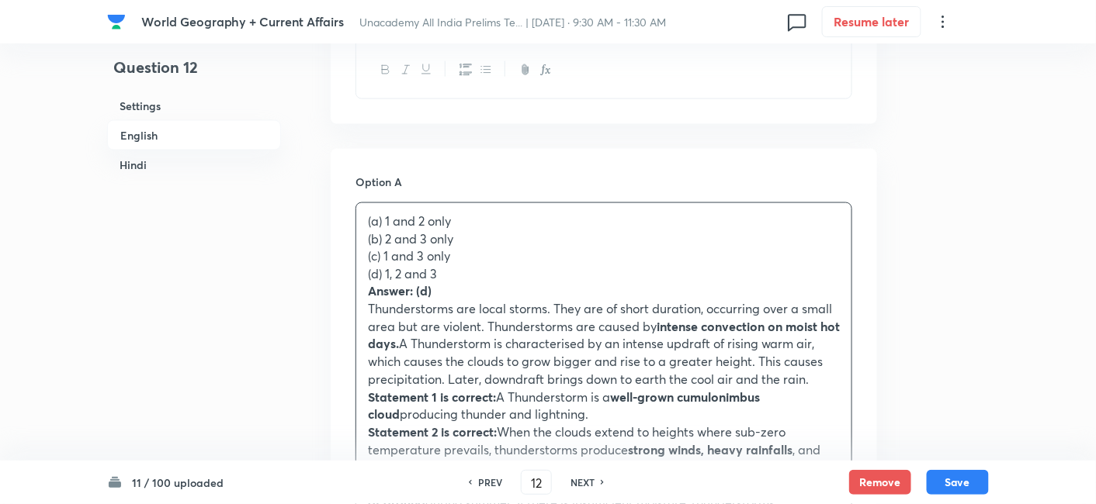
drag, startPoint x: 369, startPoint y: 241, endPoint x: 354, endPoint y: 236, distance: 15.5
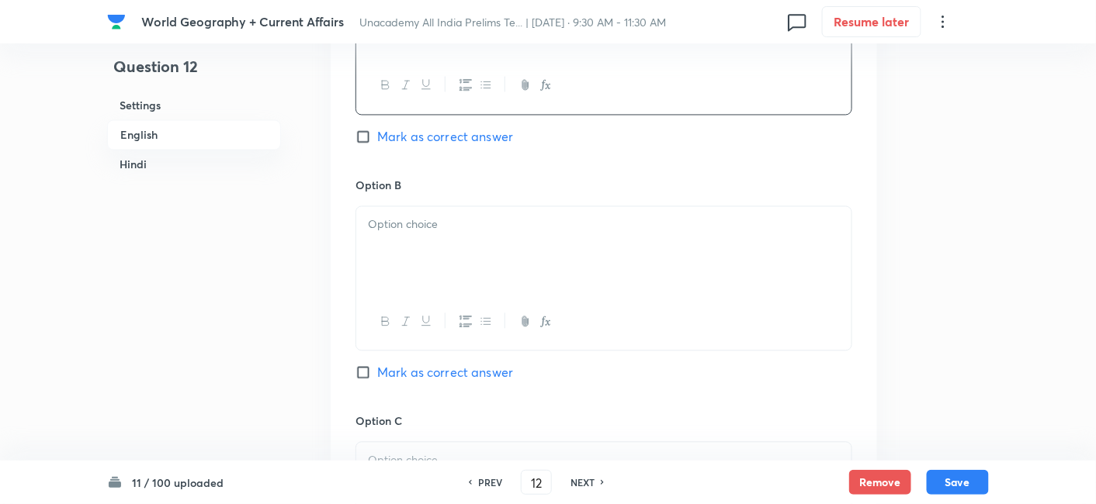
scroll to position [937, 0]
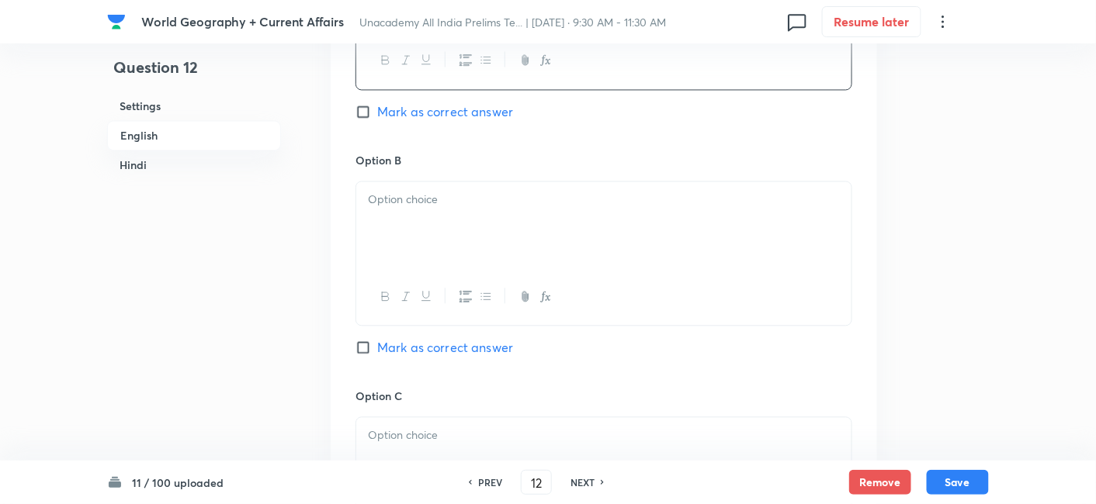
click at [407, 200] on p at bounding box center [604, 200] width 472 height 18
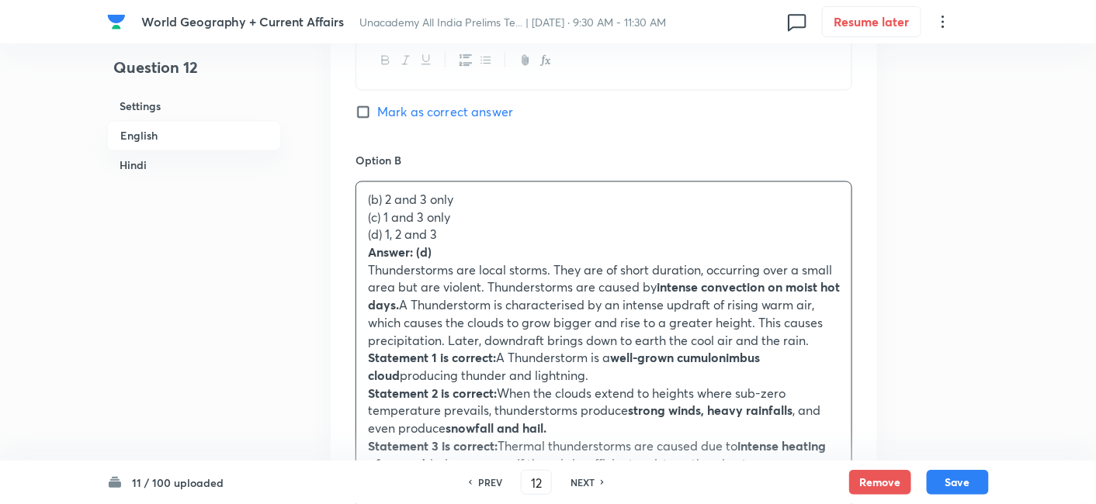
click at [355, 216] on div "Option A 1 and 2 only Mark as correct answer Option B (b) 2 and 3 only (c) 1 an…" at bounding box center [604, 488] width 546 height 1195
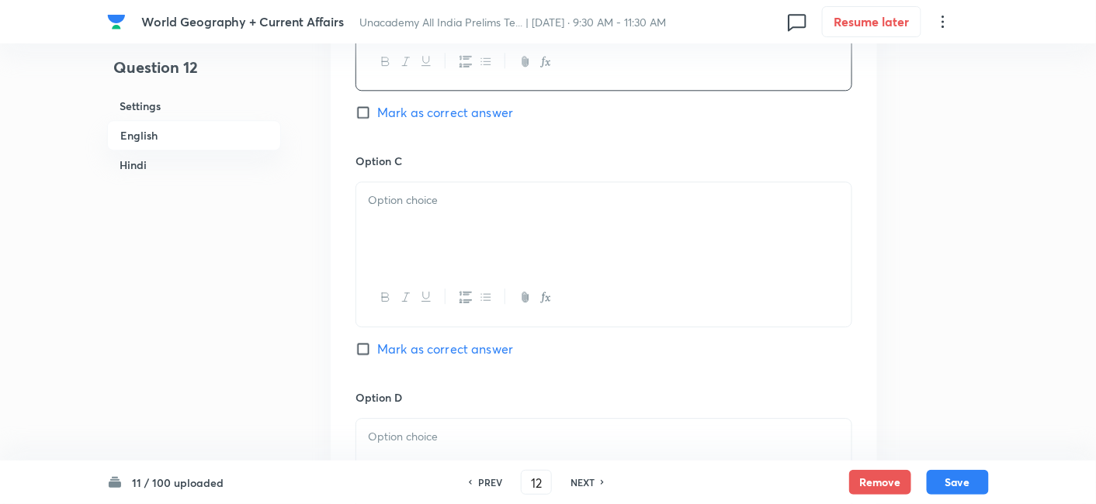
scroll to position [1196, 0]
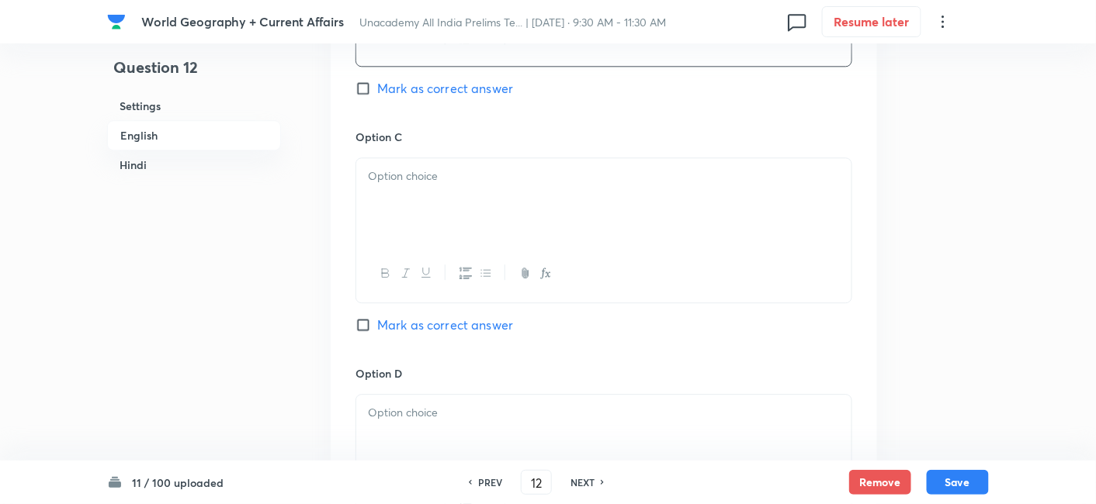
click at [419, 218] on div at bounding box center [603, 201] width 495 height 87
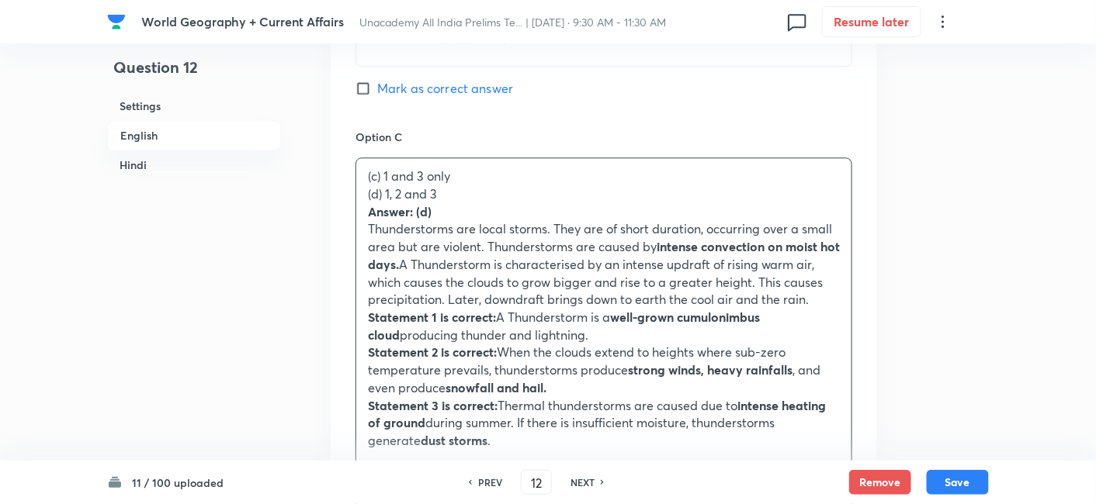
click at [358, 199] on div "(c) 1 and 3 only (d) 1, 2 and 3 Answer: (d) Thunderstorms are local storms. The…" at bounding box center [603, 308] width 495 height 301
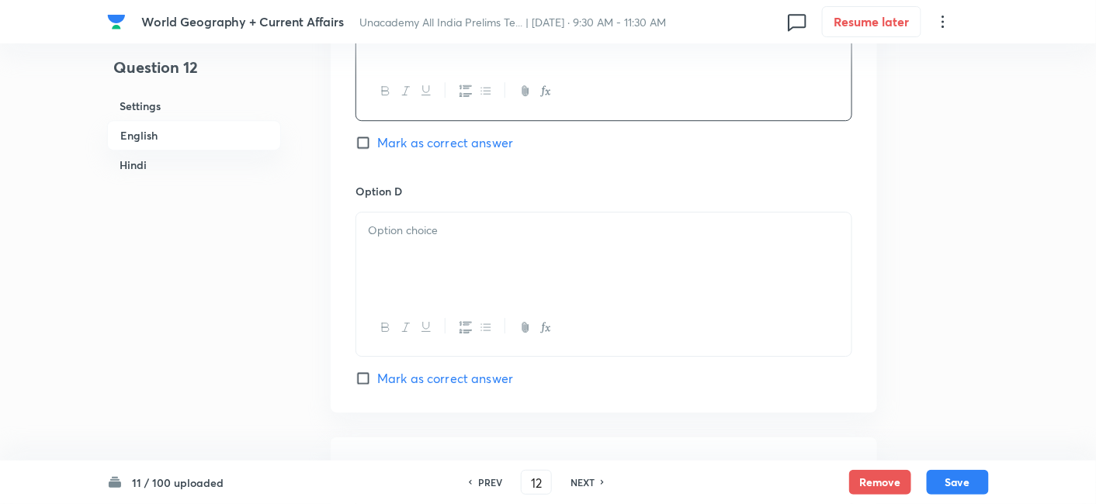
scroll to position [1455, 0]
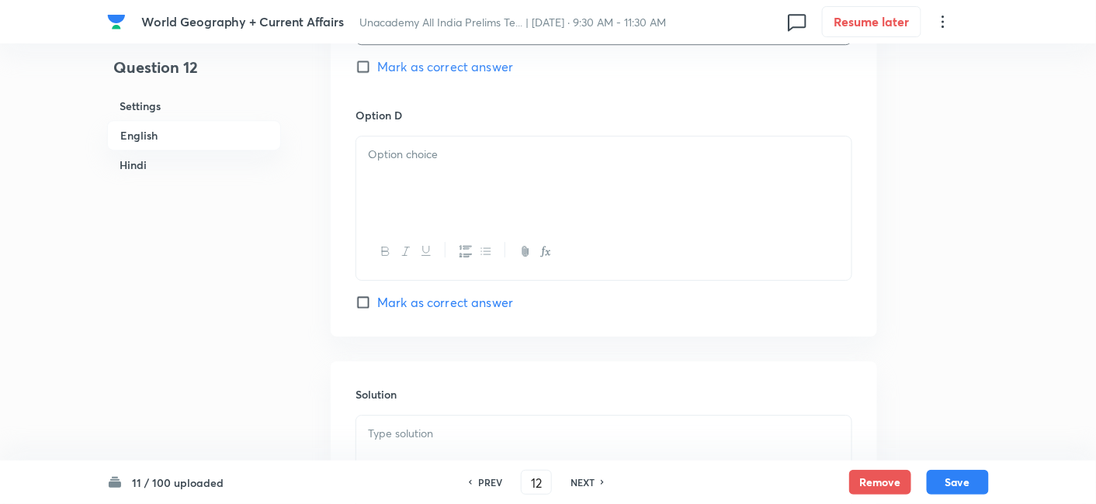
click at [419, 194] on div at bounding box center [603, 180] width 495 height 87
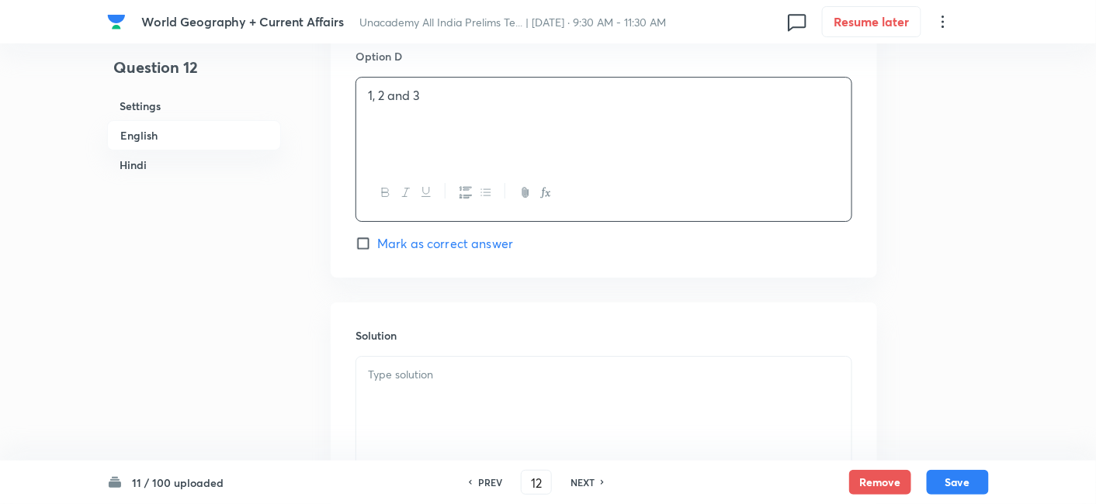
scroll to position [1541, 0]
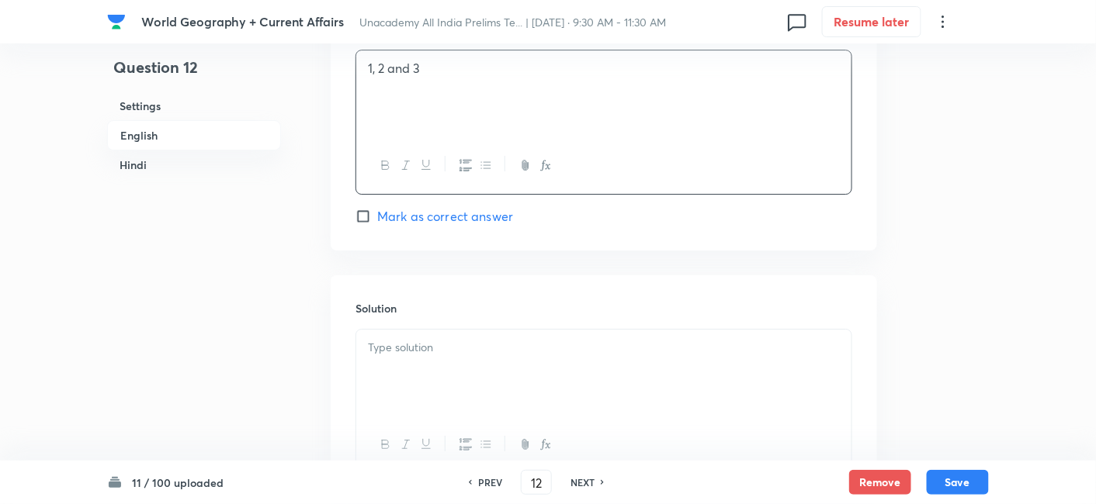
click at [462, 221] on span "Mark as correct answer" at bounding box center [445, 216] width 136 height 19
click at [377, 221] on input "Mark as correct answer" at bounding box center [366, 217] width 22 height 16
checkbox input "true"
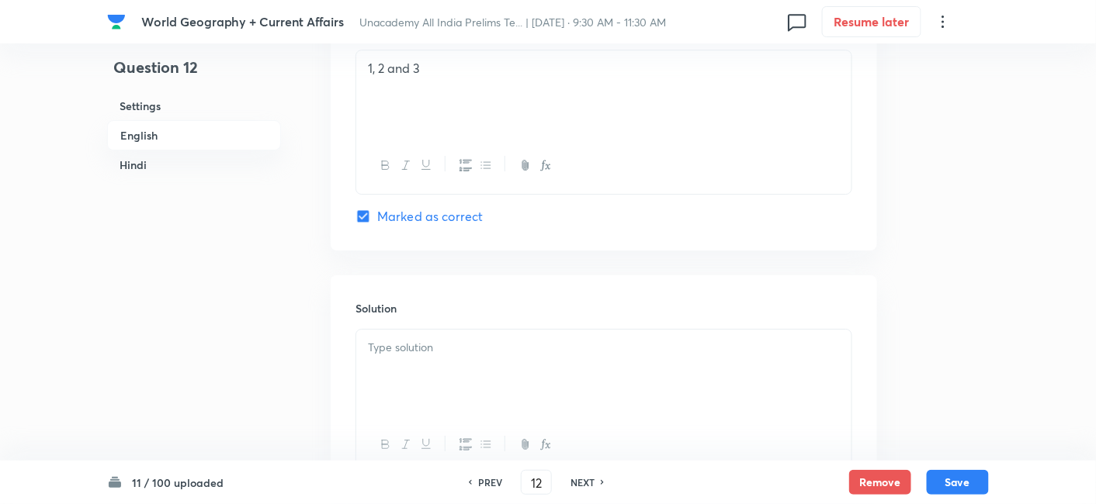
checkbox input "true"
click at [481, 379] on div at bounding box center [603, 373] width 495 height 87
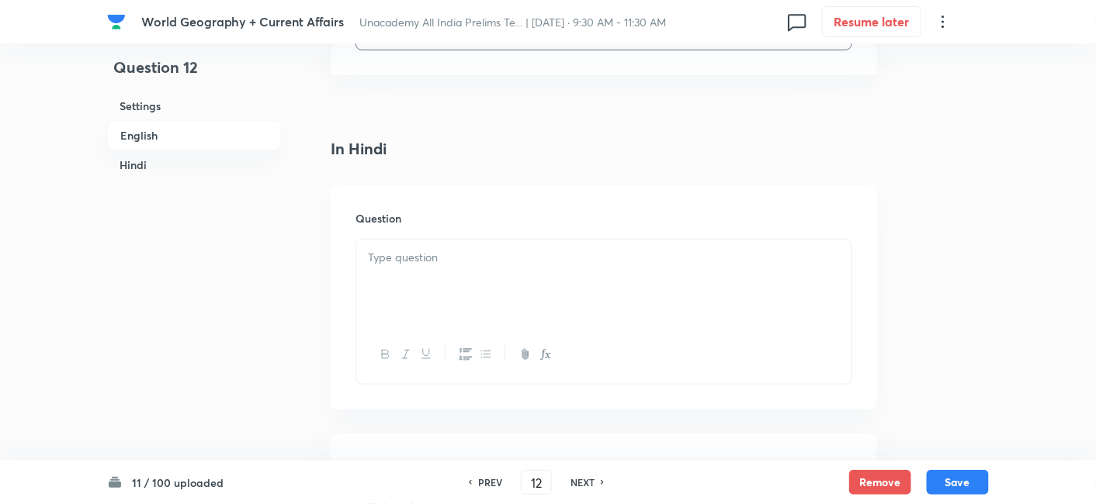
scroll to position [2145, 0]
click at [448, 294] on div at bounding box center [603, 281] width 495 height 87
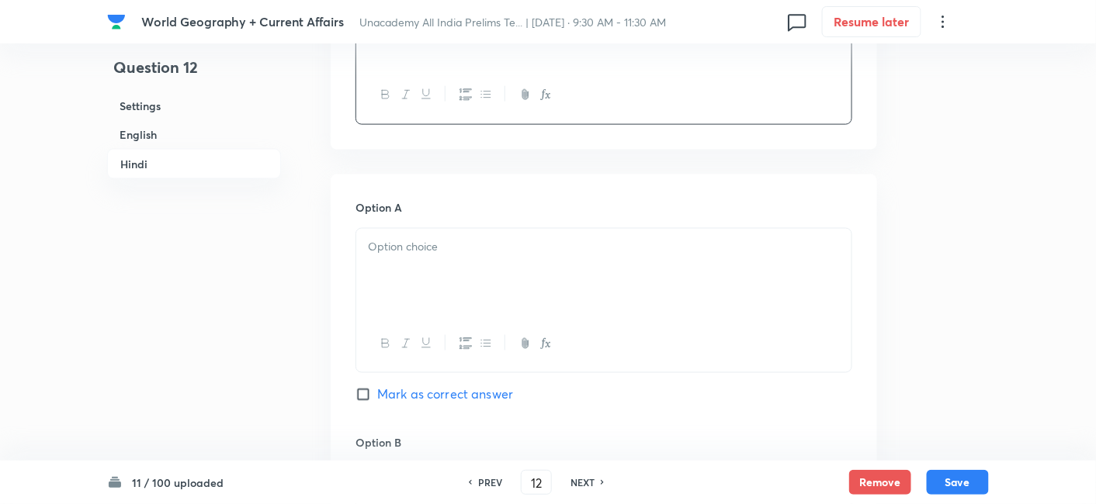
click at [449, 272] on div at bounding box center [603, 272] width 495 height 87
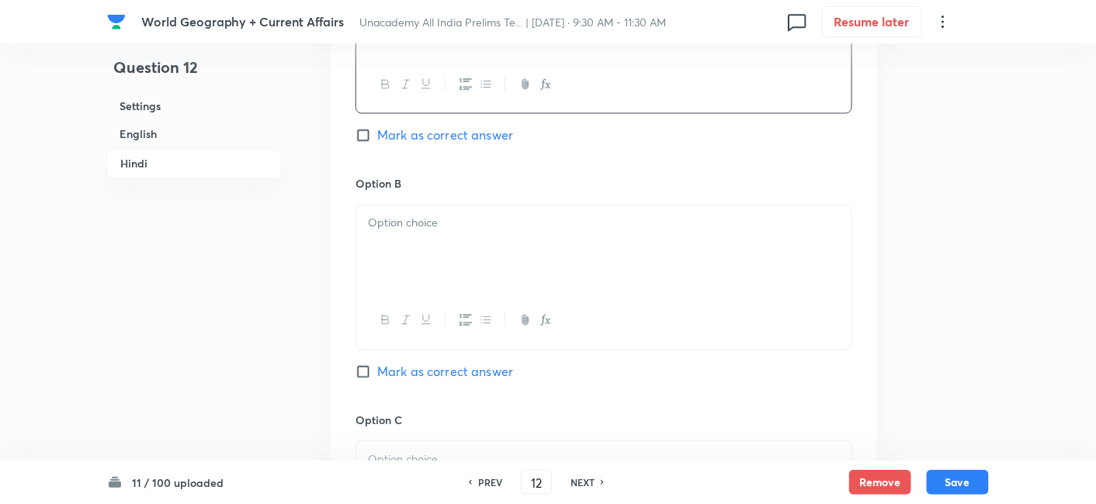
click at [439, 244] on div at bounding box center [603, 249] width 495 height 87
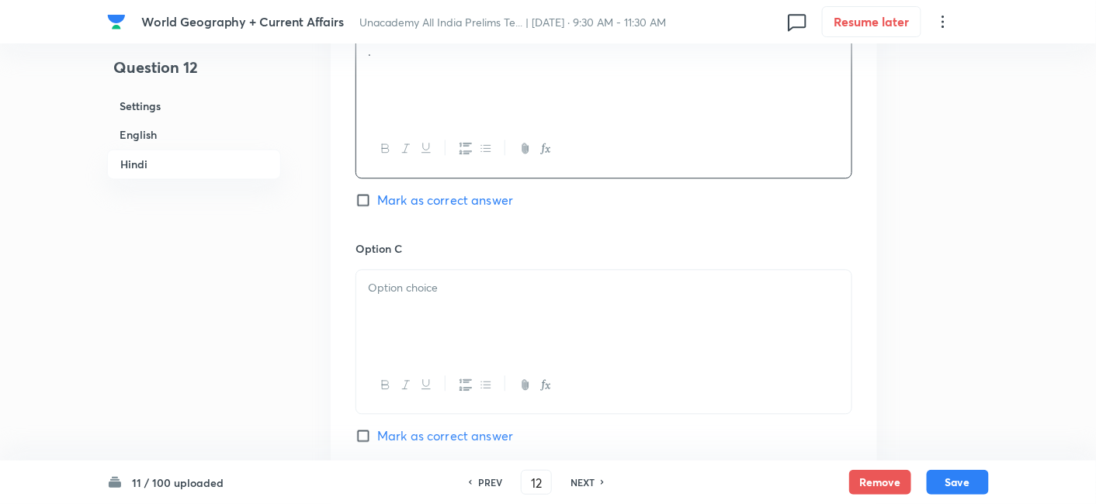
click at [437, 270] on div at bounding box center [603, 313] width 495 height 87
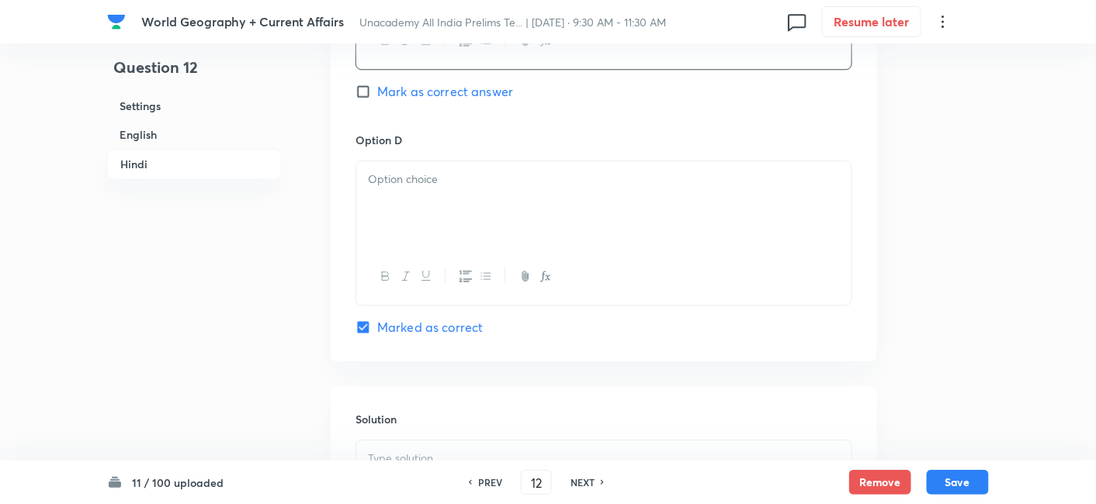
click at [450, 196] on div at bounding box center [603, 204] width 495 height 87
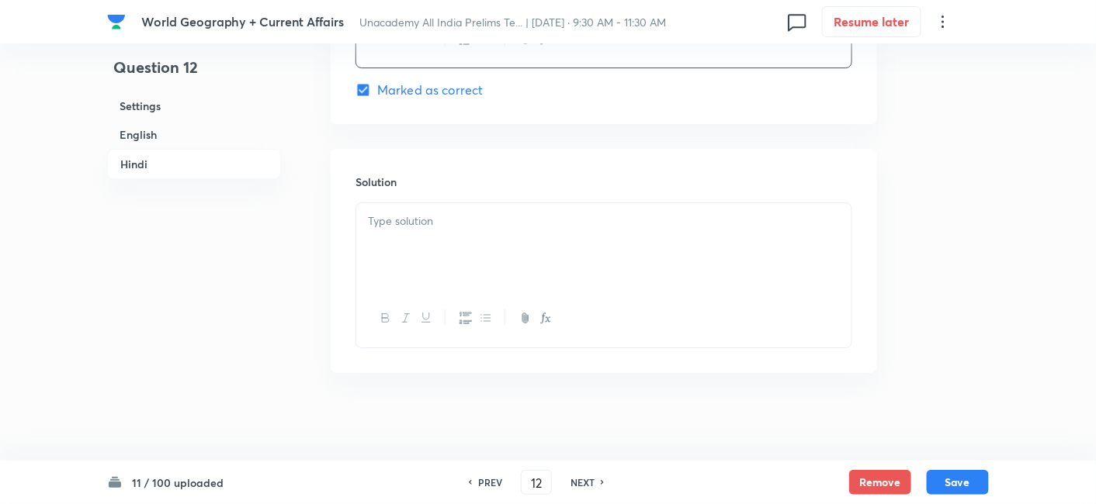
scroll to position [3417, 0]
click at [443, 232] on div at bounding box center [603, 246] width 495 height 87
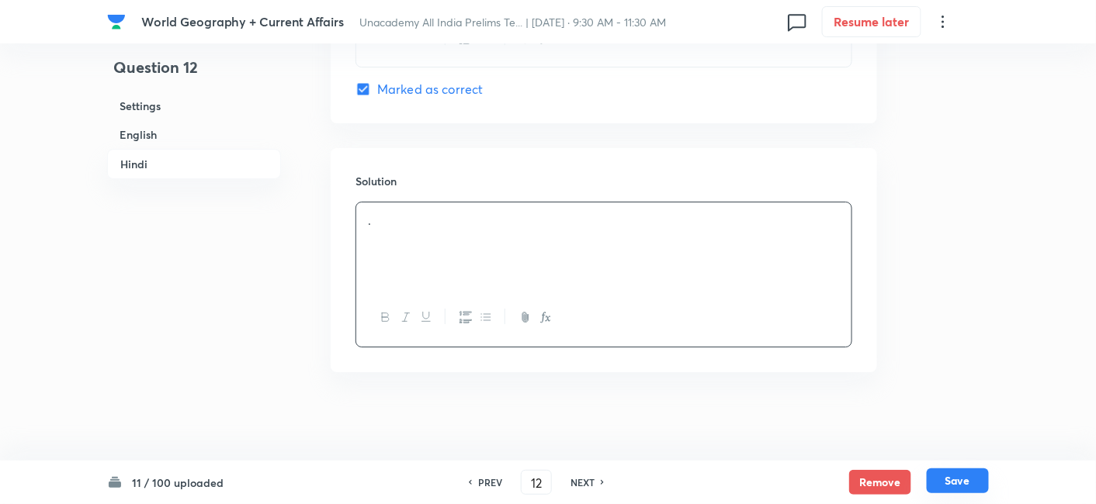
click at [933, 473] on button "Save" at bounding box center [957, 481] width 62 height 25
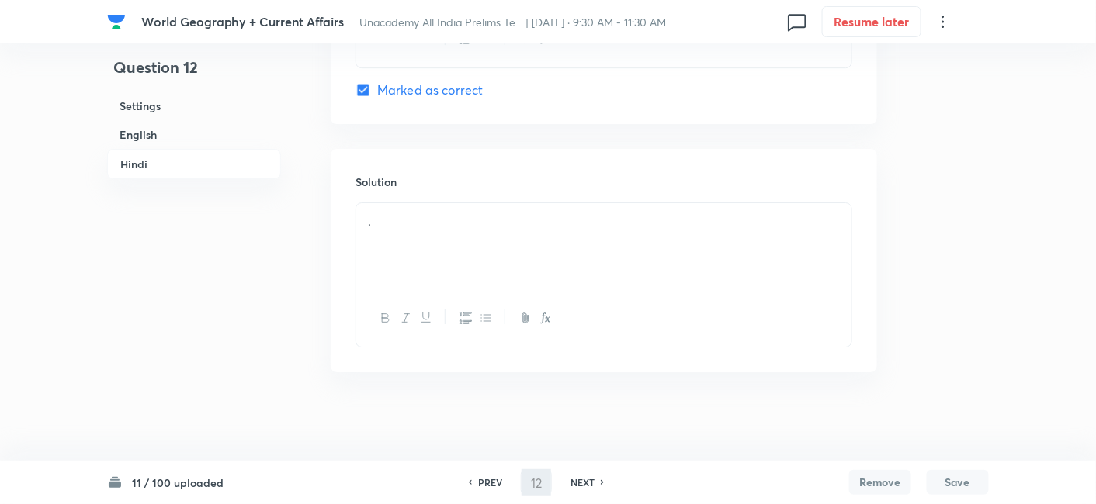
type input "13"
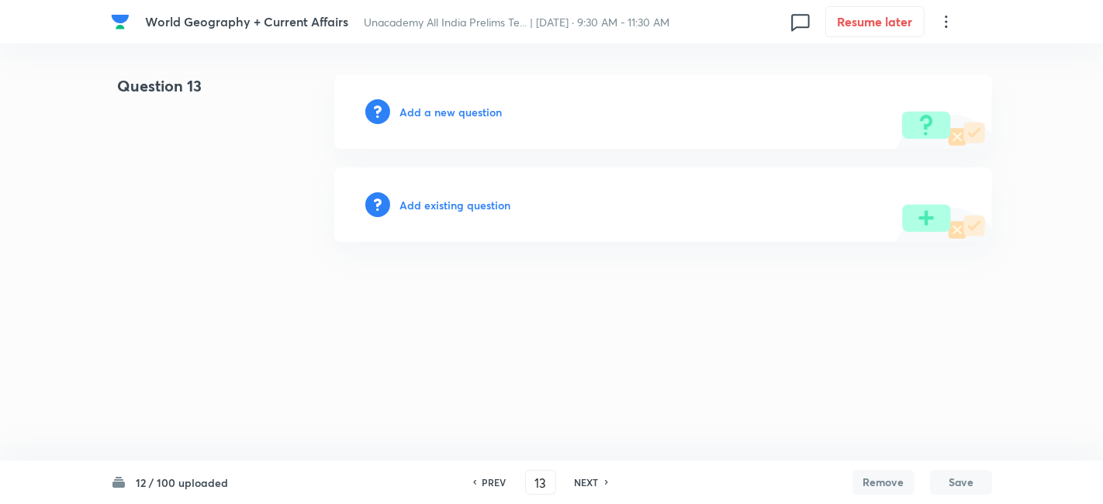
click at [438, 104] on h6 "Add a new question" at bounding box center [451, 112] width 102 height 16
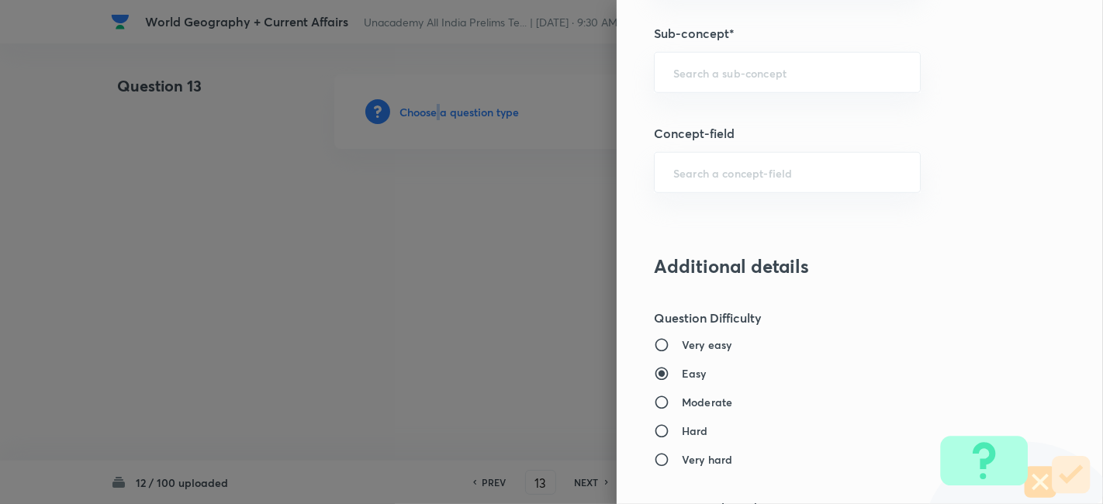
scroll to position [948, 0]
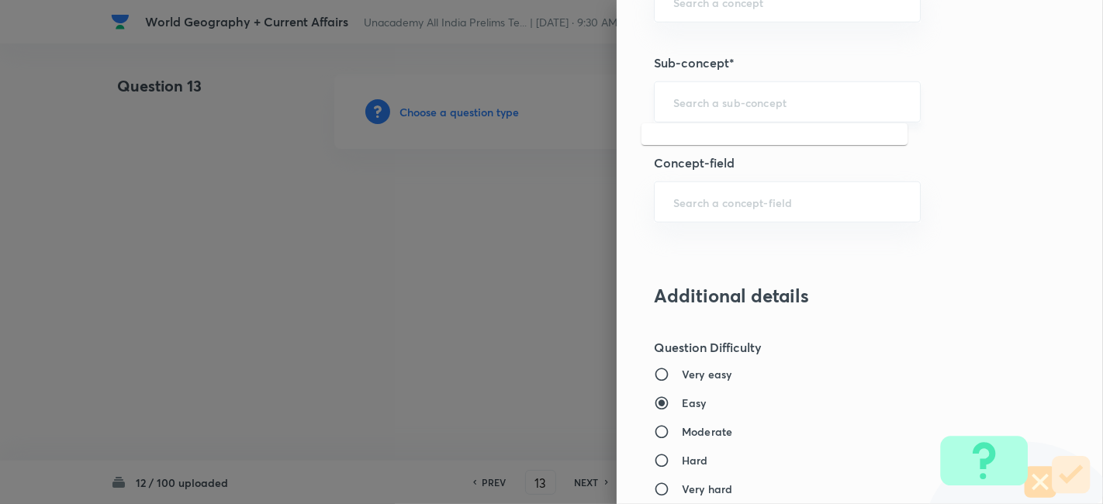
click at [757, 101] on input "text" at bounding box center [788, 102] width 228 height 15
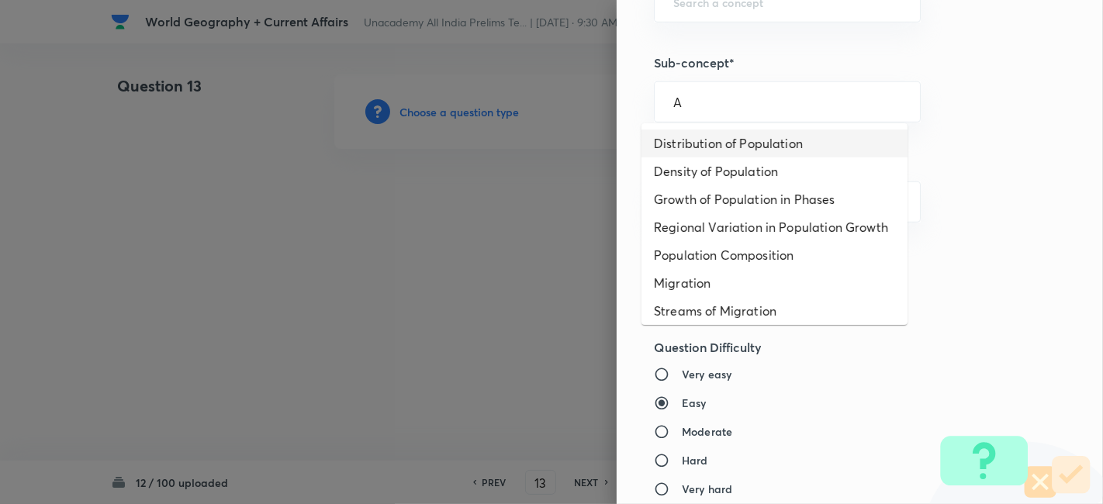
click at [742, 133] on li "Distribution of Population" at bounding box center [775, 144] width 266 height 28
type input "Distribution of Population"
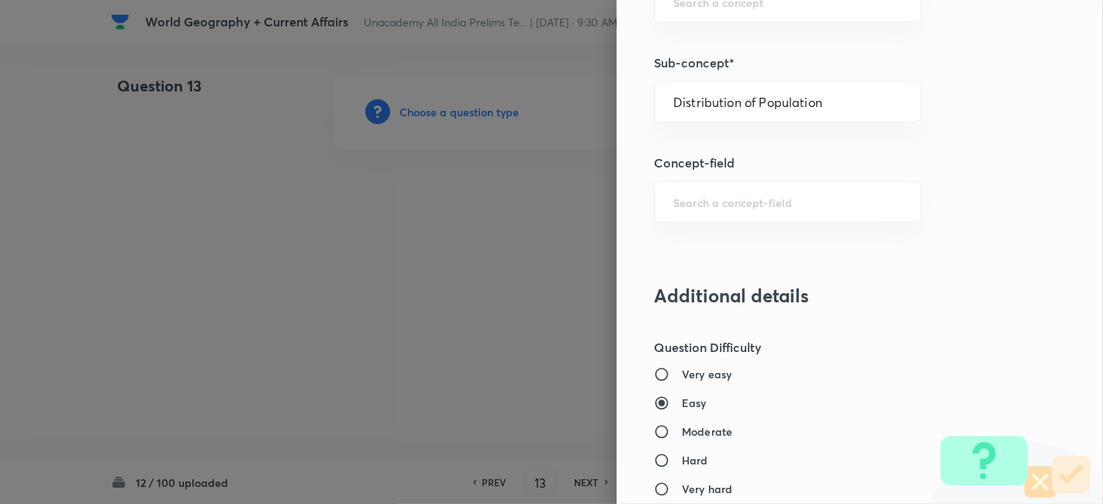
type input "Geography"
type input "Human Geography"
type input "Population:Growth and Composition"
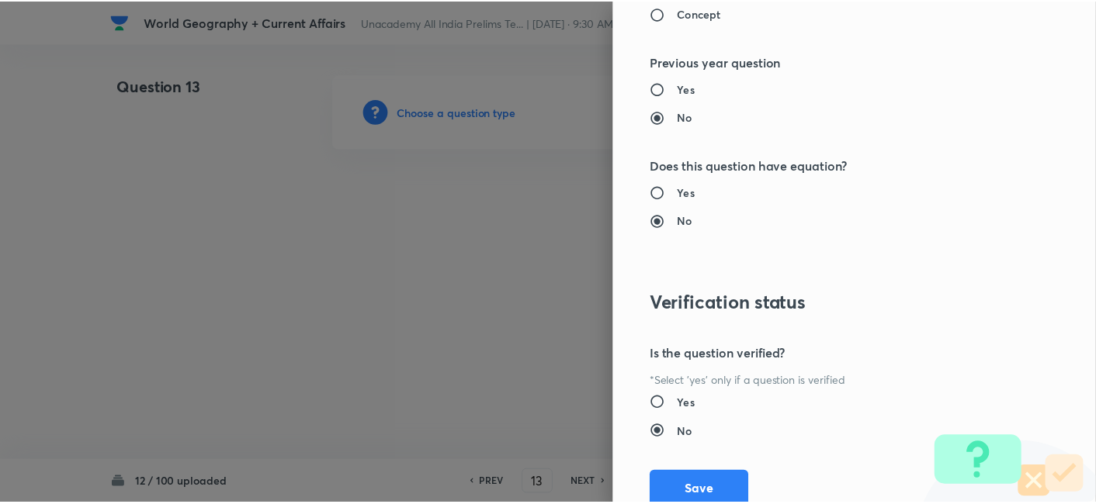
scroll to position [1606, 0]
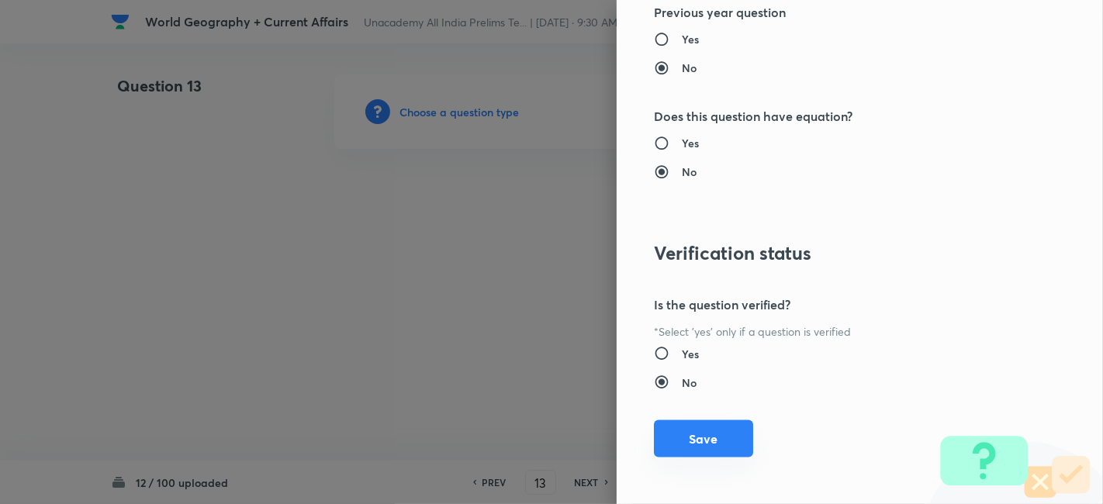
click at [710, 430] on button "Save" at bounding box center [703, 439] width 99 height 37
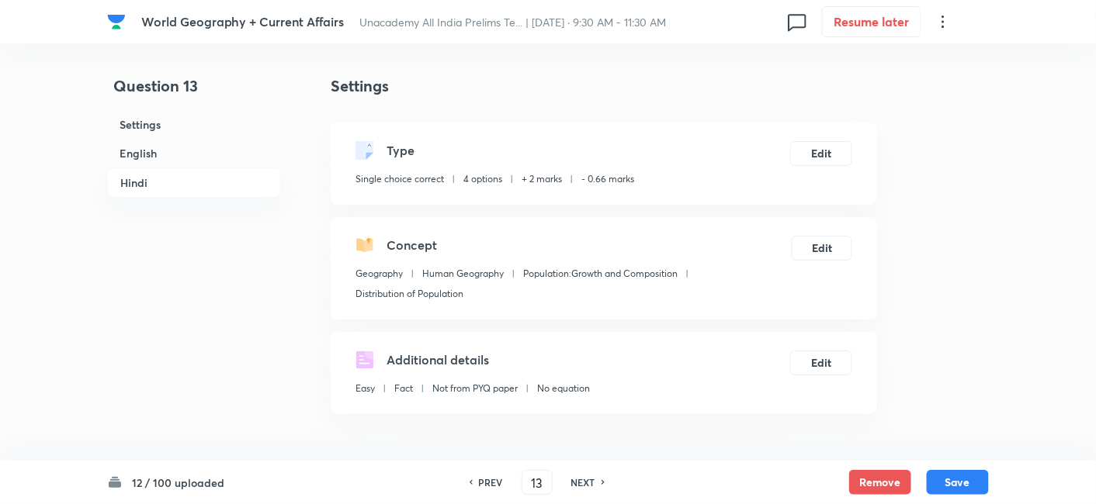
click at [154, 161] on h6 "English" at bounding box center [194, 153] width 174 height 29
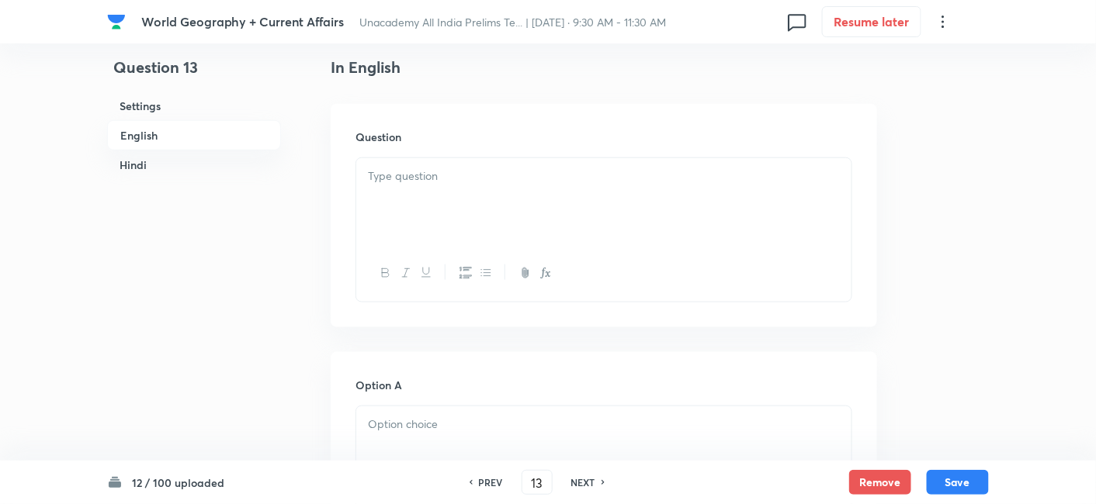
drag, startPoint x: 563, startPoint y: 242, endPoint x: 572, endPoint y: 245, distance: 9.8
click at [563, 242] on div at bounding box center [603, 201] width 495 height 87
click at [501, 205] on div at bounding box center [603, 201] width 495 height 87
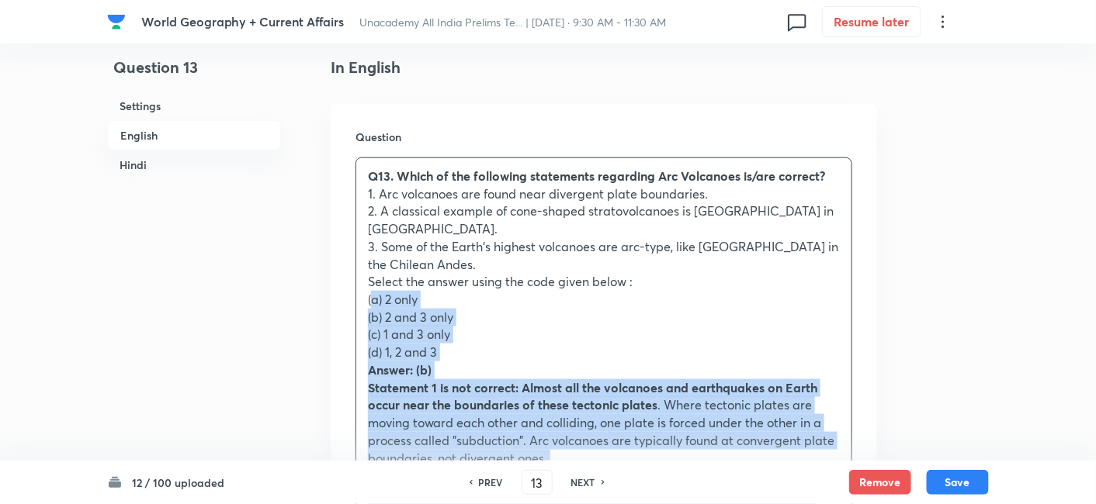
drag, startPoint x: 380, startPoint y: 273, endPoint x: 355, endPoint y: 278, distance: 26.0
click at [355, 278] on div "Question Q13. Which of the following statements regarding Arc Volcanoes is/are …" at bounding box center [604, 420] width 546 height 632
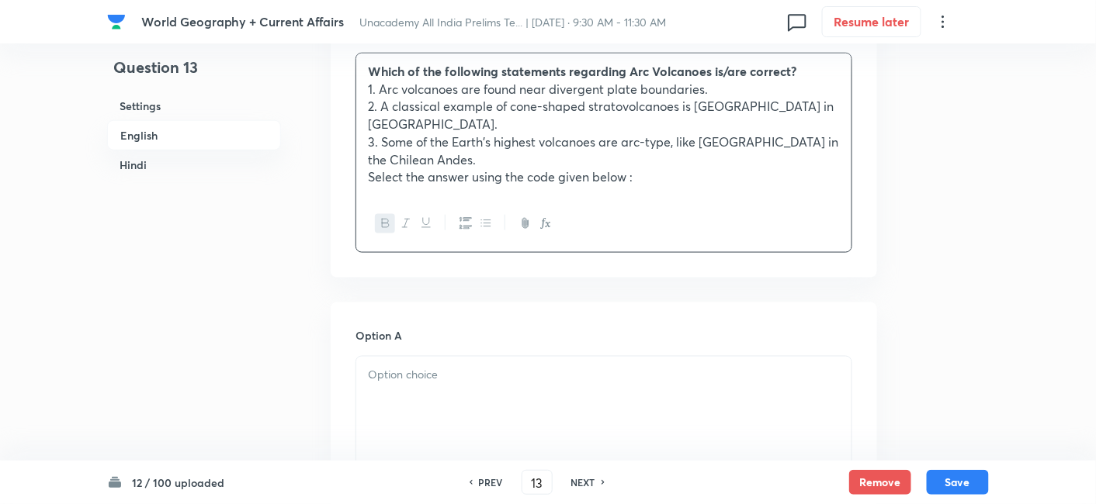
scroll to position [679, 0]
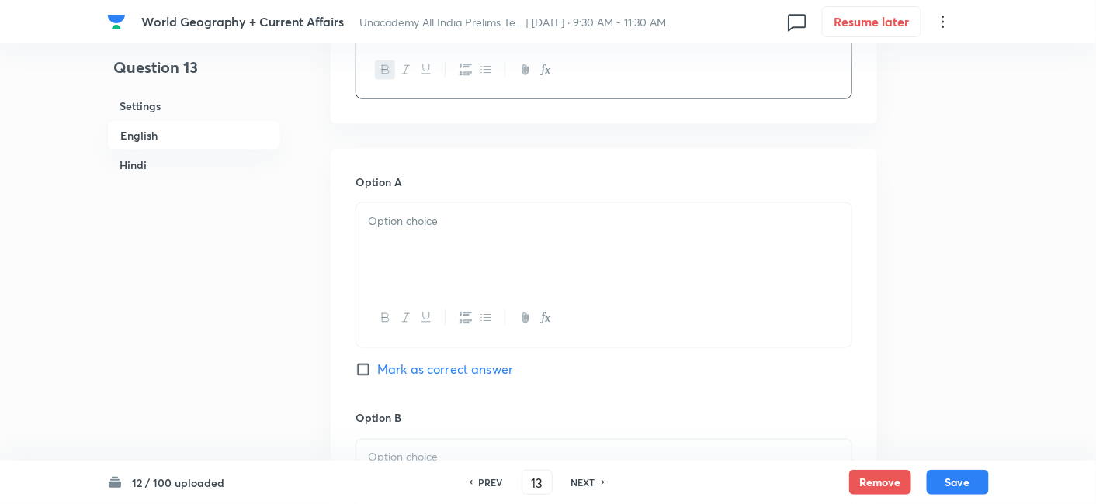
click at [393, 225] on div at bounding box center [603, 246] width 495 height 87
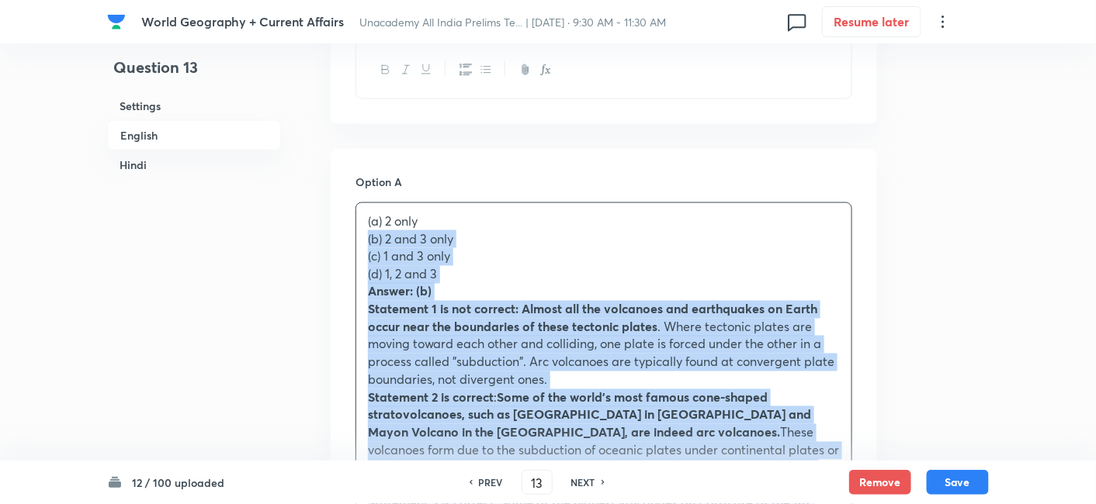
click at [368, 230] on p "(b) 2 and 3 only" at bounding box center [604, 239] width 472 height 18
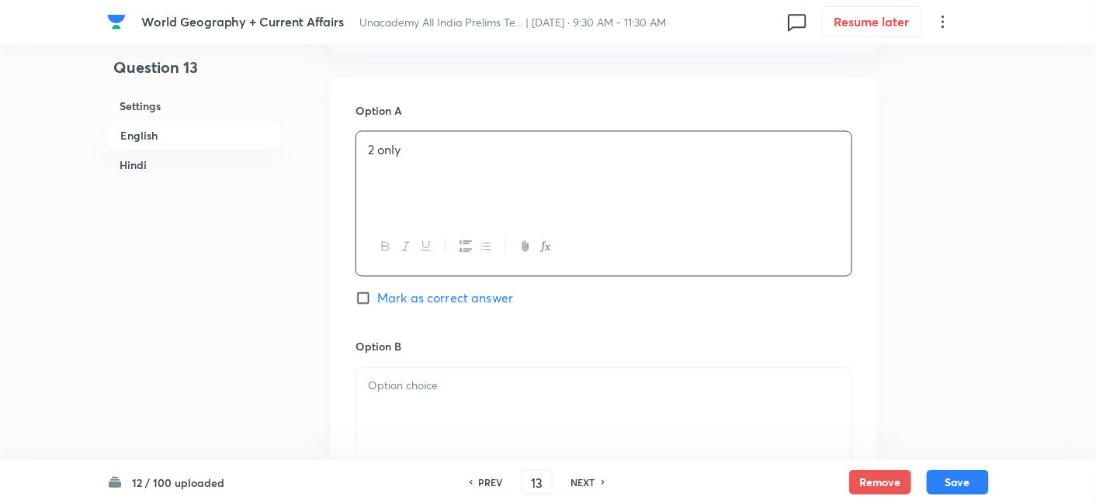
scroll to position [851, 0]
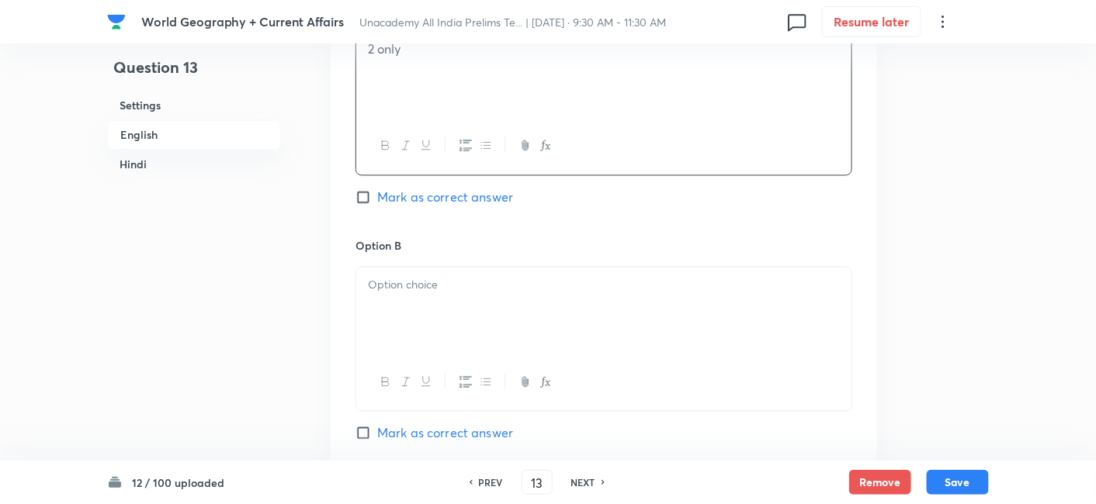
click at [414, 282] on div at bounding box center [603, 311] width 495 height 87
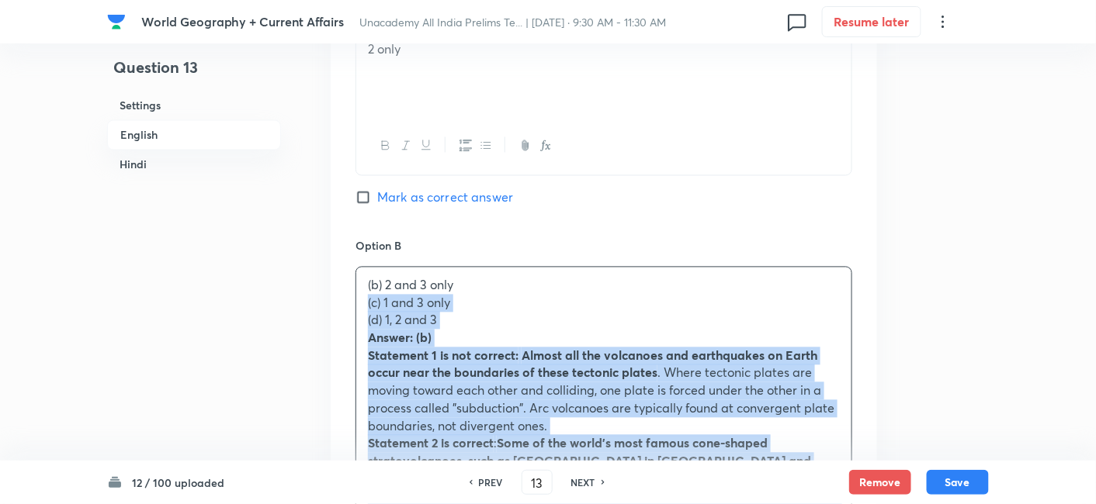
drag, startPoint x: 357, startPoint y: 291, endPoint x: 367, endPoint y: 285, distance: 11.8
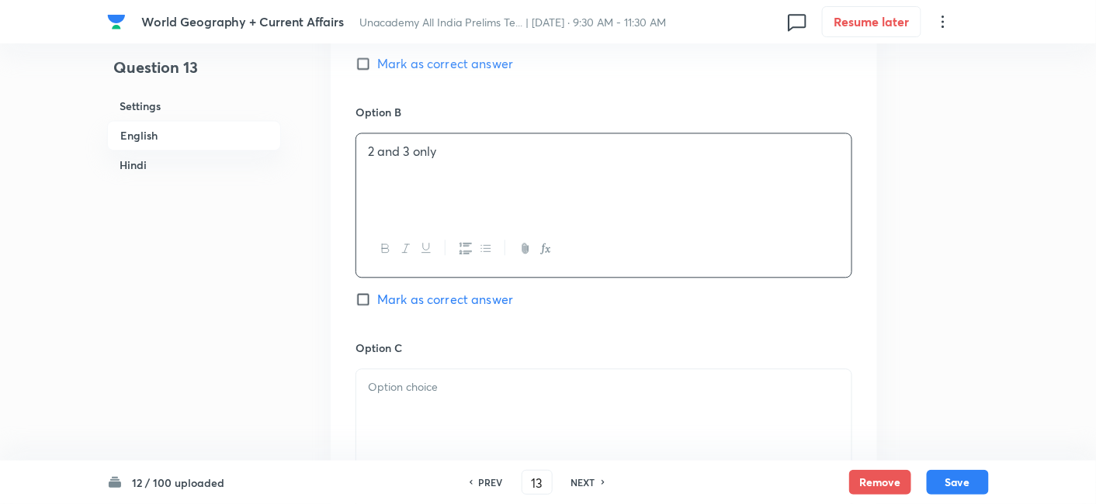
scroll to position [1024, 0]
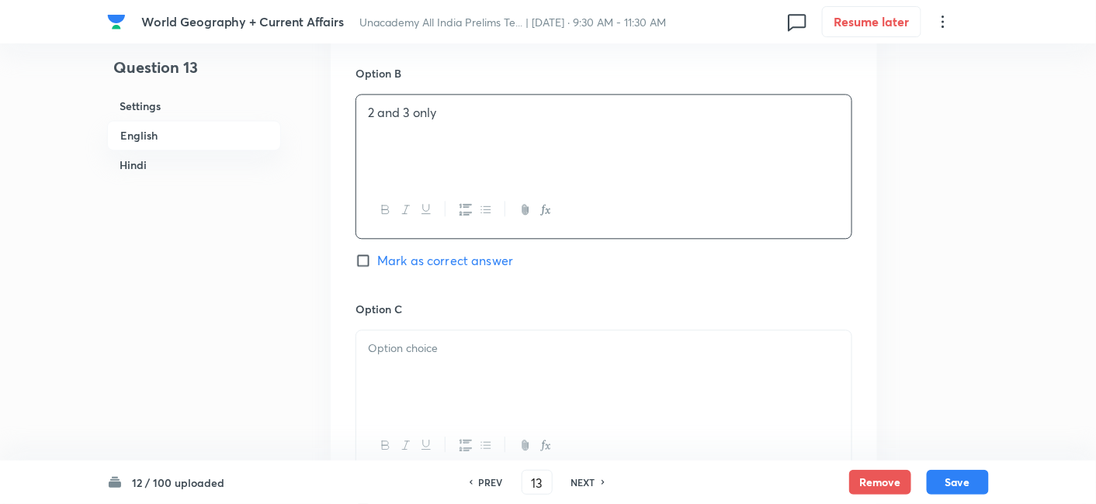
click at [466, 251] on span "Mark as correct answer" at bounding box center [445, 260] width 136 height 19
click at [377, 253] on input "Mark as correct answer" at bounding box center [366, 261] width 22 height 16
checkbox input "true"
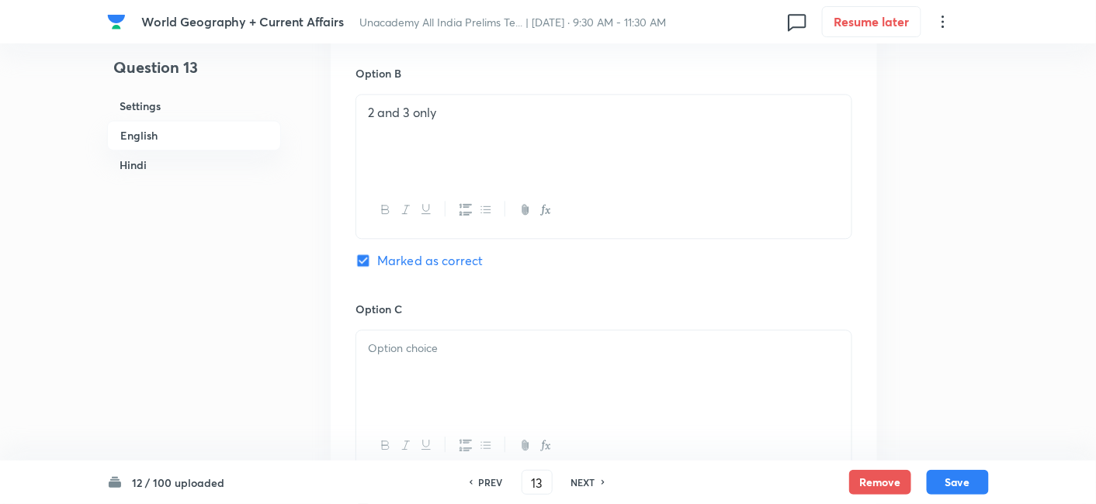
checkbox input "true"
click at [463, 348] on div at bounding box center [603, 374] width 495 height 87
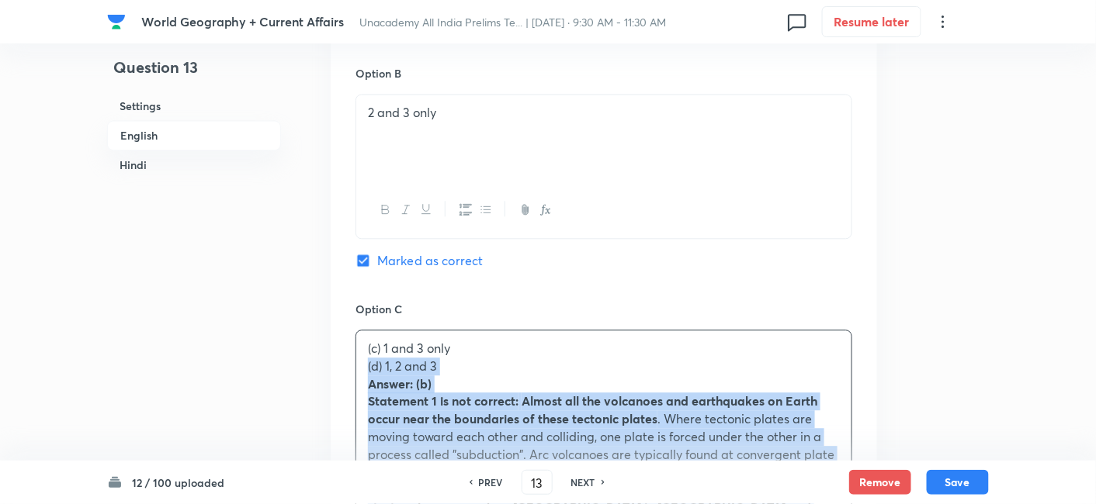
click at [359, 353] on div "(c) 1 and 3 only (d) 1, 2 and 3 Answer: (b) Statement 1 is not correct: Almost …" at bounding box center [603, 499] width 495 height 336
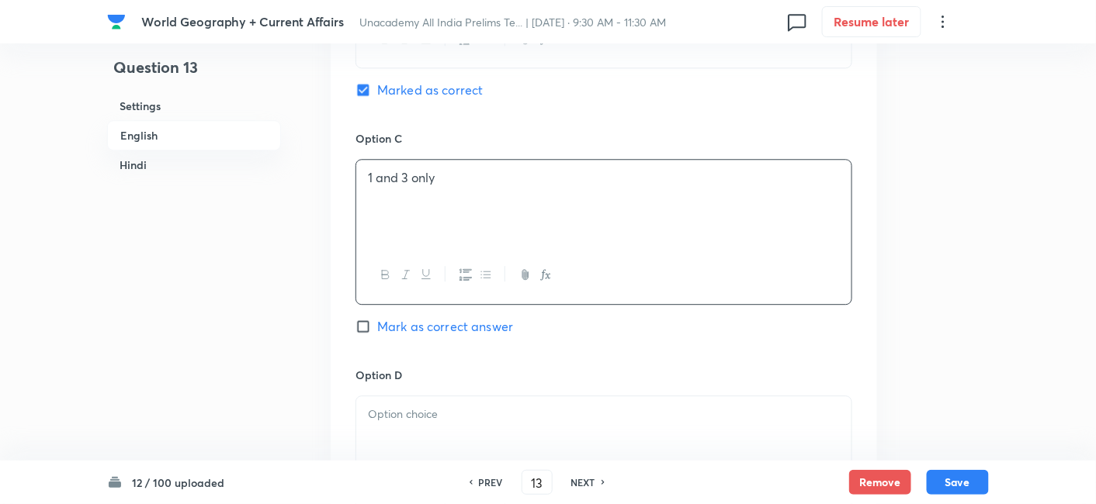
scroll to position [1283, 0]
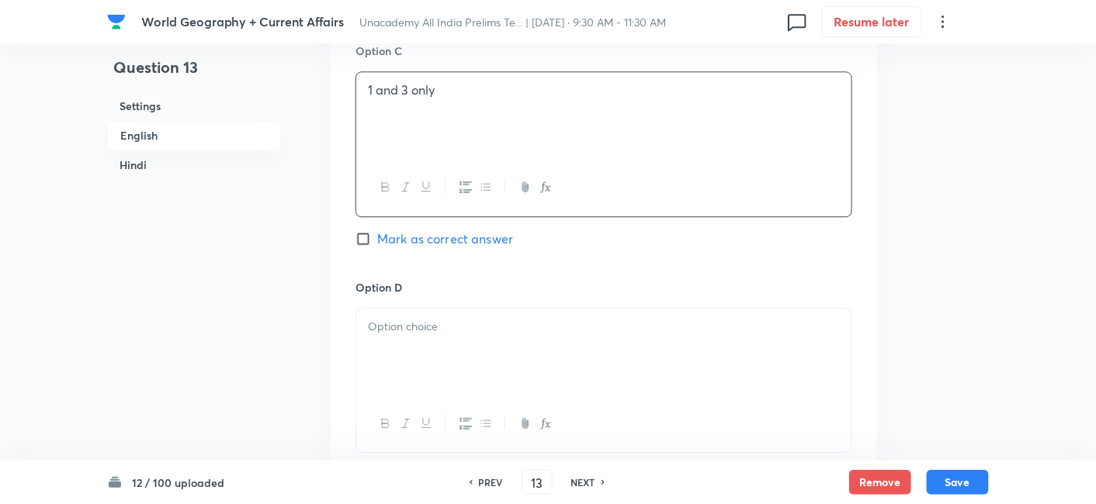
click at [428, 334] on div at bounding box center [603, 352] width 495 height 87
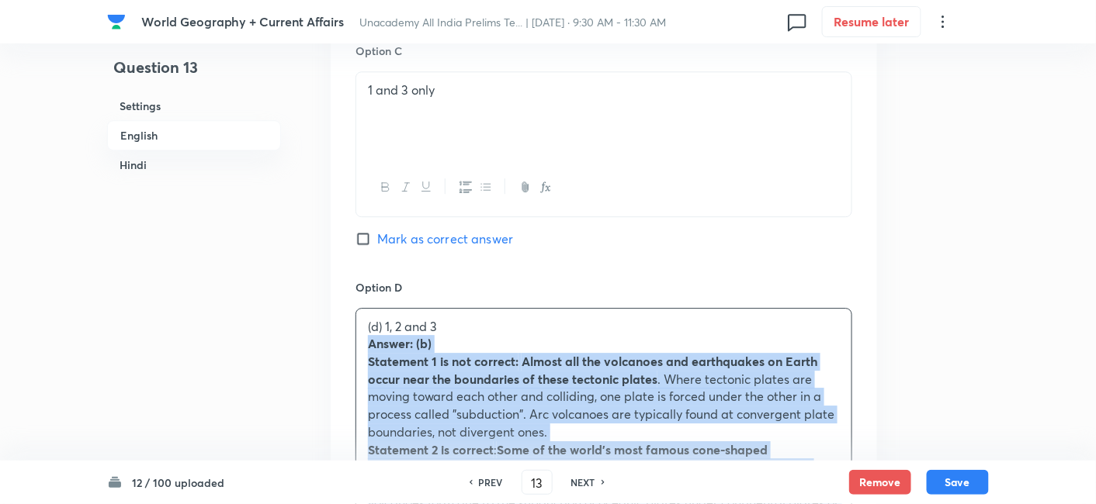
click at [359, 325] on div "(d) 1, 2 and 3 Answer: (b) Statement 1 is not correct: Almost all the volcanoes…" at bounding box center [603, 468] width 495 height 318
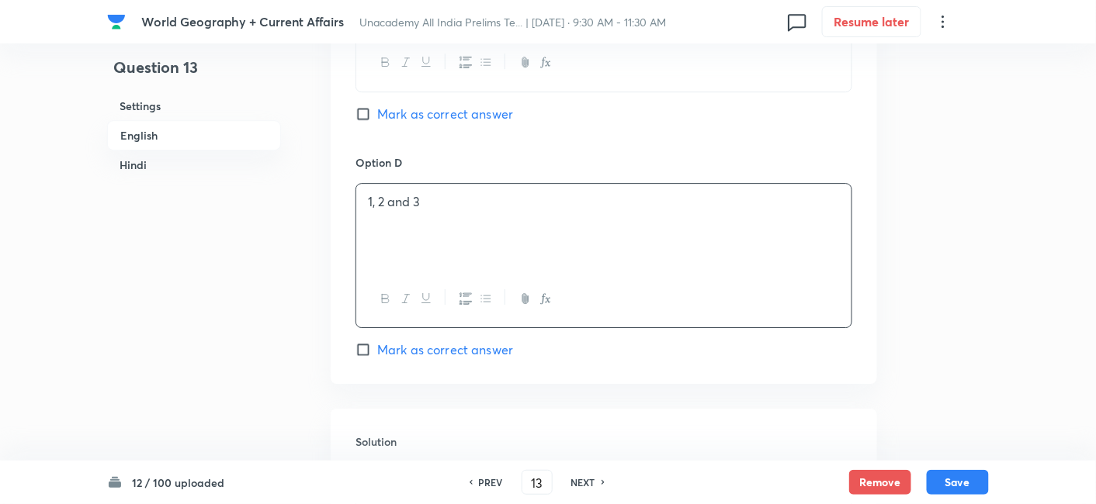
scroll to position [1541, 0]
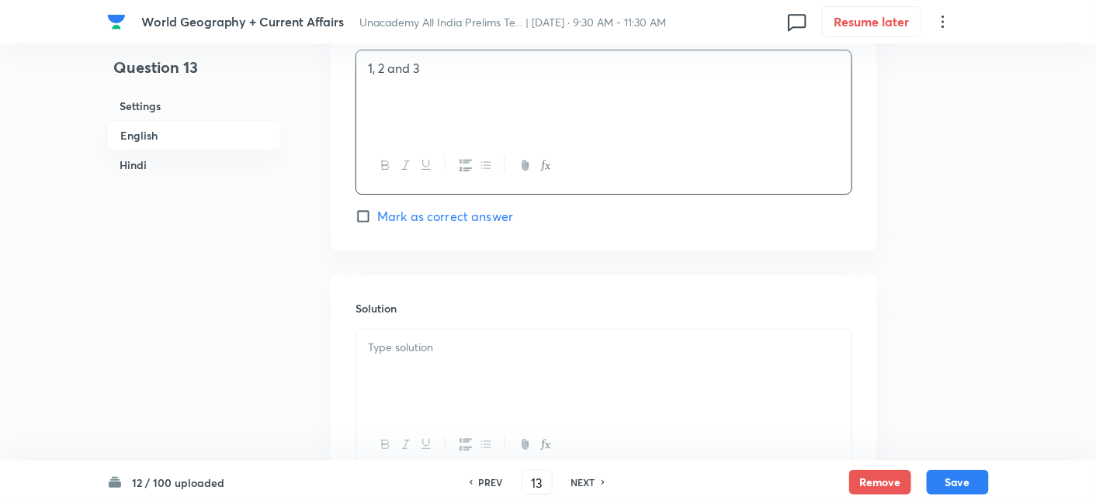
click at [435, 338] on div at bounding box center [603, 373] width 495 height 87
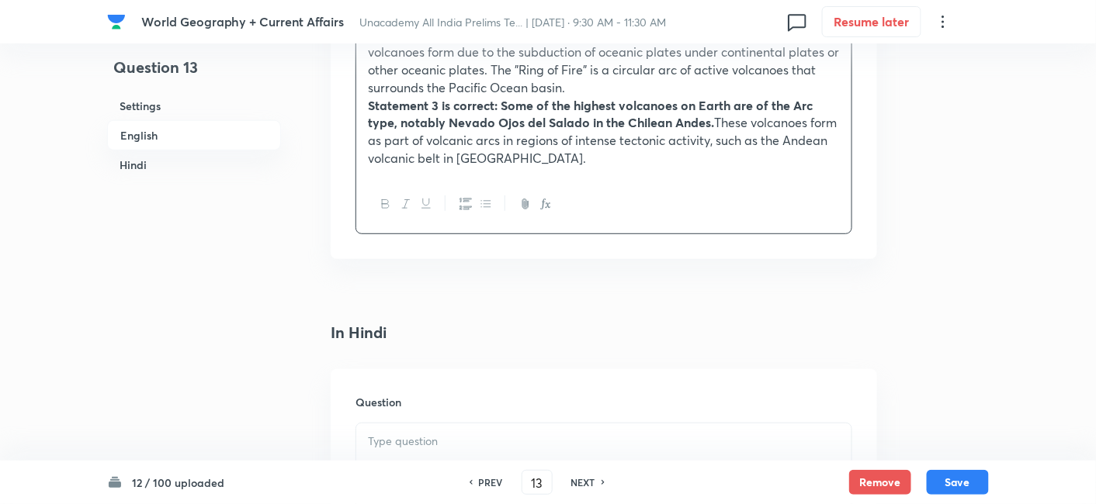
scroll to position [2059, 0]
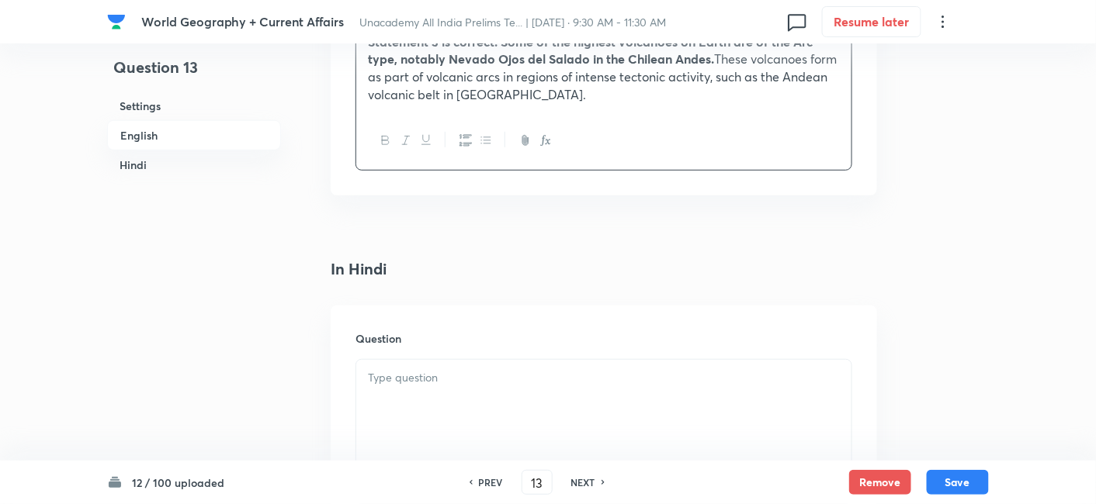
click at [433, 334] on div "Question" at bounding box center [604, 417] width 546 height 223
click at [439, 360] on div at bounding box center [603, 403] width 495 height 87
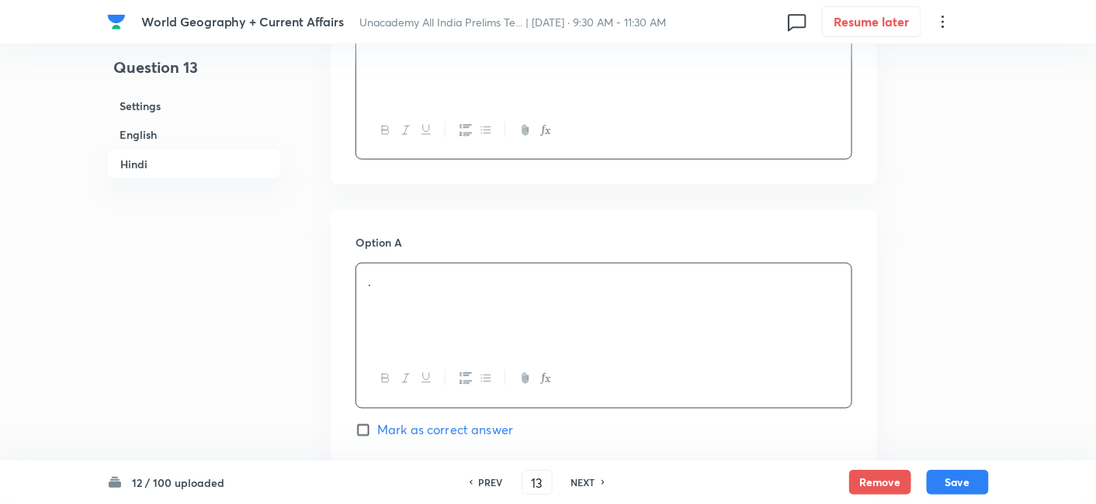
click at [435, 296] on div "." at bounding box center [603, 307] width 495 height 87
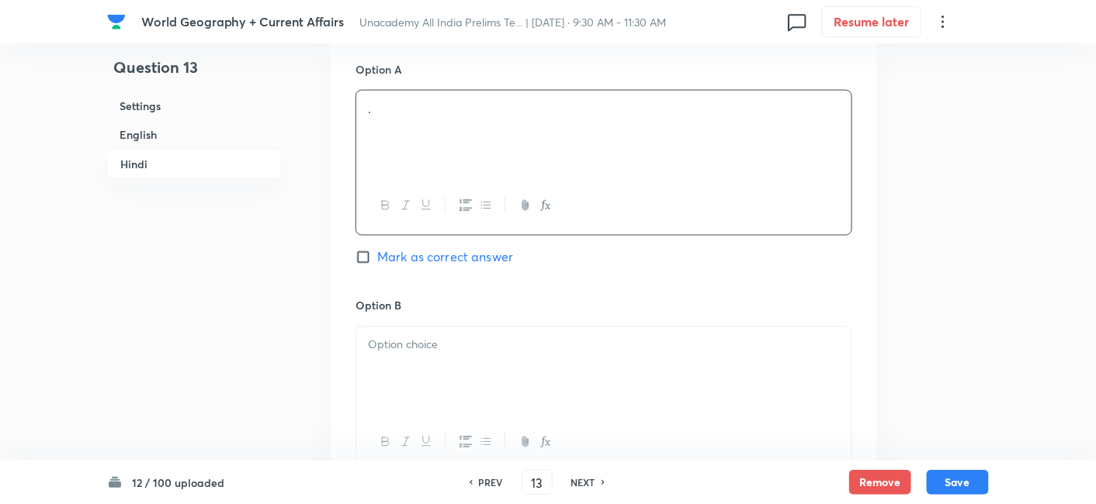
click at [452, 352] on div at bounding box center [603, 370] width 495 height 87
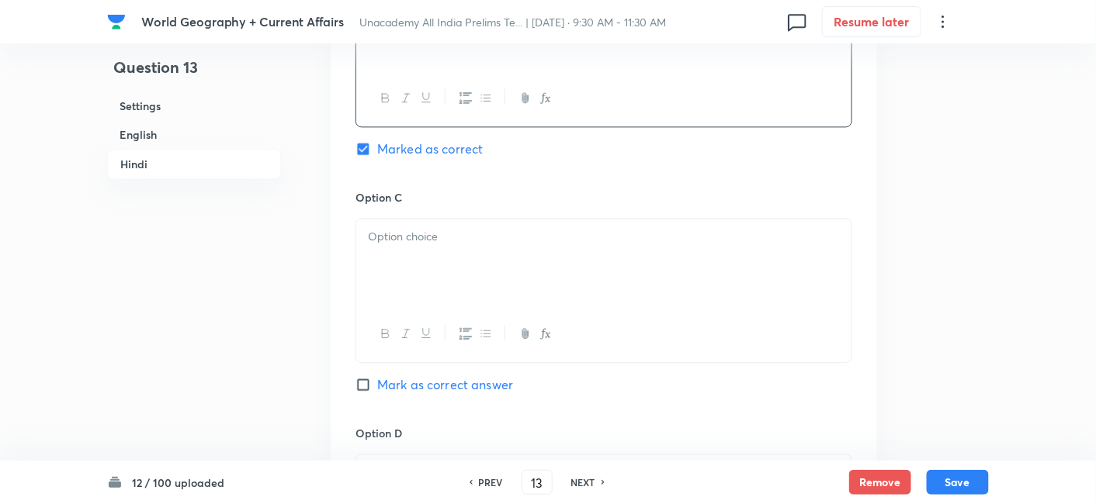
click at [458, 273] on div at bounding box center [603, 262] width 495 height 87
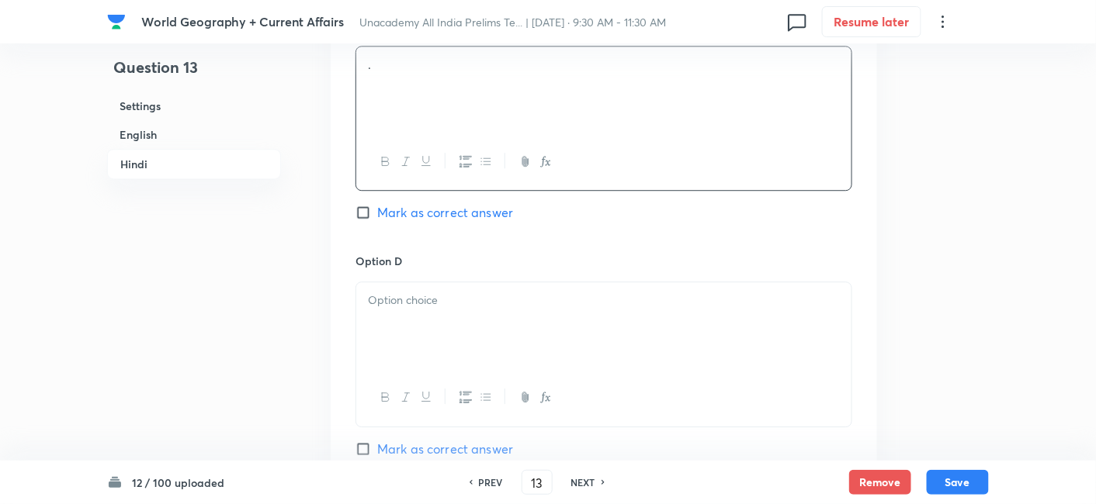
click at [456, 334] on div at bounding box center [603, 325] width 495 height 87
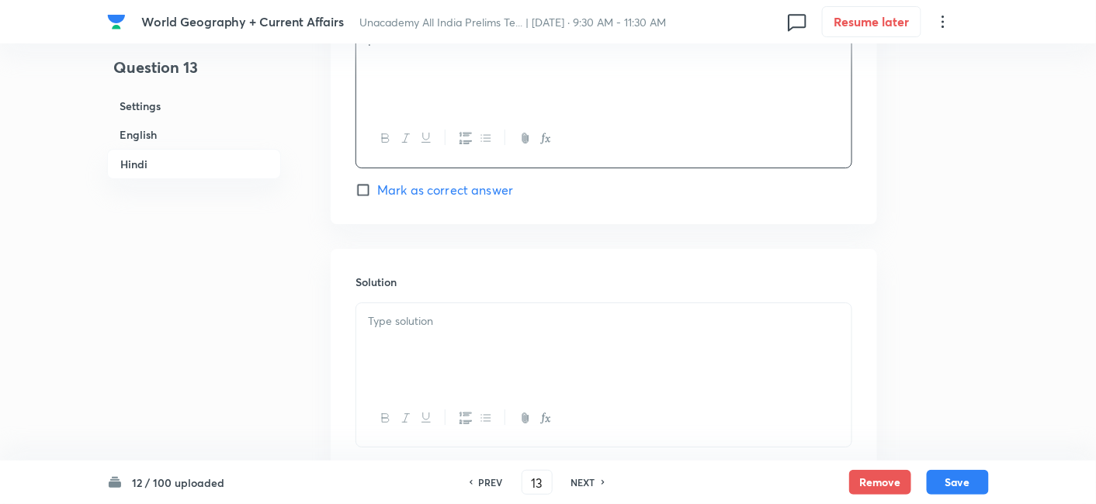
click at [453, 329] on div at bounding box center [603, 346] width 495 height 87
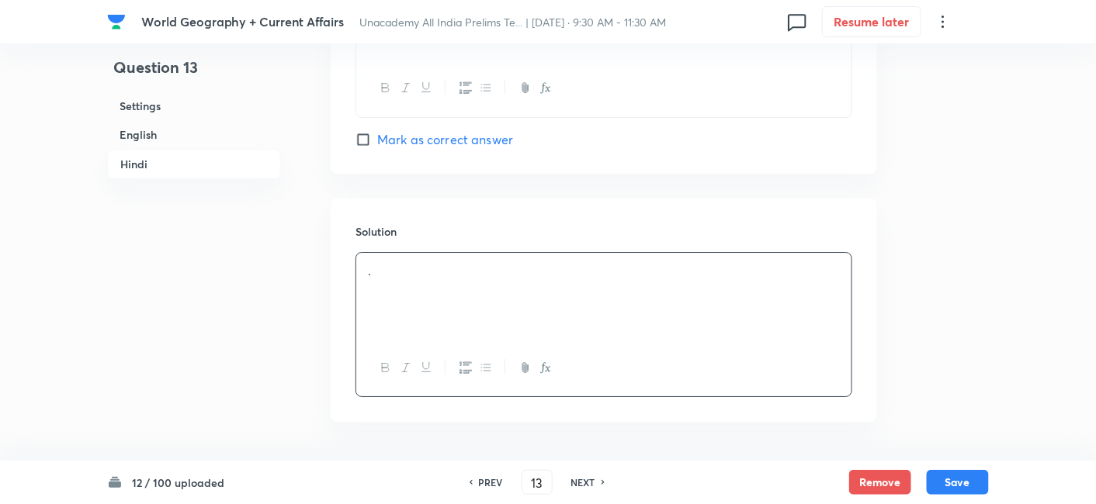
scroll to position [3434, 0]
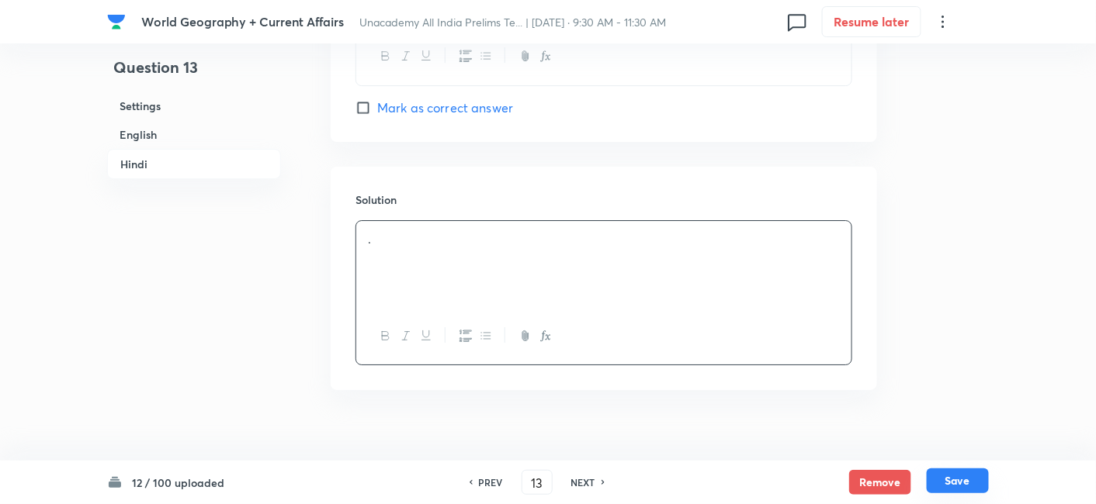
click at [939, 477] on button "Save" at bounding box center [957, 481] width 62 height 25
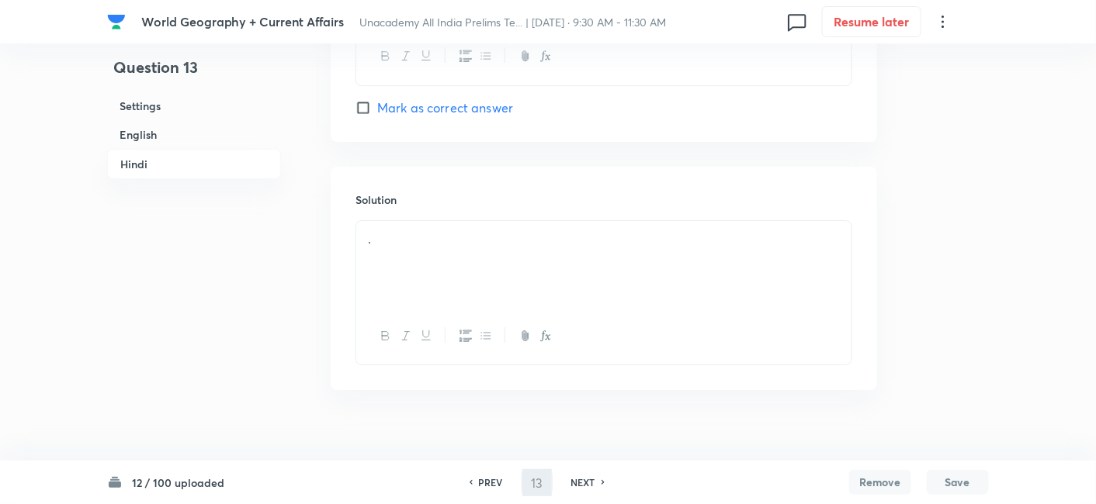
type input "14"
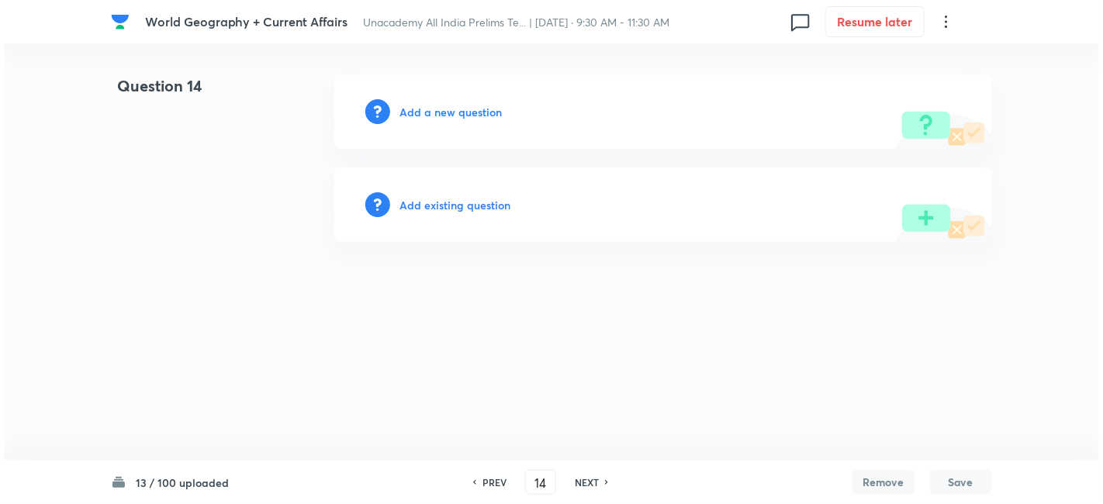
scroll to position [0, 0]
click at [465, 113] on h6 "Add a new question" at bounding box center [451, 112] width 102 height 16
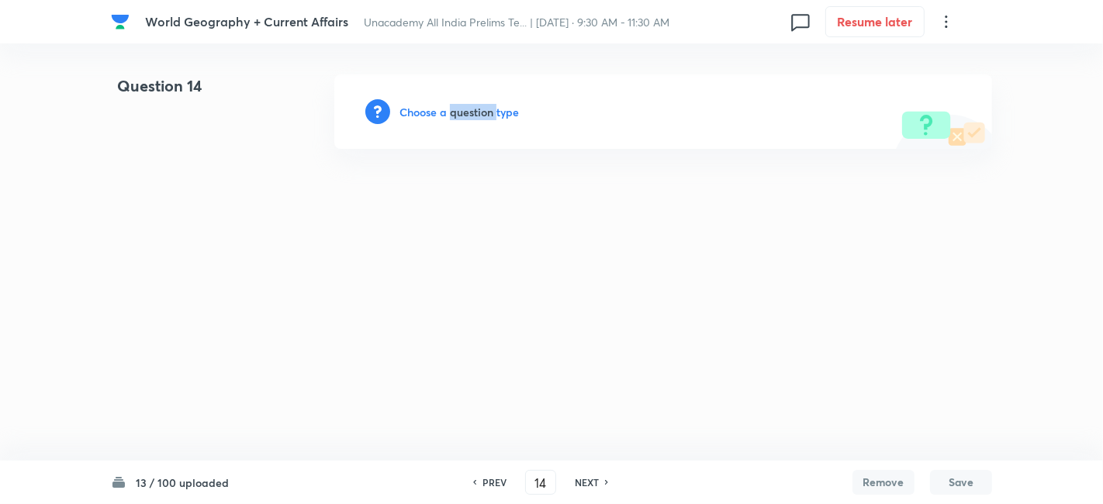
click at [465, 113] on h6 "Choose a question type" at bounding box center [459, 112] width 119 height 16
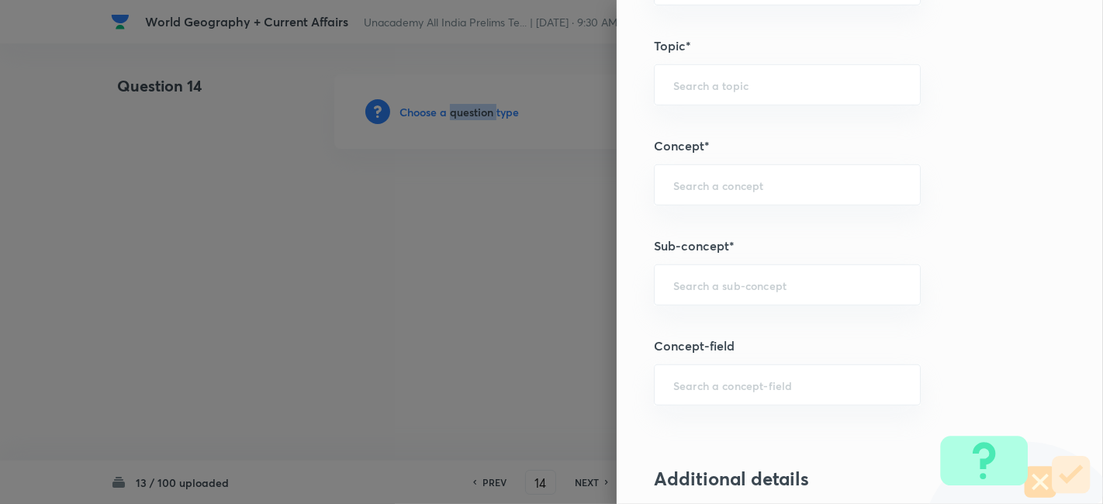
scroll to position [776, 0]
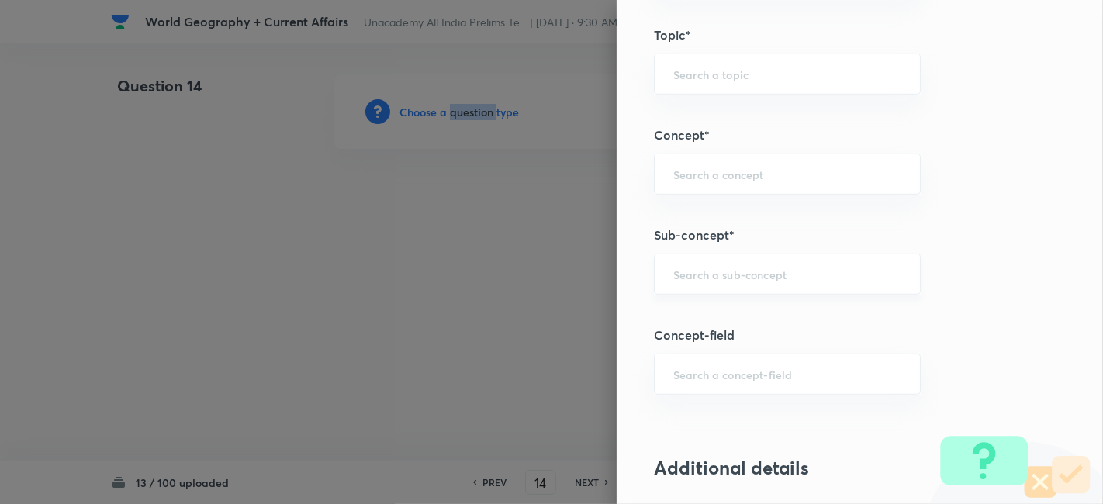
click at [789, 262] on div "​" at bounding box center [787, 274] width 267 height 41
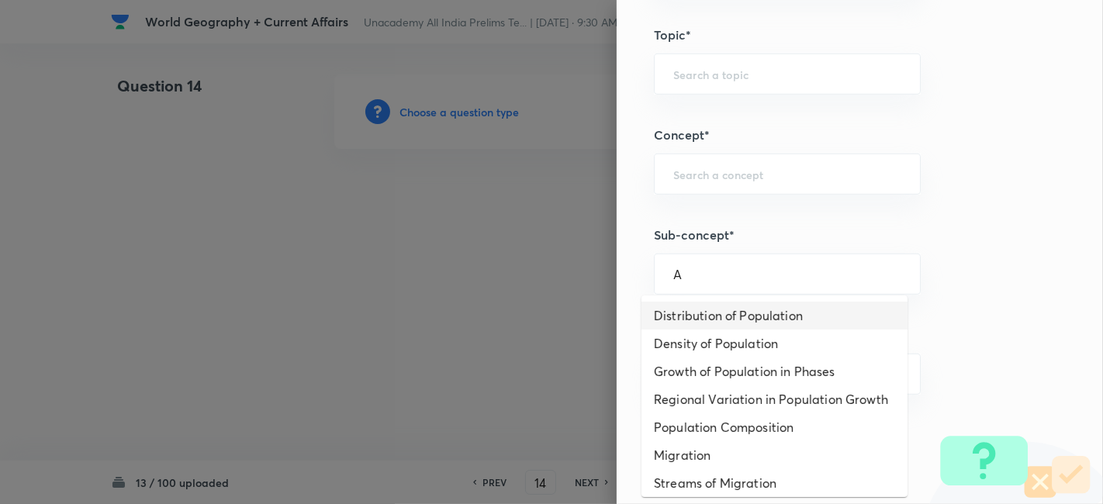
click at [754, 304] on li "Distribution of Population" at bounding box center [775, 316] width 266 height 28
type input "Distribution of Population"
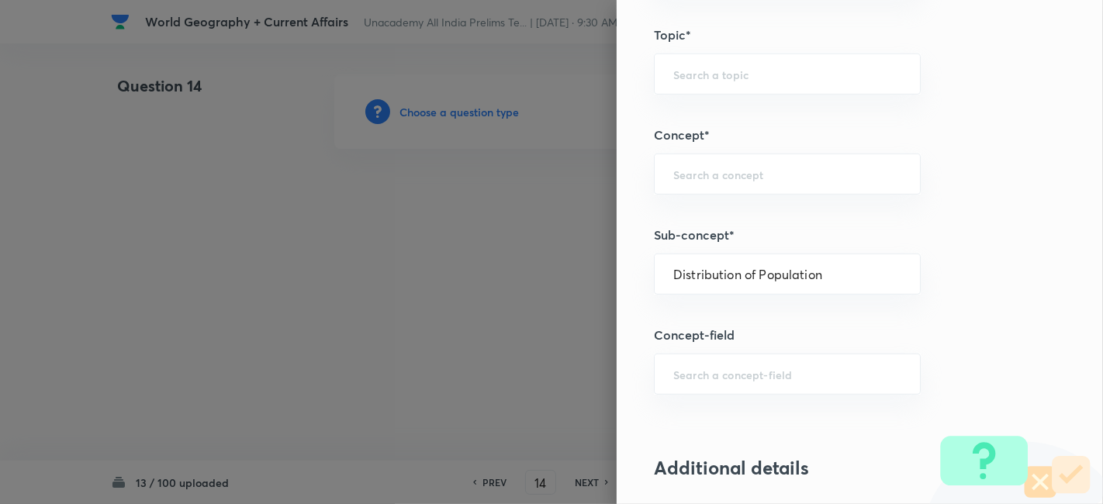
type input "Geography"
type input "Human Geography"
type input "Population:Growth and Composition"
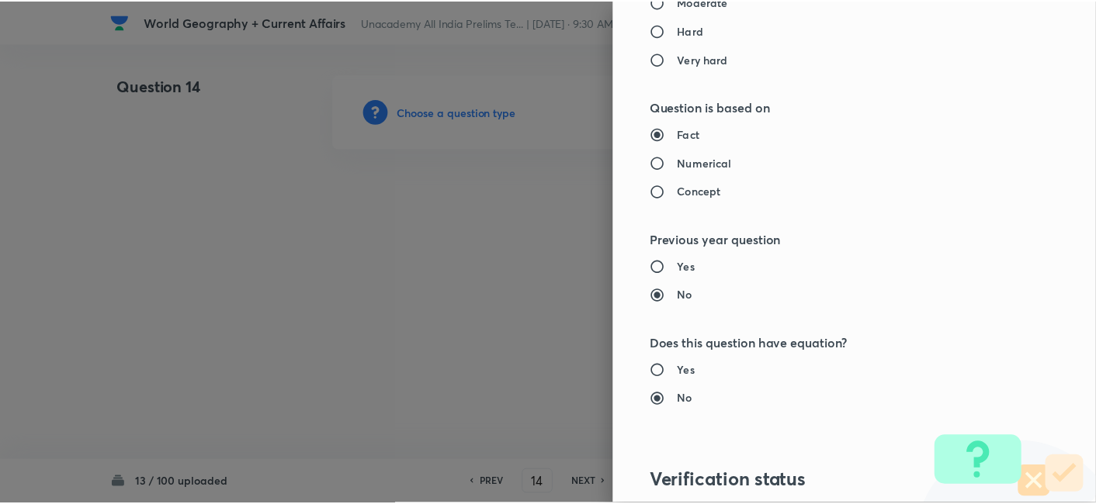
scroll to position [1606, 0]
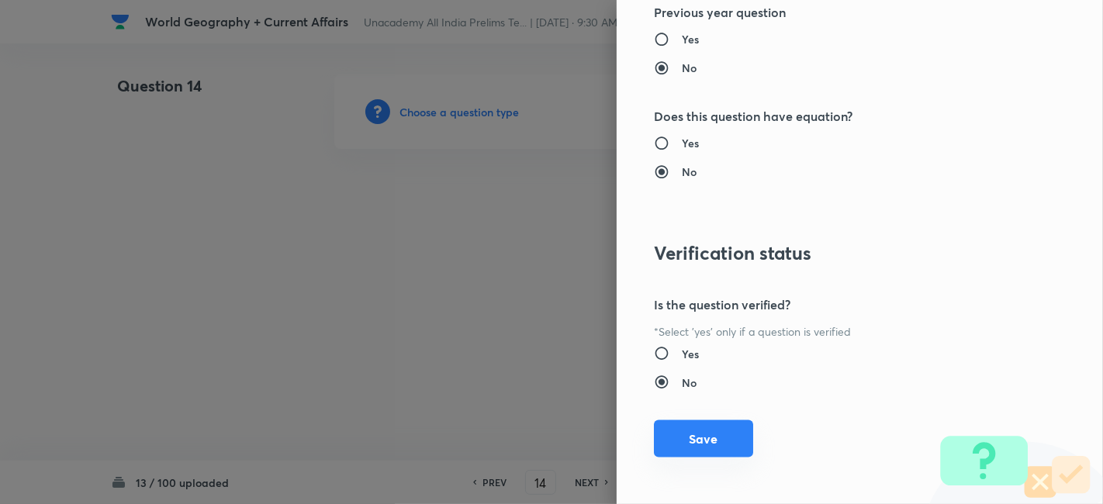
click at [708, 436] on button "Save" at bounding box center [703, 439] width 99 height 37
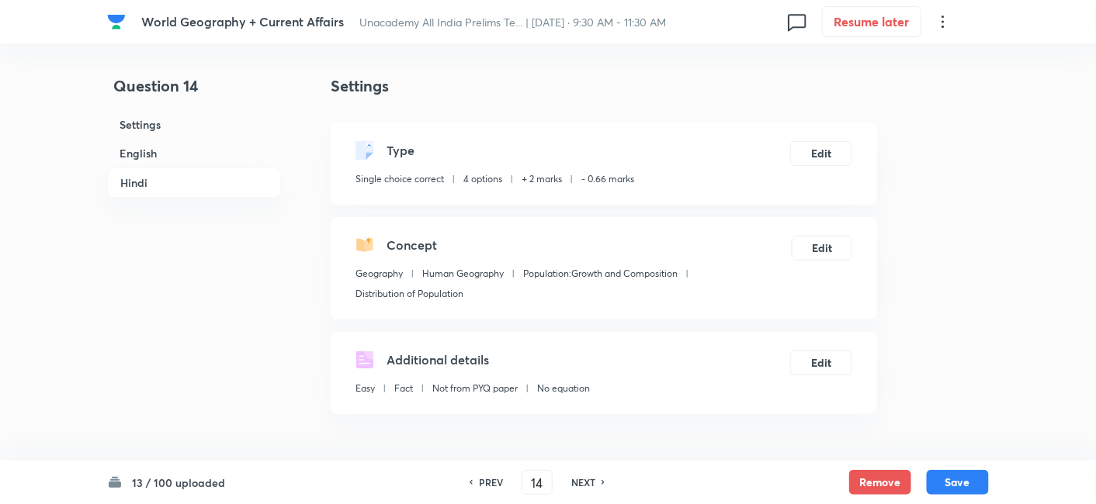
click at [159, 160] on h6 "English" at bounding box center [194, 153] width 174 height 29
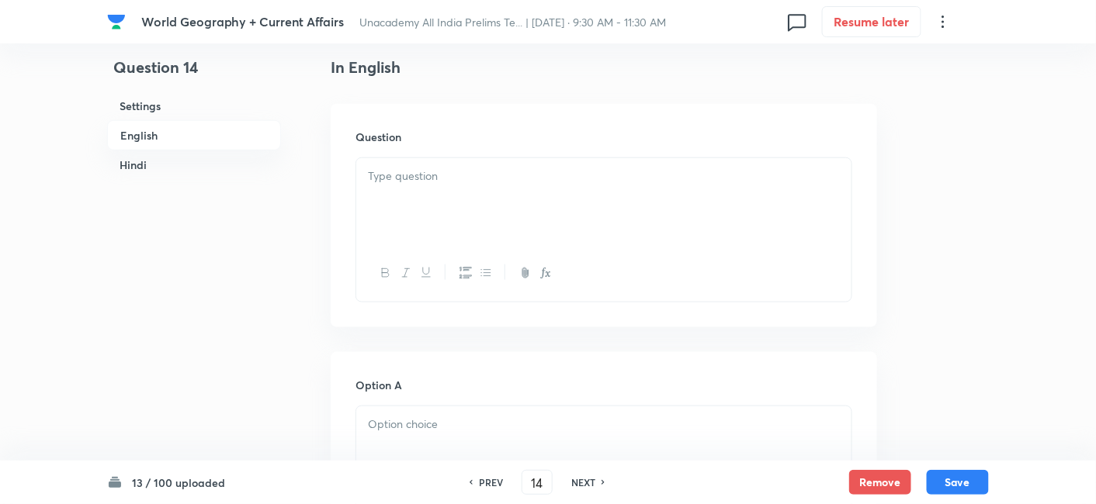
click at [523, 220] on div at bounding box center [603, 201] width 495 height 87
click at [437, 178] on p at bounding box center [604, 177] width 472 height 18
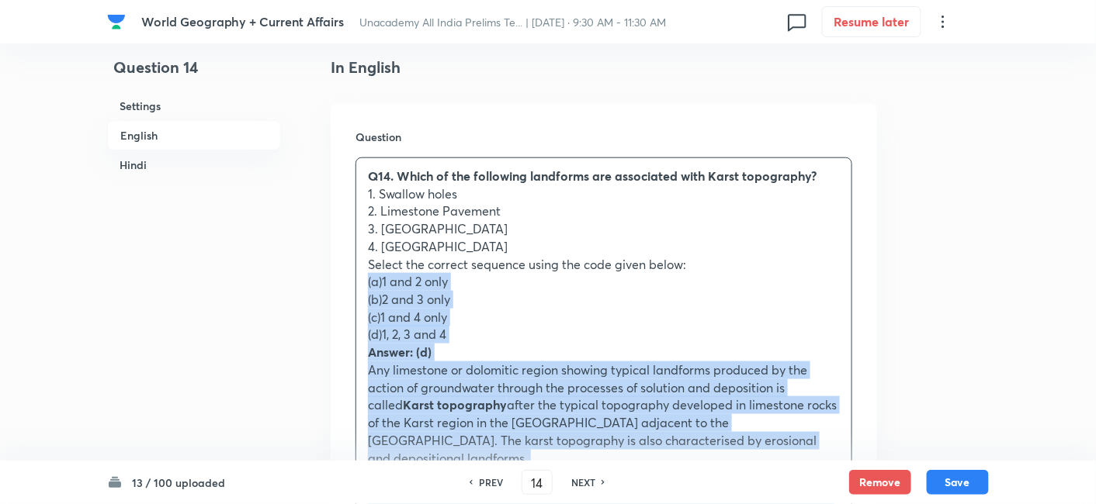
drag, startPoint x: 376, startPoint y: 289, endPoint x: 366, endPoint y: 290, distance: 9.3
click at [367, 289] on div "Q14. Which of the following landforms are associated with Karst topography? 1. …" at bounding box center [603, 432] width 495 height 548
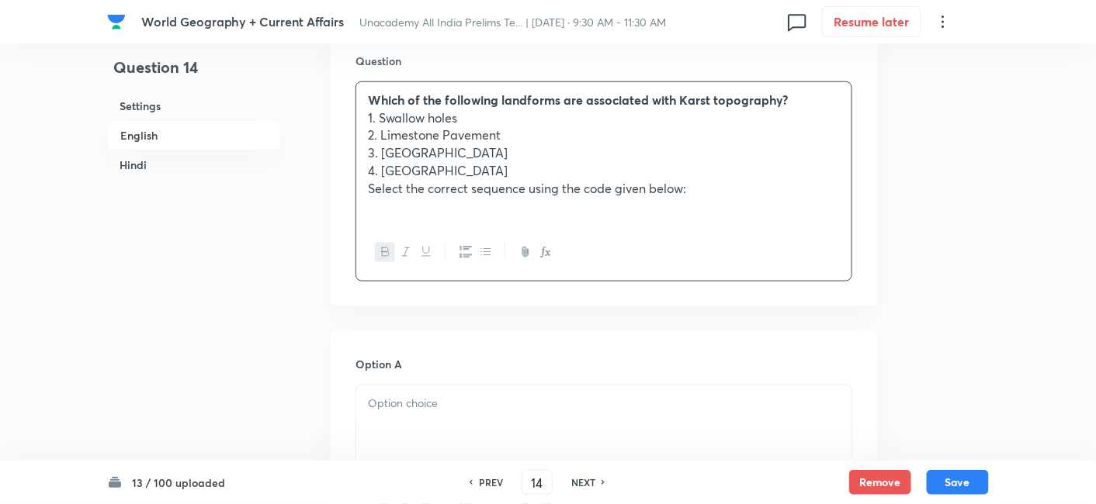
scroll to position [679, 0]
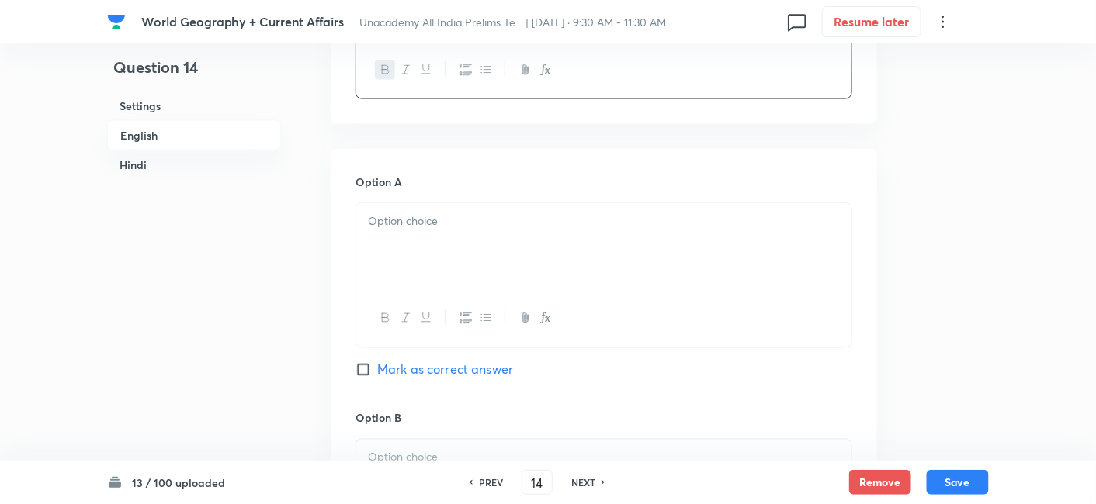
click at [426, 253] on div at bounding box center [603, 246] width 495 height 87
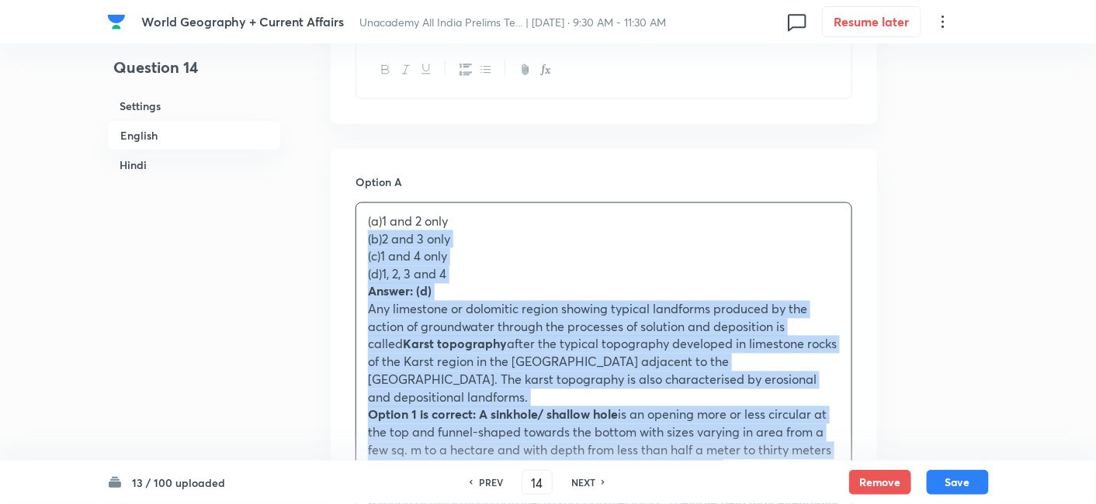
drag, startPoint x: 357, startPoint y: 242, endPoint x: 366, endPoint y: 247, distance: 10.4
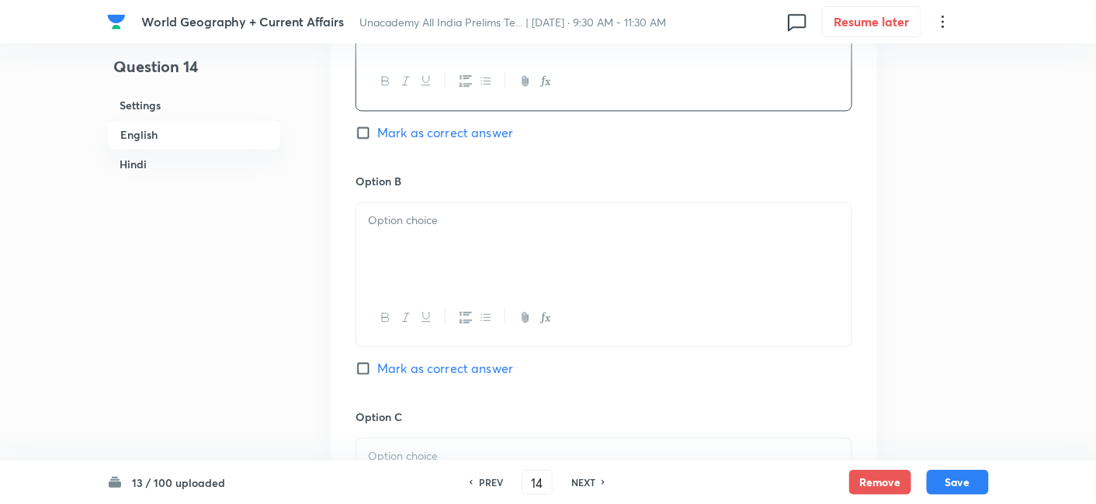
scroll to position [937, 0]
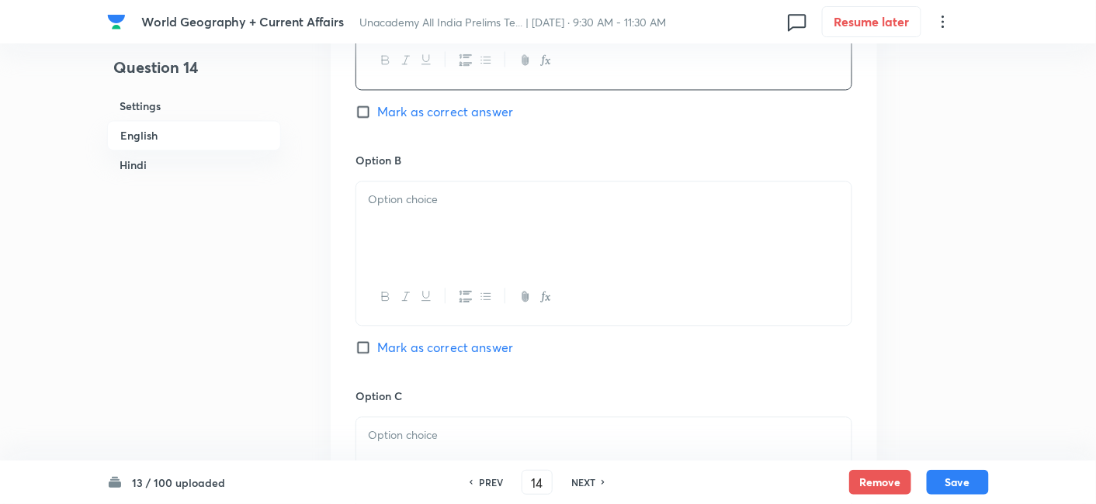
click at [402, 261] on div at bounding box center [603, 225] width 495 height 87
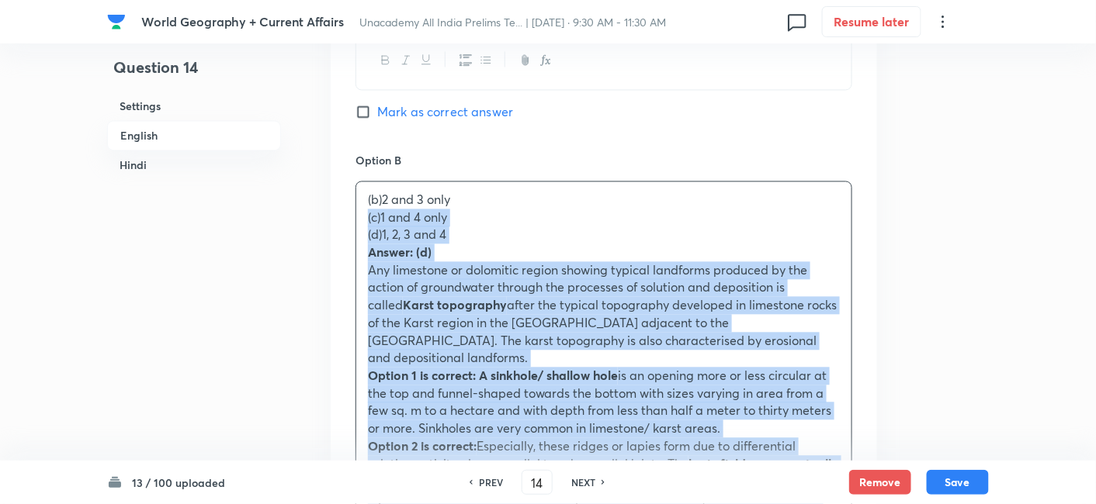
drag, startPoint x: 365, startPoint y: 231, endPoint x: 344, endPoint y: 220, distance: 24.6
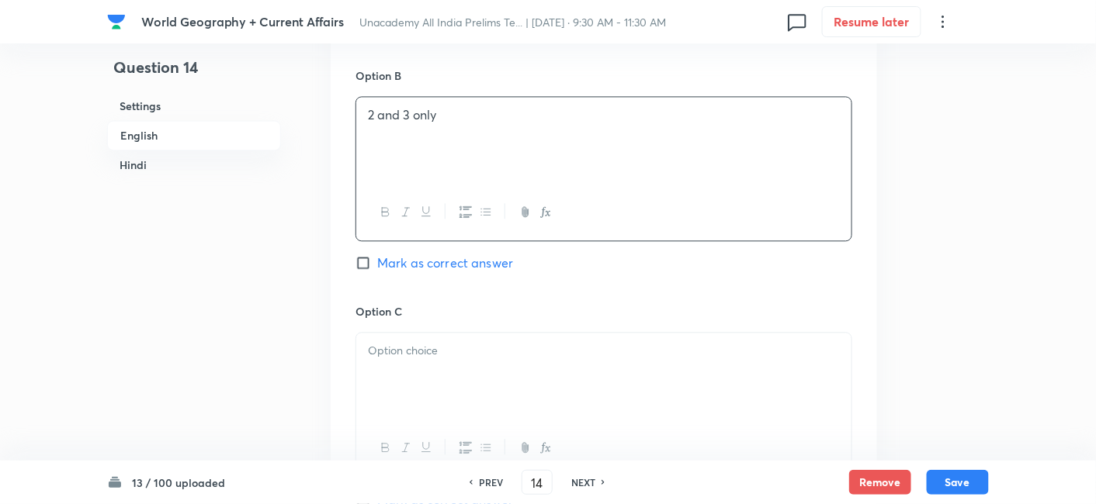
scroll to position [1196, 0]
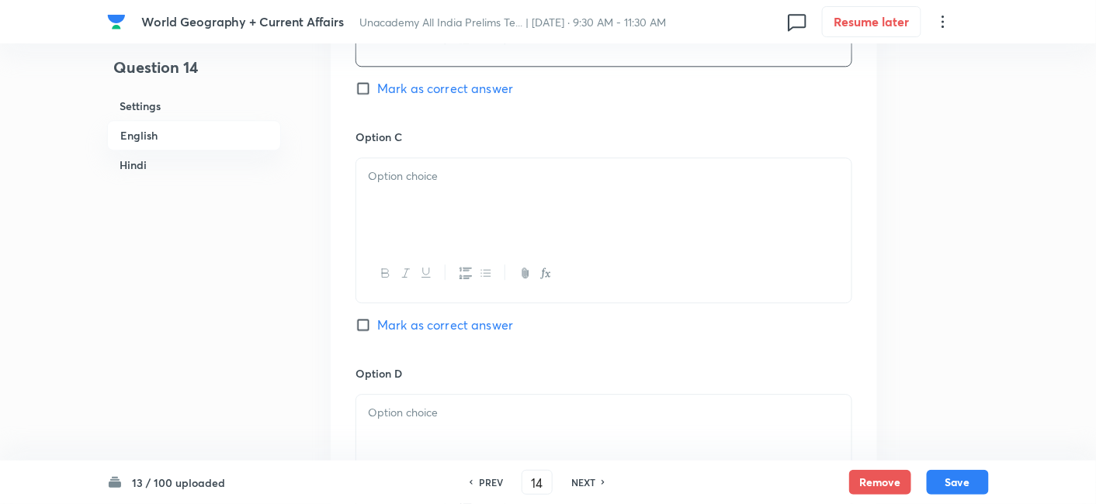
click at [428, 234] on div at bounding box center [603, 201] width 495 height 87
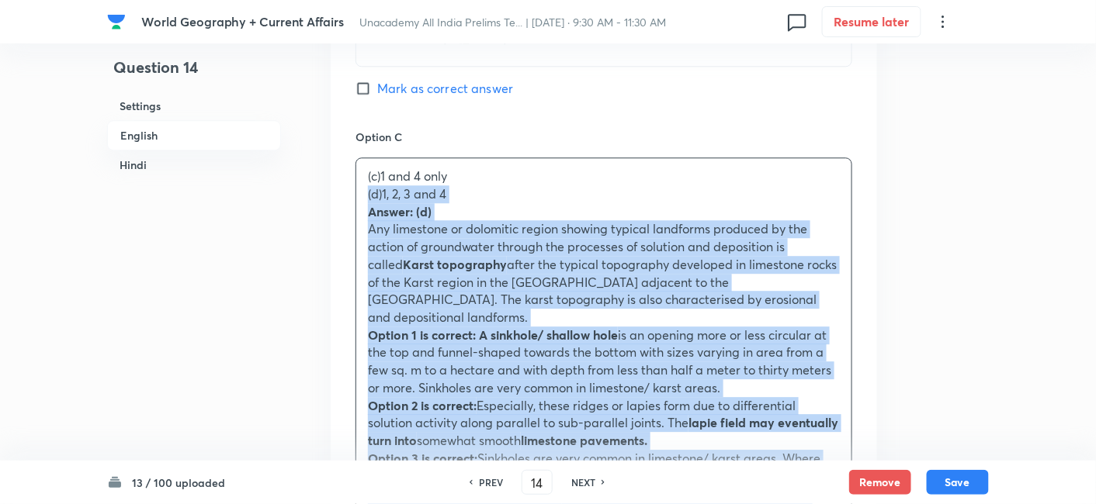
drag, startPoint x: 374, startPoint y: 208, endPoint x: 327, endPoint y: 189, distance: 50.1
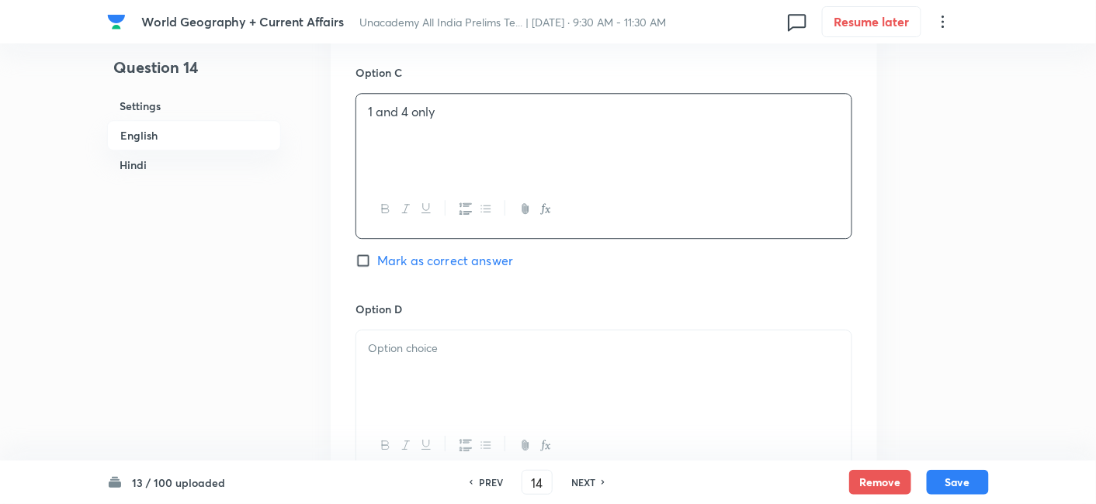
scroll to position [1283, 0]
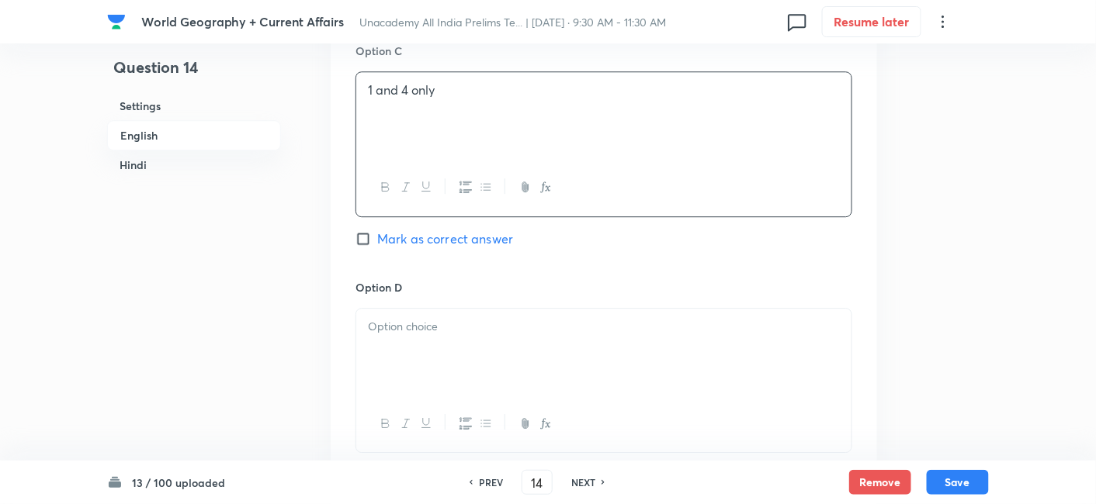
click at [454, 352] on div at bounding box center [603, 352] width 495 height 87
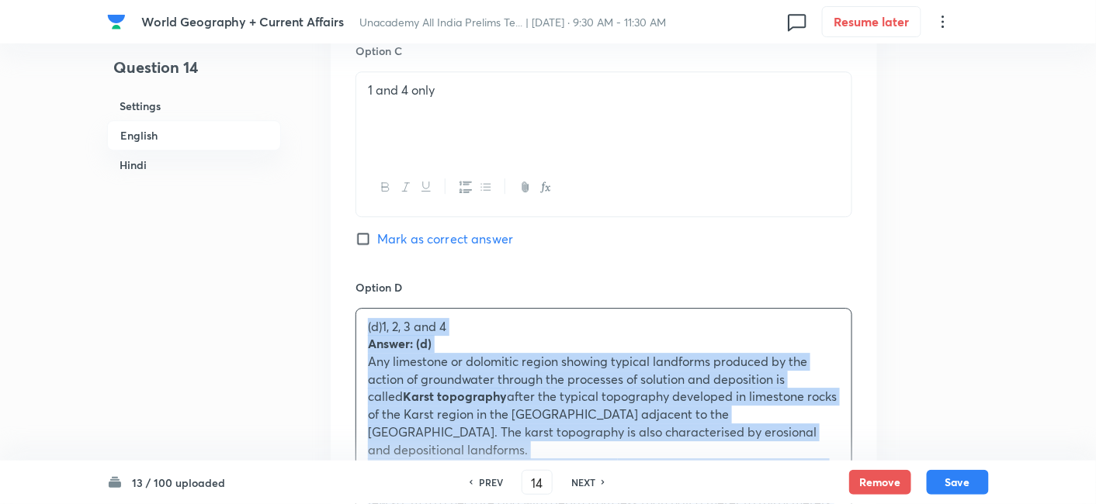
drag, startPoint x: 374, startPoint y: 341, endPoint x: 339, endPoint y: 333, distance: 35.8
click at [339, 333] on div "Option A 1 and 2 only Mark as correct answer Option B 2 and 3 only Mark as corr…" at bounding box center [604, 178] width 546 height 1266
click at [336, 334] on div "Option A 1 and 2 only Mark as correct answer Option B 2 and 3 only Mark as corr…" at bounding box center [604, 178] width 546 height 1266
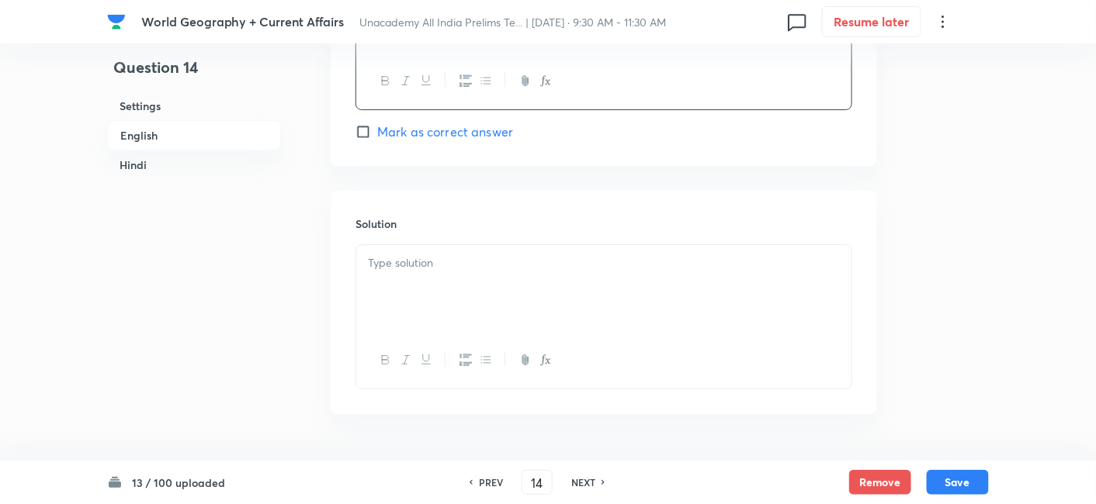
scroll to position [1627, 0]
click at [446, 307] on div at bounding box center [603, 287] width 495 height 87
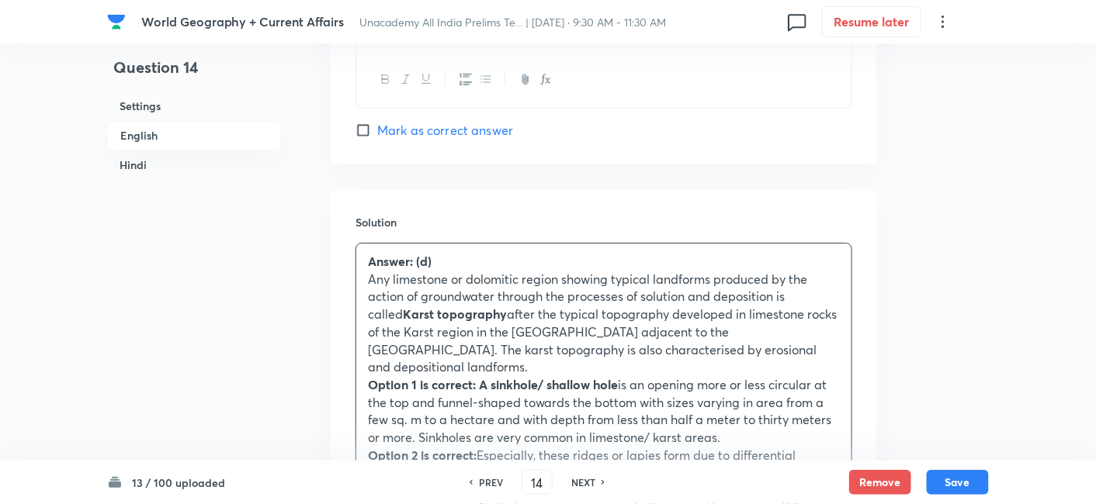
click at [483, 134] on span "Mark as correct answer" at bounding box center [445, 130] width 136 height 19
click at [377, 134] on input "Mark as correct answer" at bounding box center [366, 131] width 22 height 16
checkbox input "true"
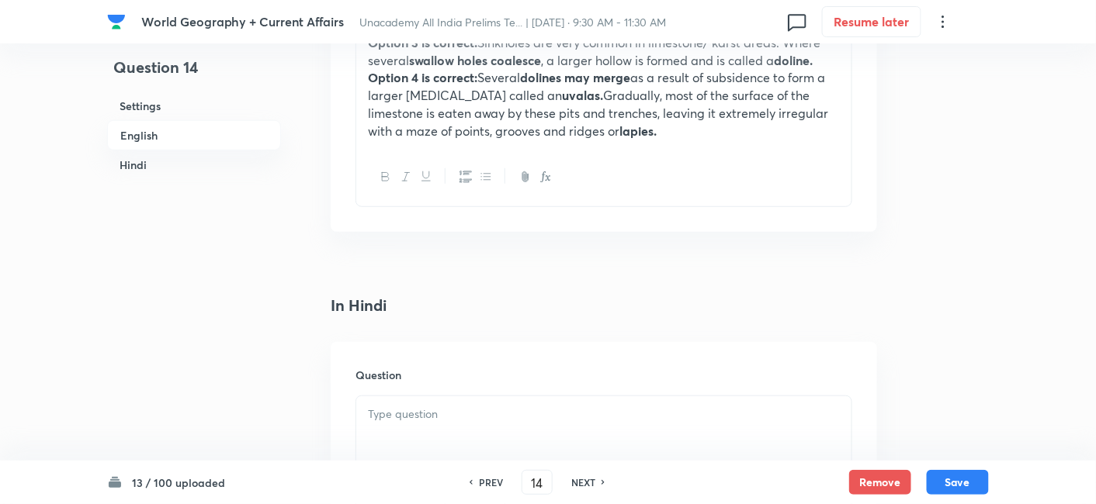
scroll to position [2145, 0]
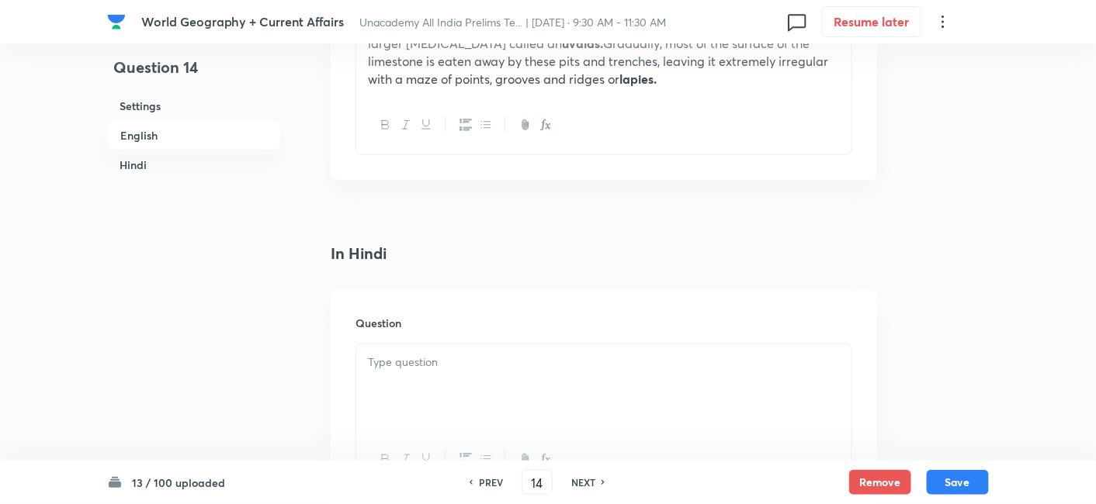
click at [452, 355] on div at bounding box center [603, 388] width 495 height 87
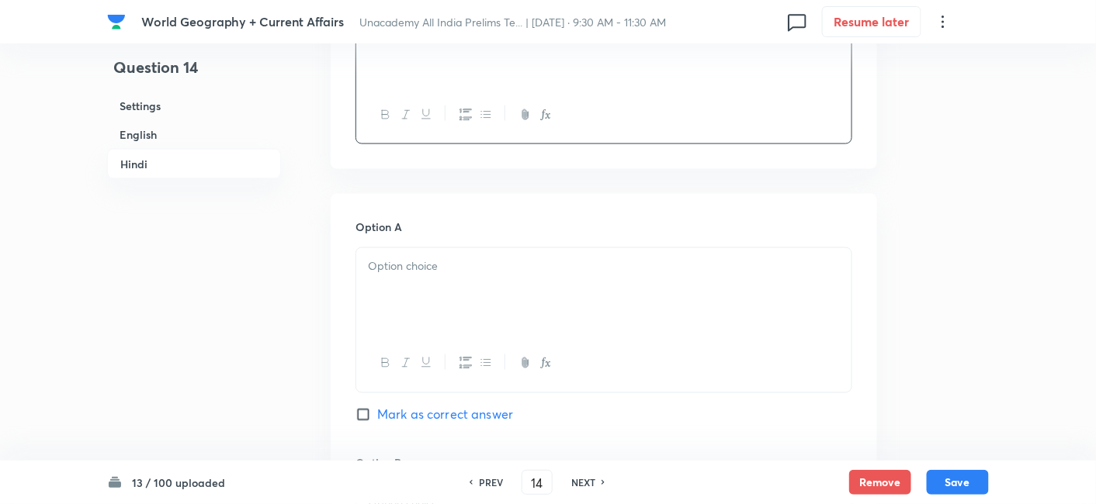
click at [448, 335] on div at bounding box center [603, 363] width 495 height 57
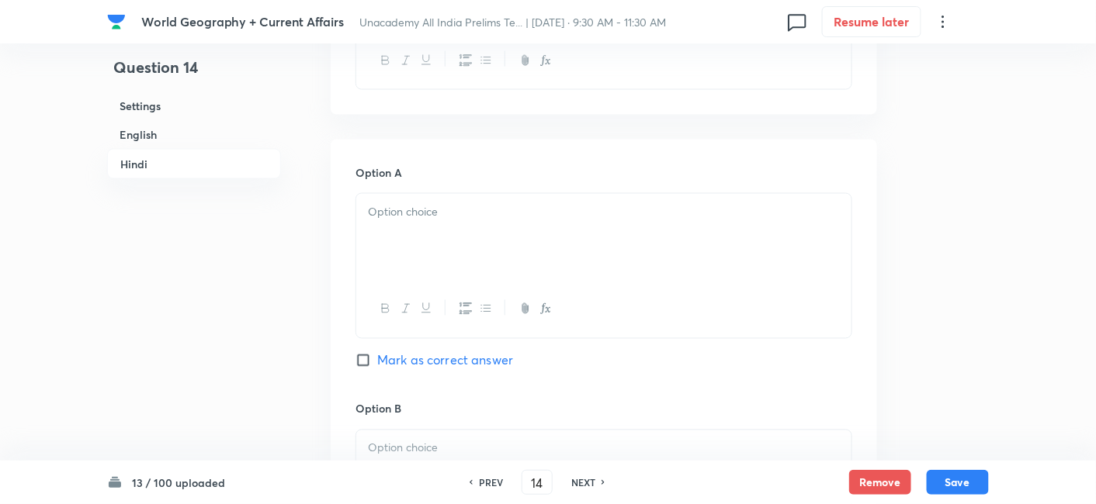
scroll to position [2576, 0]
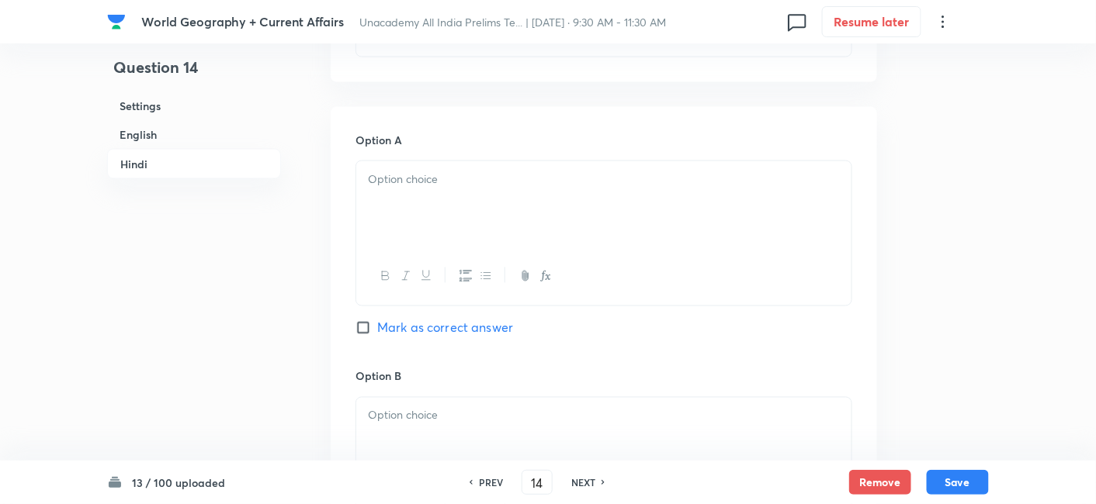
click at [430, 218] on div at bounding box center [603, 204] width 495 height 87
drag, startPoint x: 454, startPoint y: 359, endPoint x: 460, endPoint y: 384, distance: 25.6
click at [454, 369] on h6 "Option B" at bounding box center [603, 377] width 497 height 16
click at [460, 398] on div at bounding box center [603, 441] width 495 height 87
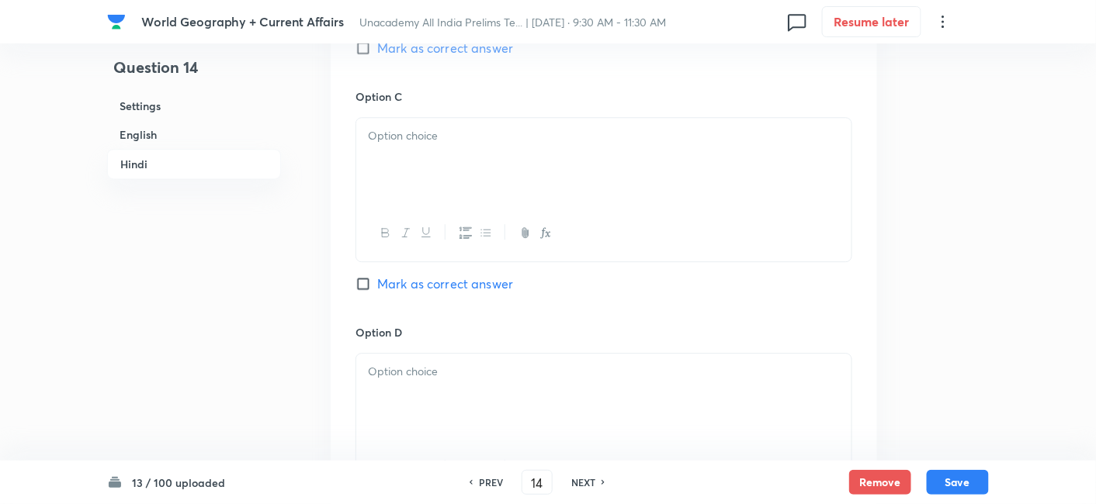
scroll to position [3093, 0]
click at [416, 158] on div at bounding box center [603, 160] width 495 height 87
drag, startPoint x: 435, startPoint y: 313, endPoint x: 439, endPoint y: 369, distance: 56.8
click at [435, 324] on h6 "Option D" at bounding box center [603, 332] width 497 height 16
click at [440, 372] on div at bounding box center [603, 396] width 495 height 87
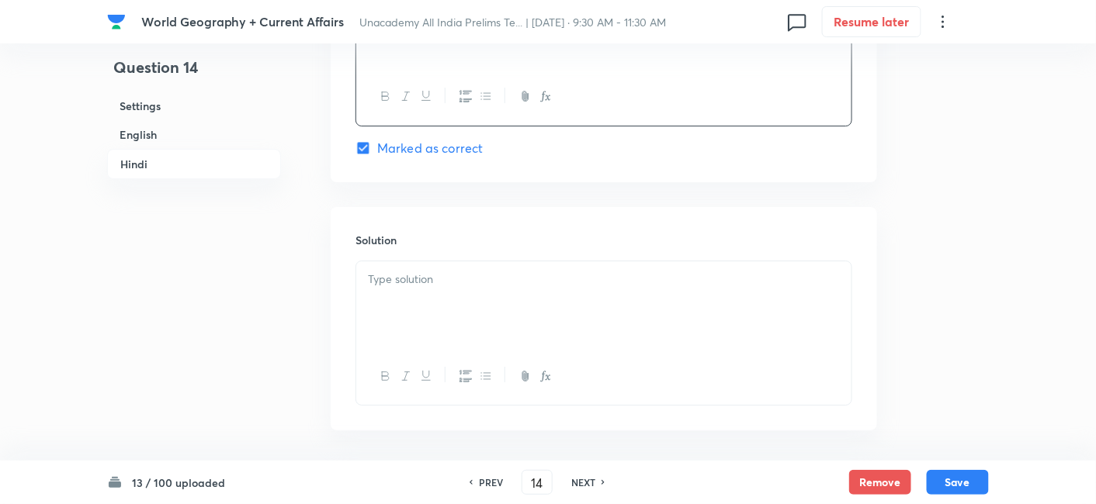
scroll to position [3505, 0]
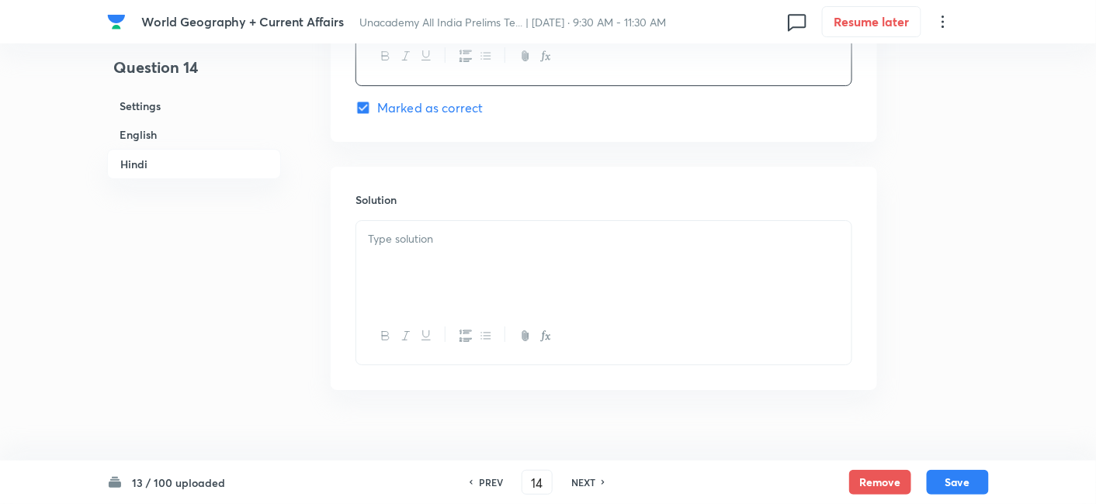
click at [432, 252] on div at bounding box center [603, 264] width 495 height 87
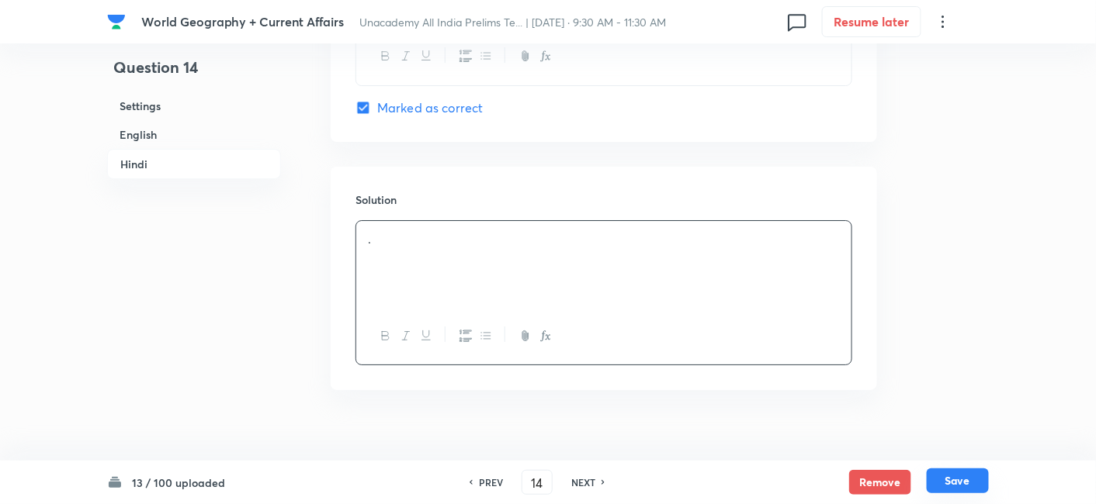
click at [950, 487] on button "Save" at bounding box center [957, 481] width 62 height 25
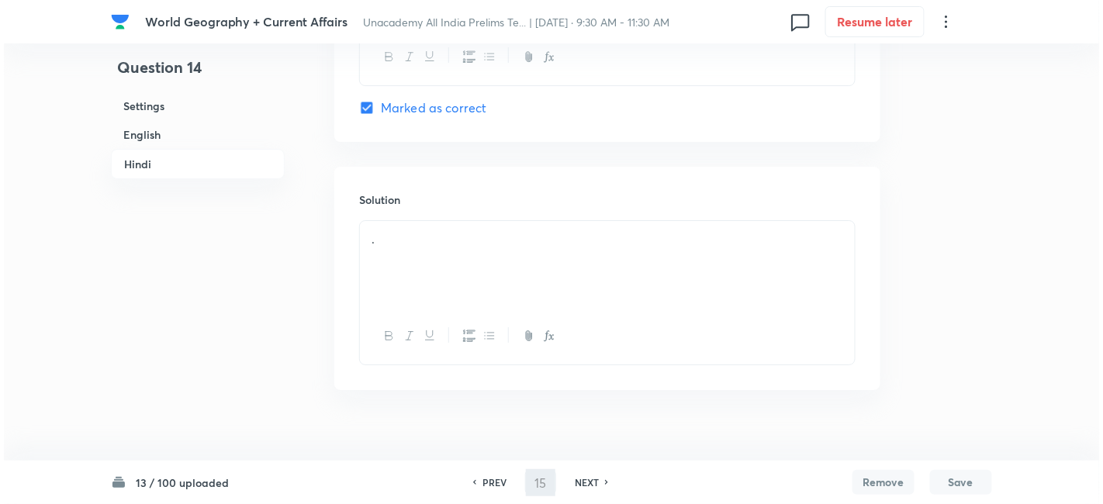
scroll to position [0, 0]
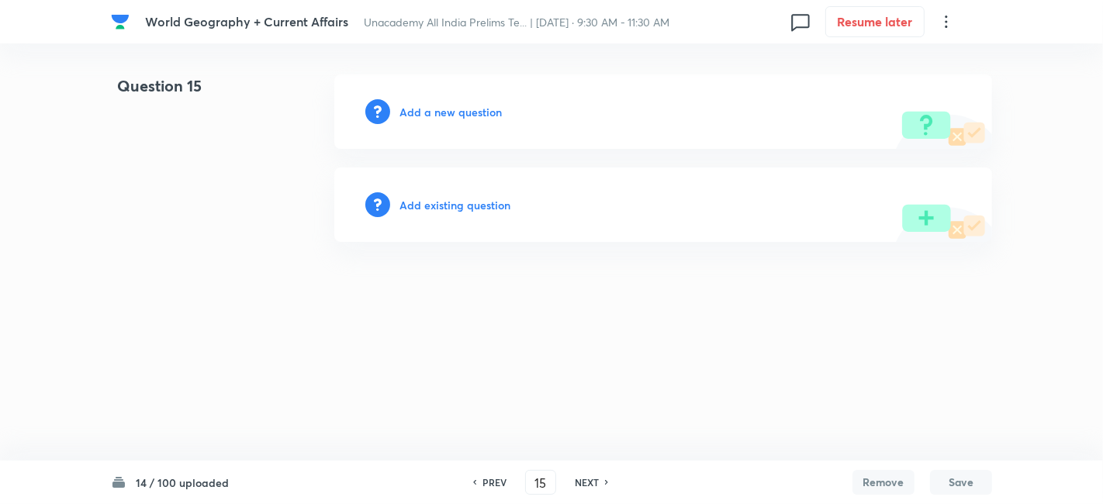
click at [445, 115] on h6 "Add a new question" at bounding box center [451, 112] width 102 height 16
click at [445, 115] on h6 "Choose a question type" at bounding box center [459, 112] width 119 height 16
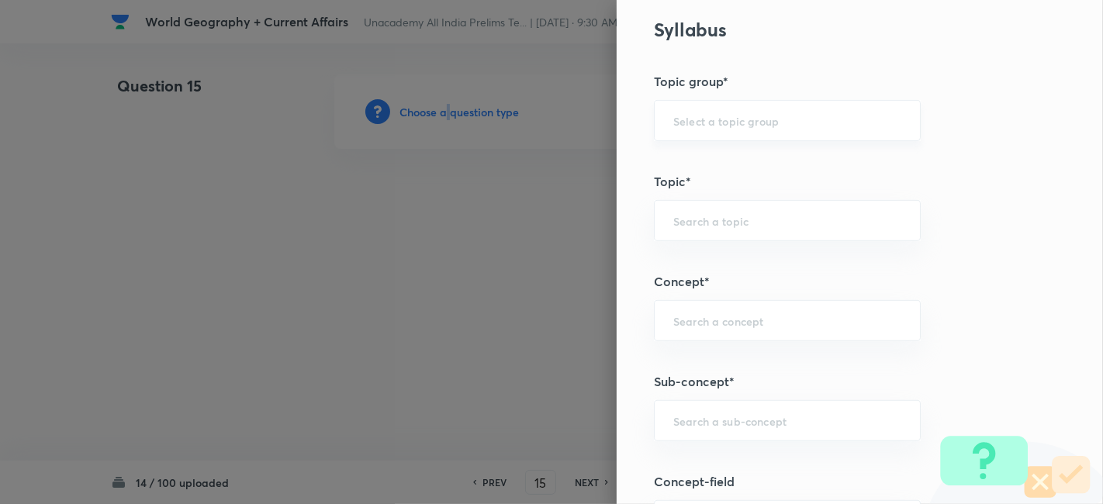
scroll to position [862, 0]
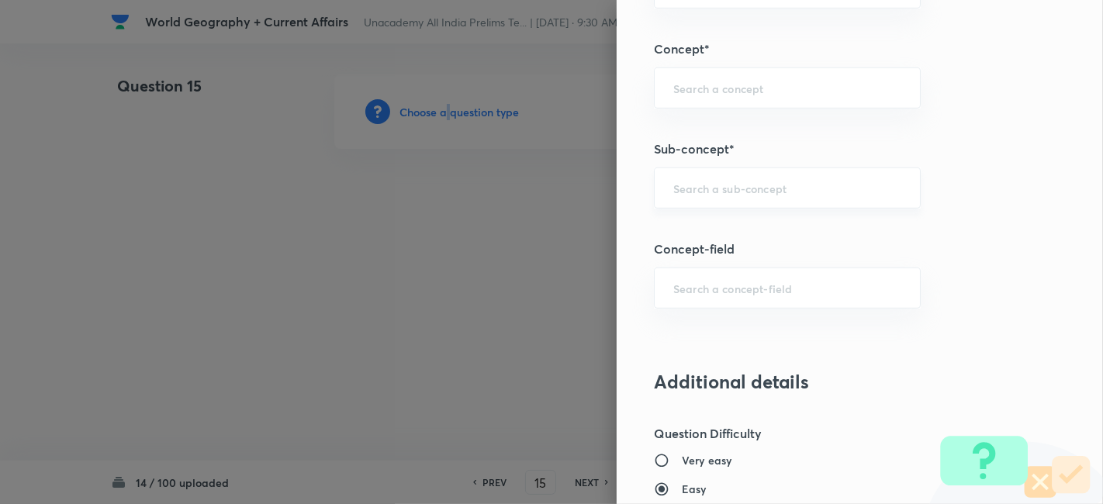
click at [780, 200] on div "​" at bounding box center [787, 188] width 267 height 41
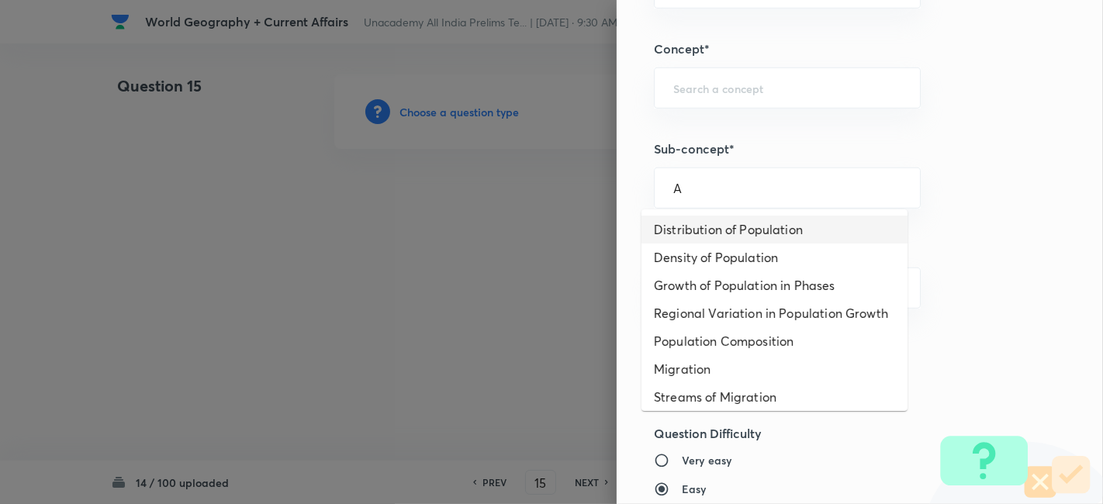
click at [760, 223] on li "Distribution of Population" at bounding box center [775, 230] width 266 height 28
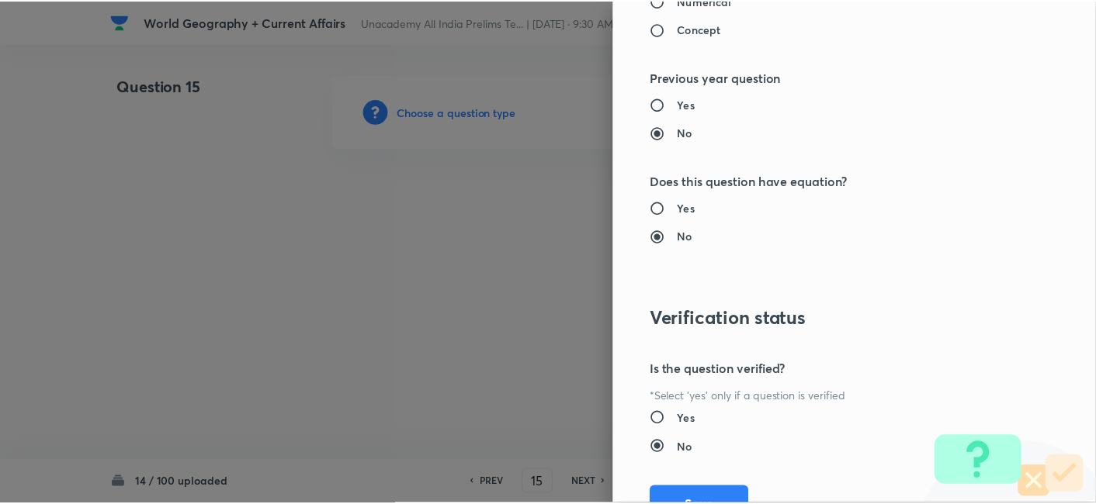
scroll to position [1606, 0]
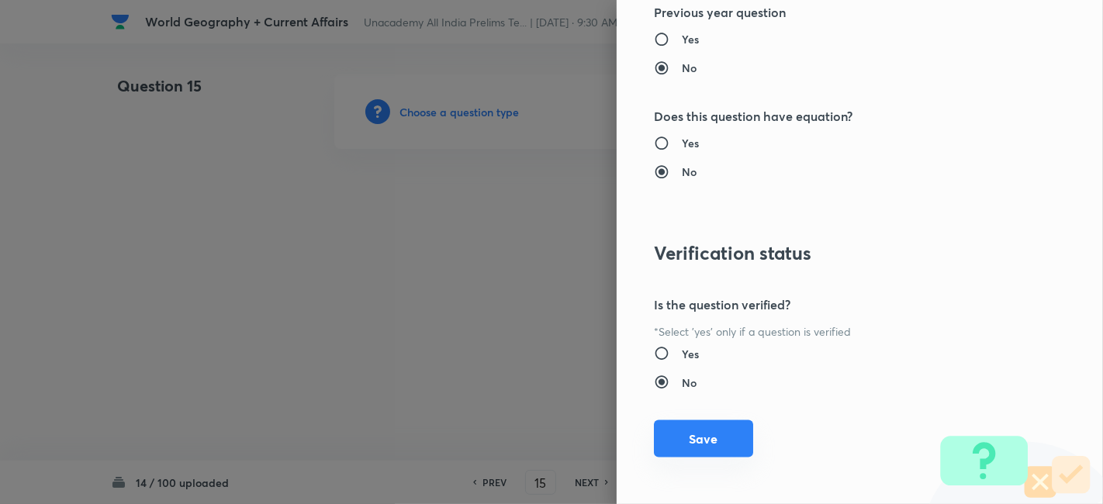
click at [702, 442] on button "Save" at bounding box center [703, 439] width 99 height 37
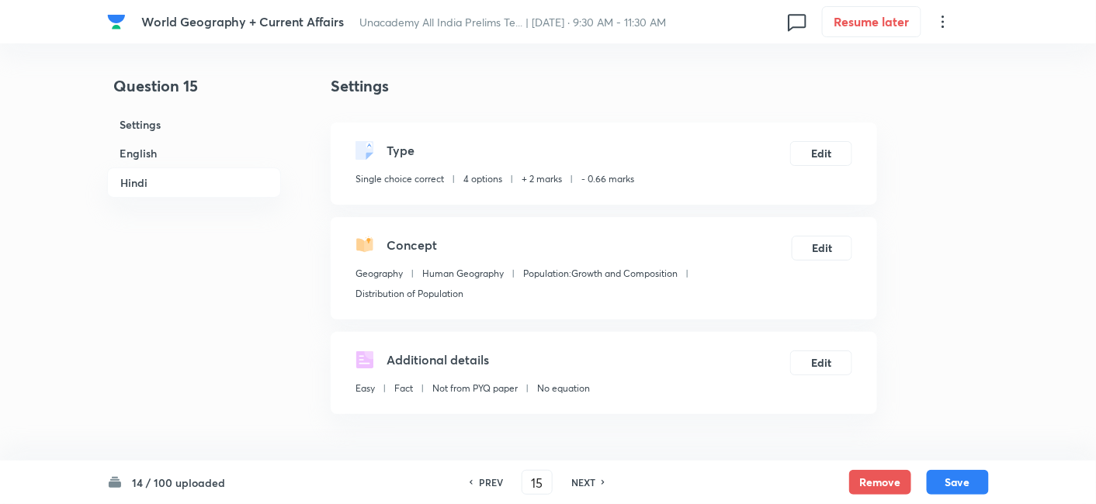
click at [155, 158] on h6 "English" at bounding box center [194, 153] width 174 height 29
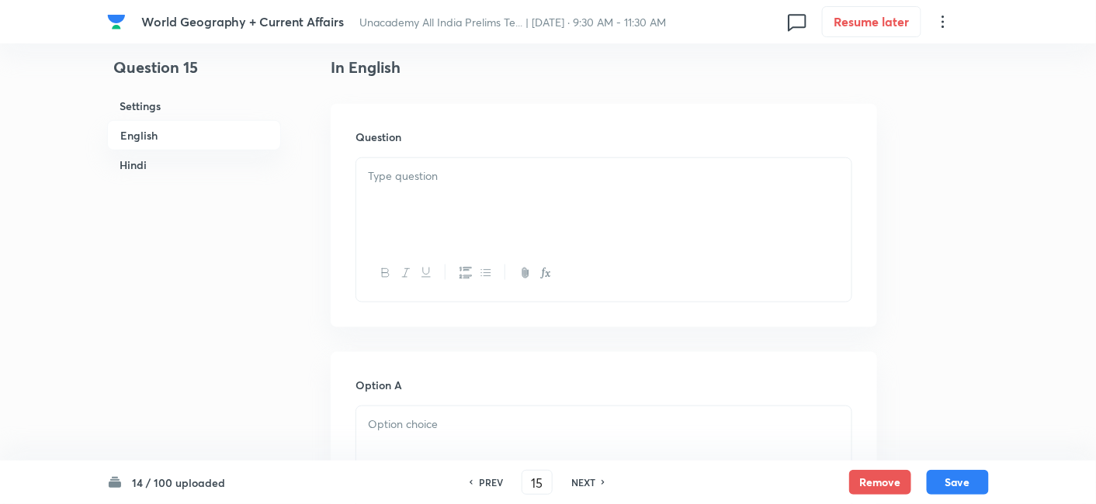
click at [400, 182] on p at bounding box center [604, 177] width 472 height 18
click at [484, 230] on div at bounding box center [603, 201] width 495 height 87
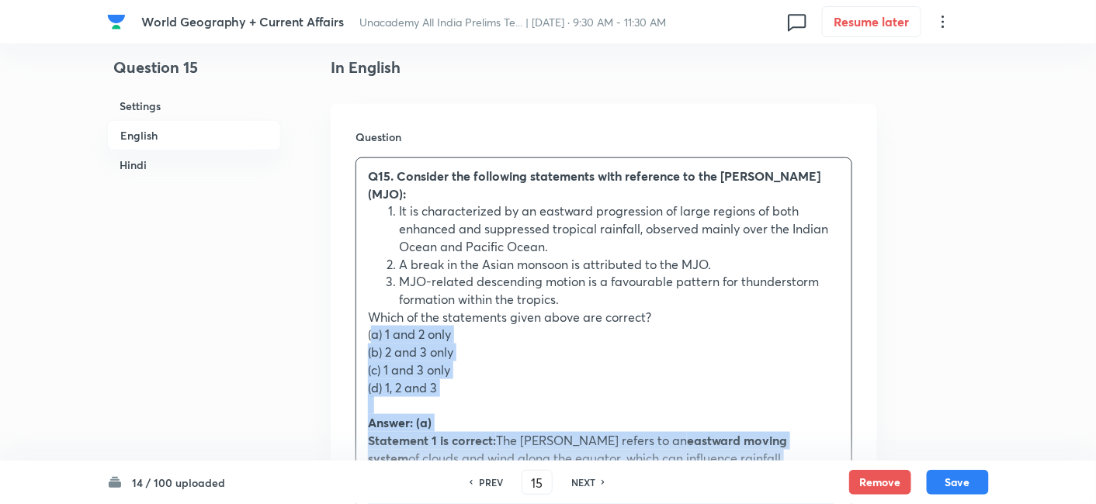
click at [369, 329] on p "(a) 1 and 2 only" at bounding box center [604, 335] width 472 height 18
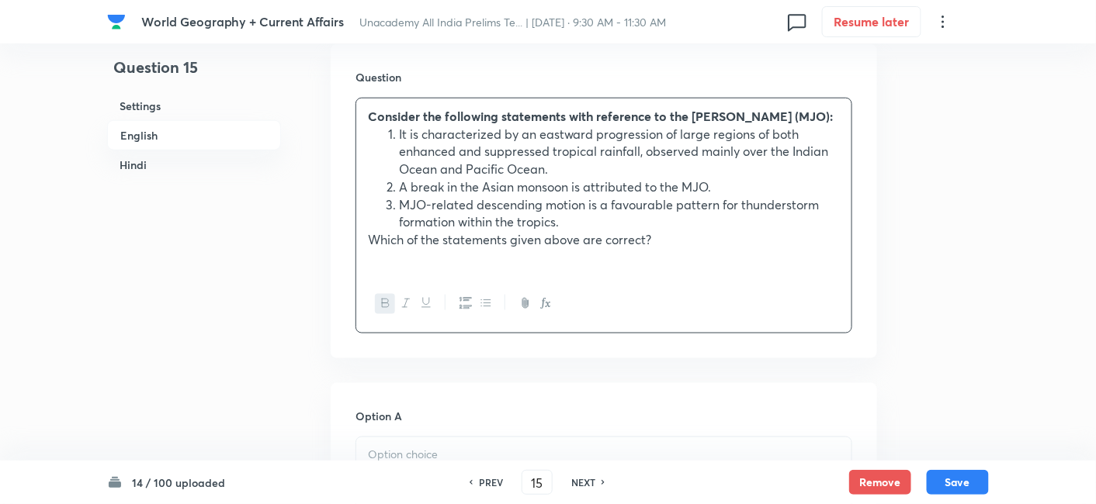
scroll to position [679, 0]
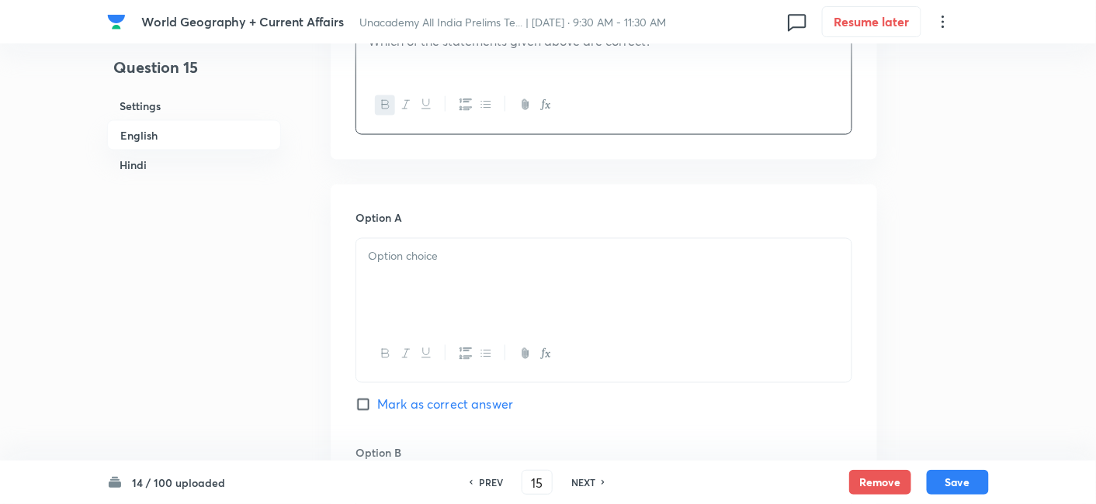
click at [397, 313] on div at bounding box center [603, 282] width 495 height 87
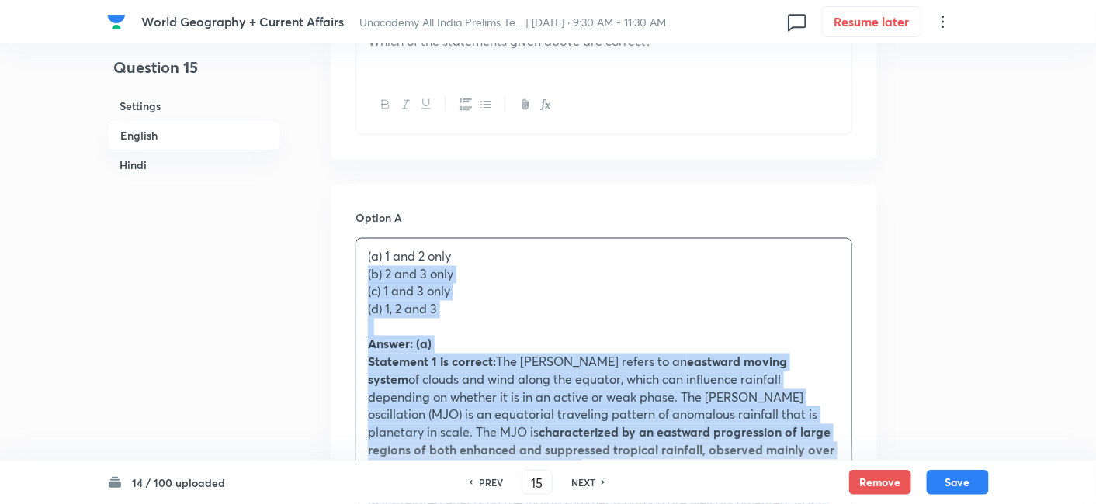
drag, startPoint x: 350, startPoint y: 293, endPoint x: 362, endPoint y: 289, distance: 13.3
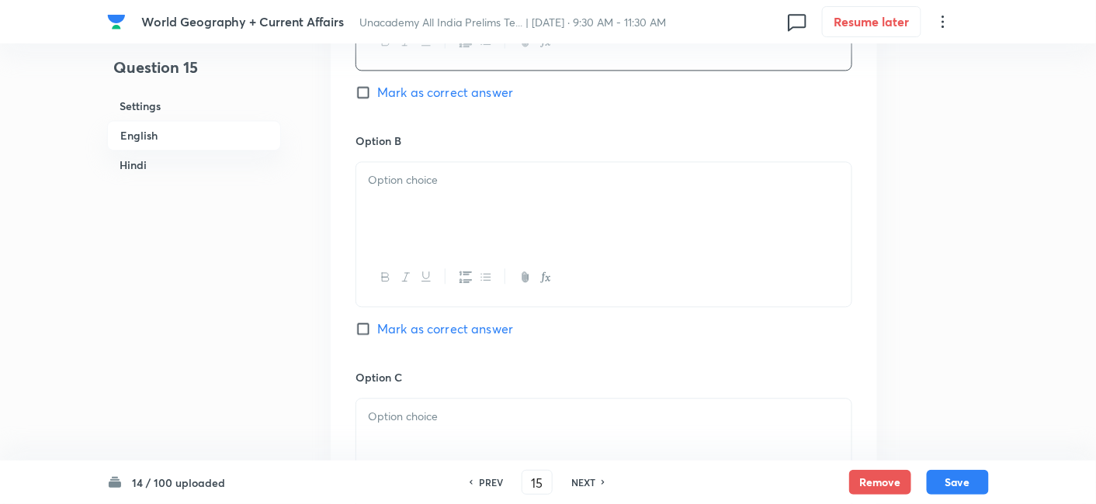
scroll to position [1024, 0]
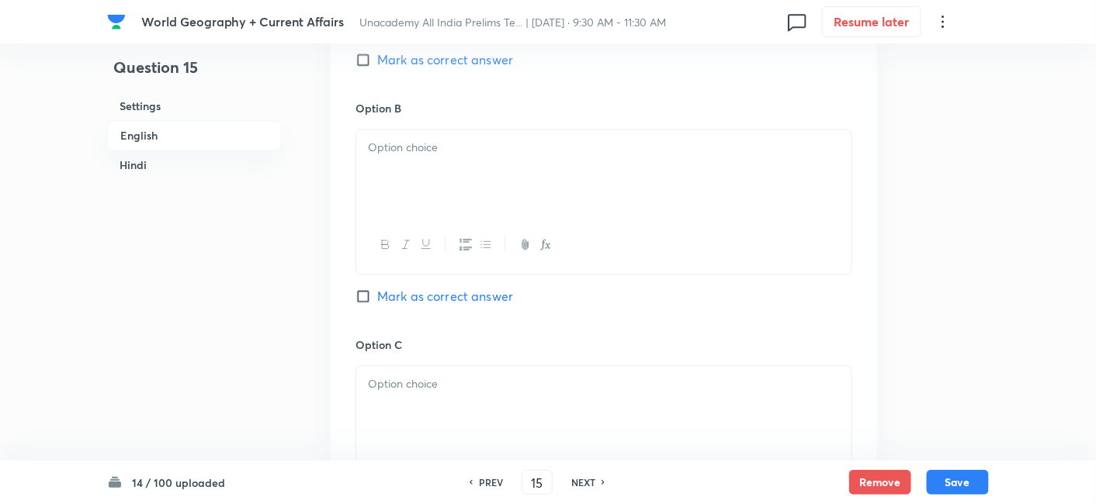
click at [405, 216] on div at bounding box center [603, 173] width 495 height 87
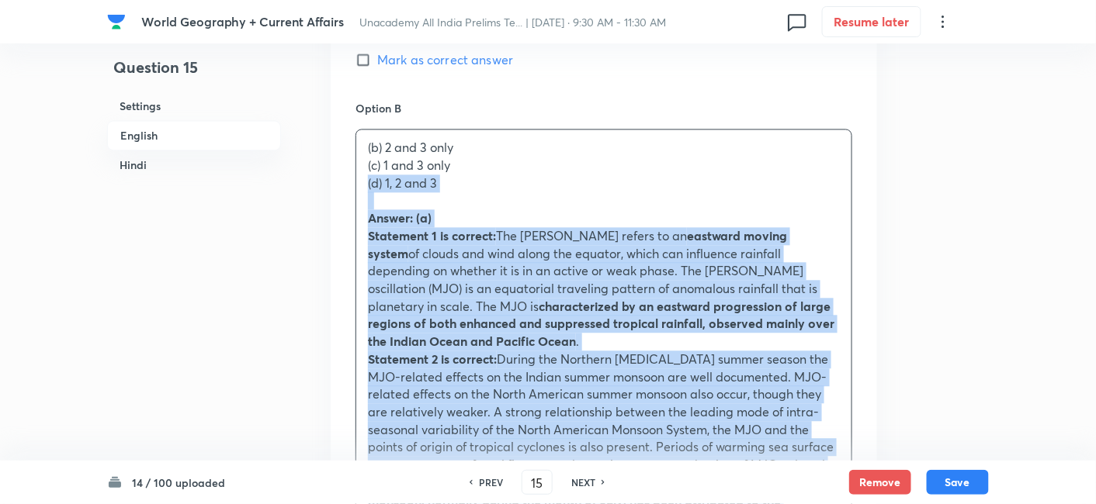
drag, startPoint x: 372, startPoint y: 196, endPoint x: 359, endPoint y: 196, distance: 13.2
click at [359, 196] on div "(b) 2 and 3 only (c) 1 and 3 only (d) 1, 2 and 3 Answer: (a) Statement 1 is cor…" at bounding box center [603, 439] width 495 height 618
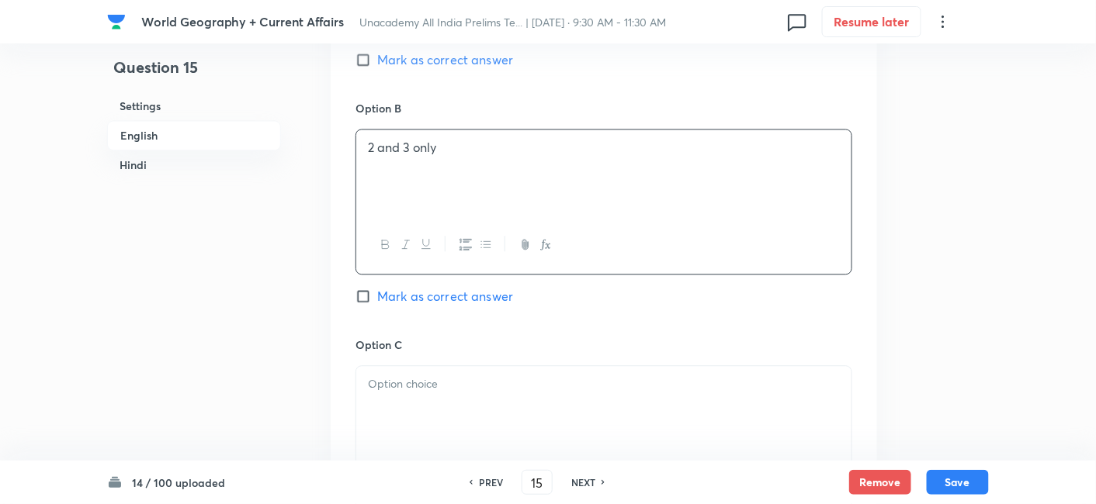
click at [462, 69] on span "Mark as correct answer" at bounding box center [445, 59] width 136 height 19
click at [377, 68] on input "Mark as correct answer" at bounding box center [366, 60] width 22 height 16
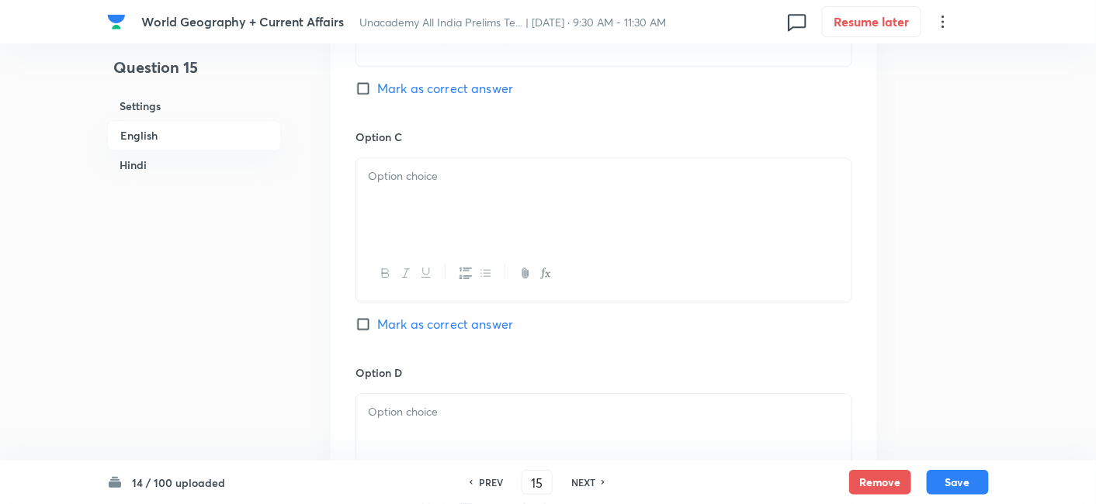
scroll to position [1283, 0]
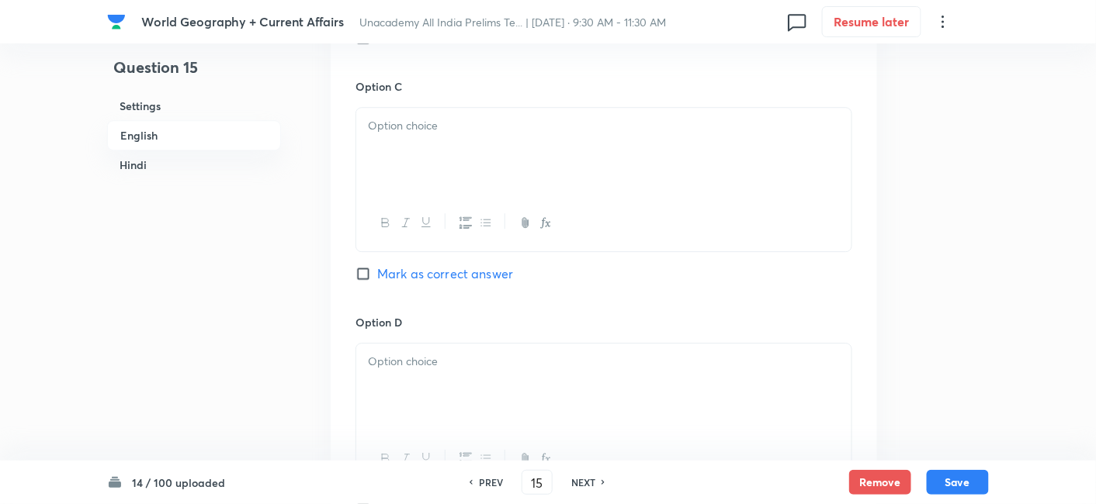
click at [430, 195] on div at bounding box center [603, 151] width 495 height 87
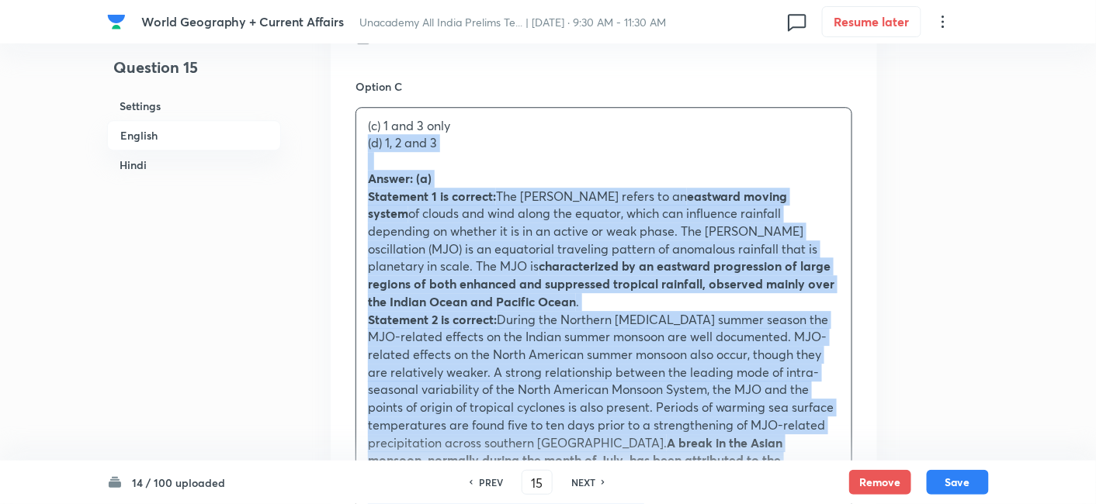
click at [366, 164] on div "(c) 1 and 3 only (d) 1, 2 and 3 Answer: (a) Statement 1 is correct: The Madden …" at bounding box center [603, 408] width 495 height 601
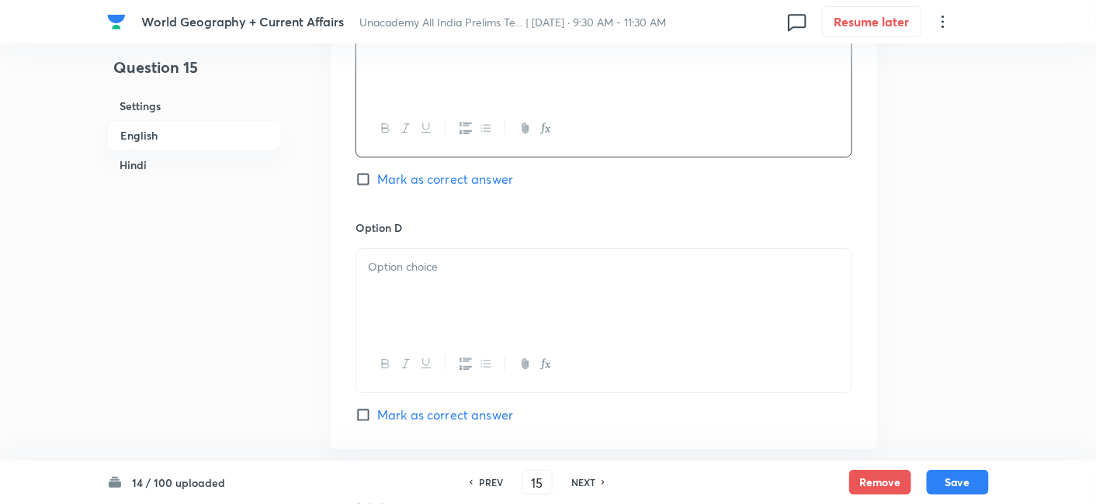
scroll to position [1455, 0]
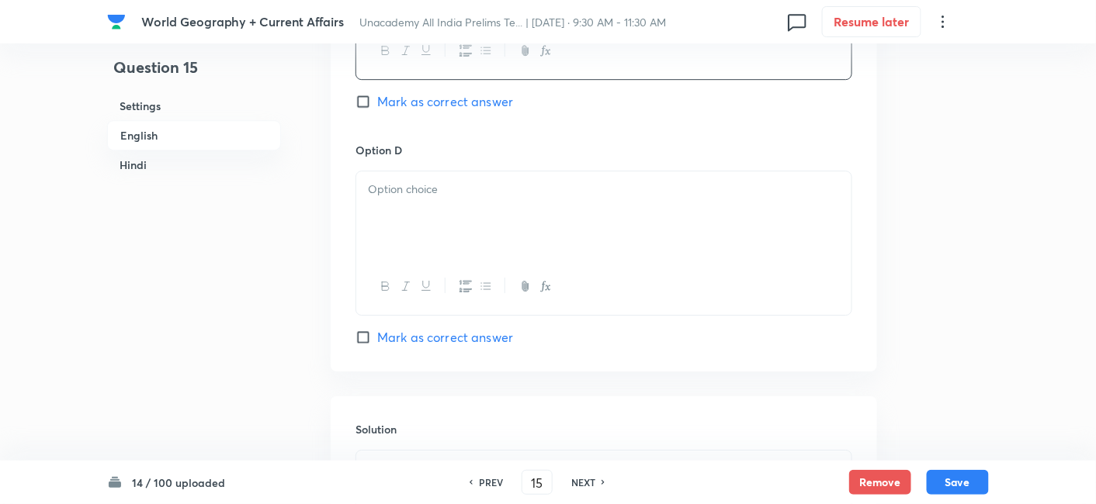
click at [411, 229] on div at bounding box center [603, 214] width 495 height 87
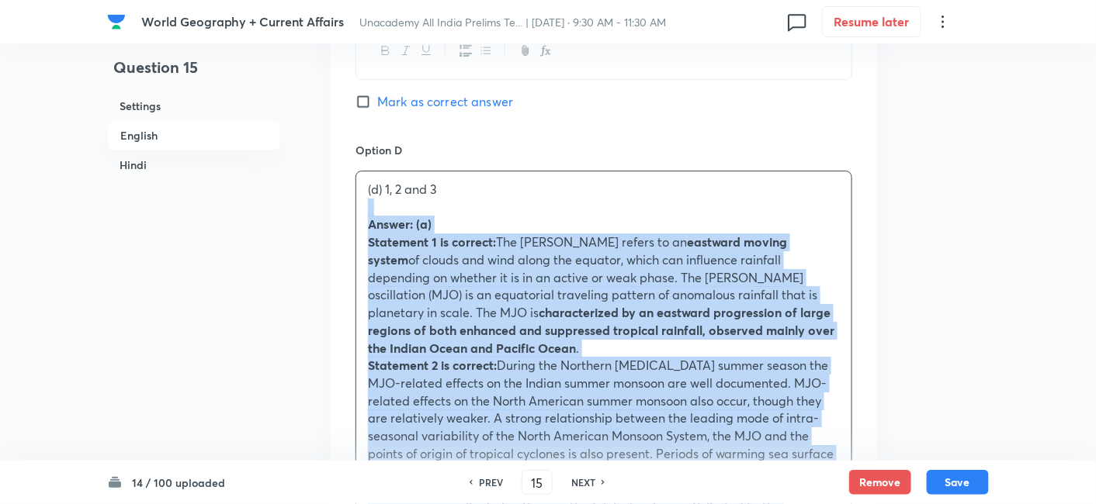
drag, startPoint x: 365, startPoint y: 225, endPoint x: 356, endPoint y: 227, distance: 9.4
click at [356, 226] on div "(d) 1, 2 and 3 Answer: (a) Statement 1 is correct: The Madden Julian Oscillatio…" at bounding box center [603, 462] width 495 height 583
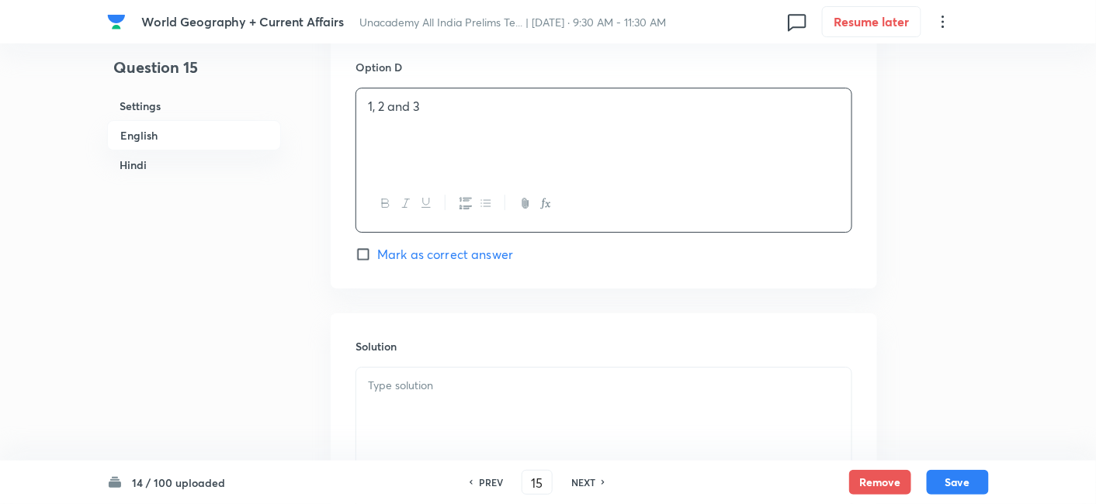
scroll to position [1627, 0]
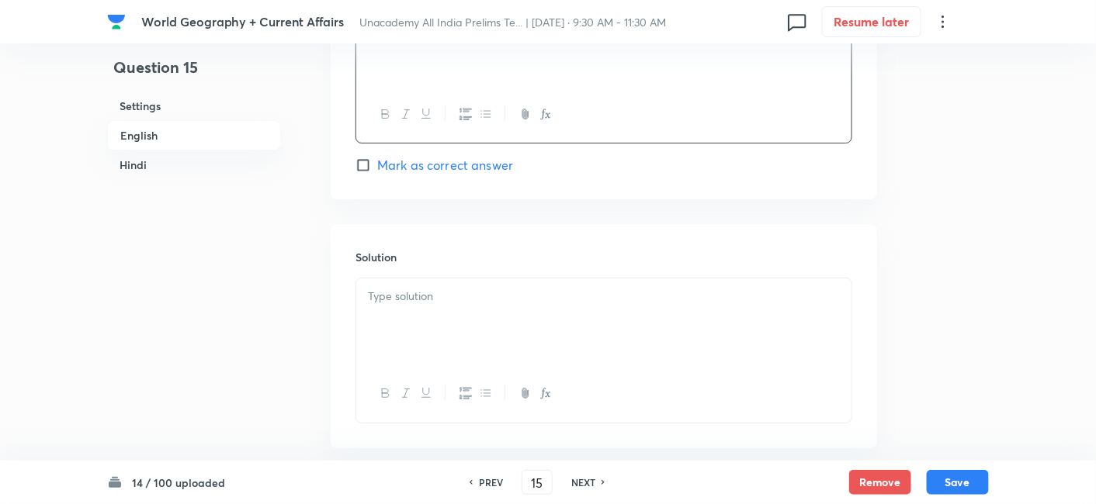
click at [432, 306] on p at bounding box center [604, 297] width 472 height 18
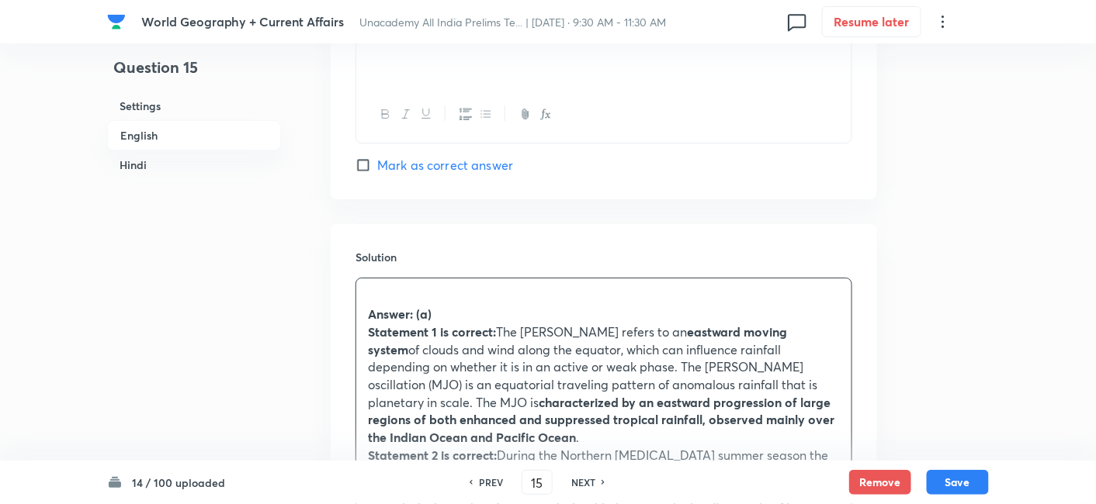
click at [140, 134] on h6 "English" at bounding box center [194, 135] width 174 height 30
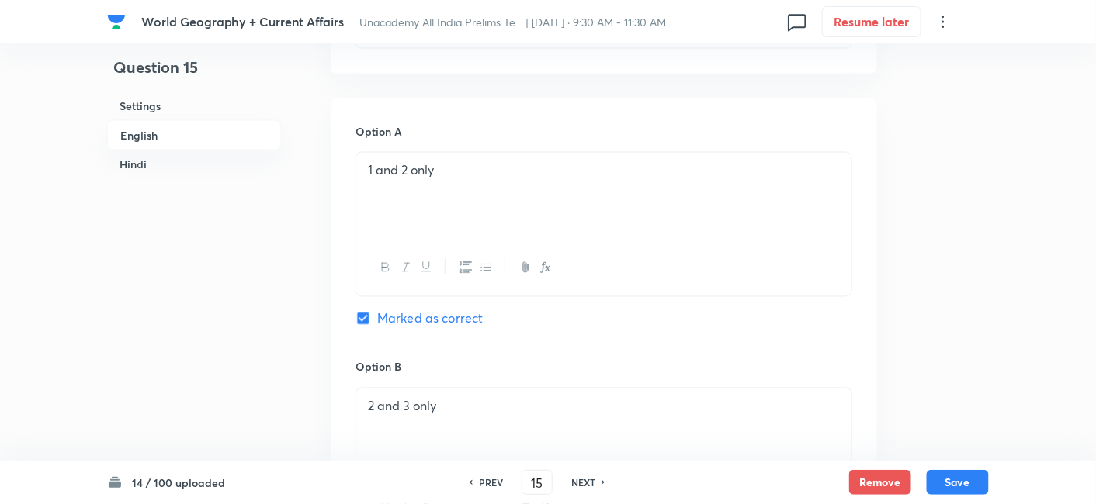
drag, startPoint x: 221, startPoint y: 167, endPoint x: 230, endPoint y: 171, distance: 10.4
click at [219, 165] on h6 "Hindi" at bounding box center [194, 165] width 174 height 29
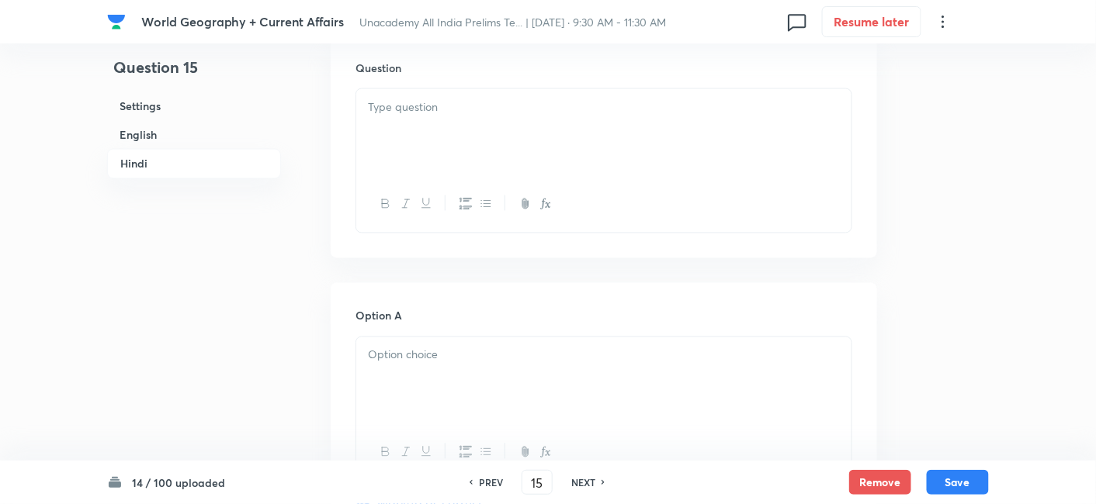
scroll to position [2661, 0]
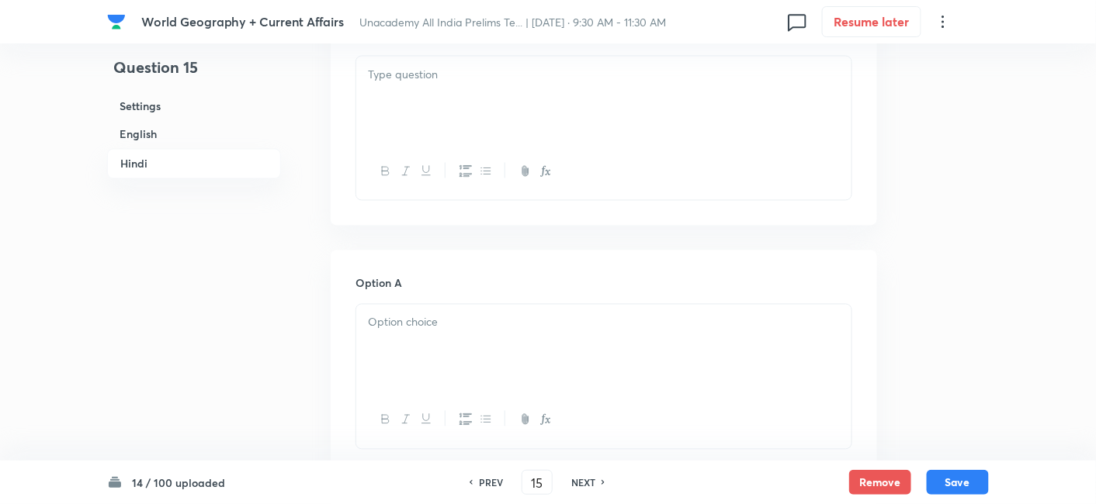
click at [445, 117] on div at bounding box center [603, 100] width 495 height 87
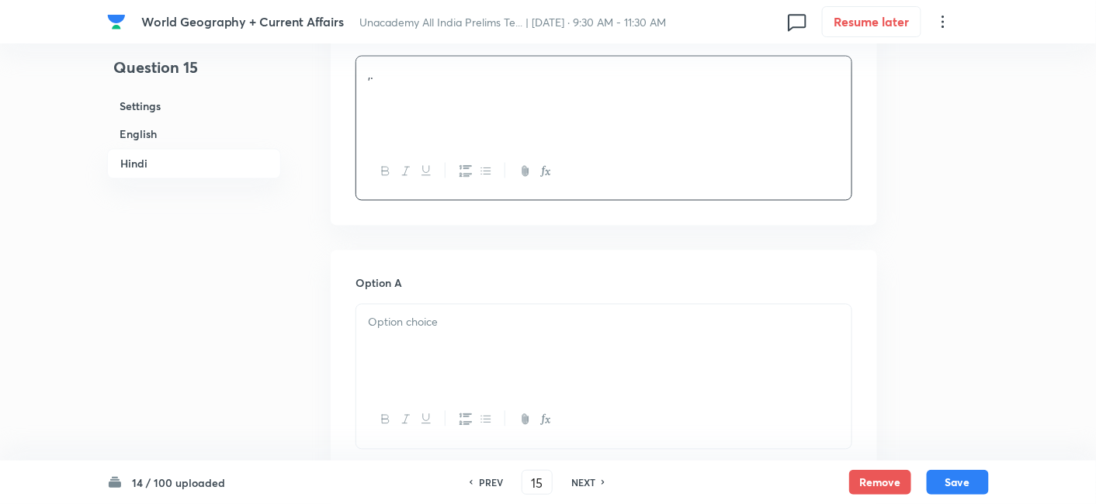
drag, startPoint x: 448, startPoint y: 313, endPoint x: 450, endPoint y: 341, distance: 28.0
click at [448, 335] on div "Option A Marked as correct" at bounding box center [603, 393] width 497 height 236
click at [452, 332] on p at bounding box center [604, 323] width 472 height 18
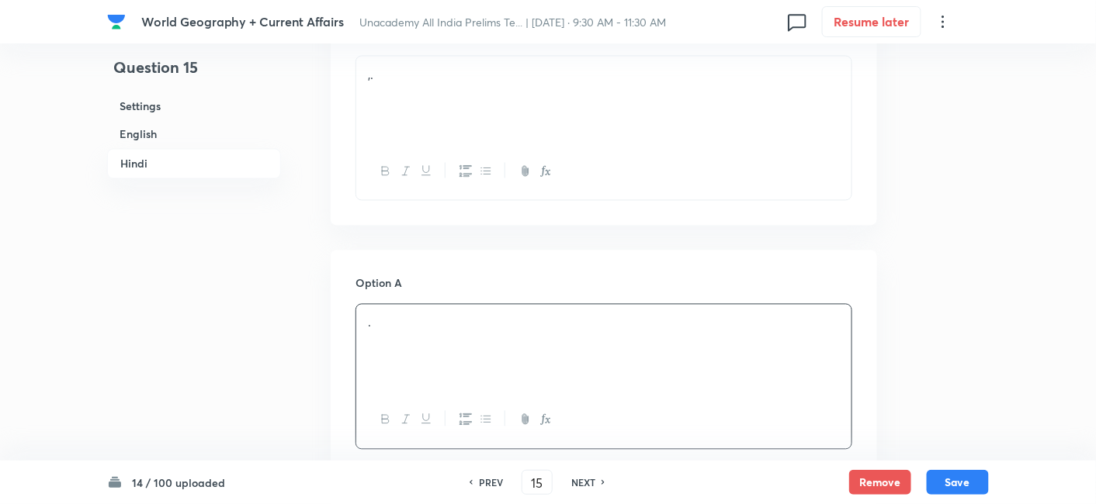
click at [452, 332] on p "." at bounding box center [604, 323] width 472 height 18
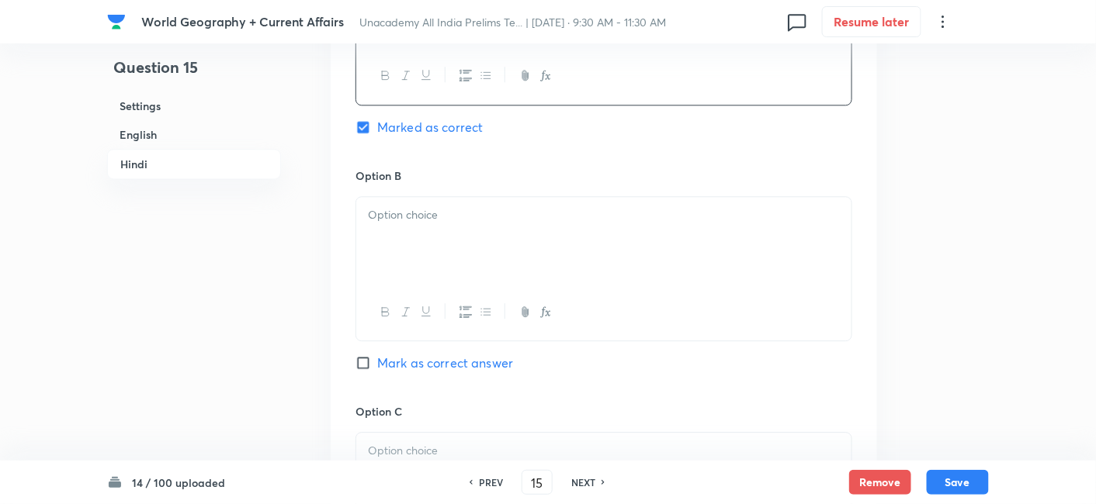
click at [441, 300] on div at bounding box center [603, 312] width 495 height 57
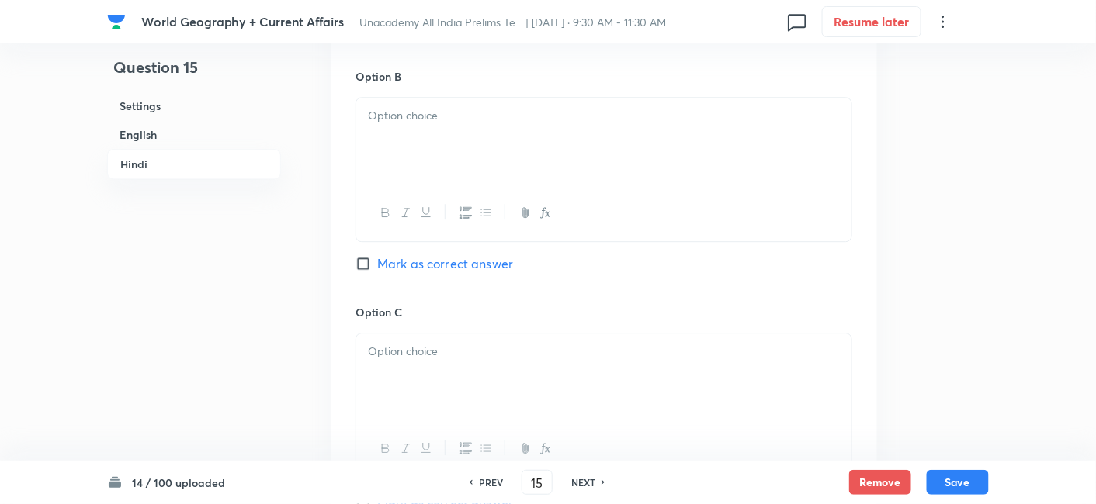
scroll to position [3179, 0]
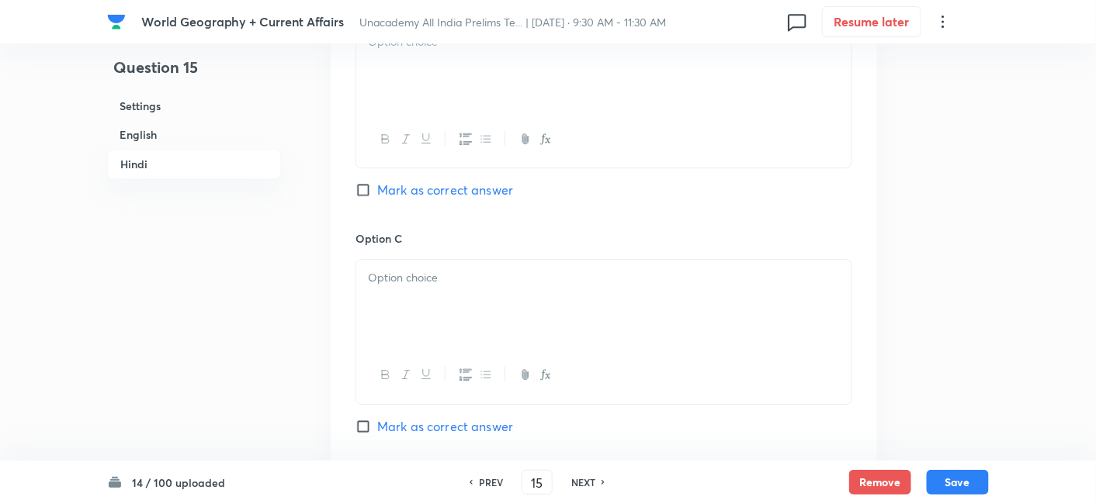
click at [432, 102] on div at bounding box center [603, 67] width 495 height 87
click at [448, 268] on div "Option C Mark as correct answer" at bounding box center [603, 348] width 497 height 236
click at [443, 90] on div at bounding box center [603, 67] width 495 height 87
click at [465, 287] on p at bounding box center [604, 278] width 472 height 18
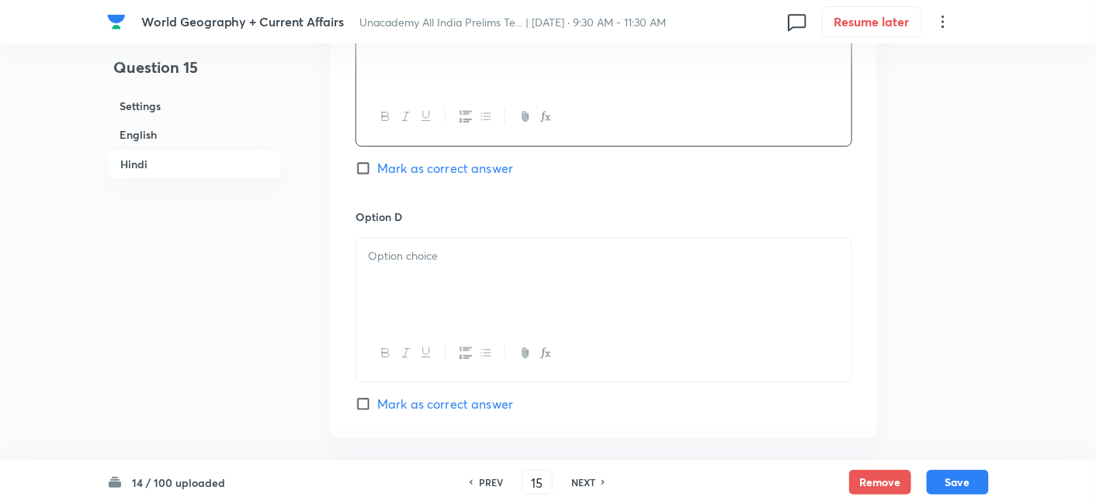
click at [463, 300] on div at bounding box center [603, 281] width 495 height 87
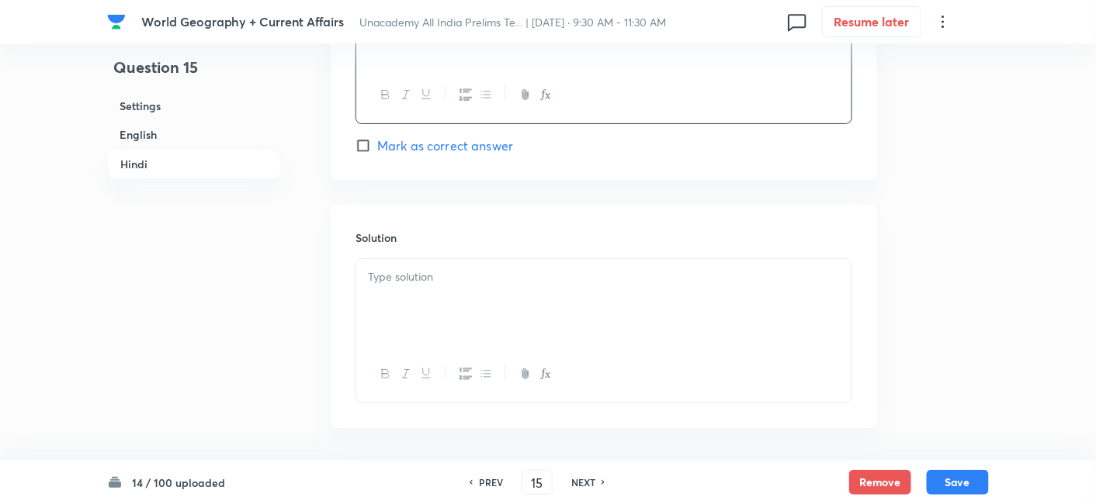
click at [467, 300] on div at bounding box center [603, 302] width 495 height 87
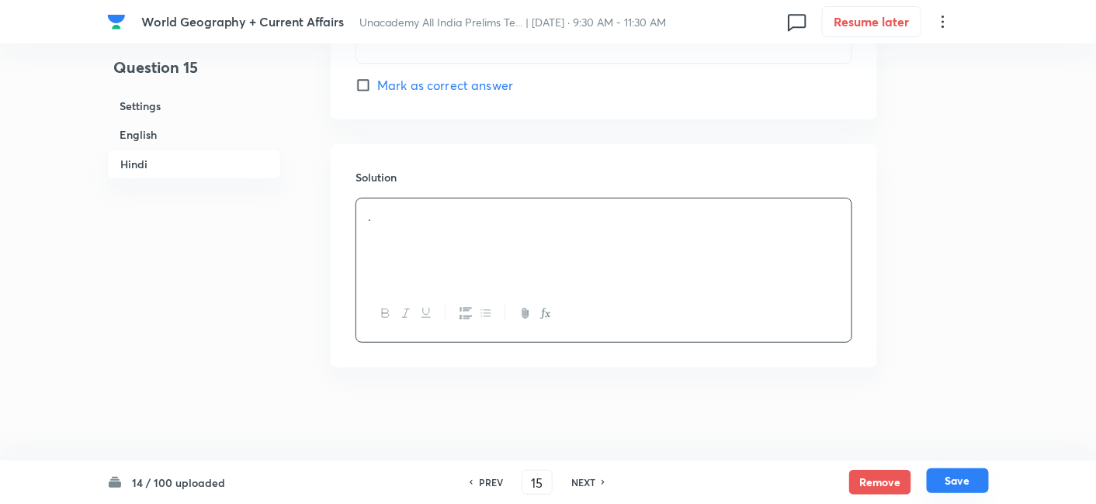
click at [965, 479] on button "Save" at bounding box center [957, 481] width 62 height 25
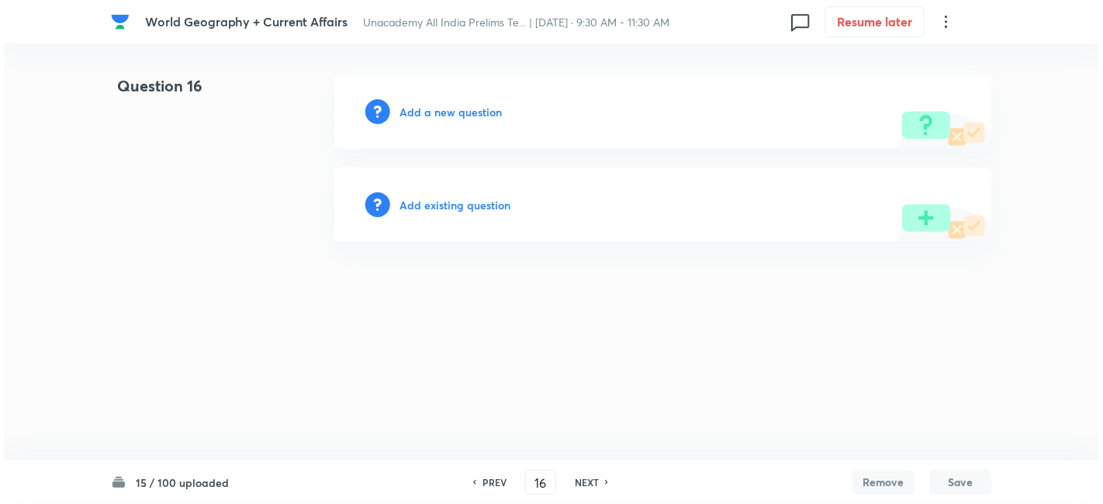
scroll to position [0, 0]
click at [452, 106] on h6 "Add a new question" at bounding box center [451, 112] width 102 height 16
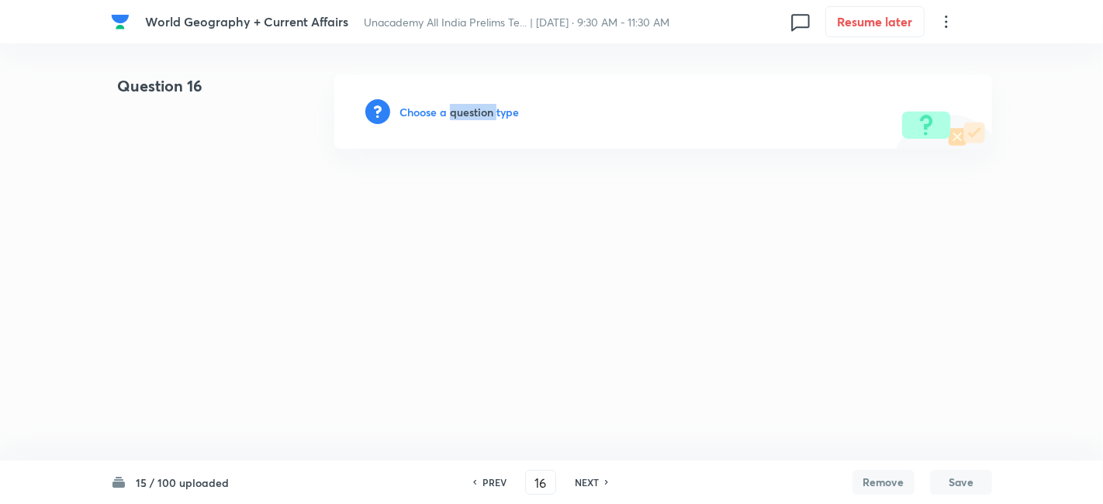
click at [452, 106] on h6 "Choose a question type" at bounding box center [459, 112] width 119 height 16
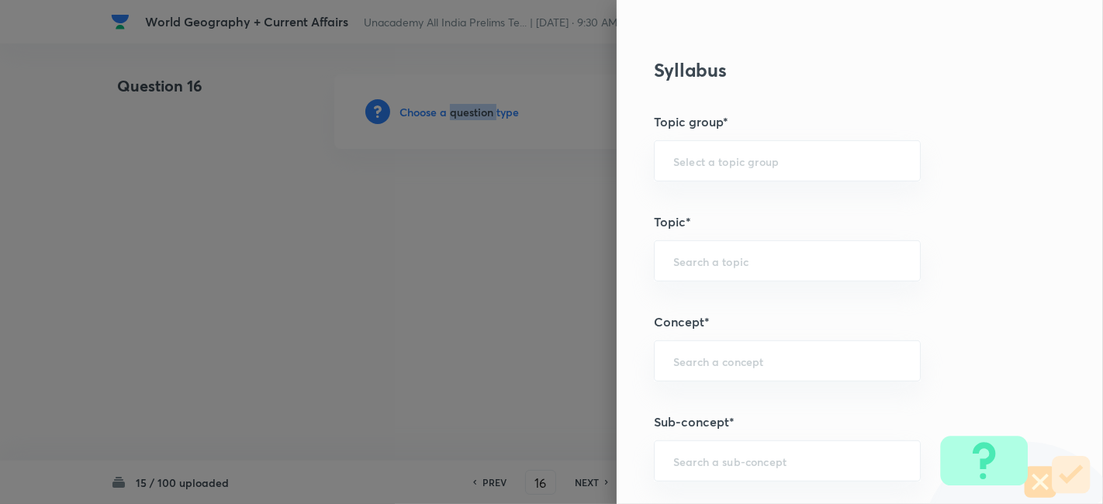
scroll to position [776, 0]
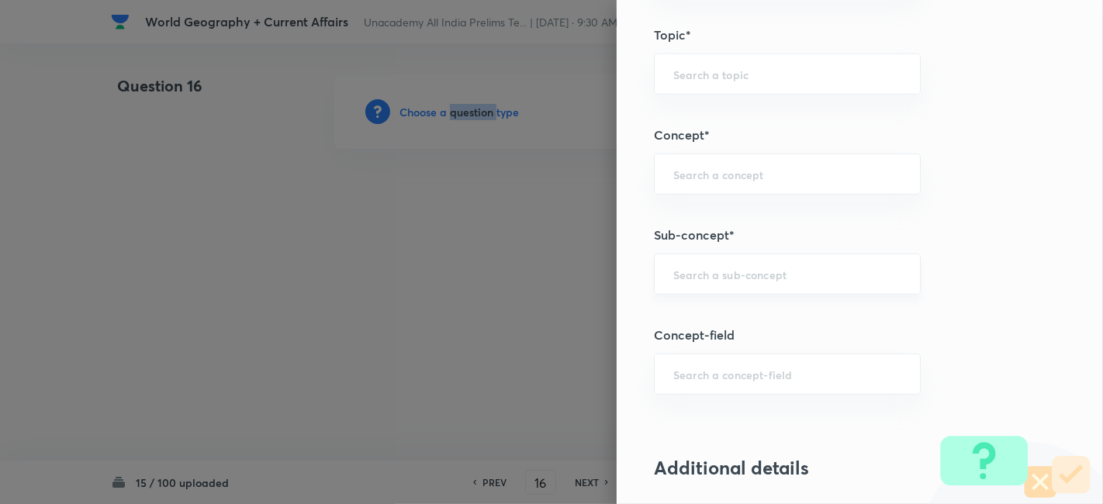
click at [780, 280] on div "​" at bounding box center [787, 274] width 267 height 41
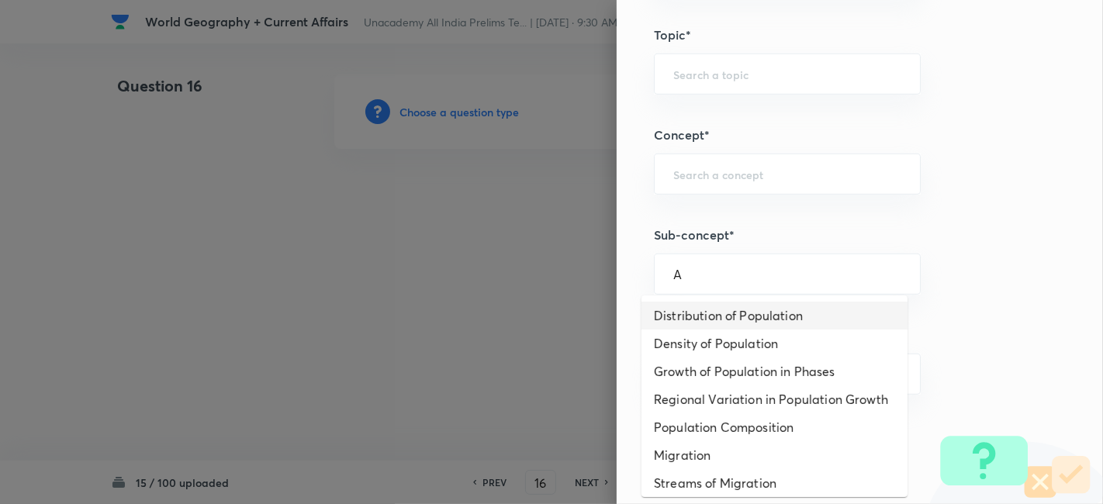
click at [767, 306] on li "Distribution of Population" at bounding box center [775, 316] width 266 height 28
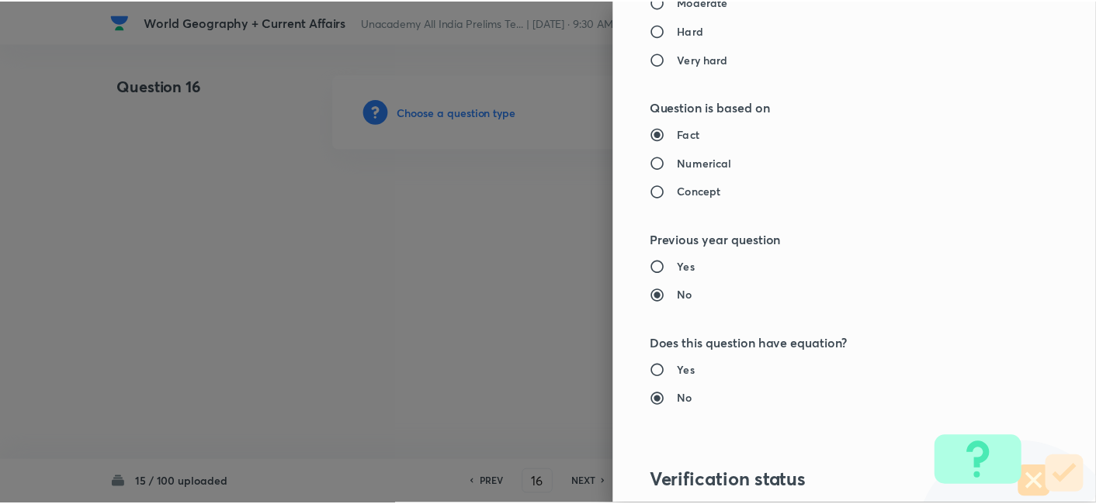
scroll to position [1606, 0]
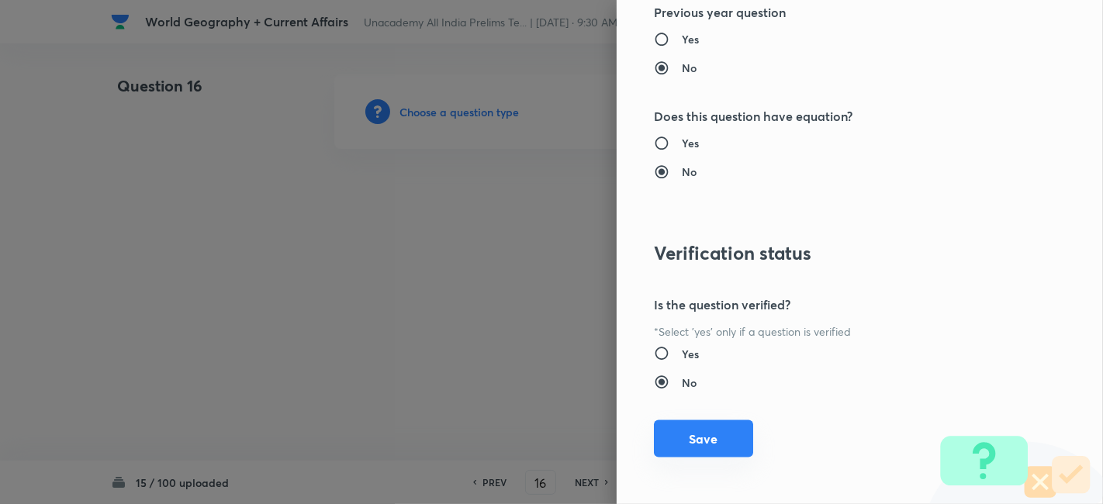
click at [732, 422] on button "Save" at bounding box center [703, 439] width 99 height 37
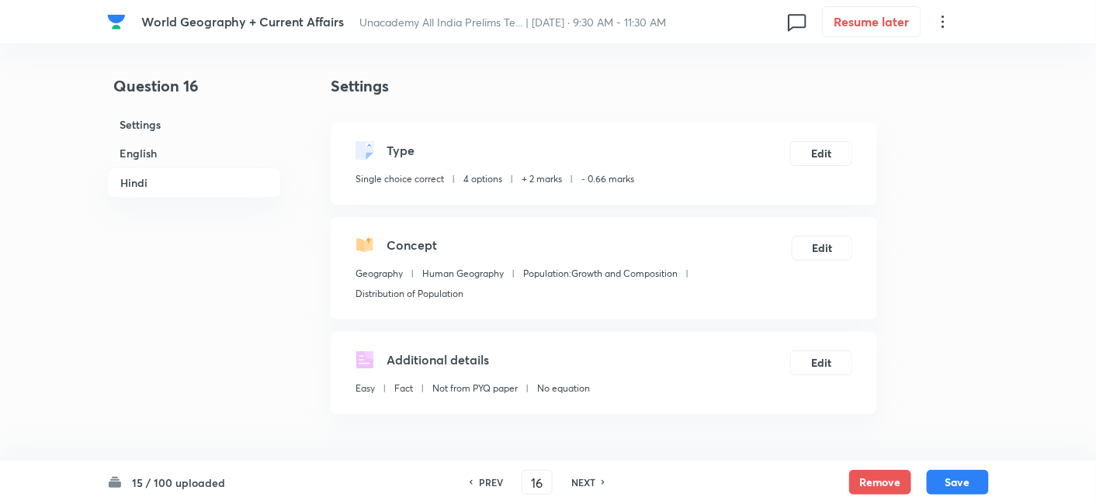
click at [139, 156] on h6 "English" at bounding box center [194, 153] width 174 height 29
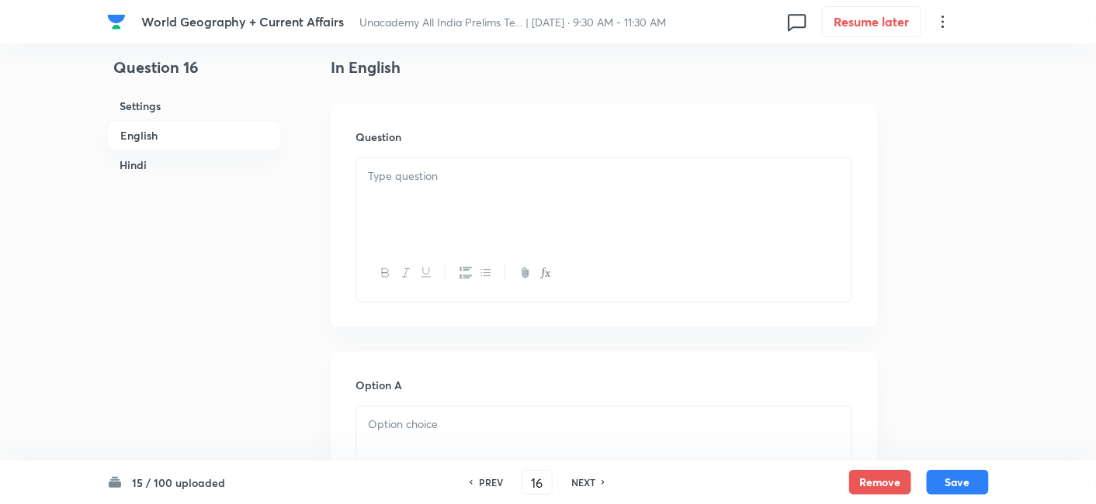
click at [564, 213] on div at bounding box center [603, 201] width 495 height 87
click at [478, 205] on div at bounding box center [603, 201] width 495 height 87
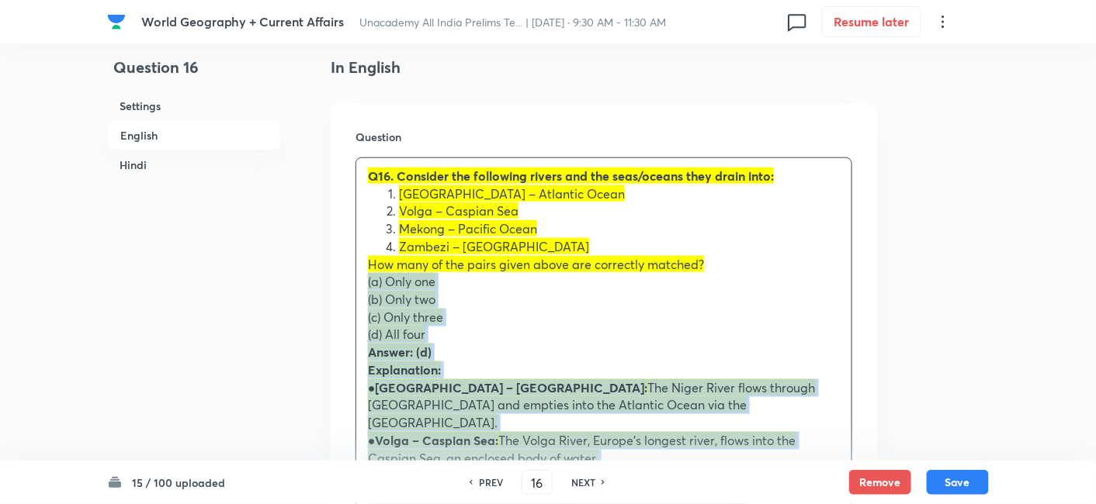
drag, startPoint x: 363, startPoint y: 282, endPoint x: 355, endPoint y: 280, distance: 8.7
click at [350, 282] on div "Question Q16. Consider the following rivers and the seas/oceans they drain into…" at bounding box center [604, 375] width 546 height 543
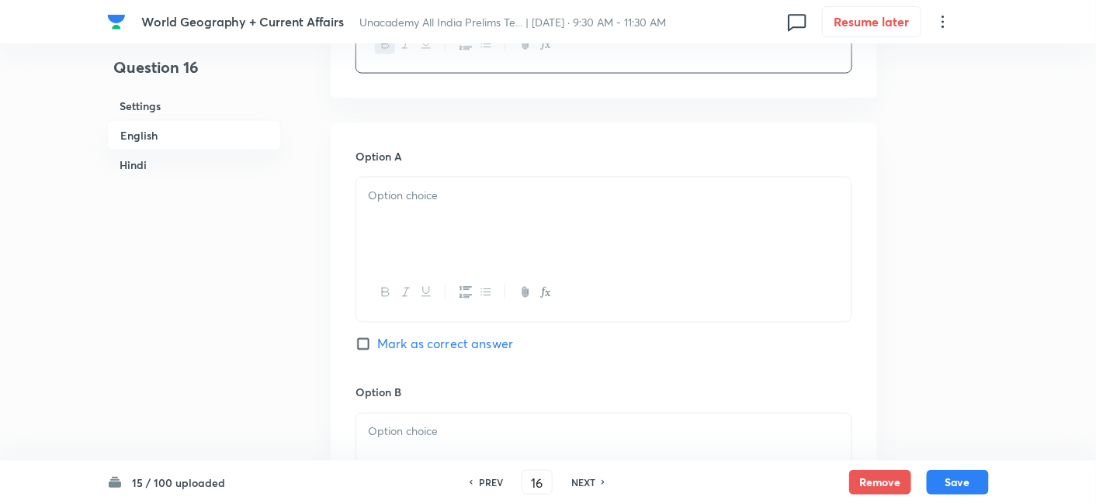
scroll to position [765, 0]
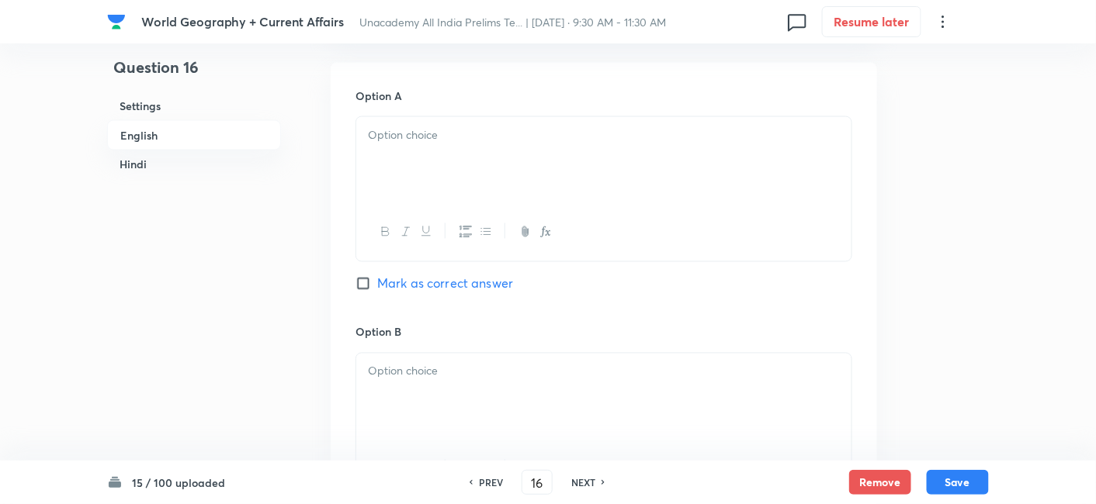
click at [447, 144] on div at bounding box center [603, 160] width 495 height 87
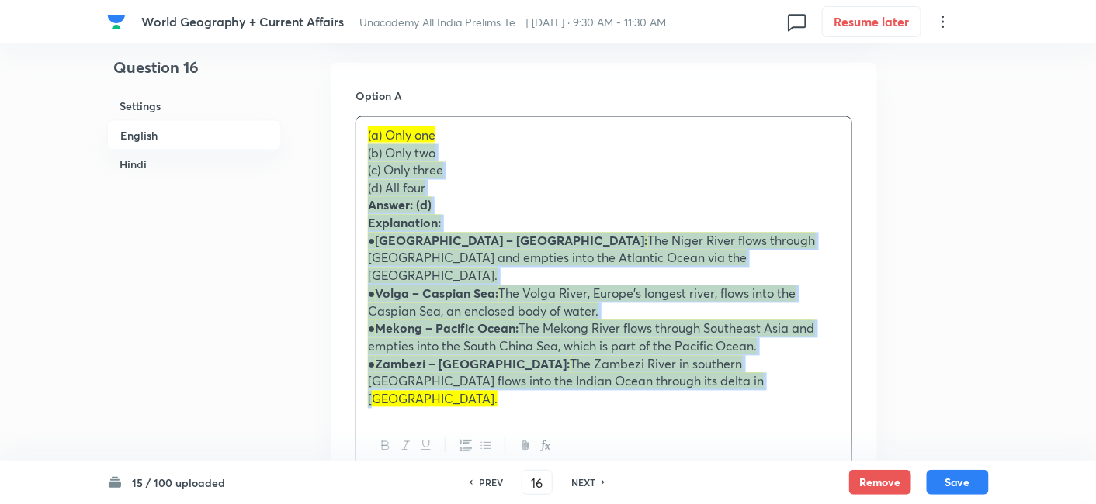
drag, startPoint x: 368, startPoint y: 145, endPoint x: 358, endPoint y: 147, distance: 9.6
click at [358, 147] on div "(a) Only one (b) Only two (c) Only three (d) All four Answer: (d) Explanation: …" at bounding box center [603, 267] width 495 height 301
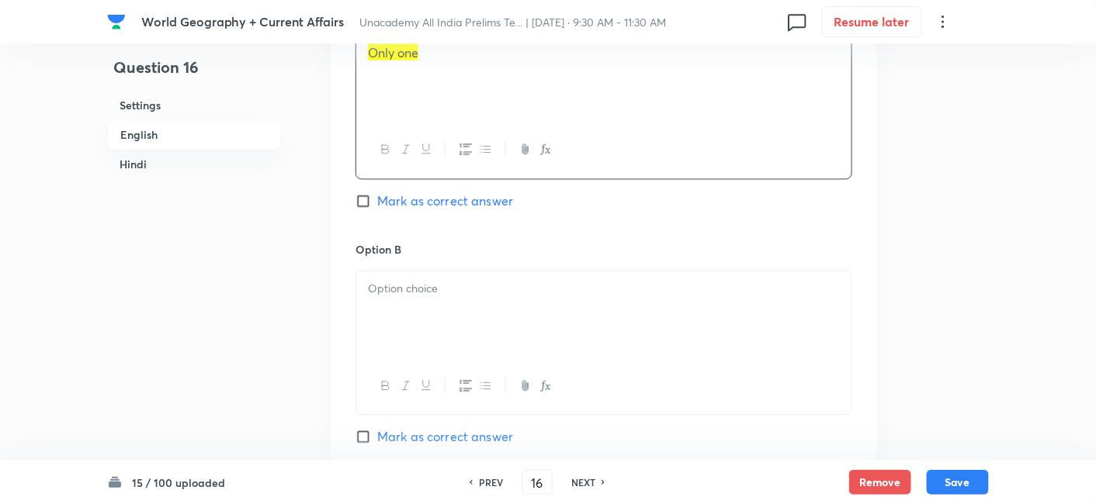
scroll to position [937, 0]
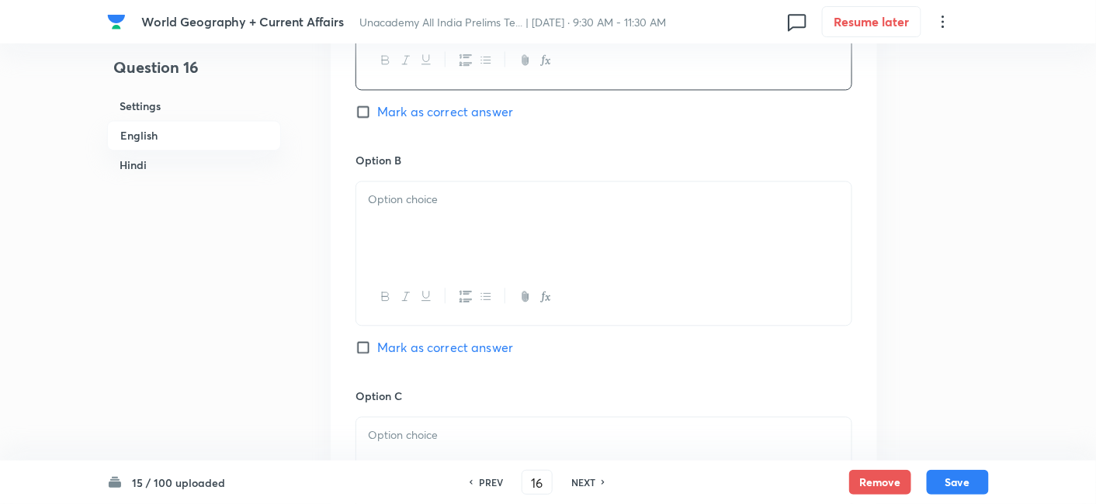
click at [411, 221] on div at bounding box center [603, 225] width 495 height 87
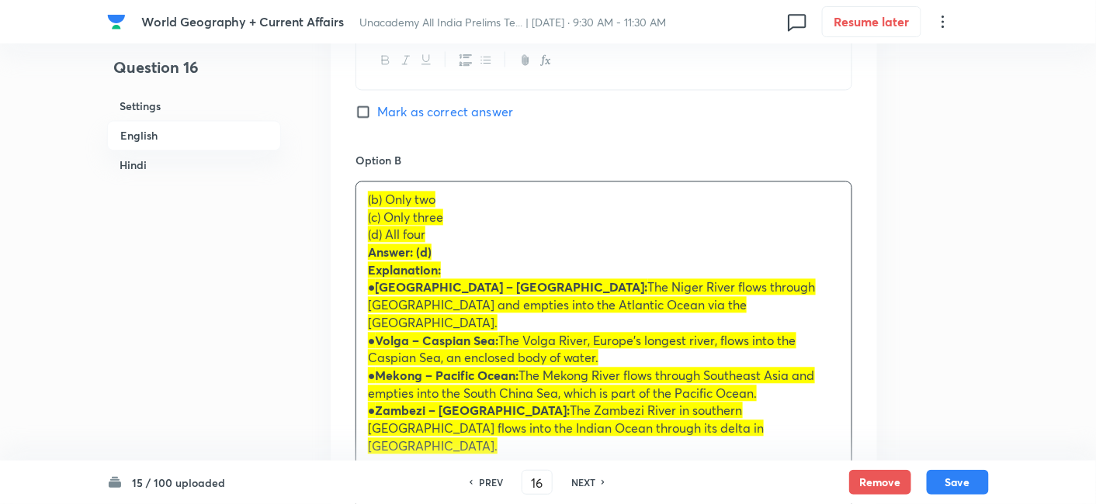
click at [341, 213] on div "Option A Only one Mark as correct answer Option B (b) Only two (c) Only three (…" at bounding box center [604, 470] width 546 height 1159
click at [485, 261] on p "Explanation:" at bounding box center [604, 270] width 472 height 18
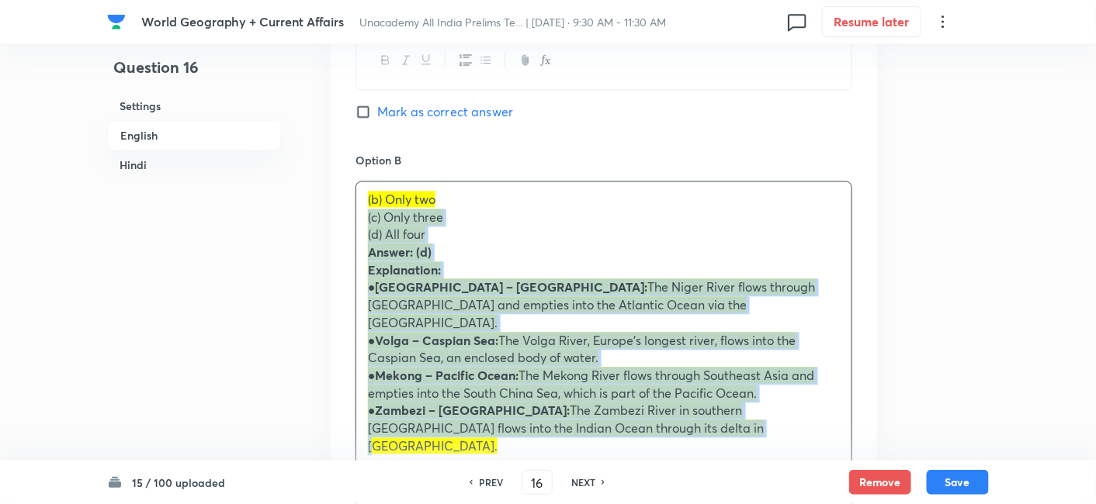
click at [355, 216] on div "(b) Only two (c) Only three (d) All four Answer: (d) Explanation: ● Niger – Atl…" at bounding box center [603, 351] width 497 height 341
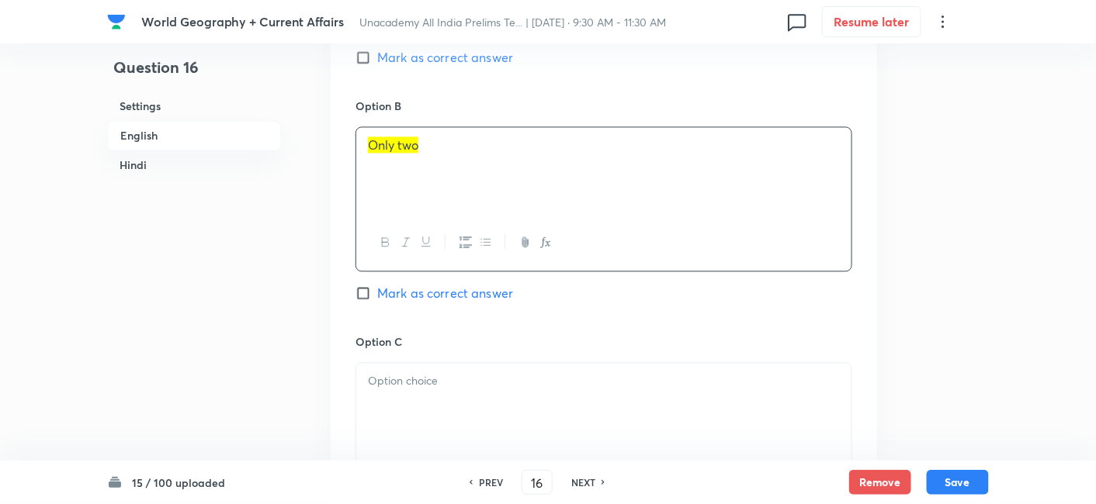
scroll to position [1110, 0]
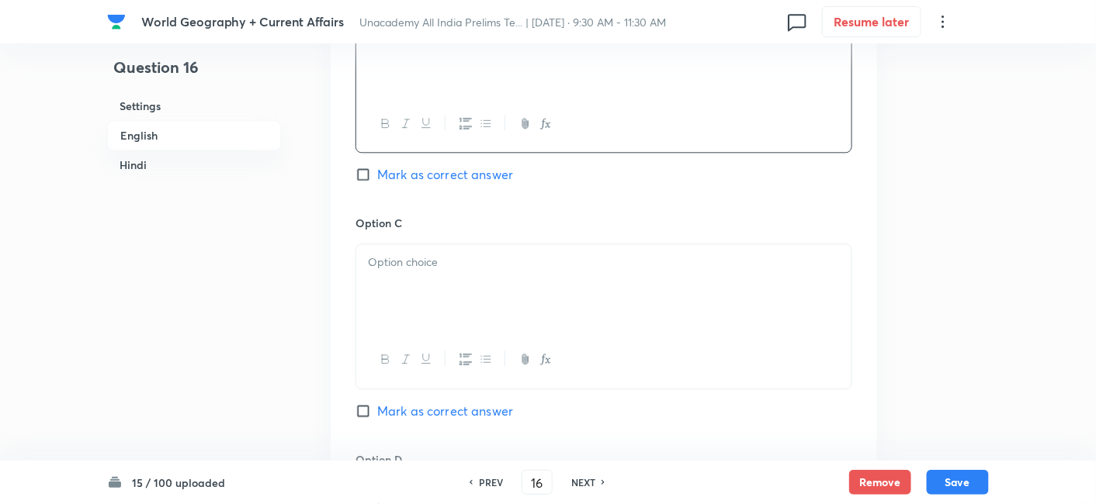
click at [423, 280] on div at bounding box center [603, 287] width 495 height 87
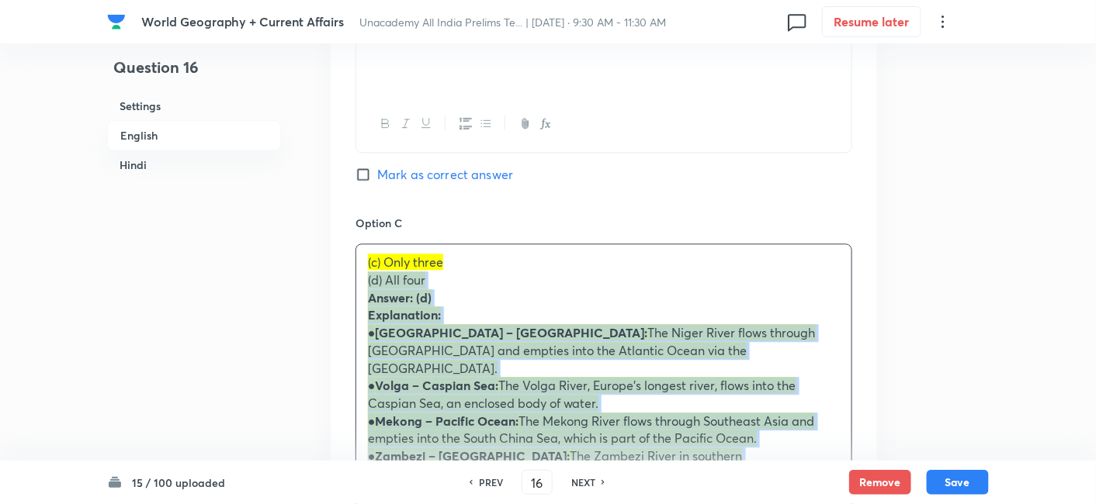
drag, startPoint x: 355, startPoint y: 283, endPoint x: 341, endPoint y: 281, distance: 14.2
click at [341, 281] on div "Option A Only one Mark as correct answer Option B Only two Mark as correct answ…" at bounding box center [604, 289] width 546 height 1142
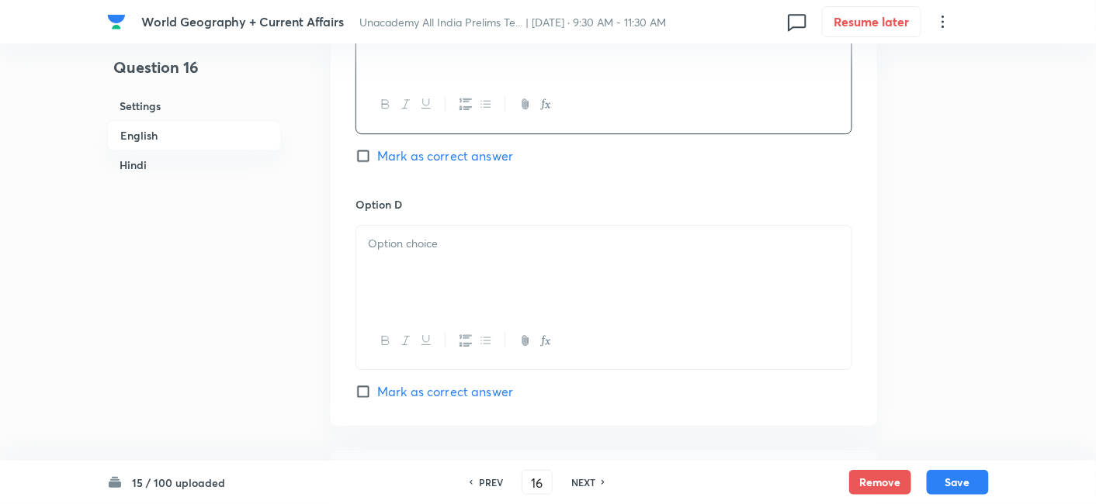
scroll to position [1369, 0]
click at [425, 257] on div at bounding box center [603, 266] width 495 height 87
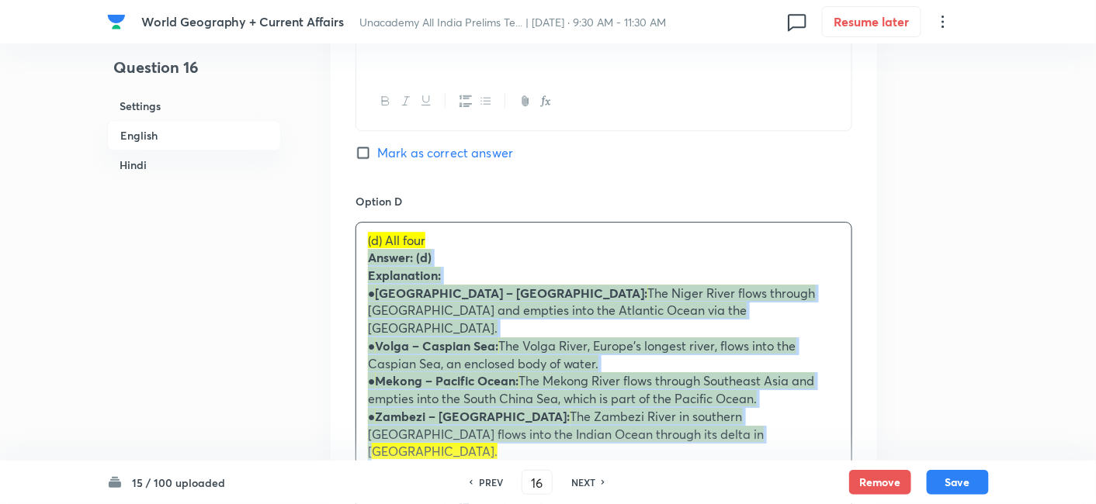
click at [351, 259] on div "Option A Only one Mark as correct answer Option B Only two Mark as correct answ…" at bounding box center [604, 21] width 546 height 1124
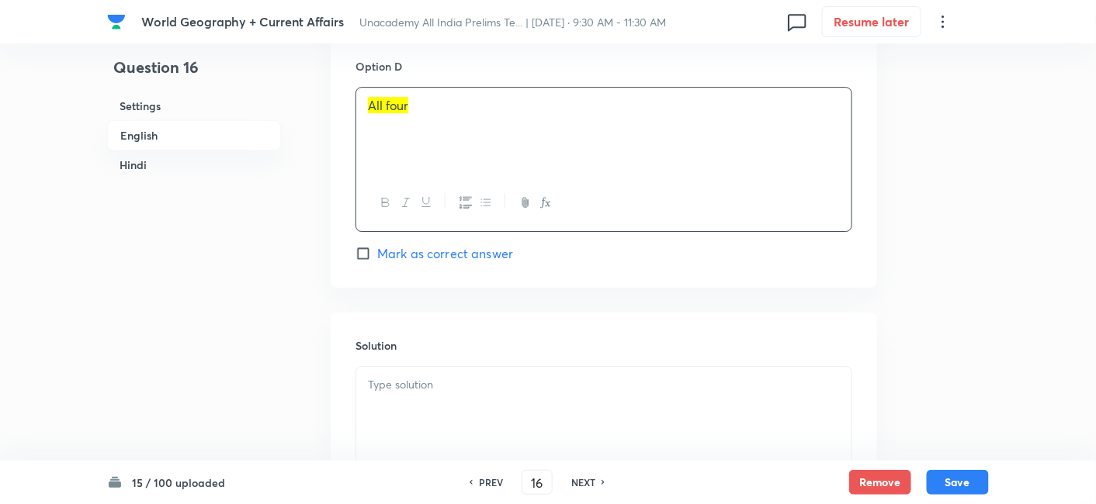
scroll to position [1541, 0]
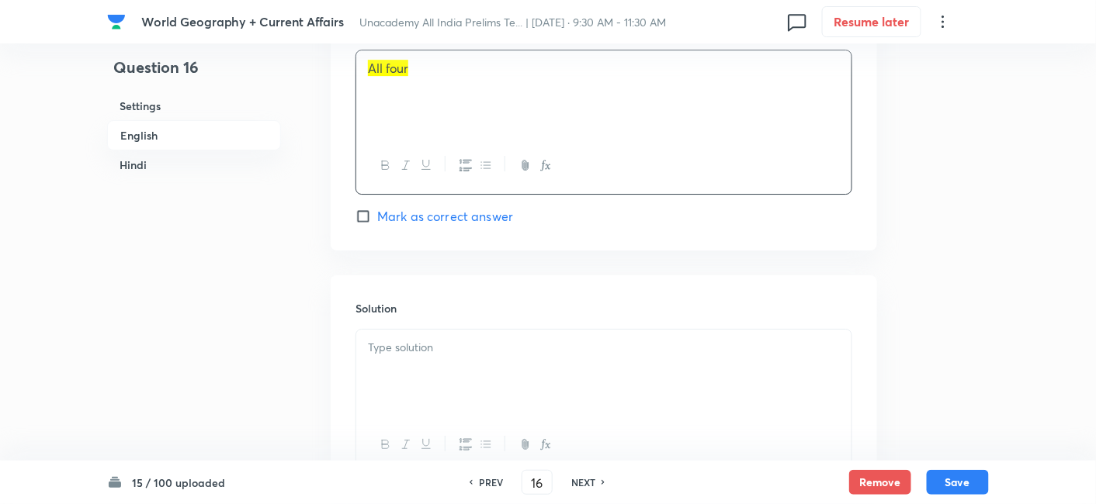
click at [466, 347] on p at bounding box center [604, 348] width 472 height 18
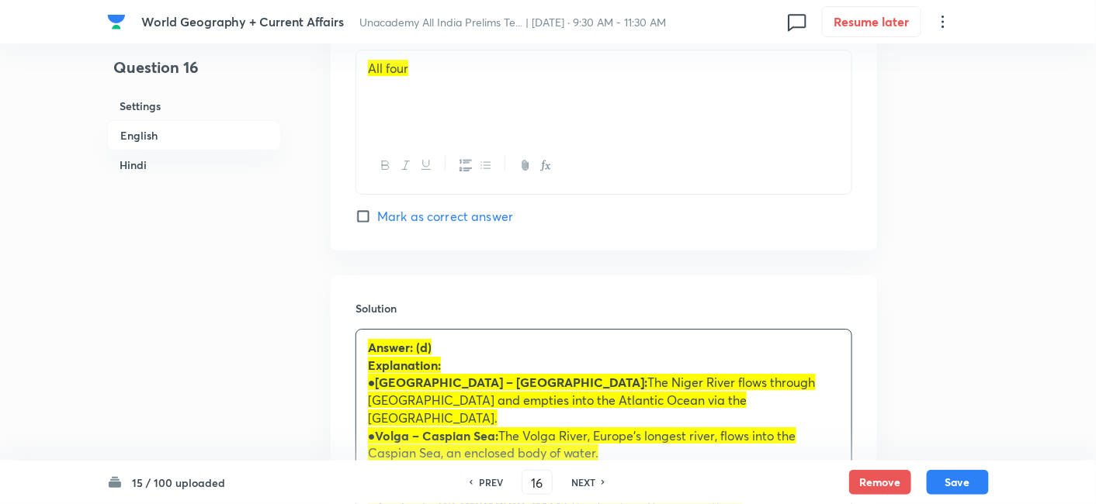
click at [456, 210] on span "Mark as correct answer" at bounding box center [445, 216] width 136 height 19
click at [377, 210] on input "Mark as correct answer" at bounding box center [366, 217] width 22 height 16
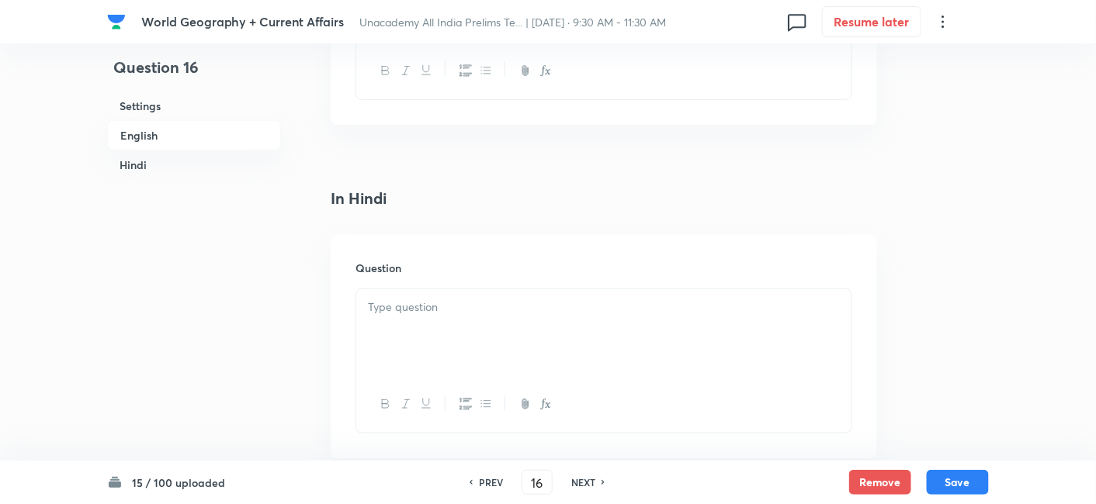
click at [452, 289] on div at bounding box center [603, 332] width 495 height 87
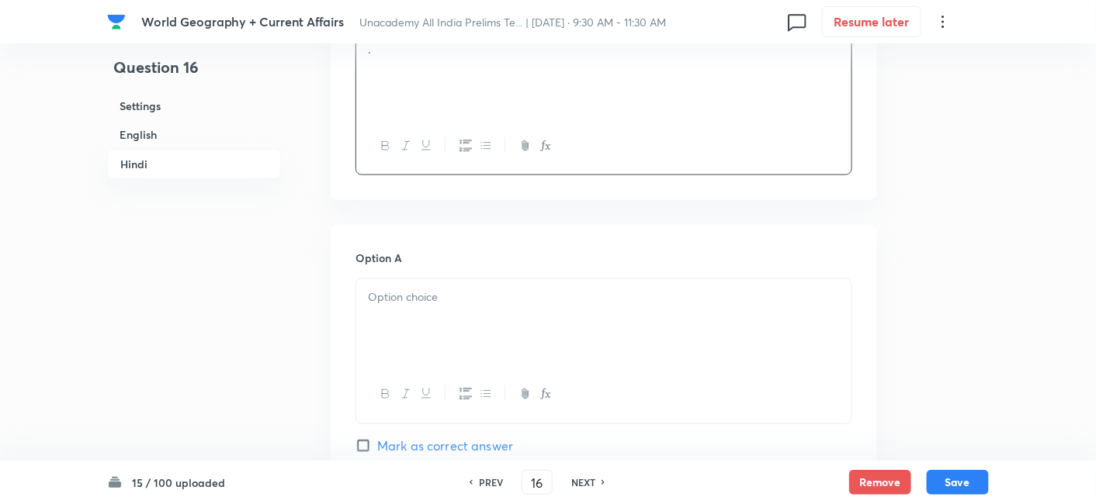
click at [449, 284] on div at bounding box center [603, 322] width 495 height 87
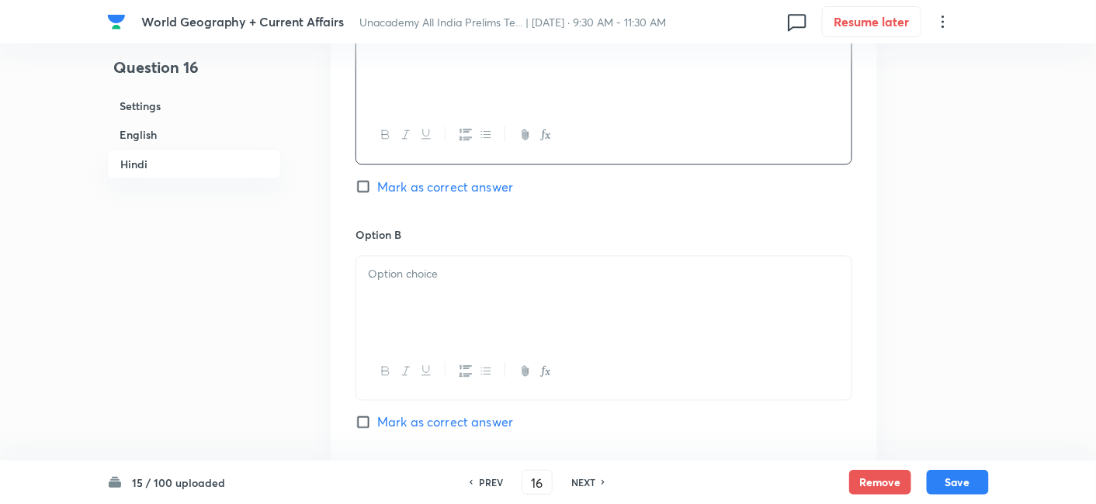
click at [449, 284] on div at bounding box center [603, 300] width 495 height 87
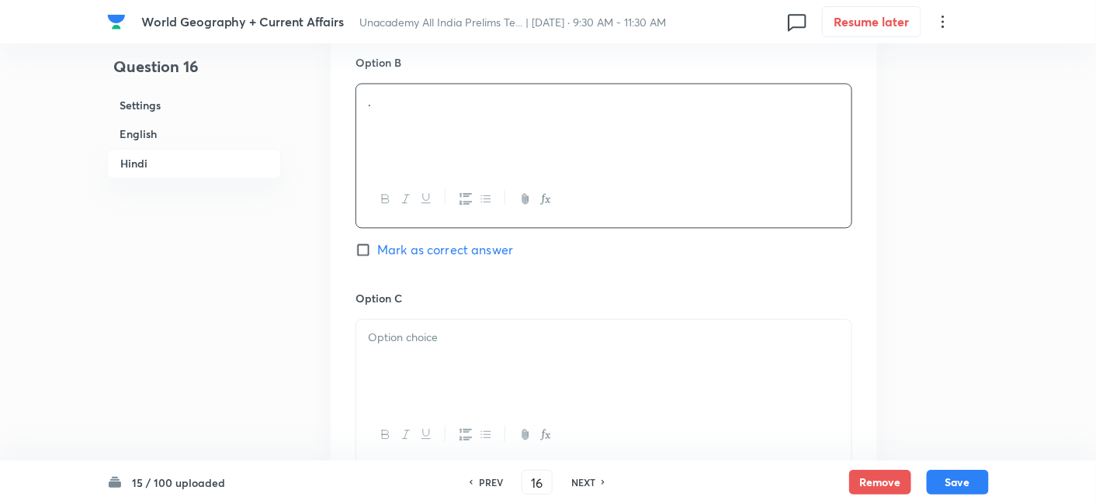
click at [446, 330] on p at bounding box center [604, 339] width 472 height 18
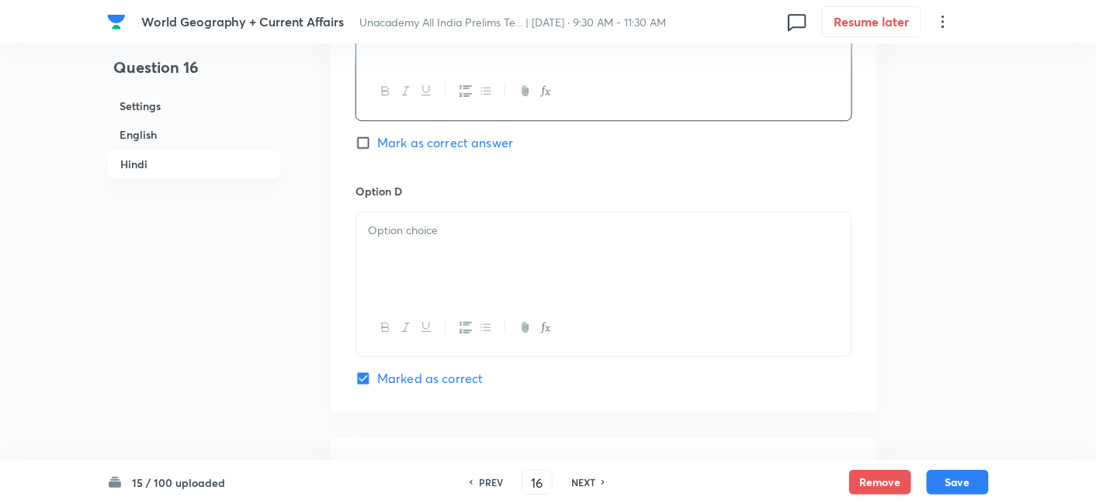
click at [454, 227] on div at bounding box center [603, 256] width 495 height 87
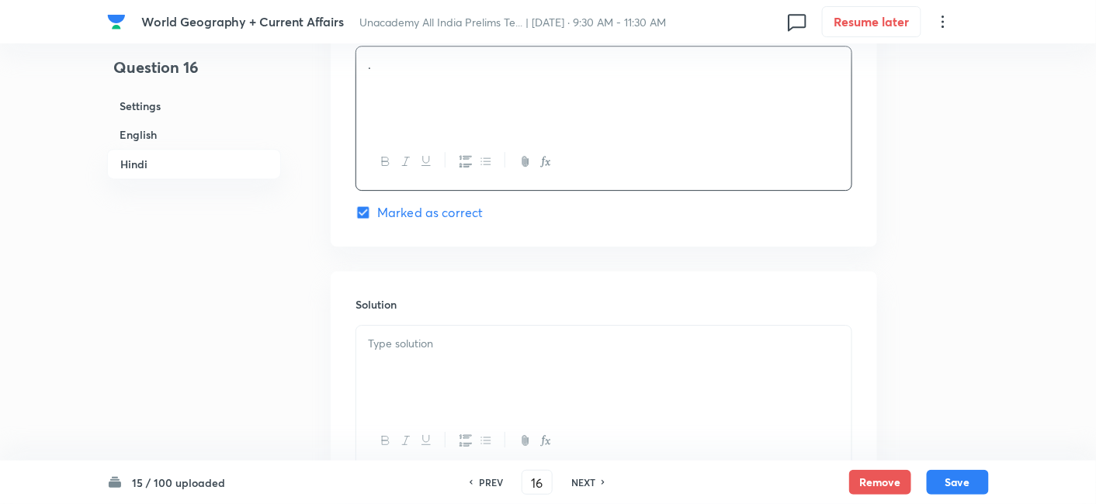
scroll to position [3347, 0]
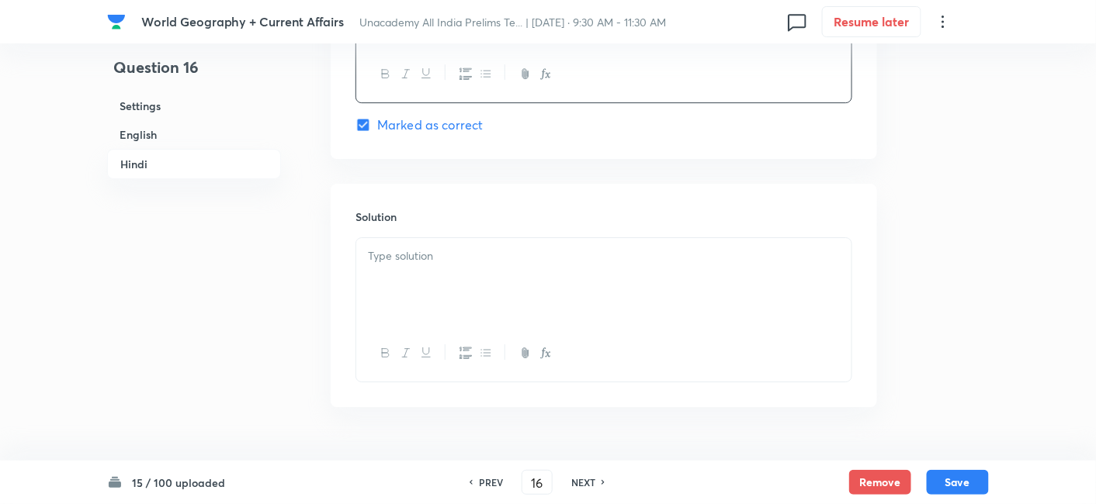
click at [439, 249] on div at bounding box center [603, 281] width 495 height 87
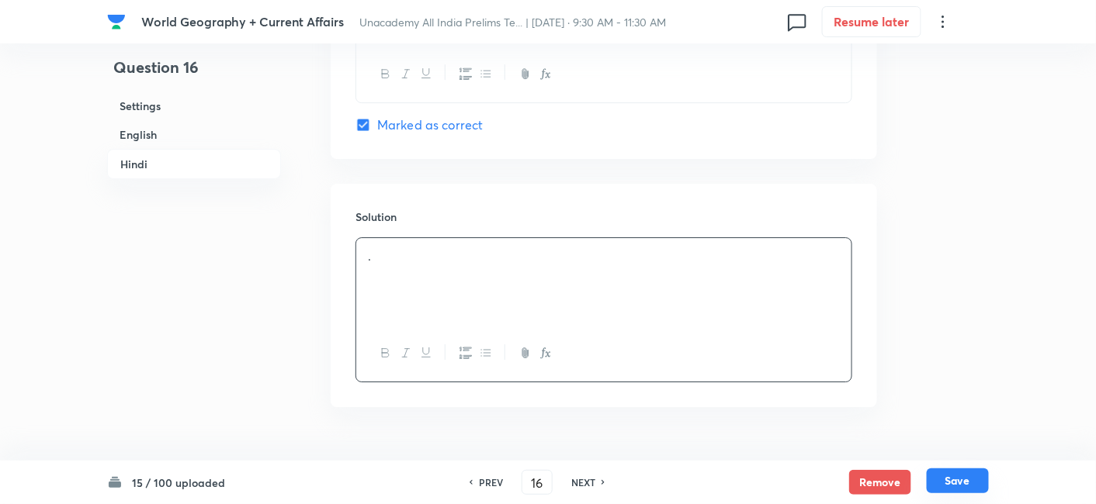
click at [981, 480] on button "Save" at bounding box center [957, 481] width 62 height 25
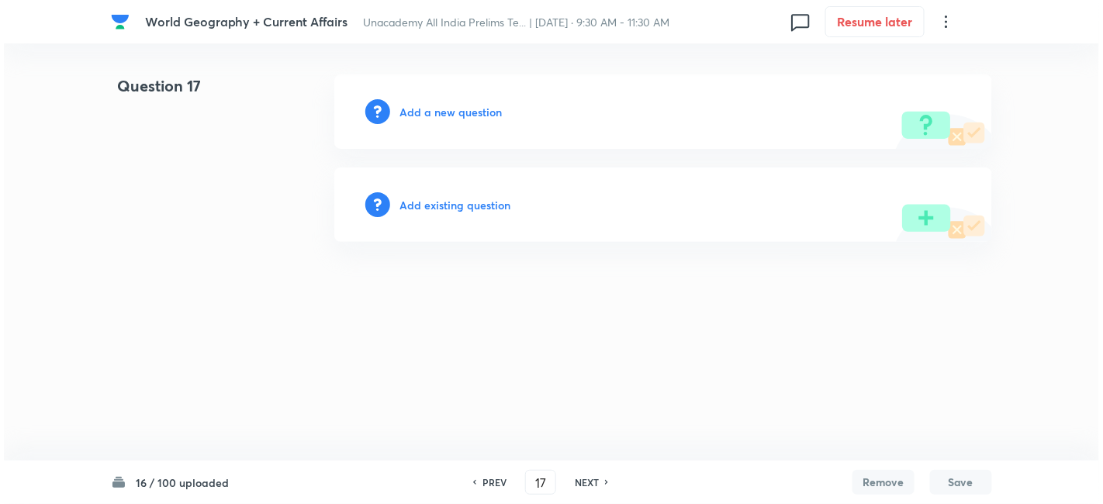
scroll to position [0, 0]
click at [476, 117] on h6 "Add a new question" at bounding box center [451, 112] width 102 height 16
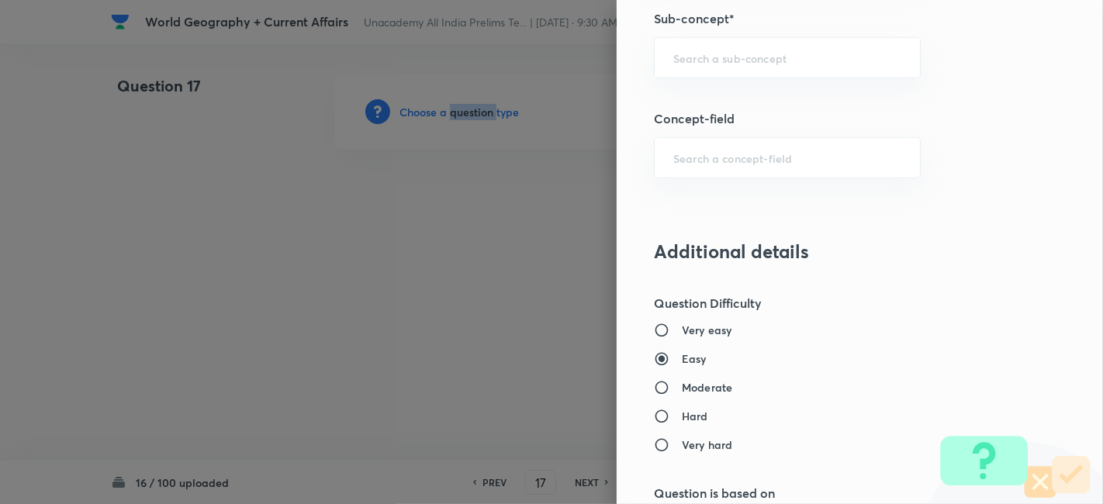
scroll to position [948, 0]
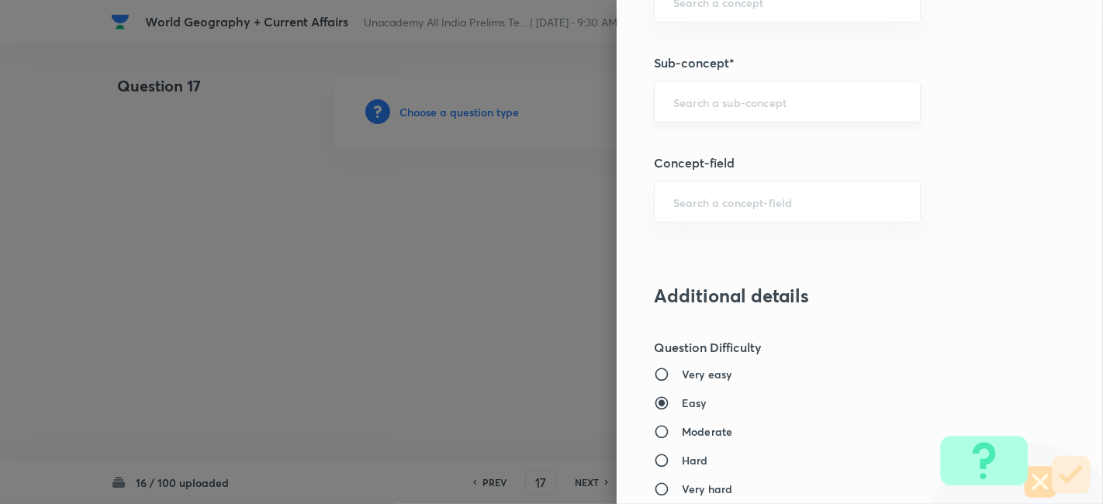
click at [767, 95] on input "text" at bounding box center [788, 102] width 228 height 15
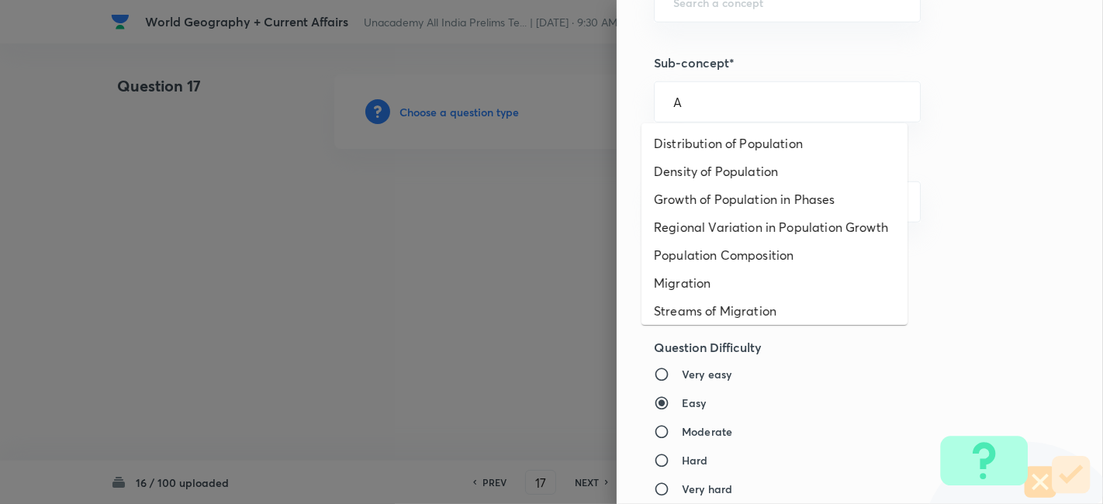
click at [758, 130] on li "Distribution of Population" at bounding box center [775, 144] width 266 height 28
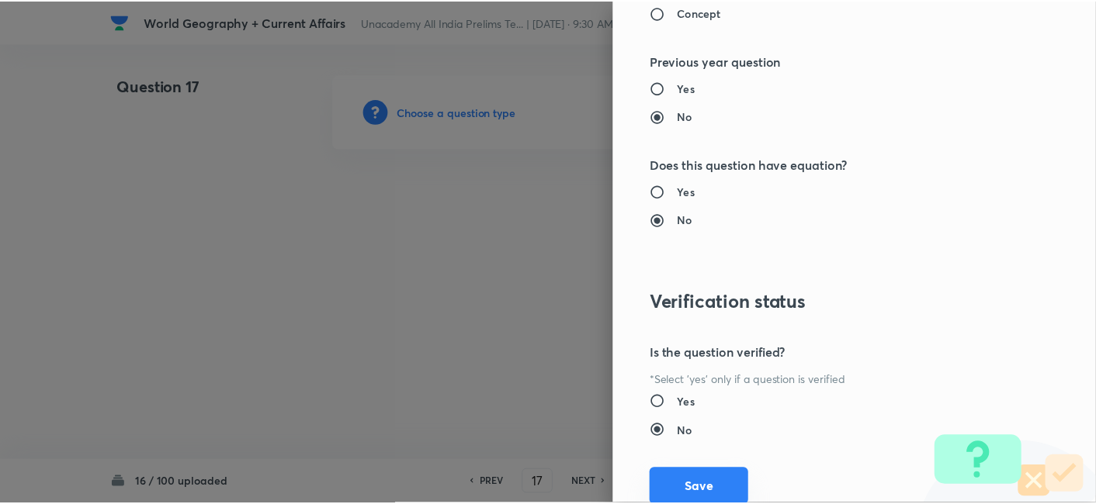
scroll to position [1606, 0]
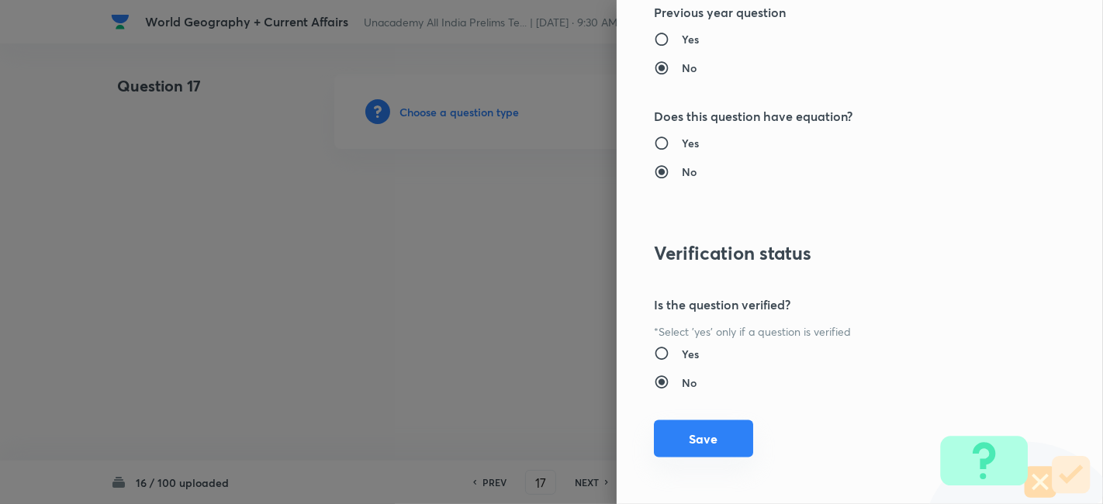
click at [694, 447] on button "Save" at bounding box center [703, 439] width 99 height 37
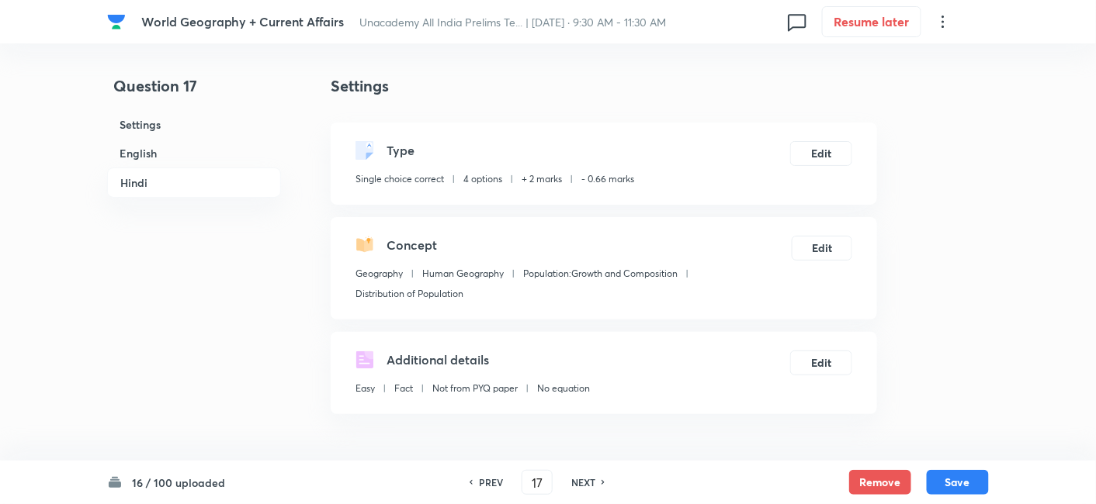
click at [152, 161] on h6 "English" at bounding box center [194, 153] width 174 height 29
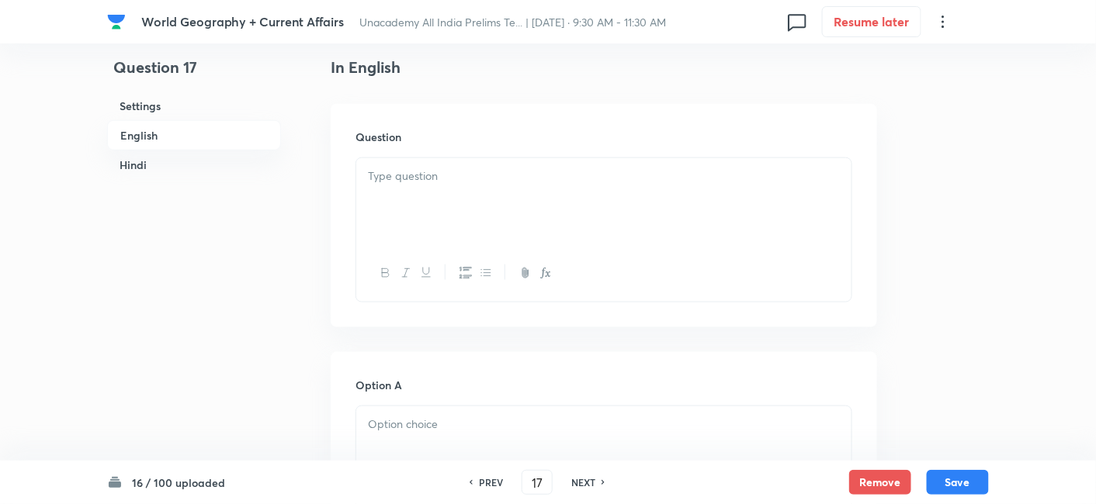
click at [634, 244] on div at bounding box center [603, 201] width 495 height 87
click at [481, 219] on div at bounding box center [603, 201] width 495 height 87
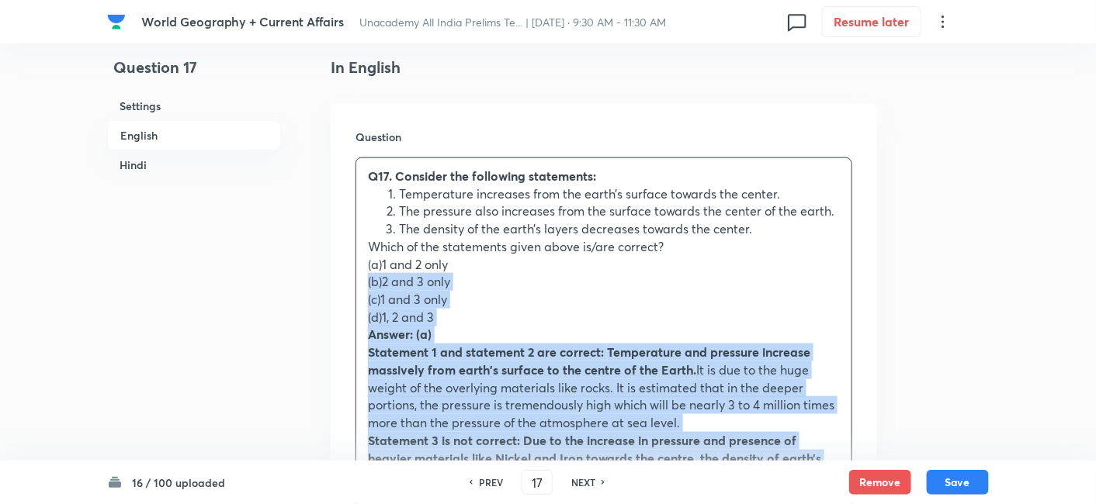
click at [352, 275] on div "Question Q17. Consider the following statements: Temperature increases from the…" at bounding box center [604, 340] width 546 height 473
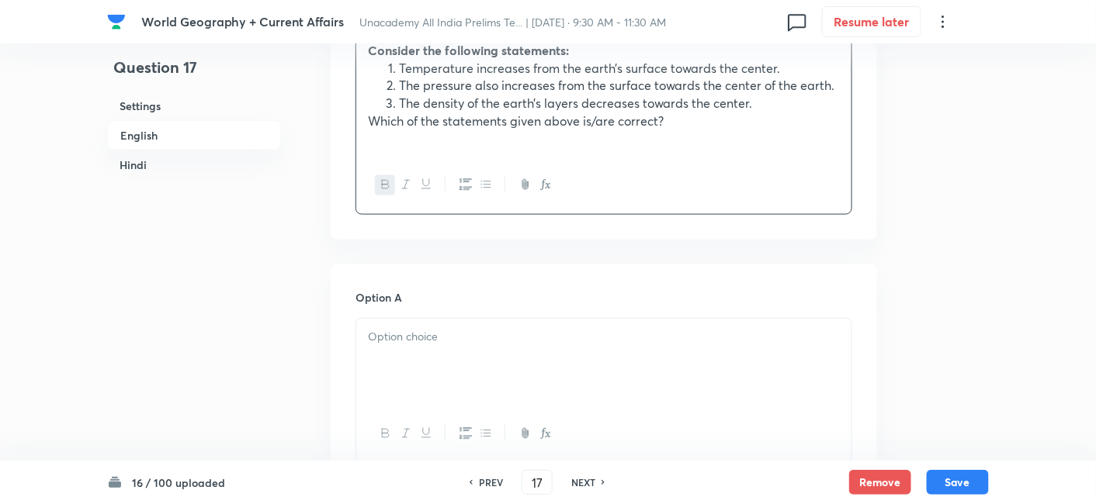
scroll to position [679, 0]
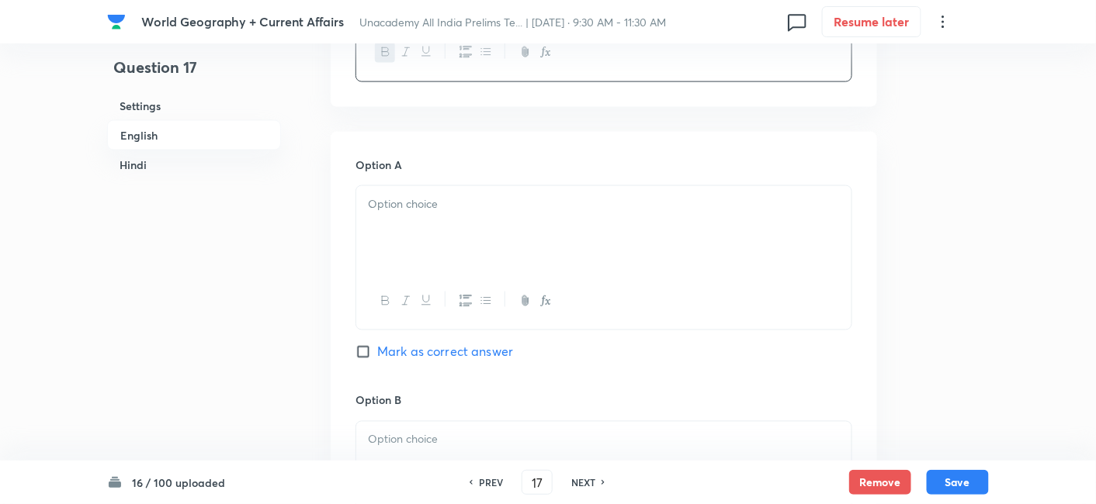
click at [419, 252] on div at bounding box center [603, 229] width 495 height 87
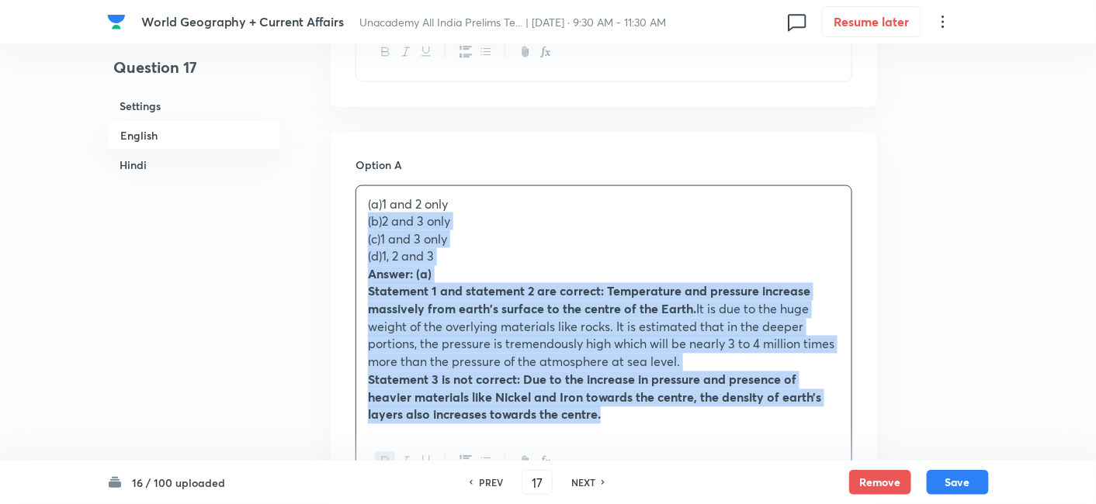
click at [357, 213] on div "(a)1 and 2 only (b)2 and 3 only (c)1 and 3 only (d)1, 2 and 3 Answer: (a) State…" at bounding box center [603, 310] width 495 height 248
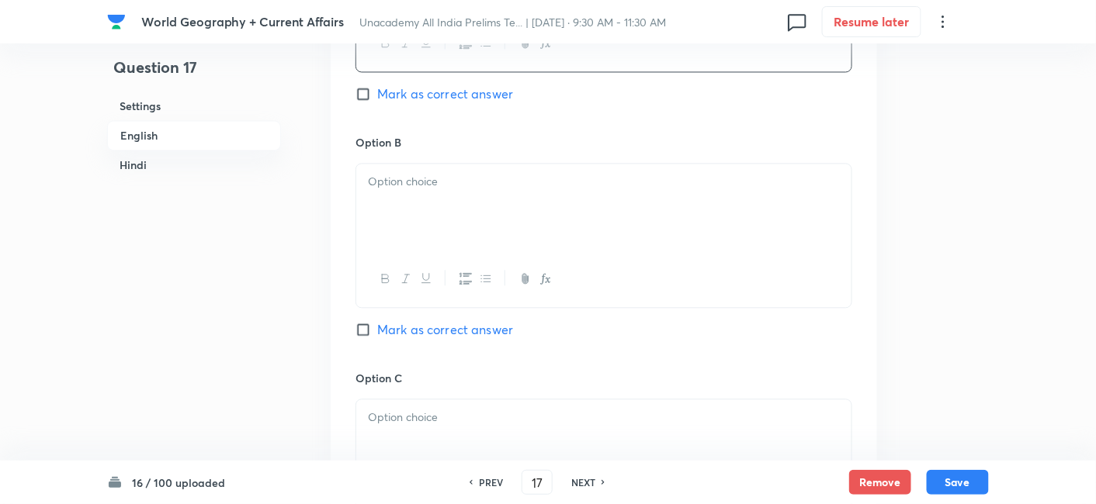
scroll to position [937, 0]
click at [439, 220] on div at bounding box center [603, 207] width 495 height 87
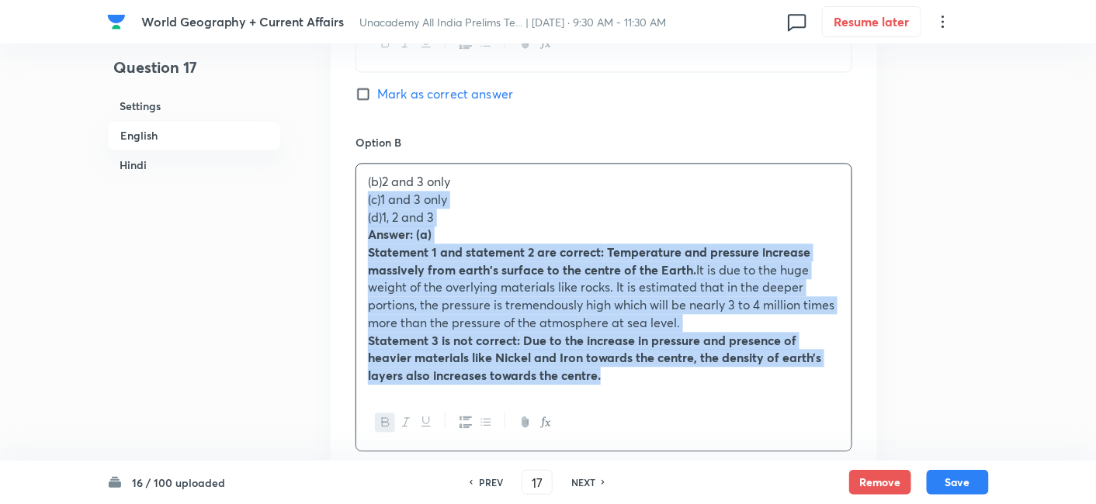
click at [344, 203] on div "Option A 1 and 2 only Mark as correct answer Option B (b)2 and 3 only (c)1 and …" at bounding box center [604, 427] width 546 height 1106
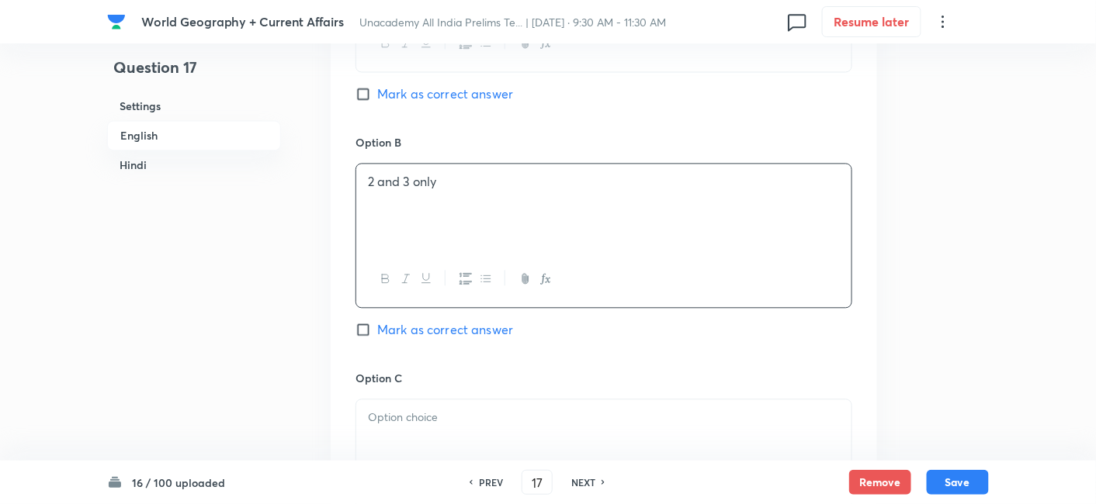
click at [452, 100] on span "Mark as correct answer" at bounding box center [445, 94] width 136 height 19
click at [377, 100] on input "Mark as correct answer" at bounding box center [366, 94] width 22 height 16
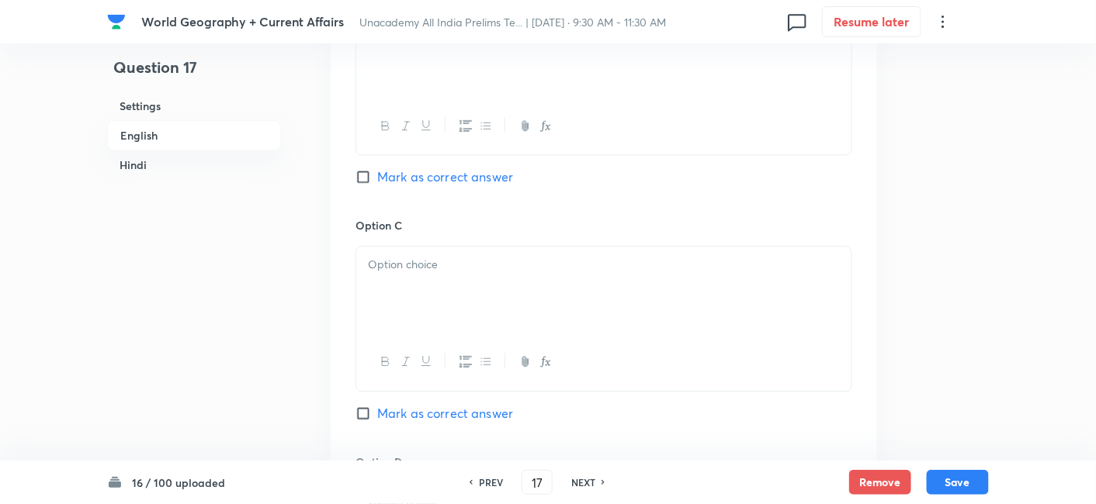
scroll to position [1110, 0]
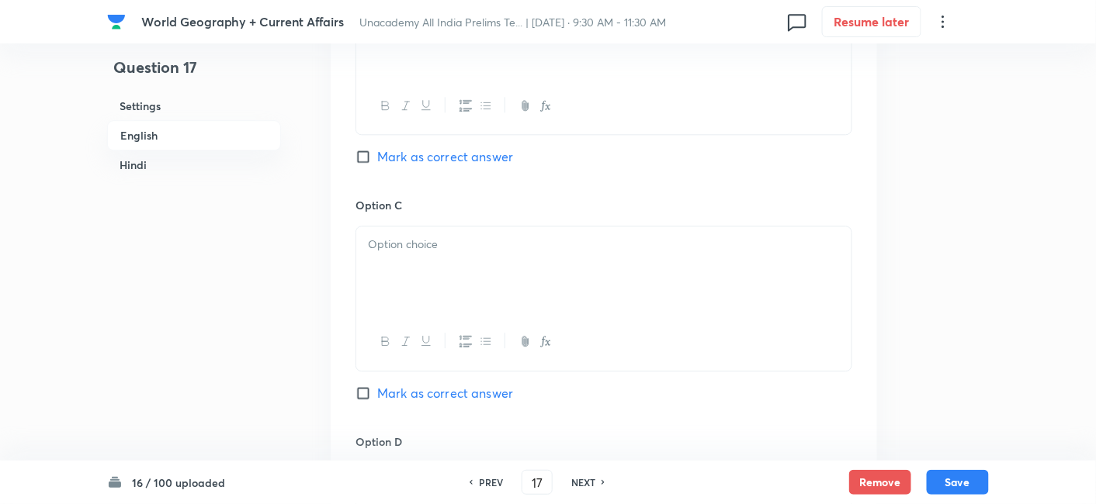
click at [438, 249] on p at bounding box center [604, 245] width 472 height 18
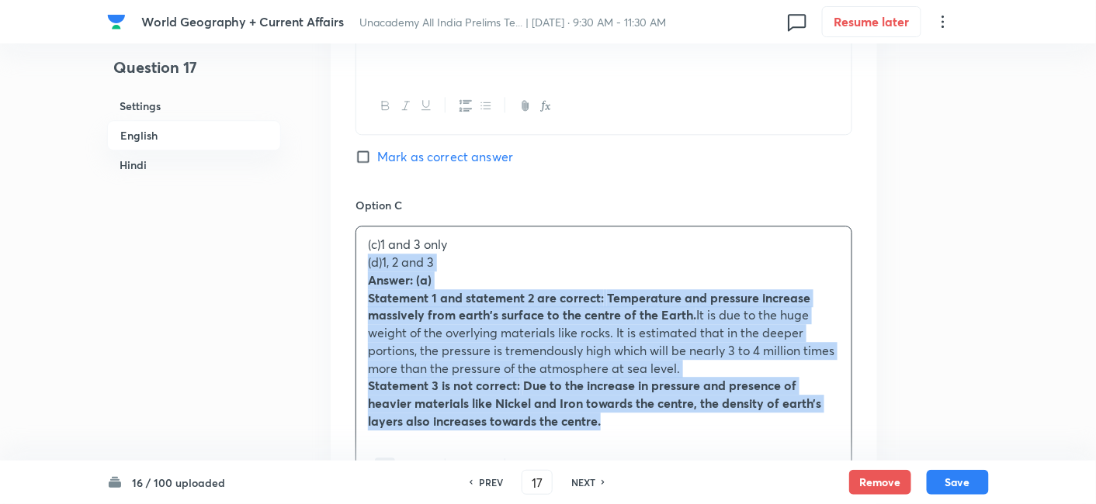
drag, startPoint x: 376, startPoint y: 265, endPoint x: 355, endPoint y: 267, distance: 21.1
click at [356, 267] on div "(c)1 and 3 only (d)1, 2 and 3 Answer: (a) Statement 1 and statement 2 are corre…" at bounding box center [603, 333] width 495 height 213
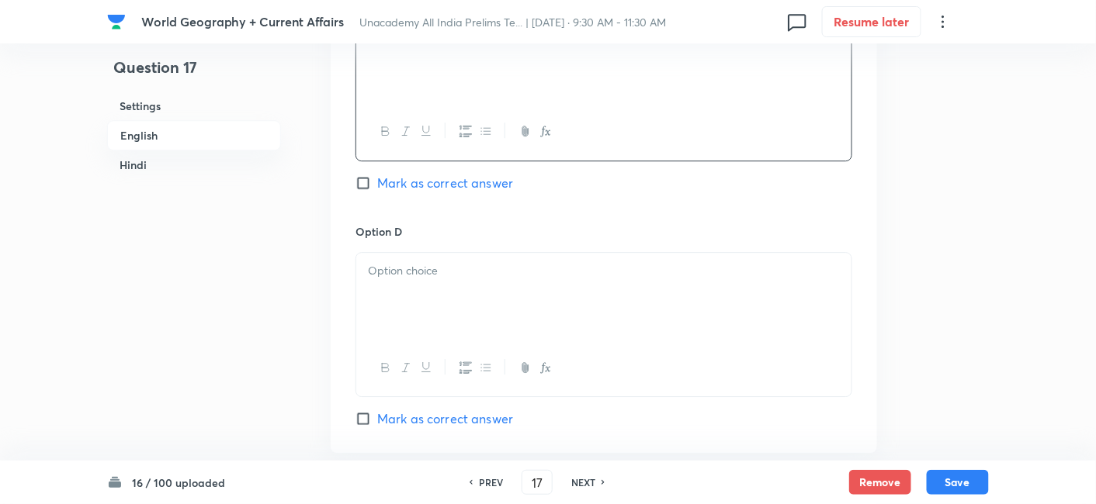
scroll to position [1369, 0]
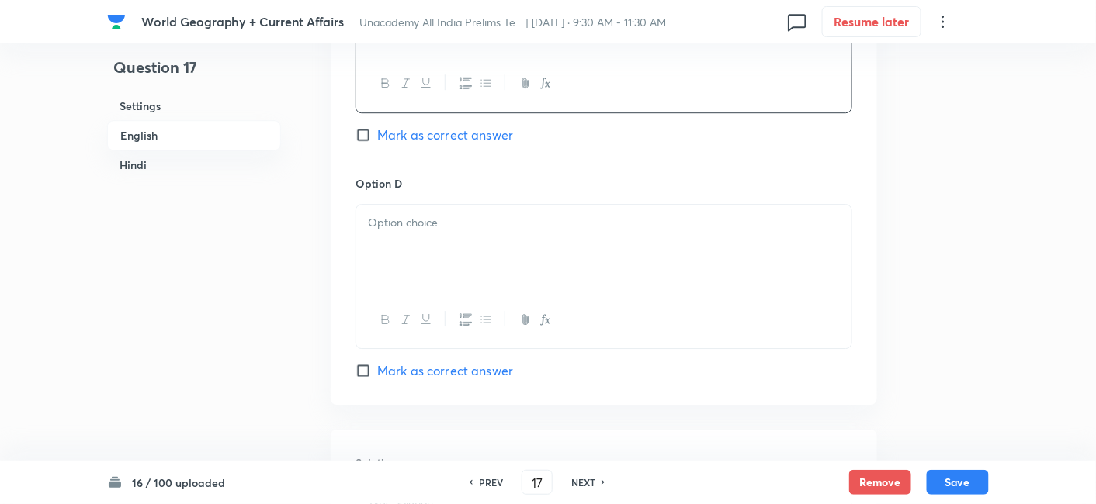
click at [435, 259] on div at bounding box center [603, 248] width 495 height 87
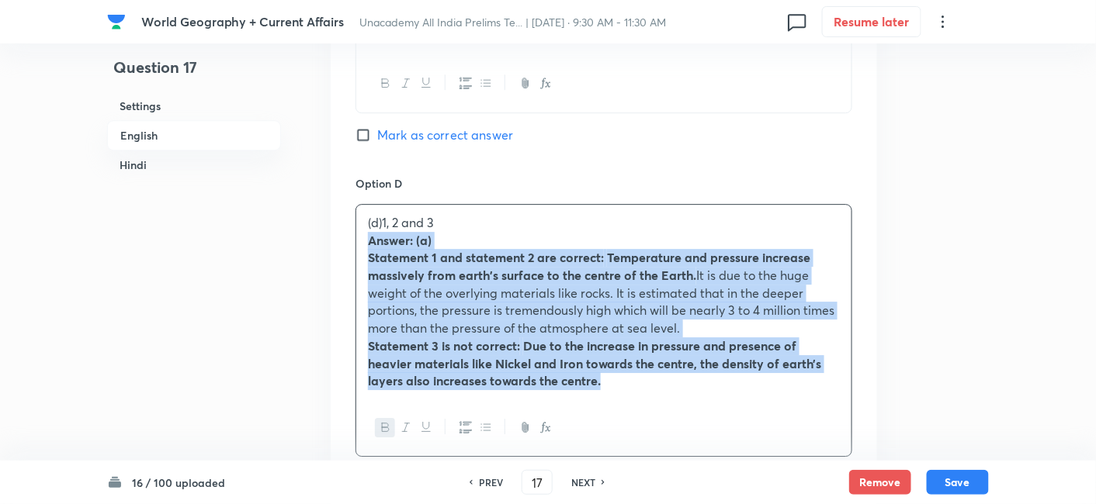
drag, startPoint x: 361, startPoint y: 247, endPoint x: 348, endPoint y: 244, distance: 13.4
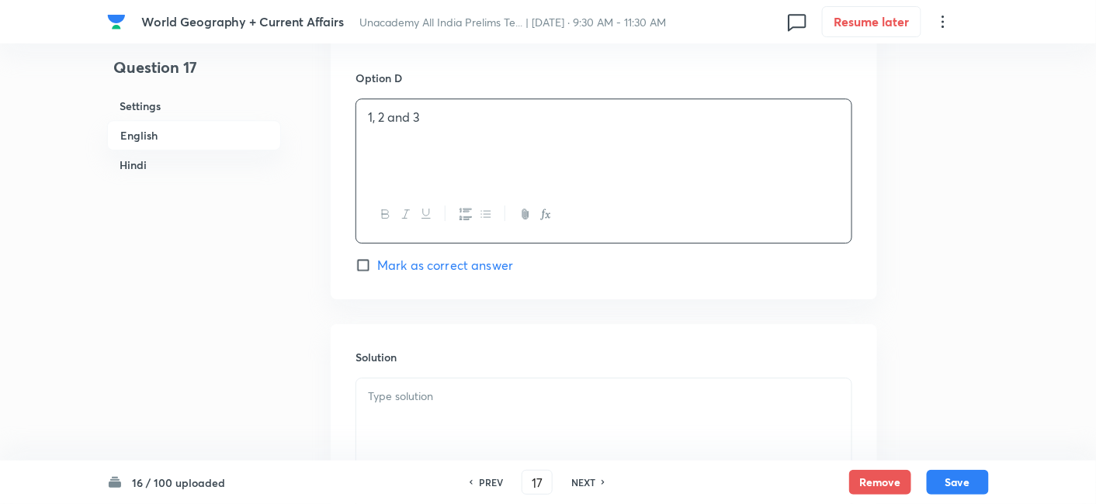
scroll to position [1627, 0]
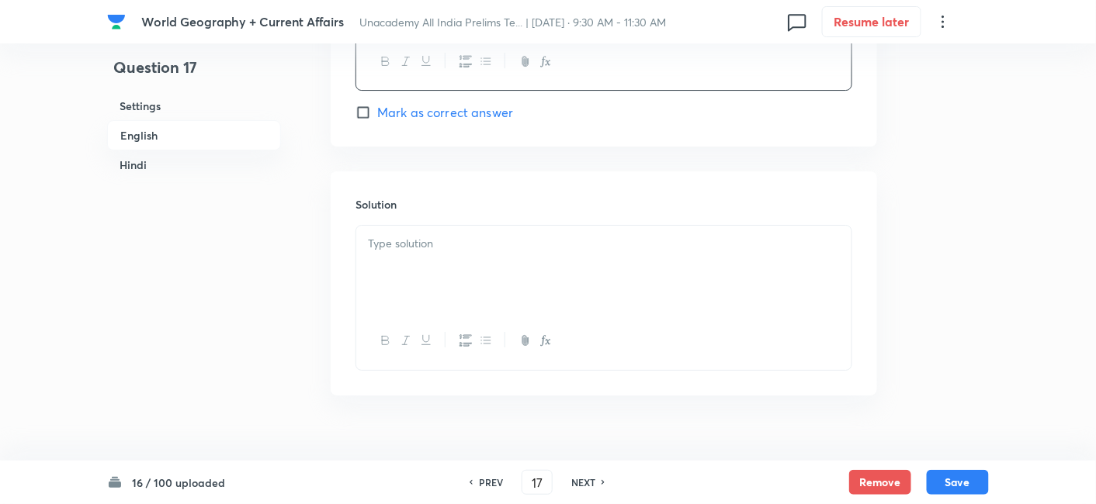
click at [472, 269] on div at bounding box center [603, 269] width 495 height 87
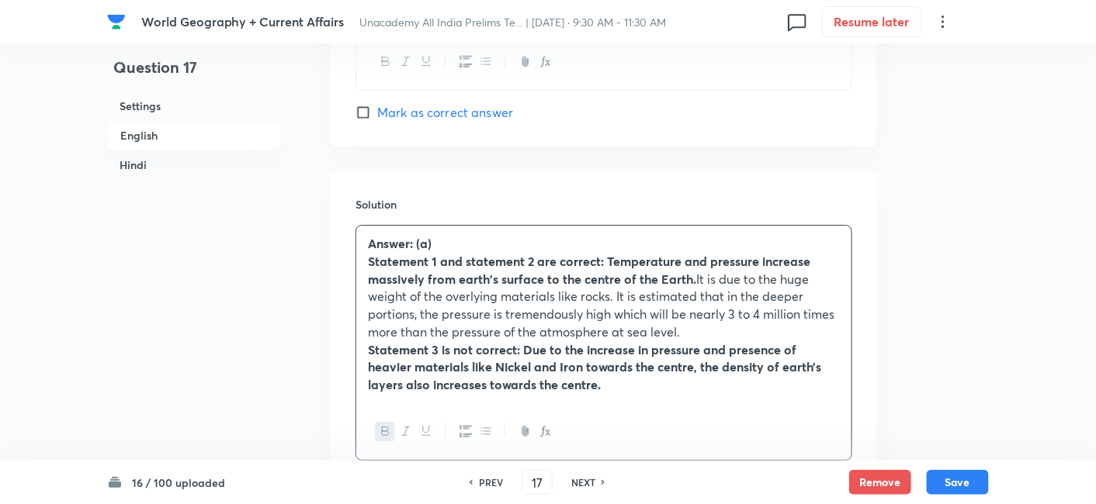
drag, startPoint x: 155, startPoint y: 137, endPoint x: 405, endPoint y: 250, distance: 274.3
click at [155, 138] on h6 "English" at bounding box center [194, 135] width 174 height 30
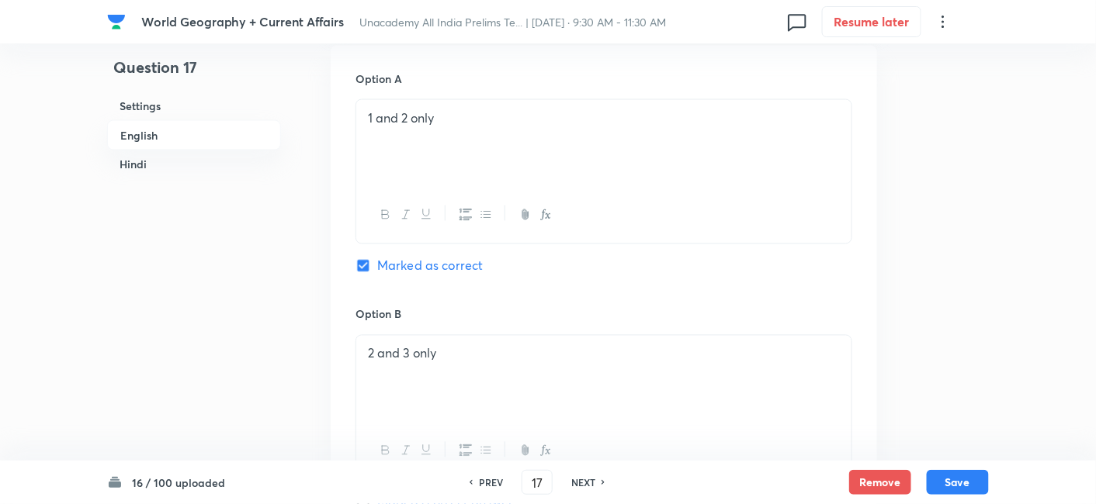
click at [118, 154] on h6 "Hindi" at bounding box center [194, 165] width 174 height 29
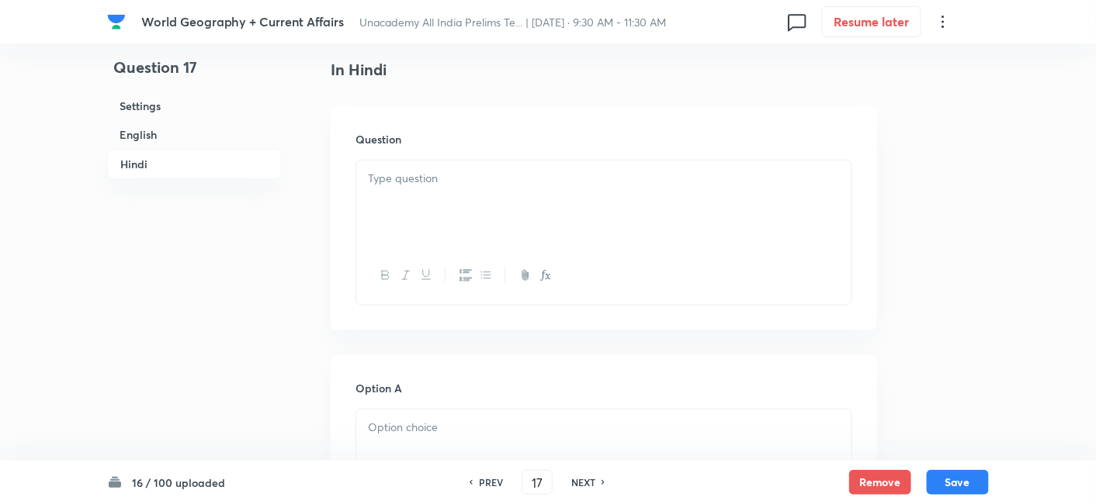
click at [491, 266] on button "button" at bounding box center [485, 275] width 20 height 19
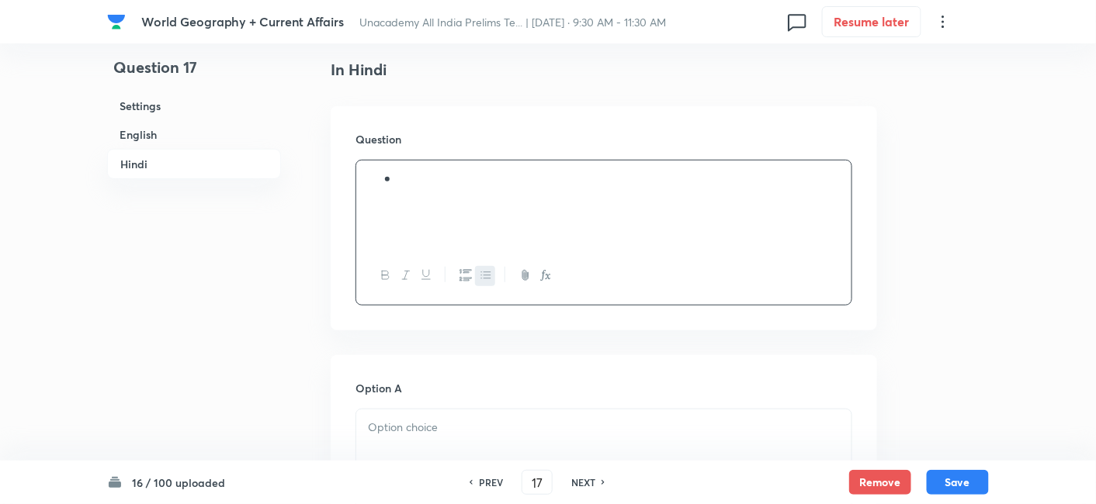
click at [456, 210] on div at bounding box center [603, 204] width 495 height 87
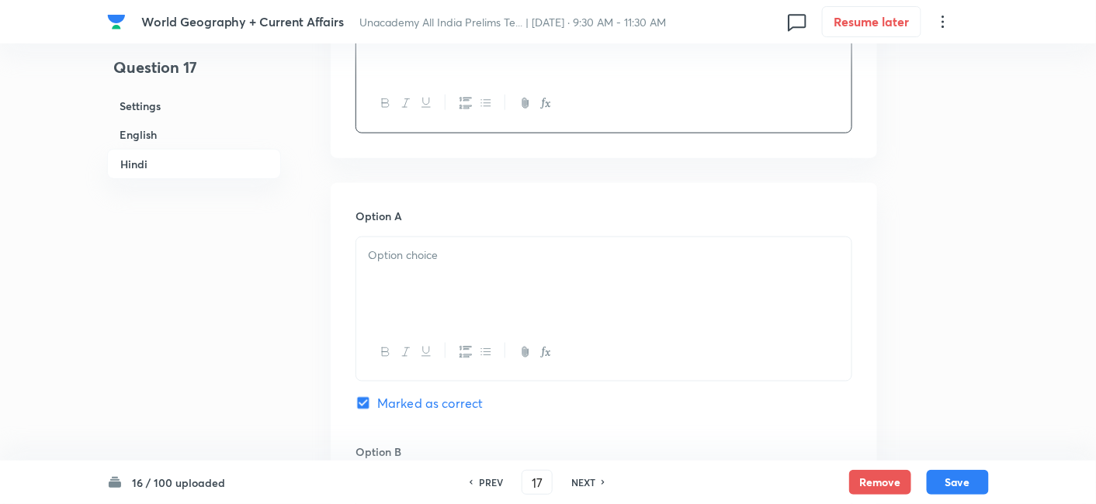
click at [471, 294] on div at bounding box center [603, 280] width 495 height 87
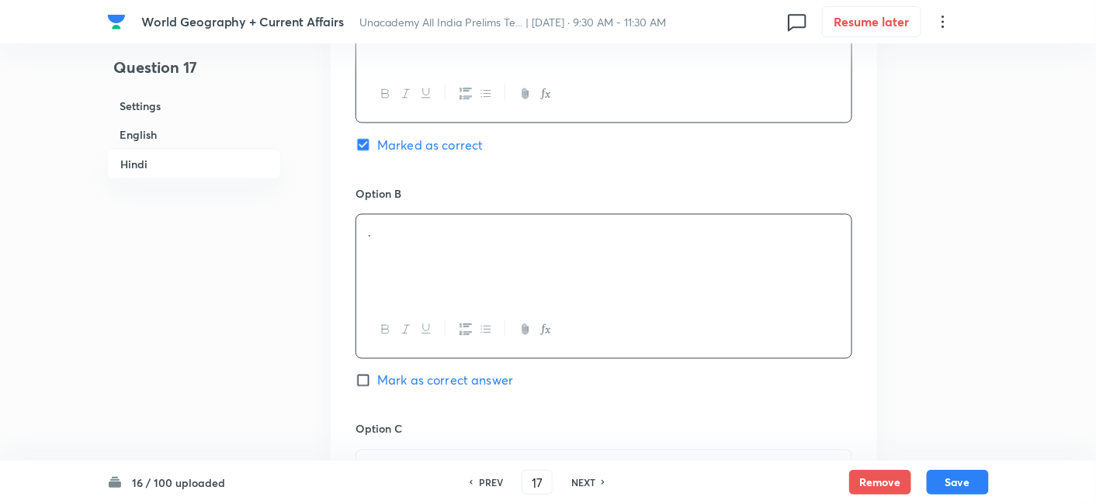
click at [452, 291] on div "." at bounding box center [603, 258] width 495 height 87
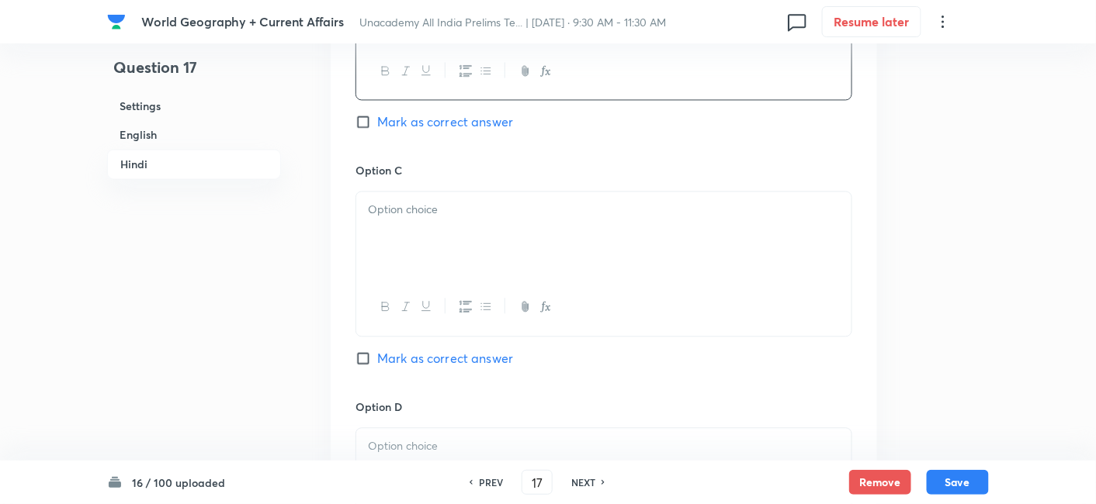
click at [421, 226] on div at bounding box center [603, 235] width 495 height 87
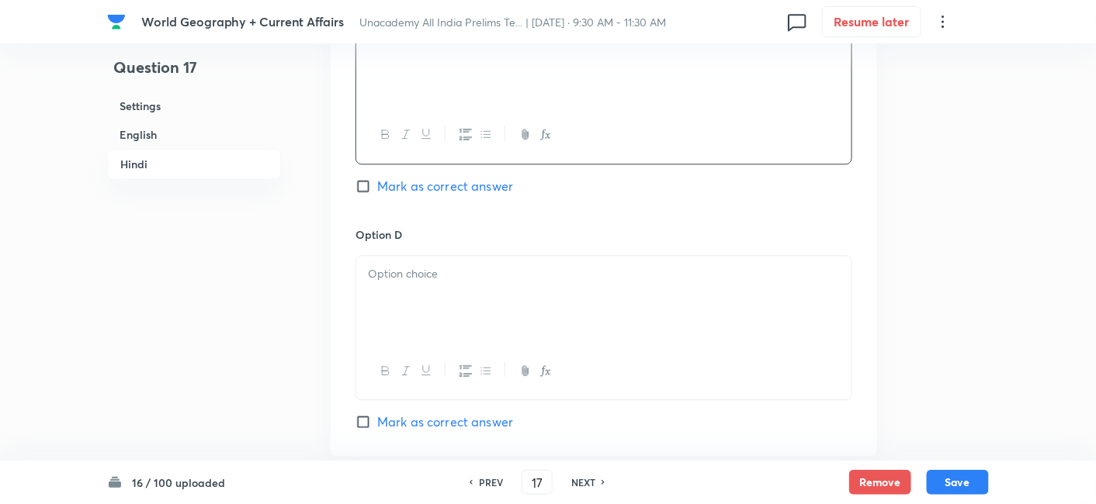
click at [442, 306] on div at bounding box center [603, 299] width 495 height 87
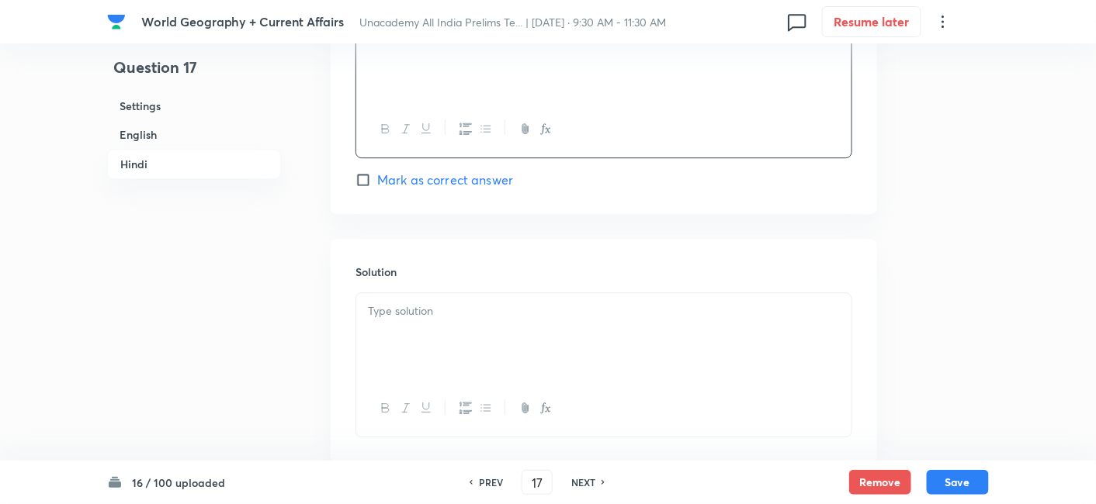
scroll to position [3312, 0]
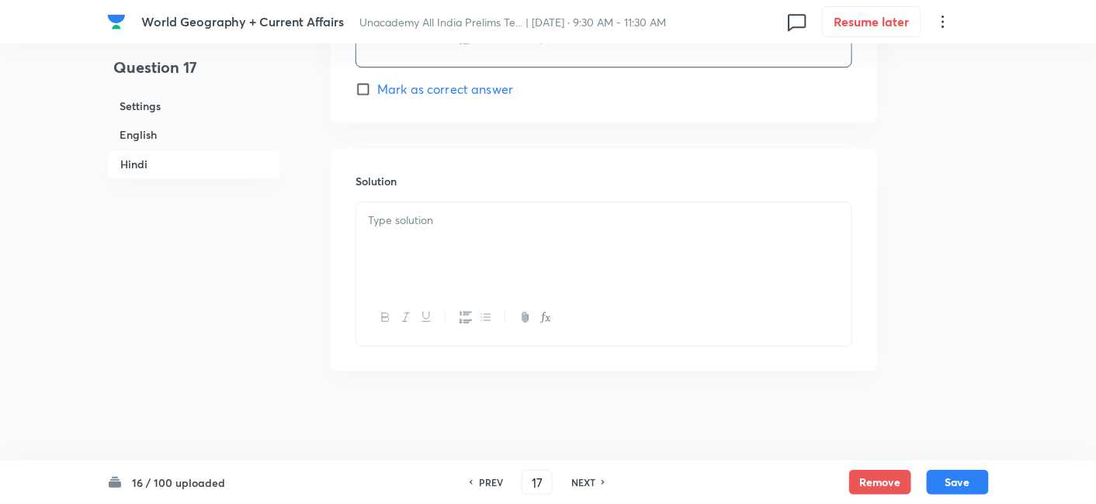
click at [442, 289] on div at bounding box center [603, 317] width 495 height 57
click at [505, 255] on div at bounding box center [603, 246] width 495 height 87
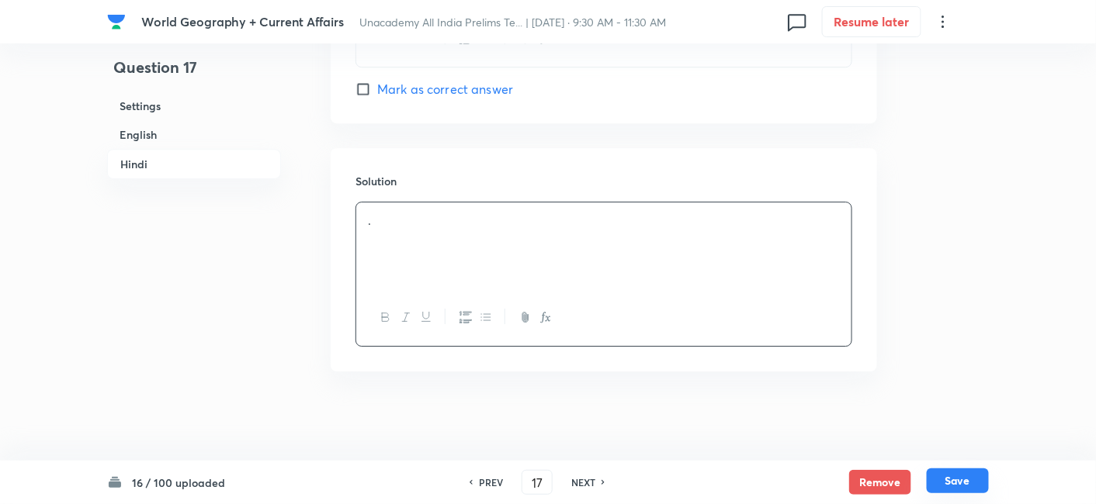
click at [951, 491] on button "Save" at bounding box center [957, 481] width 62 height 25
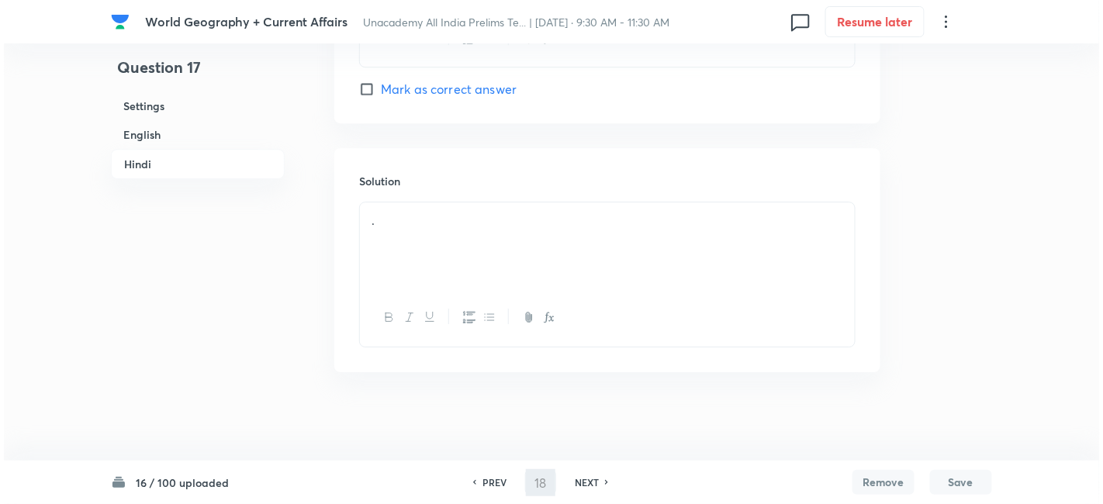
scroll to position [0, 0]
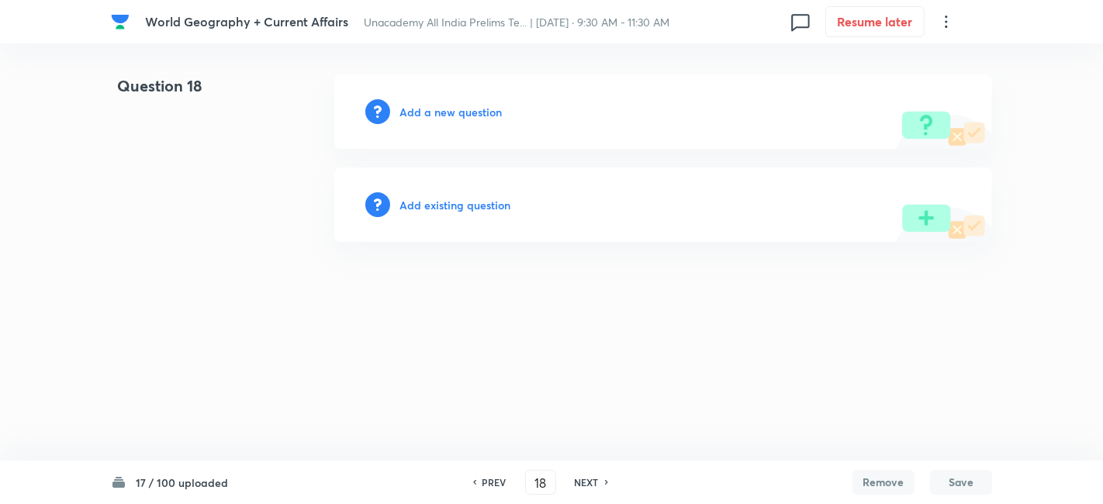
click at [436, 111] on h6 "Add a new question" at bounding box center [451, 112] width 102 height 16
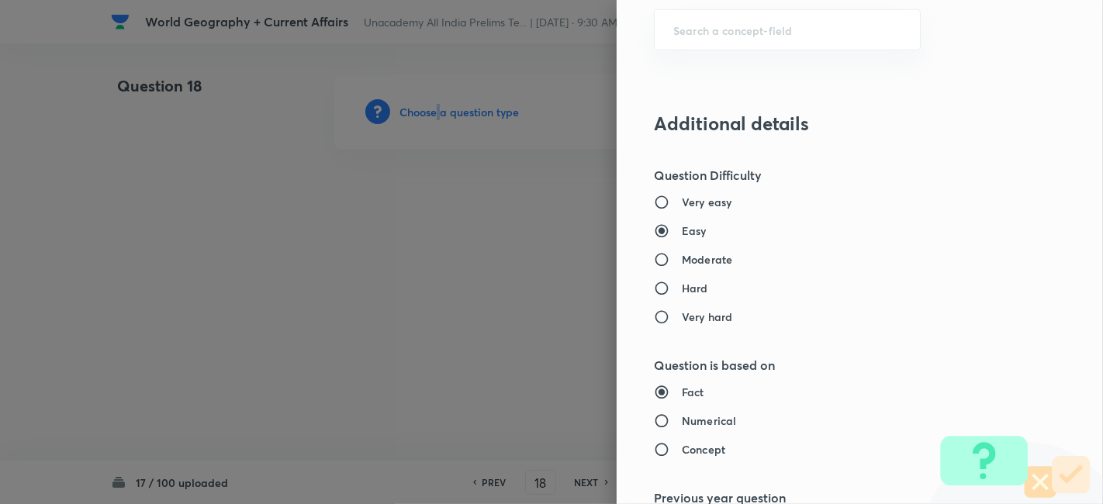
scroll to position [948, 0]
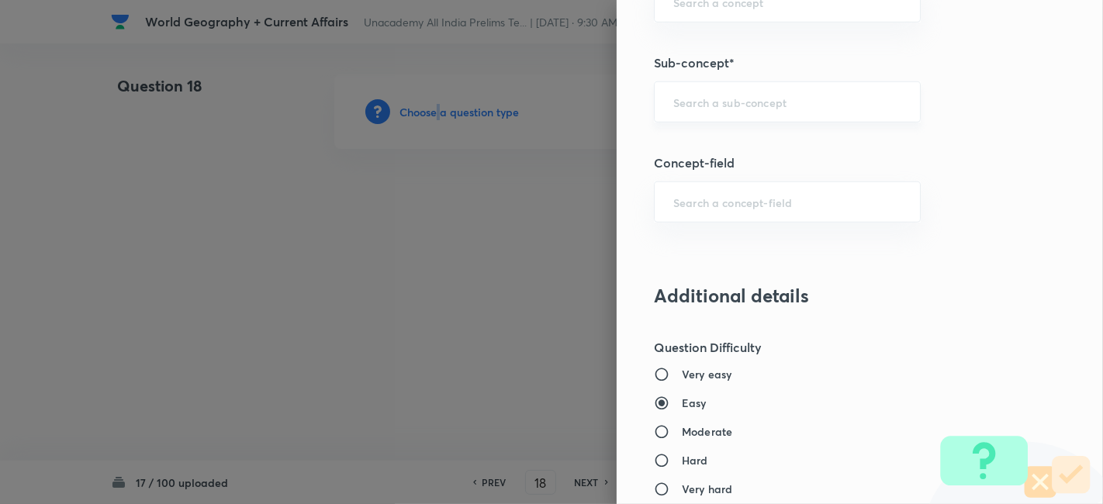
click at [736, 85] on div "​" at bounding box center [787, 101] width 267 height 41
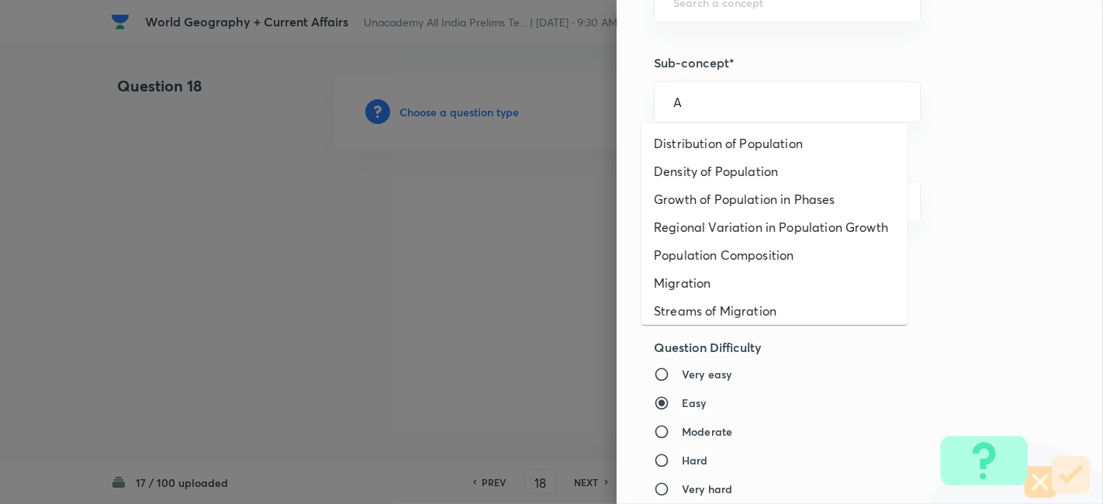
click at [736, 132] on li "Distribution of Population" at bounding box center [775, 144] width 266 height 28
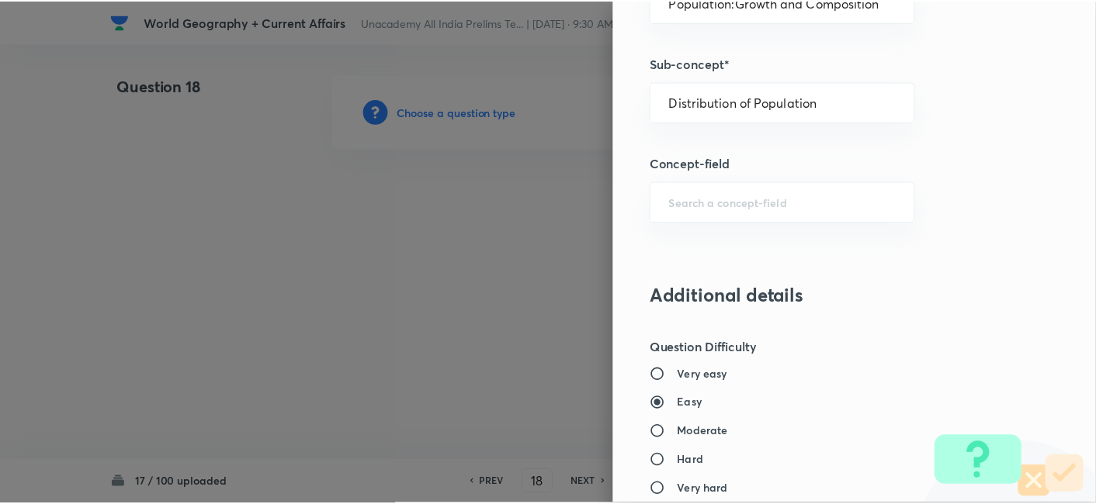
scroll to position [1552, 0]
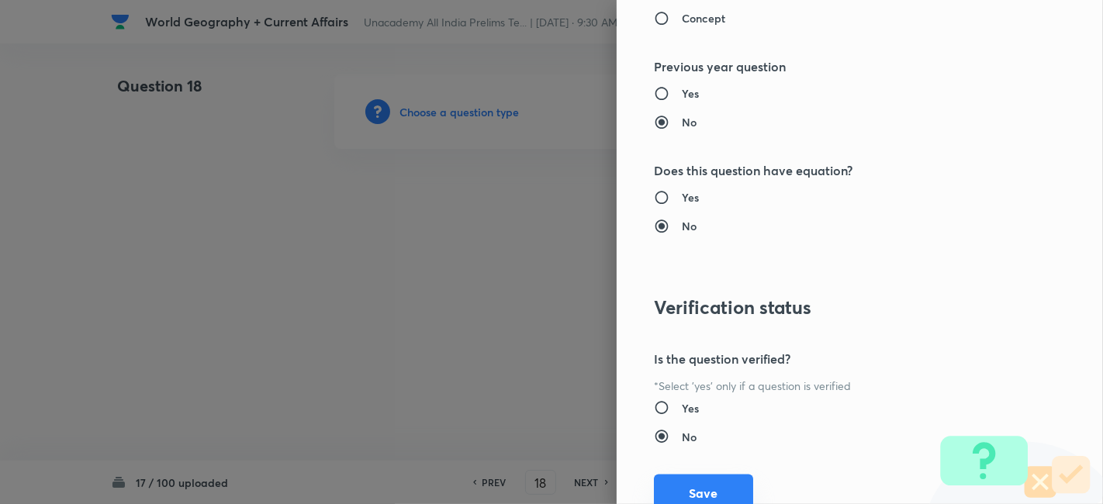
click at [708, 484] on button "Save" at bounding box center [703, 493] width 99 height 37
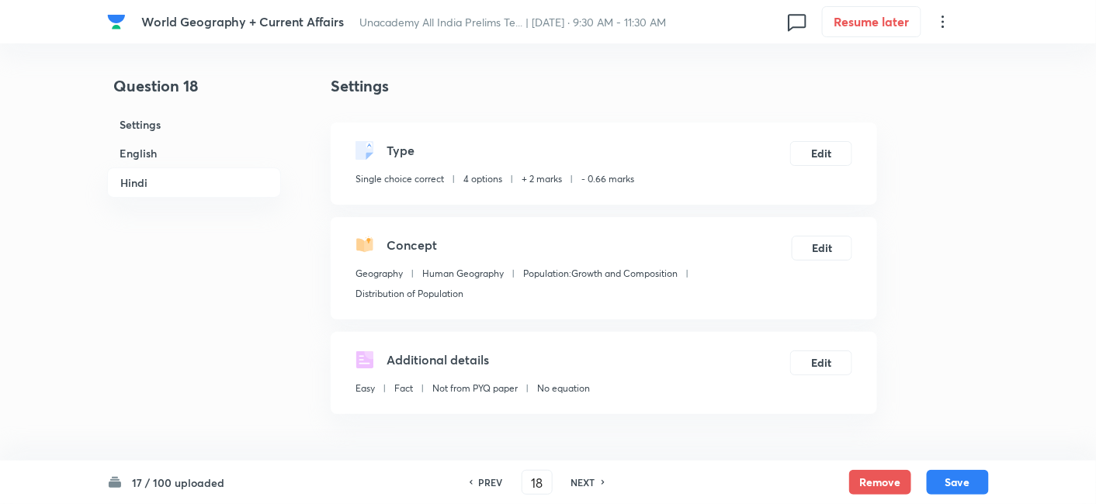
click at [131, 156] on h6 "English" at bounding box center [194, 153] width 174 height 29
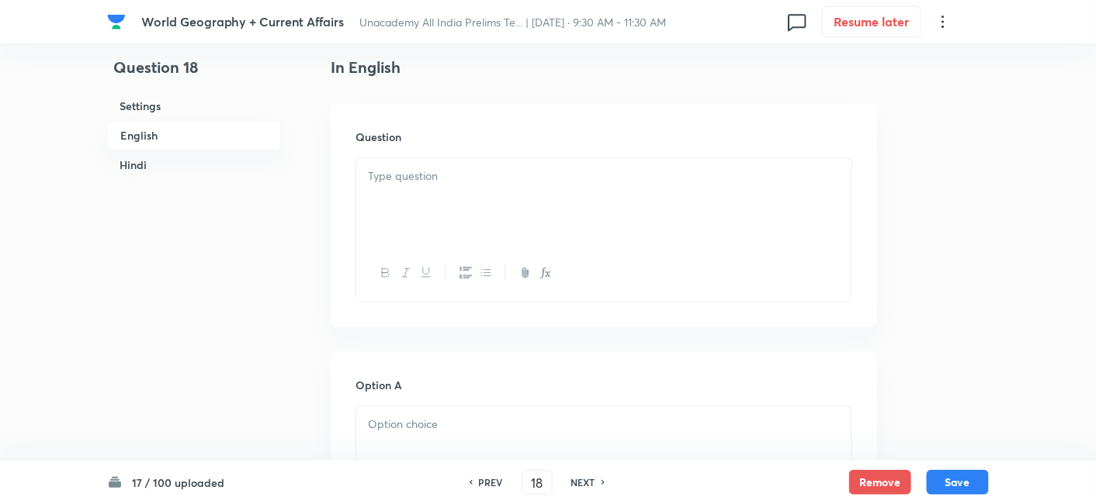
click at [596, 237] on div at bounding box center [603, 201] width 495 height 87
click at [448, 196] on div at bounding box center [603, 201] width 495 height 87
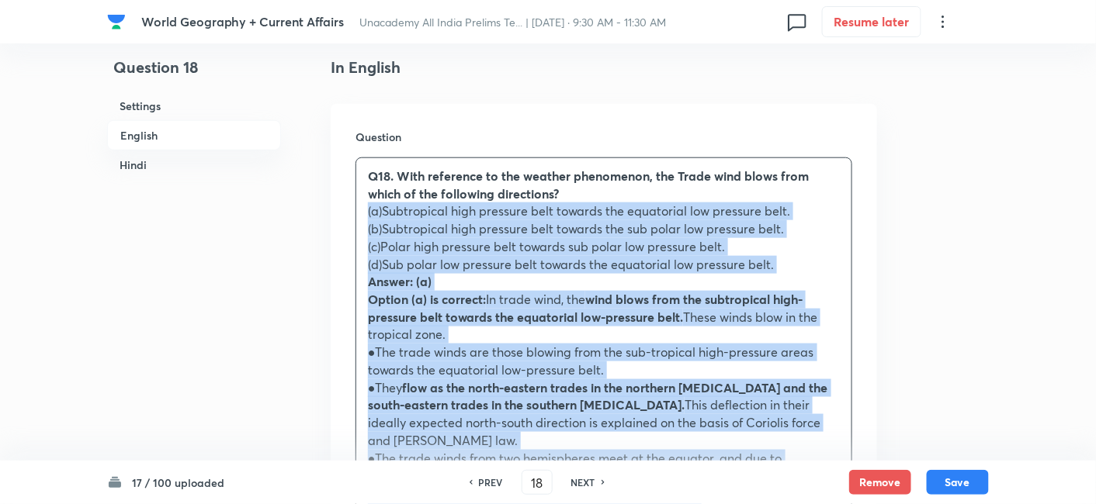
drag, startPoint x: 359, startPoint y: 230, endPoint x: 352, endPoint y: 216, distance: 15.3
click at [352, 216] on div "Question Q18. With reference to the weather phenomenon, the Trade wind blows fr…" at bounding box center [604, 358] width 546 height 508
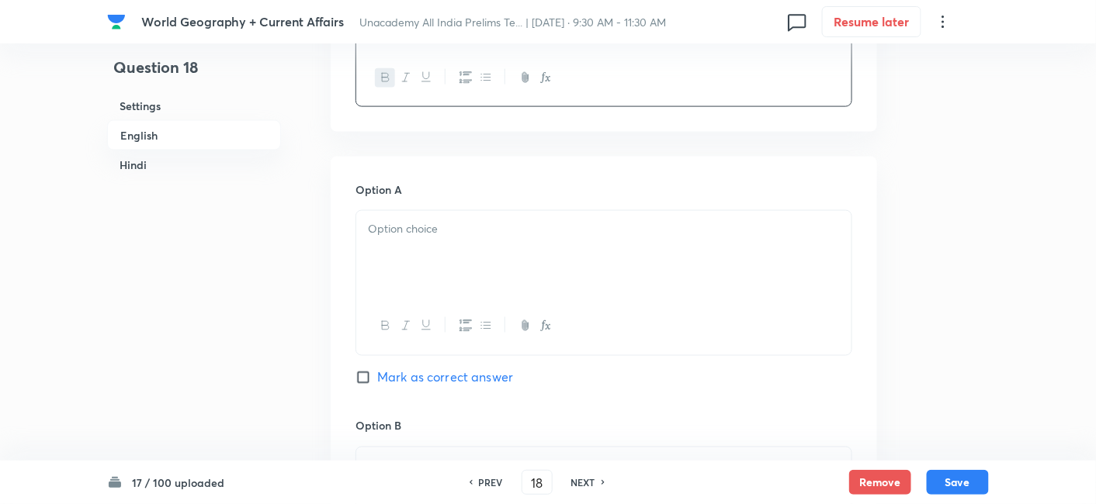
scroll to position [679, 0]
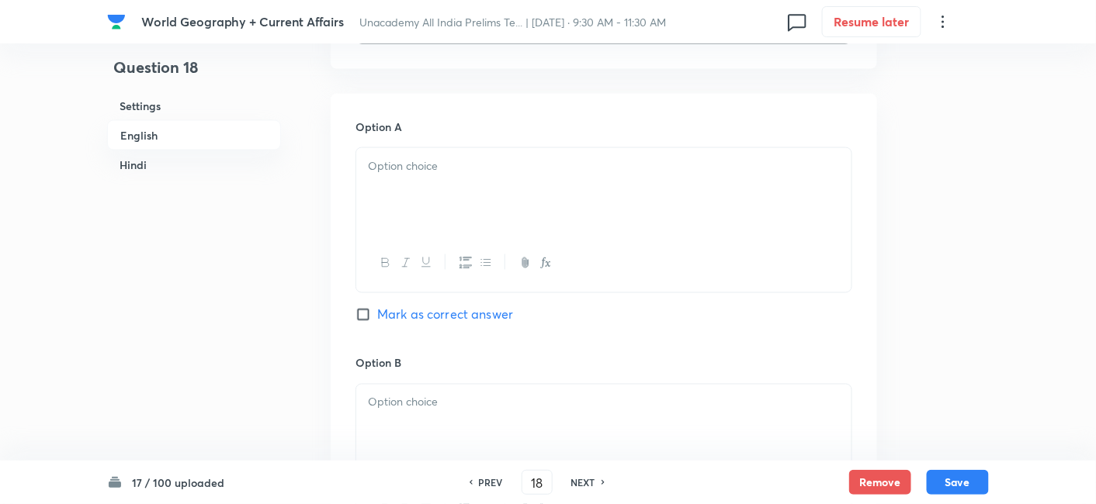
drag, startPoint x: 410, startPoint y: 231, endPoint x: 429, endPoint y: 237, distance: 20.1
click at [409, 229] on div at bounding box center [603, 191] width 495 height 87
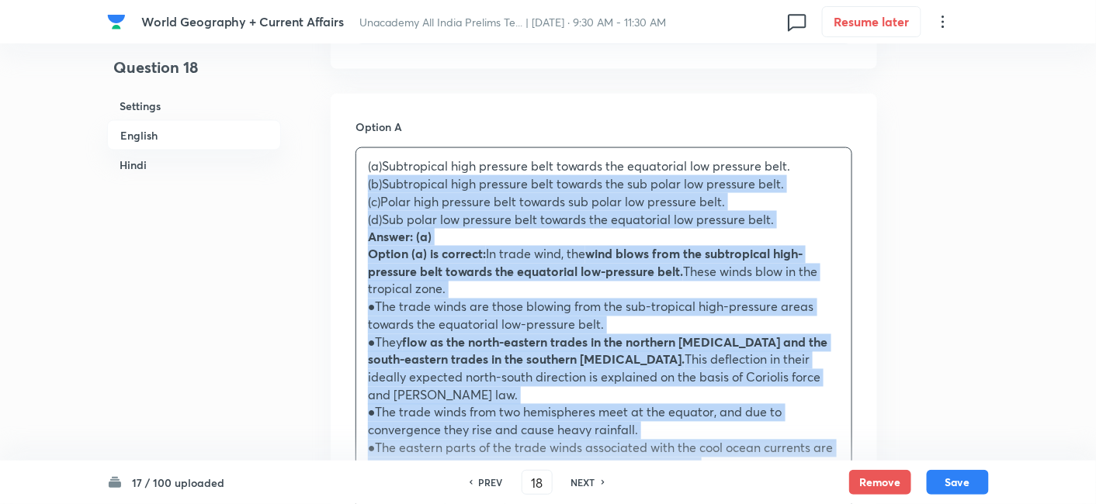
drag, startPoint x: 373, startPoint y: 192, endPoint x: 362, endPoint y: 189, distance: 11.1
click at [362, 189] on div "(a)Subtropical high pressure belt towards the equatorial low pressure belt. (b)…" at bounding box center [603, 316] width 495 height 336
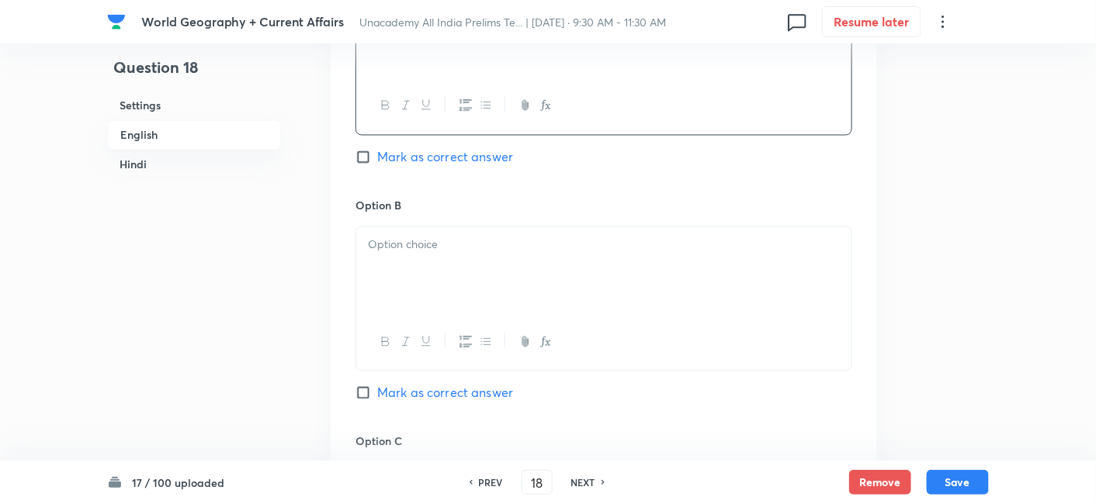
scroll to position [851, 0]
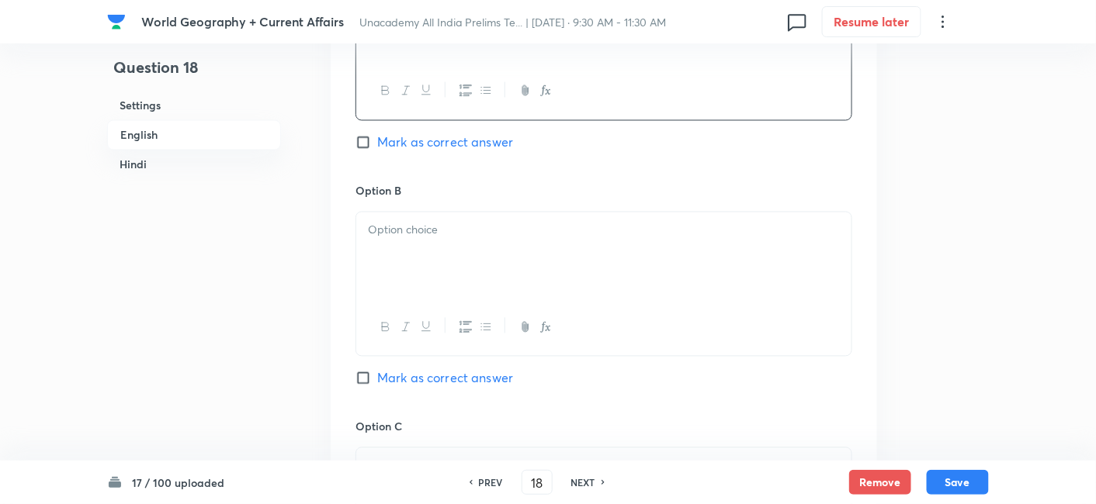
click at [423, 249] on div at bounding box center [603, 256] width 495 height 87
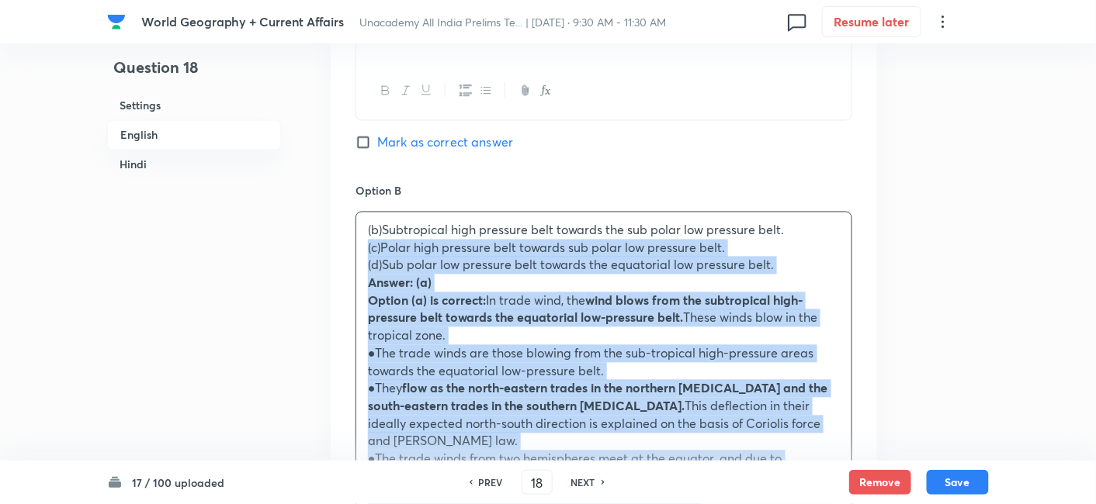
drag, startPoint x: 359, startPoint y: 245, endPoint x: 350, endPoint y: 248, distance: 9.6
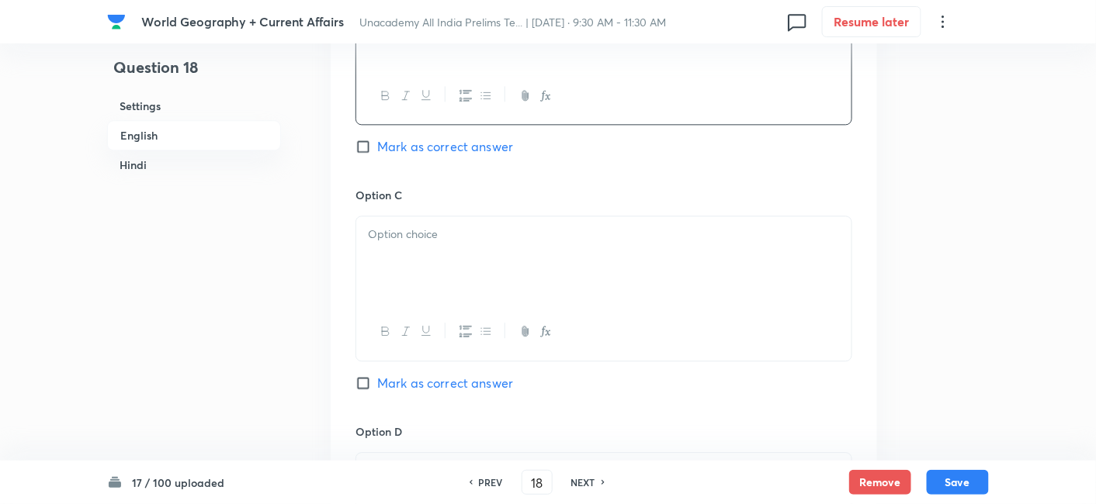
scroll to position [1110, 0]
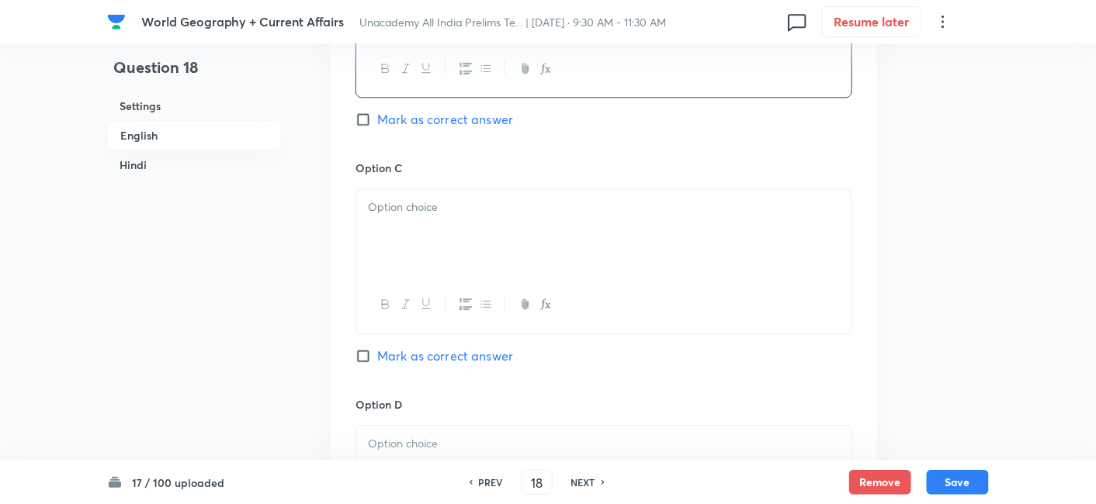
click at [403, 260] on div at bounding box center [603, 232] width 495 height 87
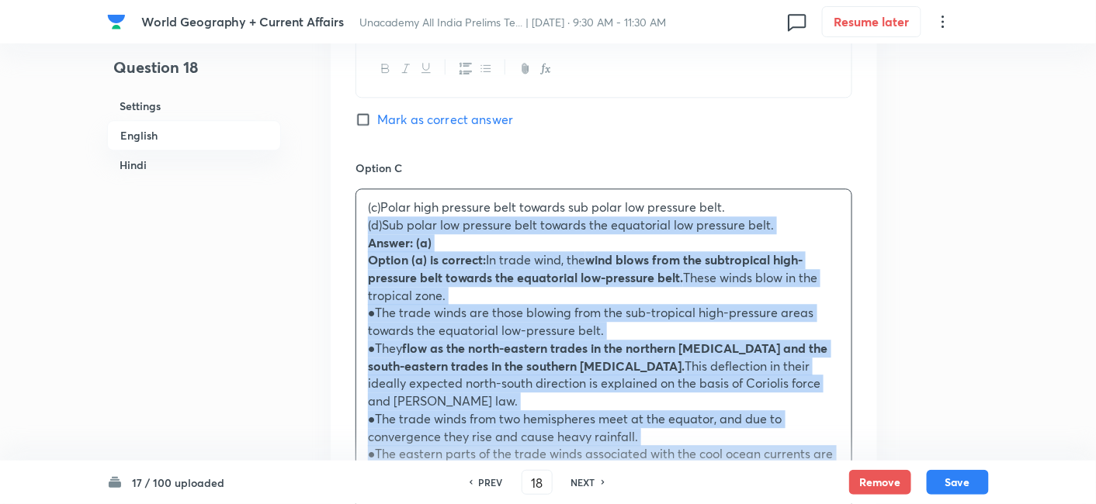
drag, startPoint x: 352, startPoint y: 227, endPoint x: 363, endPoint y: 226, distance: 11.0
click at [353, 227] on div "Option A Subtropical high pressure belt towards the equatorial low pressure bel…" at bounding box center [604, 250] width 546 height 1177
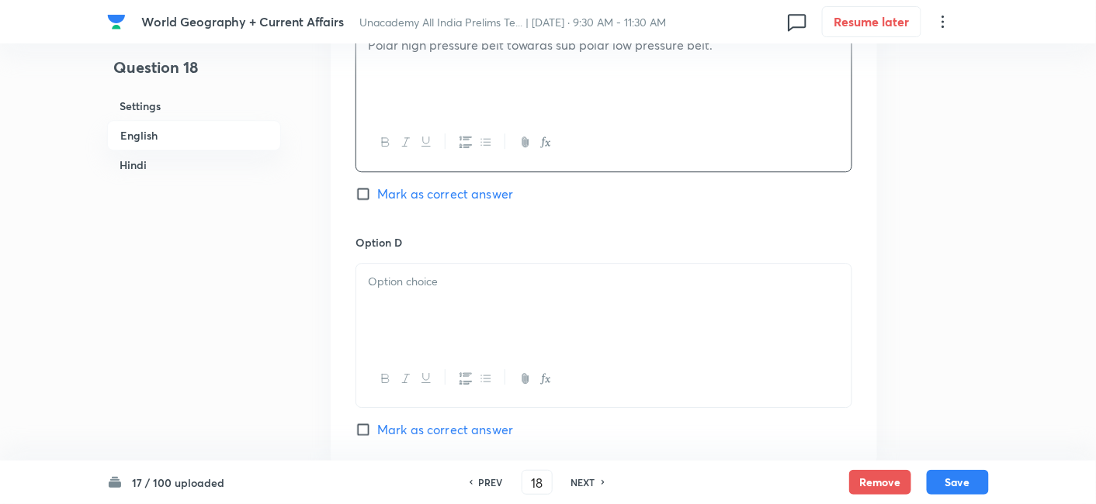
scroll to position [1283, 0]
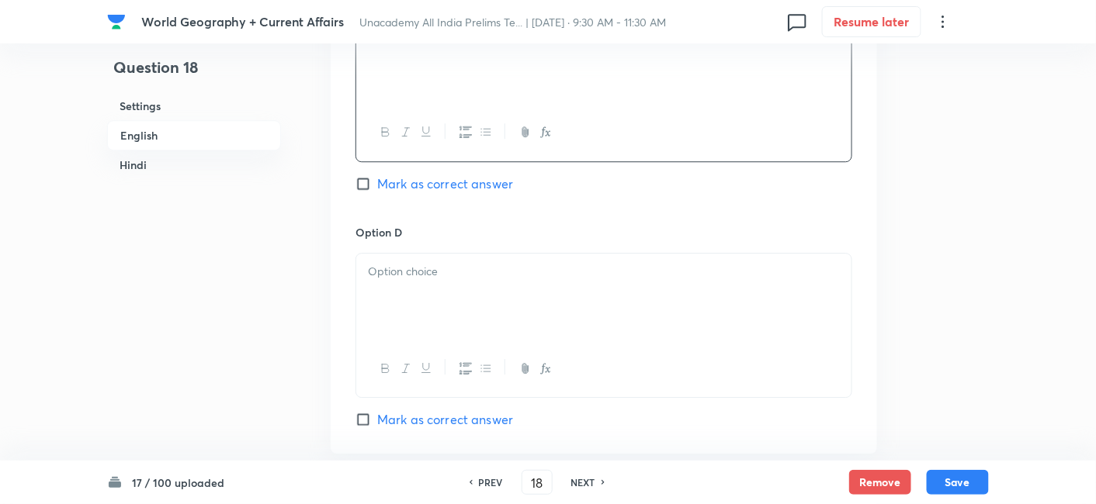
click at [439, 293] on div at bounding box center [603, 297] width 495 height 87
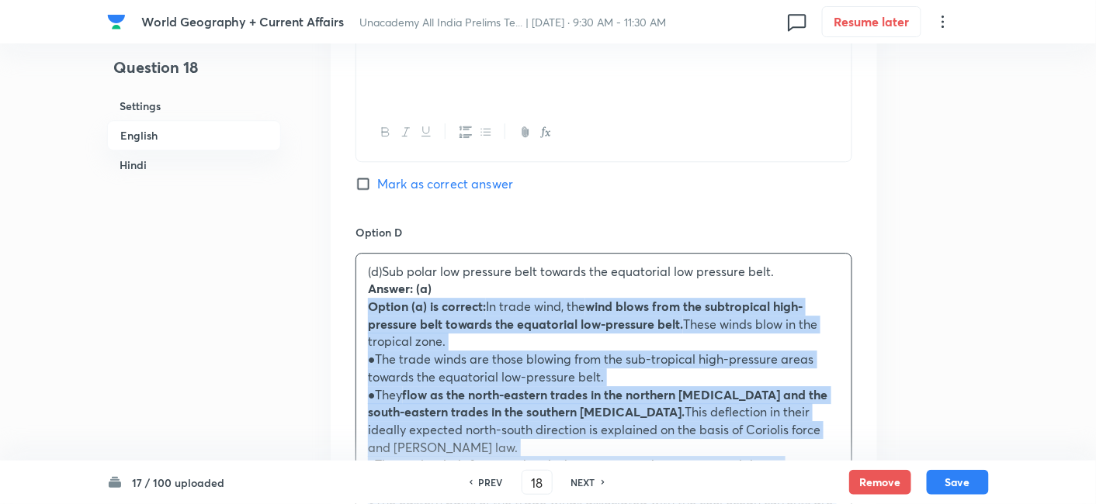
click at [358, 298] on div "(d)Sub polar low pressure belt towards the equatorial low pressure belt. Answer…" at bounding box center [603, 395] width 495 height 283
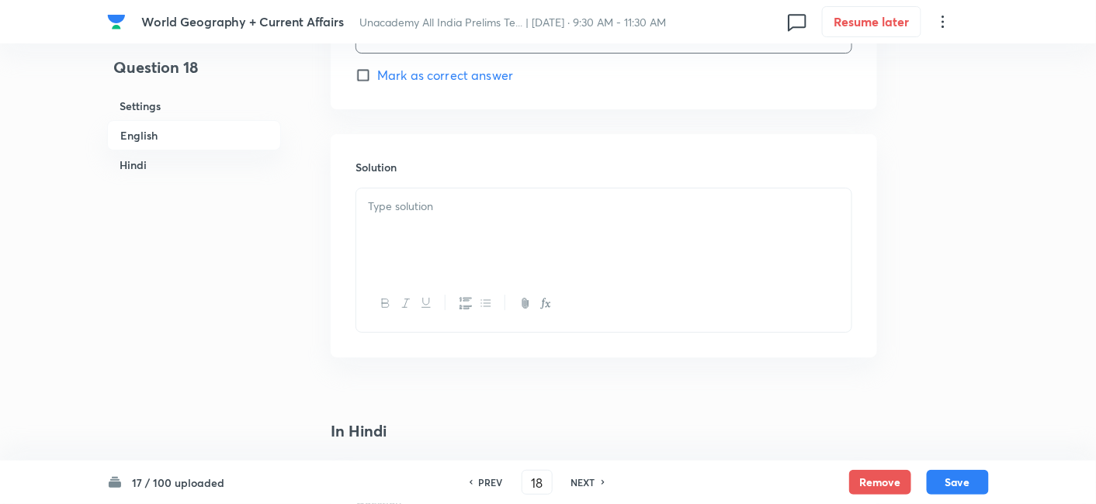
scroll to position [1627, 0]
drag, startPoint x: 421, startPoint y: 239, endPoint x: 434, endPoint y: 247, distance: 15.3
click at [423, 241] on div at bounding box center [603, 232] width 495 height 87
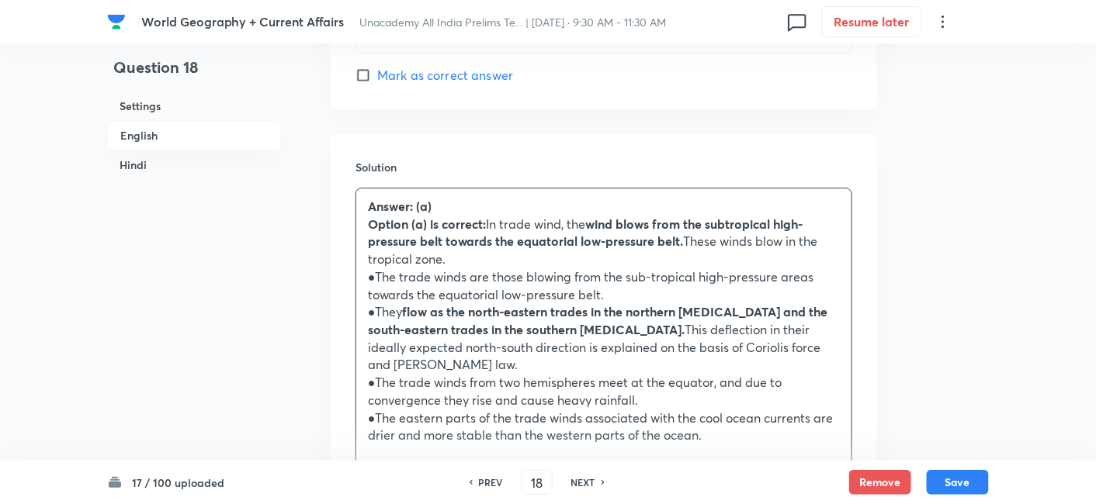
drag, startPoint x: 140, startPoint y: 133, endPoint x: 148, endPoint y: 147, distance: 15.3
click at [142, 133] on h6 "English" at bounding box center [194, 135] width 174 height 30
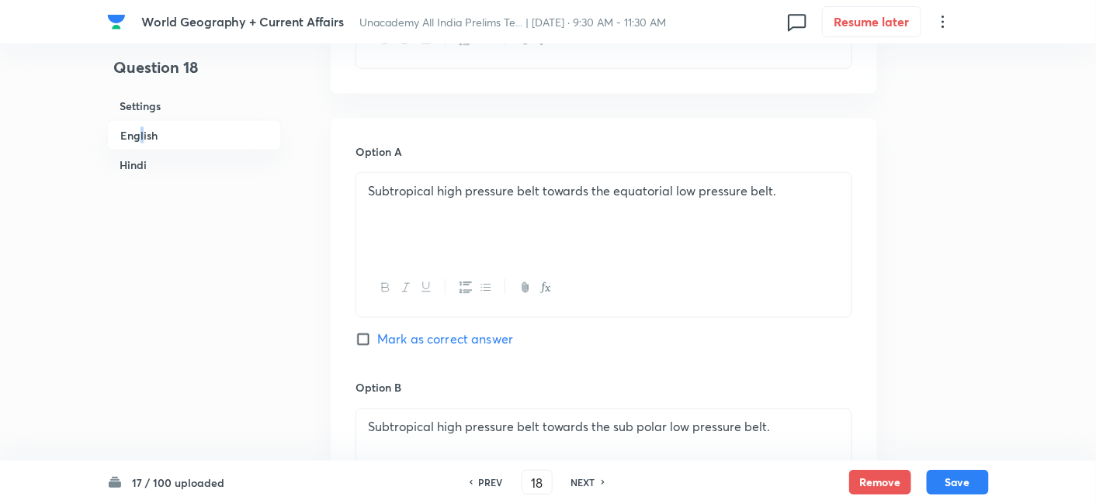
scroll to position [679, 0]
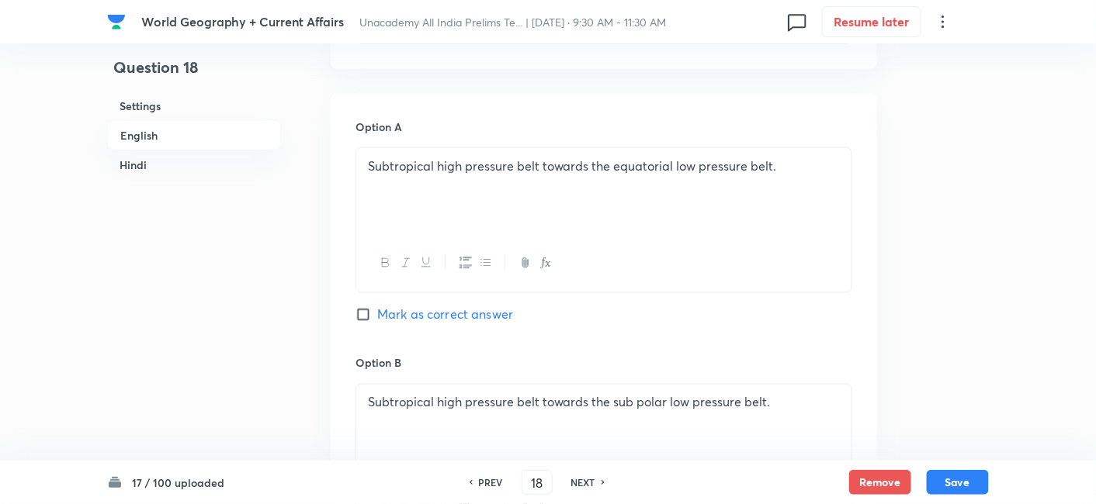
click at [461, 306] on span "Mark as correct answer" at bounding box center [445, 315] width 136 height 19
click at [377, 307] on input "Mark as correct answer" at bounding box center [366, 315] width 22 height 16
click at [160, 168] on h6 "Hindi" at bounding box center [194, 165] width 174 height 29
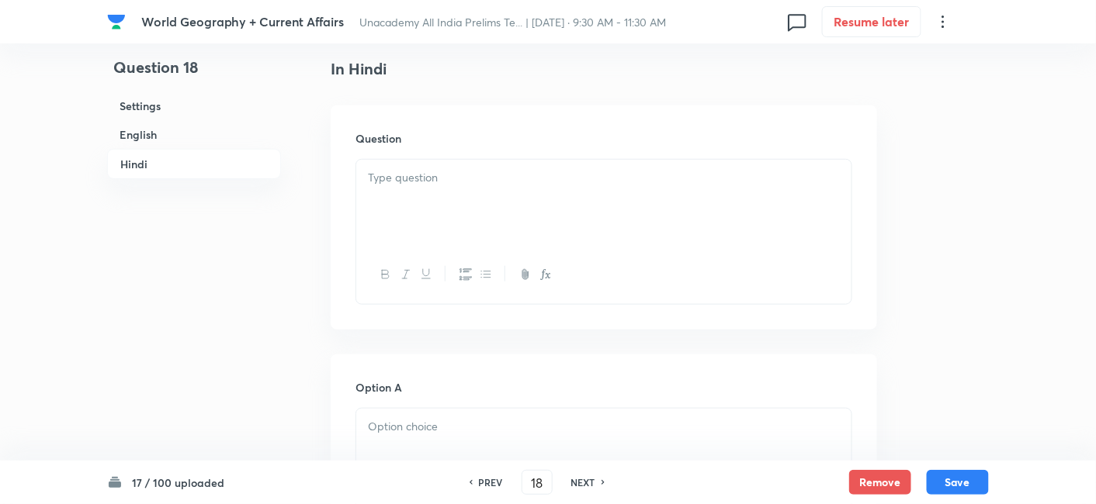
click at [472, 199] on div at bounding box center [603, 203] width 495 height 87
click at [441, 400] on div "Option A Marked as correct" at bounding box center [603, 497] width 497 height 236
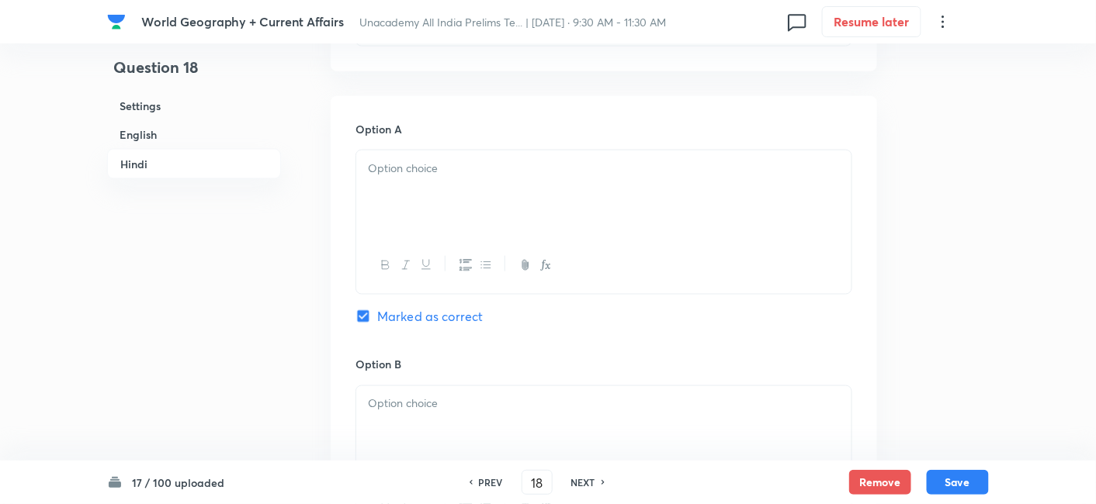
click at [431, 192] on div at bounding box center [603, 194] width 495 height 87
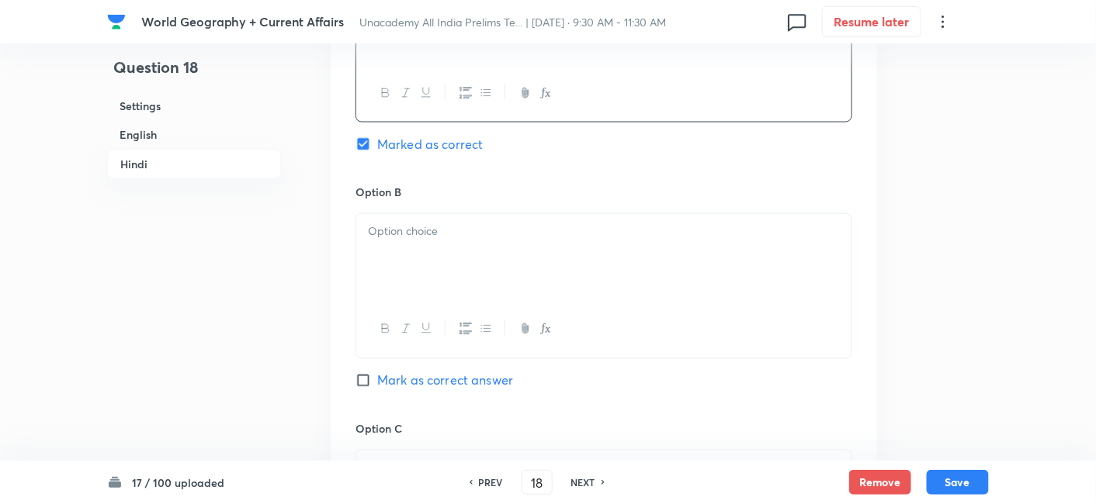
click at [428, 265] on div at bounding box center [603, 257] width 495 height 87
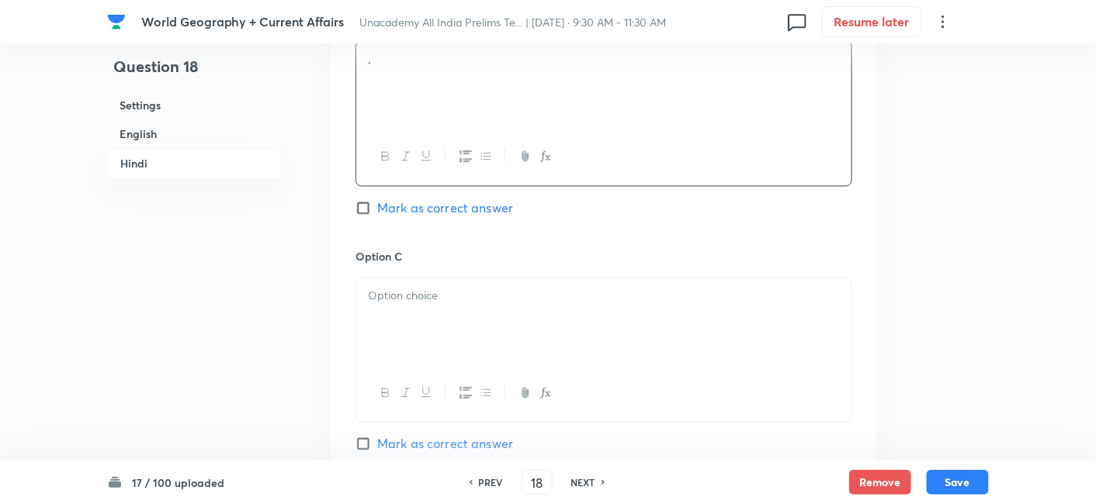
click at [427, 309] on div at bounding box center [603, 322] width 495 height 87
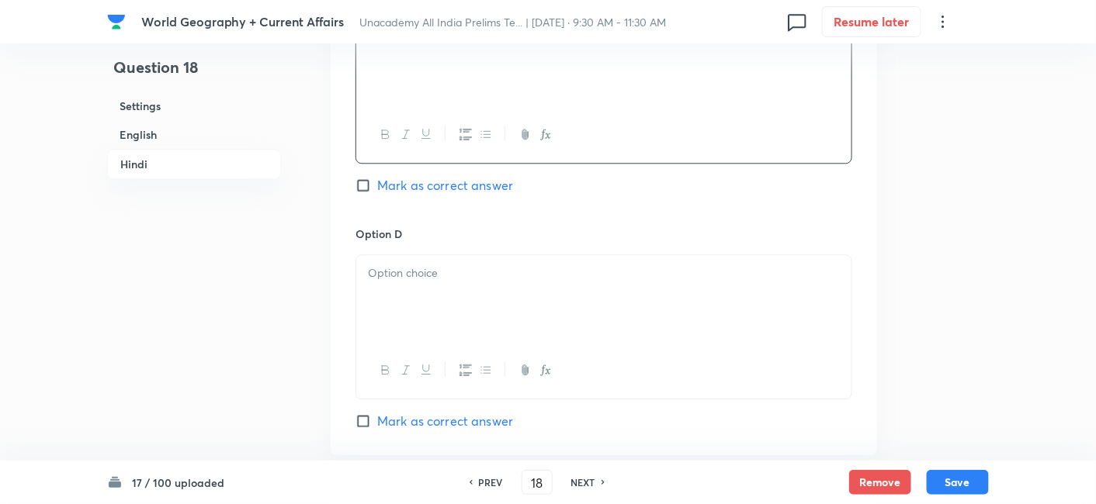
click at [423, 309] on div at bounding box center [603, 298] width 495 height 87
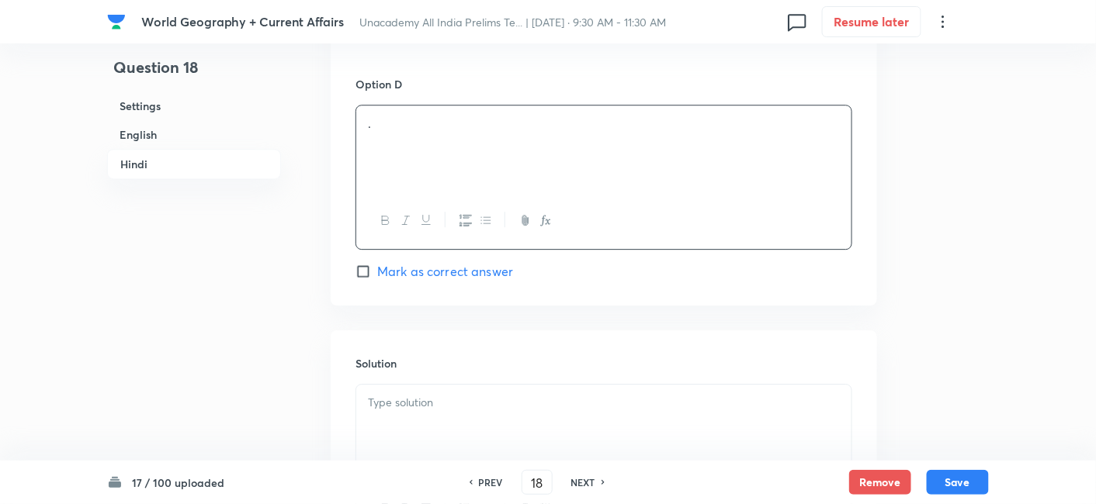
scroll to position [3362, 0]
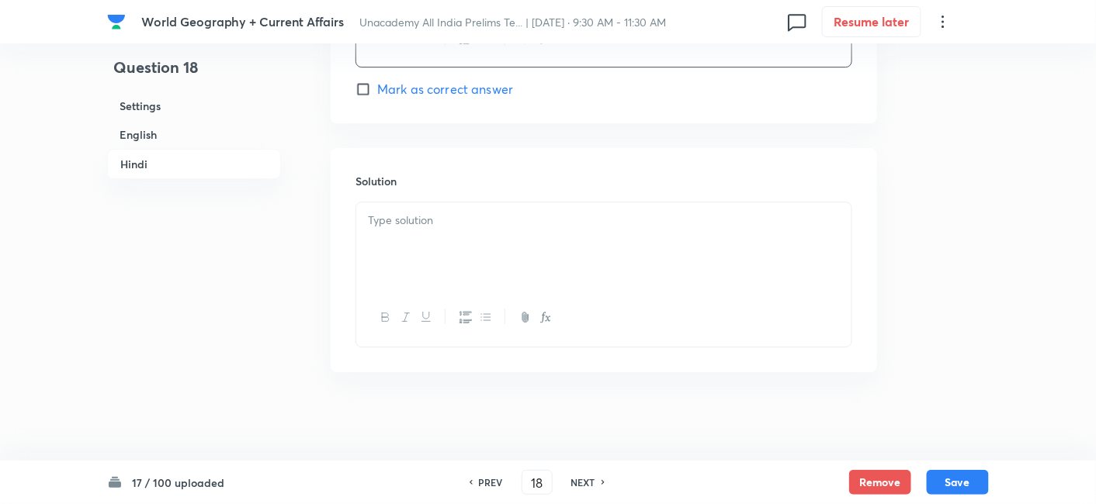
click at [416, 265] on div at bounding box center [603, 246] width 495 height 87
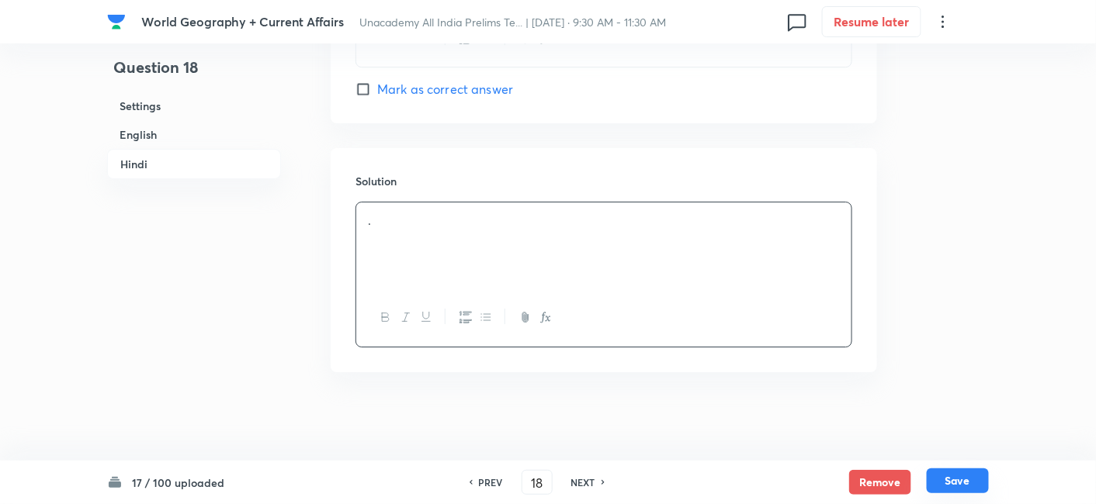
click at [975, 490] on button "Save" at bounding box center [957, 481] width 62 height 25
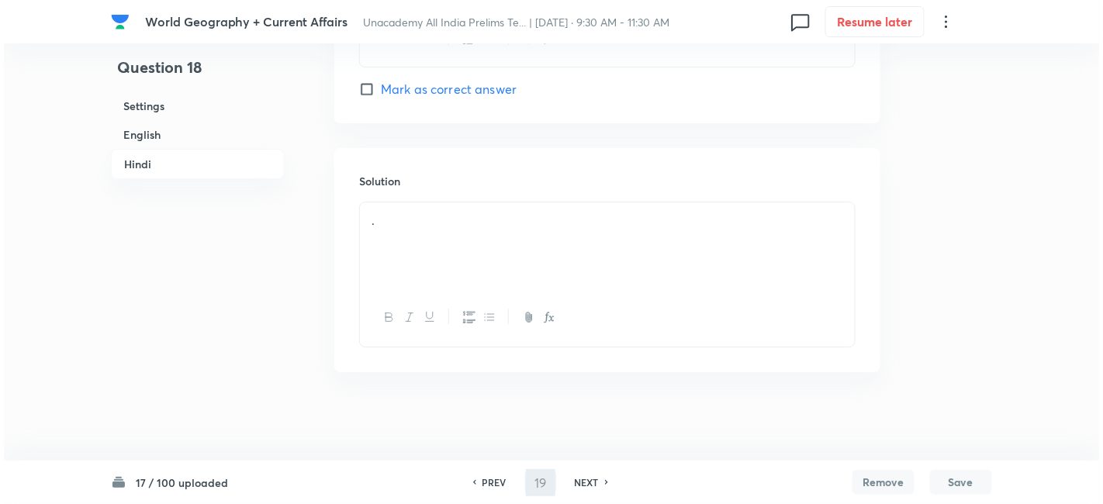
scroll to position [0, 0]
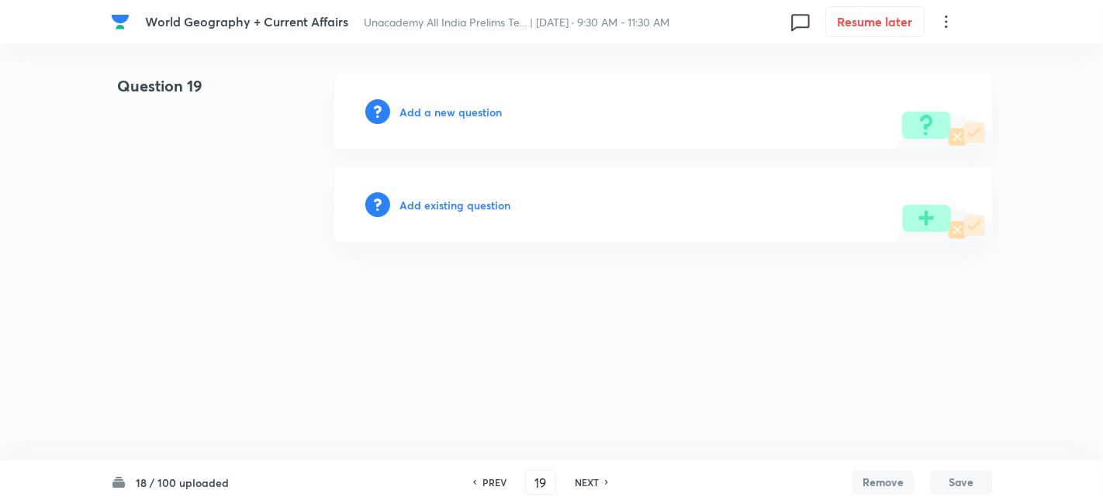
click at [490, 116] on h6 "Add a new question" at bounding box center [451, 112] width 102 height 16
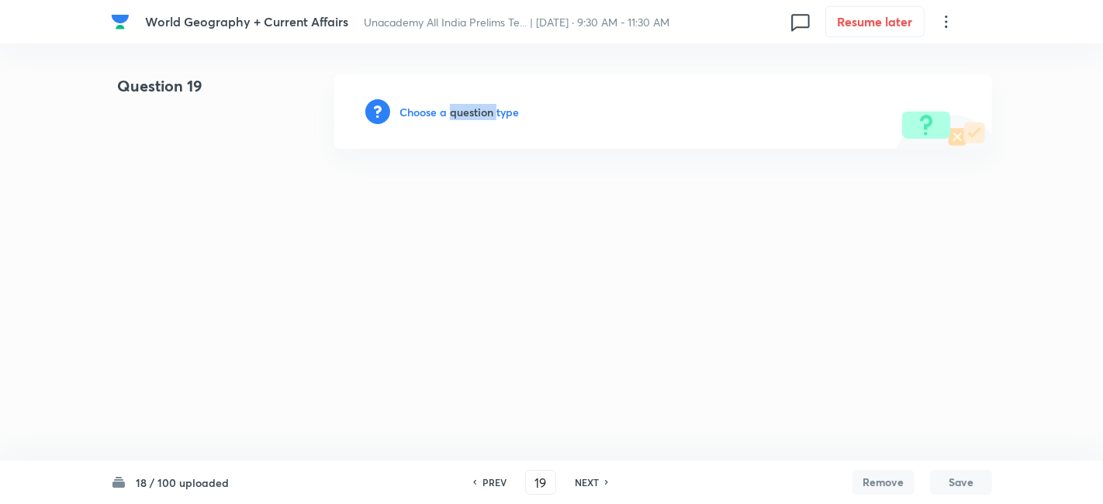
click at [490, 116] on h6 "Choose a question type" at bounding box center [459, 112] width 119 height 16
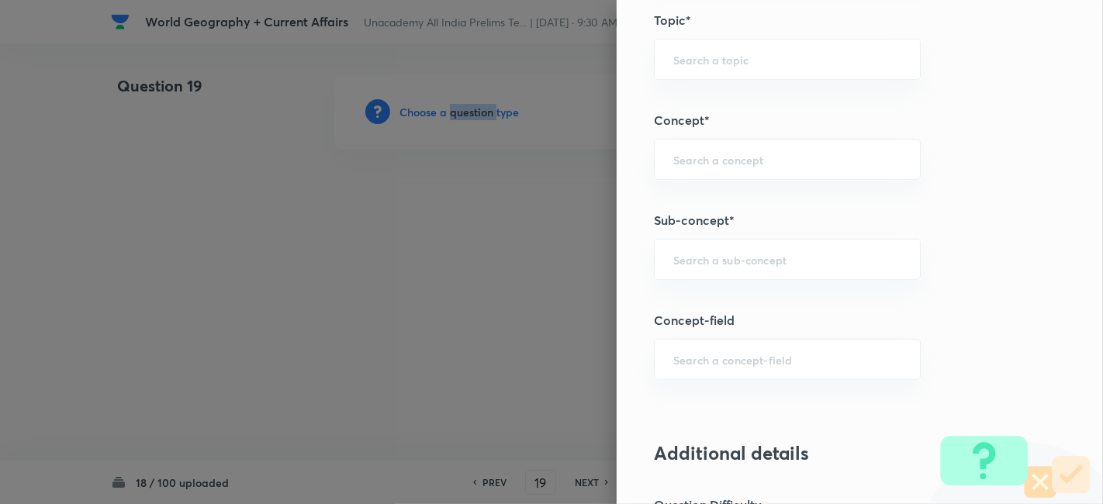
scroll to position [948, 0]
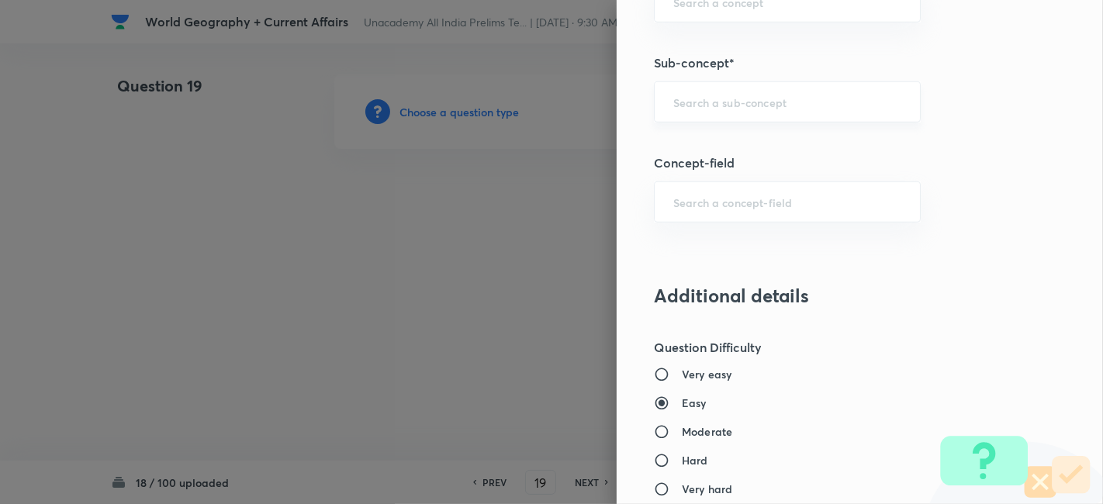
click at [753, 99] on input "text" at bounding box center [788, 102] width 228 height 15
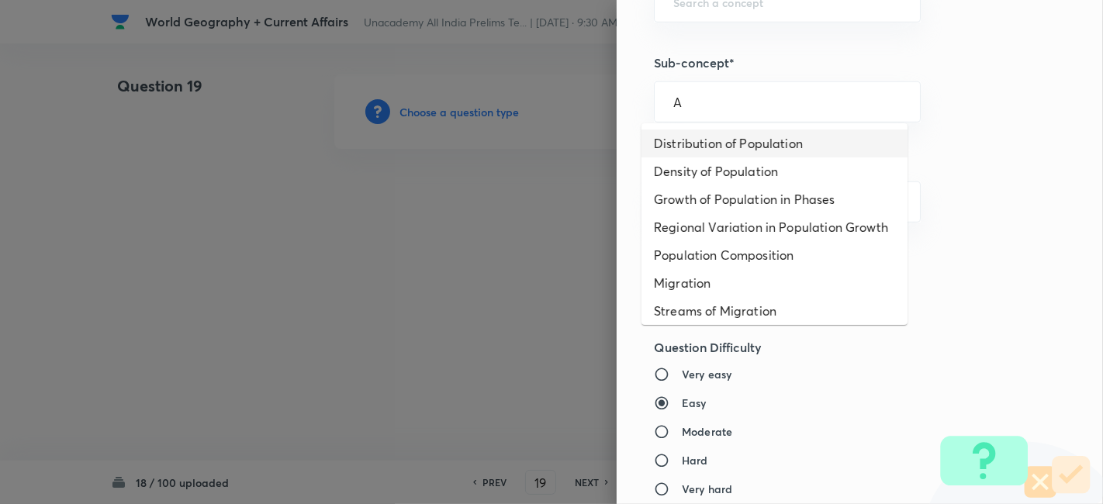
click at [743, 137] on li "Distribution of Population" at bounding box center [775, 144] width 266 height 28
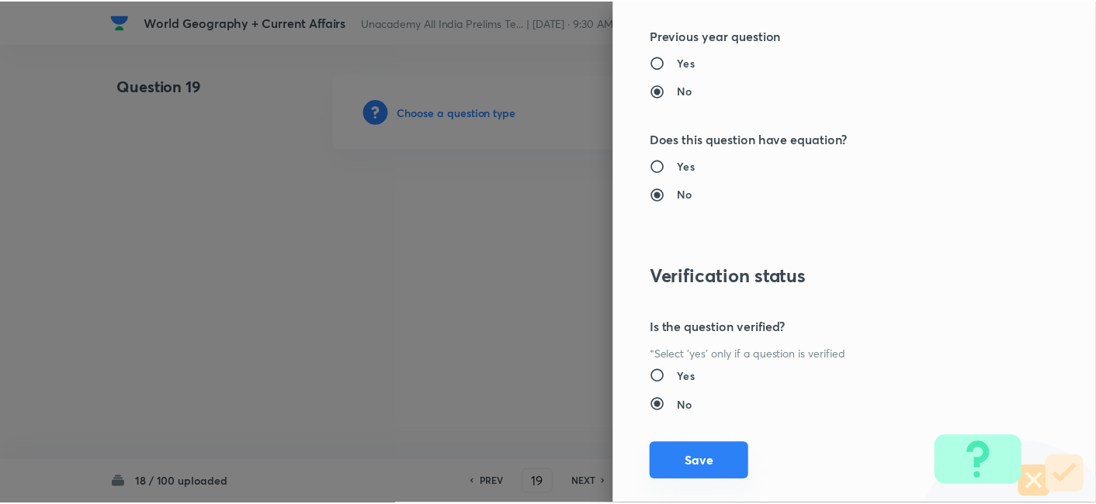
scroll to position [1606, 0]
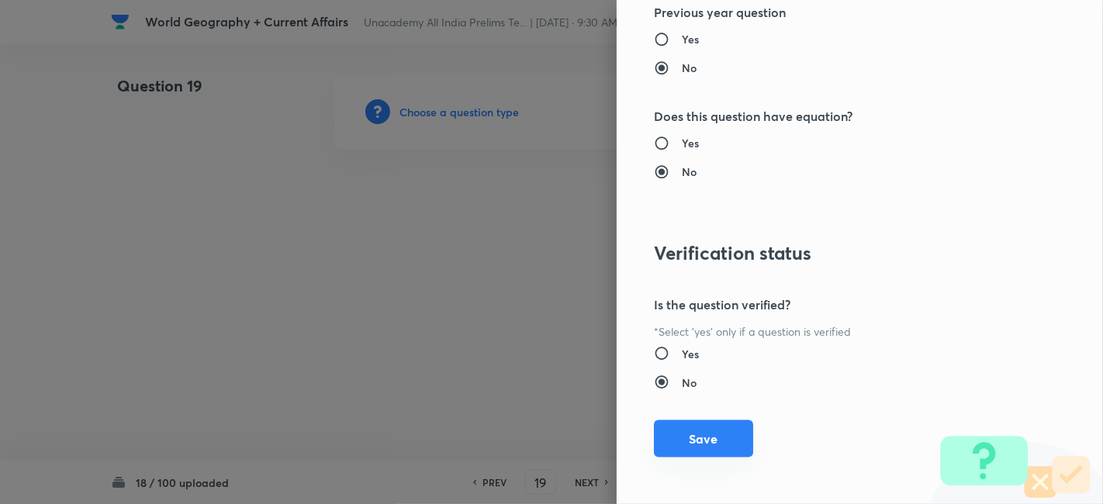
click at [690, 442] on button "Save" at bounding box center [703, 439] width 99 height 37
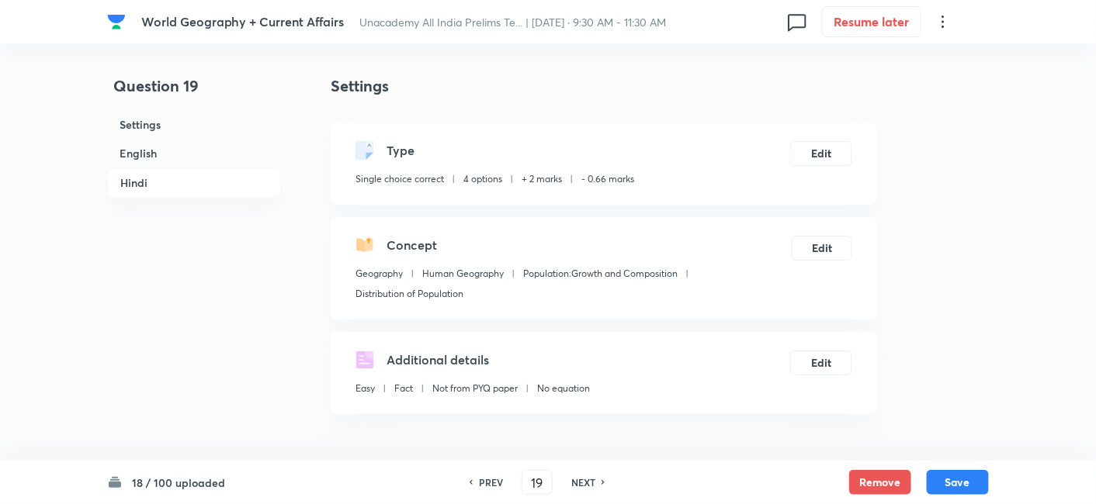
click at [203, 156] on h6 "English" at bounding box center [194, 153] width 174 height 29
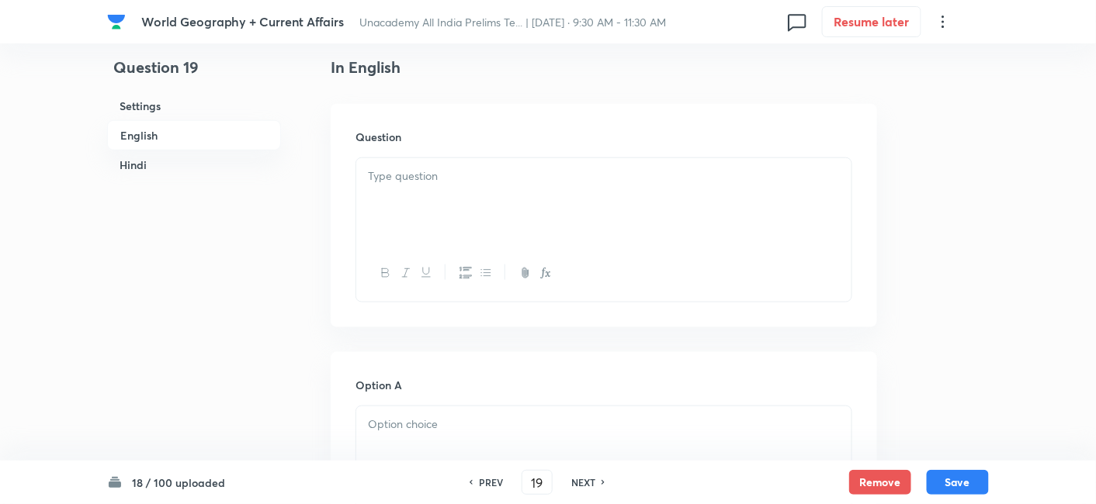
click at [381, 193] on div at bounding box center [603, 201] width 495 height 87
click at [465, 209] on div at bounding box center [603, 201] width 495 height 87
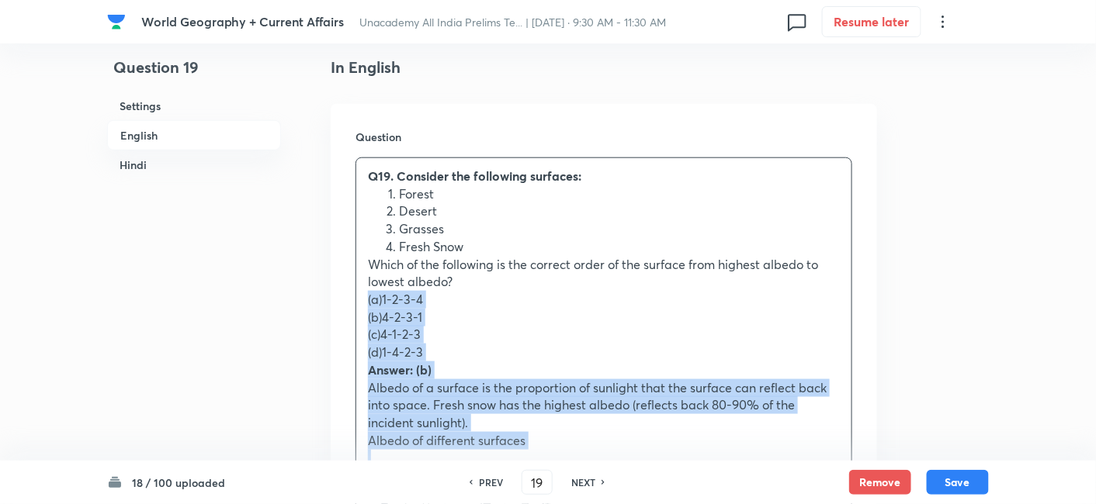
click at [338, 300] on div "Question Q19. Consider the following surfaces: Forest Desert Grasses Fresh Snow…" at bounding box center [604, 331] width 546 height 455
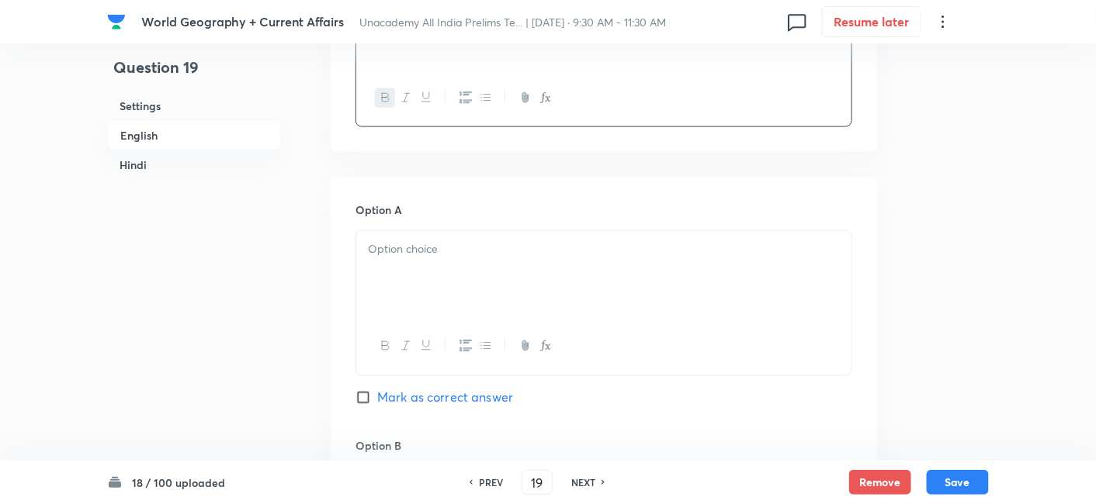
scroll to position [679, 0]
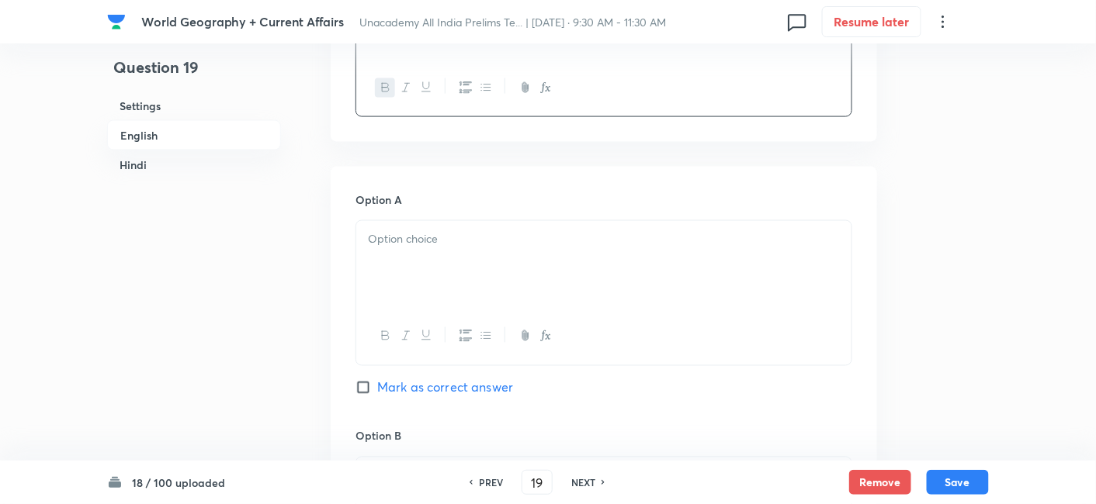
click at [414, 213] on div "Option A Mark as correct answer" at bounding box center [603, 310] width 497 height 236
click at [412, 258] on div at bounding box center [603, 264] width 495 height 87
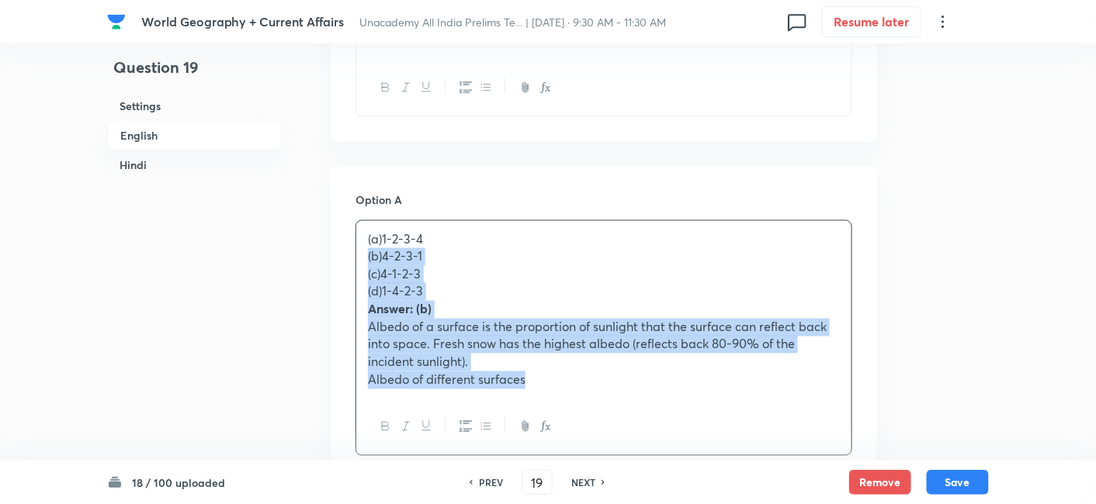
click at [357, 261] on div "(a)1-2-3-4 (b)4-2-3-1 (c)4-1-2-3 (d)1-4-2-3 Answer: (b) Albedo of a surface is …" at bounding box center [603, 309] width 495 height 177
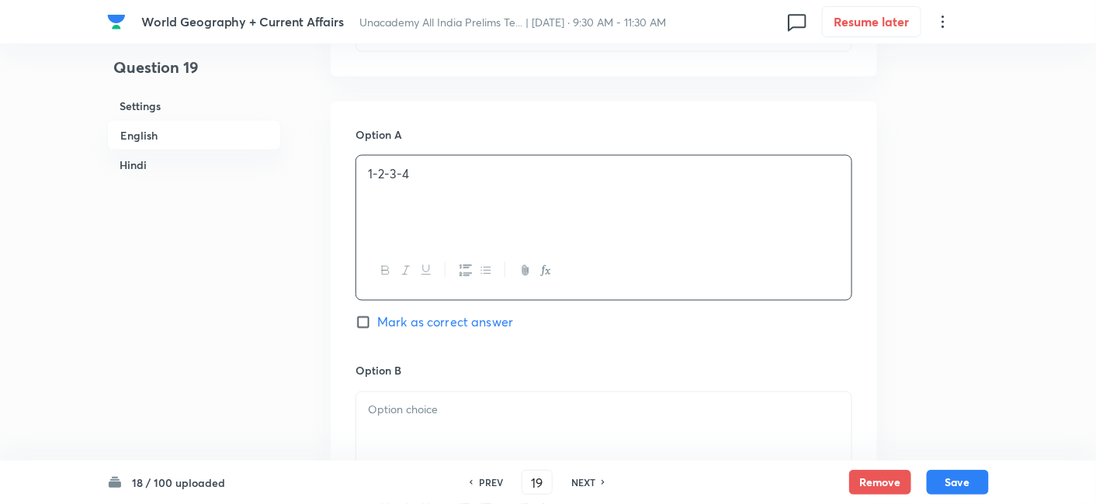
scroll to position [851, 0]
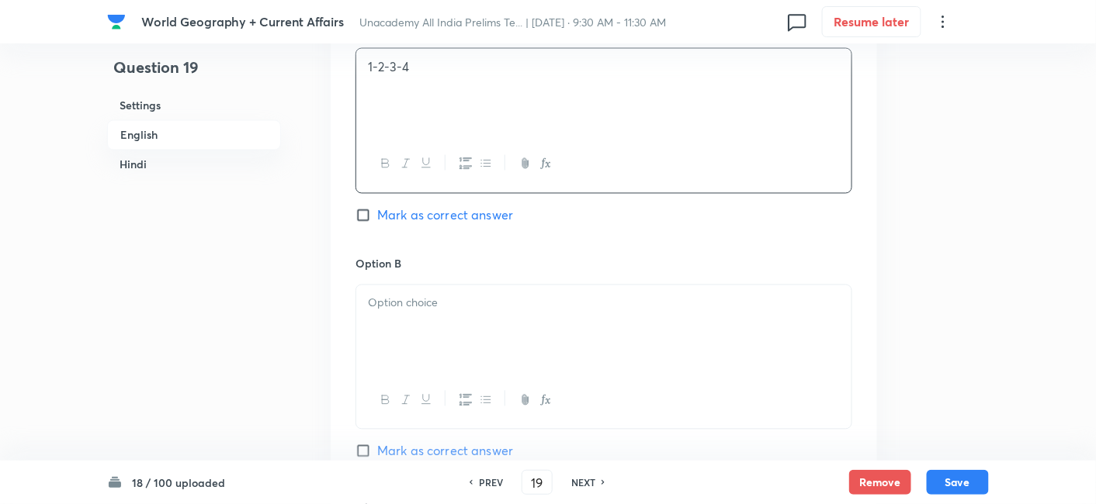
click at [421, 331] on div at bounding box center [603, 329] width 495 height 87
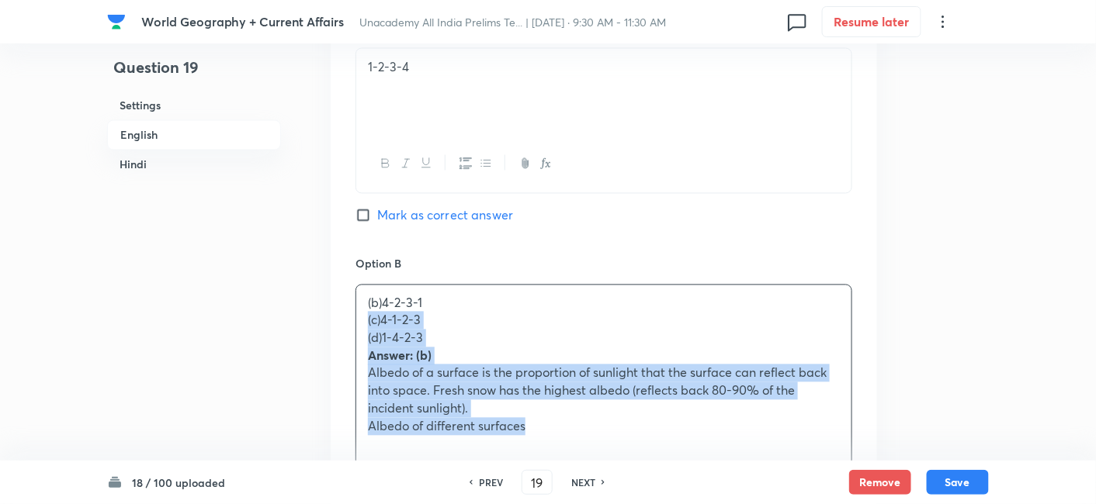
drag, startPoint x: 365, startPoint y: 338, endPoint x: 340, endPoint y: 319, distance: 31.7
click at [340, 319] on div "Option A 1-2-3-4 Mark as correct answer Option B (b)4-2-3-1 (c)4-1-2-3 (d)1-4-2…" at bounding box center [604, 513] width 546 height 1036
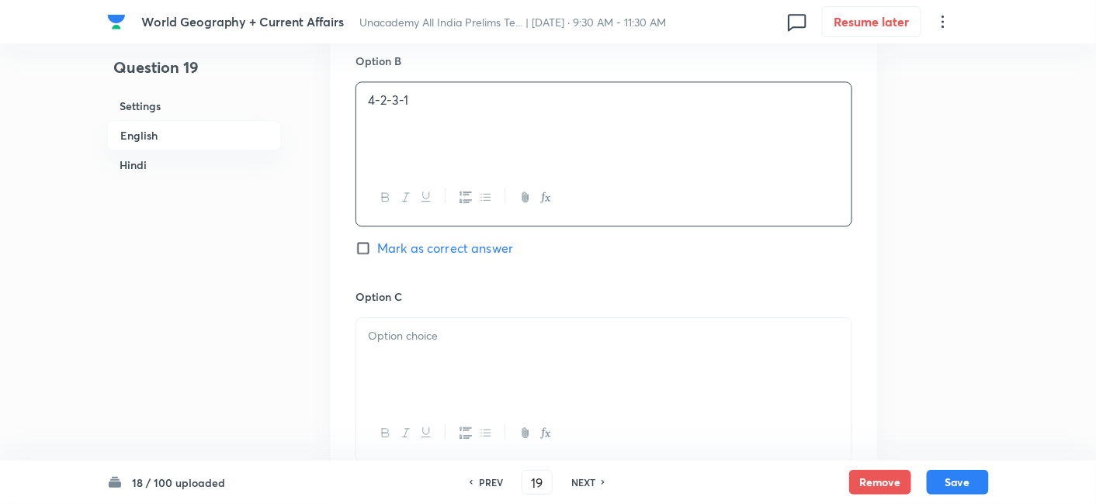
scroll to position [1110, 0]
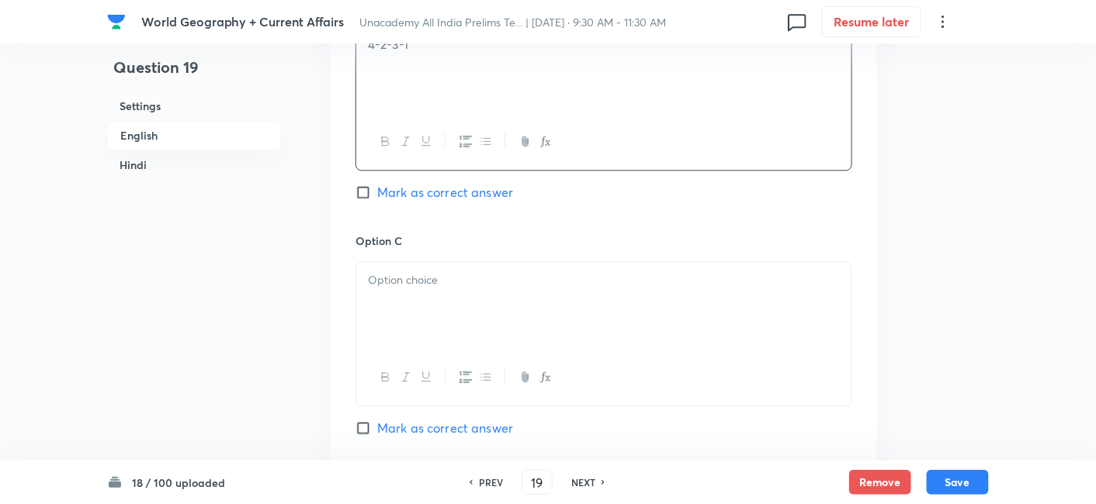
click at [485, 175] on div "Option B 4-2-3-1 Mark as correct answer" at bounding box center [603, 115] width 497 height 236
click at [481, 192] on span "Mark as correct answer" at bounding box center [445, 192] width 136 height 19
click at [377, 192] on input "Mark as correct answer" at bounding box center [366, 193] width 22 height 16
drag, startPoint x: 441, startPoint y: 300, endPoint x: 414, endPoint y: 324, distance: 35.8
click at [441, 300] on div at bounding box center [603, 305] width 495 height 87
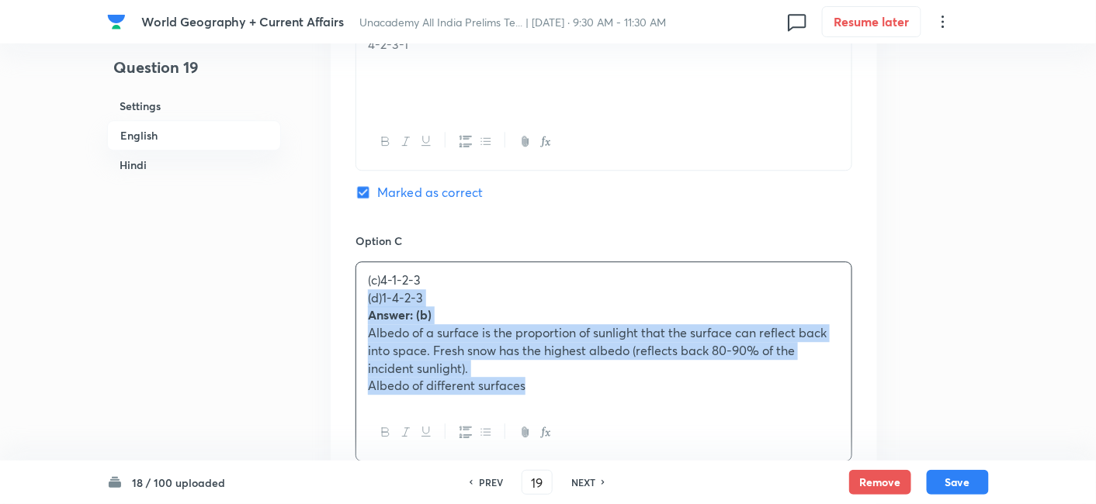
click at [341, 296] on div "Option A 1-2-3-4 Mark as correct answer Option B 4-2-3-1 Marked as correct Opti…" at bounding box center [604, 244] width 546 height 1019
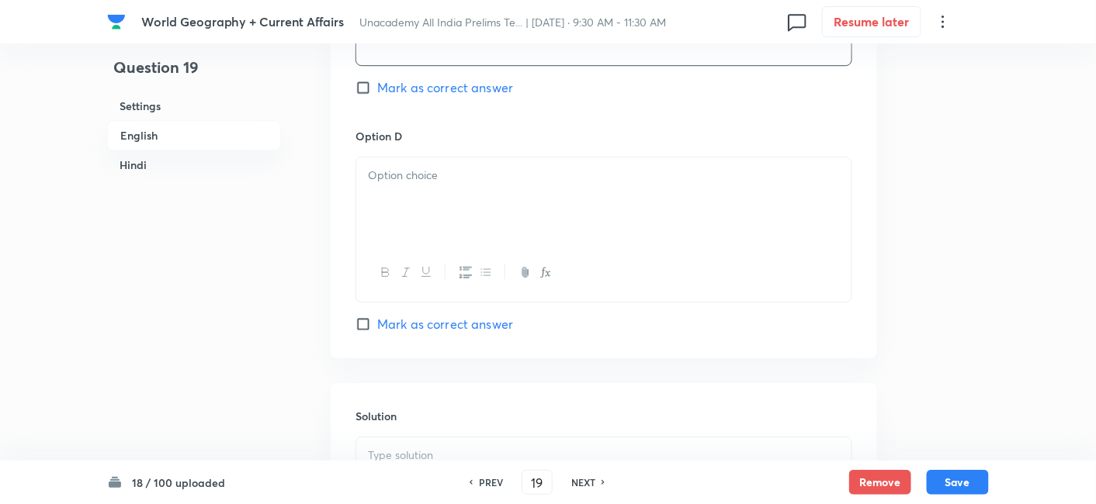
scroll to position [1455, 0]
click at [424, 216] on div at bounding box center [603, 197] width 495 height 87
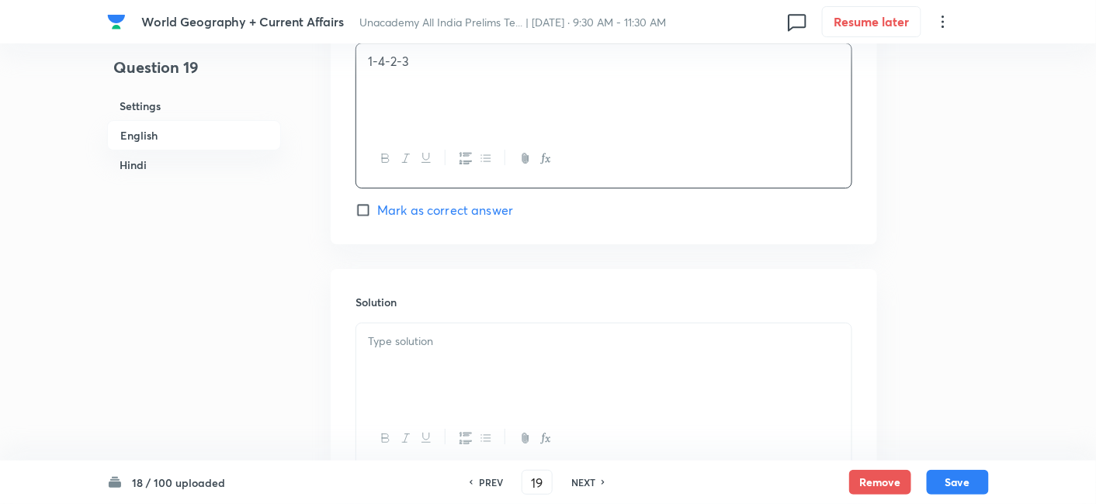
scroll to position [1713, 0]
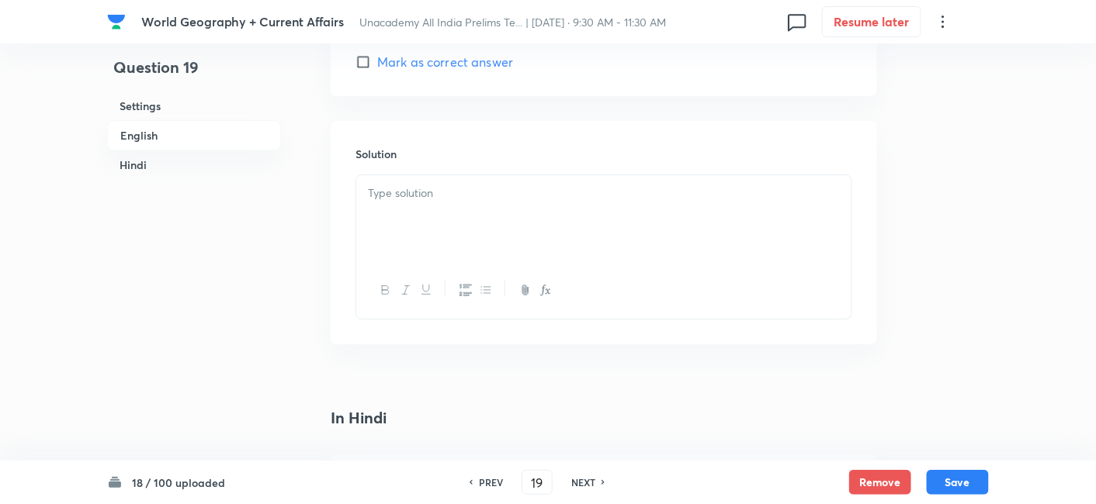
click at [439, 229] on div at bounding box center [603, 218] width 495 height 87
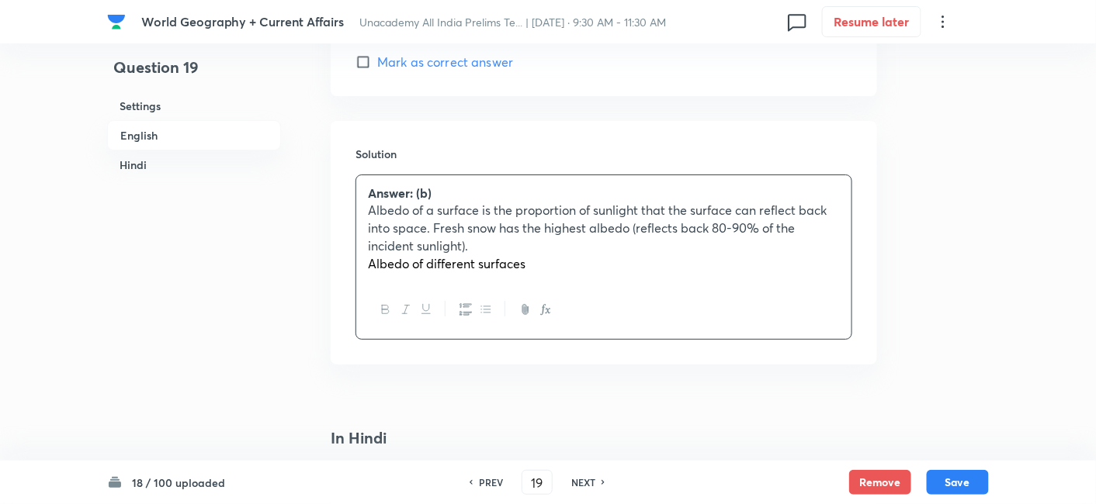
click at [171, 132] on h6 "English" at bounding box center [194, 135] width 174 height 30
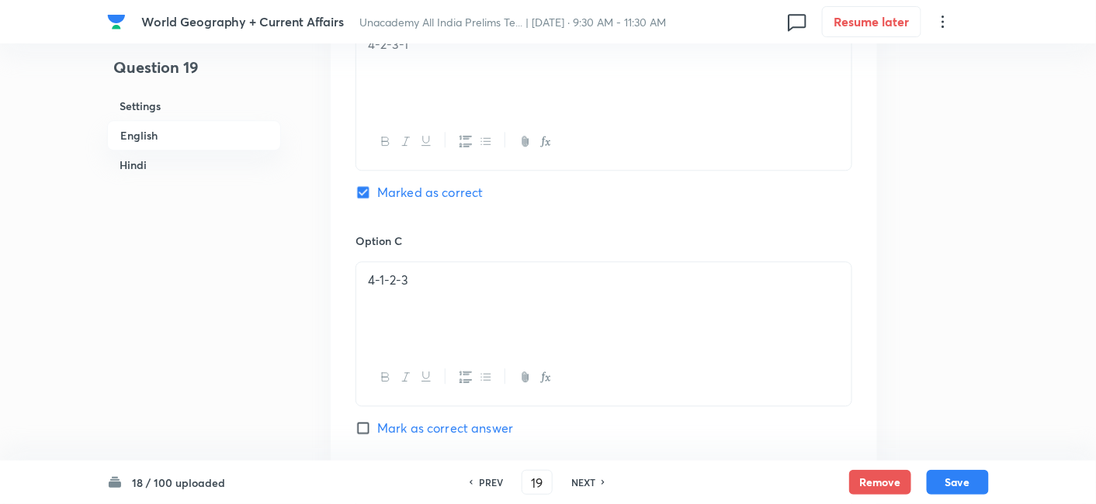
click at [155, 163] on h6 "Hindi" at bounding box center [194, 165] width 174 height 29
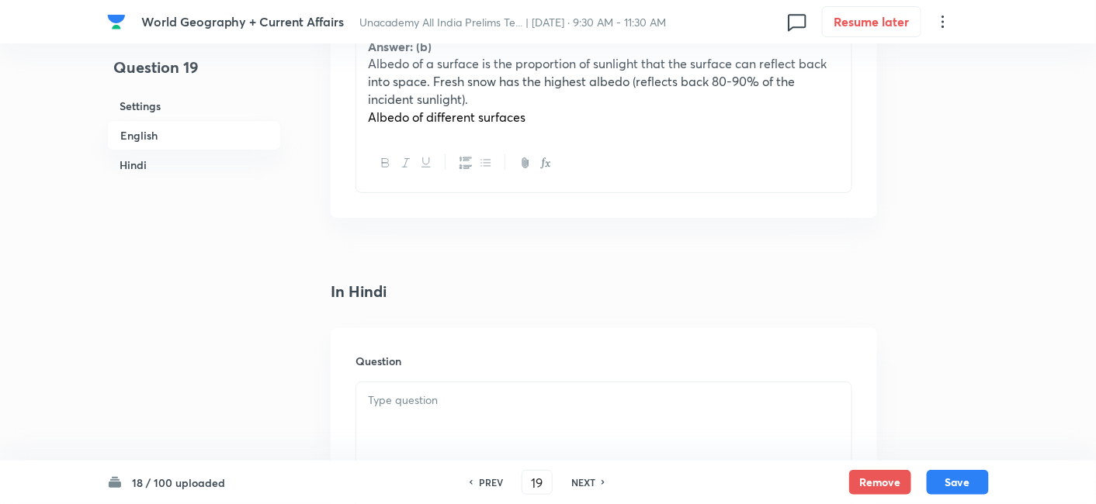
scroll to position [1823, 0]
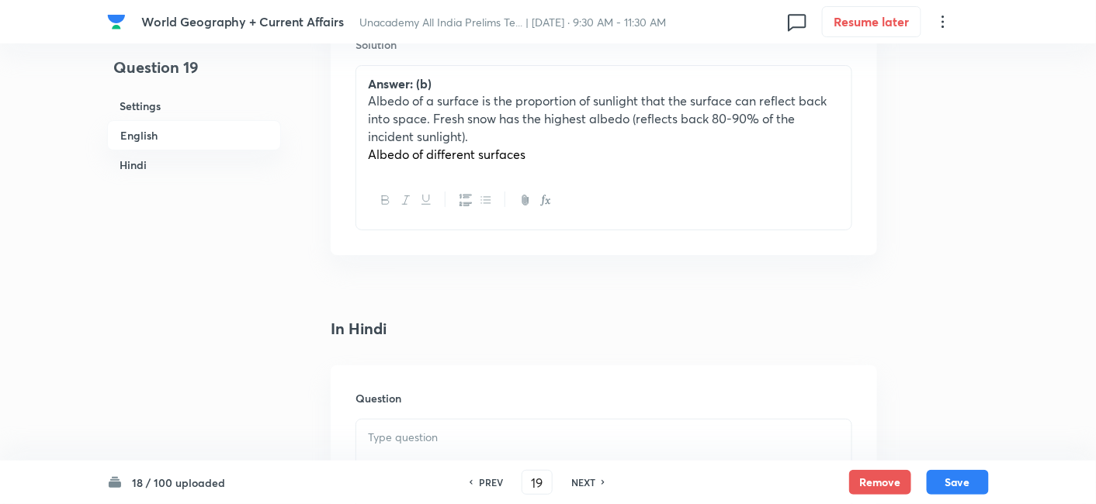
click at [619, 162] on div "Answer: (b) Albedo of a surface is the proportion of sunlight that the surface …" at bounding box center [603, 119] width 495 height 107
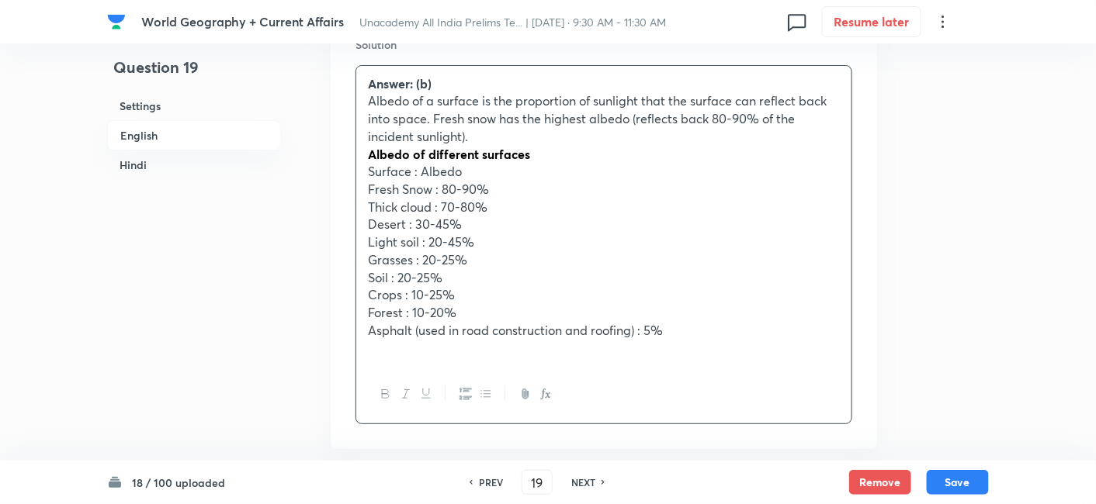
click at [372, 175] on p "Surface : Albedo" at bounding box center [604, 172] width 472 height 18
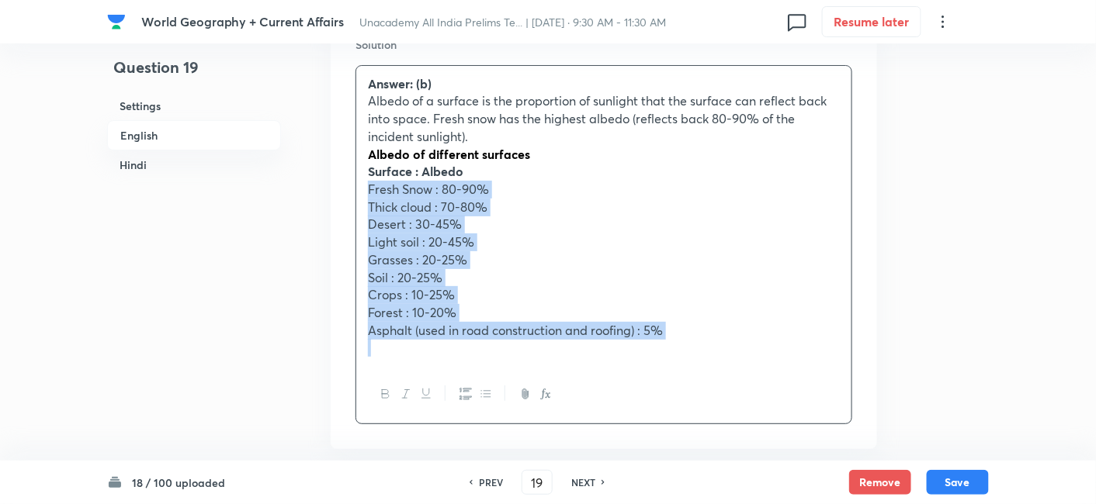
click at [483, 395] on icon "button" at bounding box center [486, 394] width 12 height 12
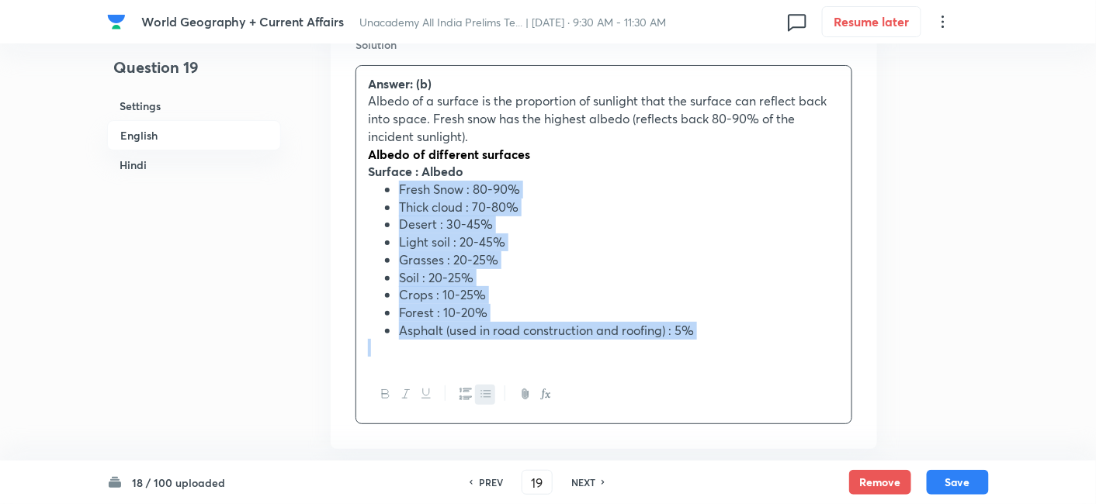
click at [560, 304] on li "Forest : 10-20%" at bounding box center [619, 313] width 441 height 18
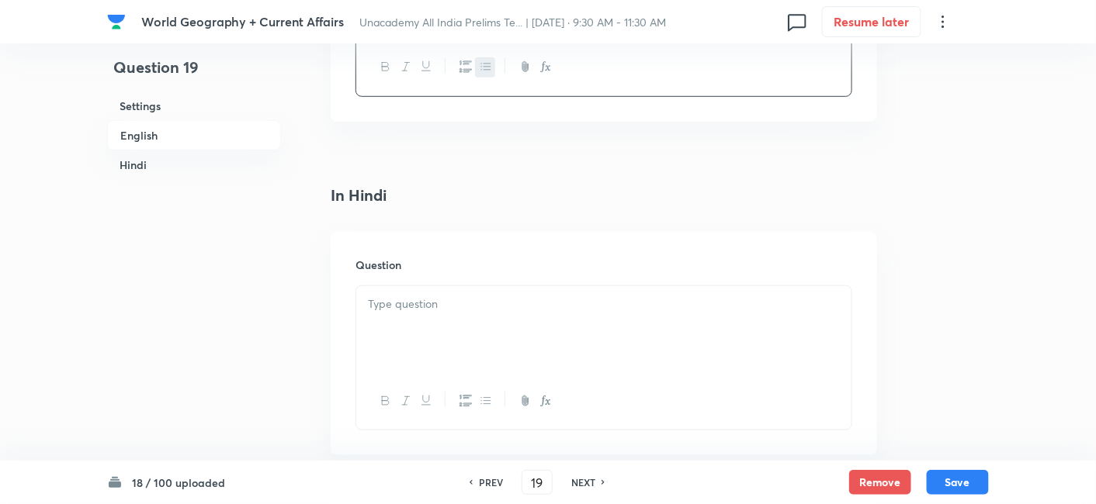
scroll to position [2168, 0]
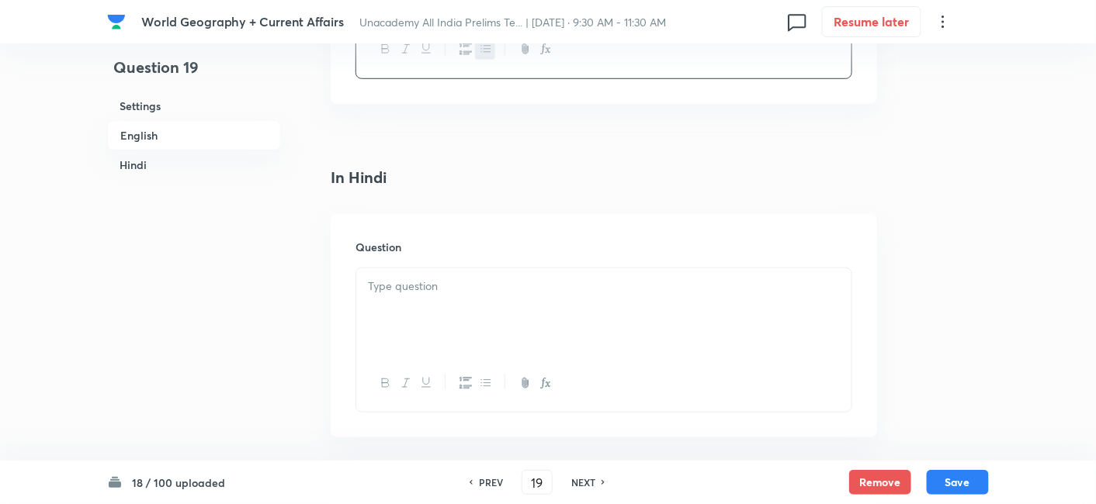
click at [414, 304] on div at bounding box center [603, 311] width 495 height 87
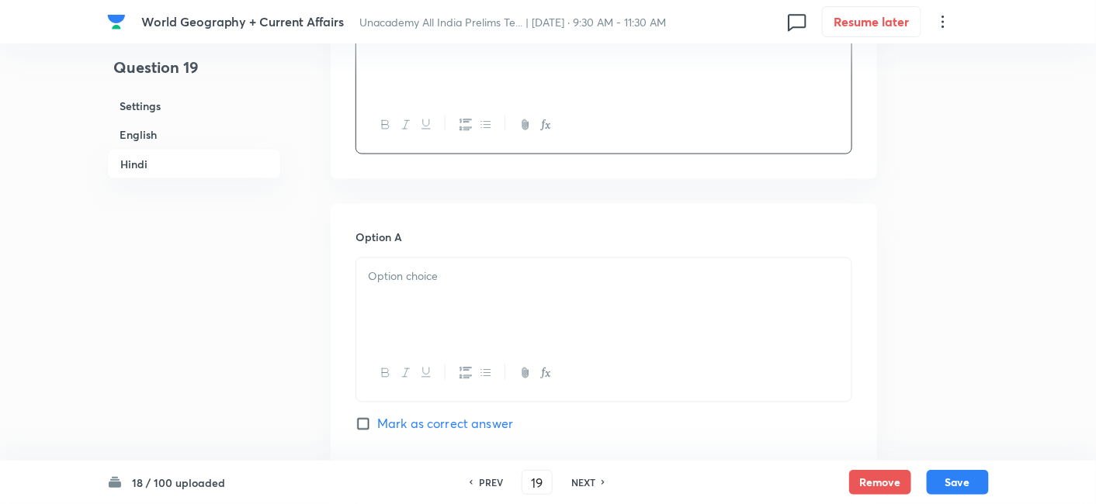
click at [435, 302] on div at bounding box center [603, 301] width 495 height 87
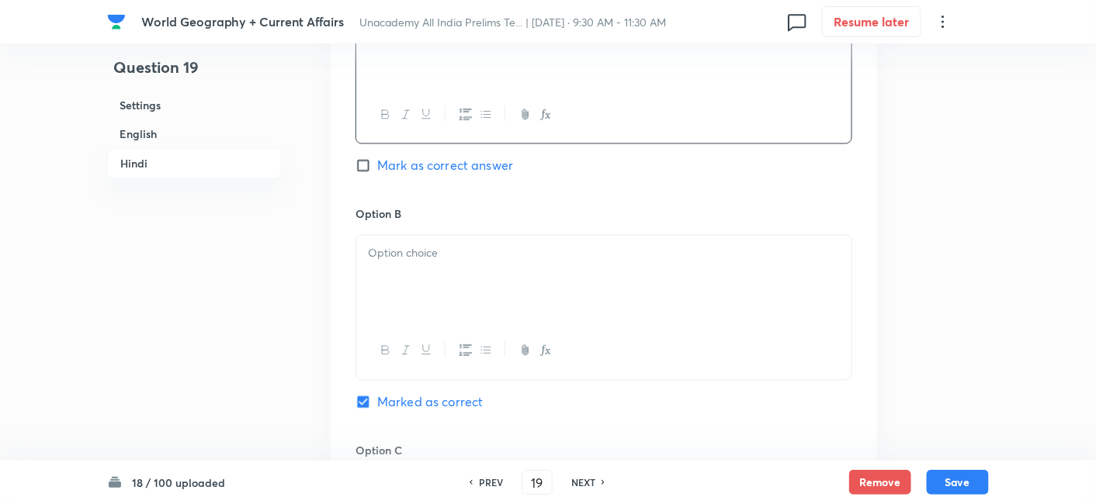
click at [435, 296] on div at bounding box center [603, 279] width 495 height 87
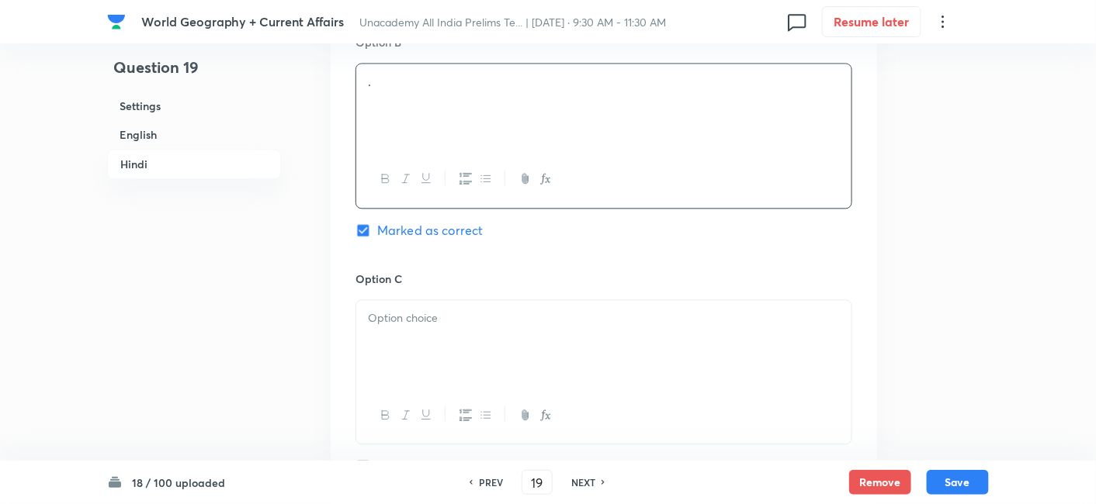
click at [431, 334] on div at bounding box center [603, 343] width 495 height 87
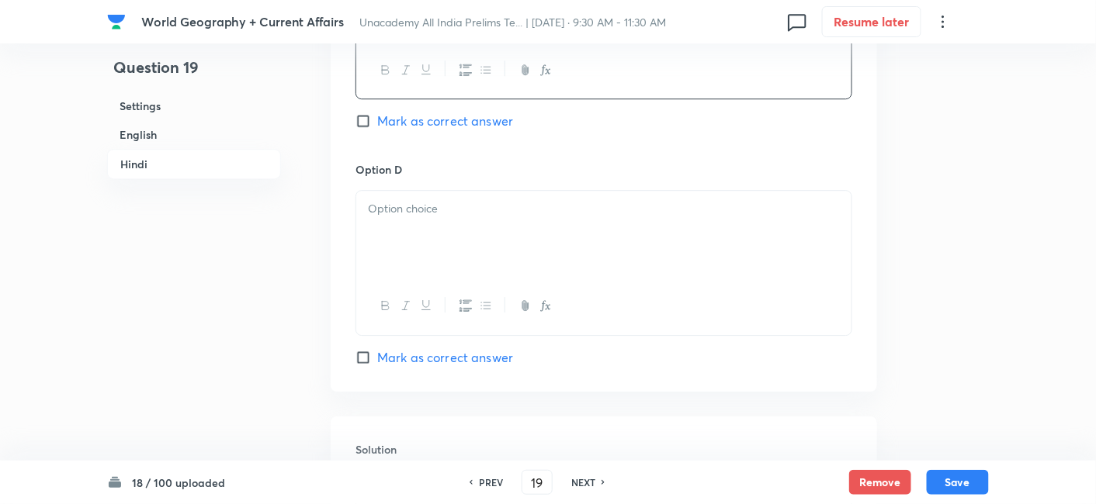
drag, startPoint x: 435, startPoint y: 227, endPoint x: 438, endPoint y: 251, distance: 23.5
click at [435, 227] on div at bounding box center [603, 234] width 495 height 87
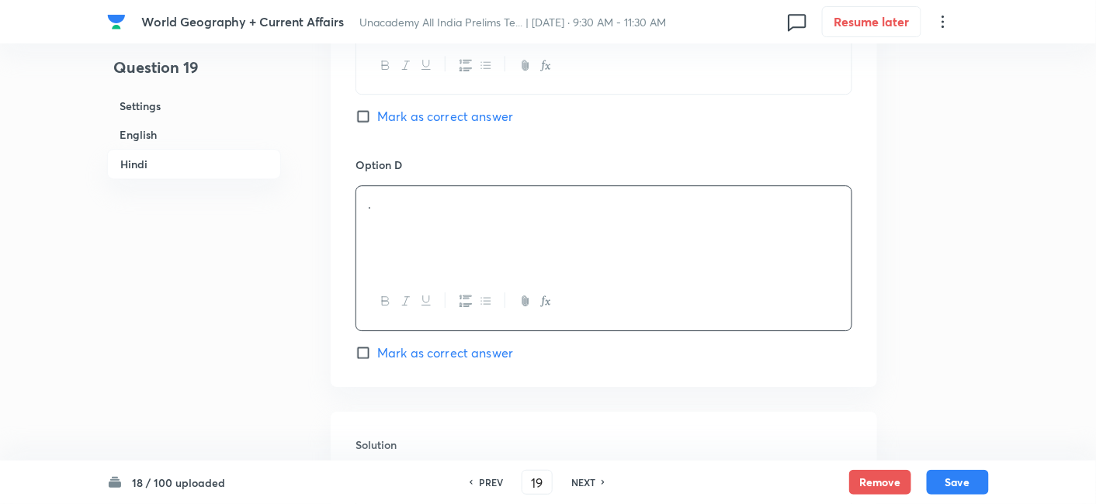
scroll to position [3375, 0]
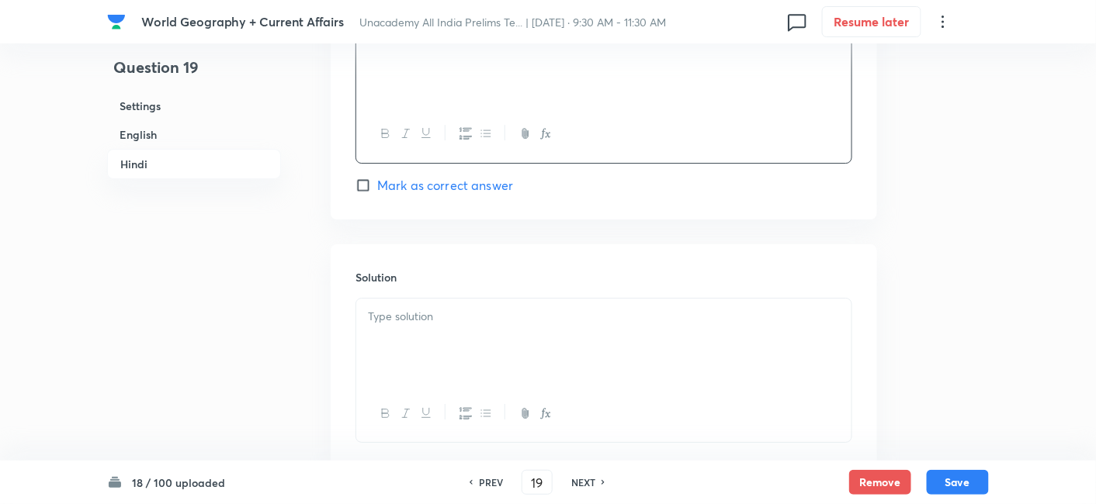
click at [445, 340] on div at bounding box center [603, 342] width 495 height 87
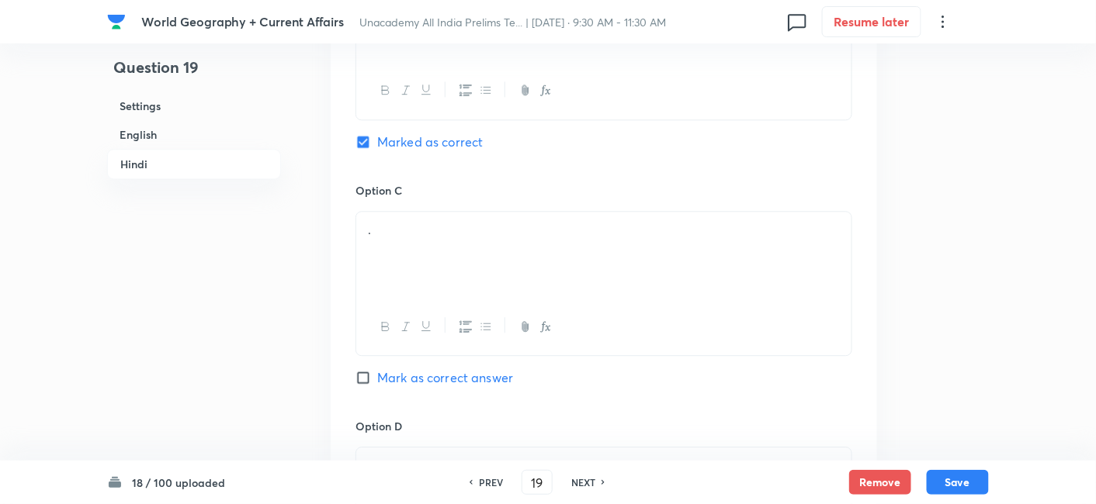
scroll to position [2944, 0]
click at [973, 487] on button "Save" at bounding box center [957, 481] width 62 height 25
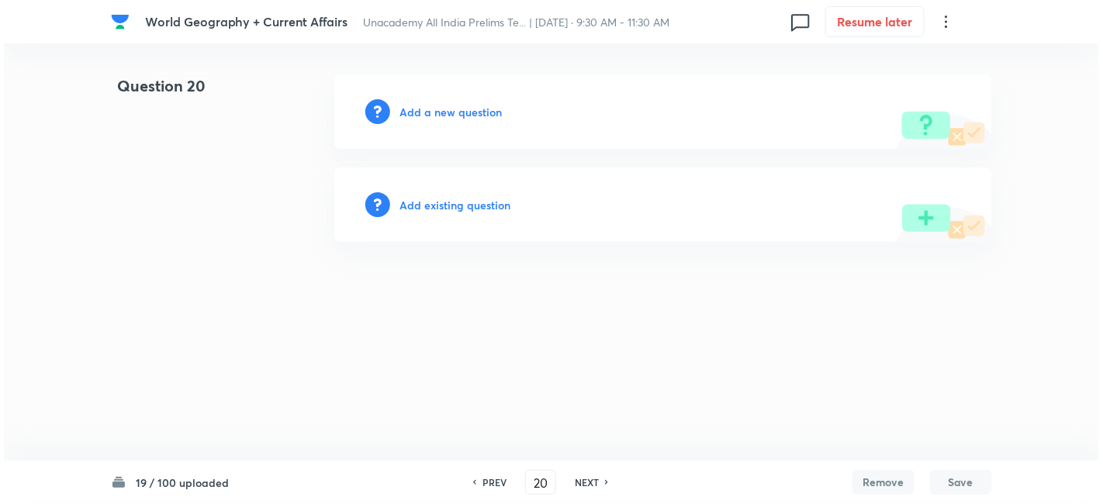
scroll to position [0, 0]
click at [455, 104] on h6 "Add a new question" at bounding box center [451, 112] width 102 height 16
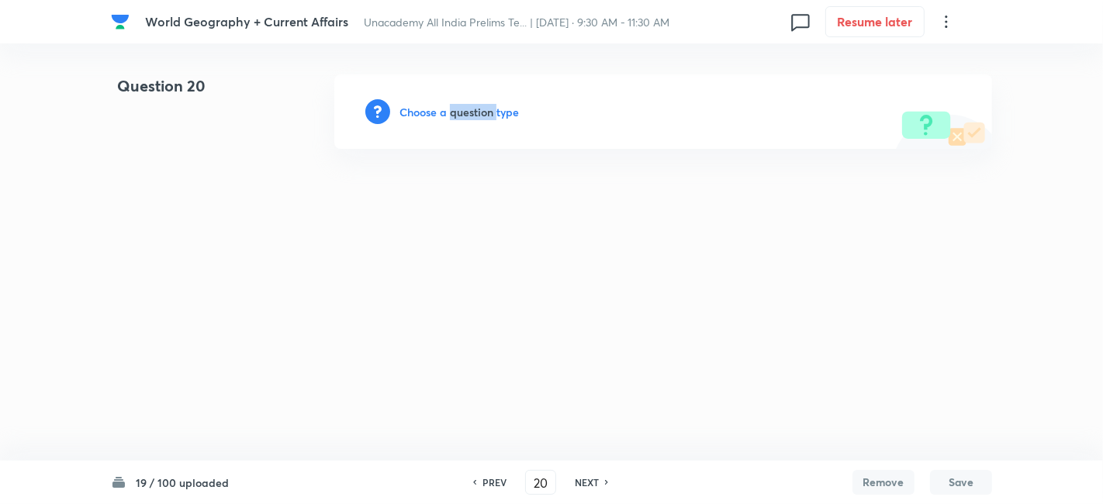
click at [455, 104] on h6 "Choose a question type" at bounding box center [459, 112] width 119 height 16
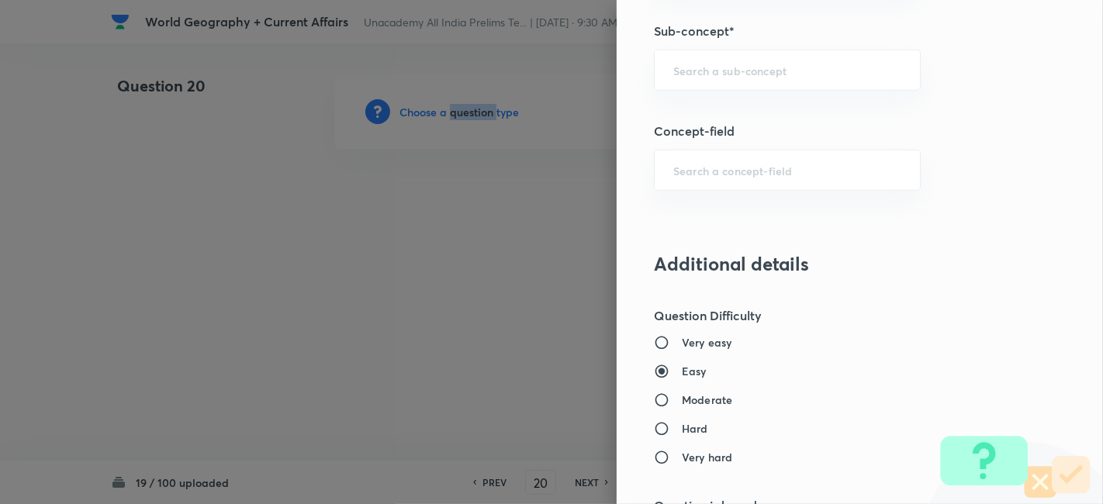
scroll to position [948, 0]
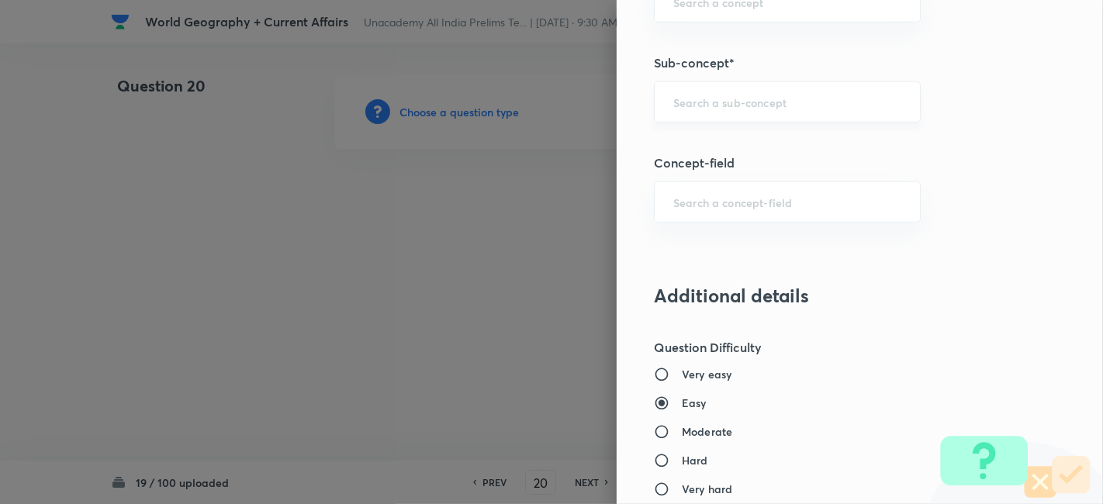
click at [758, 99] on input "text" at bounding box center [788, 102] width 228 height 15
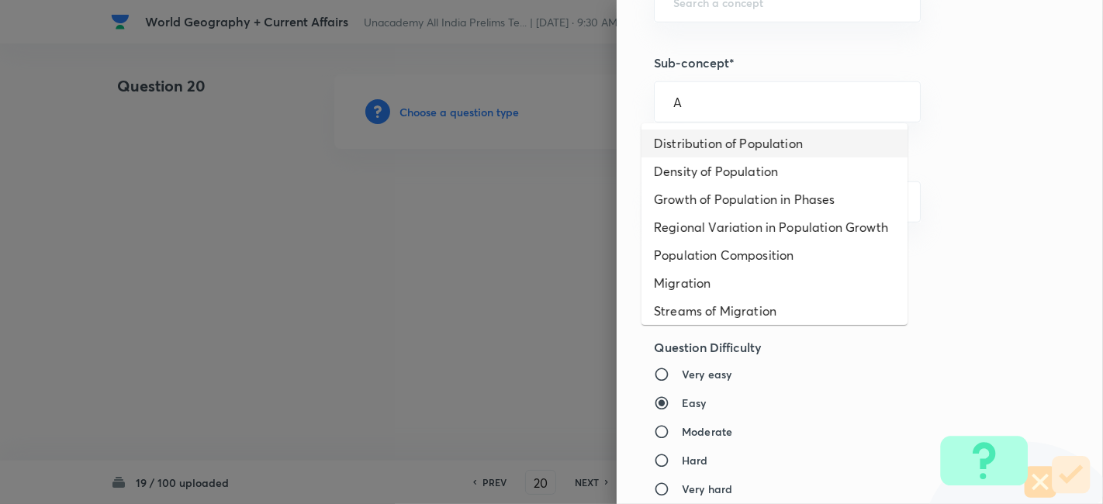
click at [746, 143] on li "Distribution of Population" at bounding box center [775, 144] width 266 height 28
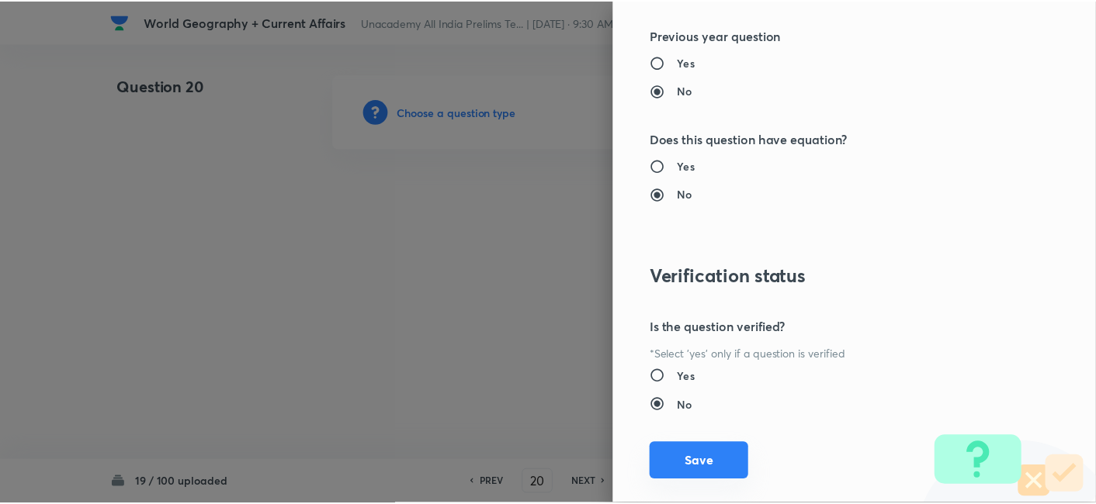
scroll to position [1606, 0]
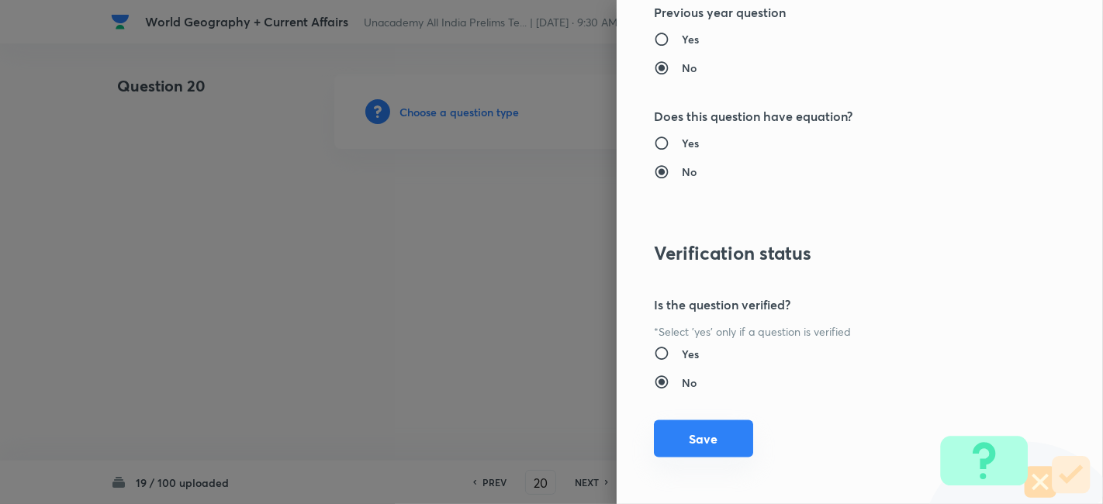
click at [691, 431] on button "Save" at bounding box center [703, 439] width 99 height 37
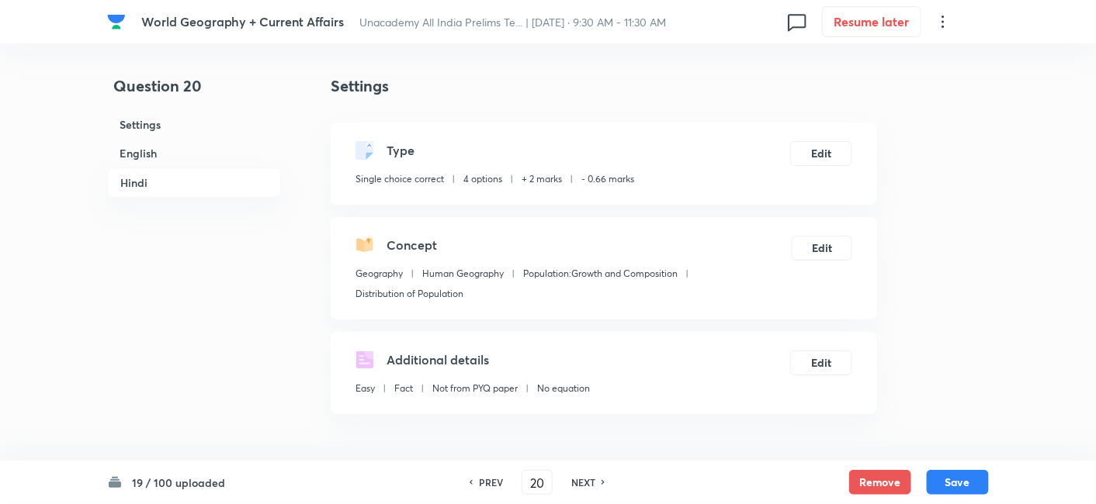
click at [175, 132] on h6 "Settings" at bounding box center [194, 124] width 174 height 29
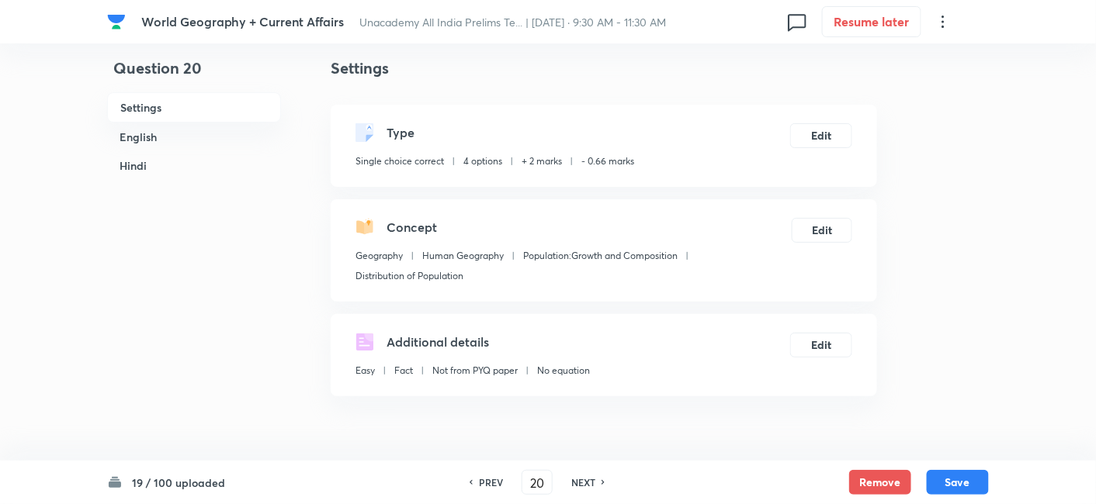
click at [476, 156] on p "4 options" at bounding box center [482, 161] width 39 height 14
click at [161, 141] on h6 "English" at bounding box center [194, 137] width 174 height 29
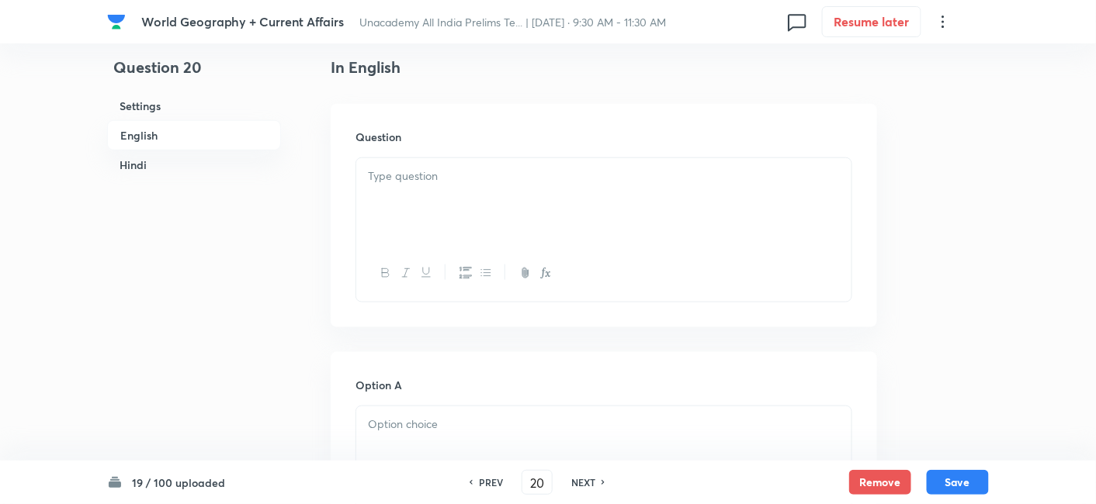
click at [474, 176] on p at bounding box center [604, 177] width 472 height 18
click at [483, 200] on div at bounding box center [603, 201] width 495 height 87
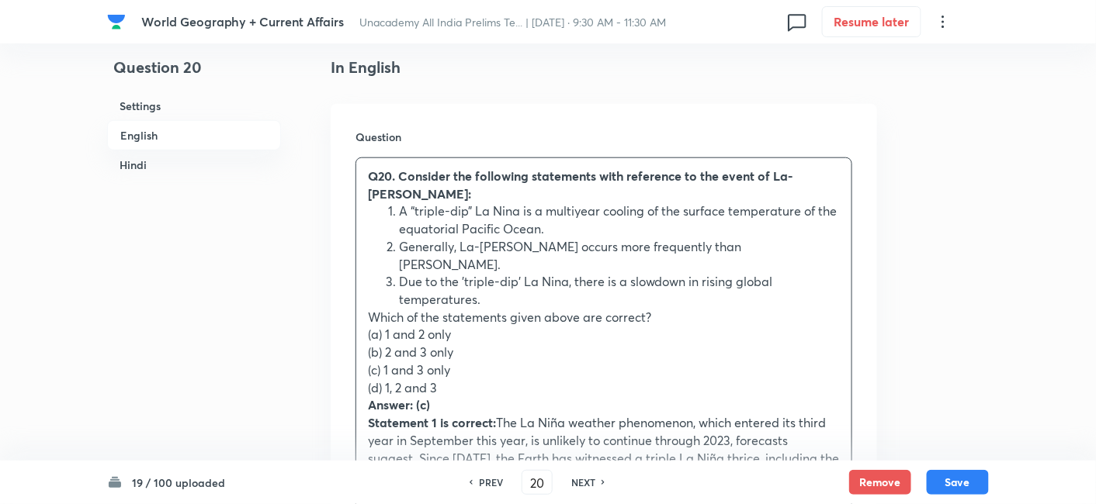
drag, startPoint x: 370, startPoint y: 279, endPoint x: 350, endPoint y: 289, distance: 22.2
click at [350, 289] on div "Question Q20. Consider the following statements with reference to the event of …" at bounding box center [604, 428] width 546 height 649
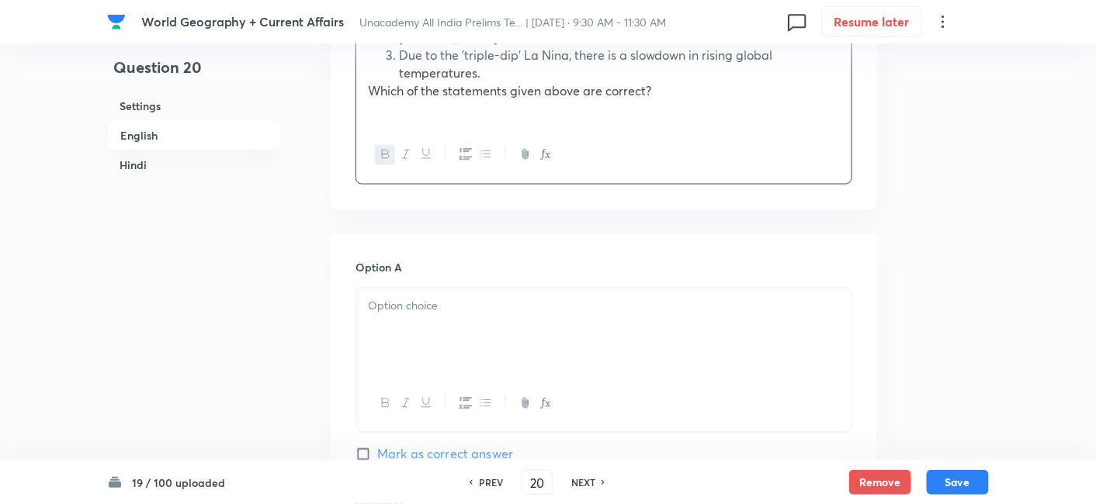
scroll to position [679, 0]
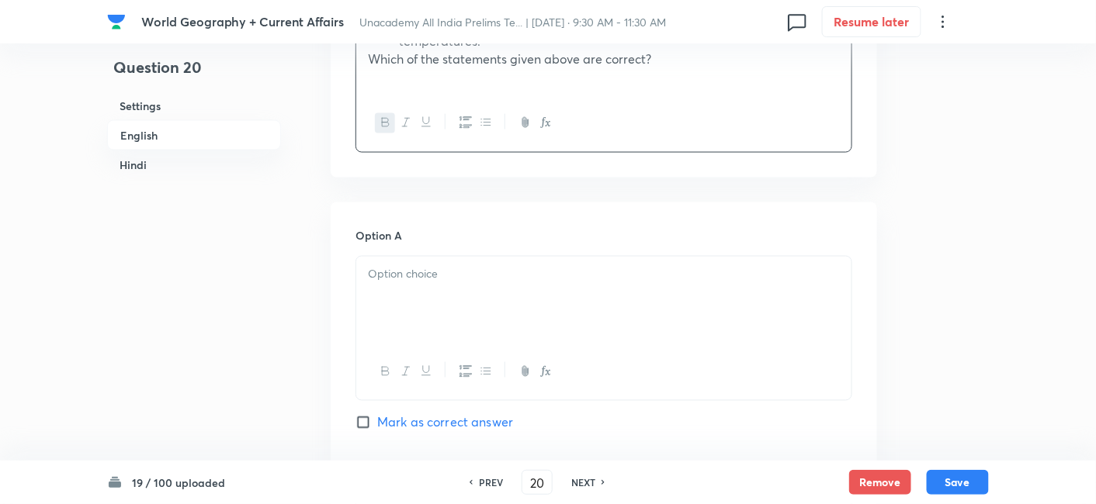
click at [410, 275] on div at bounding box center [603, 300] width 495 height 87
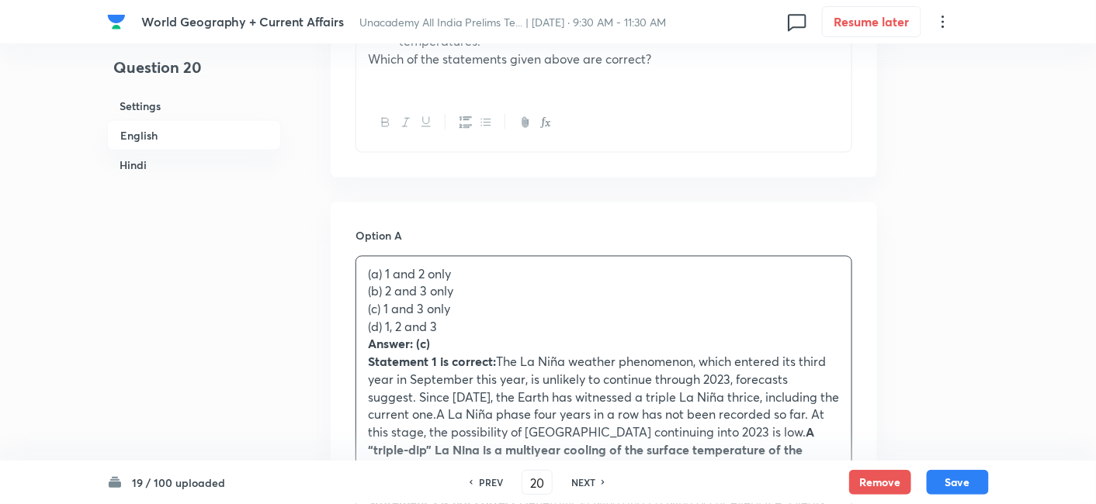
click at [356, 265] on div "(a) 1 and 2 only (b) 2 and 3 only (c) 1 and 3 only (d) 1, 2 and 3 Answer: (c) S…" at bounding box center [603, 434] width 495 height 354
click at [358, 265] on div "(a) 1 and 2 only (b) 2 and 3 only (c) 1 and 3 only (d) 1, 2 and 3 Answer: (c) S…" at bounding box center [603, 434] width 495 height 354
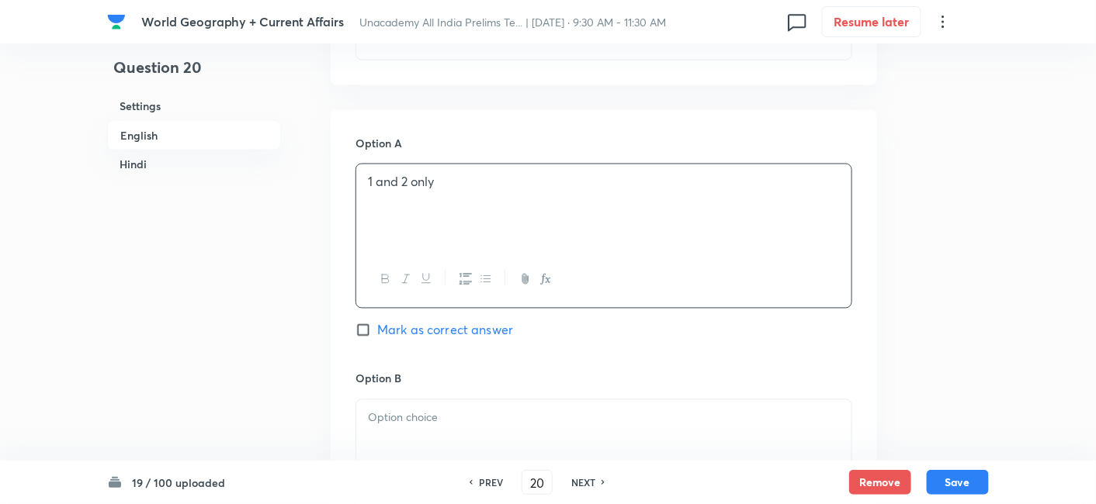
scroll to position [937, 0]
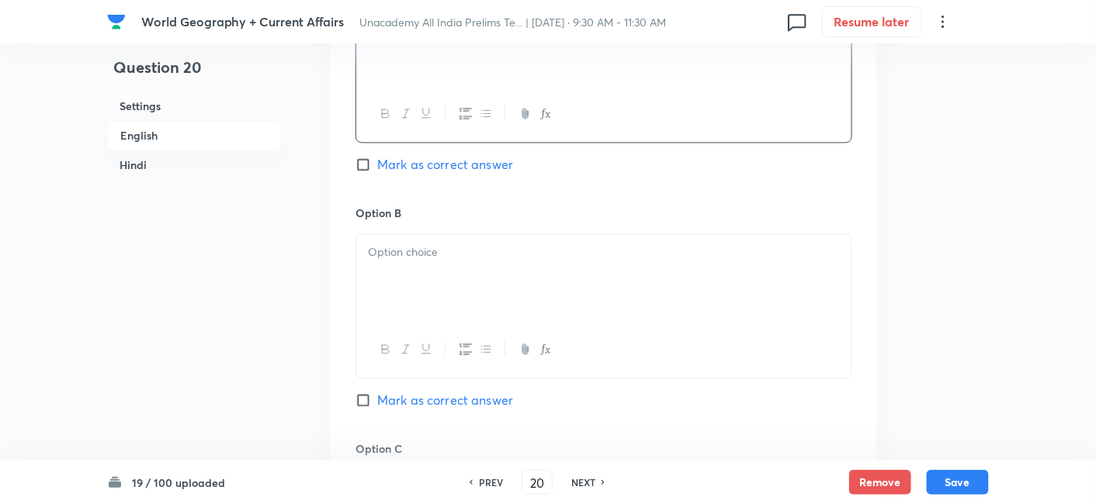
click at [428, 244] on p at bounding box center [604, 253] width 472 height 18
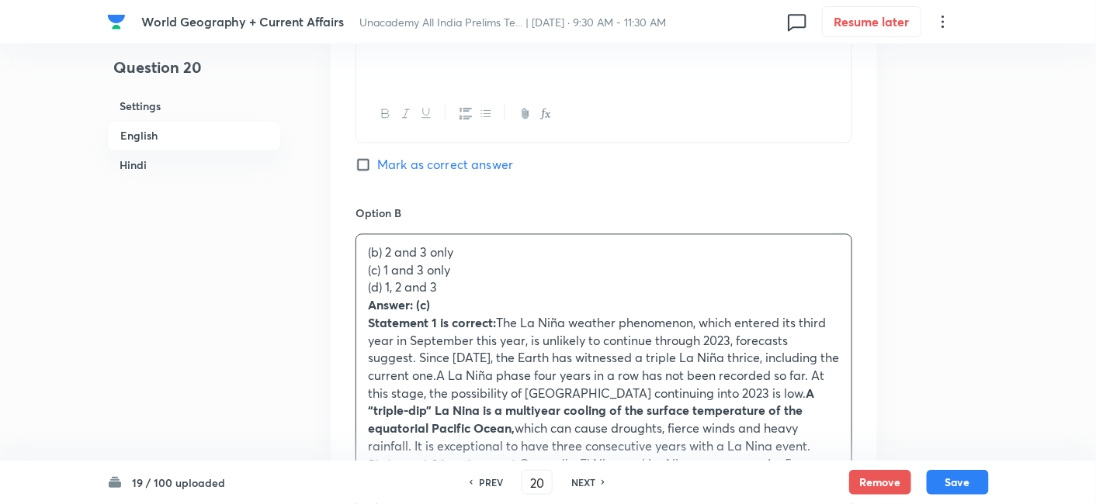
click at [357, 244] on div "(b) 2 and 3 only (c) 1 and 3 only (d) 1, 2 and 3 Answer: (c) Statement 1 is cor…" at bounding box center [603, 402] width 495 height 336
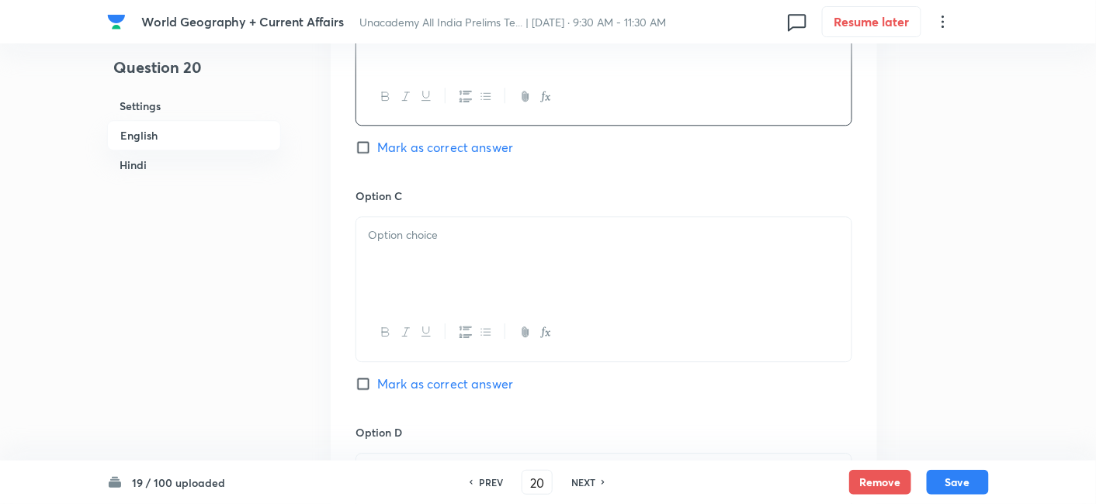
scroll to position [1196, 0]
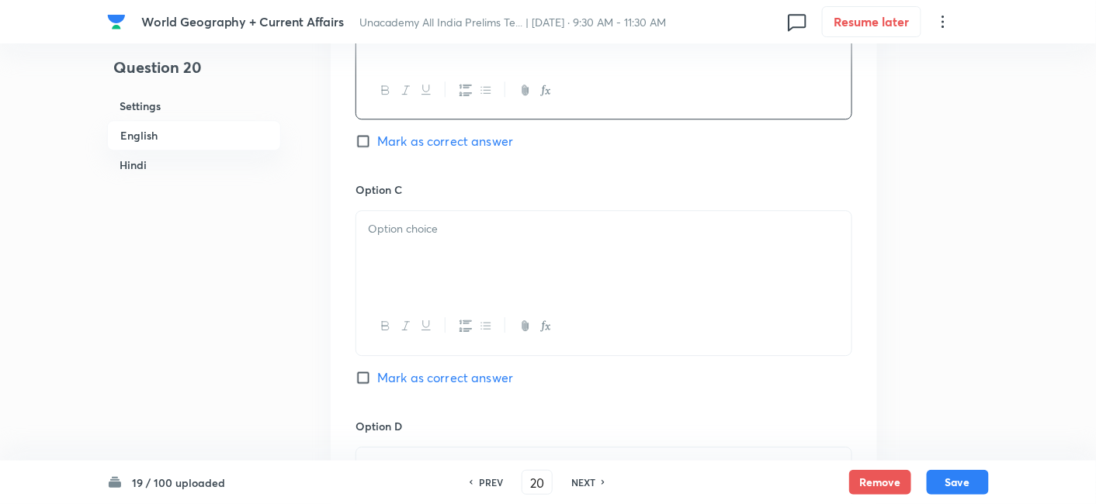
click at [431, 247] on div at bounding box center [603, 254] width 495 height 87
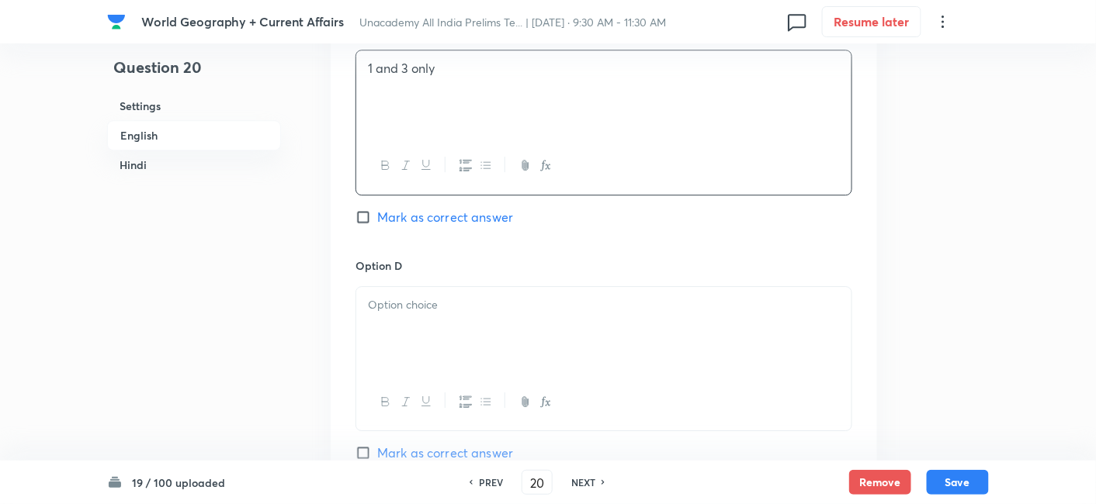
scroll to position [1369, 0]
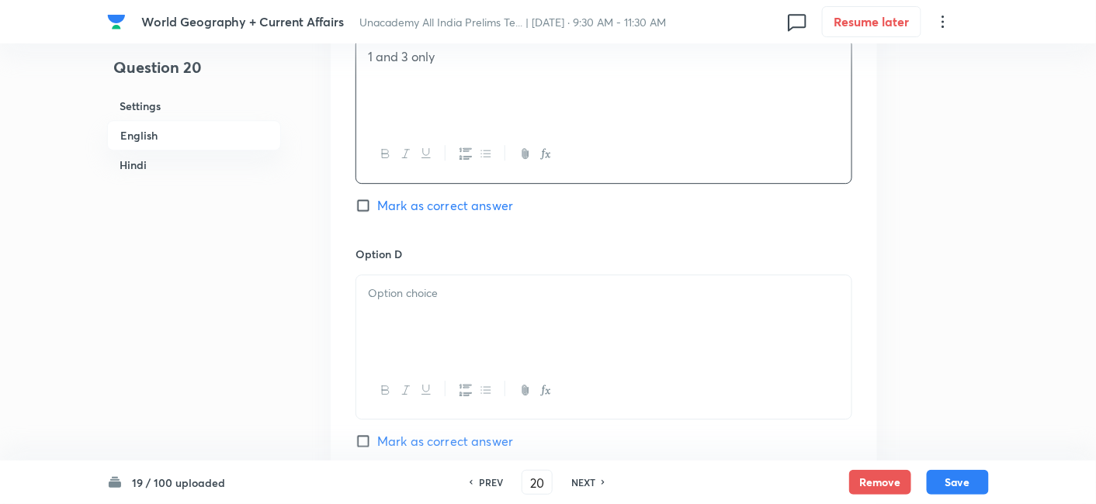
click at [468, 196] on span "Mark as correct answer" at bounding box center [445, 205] width 136 height 19
click at [377, 198] on input "Mark as correct answer" at bounding box center [366, 206] width 22 height 16
click at [448, 279] on div at bounding box center [603, 318] width 495 height 87
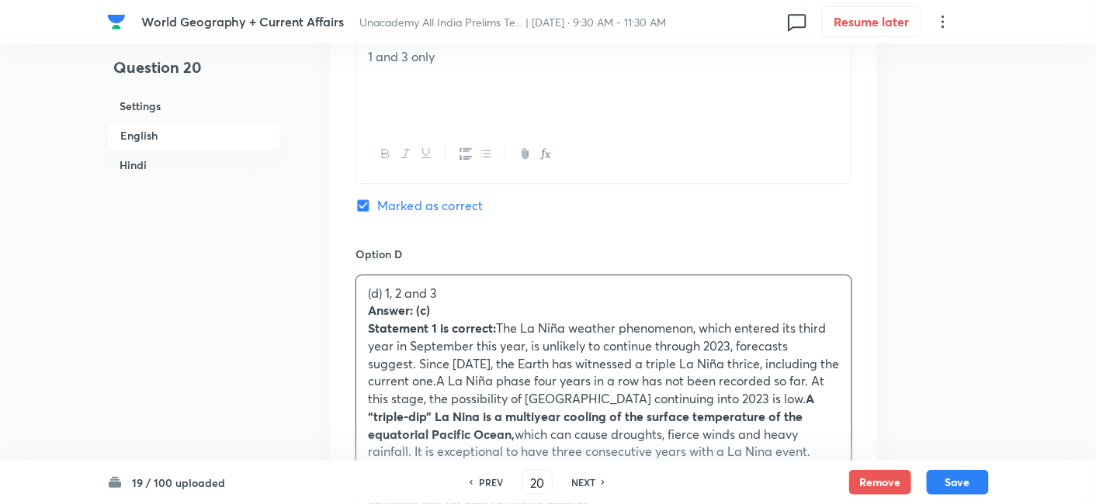
drag, startPoint x: 368, startPoint y: 272, endPoint x: 358, endPoint y: 272, distance: 9.3
click at [358, 275] on div "(d) 1, 2 and 3 Answer: (c) Statement 1 is correct: The La Niña weather phenomen…" at bounding box center [603, 425] width 495 height 301
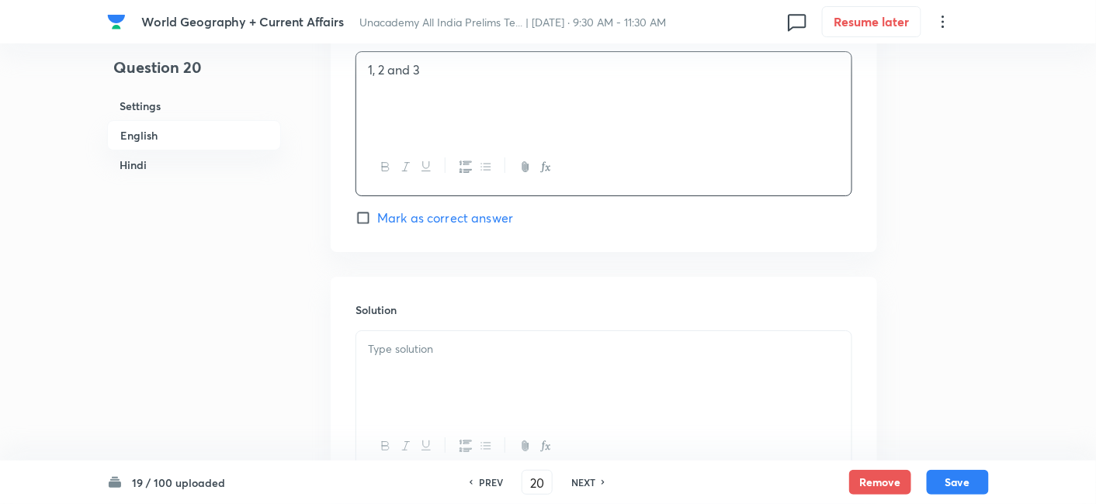
scroll to position [1627, 0]
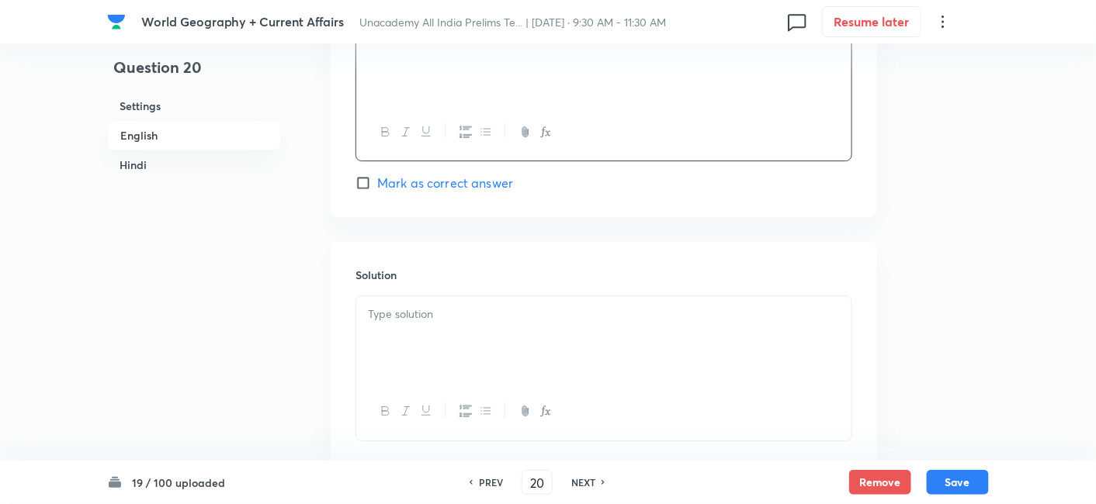
click at [472, 296] on div at bounding box center [603, 339] width 495 height 87
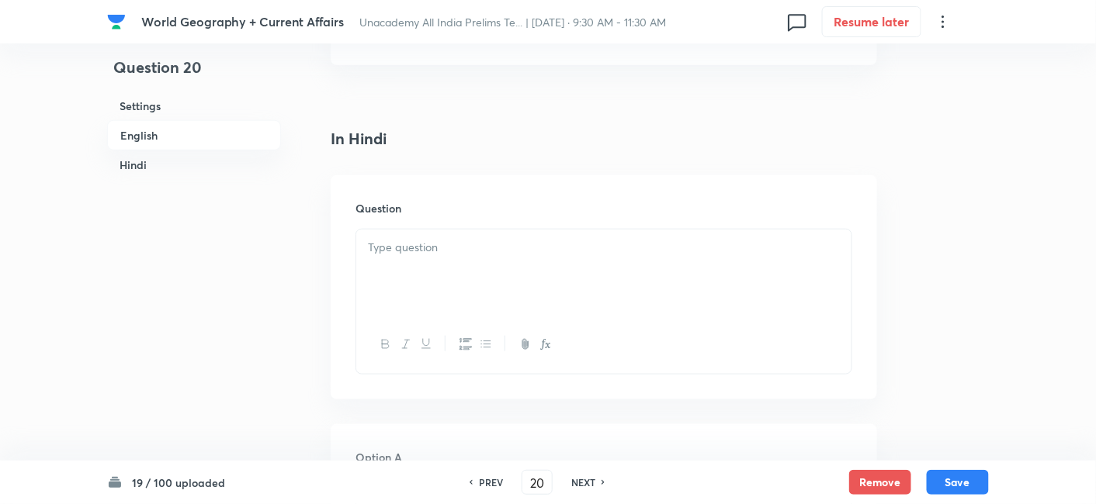
scroll to position [2231, 0]
click at [430, 234] on div at bounding box center [603, 266] width 495 height 87
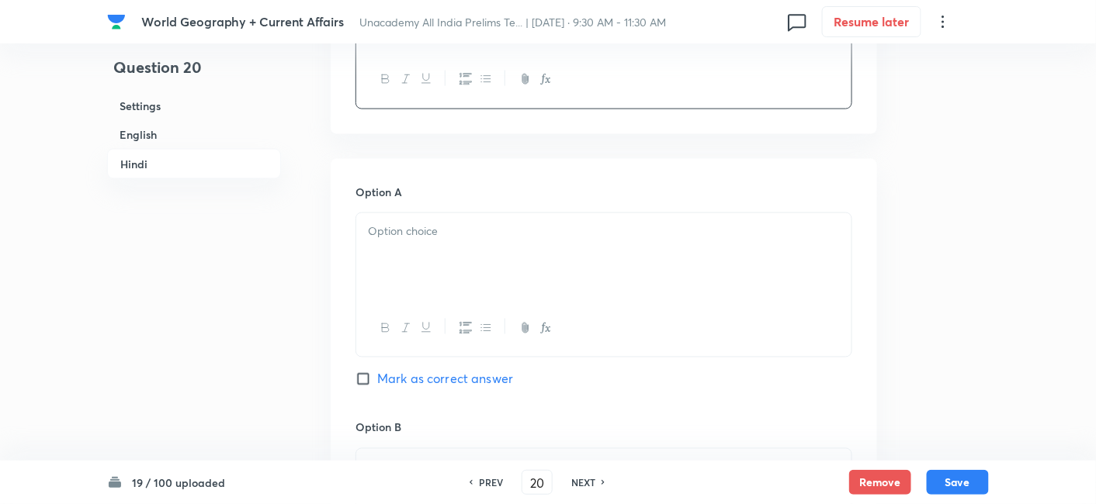
click at [448, 227] on div at bounding box center [603, 256] width 495 height 87
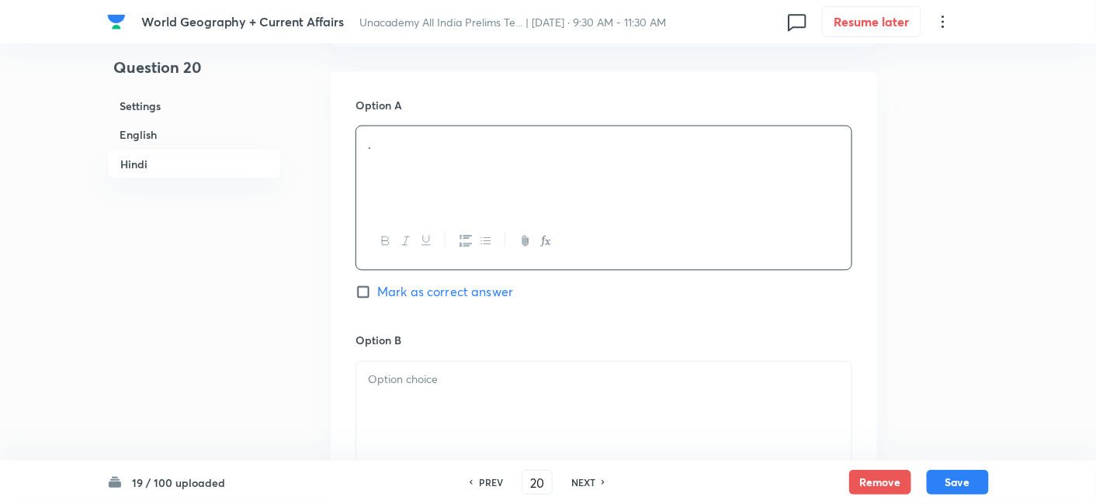
click at [455, 372] on p at bounding box center [604, 381] width 472 height 18
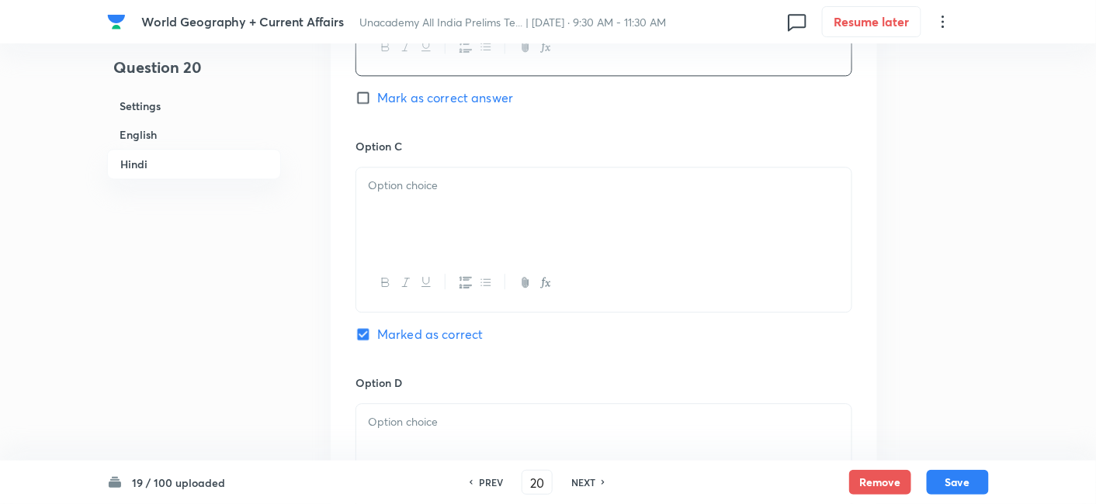
click at [403, 168] on div at bounding box center [603, 211] width 495 height 87
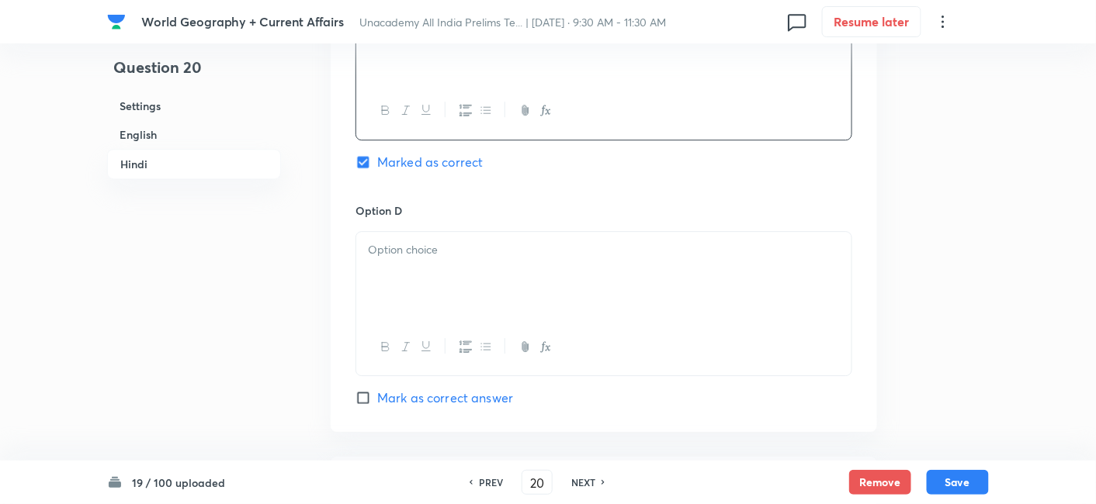
click at [447, 261] on div at bounding box center [603, 275] width 495 height 87
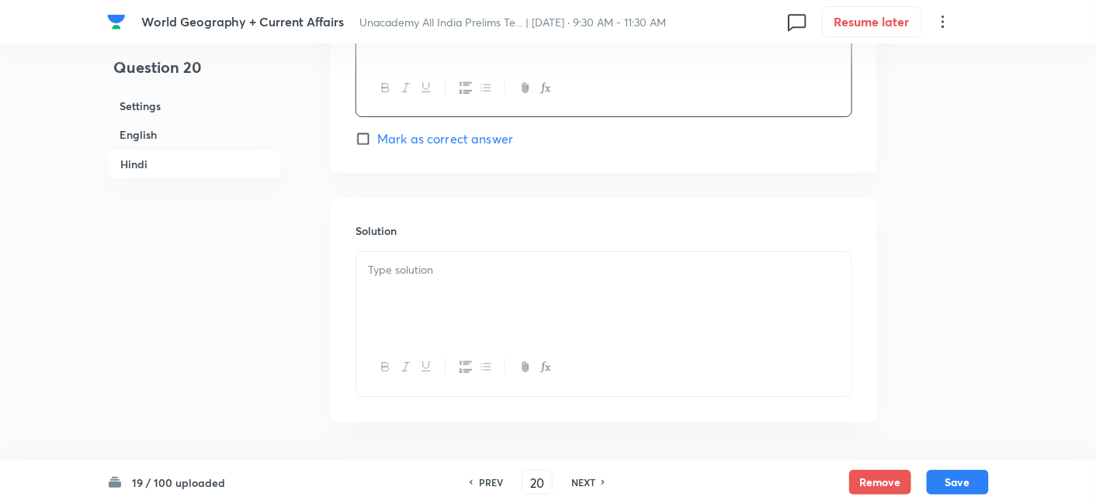
click at [438, 252] on div at bounding box center [603, 295] width 495 height 87
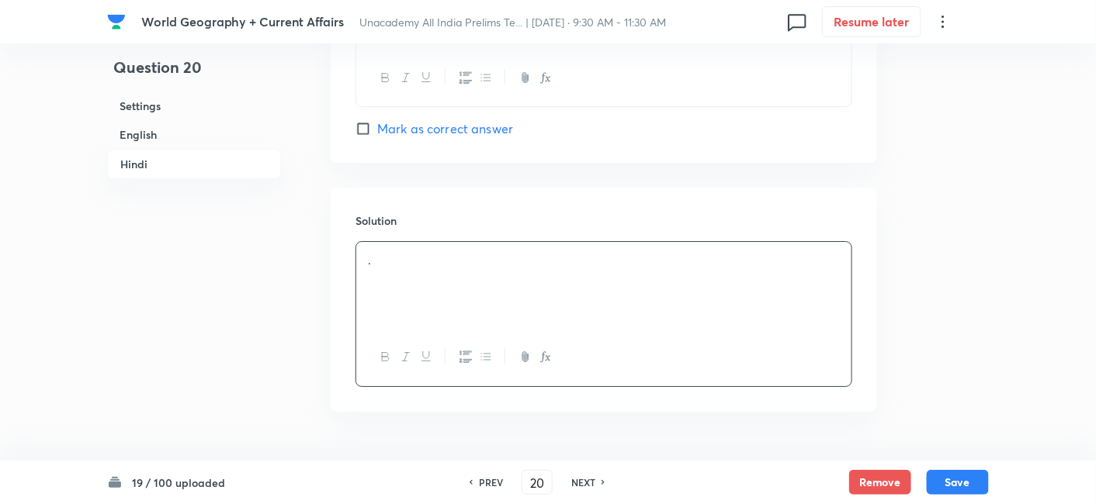
scroll to position [3452, 0]
drag, startPoint x: 968, startPoint y: 487, endPoint x: 971, endPoint y: 459, distance: 27.3
click at [968, 486] on button "Save" at bounding box center [957, 482] width 62 height 25
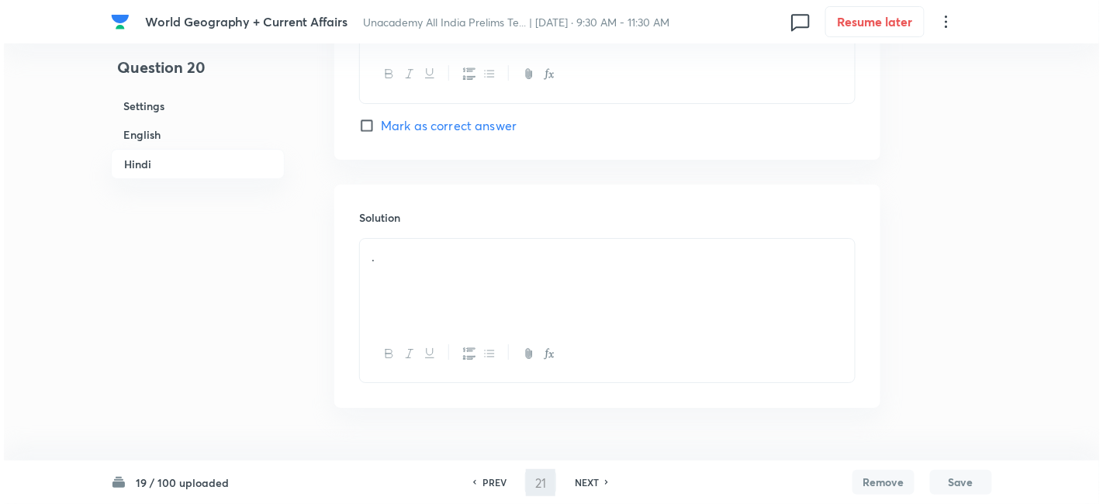
scroll to position [0, 0]
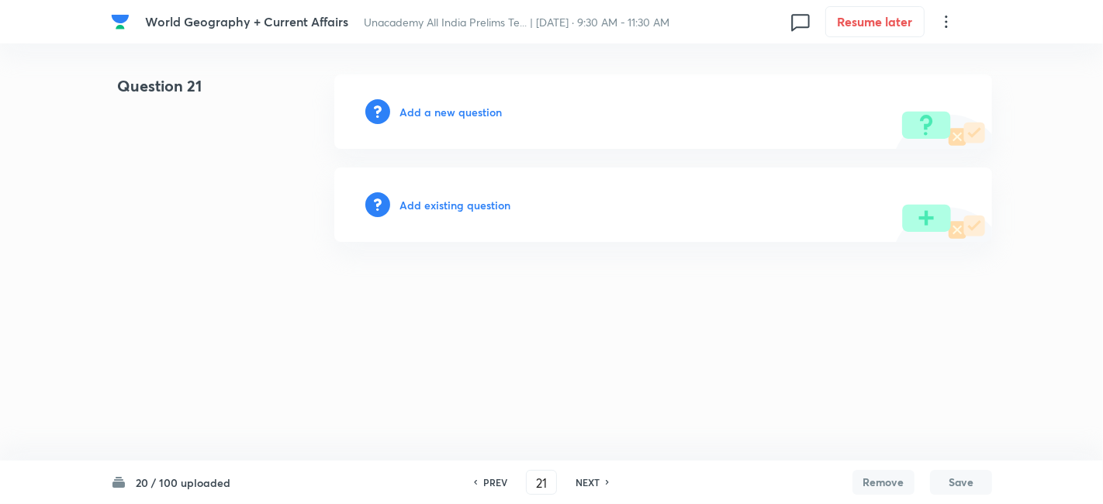
click at [452, 108] on h6 "Add a new question" at bounding box center [451, 112] width 102 height 16
click at [452, 108] on h6 "Choose a question type" at bounding box center [459, 112] width 119 height 16
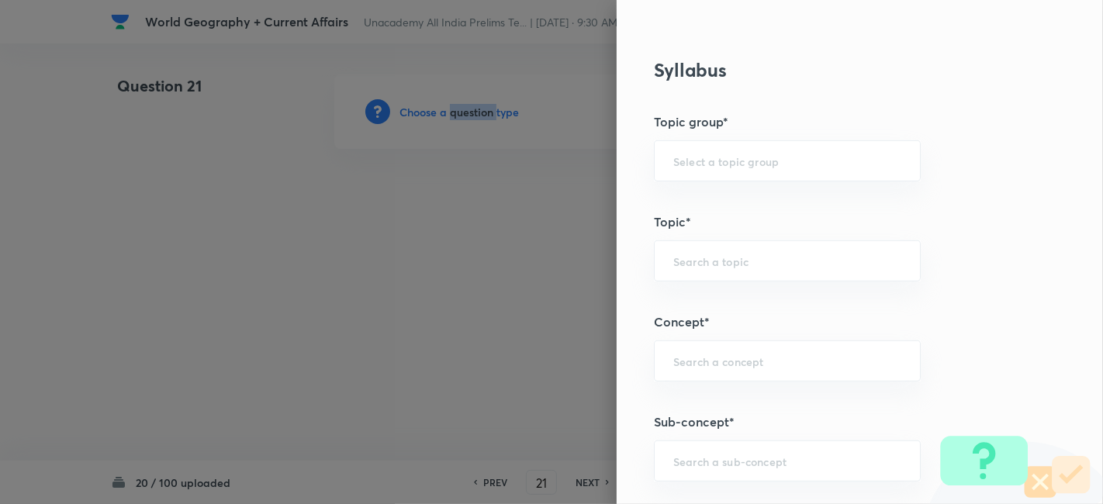
scroll to position [862, 0]
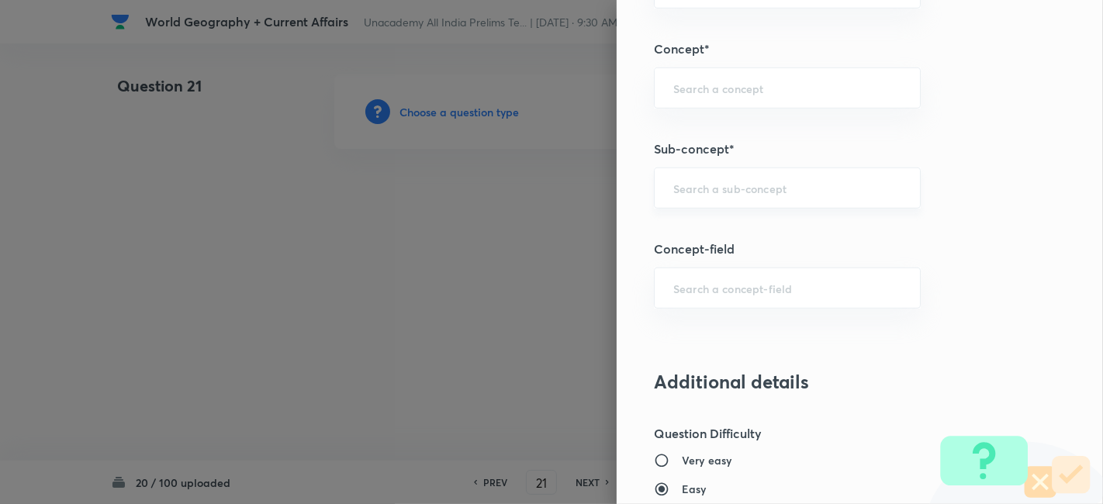
click at [777, 185] on input "text" at bounding box center [788, 188] width 228 height 15
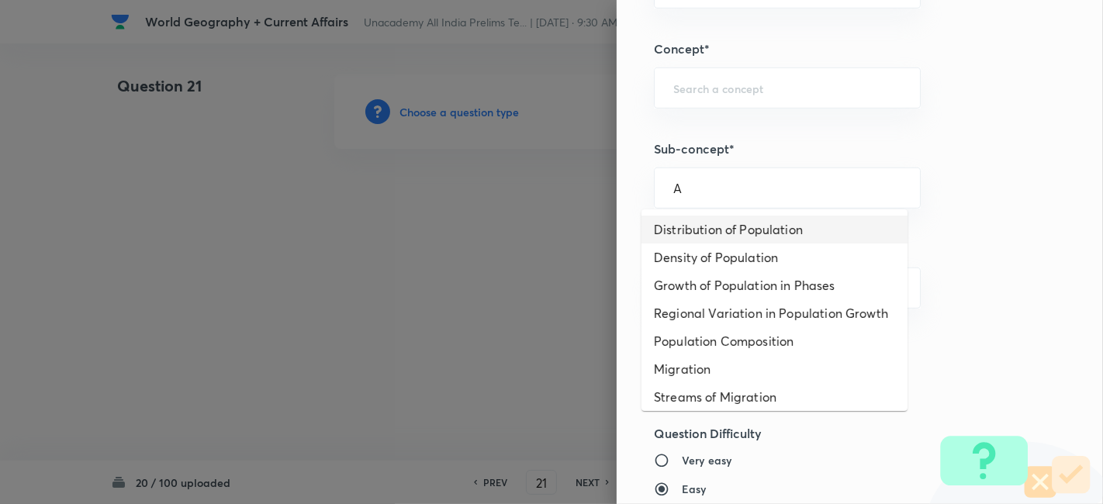
click at [753, 231] on li "Distribution of Population" at bounding box center [775, 230] width 266 height 28
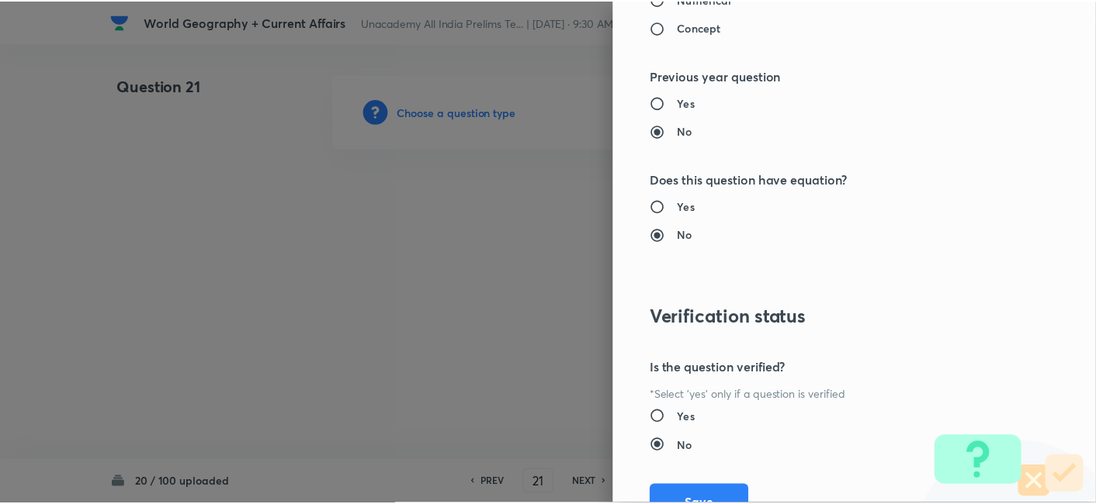
scroll to position [1606, 0]
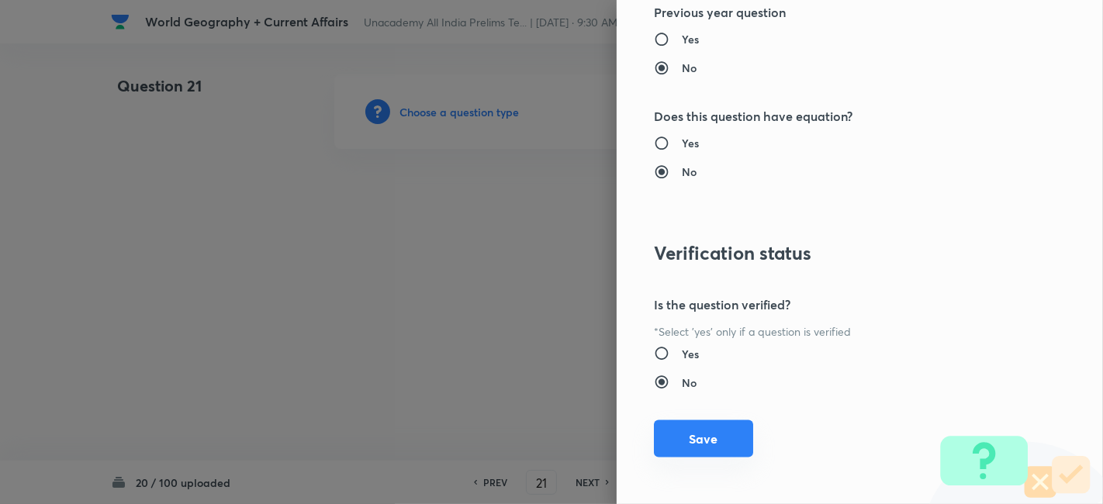
click at [689, 436] on button "Save" at bounding box center [703, 439] width 99 height 37
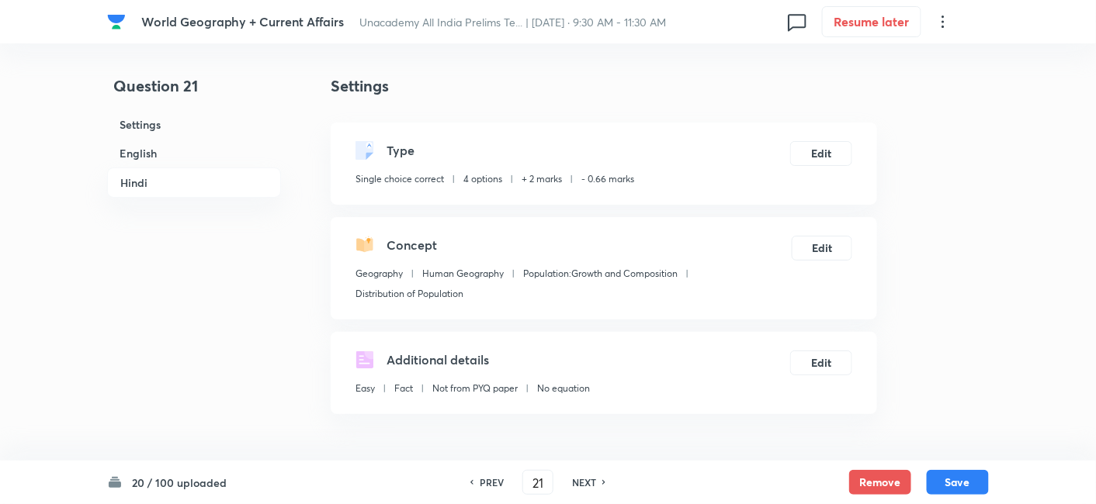
click at [172, 166] on h6 "English" at bounding box center [194, 153] width 174 height 29
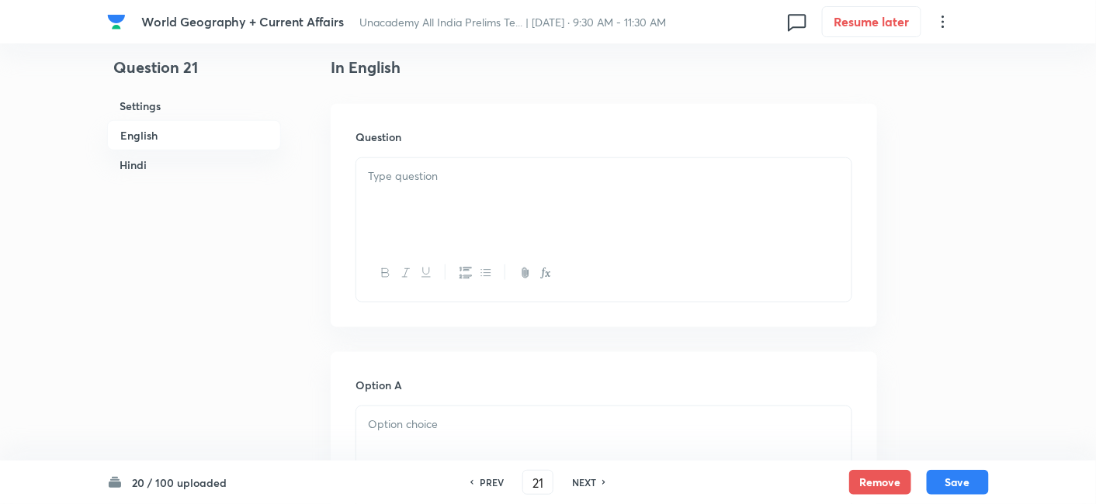
click at [155, 140] on h6 "English" at bounding box center [194, 135] width 174 height 30
click at [545, 220] on div at bounding box center [603, 201] width 495 height 87
click at [465, 206] on div at bounding box center [603, 201] width 495 height 87
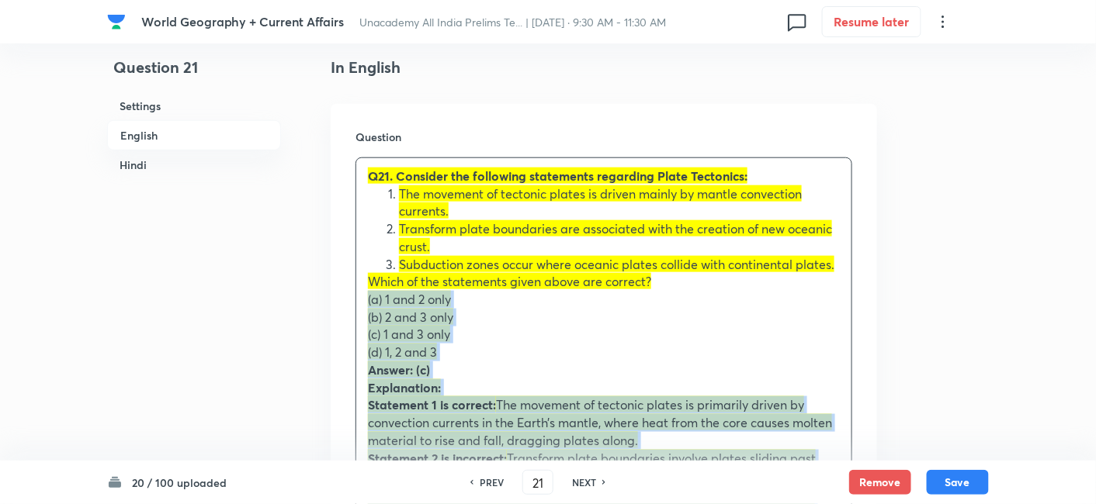
click at [363, 304] on div "Q21. Consider the following statements regarding Plate Tectonics: The movement …" at bounding box center [603, 361] width 495 height 407
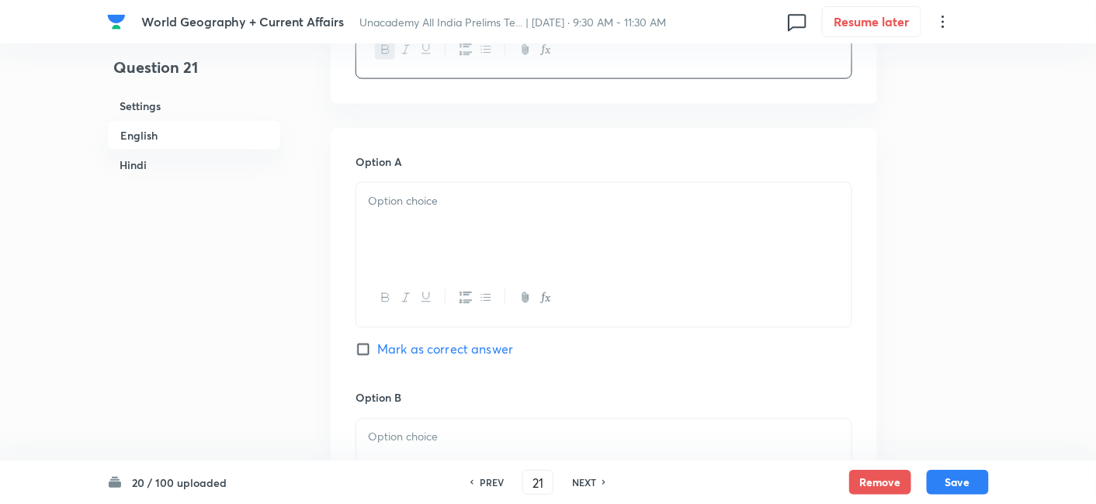
scroll to position [765, 0]
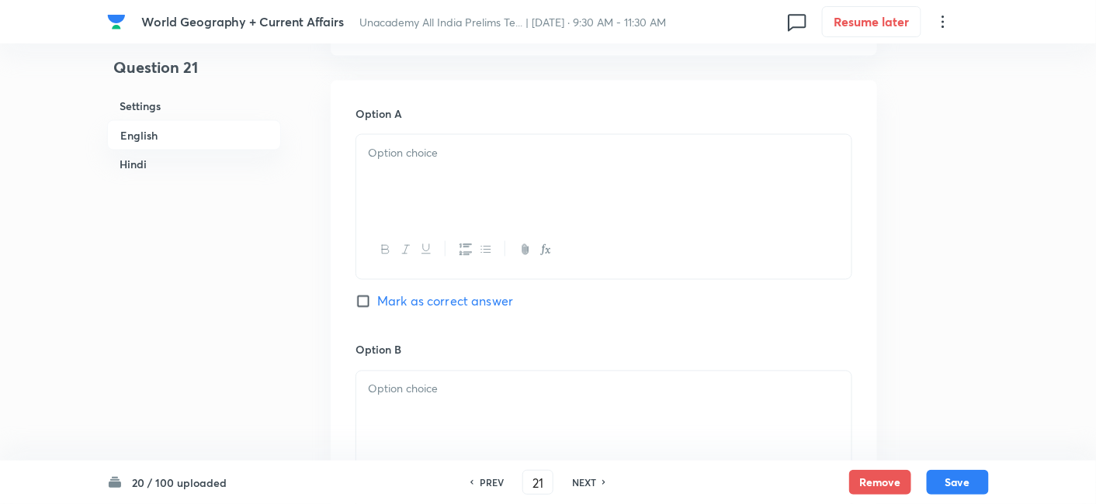
click at [435, 185] on div at bounding box center [603, 178] width 495 height 87
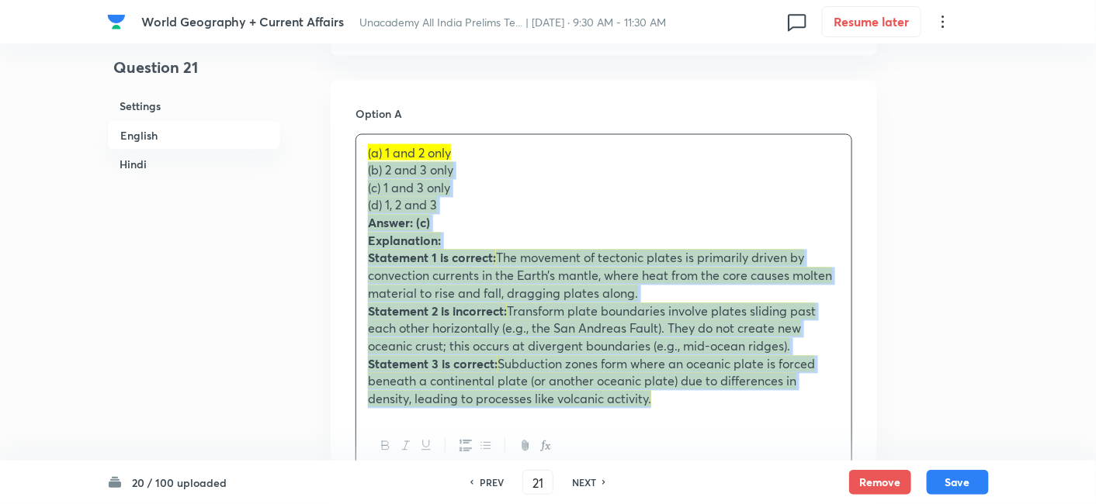
click at [362, 178] on div "(a) 1 and 2 only (b) 2 and 3 only (c) 1 and 3 only (d) 1, 2 and 3 Answer: (c) E…" at bounding box center [603, 276] width 495 height 283
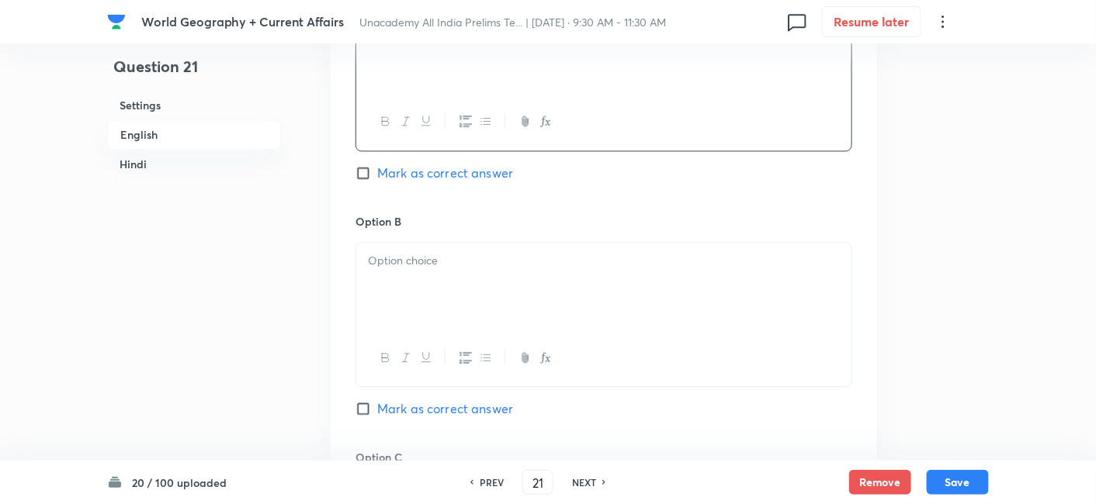
scroll to position [937, 0]
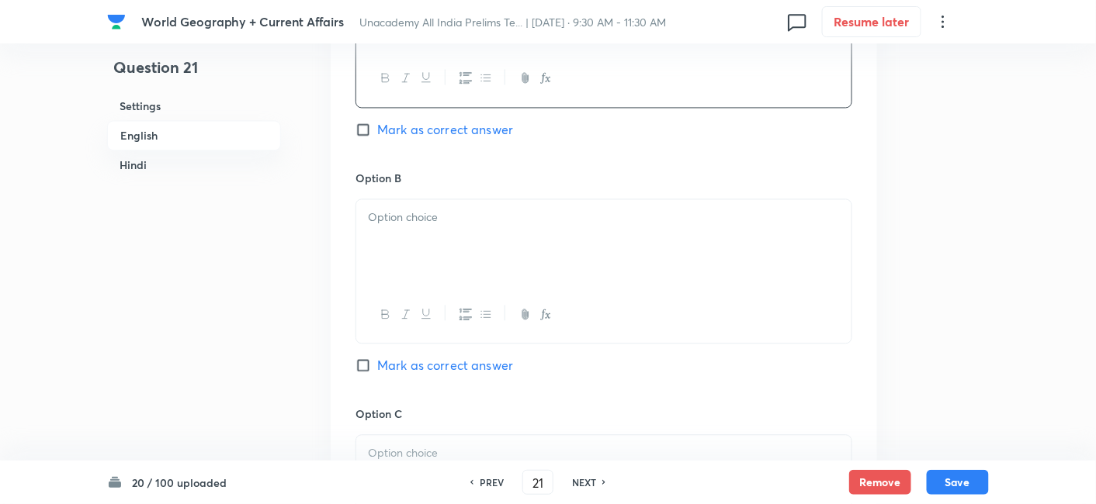
click at [433, 240] on div at bounding box center [603, 242] width 495 height 87
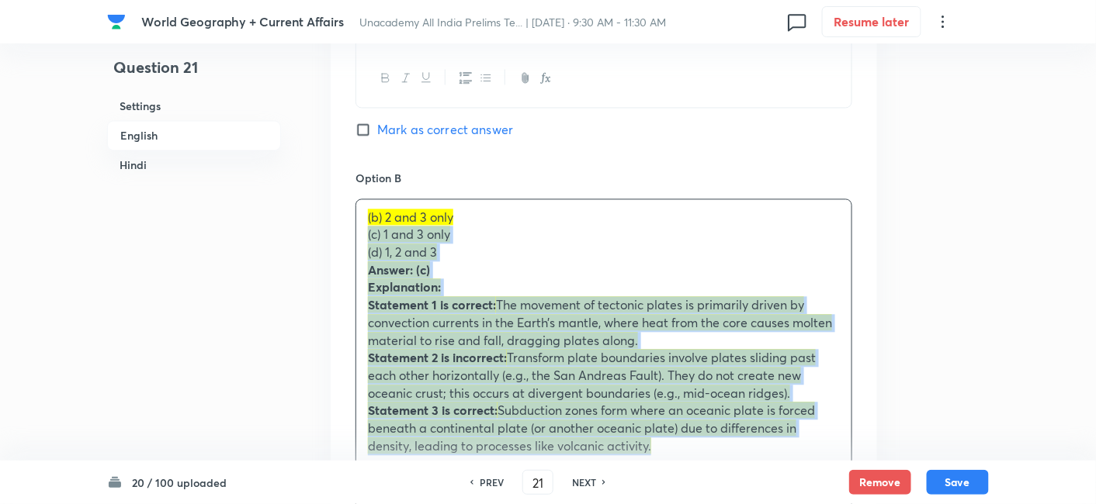
click at [352, 238] on div "Option A 1 and 2 only Mark as correct answer Option B (b) 2 and 3 only (c) 1 an…" at bounding box center [604, 479] width 546 height 1142
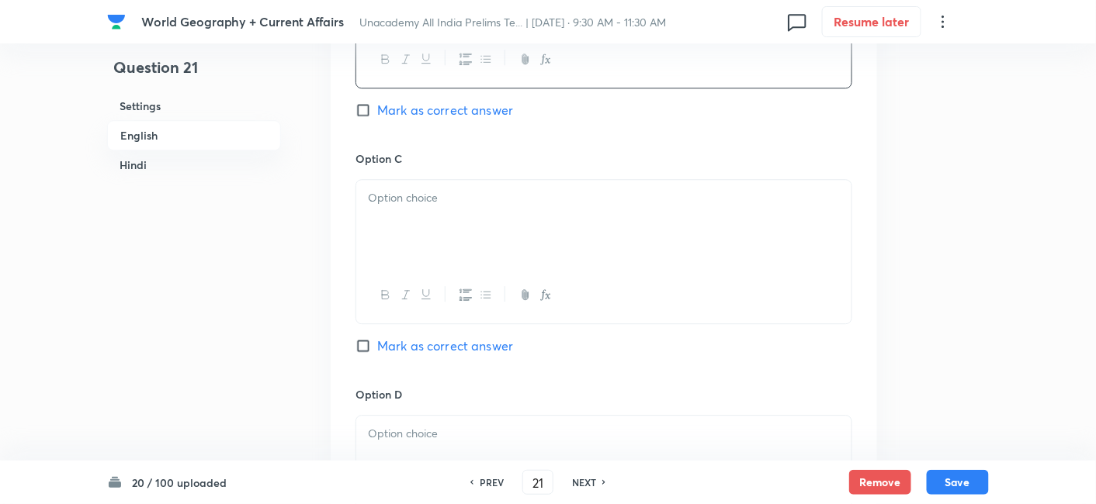
scroll to position [1196, 0]
click at [421, 234] on div at bounding box center [603, 219] width 495 height 87
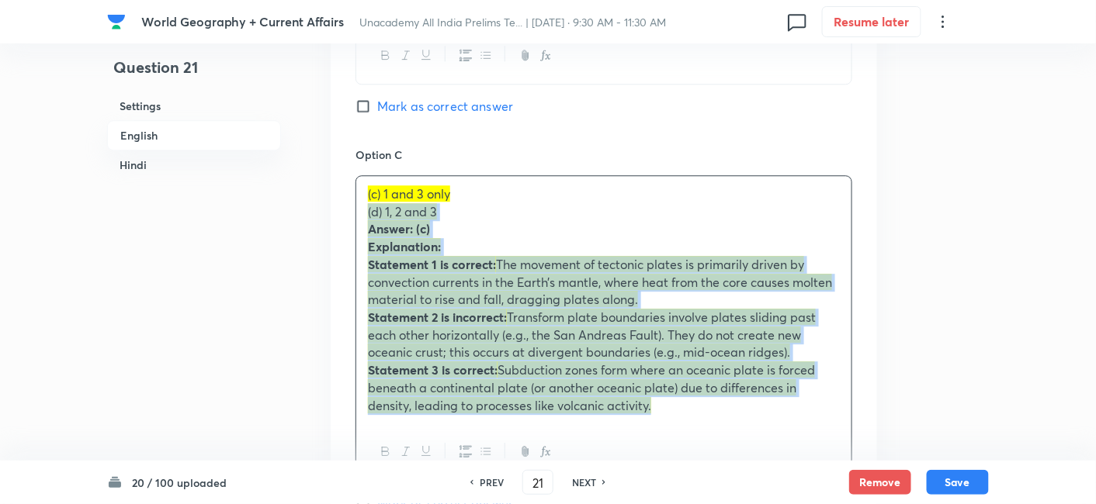
click at [358, 216] on div "(c) 1 and 3 only (d) 1, 2 and 3 Answer: (c) Explanation: Statement 1 is correct…" at bounding box center [603, 300] width 495 height 248
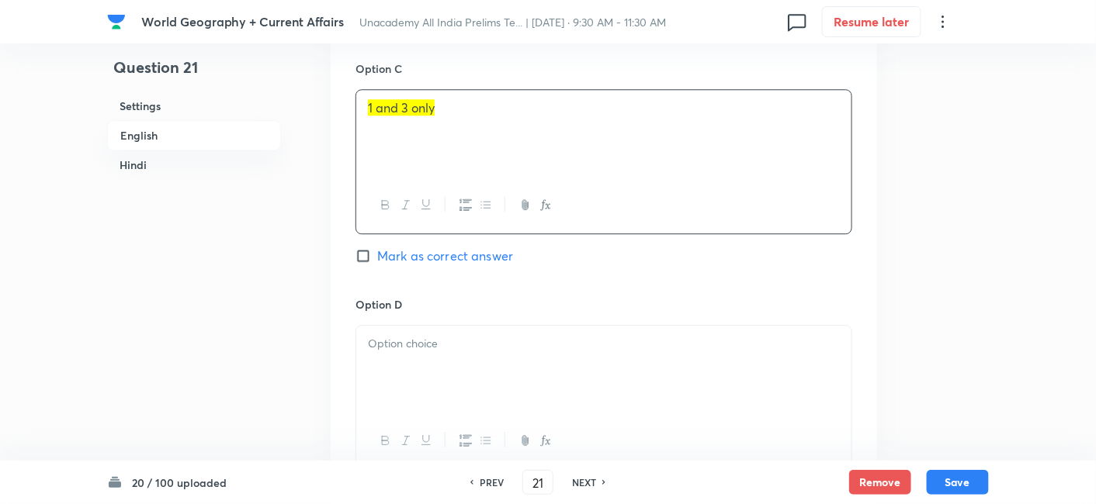
click at [475, 251] on span "Mark as correct answer" at bounding box center [445, 256] width 136 height 19
click at [377, 251] on input "Mark as correct answer" at bounding box center [366, 256] width 22 height 16
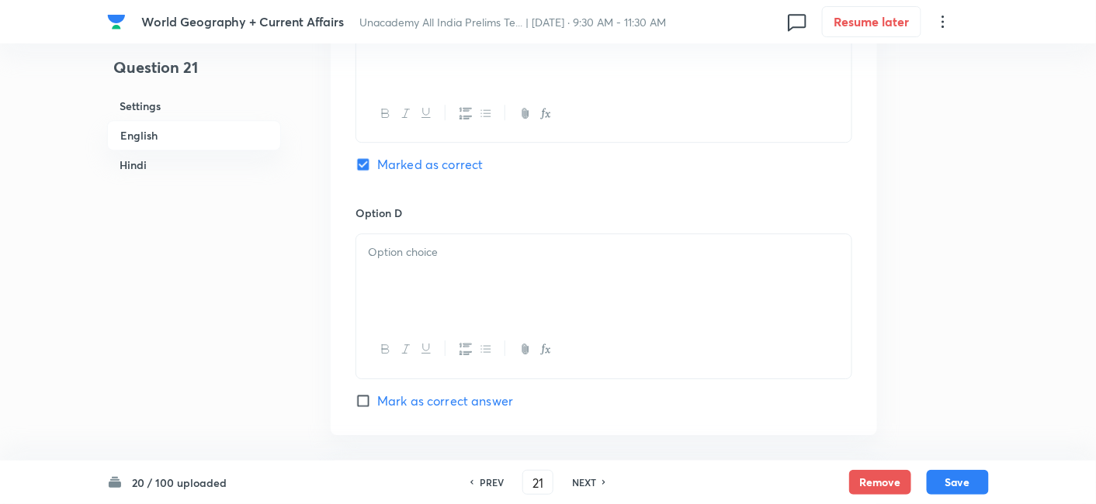
scroll to position [1455, 0]
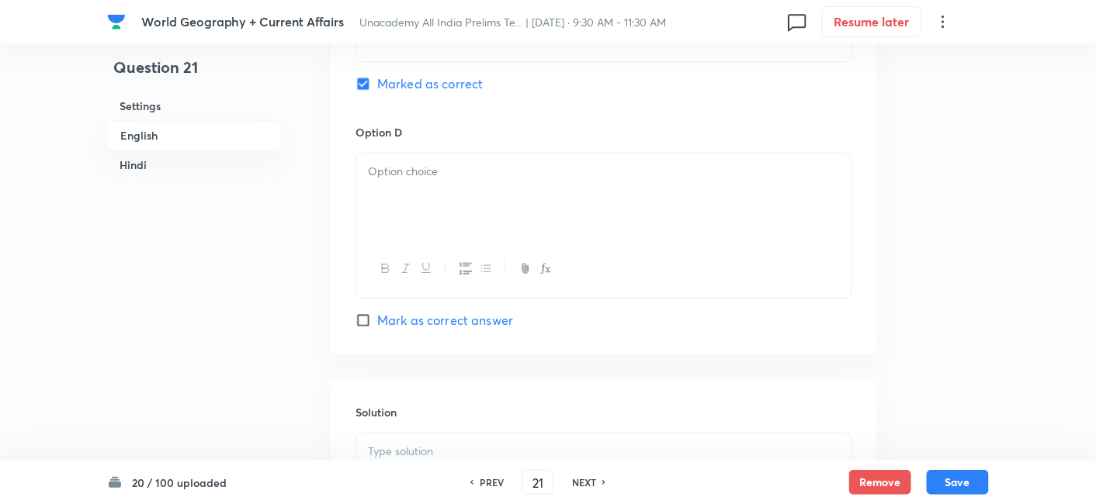
click at [421, 200] on div at bounding box center [603, 197] width 495 height 87
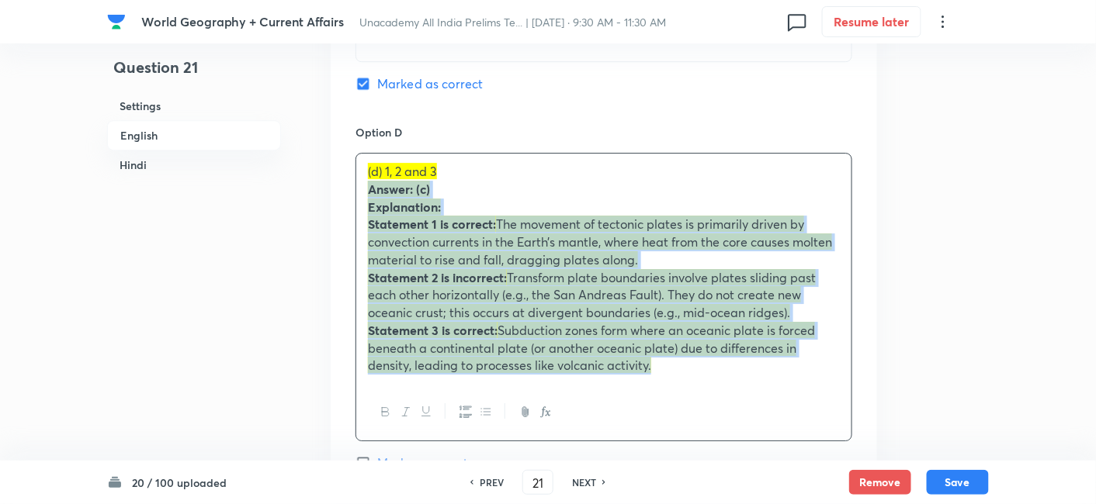
drag, startPoint x: 365, startPoint y: 186, endPoint x: 357, endPoint y: 186, distance: 8.5
click at [357, 185] on div "(d) 1, 2 and 3 Answer: (c) Explanation: Statement 1 is correct: The movement of…" at bounding box center [603, 269] width 495 height 230
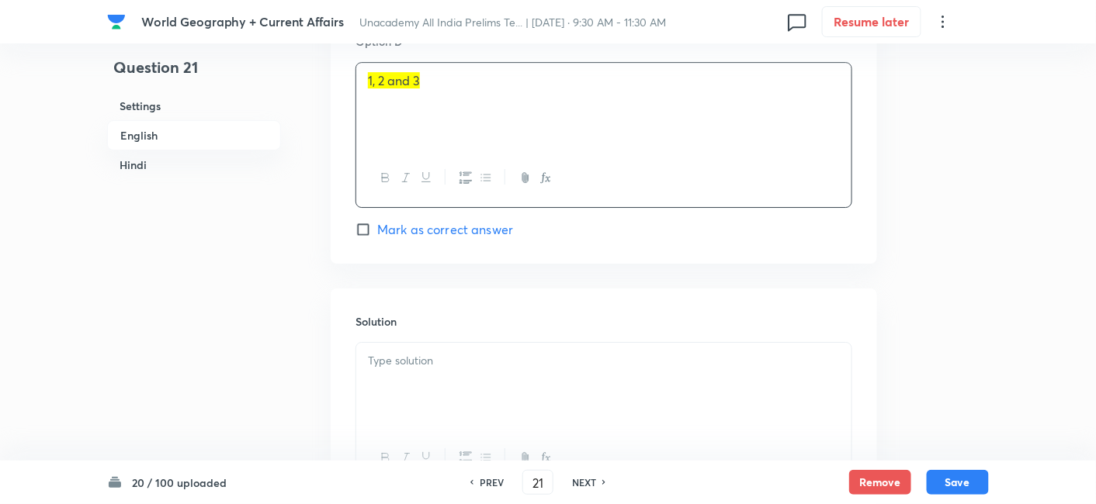
scroll to position [1627, 0]
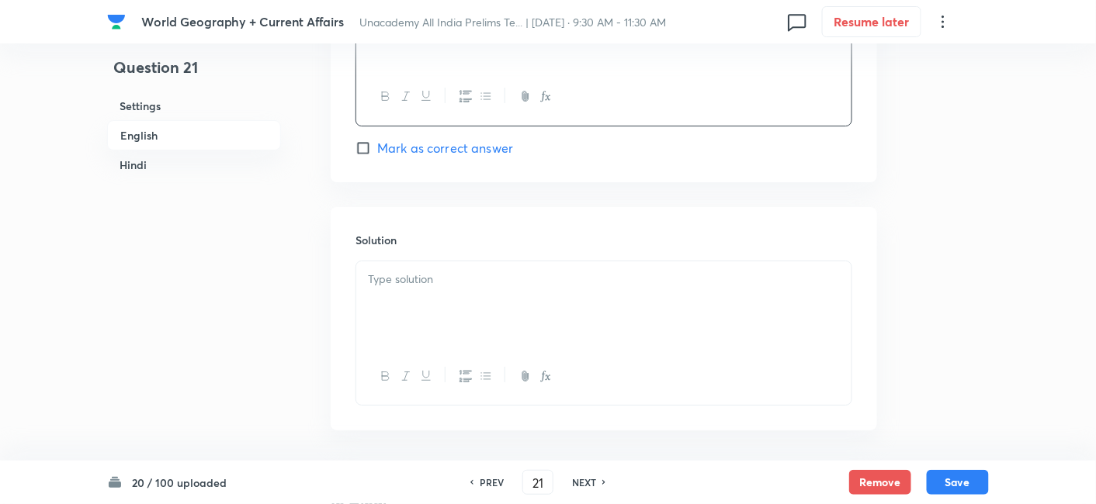
click at [431, 288] on div at bounding box center [603, 304] width 495 height 87
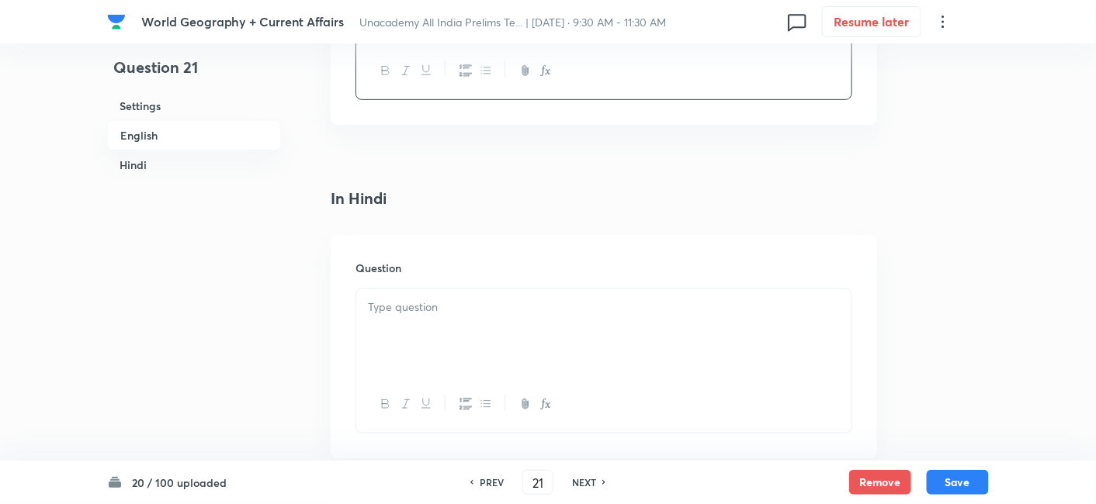
click at [445, 320] on div at bounding box center [603, 332] width 495 height 87
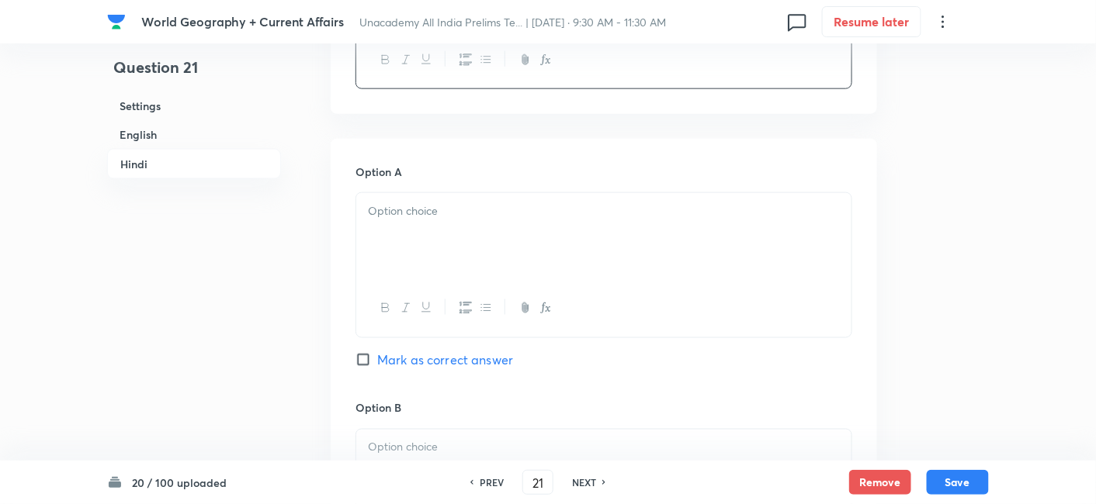
click at [424, 231] on div at bounding box center [603, 236] width 495 height 87
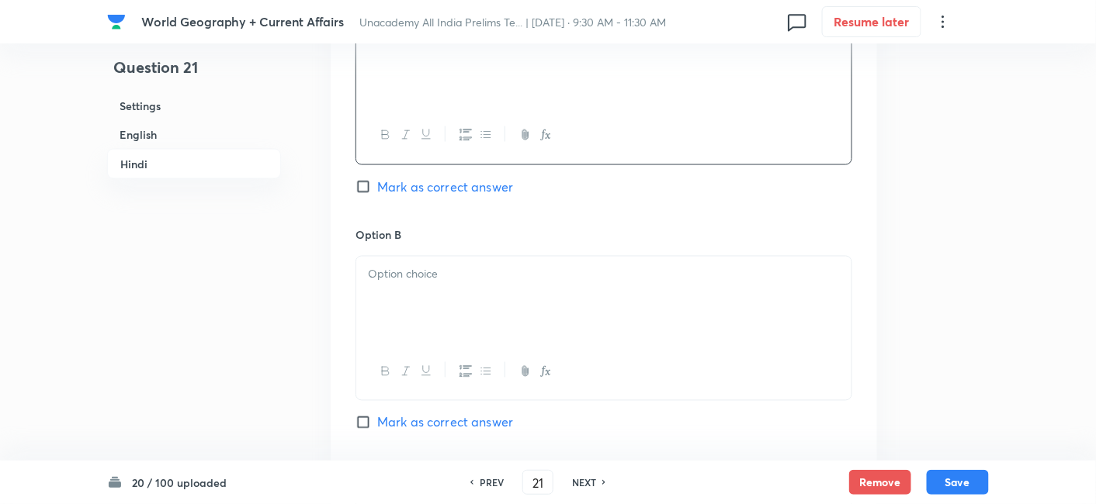
click at [432, 267] on p at bounding box center [604, 275] width 472 height 18
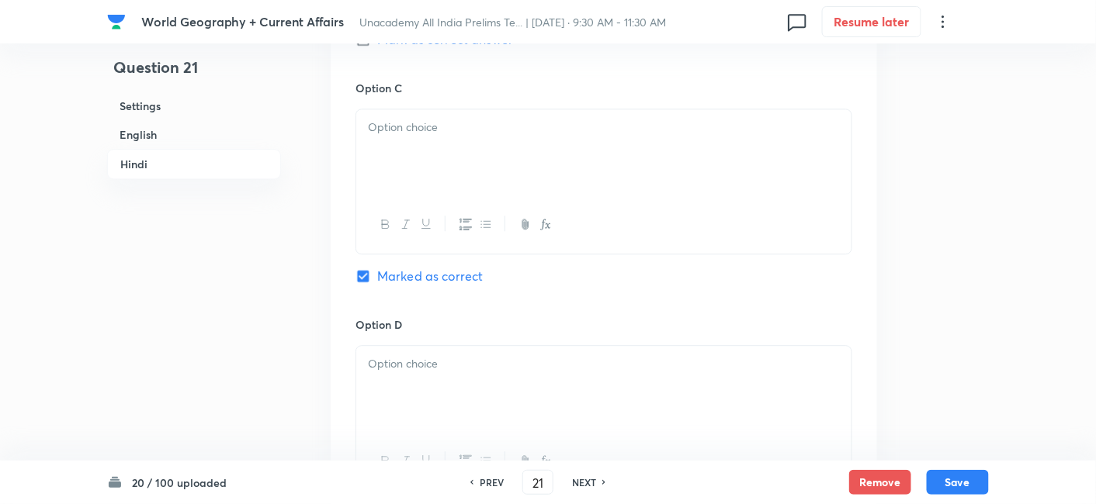
scroll to position [3007, 0]
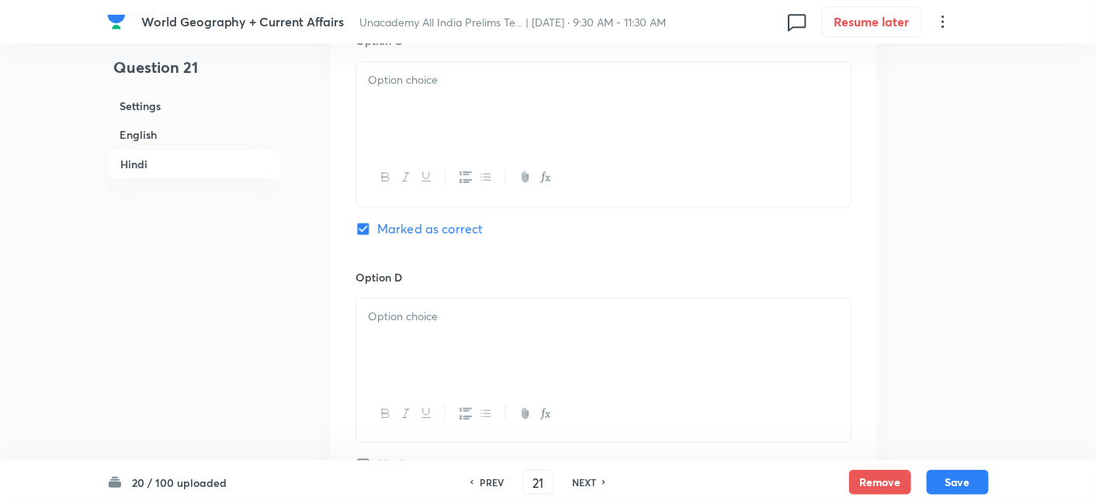
click at [426, 127] on div at bounding box center [603, 105] width 495 height 87
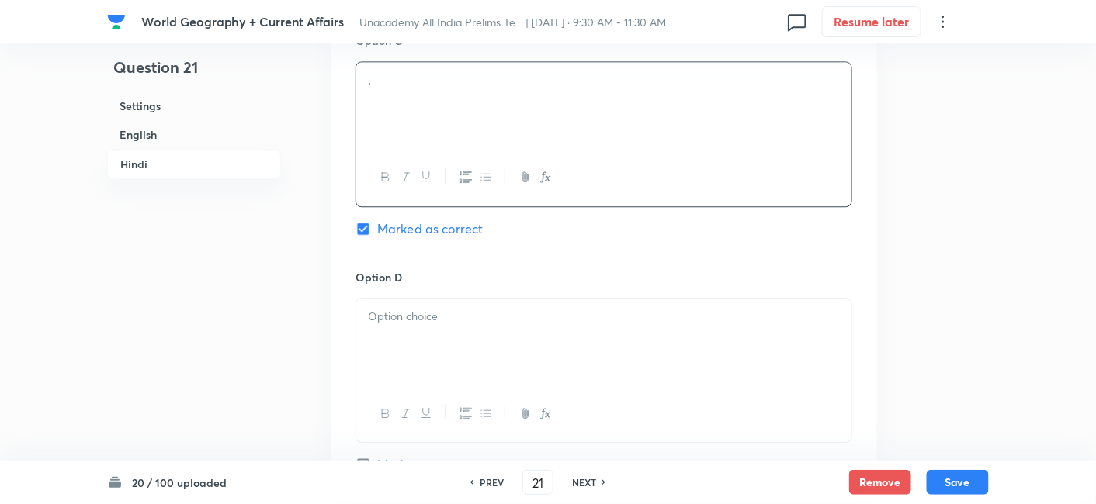
click at [462, 338] on div at bounding box center [603, 342] width 495 height 87
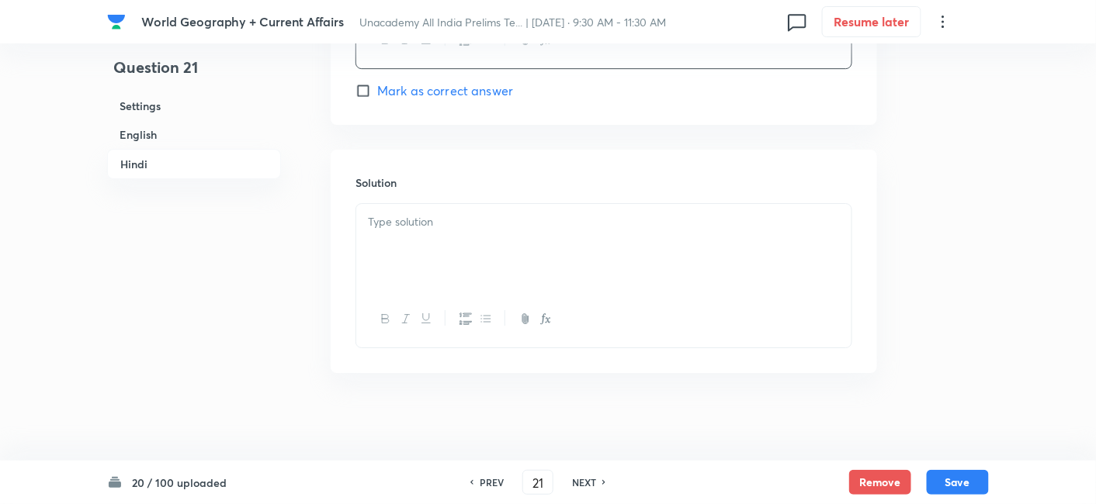
scroll to position [3382, 0]
click at [438, 244] on div at bounding box center [603, 246] width 495 height 87
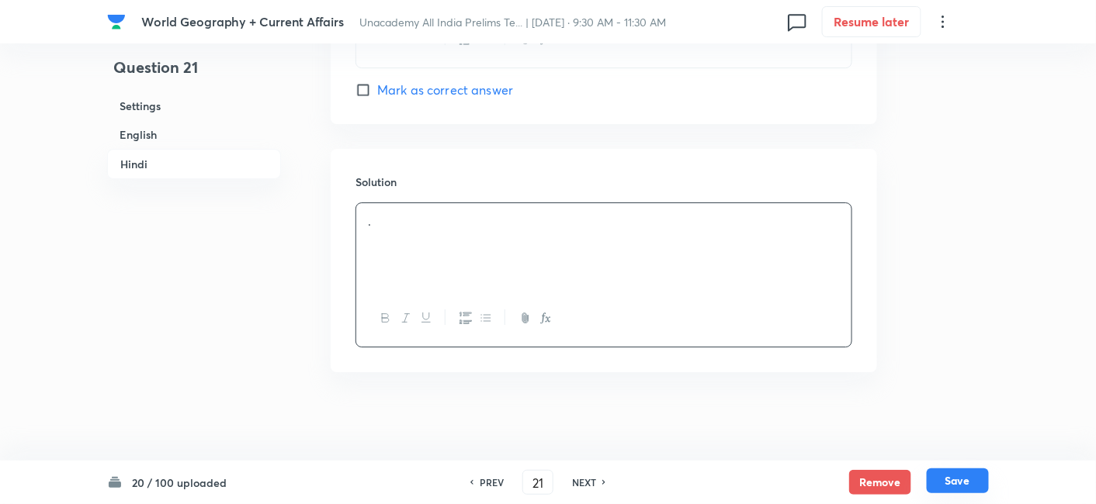
click at [968, 482] on button "Save" at bounding box center [957, 481] width 62 height 25
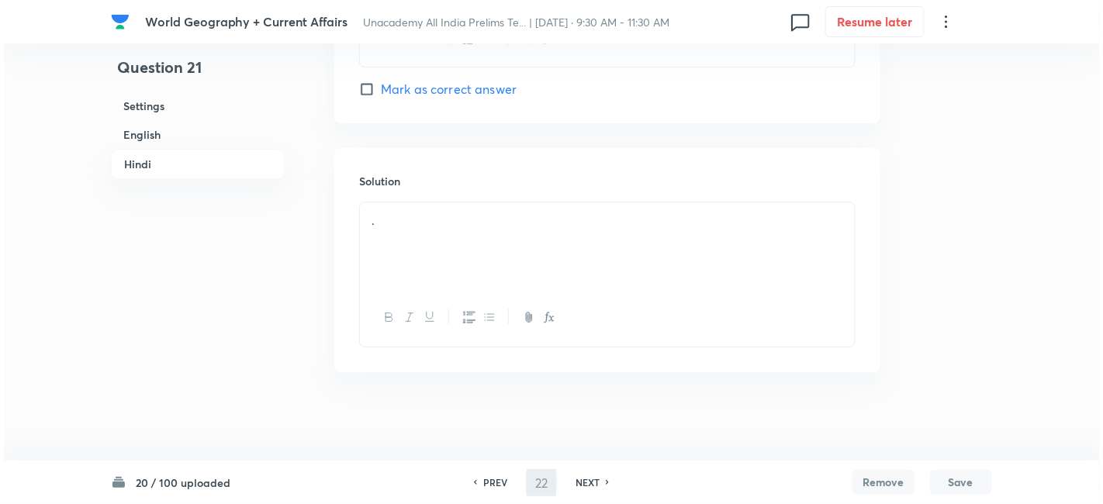
scroll to position [0, 0]
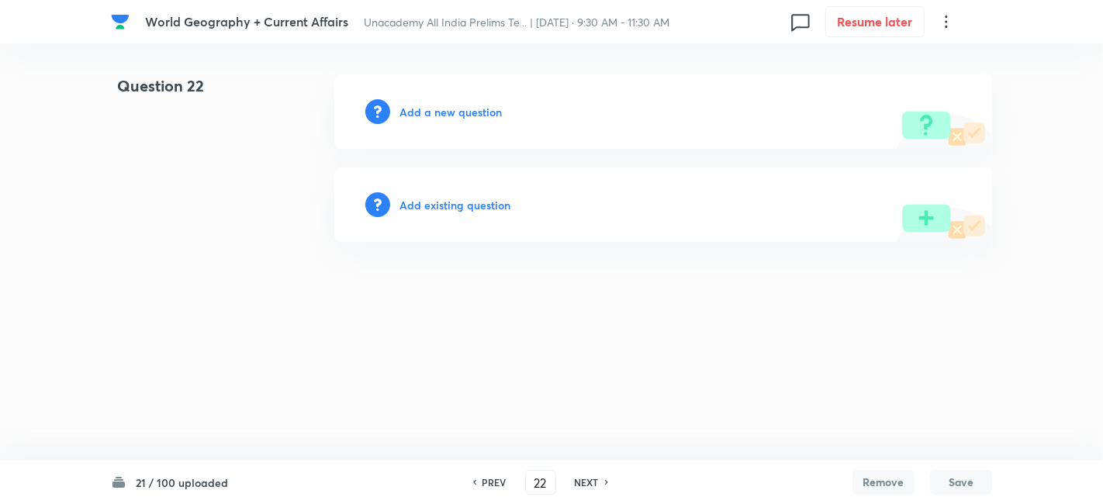
click at [469, 107] on h6 "Add a new question" at bounding box center [451, 112] width 102 height 16
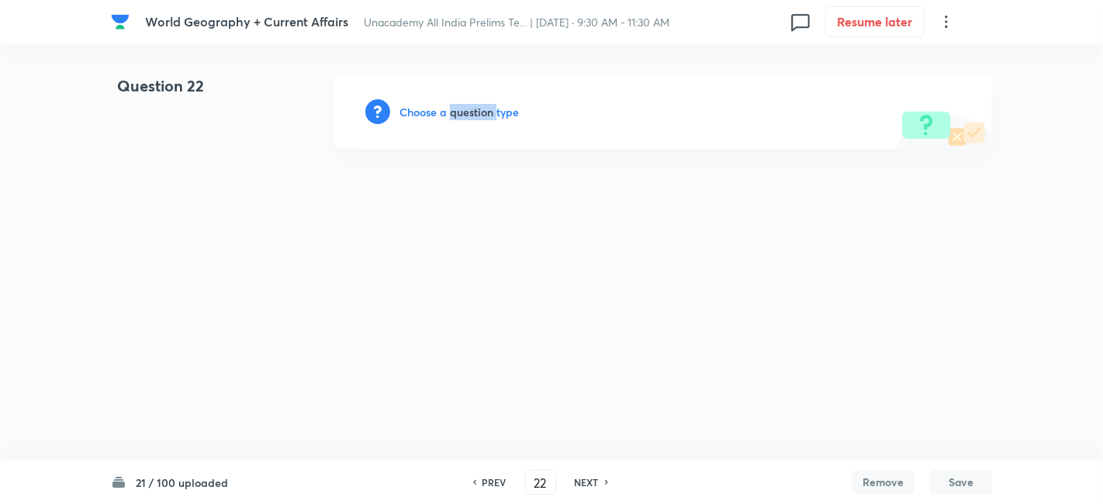
click at [469, 107] on h6 "Choose a question type" at bounding box center [459, 112] width 119 height 16
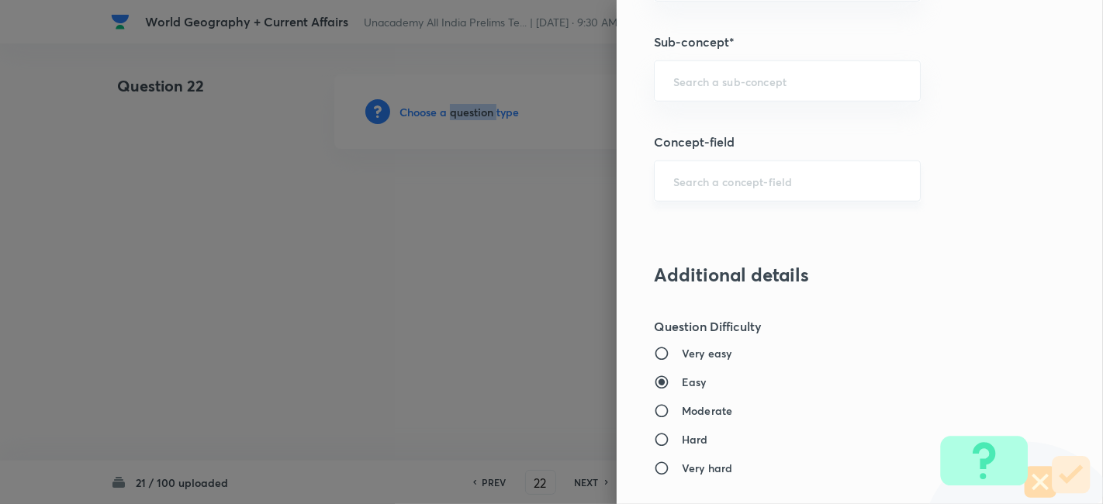
scroll to position [948, 0]
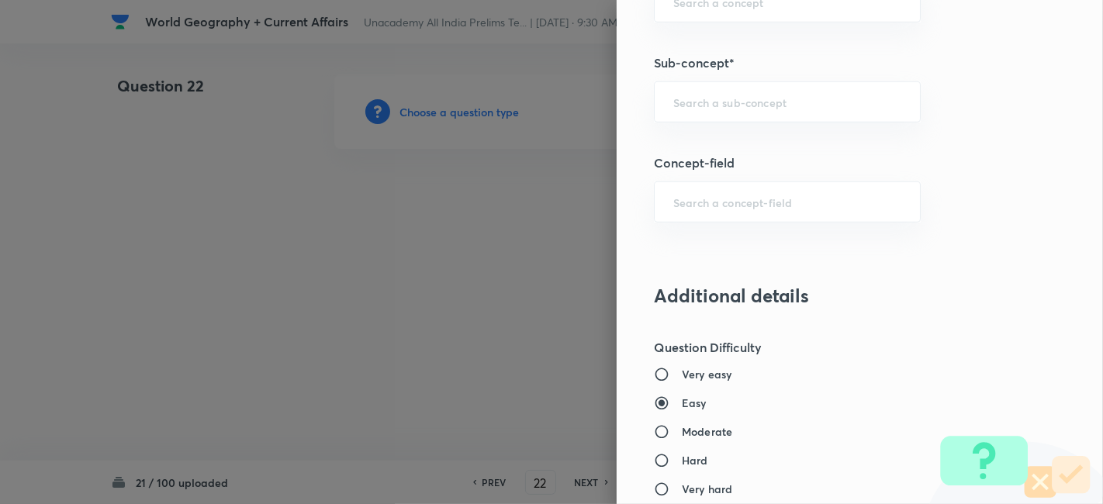
click at [764, 119] on div "Question settings Question type* Single choice correct Number of options* 2 3 4…" at bounding box center [860, 252] width 487 height 504
click at [758, 97] on input "text" at bounding box center [788, 102] width 228 height 15
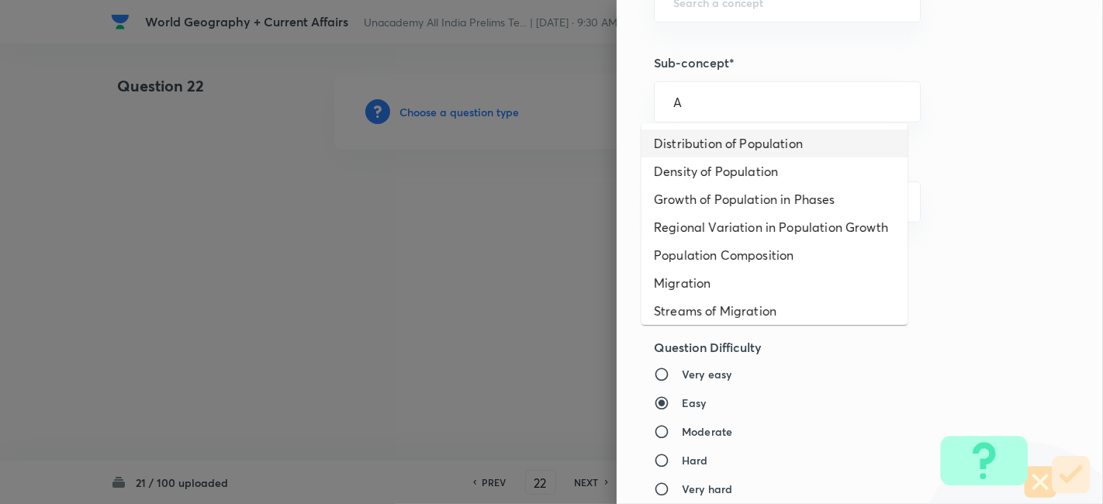
click at [750, 133] on li "Distribution of Population" at bounding box center [775, 144] width 266 height 28
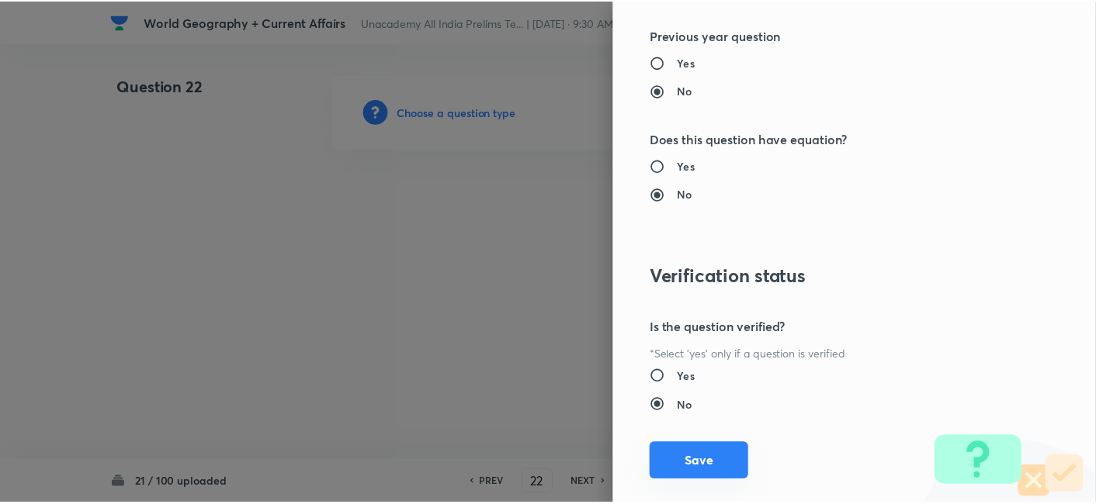
scroll to position [1606, 0]
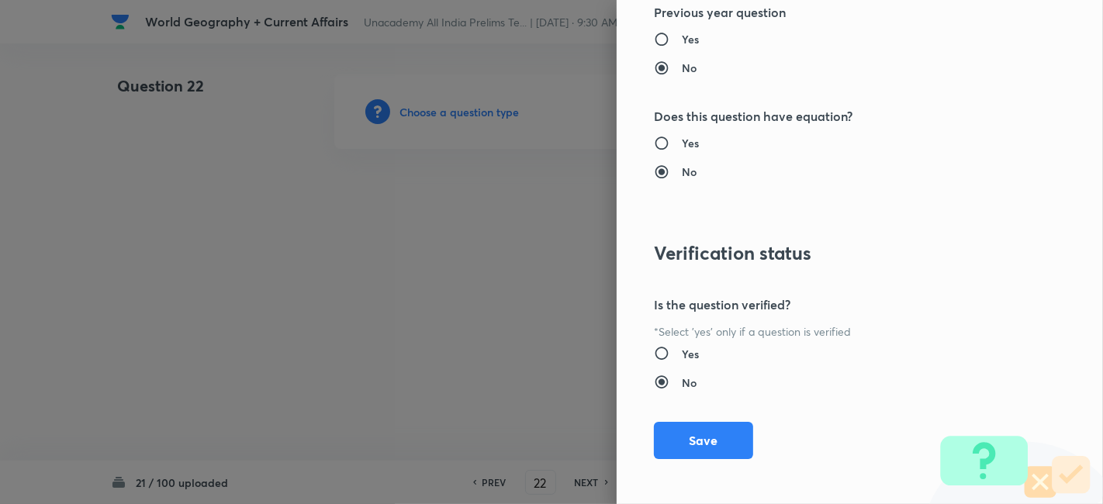
drag, startPoint x: 706, startPoint y: 429, endPoint x: 610, endPoint y: 355, distance: 121.2
click at [705, 430] on button "Save" at bounding box center [703, 440] width 99 height 37
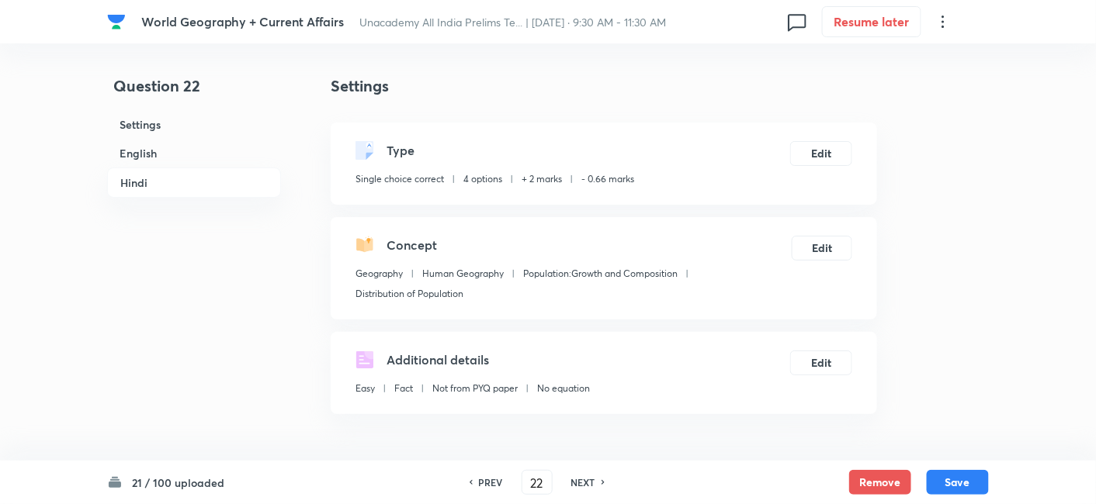
click at [215, 161] on h6 "English" at bounding box center [194, 153] width 174 height 29
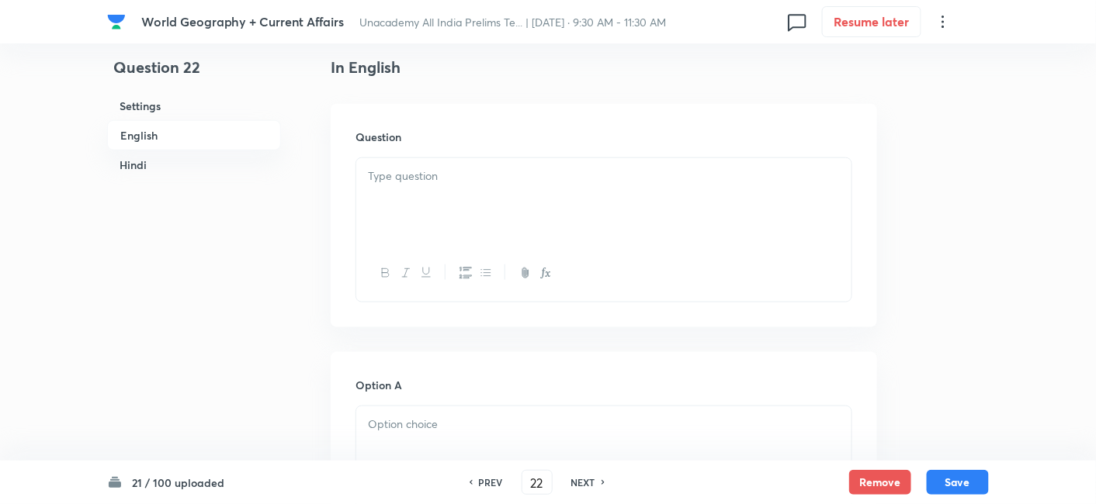
click at [507, 210] on div at bounding box center [603, 201] width 495 height 87
click at [431, 207] on div at bounding box center [603, 201] width 495 height 87
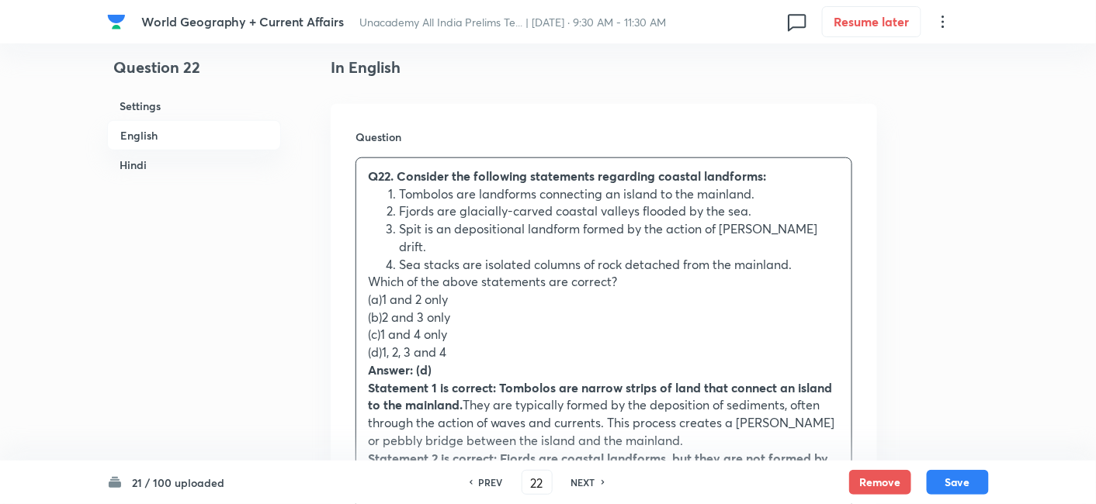
click at [355, 288] on div "Question Q22. Consider the following statements regarding coastal landforms: To…" at bounding box center [604, 428] width 546 height 649
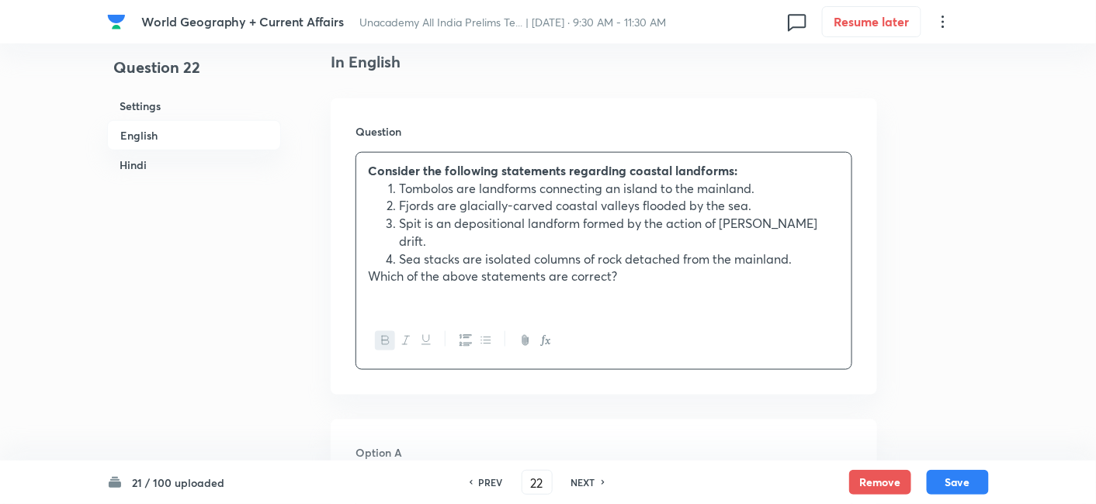
scroll to position [679, 0]
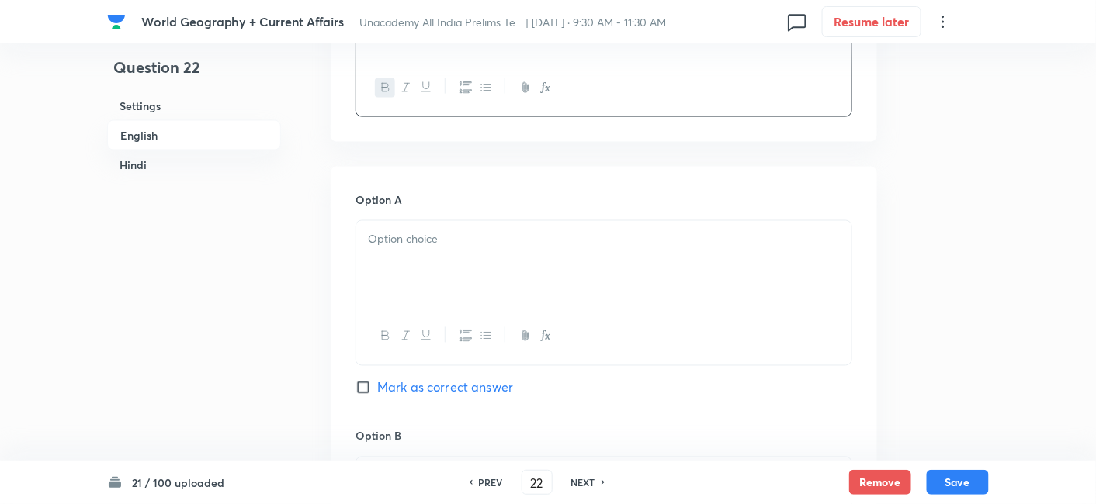
click at [423, 248] on div at bounding box center [603, 264] width 495 height 87
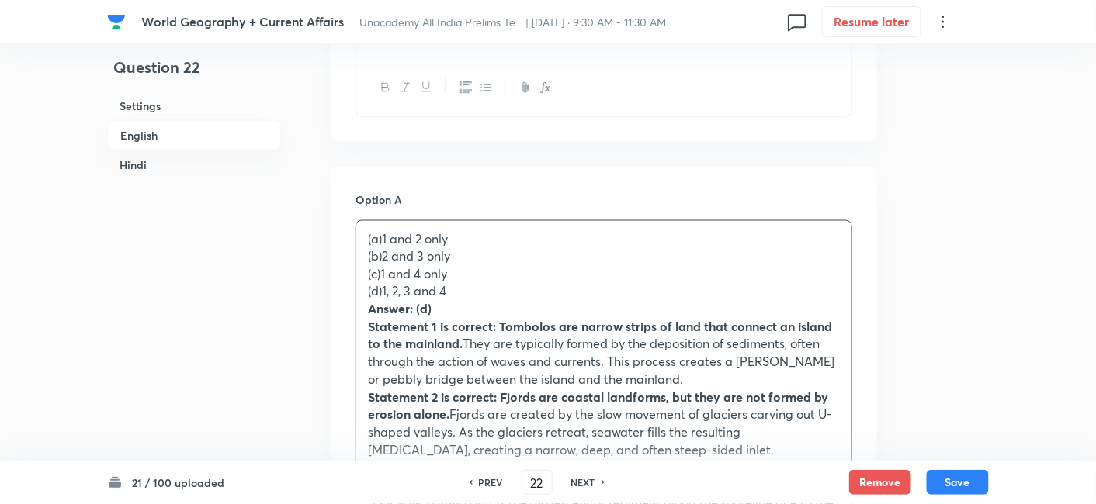
drag, startPoint x: 366, startPoint y: 249, endPoint x: 356, endPoint y: 248, distance: 10.2
click at [356, 248] on div "(a)1 and 2 only (b)2 and 3 only (c)1 and 4 only (d)1, 2, 3 and 4 Answer: (d) St…" at bounding box center [603, 415] width 495 height 389
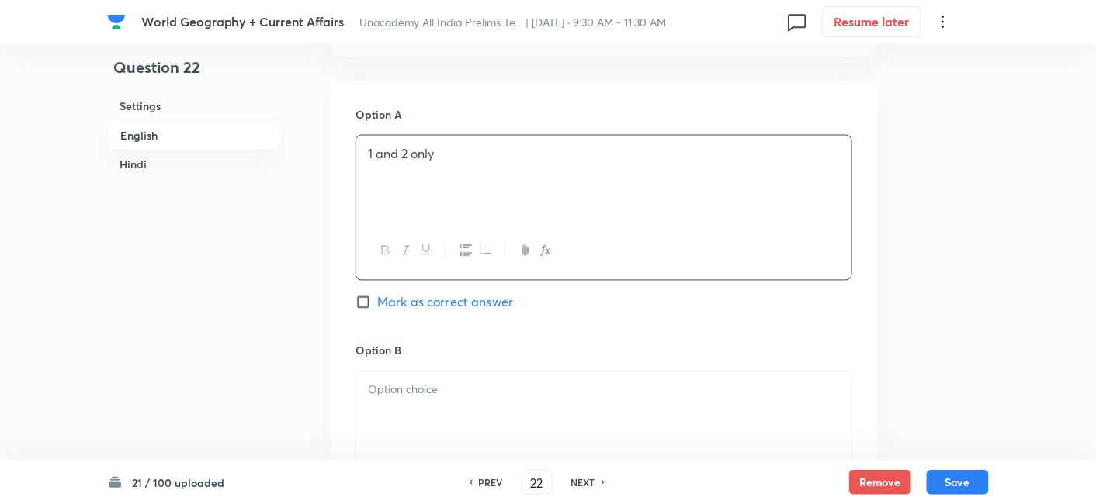
scroll to position [937, 0]
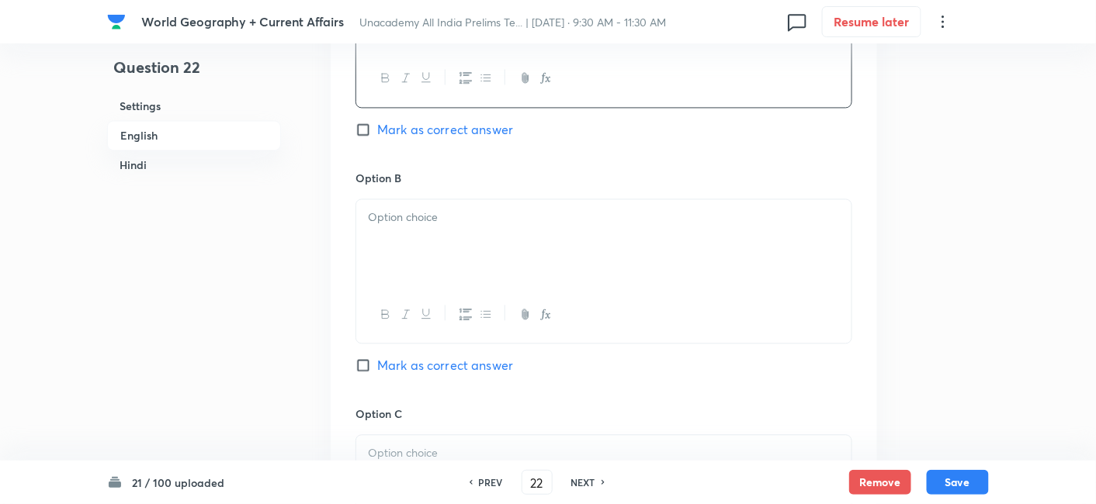
click at [436, 234] on div at bounding box center [603, 242] width 495 height 87
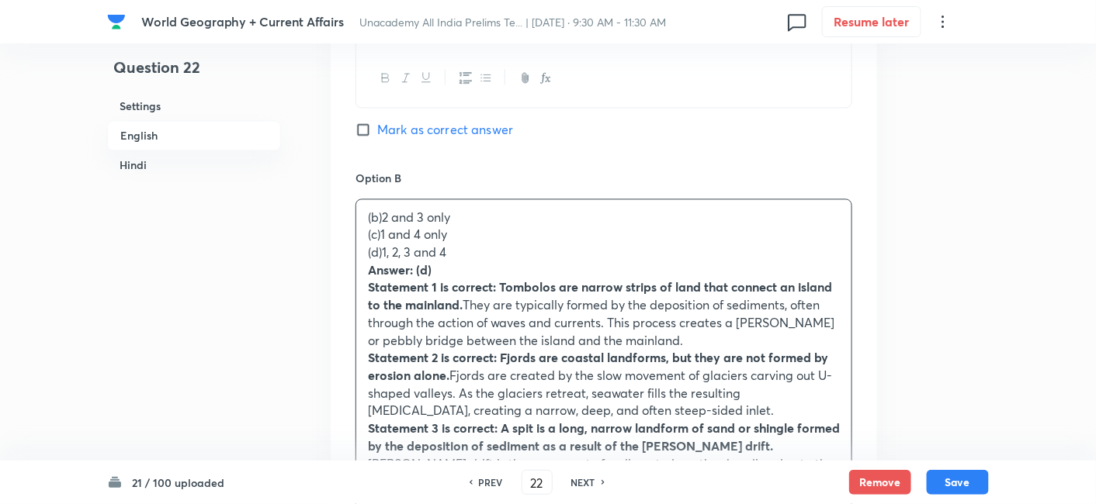
click at [356, 215] on div "(b)2 and 3 only (c)1 and 4 only (d)1, 2, 3 and 4 Answer: (d) Statement 1 is cor…" at bounding box center [603, 384] width 495 height 371
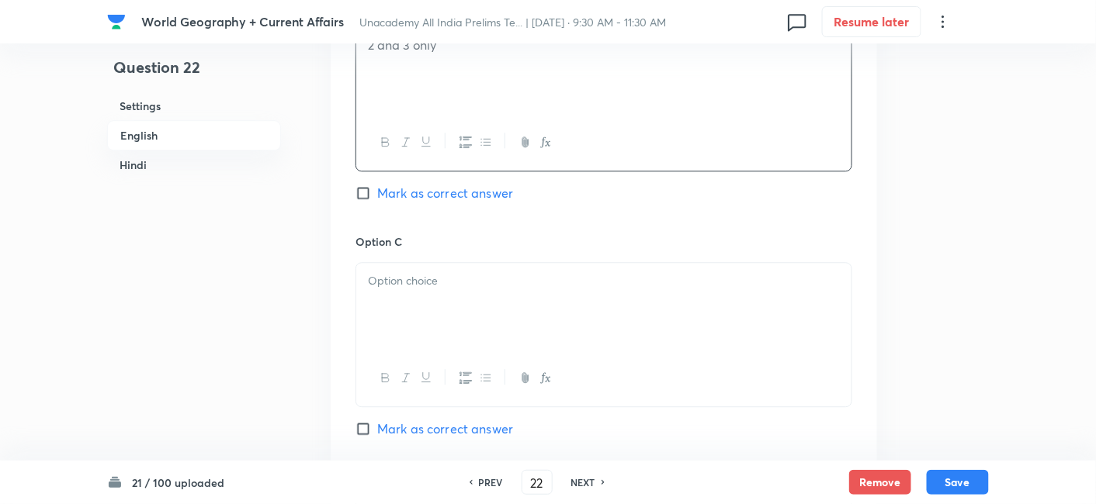
scroll to position [1110, 0]
drag, startPoint x: 430, startPoint y: 235, endPoint x: 441, endPoint y: 303, distance: 68.4
click at [436, 266] on div "Option C Mark as correct answer" at bounding box center [603, 351] width 497 height 236
click at [441, 303] on div at bounding box center [603, 305] width 495 height 87
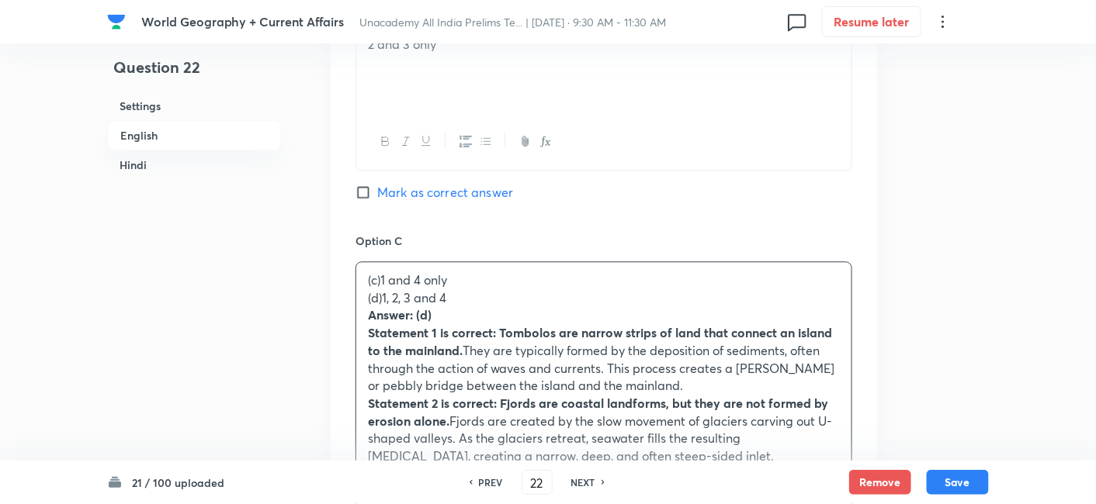
click at [350, 280] on div "Option A 1 and 2 only Mark as correct answer Option B 2 and 3 only Mark as corr…" at bounding box center [604, 350] width 546 height 1230
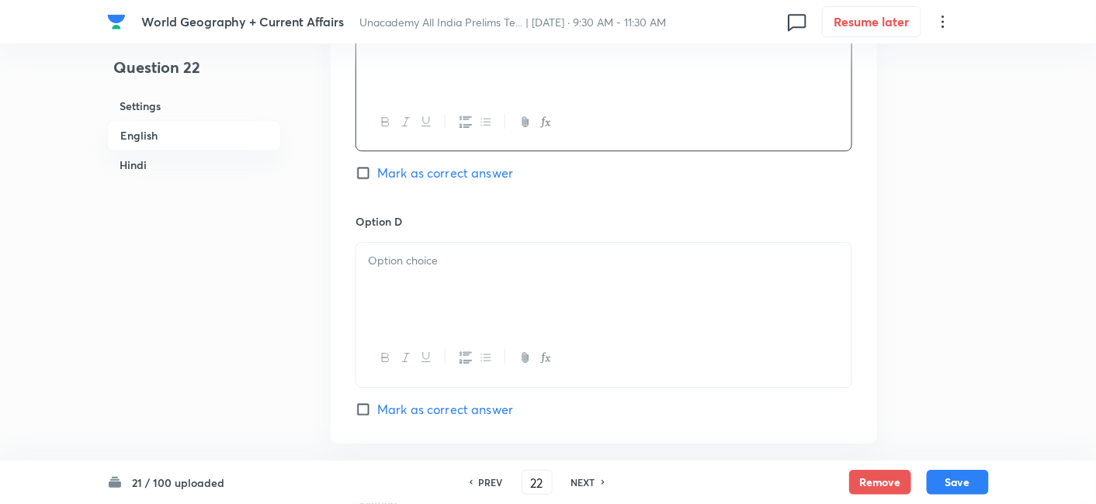
scroll to position [1369, 0]
click at [456, 257] on div at bounding box center [603, 283] width 495 height 87
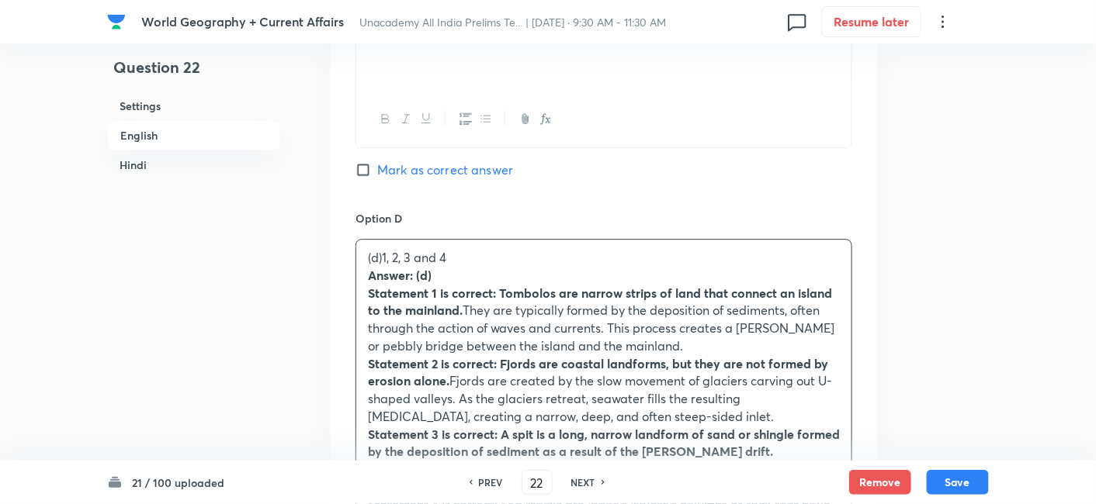
click at [357, 260] on div "(d)1, 2, 3 and 4 Answer: (d) Statement 1 is correct: Tombolos are narrow strips…" at bounding box center [603, 408] width 495 height 336
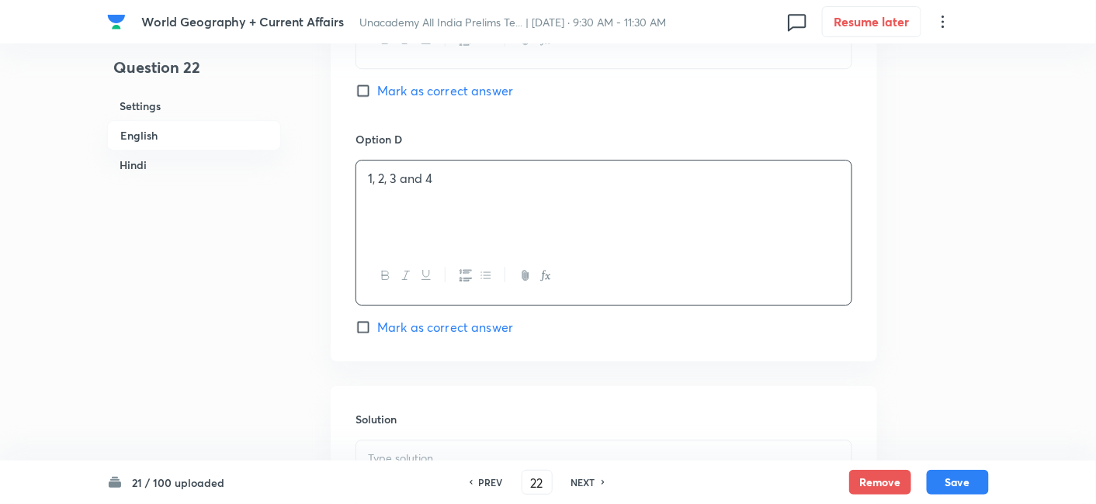
scroll to position [1541, 0]
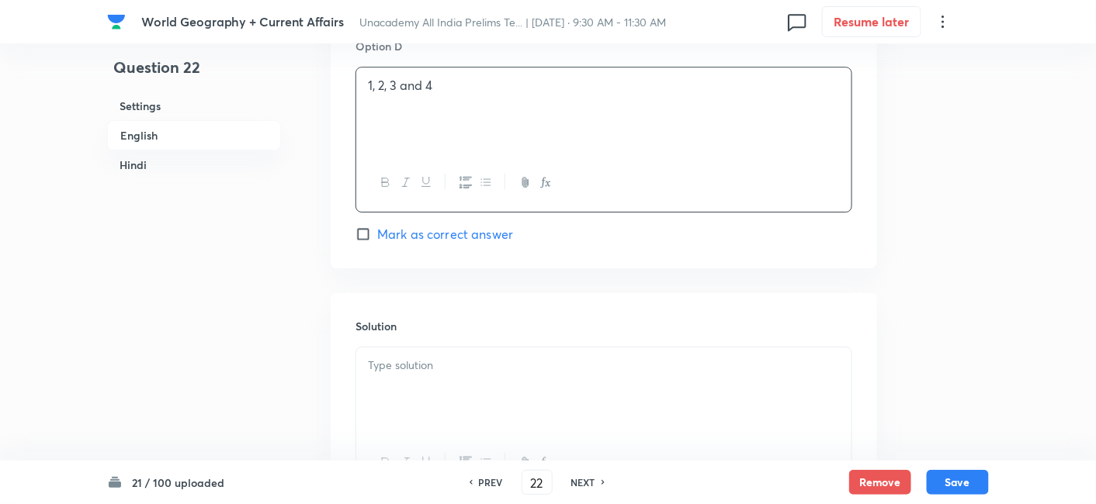
click at [461, 225] on span "Mark as correct answer" at bounding box center [445, 234] width 136 height 19
click at [377, 227] on input "Mark as correct answer" at bounding box center [366, 235] width 22 height 16
click at [459, 366] on div at bounding box center [603, 391] width 495 height 87
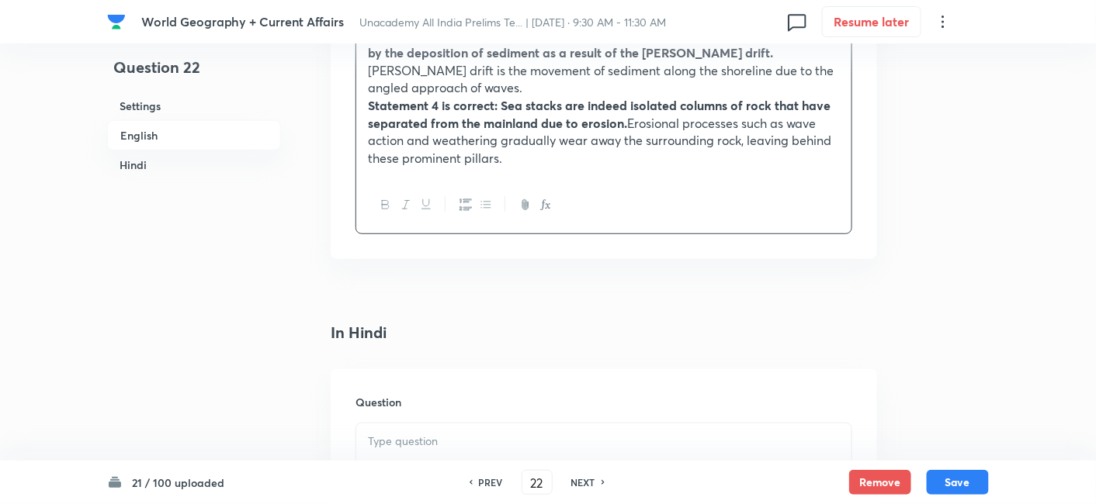
scroll to position [2059, 0]
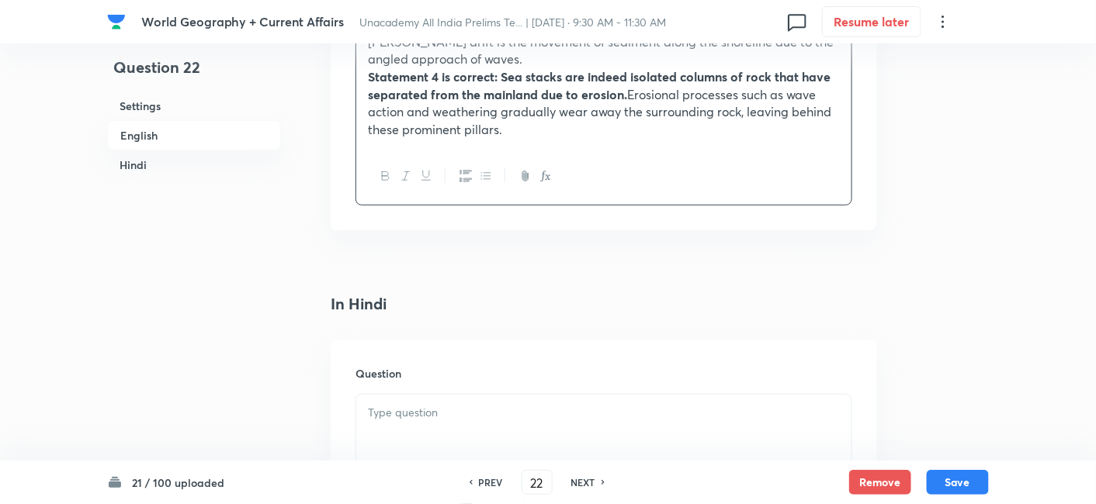
click at [424, 404] on p at bounding box center [604, 413] width 472 height 18
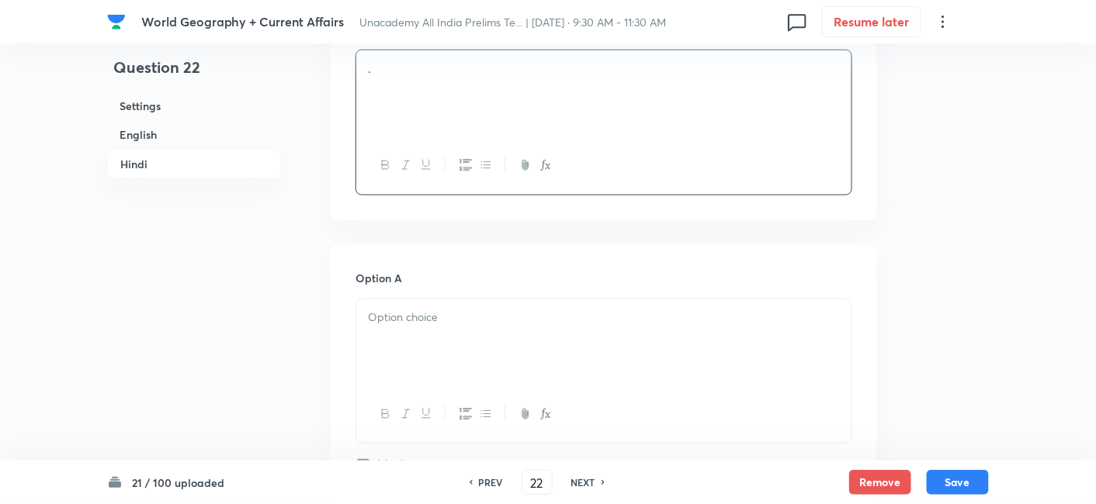
click at [448, 324] on div at bounding box center [603, 343] width 495 height 87
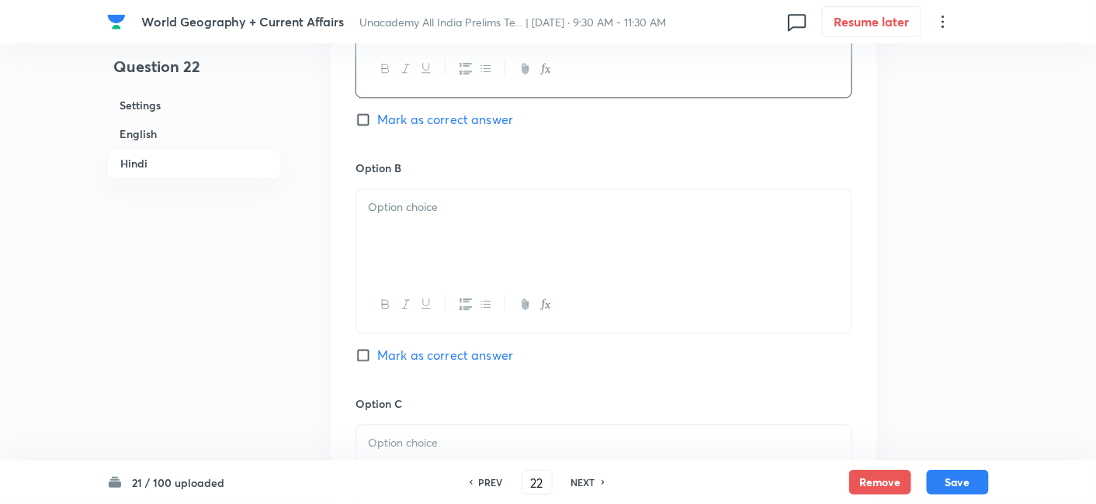
click at [428, 237] on div at bounding box center [603, 233] width 495 height 87
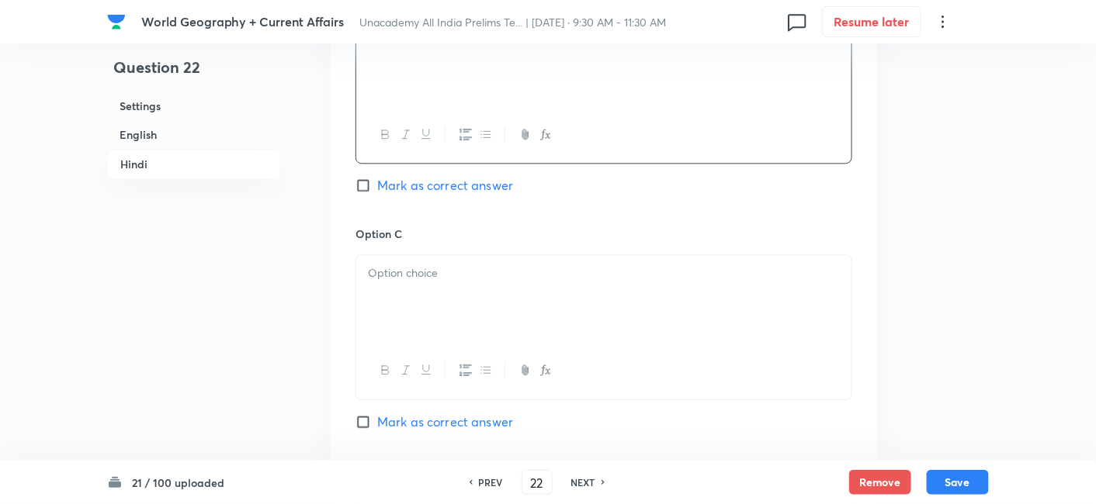
scroll to position [3007, 0]
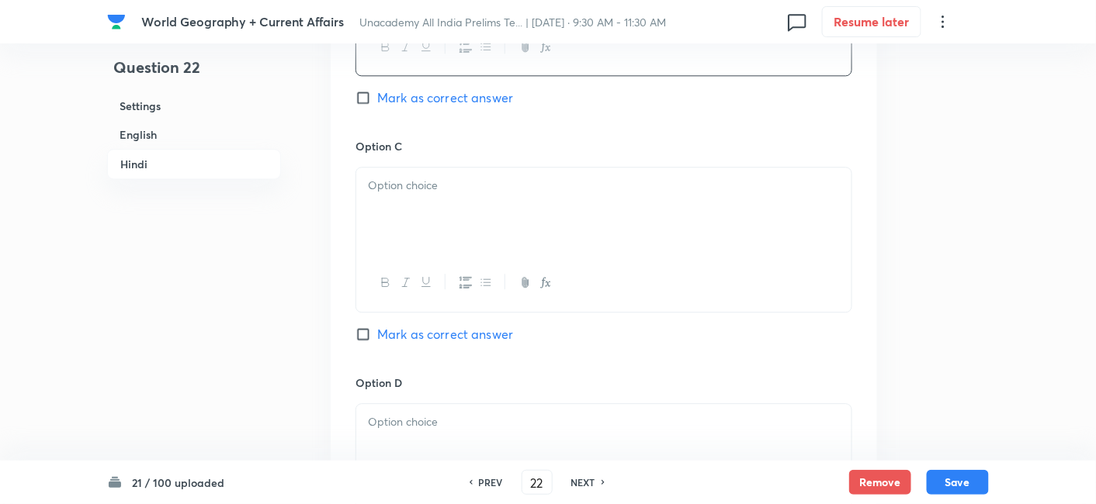
click at [432, 207] on div at bounding box center [603, 211] width 495 height 87
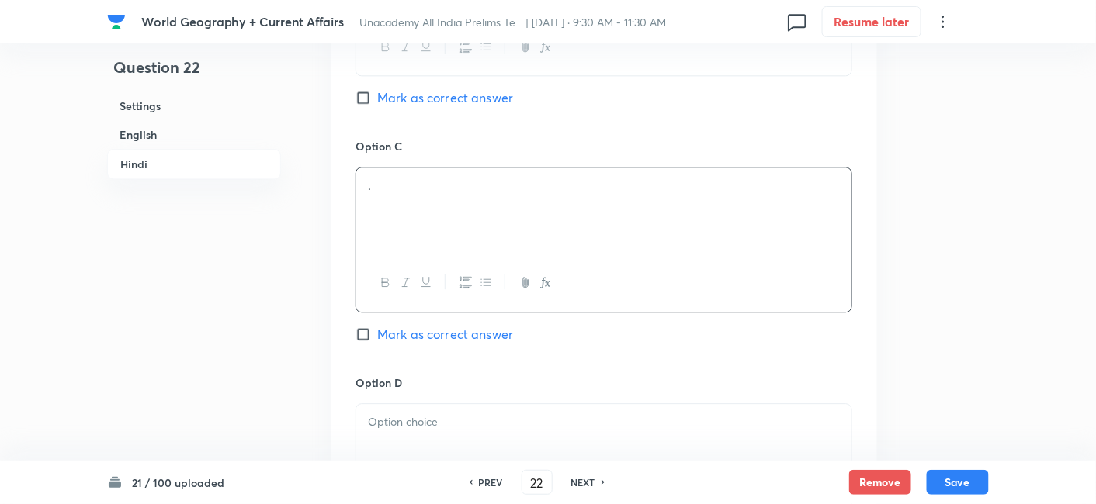
click at [438, 375] on div "Option D Marked as correct" at bounding box center [603, 477] width 497 height 205
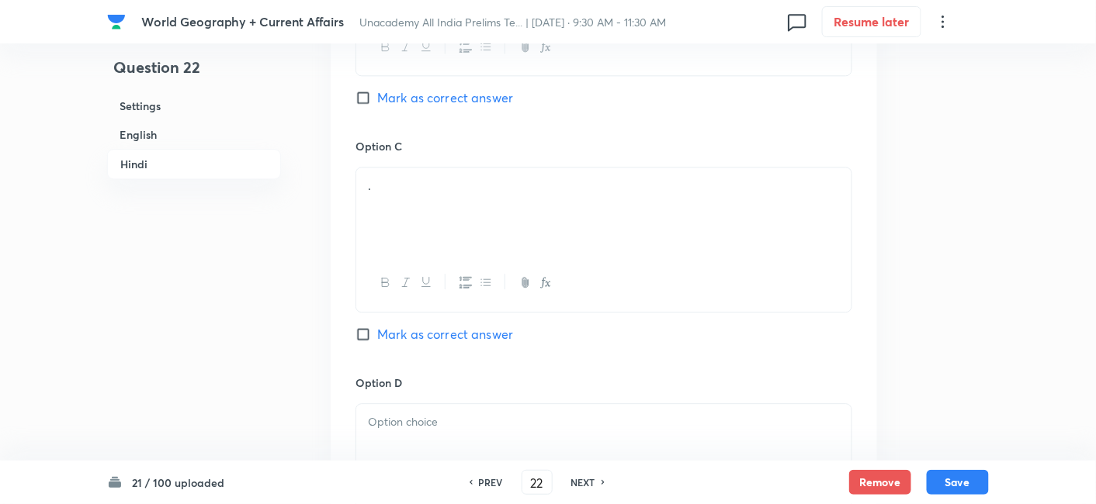
click at [440, 404] on div at bounding box center [603, 447] width 495 height 87
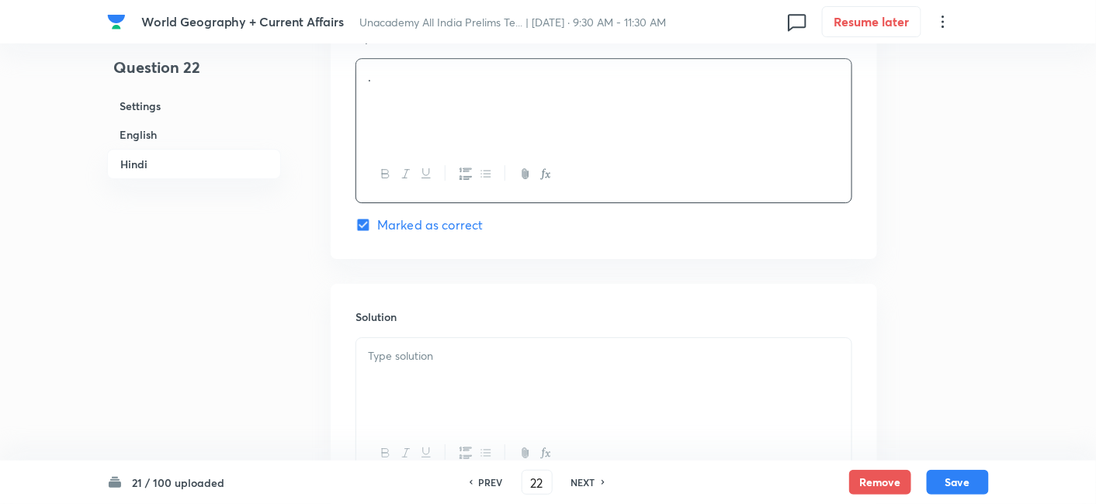
click at [443, 354] on div at bounding box center [603, 381] width 495 height 87
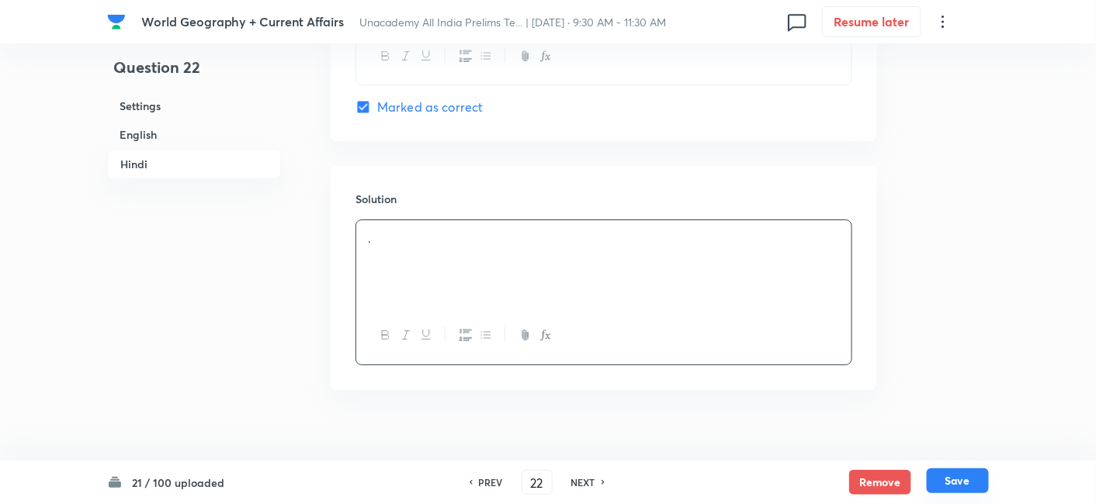
click at [982, 490] on button "Save" at bounding box center [957, 481] width 62 height 25
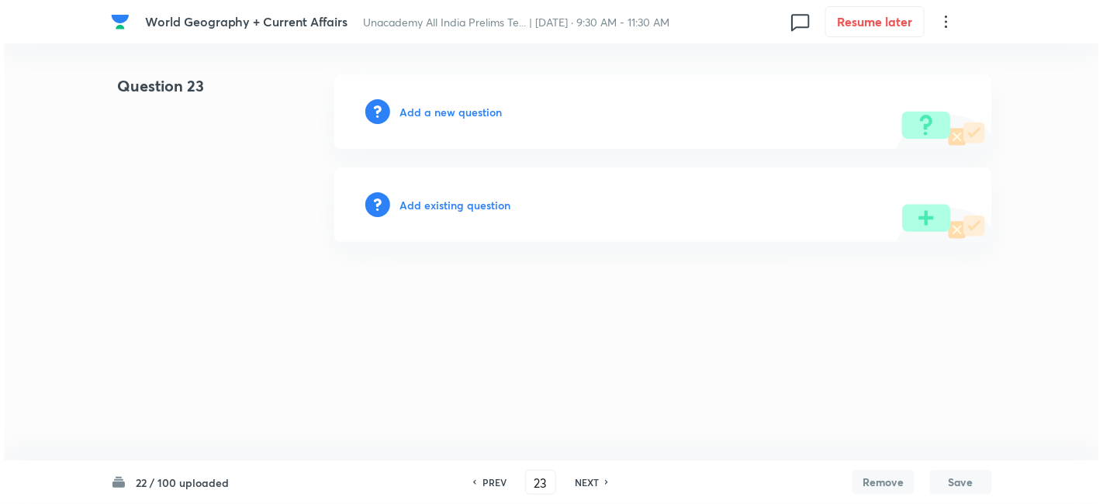
scroll to position [0, 0]
click at [469, 111] on h6 "Add a new question" at bounding box center [451, 112] width 102 height 16
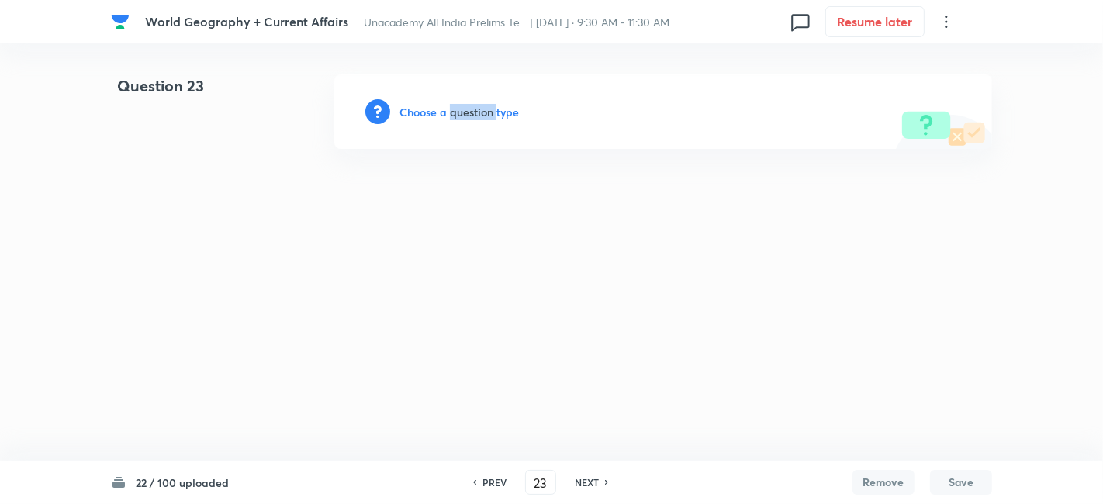
click at [469, 111] on h6 "Choose a question type" at bounding box center [459, 112] width 119 height 16
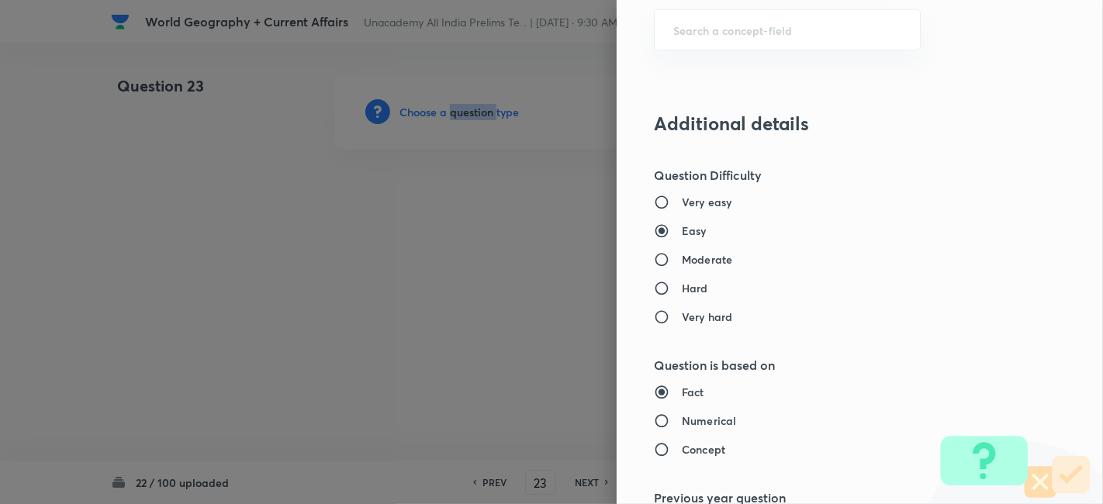
scroll to position [862, 0]
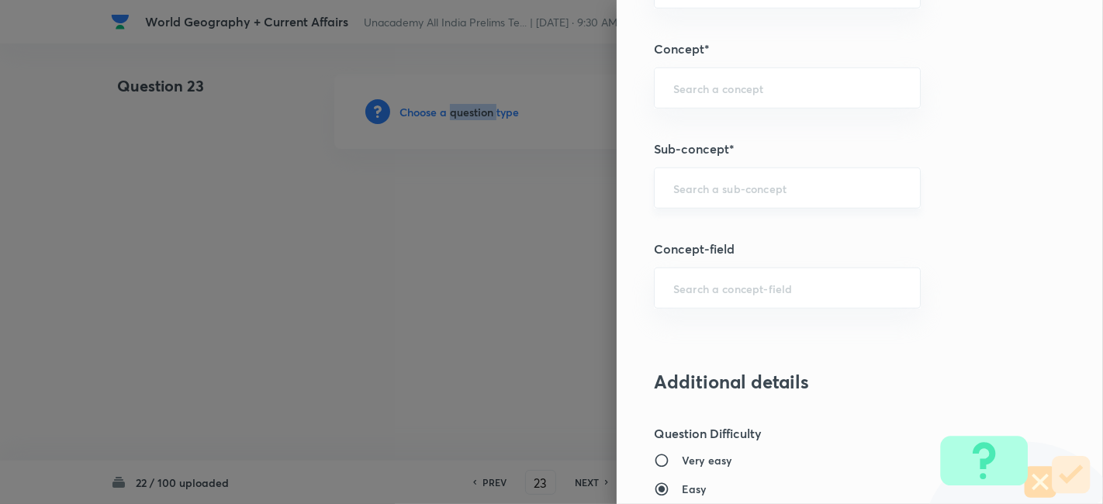
click at [750, 173] on div "​" at bounding box center [787, 188] width 267 height 41
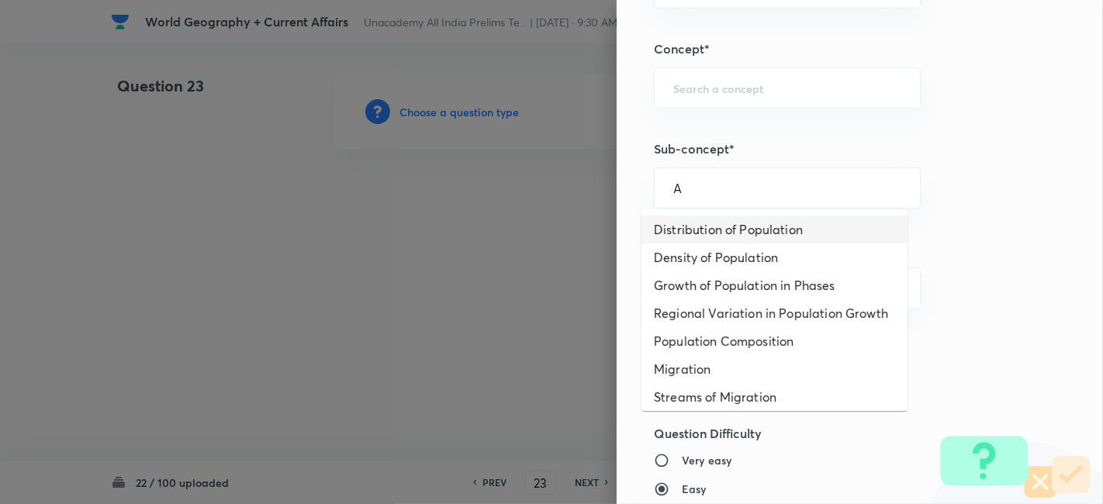
click at [758, 225] on li "Distribution of Population" at bounding box center [775, 230] width 266 height 28
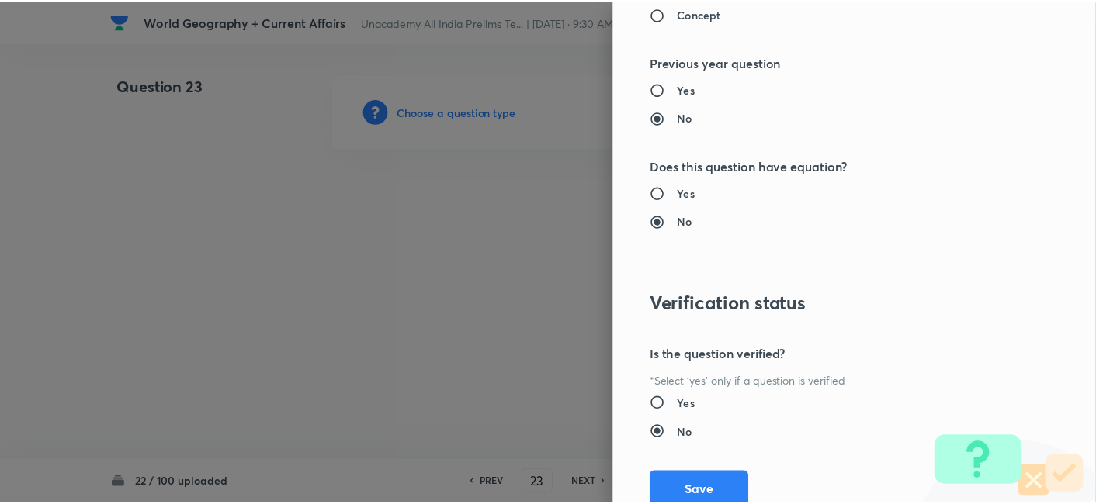
scroll to position [1606, 0]
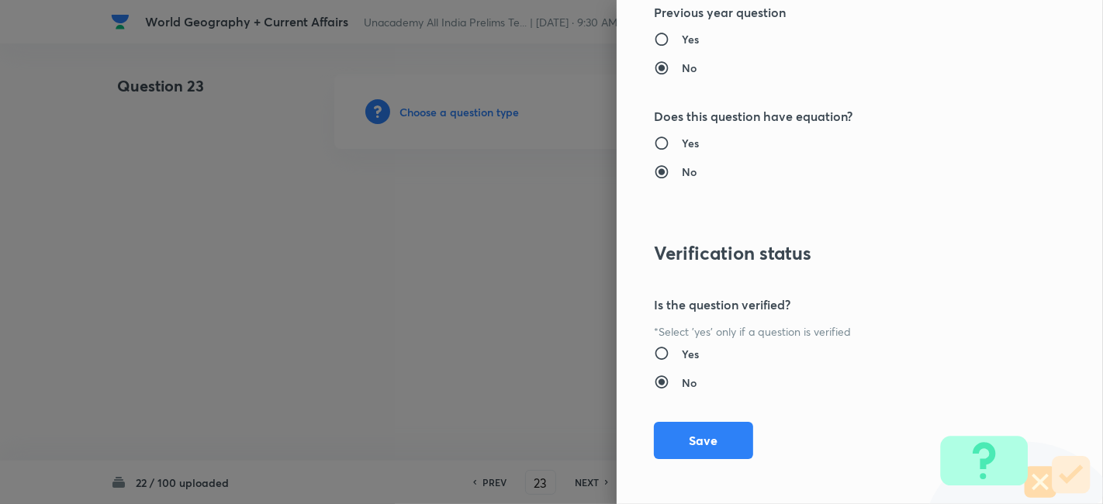
click at [698, 409] on div "Question settings Question type* Single choice correct Number of options* 2 3 4…" at bounding box center [860, 252] width 487 height 504
click at [699, 431] on button "Save" at bounding box center [703, 439] width 99 height 37
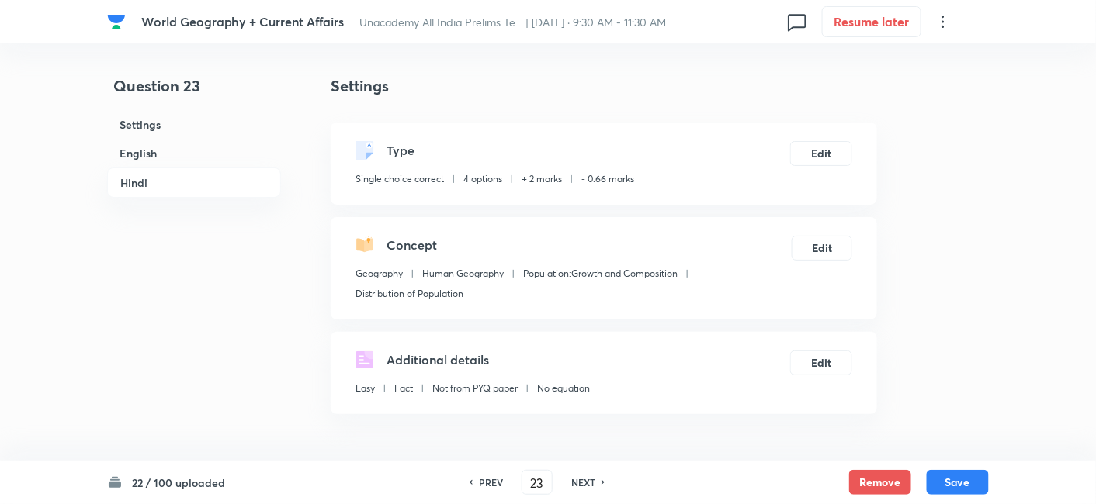
drag, startPoint x: 168, startPoint y: 157, endPoint x: 240, endPoint y: 182, distance: 76.6
click at [167, 156] on h6 "English" at bounding box center [194, 153] width 174 height 29
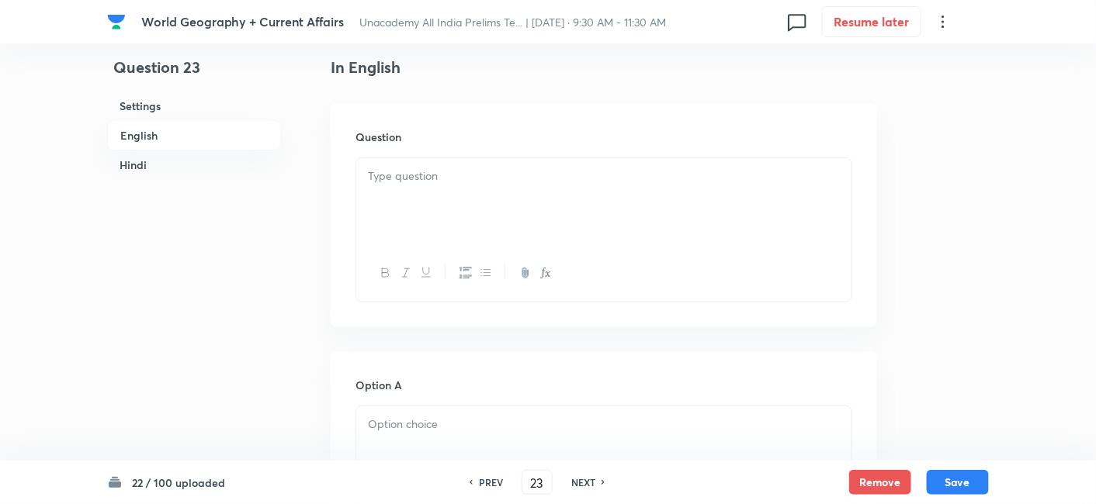
click at [516, 216] on div at bounding box center [603, 201] width 495 height 87
click at [463, 203] on div at bounding box center [603, 201] width 495 height 87
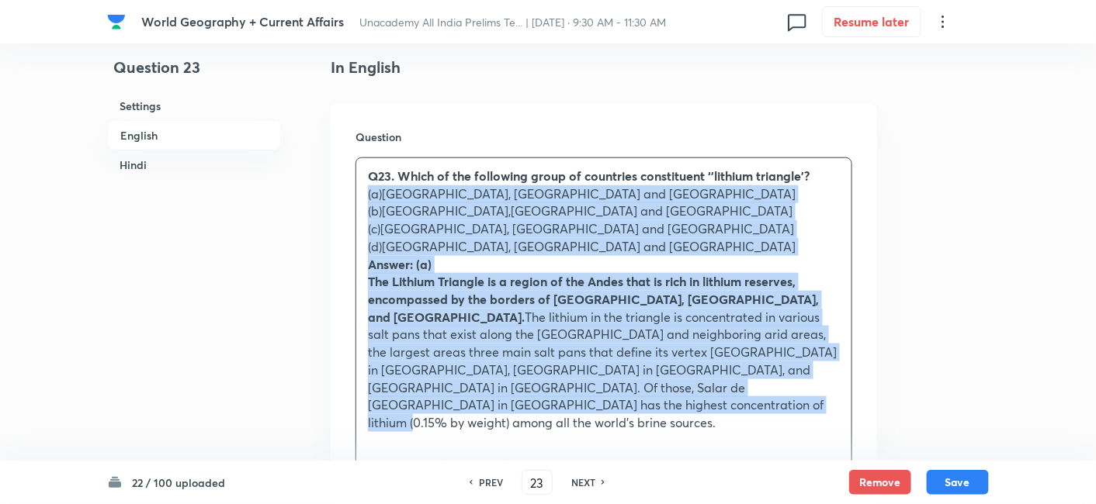
click at [345, 201] on div "Question Q23. Which of the following group of countries constituent ‘'lithium t…" at bounding box center [604, 314] width 546 height 420
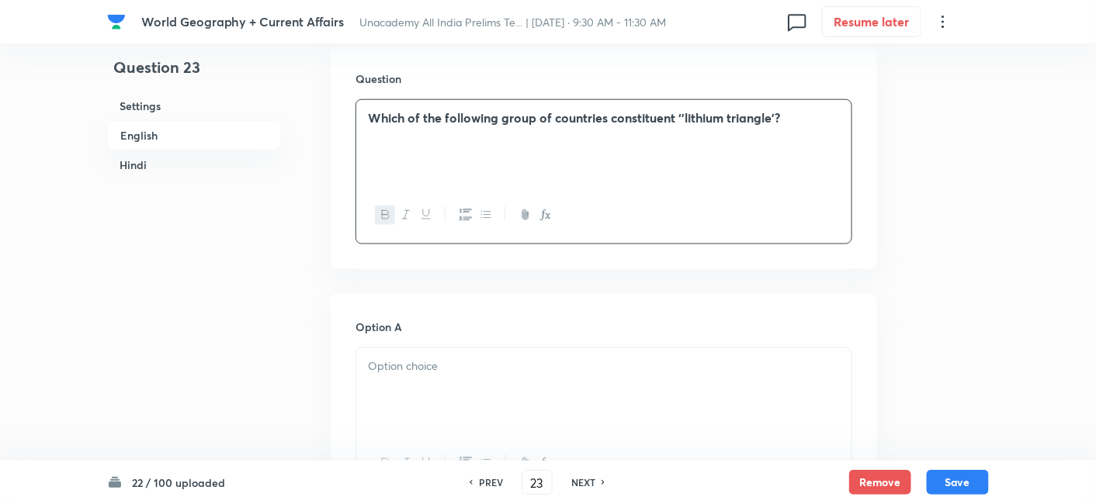
scroll to position [593, 0]
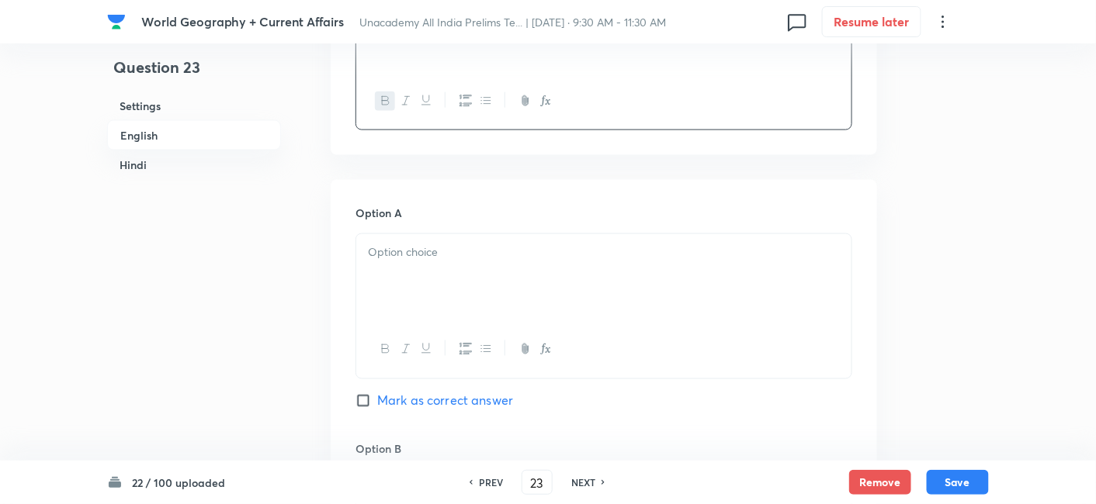
click at [425, 251] on p at bounding box center [604, 253] width 472 height 18
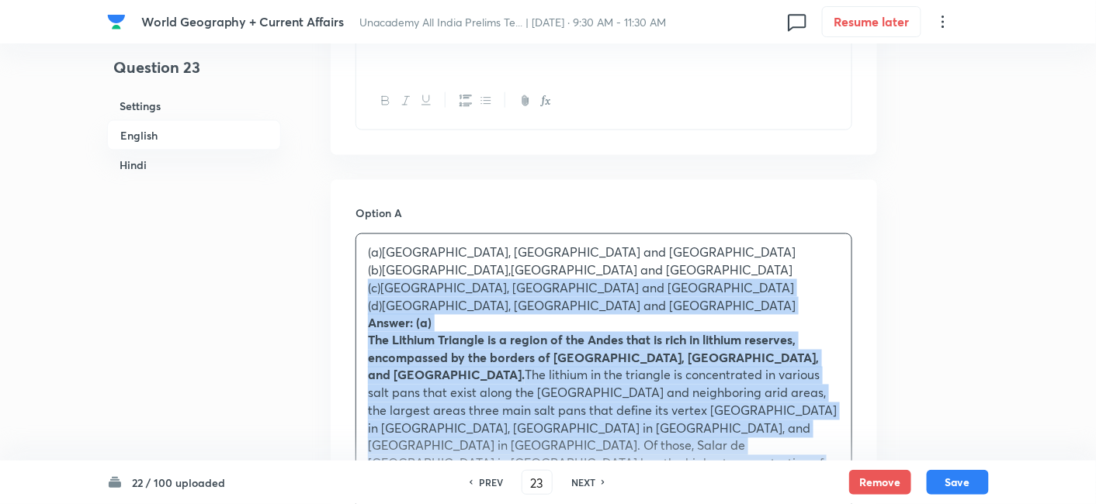
drag, startPoint x: 374, startPoint y: 279, endPoint x: 374, endPoint y: 260, distance: 19.4
click at [362, 280] on div "(a)Argentina, Bolivia and Chile (b)Paraguay,Chile and Brazil (c)Brazil, Argenti…" at bounding box center [603, 366] width 495 height 265
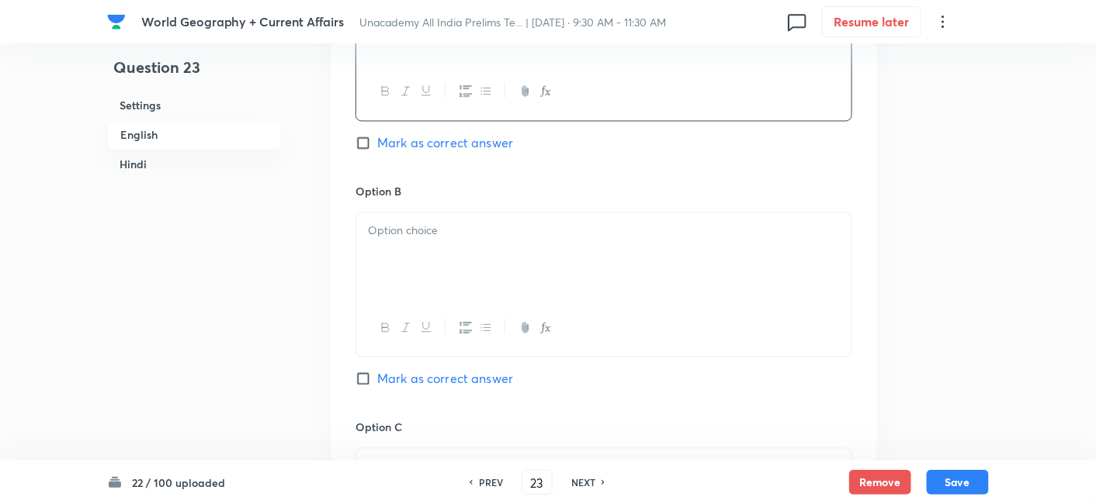
scroll to position [851, 0]
click at [428, 264] on div at bounding box center [603, 256] width 495 height 87
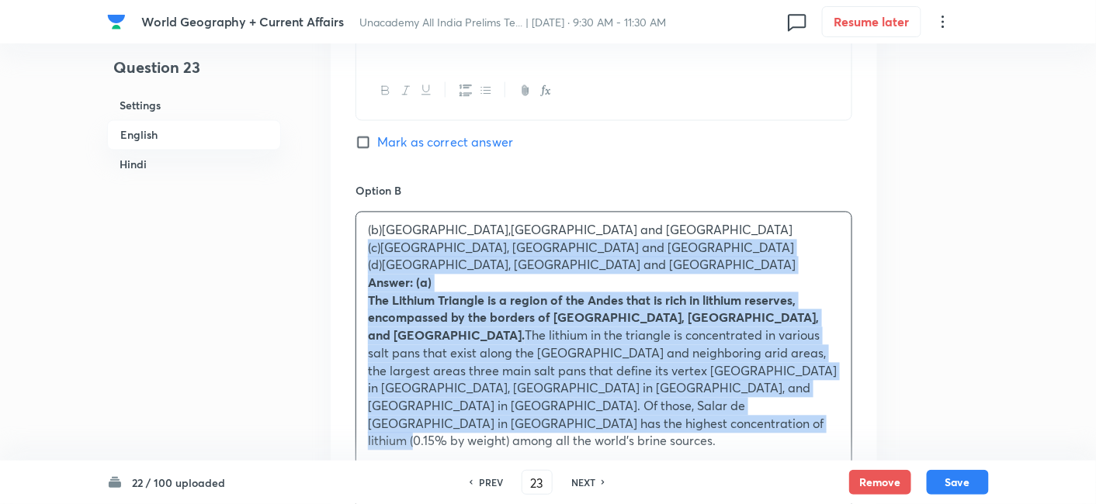
drag, startPoint x: 370, startPoint y: 251, endPoint x: 357, endPoint y: 249, distance: 13.3
click at [357, 249] on div "(b)Paraguay,Chile and Brazil (c)Brazil, Argentina and Bolivia (d)Chile, Brazil …" at bounding box center [603, 337] width 495 height 248
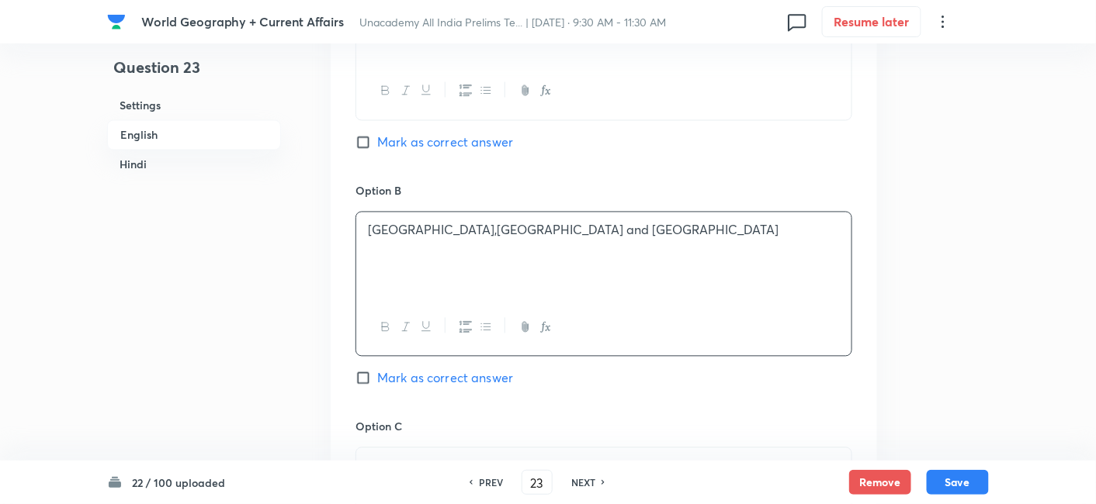
drag, startPoint x: 469, startPoint y: 134, endPoint x: 474, endPoint y: 154, distance: 19.9
click at [470, 133] on span "Mark as correct answer" at bounding box center [445, 142] width 136 height 19
click at [377, 135] on input "Mark as correct answer" at bounding box center [366, 143] width 22 height 16
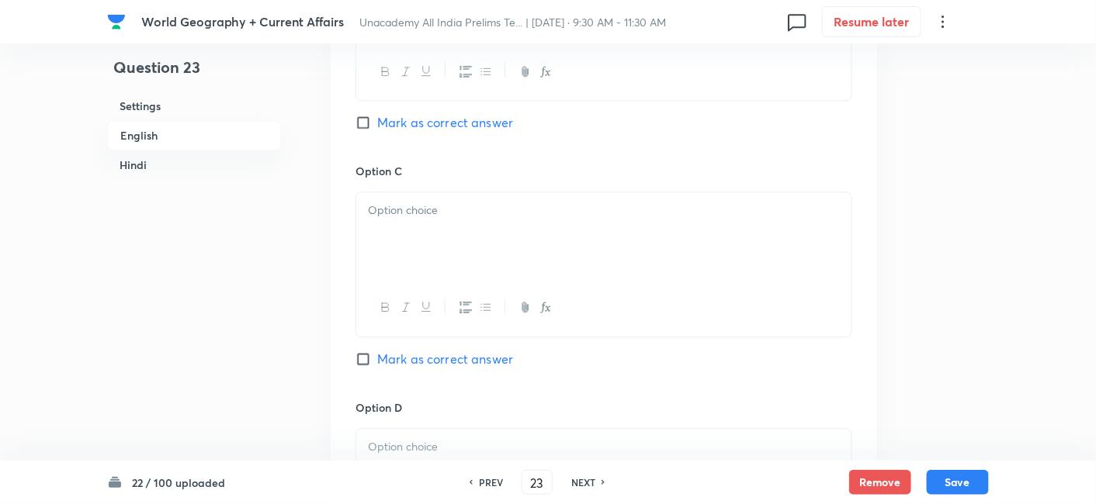
scroll to position [1110, 0]
click at [414, 213] on p at bounding box center [604, 208] width 472 height 18
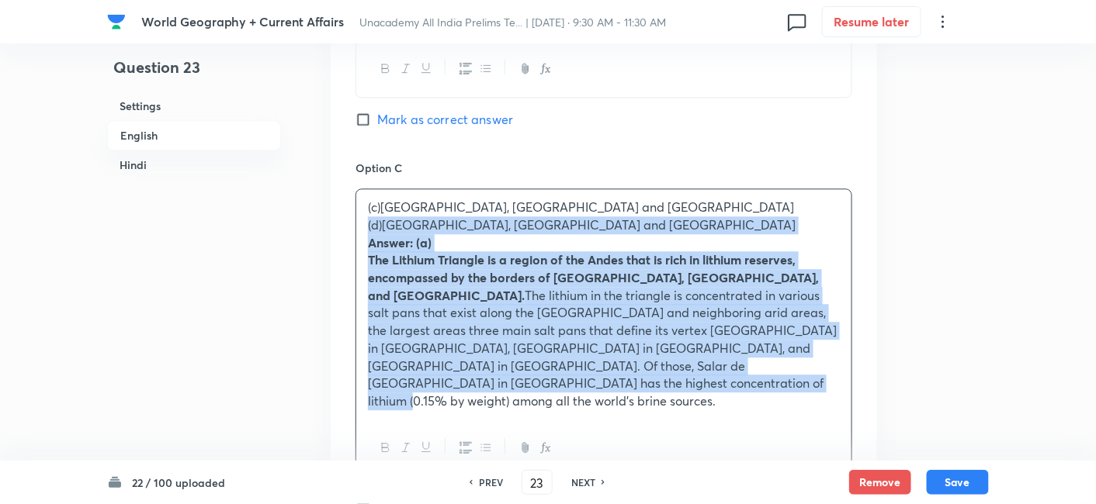
click at [361, 225] on div "(c)Brazil, Argentina and Bolivia (d)Chile, Brazil and Argentina Answer: (a) The…" at bounding box center [603, 304] width 495 height 230
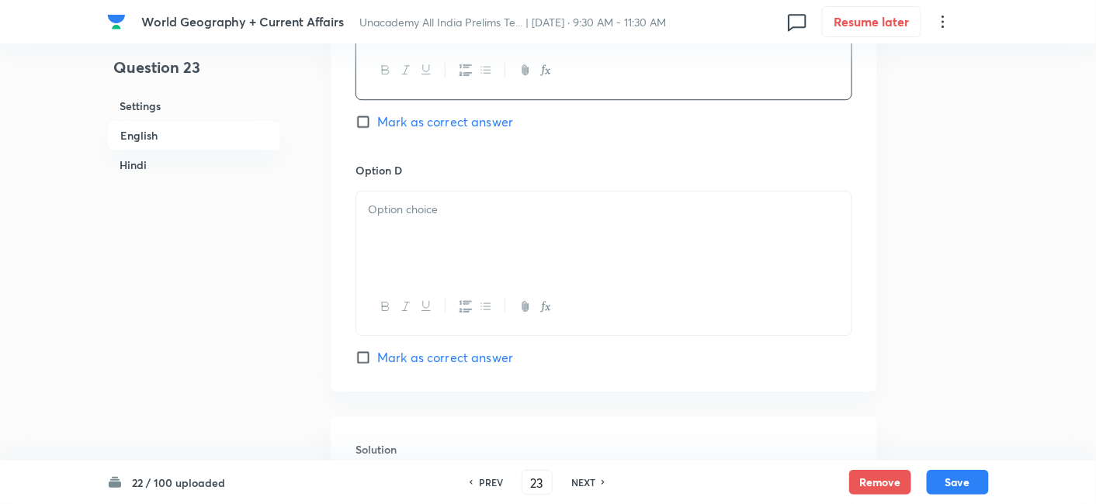
scroll to position [1369, 0]
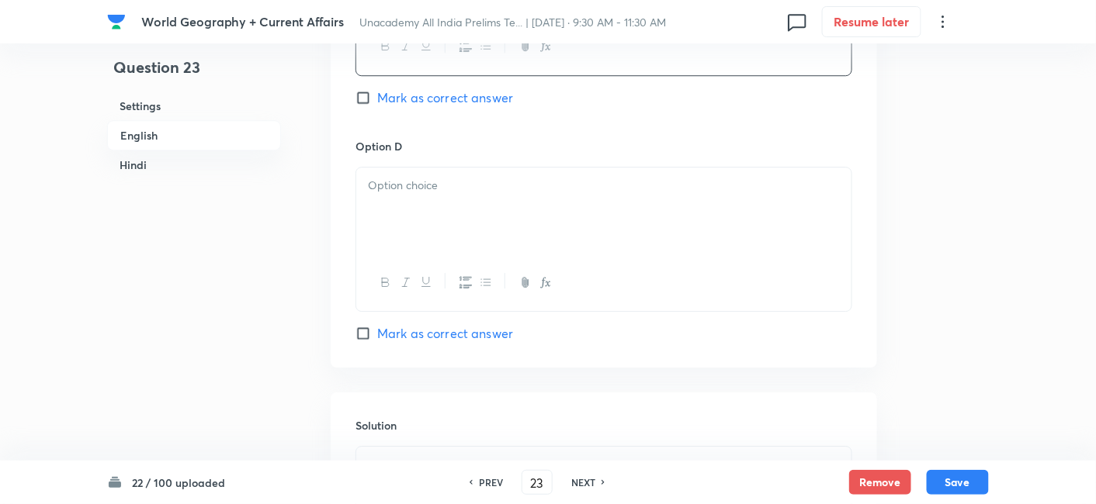
click at [423, 216] on div at bounding box center [603, 211] width 495 height 87
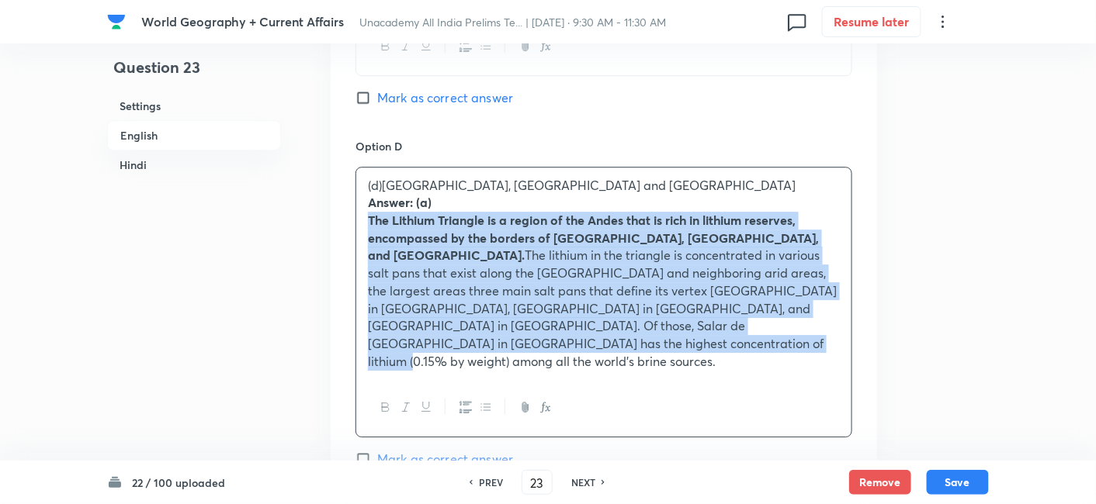
drag, startPoint x: 367, startPoint y: 211, endPoint x: 383, endPoint y: 204, distance: 17.7
click at [361, 211] on div "(d)Chile, Brazil and Argentina Answer: (a) The Lithium Triangle is a region of …" at bounding box center [603, 274] width 495 height 213
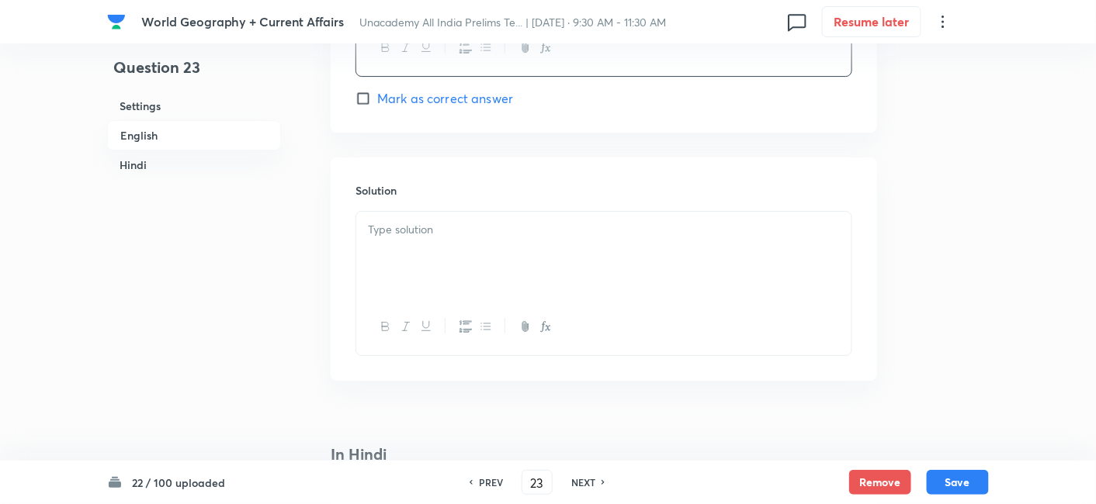
scroll to position [1627, 0]
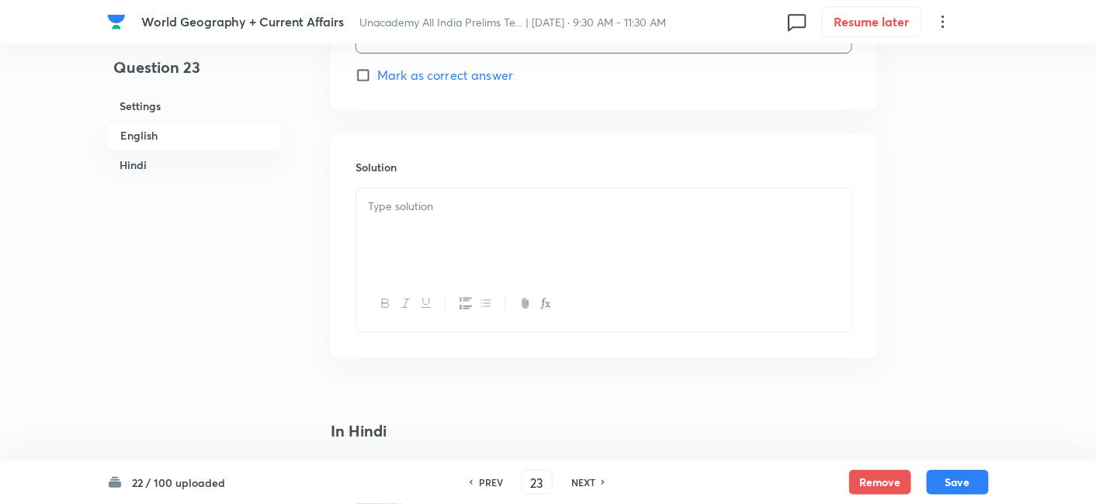
click at [423, 236] on div at bounding box center [603, 232] width 495 height 87
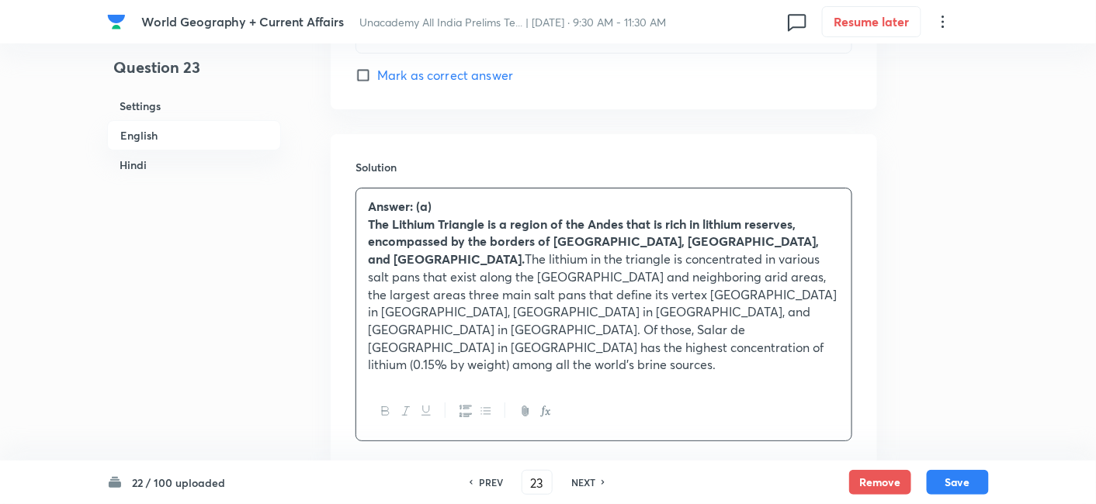
click at [155, 139] on h6 "English" at bounding box center [194, 135] width 174 height 30
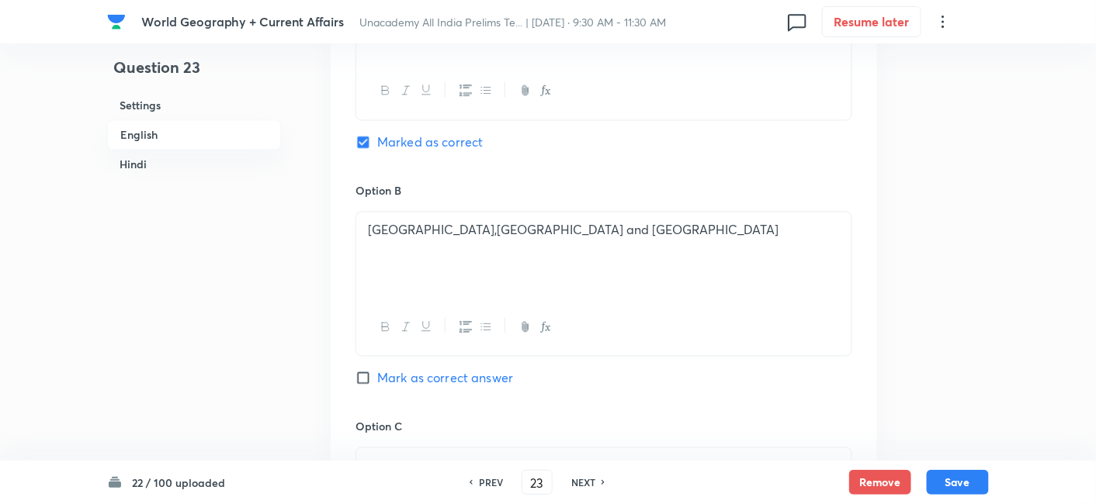
click at [184, 158] on h6 "Hindi" at bounding box center [194, 165] width 174 height 29
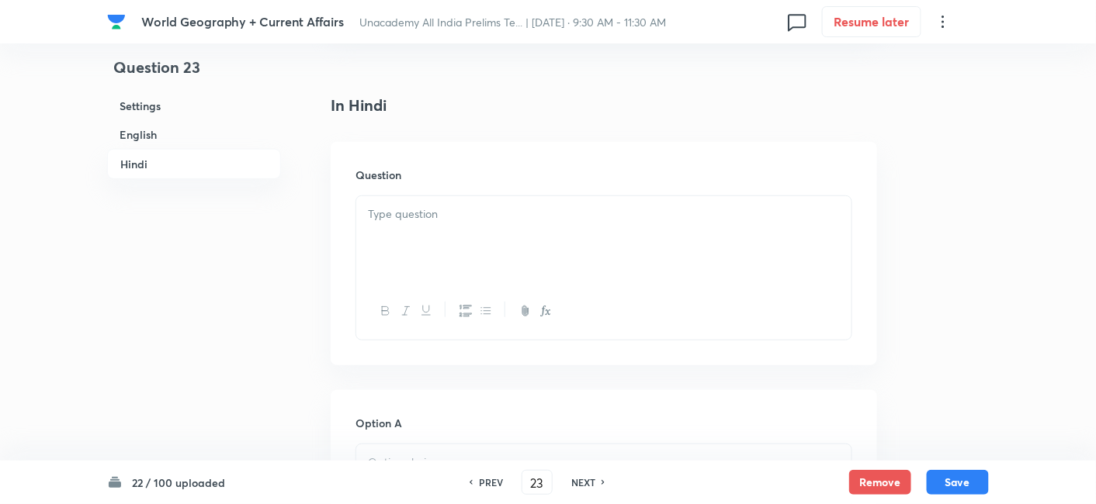
click at [522, 236] on div at bounding box center [603, 239] width 495 height 87
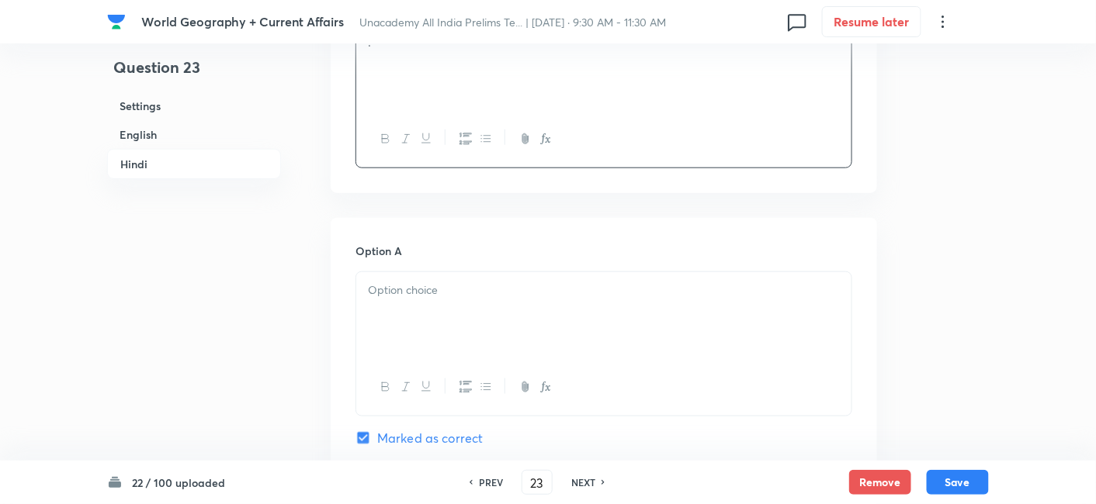
click at [438, 272] on div at bounding box center [603, 315] width 495 height 87
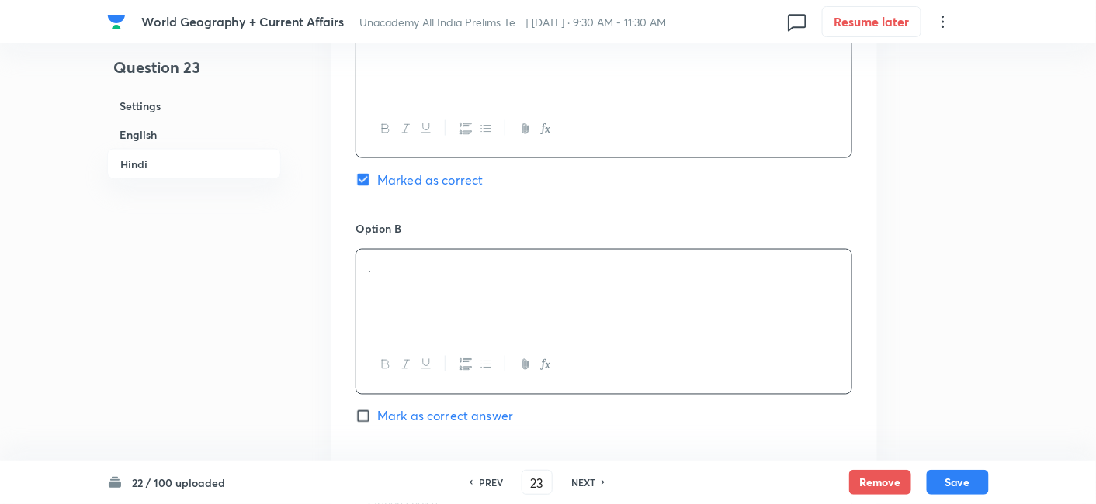
click at [430, 258] on div "." at bounding box center [603, 293] width 495 height 87
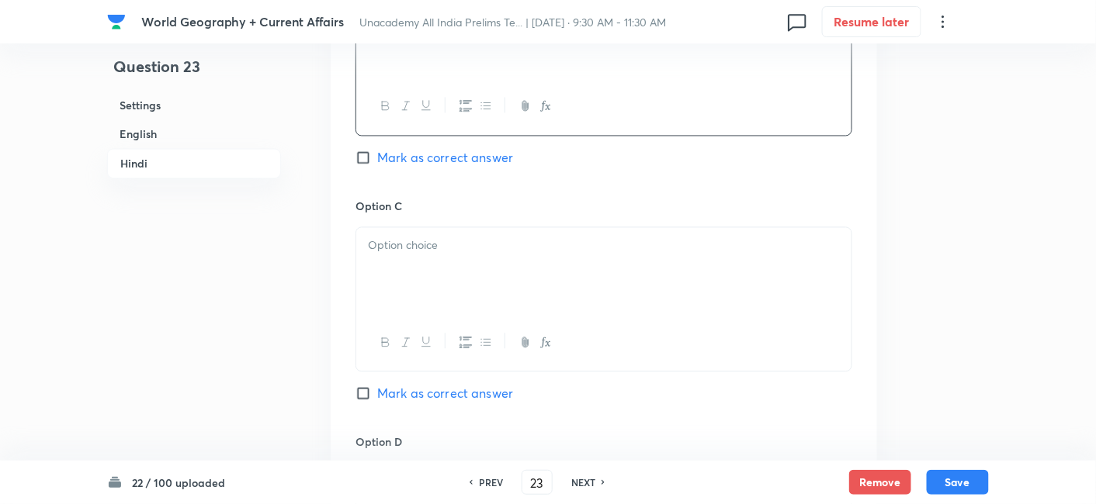
click at [425, 228] on div at bounding box center [603, 271] width 495 height 87
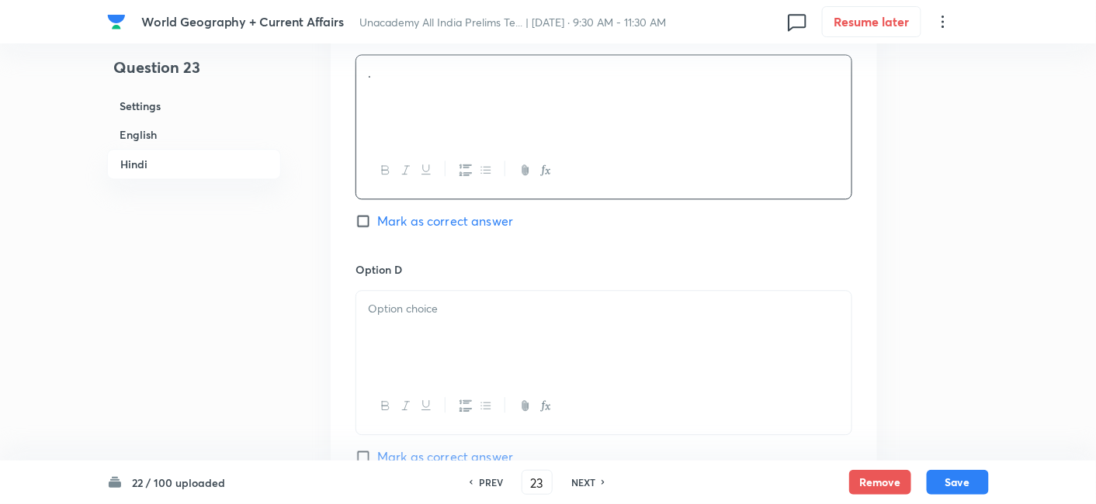
click at [425, 308] on div at bounding box center [603, 334] width 495 height 87
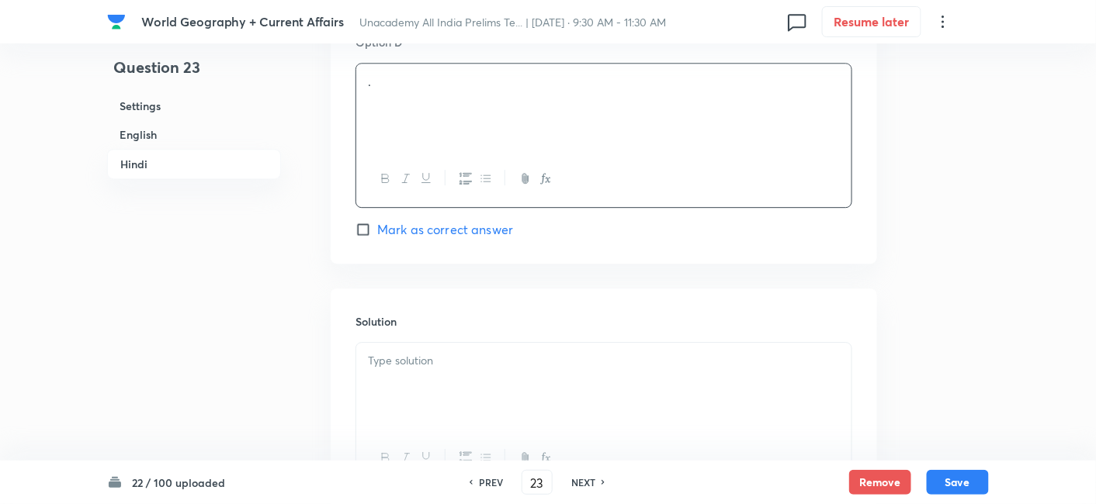
scroll to position [3257, 0]
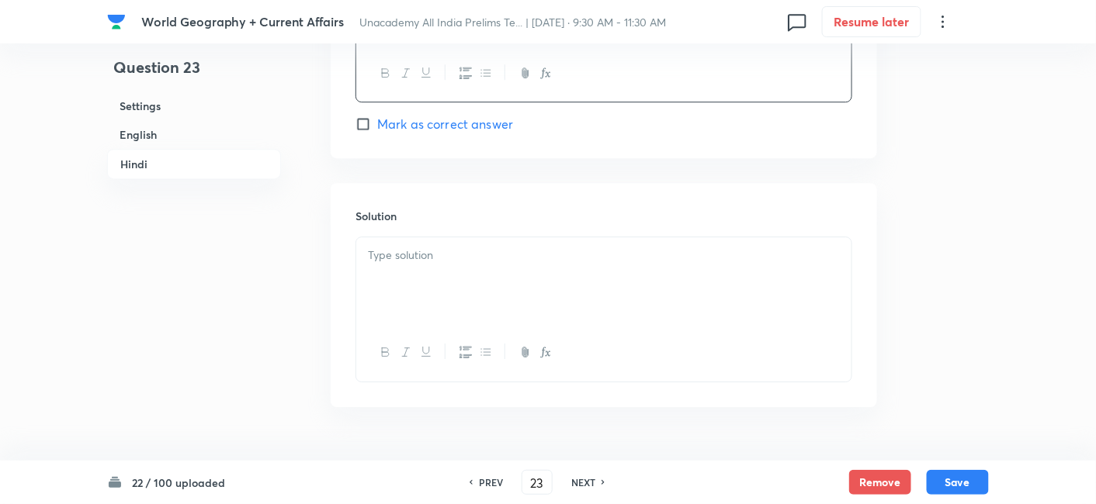
click at [430, 242] on div at bounding box center [603, 280] width 495 height 87
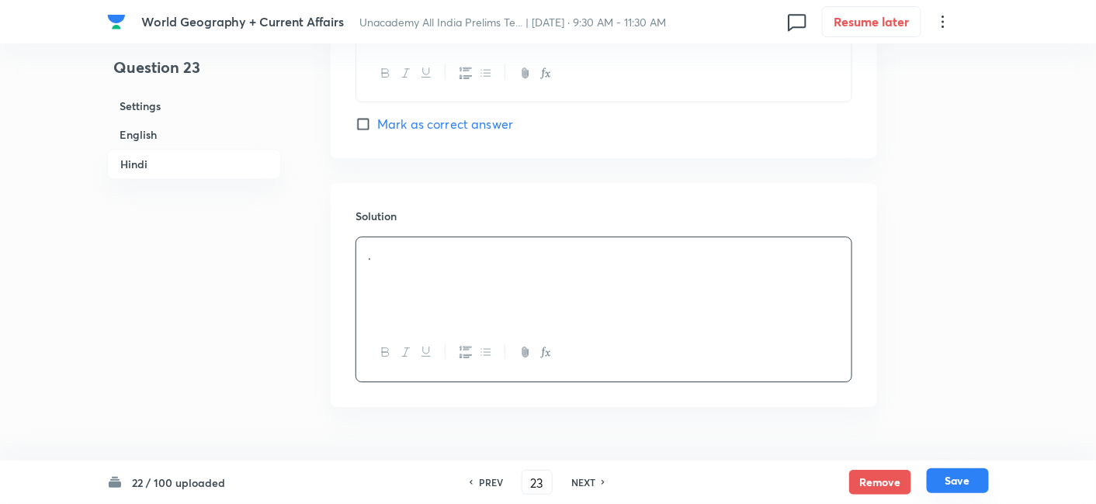
click at [971, 480] on button "Save" at bounding box center [957, 481] width 62 height 25
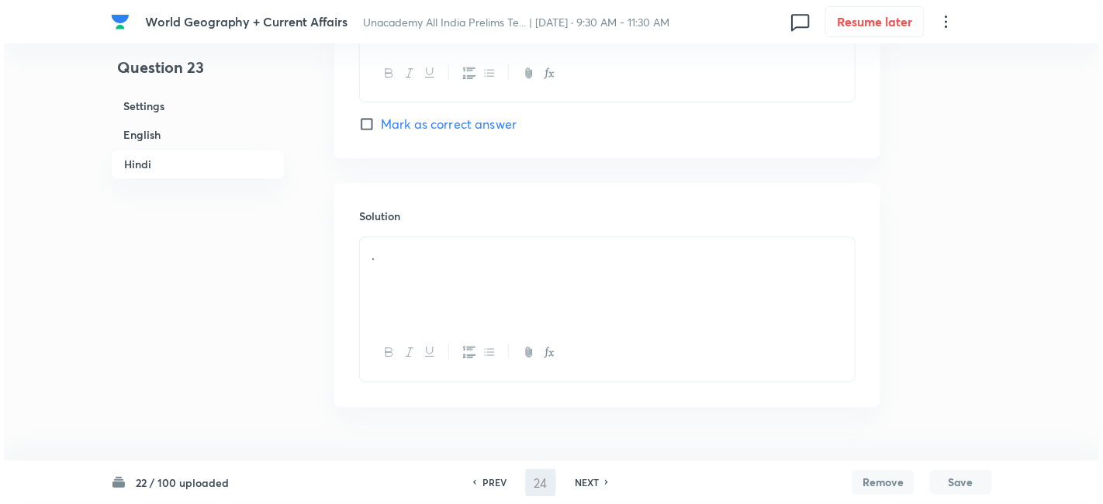
scroll to position [0, 0]
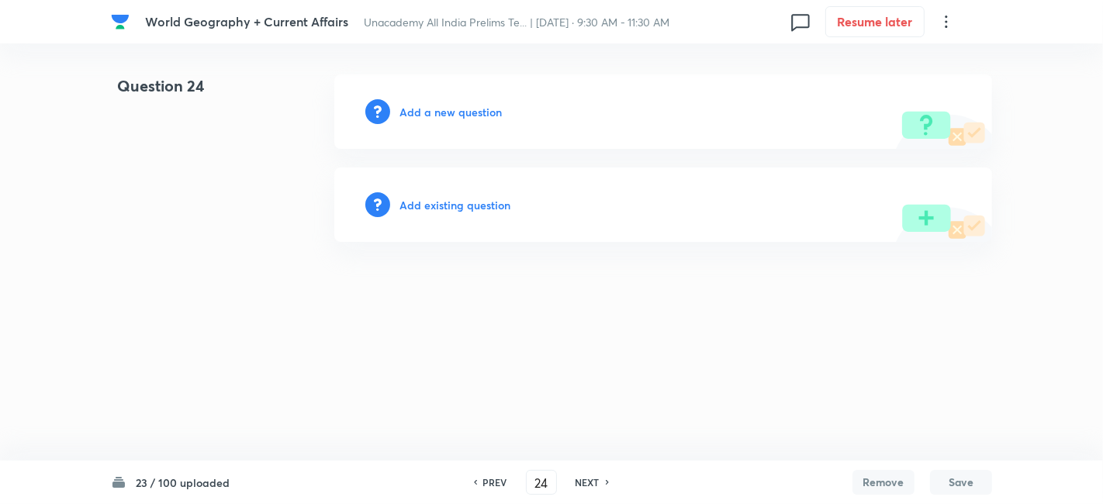
click at [448, 114] on h6 "Add a new question" at bounding box center [451, 112] width 102 height 16
click at [448, 114] on h6 "Choose a question type" at bounding box center [459, 112] width 119 height 16
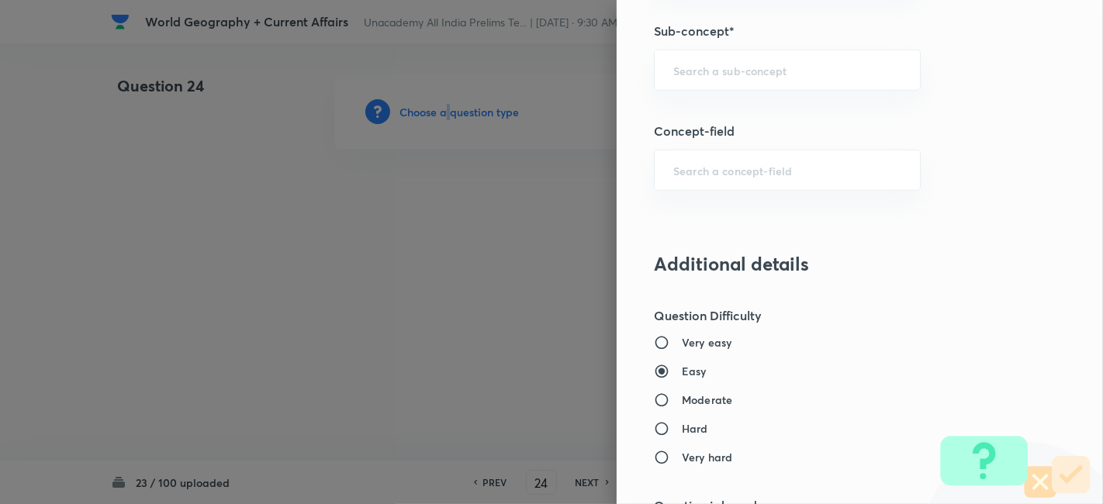
scroll to position [948, 0]
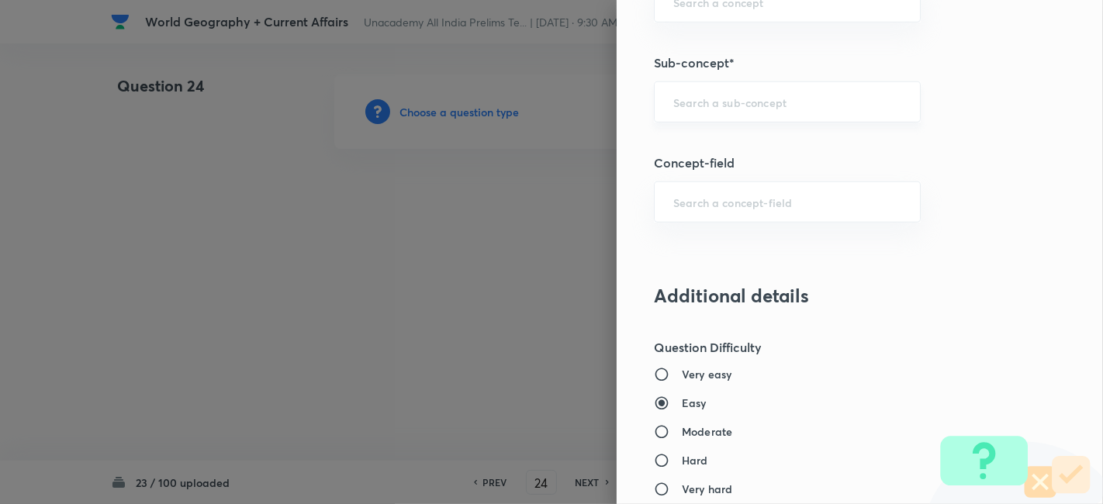
click at [756, 105] on input "text" at bounding box center [788, 102] width 228 height 15
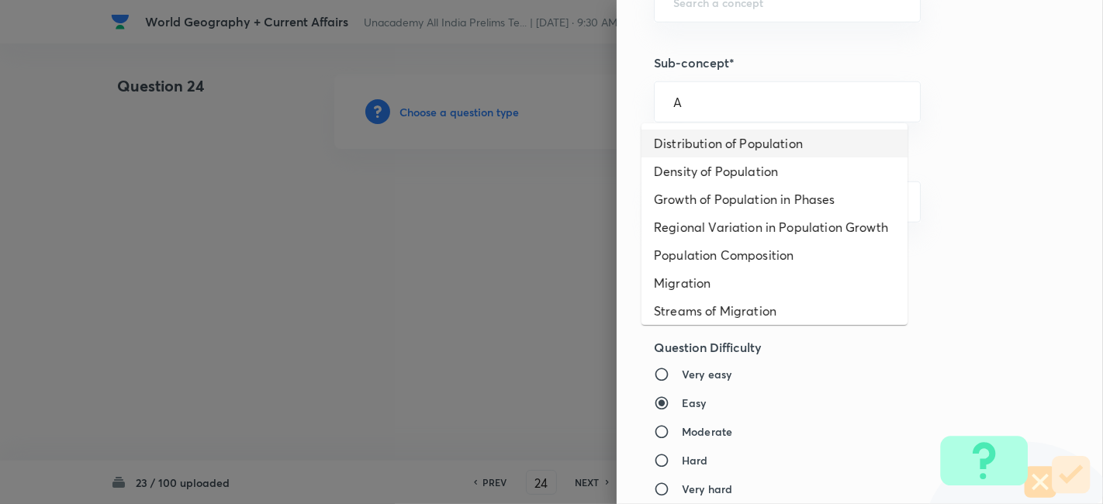
click at [755, 147] on li "Distribution of Population" at bounding box center [775, 144] width 266 height 28
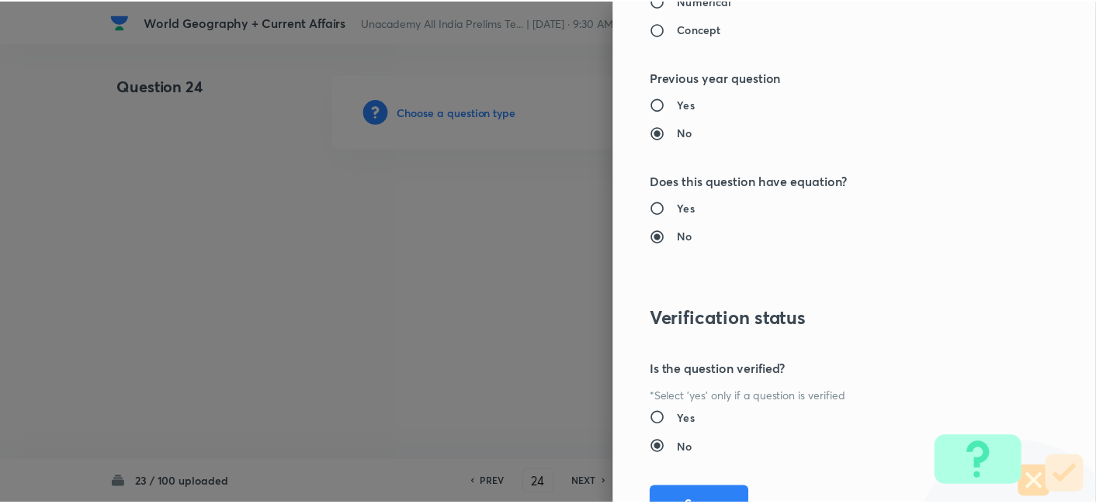
scroll to position [1606, 0]
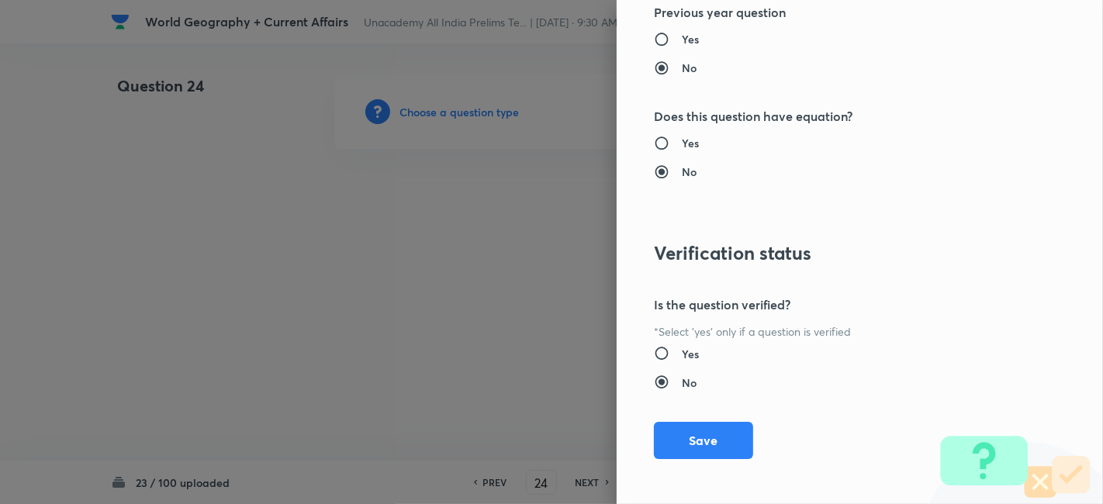
click at [709, 431] on button "Save" at bounding box center [703, 440] width 99 height 37
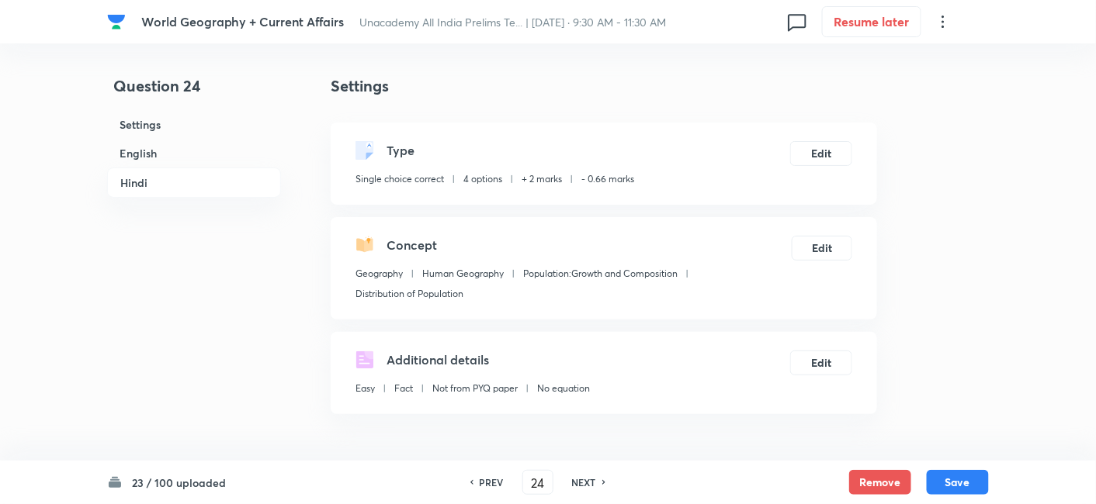
click at [179, 154] on h6 "English" at bounding box center [194, 153] width 174 height 29
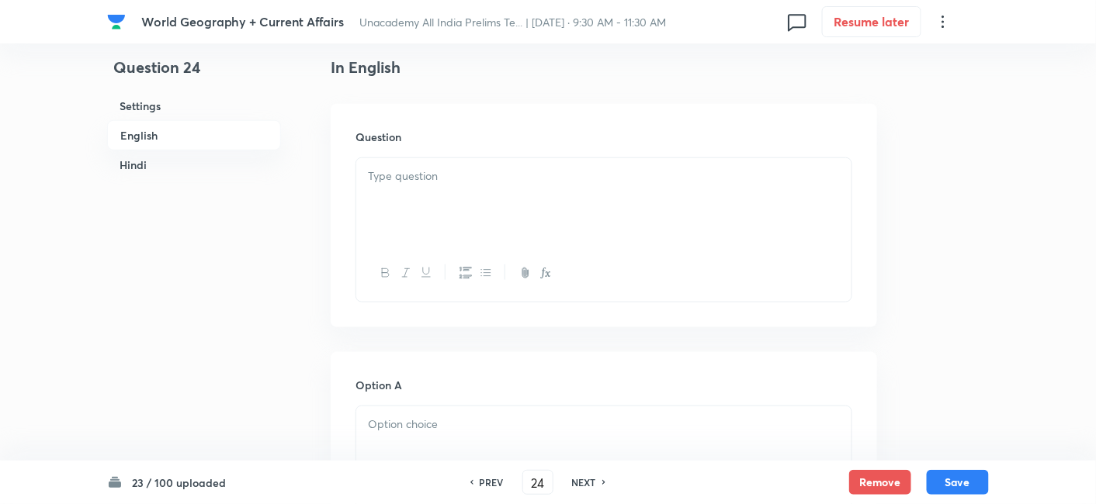
click at [563, 199] on div at bounding box center [603, 201] width 495 height 87
click at [471, 218] on div at bounding box center [603, 201] width 495 height 87
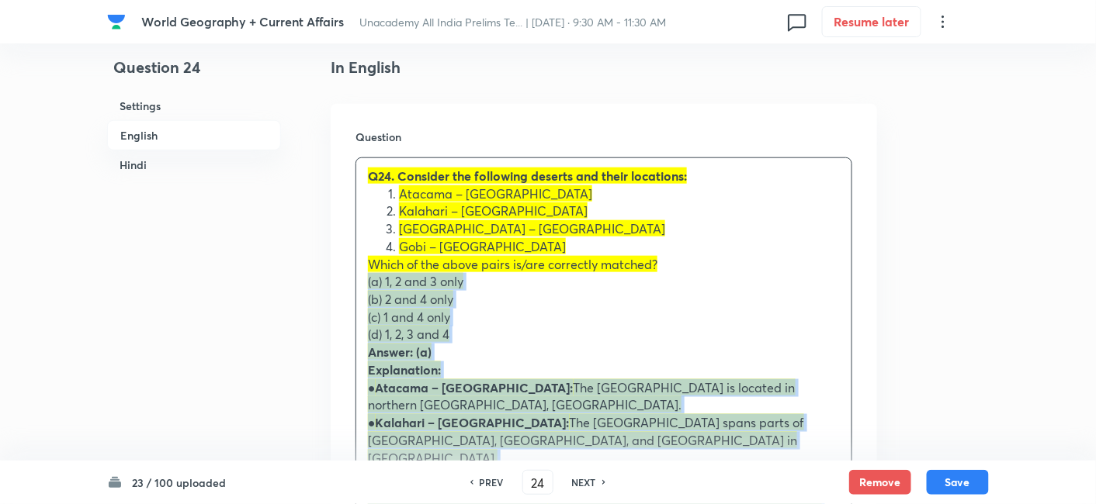
click at [361, 277] on div "Q24. Consider the following deserts and their locations: Atacama – South Americ…" at bounding box center [603, 361] width 495 height 407
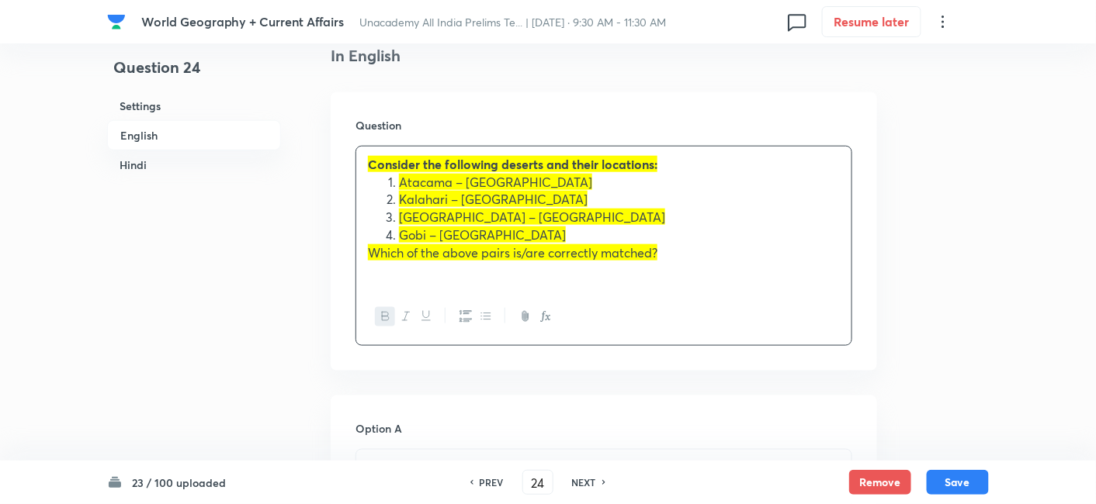
scroll to position [593, 0]
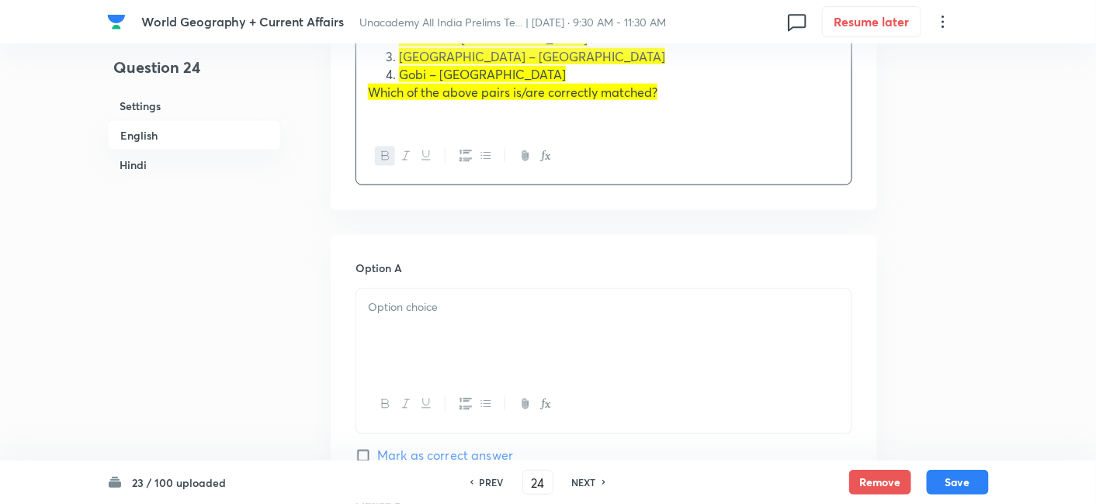
drag, startPoint x: 435, startPoint y: 327, endPoint x: 436, endPoint y: 335, distance: 7.9
click at [435, 331] on div at bounding box center [603, 332] width 495 height 87
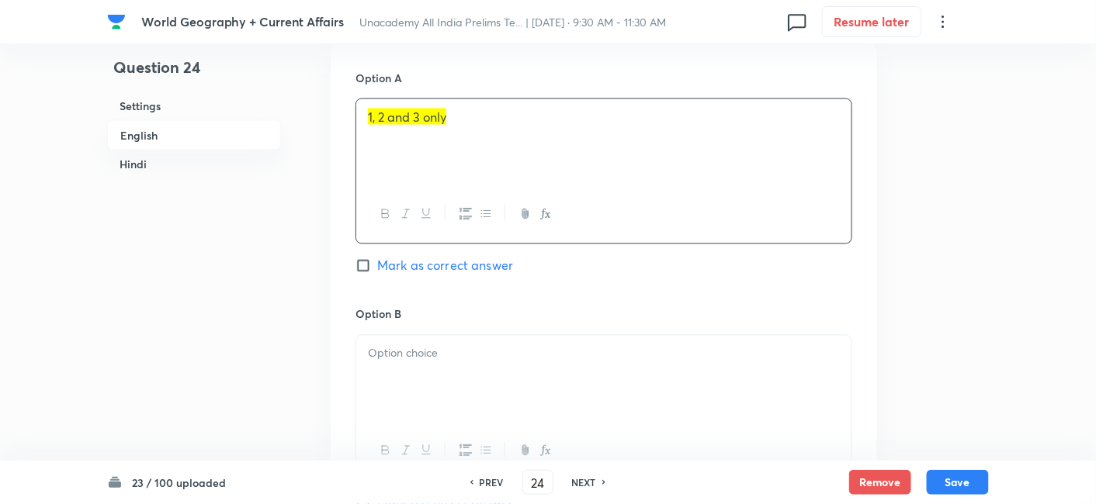
scroll to position [937, 0]
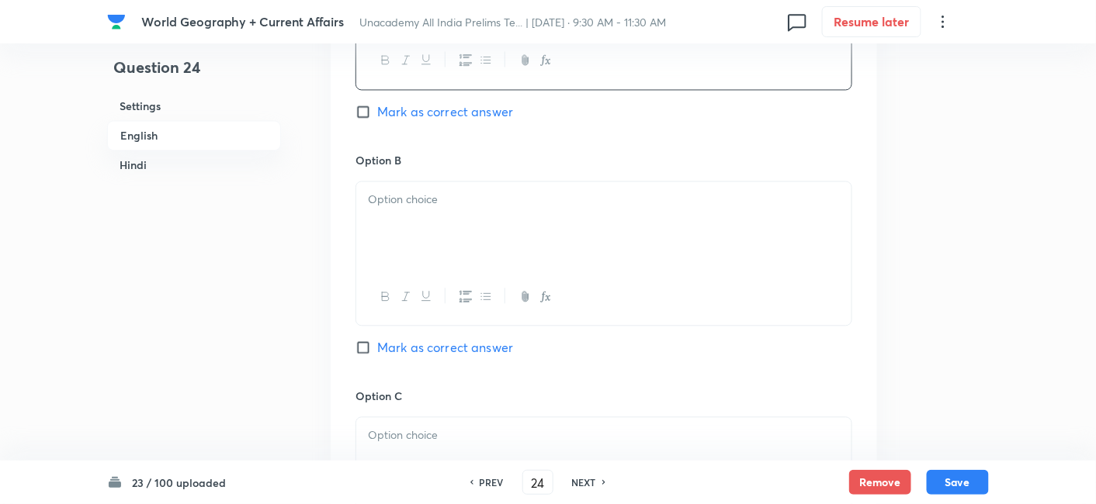
click at [420, 231] on div at bounding box center [603, 225] width 495 height 87
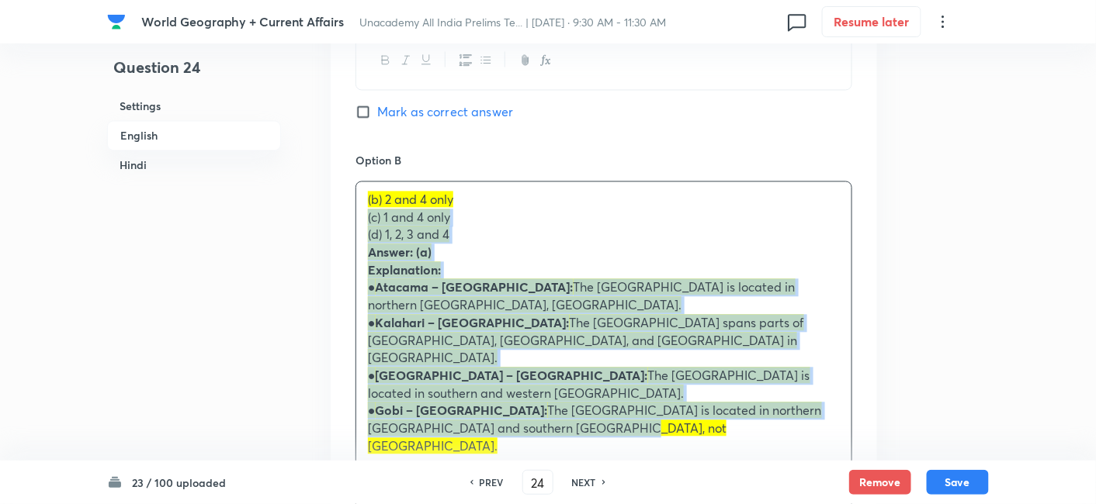
click at [362, 216] on div "(b) 2 and 4 only (c) 1 and 4 only (d) 1, 2, 3 and 4 Answer: (a) Explanation: ● …" at bounding box center [603, 323] width 495 height 283
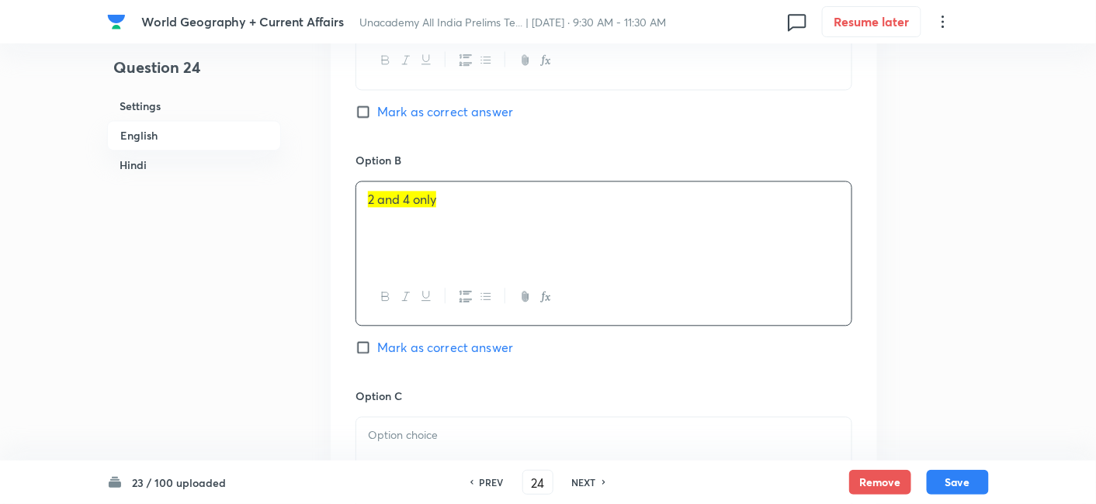
click at [469, 116] on span "Mark as correct answer" at bounding box center [445, 111] width 136 height 19
click at [377, 116] on input "Mark as correct answer" at bounding box center [366, 112] width 22 height 16
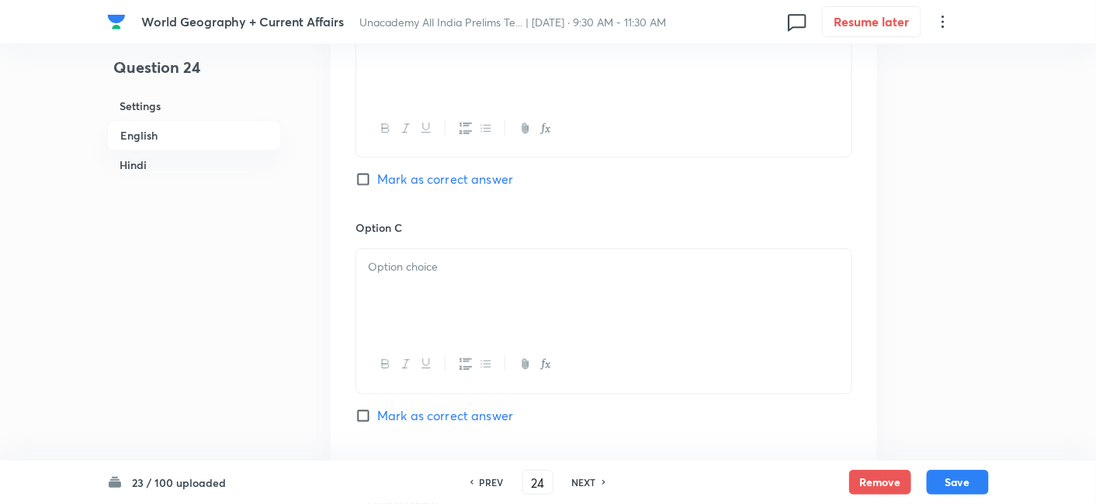
scroll to position [1110, 0]
click at [430, 237] on div "Option C Mark as correct answer" at bounding box center [603, 333] width 497 height 236
click at [421, 265] on p at bounding box center [604, 263] width 472 height 18
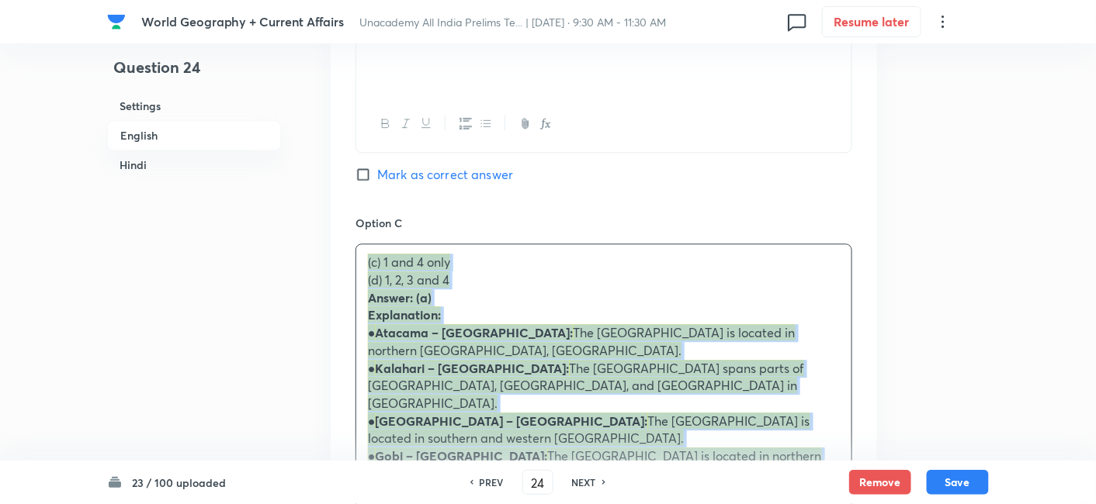
drag, startPoint x: 390, startPoint y: 269, endPoint x: 344, endPoint y: 269, distance: 45.8
click at [344, 269] on div "Option A 1, 2 and 3 only Marked as correct Option B 2 and 4 only Mark as correc…" at bounding box center [604, 289] width 546 height 1142
click at [353, 280] on div "Option A 1, 2 and 3 only Marked as correct Option B 2 and 4 only Mark as correc…" at bounding box center [604, 289] width 546 height 1142
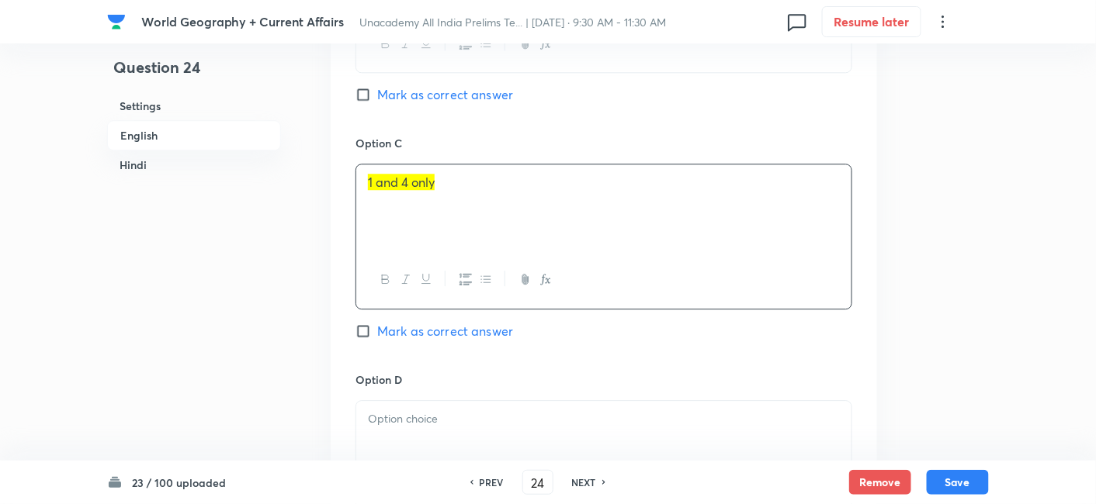
scroll to position [1369, 0]
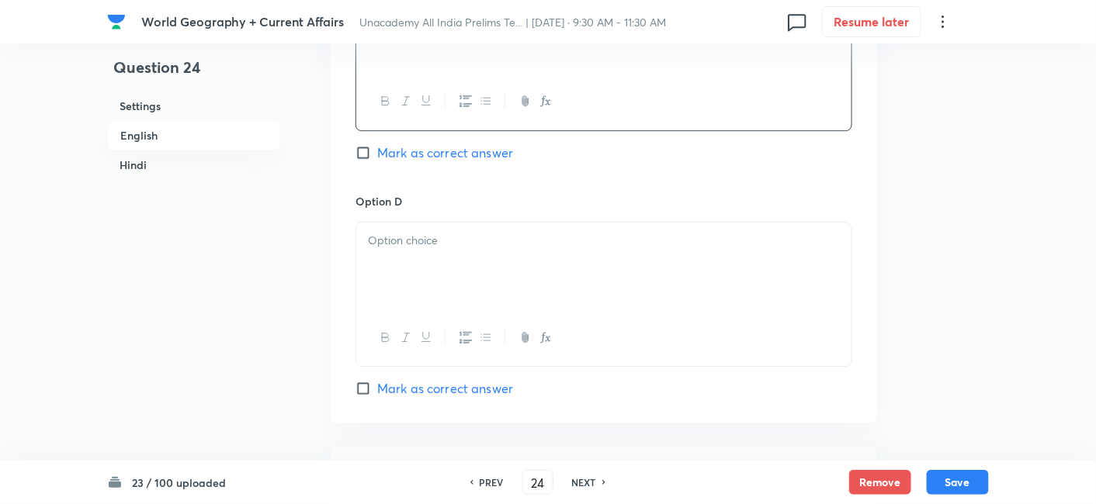
click at [441, 229] on div at bounding box center [603, 266] width 495 height 87
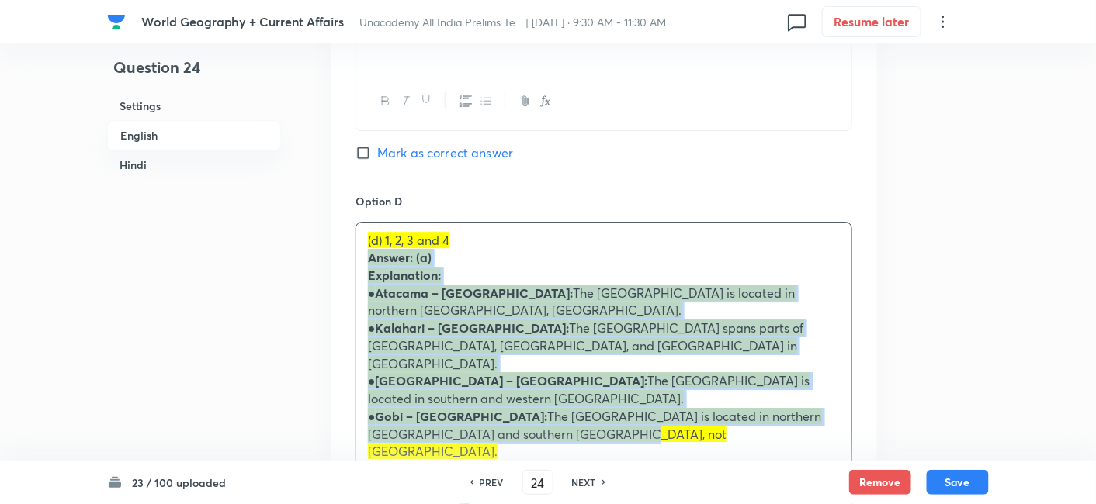
drag, startPoint x: 379, startPoint y: 258, endPoint x: 353, endPoint y: 260, distance: 26.5
click at [353, 260] on div "Option A 1, 2 and 3 only Marked as correct Option B 2 and 4 only Mark as correc…" at bounding box center [604, 21] width 546 height 1124
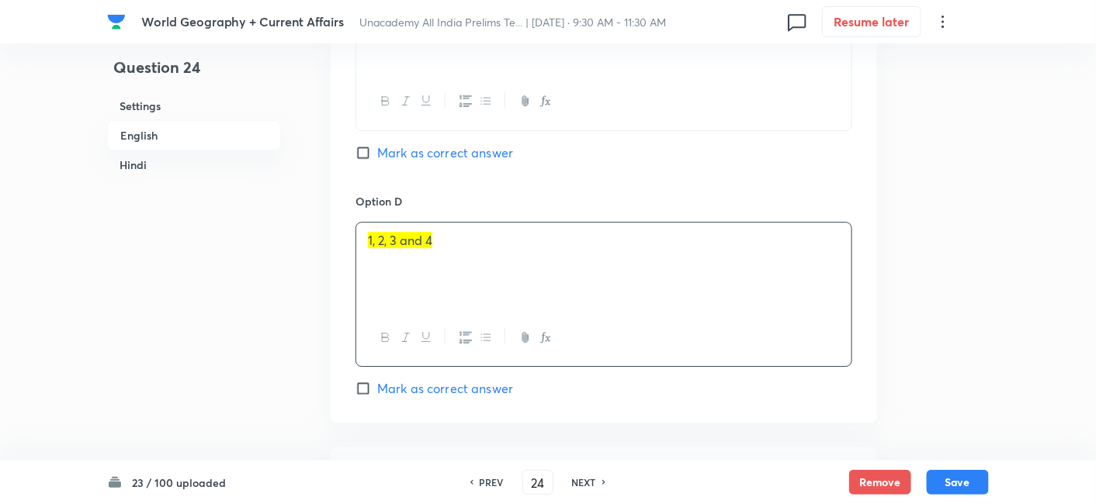
scroll to position [1627, 0]
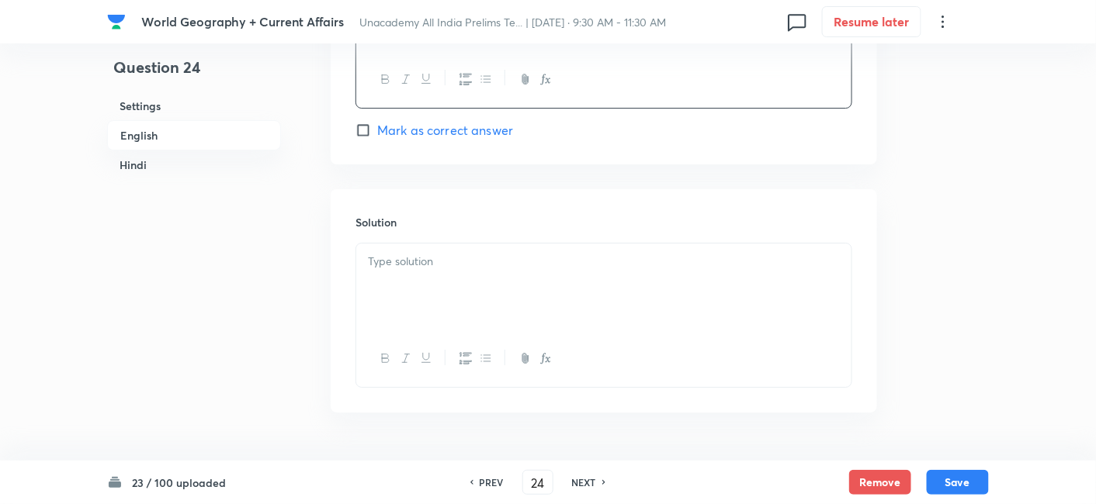
click at [442, 291] on div at bounding box center [603, 287] width 495 height 87
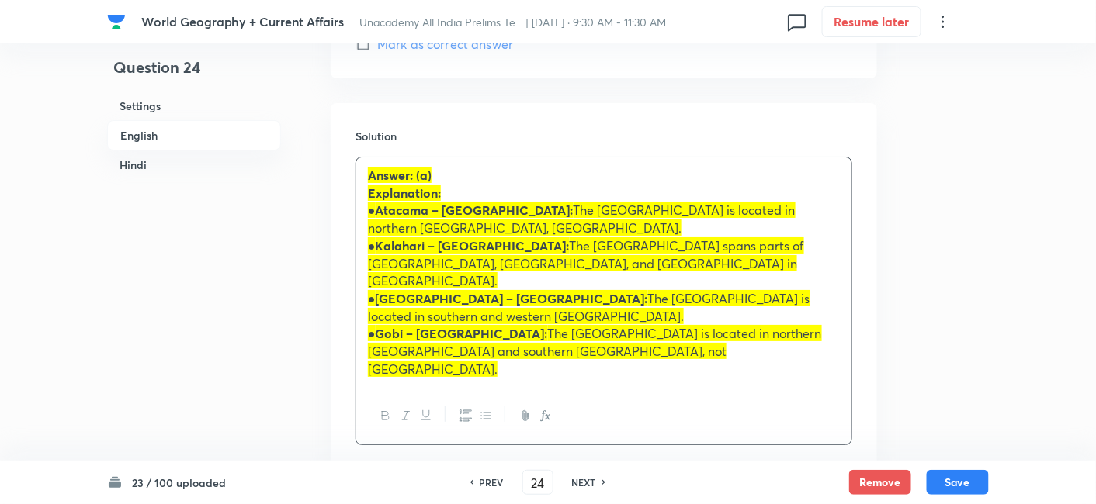
scroll to position [1972, 0]
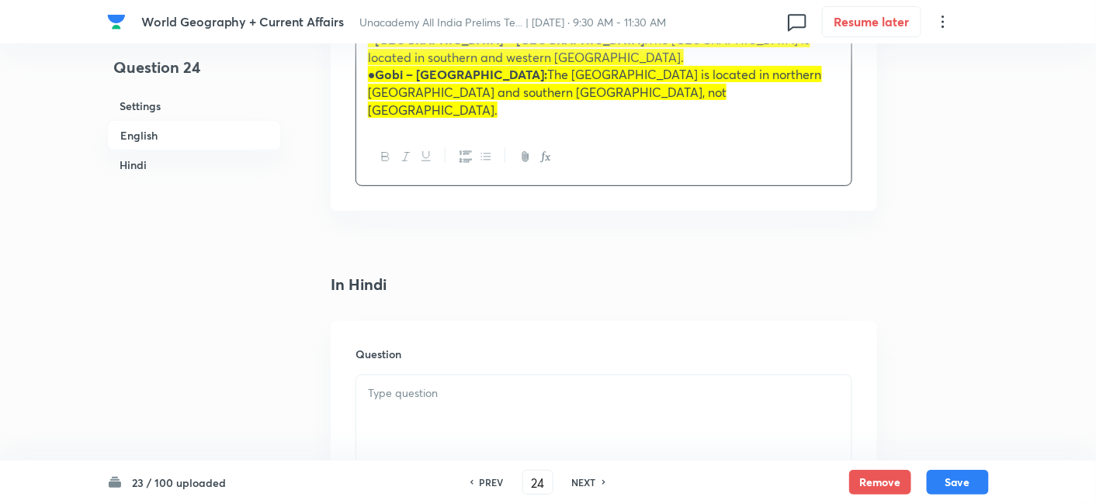
drag, startPoint x: 433, startPoint y: 366, endPoint x: 430, endPoint y: 380, distance: 14.3
click at [431, 376] on div at bounding box center [603, 419] width 495 height 87
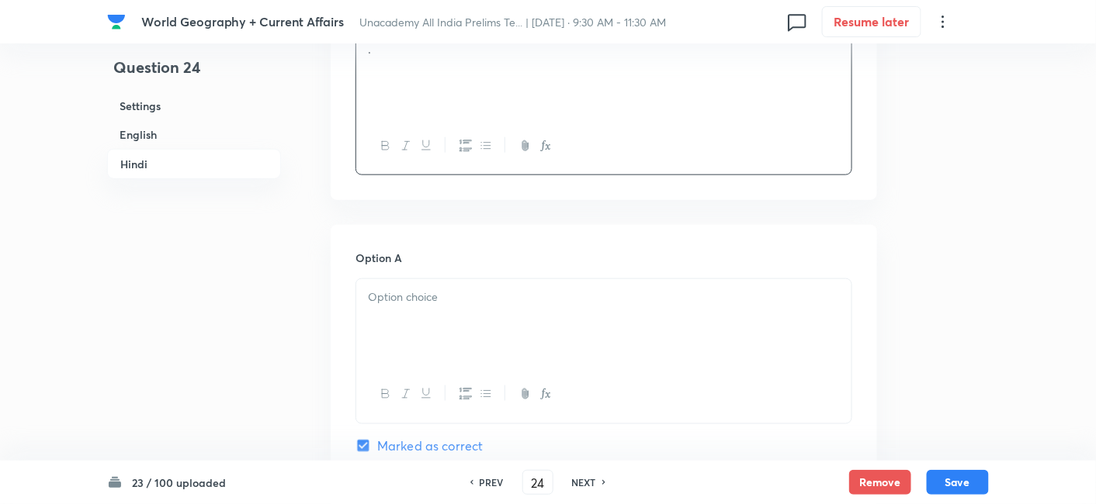
click at [434, 296] on div at bounding box center [603, 322] width 495 height 87
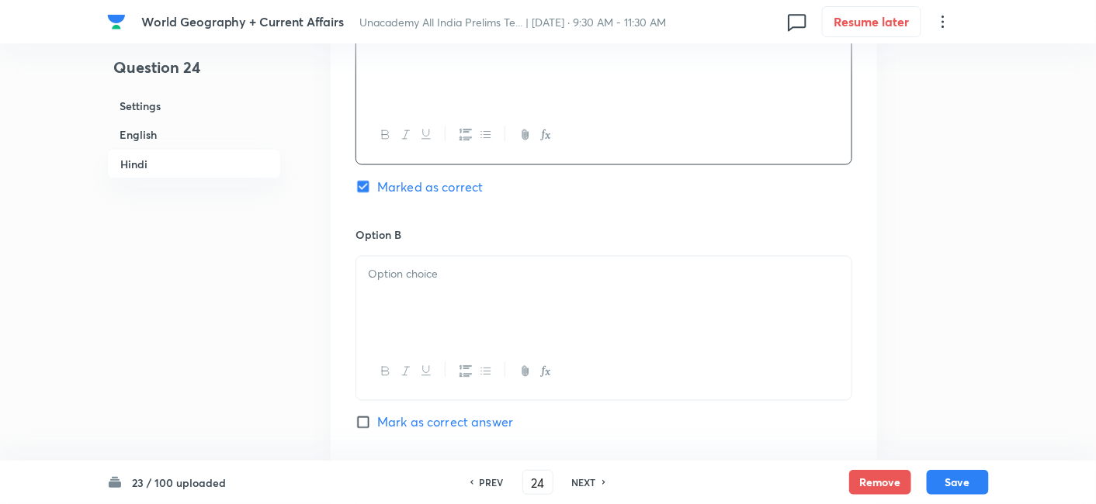
click at [424, 277] on div at bounding box center [603, 300] width 495 height 87
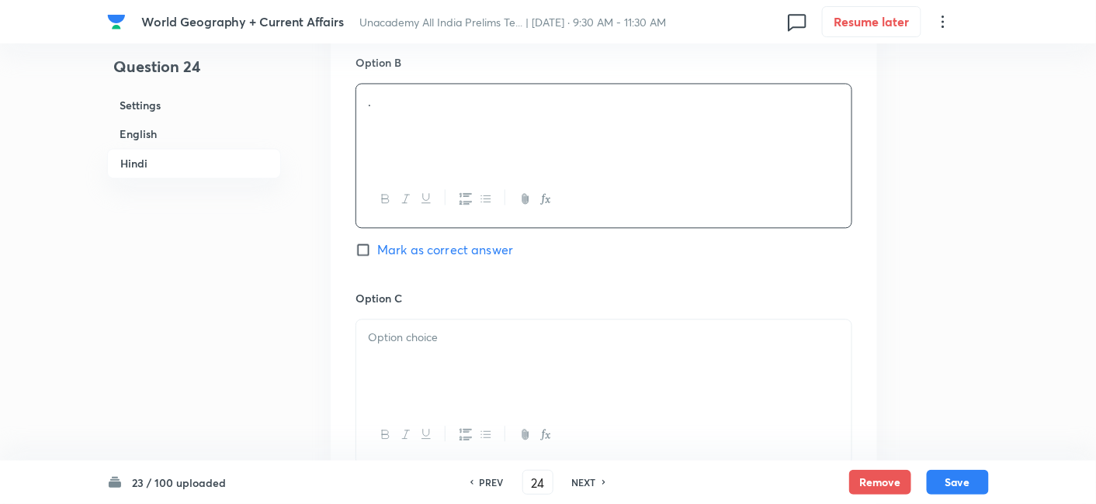
click at [448, 329] on div at bounding box center [603, 363] width 495 height 87
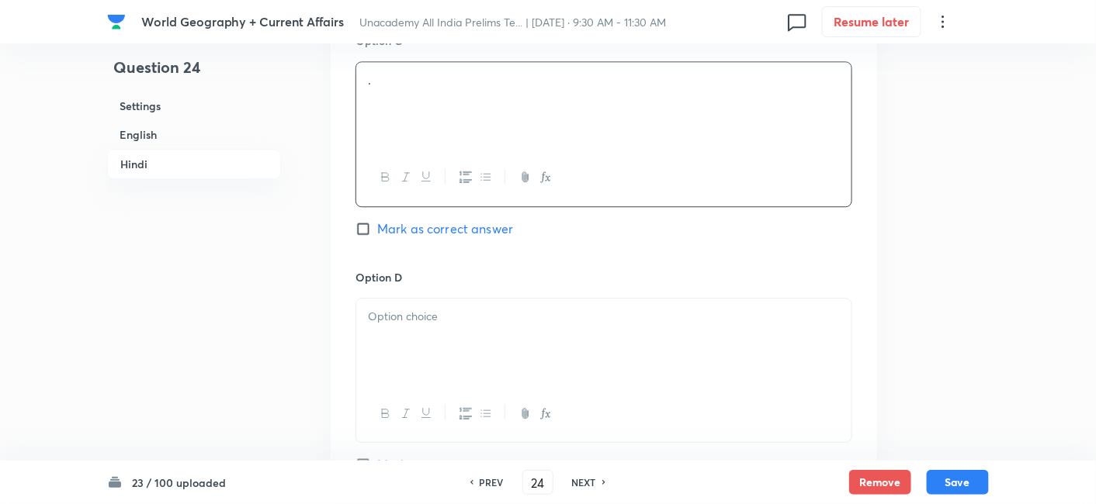
click at [441, 310] on div at bounding box center [603, 342] width 495 height 87
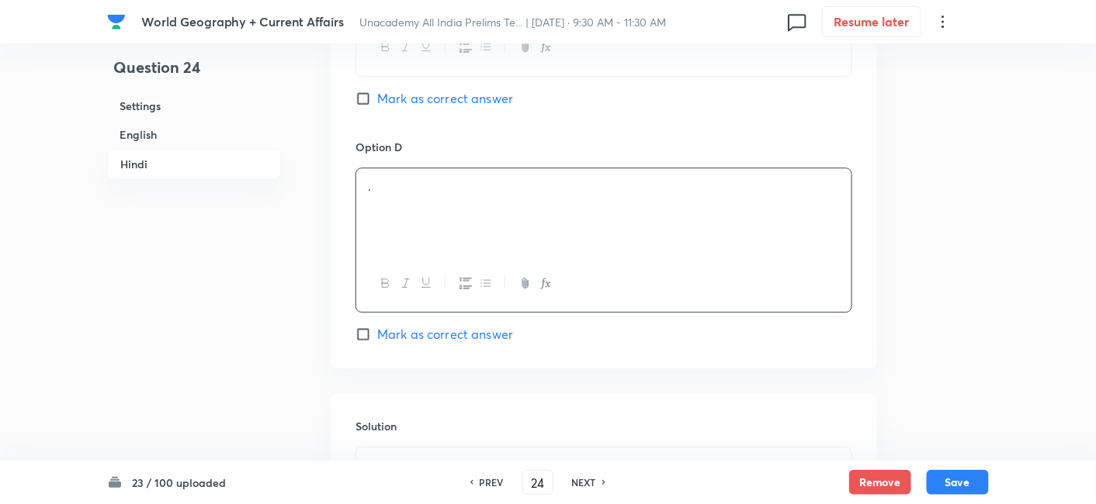
scroll to position [3347, 0]
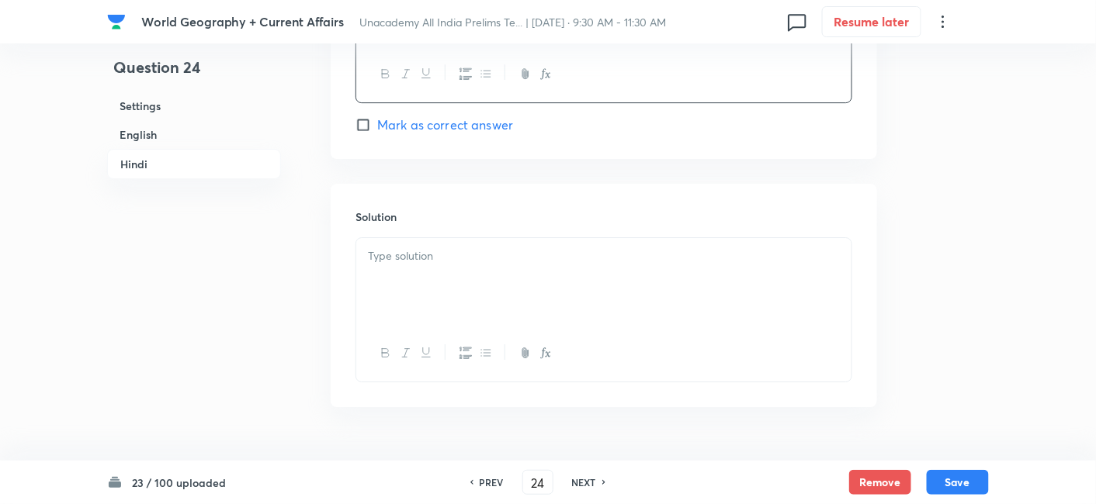
click at [414, 238] on div at bounding box center [603, 281] width 495 height 87
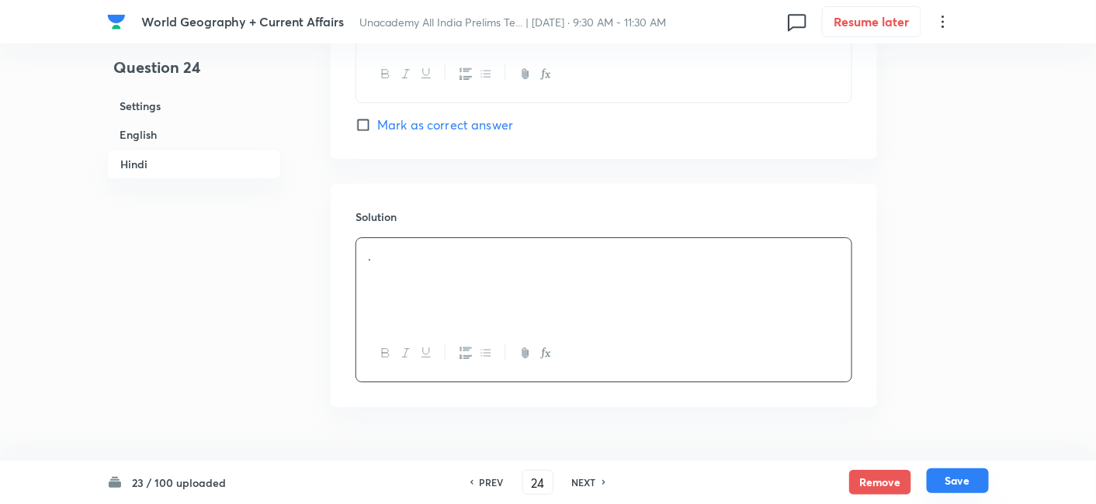
click at [958, 490] on button "Save" at bounding box center [957, 481] width 62 height 25
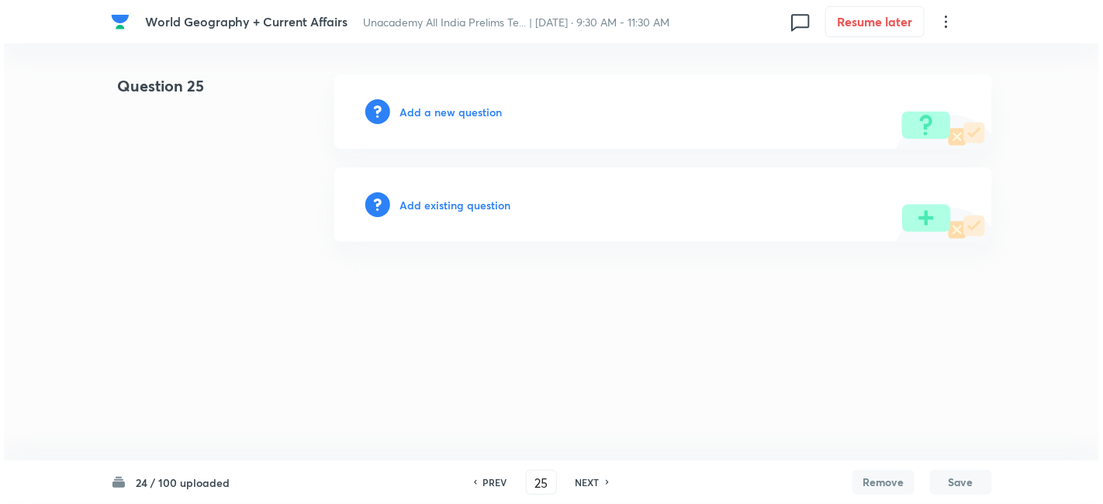
scroll to position [0, 0]
click at [452, 112] on h6 "Add a new question" at bounding box center [451, 112] width 102 height 16
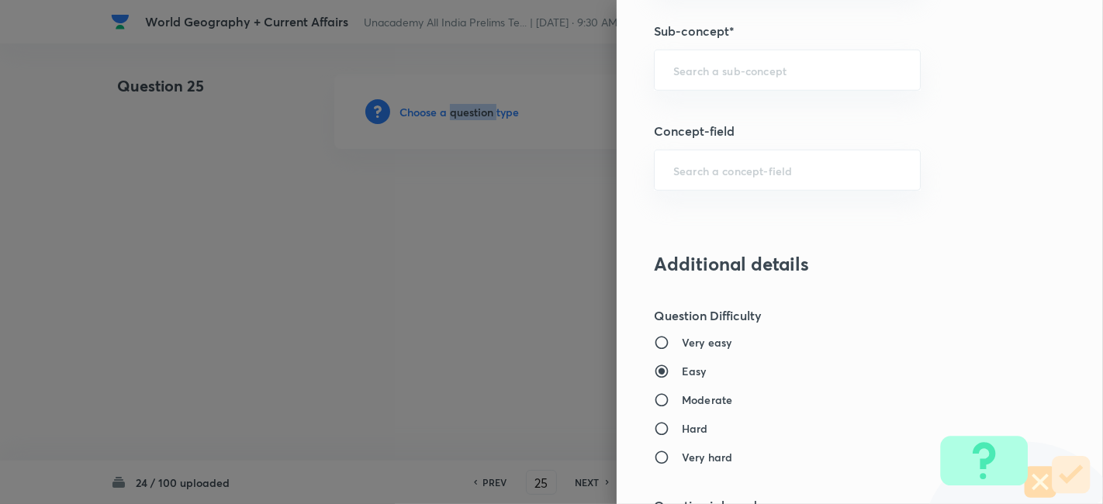
scroll to position [948, 0]
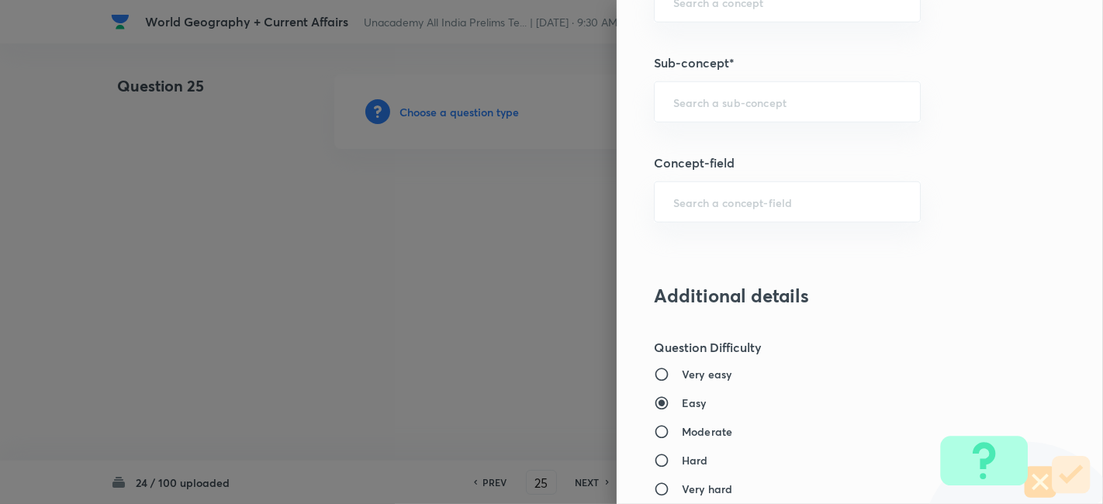
click at [814, 71] on div "Question settings Question type* Single choice correct Number of options* 2 3 4…" at bounding box center [860, 252] width 487 height 504
click at [782, 88] on div "​" at bounding box center [787, 101] width 267 height 41
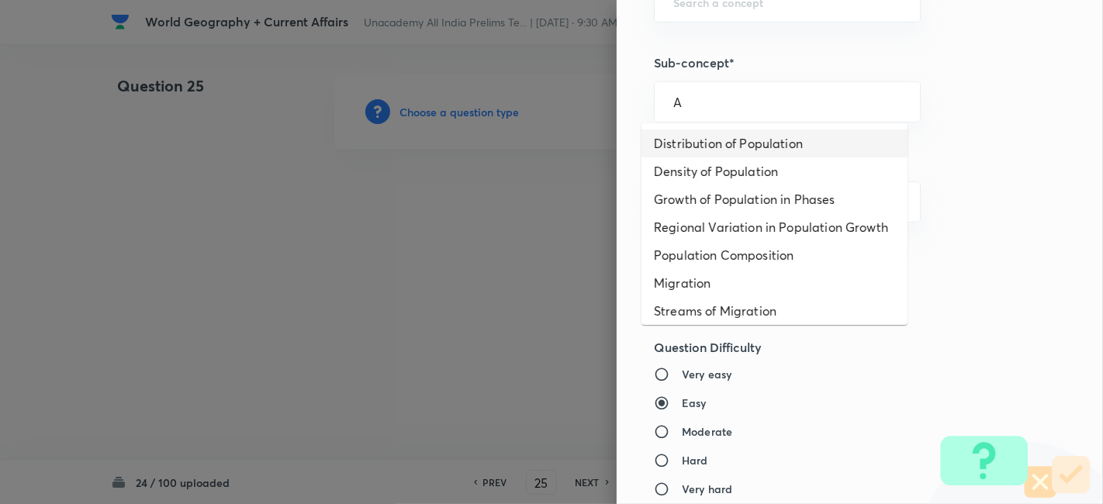
click at [784, 145] on li "Distribution of Population" at bounding box center [775, 144] width 266 height 28
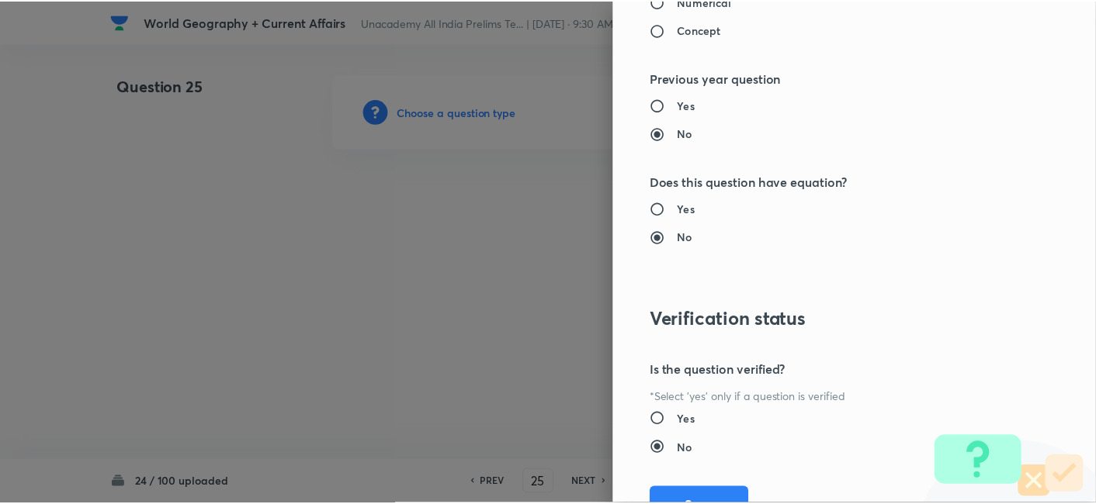
scroll to position [1606, 0]
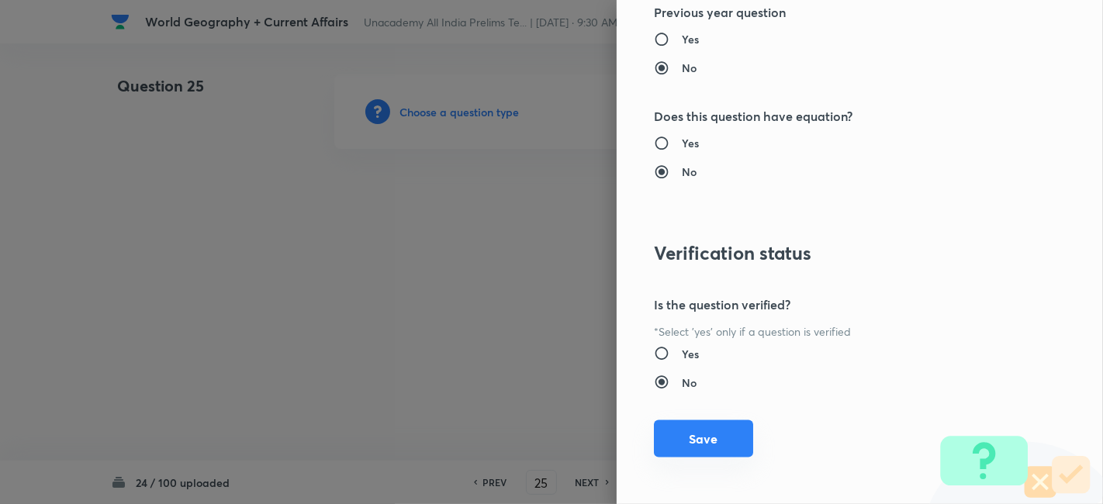
click at [707, 427] on button "Save" at bounding box center [703, 439] width 99 height 37
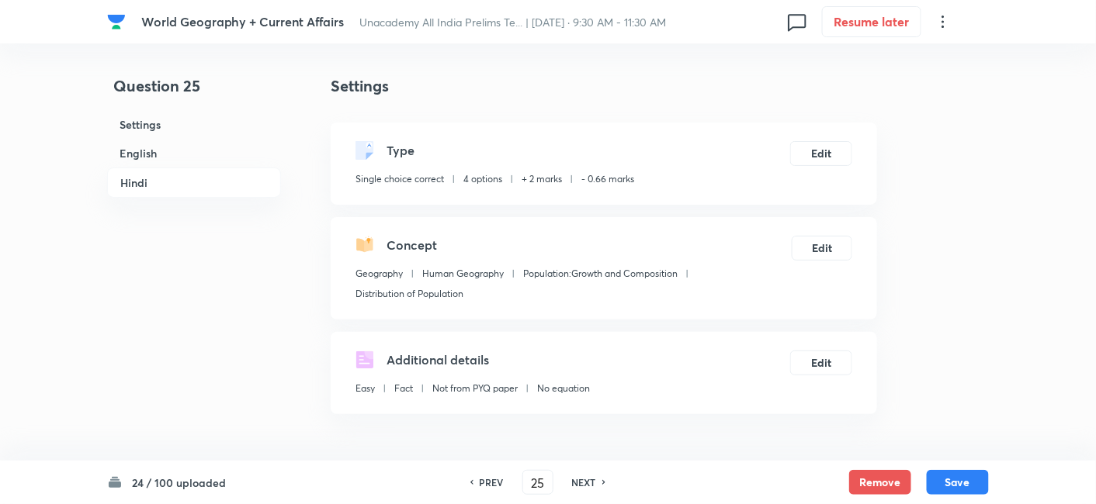
click at [169, 163] on h6 "English" at bounding box center [194, 153] width 174 height 29
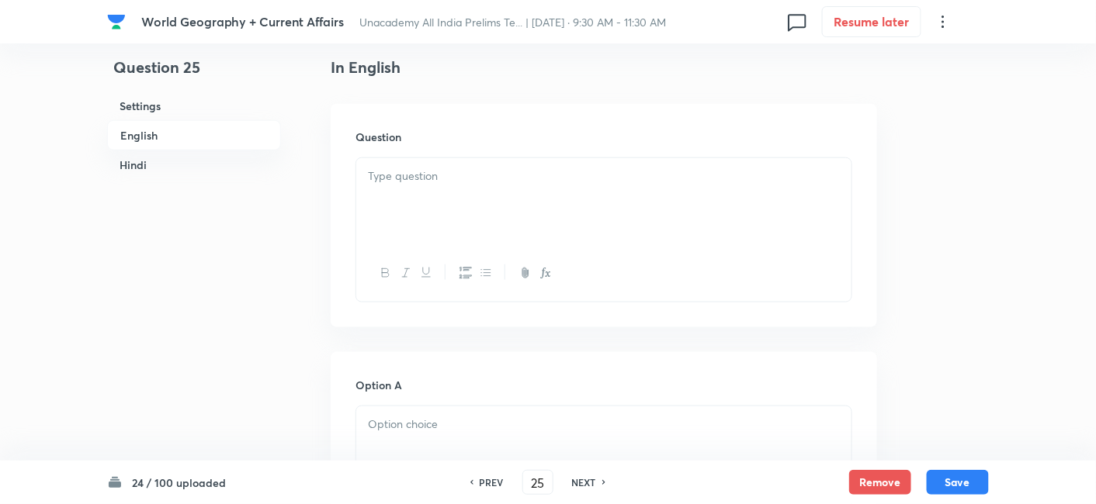
click at [170, 130] on h6 "English" at bounding box center [194, 135] width 174 height 30
click at [452, 196] on div at bounding box center [603, 201] width 495 height 87
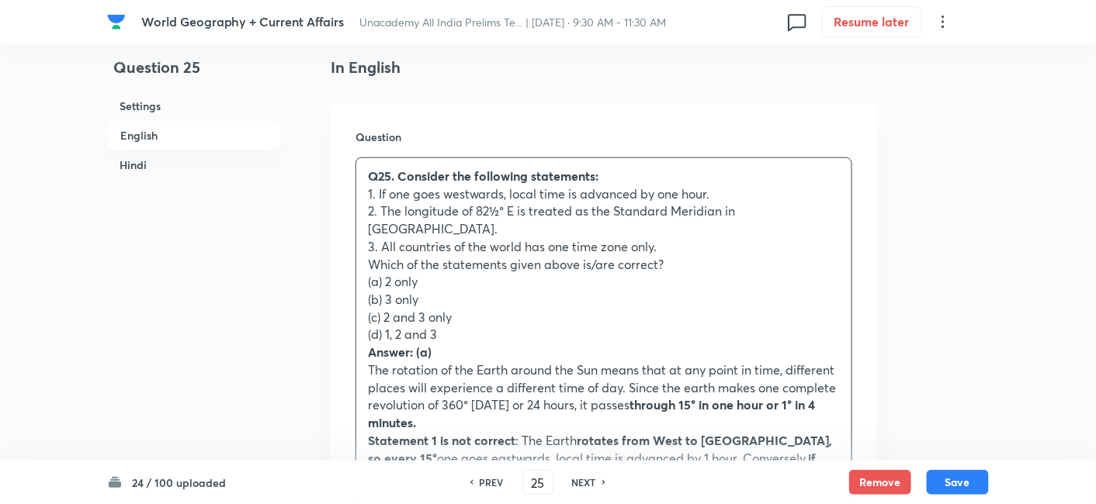
click at [357, 261] on div "Q25. Consider the following statements: 1. If one goes westwards, local time is…" at bounding box center [603, 458] width 495 height 601
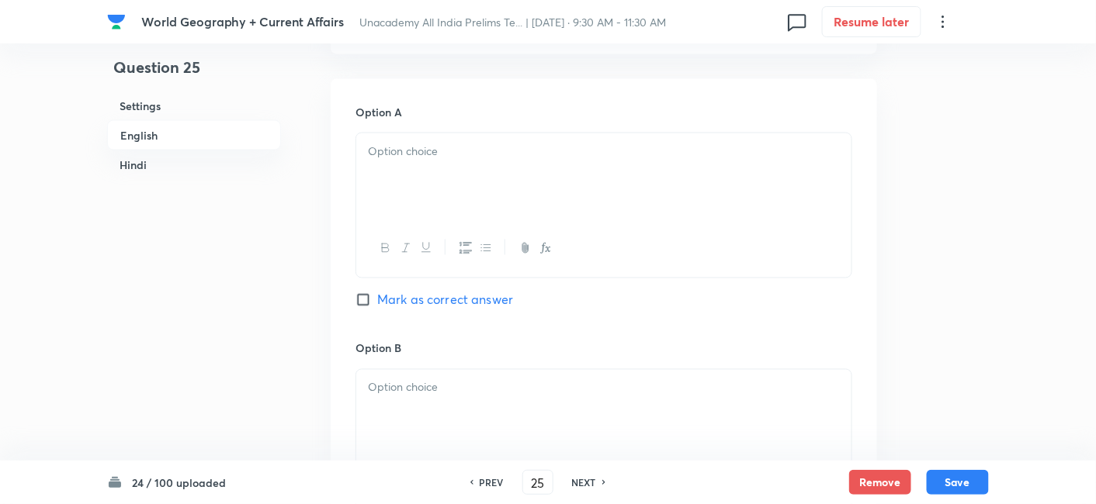
scroll to position [765, 0]
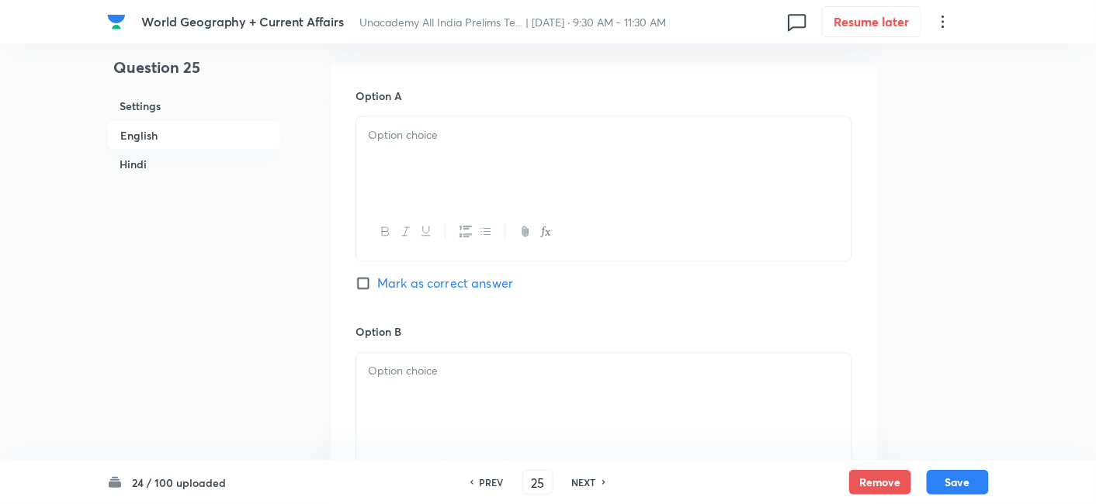
click at [411, 145] on div at bounding box center [603, 160] width 495 height 87
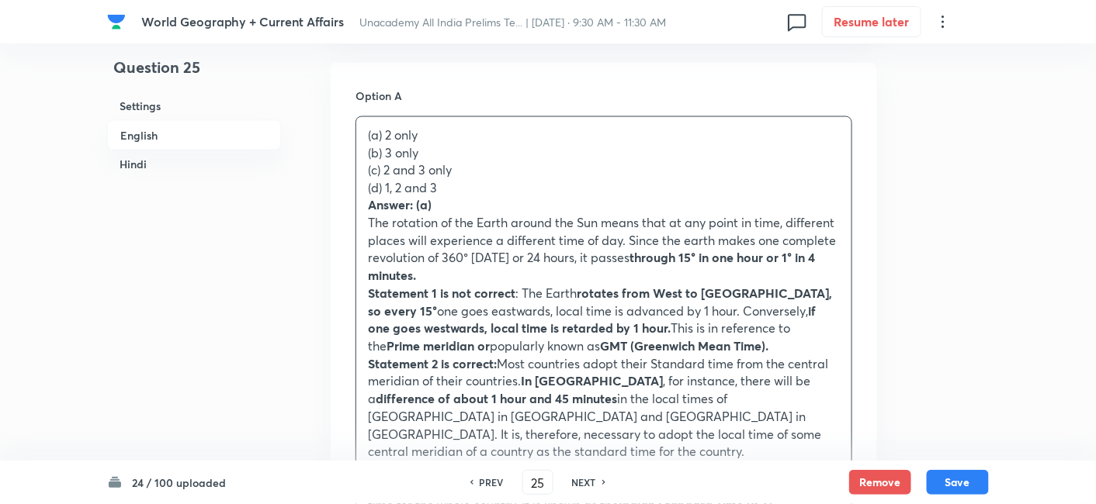
drag, startPoint x: 369, startPoint y: 147, endPoint x: 361, endPoint y: 145, distance: 8.7
click at [361, 145] on div "(a) 2 only (b) 3 only (c) 2 and 3 only (d) 1, 2 and 3 Answer: (a) The rotation …" at bounding box center [603, 364] width 495 height 494
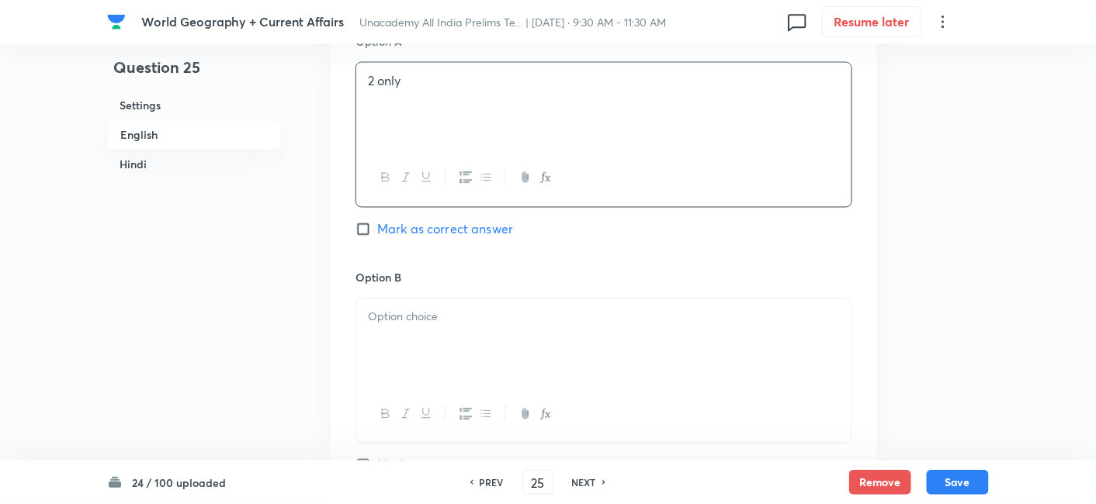
scroll to position [851, 0]
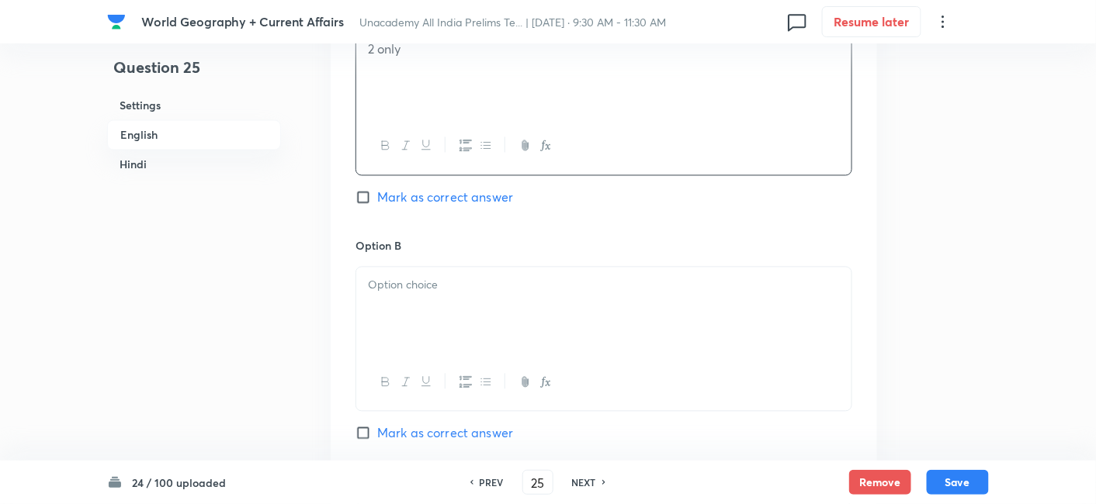
click at [435, 277] on p at bounding box center [604, 286] width 472 height 18
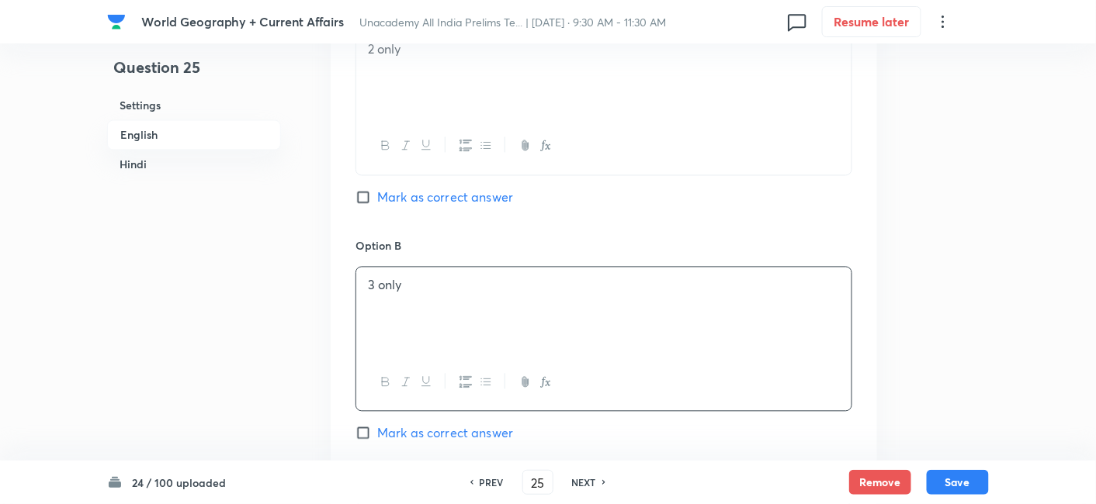
click at [469, 189] on span "Mark as correct answer" at bounding box center [445, 198] width 136 height 19
click at [377, 190] on input "Mark as correct answer" at bounding box center [366, 198] width 22 height 16
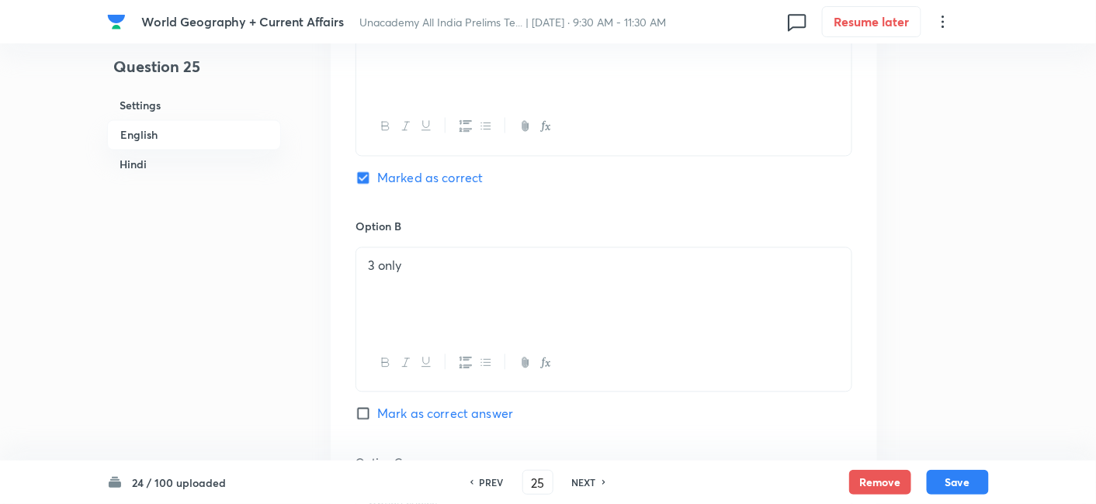
scroll to position [1024, 0]
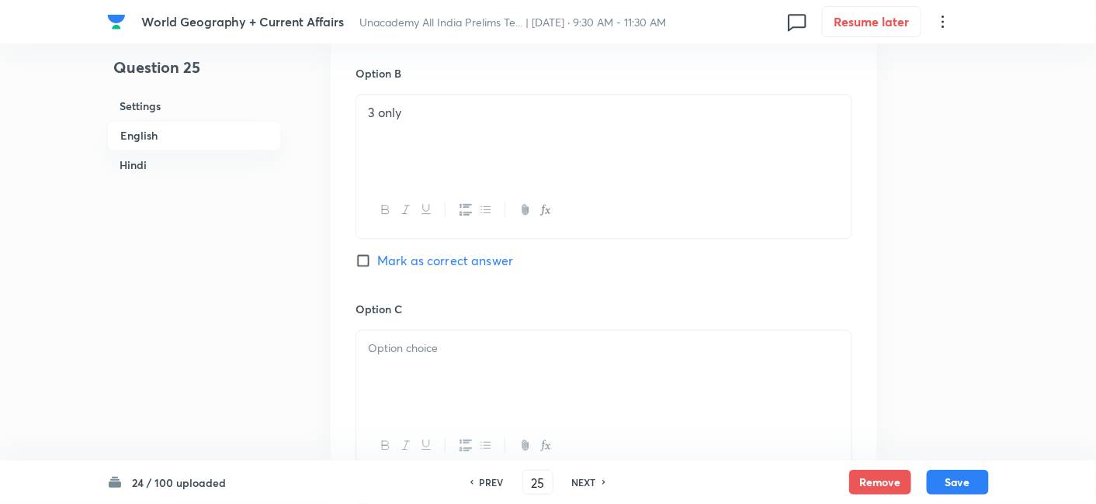
click at [459, 340] on p at bounding box center [604, 349] width 472 height 18
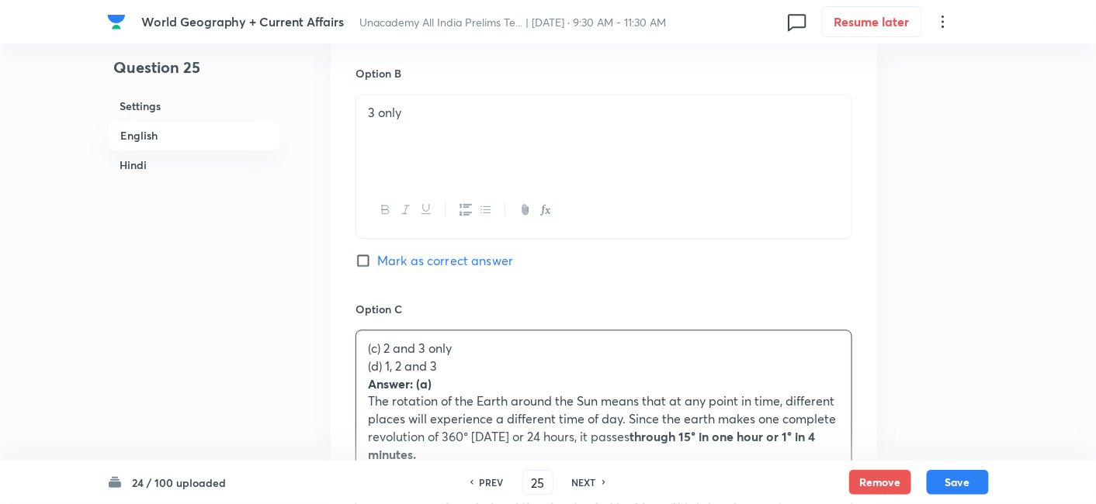
drag, startPoint x: 364, startPoint y: 348, endPoint x: 352, endPoint y: 345, distance: 12.0
click at [352, 345] on div "Option A 2 only Marked as correct Option B 3 only Mark as correct answer Option…" at bounding box center [604, 472] width 546 height 1336
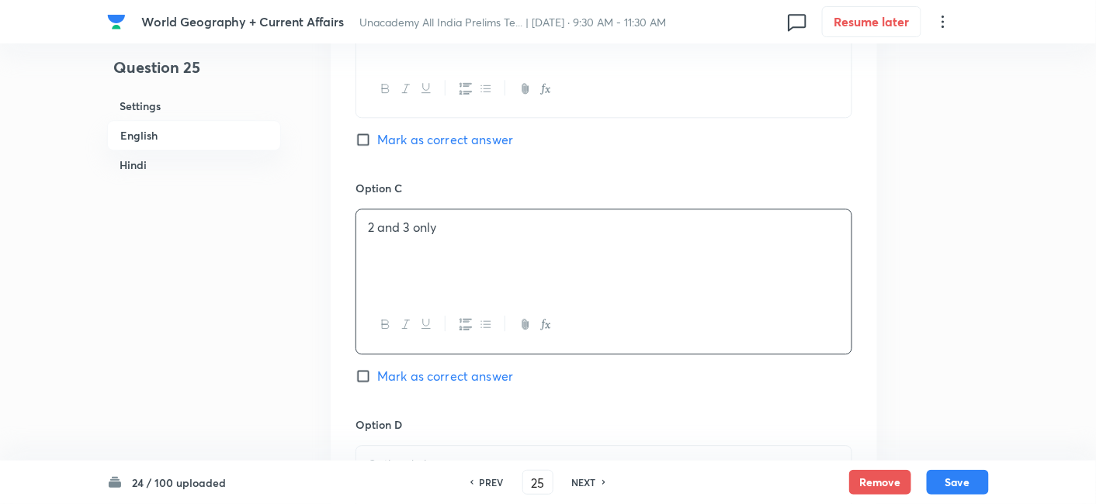
scroll to position [1369, 0]
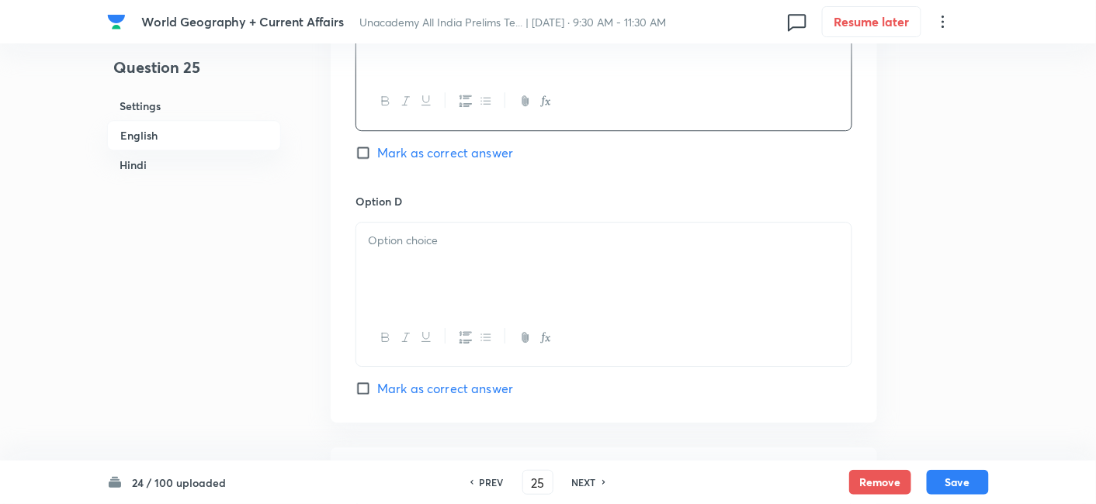
click at [420, 232] on p at bounding box center [604, 241] width 472 height 18
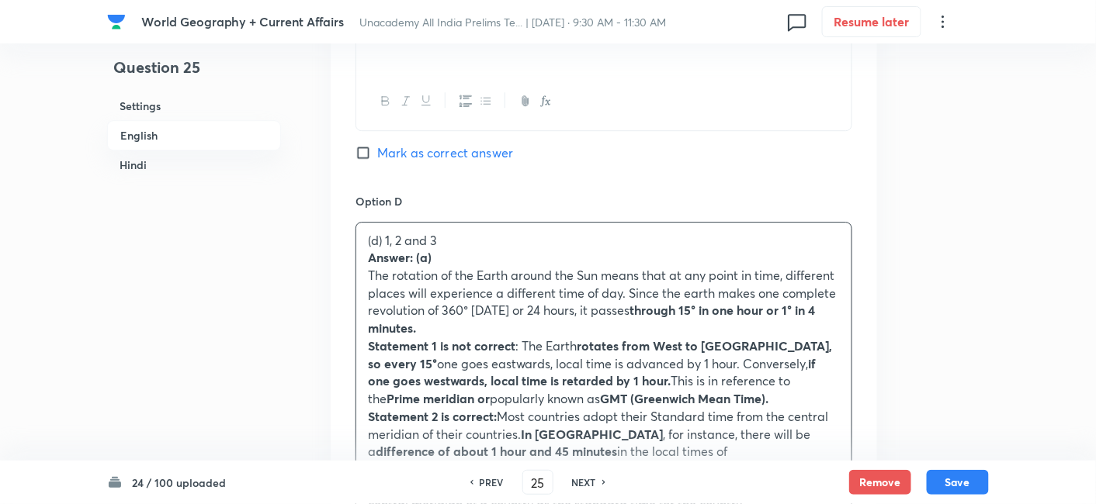
drag, startPoint x: 372, startPoint y: 229, endPoint x: 362, endPoint y: 234, distance: 11.1
click at [359, 234] on div "(d) 1, 2 and 3 Answer: (a) The rotation of the Earth around the Sun means that …" at bounding box center [603, 444] width 495 height 442
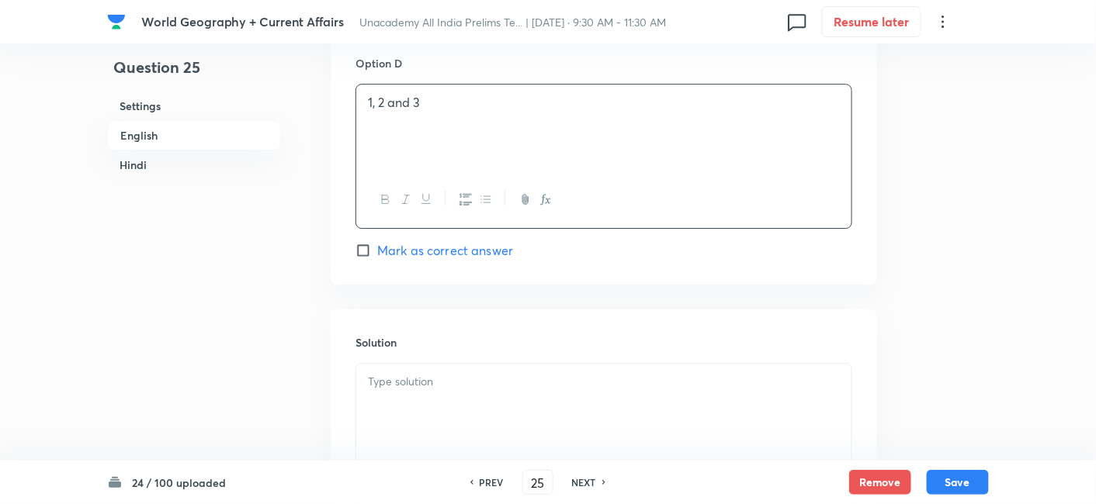
scroll to position [1713, 0]
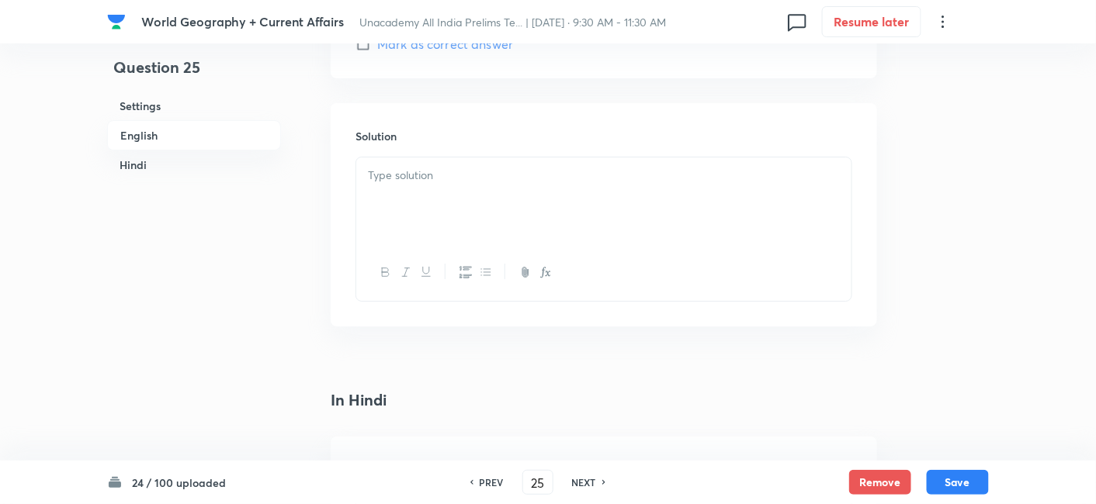
click at [438, 164] on div at bounding box center [603, 201] width 495 height 87
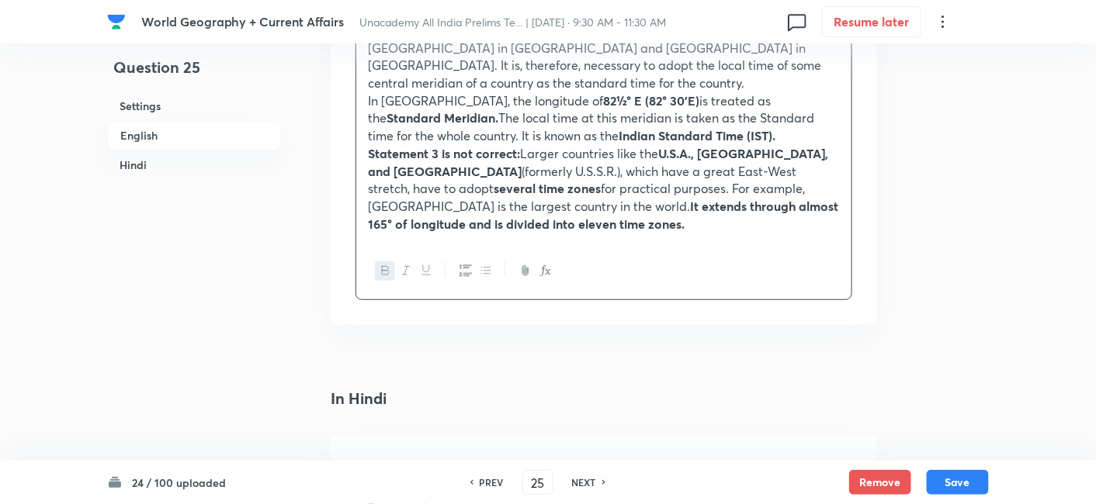
scroll to position [2145, 0]
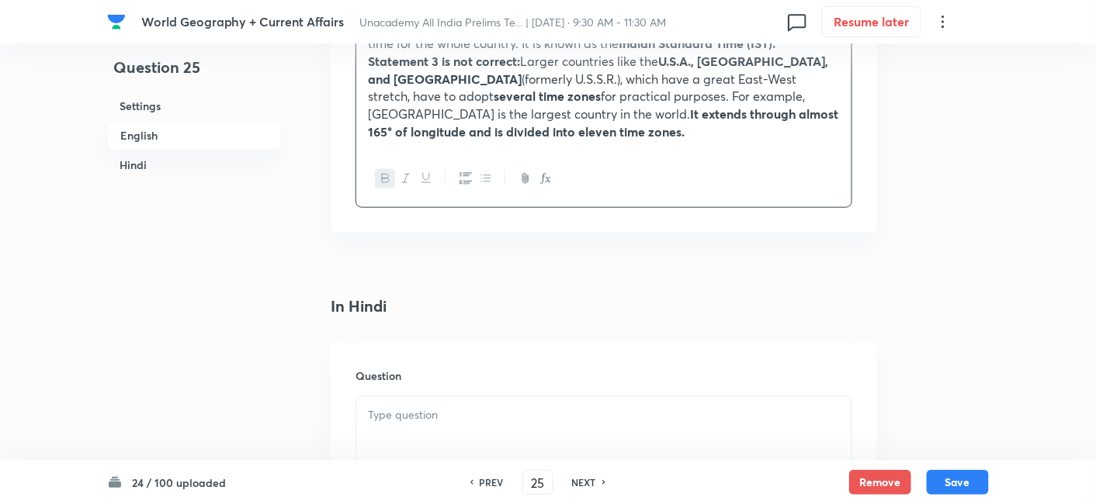
click at [412, 400] on div at bounding box center [603, 440] width 495 height 87
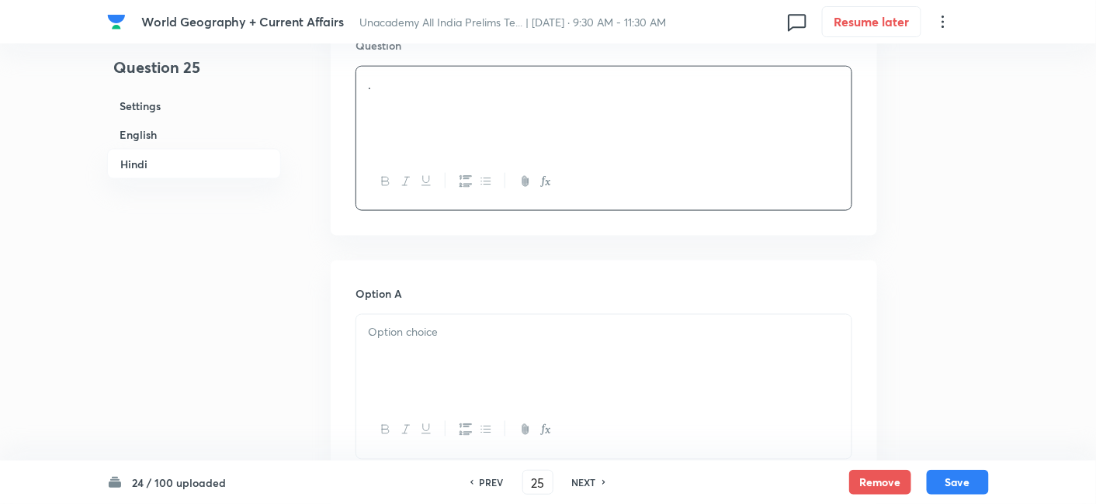
scroll to position [2576, 0]
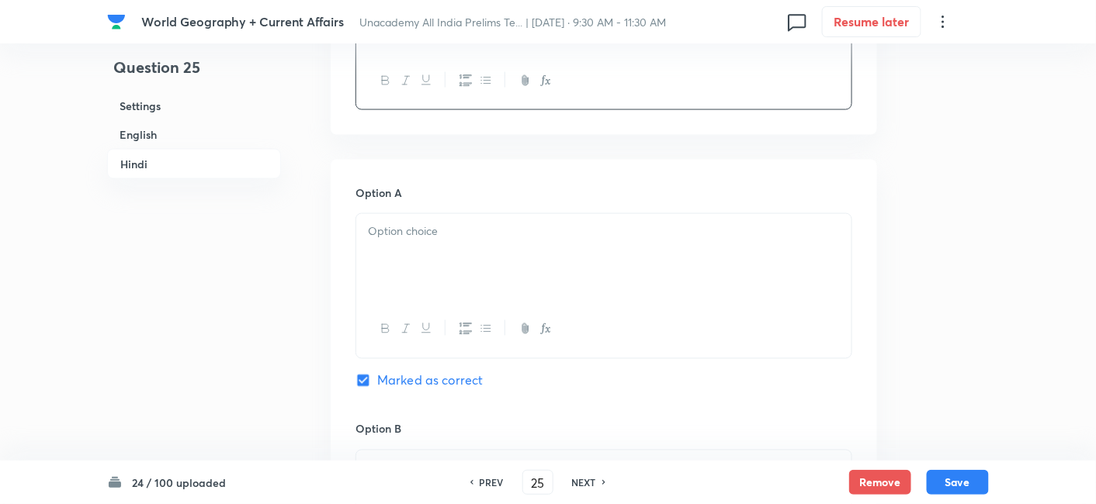
click at [419, 301] on div at bounding box center [603, 329] width 495 height 57
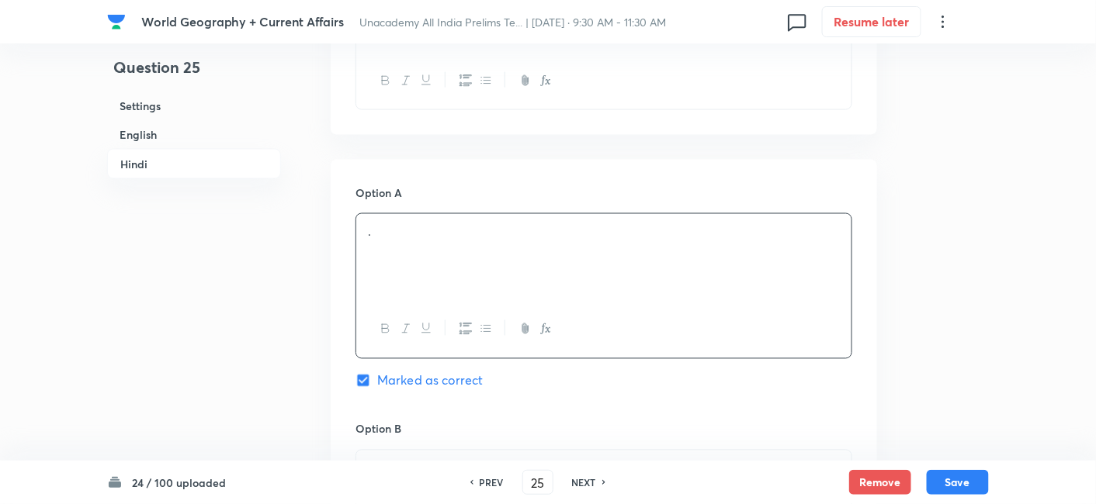
click at [430, 223] on p "." at bounding box center [604, 232] width 472 height 18
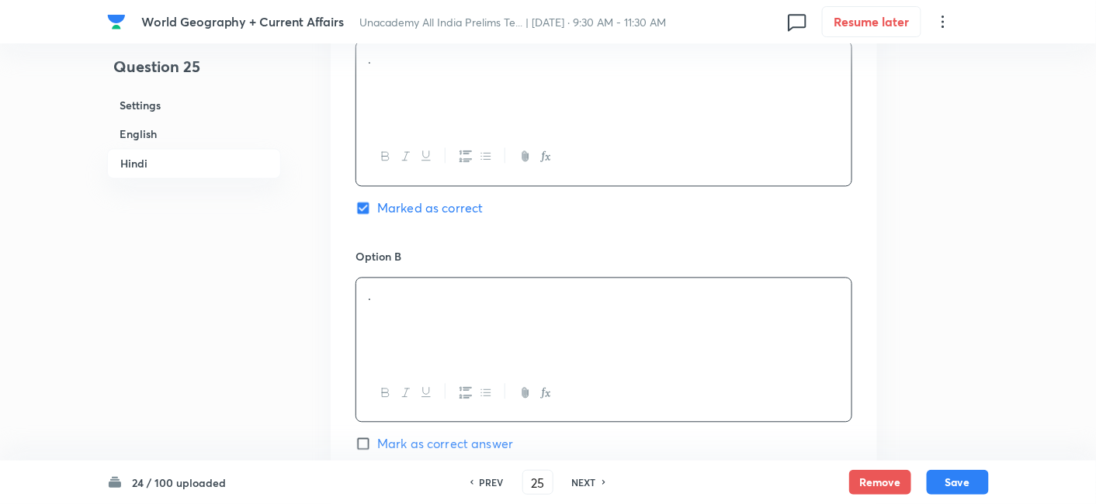
click at [420, 279] on div "." at bounding box center [603, 322] width 495 height 87
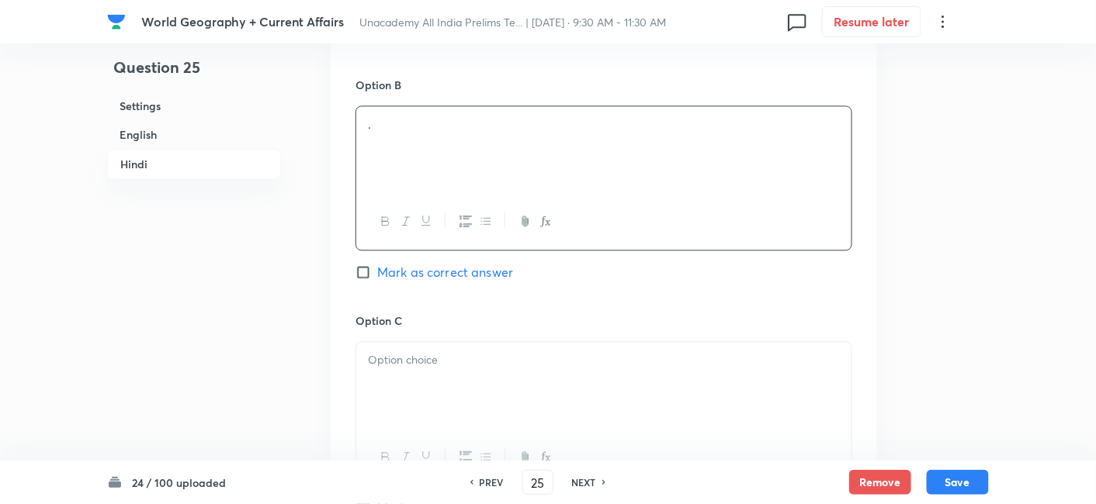
click at [440, 353] on div at bounding box center [603, 385] width 495 height 87
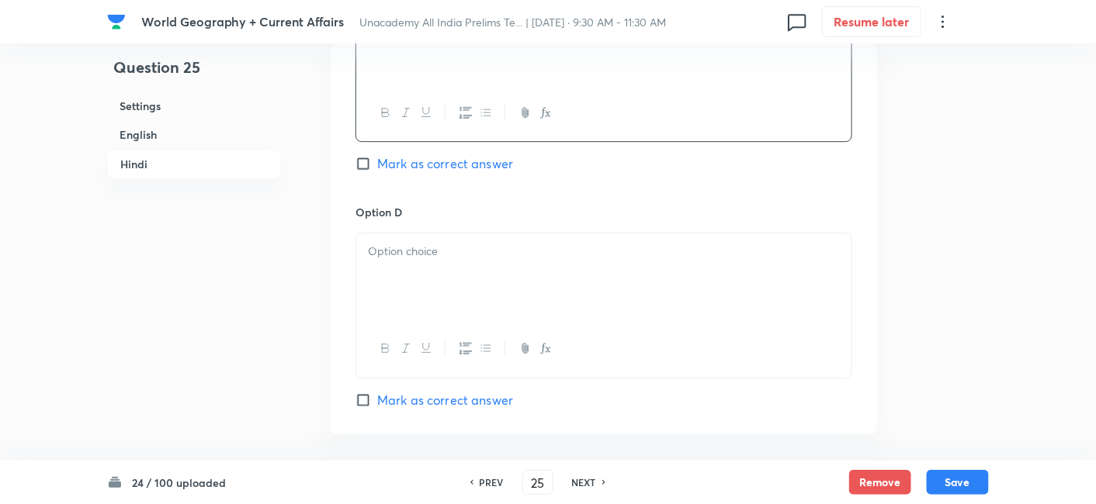
click at [416, 234] on div at bounding box center [603, 277] width 495 height 87
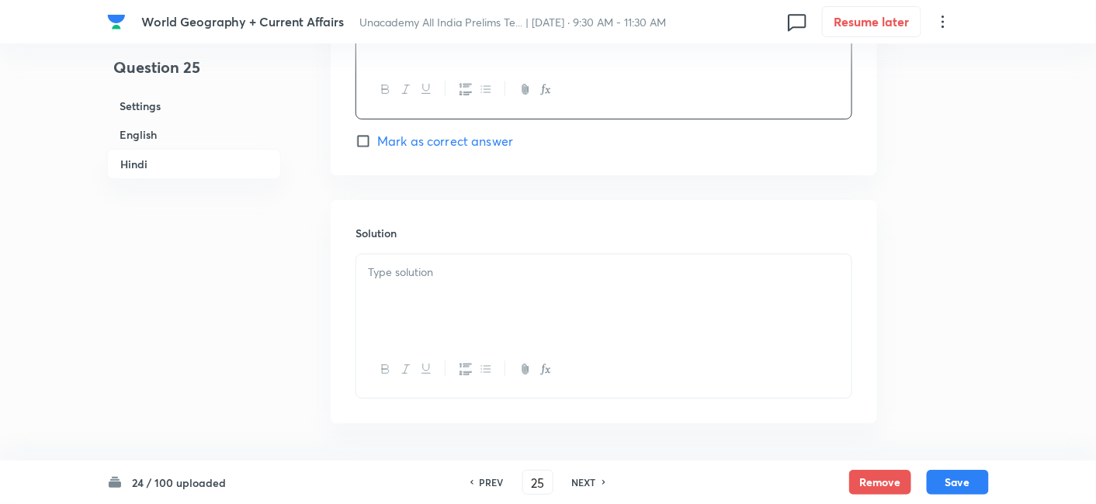
click at [421, 264] on p at bounding box center [604, 273] width 472 height 18
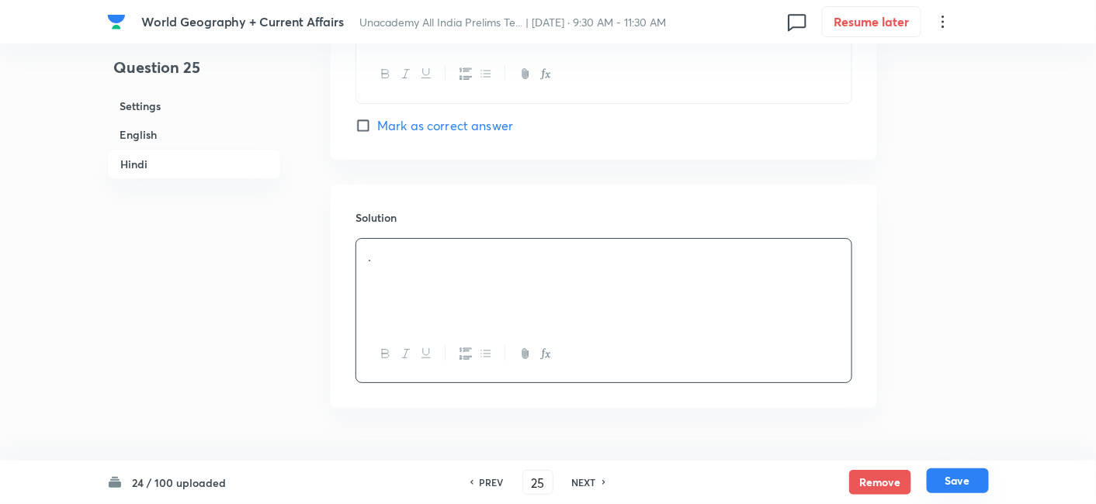
click at [962, 483] on button "Save" at bounding box center [957, 481] width 62 height 25
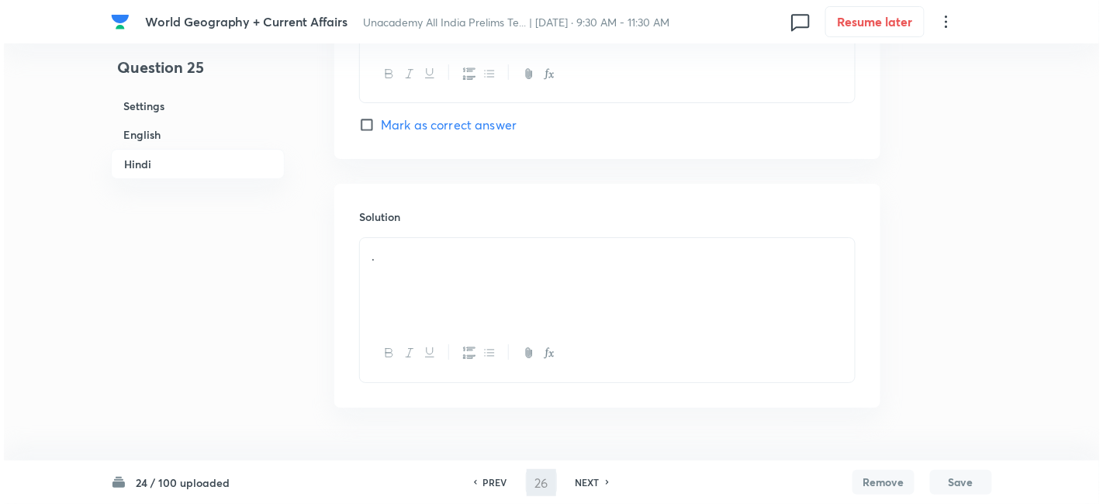
scroll to position [0, 0]
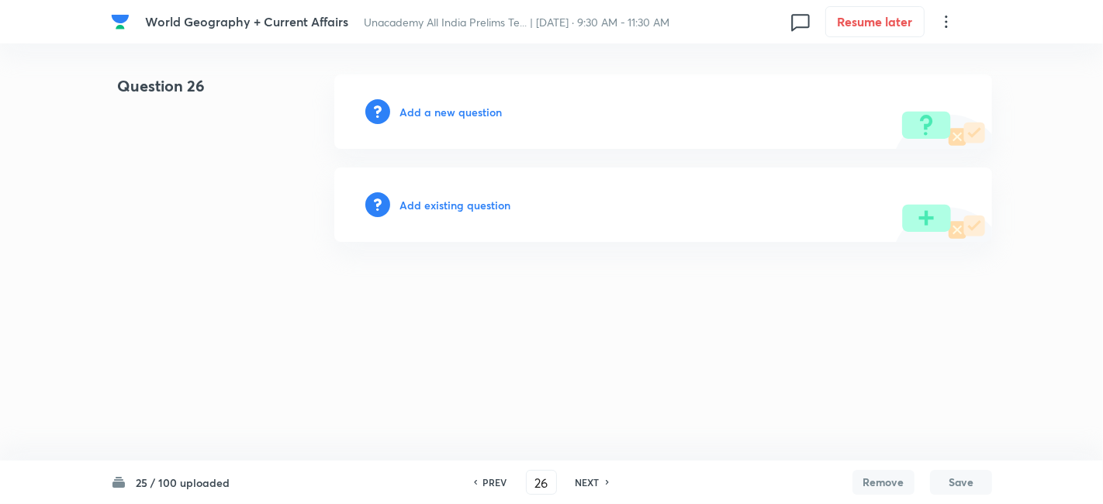
click at [443, 109] on h6 "Add a new question" at bounding box center [451, 112] width 102 height 16
click at [442, 109] on h6 "Choose a question type" at bounding box center [459, 112] width 119 height 16
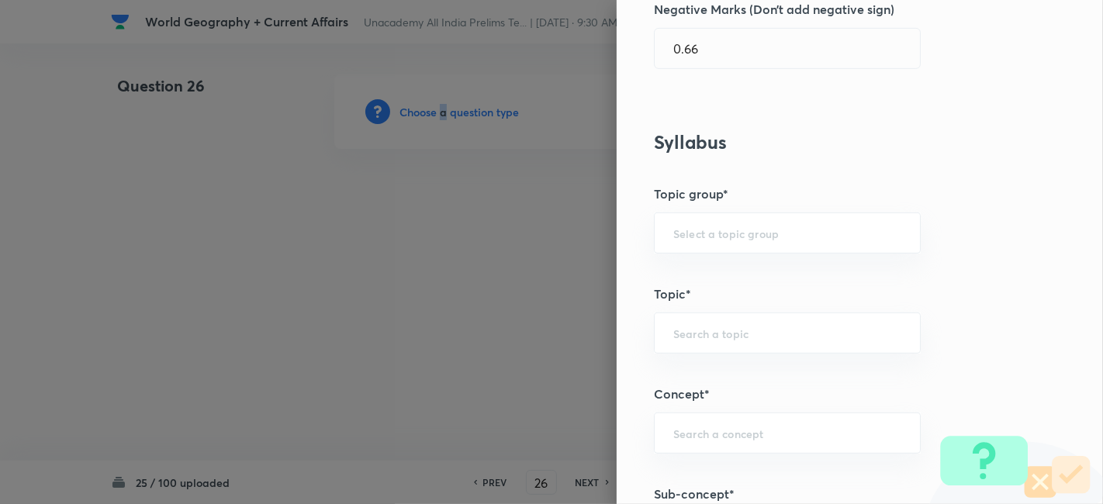
scroll to position [948, 0]
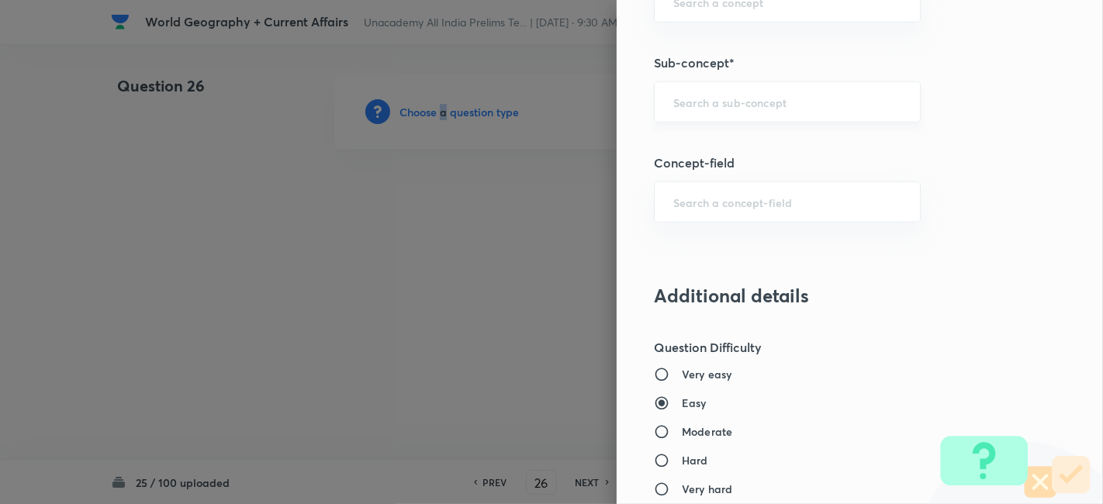
click at [772, 114] on div "​" at bounding box center [787, 101] width 267 height 41
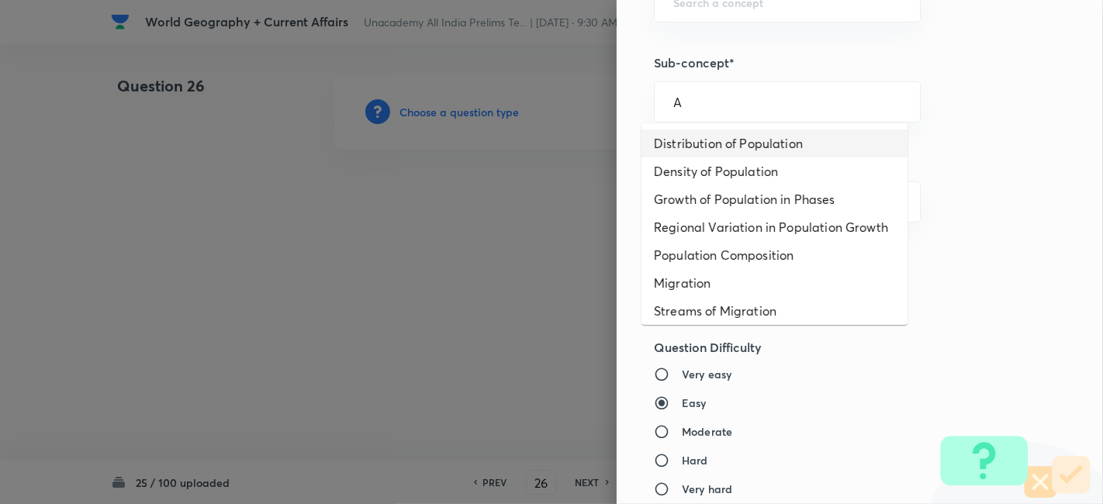
click at [762, 151] on li "Distribution of Population" at bounding box center [775, 144] width 266 height 28
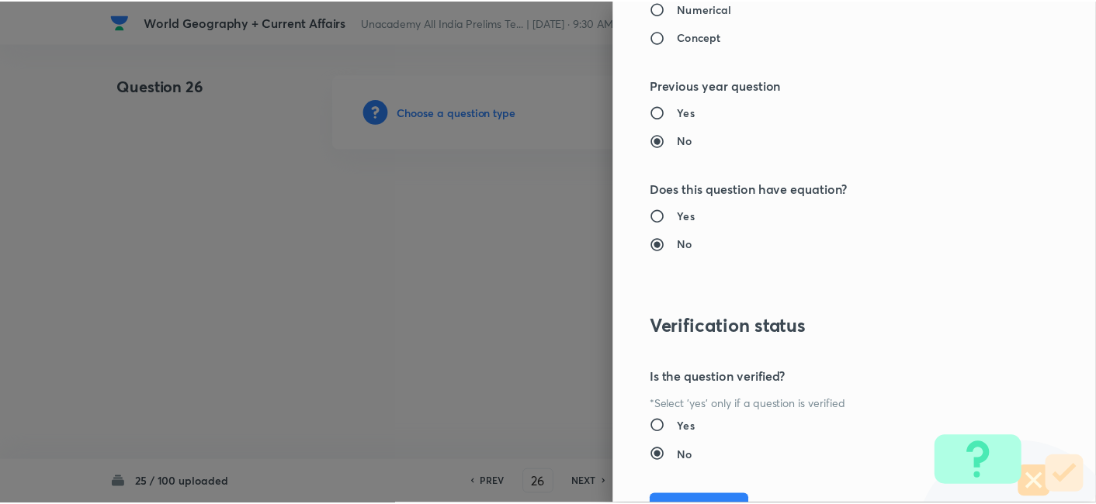
scroll to position [1606, 0]
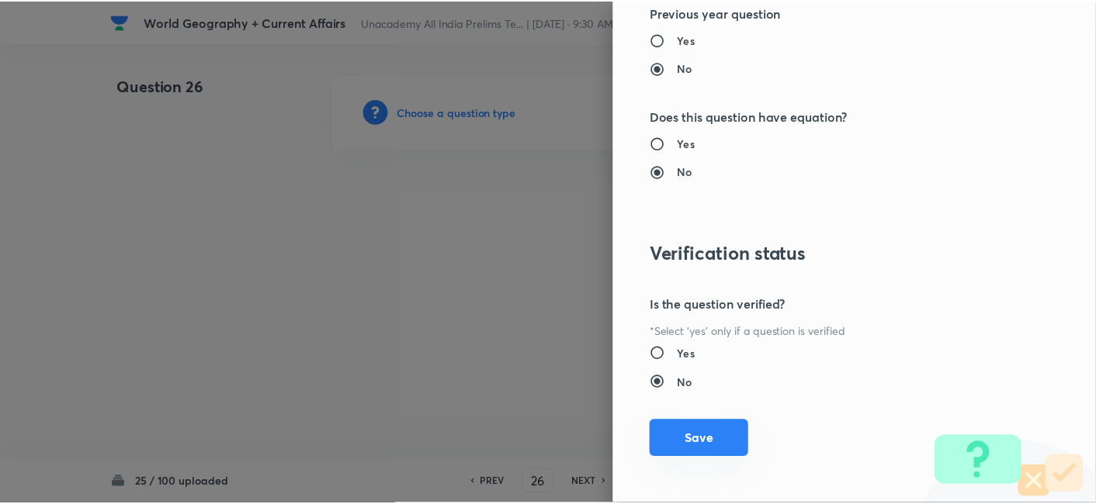
click
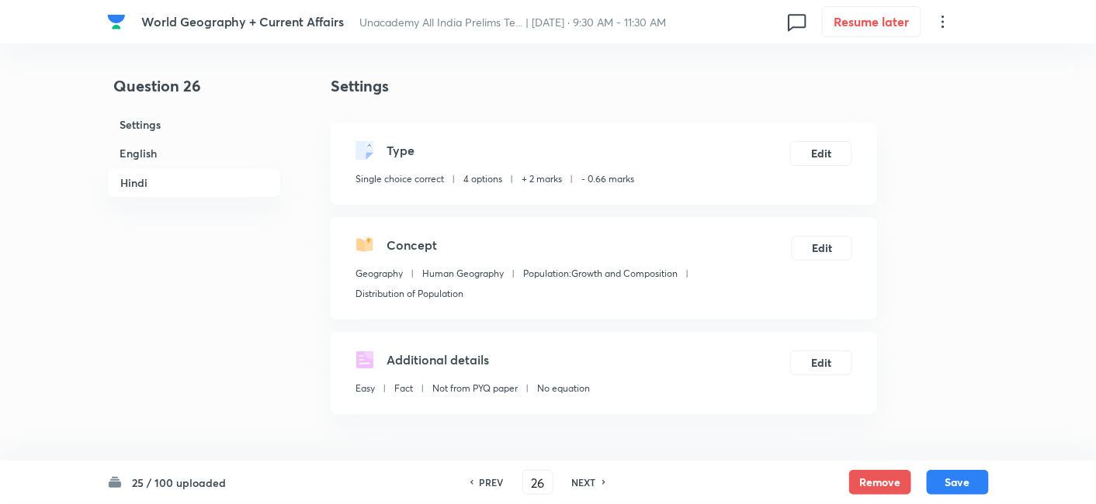
scroll to position [421, 0]
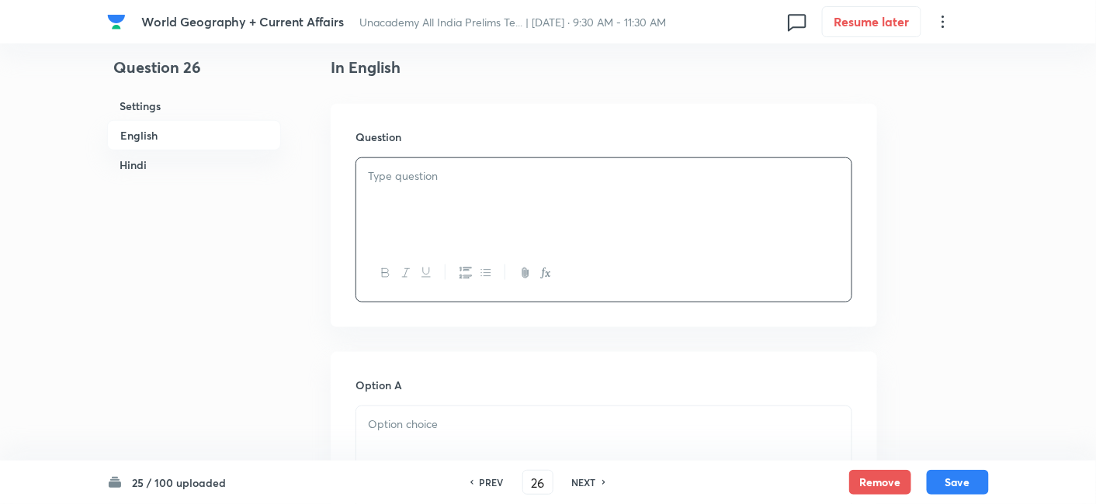
paste div
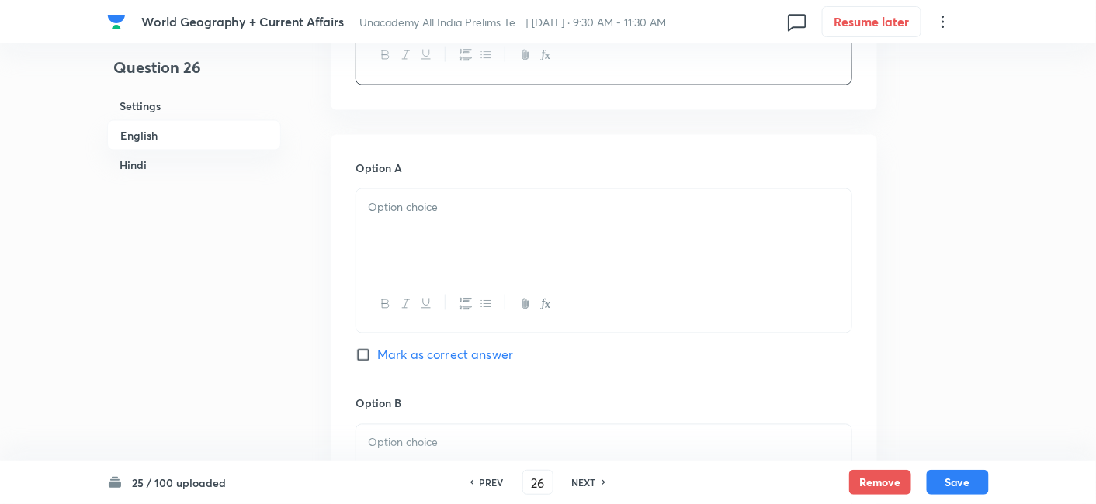
scroll to position [679, 0]
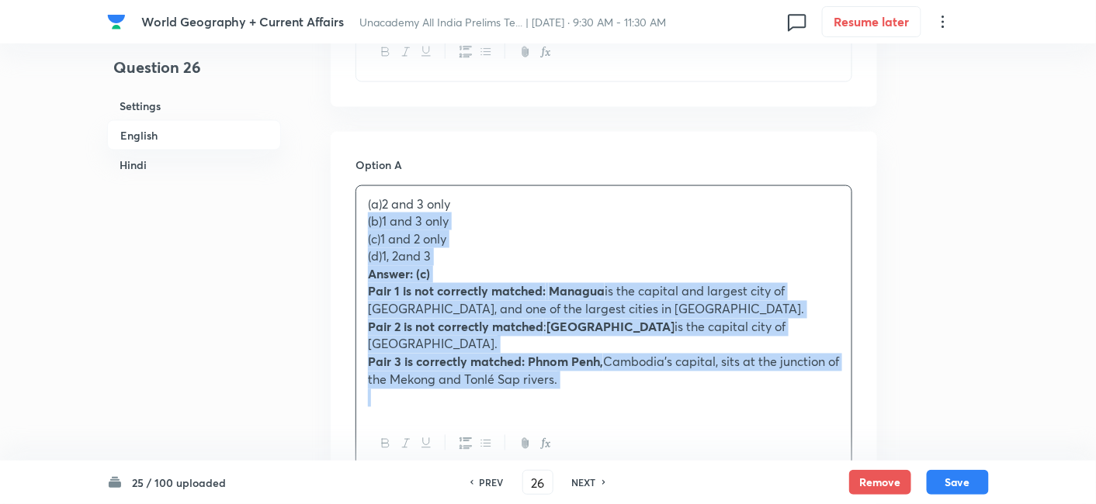
drag, startPoint x: 361, startPoint y: 238, endPoint x: 339, endPoint y: 213, distance: 33.6
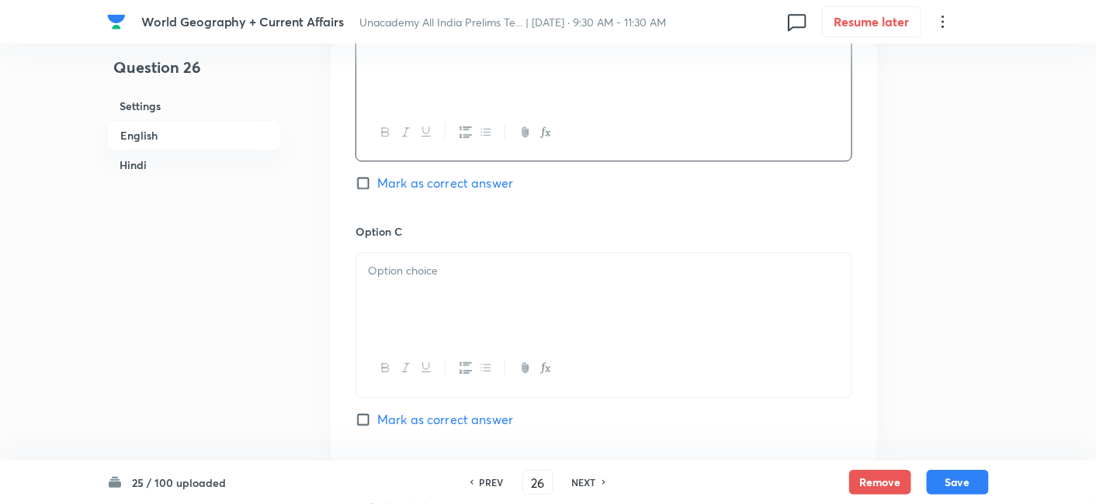
scroll to position [1110, 0]
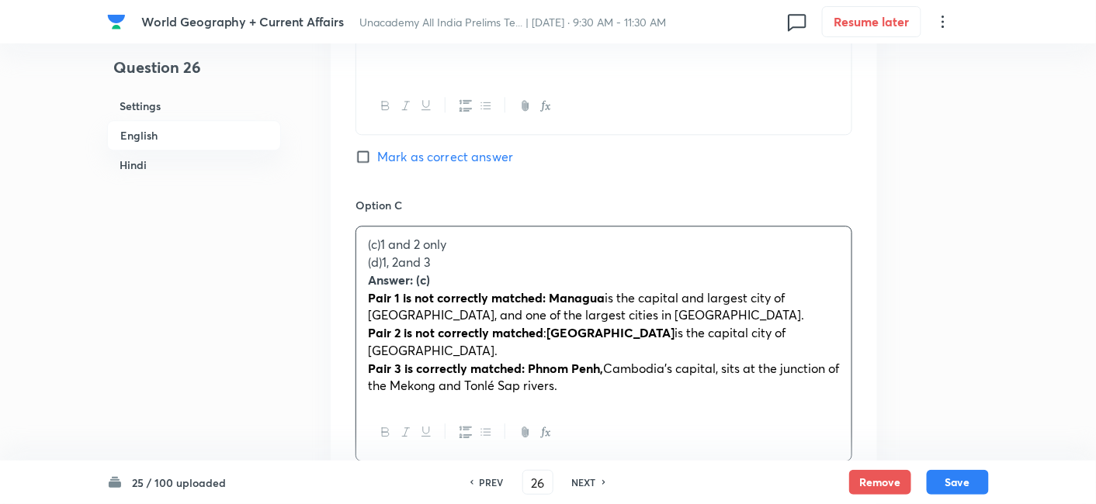
drag, startPoint x: 369, startPoint y: 265, endPoint x: 355, endPoint y: 262, distance: 15.1
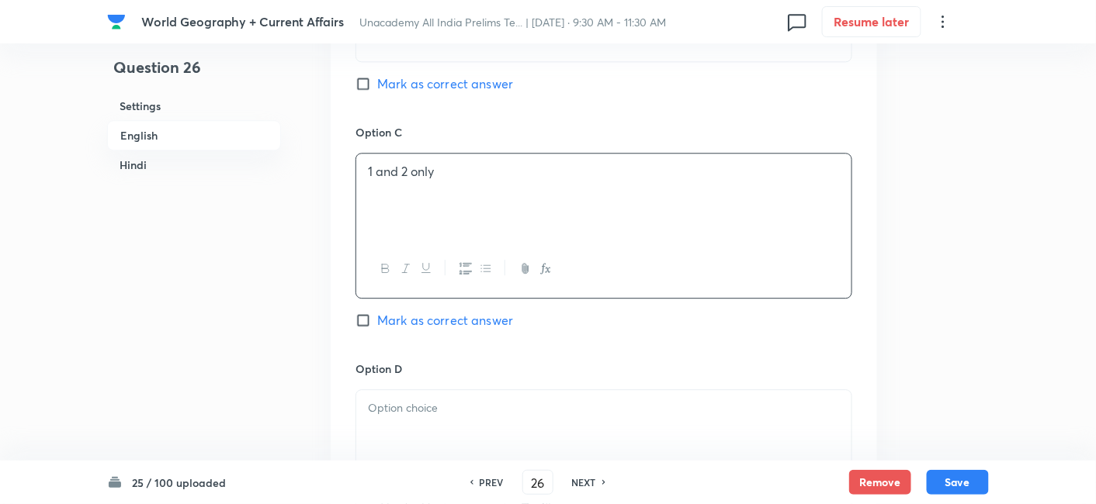
scroll to position [1283, 0]
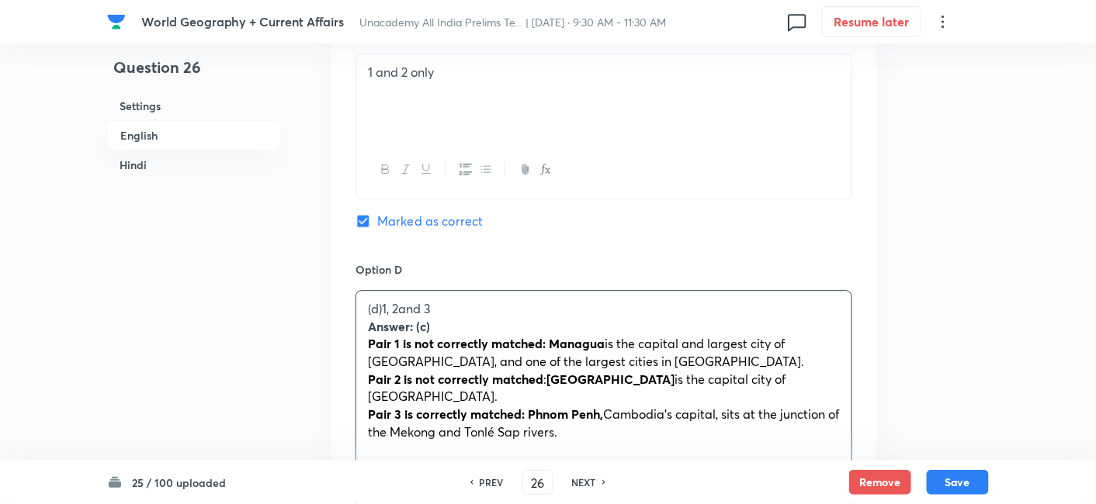
drag, startPoint x: 365, startPoint y: 324, endPoint x: 349, endPoint y: 324, distance: 15.5
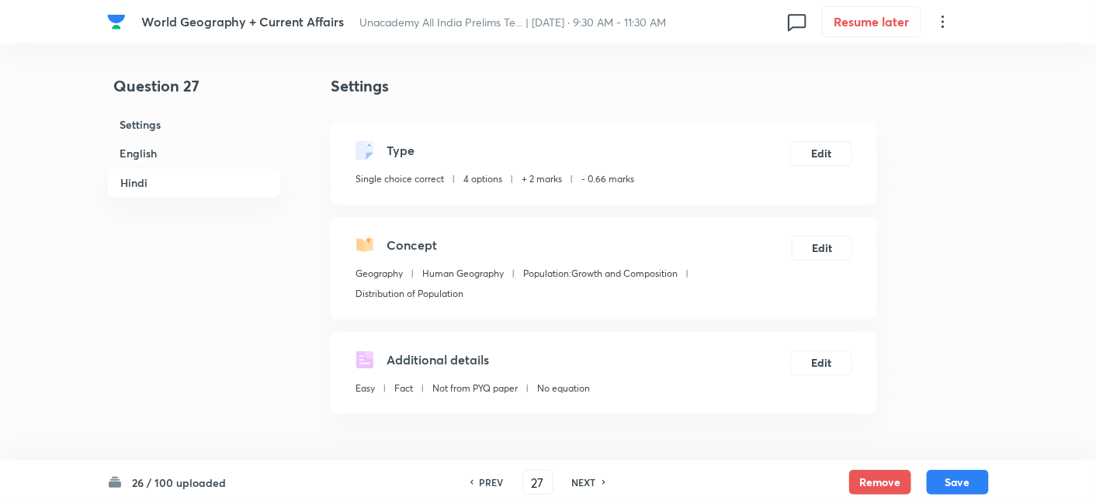
scroll to position [421, 0]
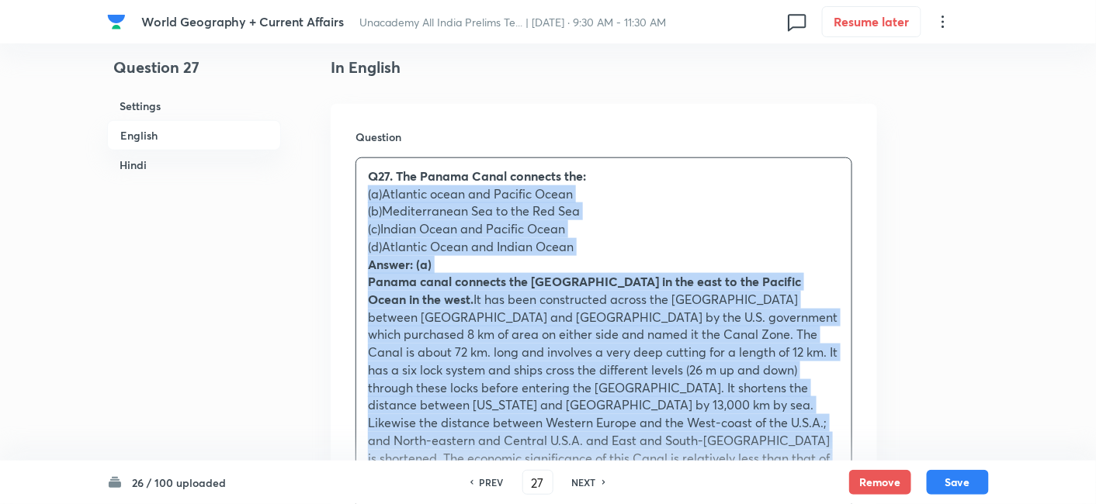
drag, startPoint x: 348, startPoint y: 206, endPoint x: 338, endPoint y: 191, distance: 18.5
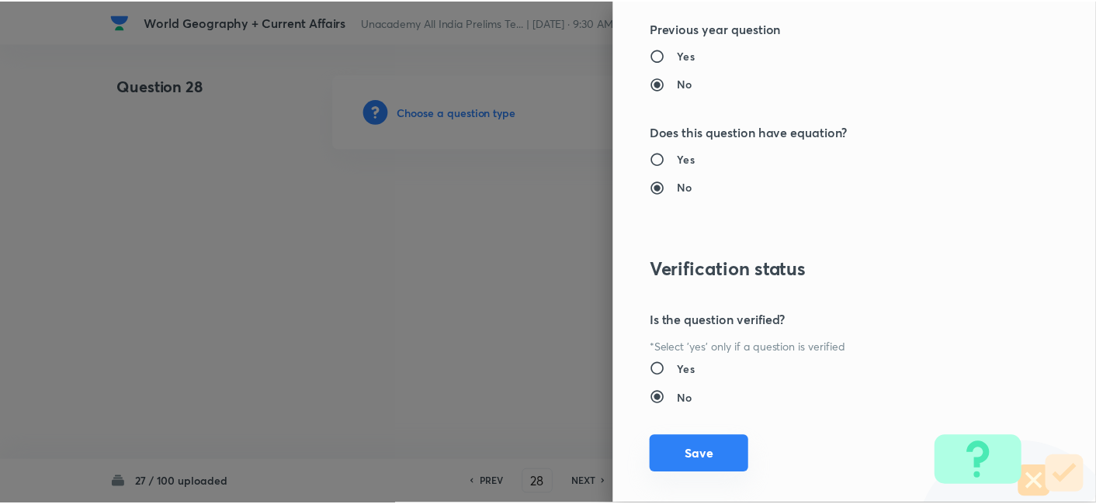
scroll to position [1606, 0]
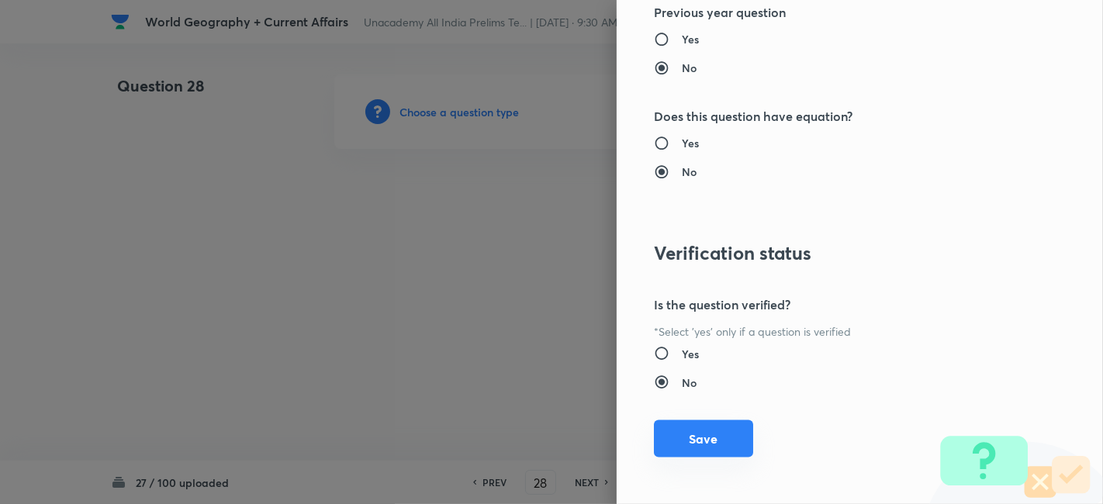
drag, startPoint x: 718, startPoint y: 428, endPoint x: 698, endPoint y: 419, distance: 21.5
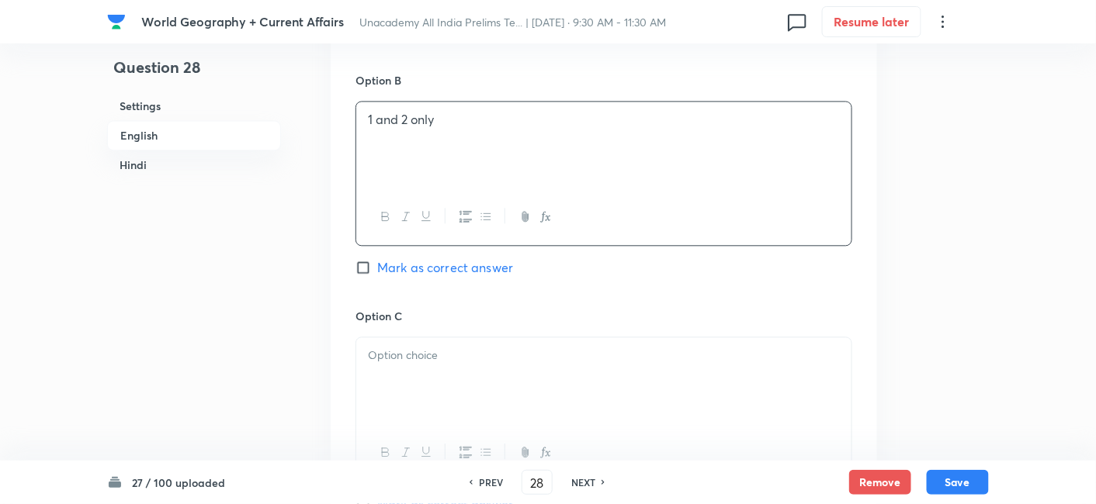
scroll to position [1196, 0]
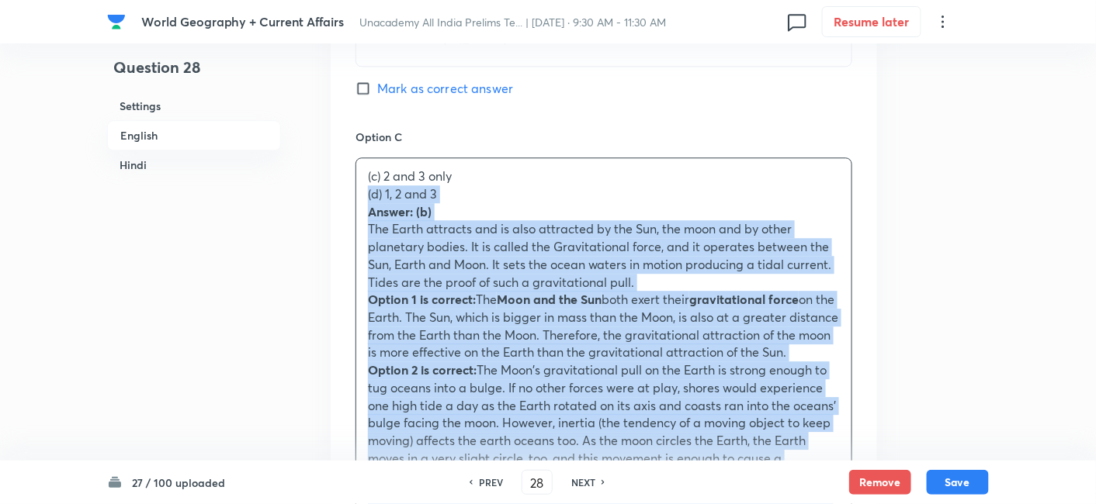
drag, startPoint x: 350, startPoint y: 205, endPoint x: 341, endPoint y: 198, distance: 11.6
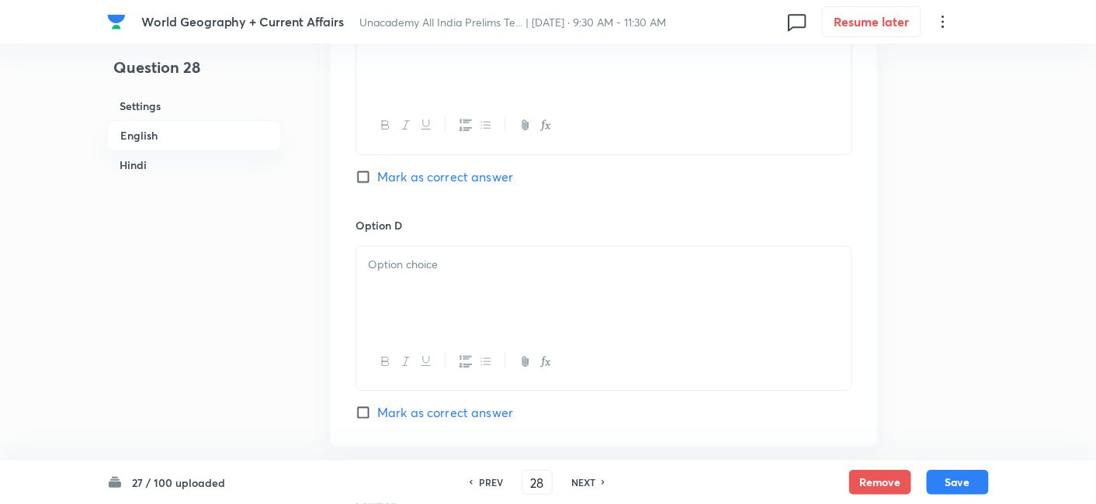
scroll to position [1369, 0]
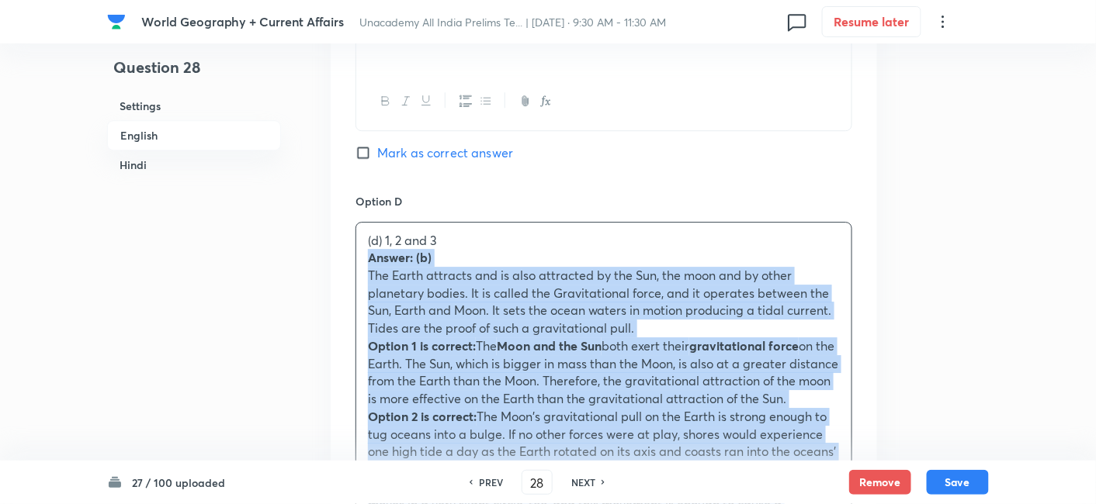
drag, startPoint x: 369, startPoint y: 251, endPoint x: 362, endPoint y: 252, distance: 7.8
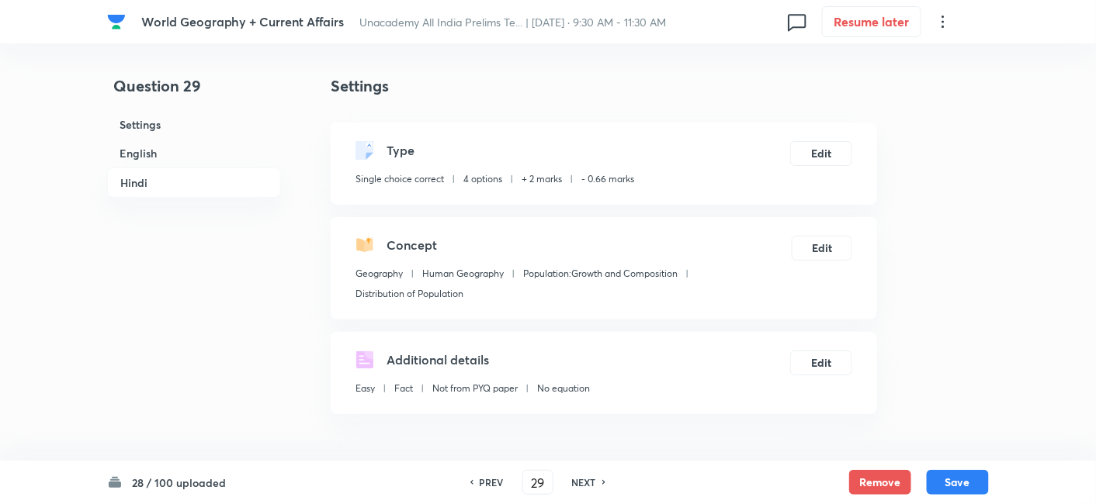
scroll to position [421, 0]
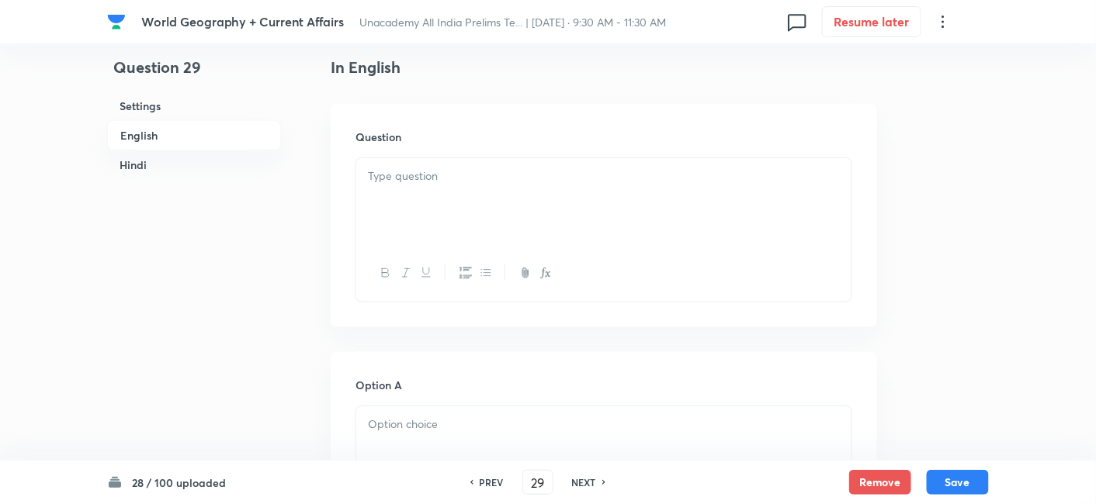
drag, startPoint x: 570, startPoint y: 229, endPoint x: 578, endPoint y: 229, distance: 8.5
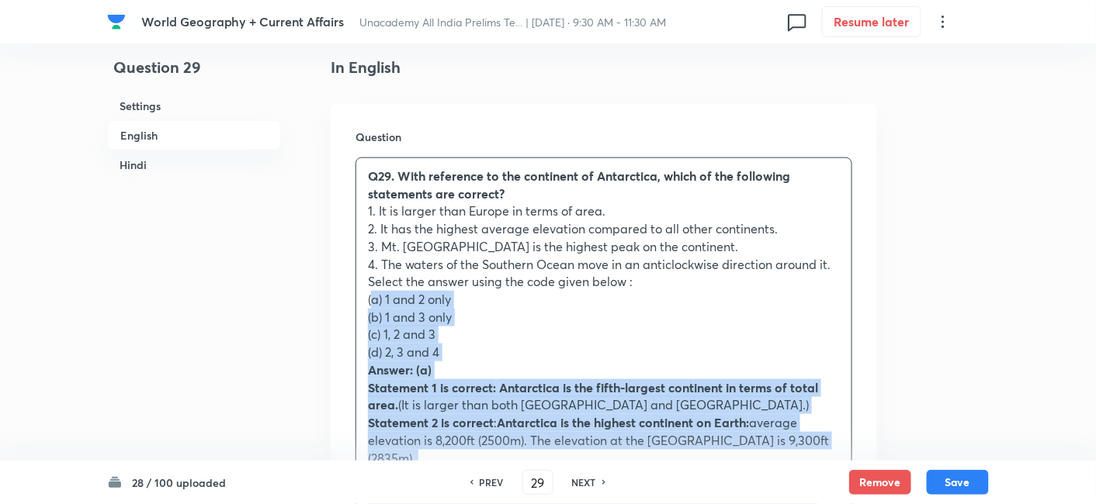
drag, startPoint x: 371, startPoint y: 296, endPoint x: 355, endPoint y: 302, distance: 17.4
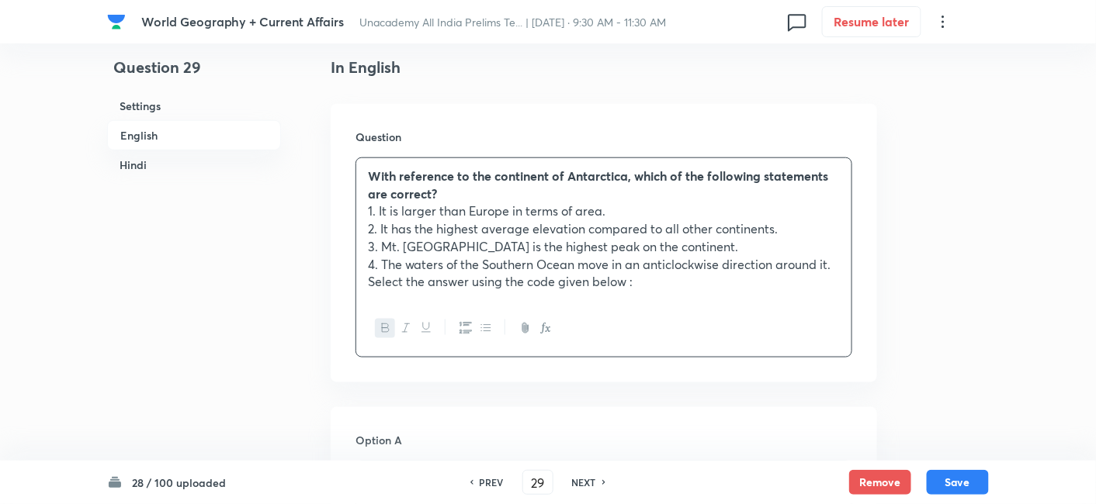
scroll to position [679, 0]
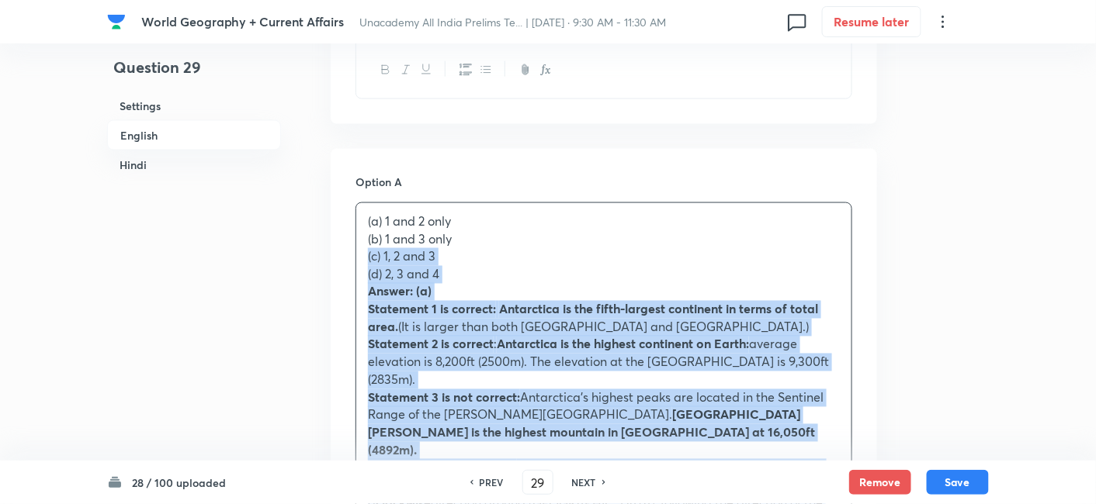
drag, startPoint x: 357, startPoint y: 254, endPoint x: 348, endPoint y: 249, distance: 9.7
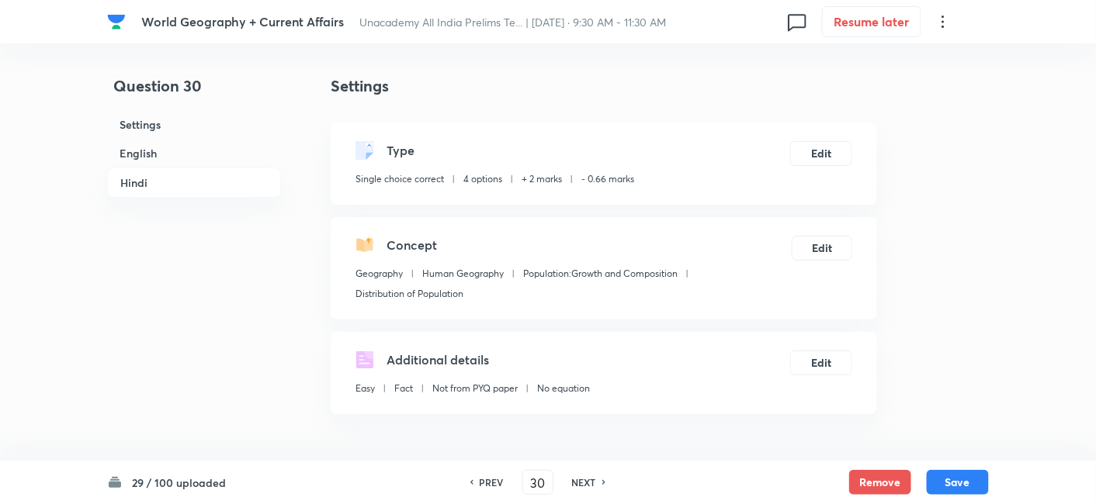
scroll to position [421, 0]
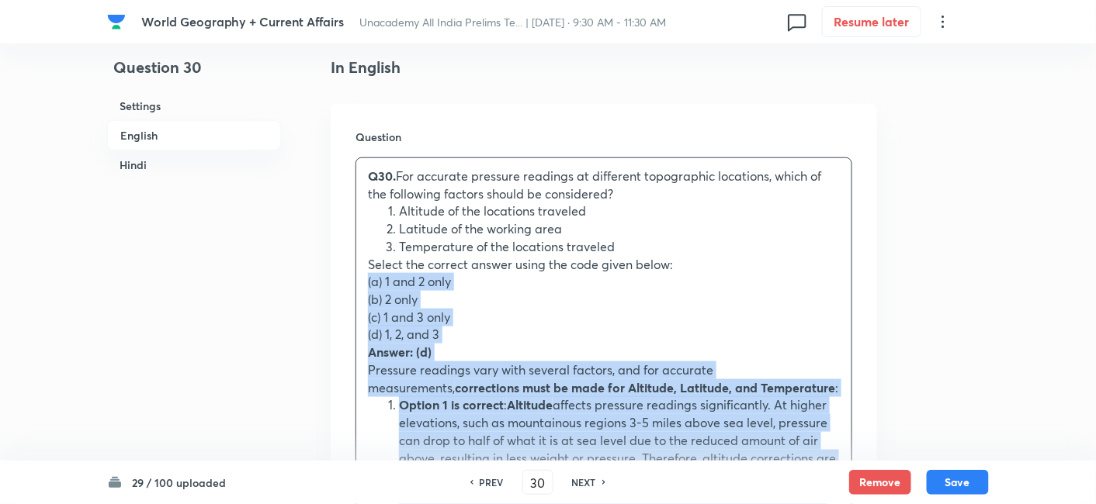
drag, startPoint x: 374, startPoint y: 282, endPoint x: 348, endPoint y: 282, distance: 25.6
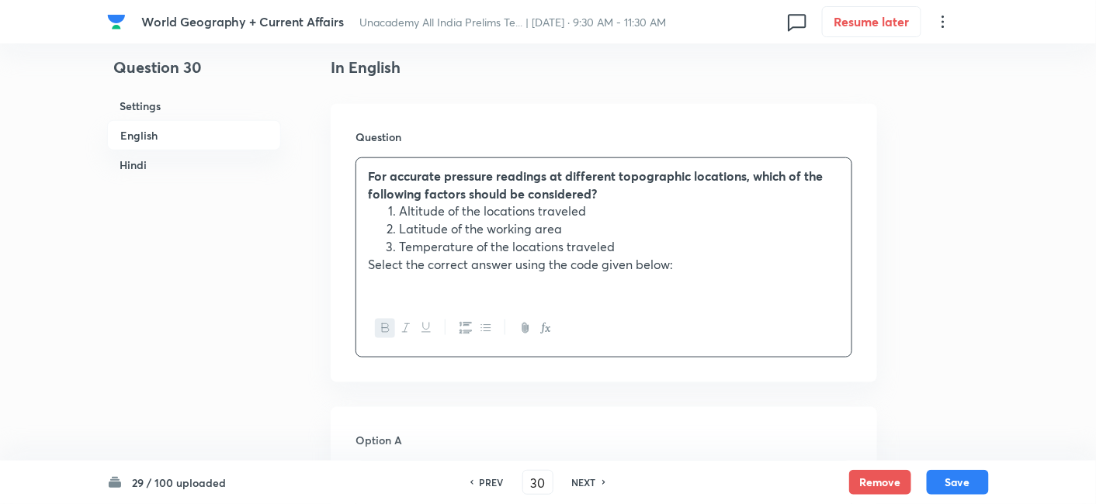
scroll to position [765, 0]
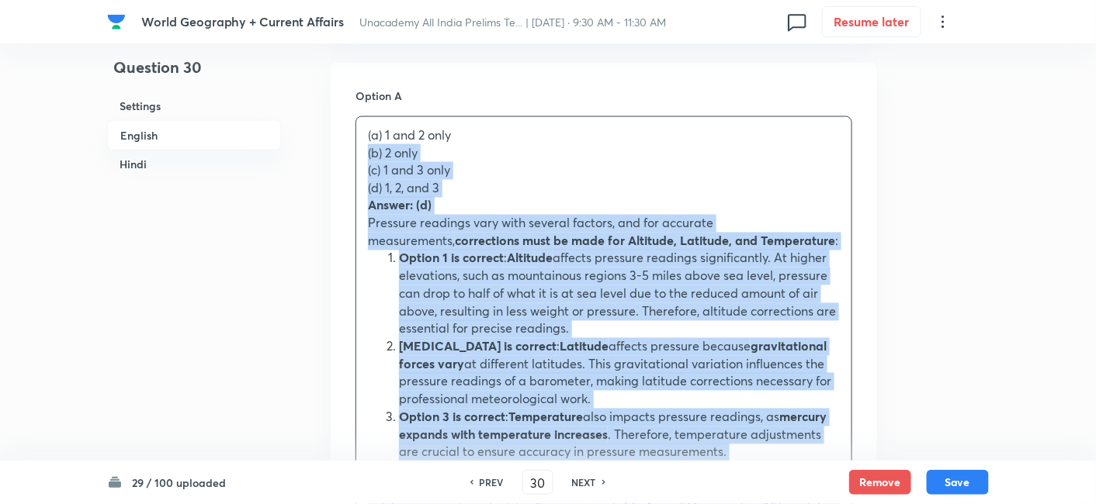
drag, startPoint x: 382, startPoint y: 158, endPoint x: 348, endPoint y: 155, distance: 34.3
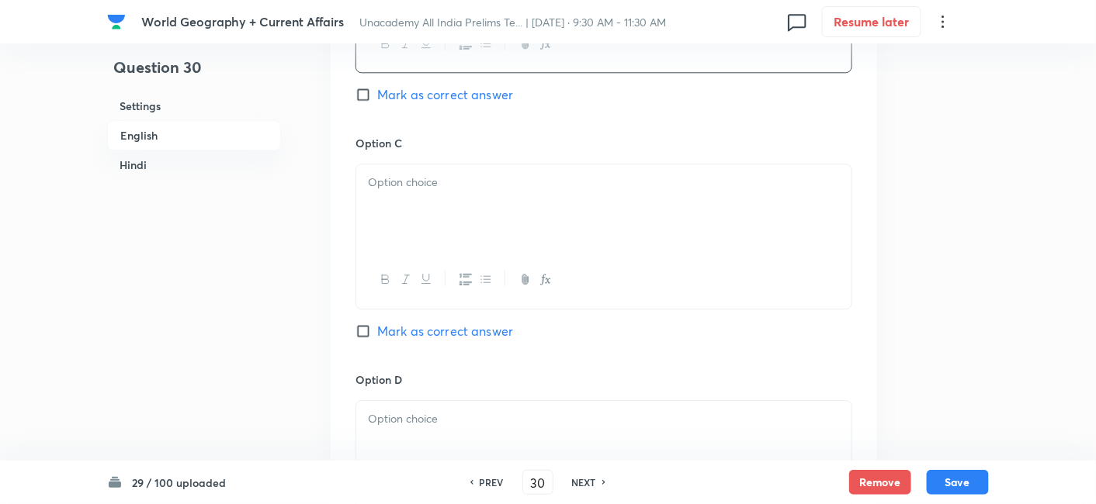
scroll to position [1196, 0]
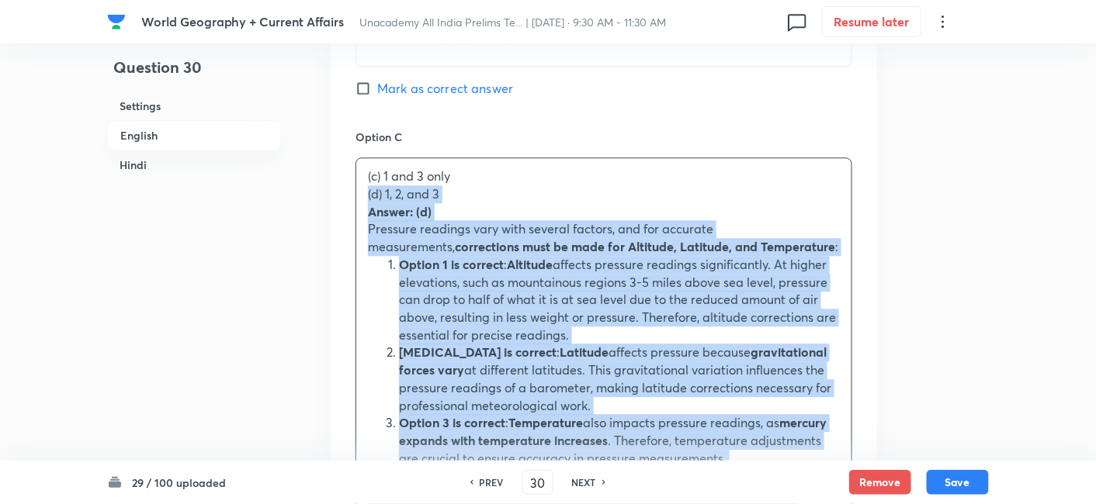
drag, startPoint x: 368, startPoint y: 197, endPoint x: 352, endPoint y: 197, distance: 15.5
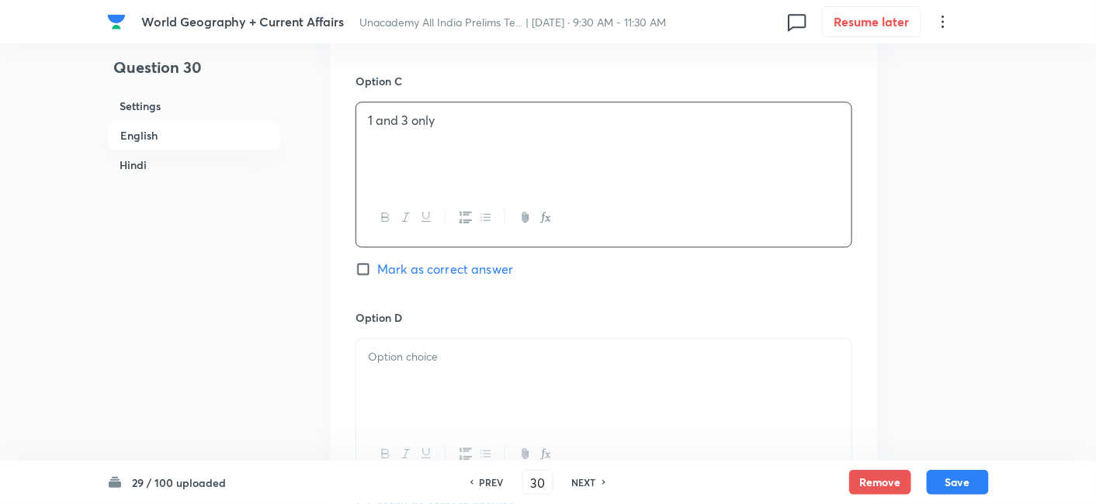
scroll to position [1283, 0]
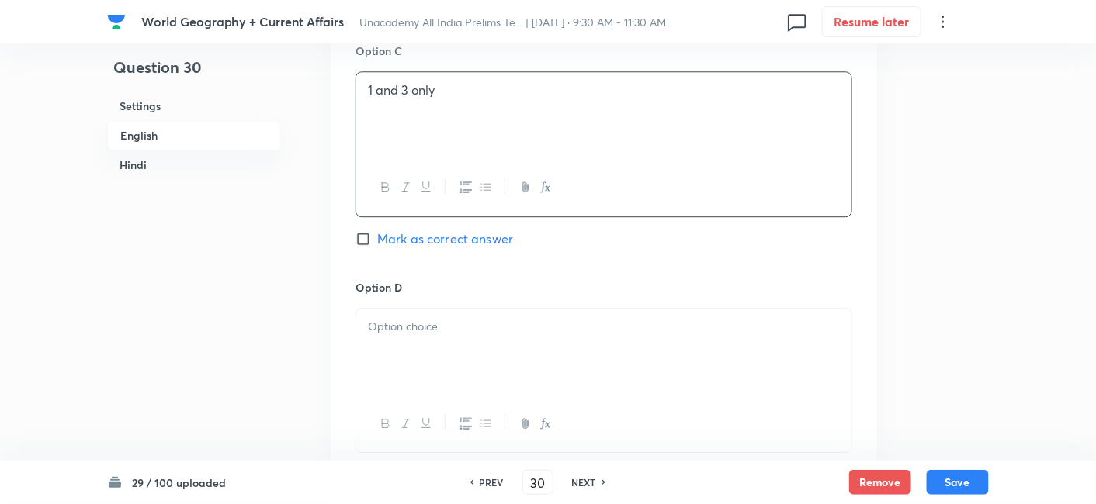
drag, startPoint x: 404, startPoint y: 321, endPoint x: 414, endPoint y: 338, distance: 18.8
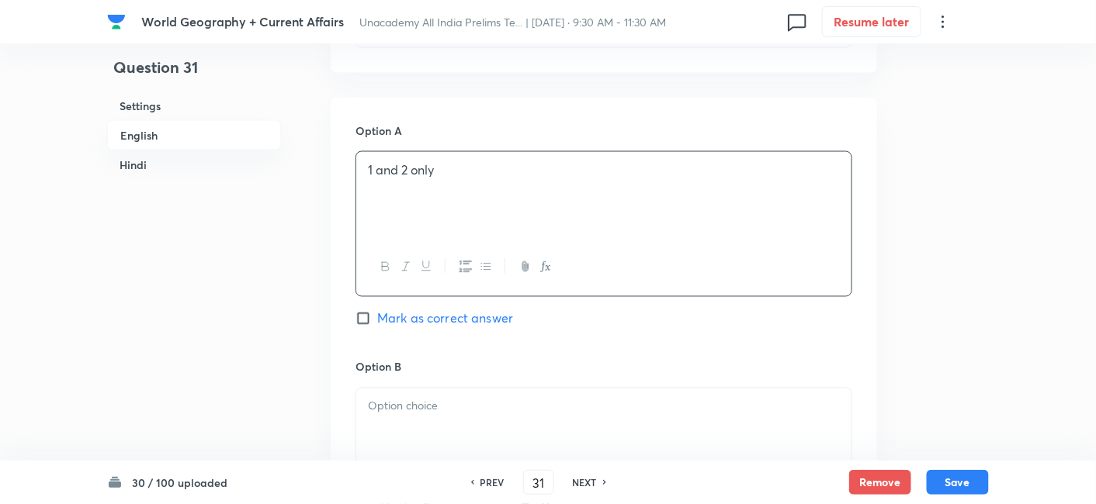
scroll to position [851, 0]
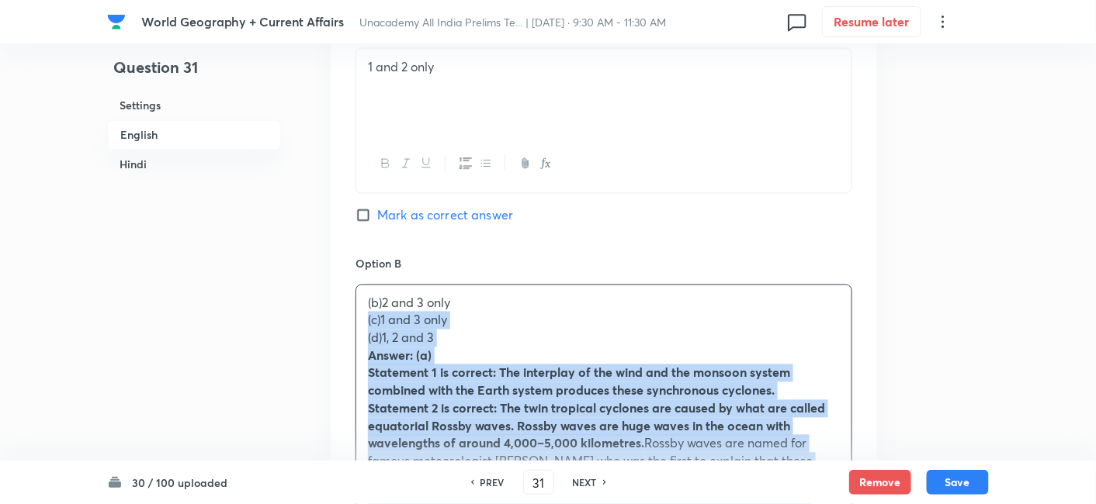
drag, startPoint x: 355, startPoint y: 328, endPoint x: 347, endPoint y: 327, distance: 7.9
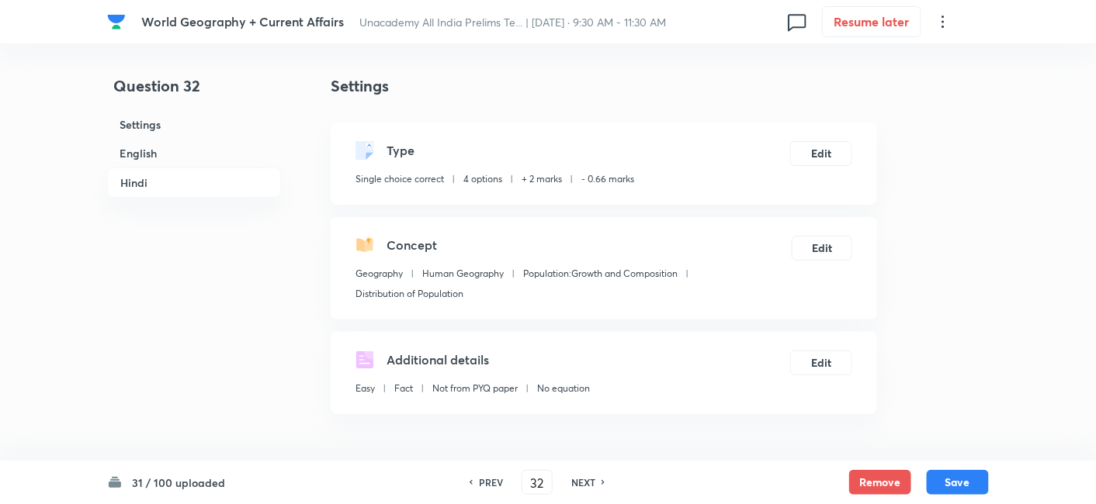
scroll to position [421, 0]
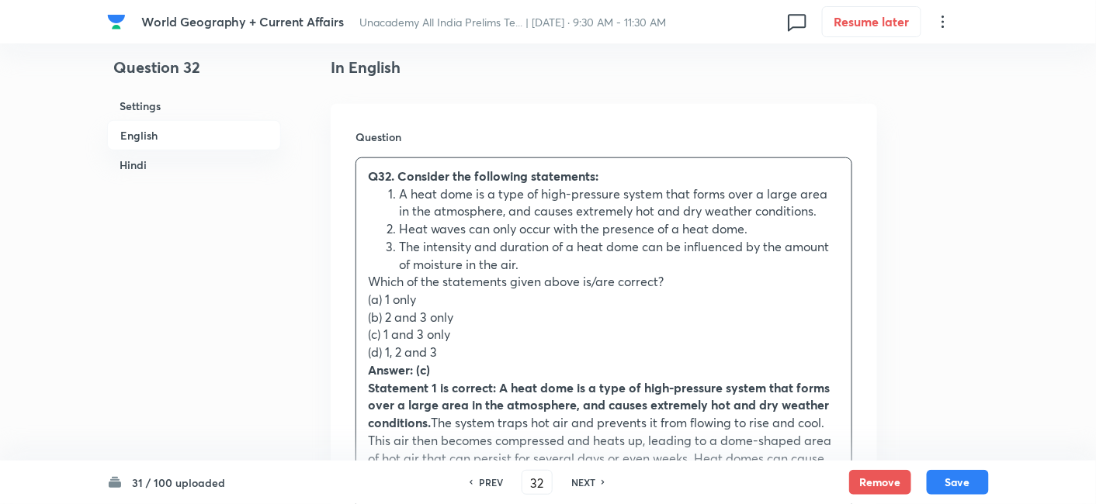
drag, startPoint x: 365, startPoint y: 303, endPoint x: 357, endPoint y: 304, distance: 8.7
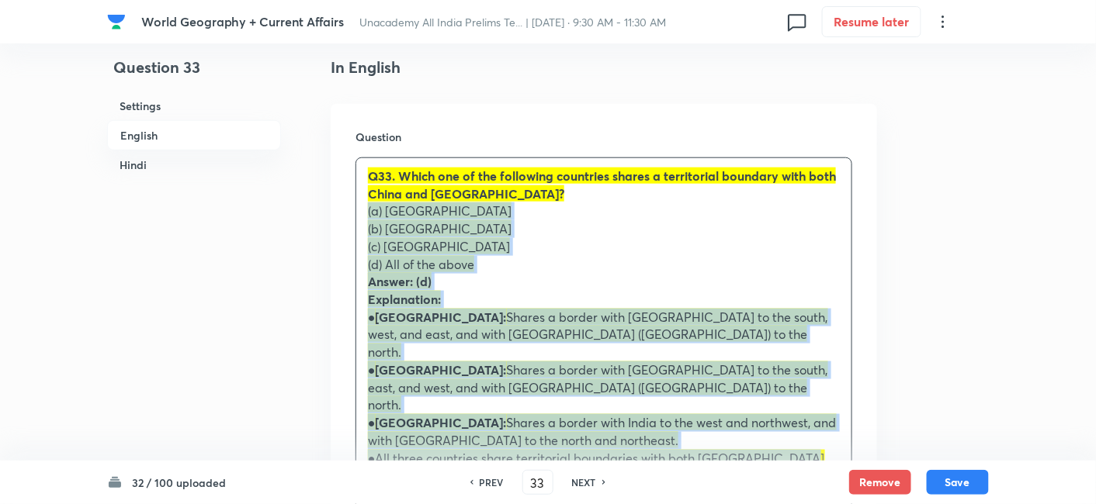
drag, startPoint x: 362, startPoint y: 241, endPoint x: 343, endPoint y: 215, distance: 32.3
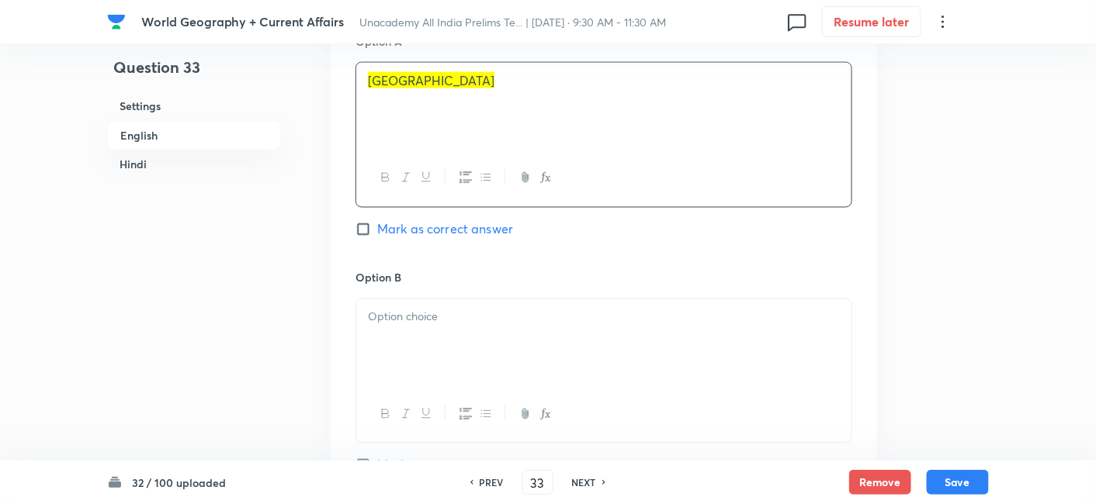
scroll to position [765, 0]
drag, startPoint x: 426, startPoint y: 309, endPoint x: 427, endPoint y: 317, distance: 7.8
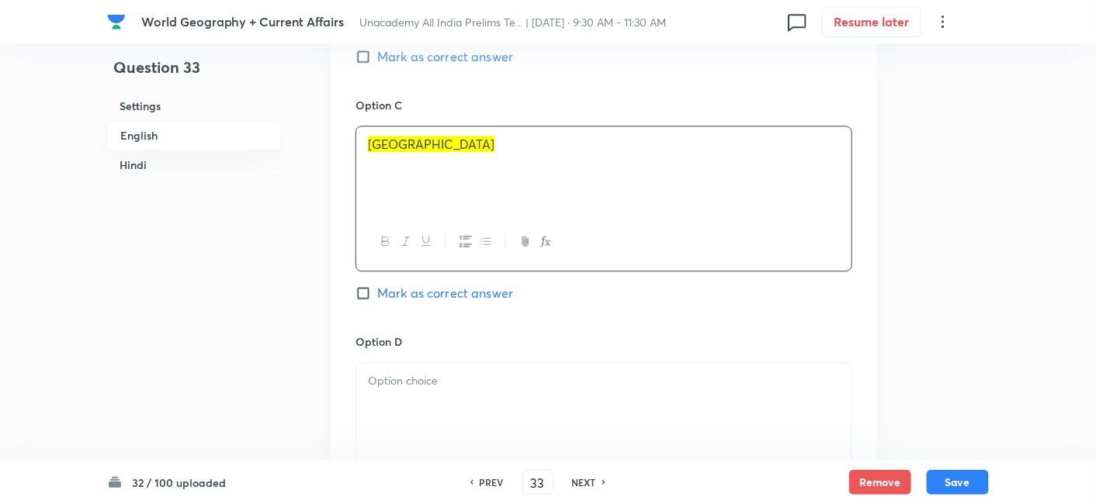
scroll to position [1369, 0]
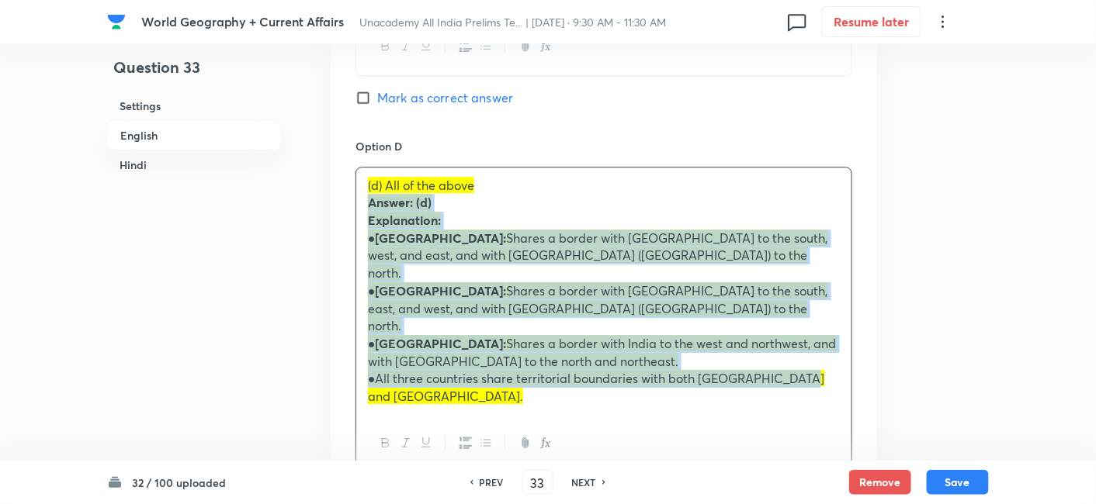
drag, startPoint x: 376, startPoint y: 203, endPoint x: 364, endPoint y: 203, distance: 11.7
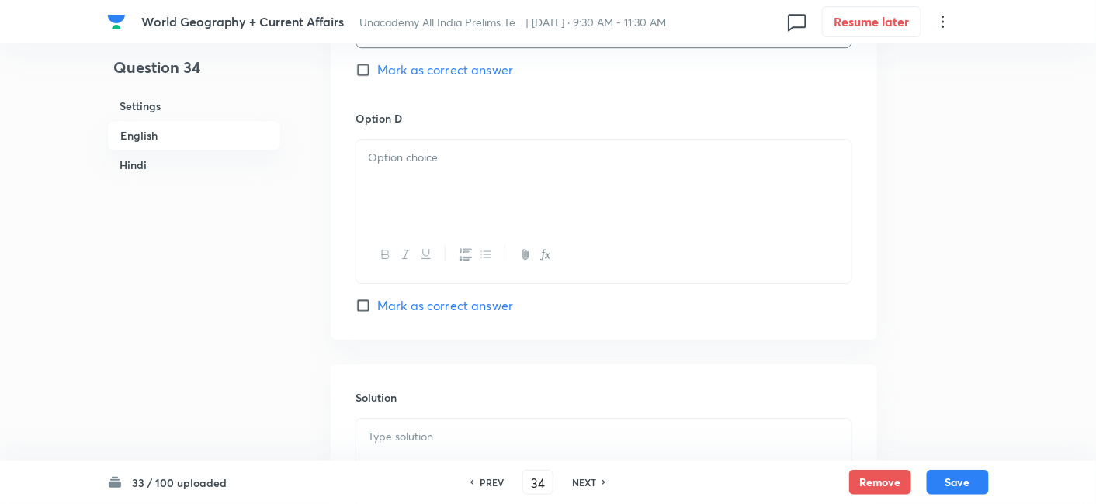
scroll to position [1455, 0]
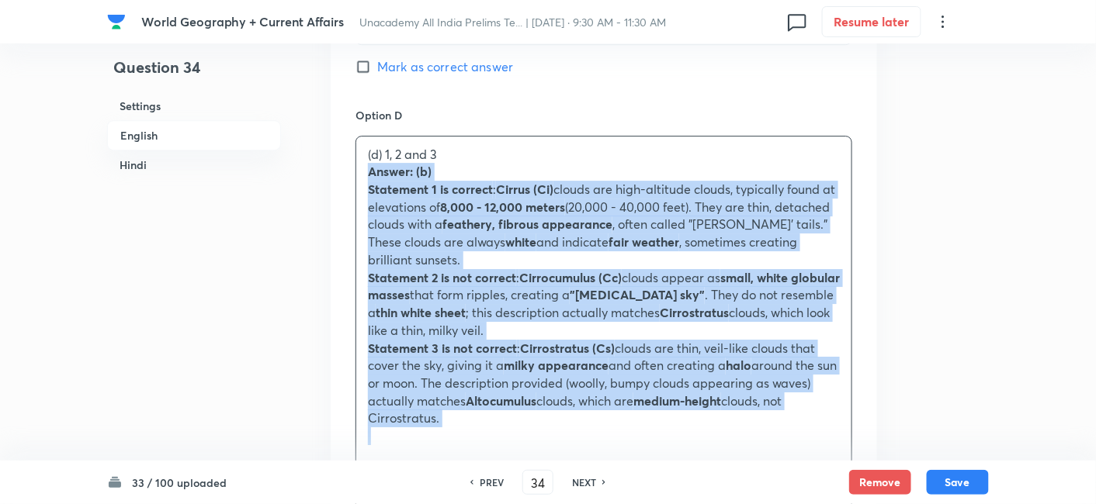
drag, startPoint x: 374, startPoint y: 171, endPoint x: 355, endPoint y: 164, distance: 20.6
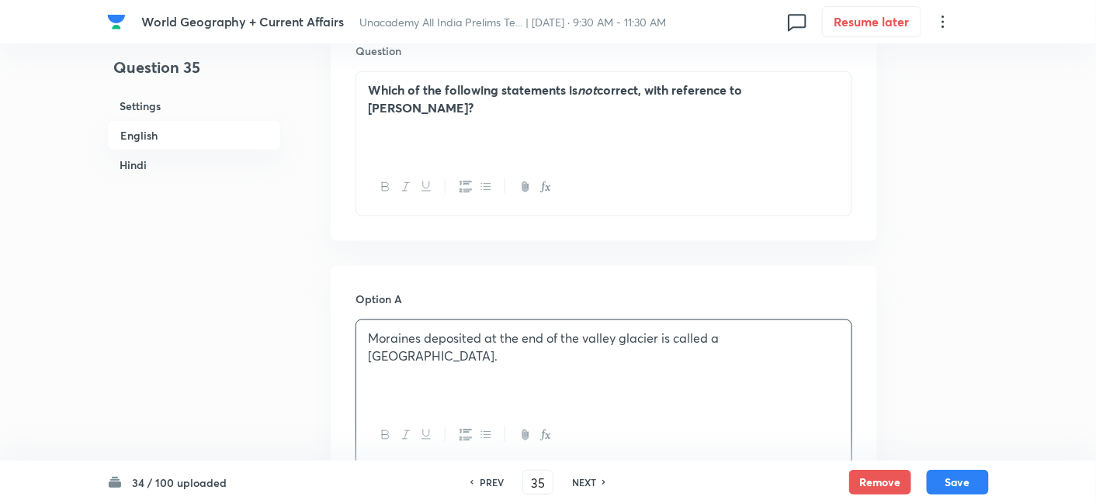
scroll to position [851, 0]
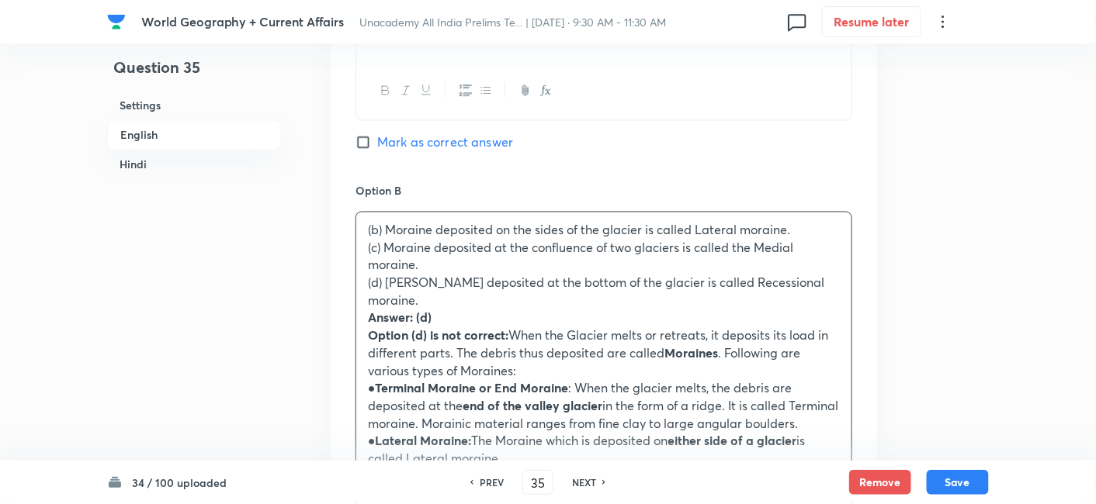
drag, startPoint x: 379, startPoint y: 248, endPoint x: 347, endPoint y: 250, distance: 32.6
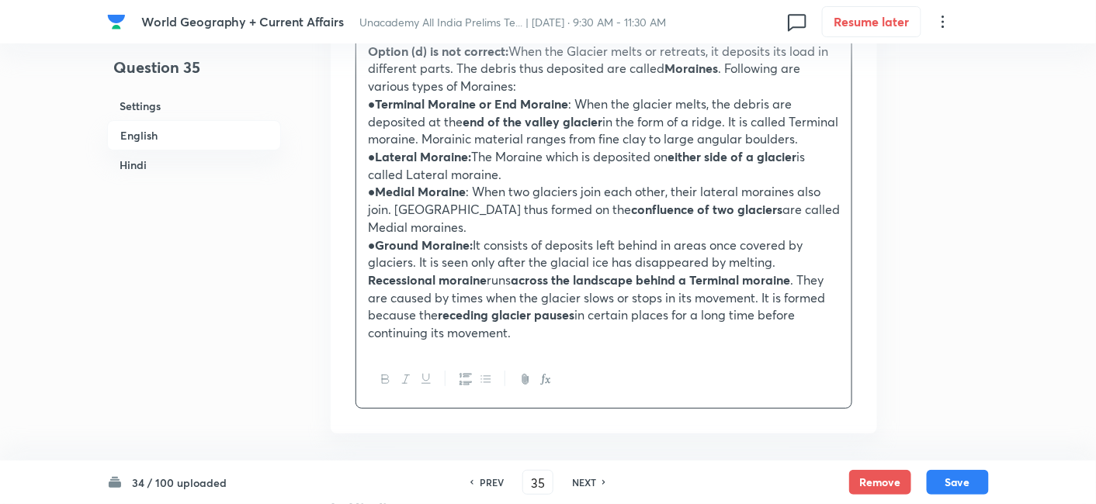
scroll to position [2231, 0]
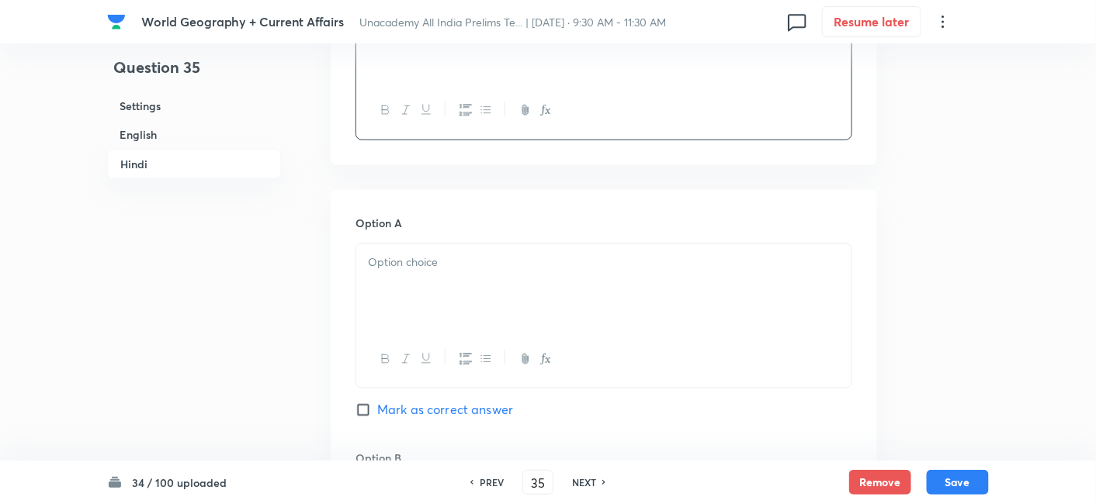
drag, startPoint x: 414, startPoint y: 239, endPoint x: 414, endPoint y: 254, distance: 14.7
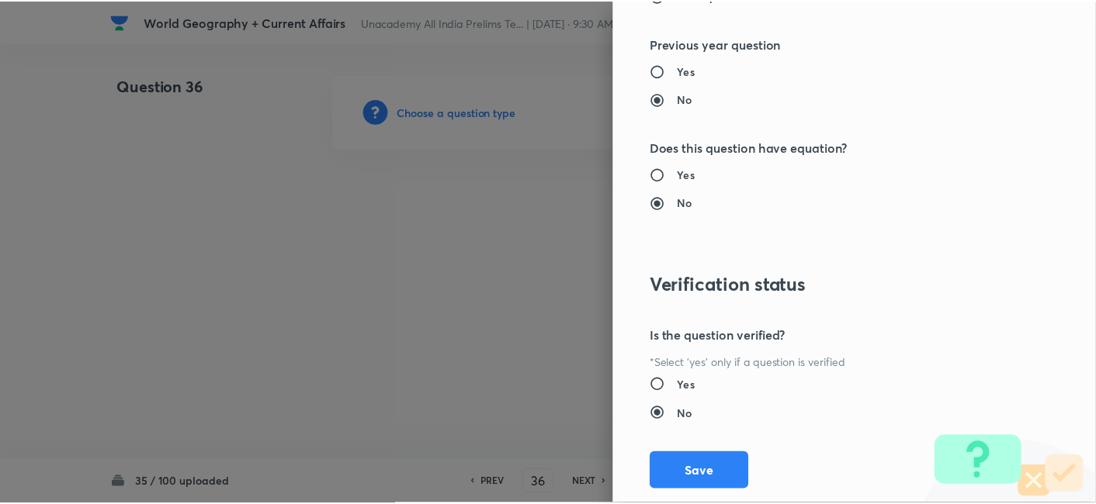
scroll to position [1606, 0]
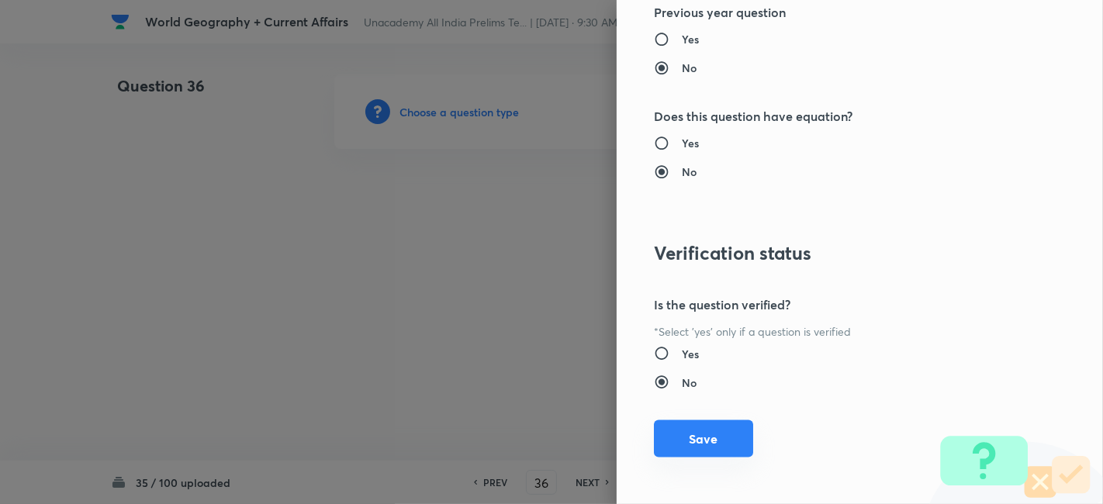
drag, startPoint x: 685, startPoint y: 428, endPoint x: 699, endPoint y: 445, distance: 21.5
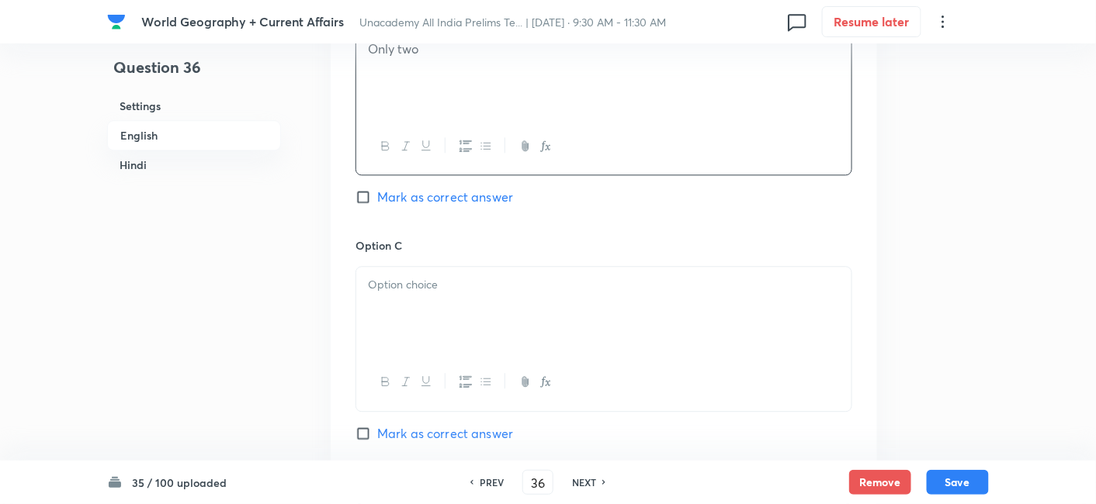
scroll to position [1110, 0]
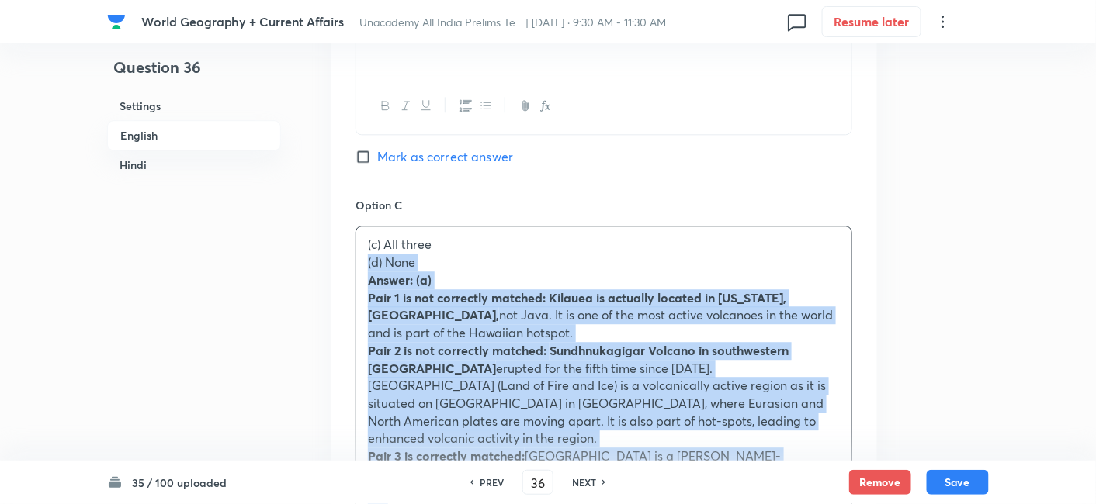
drag, startPoint x: 355, startPoint y: 258, endPoint x: 348, endPoint y: 255, distance: 8.7
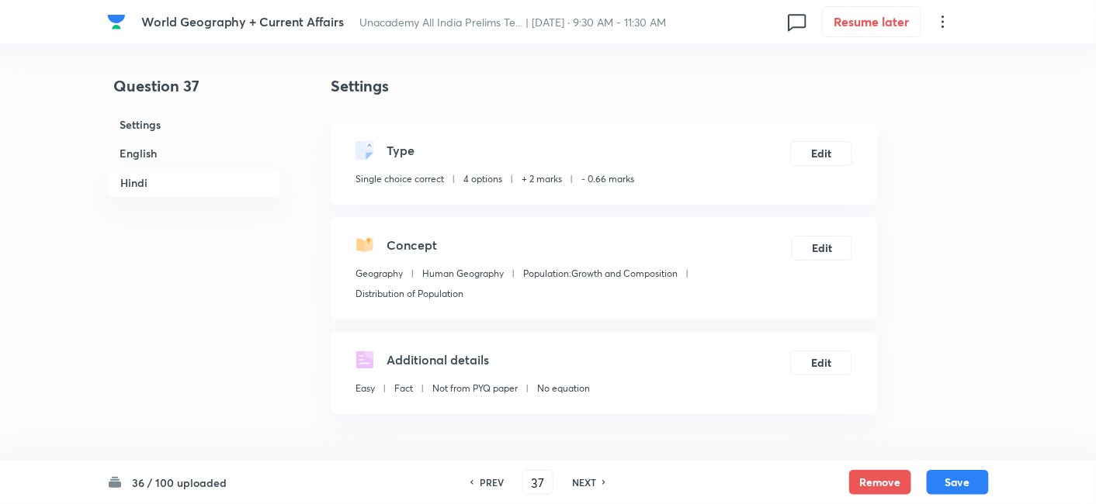
scroll to position [421, 0]
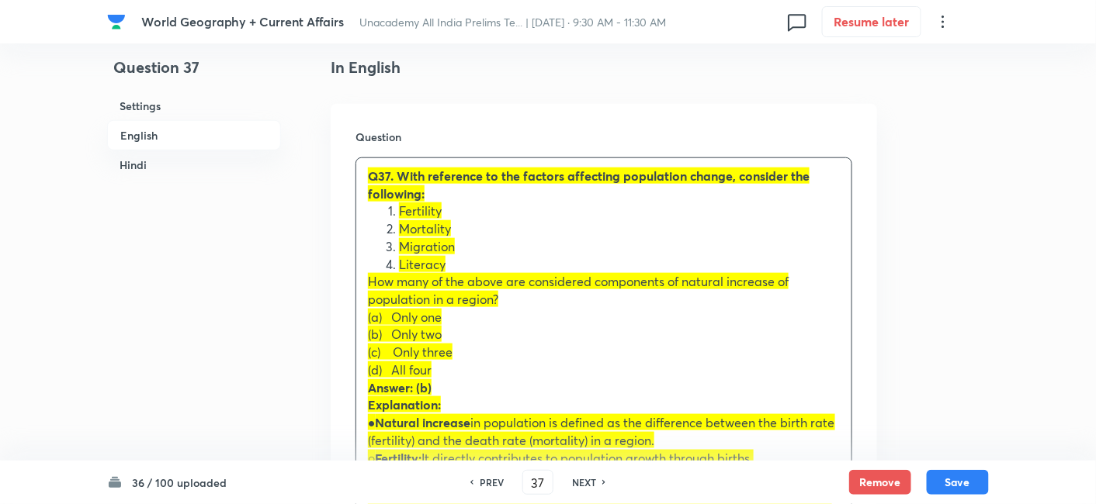
drag, startPoint x: 372, startPoint y: 296, endPoint x: 365, endPoint y: 300, distance: 8.0
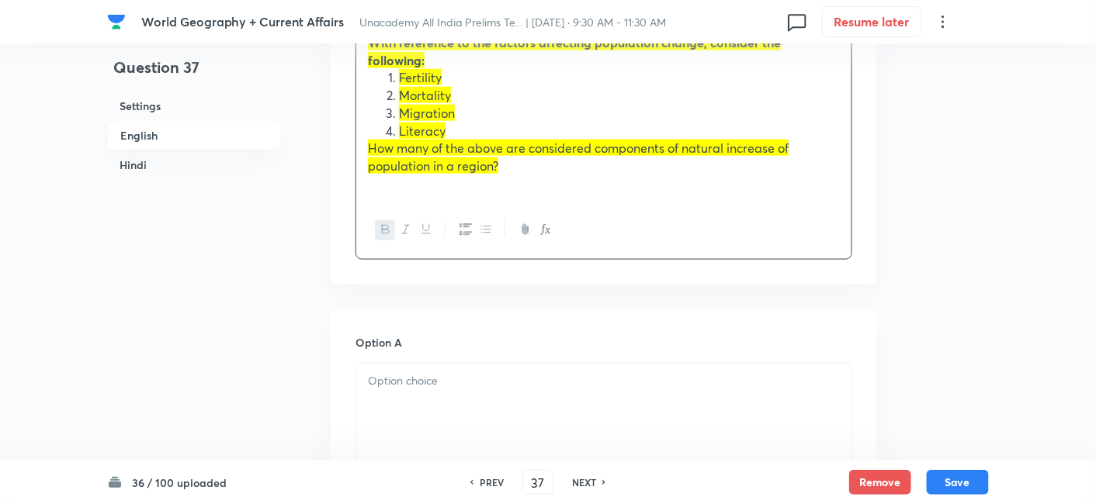
scroll to position [679, 0]
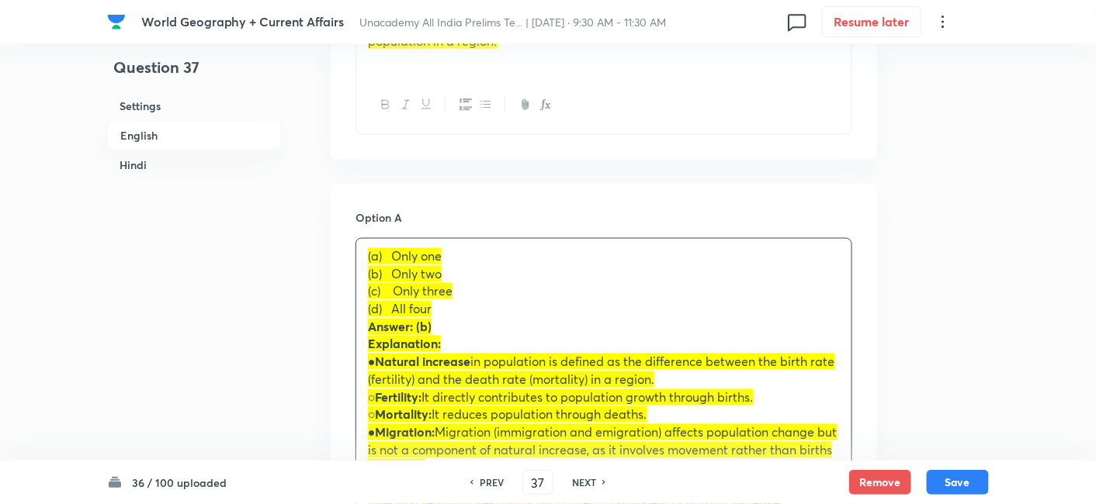
drag, startPoint x: 371, startPoint y: 261, endPoint x: 352, endPoint y: 261, distance: 19.4
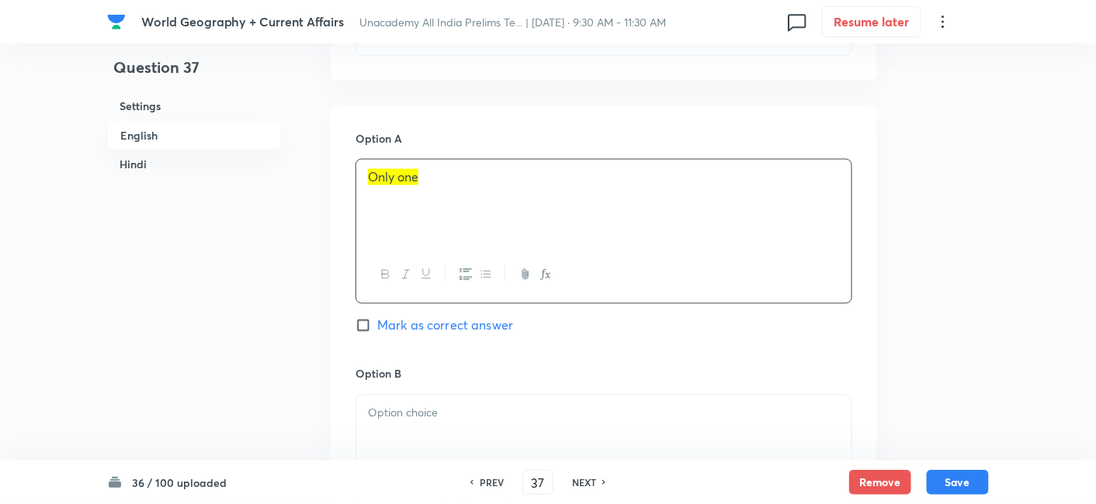
scroll to position [851, 0]
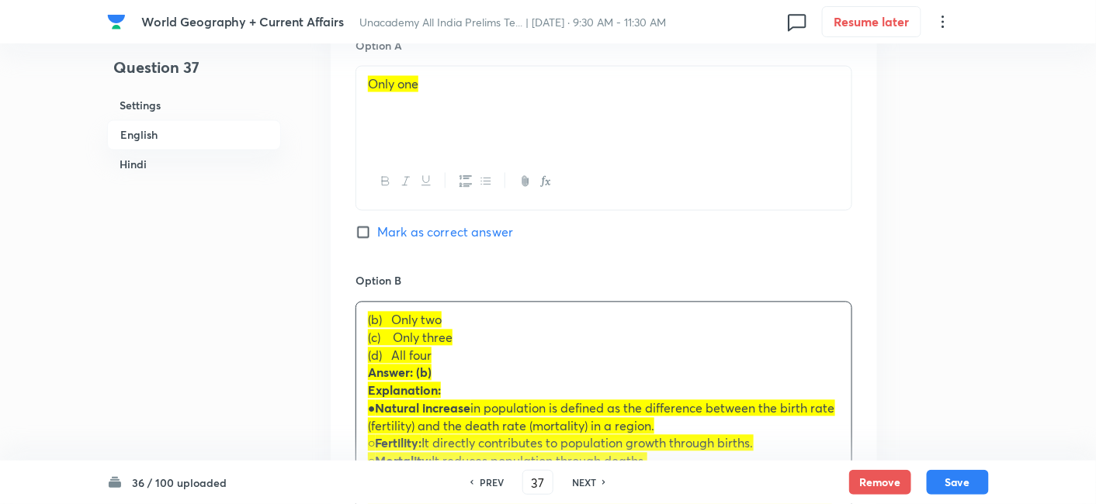
drag, startPoint x: 368, startPoint y: 318, endPoint x: 359, endPoint y: 320, distance: 8.7
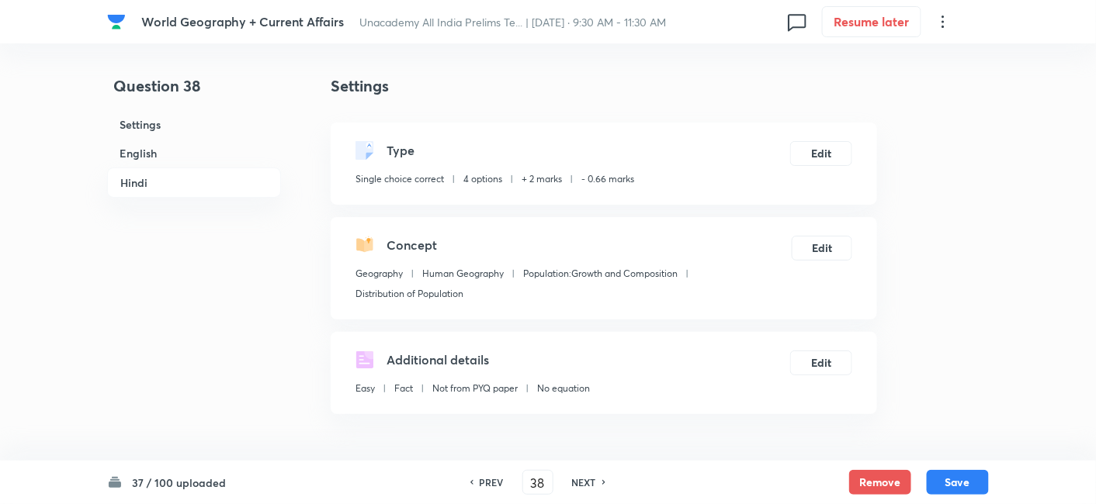
scroll to position [421, 0]
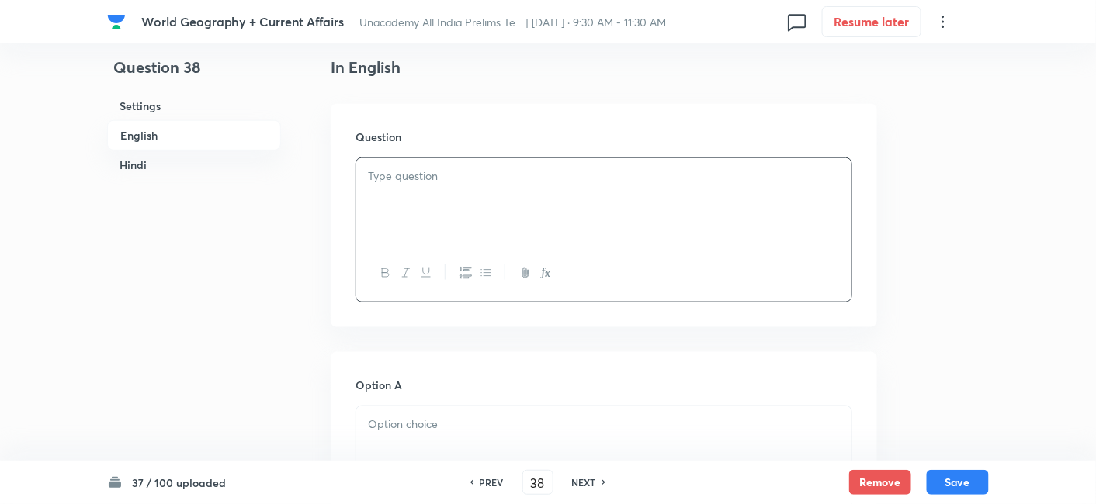
paste div
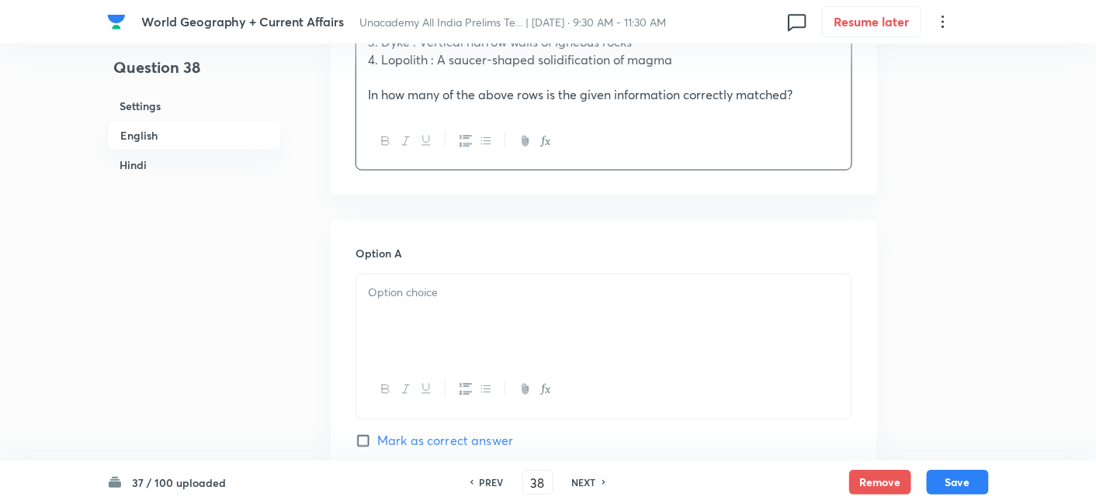
scroll to position [679, 0]
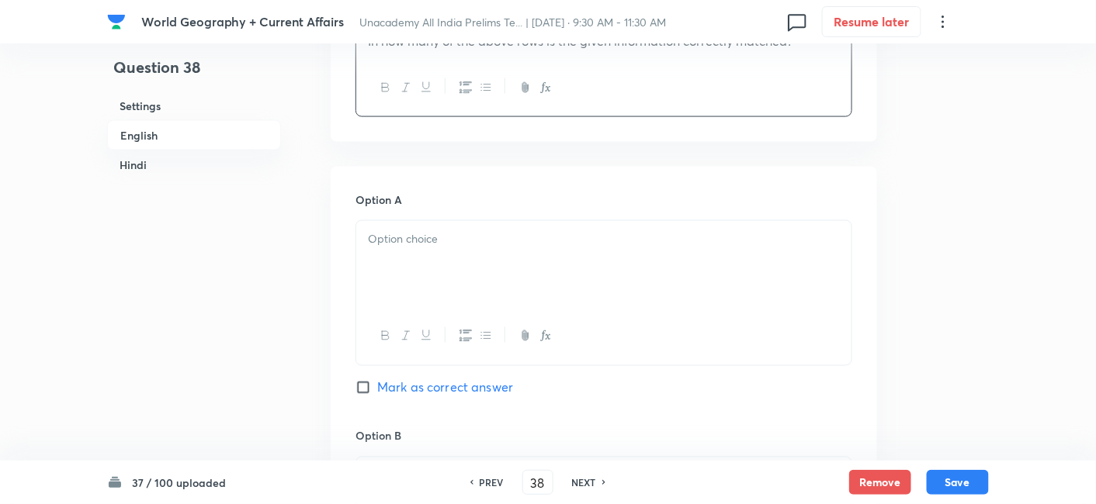
drag, startPoint x: 455, startPoint y: 253, endPoint x: 435, endPoint y: 275, distance: 30.7
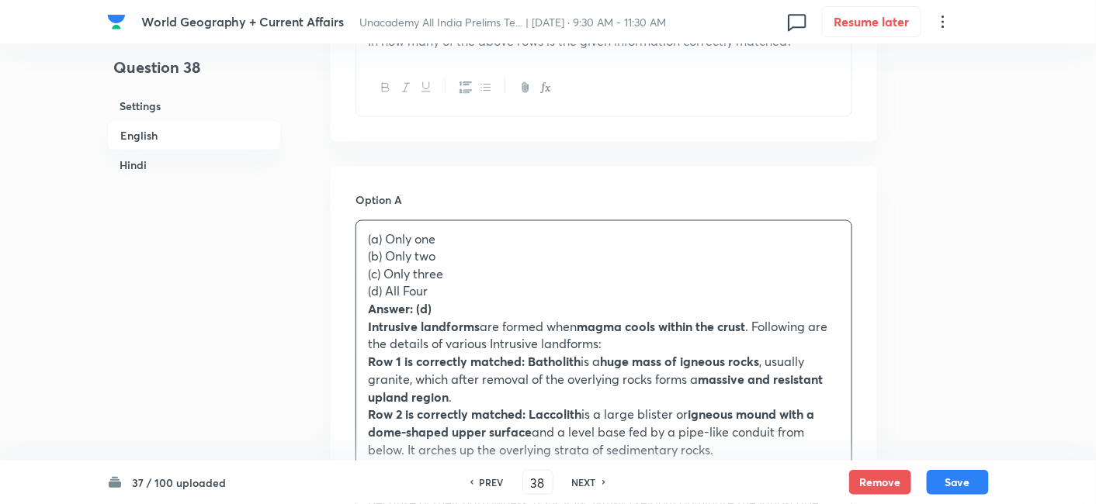
drag, startPoint x: 364, startPoint y: 262, endPoint x: 355, endPoint y: 262, distance: 9.3
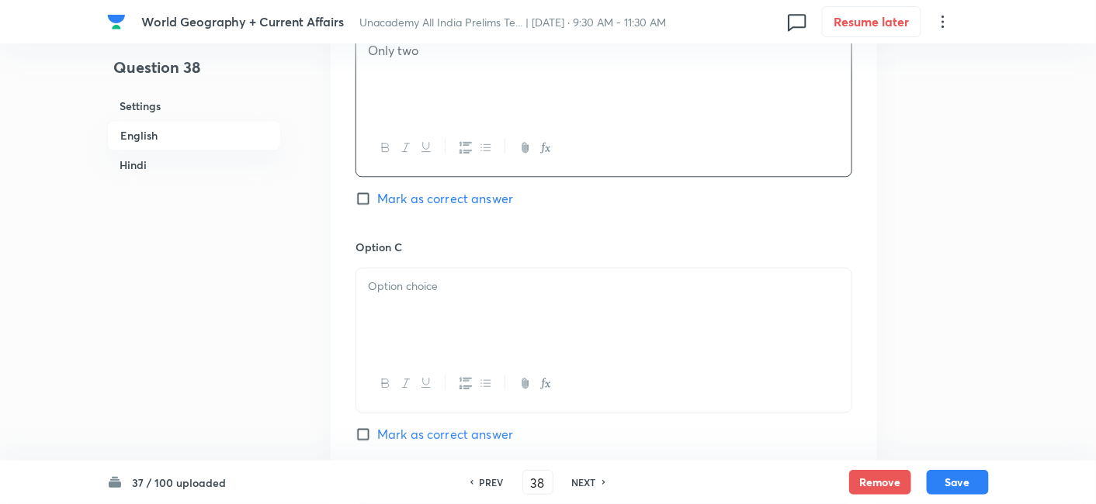
scroll to position [1196, 0]
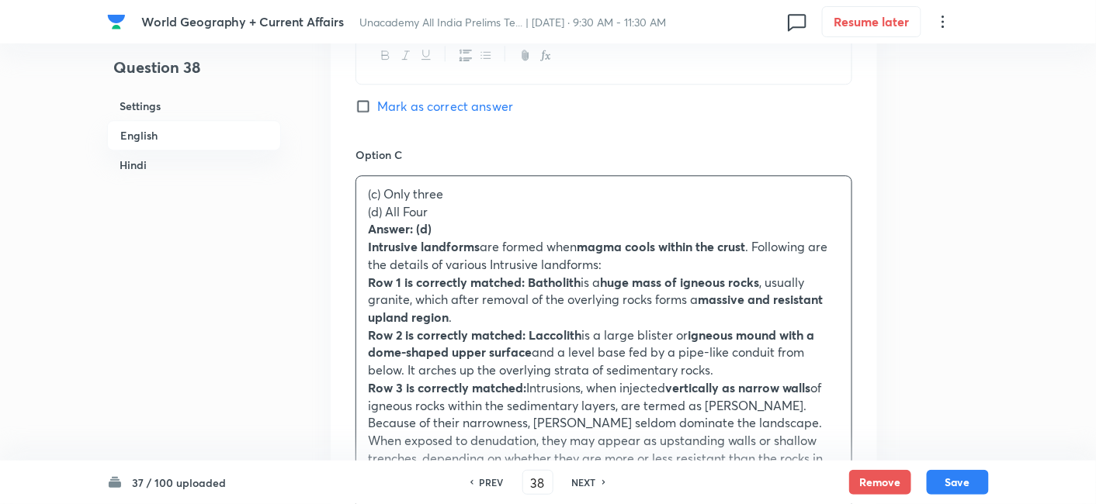
drag, startPoint x: 362, startPoint y: 208, endPoint x: 369, endPoint y: 214, distance: 9.3
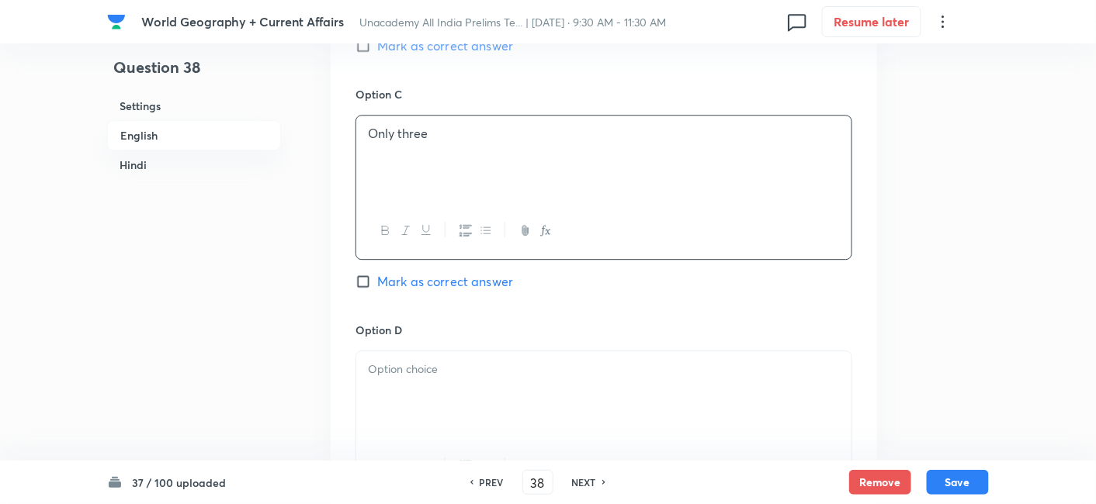
scroll to position [1455, 0]
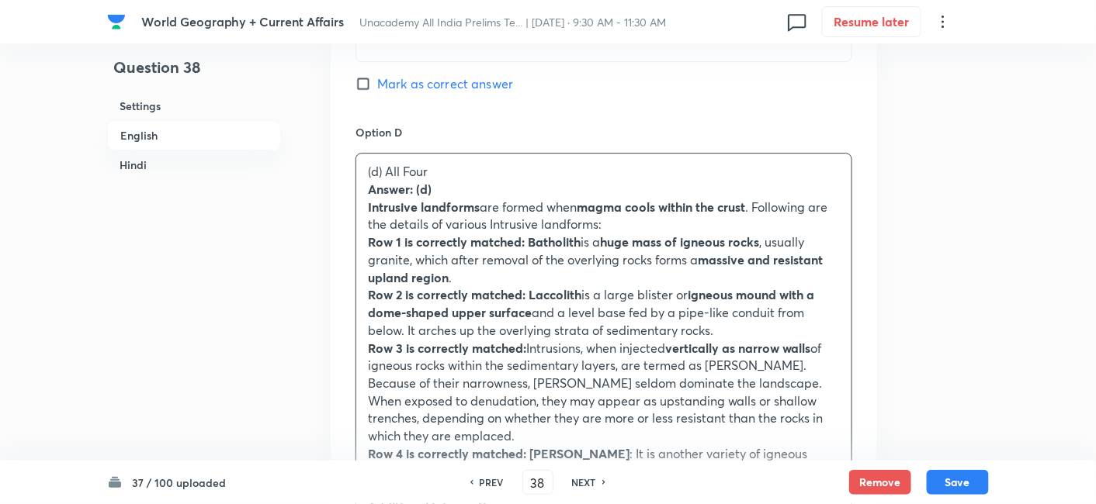
drag, startPoint x: 379, startPoint y: 198, endPoint x: 365, endPoint y: 195, distance: 15.1
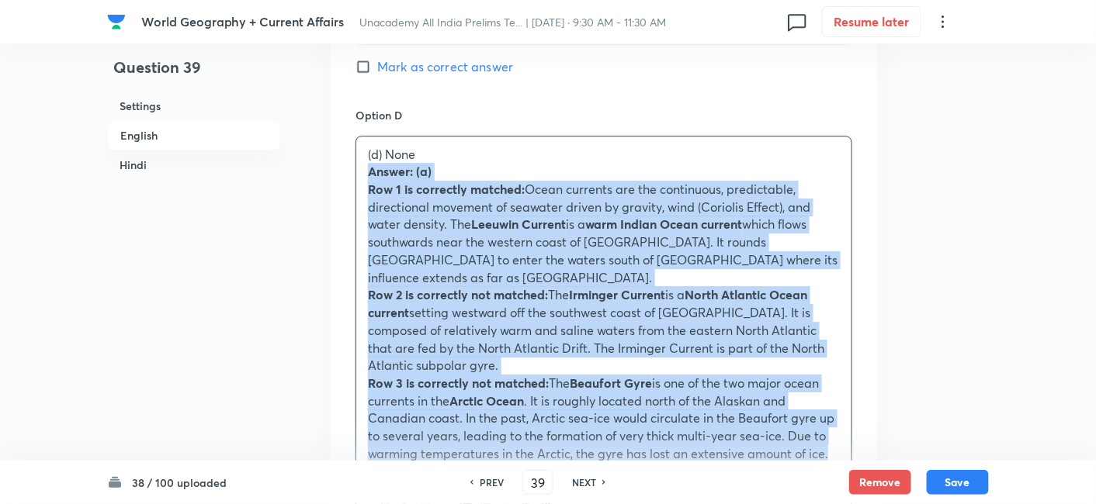
drag, startPoint x: 374, startPoint y: 167, endPoint x: 358, endPoint y: 167, distance: 15.5
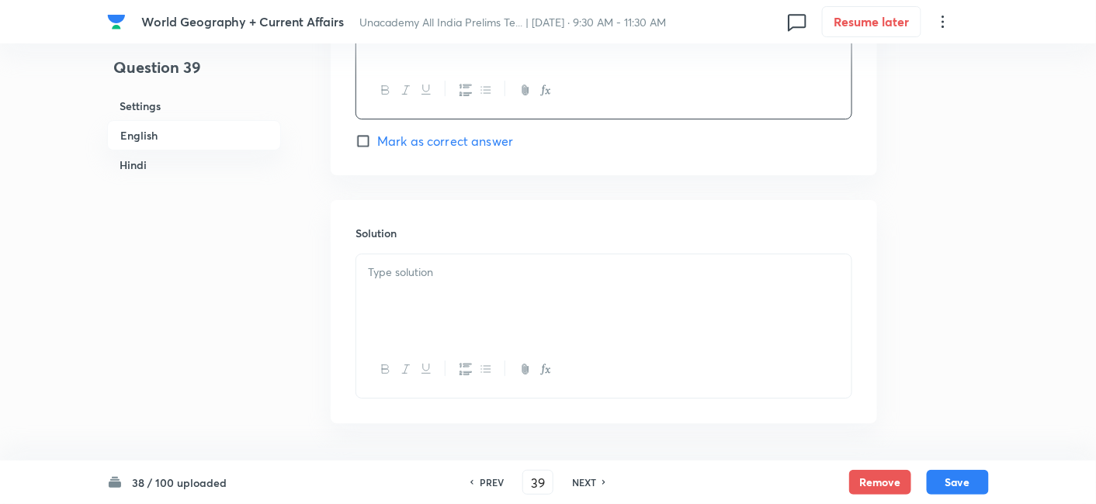
scroll to position [1627, 0]
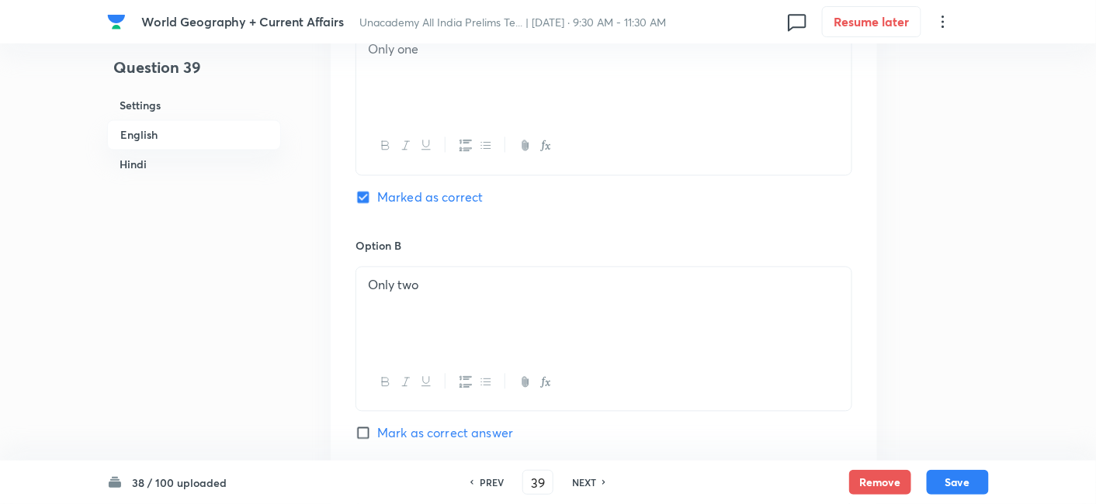
drag, startPoint x: 142, startPoint y: 167, endPoint x: 516, endPoint y: 234, distance: 379.9
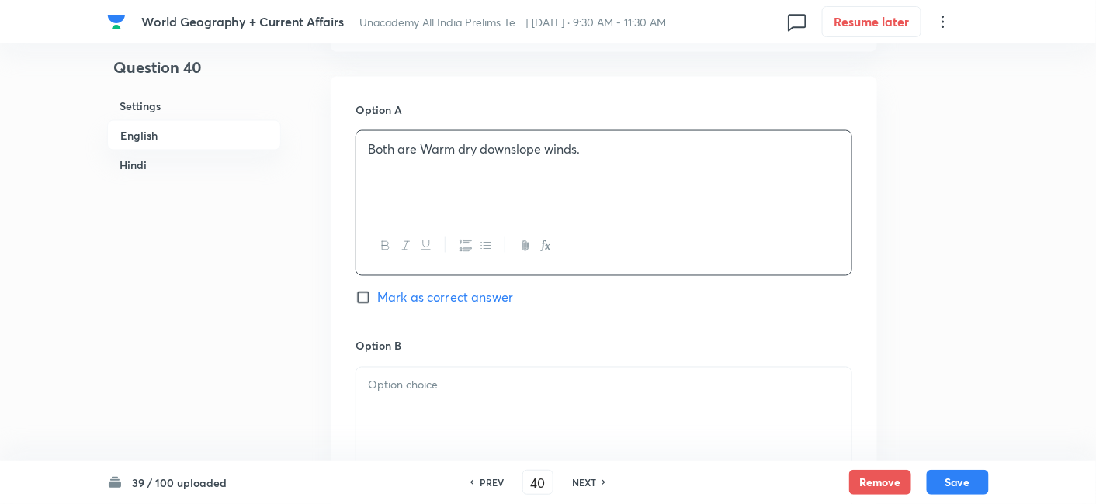
scroll to position [851, 0]
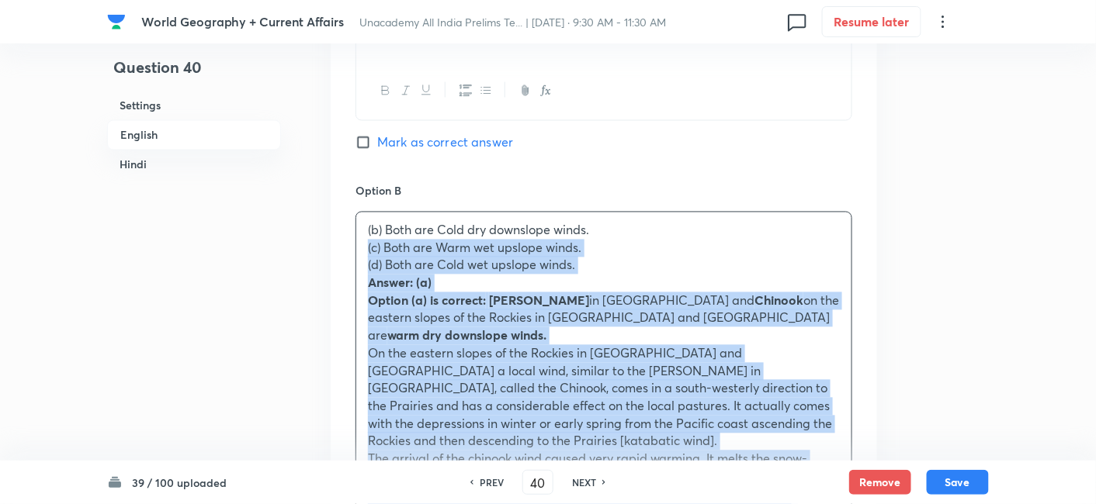
drag, startPoint x: 361, startPoint y: 251, endPoint x: 341, endPoint y: 245, distance: 20.9
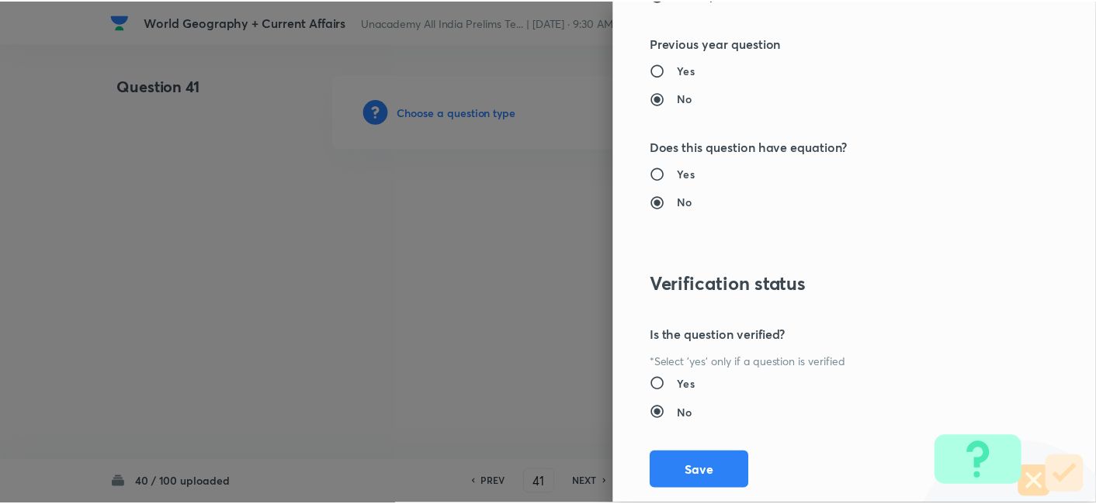
scroll to position [1606, 0]
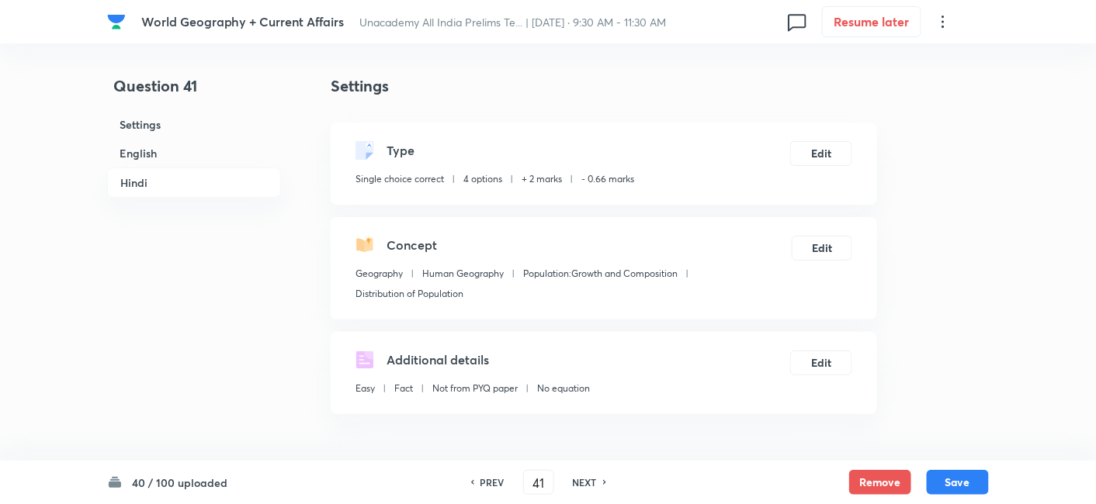
drag, startPoint x: 151, startPoint y: 156, endPoint x: 553, endPoint y: 211, distance: 406.5
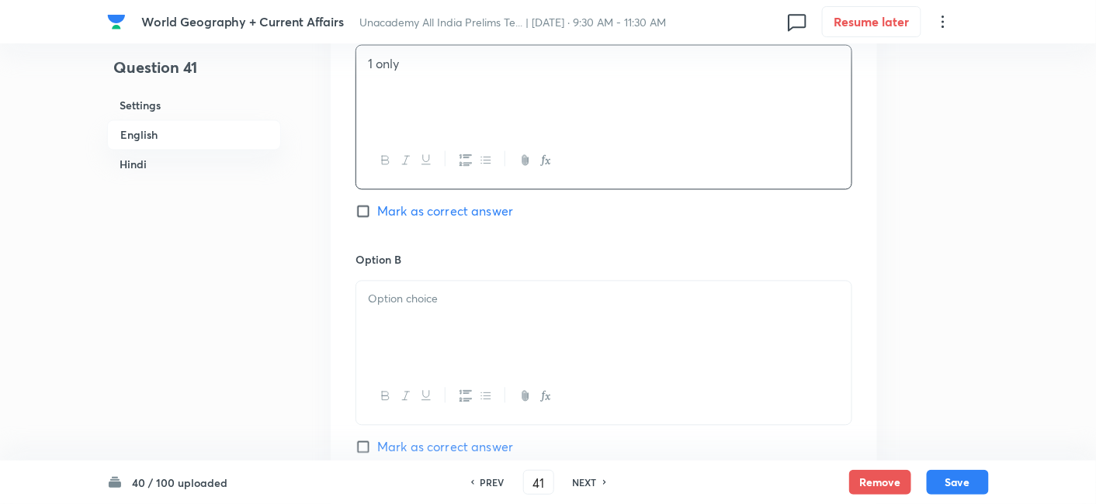
scroll to position [851, 0]
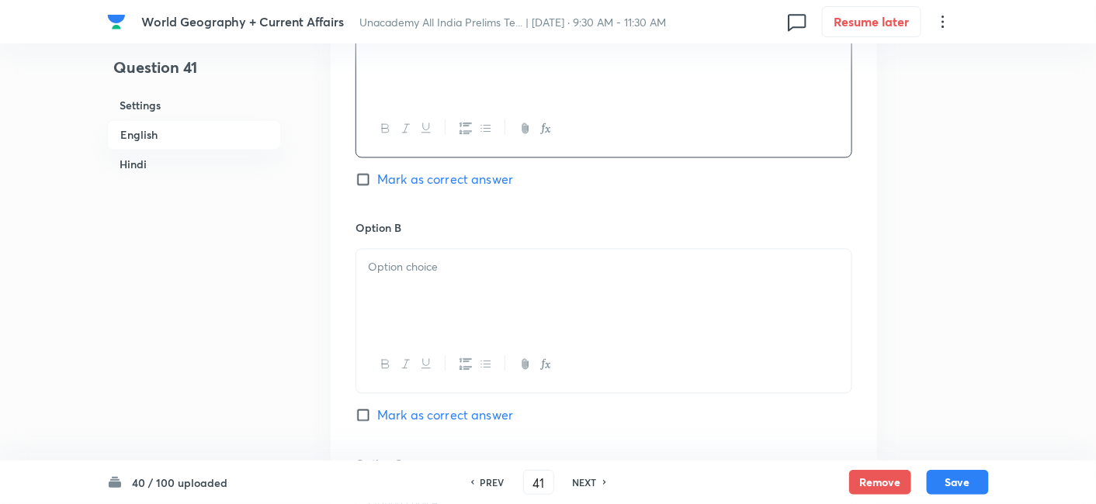
drag, startPoint x: 432, startPoint y: 275, endPoint x: 430, endPoint y: 288, distance: 12.6
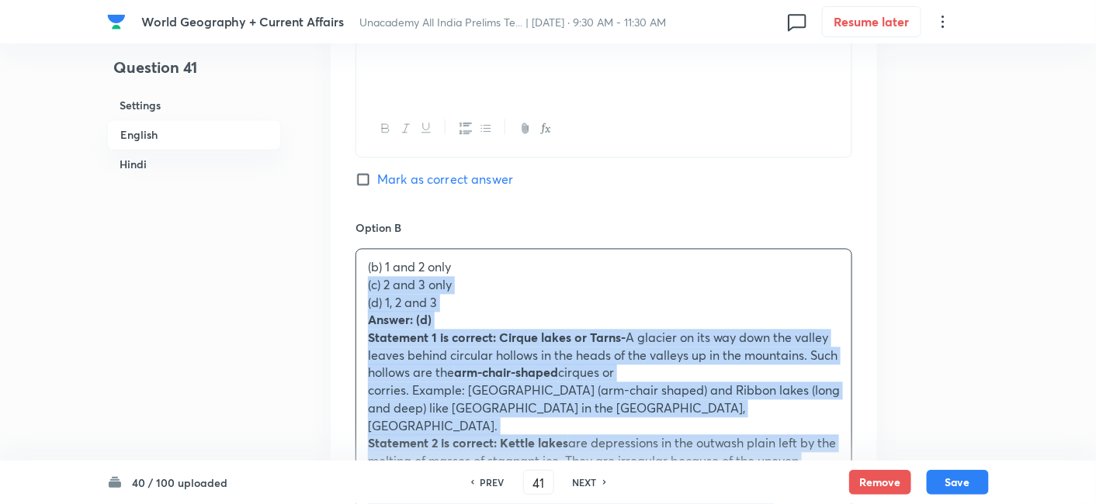
drag, startPoint x: 350, startPoint y: 276, endPoint x: 362, endPoint y: 278, distance: 11.7
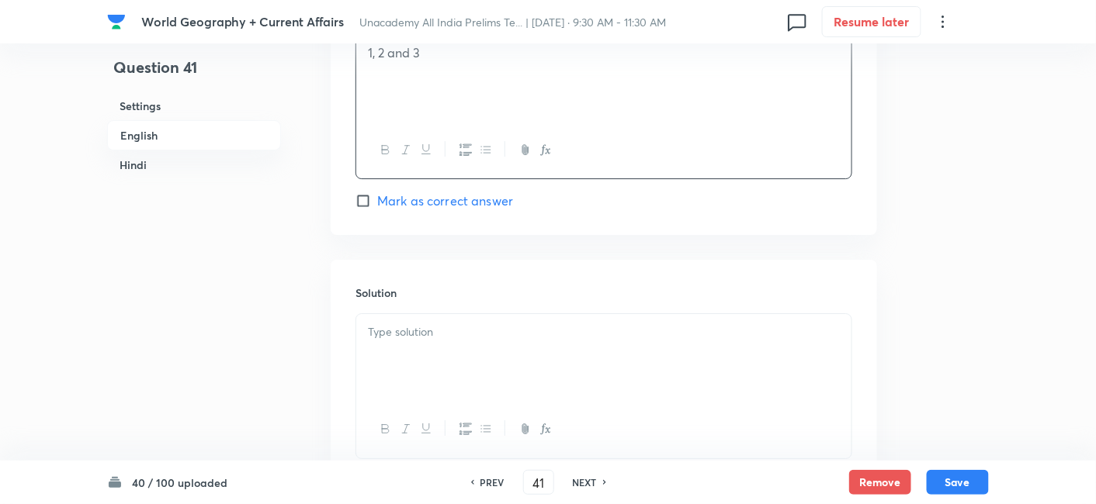
scroll to position [1627, 0]
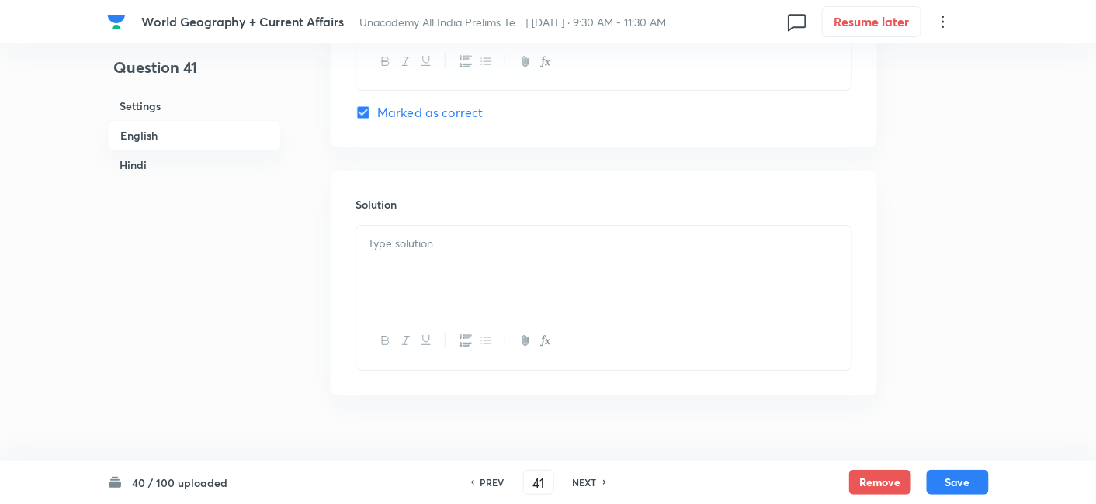
drag, startPoint x: 452, startPoint y: 248, endPoint x: 454, endPoint y: 261, distance: 14.2
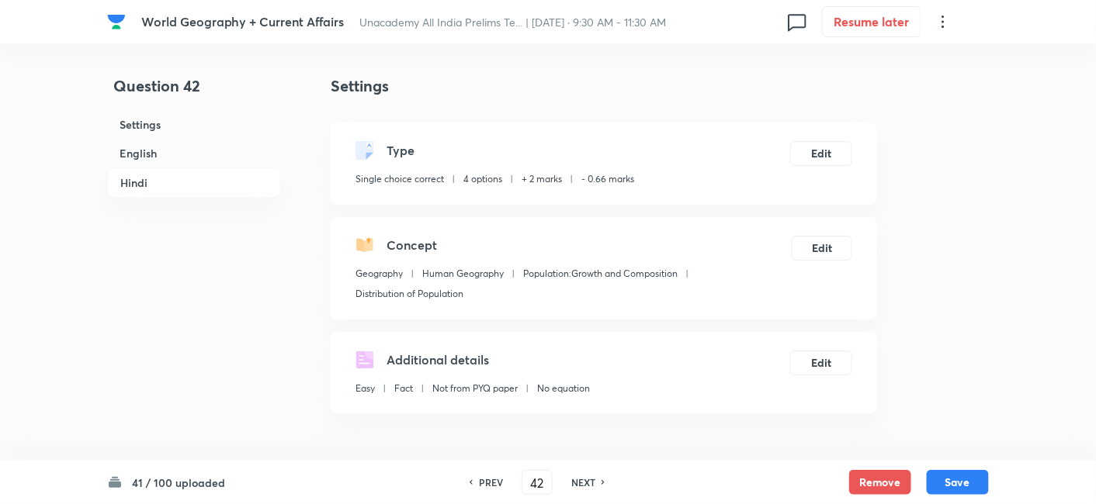
scroll to position [421, 0]
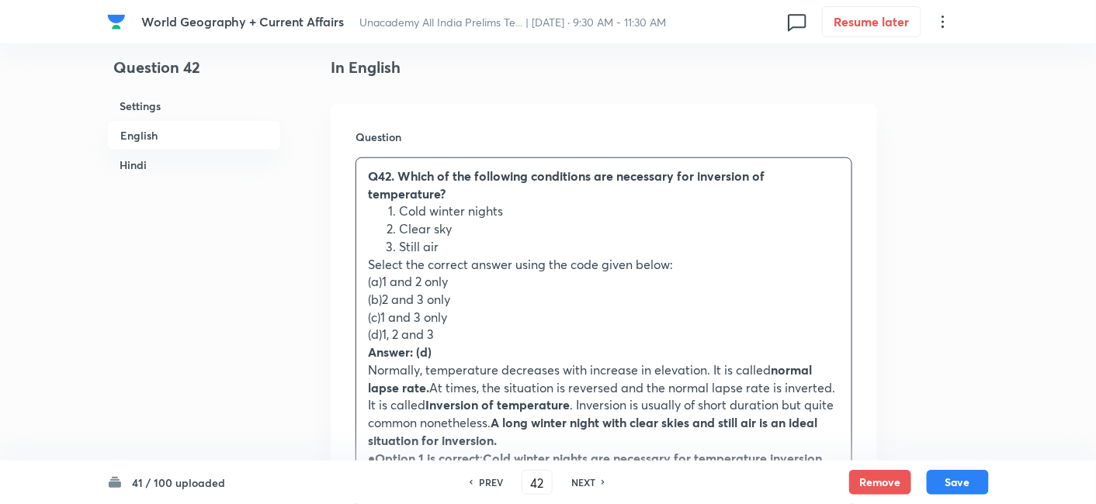
drag, startPoint x: 386, startPoint y: 282, endPoint x: 361, endPoint y: 282, distance: 24.8
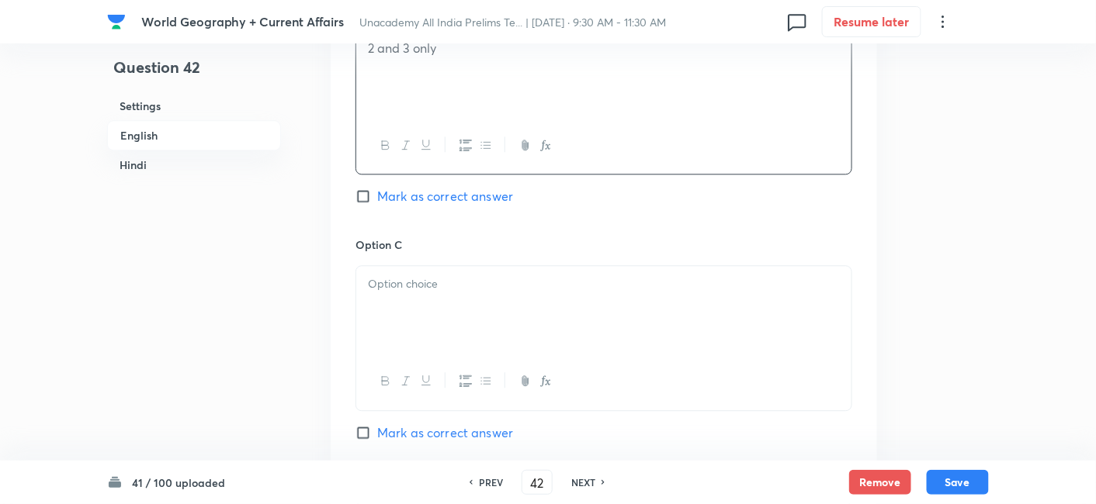
scroll to position [1196, 0]
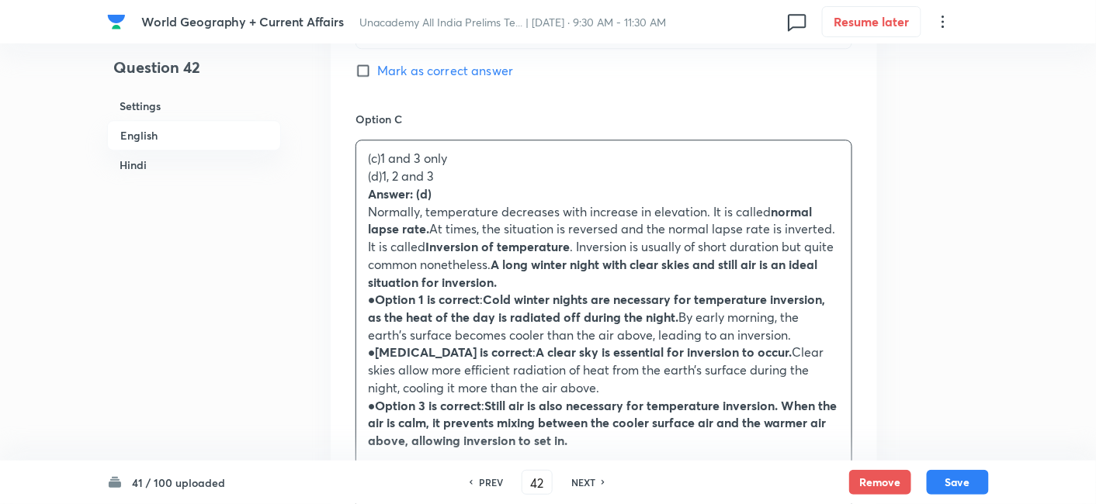
drag, startPoint x: 360, startPoint y: 182, endPoint x: 353, endPoint y: 176, distance: 8.8
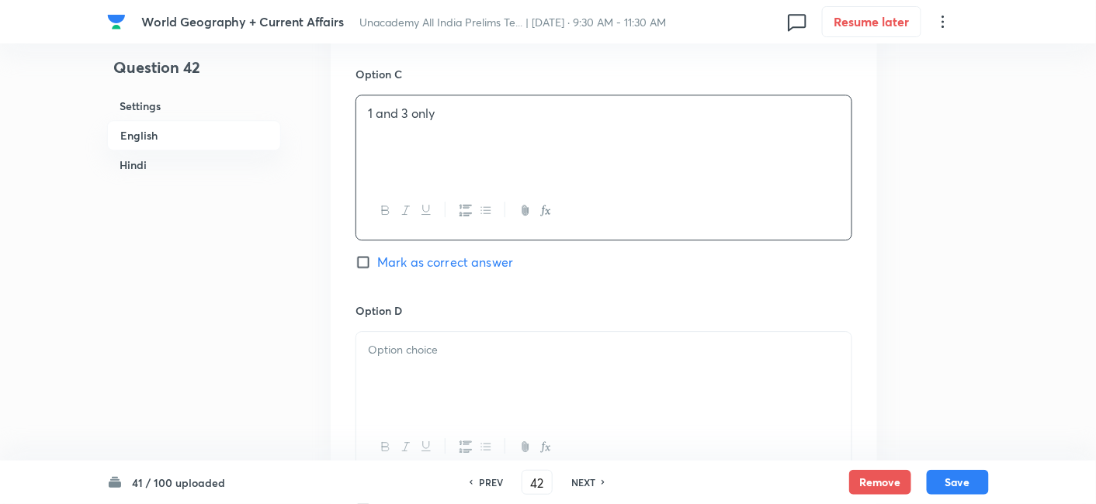
scroll to position [1283, 0]
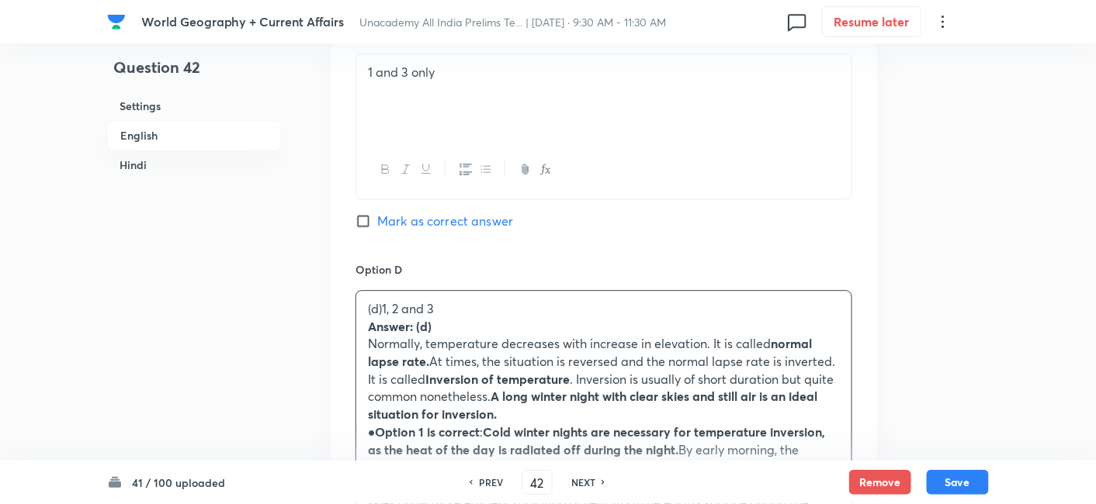
drag, startPoint x: 367, startPoint y: 327, endPoint x: 342, endPoint y: 318, distance: 26.3
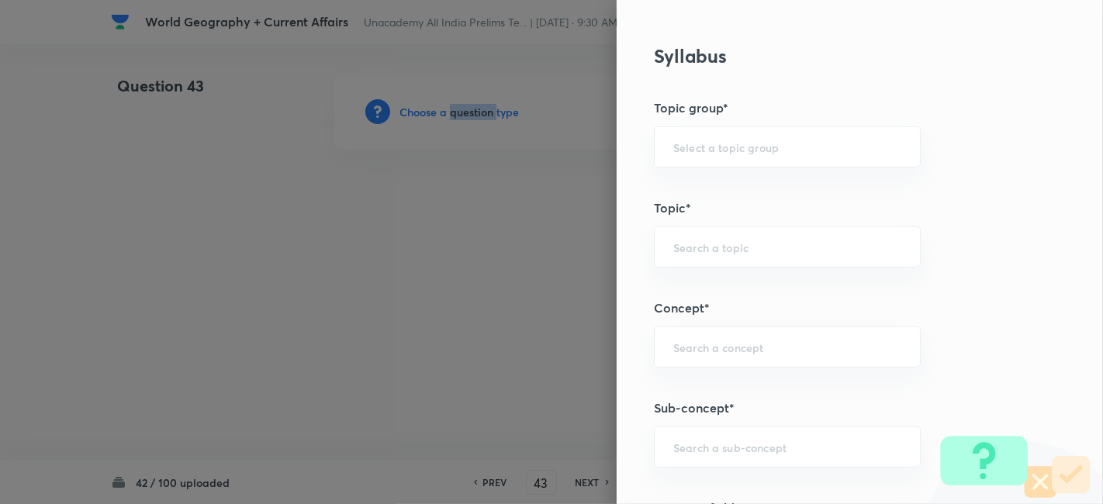
scroll to position [948, 0]
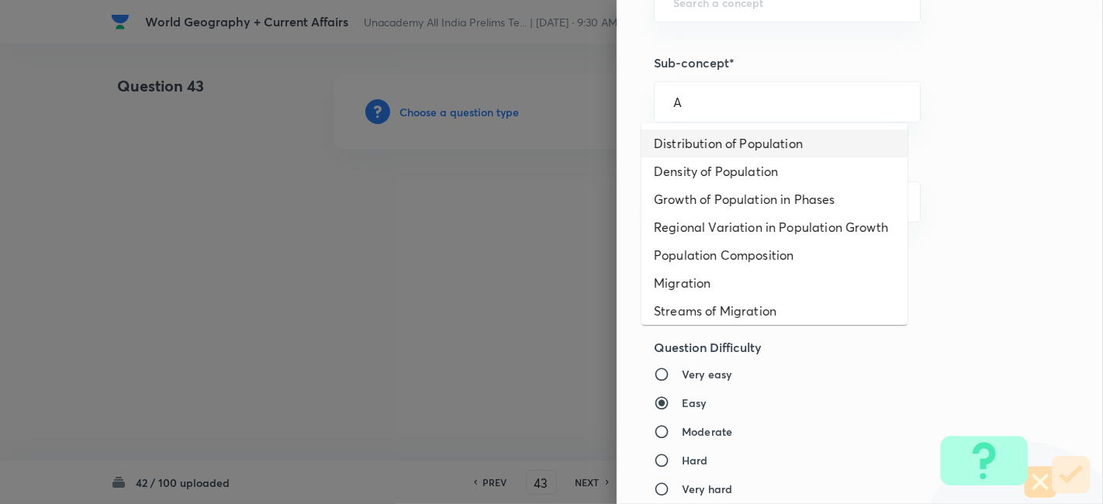
drag, startPoint x: 753, startPoint y: 149, endPoint x: 751, endPoint y: 171, distance: 22.6
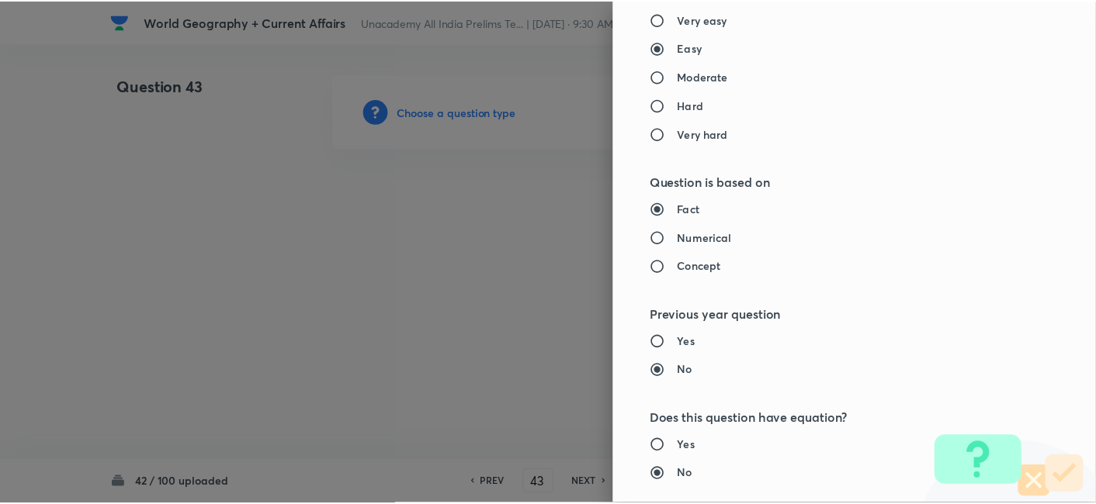
scroll to position [1606, 0]
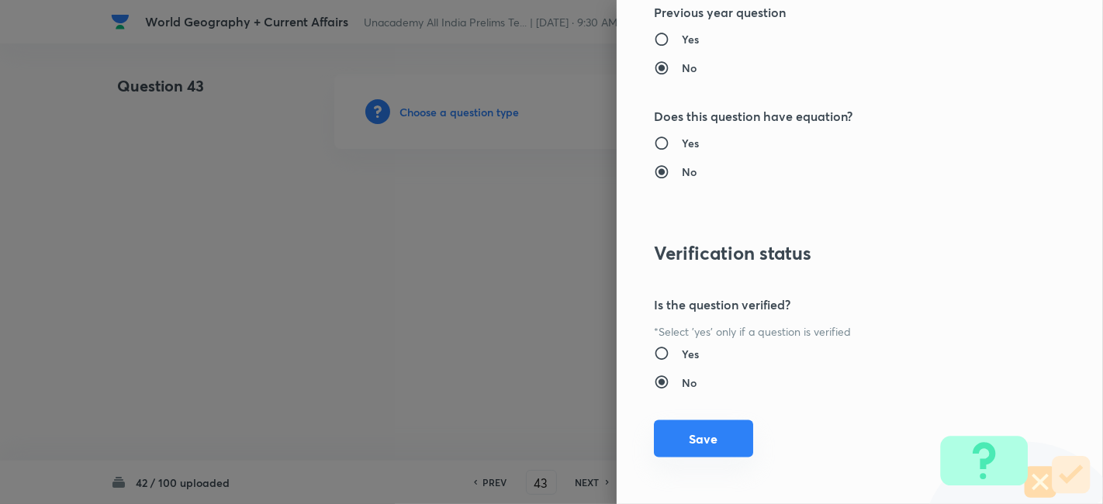
drag, startPoint x: 722, startPoint y: 427, endPoint x: 731, endPoint y: 427, distance: 9.3
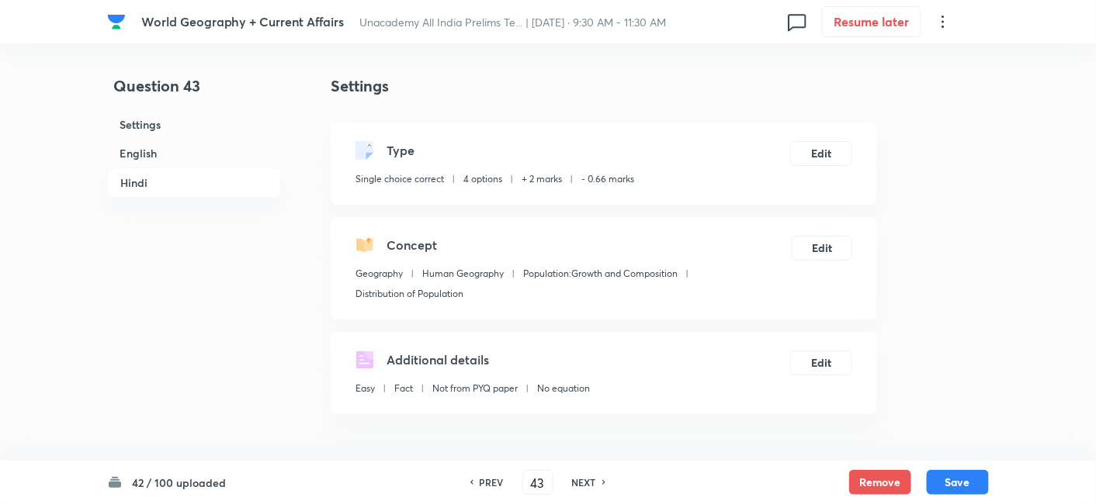
scroll to position [421, 0]
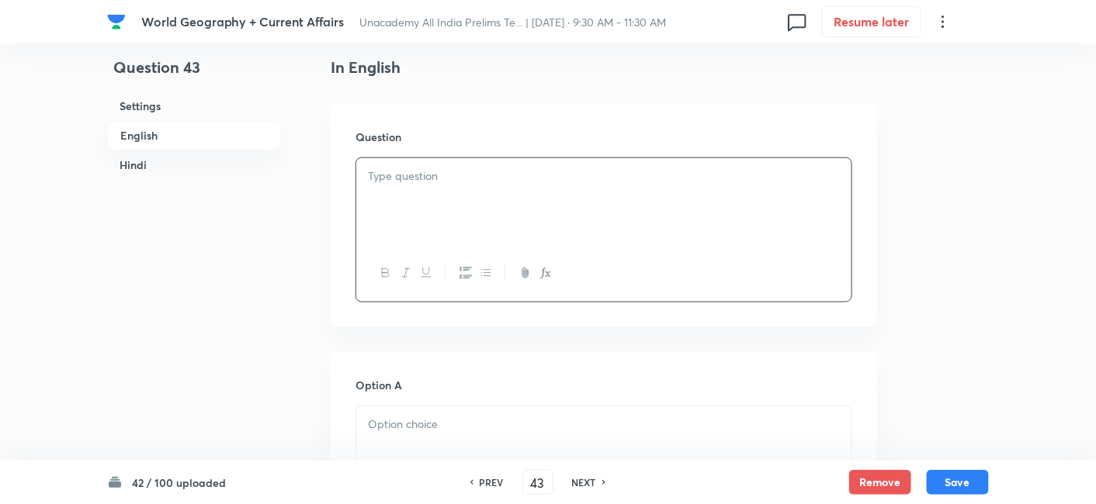
paste div
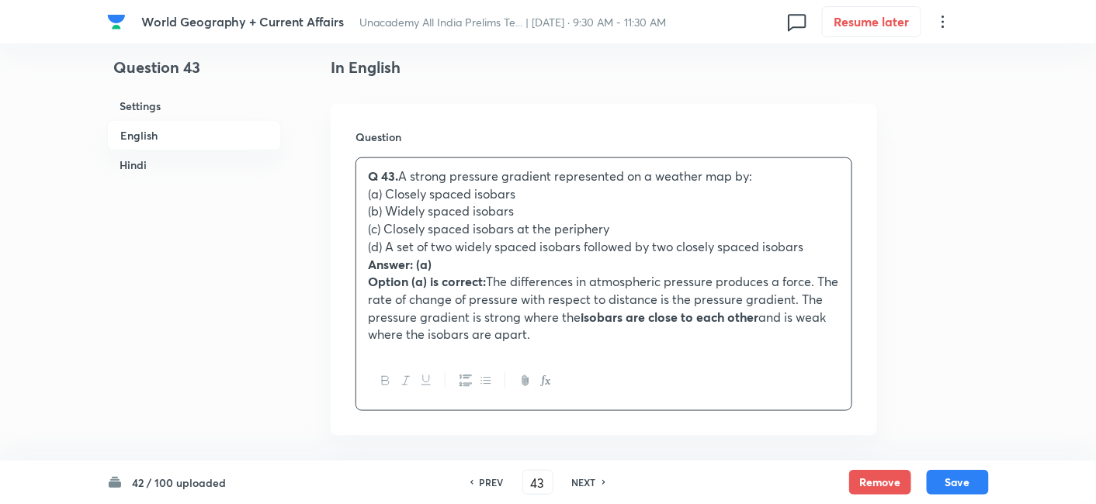
drag, startPoint x: 377, startPoint y: 210, endPoint x: 355, endPoint y: 195, distance: 27.3
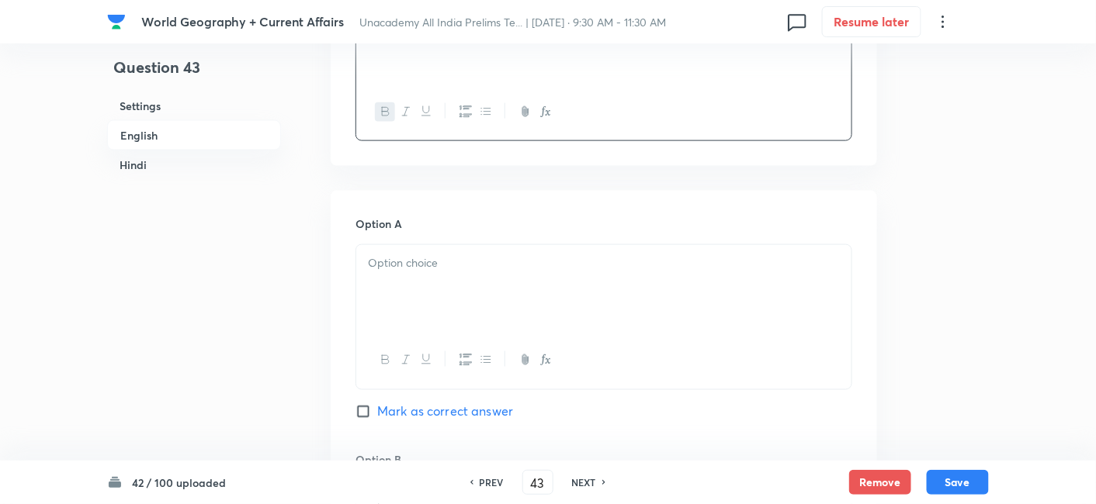
scroll to position [593, 0]
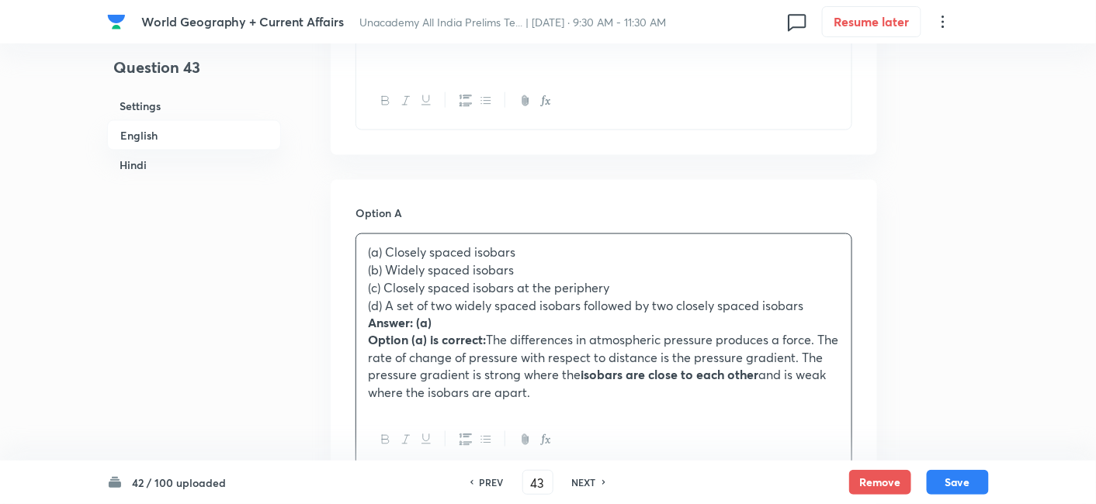
drag, startPoint x: 358, startPoint y: 273, endPoint x: 343, endPoint y: 270, distance: 15.8
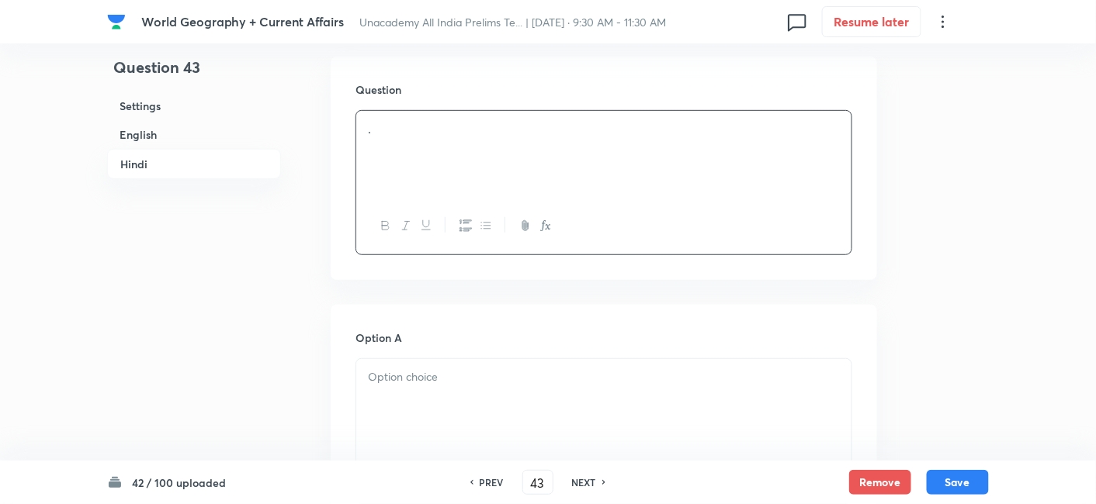
scroll to position [2317, 0]
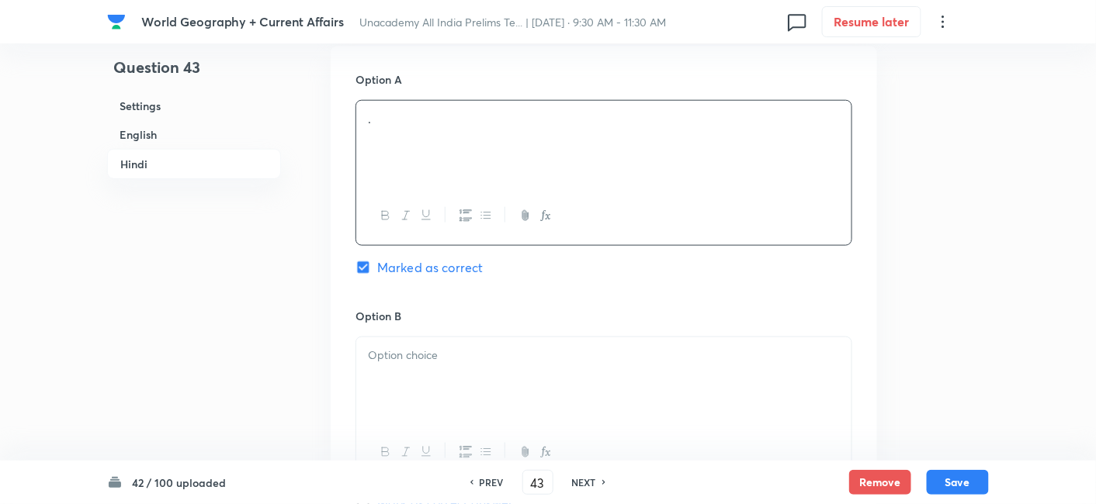
drag, startPoint x: 436, startPoint y: 367, endPoint x: 430, endPoint y: 355, distance: 13.9
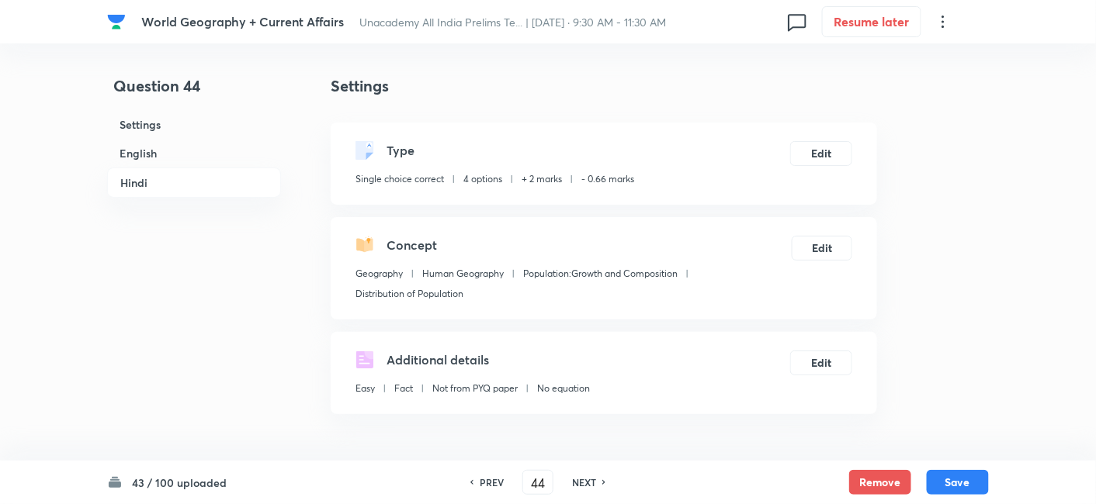
scroll to position [421, 0]
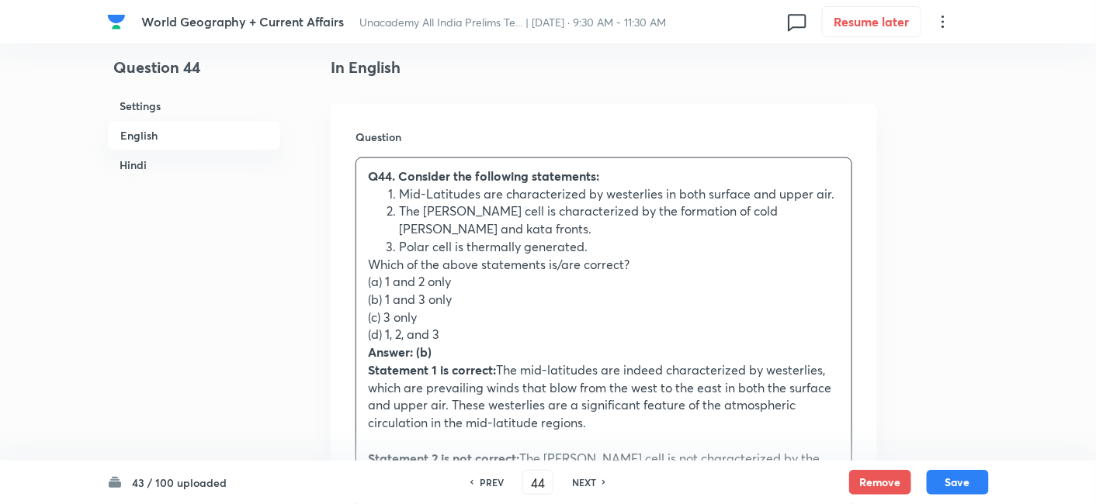
drag, startPoint x: 374, startPoint y: 266, endPoint x: 337, endPoint y: 265, distance: 37.3
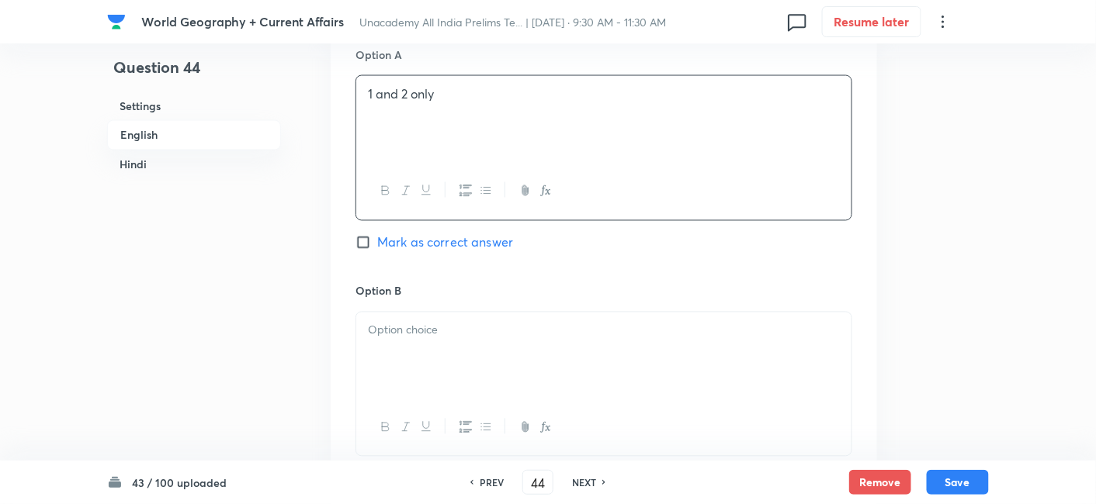
scroll to position [937, 0]
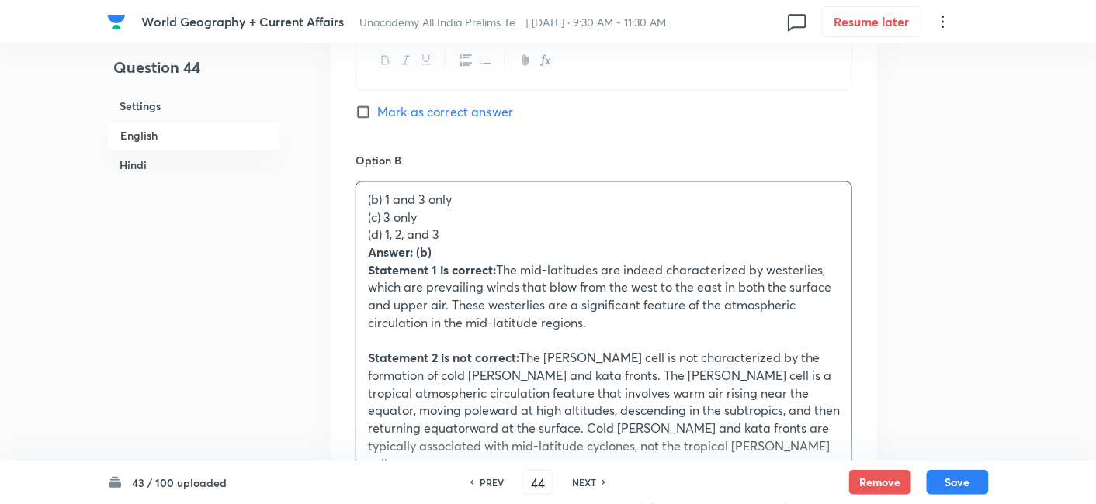
drag, startPoint x: 366, startPoint y: 203, endPoint x: 350, endPoint y: 196, distance: 17.7
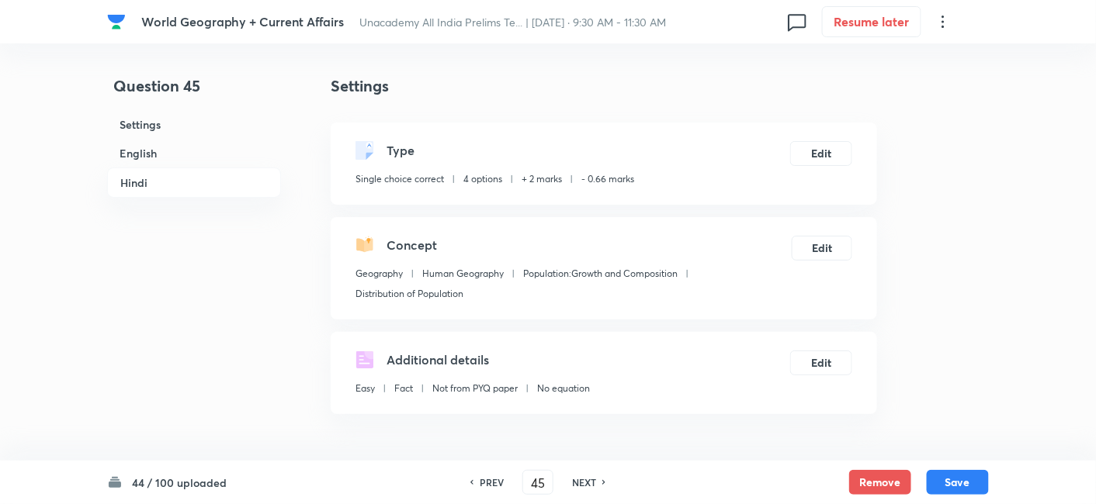
scroll to position [421, 0]
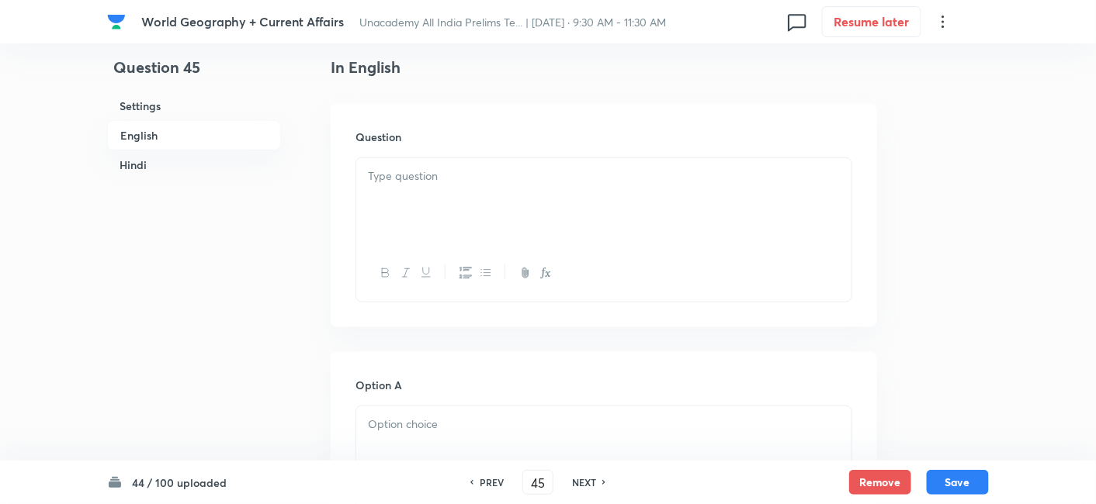
drag, startPoint x: 450, startPoint y: 195, endPoint x: 477, endPoint y: 207, distance: 29.9
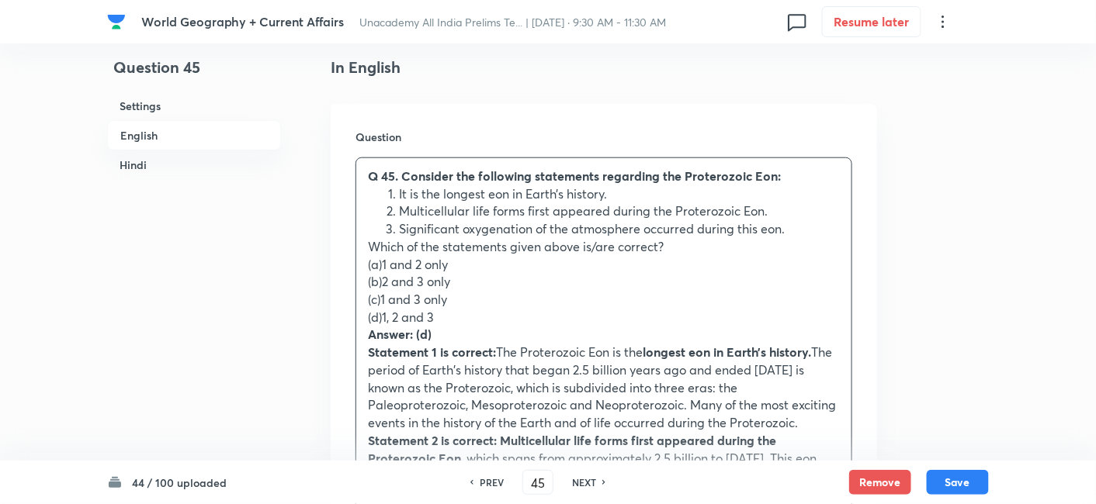
drag, startPoint x: 370, startPoint y: 265, endPoint x: 349, endPoint y: 265, distance: 21.0
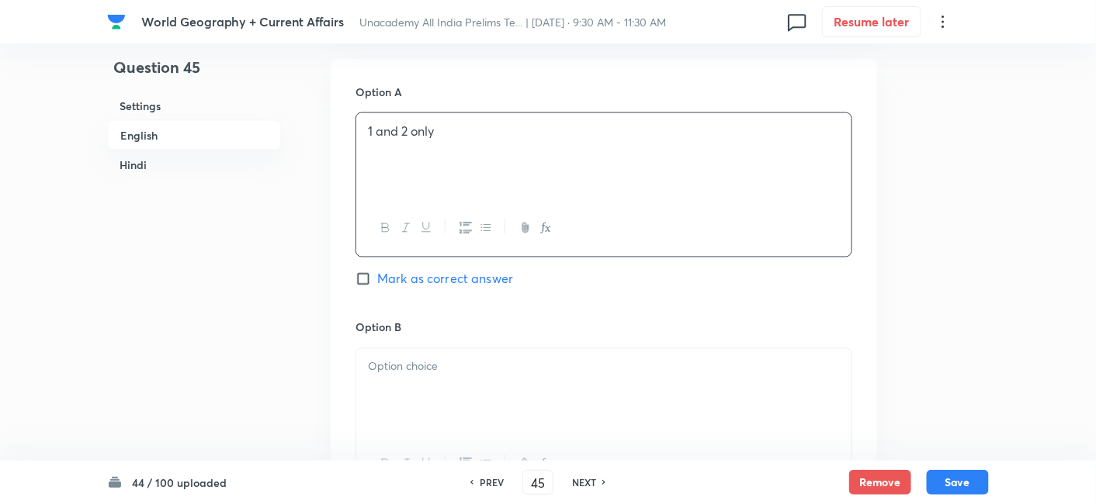
scroll to position [851, 0]
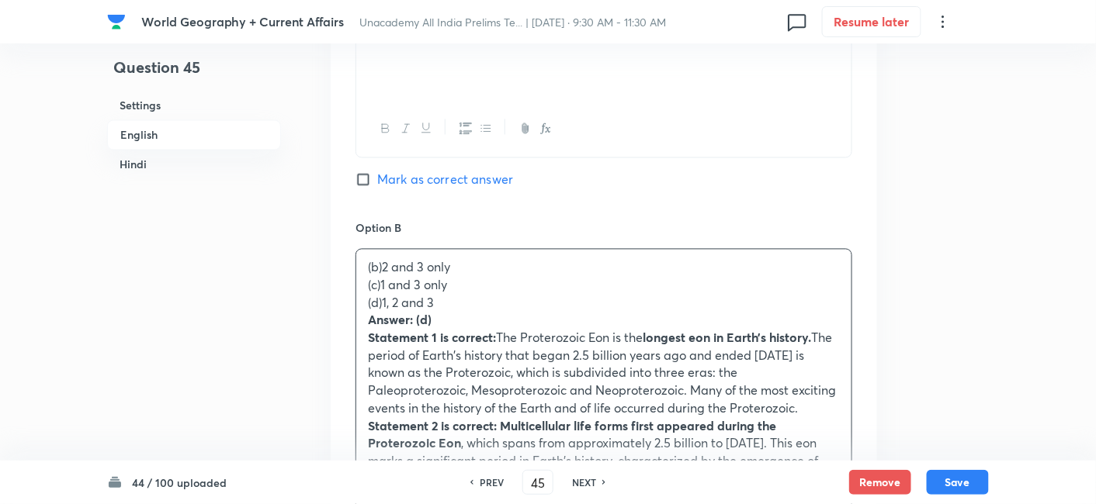
drag, startPoint x: 374, startPoint y: 298, endPoint x: 350, endPoint y: 289, distance: 25.5
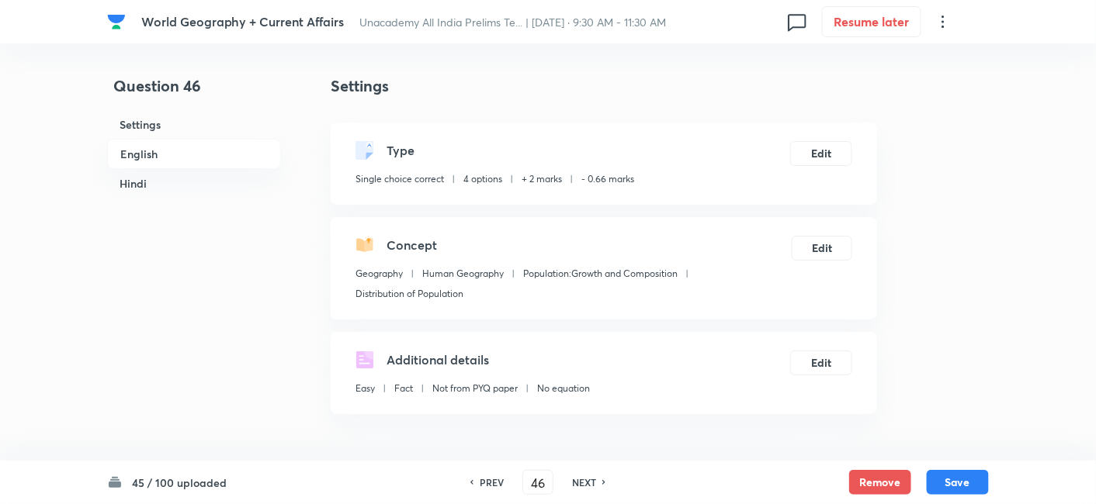
scroll to position [421, 0]
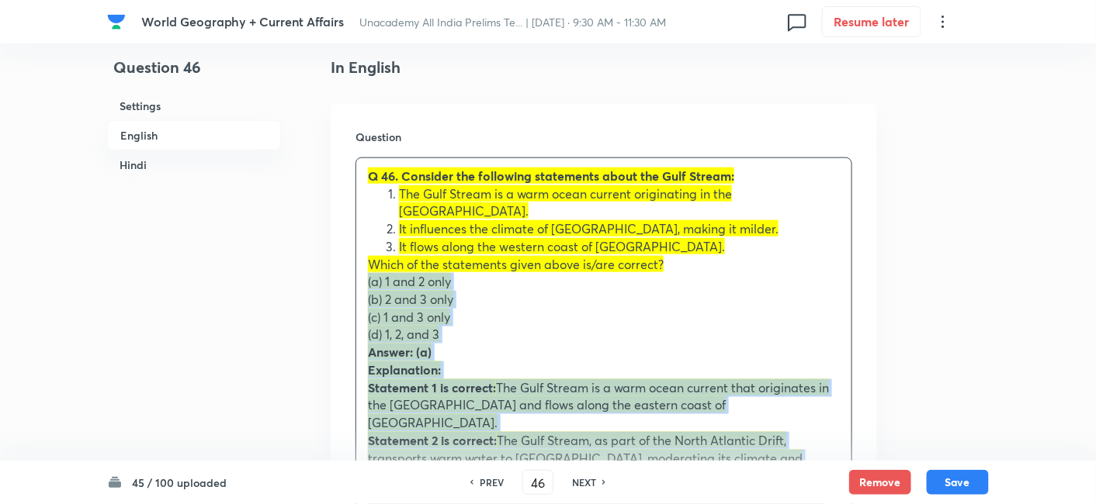
drag, startPoint x: 355, startPoint y: 267, endPoint x: 344, endPoint y: 269, distance: 11.9
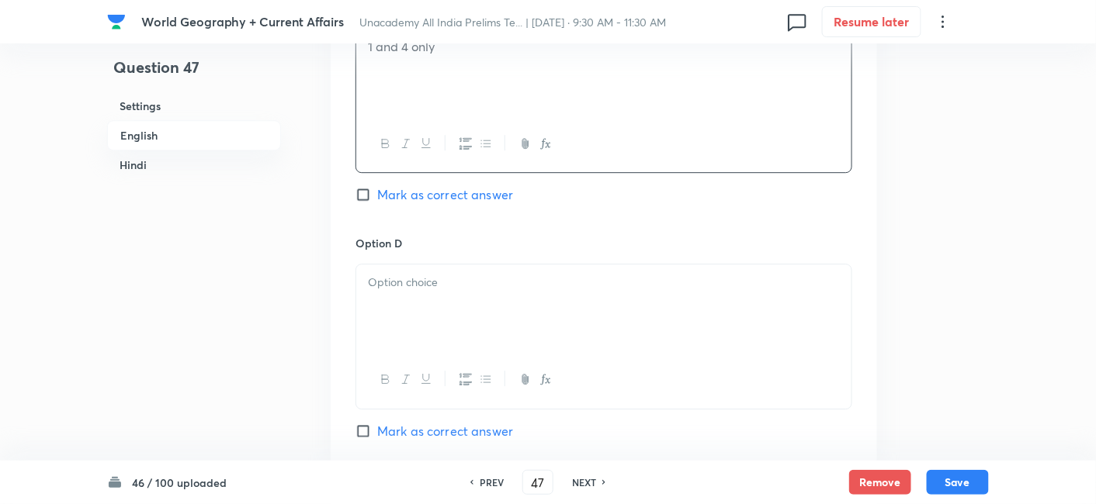
scroll to position [1369, 0]
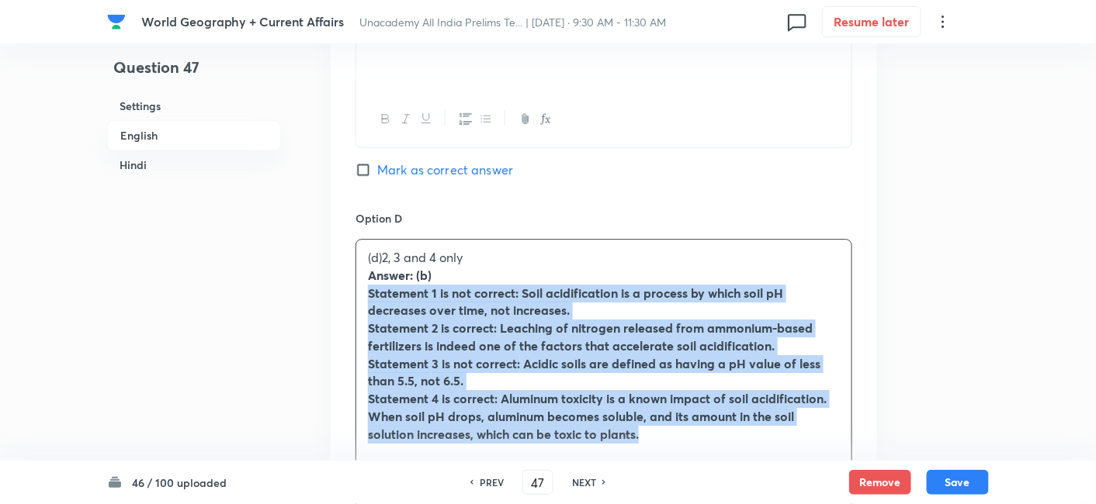
drag, startPoint x: 372, startPoint y: 282, endPoint x: 358, endPoint y: 282, distance: 13.2
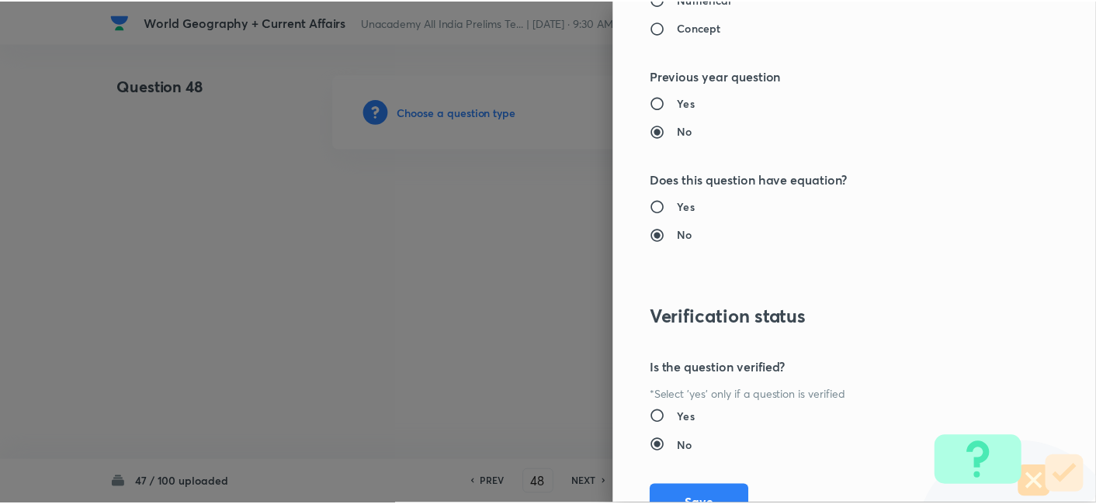
scroll to position [1606, 0]
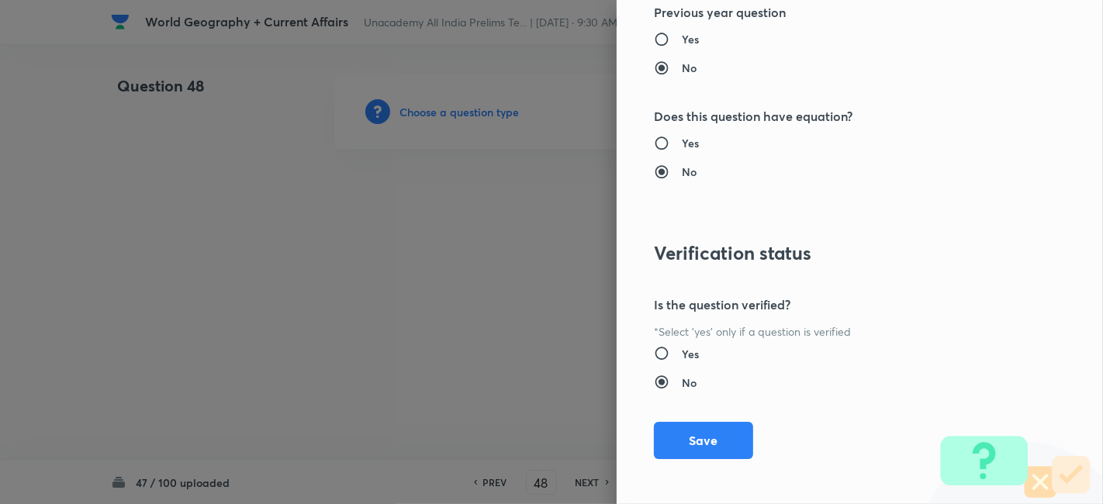
drag, startPoint x: 720, startPoint y: 428, endPoint x: 603, endPoint y: 375, distance: 128.8
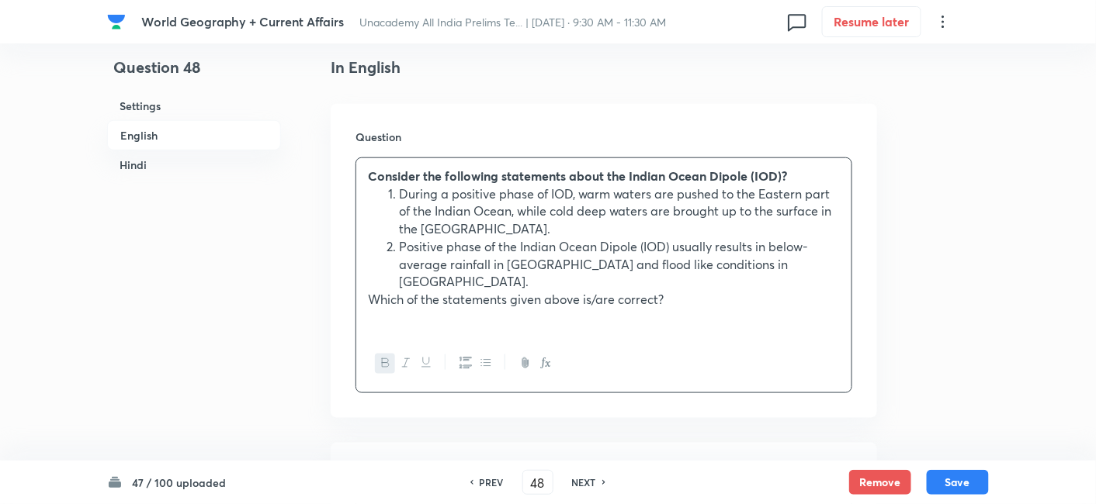
scroll to position [765, 0]
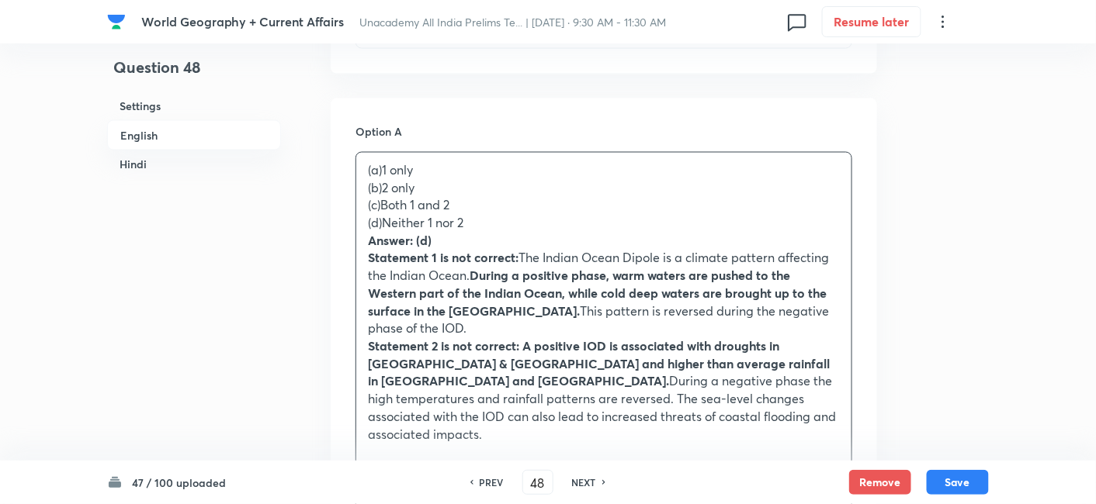
drag, startPoint x: 370, startPoint y: 162, endPoint x: 360, endPoint y: 166, distance: 10.8
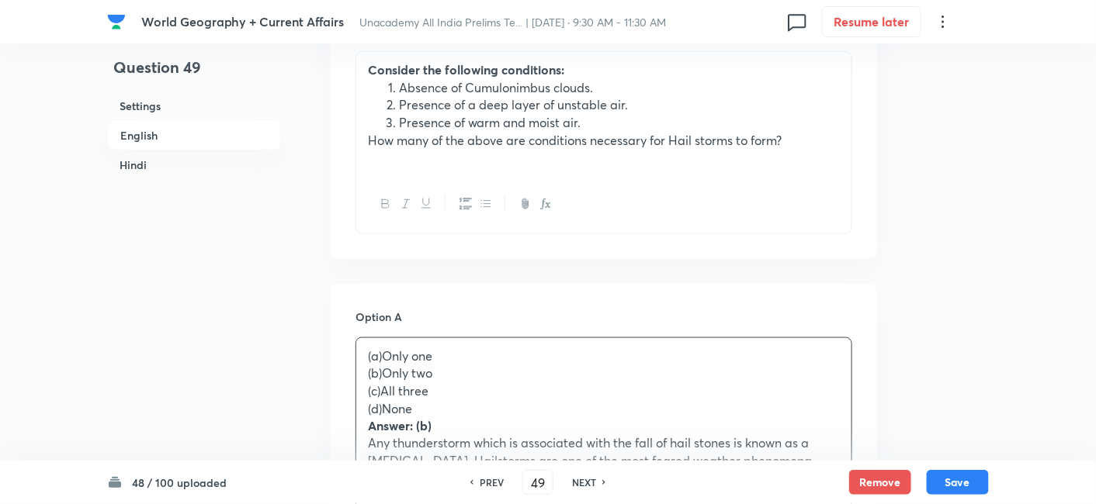
scroll to position [593, 0]
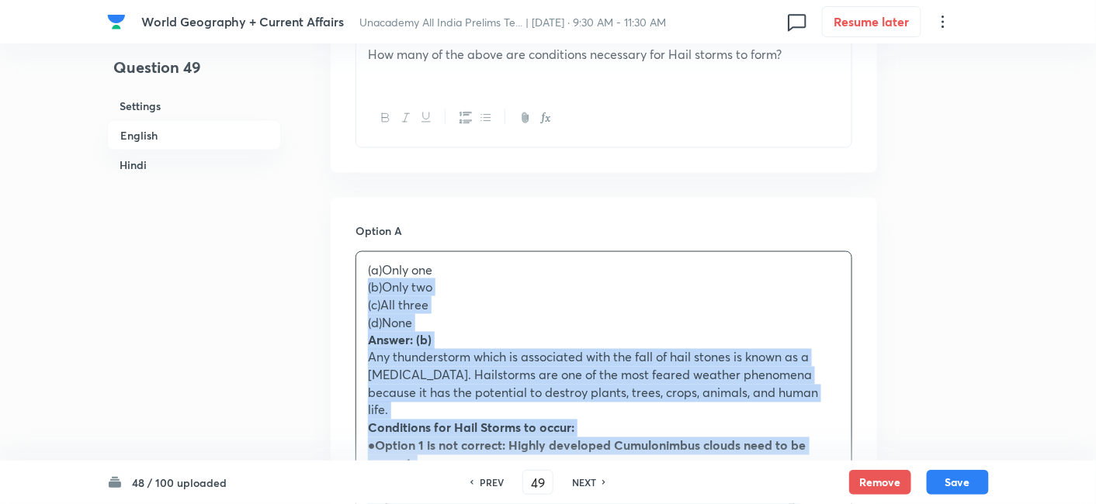
drag, startPoint x: 379, startPoint y: 320, endPoint x: 345, endPoint y: 299, distance: 39.8
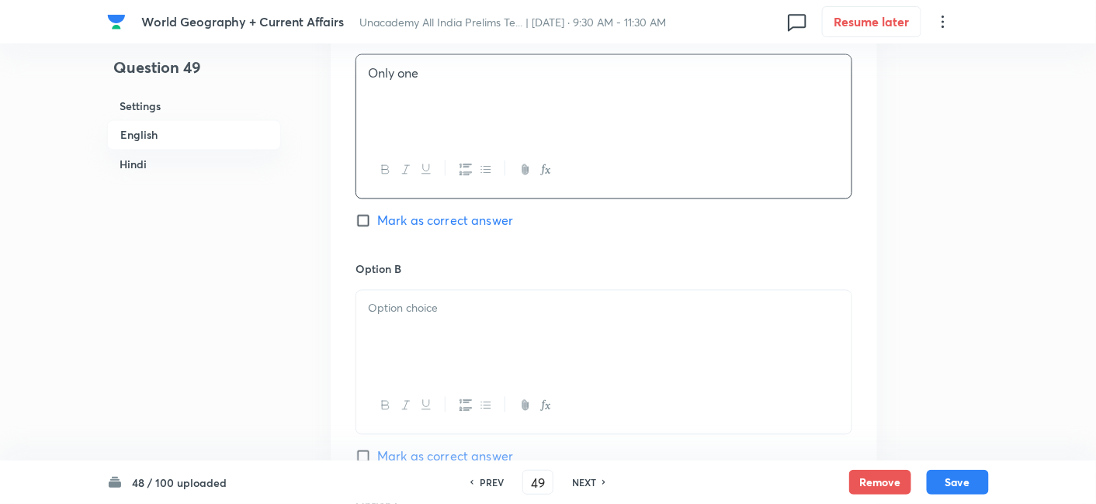
scroll to position [937, 0]
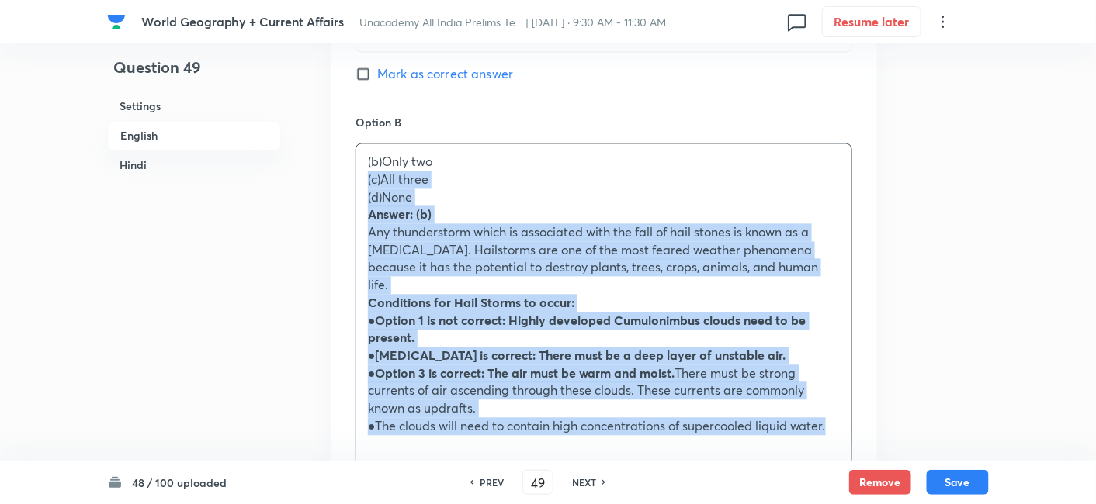
drag, startPoint x: 386, startPoint y: 197, endPoint x: 343, endPoint y: 189, distance: 44.3
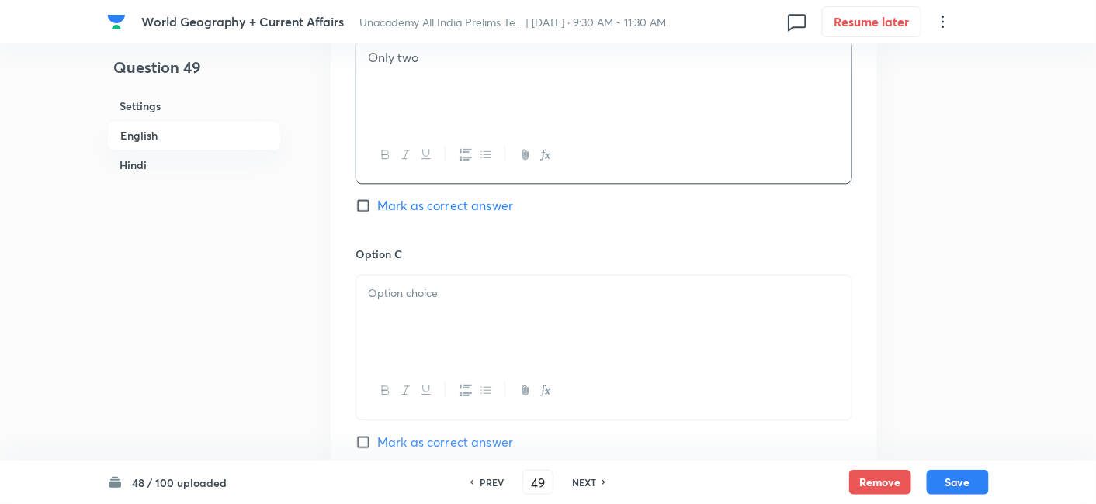
scroll to position [1196, 0]
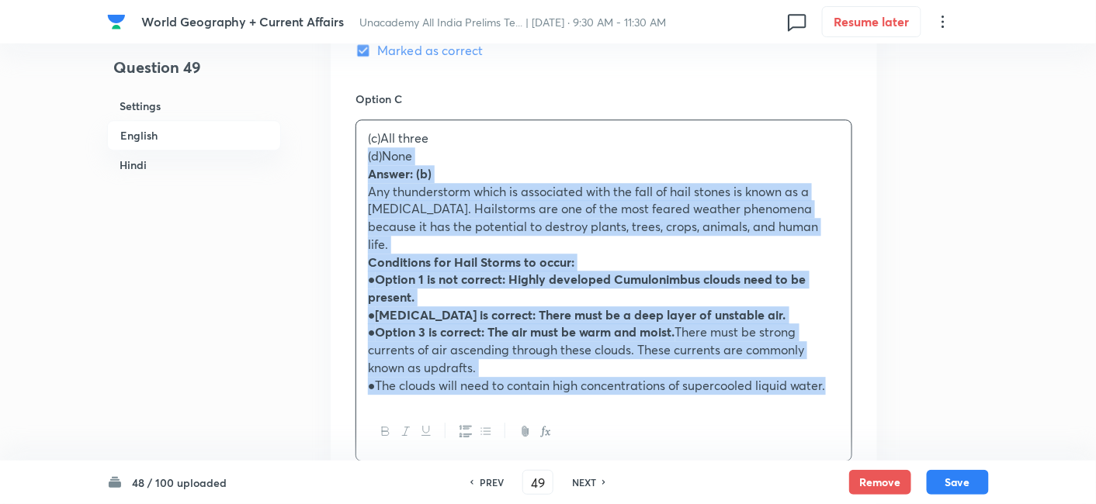
drag, startPoint x: 365, startPoint y: 183, endPoint x: 358, endPoint y: 182, distance: 7.8
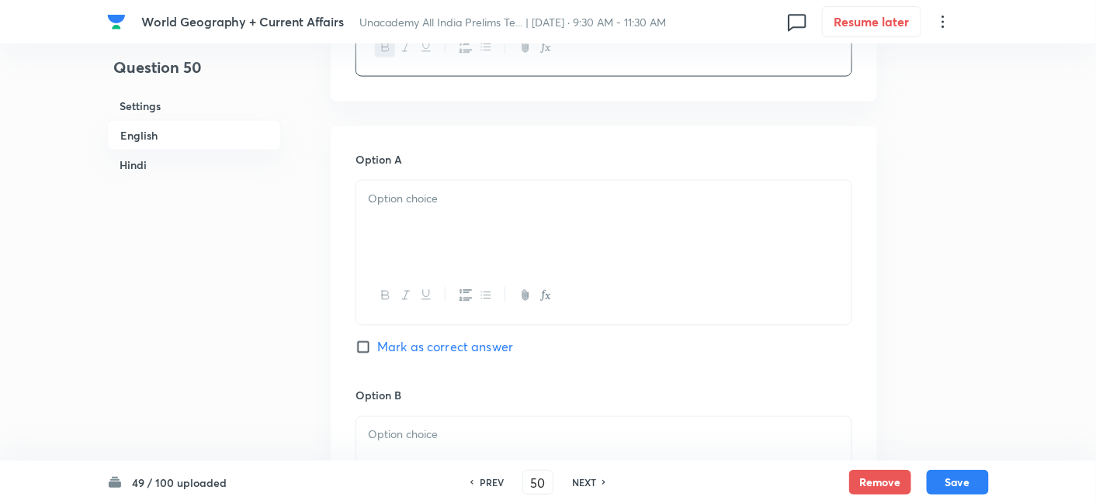
scroll to position [679, 0]
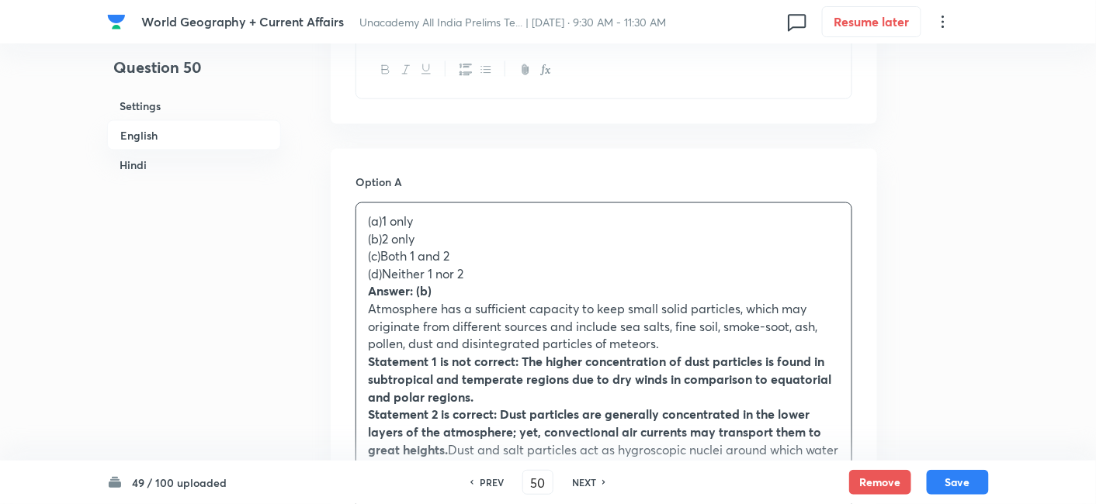
drag, startPoint x: 367, startPoint y: 240, endPoint x: 353, endPoint y: 239, distance: 14.0
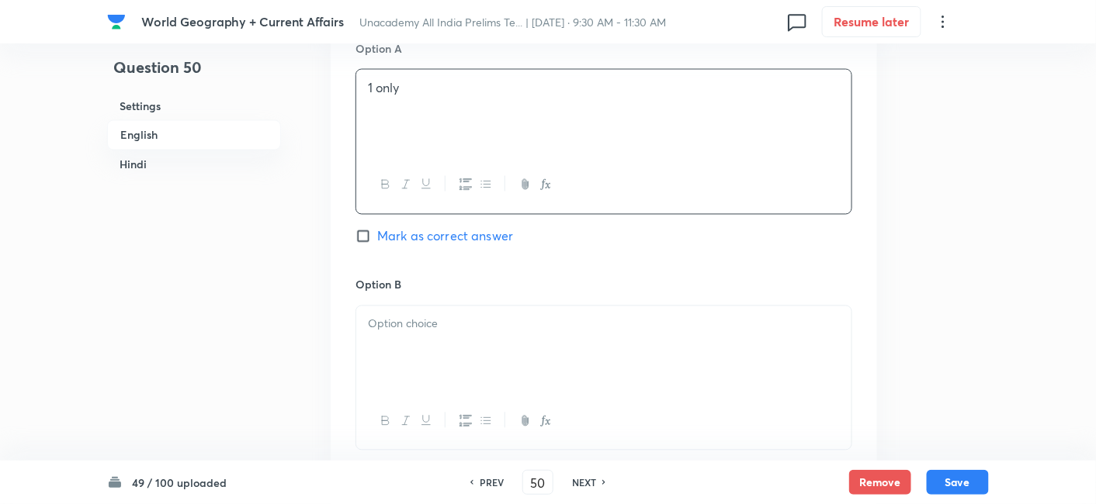
scroll to position [937, 0]
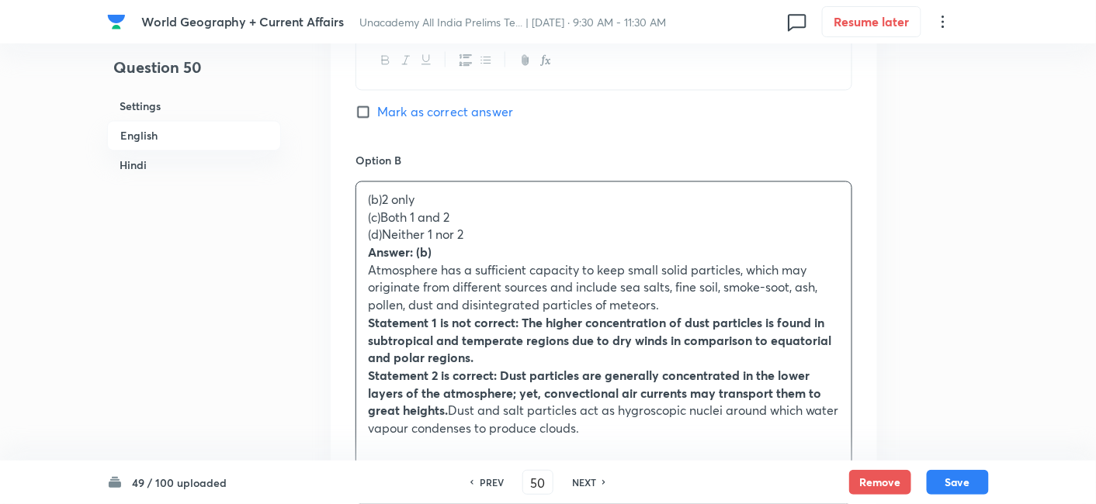
drag, startPoint x: 368, startPoint y: 213, endPoint x: 352, endPoint y: 216, distance: 16.5
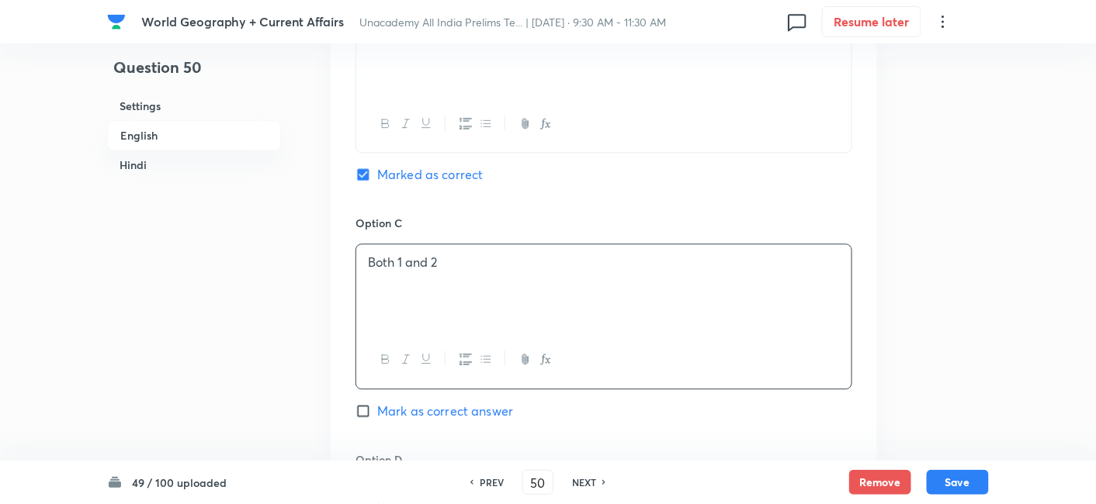
scroll to position [1369, 0]
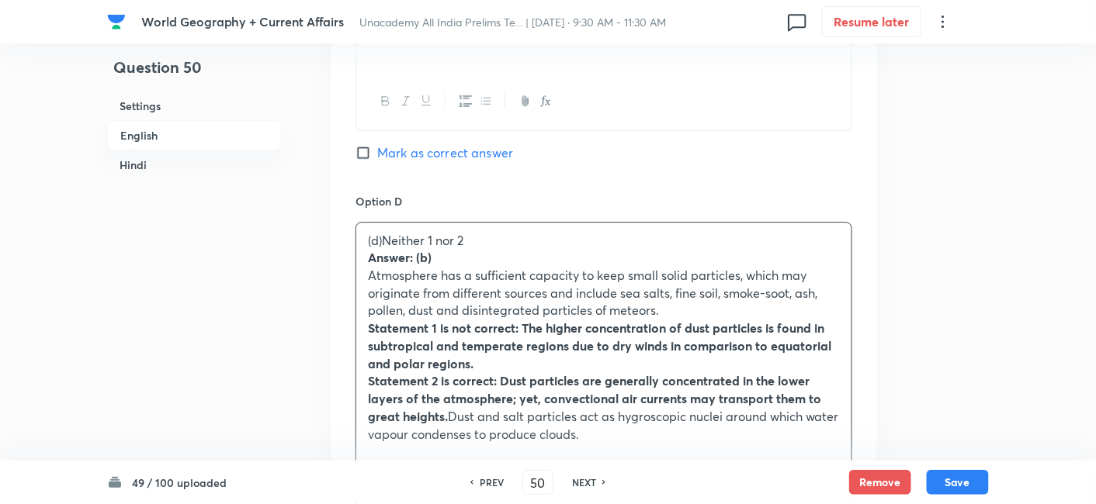
drag, startPoint x: 378, startPoint y: 257, endPoint x: 360, endPoint y: 261, distance: 18.3
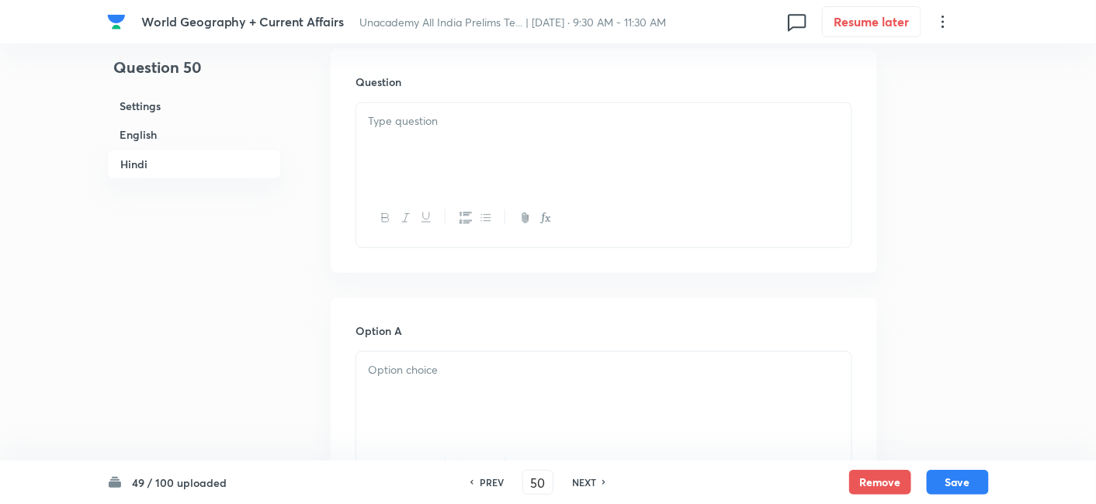
scroll to position [2231, 0]
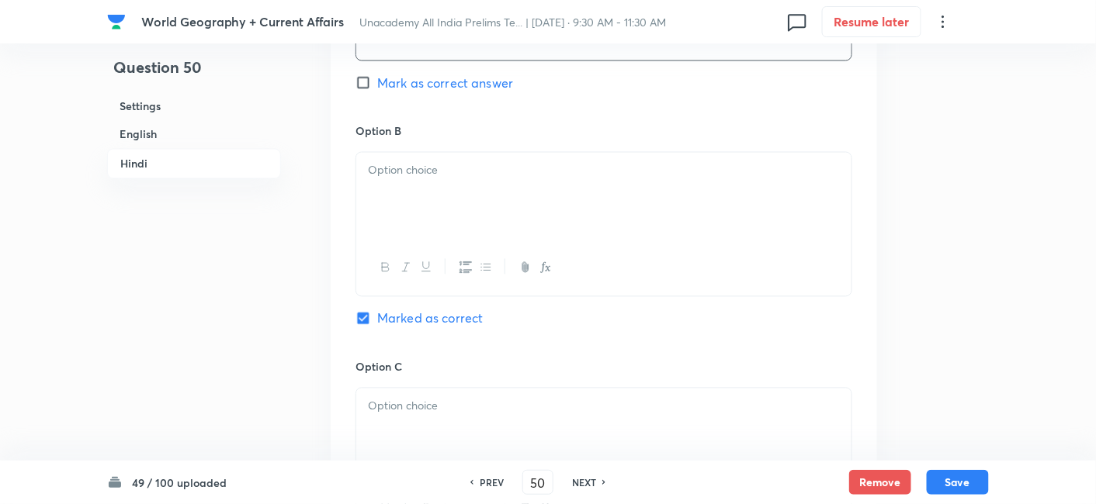
drag, startPoint x: 443, startPoint y: 187, endPoint x: 445, endPoint y: 201, distance: 14.1
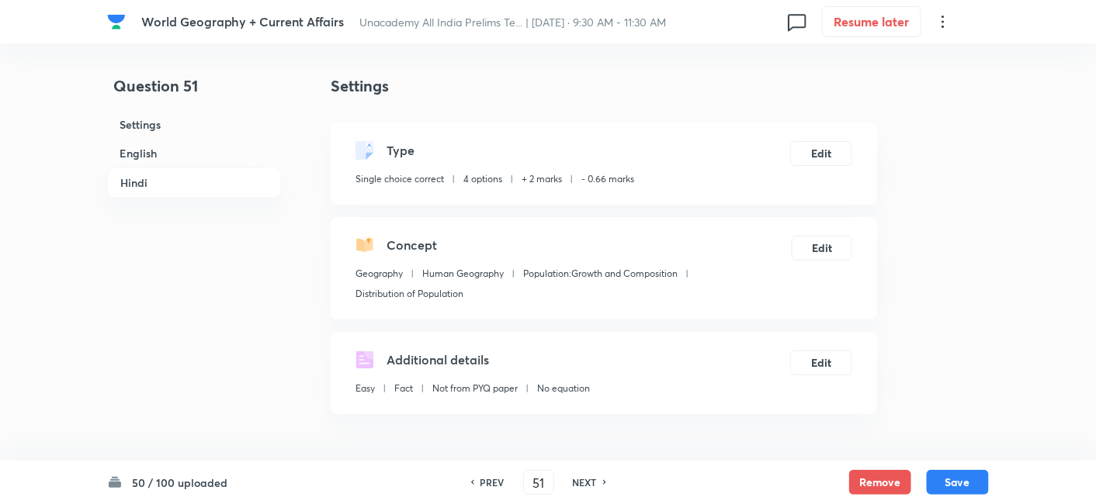
scroll to position [421, 0]
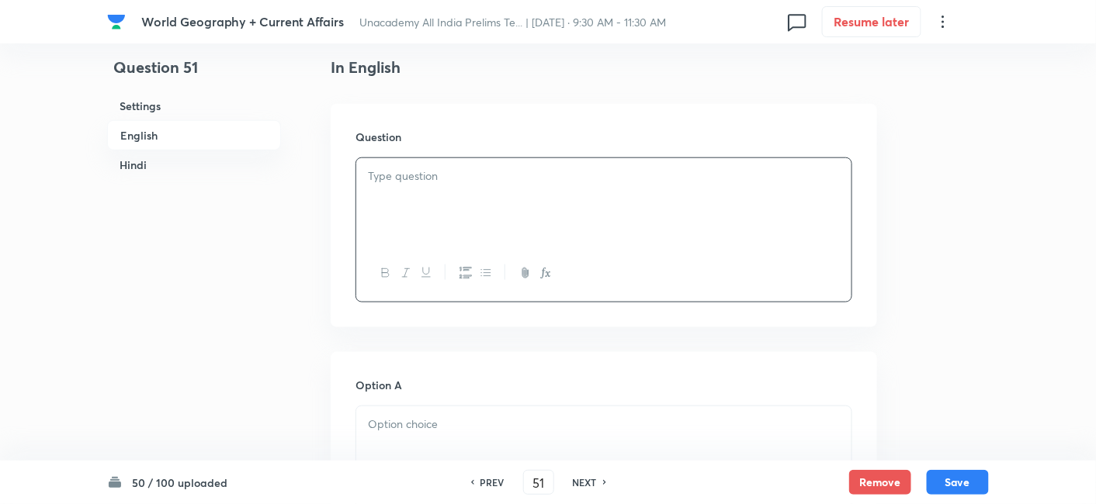
paste div
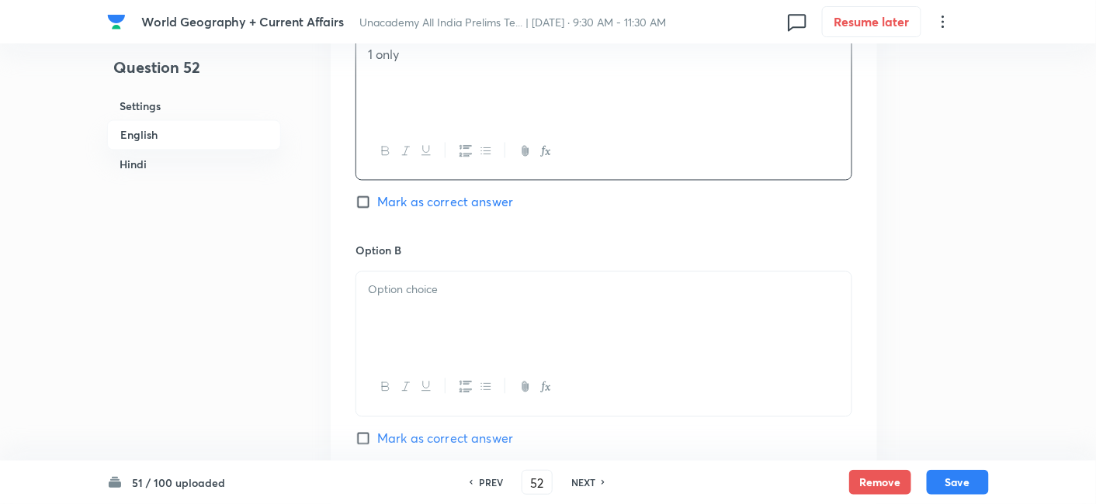
scroll to position [851, 0]
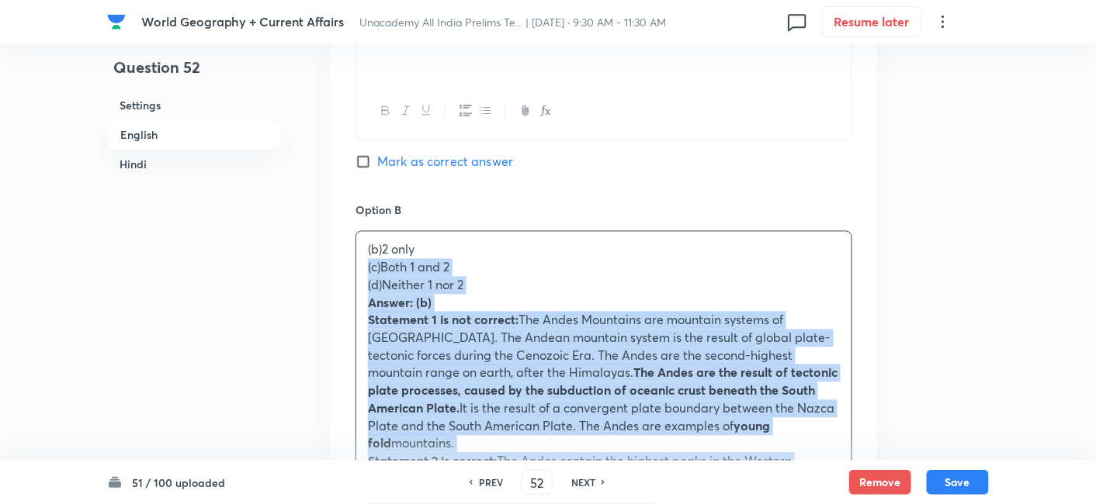
drag, startPoint x: 361, startPoint y: 269, endPoint x: 339, endPoint y: 258, distance: 24.6
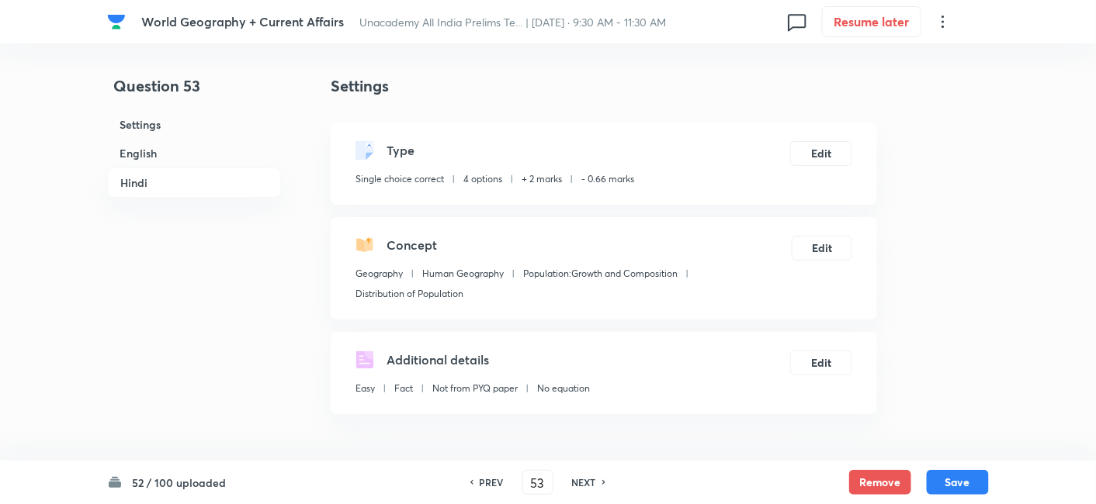
scroll to position [421, 0]
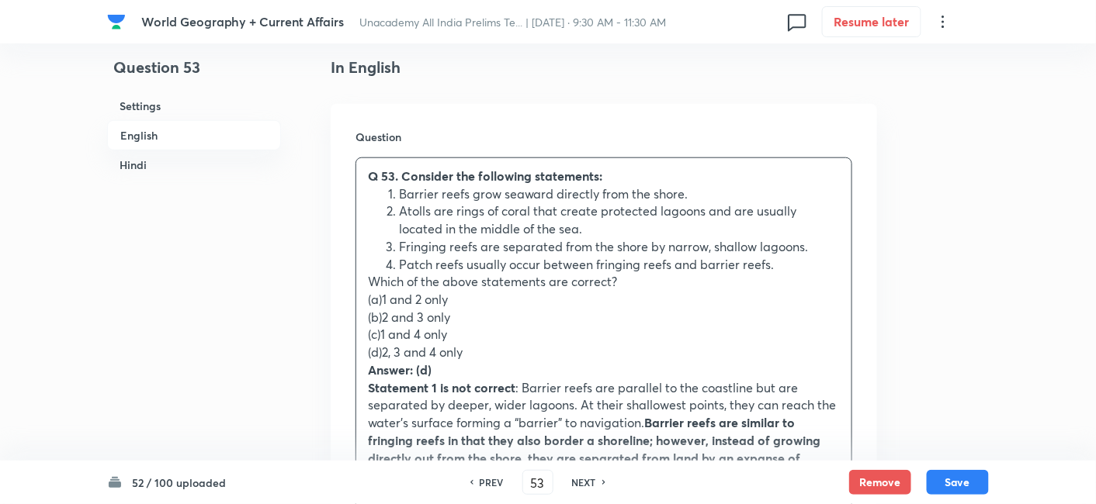
drag, startPoint x: 372, startPoint y: 298, endPoint x: 361, endPoint y: 303, distance: 12.5
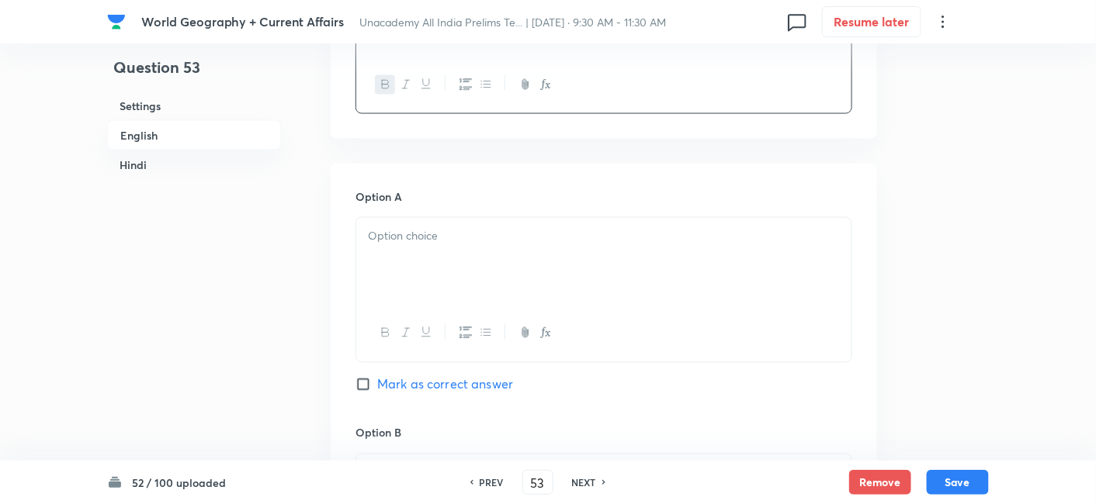
scroll to position [679, 0]
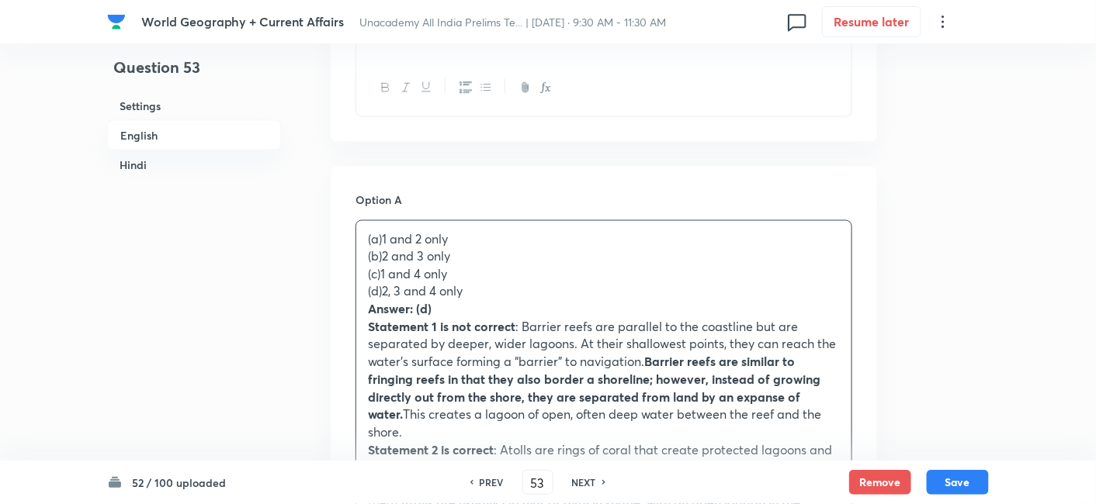
drag, startPoint x: 341, startPoint y: 255, endPoint x: 348, endPoint y: 256, distance: 7.8
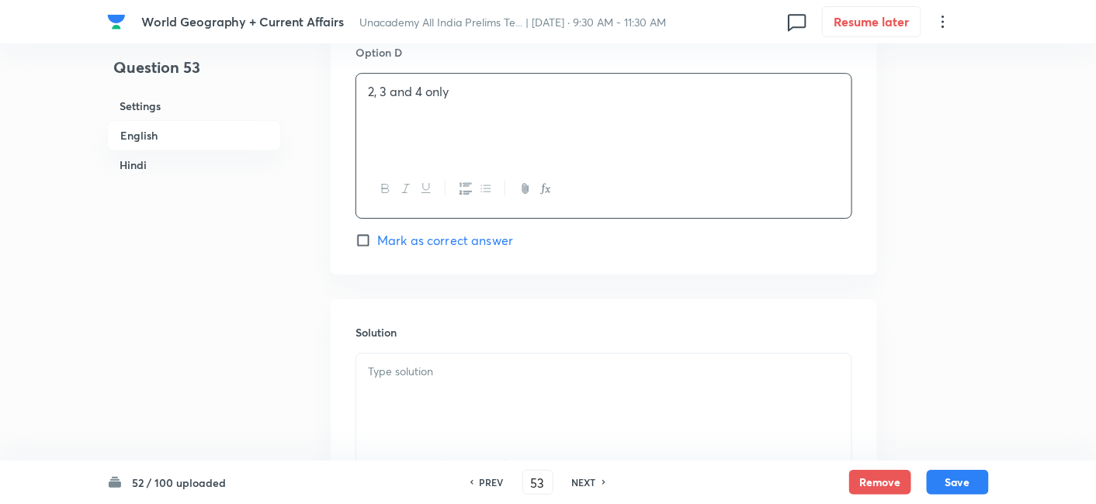
scroll to position [1627, 0]
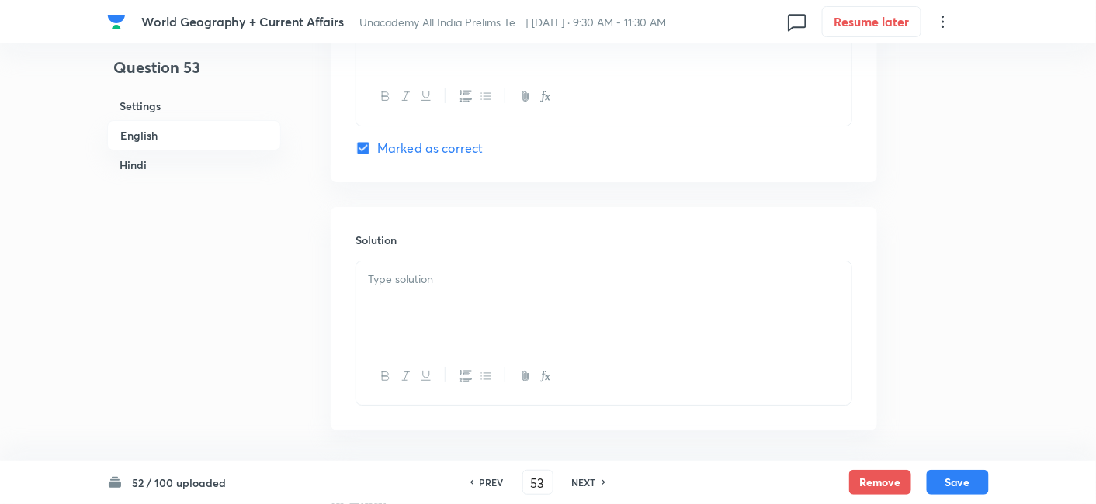
drag, startPoint x: 443, startPoint y: 287, endPoint x: 459, endPoint y: 294, distance: 17.7
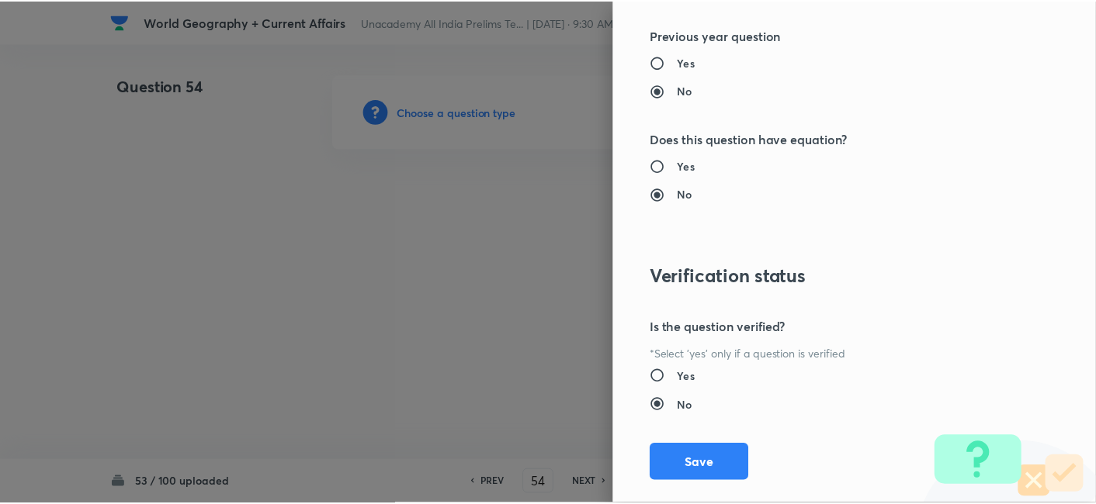
scroll to position [1606, 0]
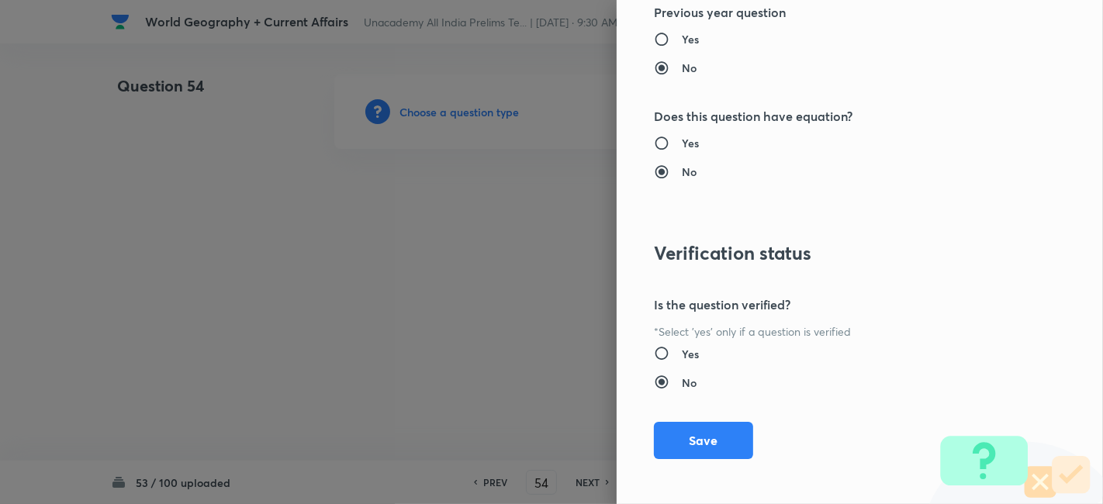
drag, startPoint x: 724, startPoint y: 437, endPoint x: 516, endPoint y: 326, distance: 235.7
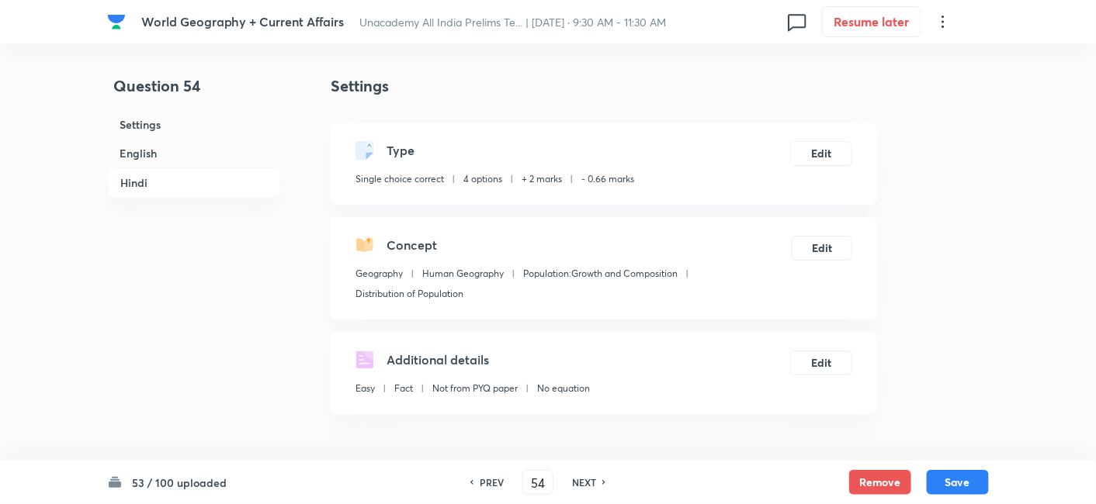
scroll to position [421, 0]
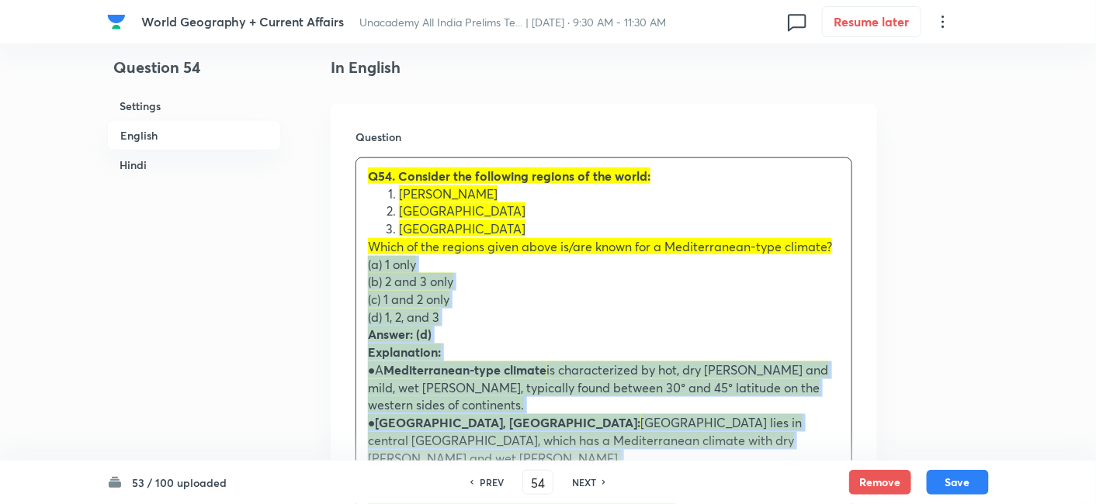
drag, startPoint x: 372, startPoint y: 254, endPoint x: 362, endPoint y: 259, distance: 12.1
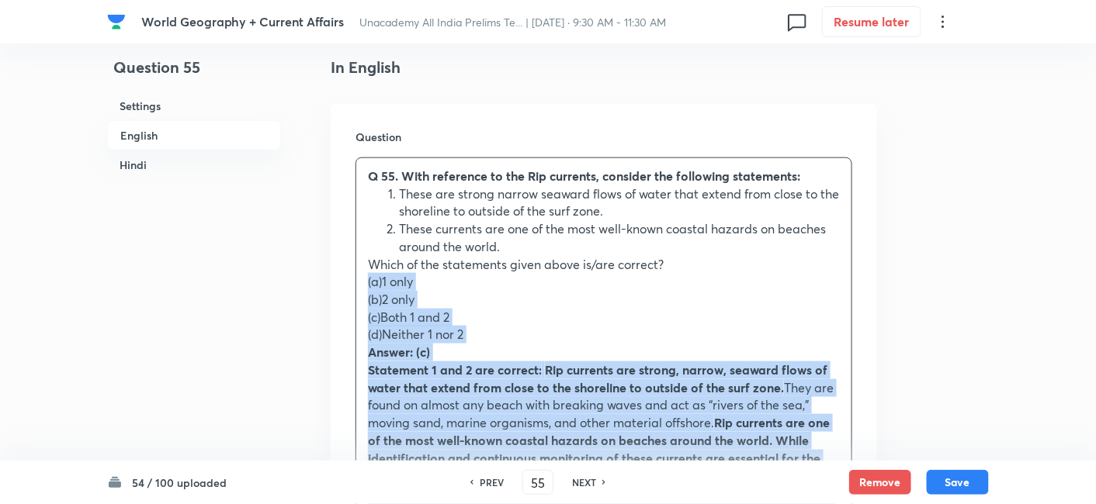
drag, startPoint x: 366, startPoint y: 282, endPoint x: 358, endPoint y: 283, distance: 7.9
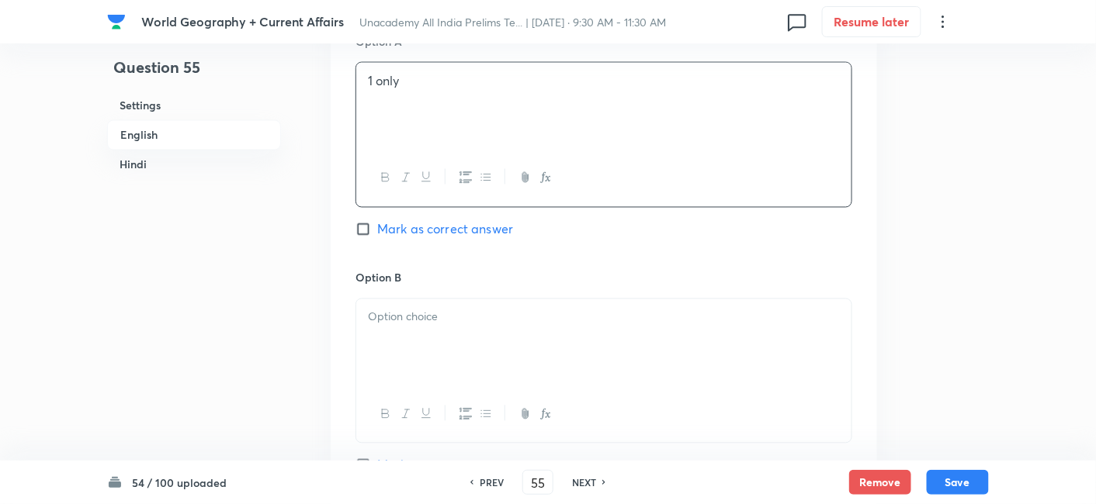
scroll to position [851, 0]
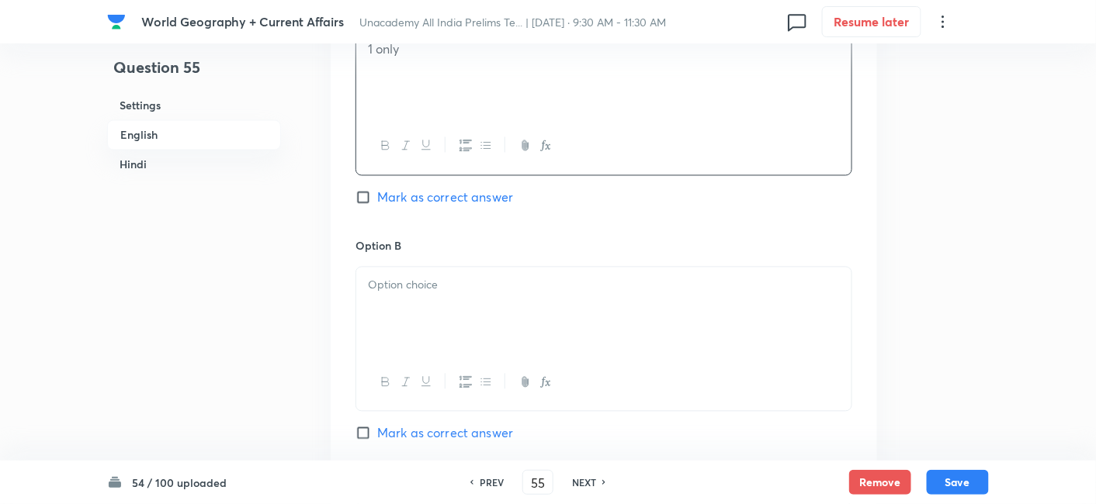
drag, startPoint x: 411, startPoint y: 282, endPoint x: 414, endPoint y: 311, distance: 28.9
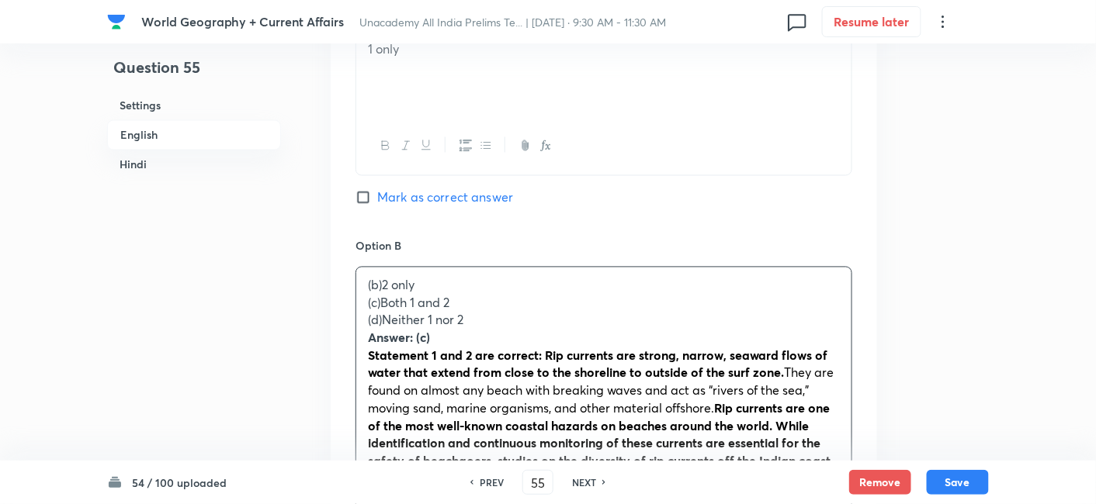
drag, startPoint x: 358, startPoint y: 306, endPoint x: 320, endPoint y: 289, distance: 41.7
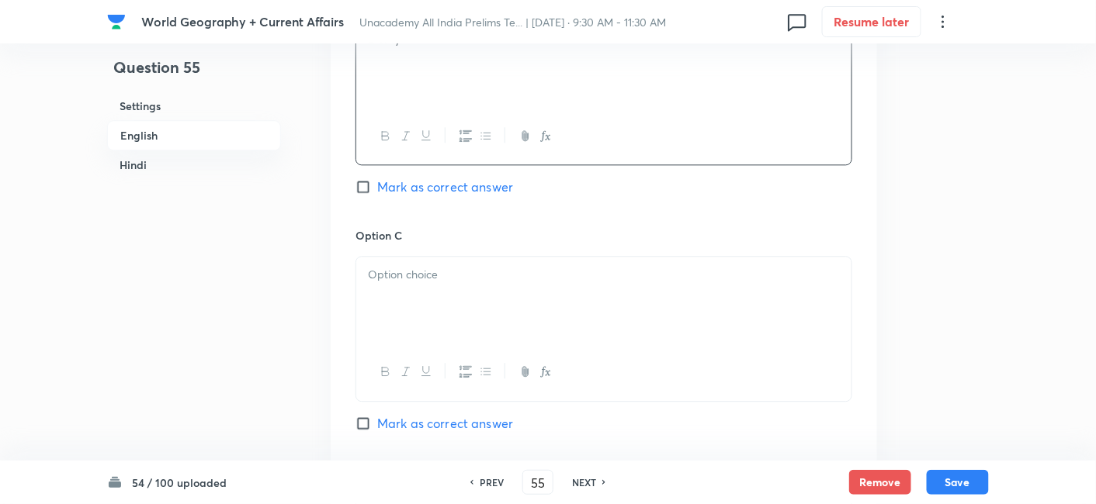
scroll to position [1283, 0]
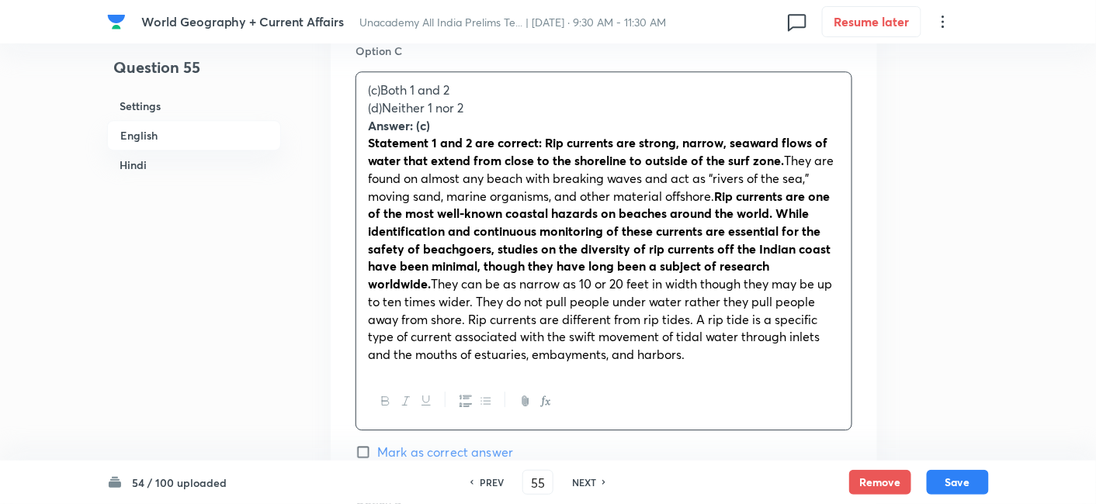
drag, startPoint x: 361, startPoint y: 107, endPoint x: 348, endPoint y: 105, distance: 12.6
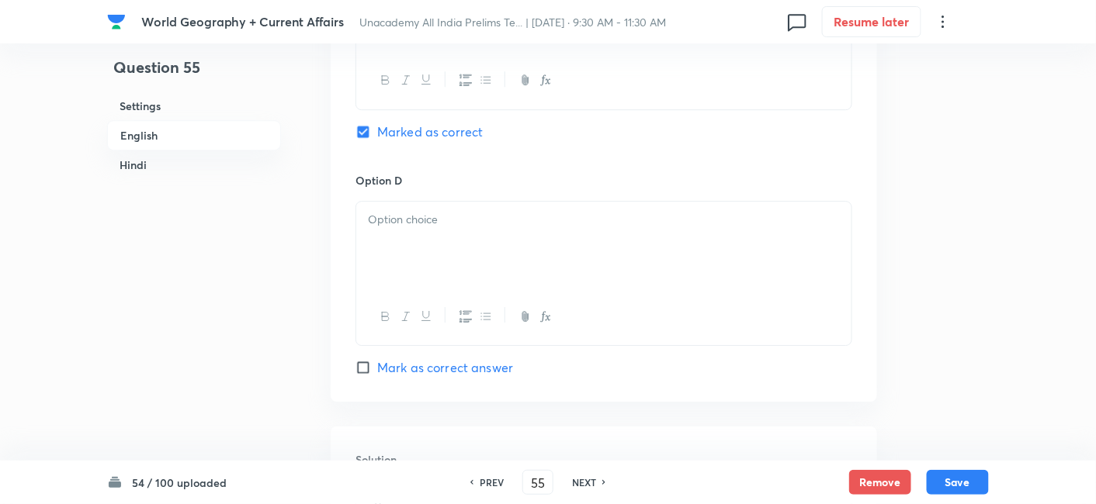
scroll to position [1455, 0]
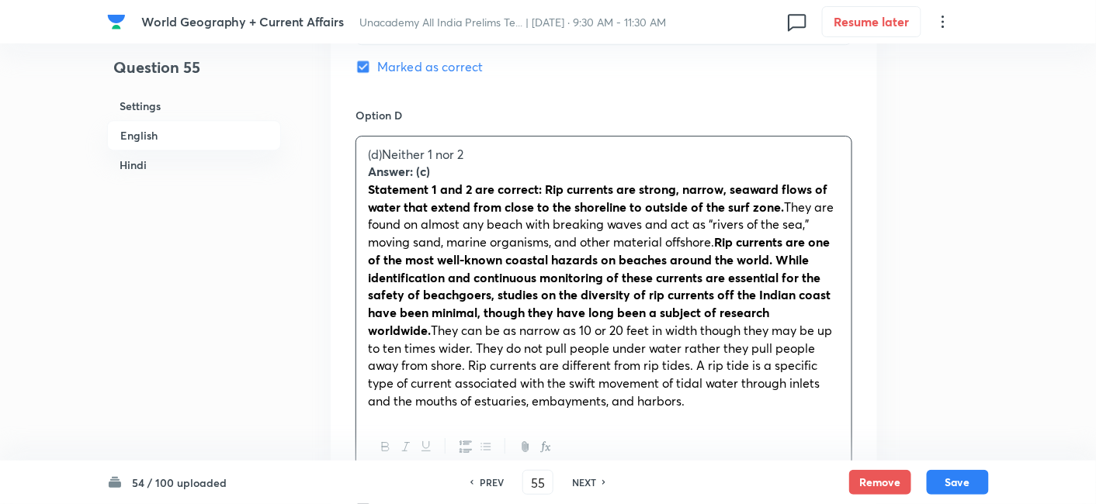
drag, startPoint x: 377, startPoint y: 175, endPoint x: 358, endPoint y: 166, distance: 20.5
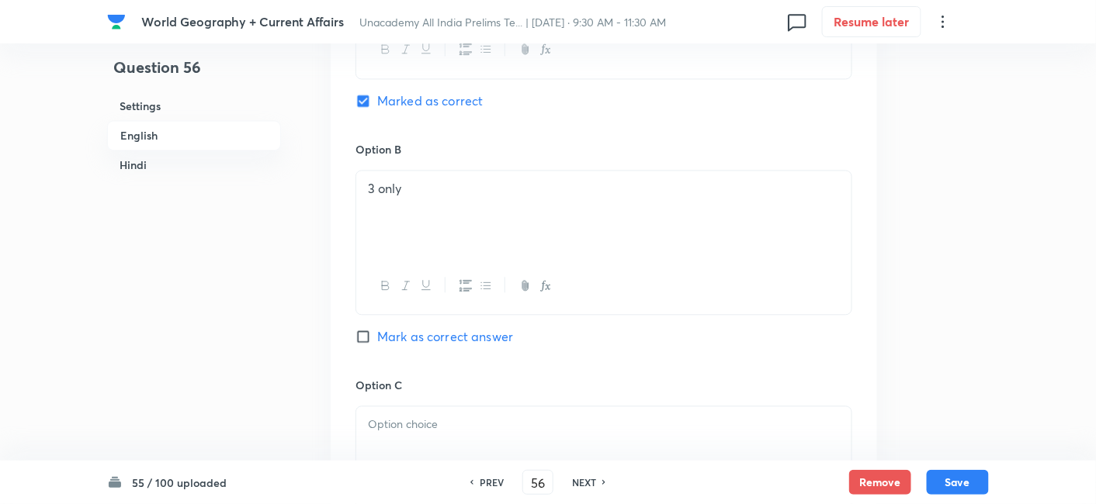
scroll to position [1110, 0]
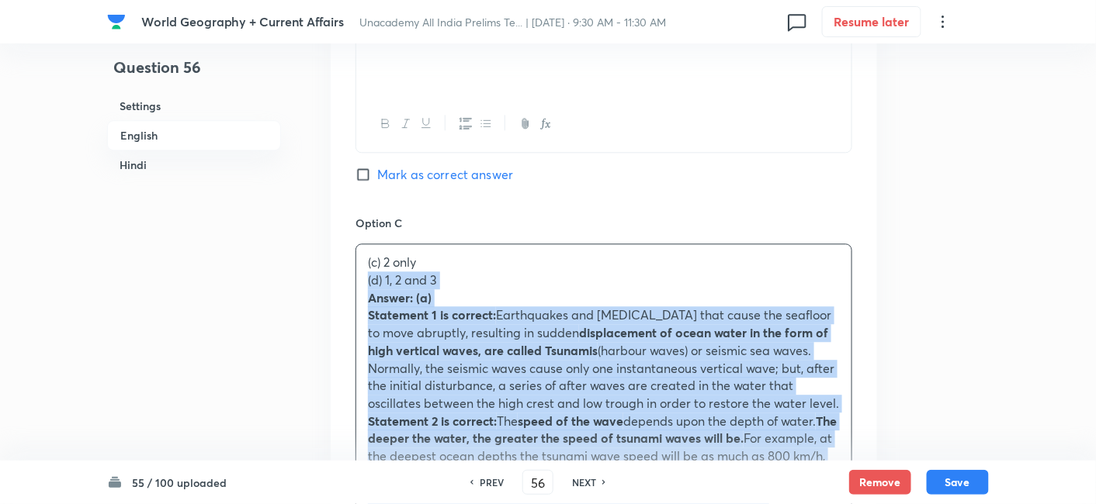
drag, startPoint x: 365, startPoint y: 287, endPoint x: 350, endPoint y: 284, distance: 15.8
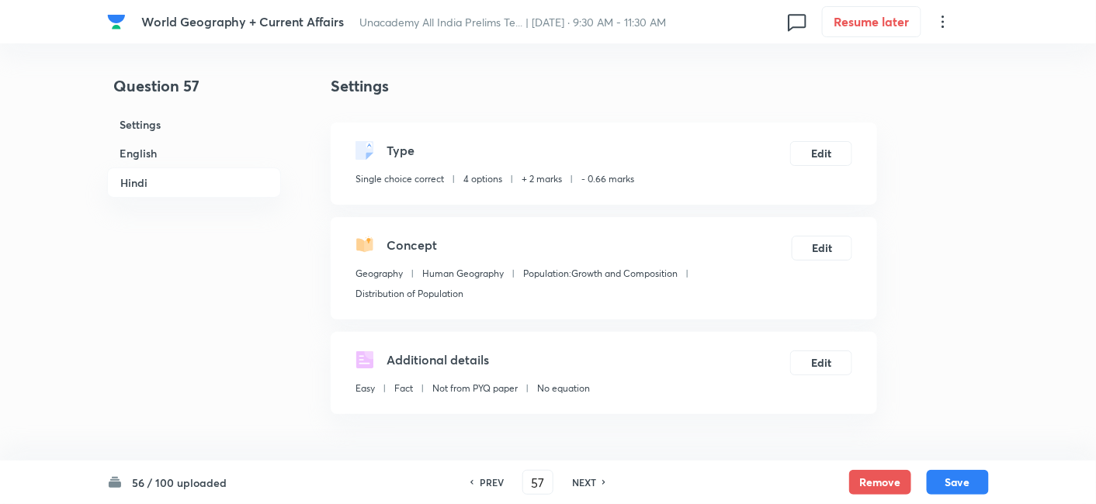
scroll to position [421, 0]
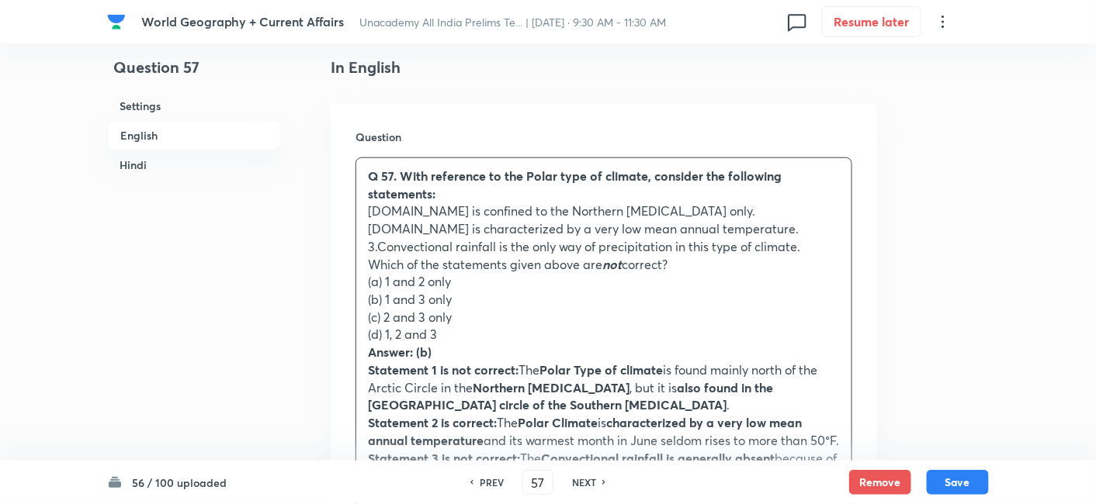
drag, startPoint x: 367, startPoint y: 278, endPoint x: 353, endPoint y: 276, distance: 14.1
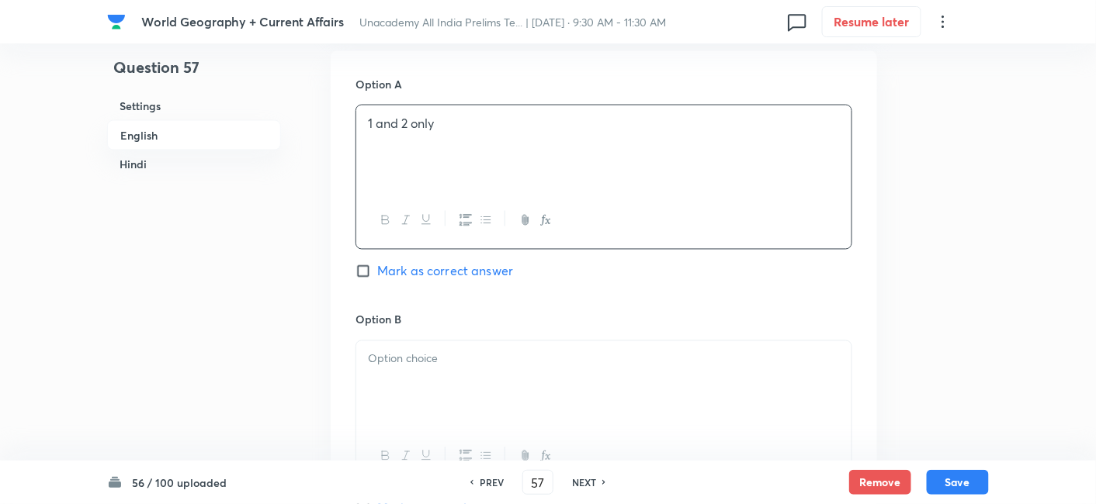
scroll to position [851, 0]
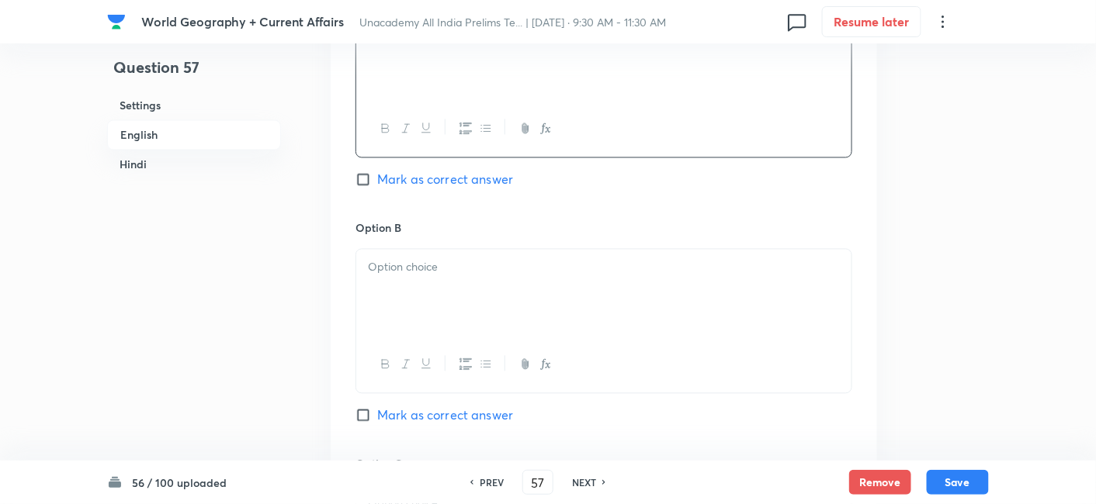
drag, startPoint x: 415, startPoint y: 258, endPoint x: 423, endPoint y: 285, distance: 28.2
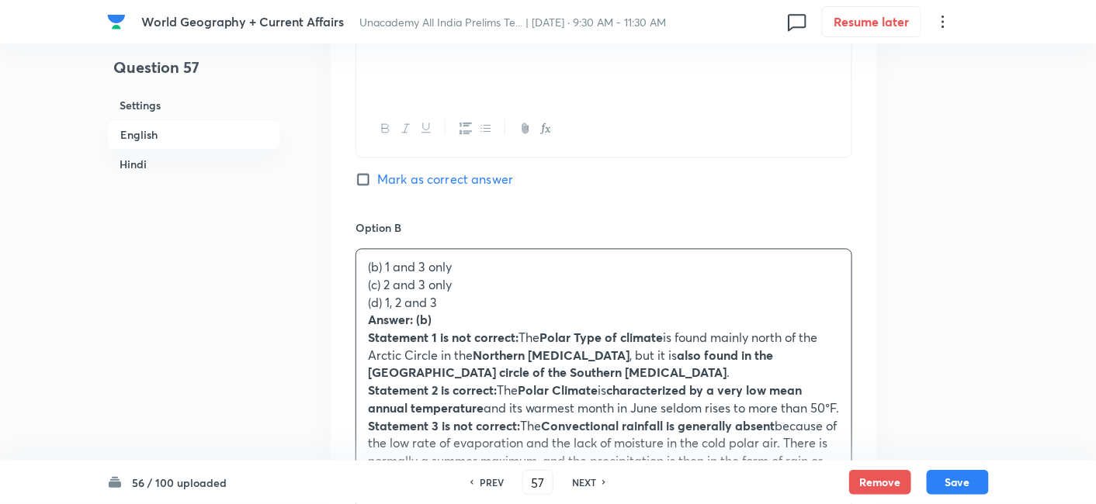
drag, startPoint x: 375, startPoint y: 287, endPoint x: 361, endPoint y: 287, distance: 14.0
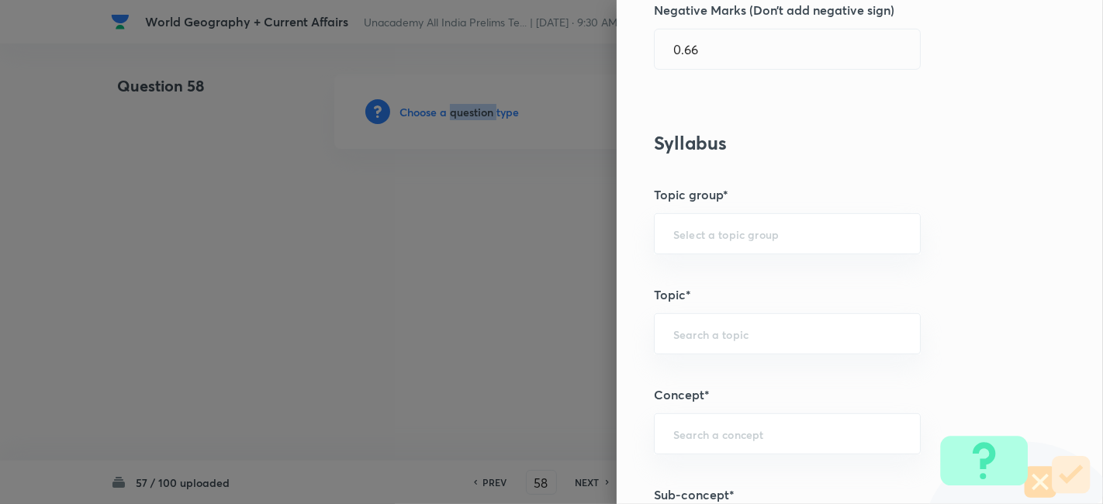
scroll to position [862, 0]
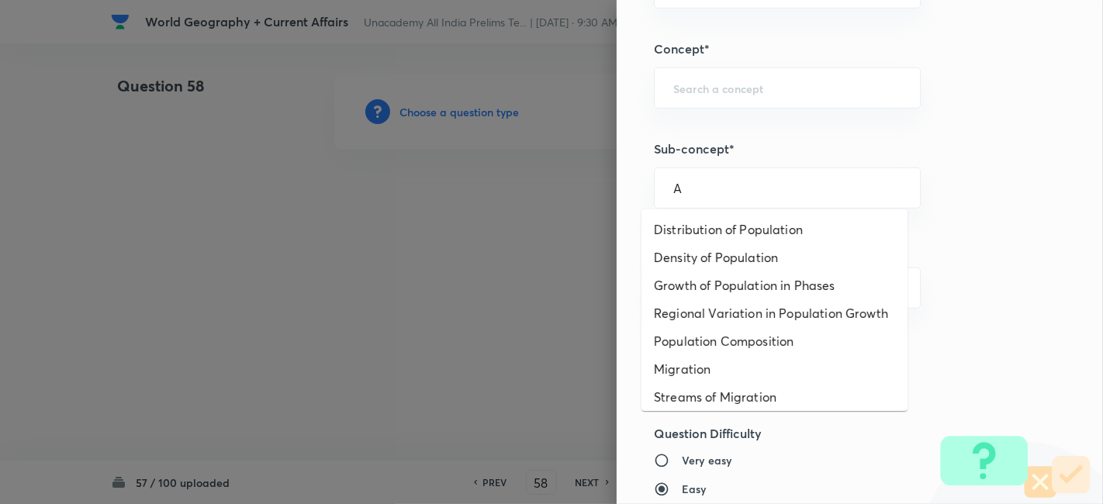
drag, startPoint x: 757, startPoint y: 210, endPoint x: 756, endPoint y: 230, distance: 20.2
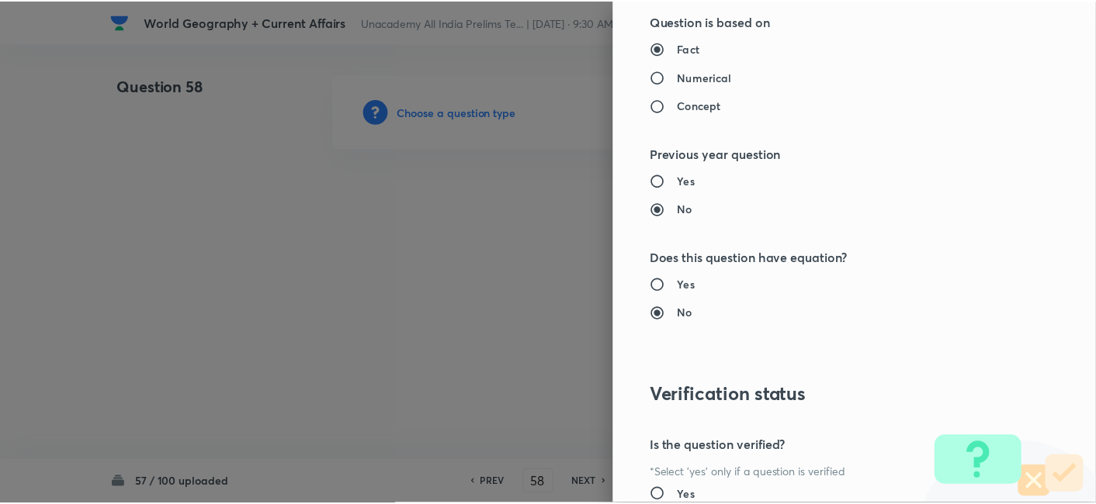
scroll to position [1606, 0]
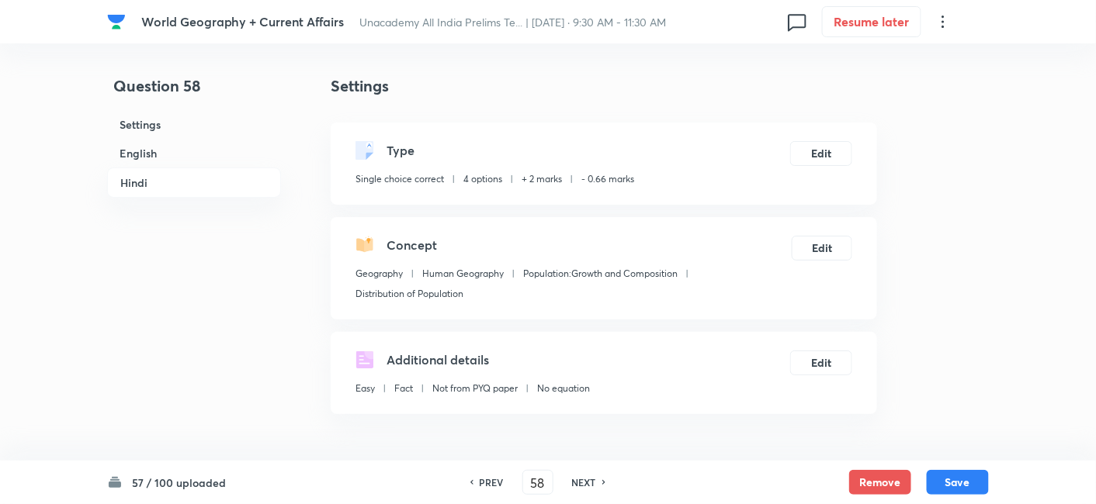
drag, startPoint x: 197, startPoint y: 128, endPoint x: 172, endPoint y: 152, distance: 34.6
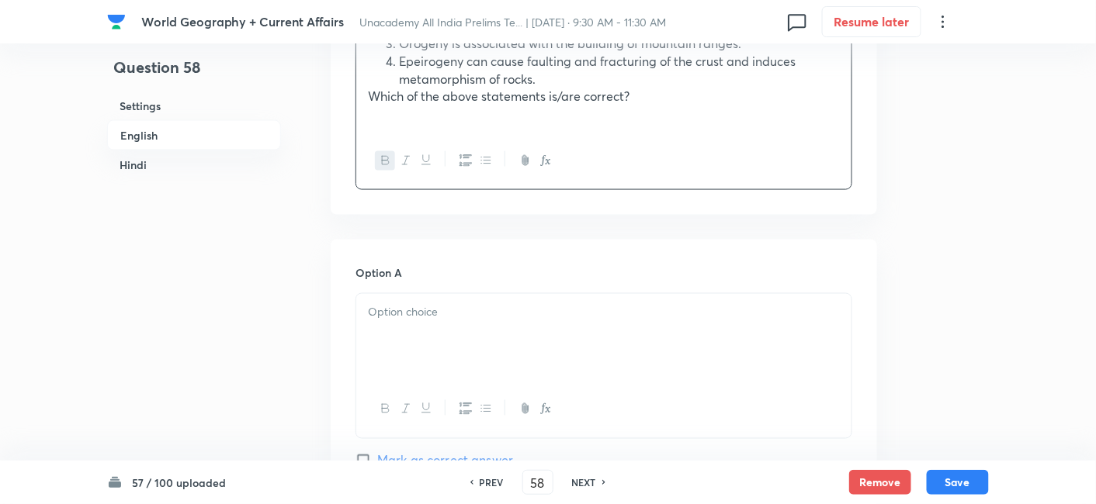
scroll to position [679, 0]
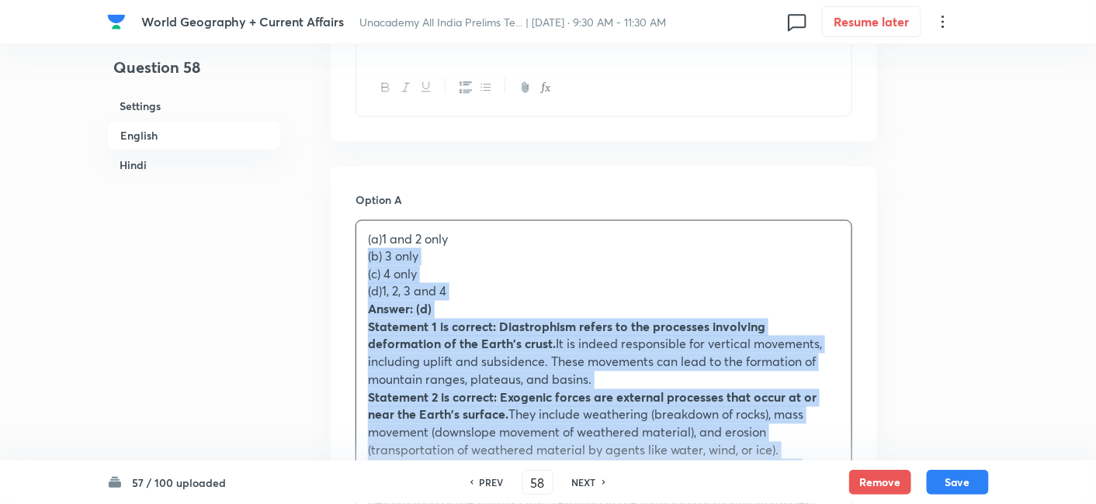
drag, startPoint x: 365, startPoint y: 259, endPoint x: 342, endPoint y: 264, distance: 23.7
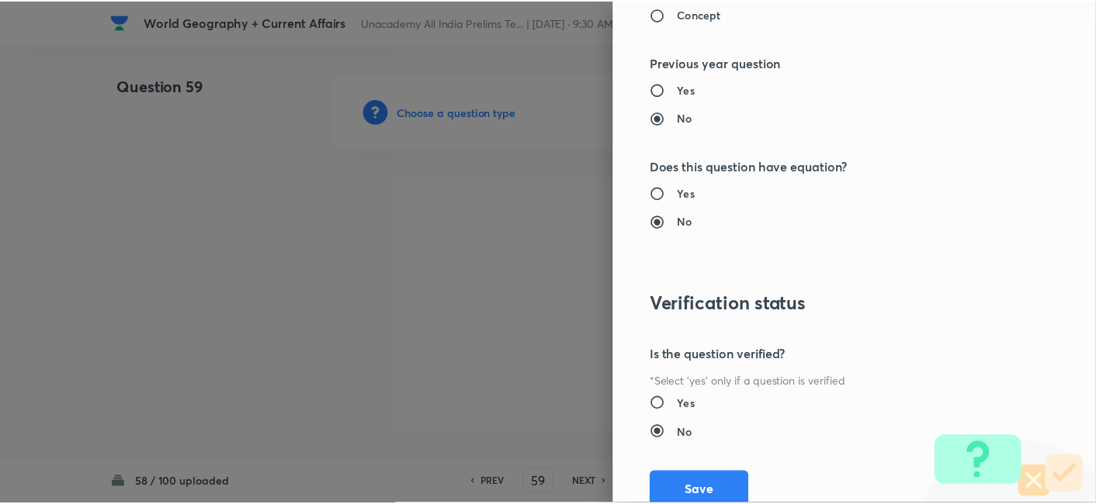
scroll to position [1606, 0]
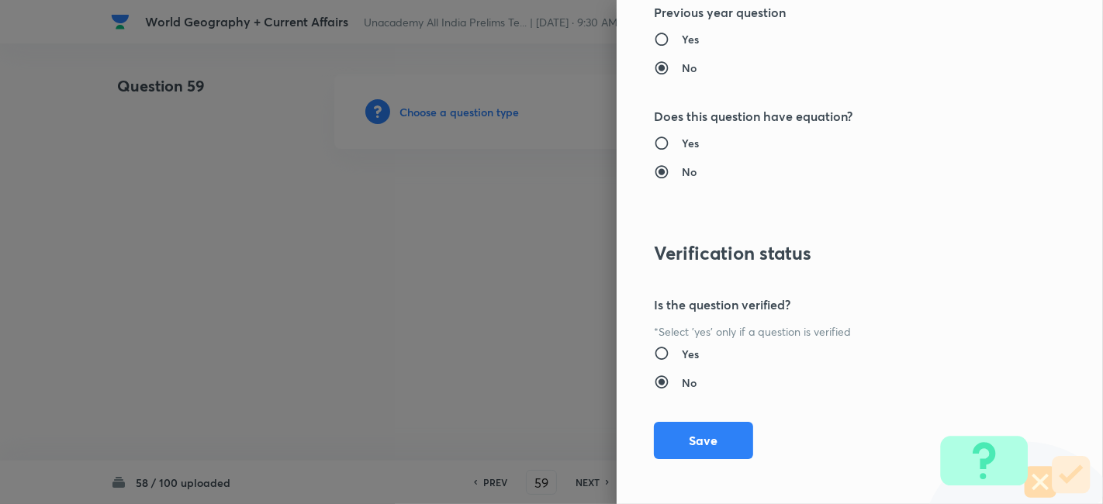
drag, startPoint x: 697, startPoint y: 426, endPoint x: 516, endPoint y: 363, distance: 191.4
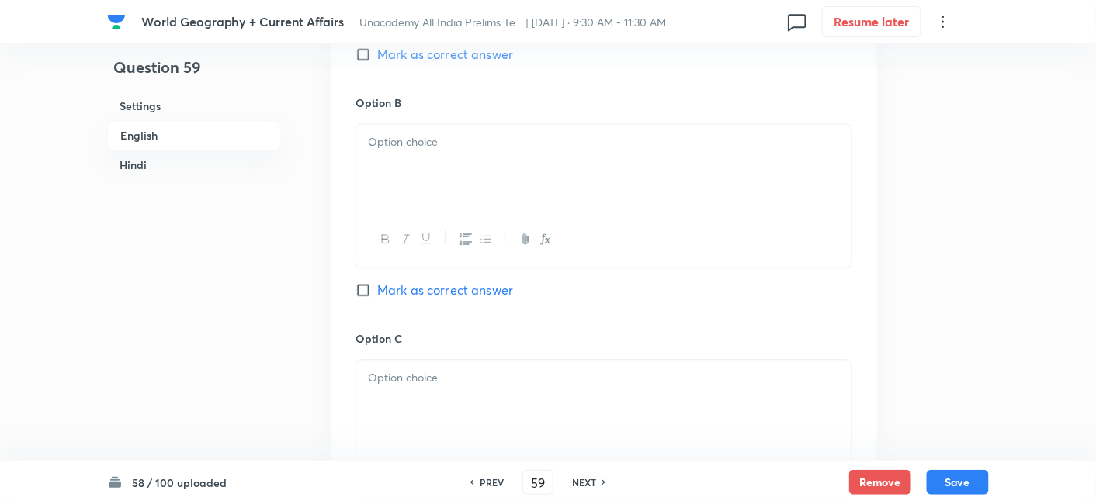
scroll to position [1024, 0]
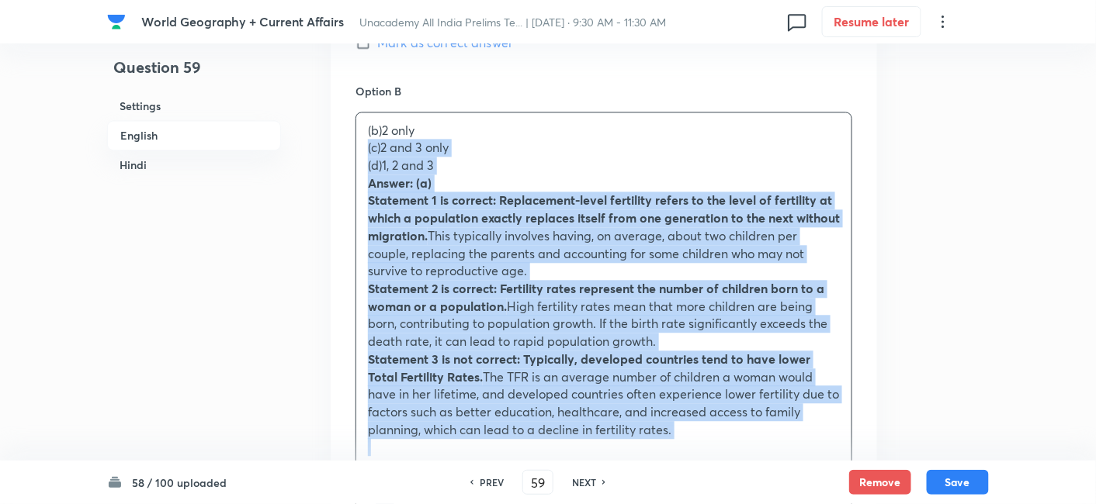
drag, startPoint x: 370, startPoint y: 151, endPoint x: 363, endPoint y: 147, distance: 8.4
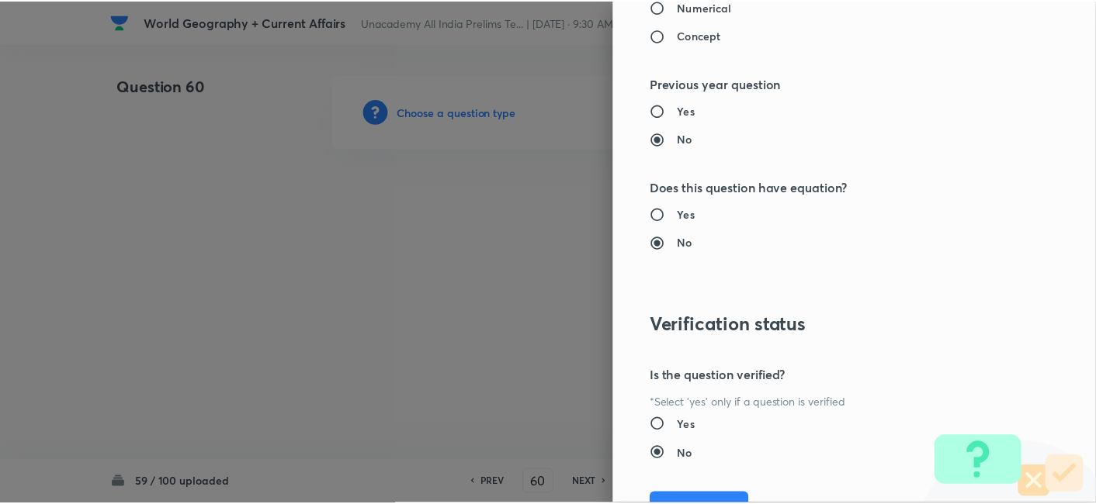
scroll to position [1606, 0]
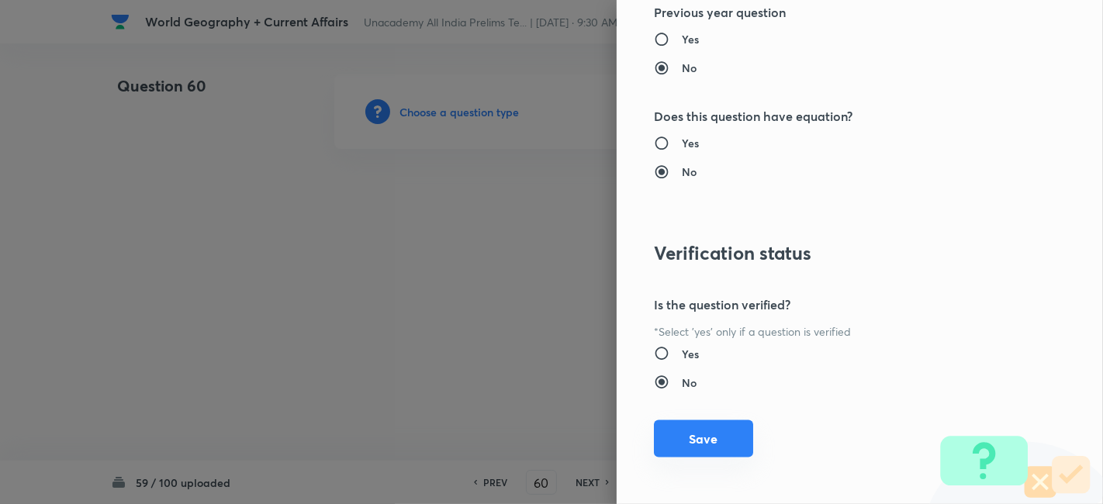
drag, startPoint x: 712, startPoint y: 434, endPoint x: 701, endPoint y: 433, distance: 10.9
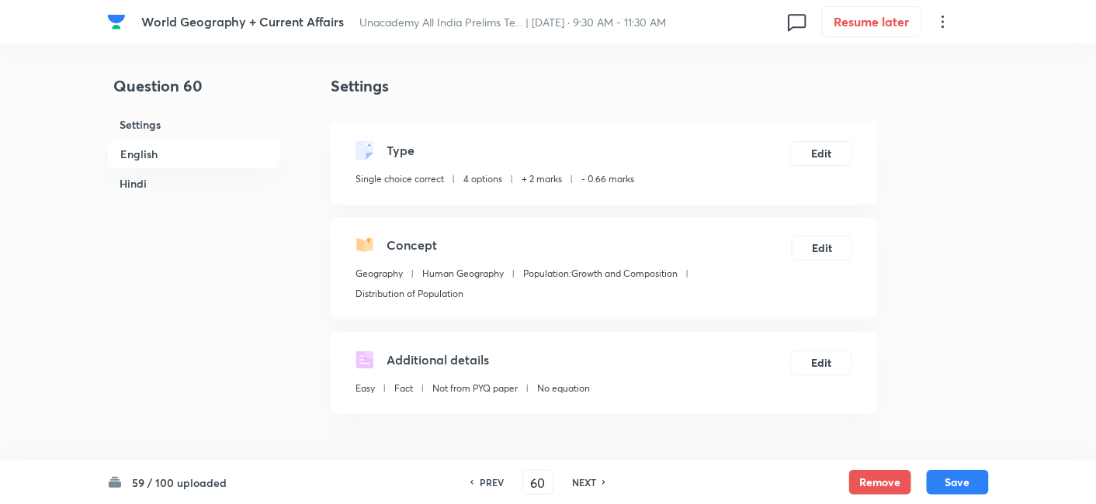
scroll to position [421, 0]
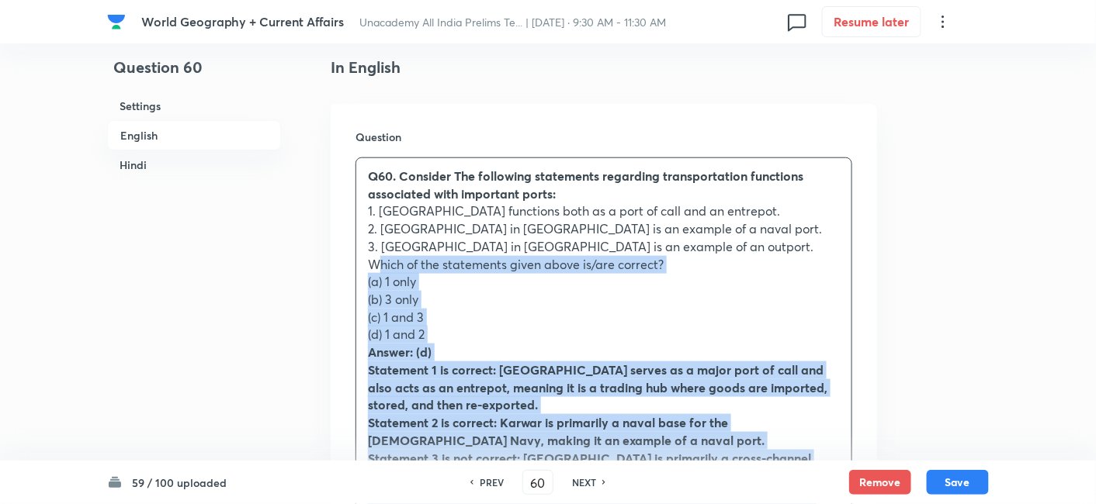
drag, startPoint x: 358, startPoint y: 269, endPoint x: 348, endPoint y: 272, distance: 10.4
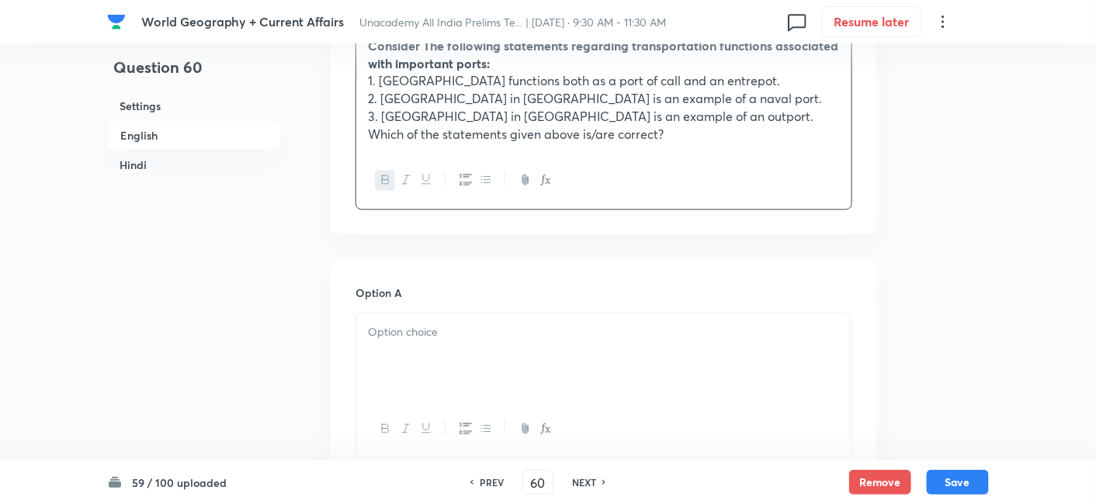
scroll to position [765, 0]
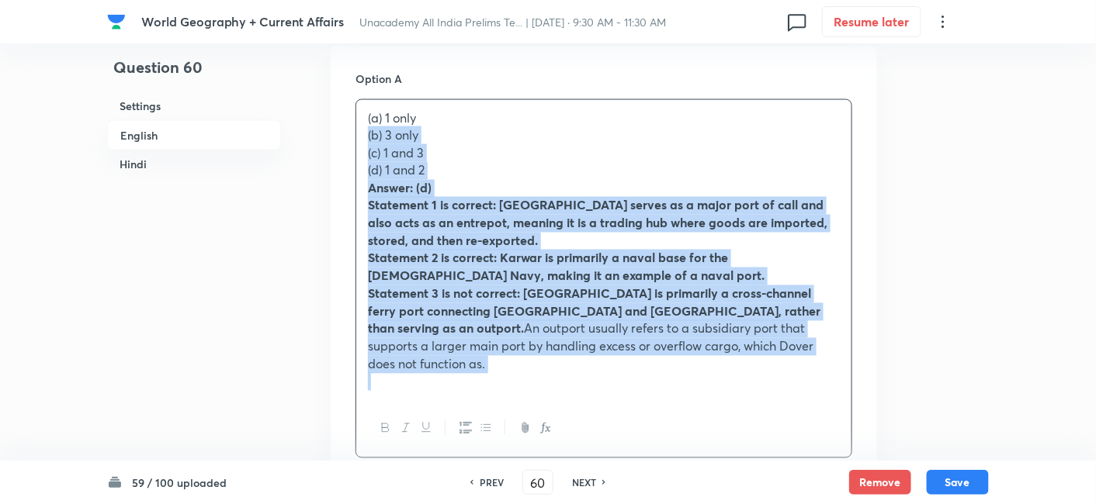
drag, startPoint x: 379, startPoint y: 145, endPoint x: 350, endPoint y: 143, distance: 29.6
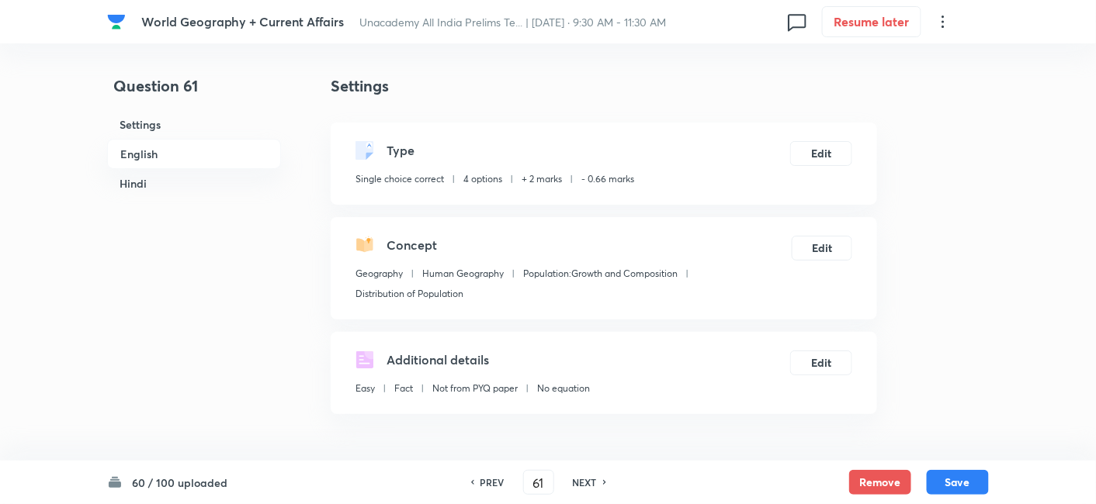
scroll to position [421, 0]
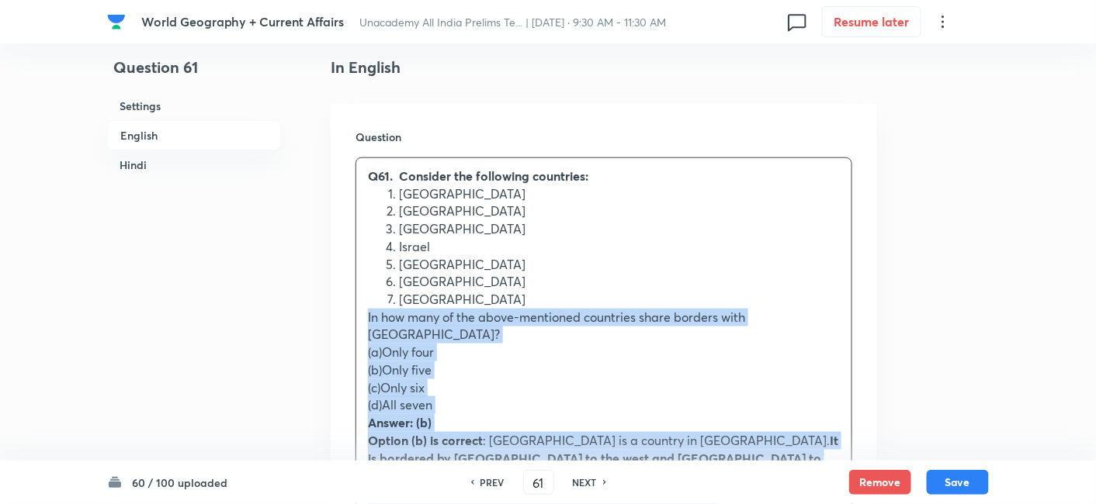
drag, startPoint x: 399, startPoint y: 316, endPoint x: 324, endPoint y: 322, distance: 75.5
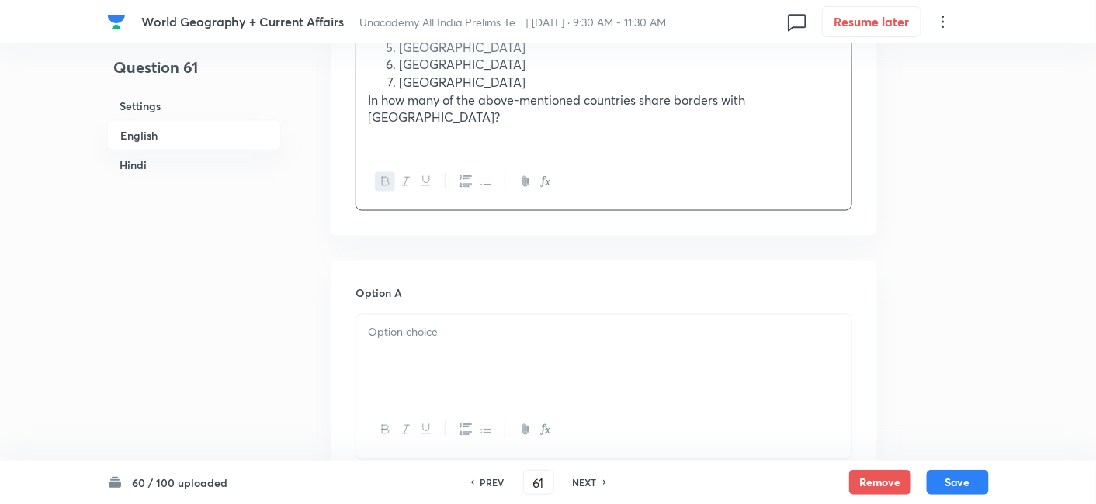
scroll to position [765, 0]
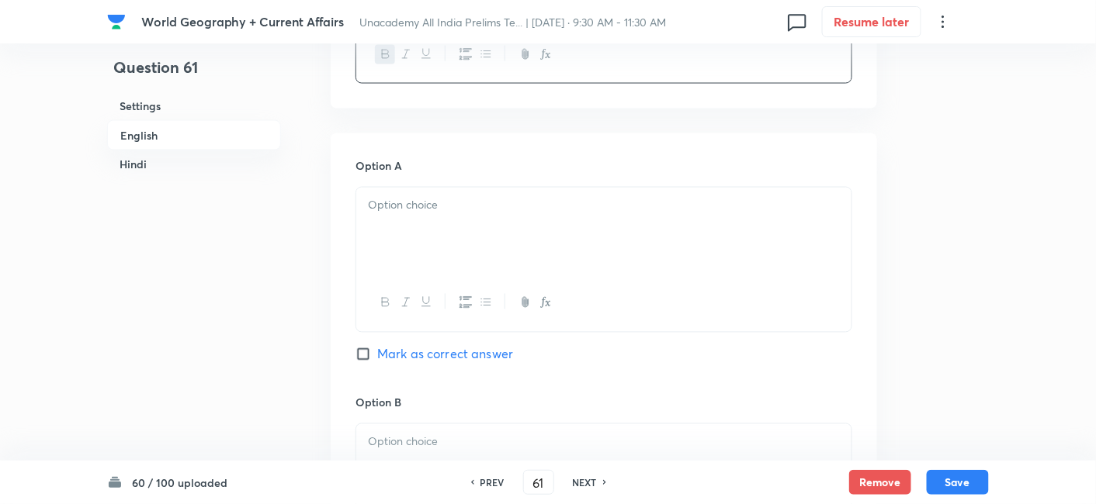
drag, startPoint x: 430, startPoint y: 201, endPoint x: 443, endPoint y: 203, distance: 13.4
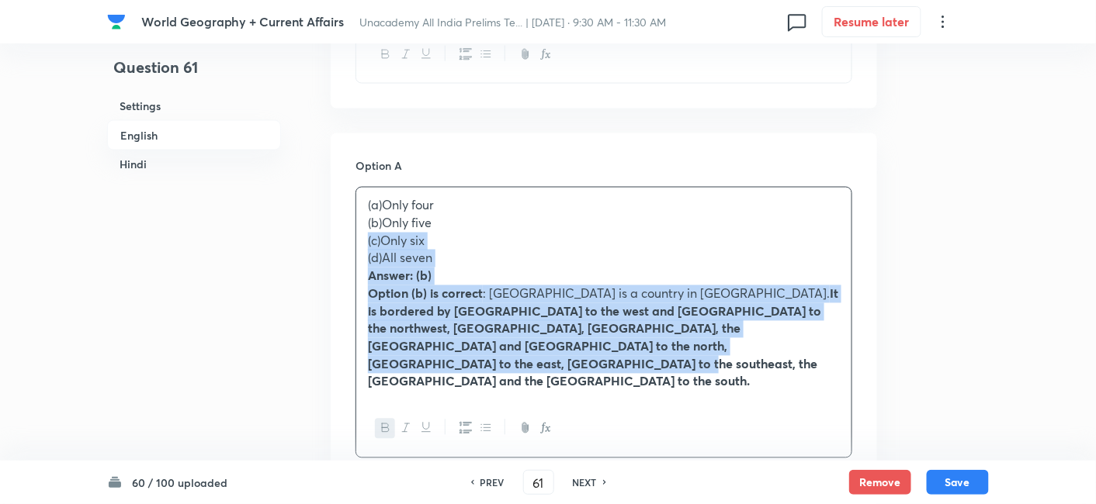
drag, startPoint x: 374, startPoint y: 218, endPoint x: 366, endPoint y: 215, distance: 8.4
drag, startPoint x: 358, startPoint y: 211, endPoint x: 350, endPoint y: 210, distance: 7.9
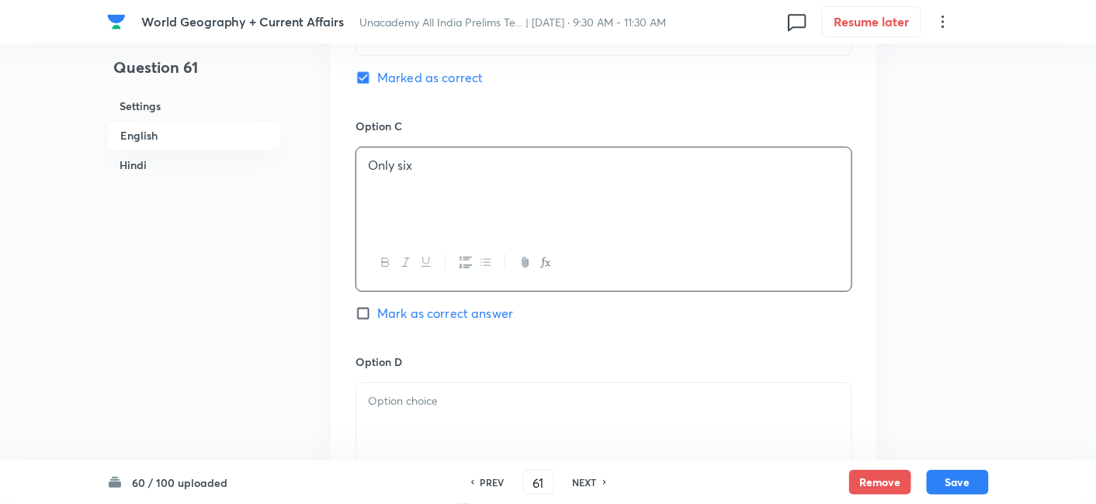
scroll to position [1369, 0]
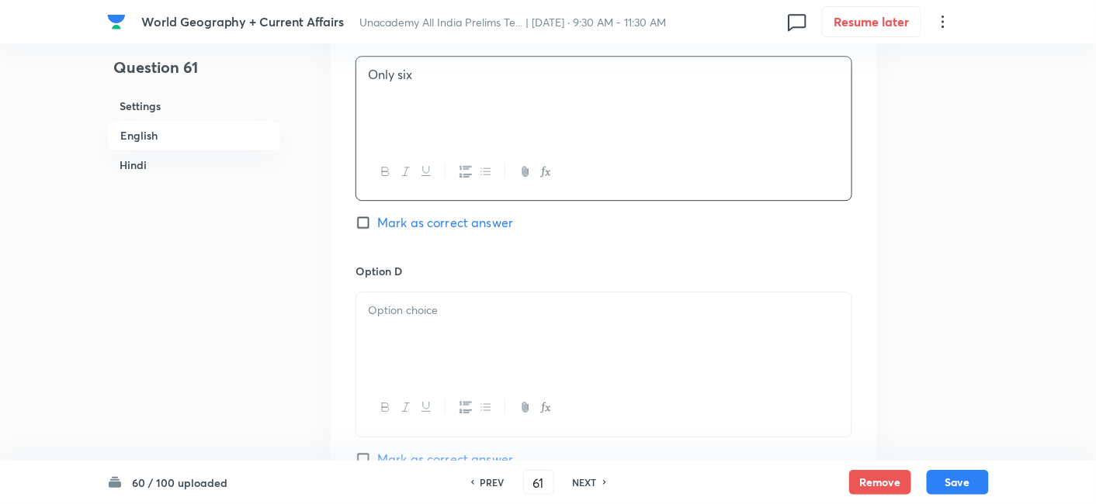
drag, startPoint x: 424, startPoint y: 347, endPoint x: 417, endPoint y: 352, distance: 9.0
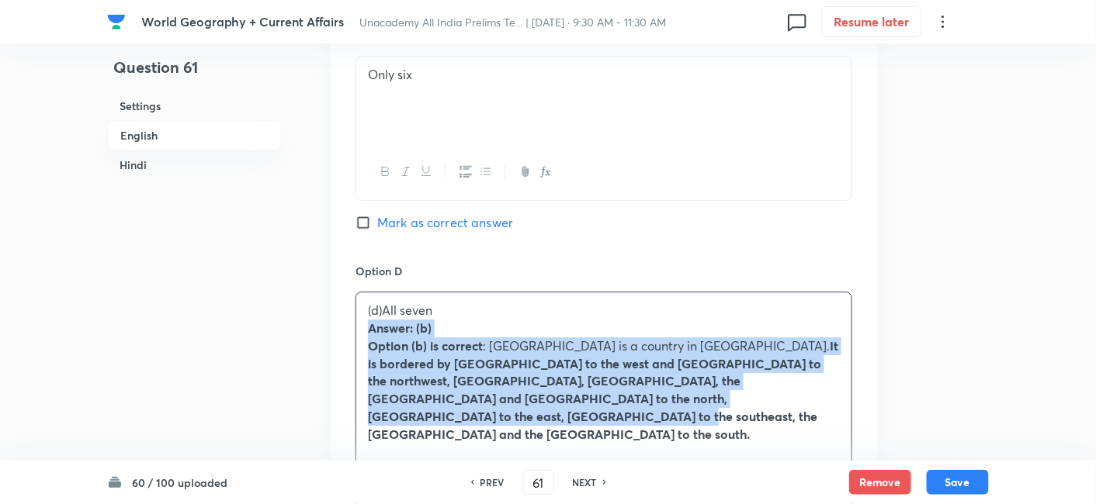
drag, startPoint x: 355, startPoint y: 313, endPoint x: 345, endPoint y: 306, distance: 11.8
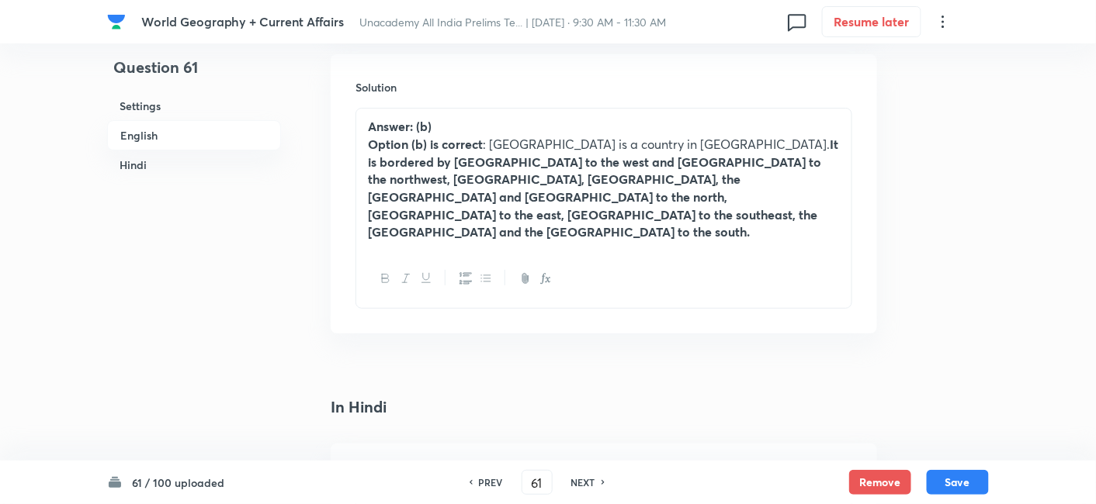
scroll to position [1713, 0]
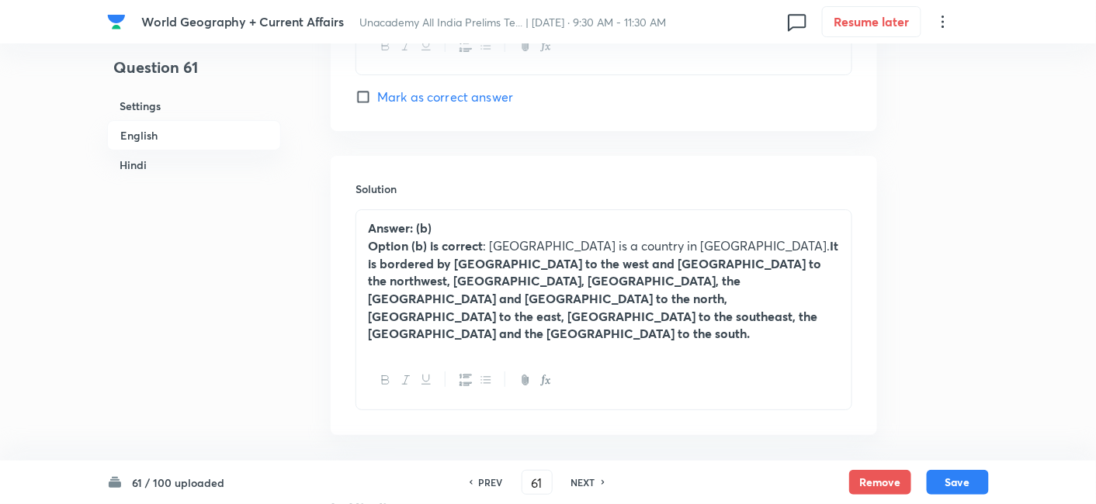
drag, startPoint x: 548, startPoint y: 237, endPoint x: 560, endPoint y: 236, distance: 12.4
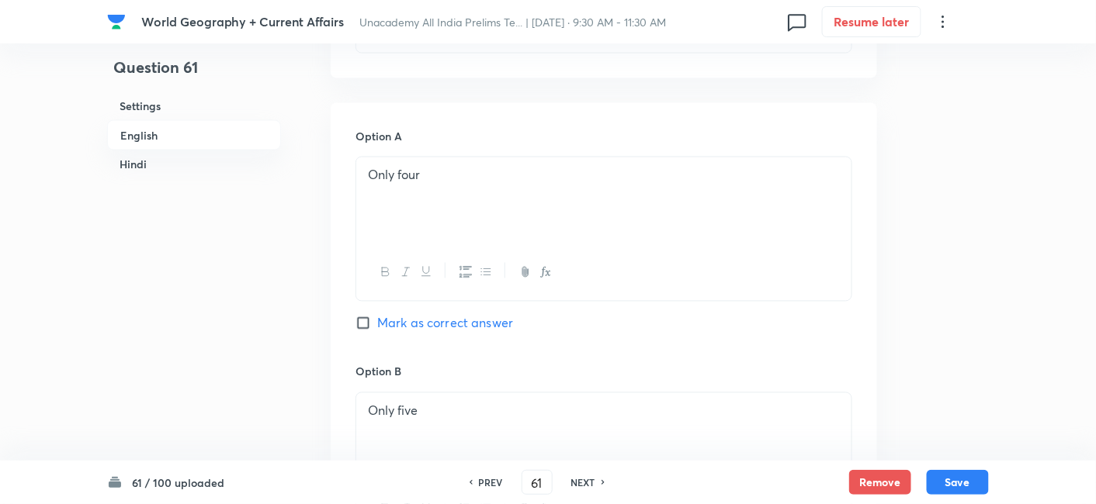
scroll to position [937, 0]
